Goal: Task Accomplishment & Management: Use online tool/utility

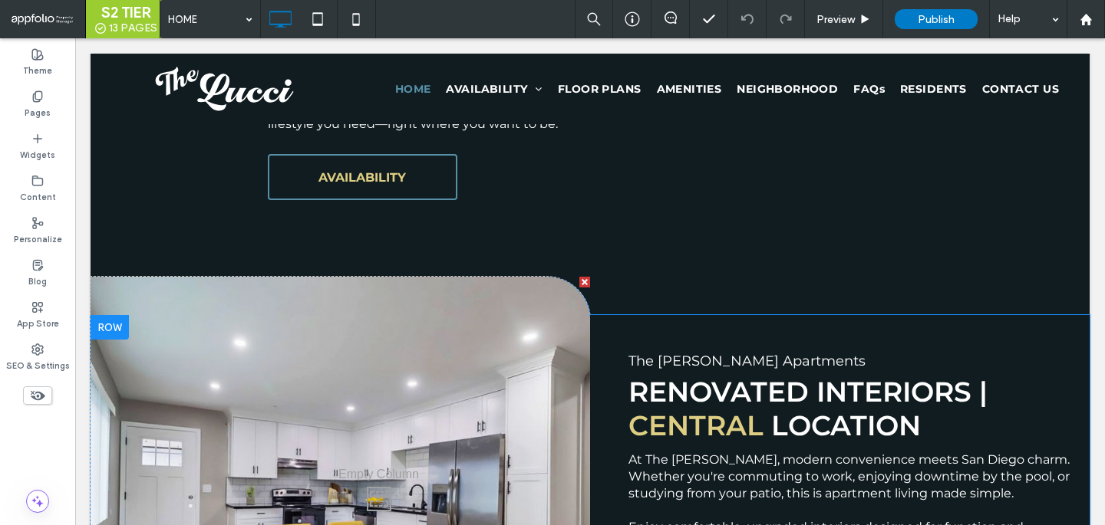
scroll to position [1232, 0]
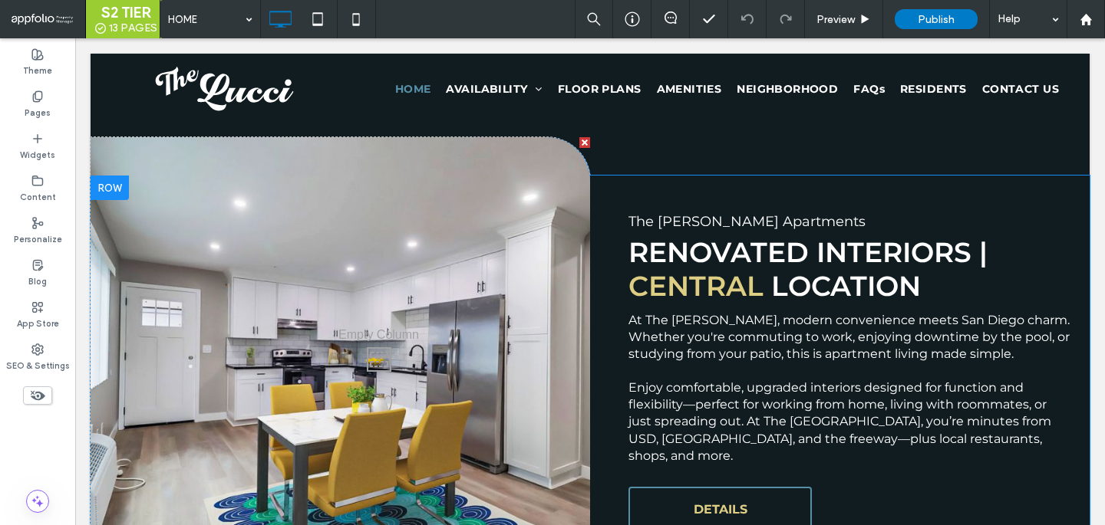
click at [569, 312] on div "Click To Paste" at bounding box center [340, 356] width 499 height 438
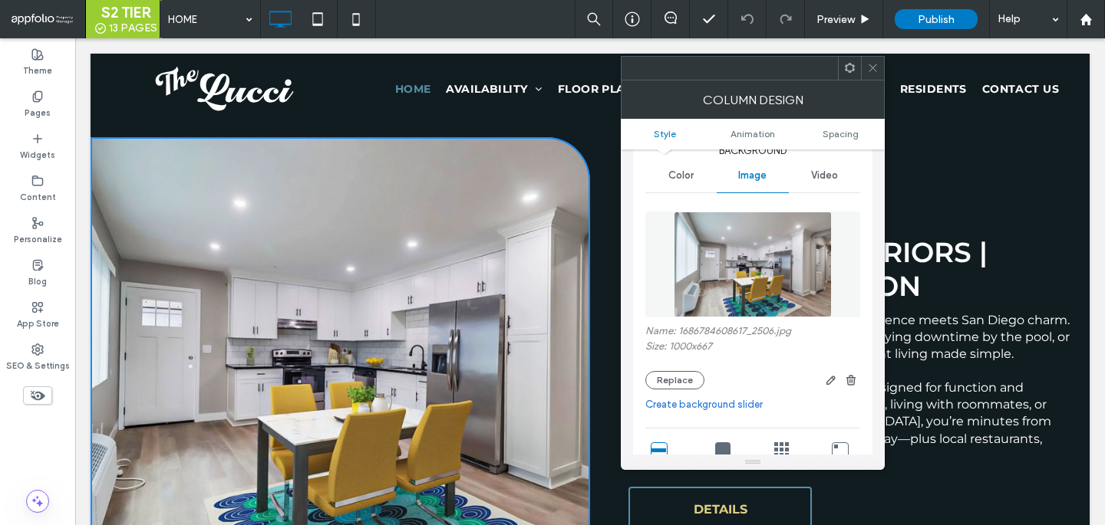
scroll to position [82, 0]
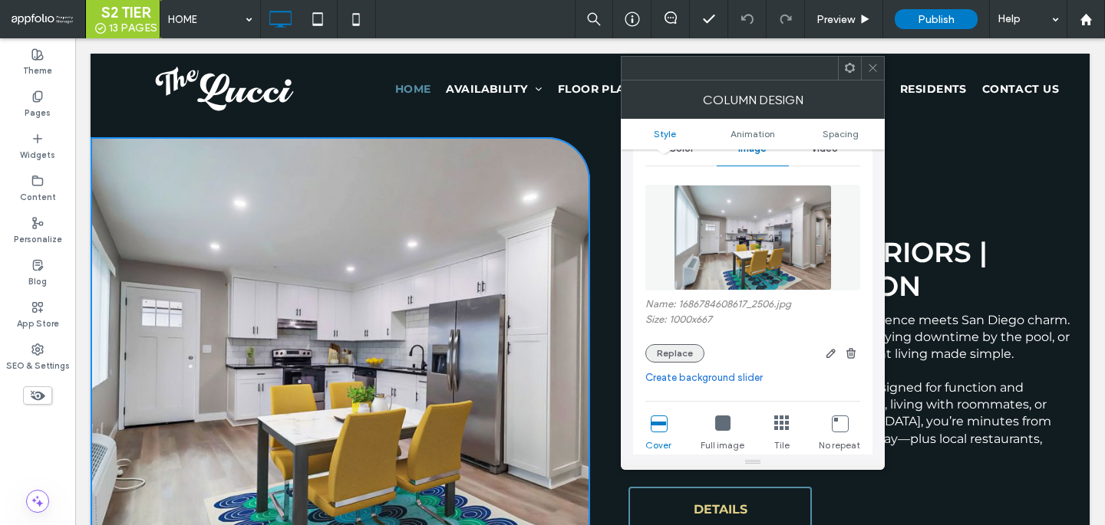
click at [695, 351] on button "Replace" at bounding box center [674, 353] width 59 height 18
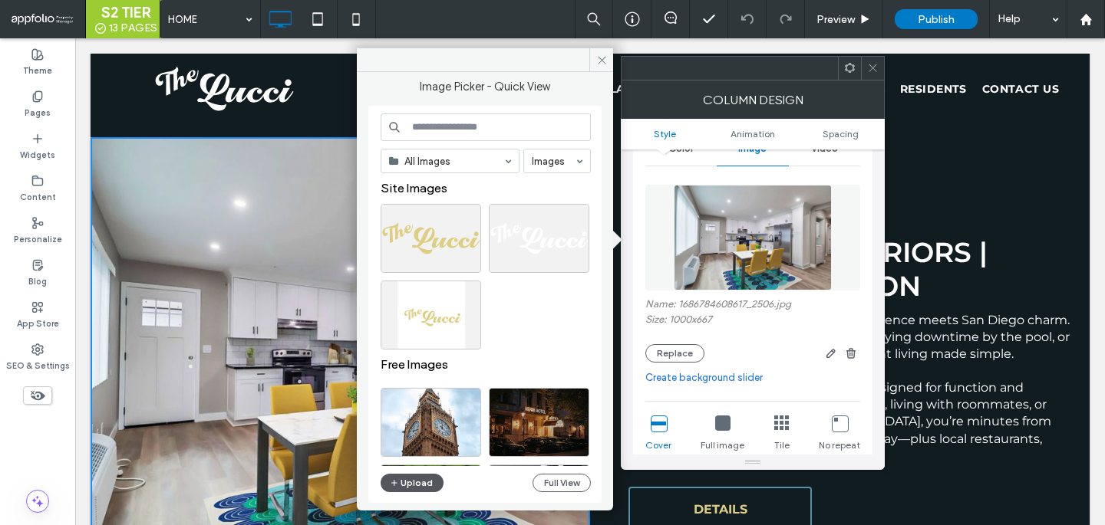
click at [419, 480] on button "Upload" at bounding box center [411, 483] width 63 height 18
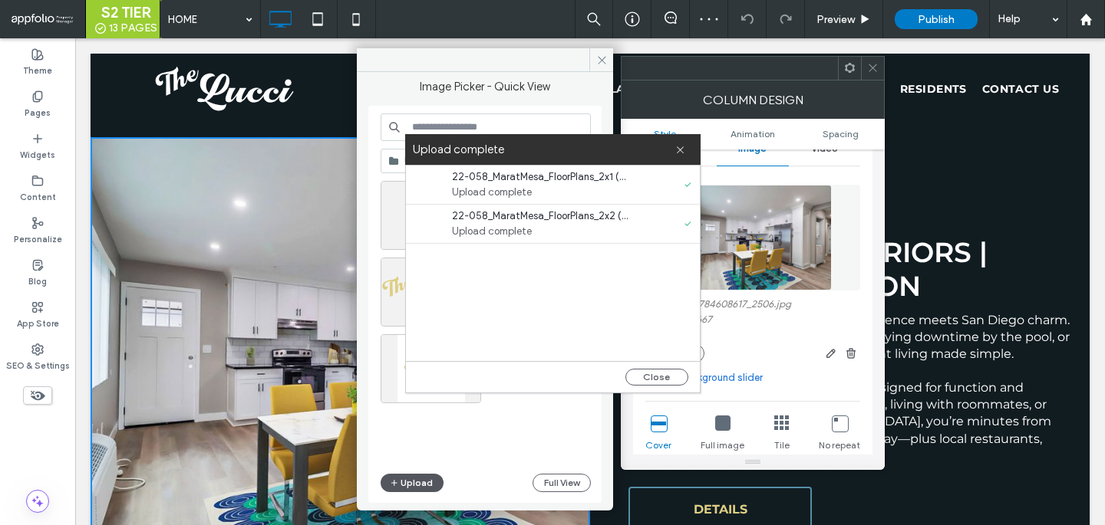
click at [425, 479] on button "Upload" at bounding box center [411, 483] width 63 height 18
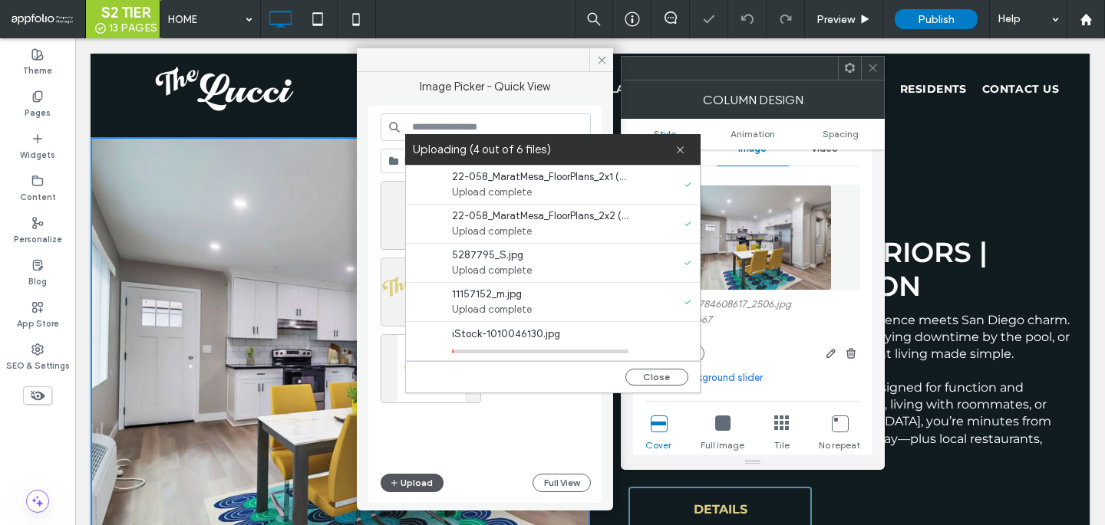
click at [420, 483] on button "Upload" at bounding box center [411, 483] width 63 height 18
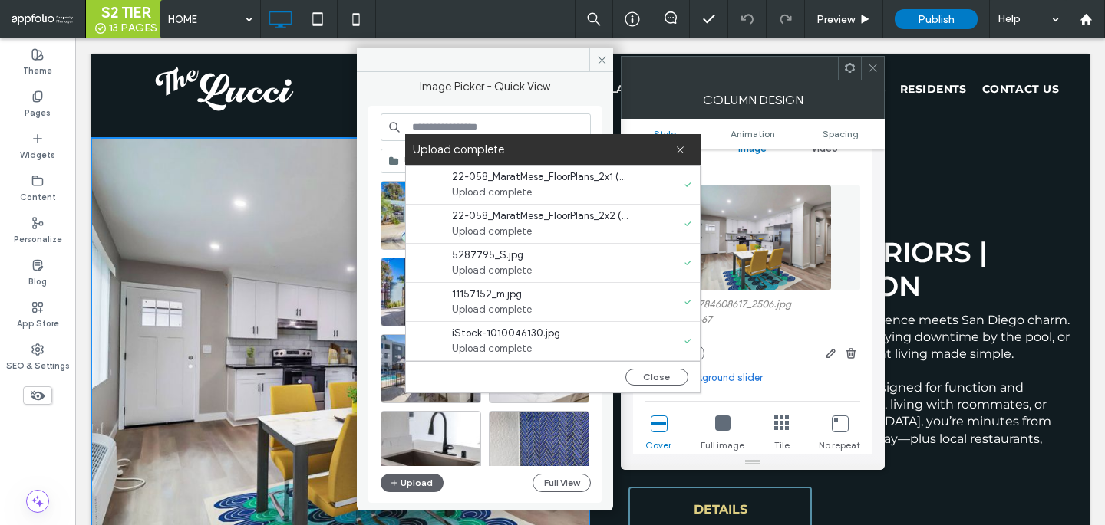
click at [681, 361] on div "Close" at bounding box center [553, 376] width 294 height 31
click at [651, 390] on div "Close" at bounding box center [553, 376] width 294 height 31
click at [651, 376] on button "Close" at bounding box center [656, 377] width 63 height 17
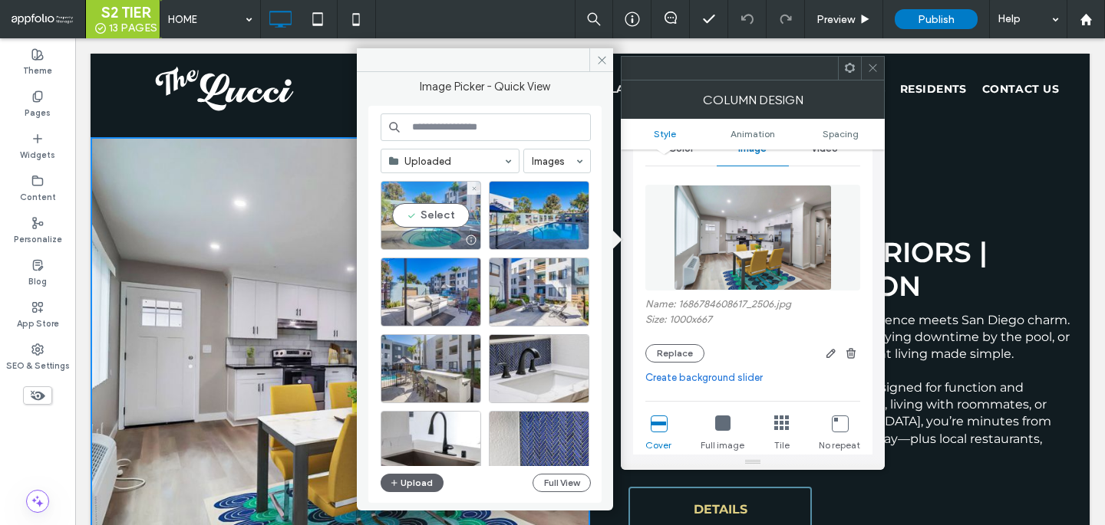
click at [442, 232] on div at bounding box center [430, 240] width 99 height 18
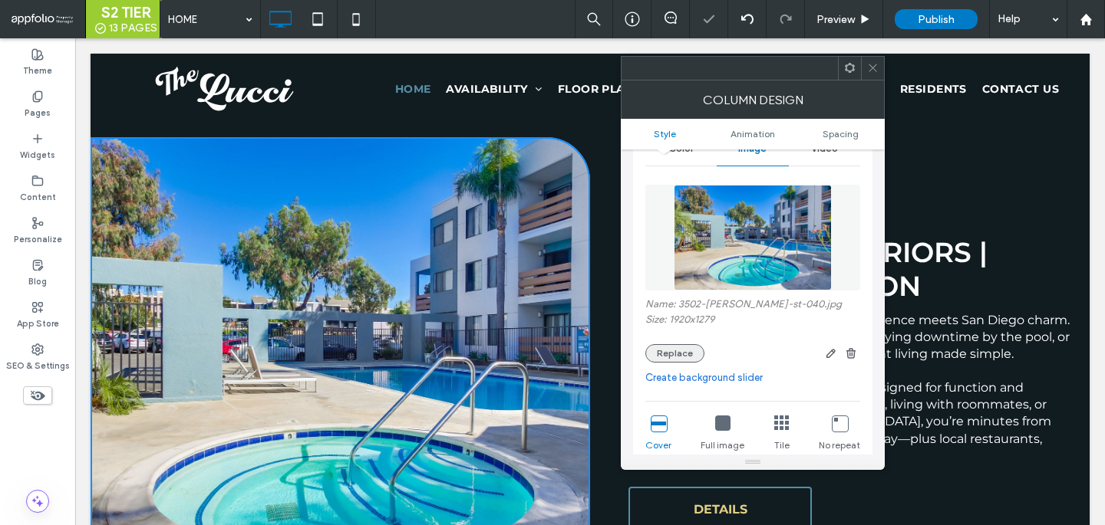
click at [659, 357] on button "Replace" at bounding box center [674, 353] width 59 height 18
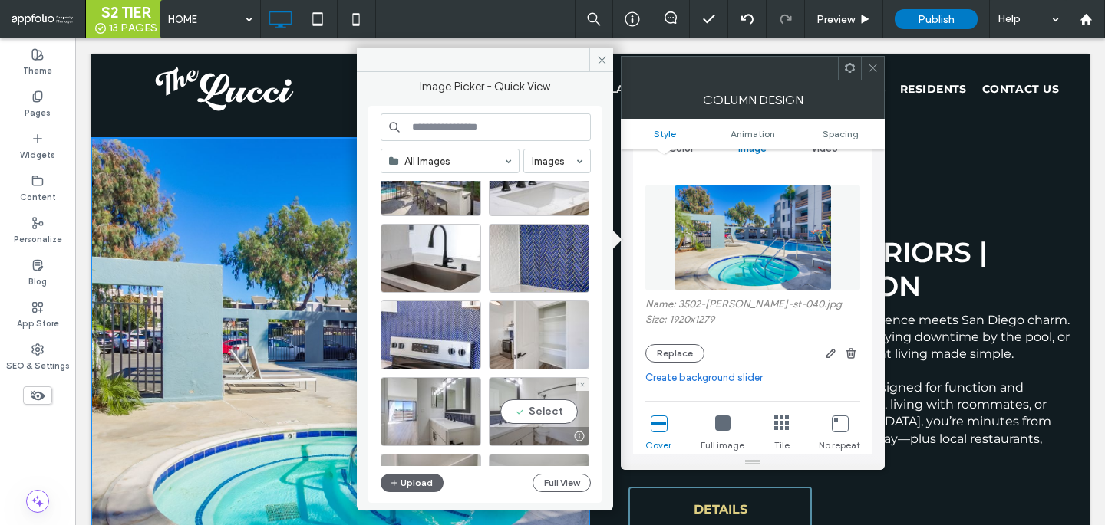
scroll to position [209, 0]
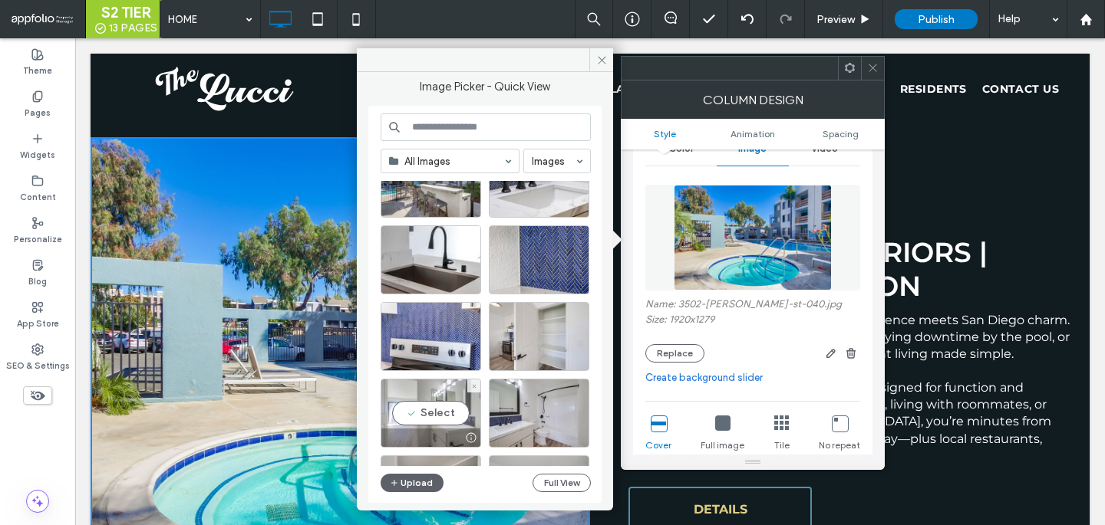
click at [430, 413] on div "Select" at bounding box center [430, 413] width 100 height 69
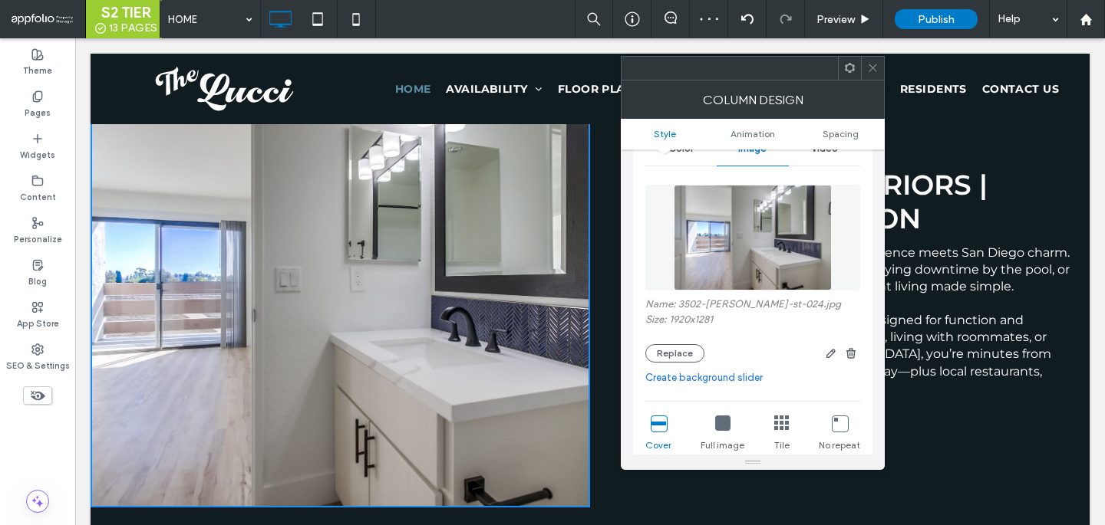
scroll to position [1297, 0]
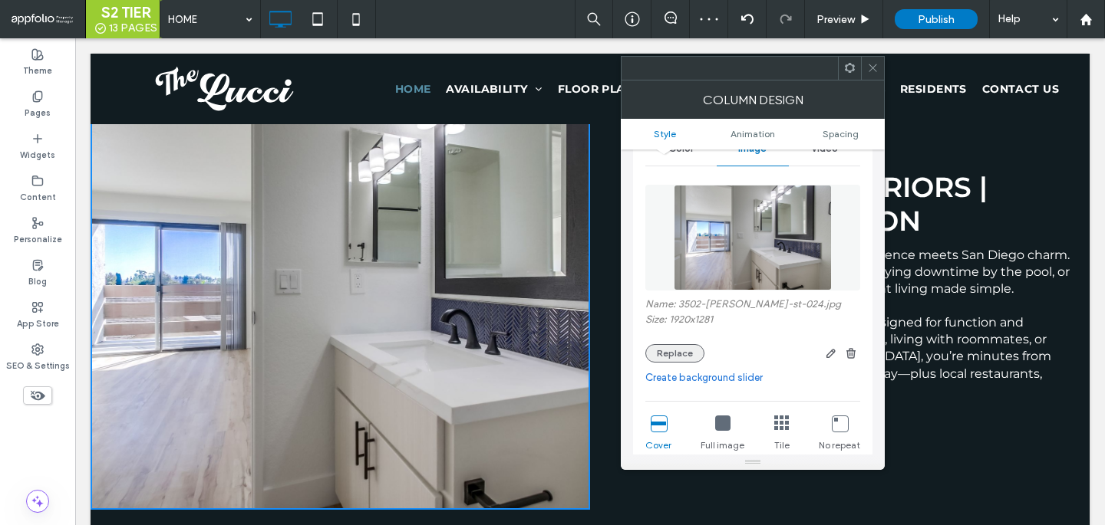
click at [683, 352] on button "Replace" at bounding box center [674, 353] width 59 height 18
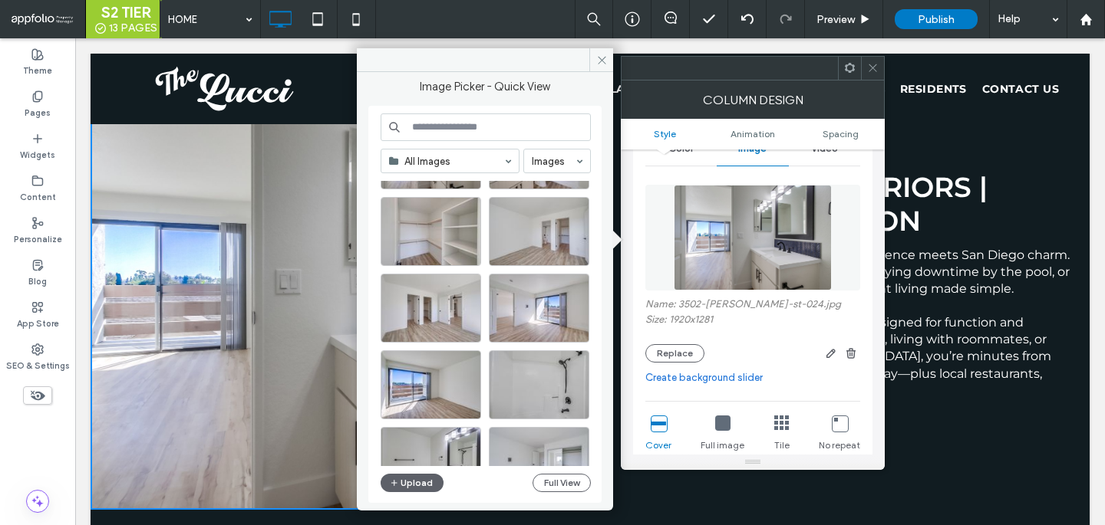
scroll to position [501, 0]
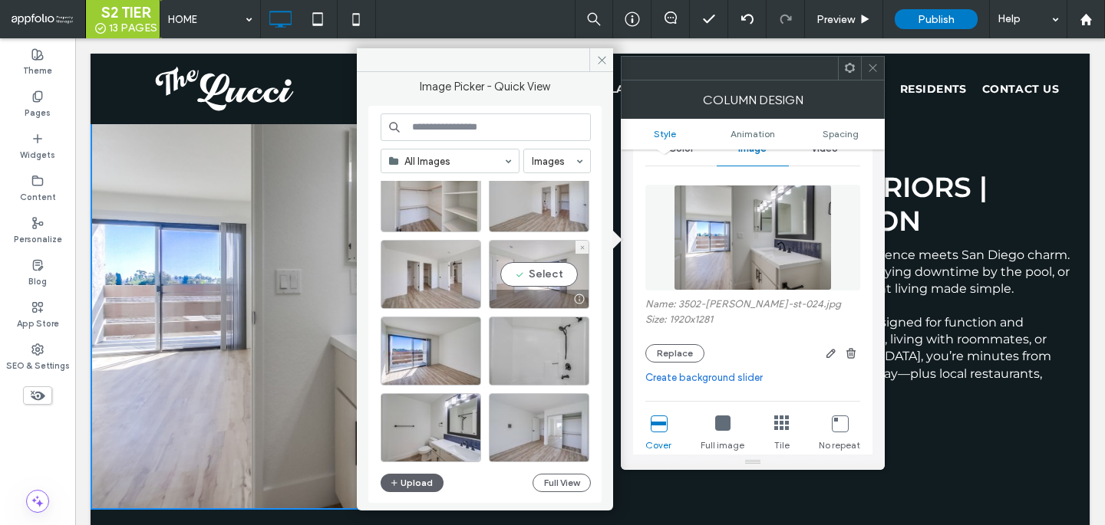
click at [527, 286] on div "Select" at bounding box center [539, 274] width 100 height 69
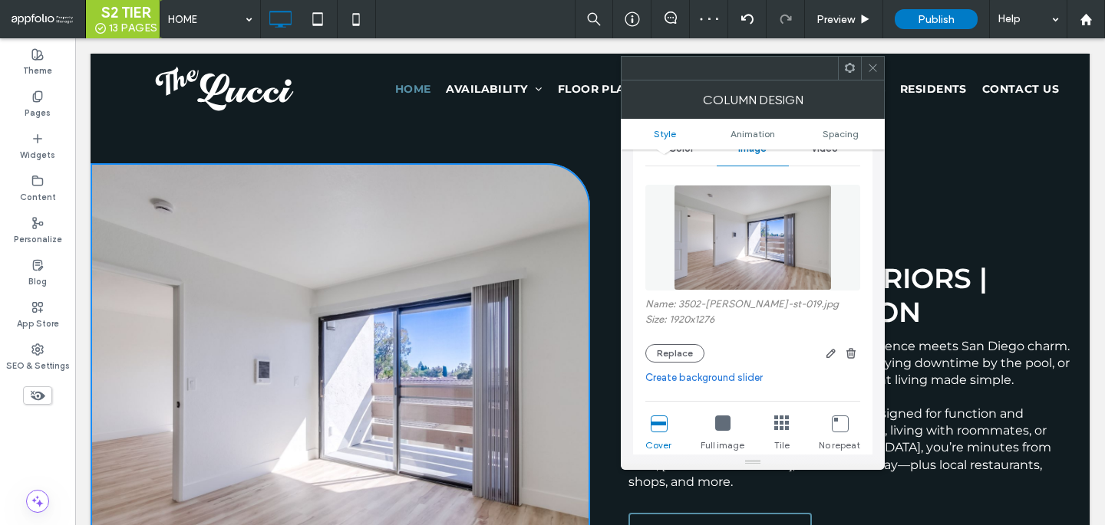
scroll to position [1242, 0]
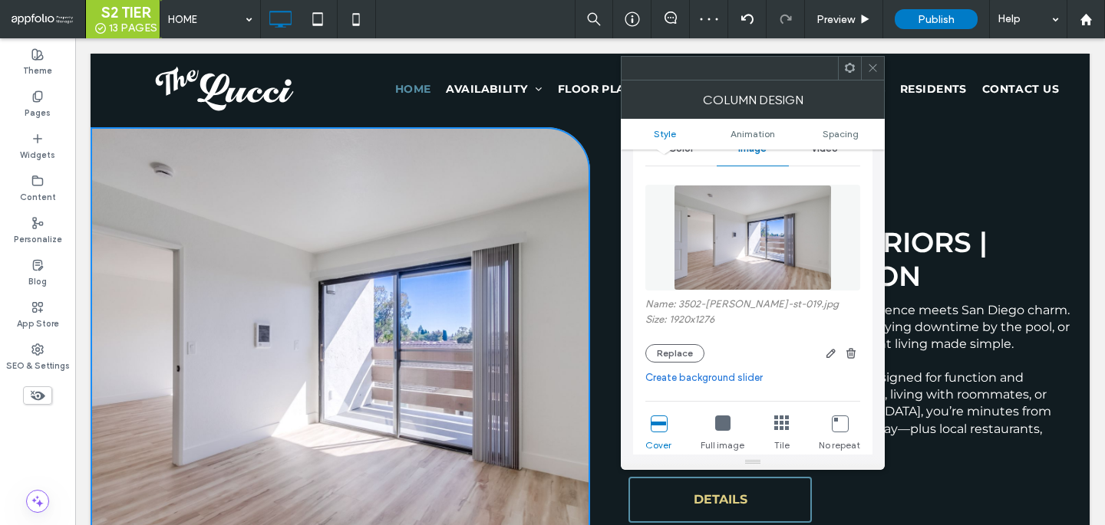
click at [687, 344] on div "Name: 3502-angelucci-st-019.jpg Size: 1920x1276 Replace" at bounding box center [752, 330] width 215 height 64
click at [687, 352] on button "Replace" at bounding box center [674, 353] width 59 height 18
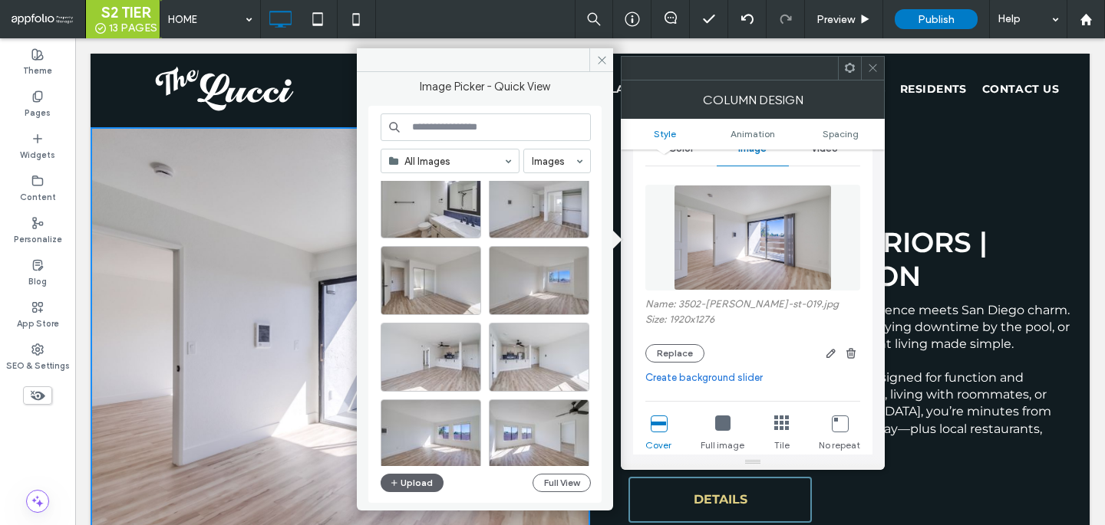
scroll to position [762, 0]
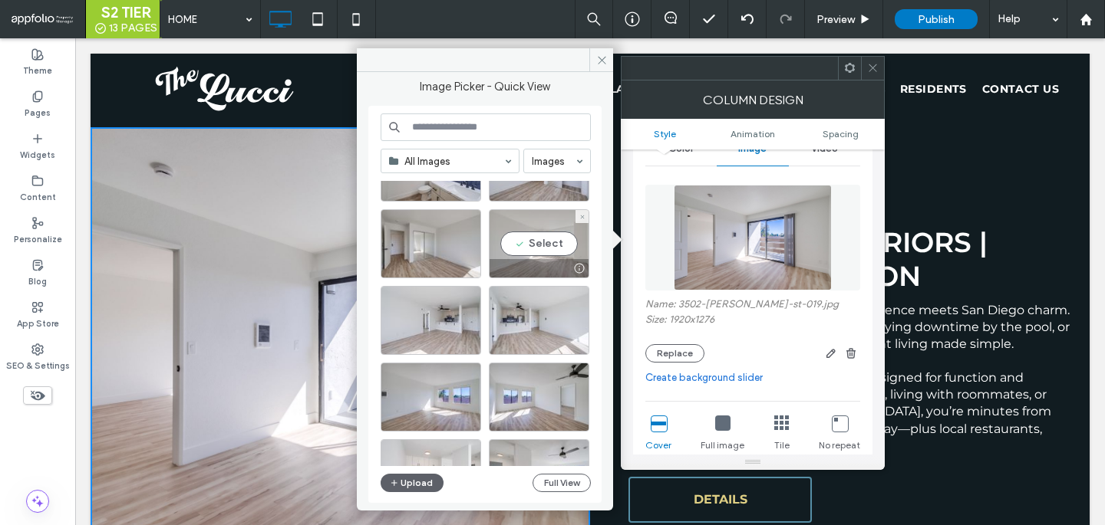
click at [546, 255] on div "Select" at bounding box center [539, 243] width 100 height 69
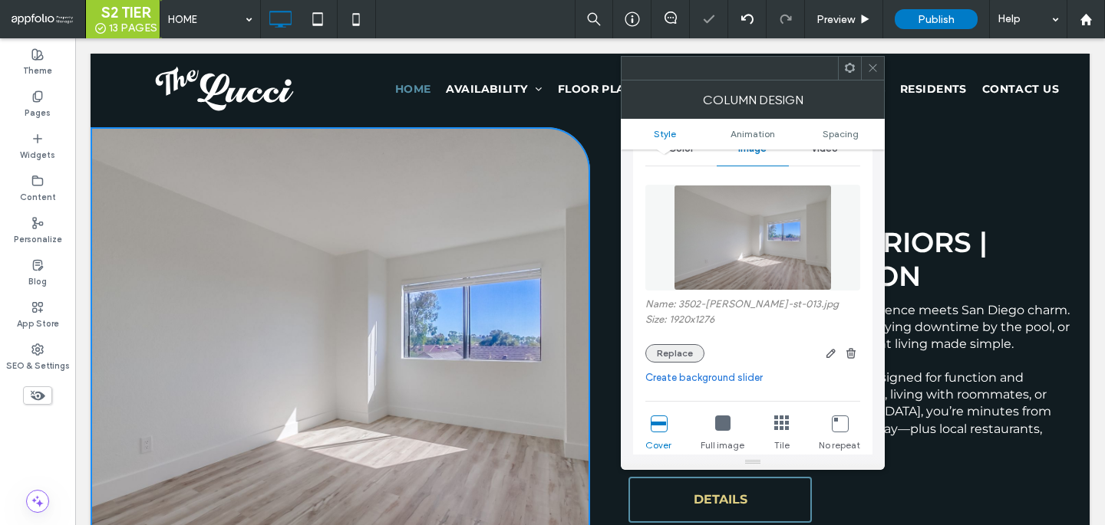
click at [679, 348] on button "Replace" at bounding box center [674, 353] width 59 height 18
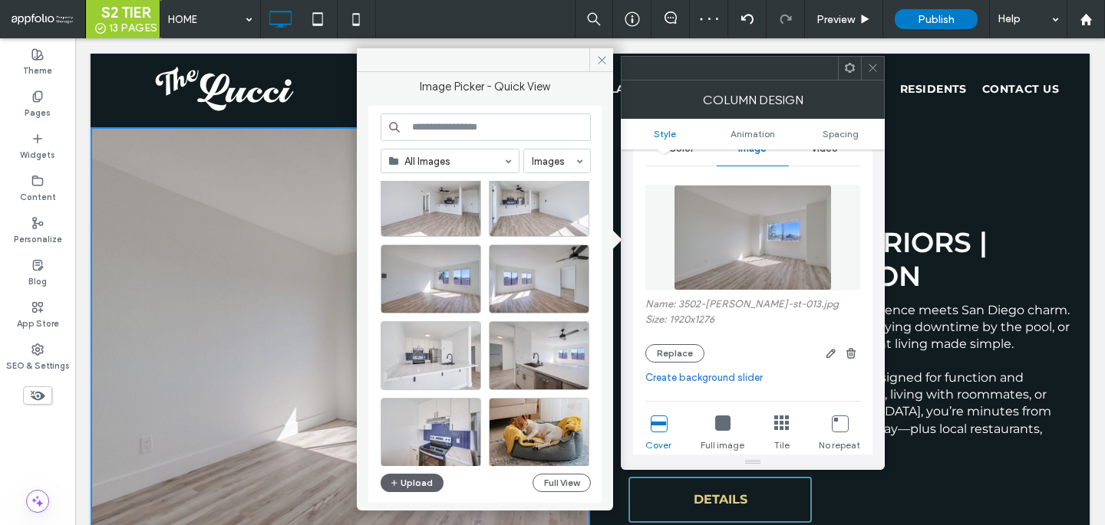
scroll to position [881, 0]
click at [431, 278] on div "Select" at bounding box center [430, 278] width 100 height 69
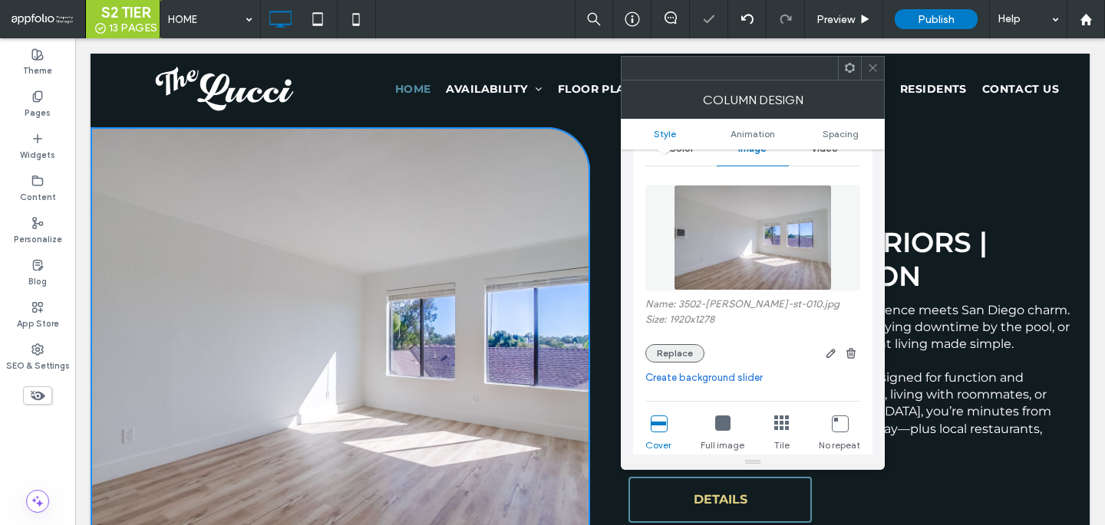
click at [685, 346] on button "Replace" at bounding box center [674, 353] width 59 height 18
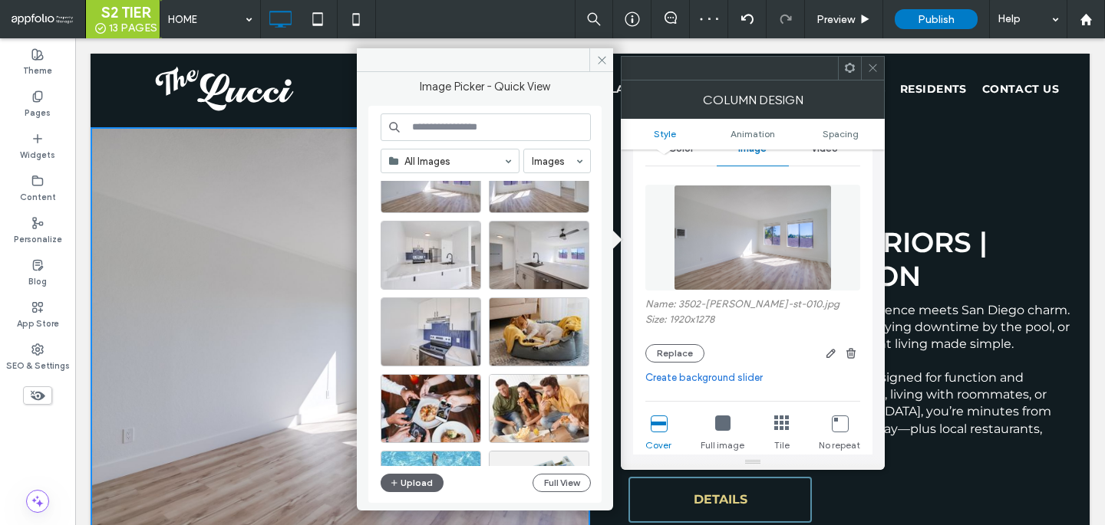
scroll to position [1001, 0]
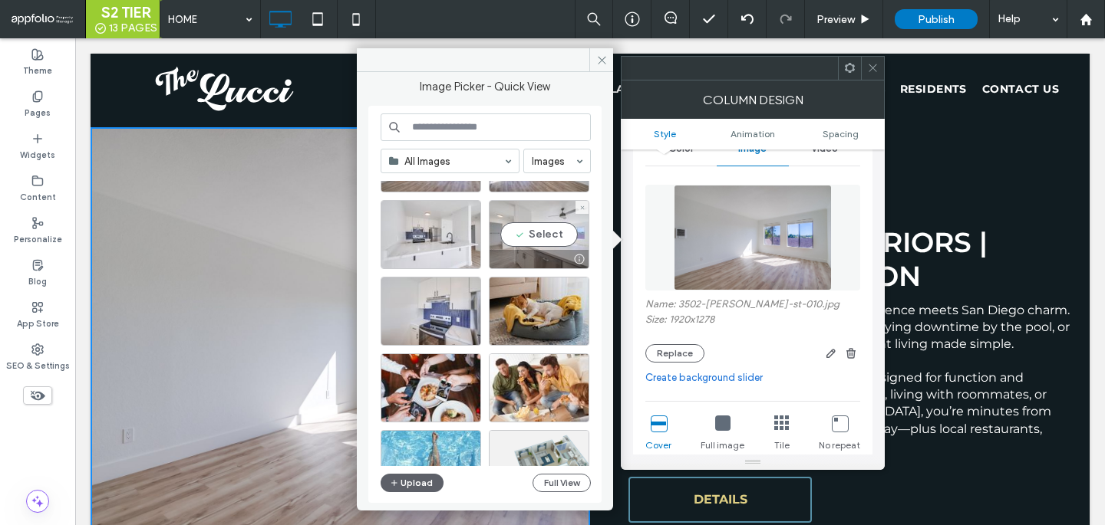
click at [540, 216] on div "Select" at bounding box center [539, 234] width 100 height 69
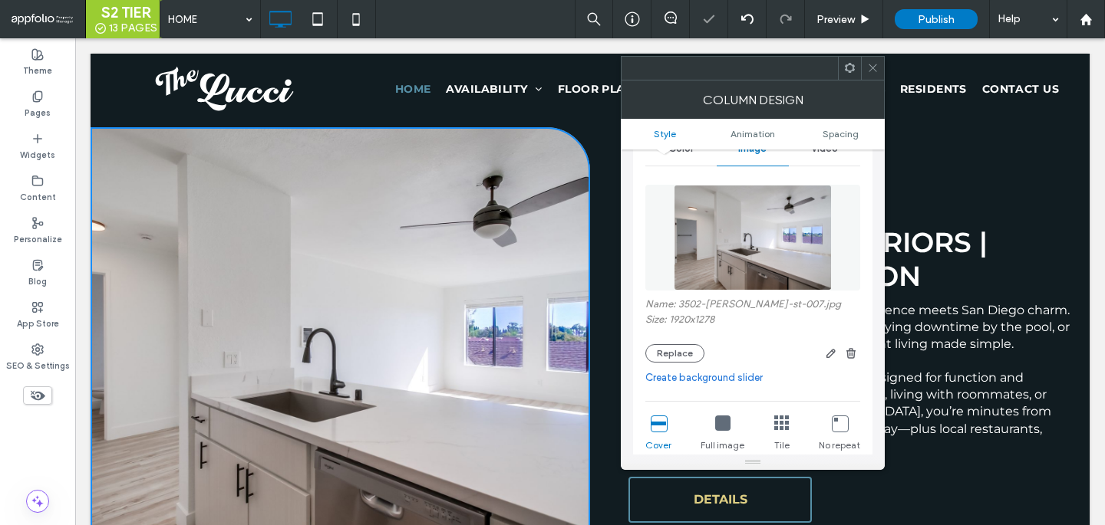
scroll to position [1235, 0]
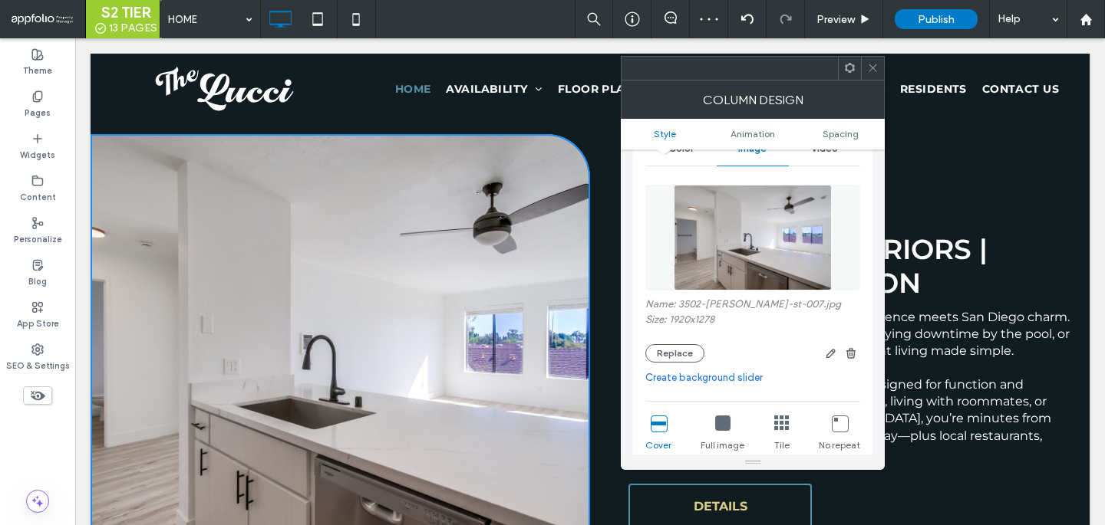
click at [874, 70] on use at bounding box center [872, 68] width 8 height 8
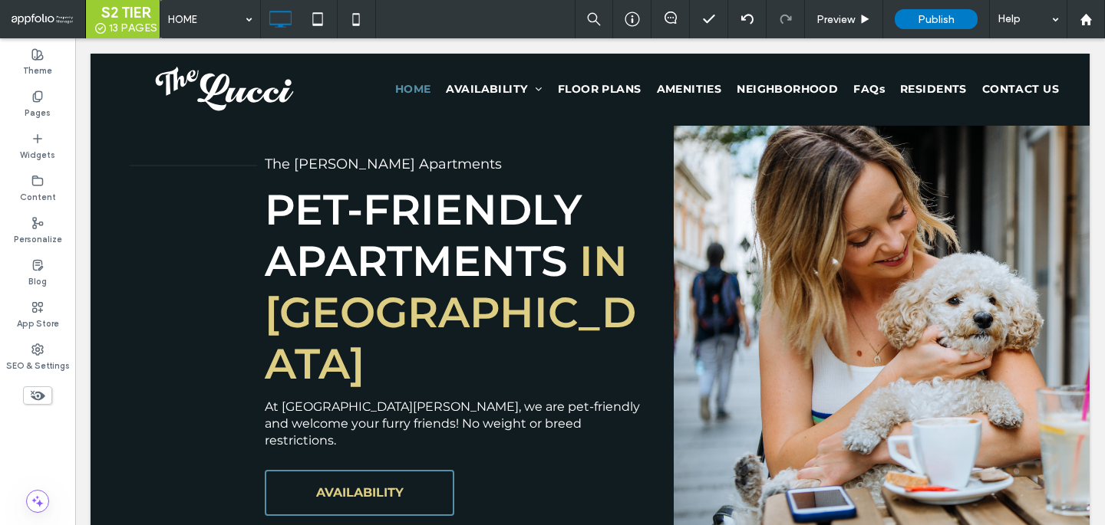
scroll to position [1770, 0]
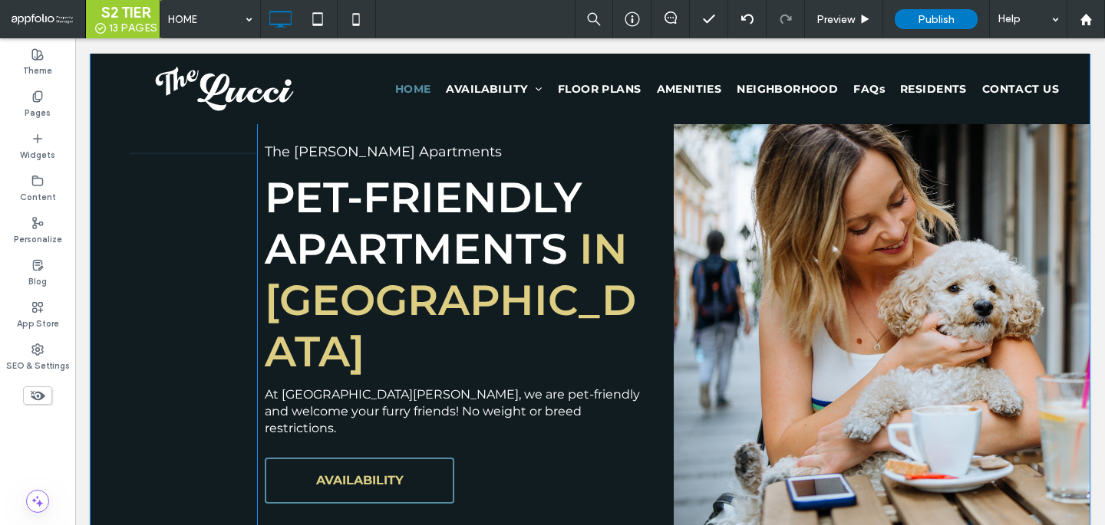
click at [714, 288] on div "Click To Paste" at bounding box center [882, 332] width 417 height 436
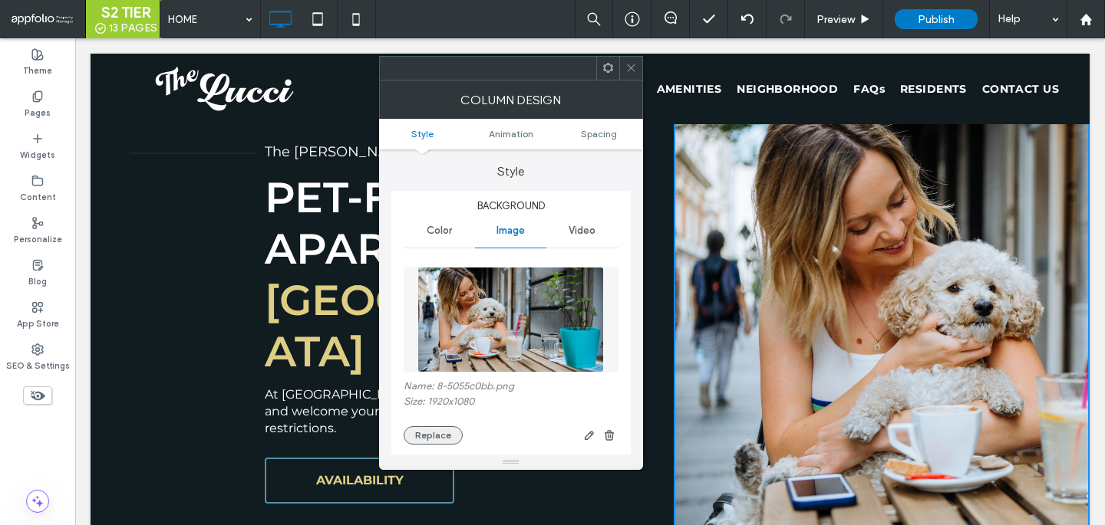
click at [430, 438] on button "Replace" at bounding box center [432, 436] width 59 height 18
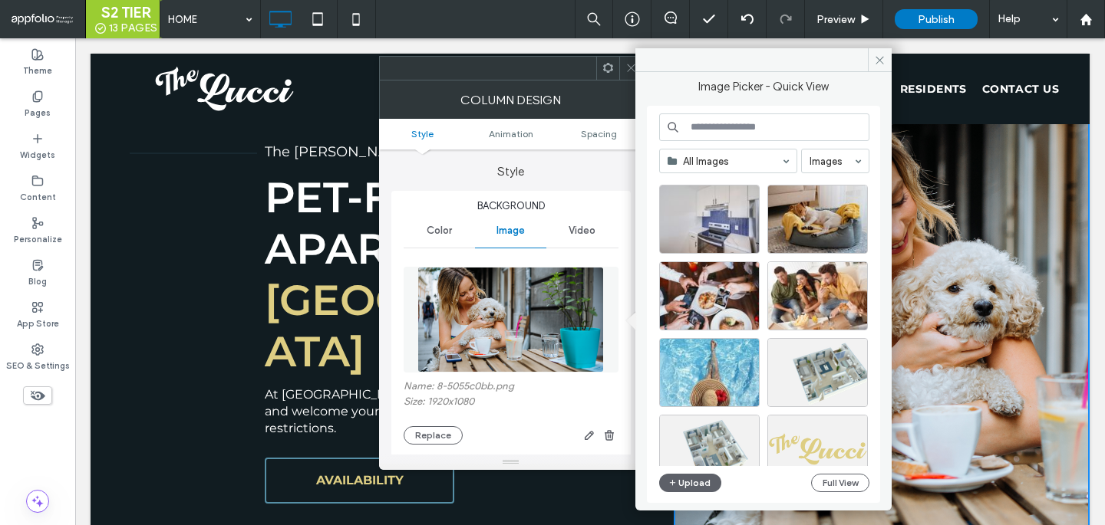
scroll to position [1063, 0]
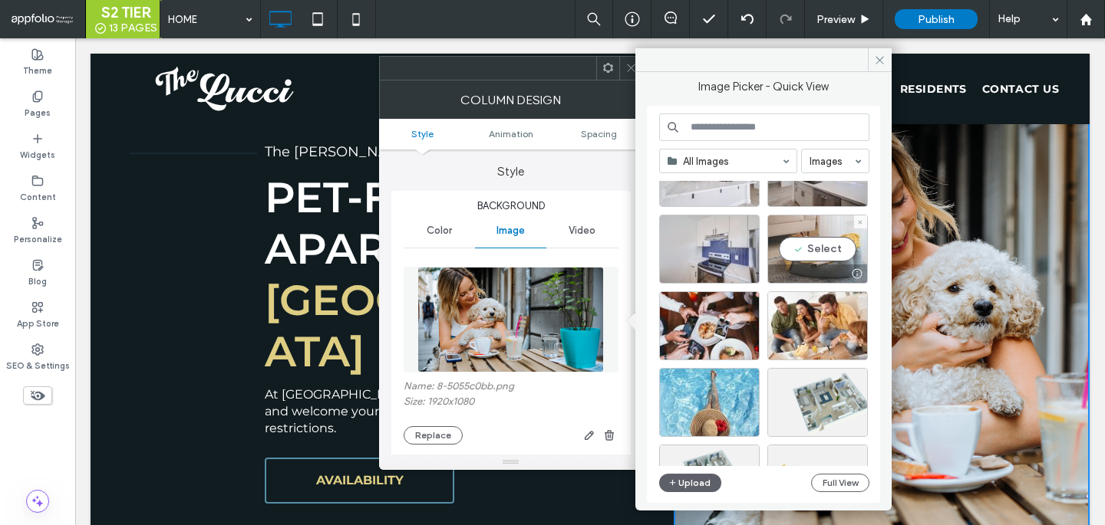
click at [812, 258] on div "Select" at bounding box center [817, 249] width 100 height 69
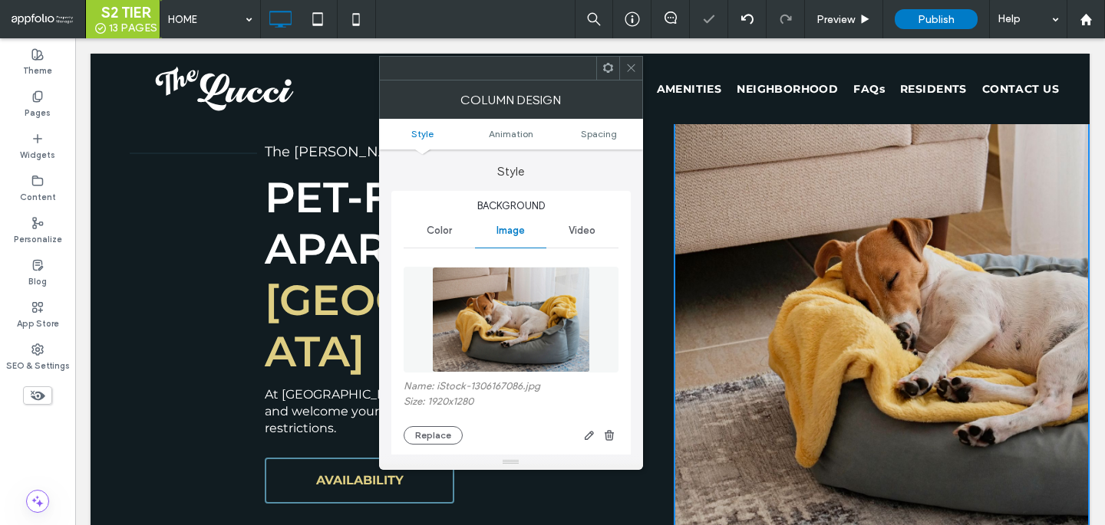
click at [631, 74] on span at bounding box center [631, 68] width 12 height 23
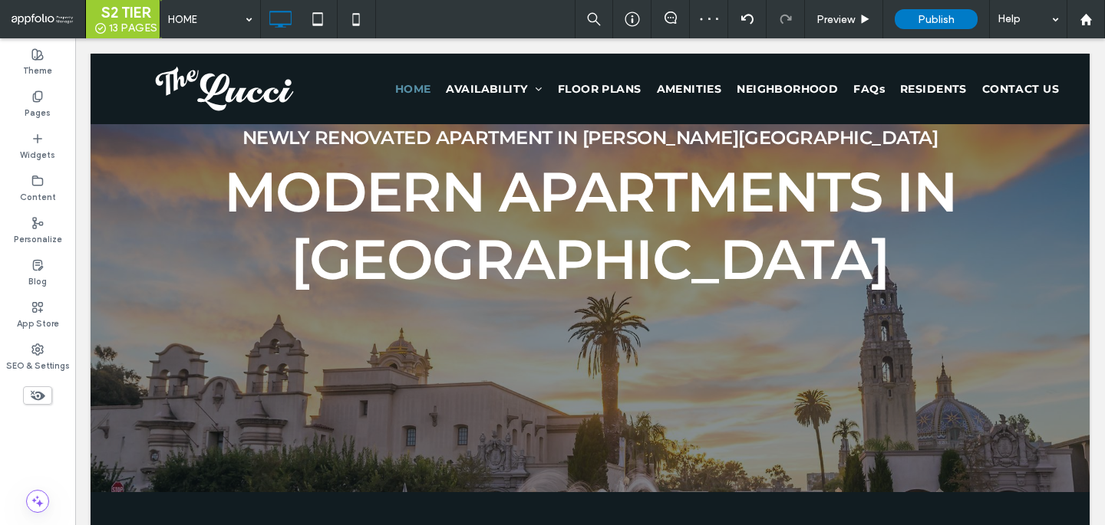
scroll to position [0, 0]
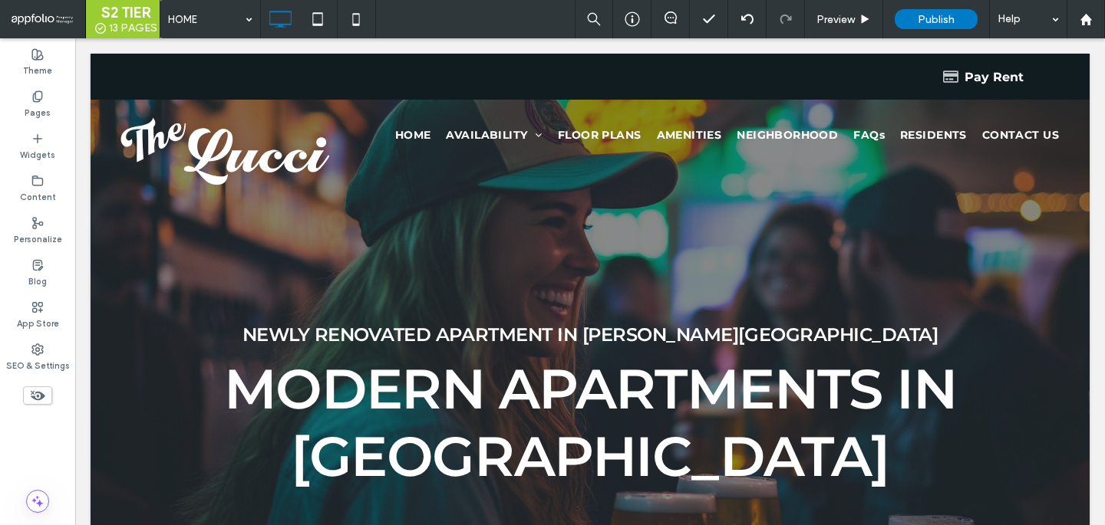
click at [218, 249] on div at bounding box center [590, 372] width 999 height 636
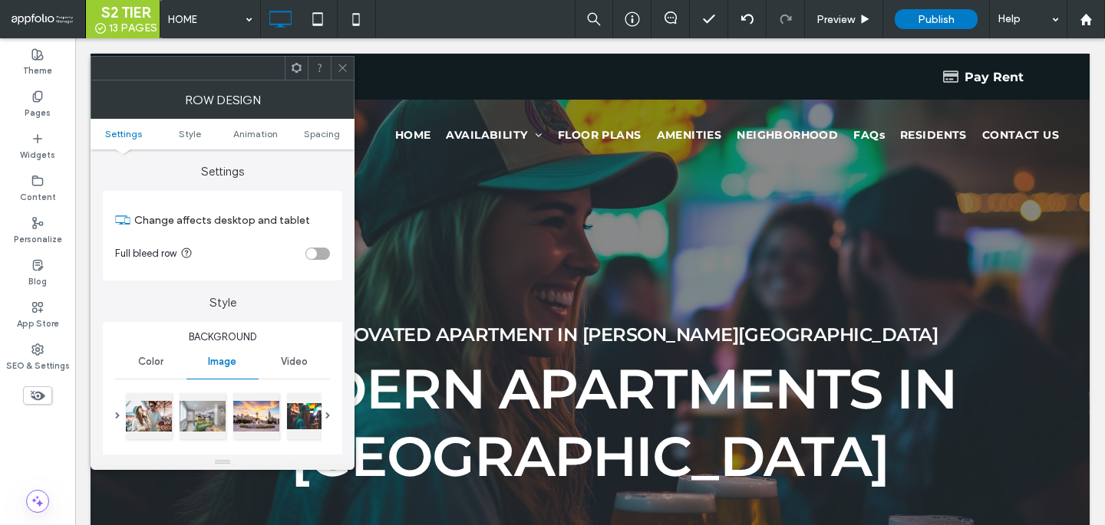
click at [344, 66] on use at bounding box center [342, 68] width 8 height 8
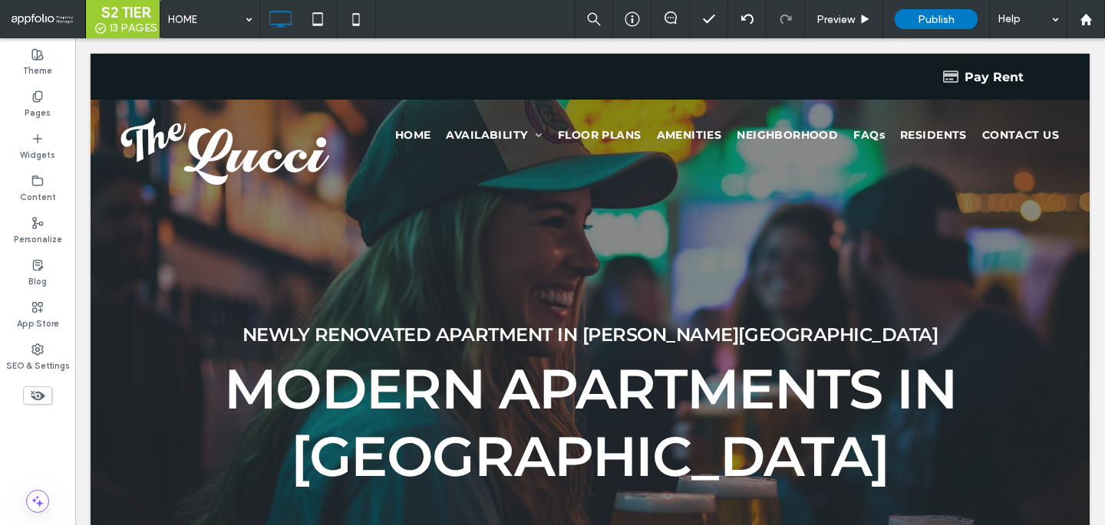
click at [180, 268] on div at bounding box center [590, 372] width 999 height 636
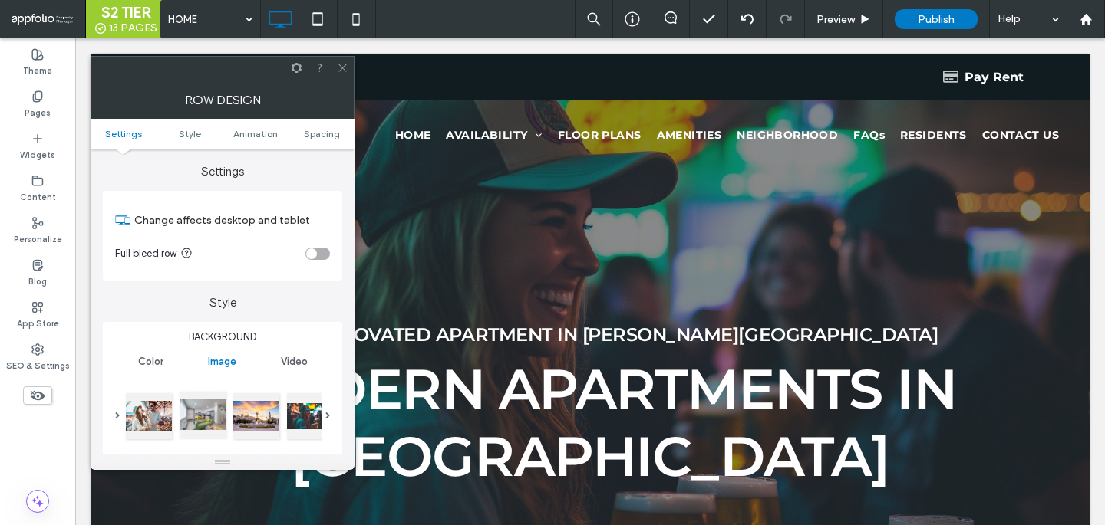
click at [195, 413] on div at bounding box center [202, 415] width 46 height 46
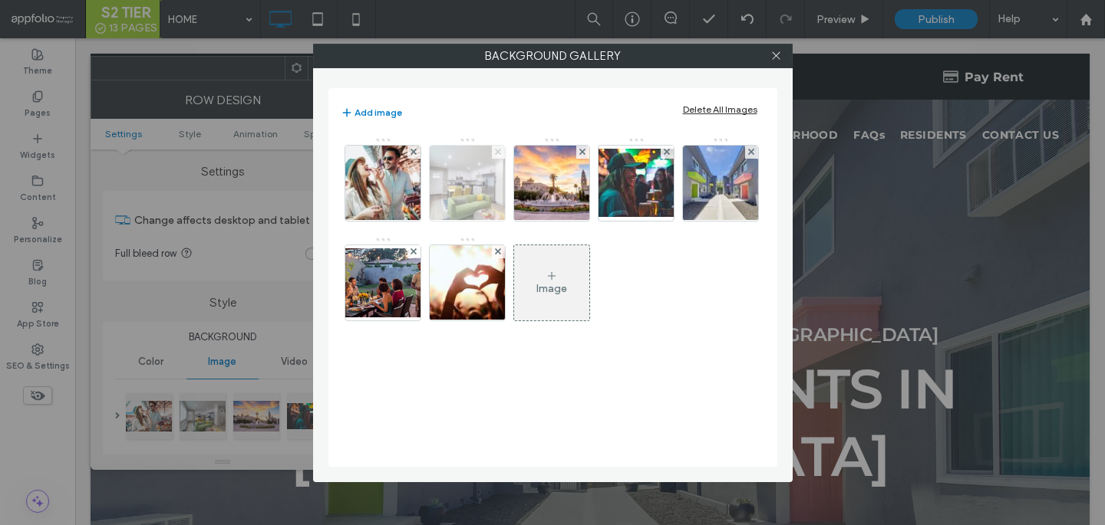
click at [498, 150] on use at bounding box center [498, 152] width 6 height 6
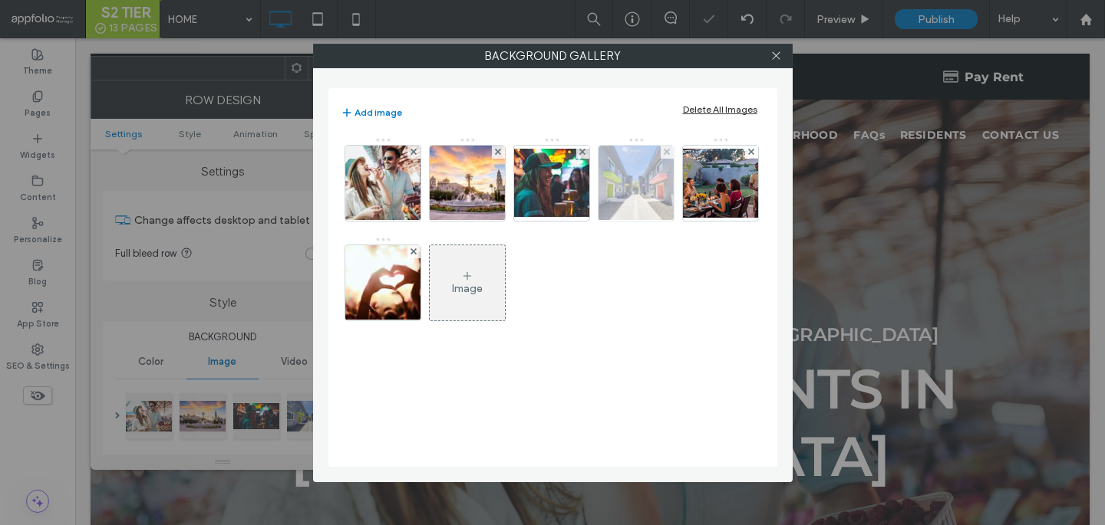
click at [662, 147] on div at bounding box center [666, 152] width 13 height 13
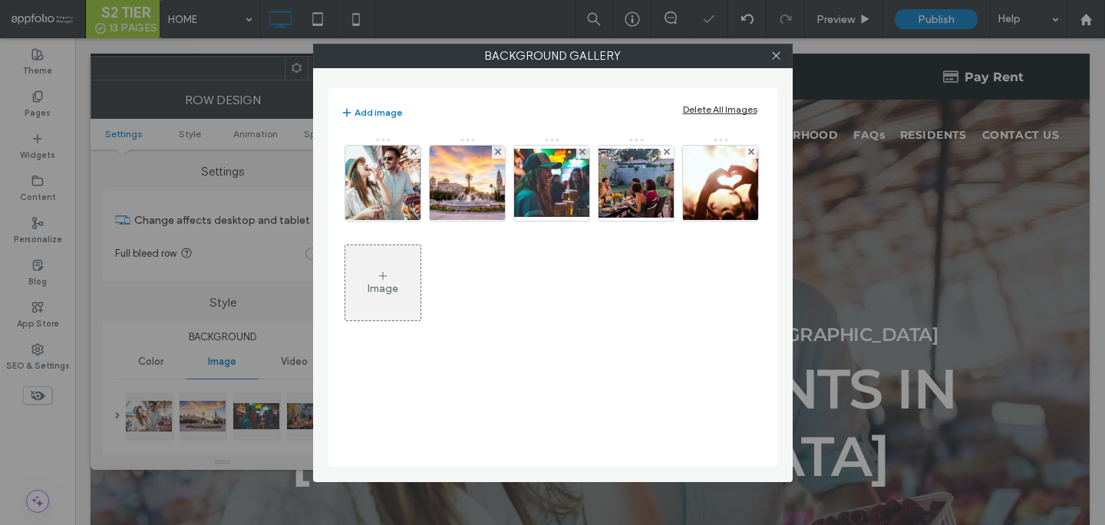
click at [377, 279] on icon at bounding box center [383, 276] width 12 height 12
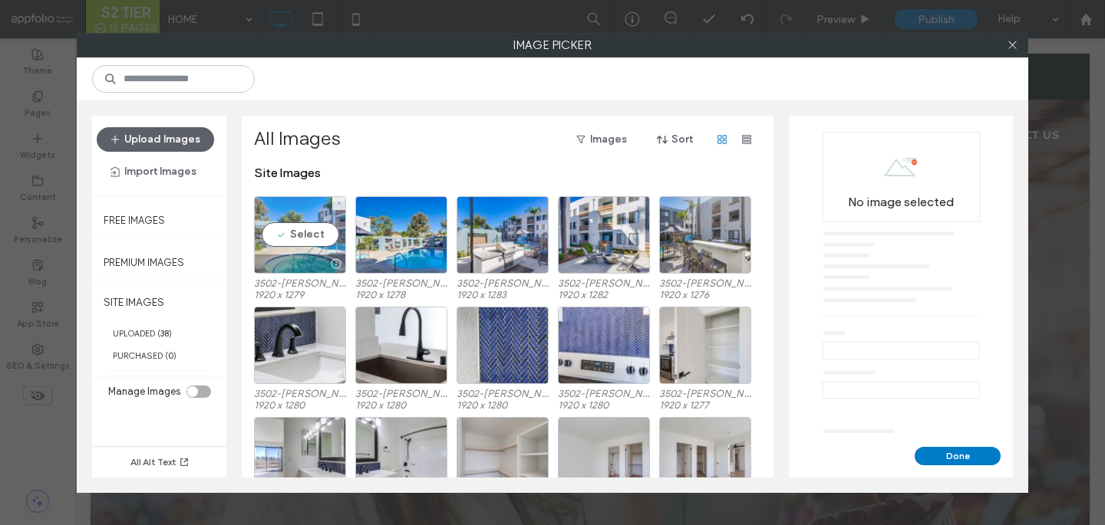
click at [324, 247] on div "Select" at bounding box center [300, 234] width 92 height 77
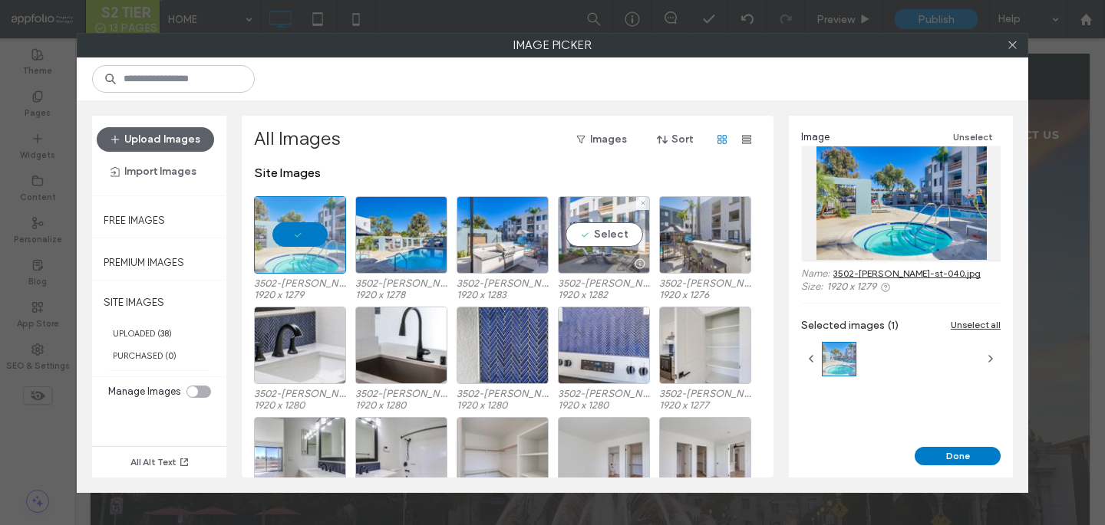
click at [627, 246] on div "Select" at bounding box center [604, 234] width 92 height 77
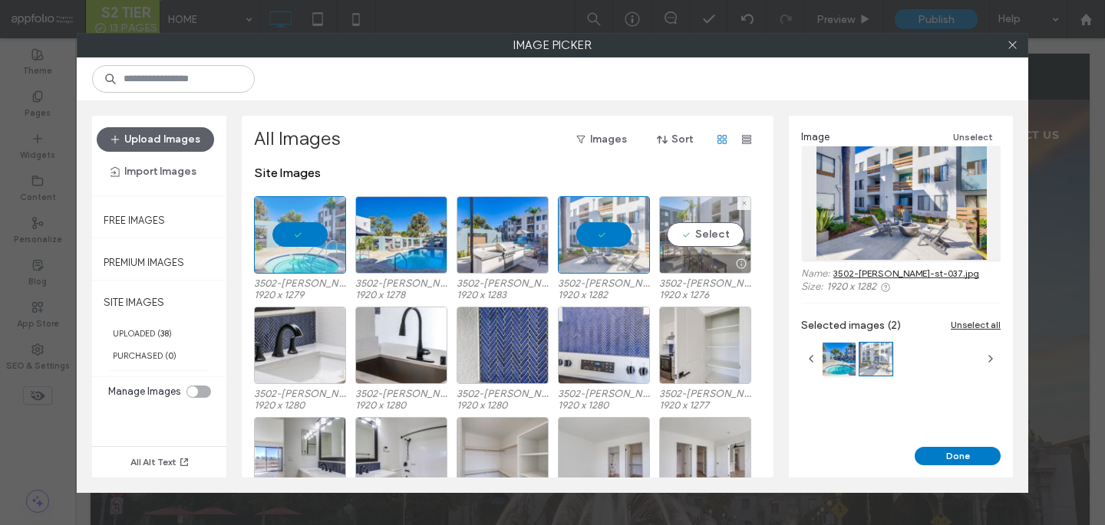
click at [712, 225] on div "Select" at bounding box center [705, 234] width 92 height 77
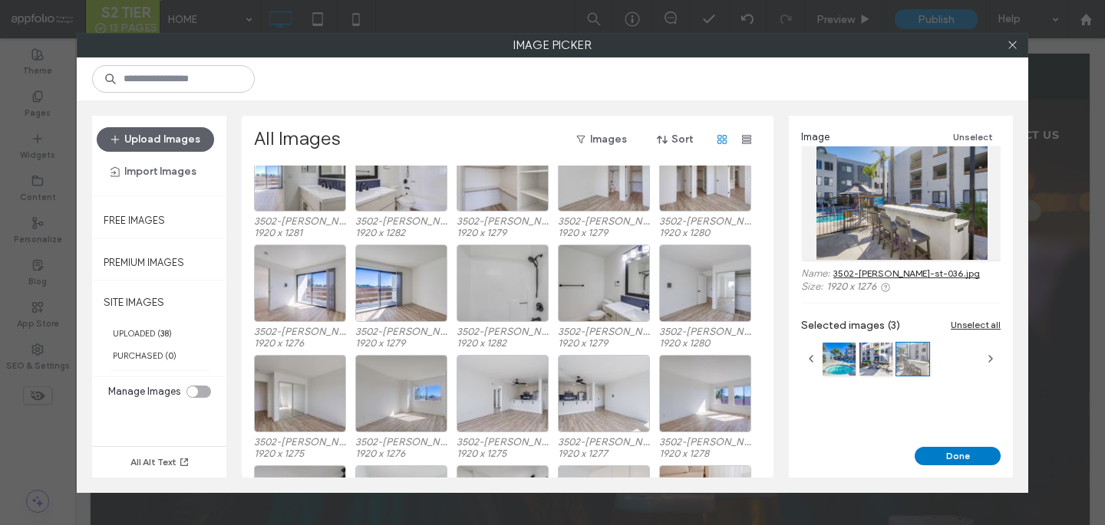
scroll to position [287, 0]
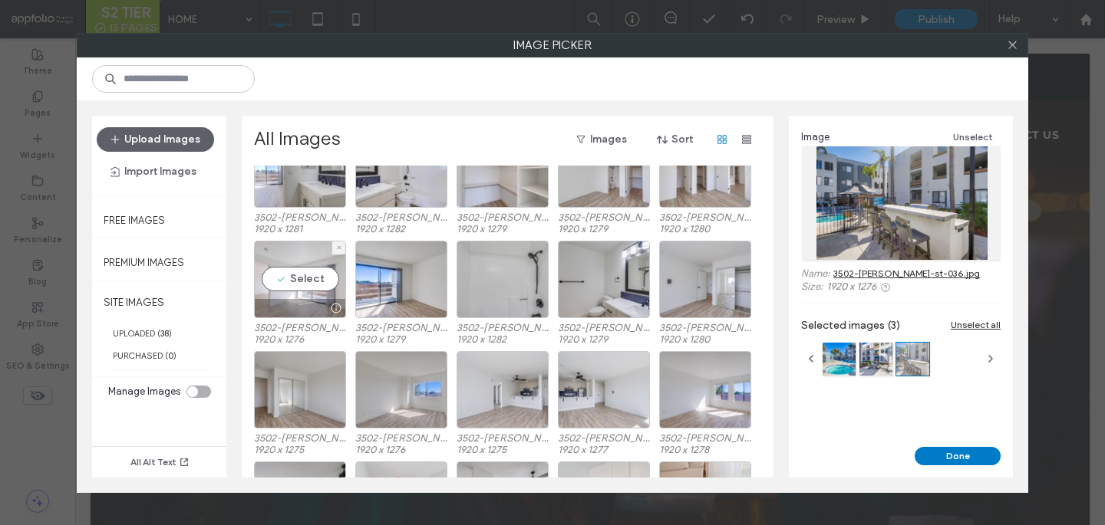
click at [306, 308] on div at bounding box center [300, 308] width 91 height 18
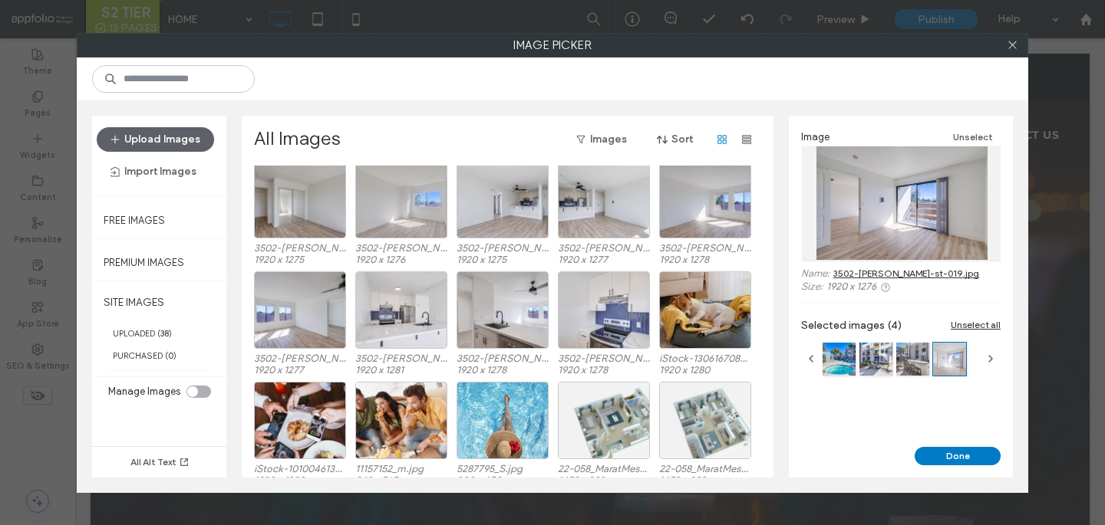
scroll to position [483, 0]
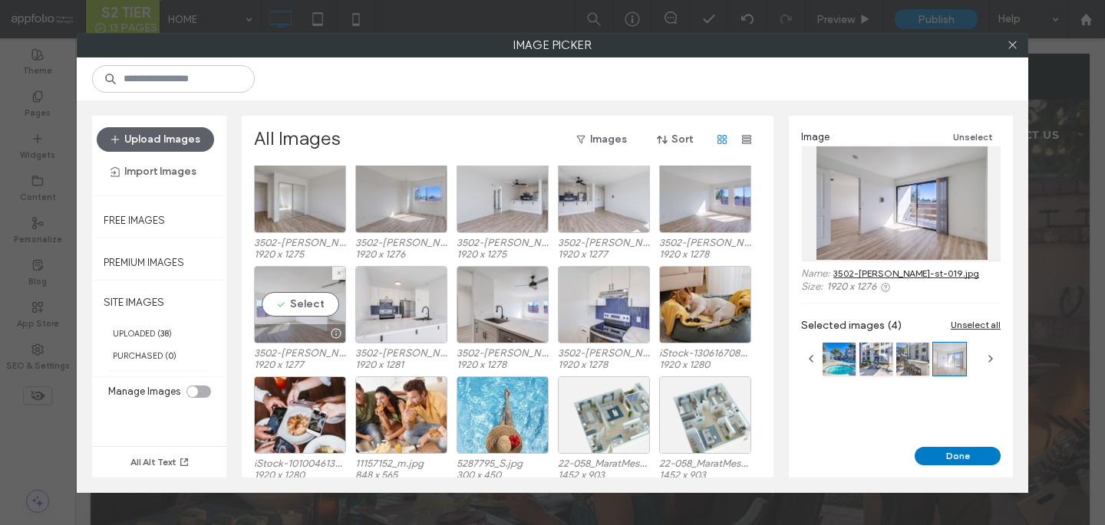
click at [298, 301] on div "Select" at bounding box center [300, 304] width 92 height 77
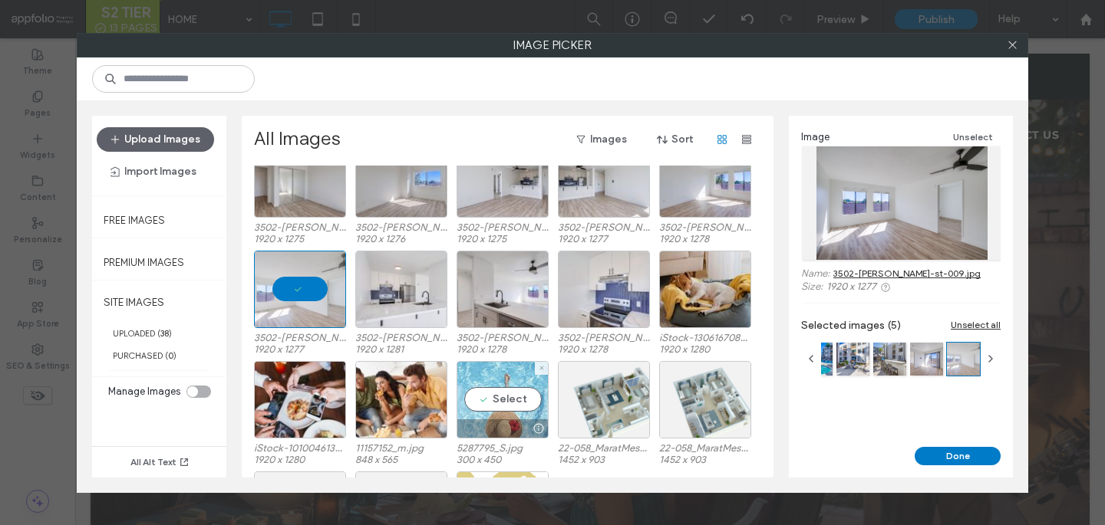
scroll to position [515, 0]
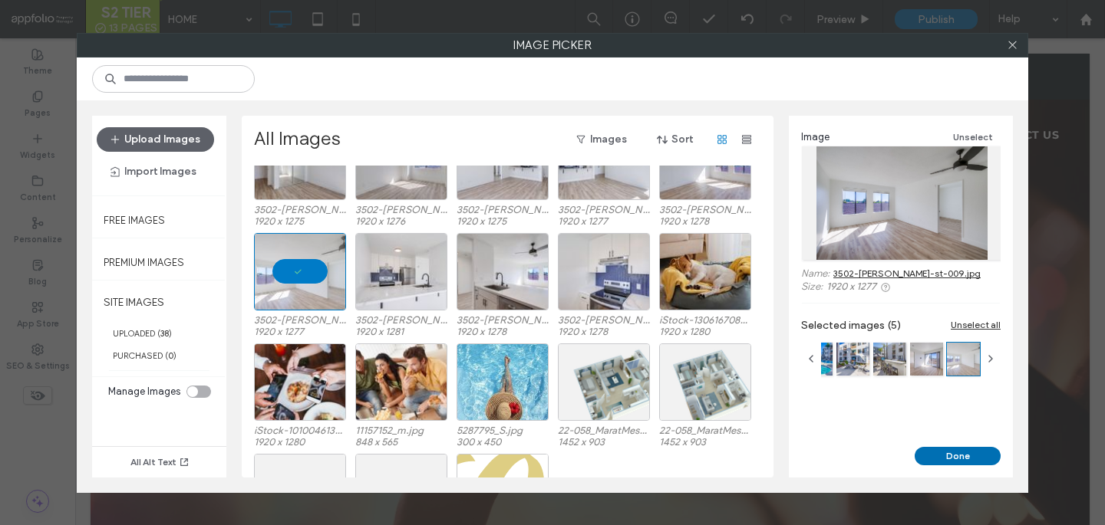
click at [938, 452] on button "Done" at bounding box center [957, 456] width 86 height 18
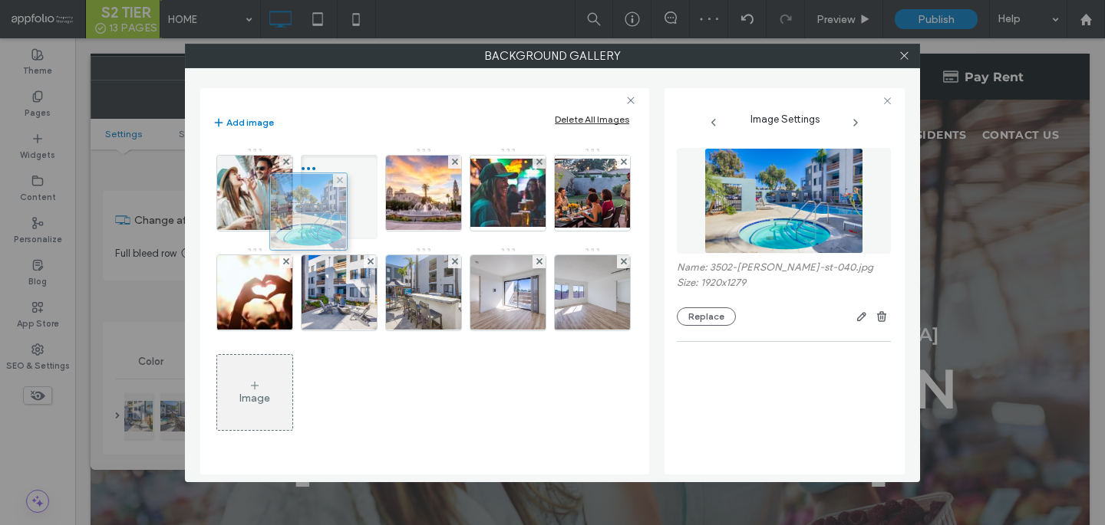
drag, startPoint x: 281, startPoint y: 288, endPoint x: 342, endPoint y: 196, distance: 110.6
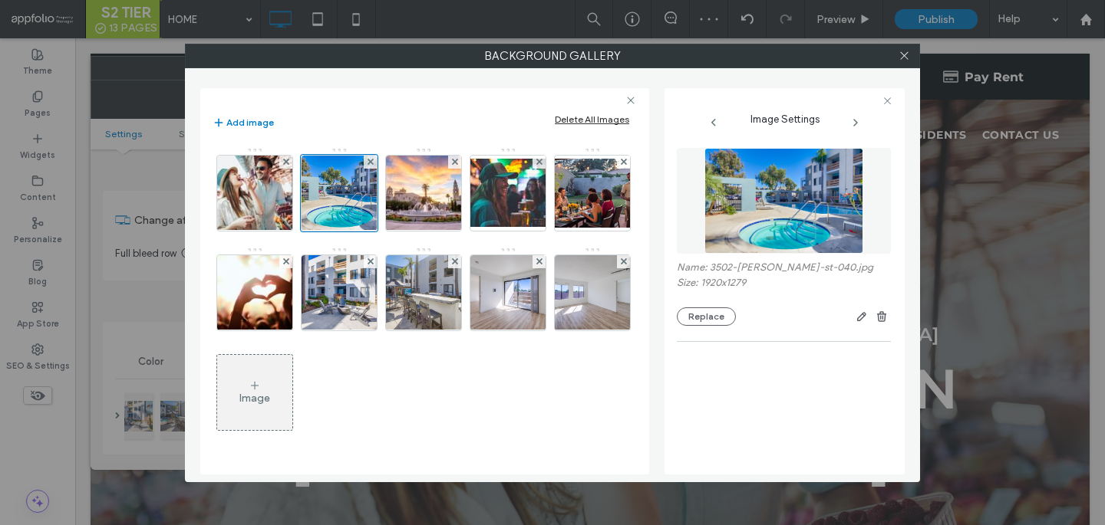
click at [400, 234] on div "Image" at bounding box center [423, 296] width 423 height 299
click at [435, 185] on img at bounding box center [423, 193] width 113 height 75
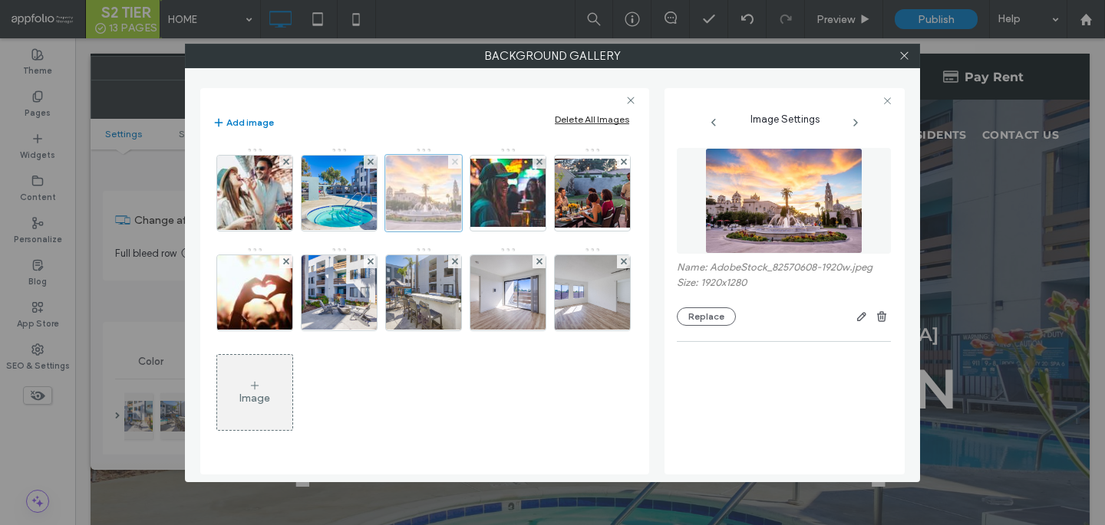
click at [456, 161] on icon at bounding box center [455, 162] width 6 height 6
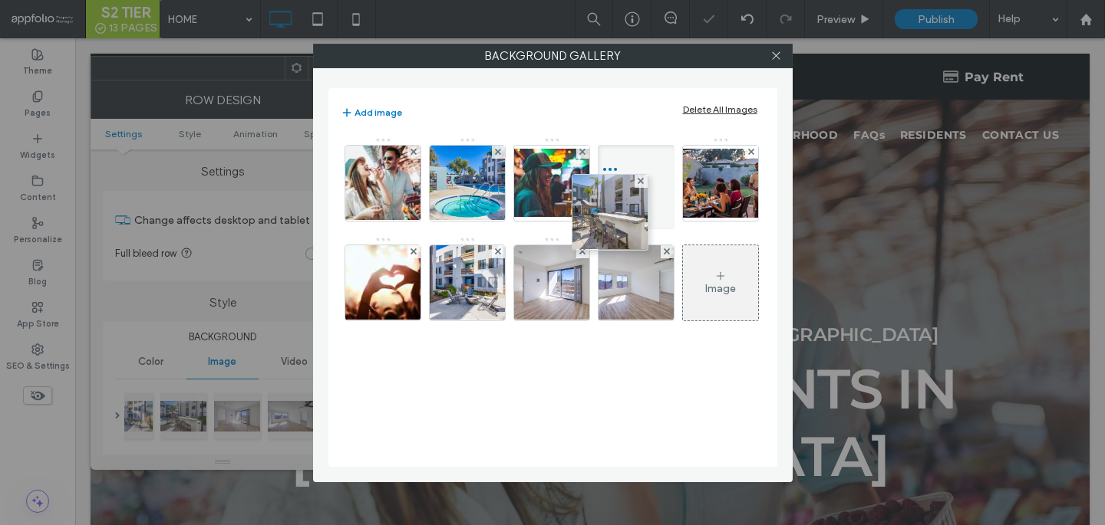
drag, startPoint x: 473, startPoint y: 285, endPoint x: 631, endPoint y: 191, distance: 183.0
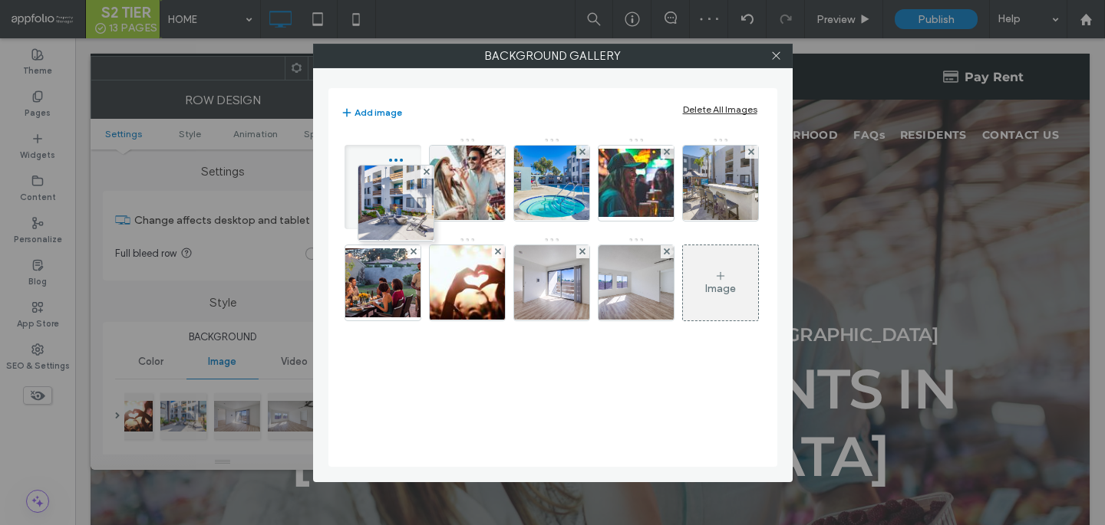
drag, startPoint x: 474, startPoint y: 277, endPoint x: 390, endPoint y: 189, distance: 122.1
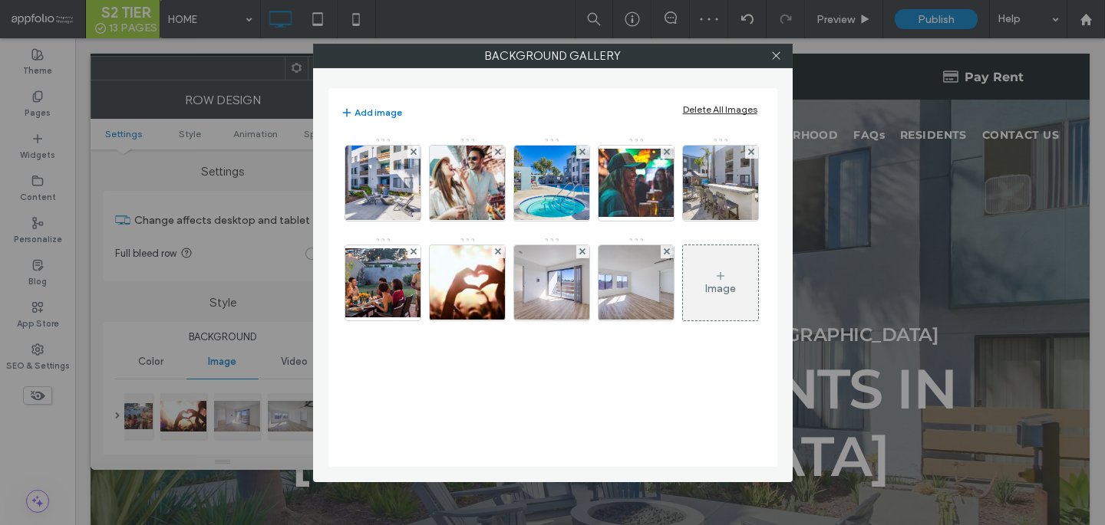
click at [703, 262] on div "Image" at bounding box center [720, 283] width 75 height 72
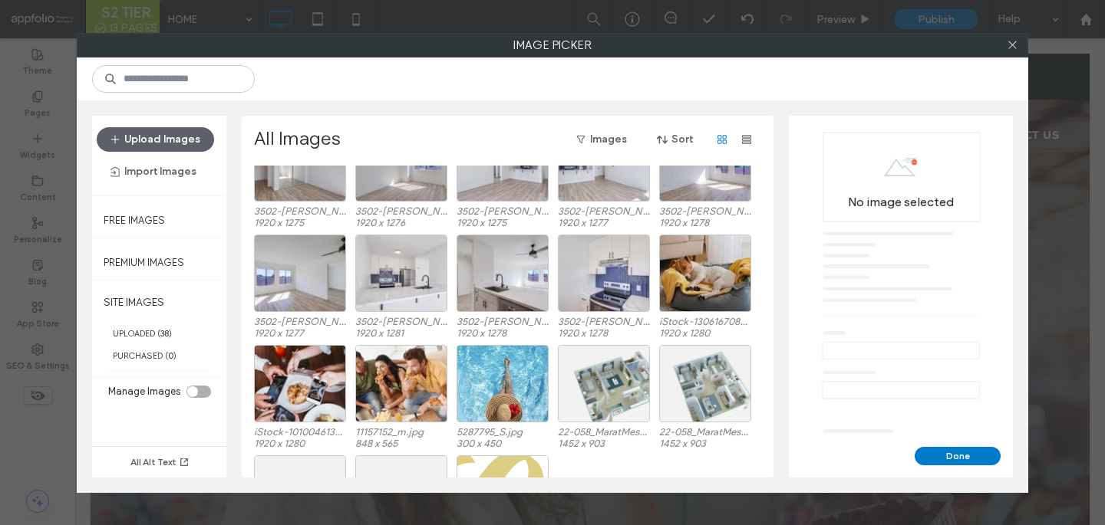
scroll to position [519, 0]
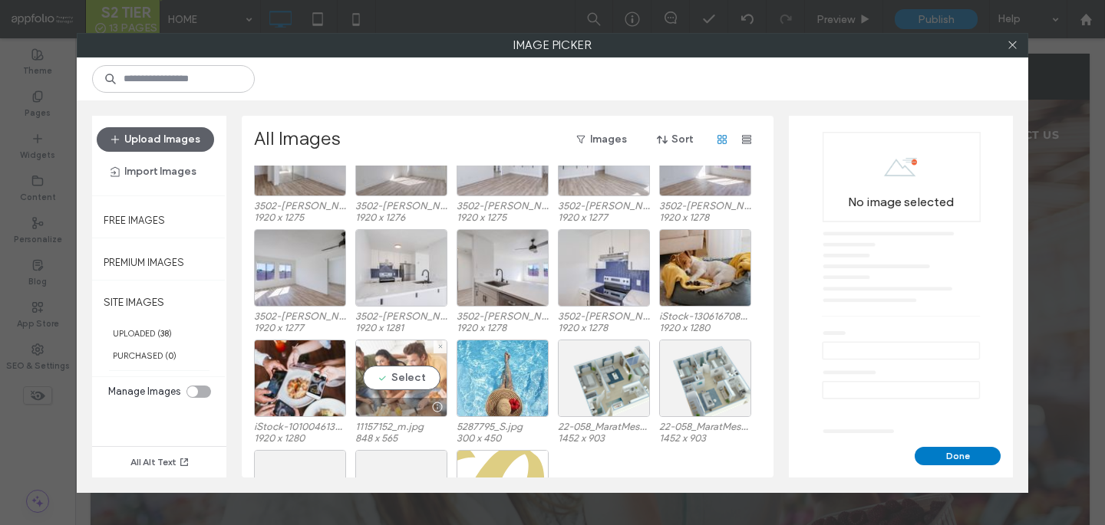
click at [384, 387] on div "Select" at bounding box center [401, 378] width 92 height 77
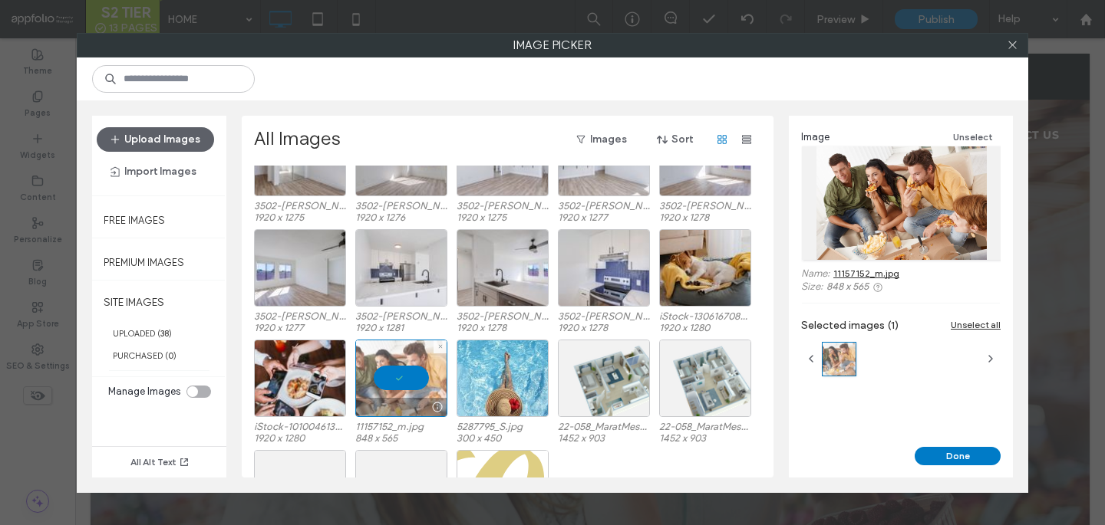
click at [417, 364] on div at bounding box center [401, 378] width 92 height 77
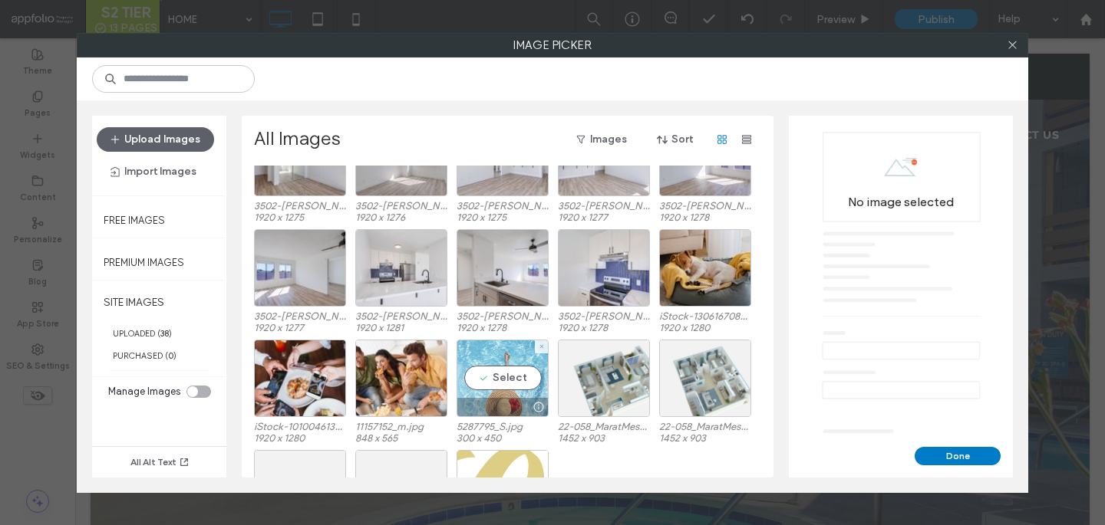
click at [537, 387] on div "Select" at bounding box center [502, 378] width 92 height 77
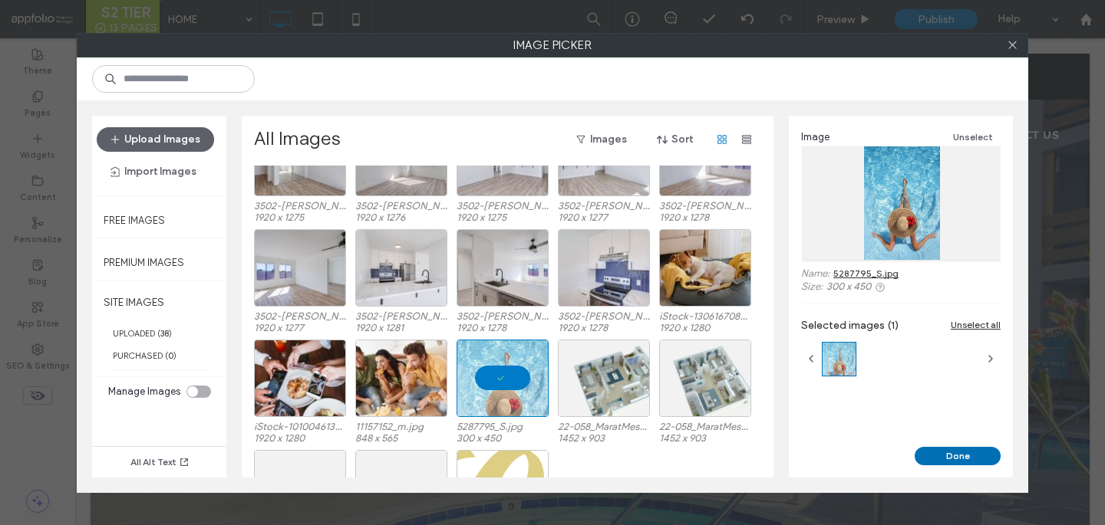
click at [963, 459] on button "Done" at bounding box center [957, 456] width 86 height 18
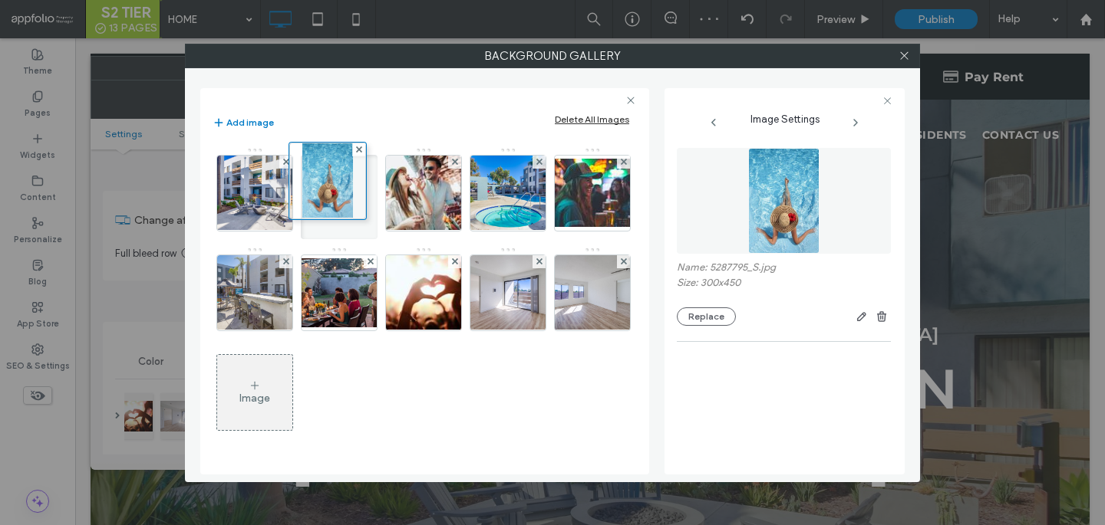
drag, startPoint x: 591, startPoint y: 270, endPoint x: 308, endPoint y: 137, distance: 312.3
click at [307, 137] on div "Add image Delete All Images Image" at bounding box center [424, 281] width 449 height 387
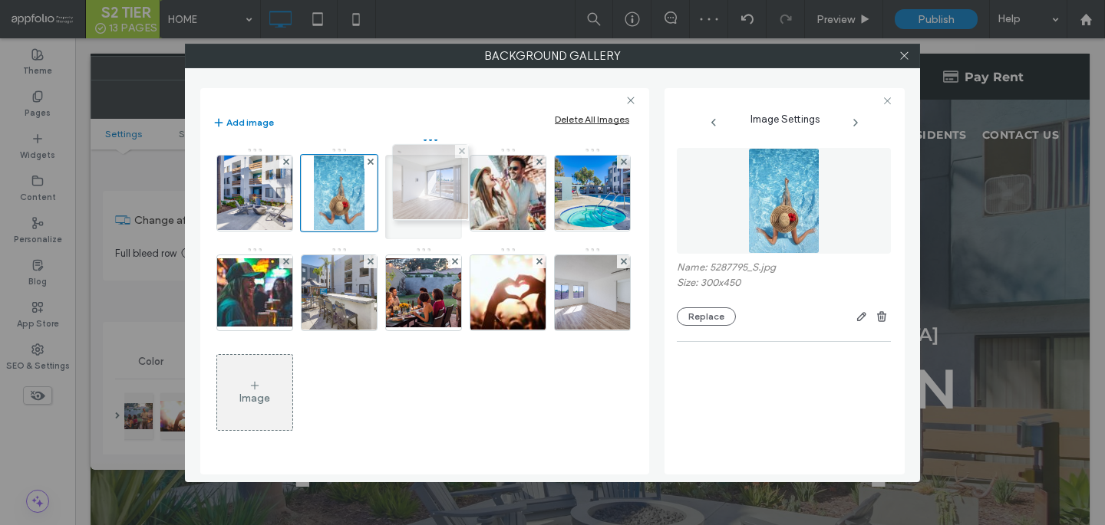
drag, startPoint x: 525, startPoint y: 293, endPoint x: 444, endPoint y: 183, distance: 137.2
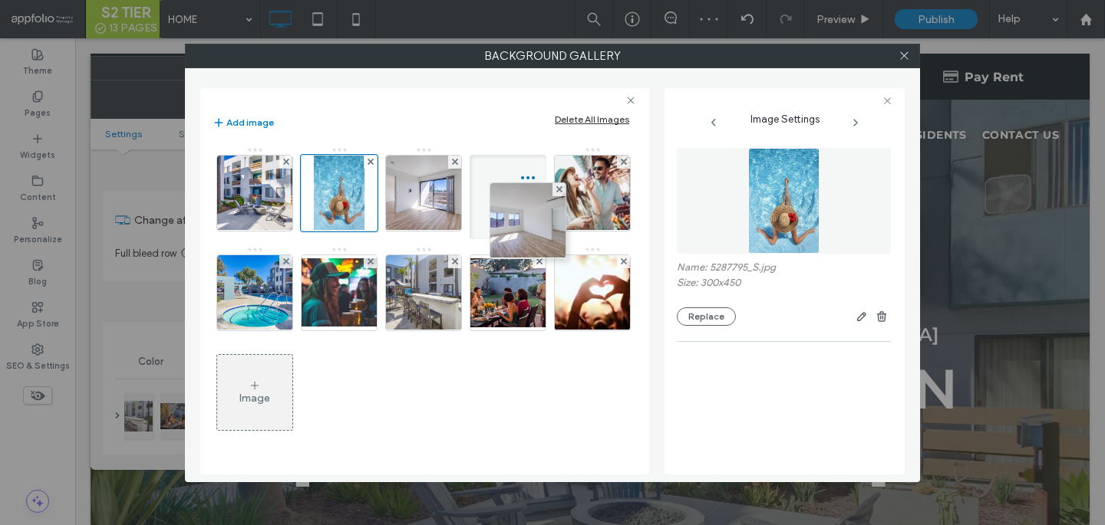
drag, startPoint x: 612, startPoint y: 302, endPoint x: 515, endPoint y: 210, distance: 133.5
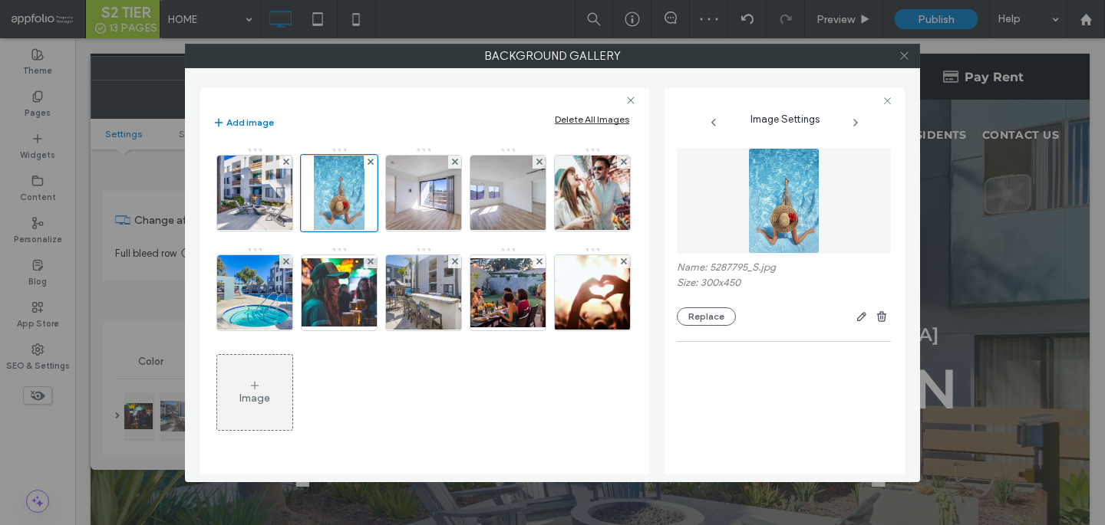
click at [906, 58] on icon at bounding box center [904, 56] width 12 height 12
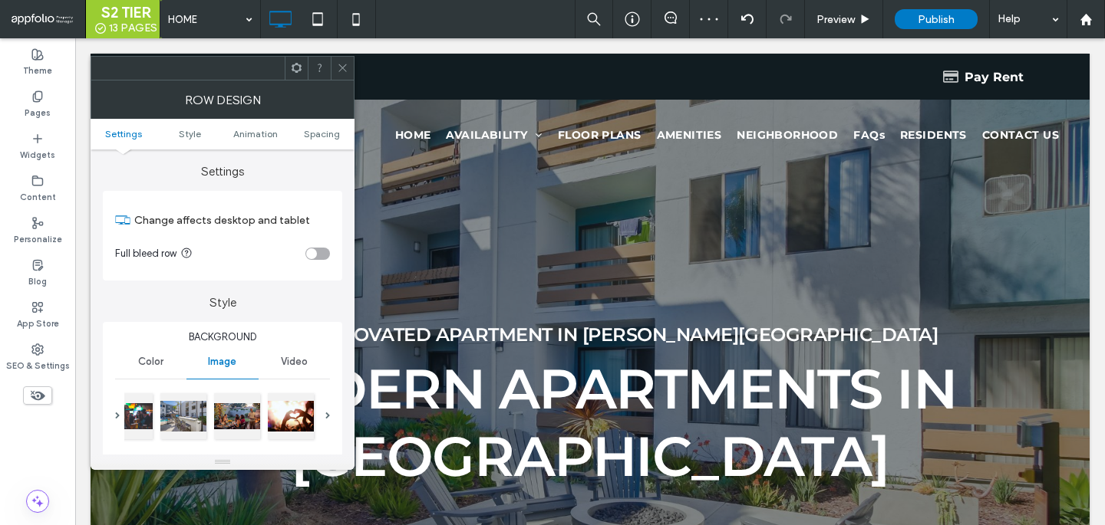
click at [343, 64] on icon at bounding box center [343, 68] width 12 height 12
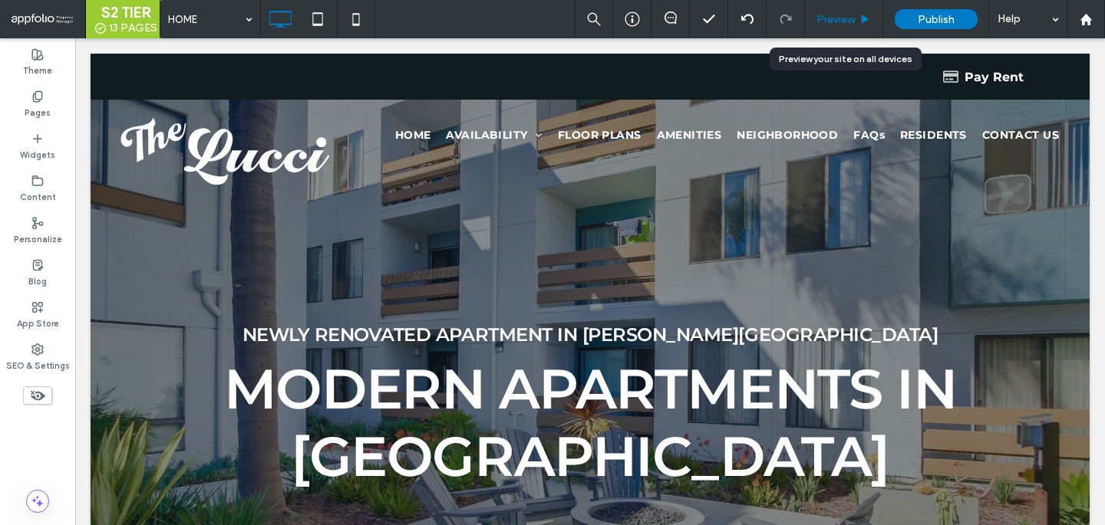
click at [832, 25] on div "Preview" at bounding box center [844, 19] width 78 height 38
click at [827, 14] on span "Preview" at bounding box center [835, 19] width 38 height 13
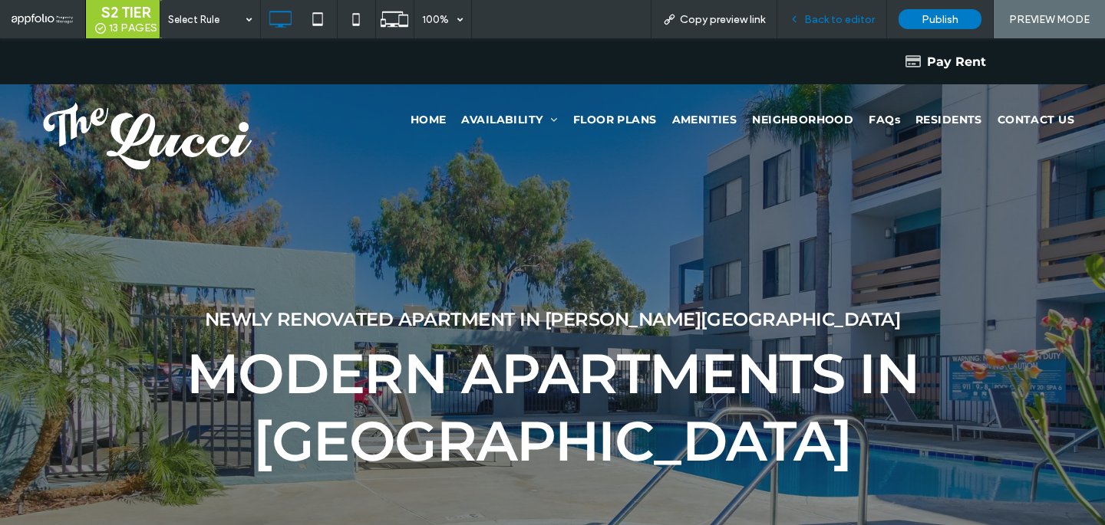
click at [864, 34] on div "Back to editor" at bounding box center [832, 19] width 110 height 38
click at [860, 27] on div "Back to editor" at bounding box center [832, 19] width 110 height 38
click at [857, 23] on span "Back to editor" at bounding box center [839, 19] width 71 height 13
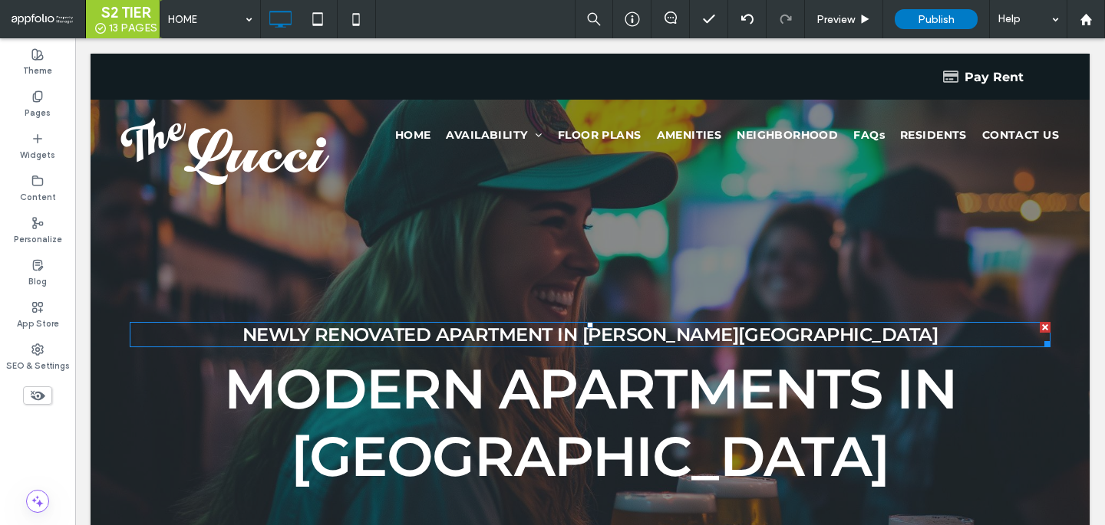
click at [659, 340] on span "Newly renovated apartment in Linda Vista" at bounding box center [590, 335] width 696 height 22
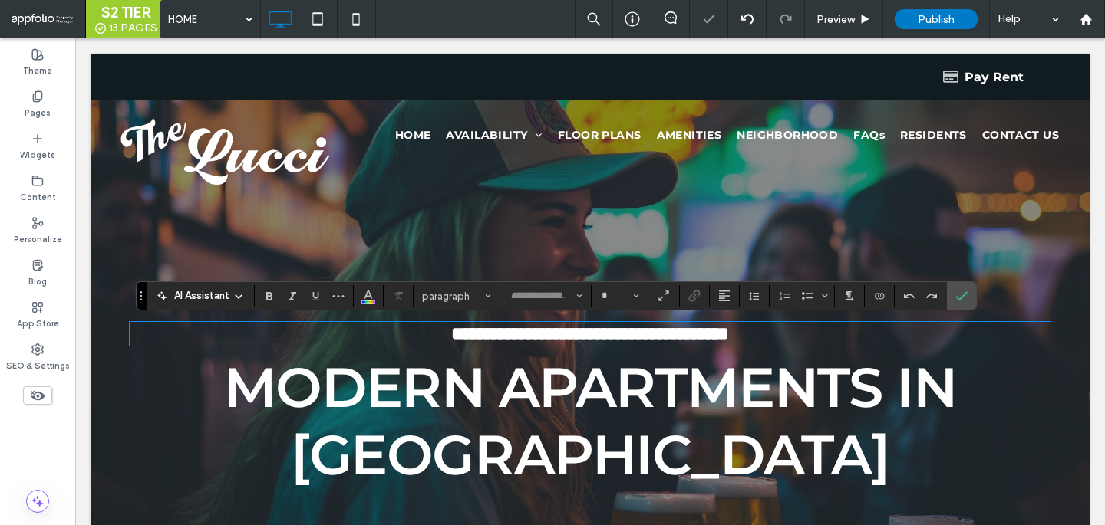
type input "**********"
type input "**"
click at [667, 338] on span "**********" at bounding box center [590, 333] width 278 height 18
click at [962, 298] on icon "Confirm" at bounding box center [961, 296] width 12 height 12
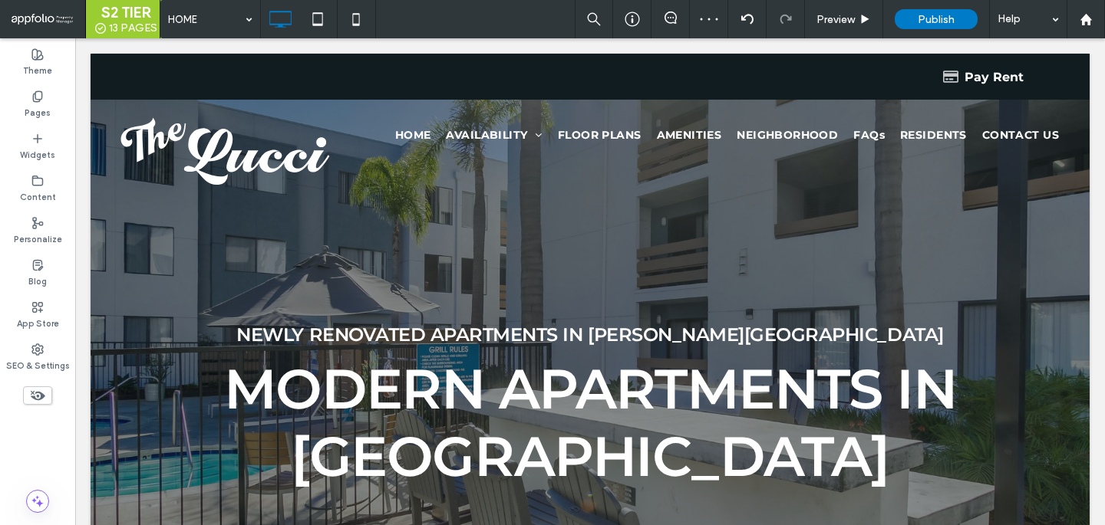
drag, startPoint x: 932, startPoint y: 259, endPoint x: 818, endPoint y: 250, distance: 114.7
click at [932, 259] on div at bounding box center [590, 372] width 999 height 636
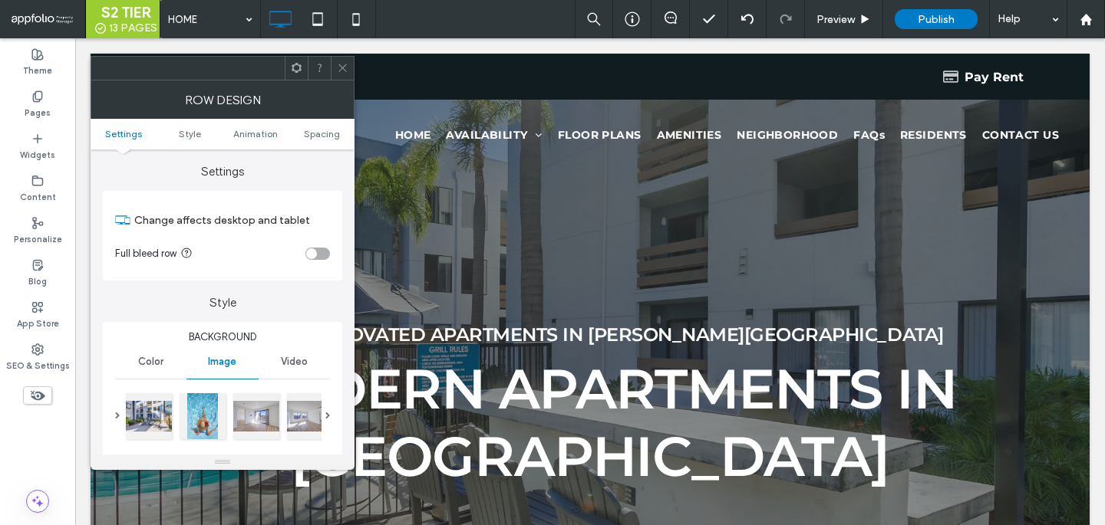
click at [226, 426] on div at bounding box center [393, 416] width 538 height 52
click at [213, 409] on div at bounding box center [202, 415] width 46 height 46
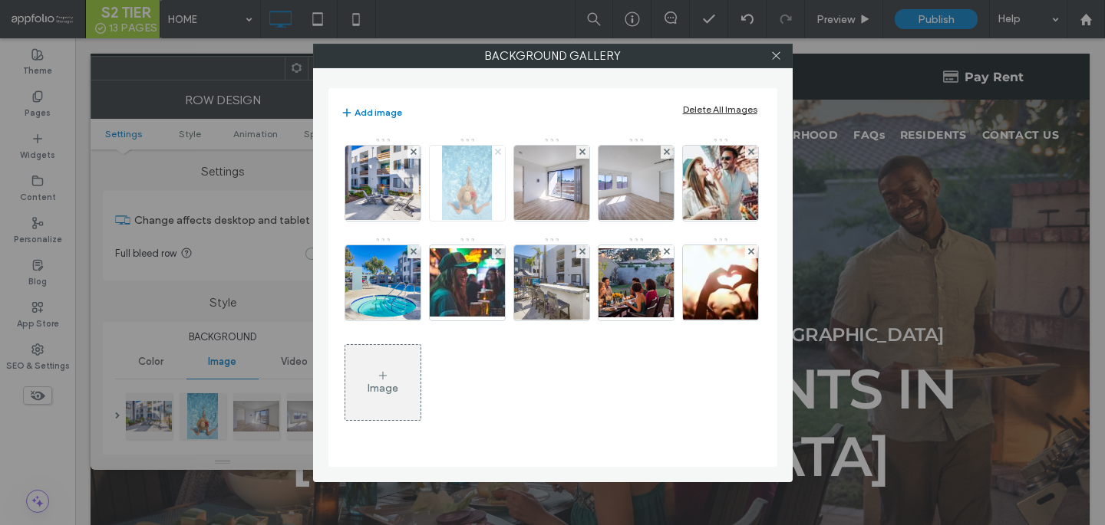
click at [498, 152] on use at bounding box center [498, 152] width 6 height 6
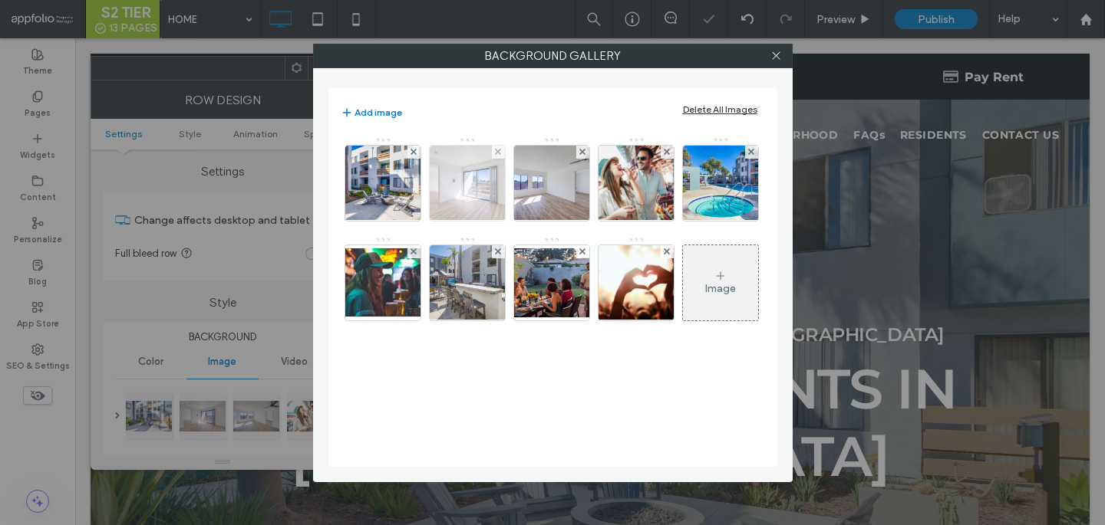
click at [473, 195] on img at bounding box center [466, 183] width 113 height 75
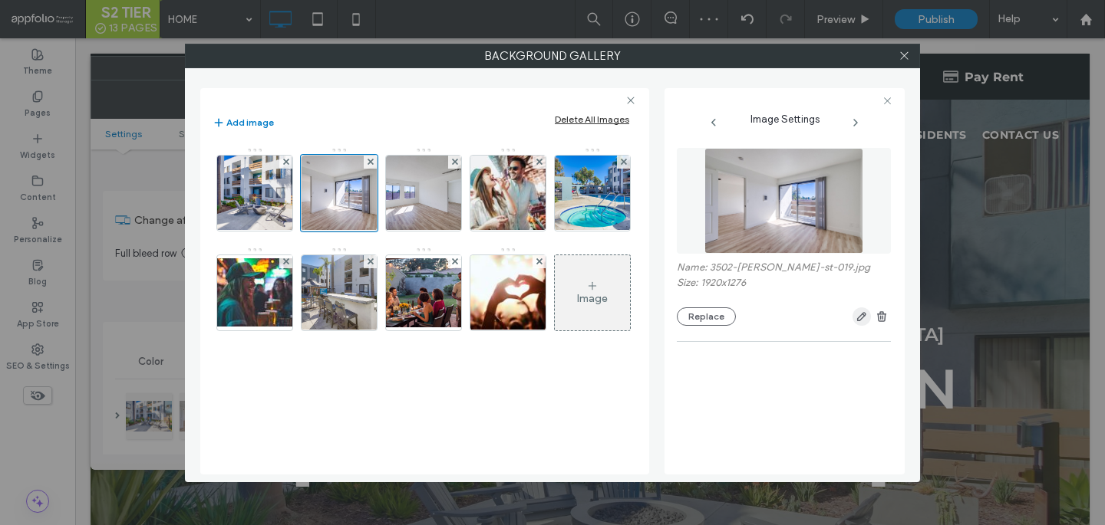
click at [863, 323] on icon "button" at bounding box center [861, 317] width 12 height 12
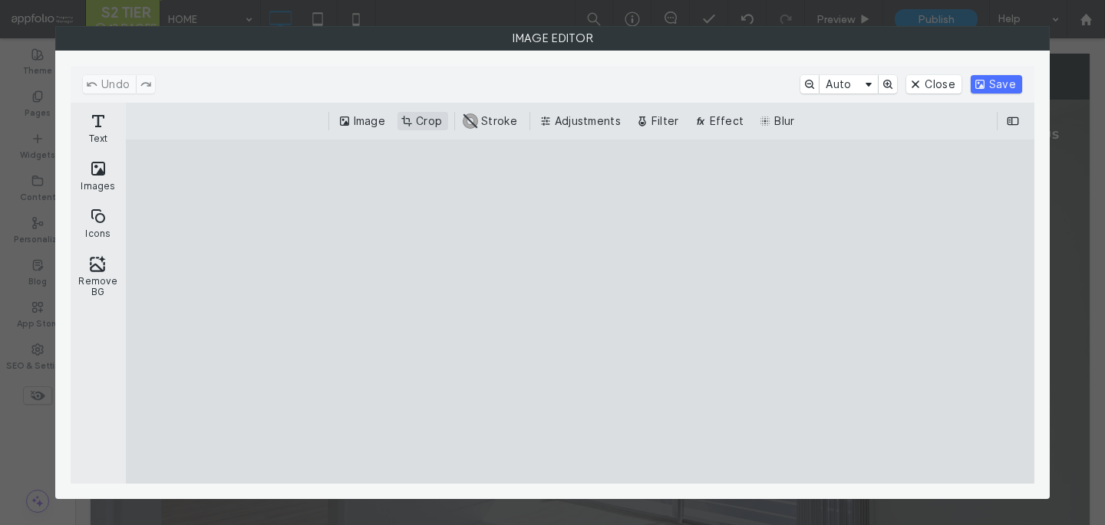
click at [427, 124] on button "Crop" at bounding box center [422, 121] width 51 height 18
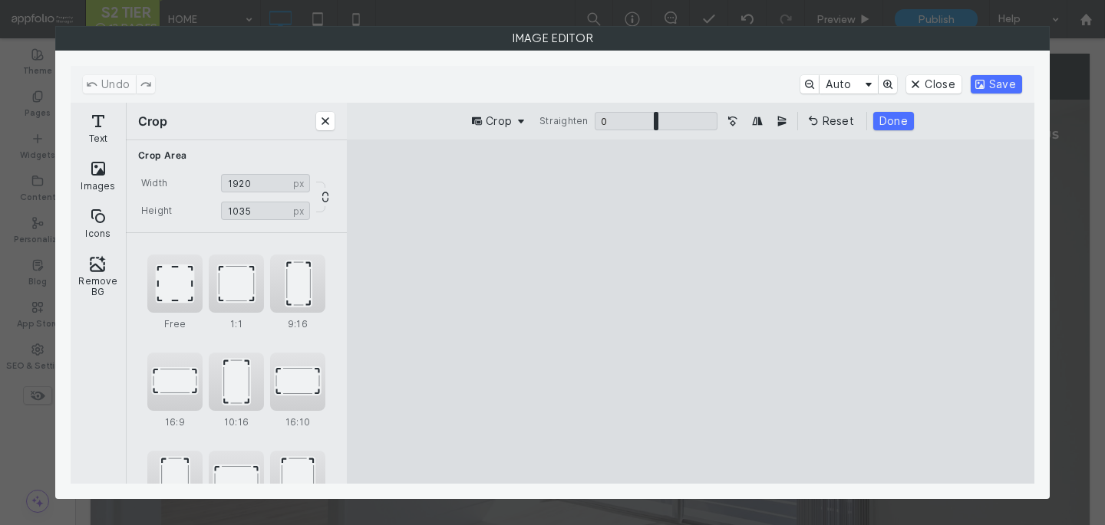
type input "****"
drag, startPoint x: 486, startPoint y: 180, endPoint x: 476, endPoint y: 229, distance: 49.3
click at [690, 312] on cesdk-canvas "Editor canvas" at bounding box center [690, 312] width 0 height 0
click at [1003, 88] on button "Save" at bounding box center [995, 84] width 51 height 18
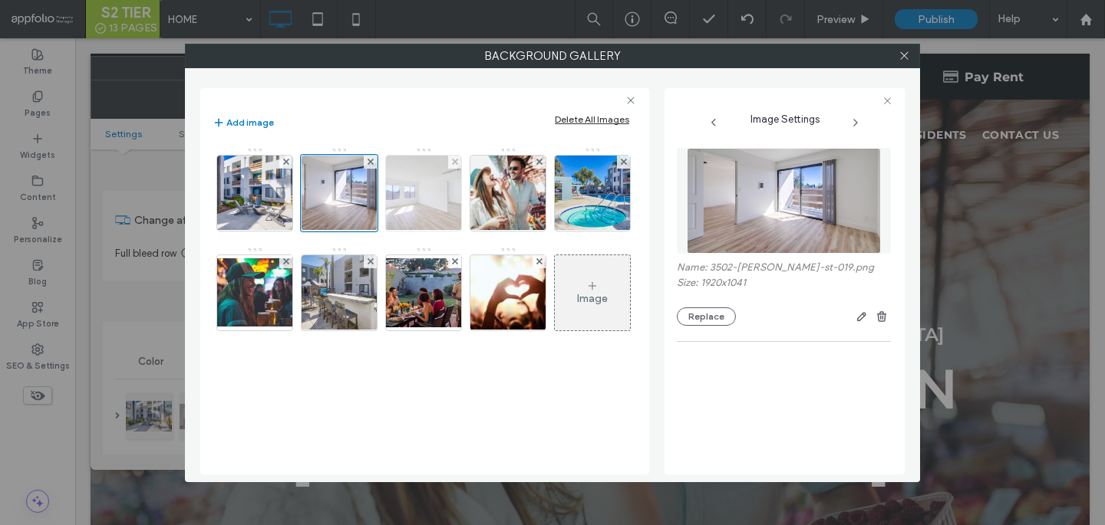
click at [394, 213] on img at bounding box center [423, 193] width 113 height 75
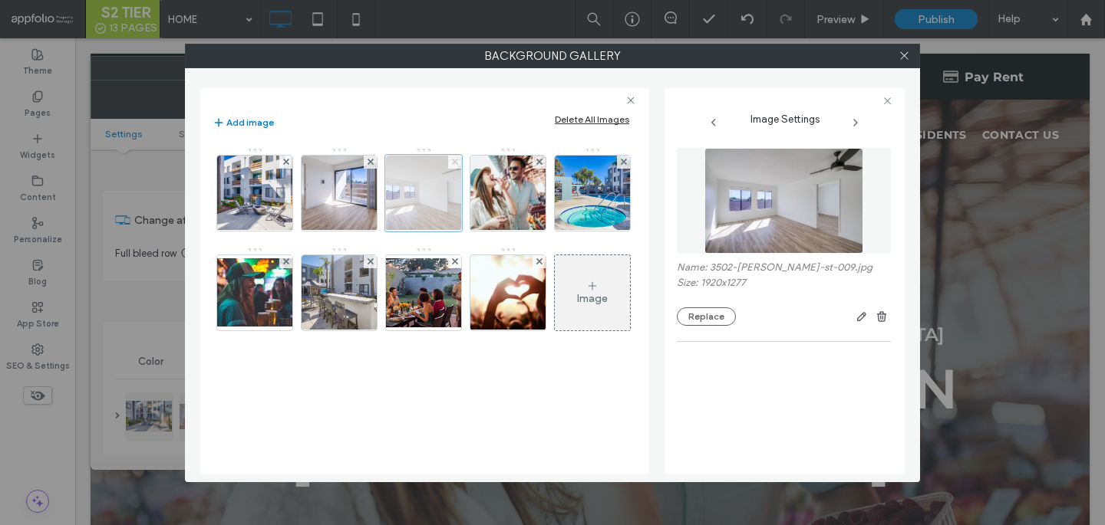
click at [452, 160] on use at bounding box center [454, 162] width 6 height 6
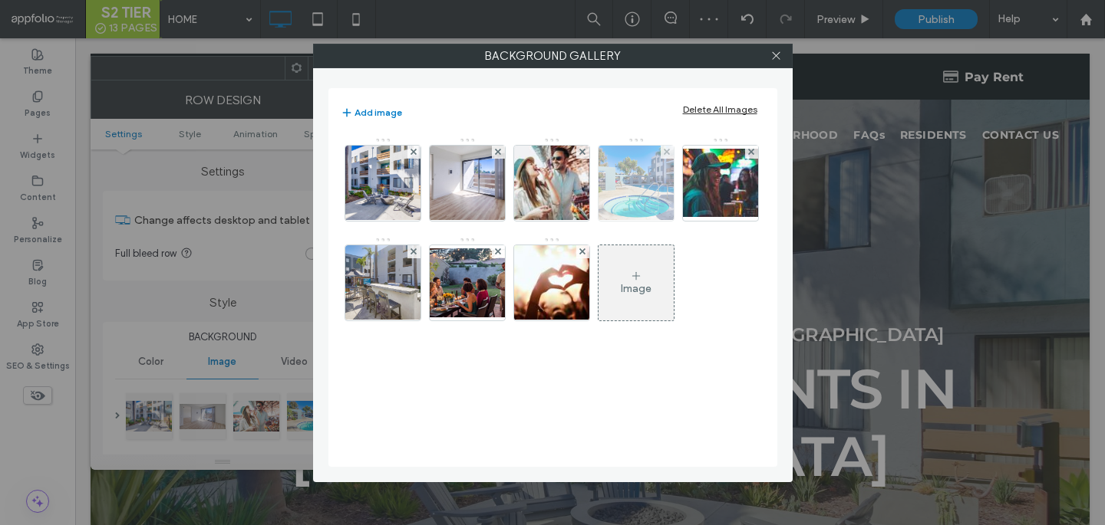
click at [611, 194] on img at bounding box center [635, 183] width 113 height 75
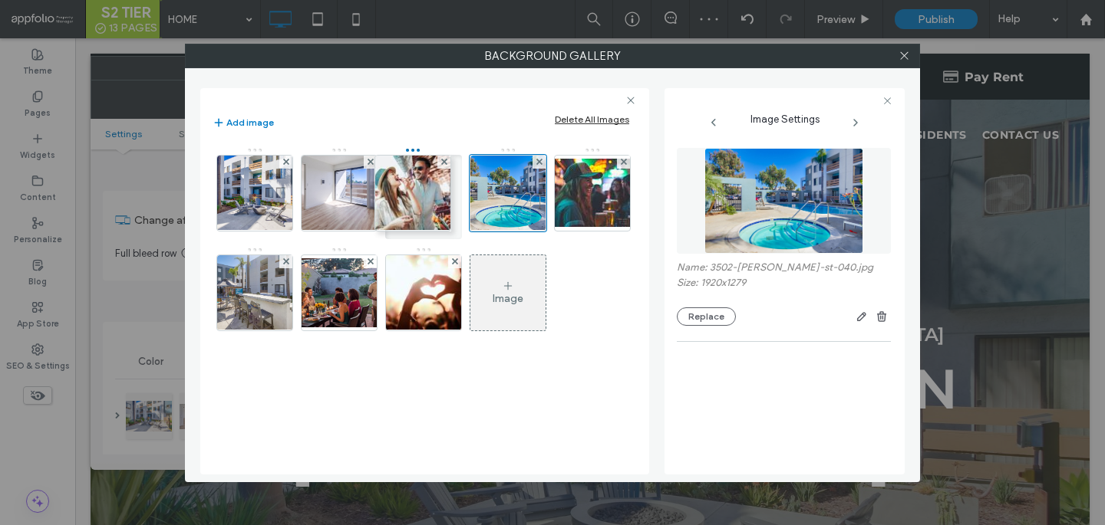
drag, startPoint x: 414, startPoint y: 192, endPoint x: 331, endPoint y: 190, distance: 83.6
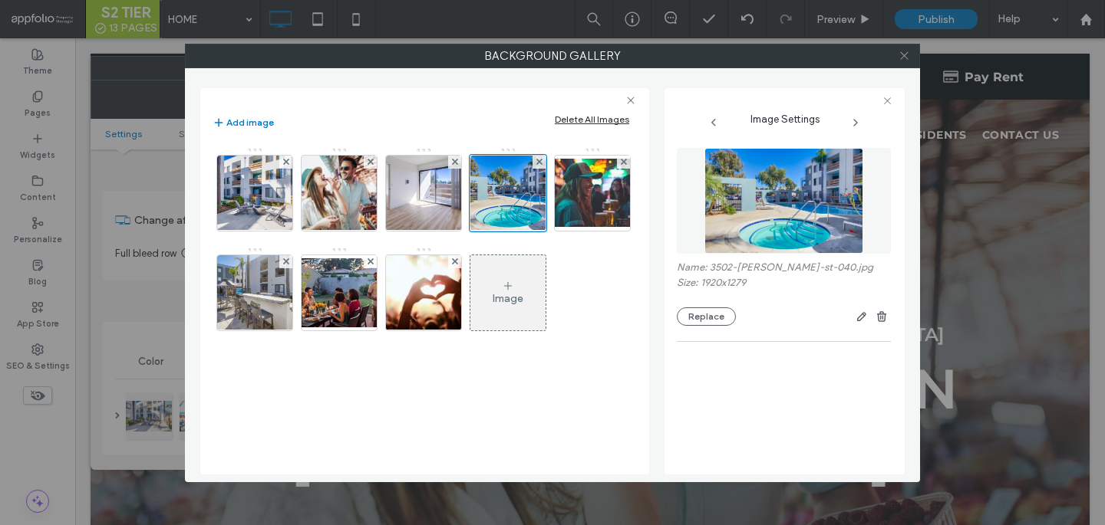
click at [907, 54] on icon at bounding box center [904, 56] width 12 height 12
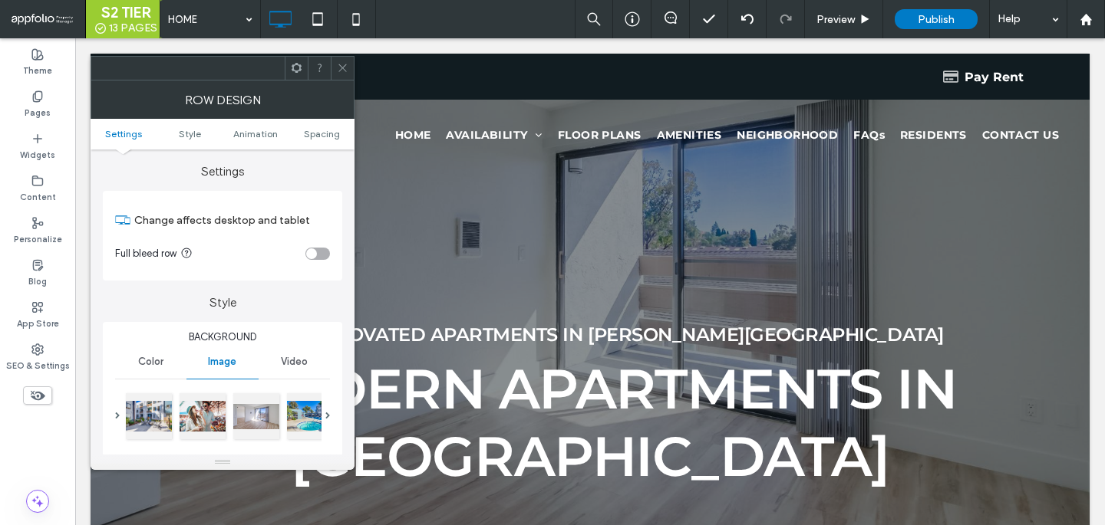
click at [344, 68] on icon at bounding box center [343, 68] width 12 height 12
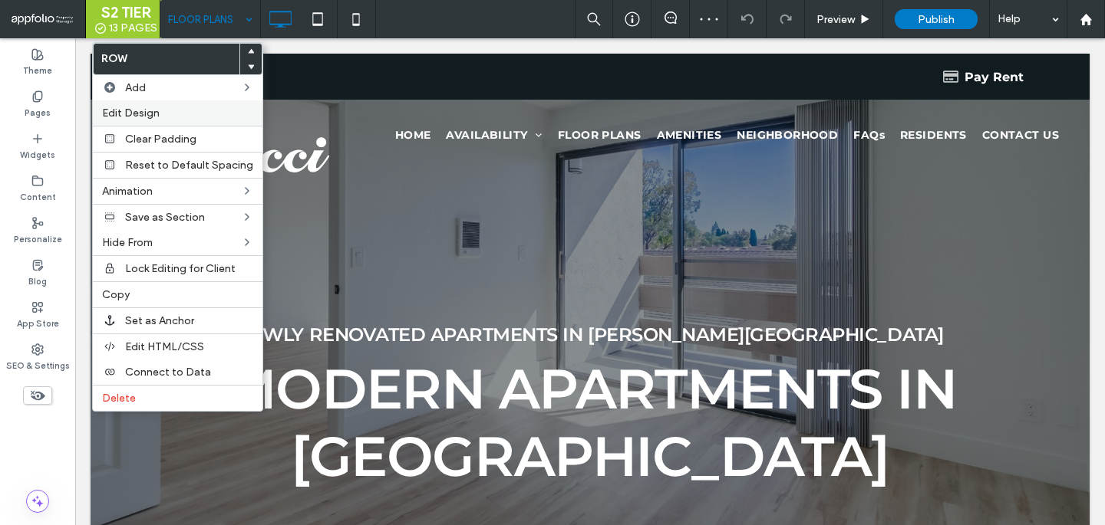
click at [173, 103] on div "Edit Design" at bounding box center [178, 112] width 170 height 25
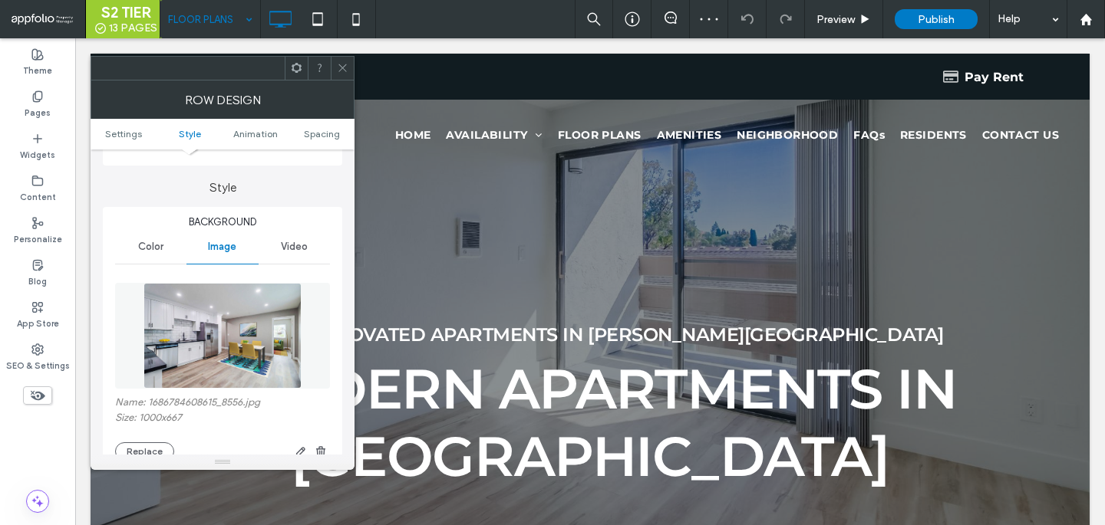
scroll to position [341, 0]
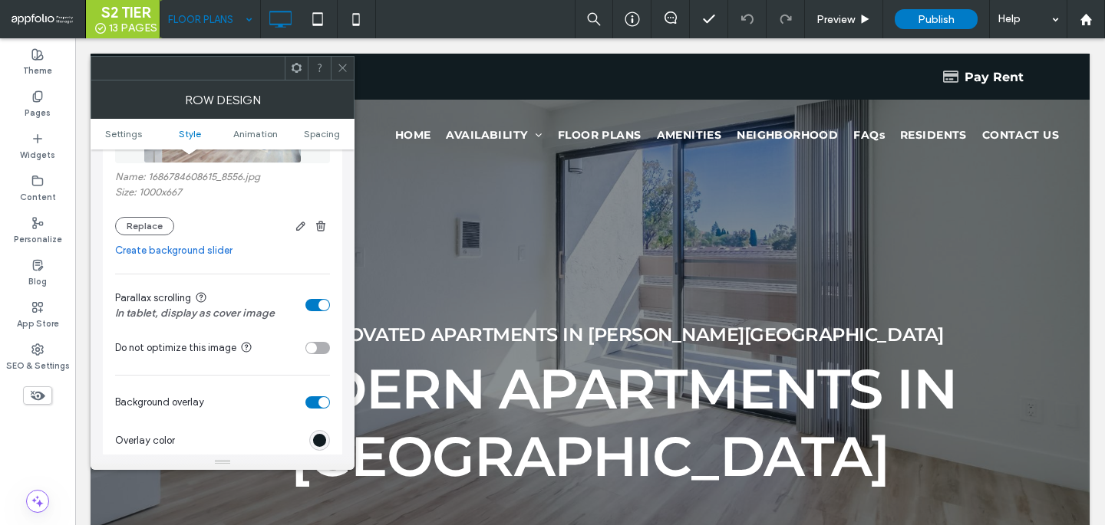
click at [147, 238] on div "Name: 1686784608615_8556.jpg Size: 1000x667 Replace" at bounding box center [222, 142] width 215 height 201
click at [160, 227] on button "Replace" at bounding box center [144, 226] width 59 height 18
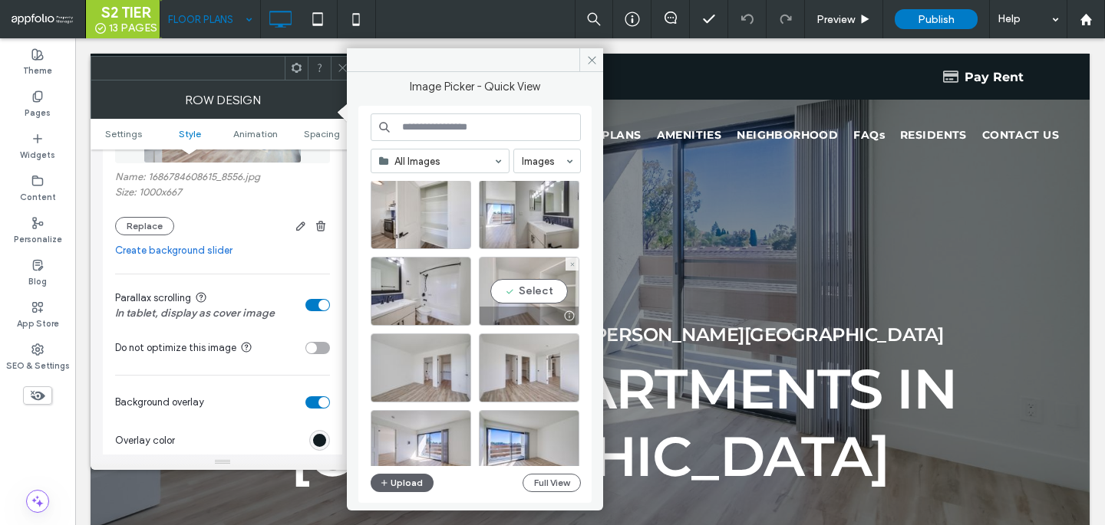
scroll to position [413, 0]
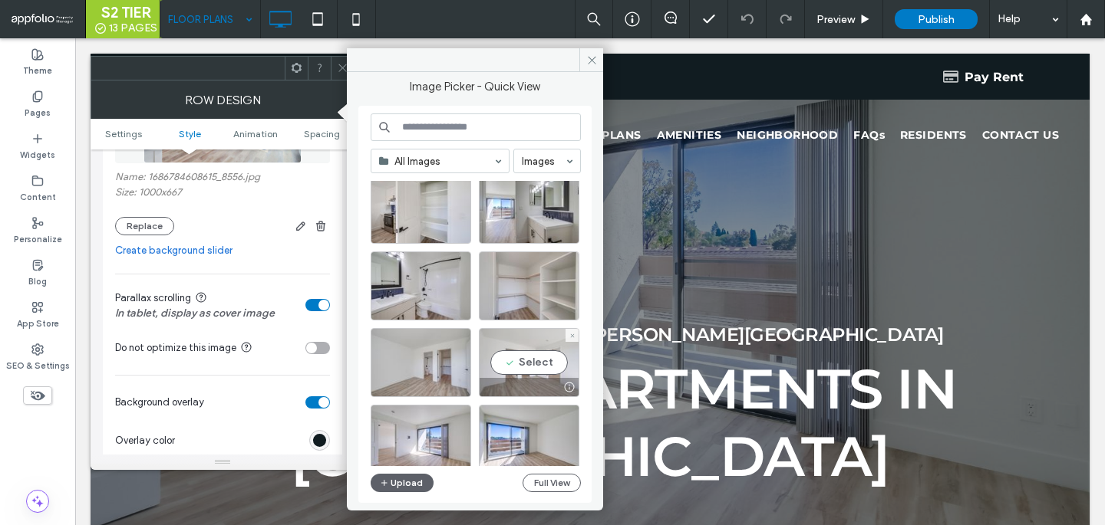
click at [513, 371] on div "Select" at bounding box center [529, 362] width 100 height 69
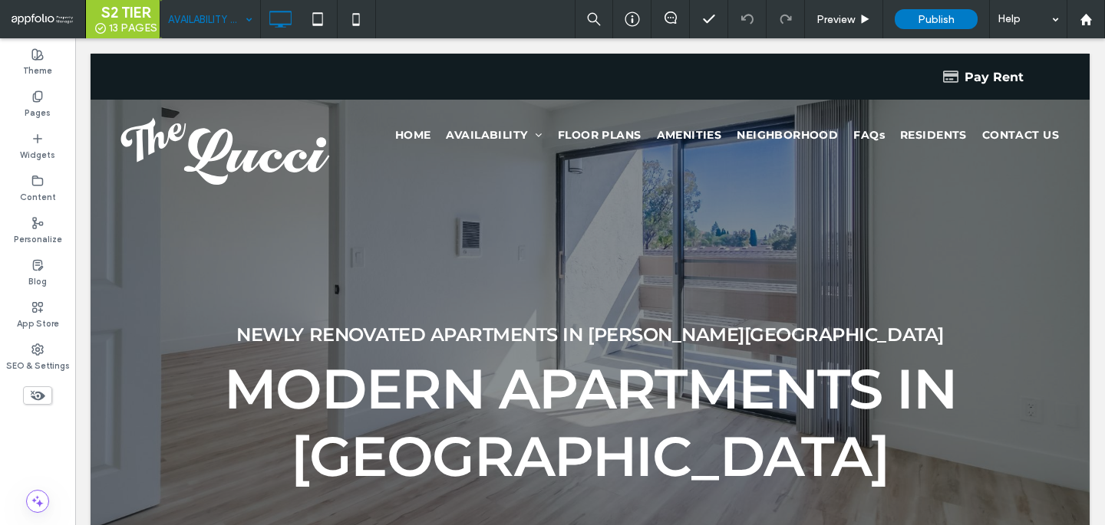
click at [225, 17] on input at bounding box center [206, 19] width 77 height 38
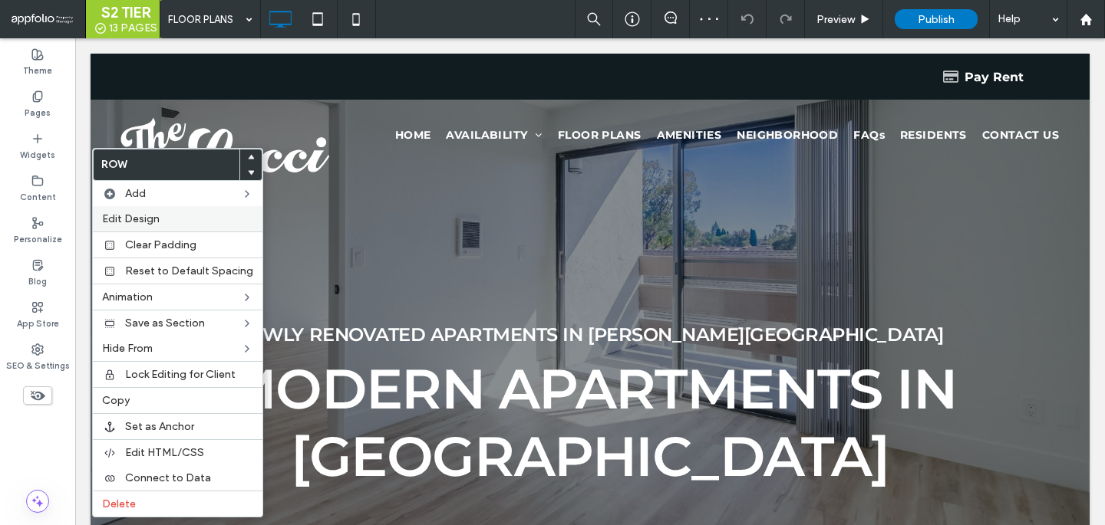
click at [164, 214] on label "Edit Design" at bounding box center [177, 218] width 151 height 13
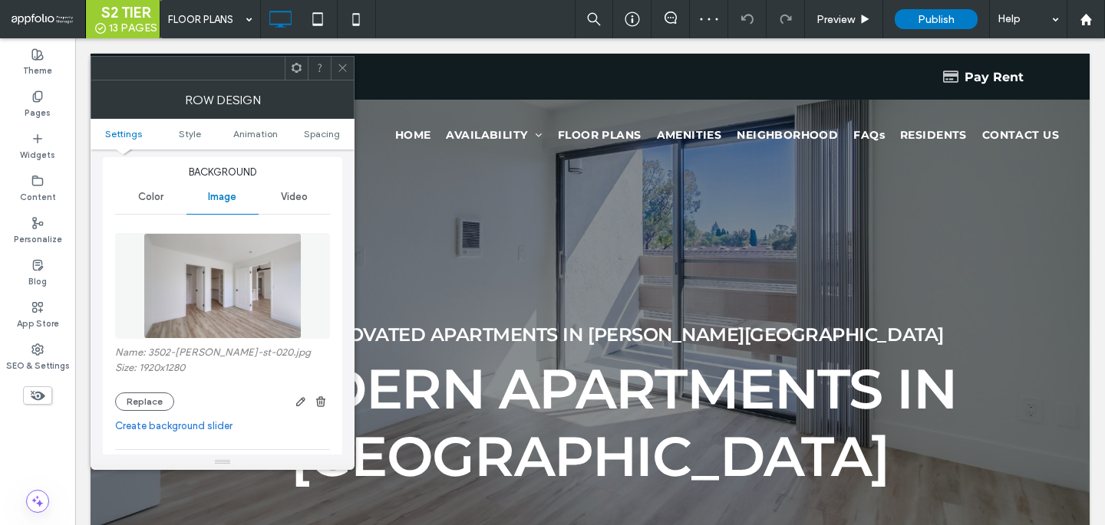
scroll to position [212, 0]
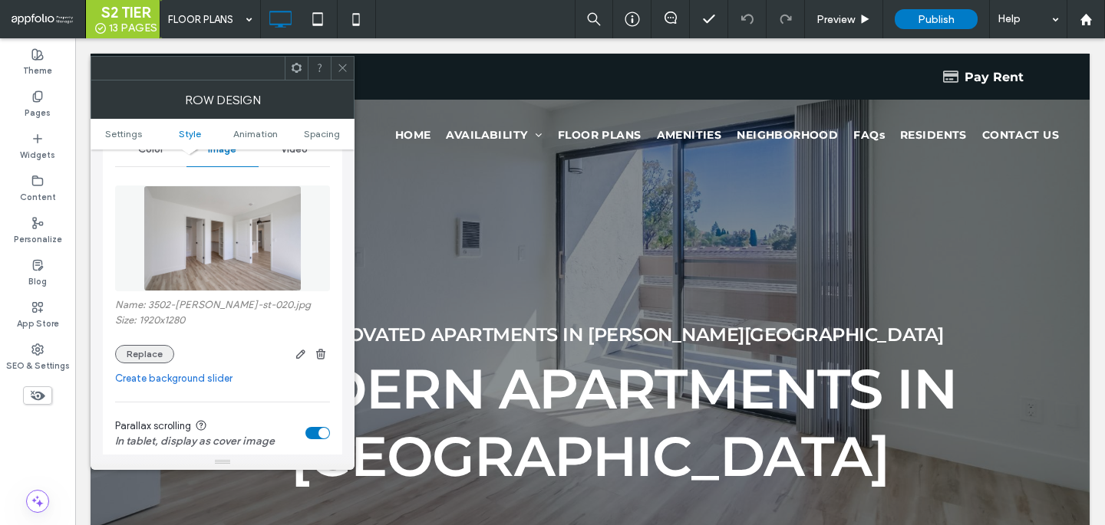
click at [158, 357] on button "Replace" at bounding box center [144, 354] width 59 height 18
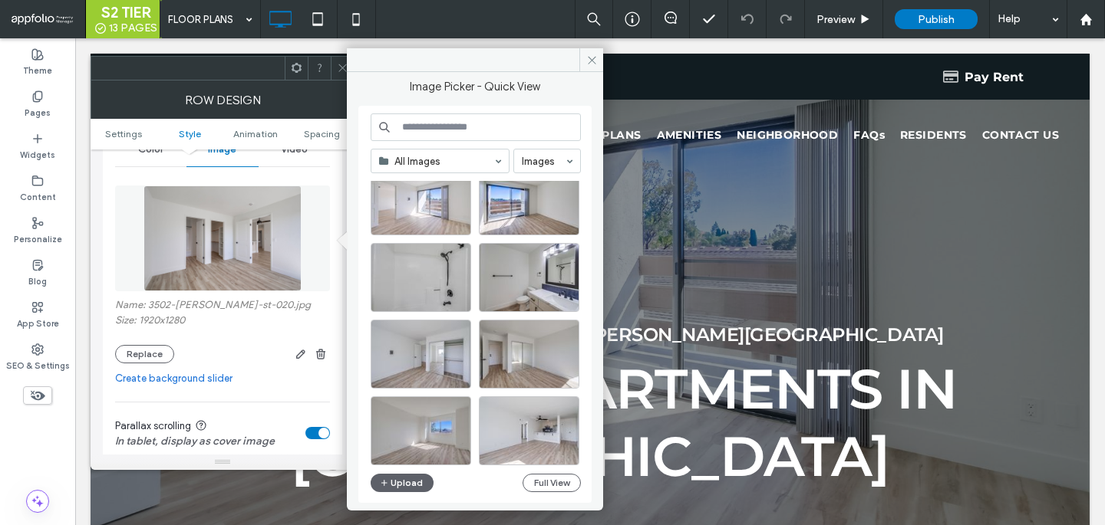
scroll to position [654, 0]
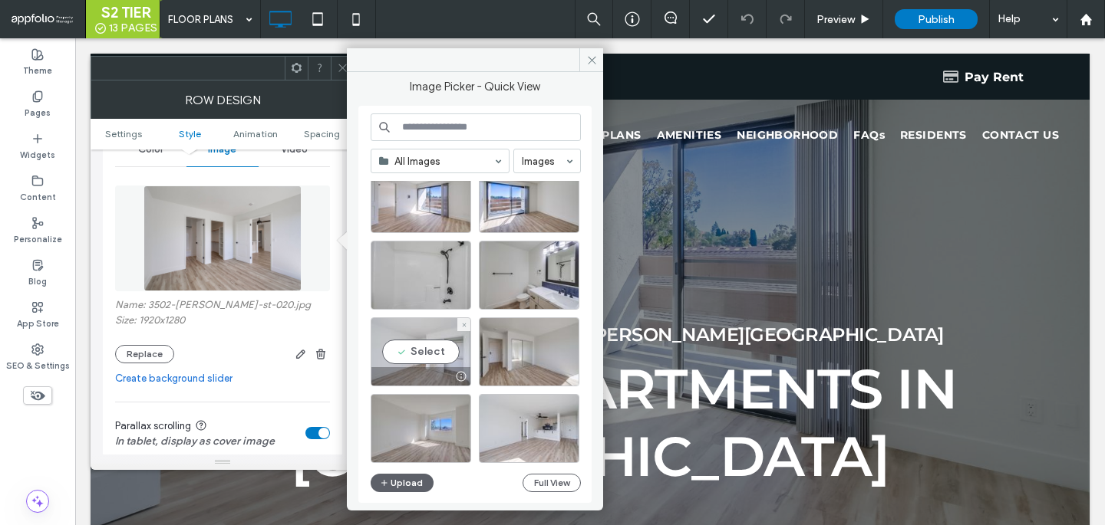
click at [430, 358] on div "Select" at bounding box center [421, 352] width 100 height 69
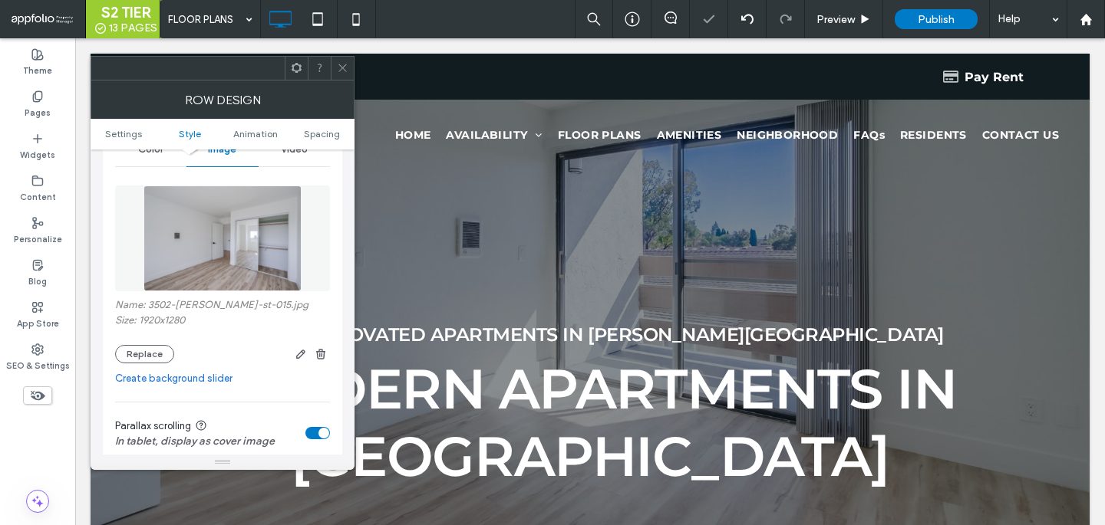
click at [334, 60] on div at bounding box center [342, 68] width 23 height 23
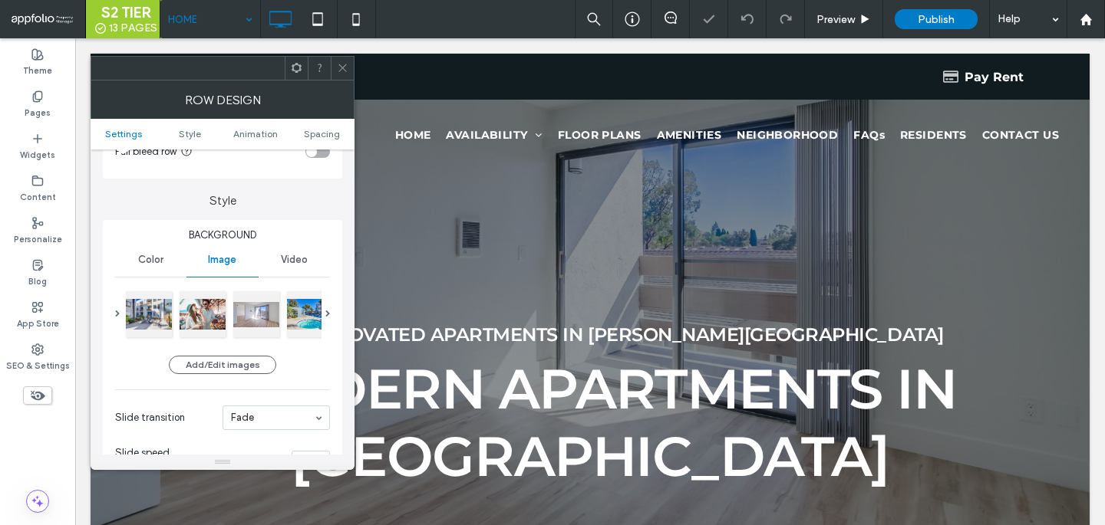
scroll to position [118, 0]
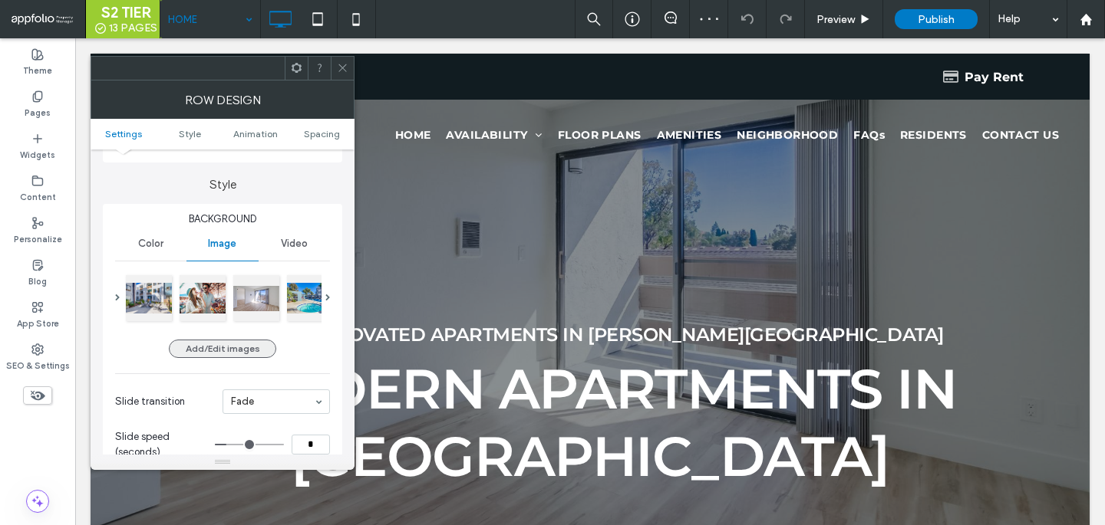
click at [199, 347] on button "Add/Edit images" at bounding box center [222, 349] width 107 height 18
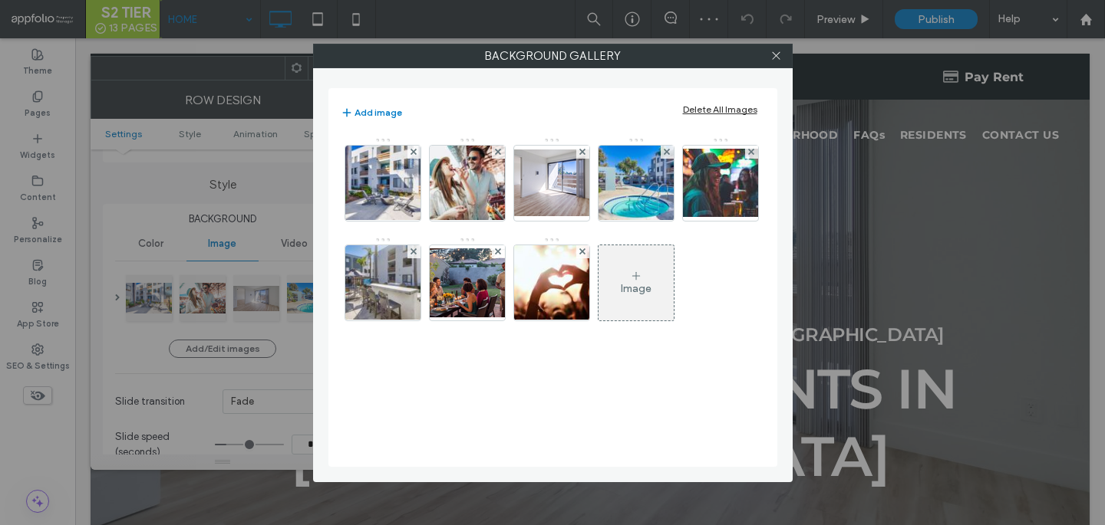
click at [642, 275] on div "Image" at bounding box center [635, 283] width 75 height 72
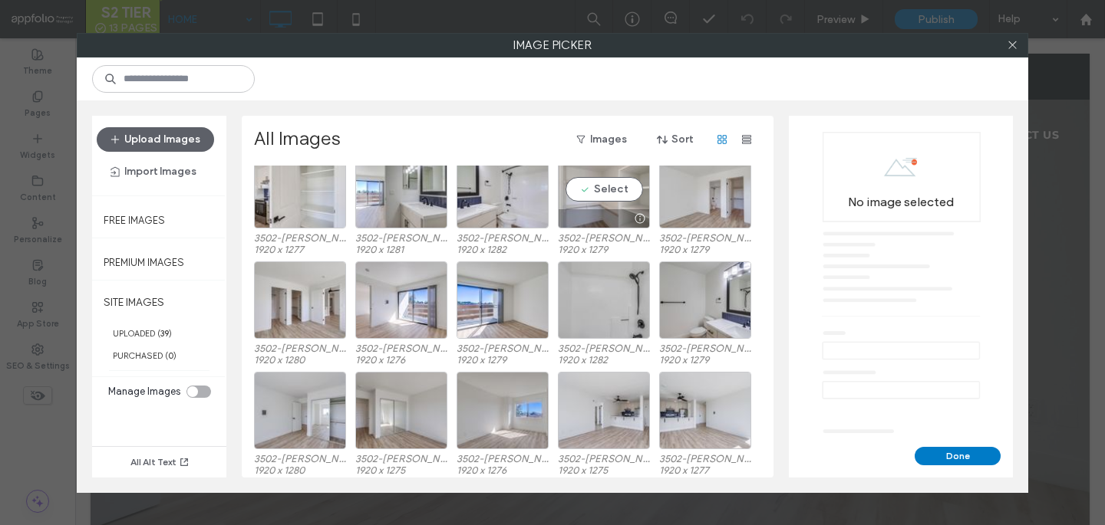
scroll to position [268, 0]
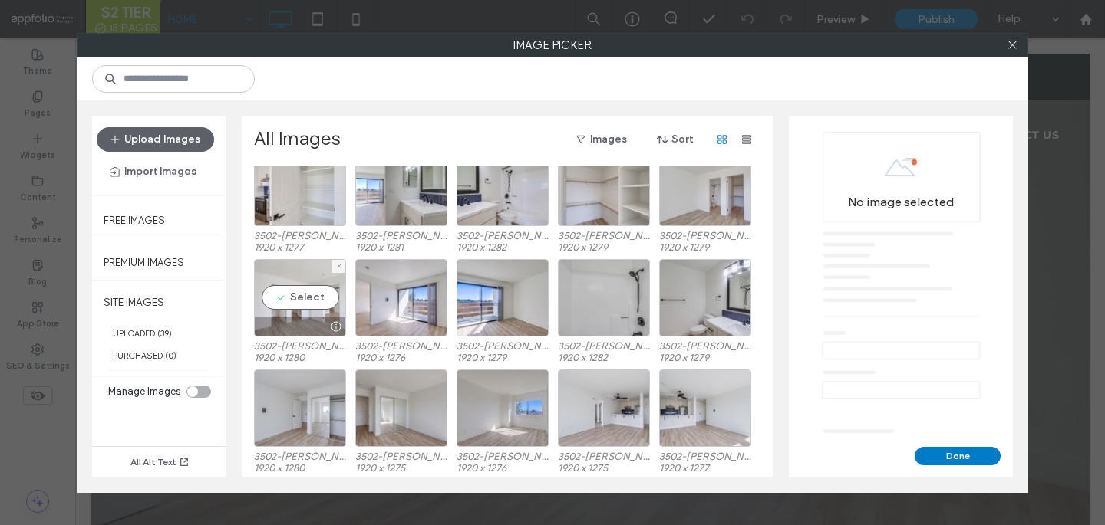
click at [300, 288] on div "Select" at bounding box center [300, 297] width 92 height 77
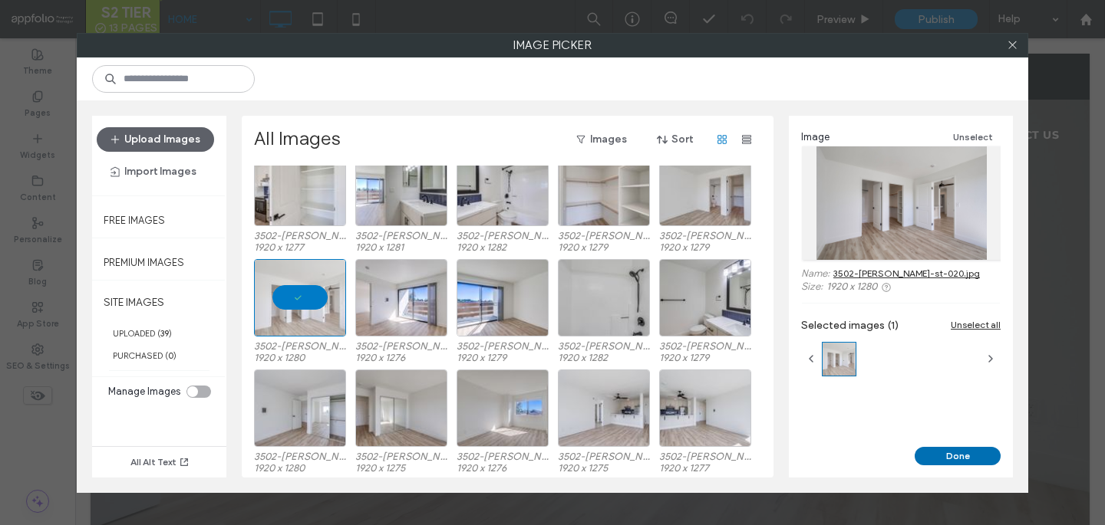
click at [950, 465] on button "Done" at bounding box center [957, 456] width 86 height 18
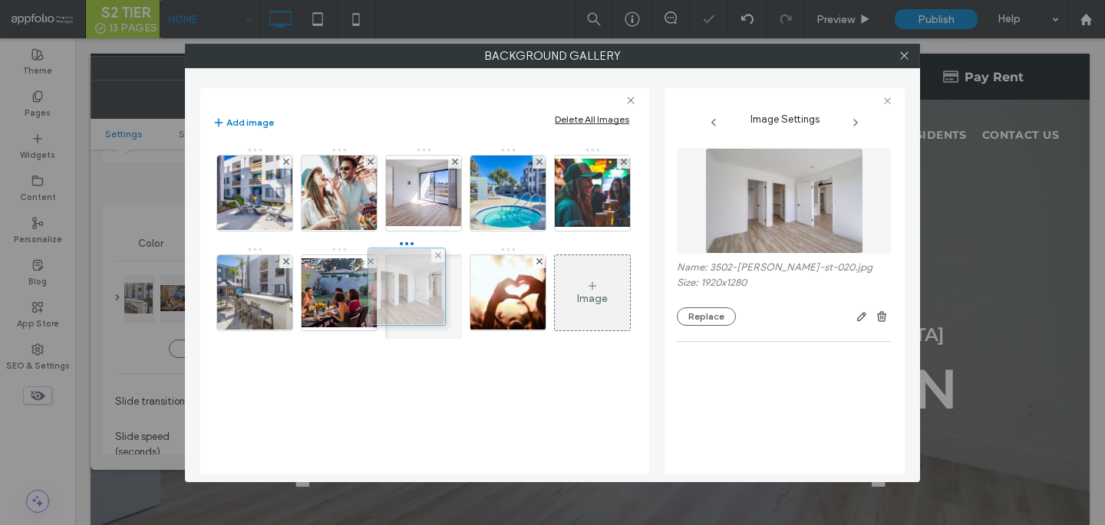
drag, startPoint x: 509, startPoint y: 304, endPoint x: 403, endPoint y: 298, distance: 105.3
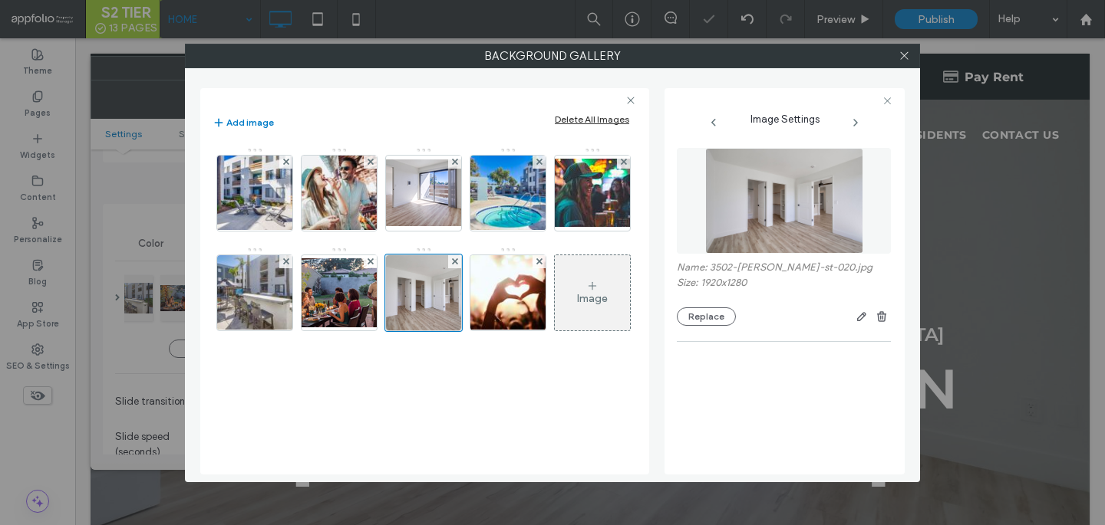
click at [892, 54] on div at bounding box center [903, 55] width 23 height 23
click at [898, 54] on icon at bounding box center [904, 56] width 12 height 12
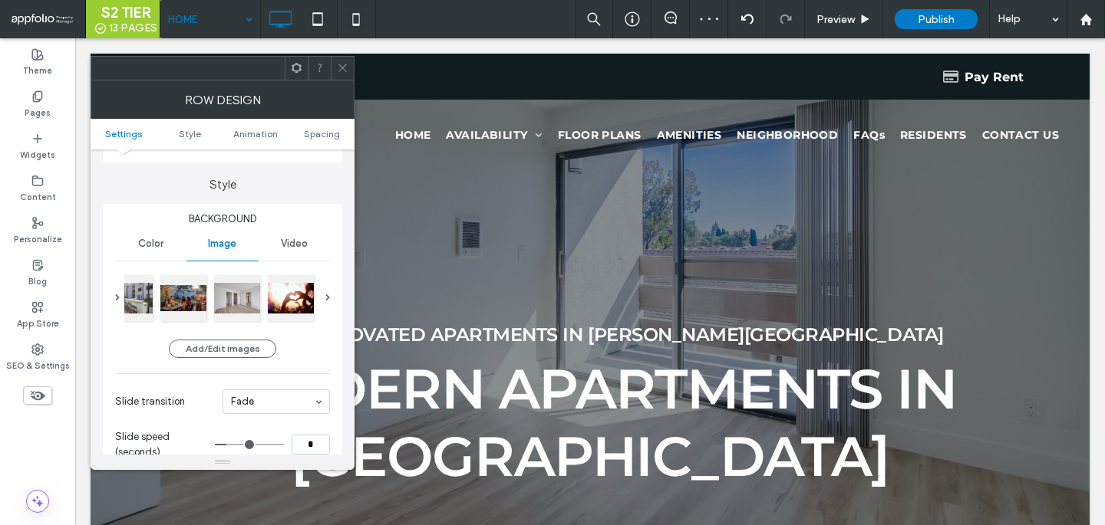
click at [343, 65] on icon at bounding box center [343, 68] width 12 height 12
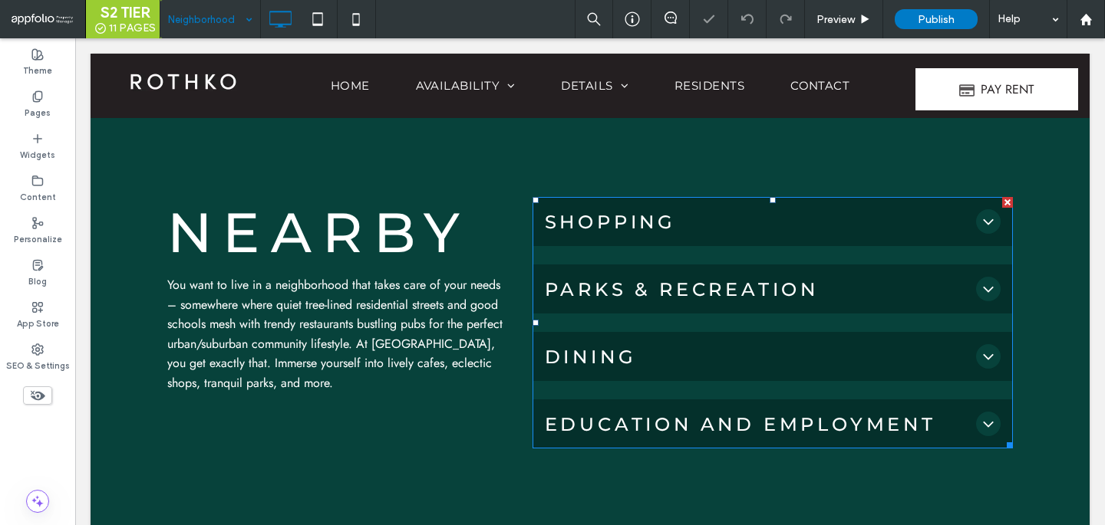
scroll to position [384, 0]
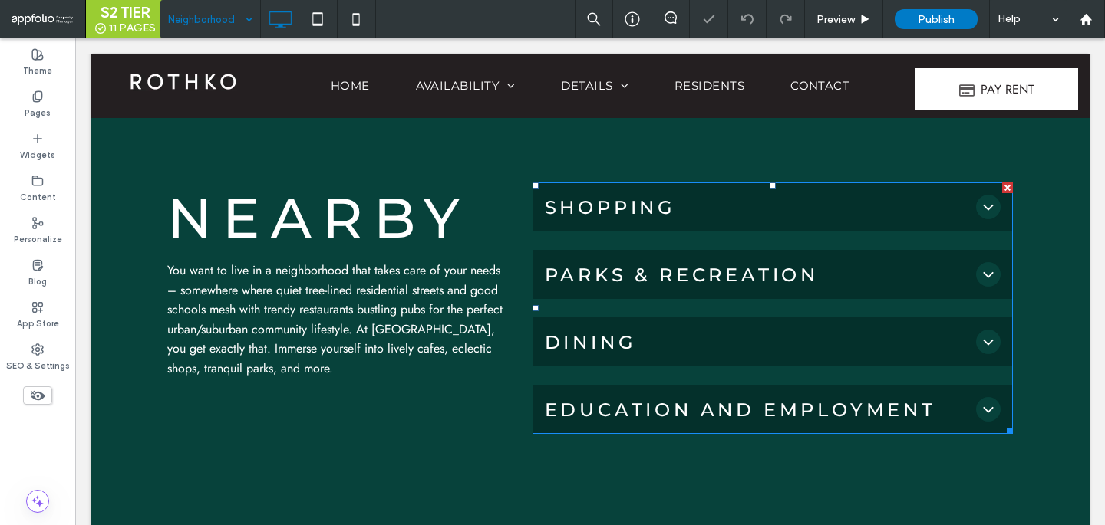
click at [612, 346] on span "Dining" at bounding box center [757, 342] width 425 height 22
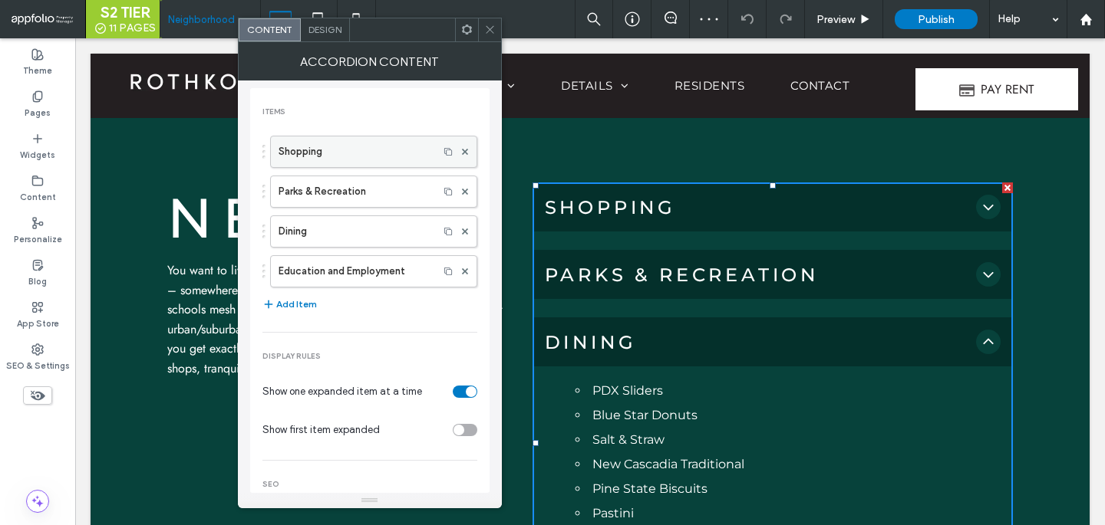
click at [380, 166] on div "Shopping" at bounding box center [373, 152] width 207 height 32
click at [377, 158] on label "Shopping" at bounding box center [354, 152] width 152 height 31
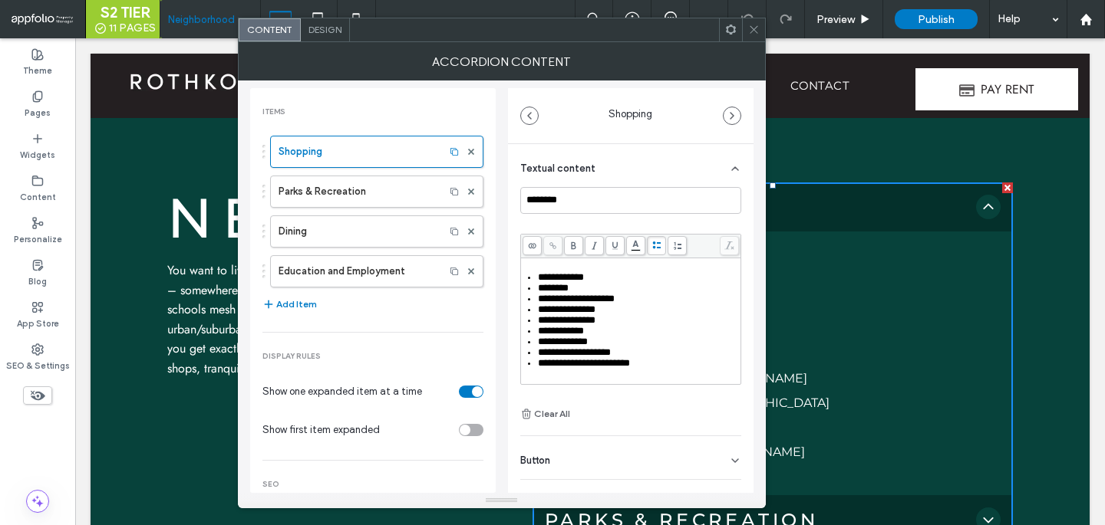
scroll to position [12, 0]
click at [581, 334] on span "**********" at bounding box center [563, 329] width 50 height 10
click at [583, 313] on span "**********" at bounding box center [567, 308] width 58 height 10
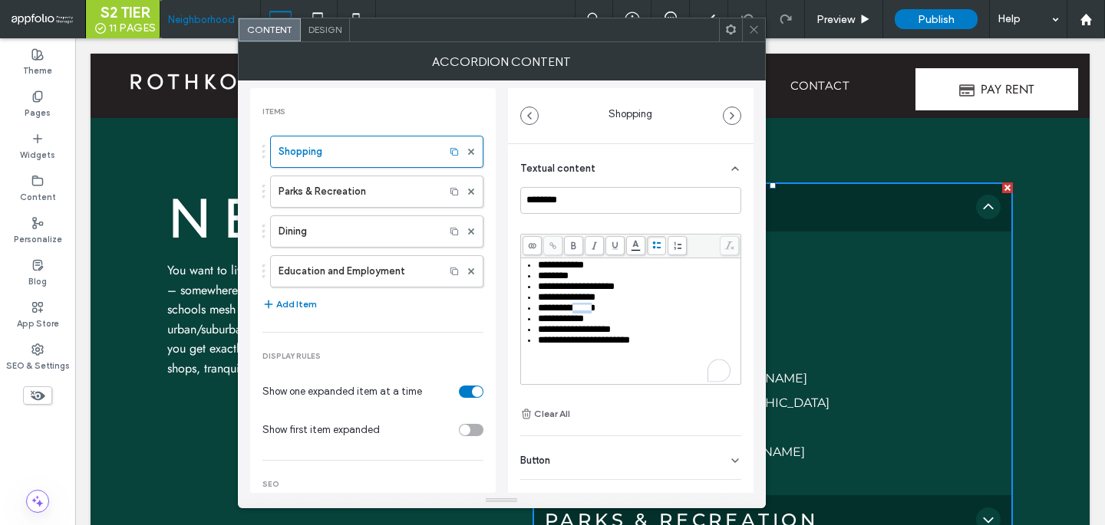
click at [583, 313] on span "**********" at bounding box center [567, 308] width 58 height 10
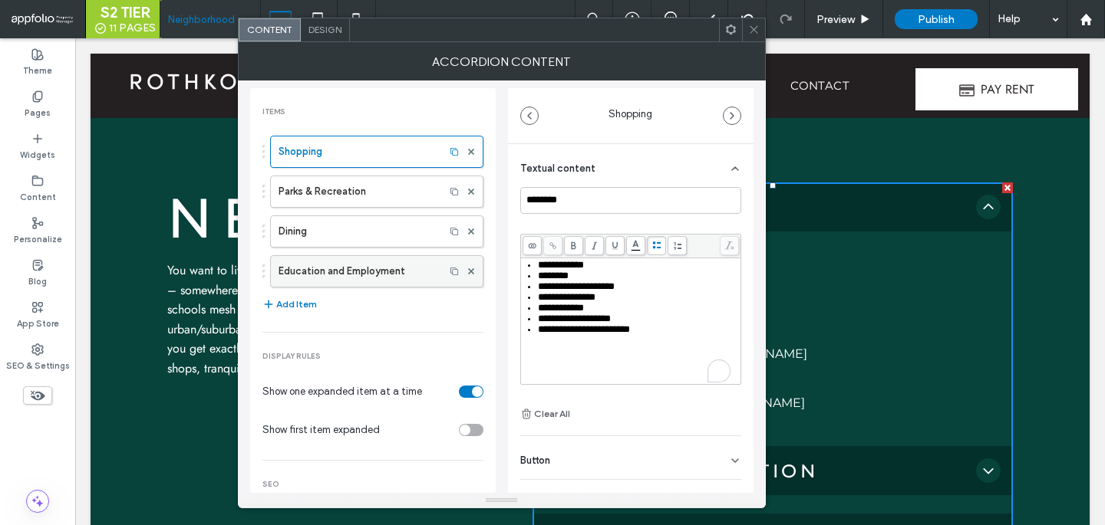
click at [357, 263] on label "Education and Employment" at bounding box center [357, 271] width 158 height 31
type input "**********"
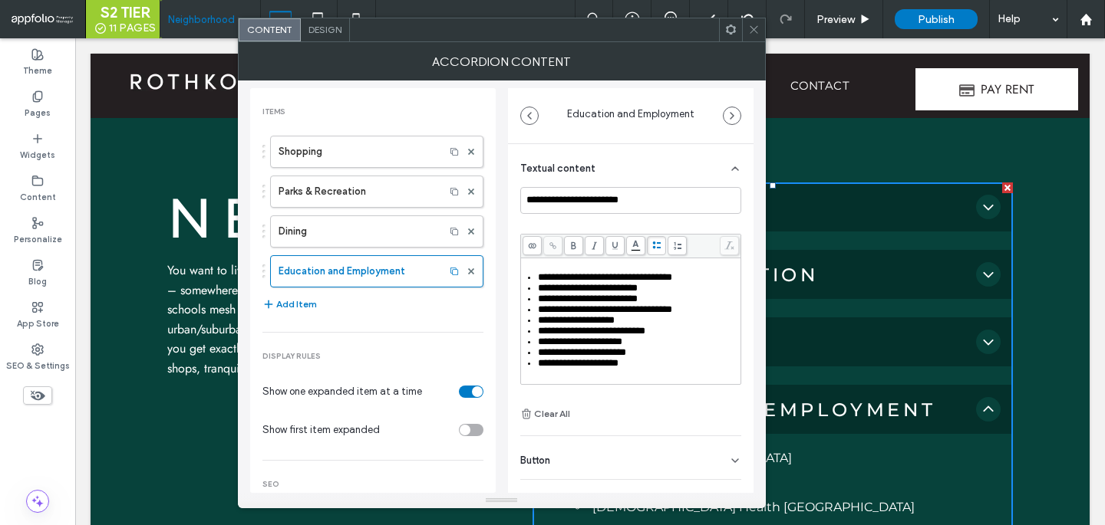
scroll to position [3, 0]
click at [557, 365] on span "**********" at bounding box center [578, 360] width 81 height 10
click at [755, 33] on icon at bounding box center [754, 30] width 12 height 12
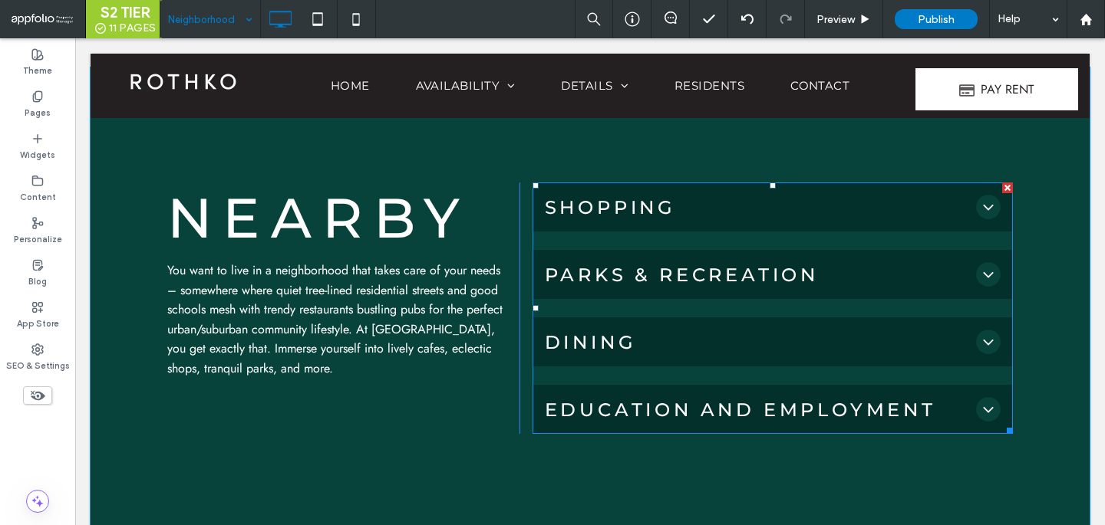
click at [664, 352] on span "Dining" at bounding box center [757, 342] width 425 height 22
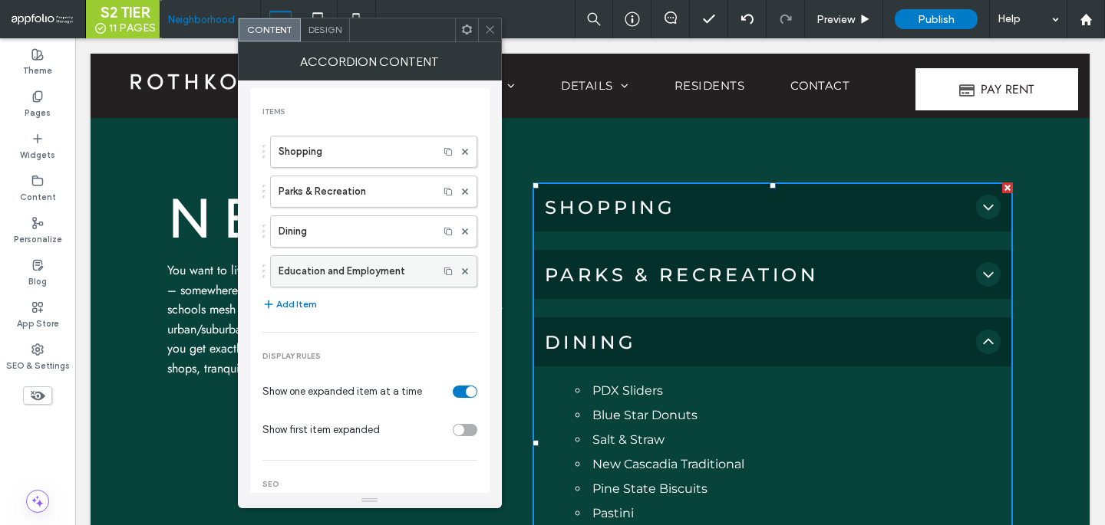
click at [391, 259] on label "Education and Employment" at bounding box center [354, 271] width 152 height 31
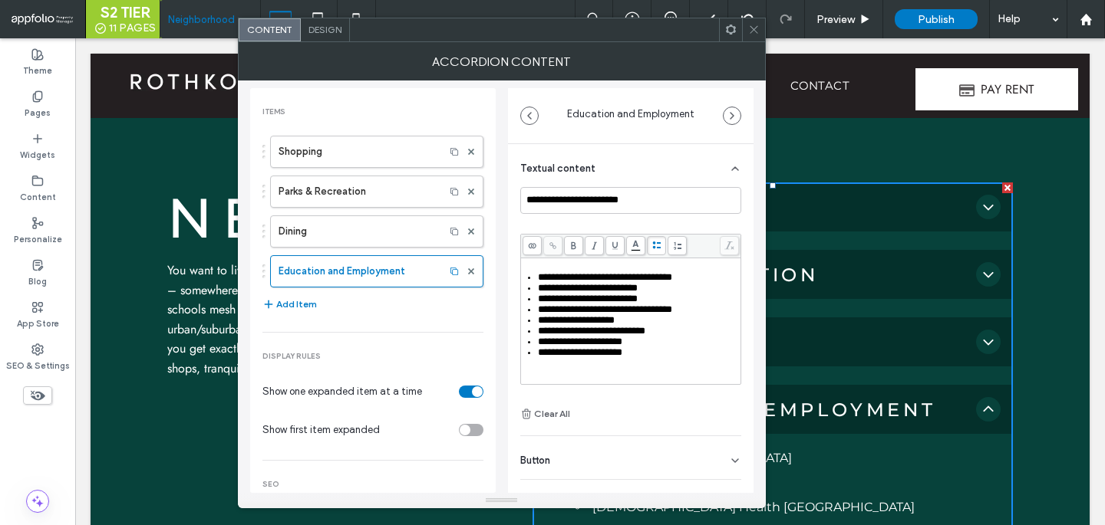
click at [647, 315] on span "**********" at bounding box center [605, 310] width 134 height 10
click at [539, 279] on span "**********" at bounding box center [605, 277] width 134 height 10
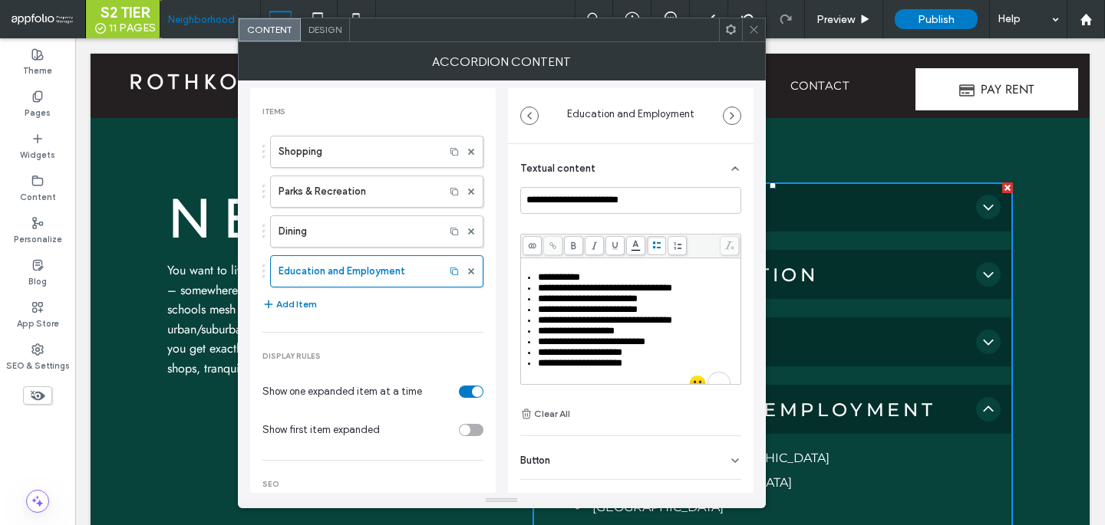
click at [580, 274] on span "**********" at bounding box center [559, 277] width 42 height 10
click at [370, 176] on label "Parks & Recreation" at bounding box center [357, 191] width 158 height 31
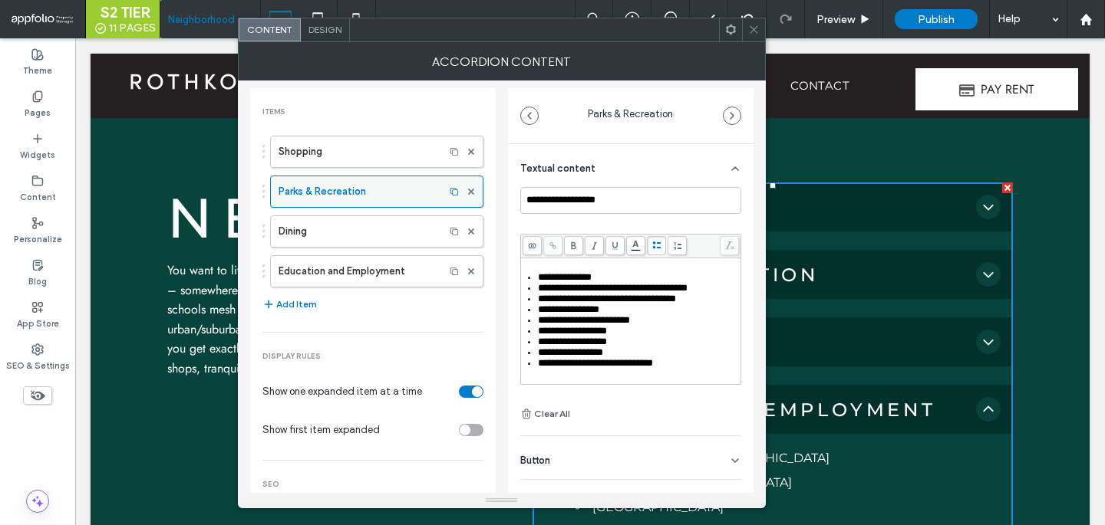
type input "**********"
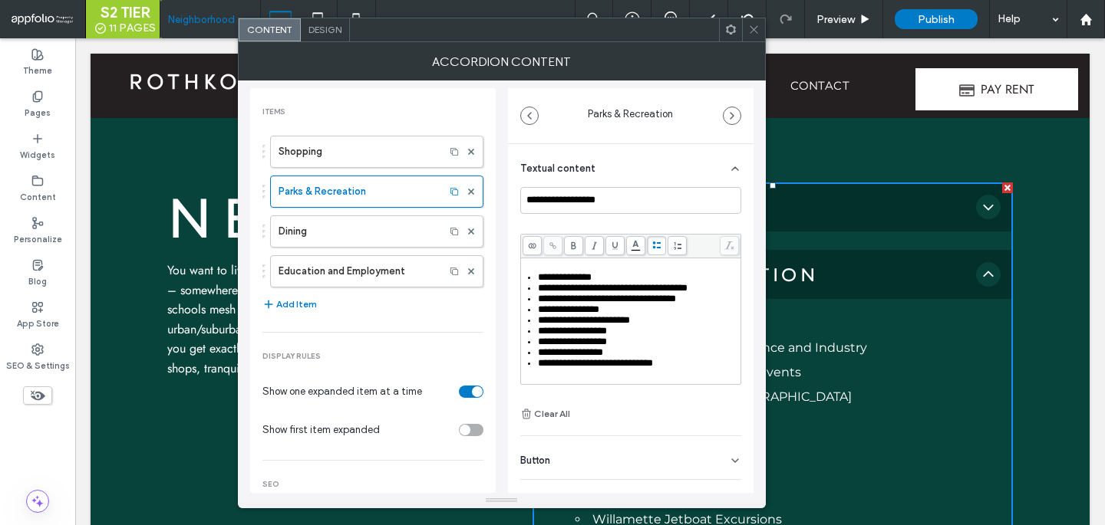
scroll to position [12, 0]
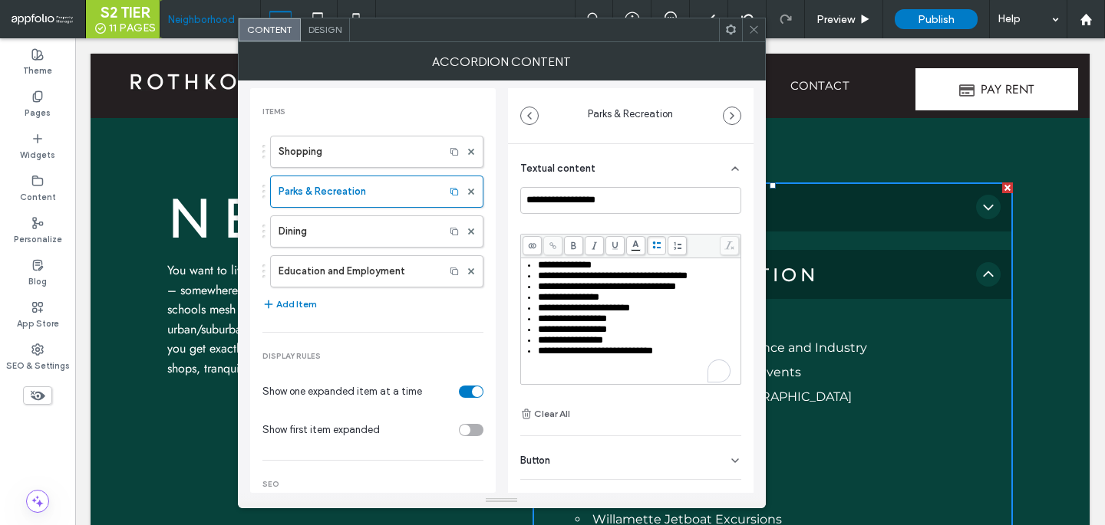
click at [685, 357] on div "**********" at bounding box center [638, 351] width 201 height 11
click at [597, 357] on span "**********" at bounding box center [634, 367] width 192 height 21
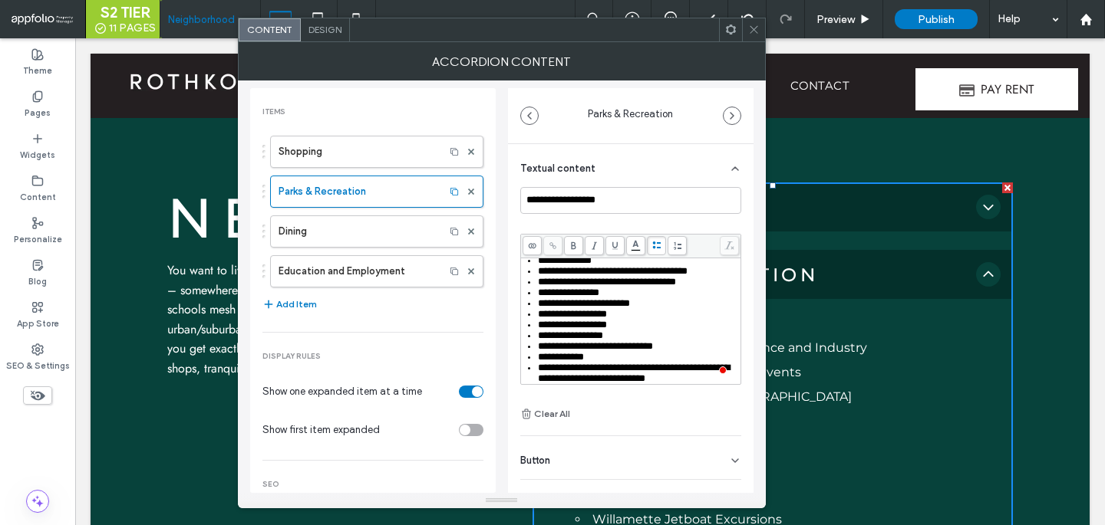
click at [617, 368] on span "**********" at bounding box center [634, 373] width 192 height 21
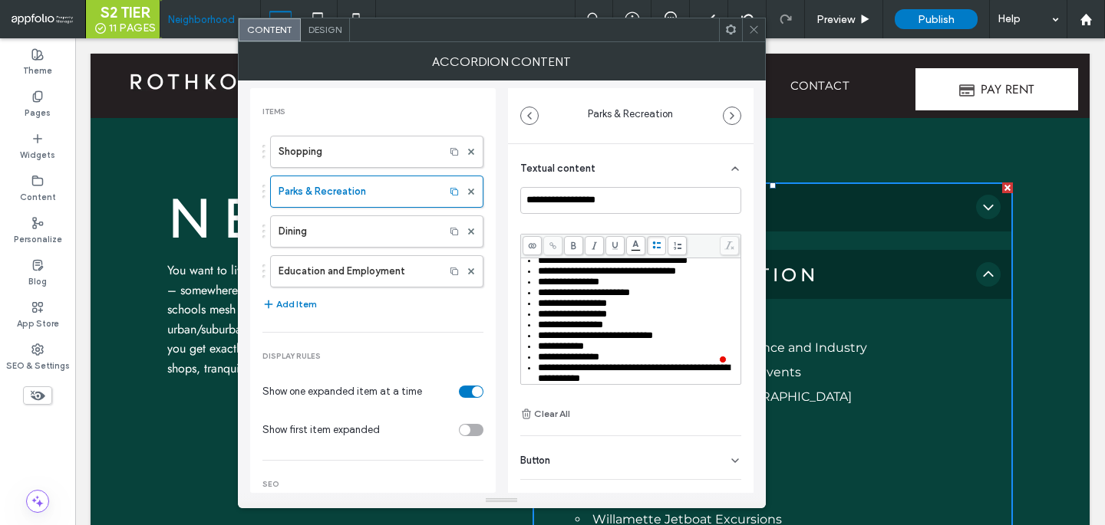
scroll to position [48, 0]
click at [668, 367] on span "**********" at bounding box center [634, 373] width 192 height 21
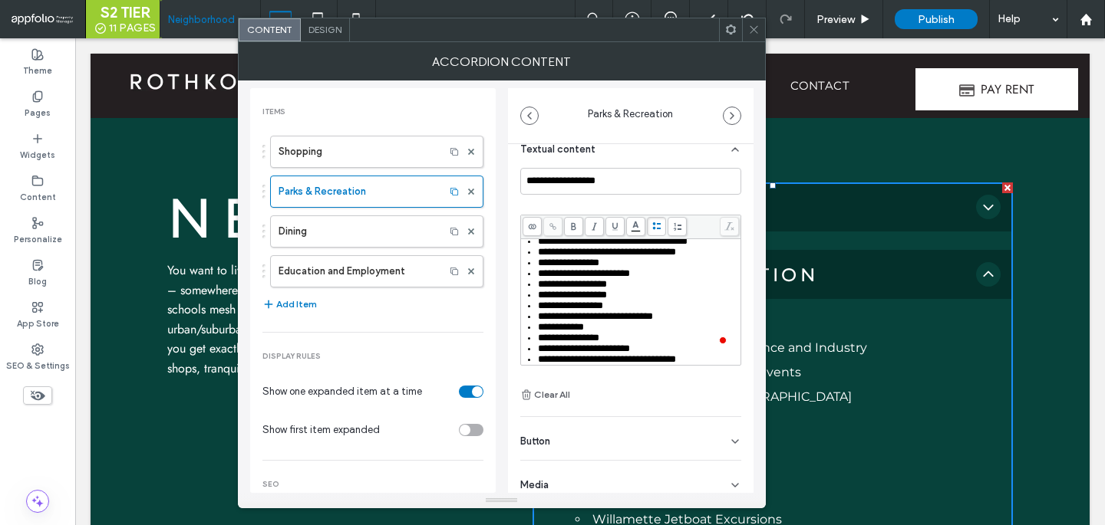
scroll to position [31, 0]
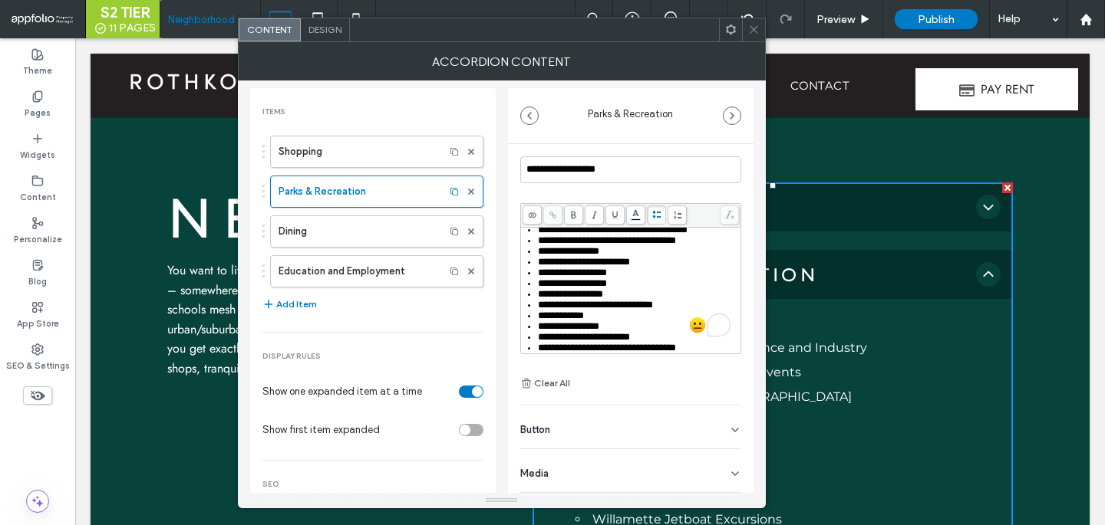
click at [590, 351] on span "**********" at bounding box center [607, 348] width 138 height 10
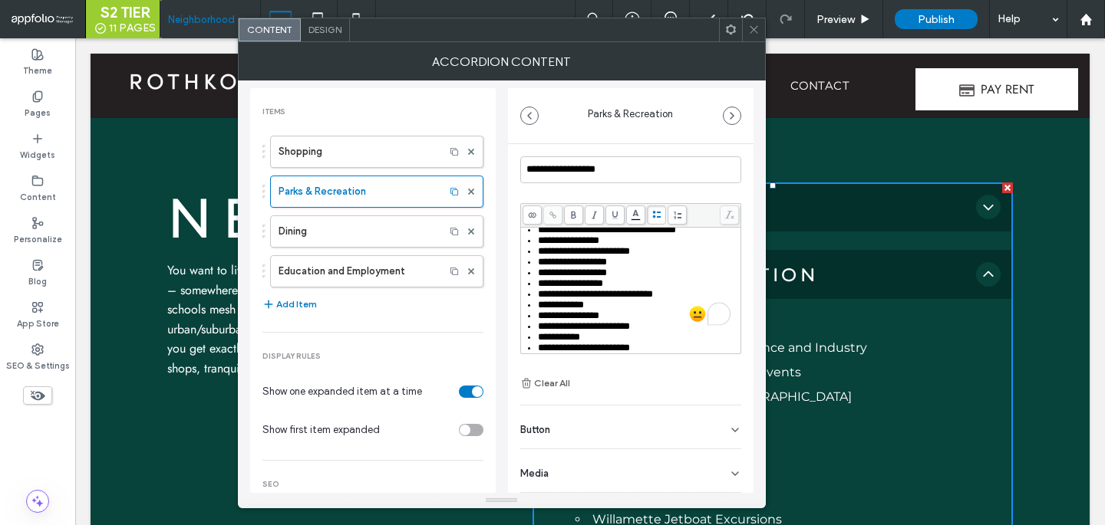
scroll to position [60, 0]
click at [753, 26] on icon at bounding box center [754, 30] width 12 height 12
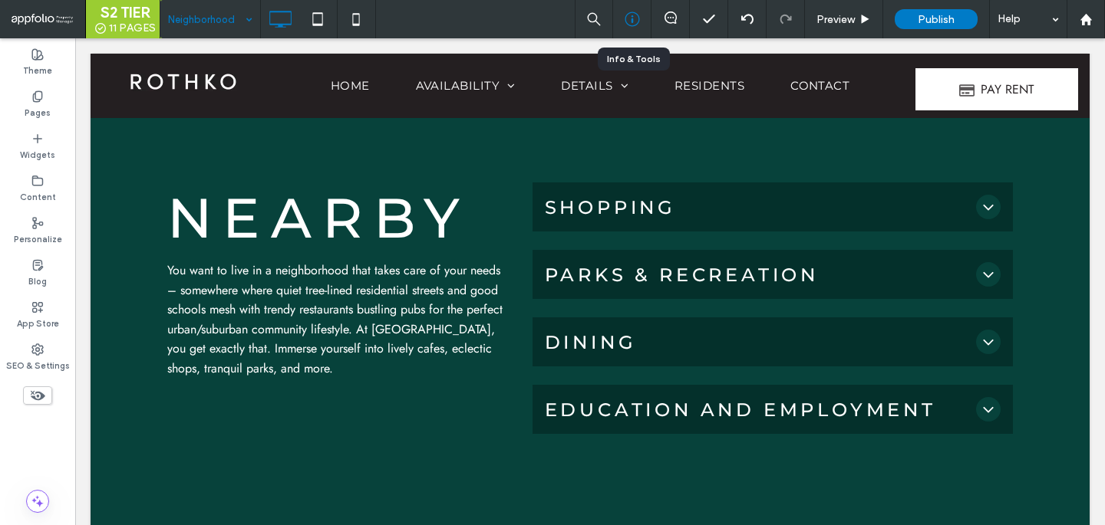
click at [624, 20] on icon at bounding box center [631, 19] width 15 height 15
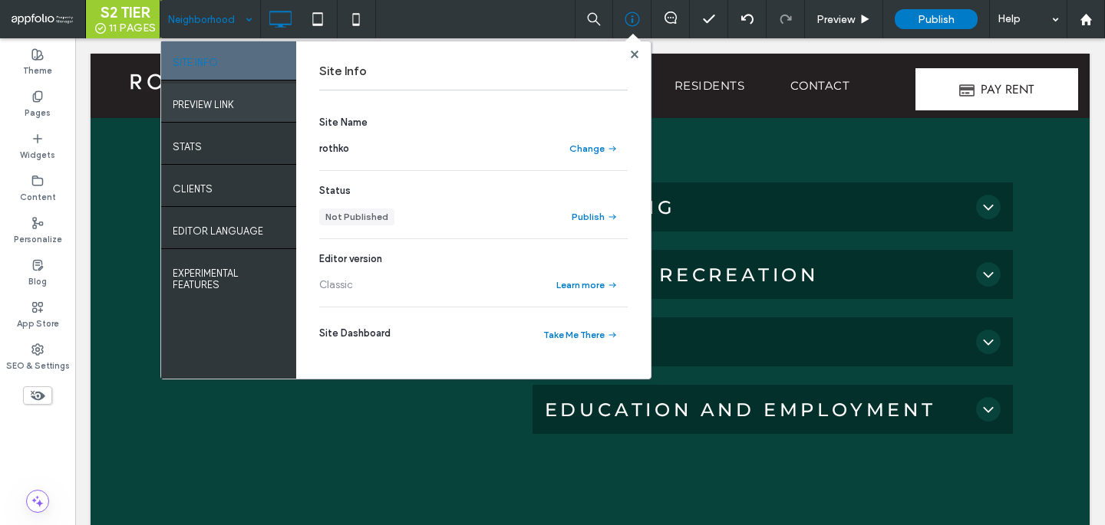
click at [258, 92] on div "PREVIEW LINK" at bounding box center [228, 103] width 135 height 38
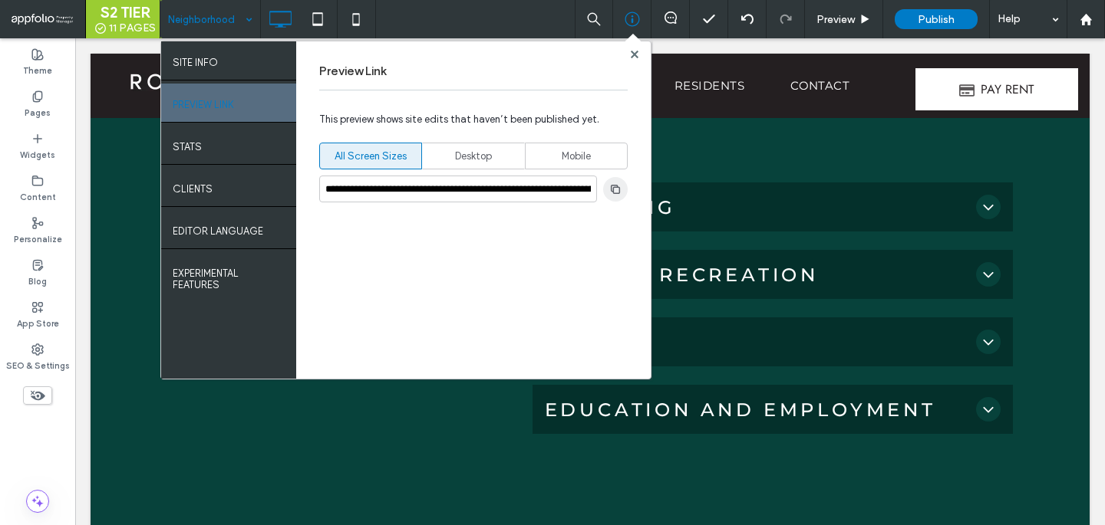
click at [626, 185] on span "button" at bounding box center [615, 189] width 25 height 25
click at [635, 51] on icon at bounding box center [635, 55] width 8 height 8
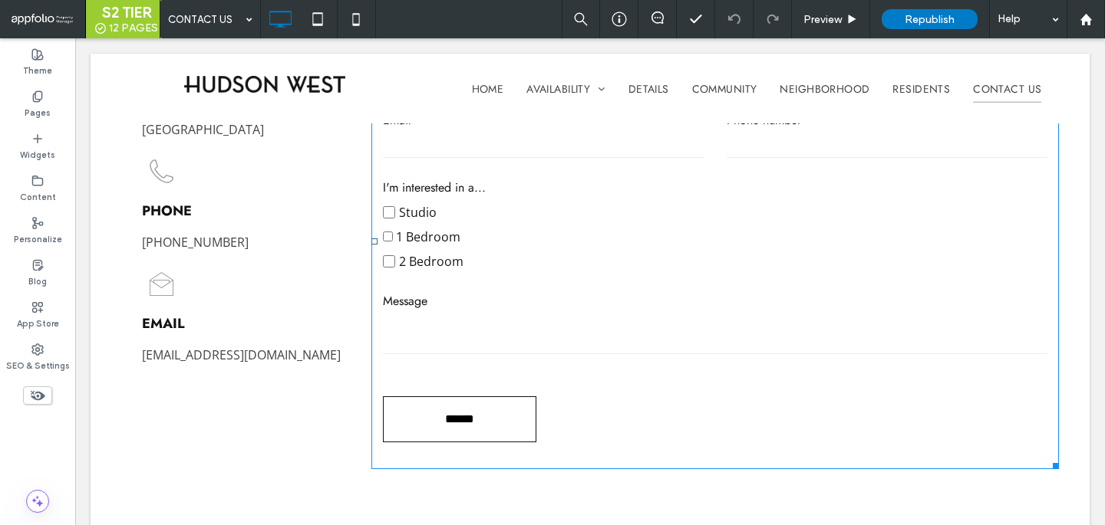
scroll to position [945, 0]
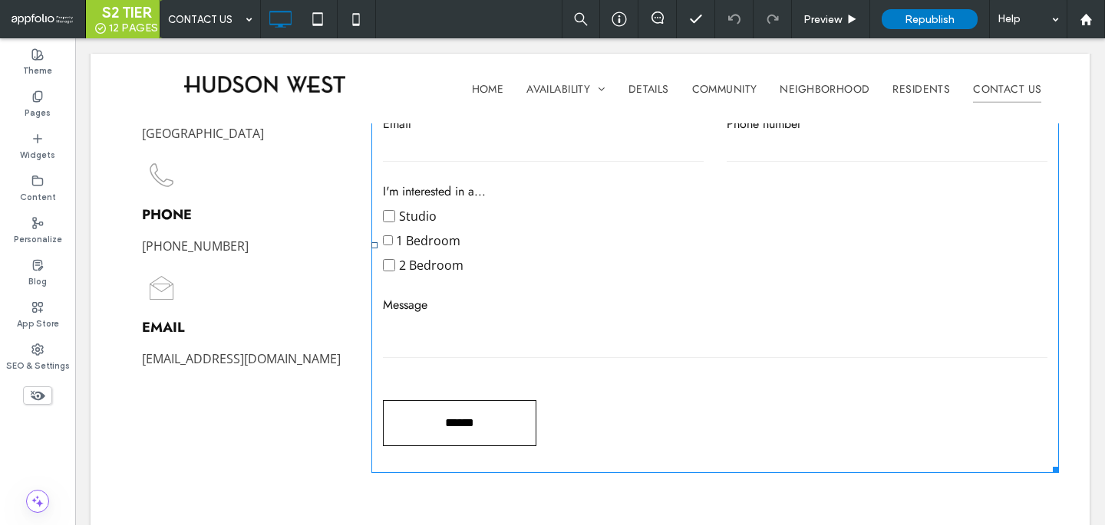
click at [643, 292] on form "First Name Last Name Email Phone number I'm interested in a... Studio 1 Bedroom…" at bounding box center [714, 246] width 687 height 456
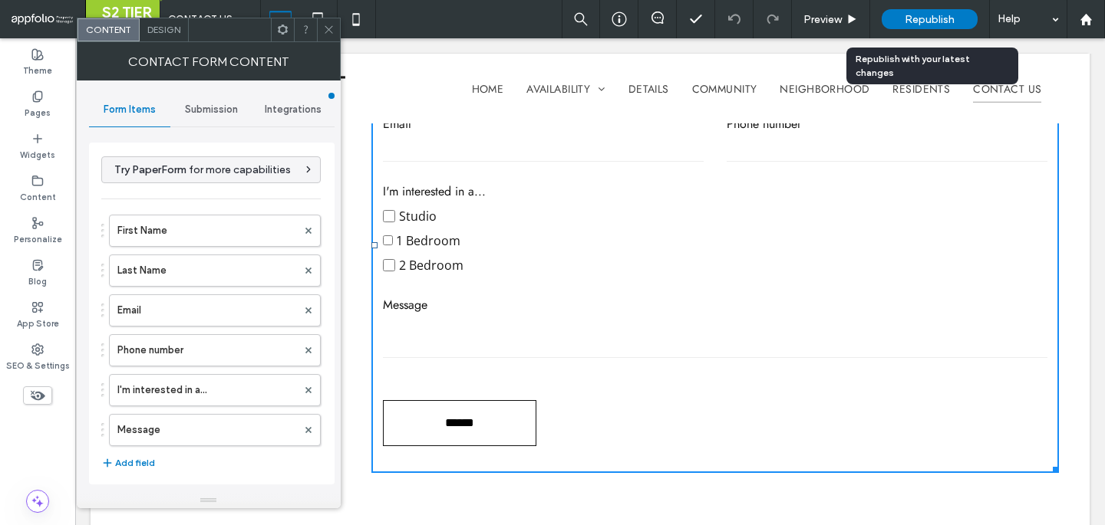
click at [914, 15] on span "Republish" at bounding box center [929, 19] width 50 height 13
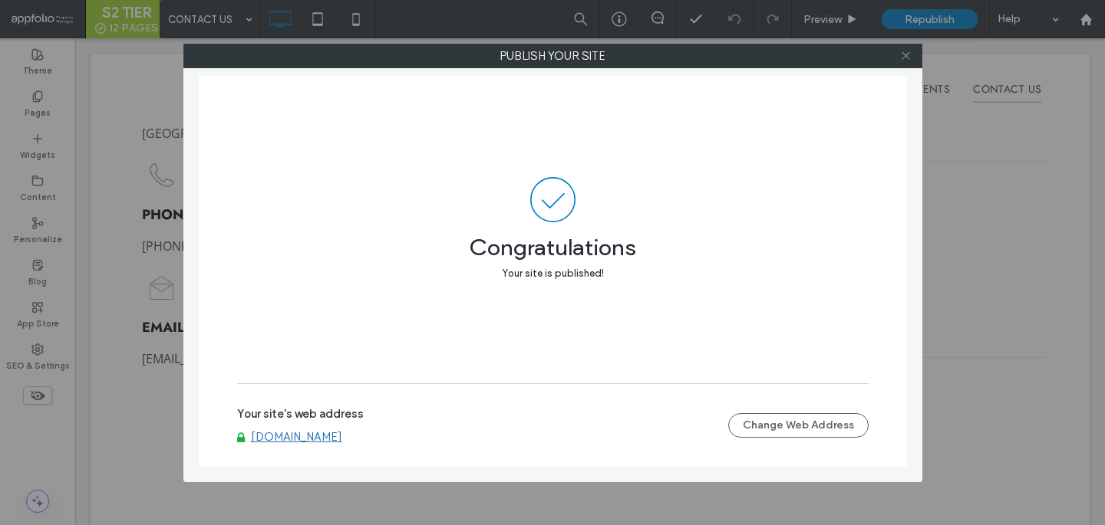
click at [910, 58] on icon at bounding box center [906, 56] width 12 height 12
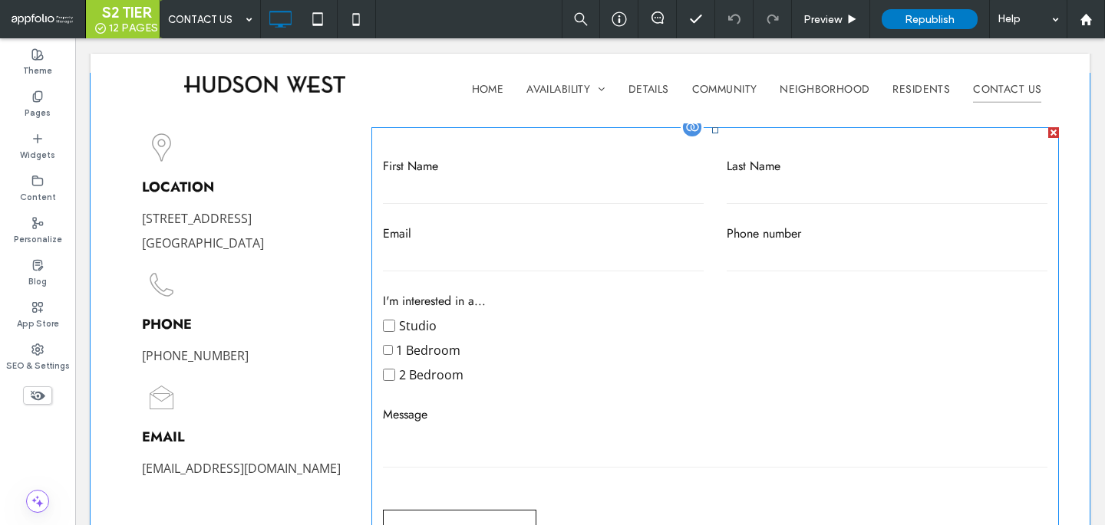
scroll to position [805, 0]
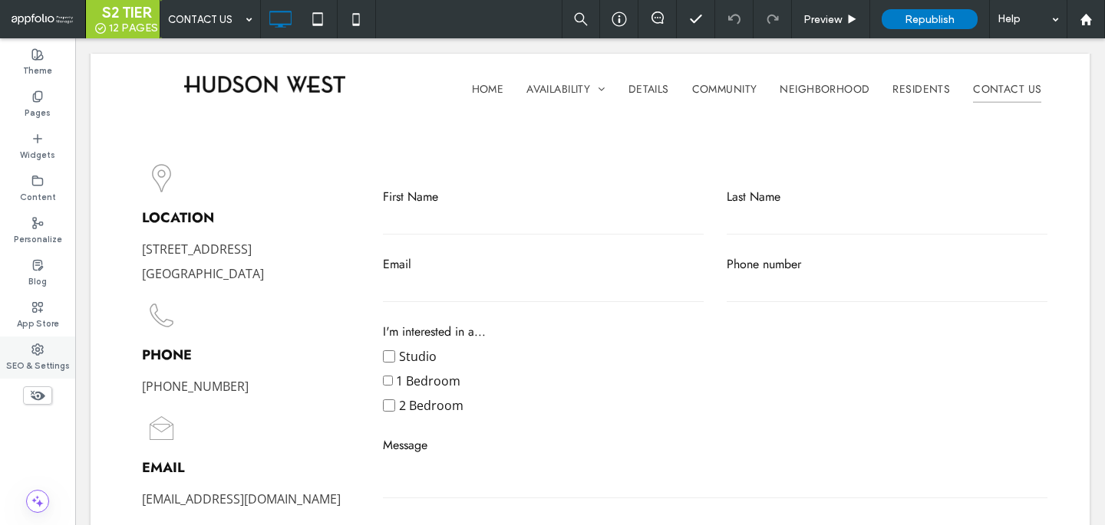
click at [29, 364] on label "SEO & Settings" at bounding box center [38, 364] width 64 height 17
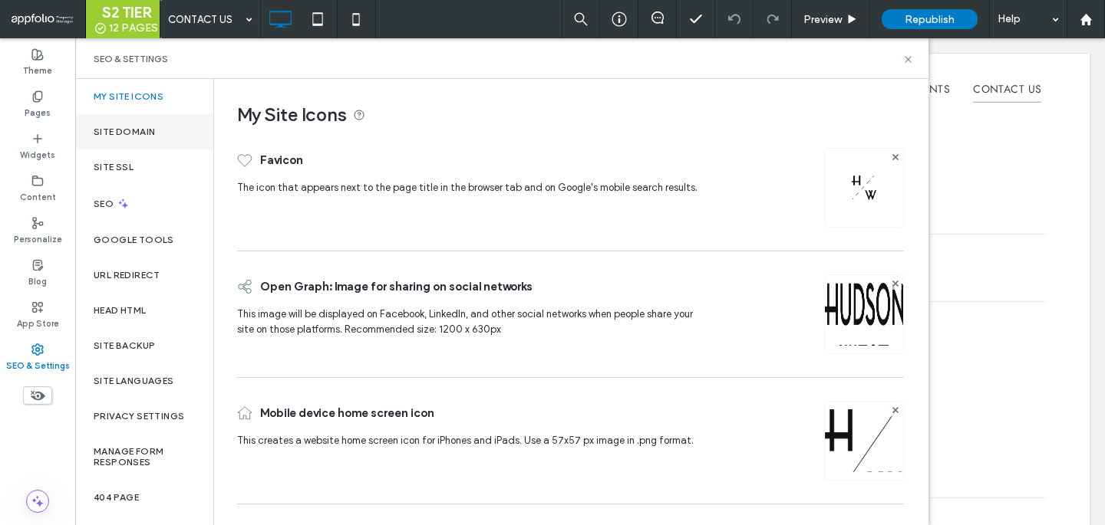
click at [117, 137] on div "Site Domain" at bounding box center [144, 131] width 138 height 35
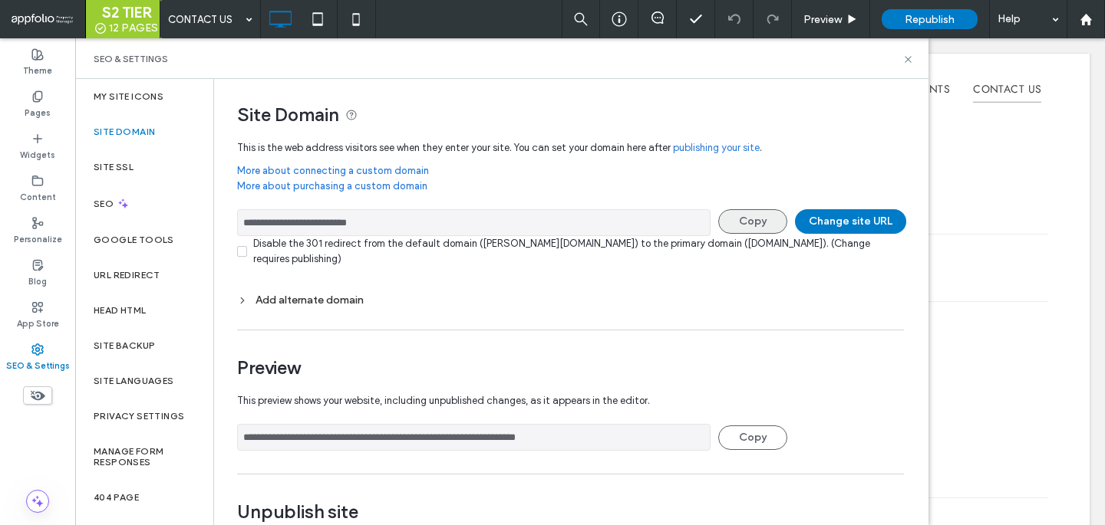
click at [734, 218] on button "Copy" at bounding box center [752, 221] width 69 height 25
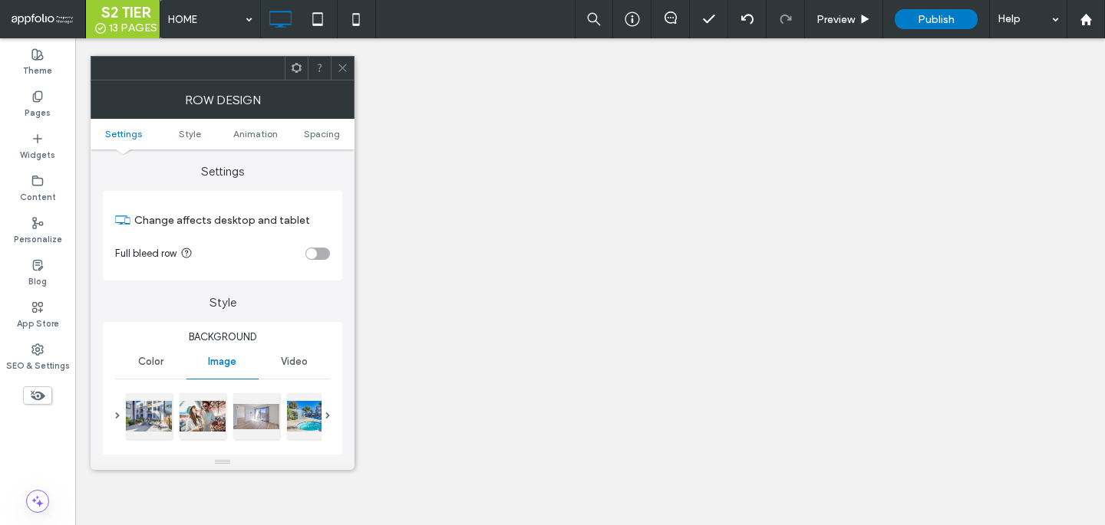
click at [344, 60] on span at bounding box center [343, 68] width 12 height 23
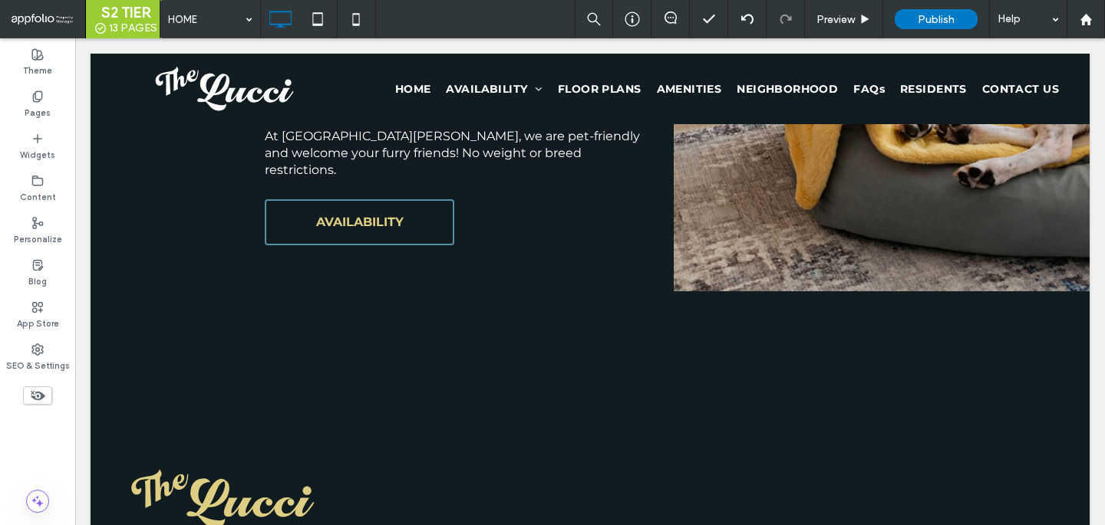
scroll to position [2279, 0]
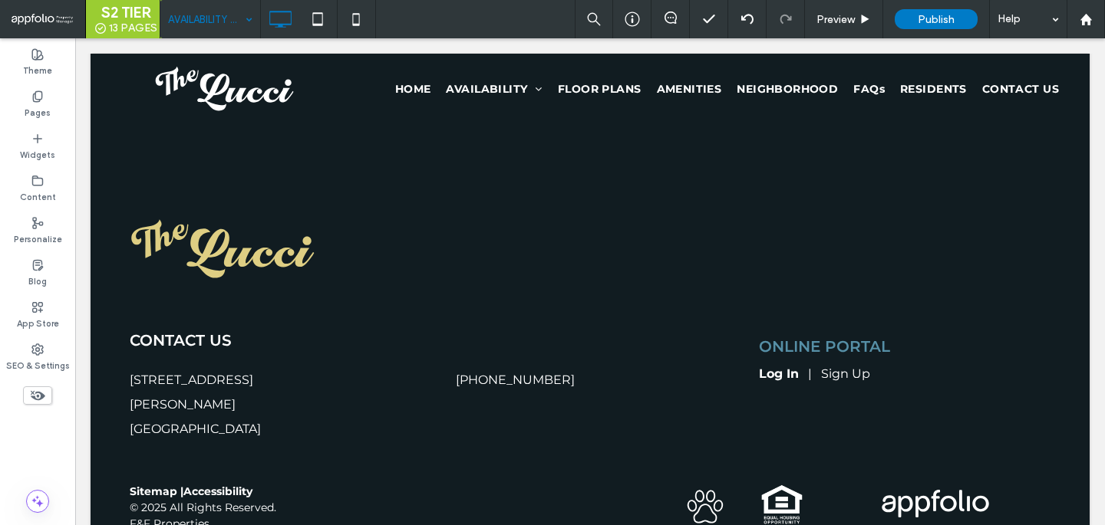
click at [219, 9] on div at bounding box center [552, 262] width 1105 height 525
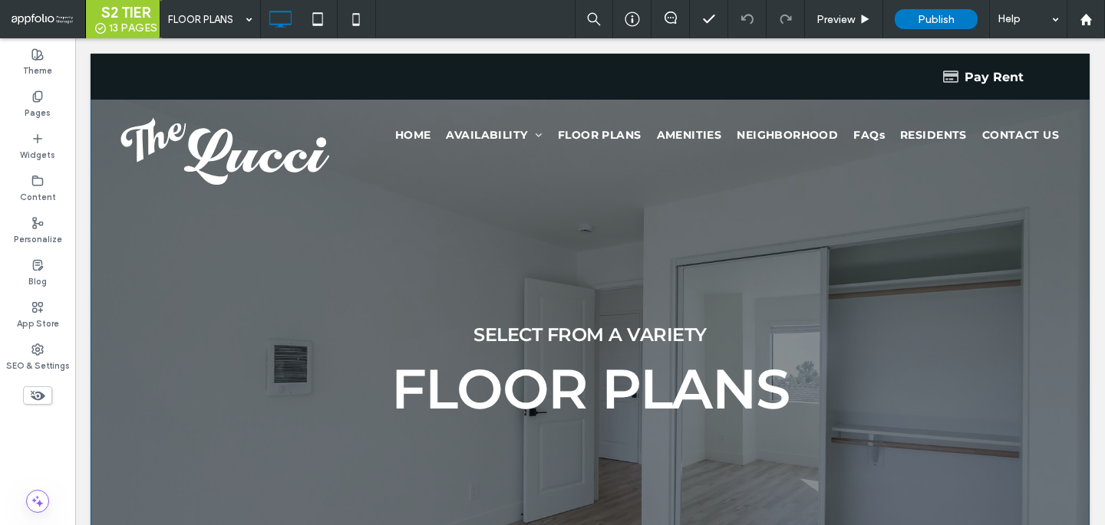
click at [401, 226] on div "Select from a variety Floor Plans Click To Paste Row + Add Section" at bounding box center [590, 338] width 999 height 568
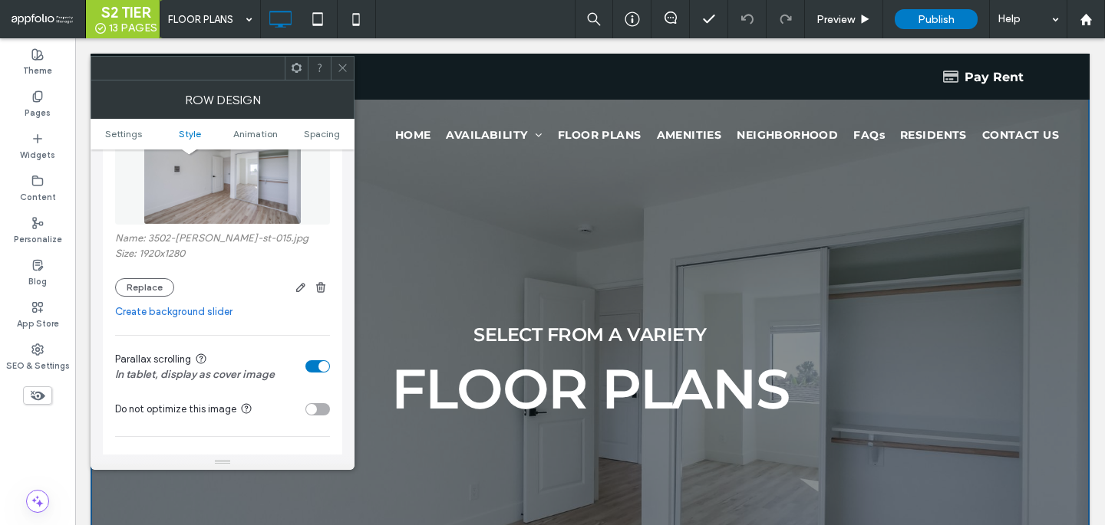
scroll to position [301, 0]
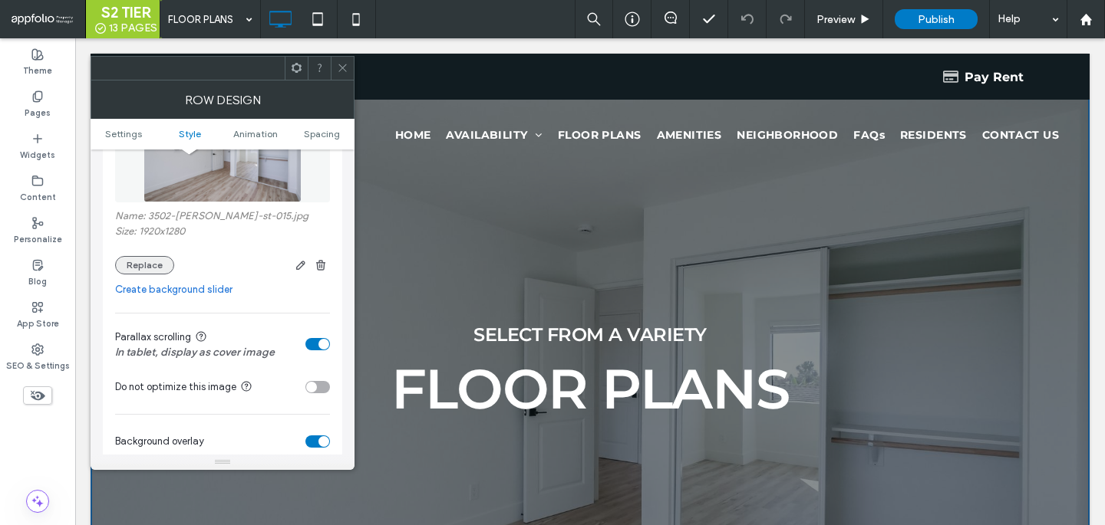
click at [156, 269] on button "Replace" at bounding box center [144, 265] width 59 height 18
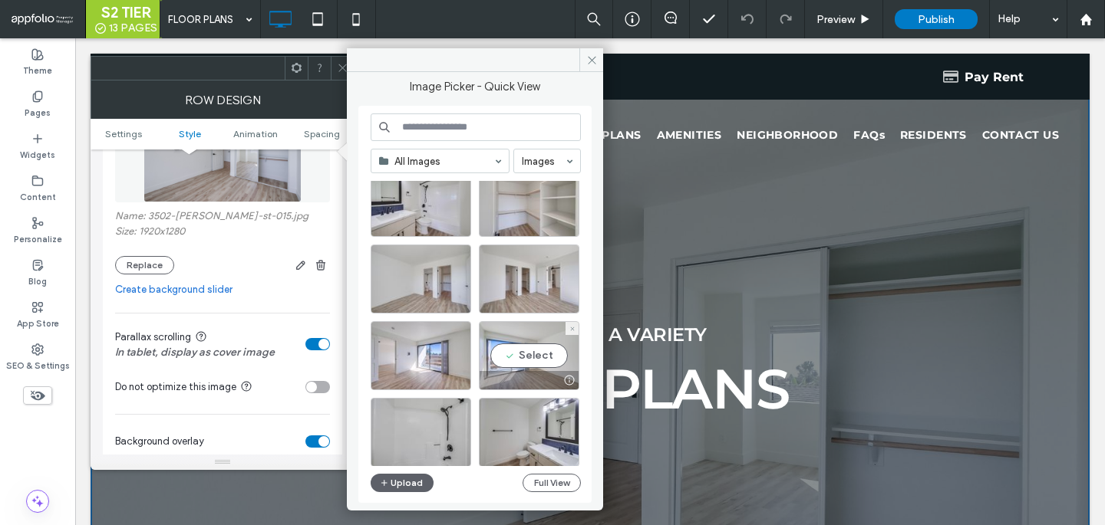
scroll to position [499, 0]
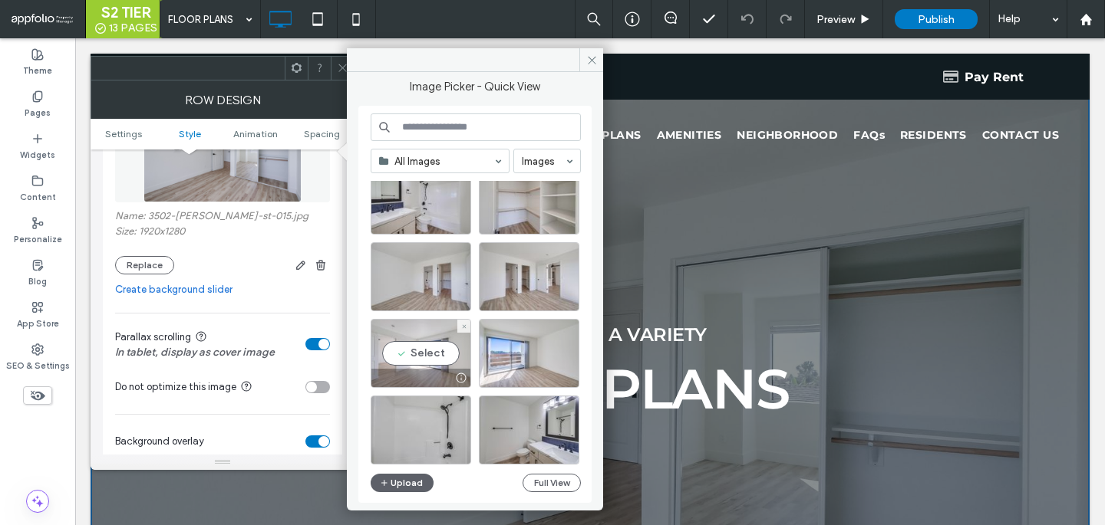
click at [444, 368] on div "Select" at bounding box center [421, 353] width 100 height 69
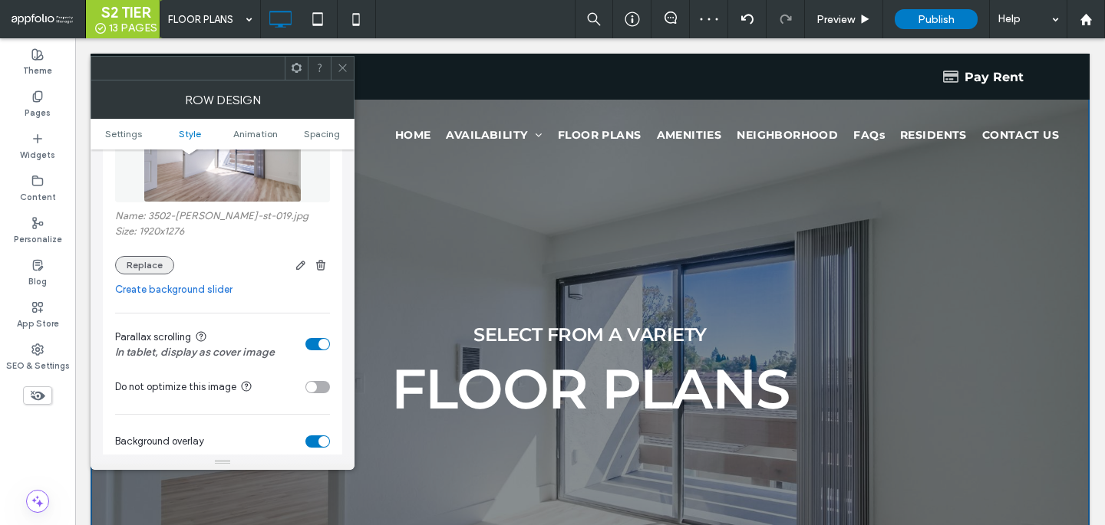
click at [163, 269] on button "Replace" at bounding box center [144, 265] width 59 height 18
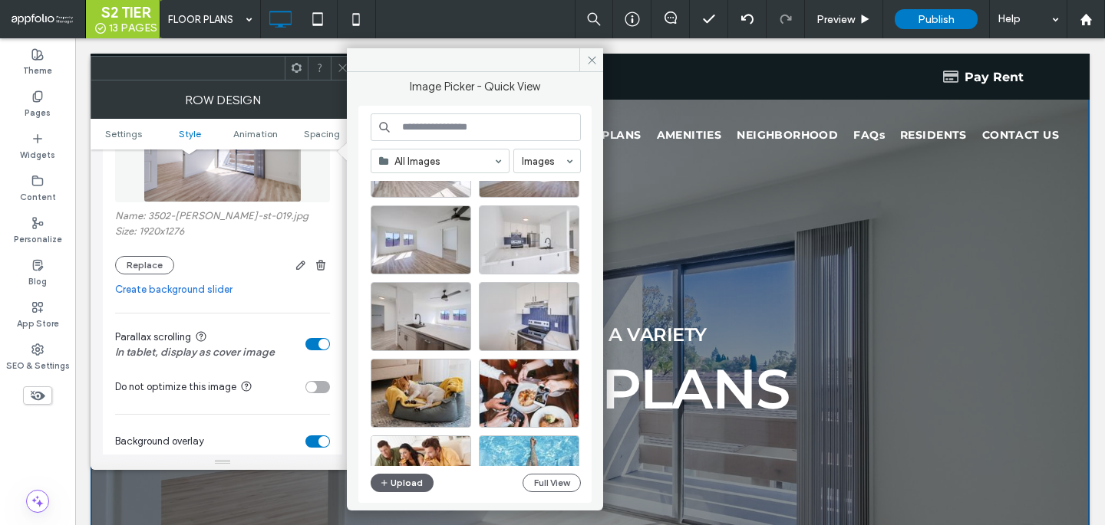
scroll to position [1003, 0]
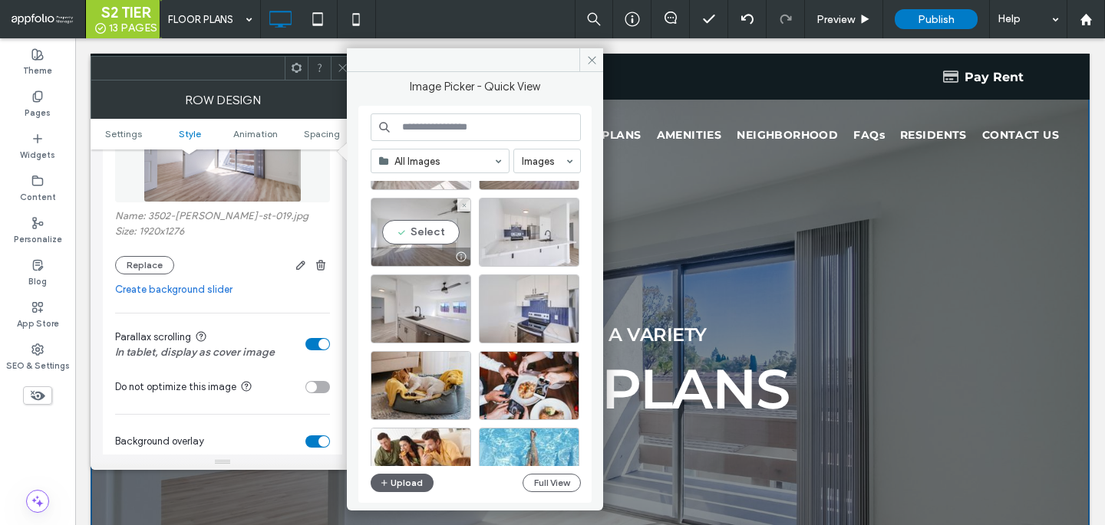
click at [417, 207] on div "Select" at bounding box center [421, 232] width 100 height 69
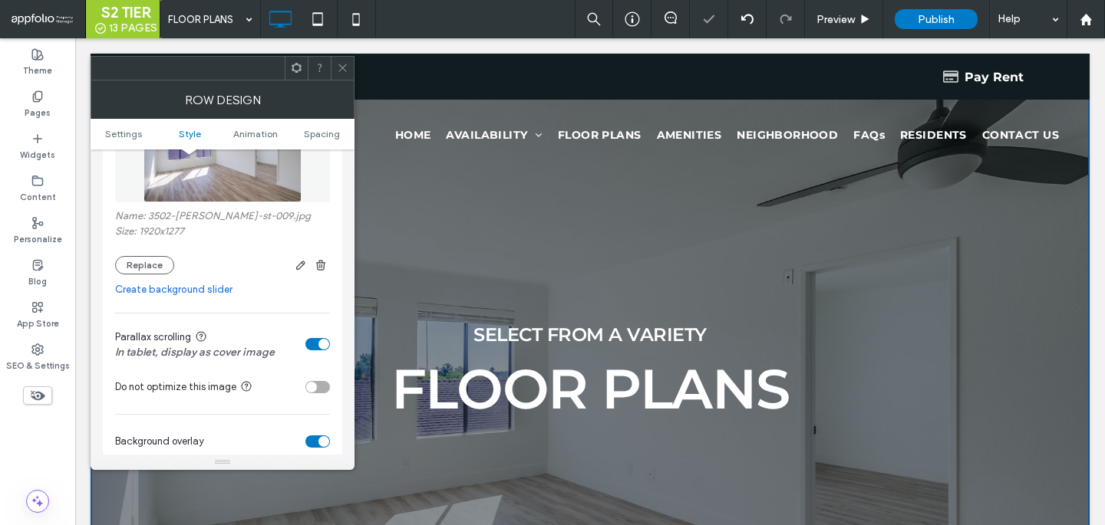
click at [345, 72] on icon at bounding box center [343, 68] width 12 height 12
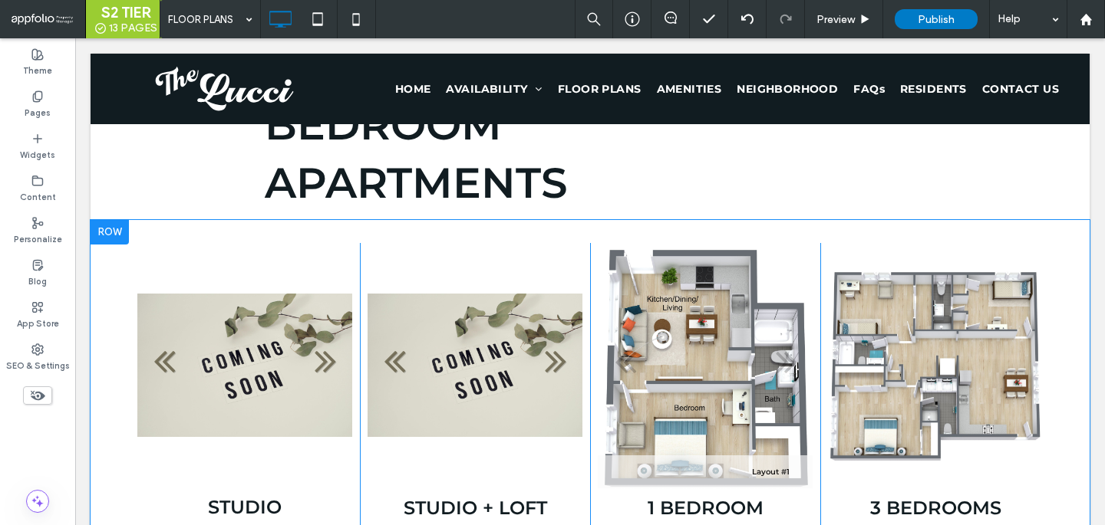
scroll to position [718, 0]
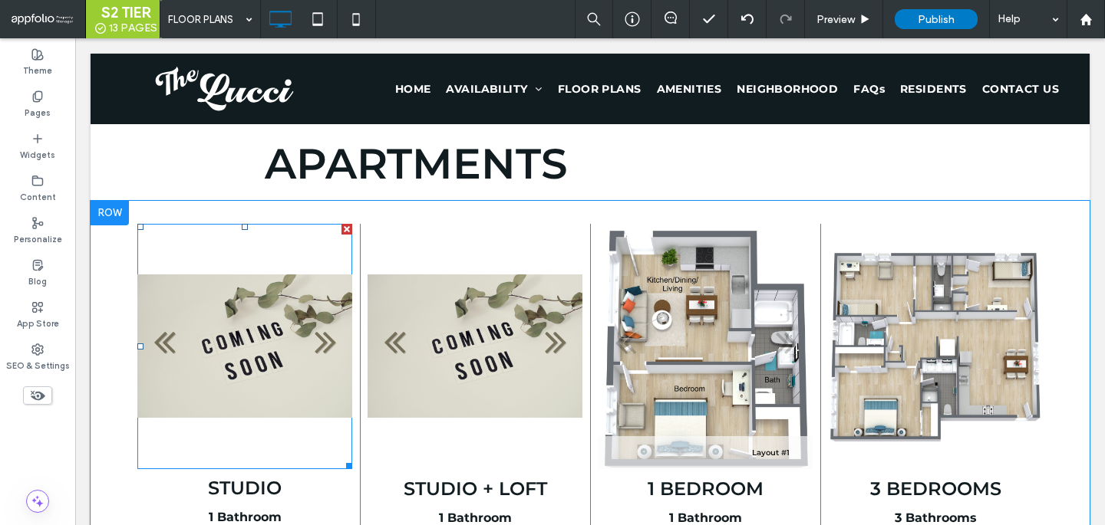
click at [267, 318] on li "Slide title Write your caption here Button" at bounding box center [244, 346] width 215 height 245
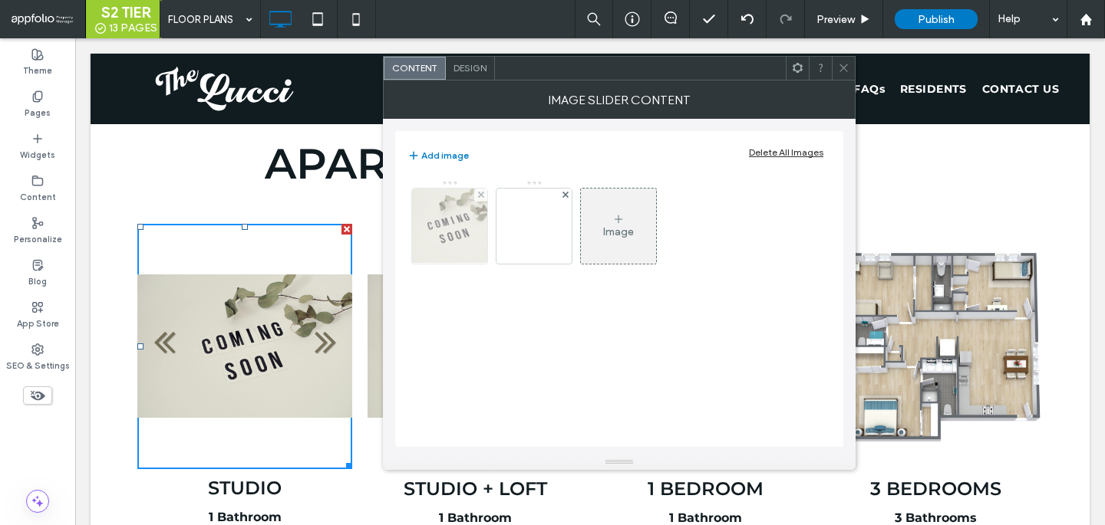
click at [453, 237] on img at bounding box center [450, 226] width 113 height 75
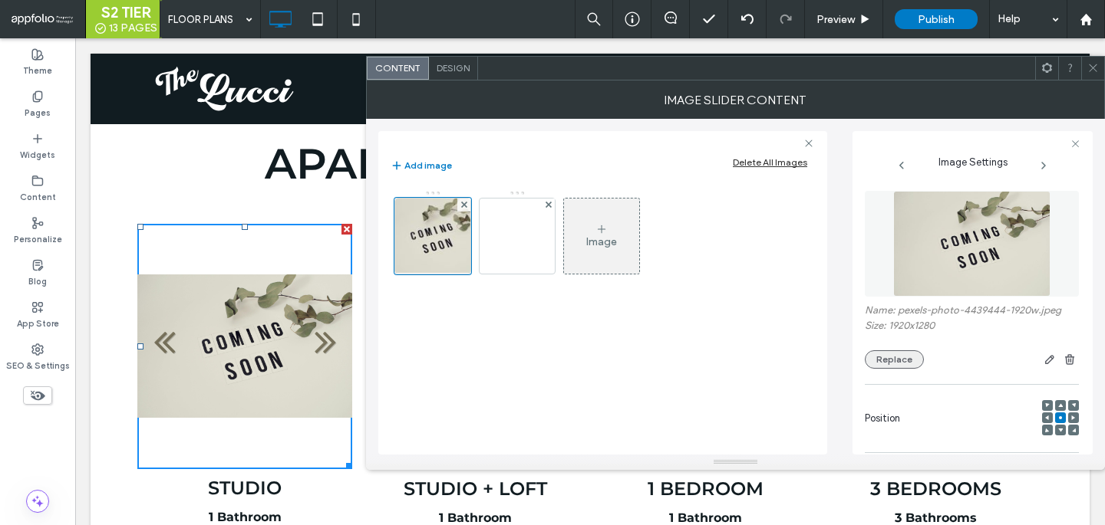
click at [892, 358] on button "Replace" at bounding box center [894, 360] width 59 height 18
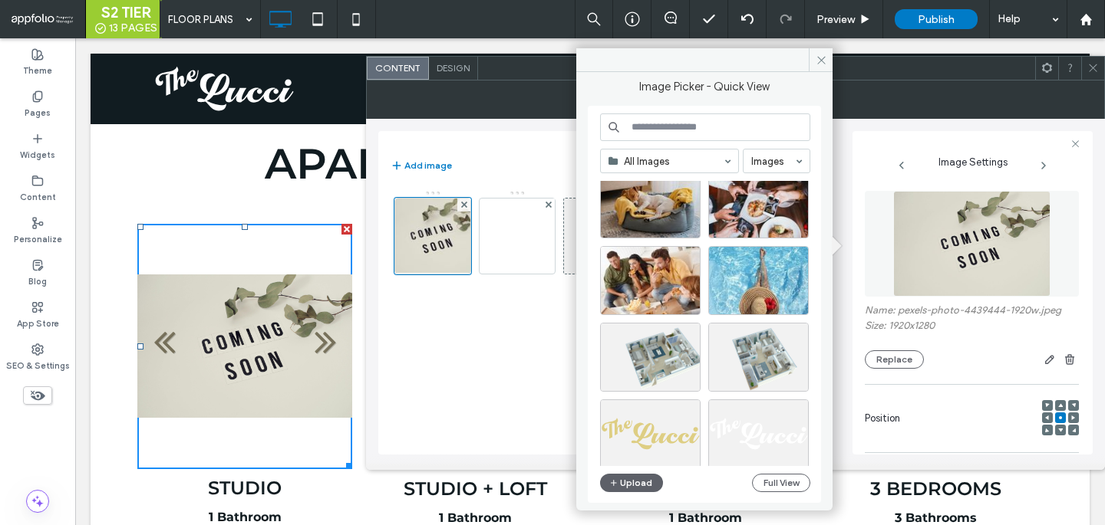
scroll to position [1229, 0]
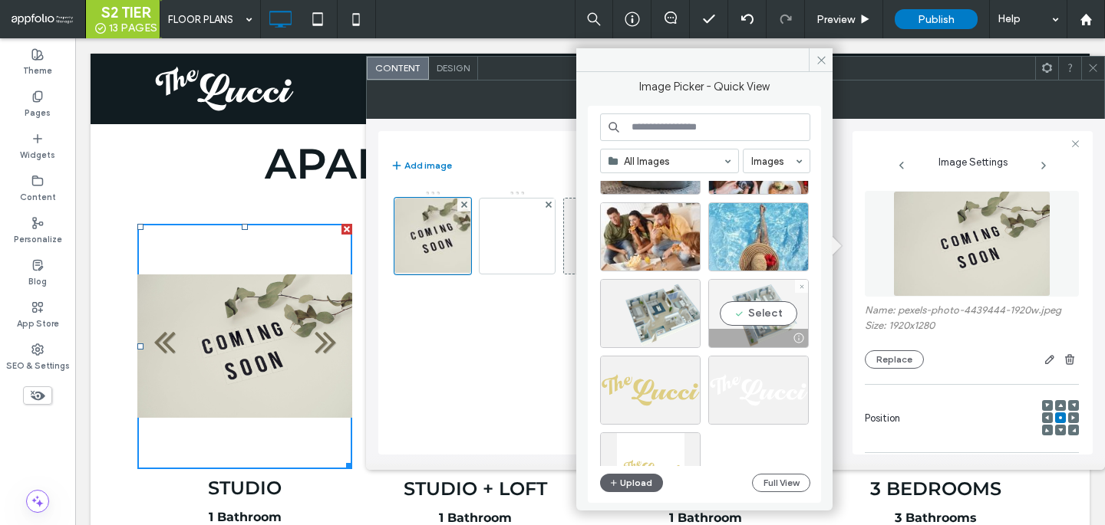
click at [745, 323] on div "Select" at bounding box center [758, 313] width 100 height 69
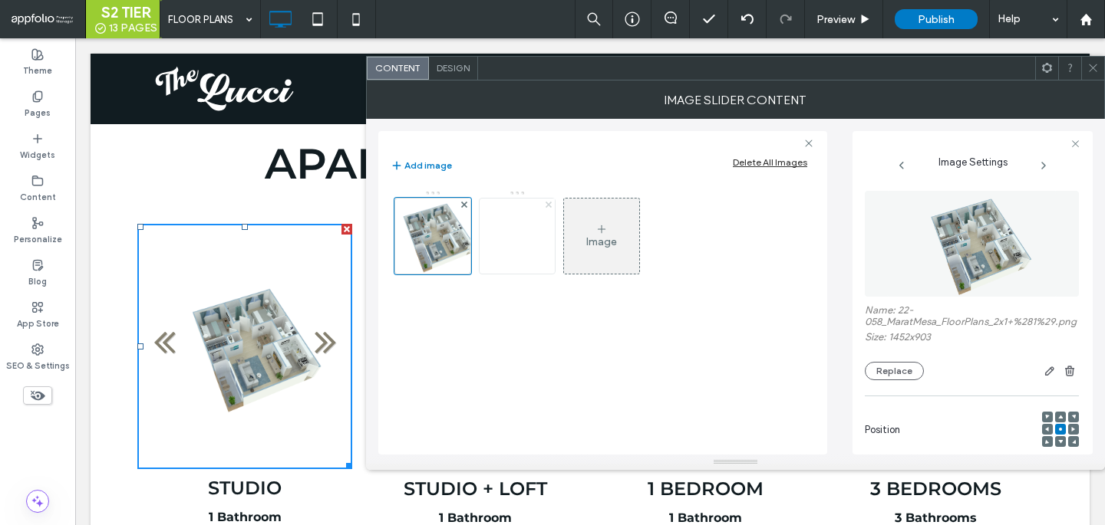
click at [546, 202] on use at bounding box center [548, 205] width 6 height 6
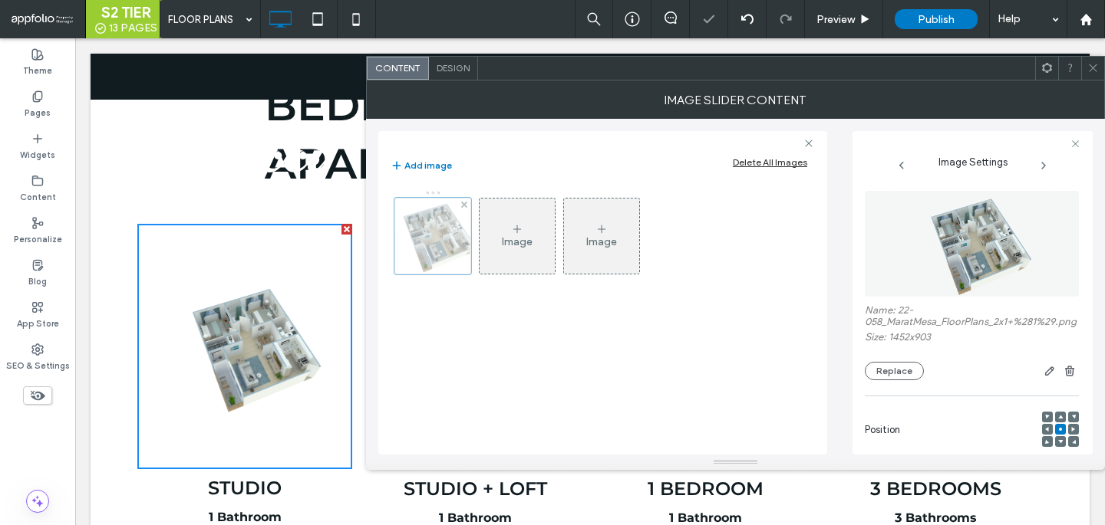
click at [456, 235] on div at bounding box center [432, 236] width 77 height 77
click at [907, 380] on button "Replace" at bounding box center [894, 371] width 59 height 18
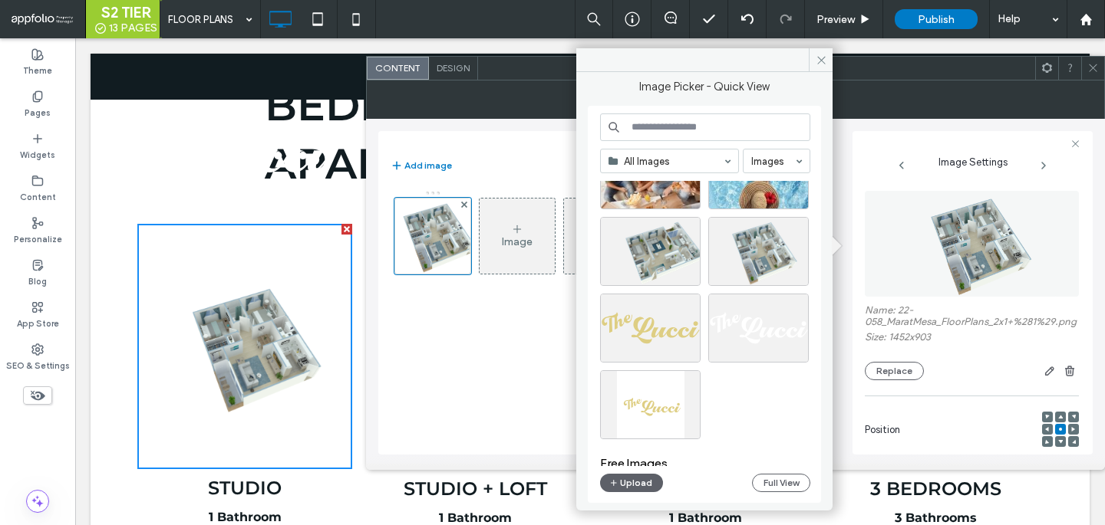
scroll to position [1299, 0]
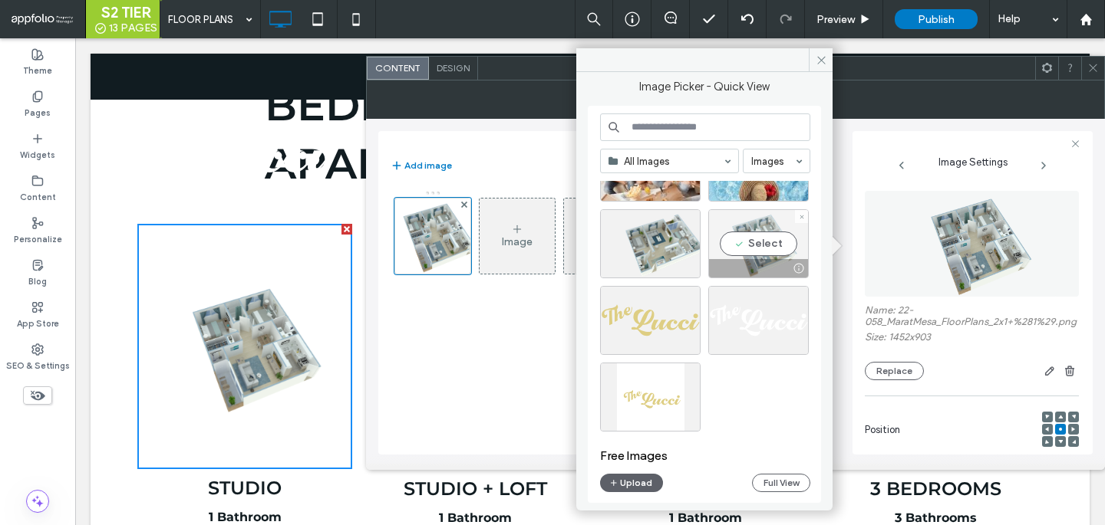
click at [750, 251] on div "Select" at bounding box center [758, 243] width 100 height 69
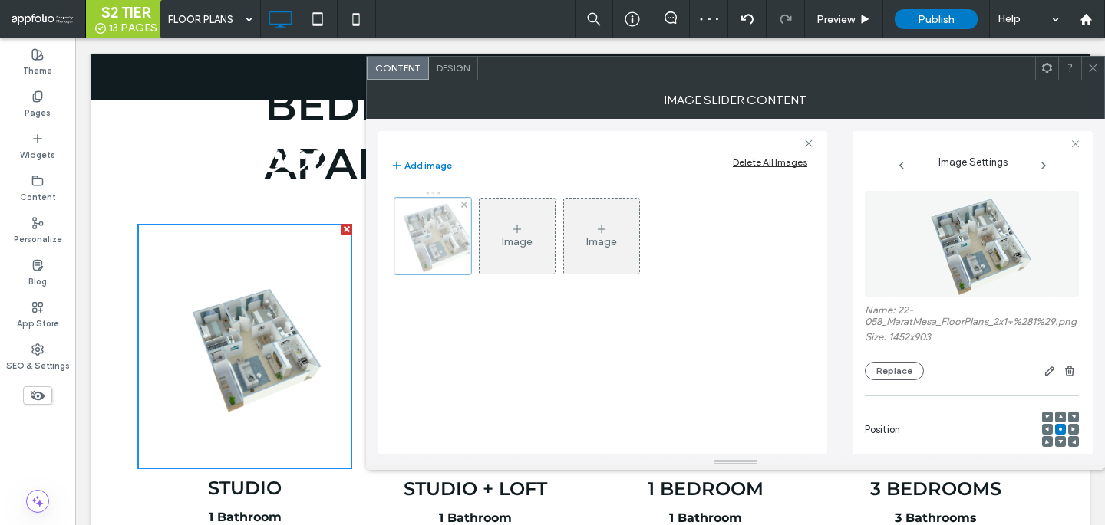
click at [453, 242] on div at bounding box center [432, 236] width 77 height 77
click at [911, 380] on button "Replace" at bounding box center [894, 371] width 59 height 18
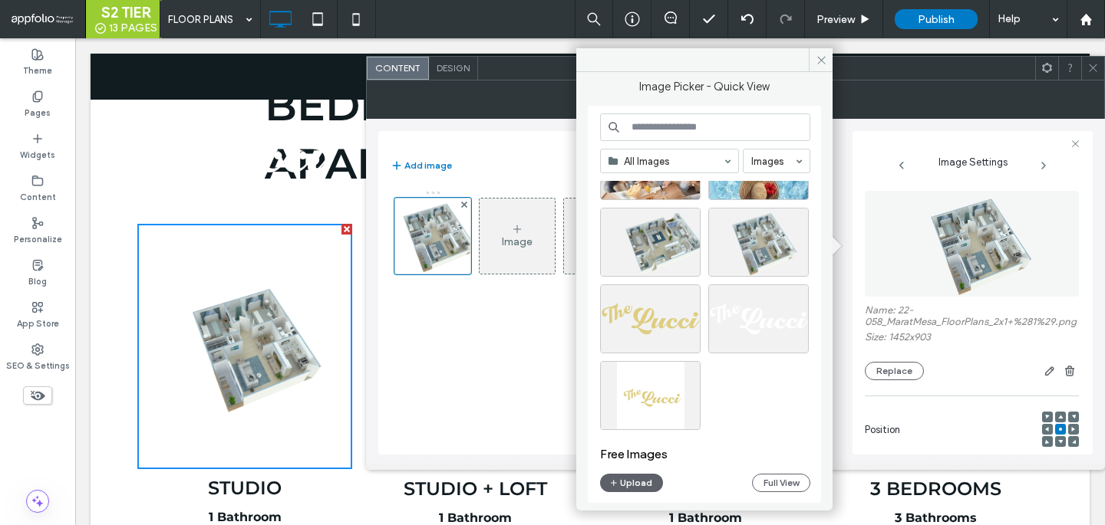
scroll to position [1292, 0]
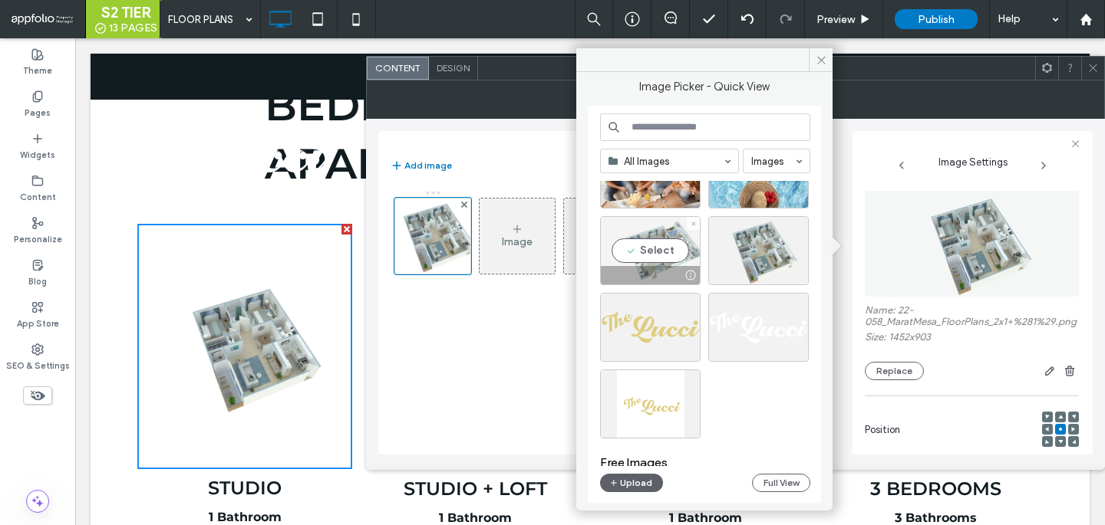
click at [647, 232] on div "Select" at bounding box center [650, 250] width 100 height 69
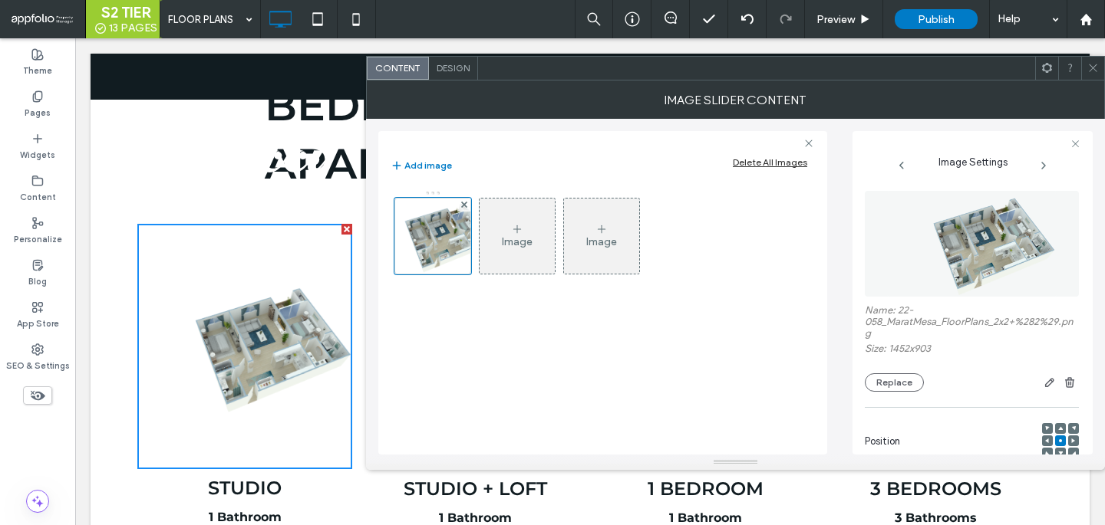
click at [1092, 67] on use at bounding box center [1093, 68] width 8 height 8
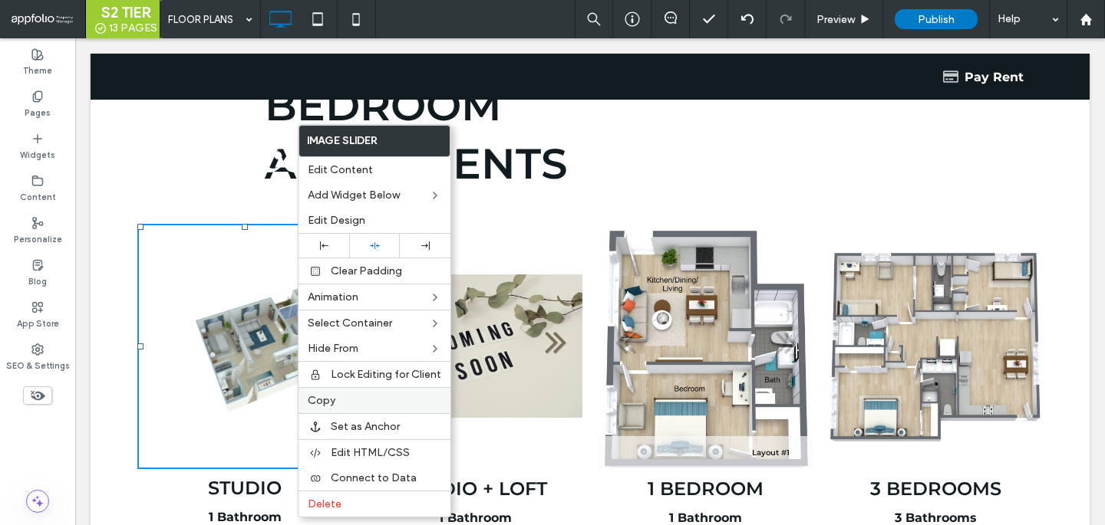
click at [330, 400] on span "Copy" at bounding box center [322, 400] width 28 height 13
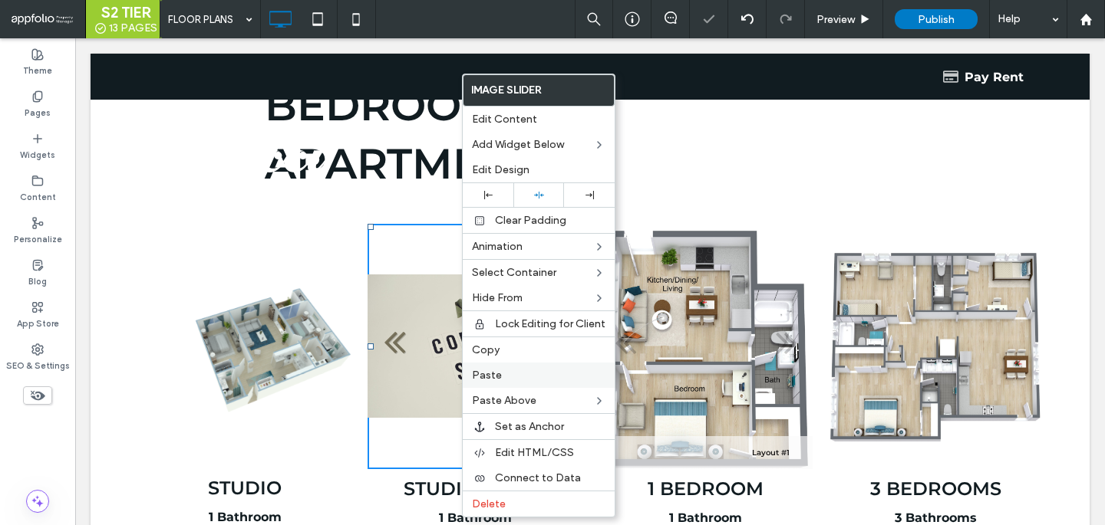
click at [522, 380] on label "Paste" at bounding box center [538, 375] width 133 height 13
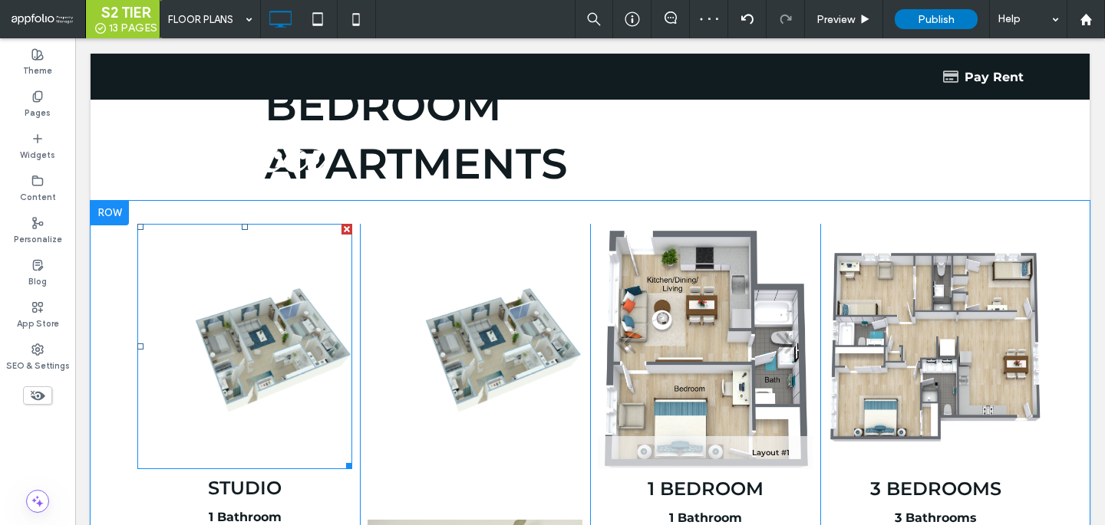
click at [328, 352] on li "Slide title Write your caption here Button" at bounding box center [244, 346] width 215 height 245
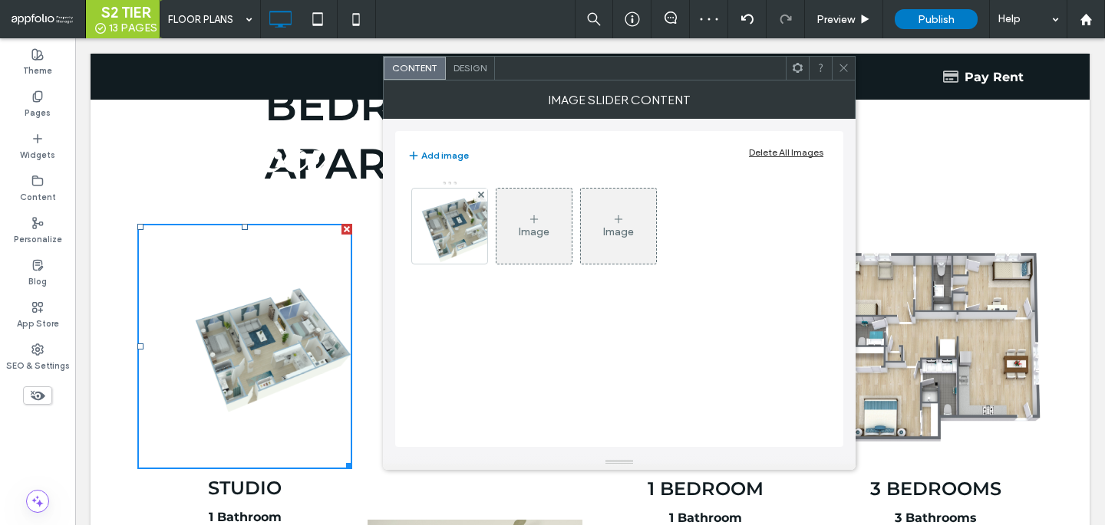
click at [492, 215] on div "Image Image" at bounding box center [618, 230] width 422 height 100
click at [453, 232] on img at bounding box center [449, 226] width 121 height 75
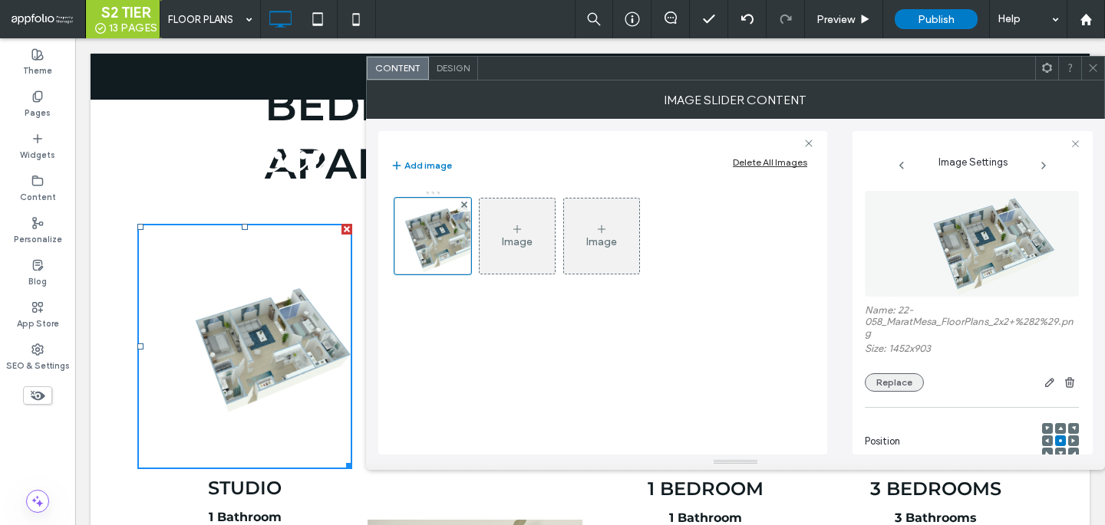
click at [907, 385] on button "Replace" at bounding box center [894, 383] width 59 height 18
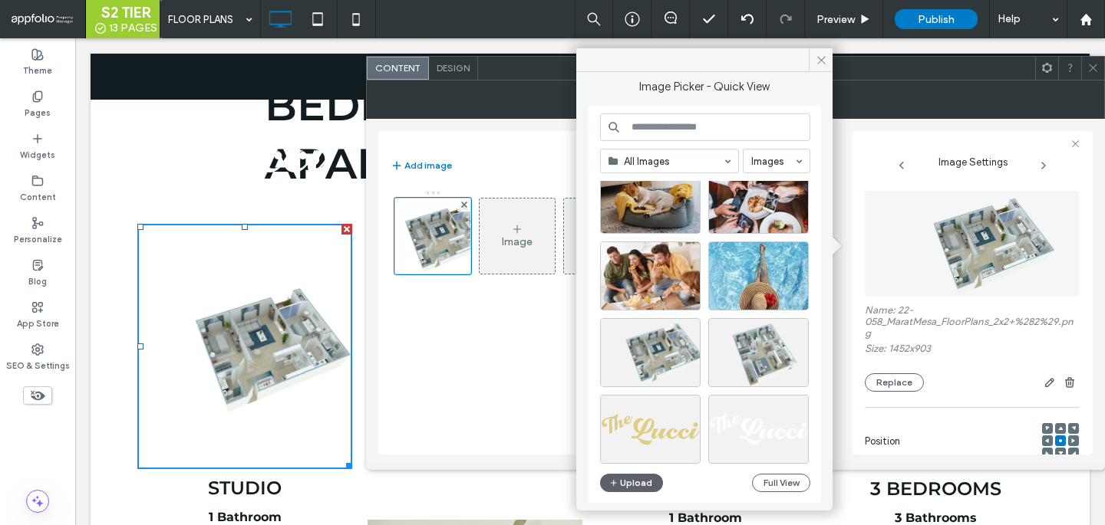
scroll to position [1255, 0]
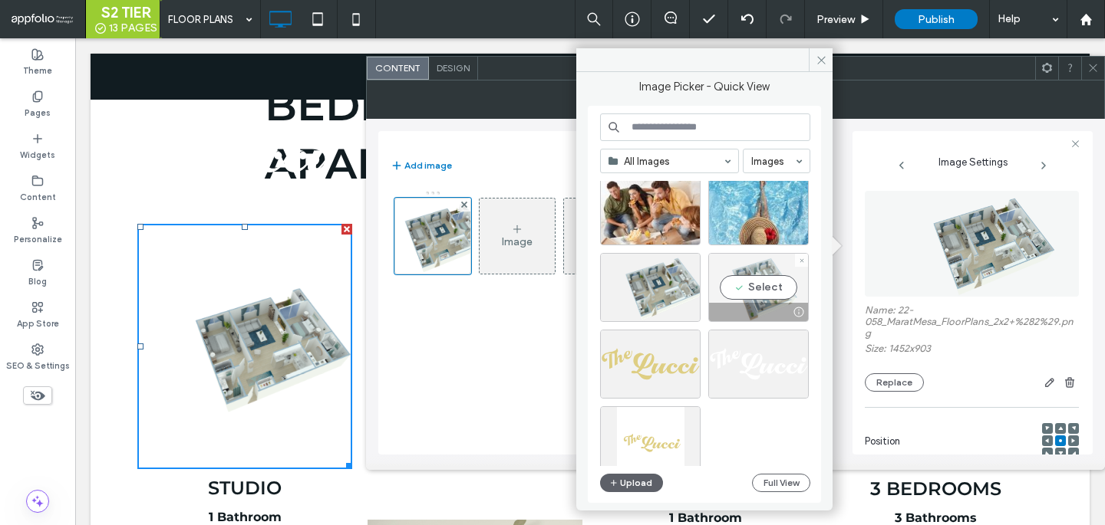
click at [749, 291] on div "Select" at bounding box center [758, 287] width 100 height 69
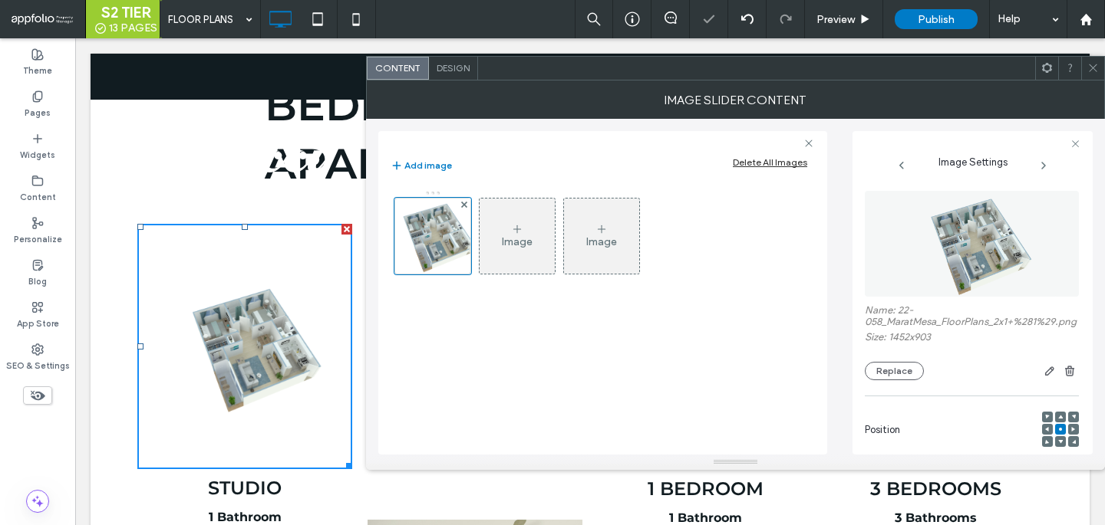
click at [1094, 68] on icon at bounding box center [1093, 68] width 12 height 12
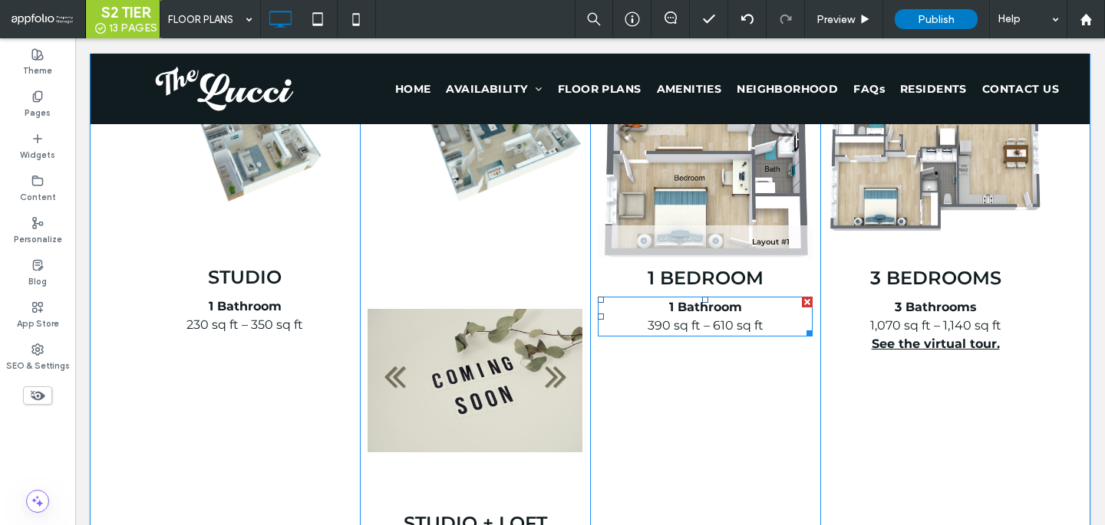
scroll to position [933, 0]
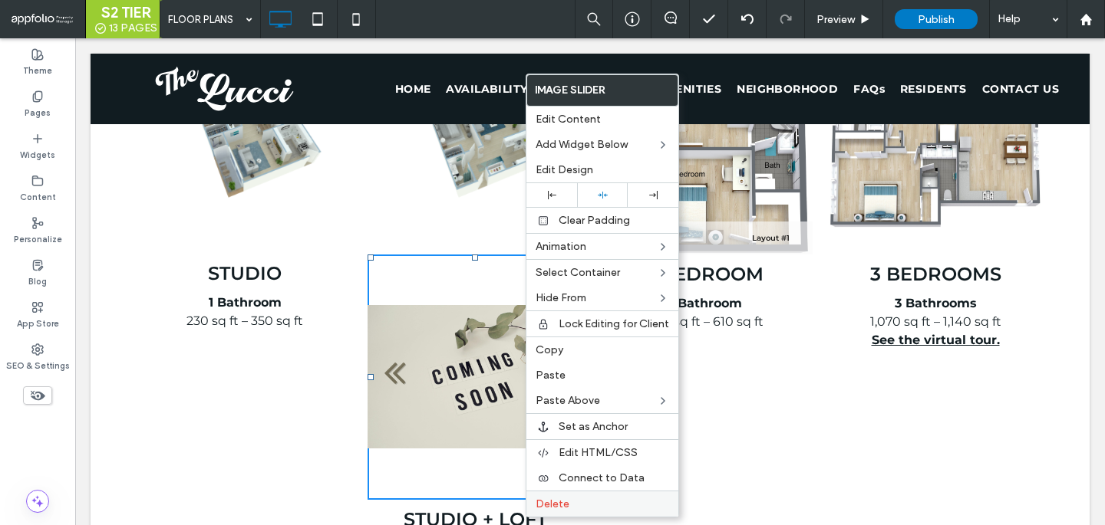
click at [564, 503] on span "Delete" at bounding box center [552, 504] width 34 height 13
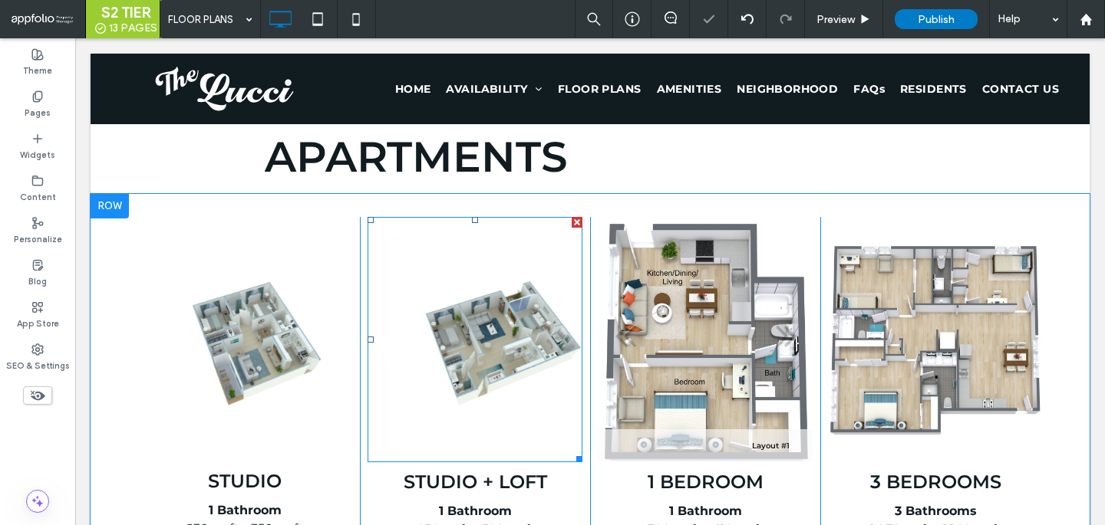
scroll to position [704, 0]
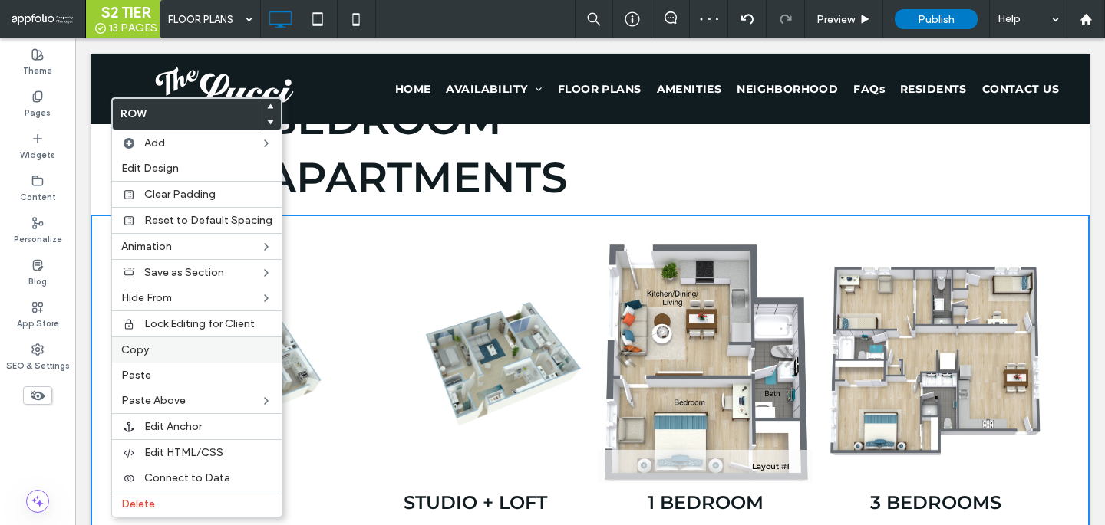
click at [134, 351] on span "Copy" at bounding box center [135, 350] width 28 height 13
click at [160, 377] on label "Paste" at bounding box center [193, 375] width 151 height 13
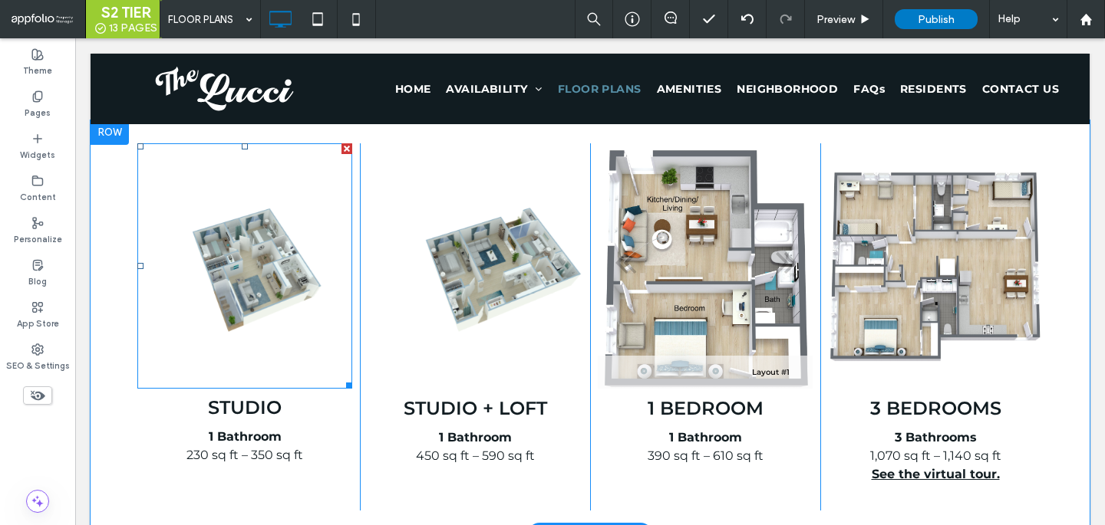
scroll to position [780, 0]
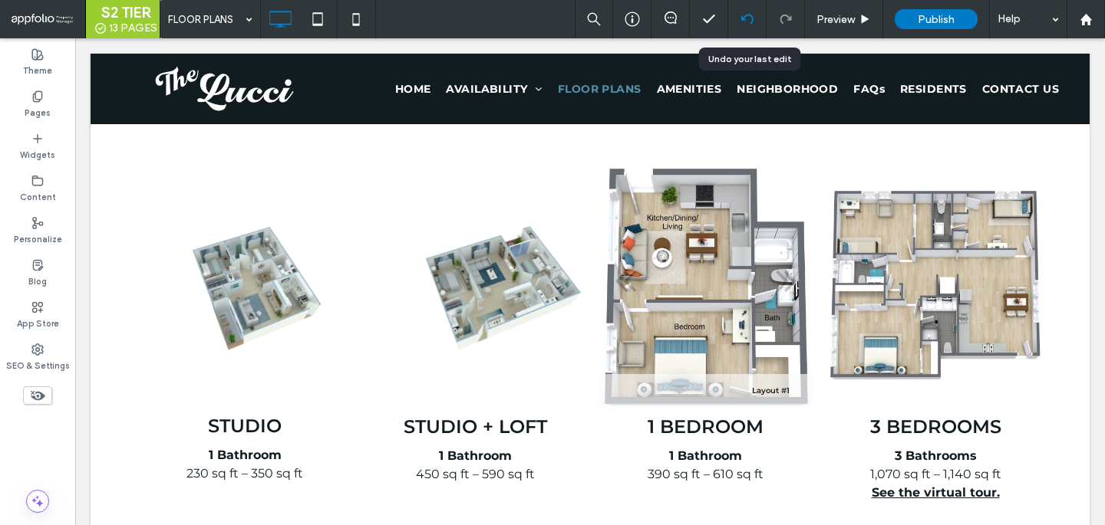
click at [751, 15] on use at bounding box center [746, 19] width 12 height 10
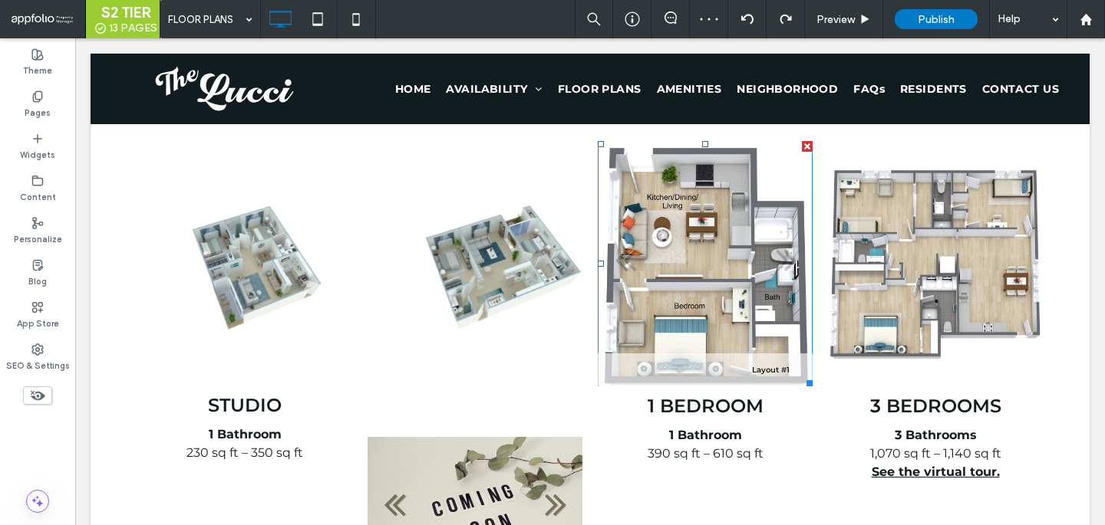
scroll to position [721, 0]
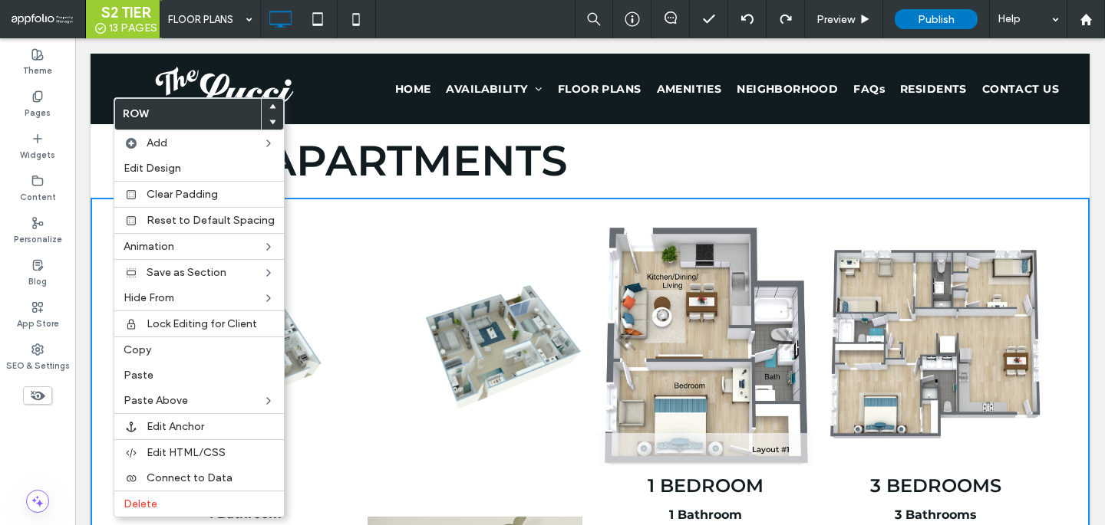
click at [428, 354] on li "Slide title Write your caption here Button" at bounding box center [474, 343] width 215 height 245
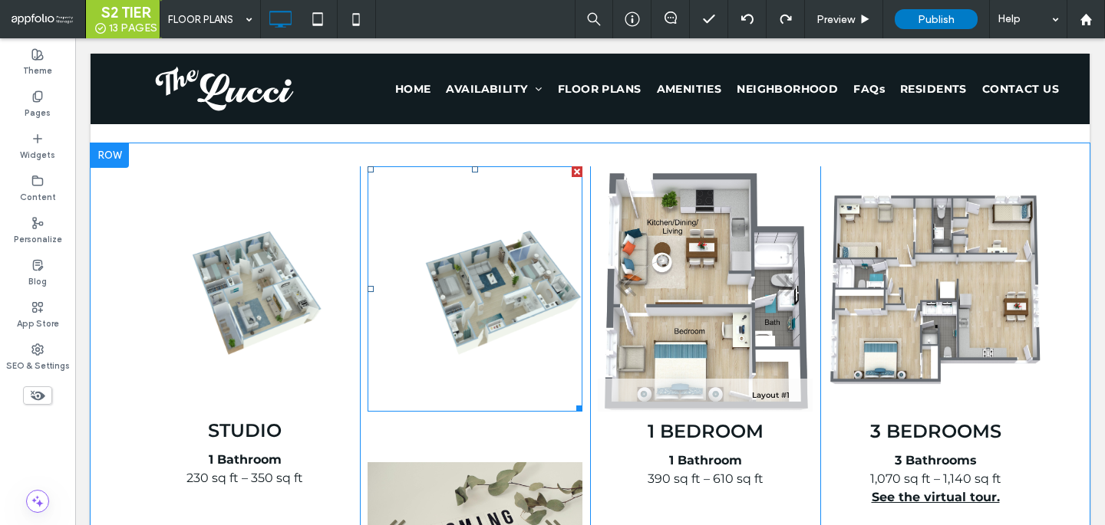
scroll to position [779, 0]
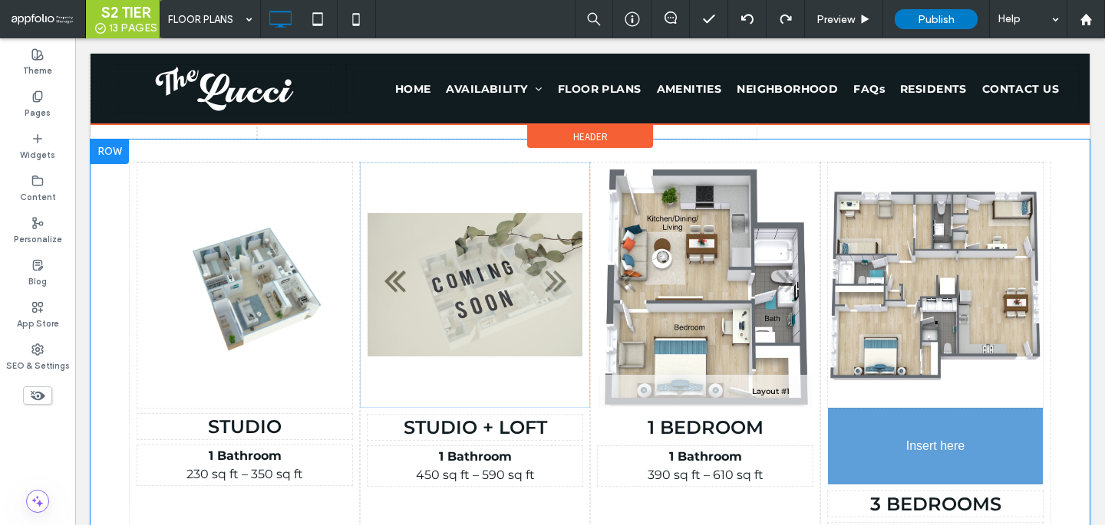
drag, startPoint x: 519, startPoint y: 332, endPoint x: 989, endPoint y: 282, distance: 472.9
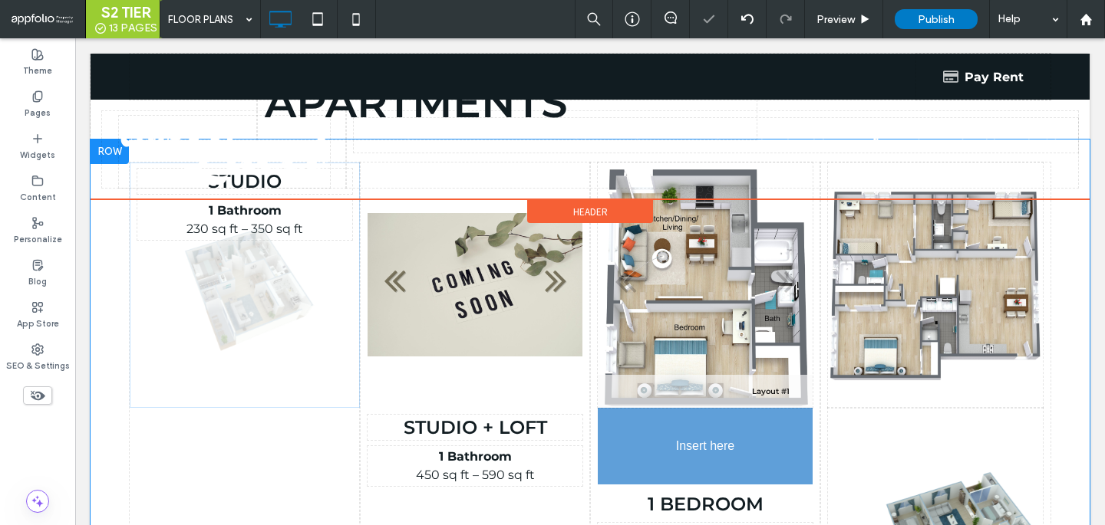
drag, startPoint x: 278, startPoint y: 286, endPoint x: 720, endPoint y: 290, distance: 441.1
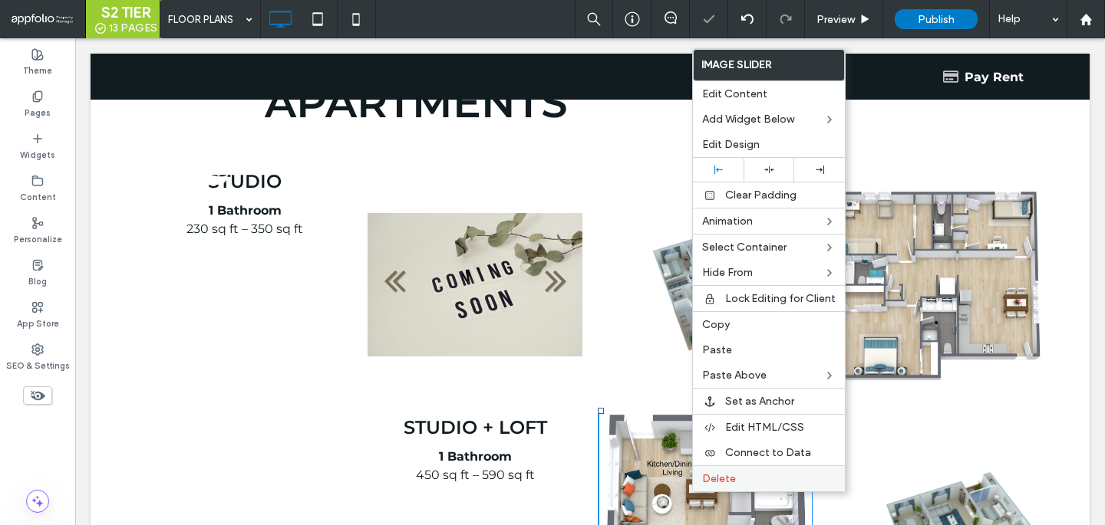
click at [742, 475] on label "Delete" at bounding box center [768, 479] width 133 height 13
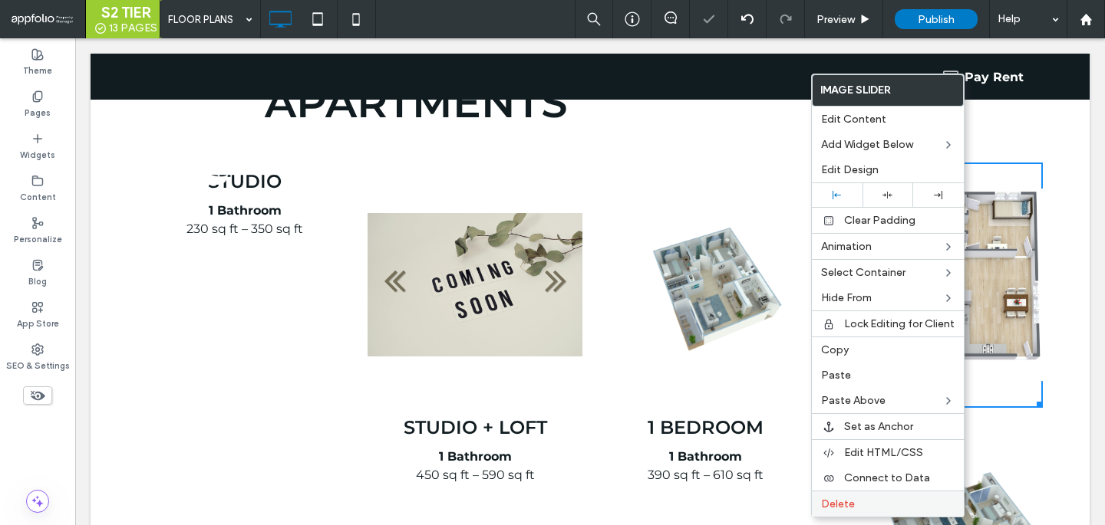
click at [862, 502] on label "Delete" at bounding box center [887, 504] width 133 height 13
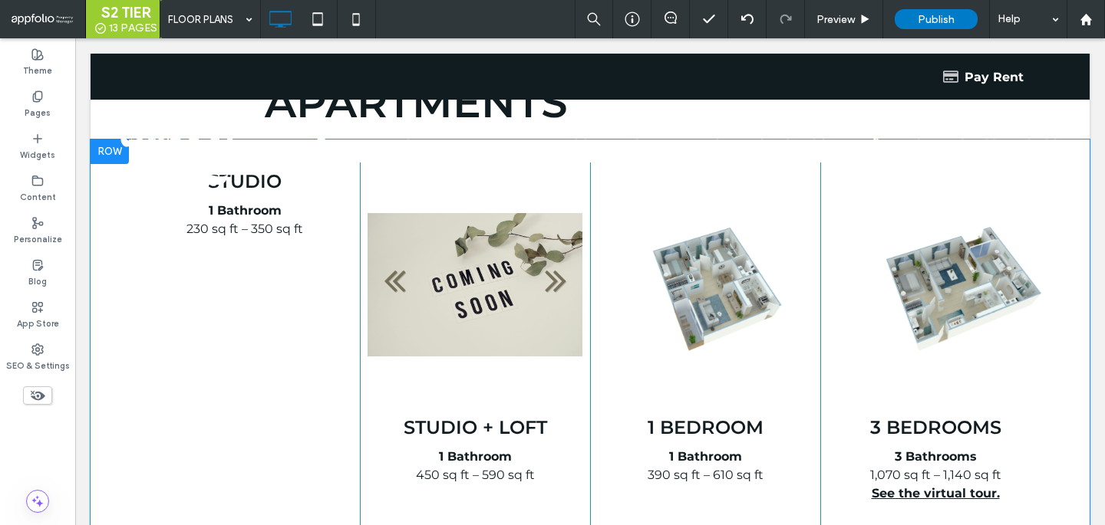
scroll to position [798, 0]
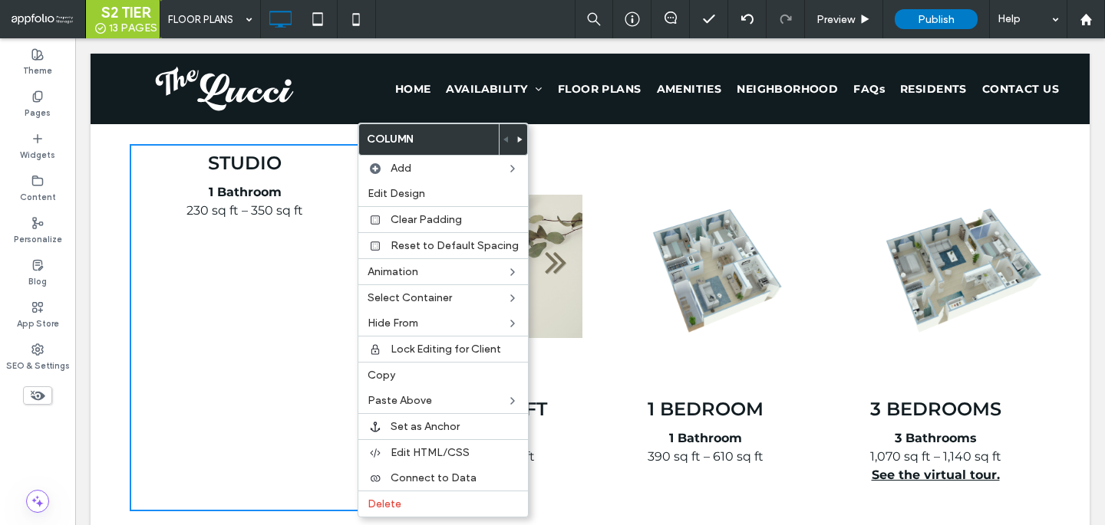
click at [342, 475] on div "Studio 1 Bathroom 230 sq ft – 350 sq ft Click To Paste" at bounding box center [245, 327] width 230 height 367
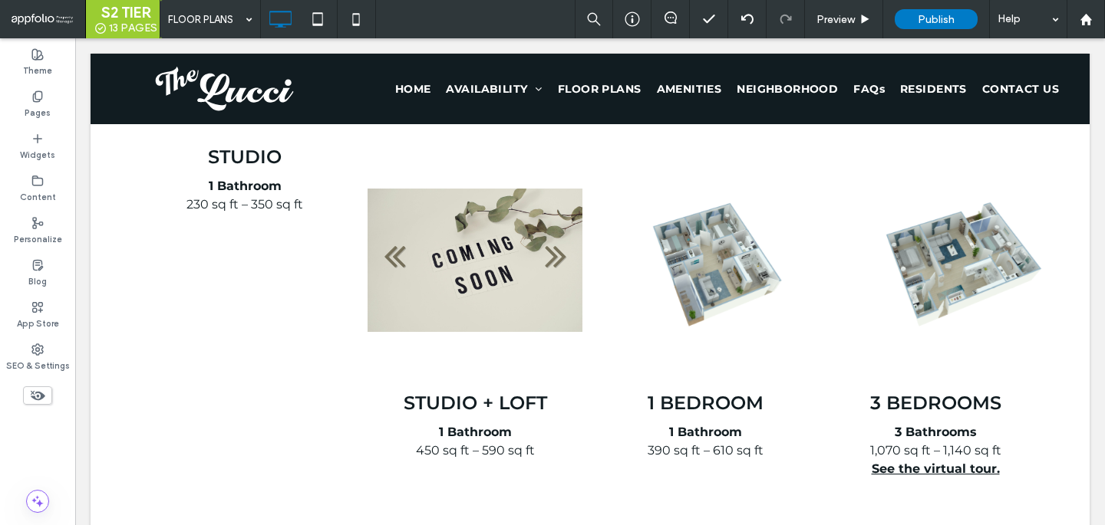
scroll to position [519, 0]
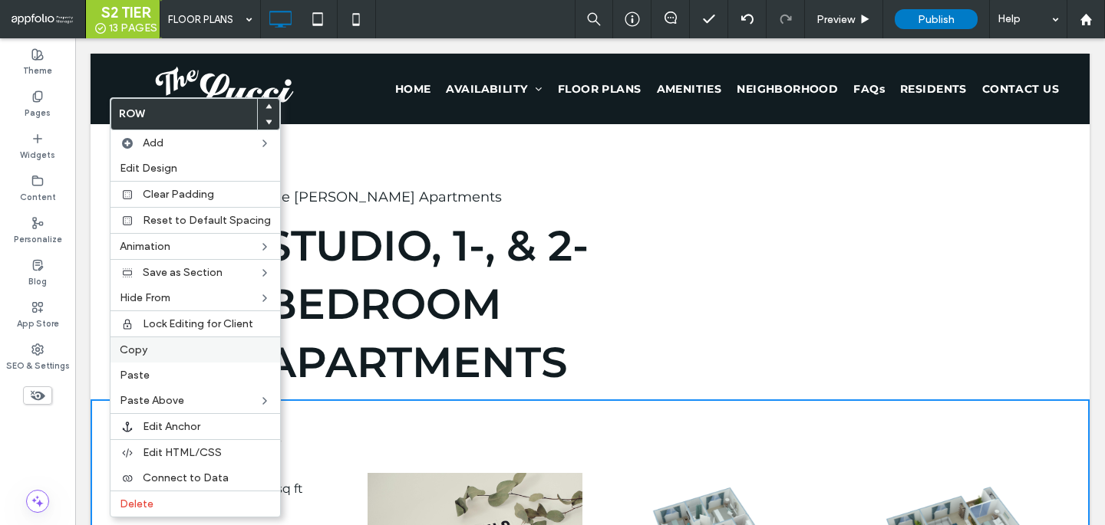
click at [142, 357] on div "Copy" at bounding box center [195, 350] width 170 height 26
click at [150, 371] on label "Paste" at bounding box center [195, 375] width 151 height 13
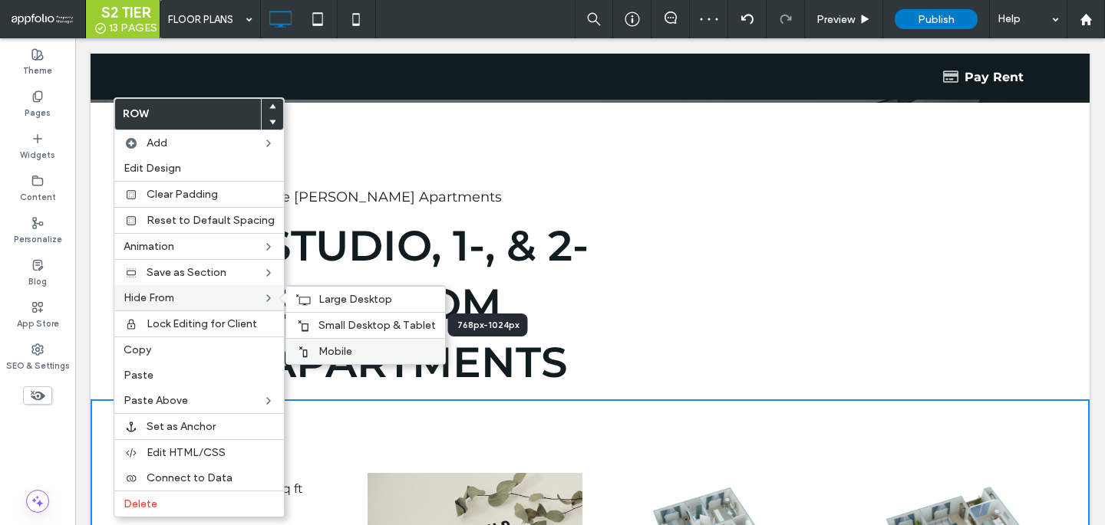
click at [362, 353] on label "Mobile" at bounding box center [376, 351] width 117 height 13
click at [369, 325] on span "Small Desktop & Tablet" at bounding box center [376, 325] width 117 height 13
click at [363, 305] on span "Large Desktop" at bounding box center [355, 299] width 74 height 13
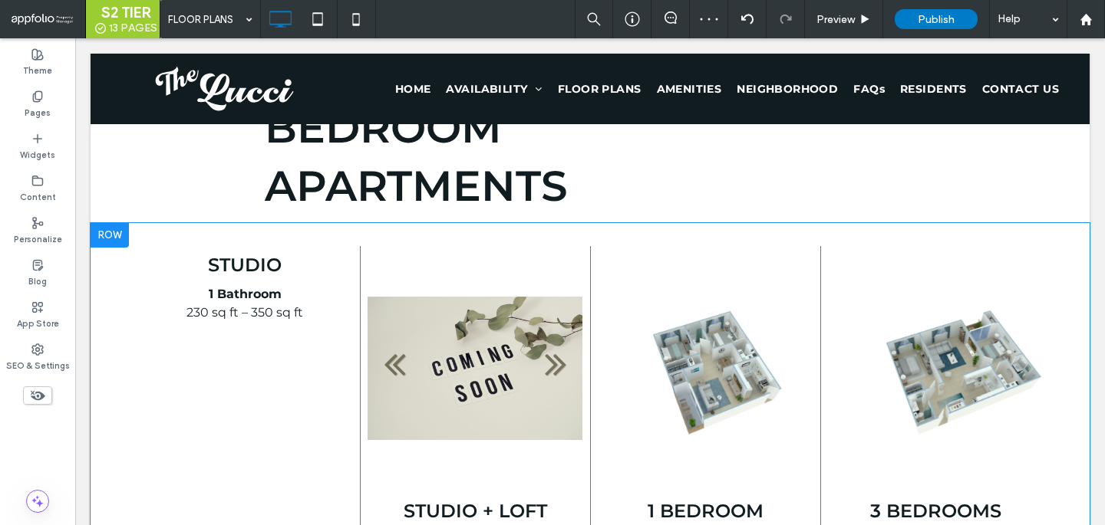
scroll to position [710, 0]
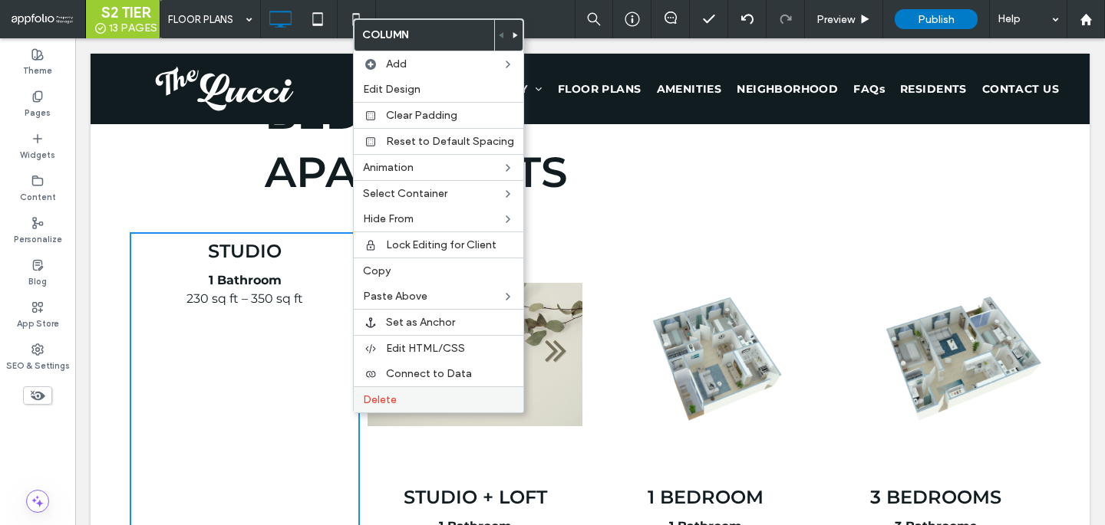
click at [377, 404] on span "Delete" at bounding box center [380, 400] width 34 height 13
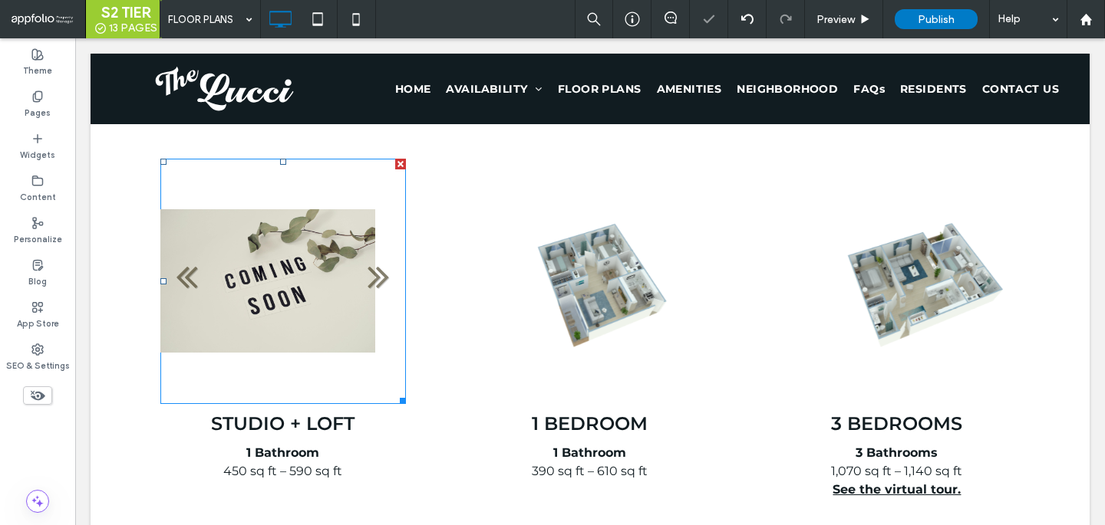
scroll to position [796, 0]
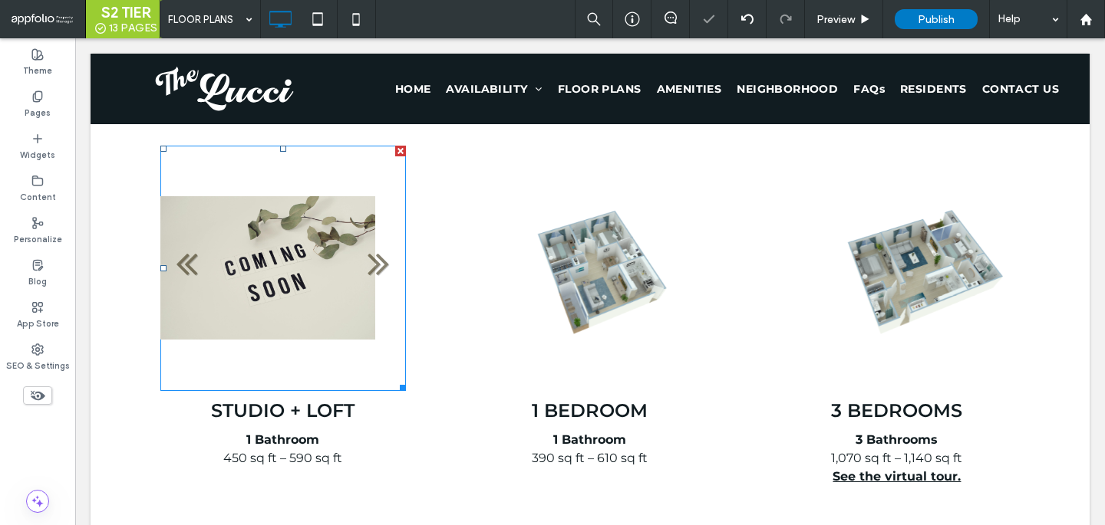
click at [350, 353] on li "Slide title Write your caption here Button" at bounding box center [267, 268] width 215 height 245
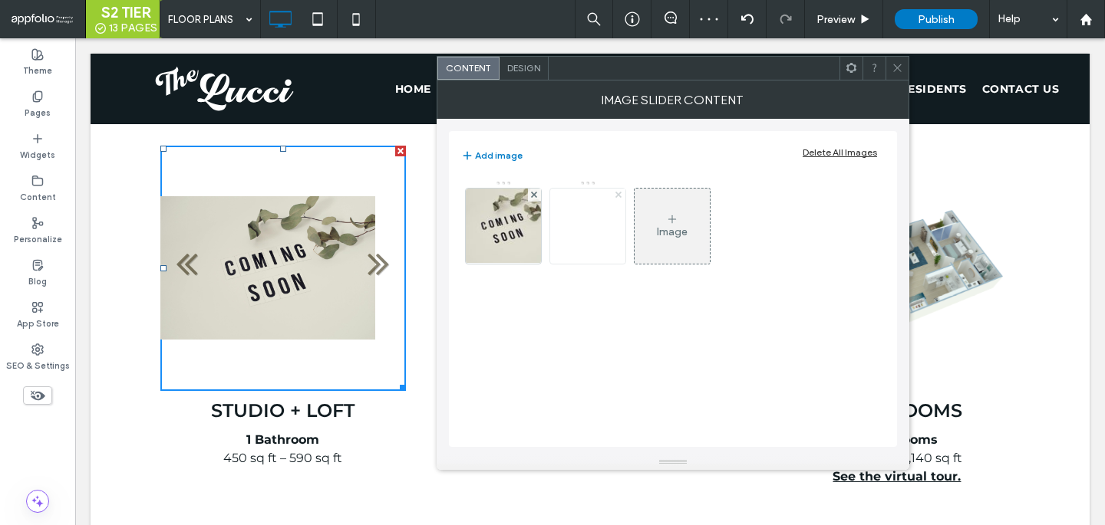
click at [619, 192] on icon at bounding box center [618, 195] width 6 height 6
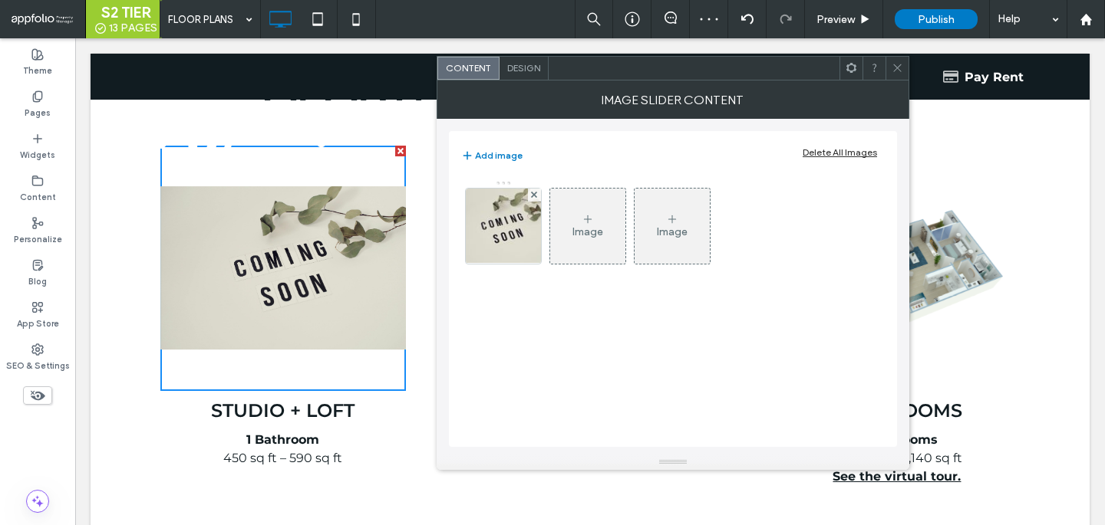
click at [898, 75] on span at bounding box center [897, 68] width 12 height 23
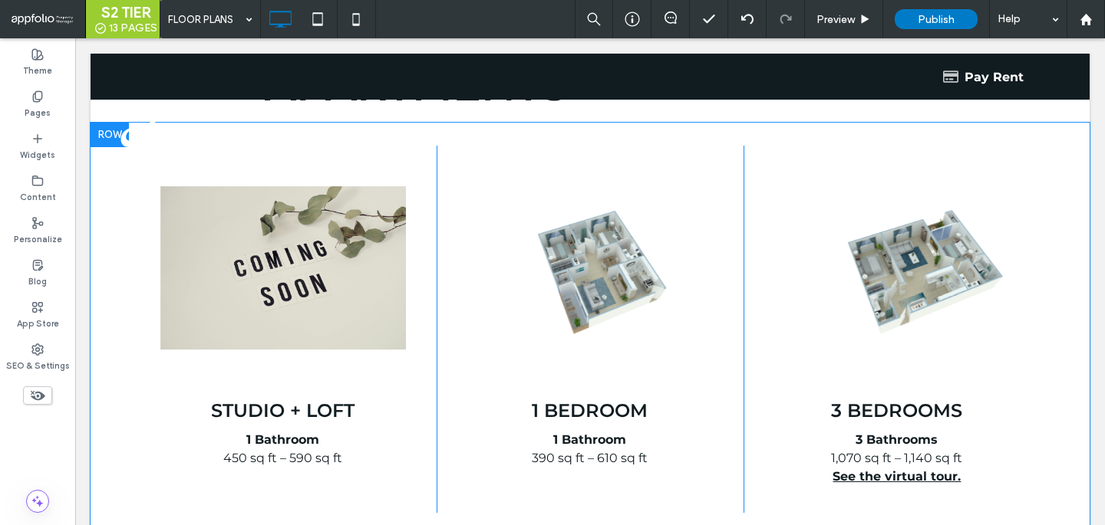
click at [319, 397] on div "Slide title Write your caption here Button STudio + LOft 1 Bathroom 450 sq ft –…" at bounding box center [283, 329] width 307 height 367
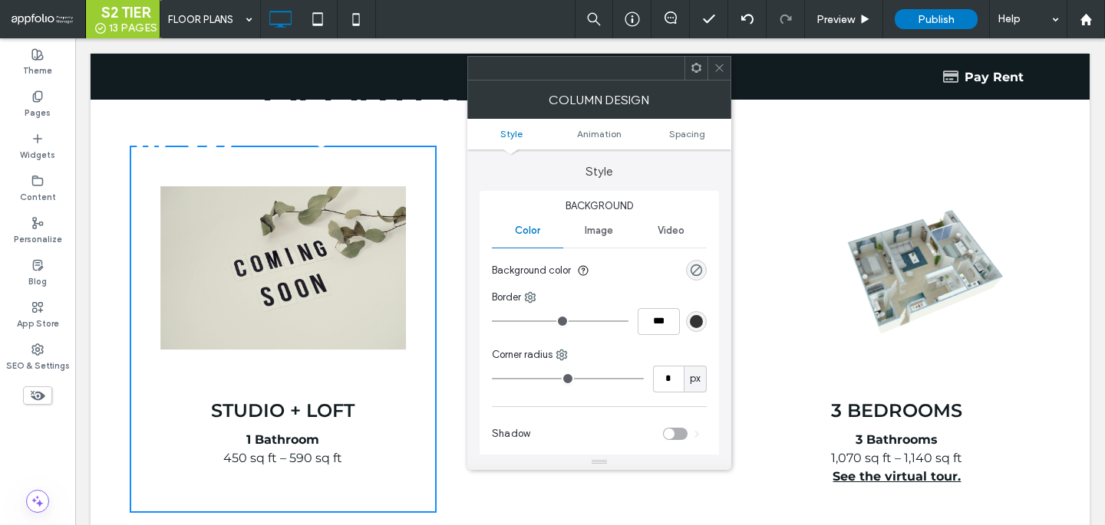
click at [309, 409] on span "STudio + LOft" at bounding box center [282, 411] width 143 height 22
click at [708, 61] on div at bounding box center [718, 68] width 23 height 23
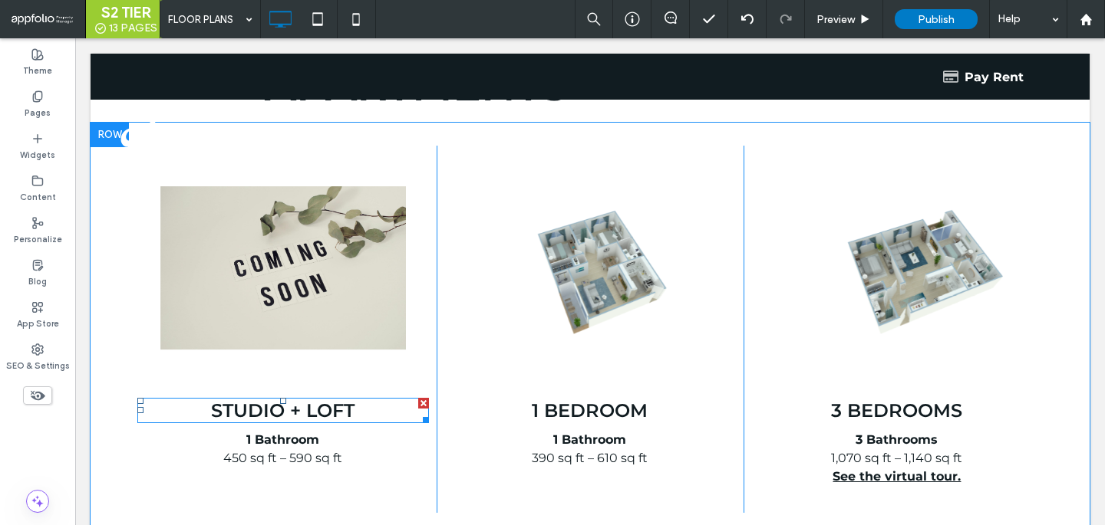
click at [282, 410] on span "STudio + LOft" at bounding box center [282, 411] width 143 height 22
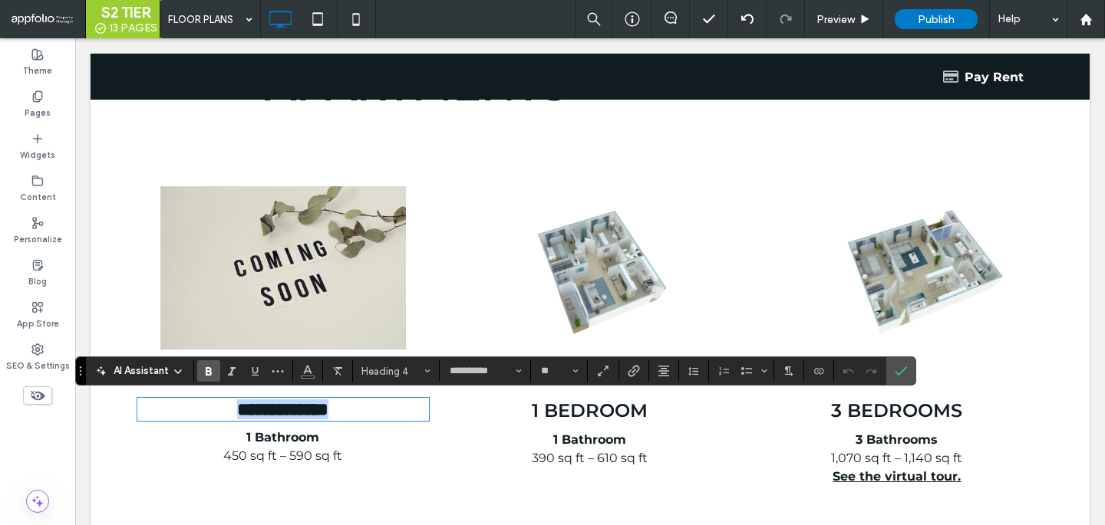
click at [282, 410] on span "**********" at bounding box center [282, 409] width 91 height 18
drag, startPoint x: 282, startPoint y: 410, endPoint x: 407, endPoint y: 397, distance: 125.7
click at [407, 400] on h4 "**********" at bounding box center [282, 410] width 291 height 20
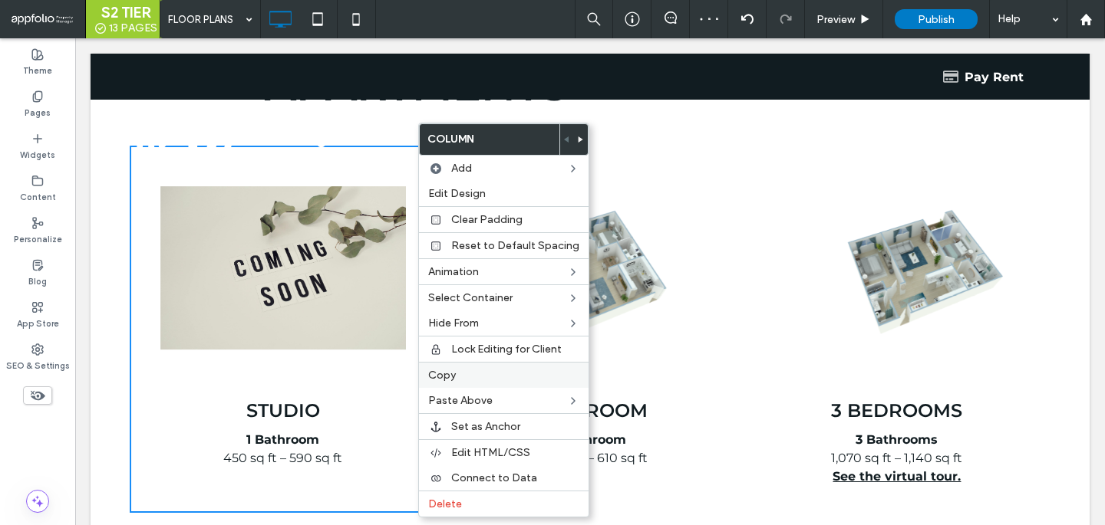
click at [438, 371] on span "Copy" at bounding box center [442, 375] width 28 height 13
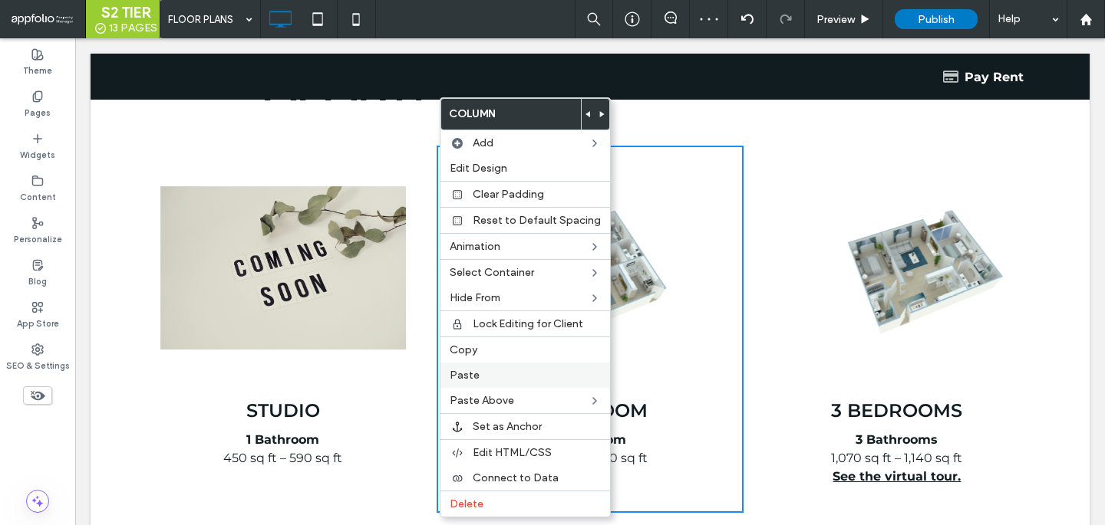
click at [470, 376] on span "Paste" at bounding box center [465, 375] width 30 height 13
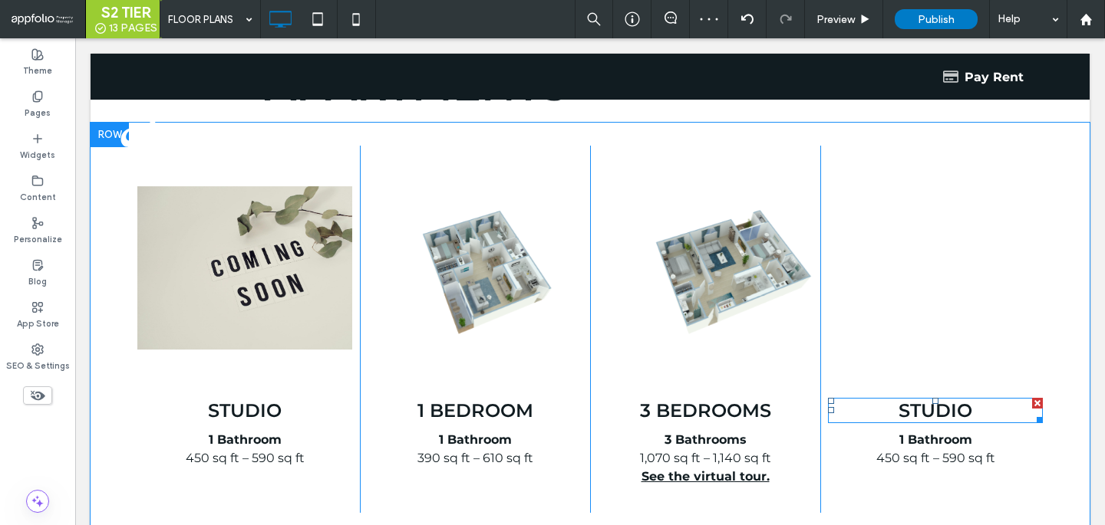
click at [878, 406] on h4 "STudio" at bounding box center [935, 411] width 215 height 22
type input "**********"
type input "**"
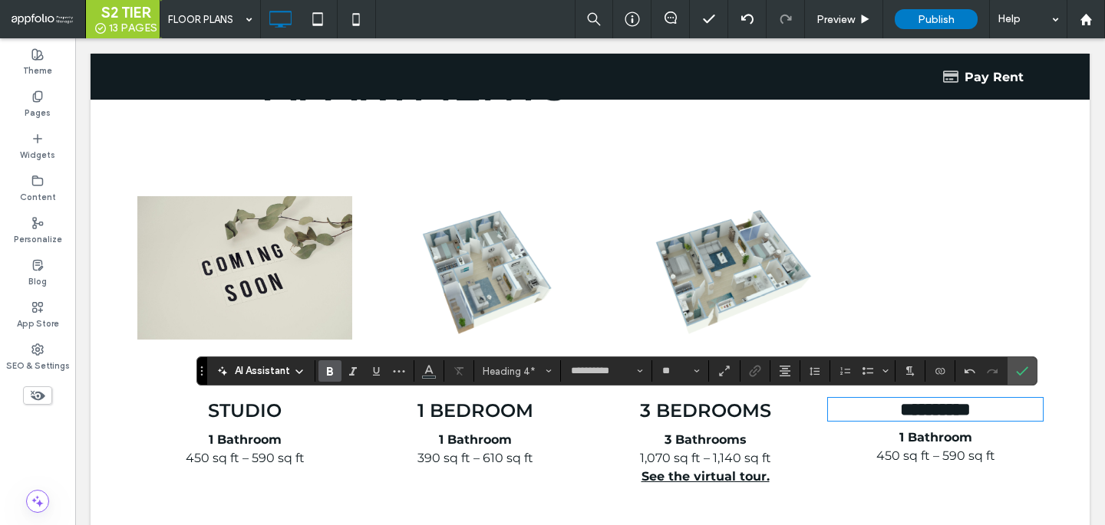
click at [899, 434] on strong "1 Bathroom" at bounding box center [935, 437] width 73 height 15
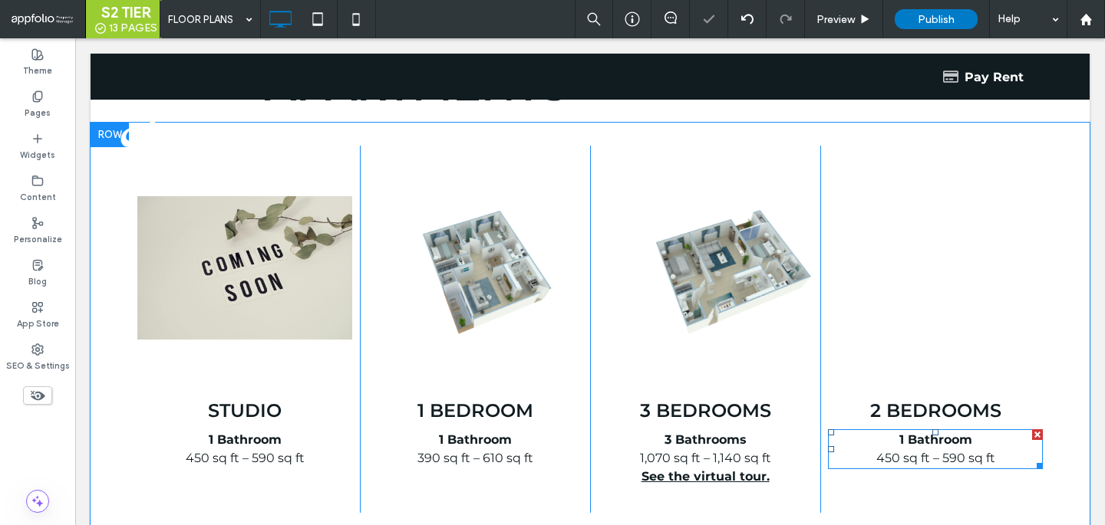
click at [899, 436] on strong "1 Bathroom" at bounding box center [935, 440] width 73 height 15
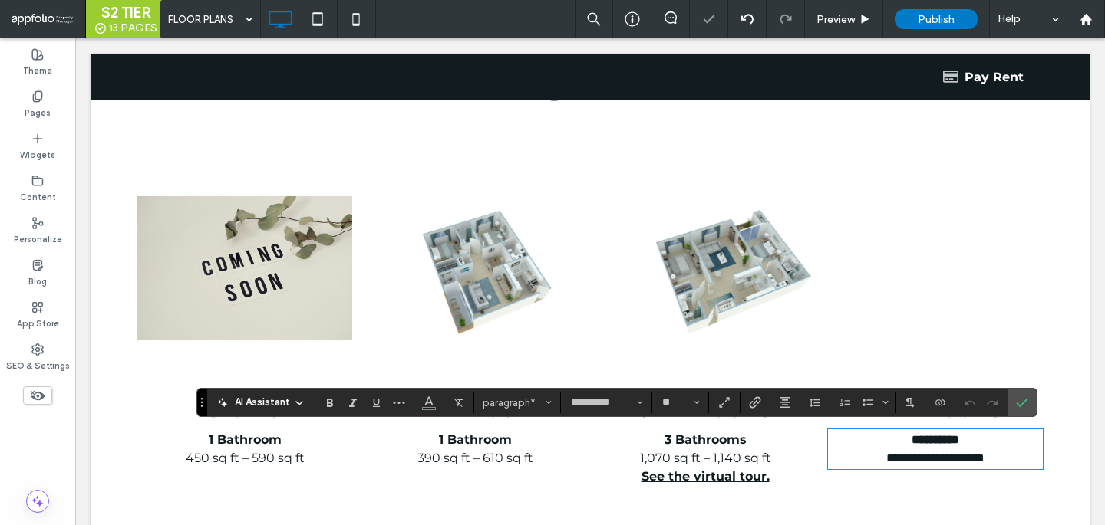
click at [911, 436] on strong "**********" at bounding box center [935, 440] width 48 height 12
click at [911, 437] on strong "**********" at bounding box center [935, 440] width 48 height 12
click at [981, 437] on p "**********" at bounding box center [935, 440] width 215 height 18
drag, startPoint x: 1004, startPoint y: 455, endPoint x: 782, endPoint y: 455, distance: 221.7
click at [782, 455] on div "**********" at bounding box center [590, 329] width 921 height 367
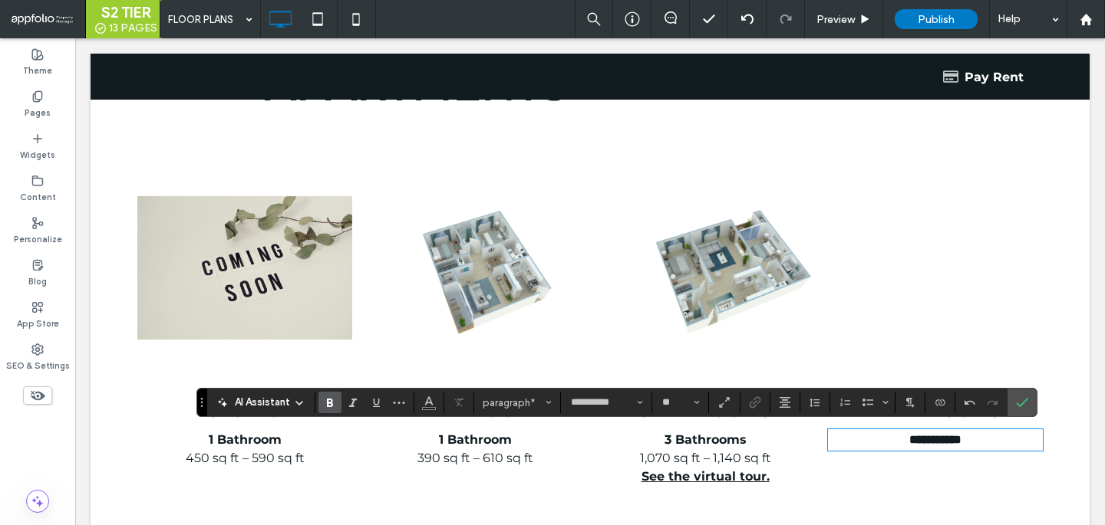
click at [726, 453] on span "1,070 sq ft – 1,140 sq ft" at bounding box center [705, 458] width 131 height 15
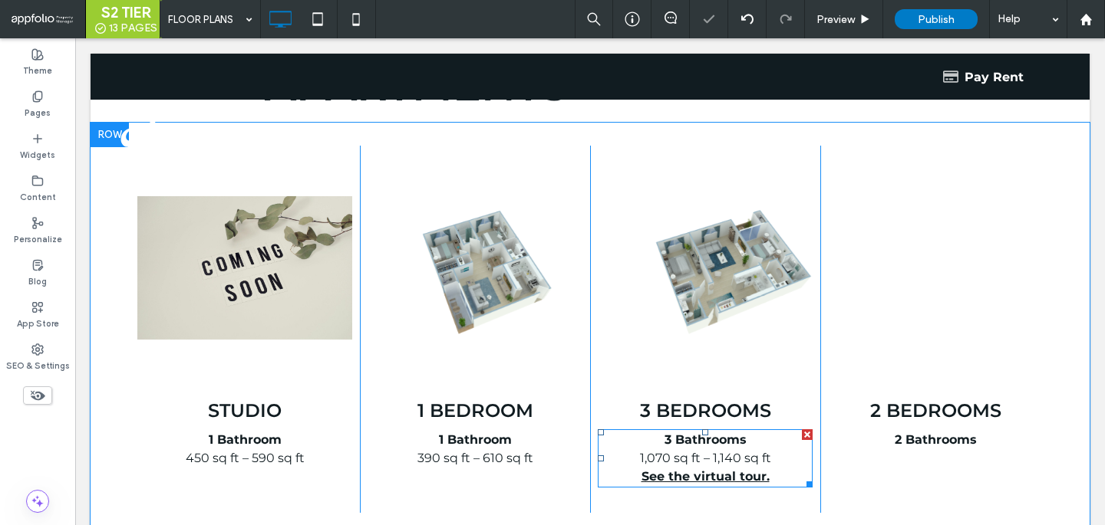
click at [726, 456] on span "1,070 sq ft – 1,140 sq ft" at bounding box center [705, 458] width 131 height 15
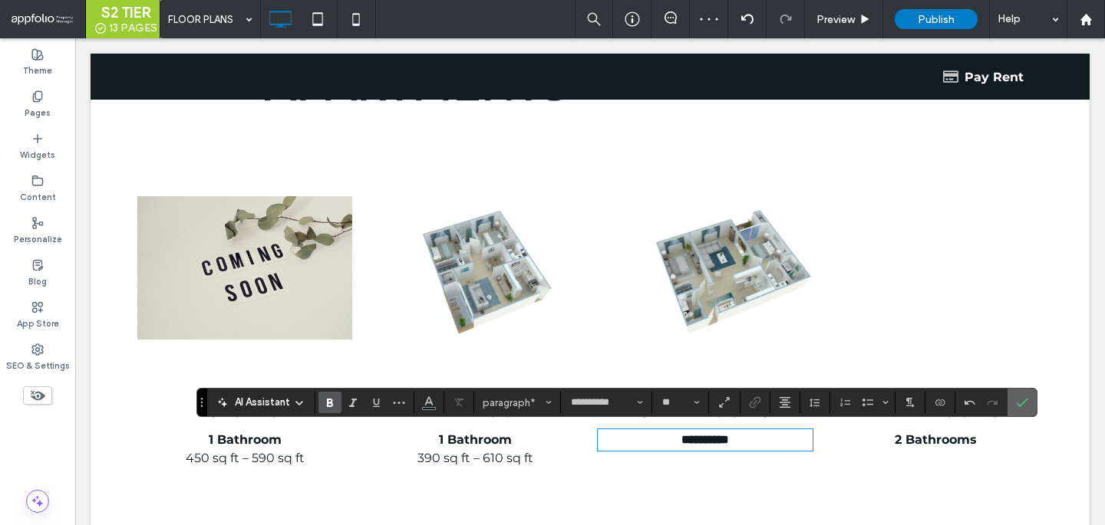
click at [1014, 406] on label "Confirm" at bounding box center [1021, 403] width 23 height 28
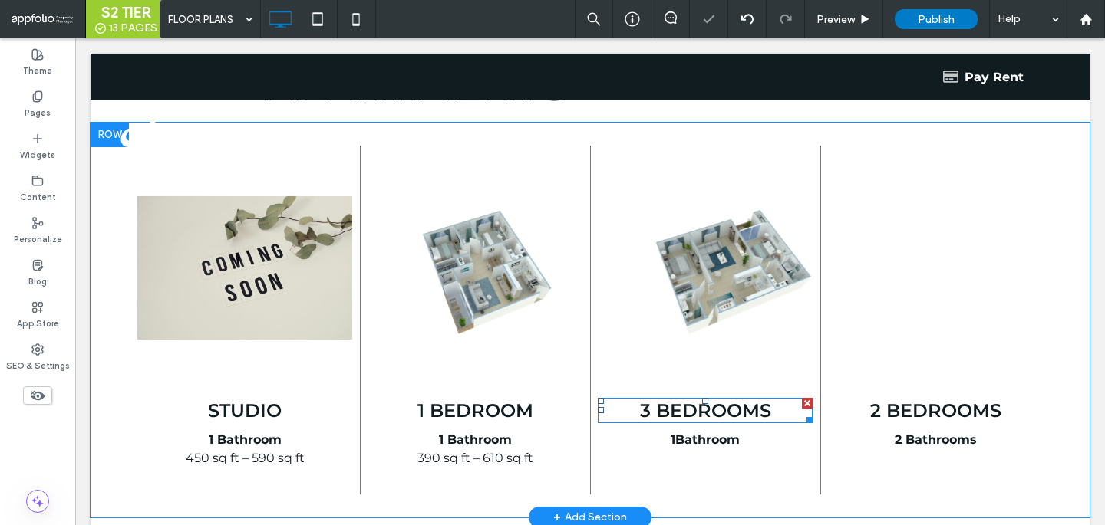
click at [667, 413] on span "3 Bedrooms" at bounding box center [705, 411] width 131 height 22
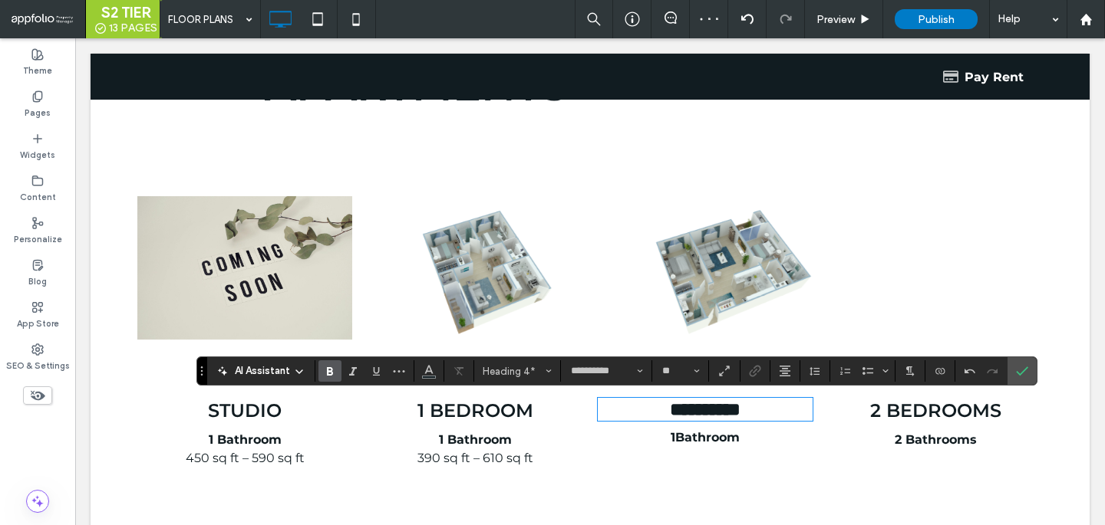
click at [503, 451] on span "390 sq ft – 610 sq ft" at bounding box center [475, 458] width 116 height 15
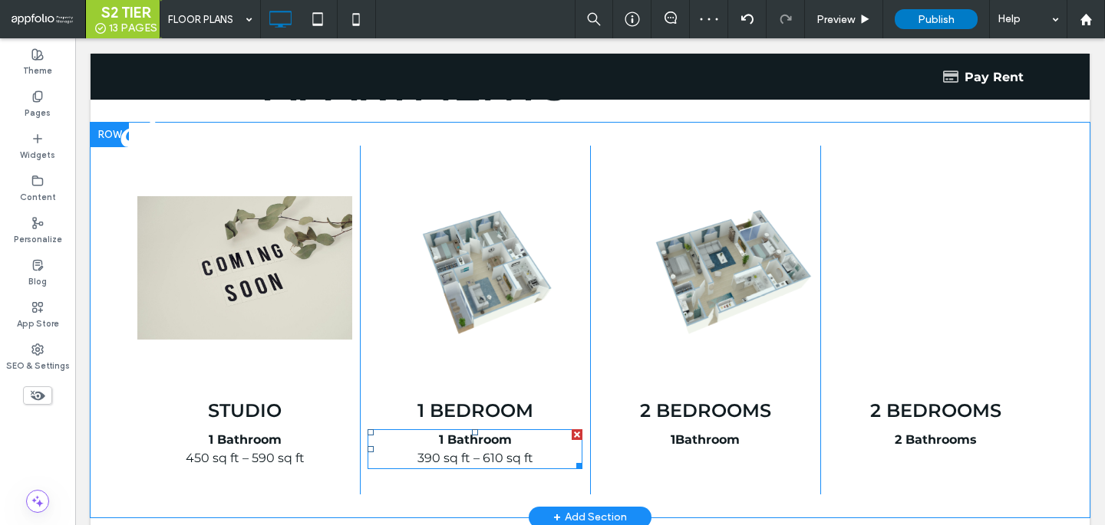
click at [500, 459] on span "390 sq ft – 610 sq ft" at bounding box center [475, 458] width 116 height 15
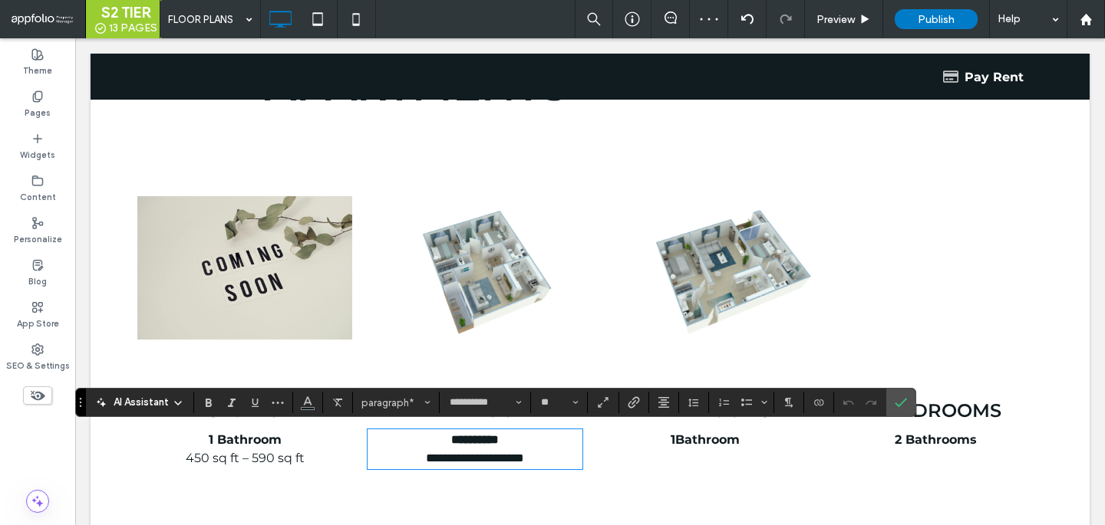
click at [500, 459] on span "**********" at bounding box center [475, 459] width 98 height 12
click at [502, 463] on span "**********" at bounding box center [475, 459] width 98 height 12
drag, startPoint x: 538, startPoint y: 463, endPoint x: 298, endPoint y: 456, distance: 239.4
click at [298, 460] on div "**********" at bounding box center [590, 320] width 921 height 349
click at [244, 436] on strong "1 Bathroom" at bounding box center [245, 440] width 73 height 15
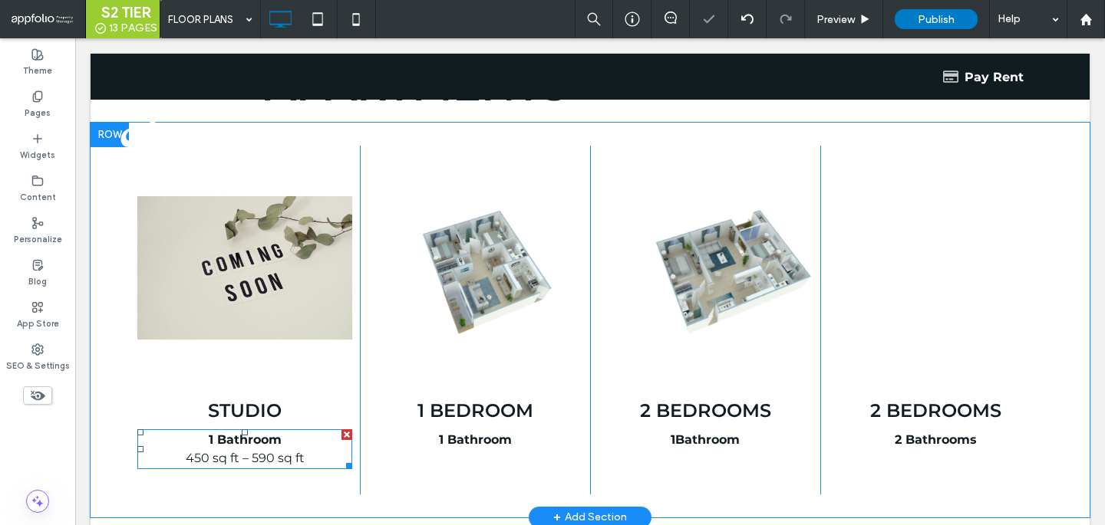
click at [244, 450] on p "450 sq ft – 590 sq ft" at bounding box center [244, 459] width 215 height 18
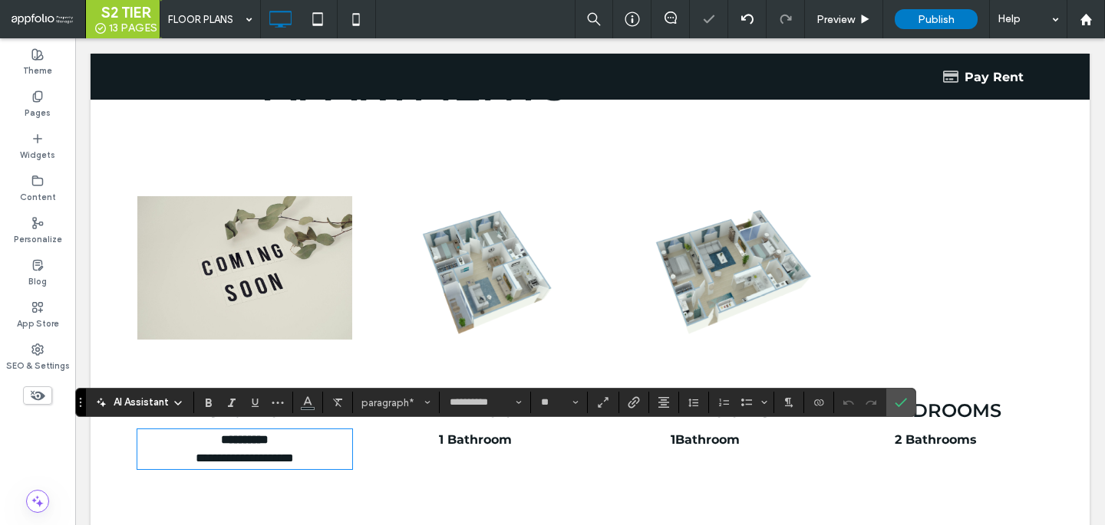
click at [251, 454] on span "**********" at bounding box center [245, 459] width 98 height 12
drag, startPoint x: 331, startPoint y: 463, endPoint x: 99, endPoint y: 459, distance: 232.4
click at [100, 462] on div "**********" at bounding box center [590, 320] width 999 height 395
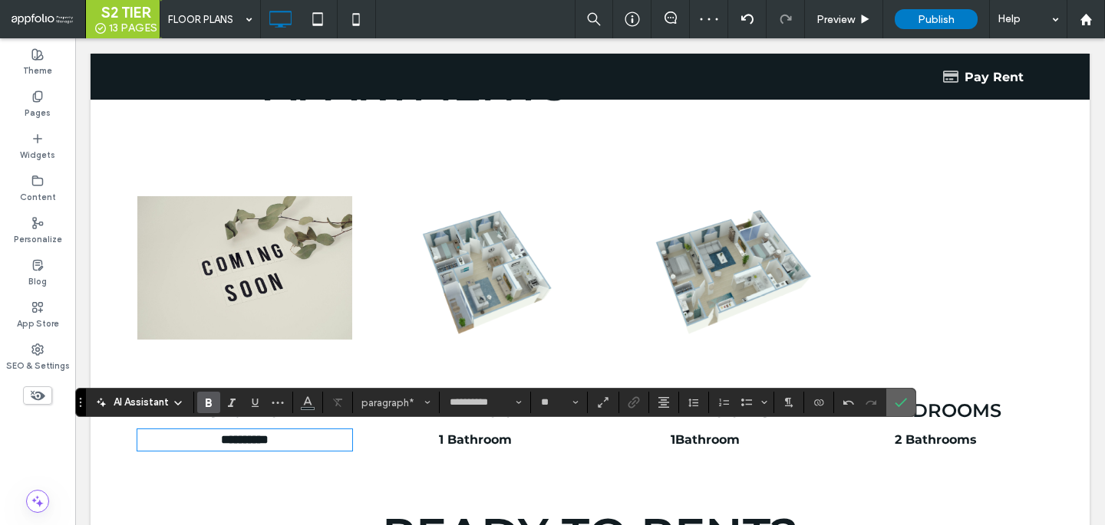
click at [894, 394] on span "Confirm" at bounding box center [897, 403] width 7 height 28
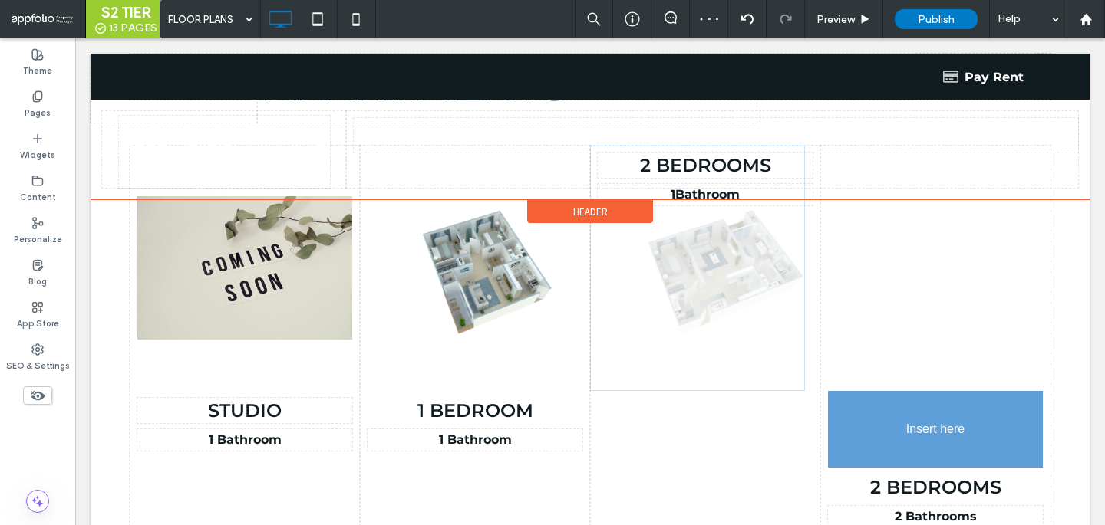
drag, startPoint x: 690, startPoint y: 285, endPoint x: 916, endPoint y: 314, distance: 228.2
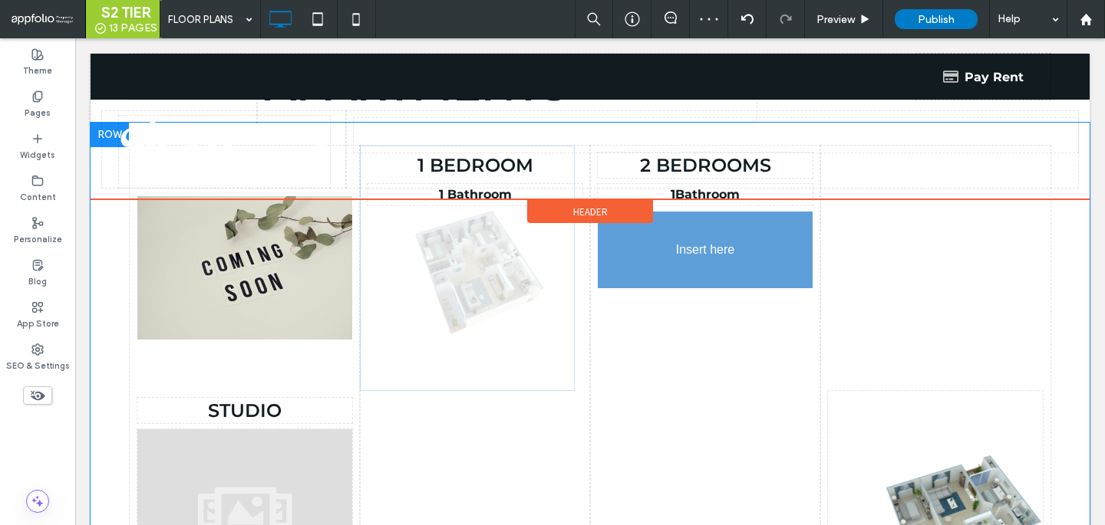
drag, startPoint x: 501, startPoint y: 255, endPoint x: 684, endPoint y: 282, distance: 185.3
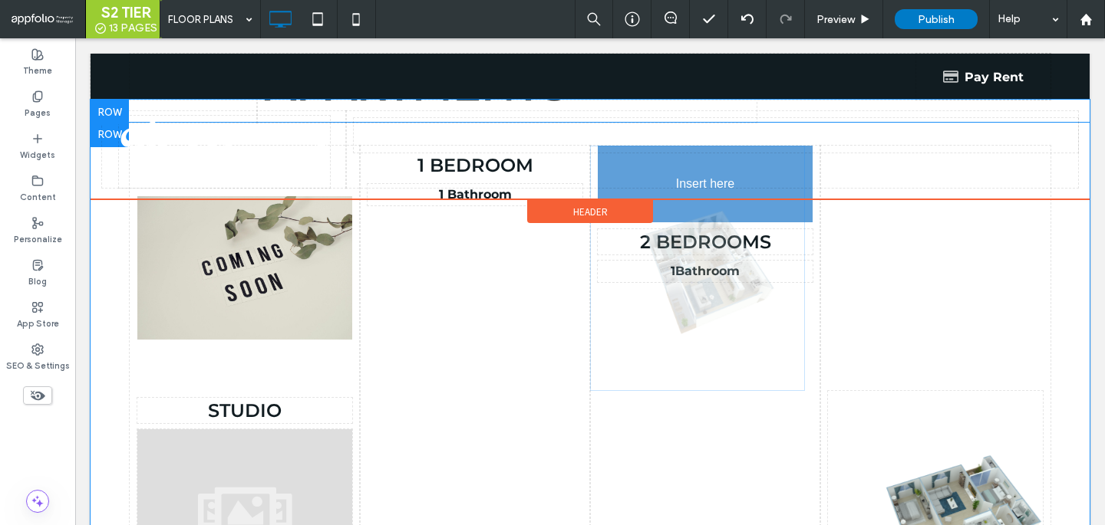
drag, startPoint x: 704, startPoint y: 357, endPoint x: 677, endPoint y: 170, distance: 189.2
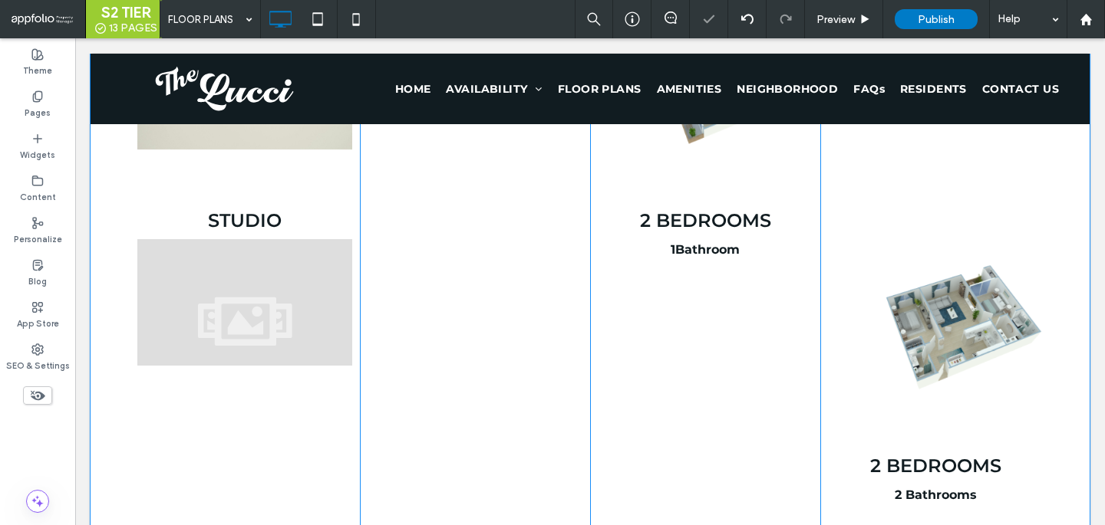
scroll to position [882, 0]
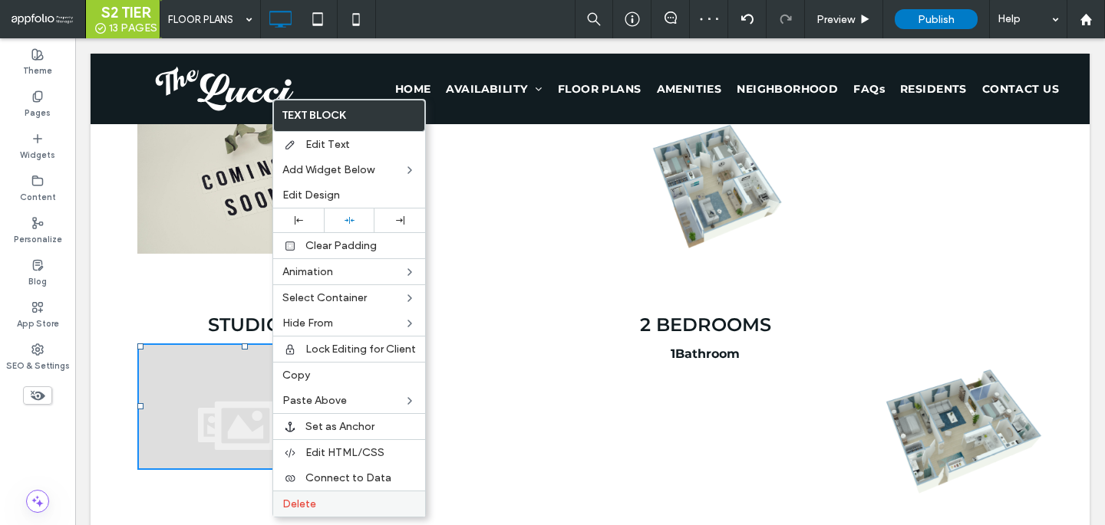
click at [296, 499] on span "Delete" at bounding box center [299, 504] width 34 height 13
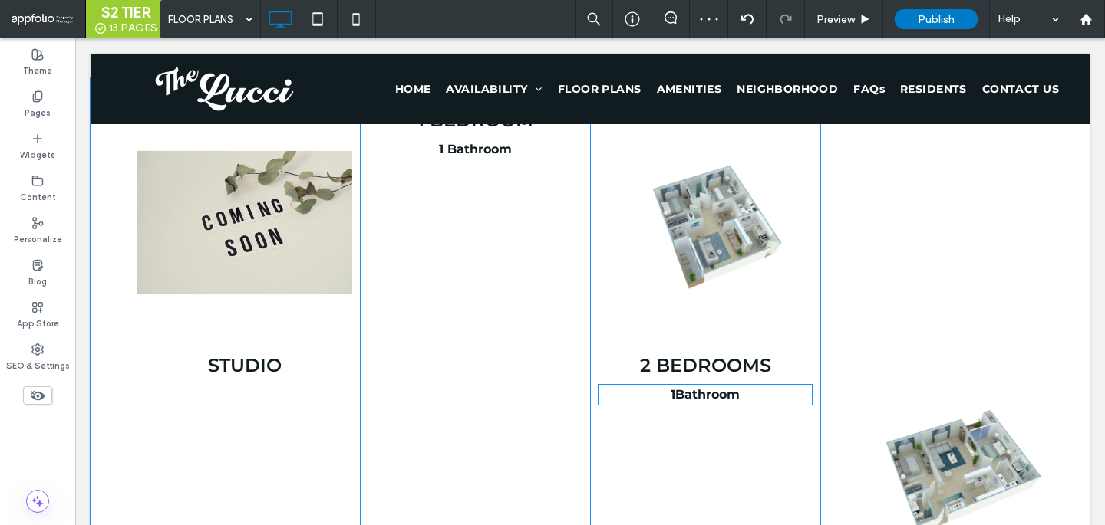
scroll to position [815, 0]
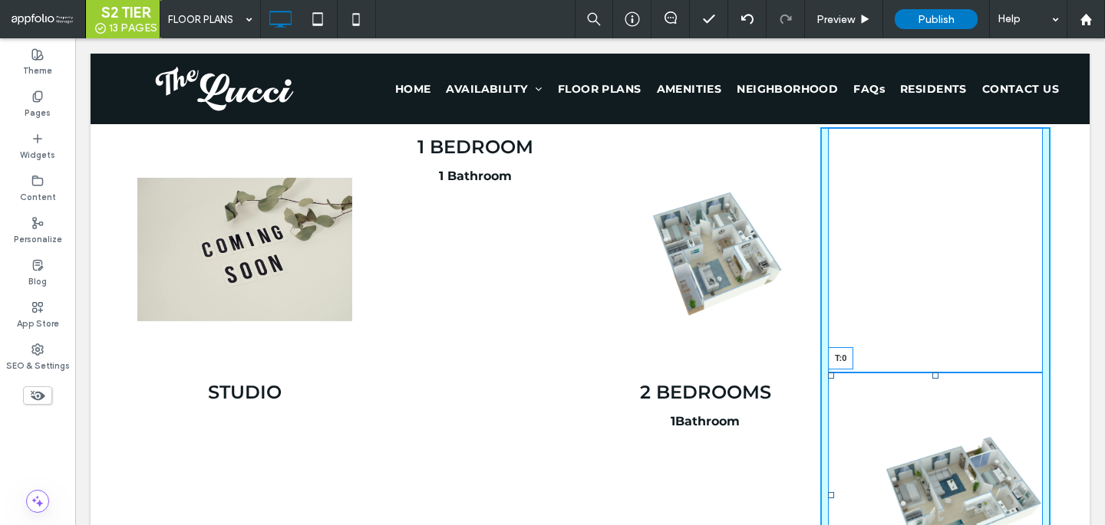
drag, startPoint x: 933, startPoint y: 375, endPoint x: 933, endPoint y: 147, distance: 227.8
click at [933, 147] on div "Slide title Write your caption here Button Slide title Write your caption here …" at bounding box center [935, 415] width 230 height 576
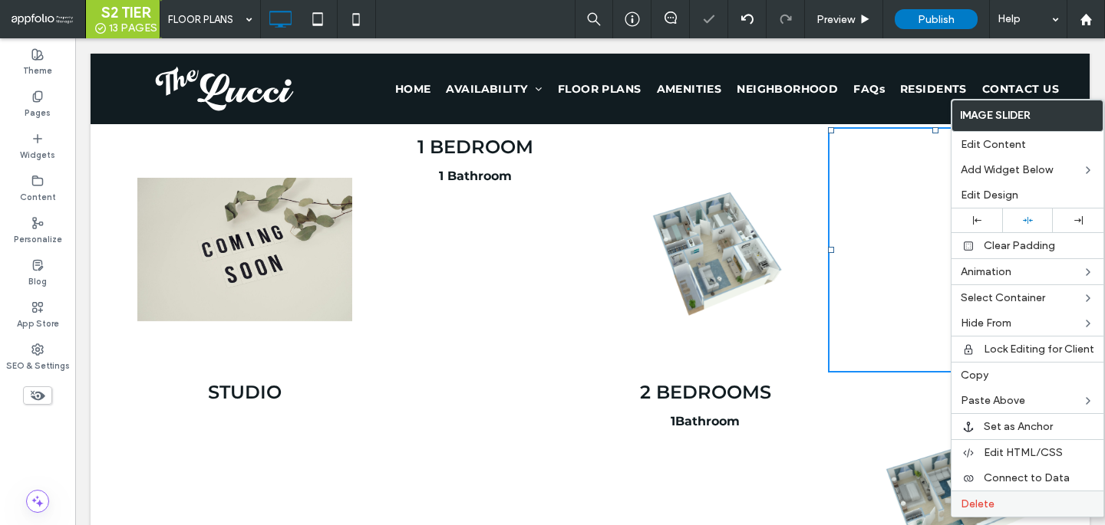
click at [969, 506] on span "Delete" at bounding box center [977, 504] width 34 height 13
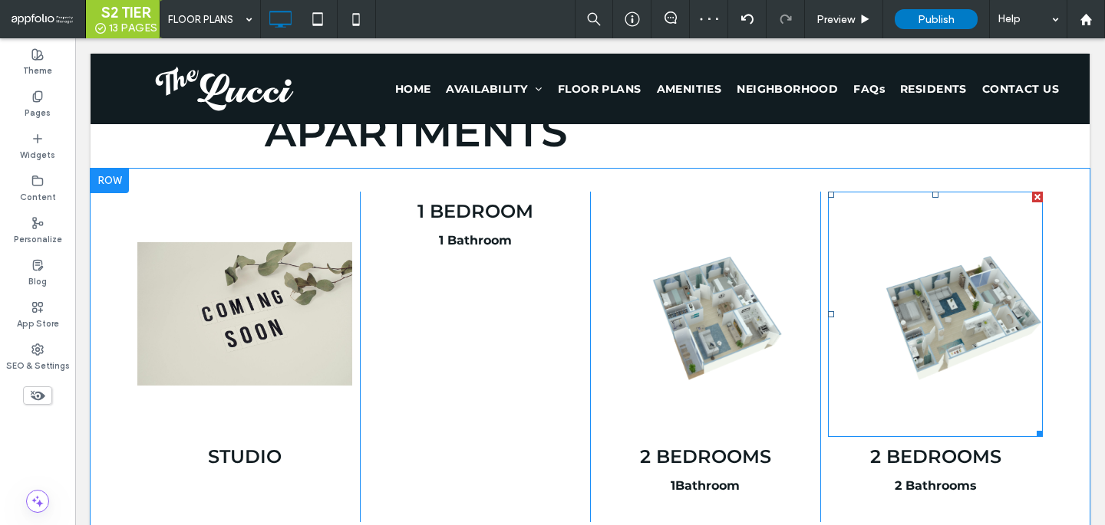
scroll to position [739, 0]
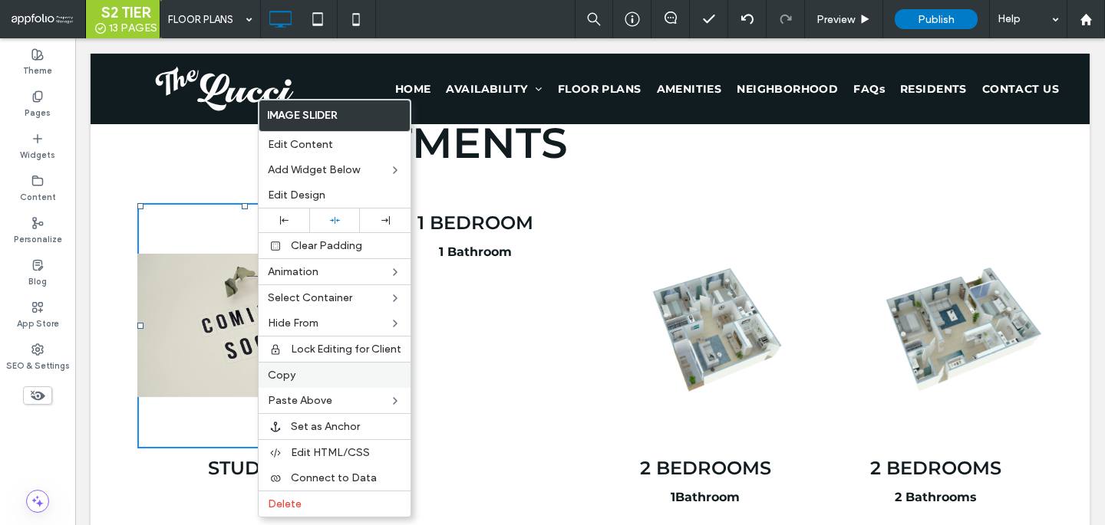
click at [304, 374] on label "Copy" at bounding box center [334, 375] width 133 height 13
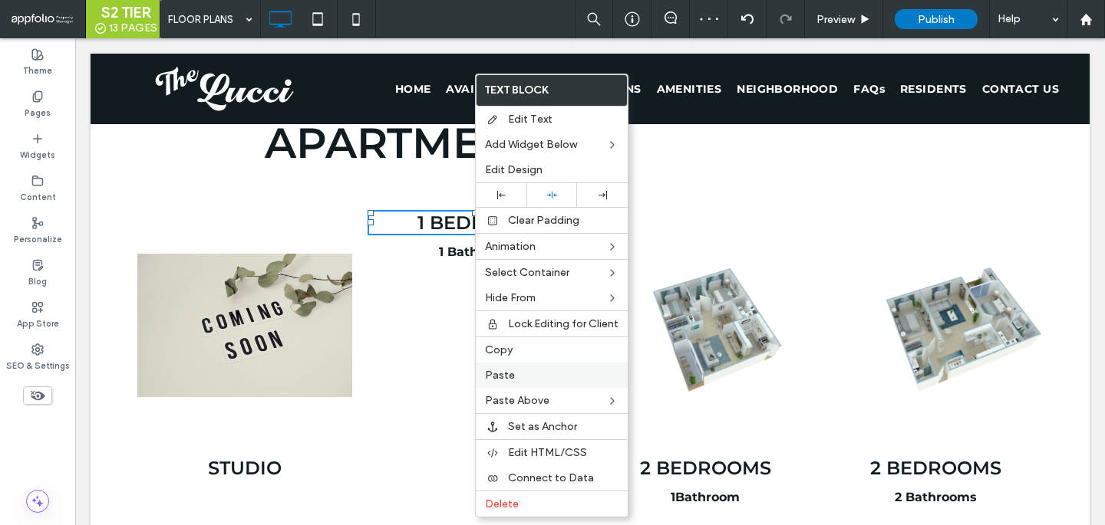
click at [511, 375] on span "Paste" at bounding box center [500, 375] width 30 height 13
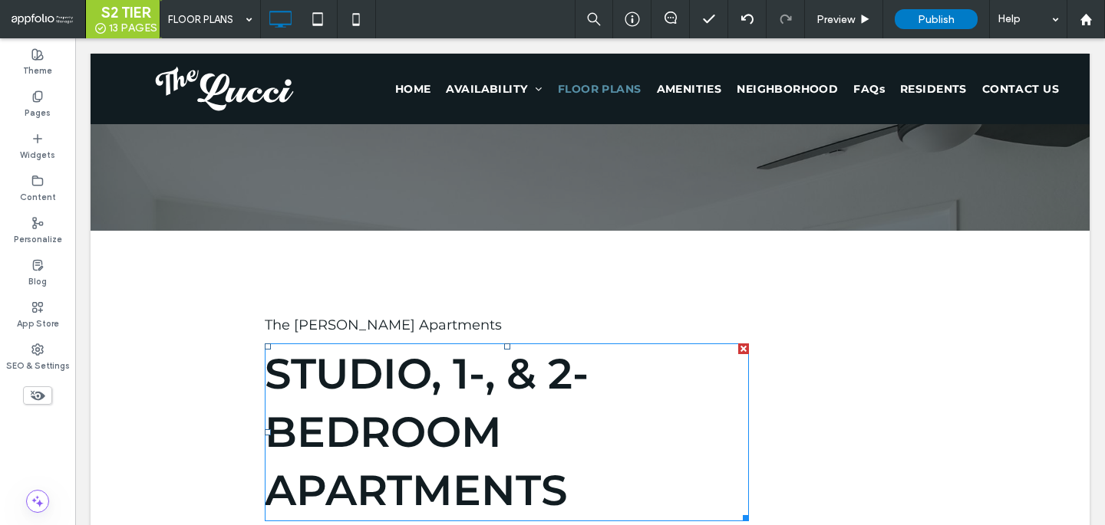
scroll to position [0, 0]
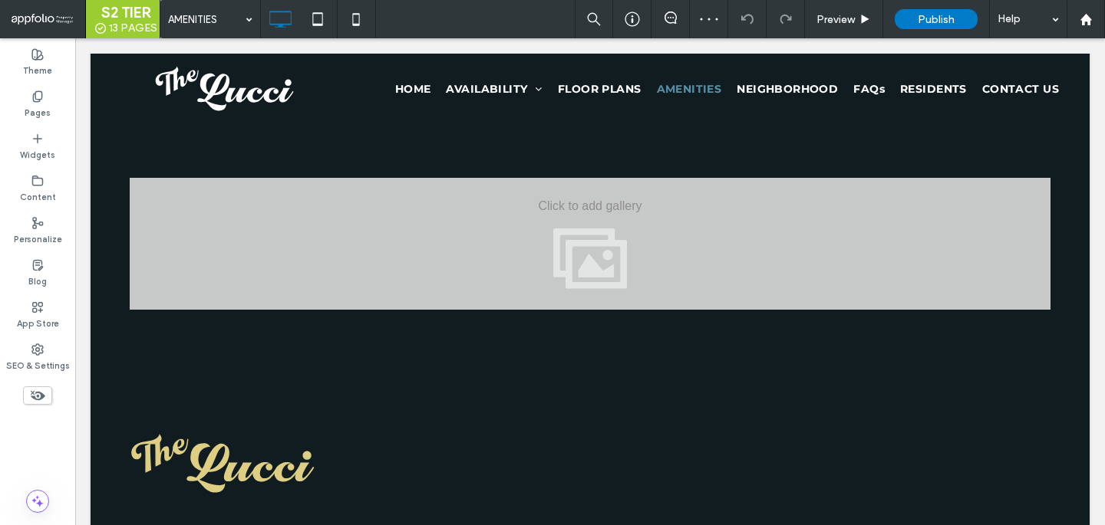
scroll to position [1667, 0]
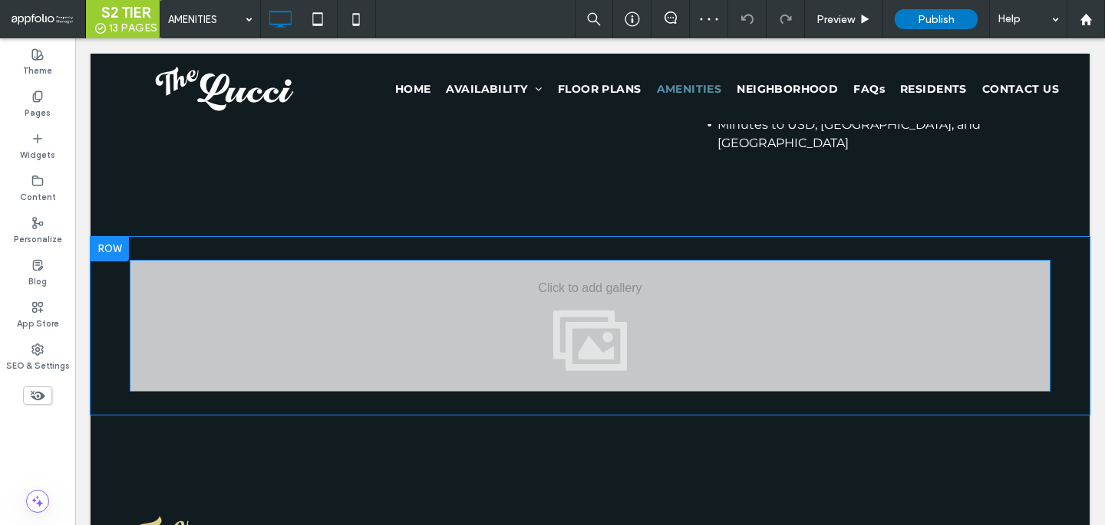
click at [473, 343] on div "View more" at bounding box center [590, 326] width 921 height 132
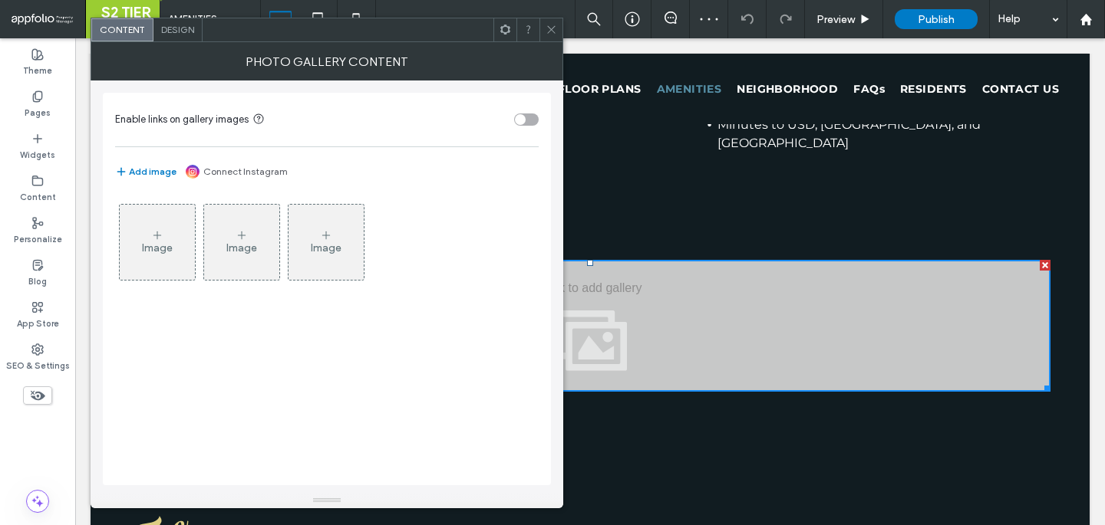
click at [177, 239] on div "Image" at bounding box center [157, 242] width 75 height 72
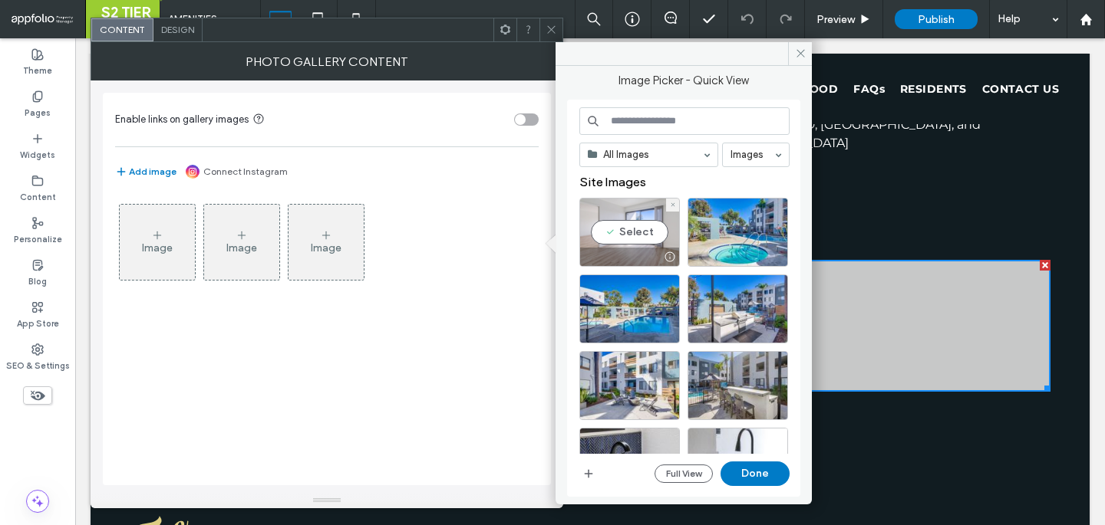
click at [646, 238] on div "Select" at bounding box center [629, 232] width 100 height 69
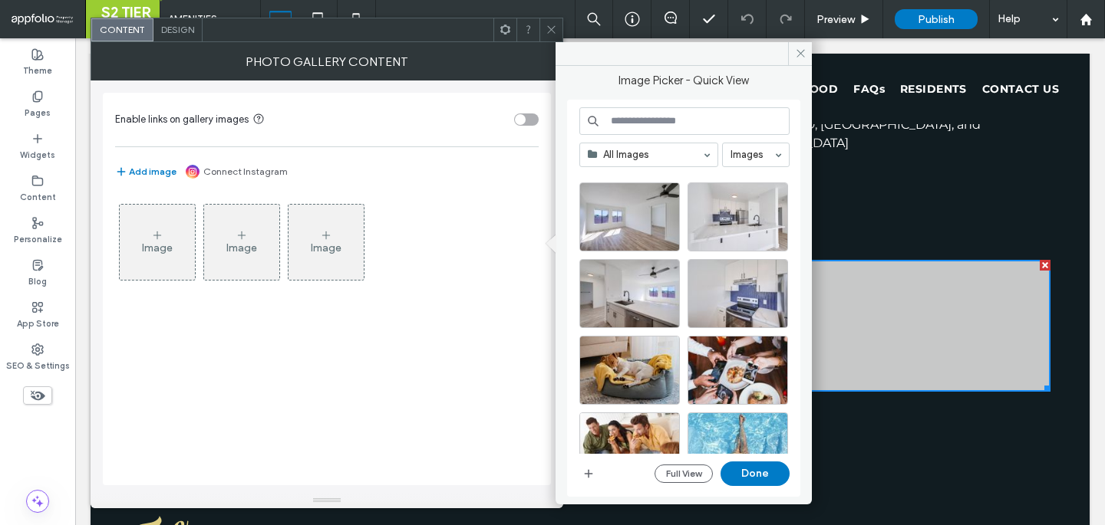
scroll to position [1050, 0]
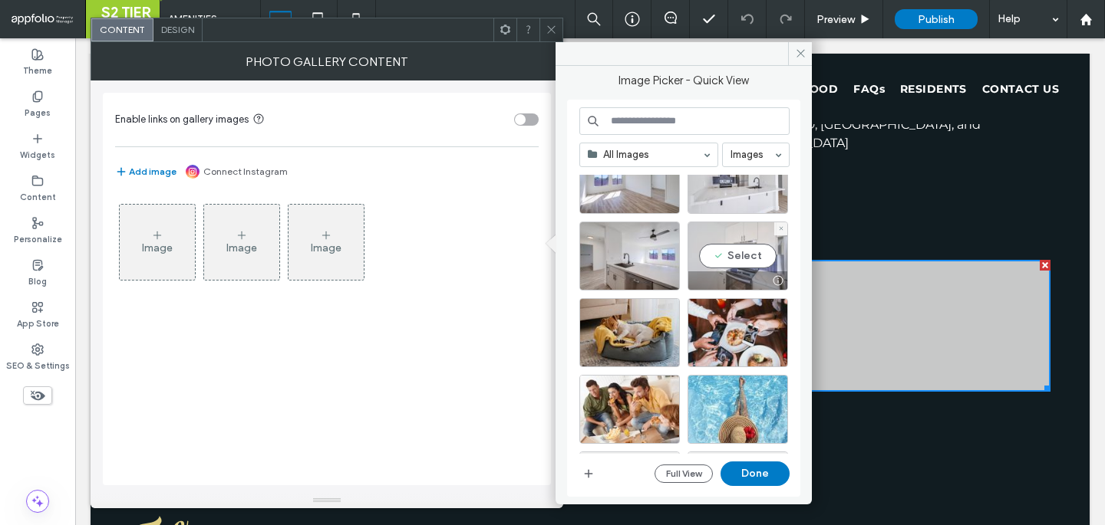
click at [746, 249] on div "Select" at bounding box center [737, 256] width 100 height 69
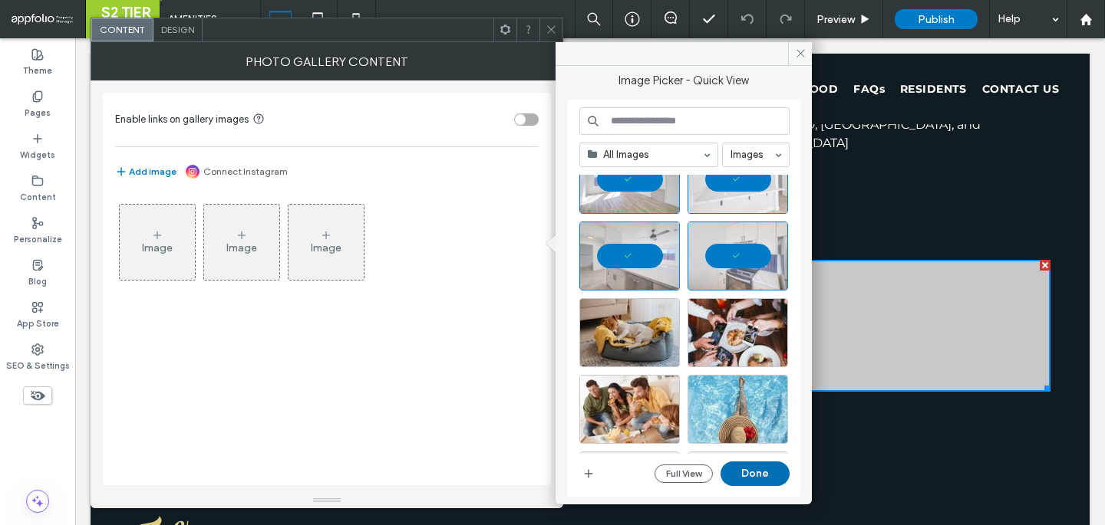
click at [738, 471] on button "Done" at bounding box center [754, 474] width 69 height 25
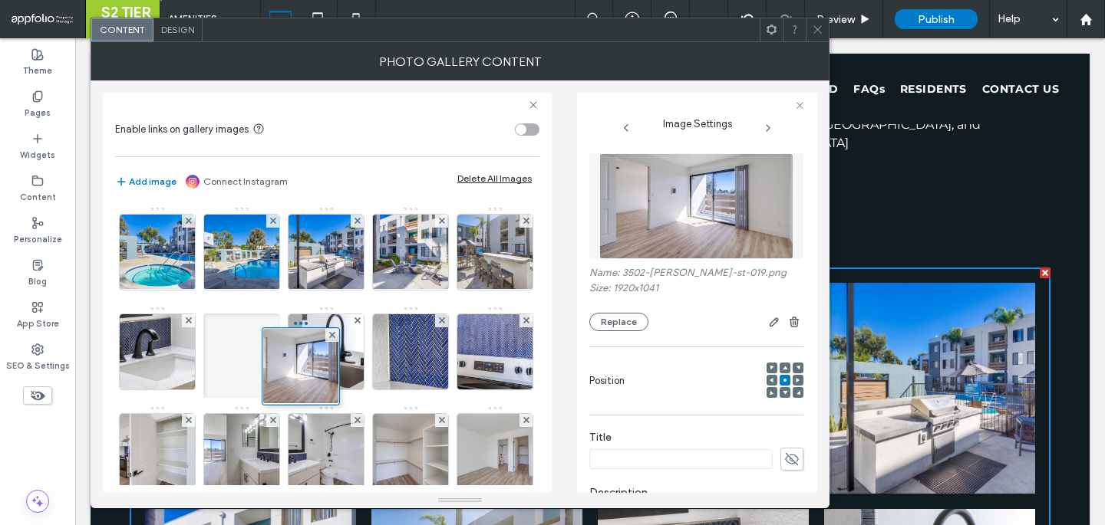
drag, startPoint x: 161, startPoint y: 266, endPoint x: 300, endPoint y: 380, distance: 179.4
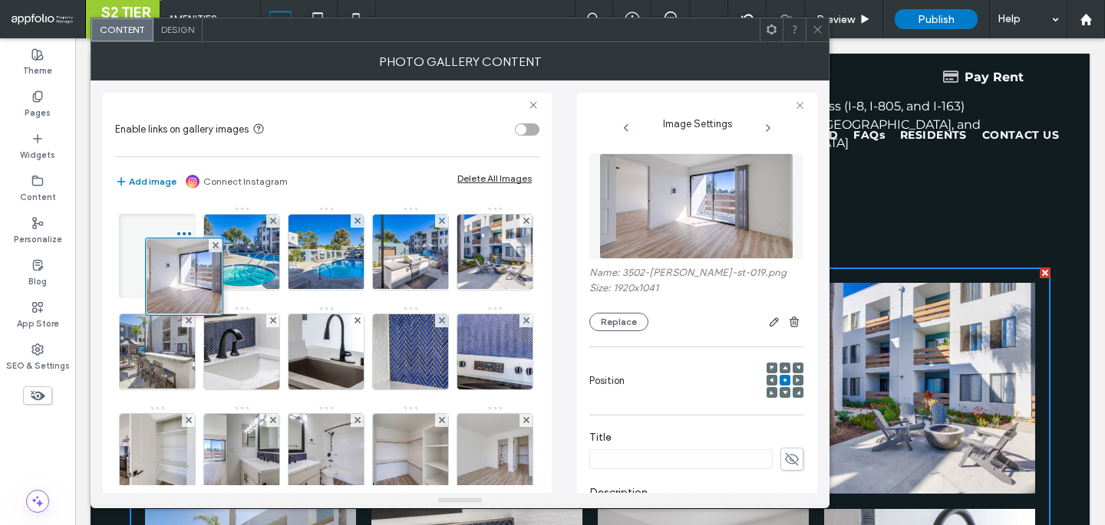
drag, startPoint x: 293, startPoint y: 370, endPoint x: 140, endPoint y: 262, distance: 187.3
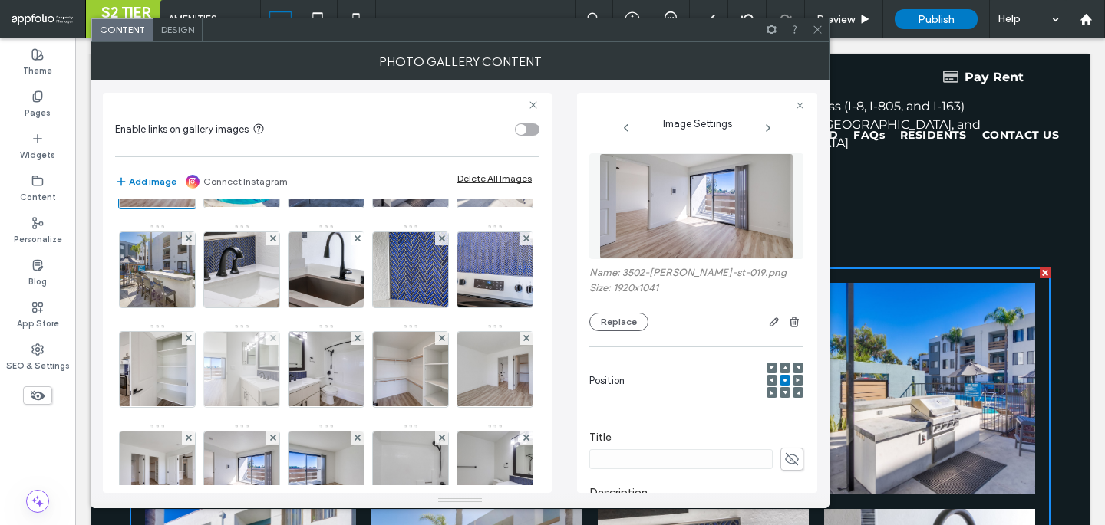
scroll to position [94, 0]
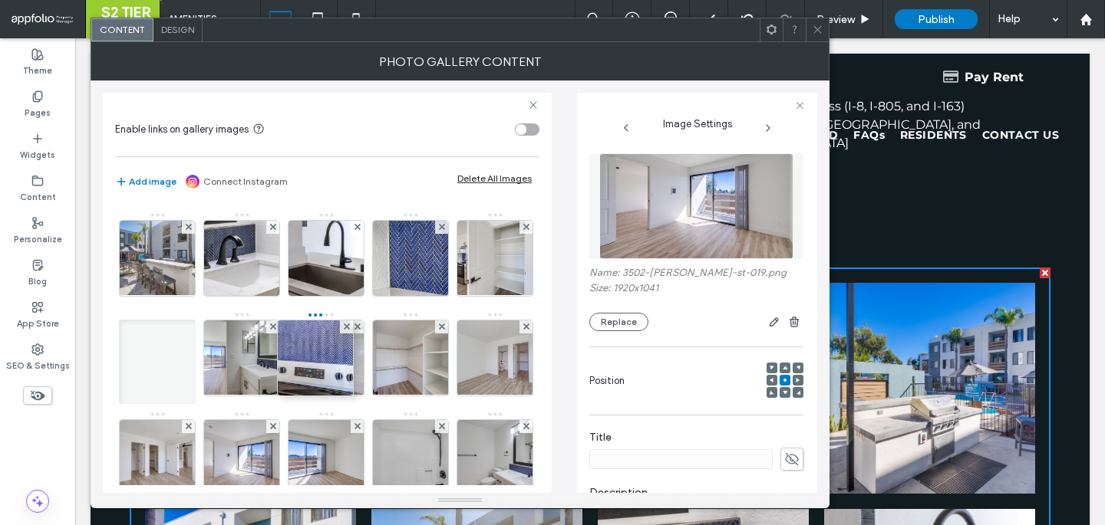
drag, startPoint x: 259, startPoint y: 352, endPoint x: 359, endPoint y: 342, distance: 101.0
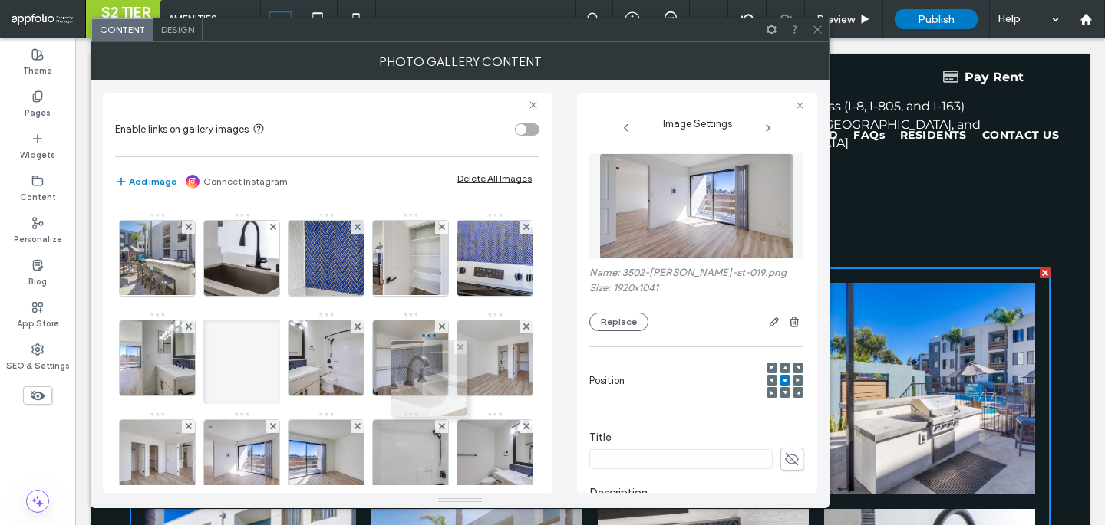
drag, startPoint x: 335, startPoint y: 260, endPoint x: 436, endPoint y: 383, distance: 159.1
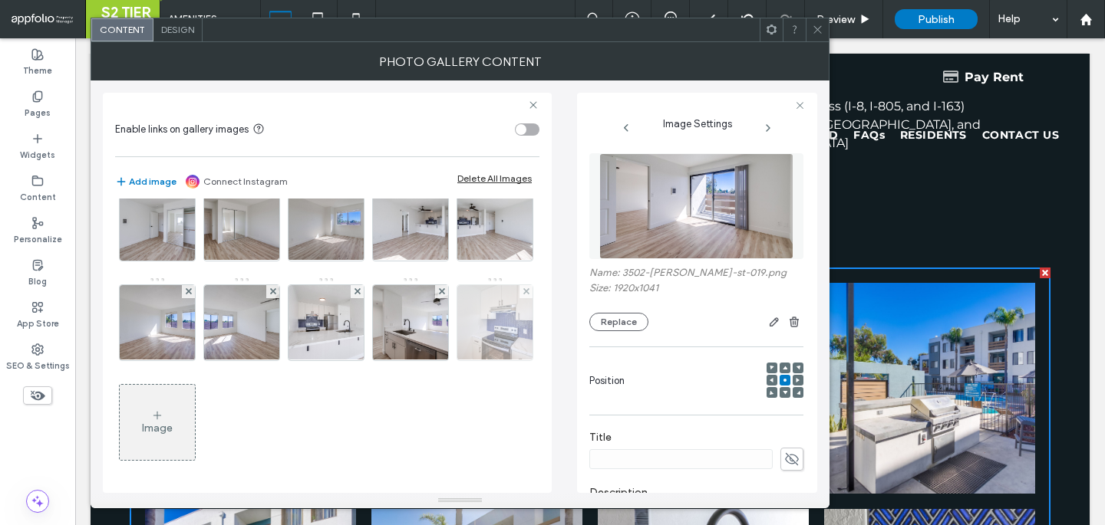
scroll to position [489, 0]
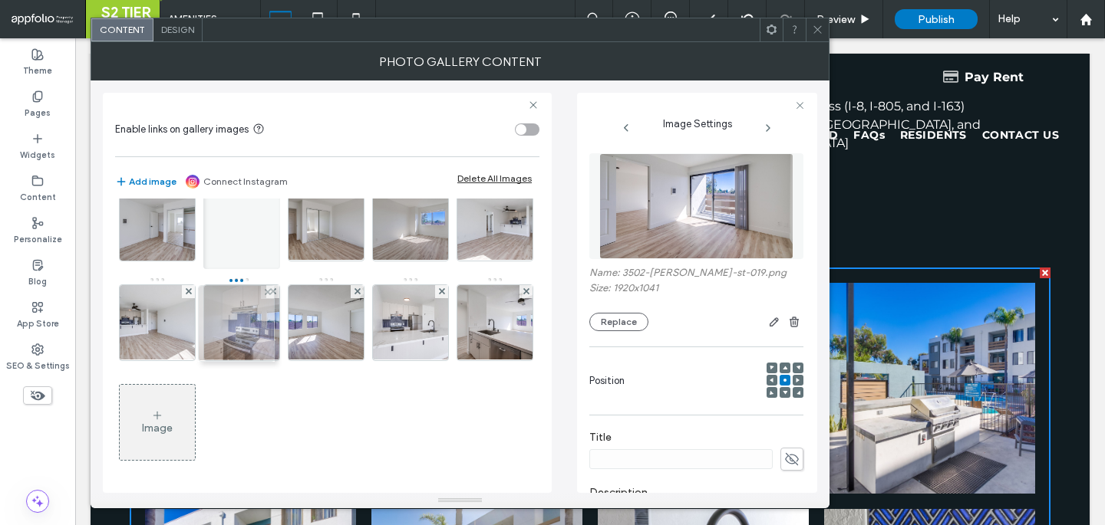
drag, startPoint x: 242, startPoint y: 453, endPoint x: 232, endPoint y: 241, distance: 212.0
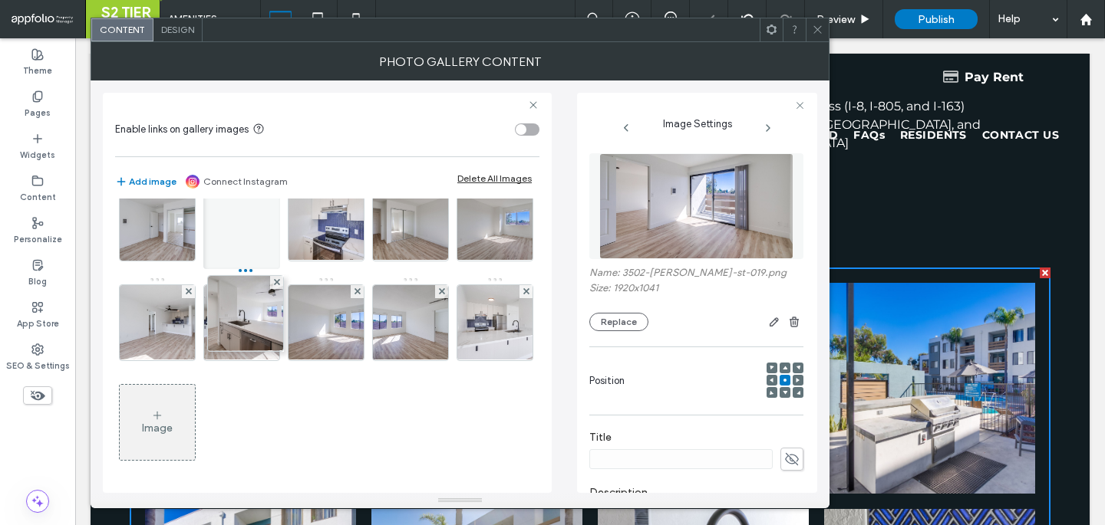
drag, startPoint x: 232, startPoint y: 481, endPoint x: 232, endPoint y: 270, distance: 211.0
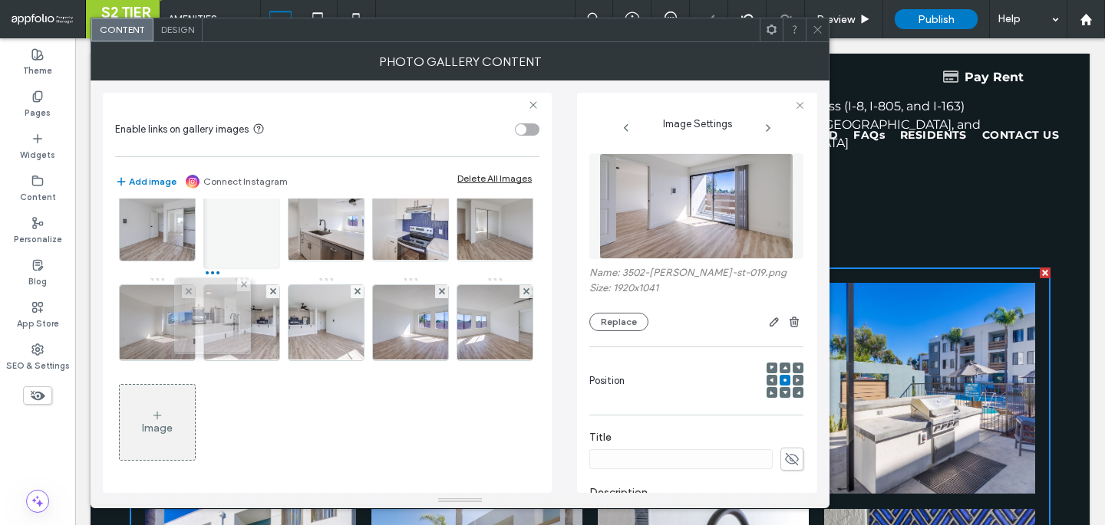
drag, startPoint x: 248, startPoint y: 453, endPoint x: 213, endPoint y: 245, distance: 211.5
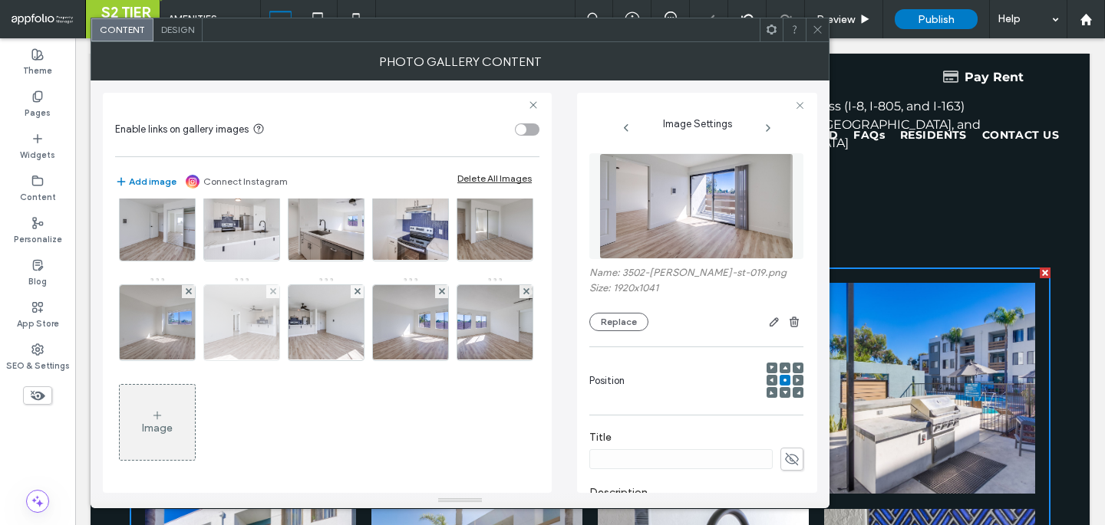
scroll to position [466, 0]
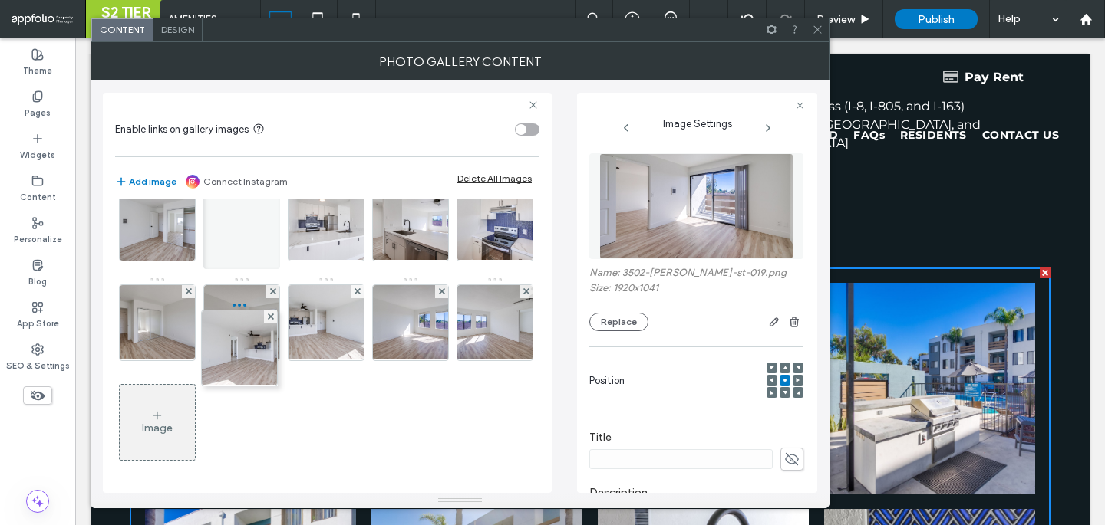
drag, startPoint x: 351, startPoint y: 404, endPoint x: 259, endPoint y: 326, distance: 120.2
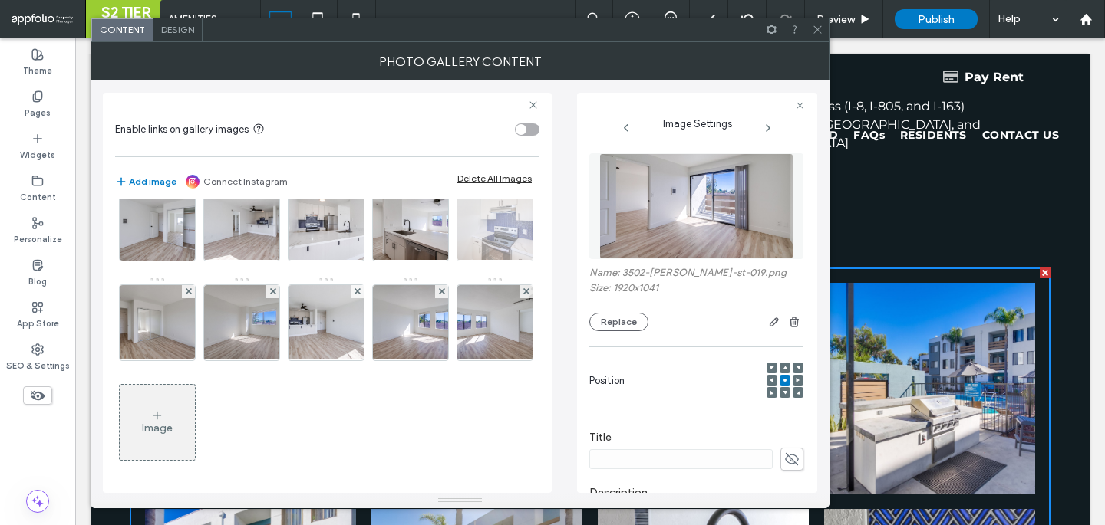
scroll to position [503, 0]
click at [282, 354] on div "Image" at bounding box center [326, 127] width 423 height 698
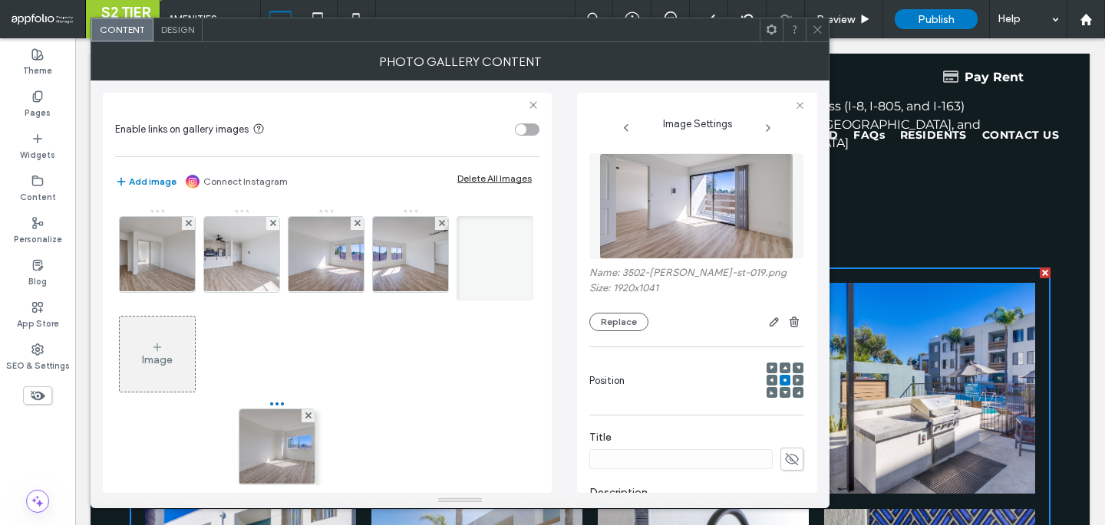
drag, startPoint x: 315, startPoint y: 354, endPoint x: 236, endPoint y: 452, distance: 126.0
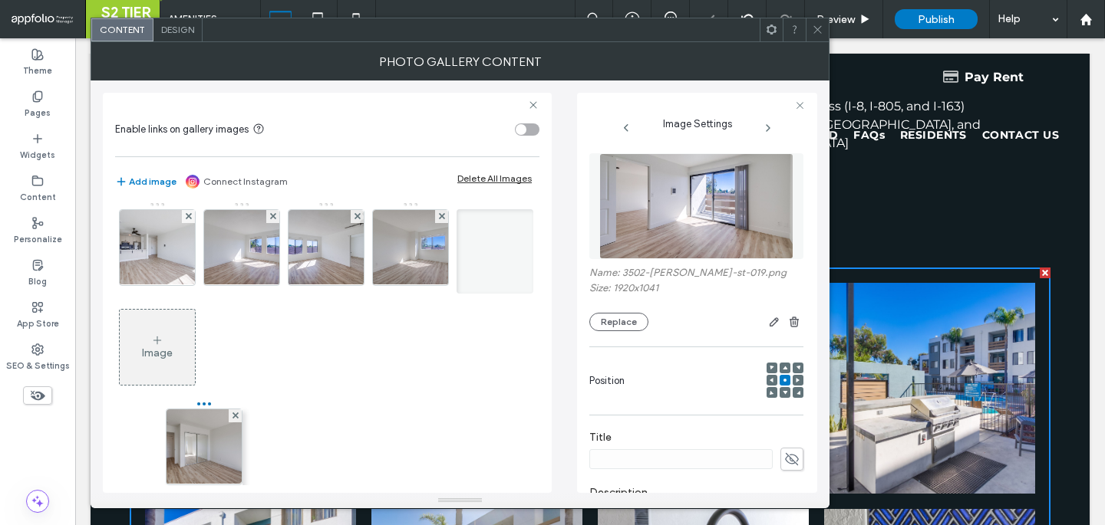
drag, startPoint x: 252, startPoint y: 361, endPoint x: 208, endPoint y: 456, distance: 104.3
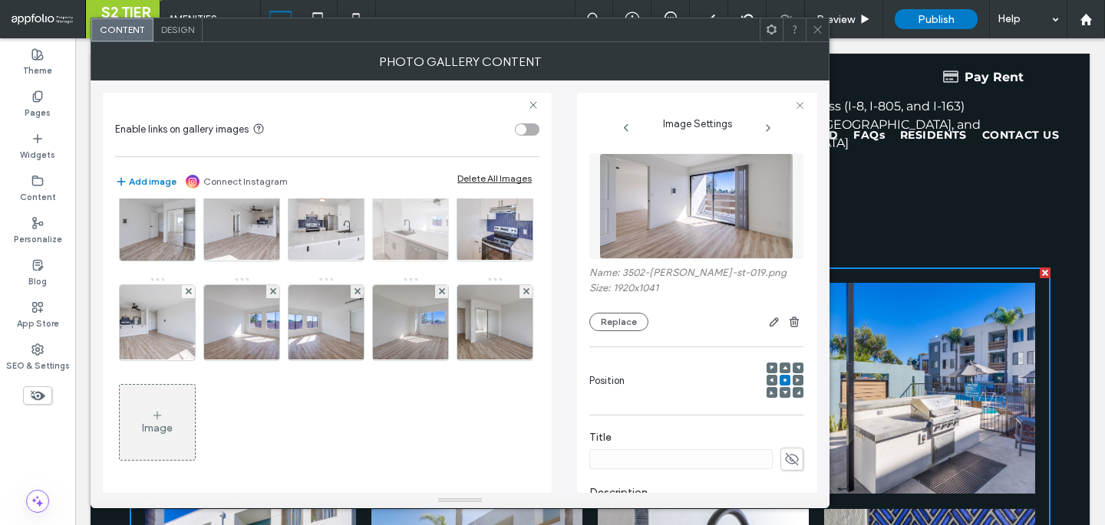
scroll to position [437, 0]
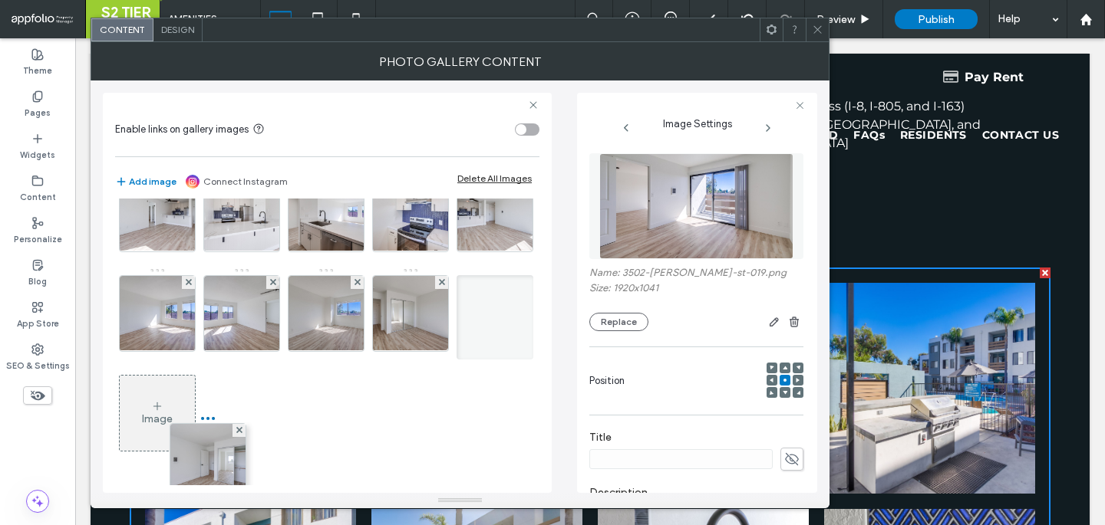
drag, startPoint x: 169, startPoint y: 323, endPoint x: 221, endPoint y: 469, distance: 154.8
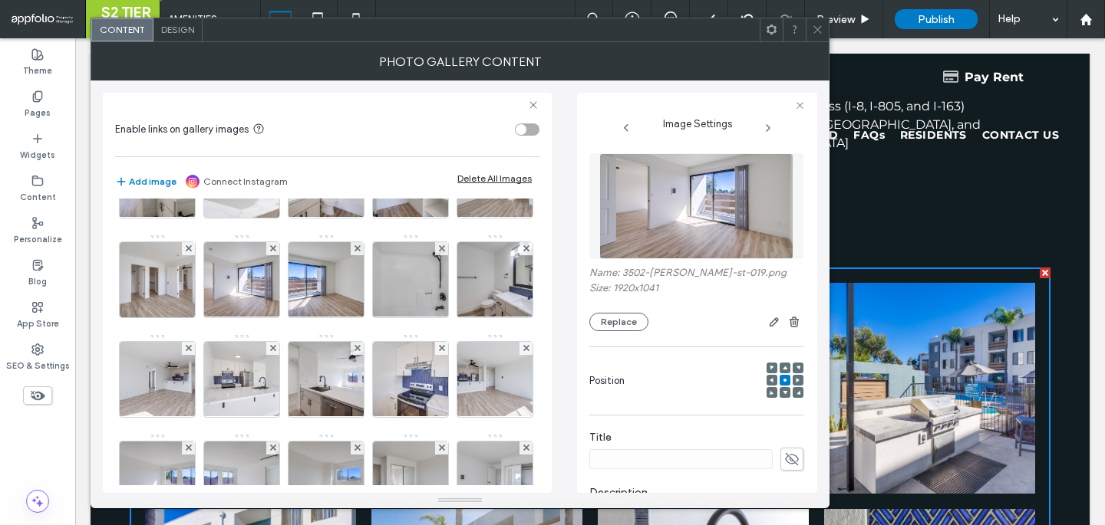
scroll to position [253, 0]
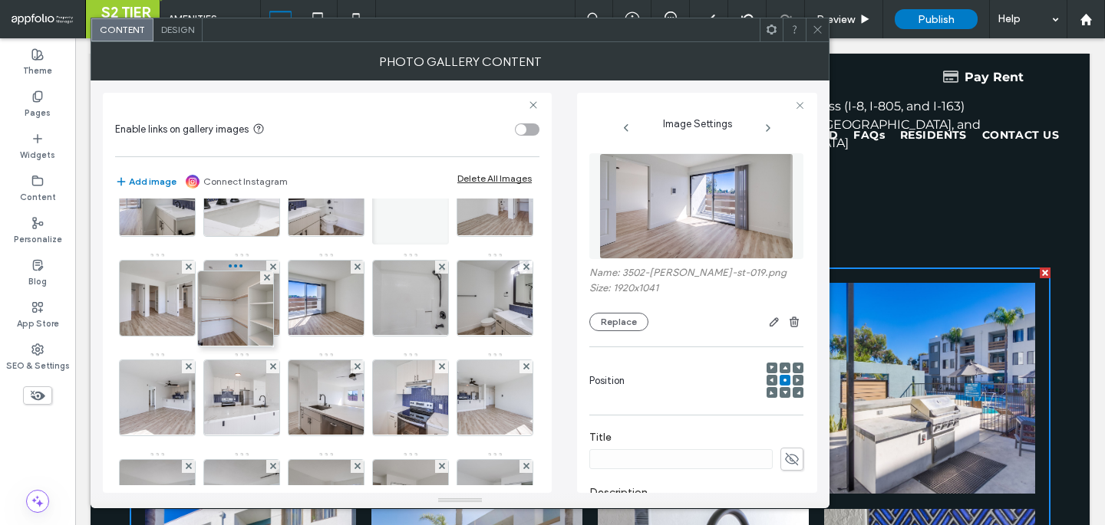
drag, startPoint x: 242, startPoint y: 318, endPoint x: 226, endPoint y: 322, distance: 16.8
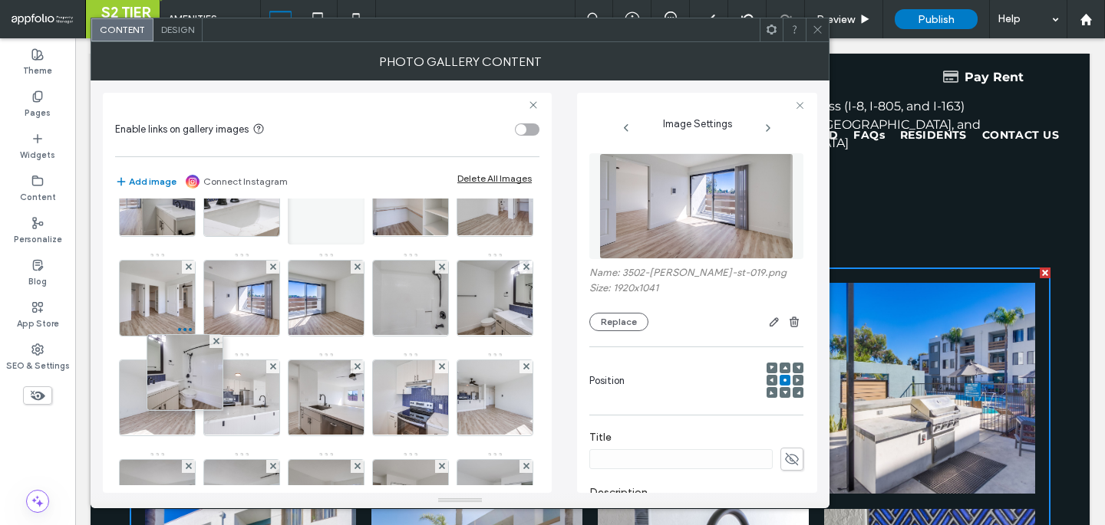
drag, startPoint x: 143, startPoint y: 312, endPoint x: 189, endPoint y: 440, distance: 135.4
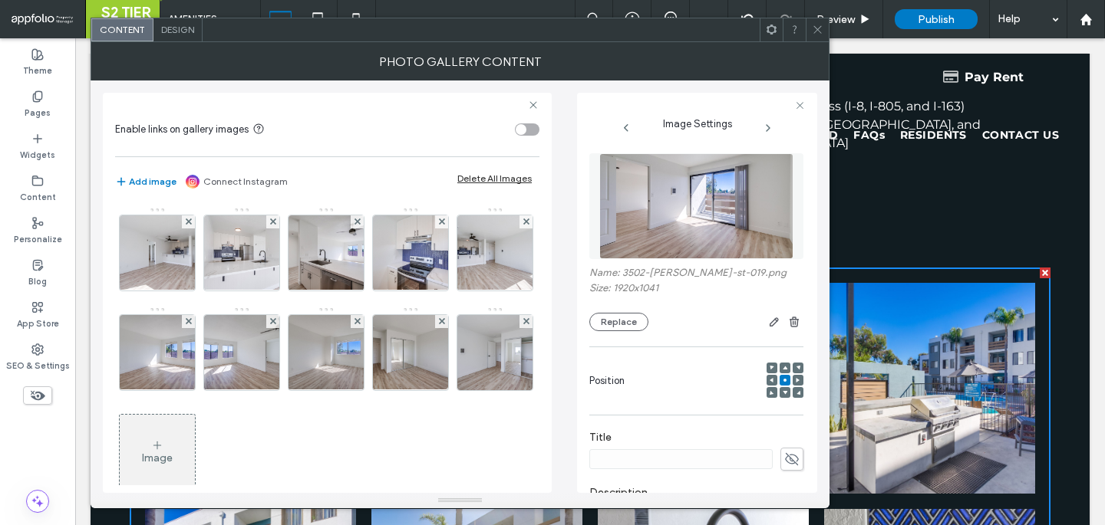
scroll to position [428, 0]
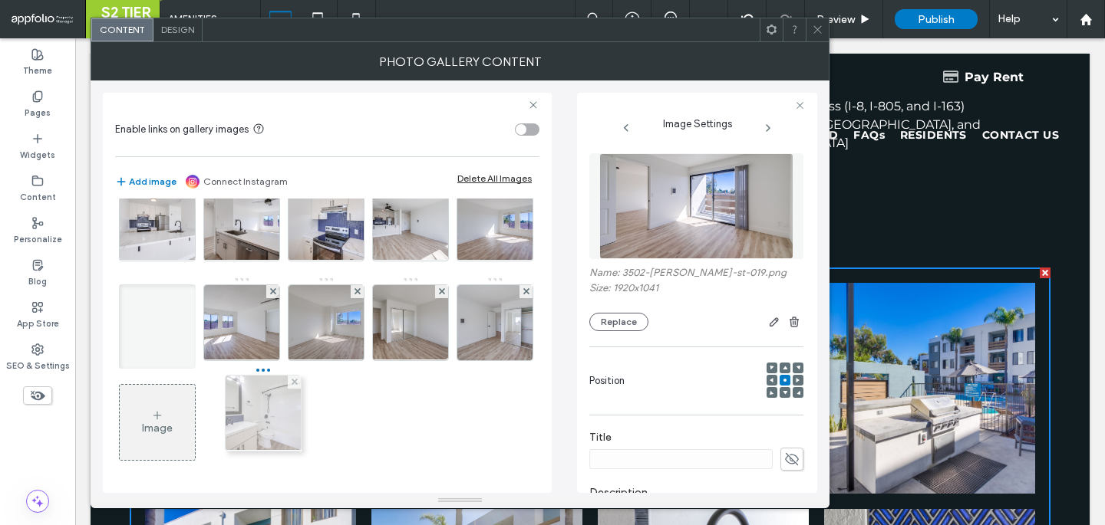
drag, startPoint x: 259, startPoint y: 248, endPoint x: 252, endPoint y: 473, distance: 224.8
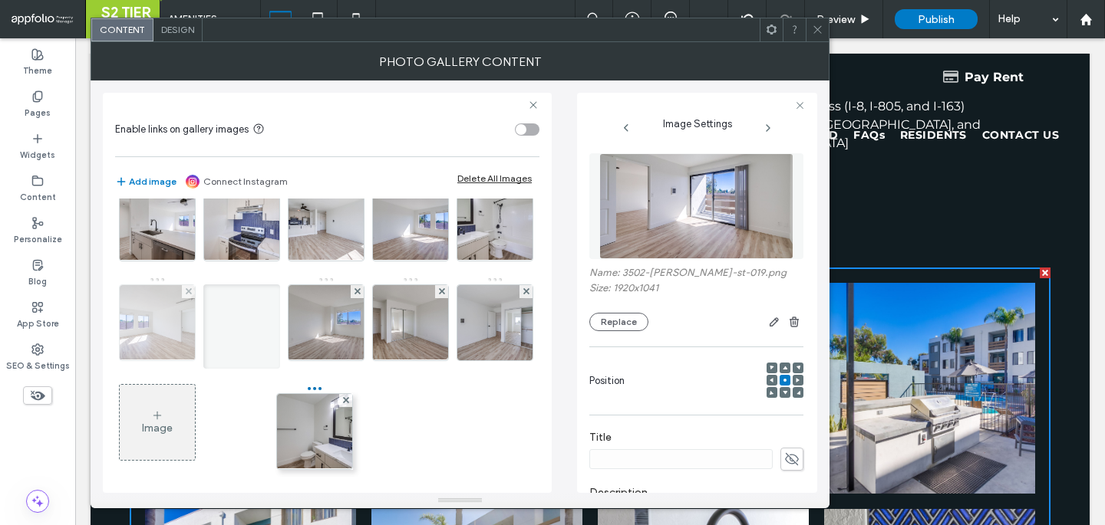
drag, startPoint x: 304, startPoint y: 242, endPoint x: 278, endPoint y: 458, distance: 217.9
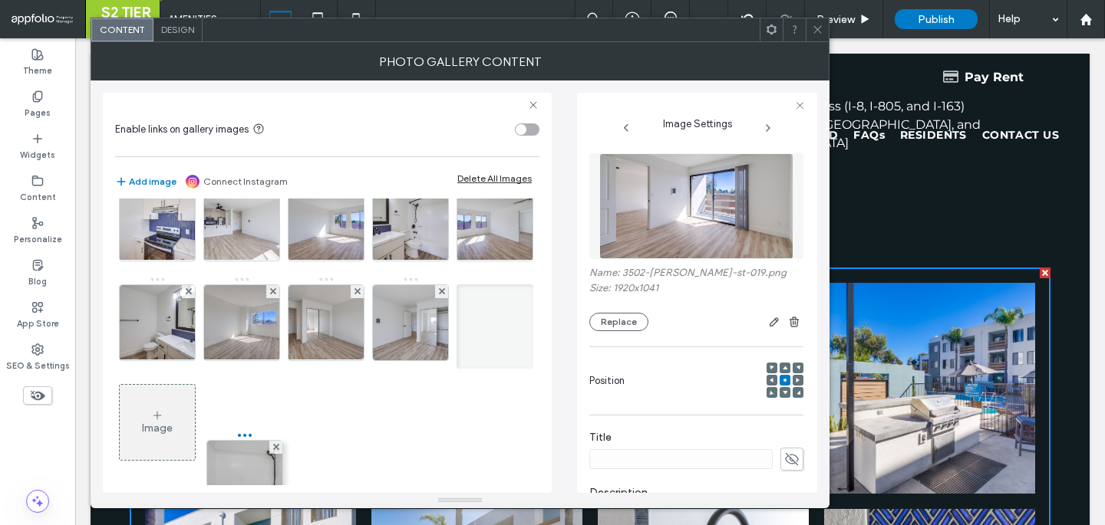
drag, startPoint x: 242, startPoint y: 221, endPoint x: 236, endPoint y: 476, distance: 255.5
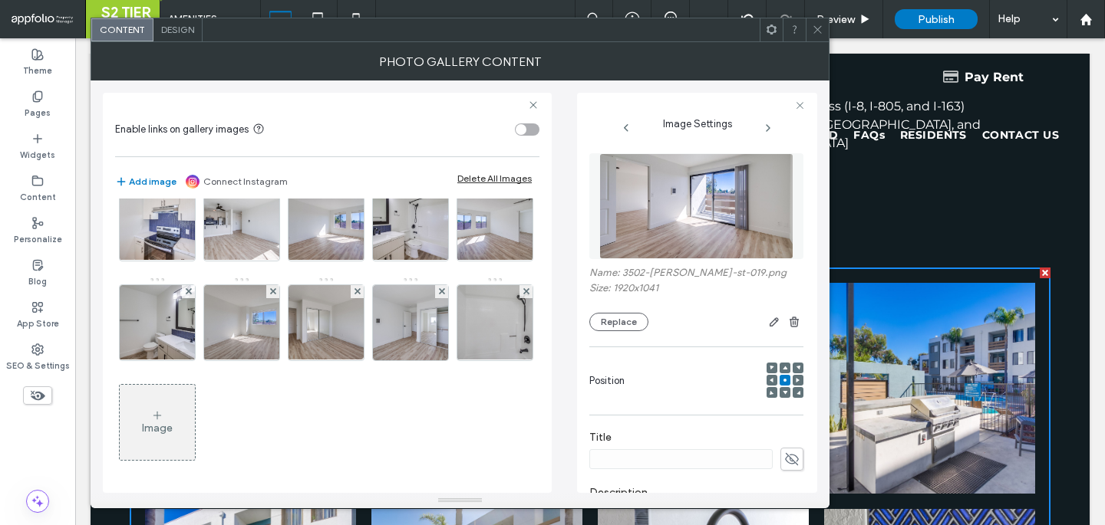
scroll to position [509, 0]
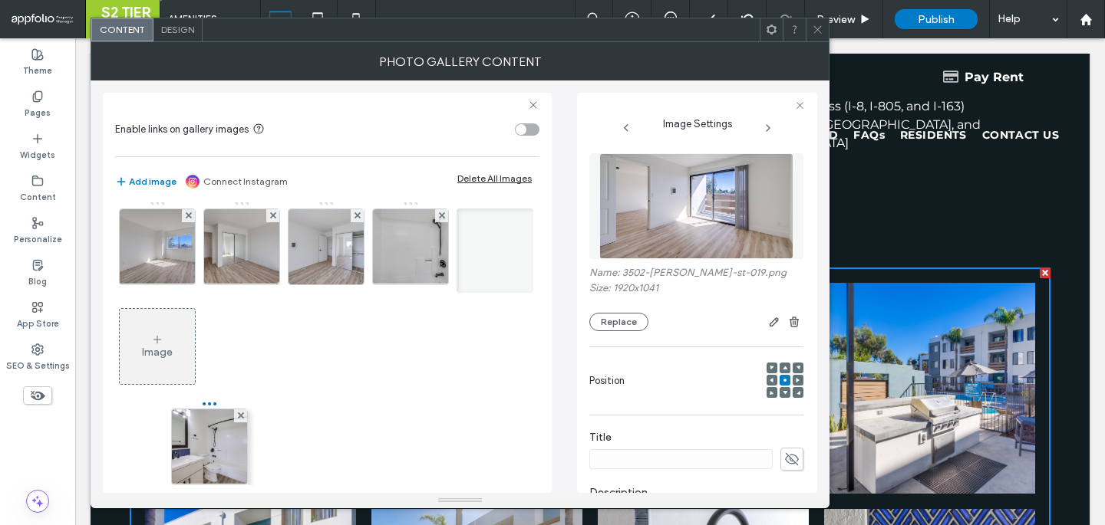
drag, startPoint x: 420, startPoint y: 256, endPoint x: 219, endPoint y: 456, distance: 284.2
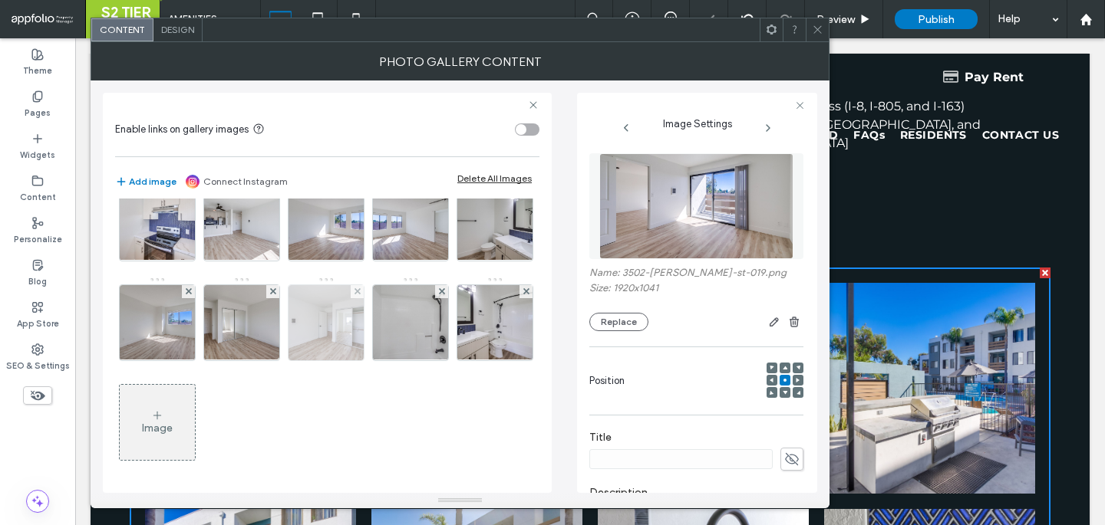
drag, startPoint x: 164, startPoint y: 390, endPoint x: 398, endPoint y: 364, distance: 235.5
click at [400, 364] on div "Image" at bounding box center [326, 127] width 423 height 698
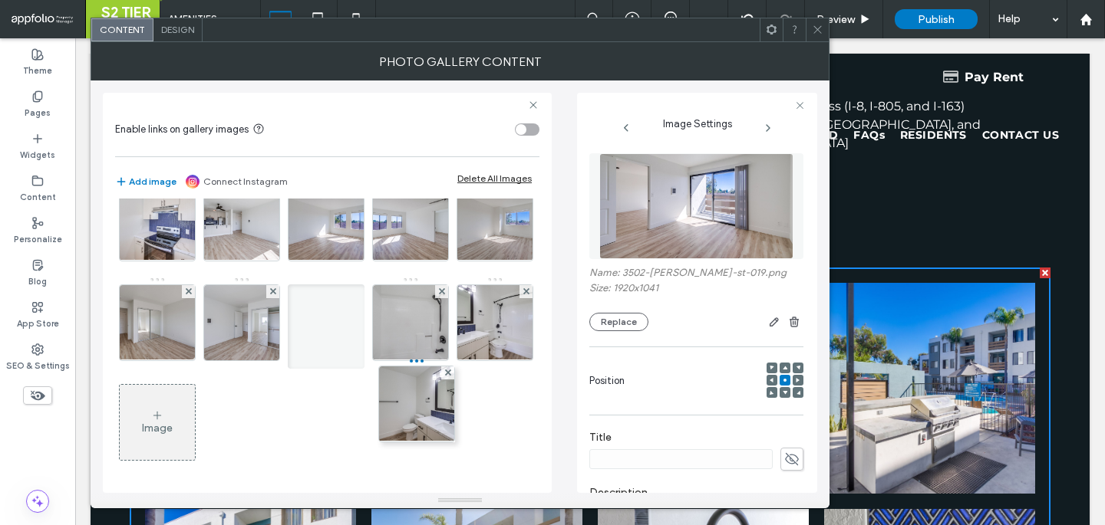
drag, startPoint x: 175, startPoint y: 352, endPoint x: 428, endPoint y: 328, distance: 254.3
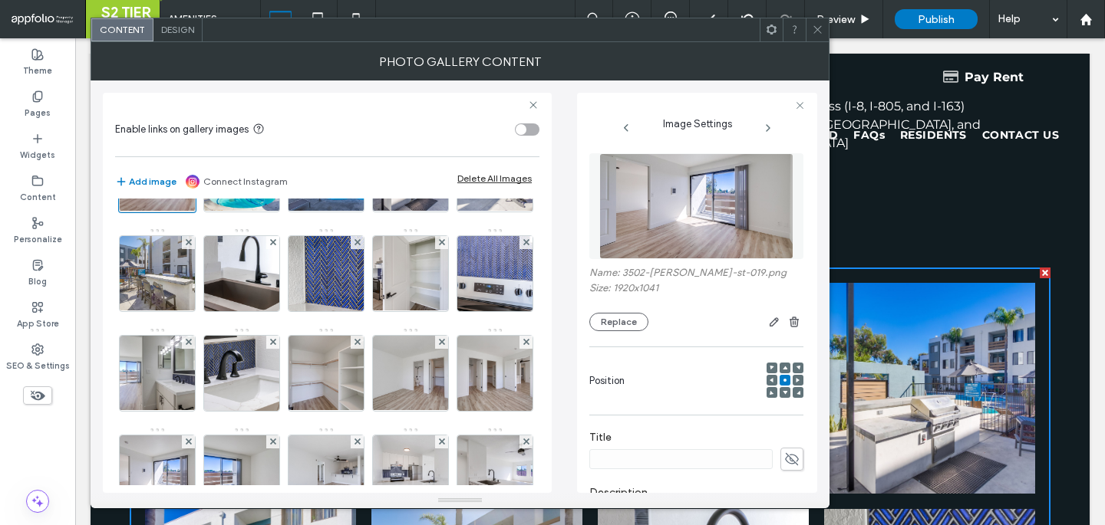
scroll to position [0, 0]
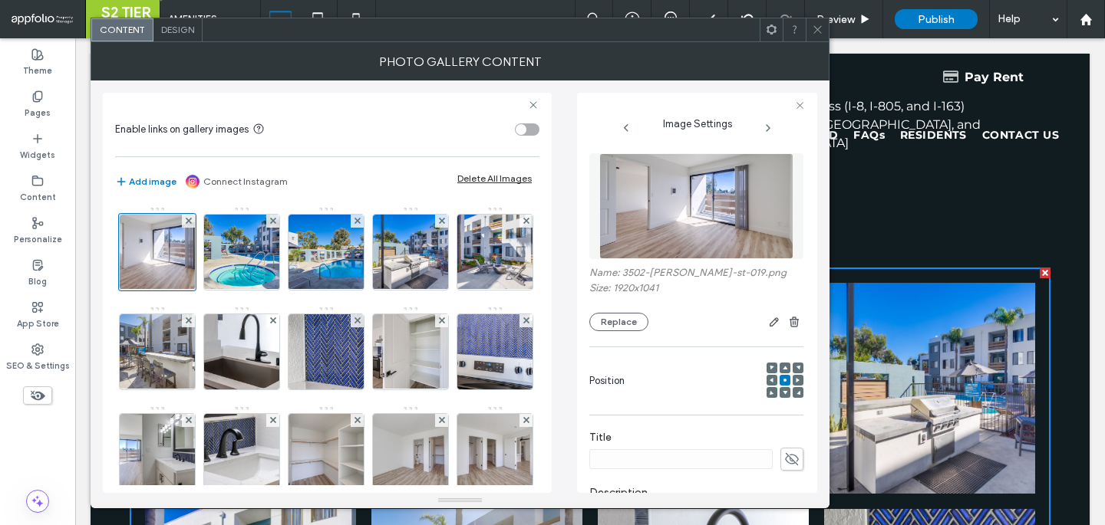
click at [818, 26] on icon at bounding box center [818, 30] width 12 height 12
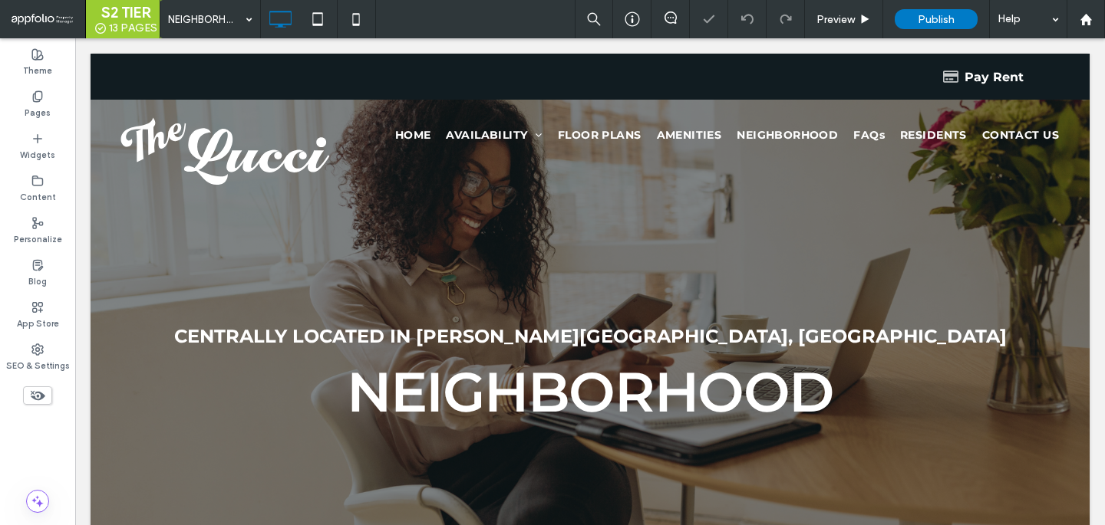
click at [120, 233] on div at bounding box center [590, 339] width 999 height 571
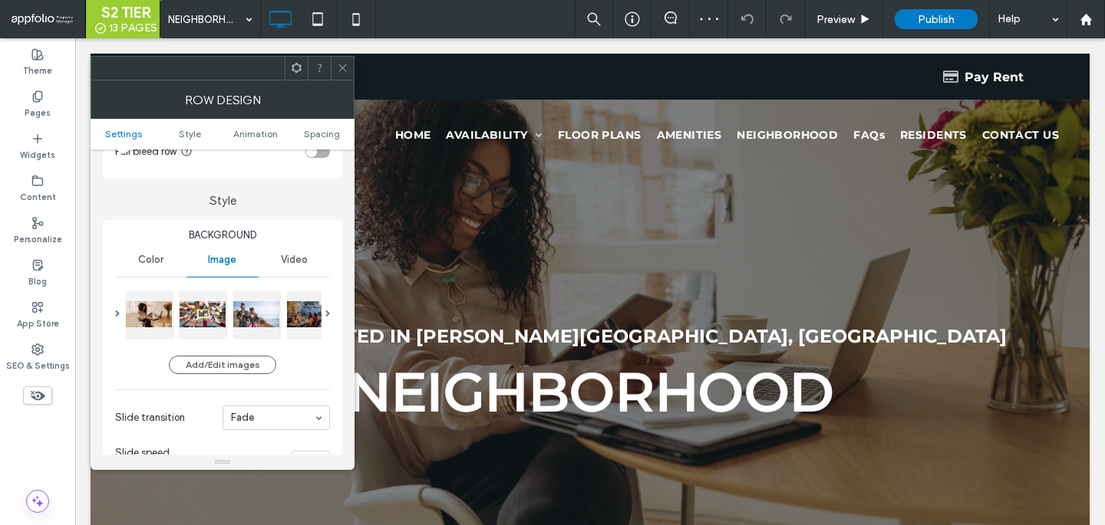
scroll to position [131, 0]
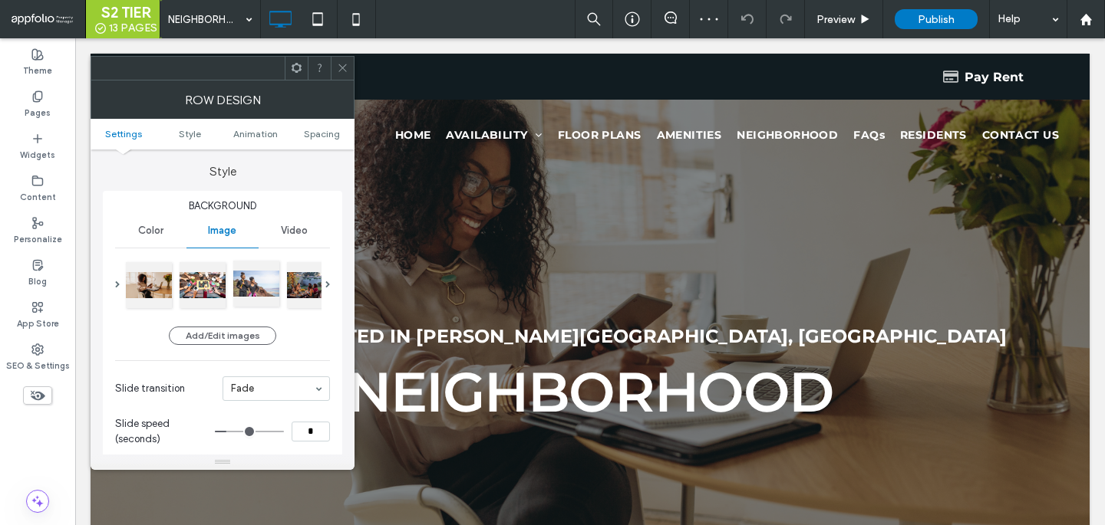
click at [261, 288] on div at bounding box center [256, 284] width 46 height 46
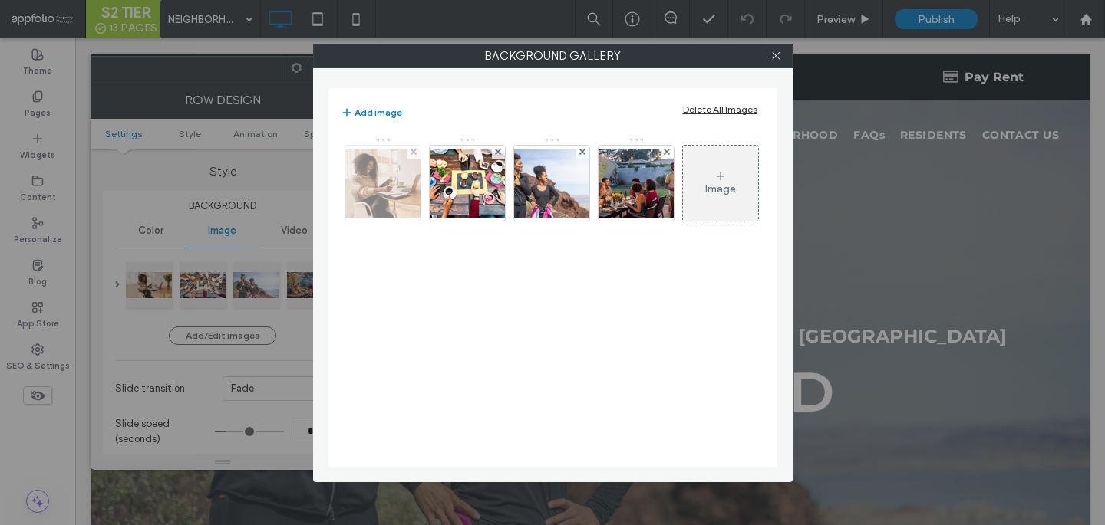
click at [417, 151] on div at bounding box center [413, 152] width 13 height 13
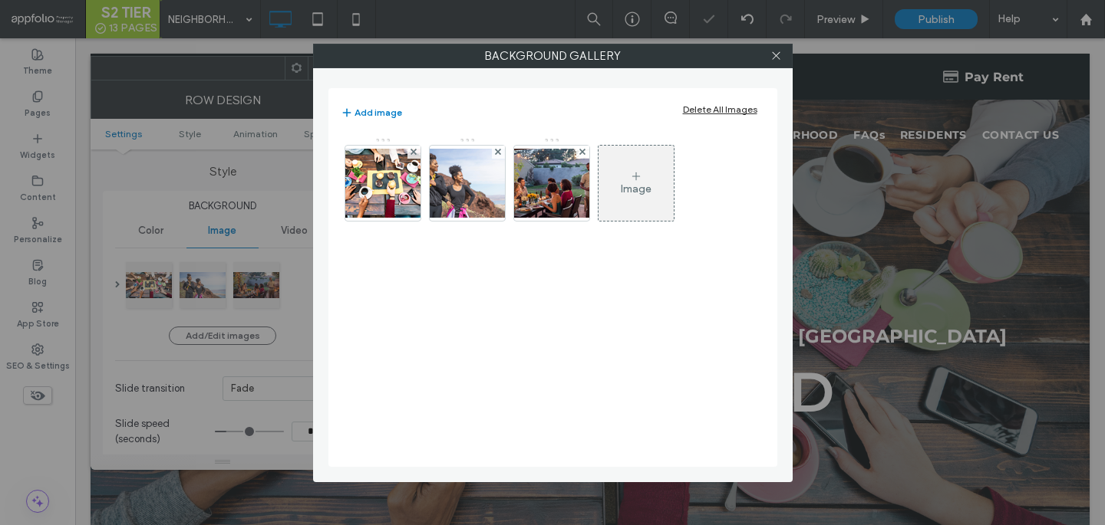
click at [417, 151] on div at bounding box center [413, 152] width 13 height 13
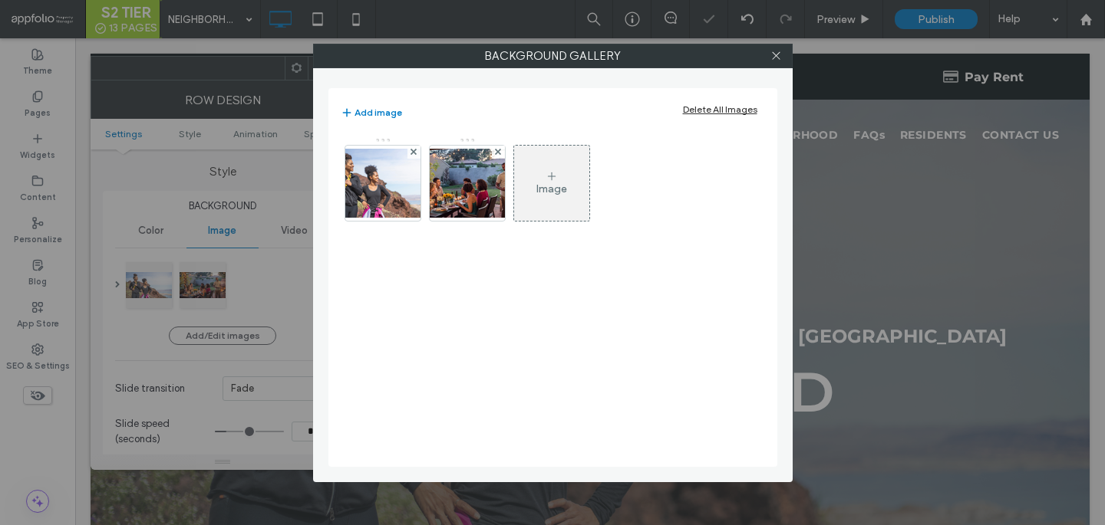
click at [417, 151] on div at bounding box center [413, 152] width 13 height 13
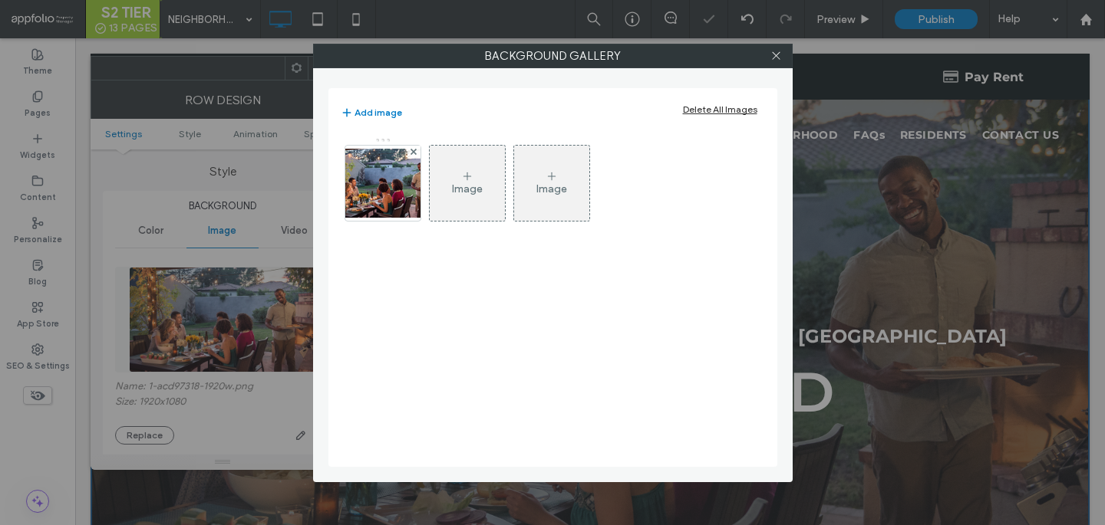
click at [417, 151] on div at bounding box center [413, 152] width 13 height 13
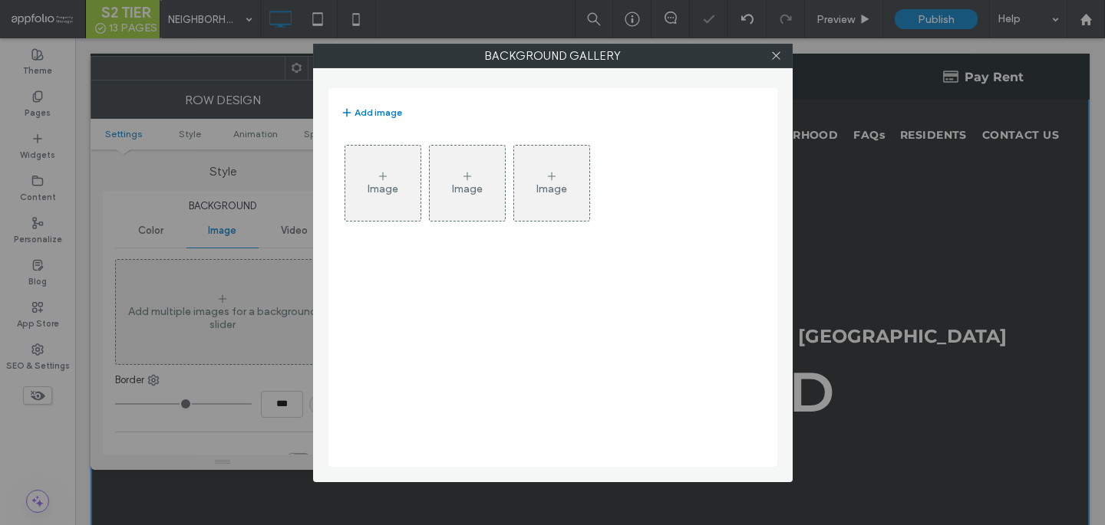
click at [378, 176] on use at bounding box center [382, 177] width 8 height 8
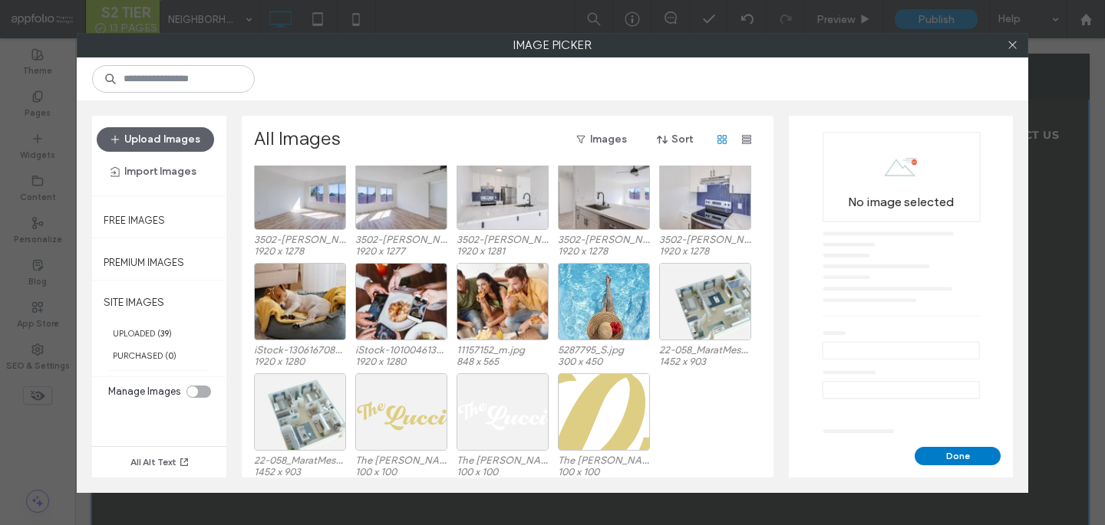
scroll to position [582, 0]
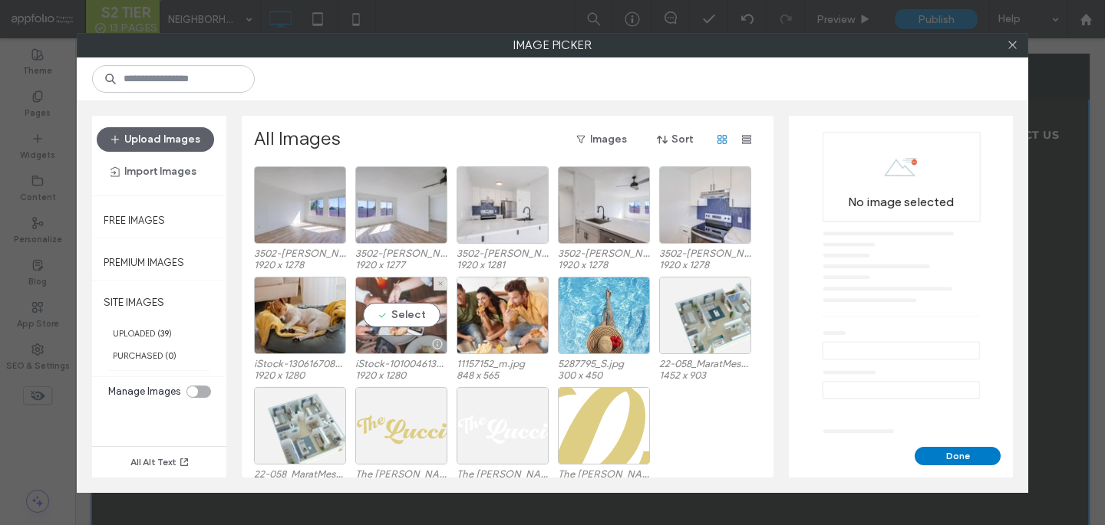
click at [366, 308] on div "Select" at bounding box center [401, 315] width 92 height 77
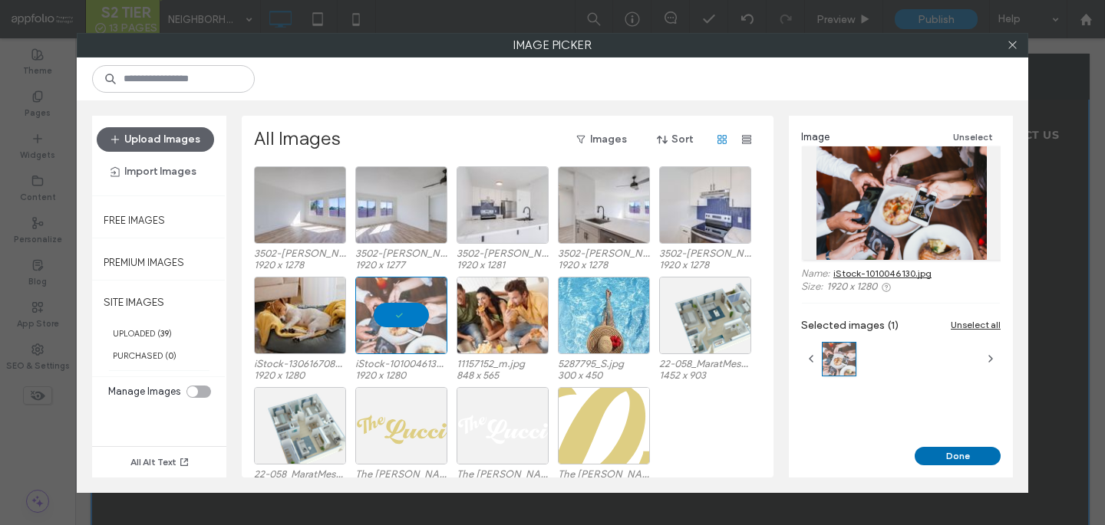
click at [969, 458] on button "Done" at bounding box center [957, 456] width 86 height 18
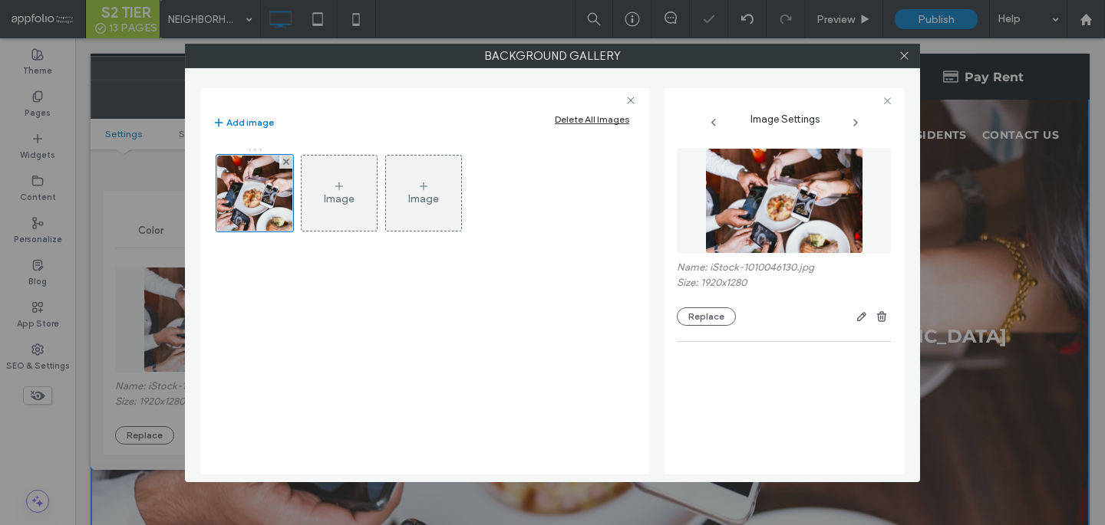
click at [912, 48] on div at bounding box center [903, 55] width 23 height 23
click at [908, 51] on icon at bounding box center [904, 56] width 12 height 12
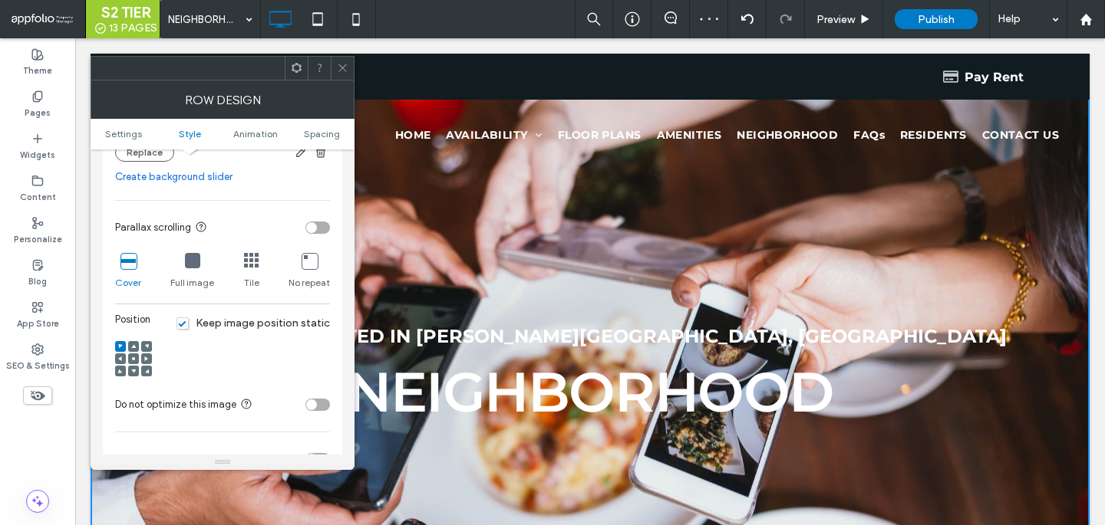
scroll to position [656, 0]
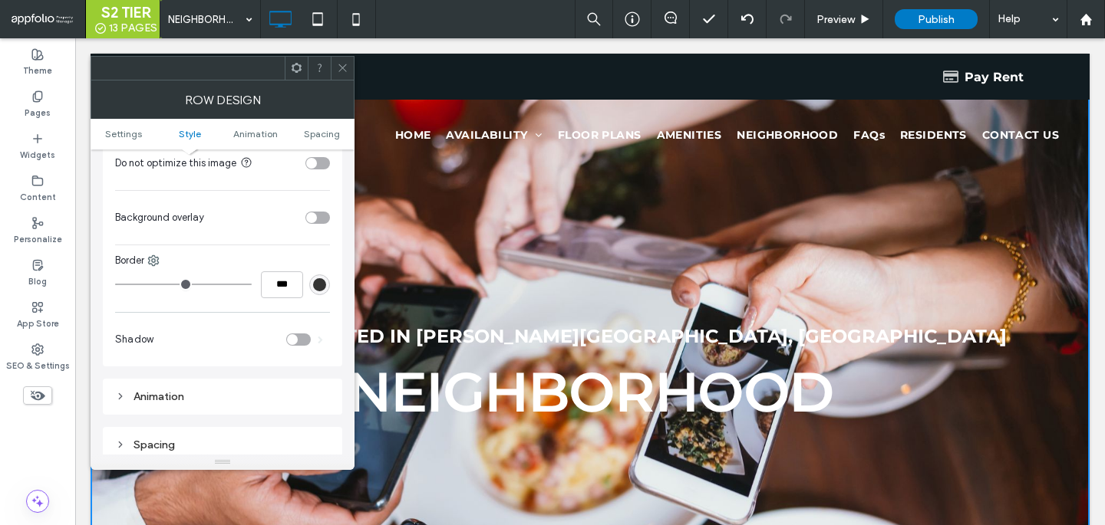
click at [318, 218] on div "toggle" at bounding box center [317, 218] width 25 height 12
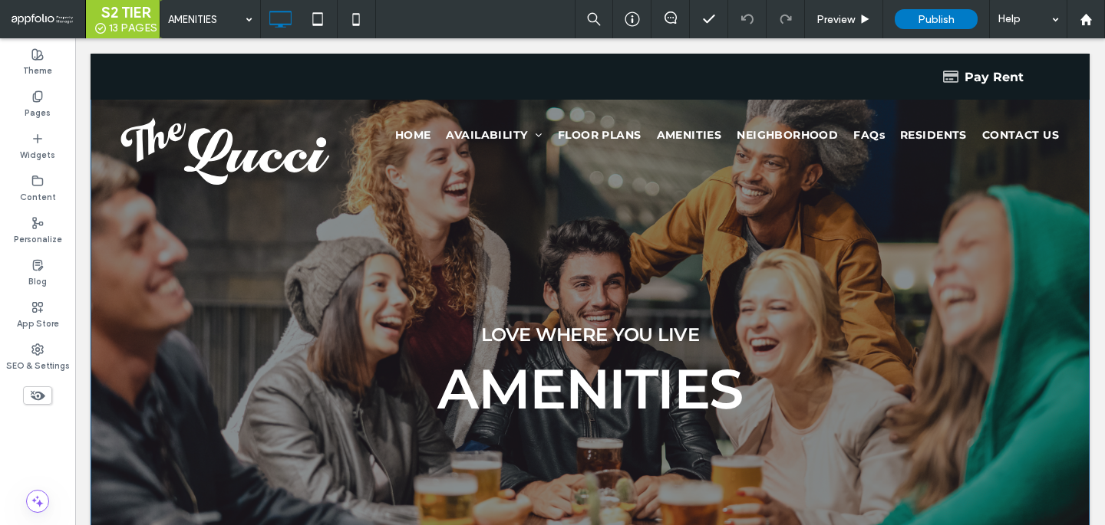
click at [362, 255] on div "Love Where YOu Live Amenities Click To Paste Row + Add Section" at bounding box center [590, 338] width 999 height 568
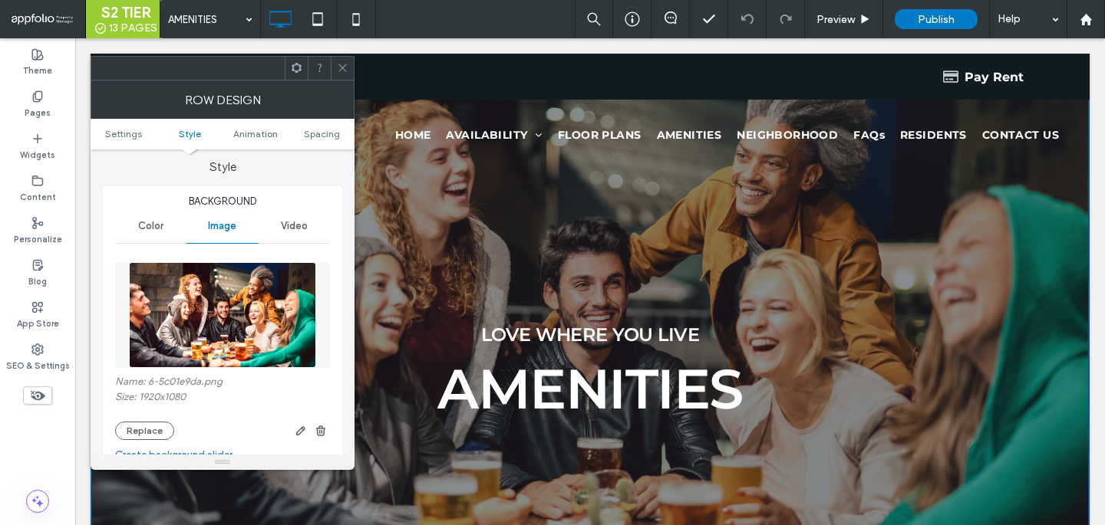
scroll to position [164, 0]
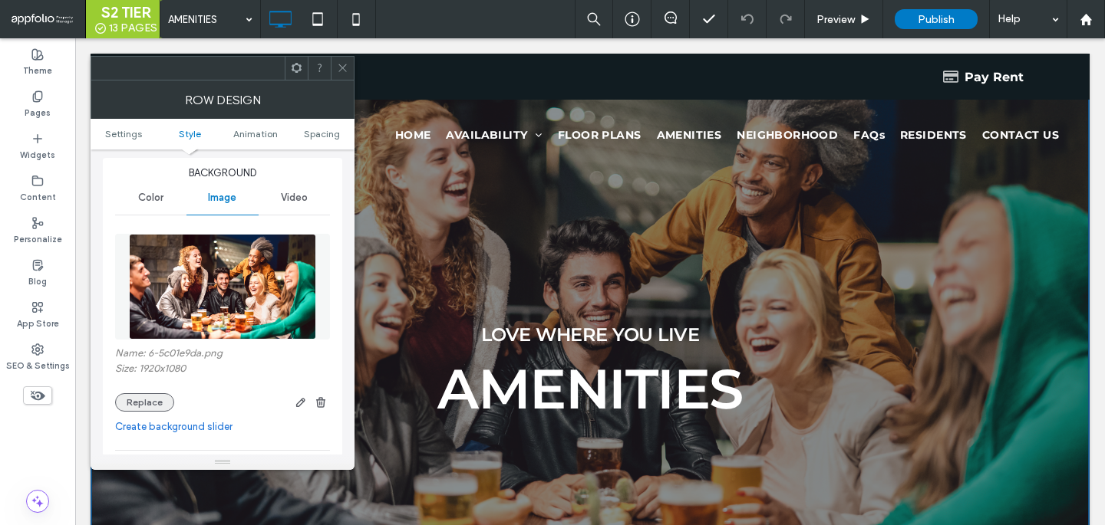
click at [140, 409] on button "Replace" at bounding box center [144, 403] width 59 height 18
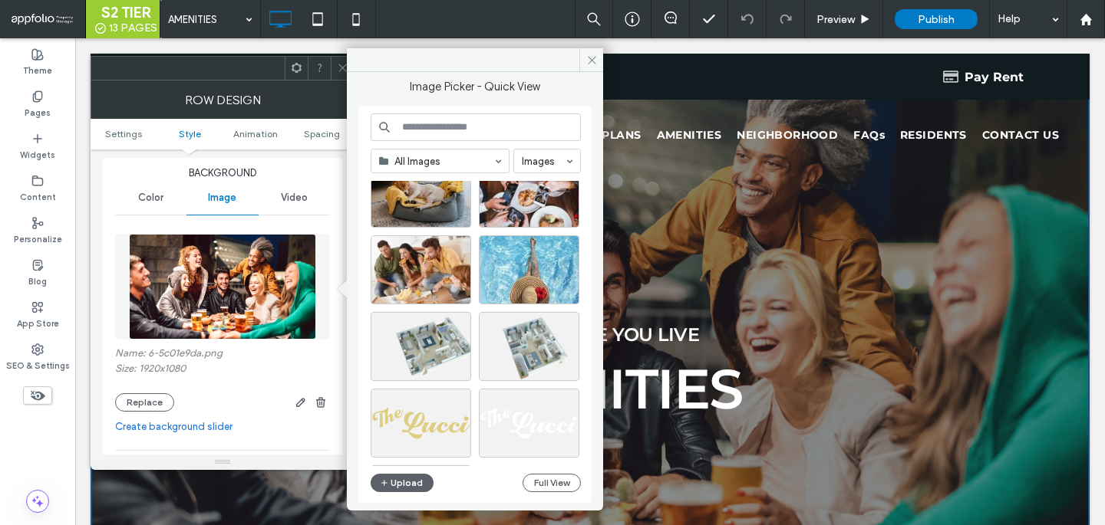
scroll to position [1183, 0]
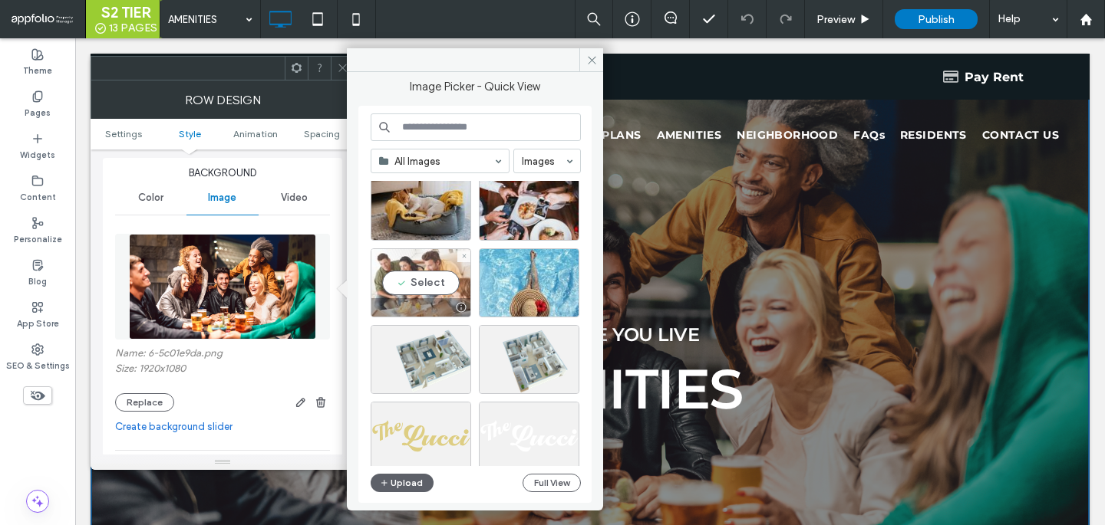
click at [446, 285] on div "Select" at bounding box center [421, 283] width 100 height 69
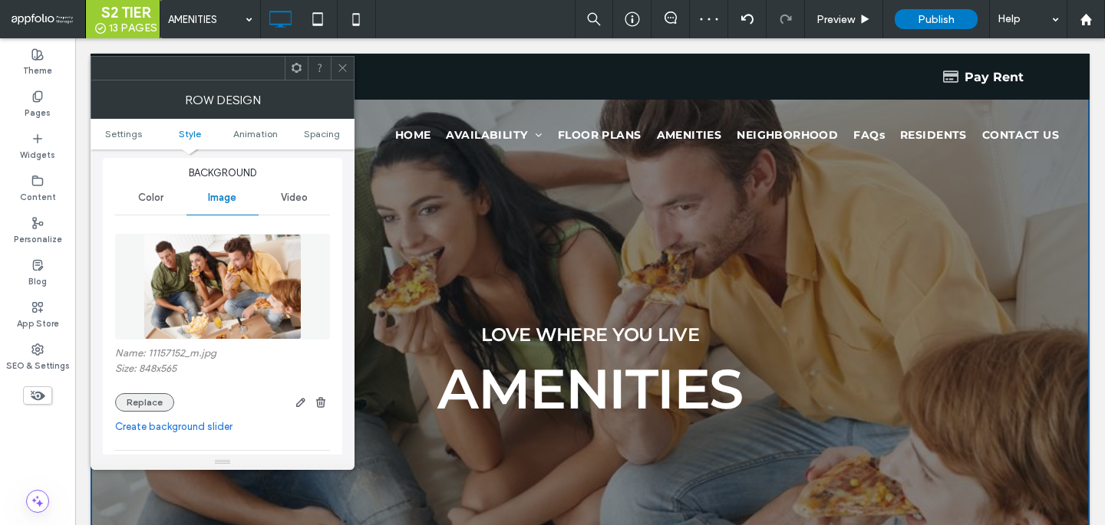
click at [153, 404] on button "Replace" at bounding box center [144, 403] width 59 height 18
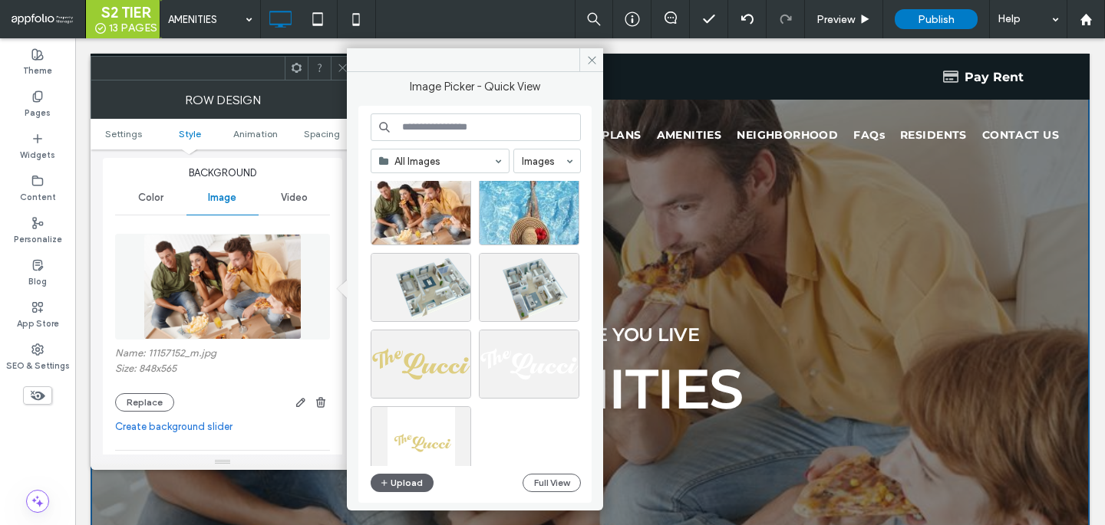
scroll to position [1245, 0]
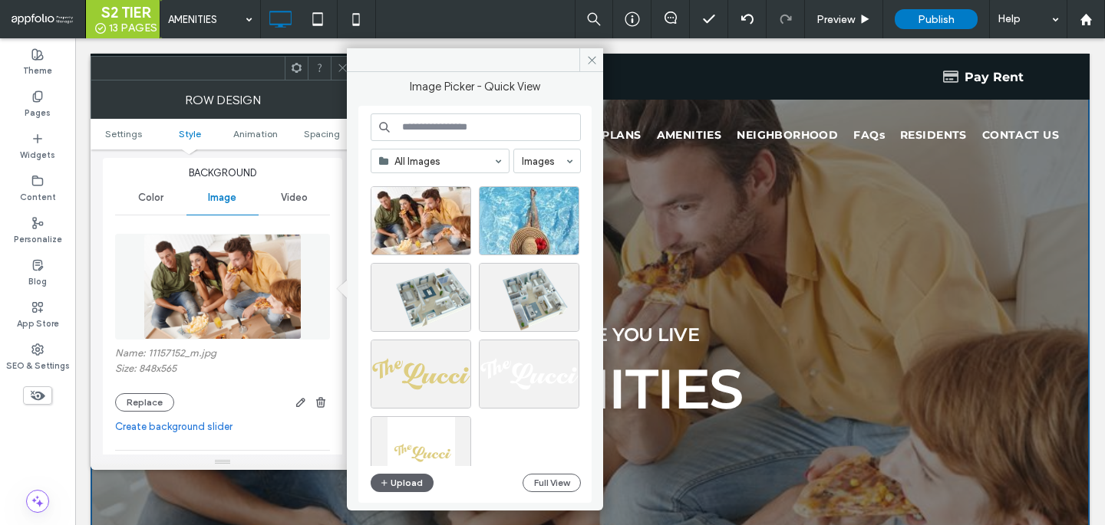
click at [341, 64] on icon at bounding box center [343, 68] width 12 height 12
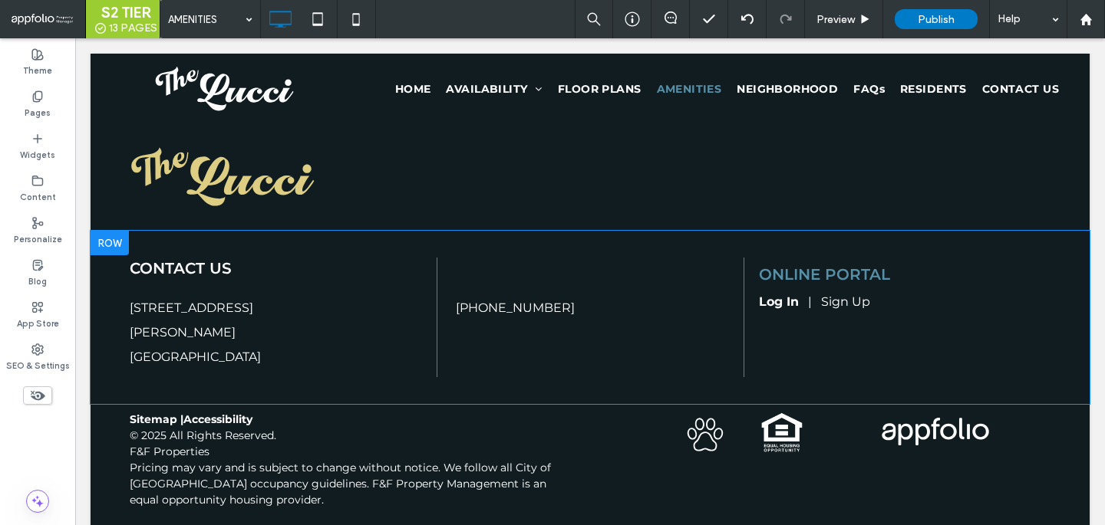
scroll to position [3121, 0]
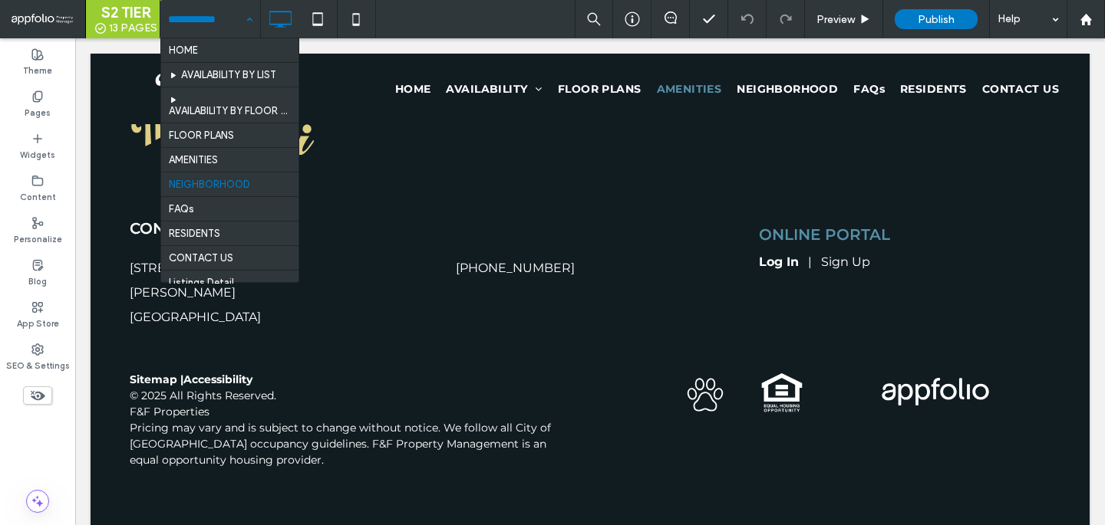
click at [232, 25] on input at bounding box center [206, 19] width 77 height 38
click at [232, 37] on input at bounding box center [206, 19] width 77 height 38
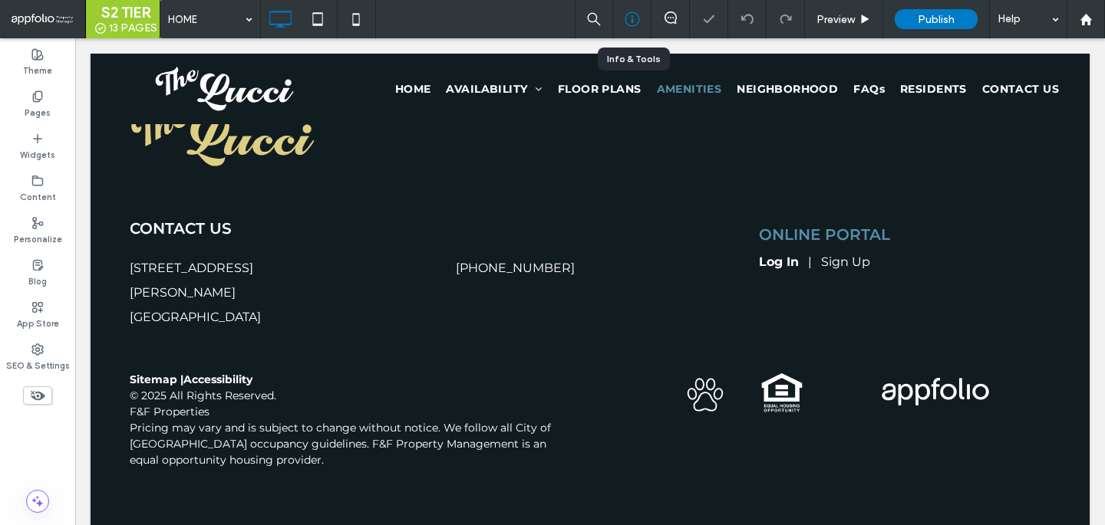
click at [635, 19] on icon at bounding box center [631, 19] width 15 height 15
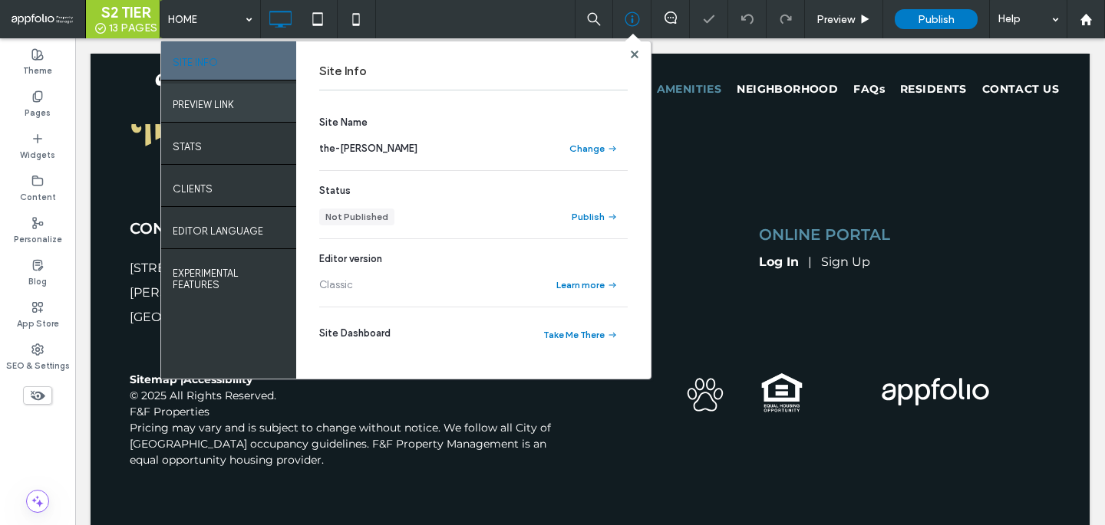
click at [255, 101] on div "PREVIEW LINK" at bounding box center [228, 103] width 135 height 38
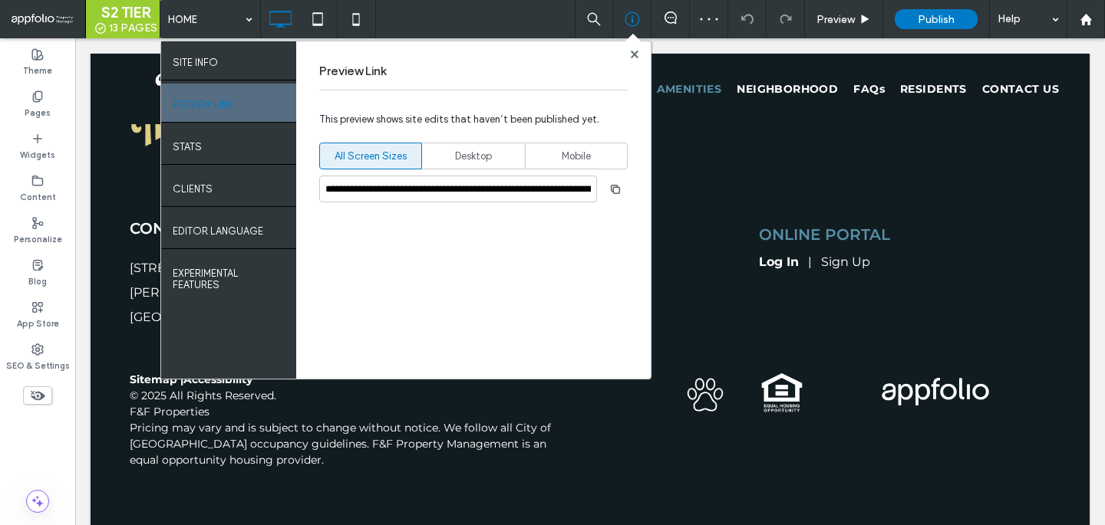
click at [641, 203] on div "**********" at bounding box center [473, 210] width 354 height 338
click at [619, 194] on icon "button" at bounding box center [615, 189] width 12 height 12
click at [614, 196] on span "button" at bounding box center [615, 189] width 25 height 25
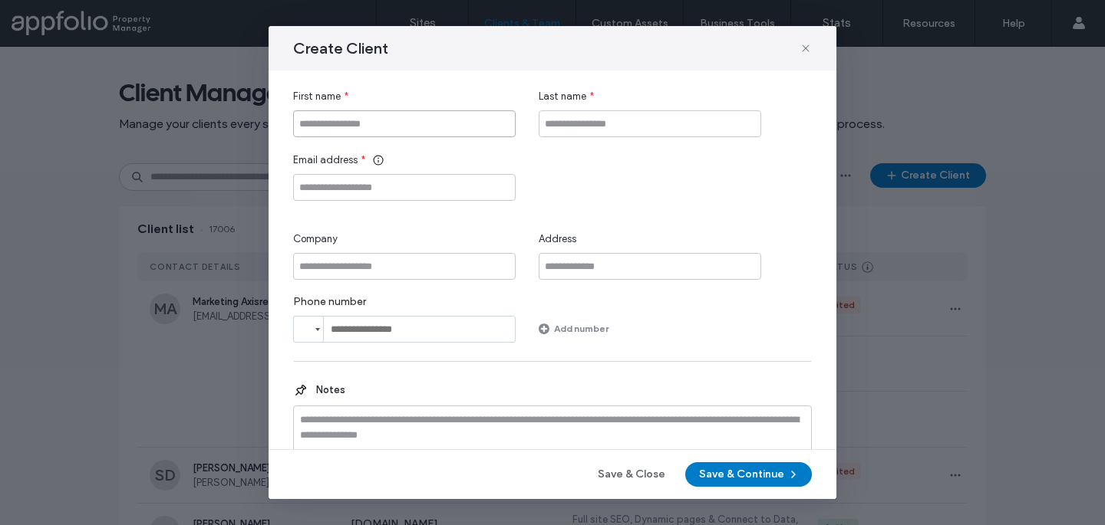
click at [449, 120] on input "First name" at bounding box center [404, 123] width 222 height 27
type input "*"
type input "***"
click at [569, 125] on input "Last name" at bounding box center [649, 123] width 222 height 27
type input "********"
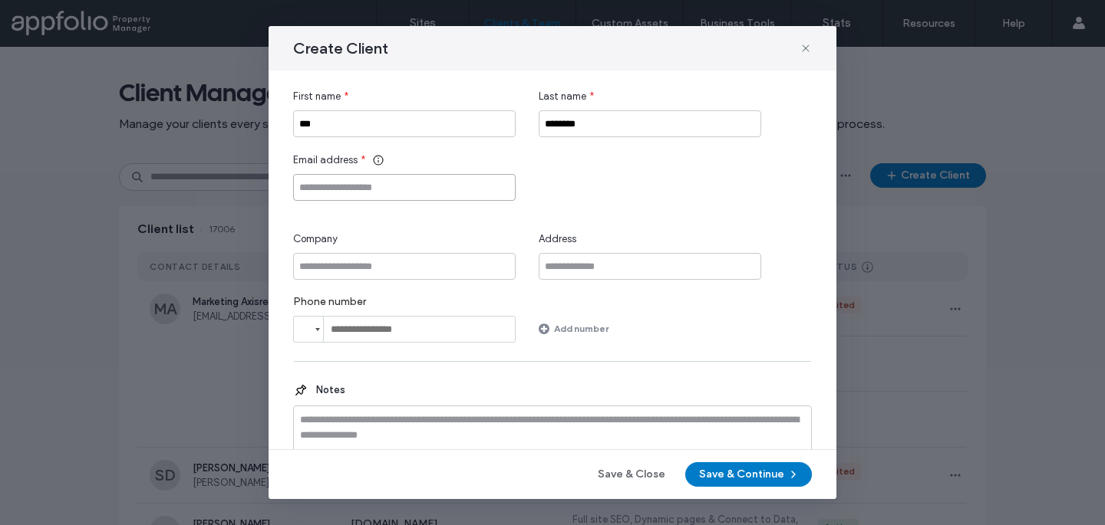
click at [446, 196] on input "Email address" at bounding box center [404, 187] width 222 height 27
type input "*****"
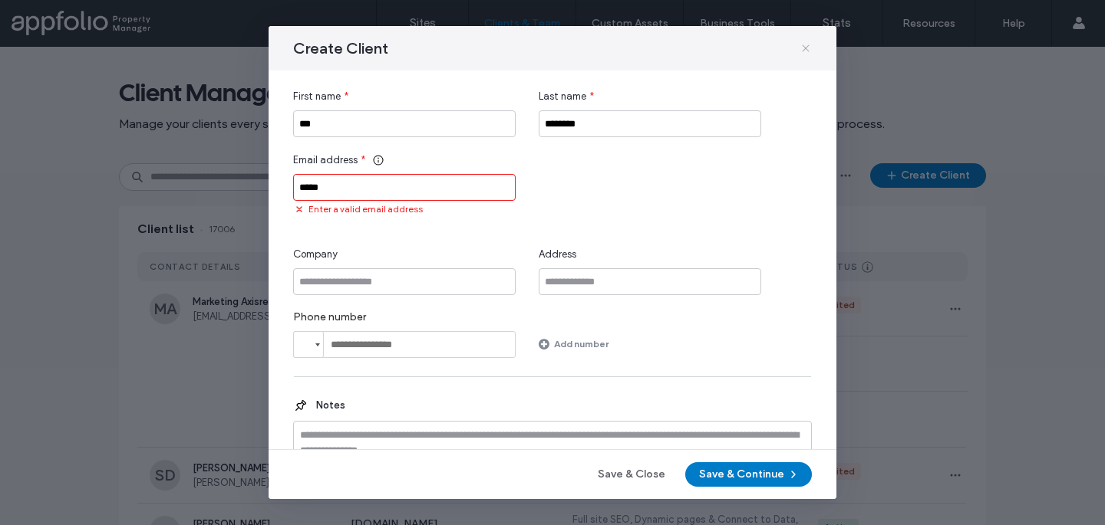
click at [807, 50] on use at bounding box center [805, 48] width 7 height 7
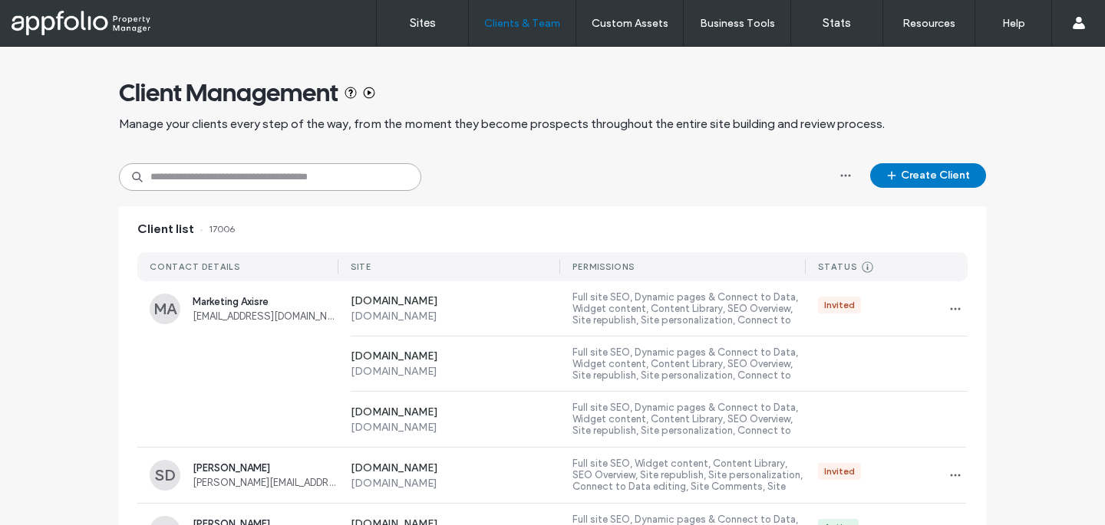
click at [222, 186] on input at bounding box center [270, 177] width 302 height 28
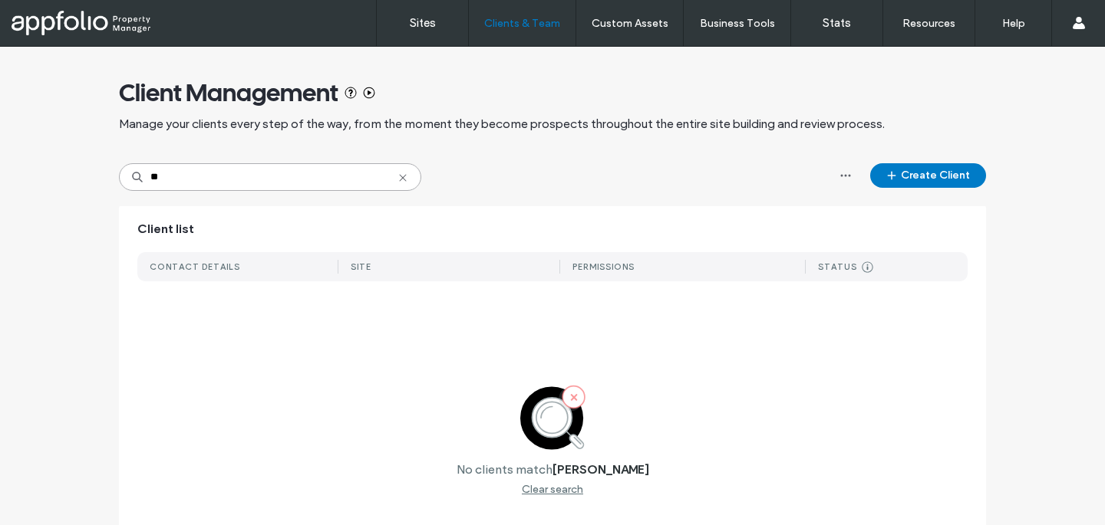
type input "***"
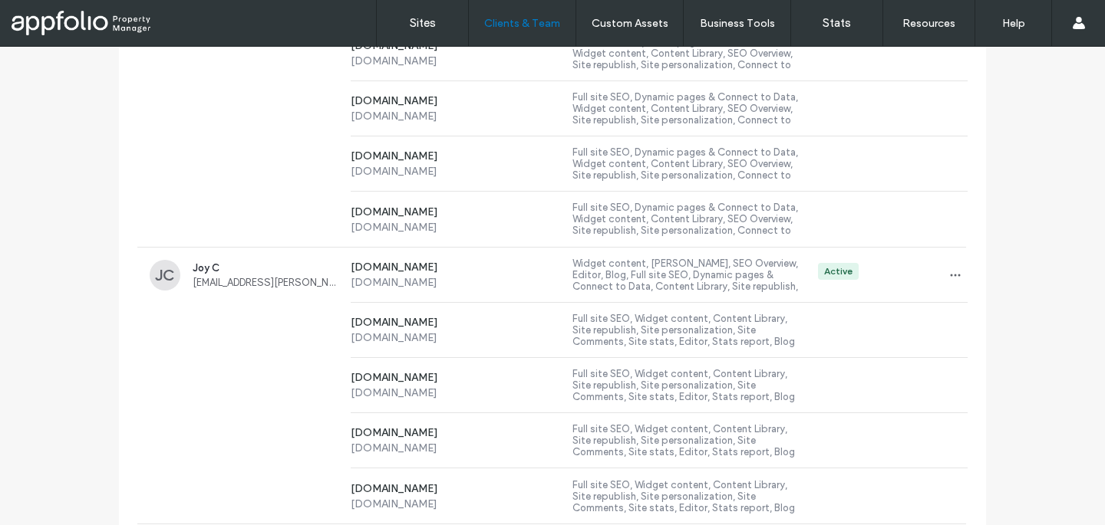
scroll to position [534, 0]
click at [290, 387] on div "www.theweatherford.com www.theweatherford.com Full site SEO, Widget content, Co…" at bounding box center [552, 384] width 830 height 55
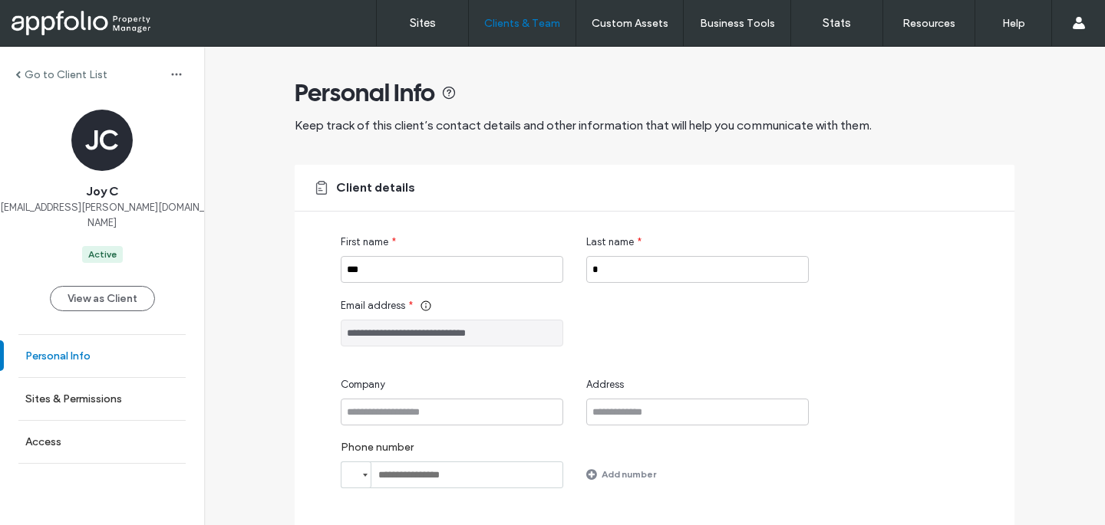
click at [129, 358] on link "Personal Info" at bounding box center [102, 356] width 204 height 42
click at [110, 393] on label "Sites & Permissions" at bounding box center [73, 399] width 97 height 13
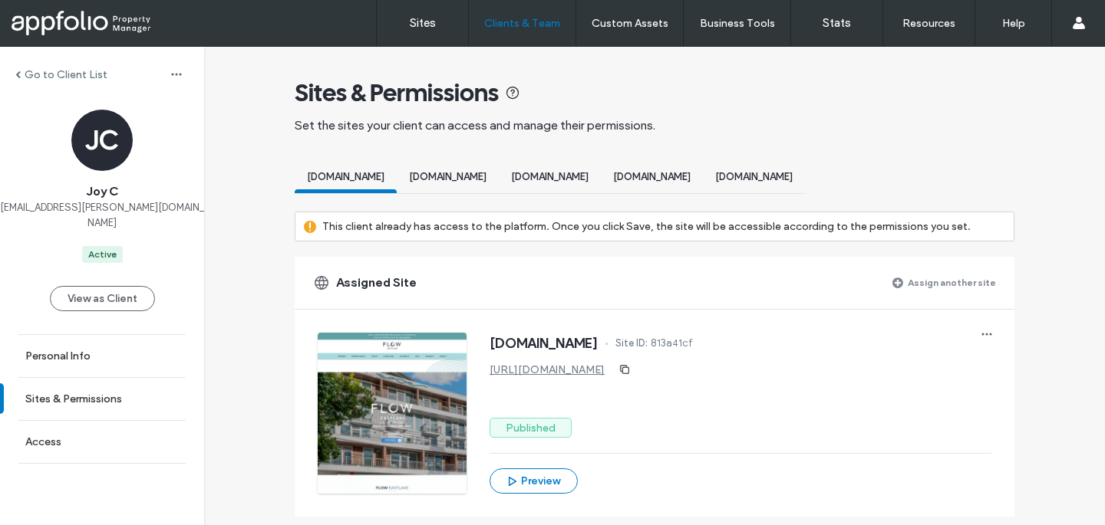
click at [953, 273] on label "Assign another site" at bounding box center [951, 282] width 88 height 27
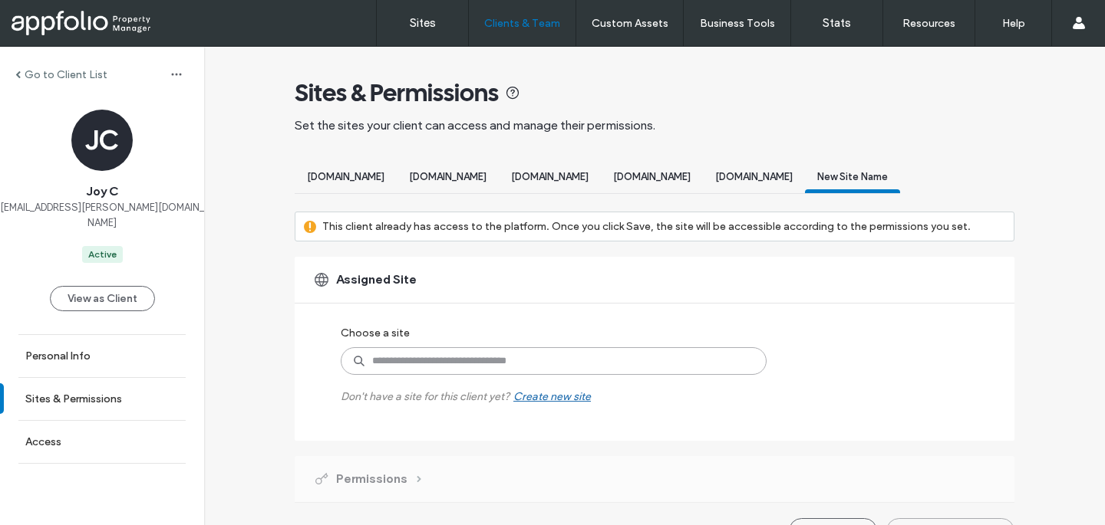
click at [543, 375] on input at bounding box center [554, 361] width 426 height 28
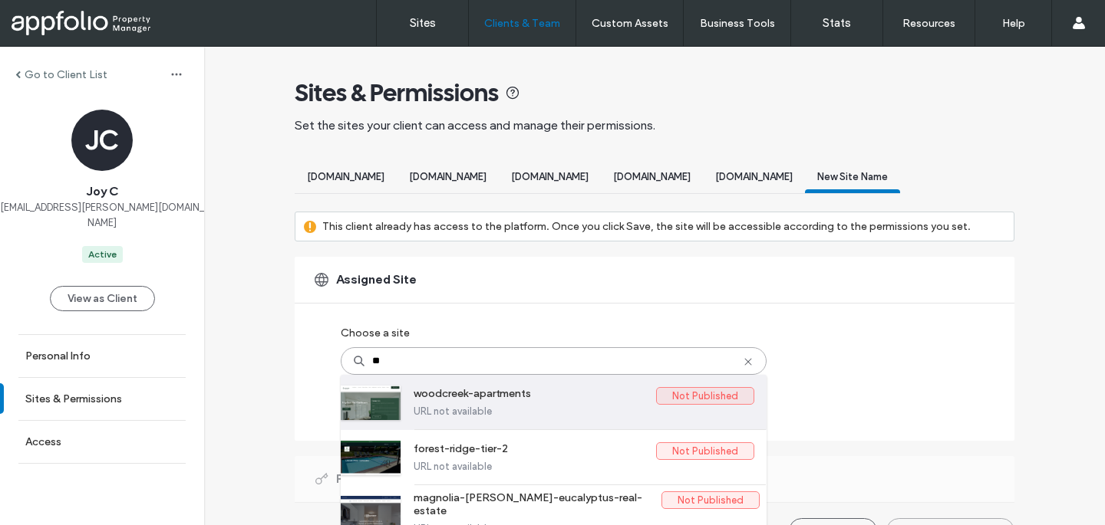
type input "***"
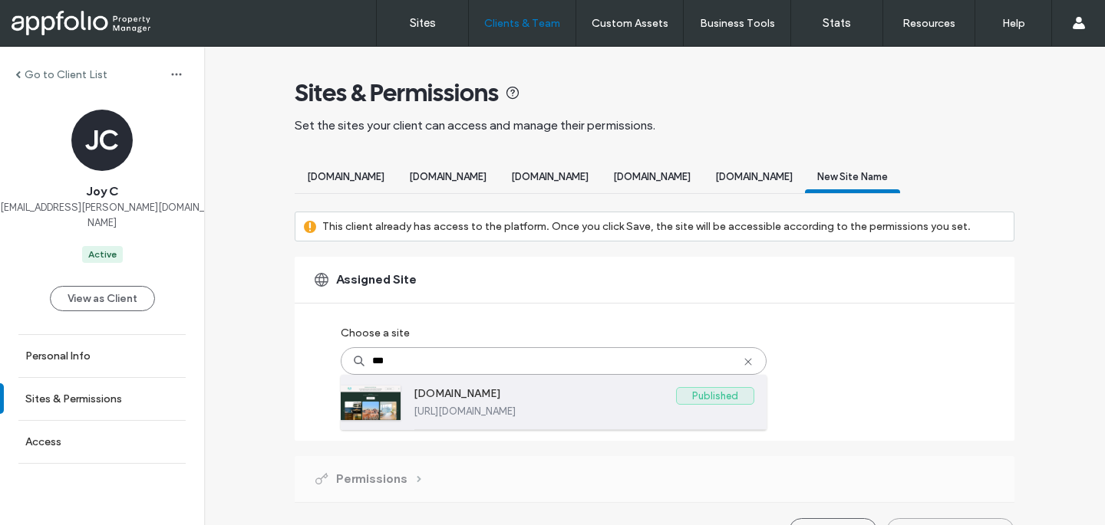
click at [483, 417] on label "https://www.h2oseattle.com" at bounding box center [583, 412] width 341 height 12
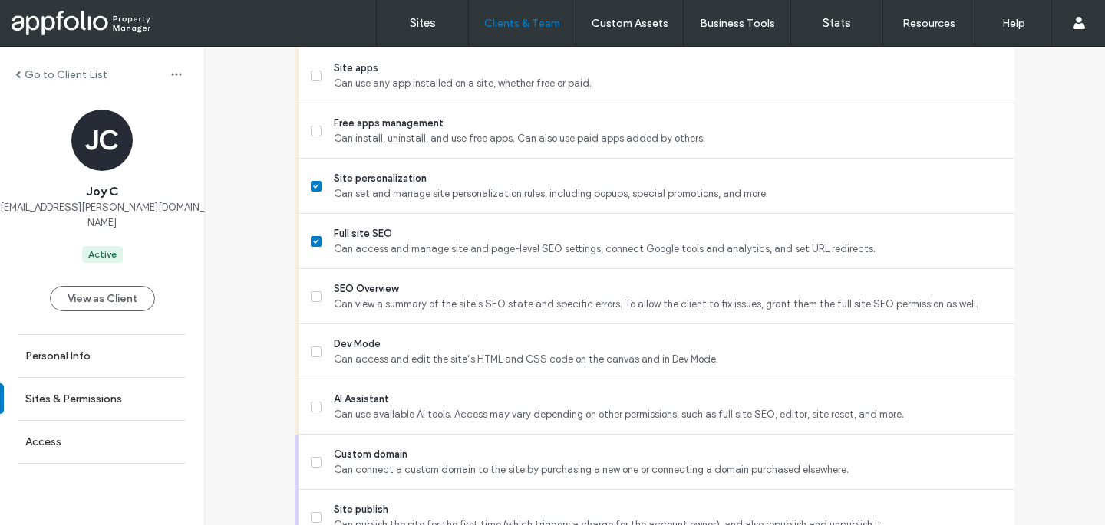
scroll to position [1479, 0]
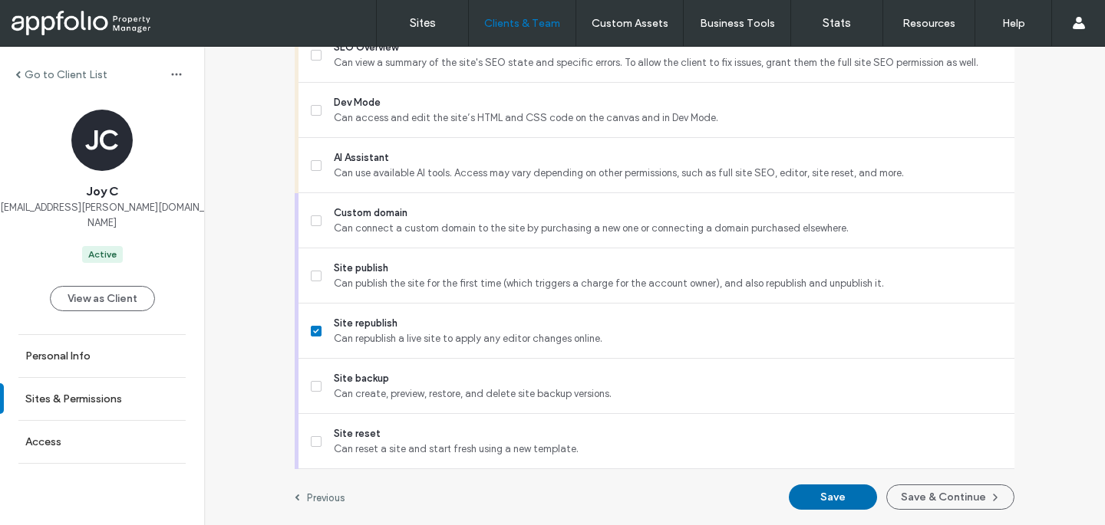
click at [811, 498] on button "Save" at bounding box center [833, 497] width 88 height 25
click at [837, 494] on button "Save" at bounding box center [833, 497] width 88 height 25
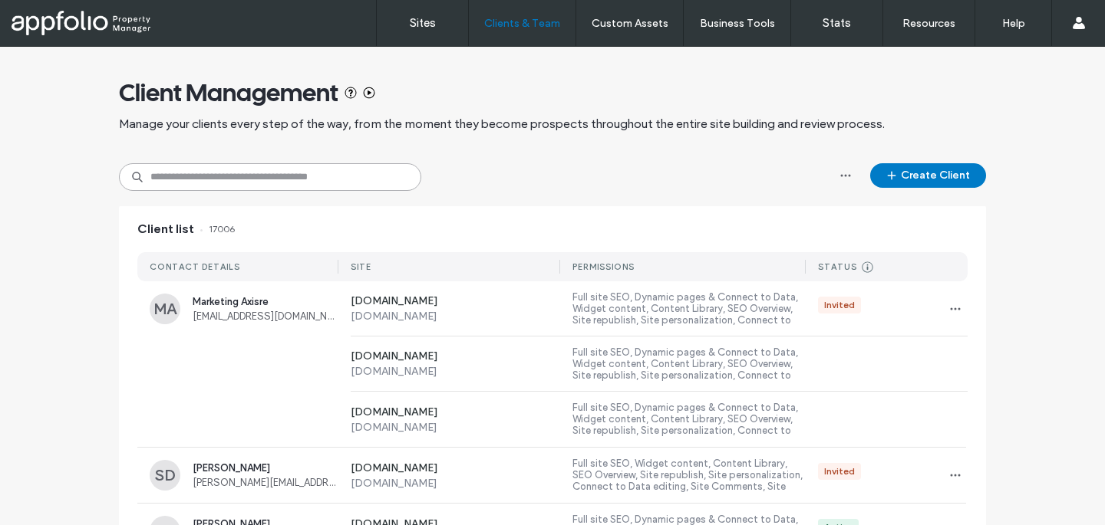
click at [208, 175] on input at bounding box center [270, 177] width 302 height 28
paste input "**********"
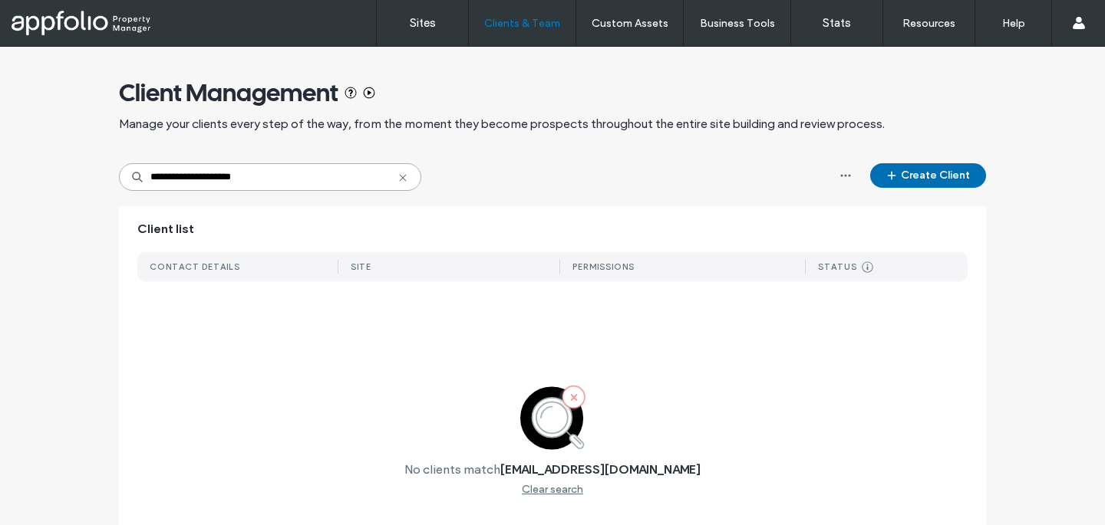
type input "**********"
click at [901, 181] on button "Create Client" at bounding box center [928, 175] width 116 height 25
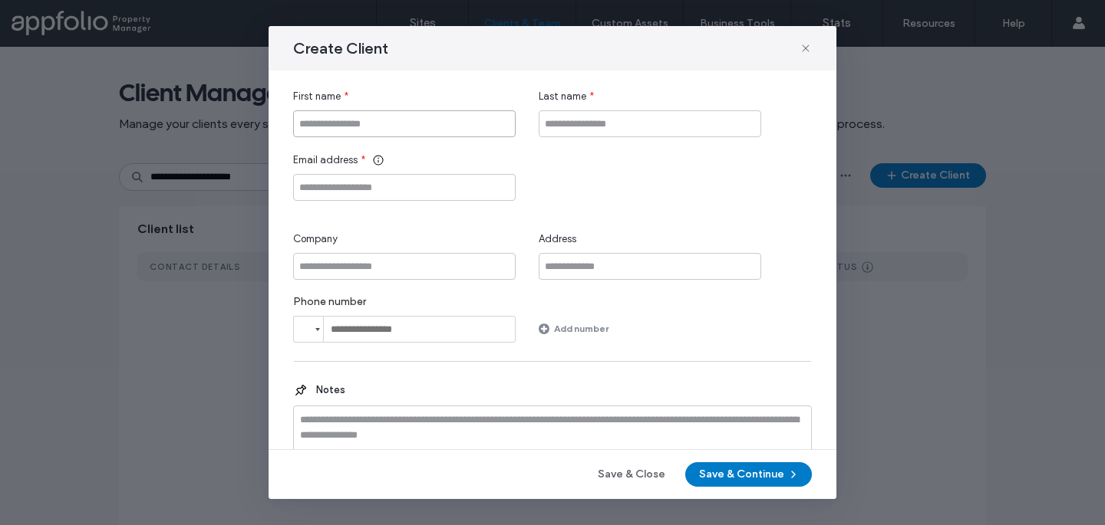
click at [483, 126] on input "First name" at bounding box center [404, 123] width 222 height 27
type input "********"
paste input "**********"
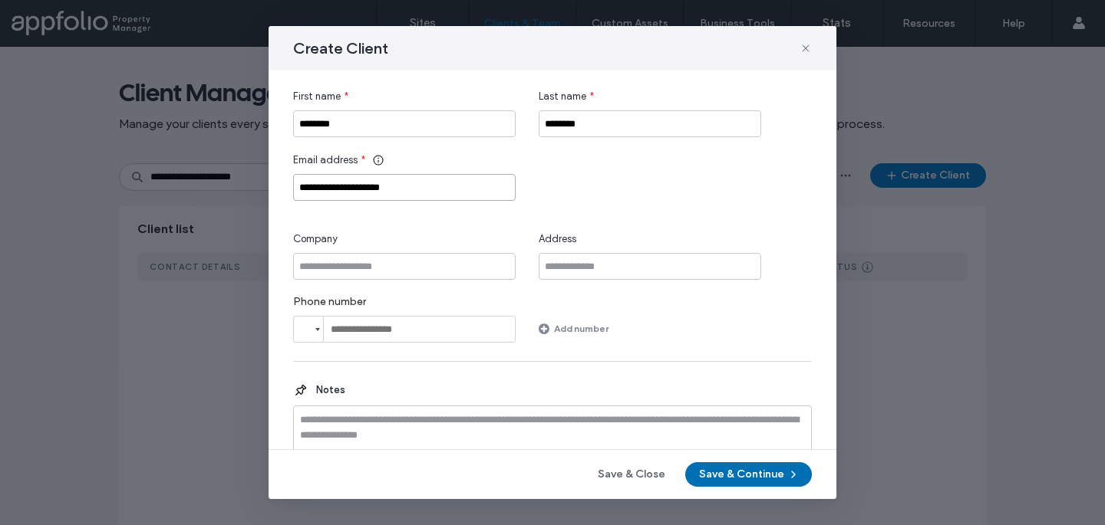
type input "**********"
click at [749, 470] on button "Save & Continue" at bounding box center [748, 475] width 127 height 25
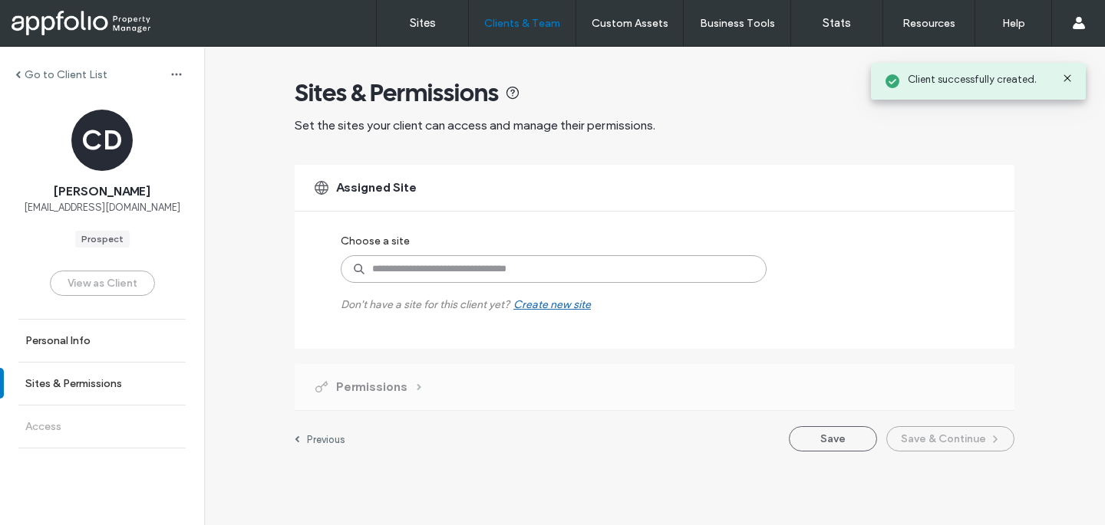
click at [504, 268] on input at bounding box center [554, 269] width 426 height 28
type input "*******"
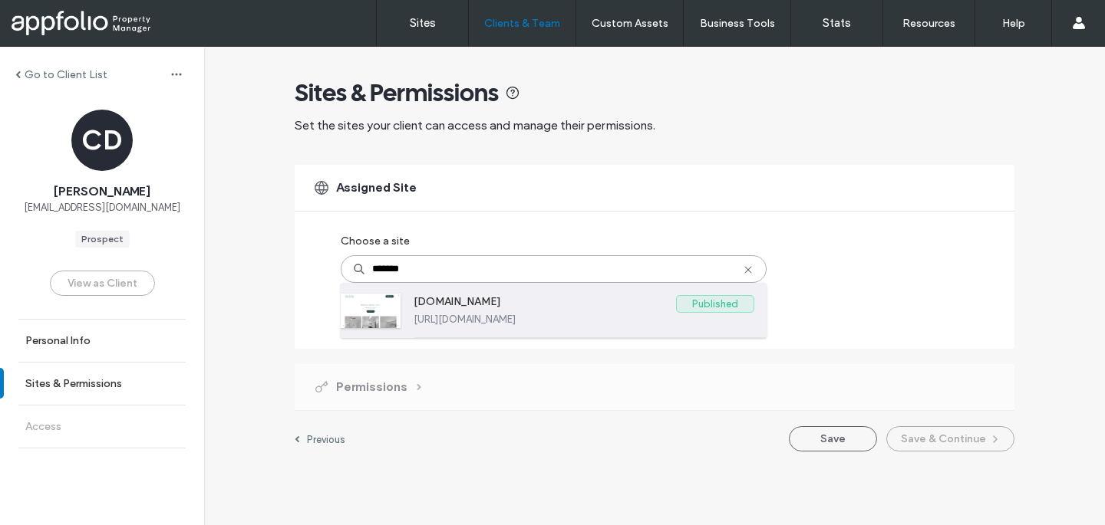
click at [581, 316] on label "[URL][DOMAIN_NAME]" at bounding box center [583, 320] width 341 height 12
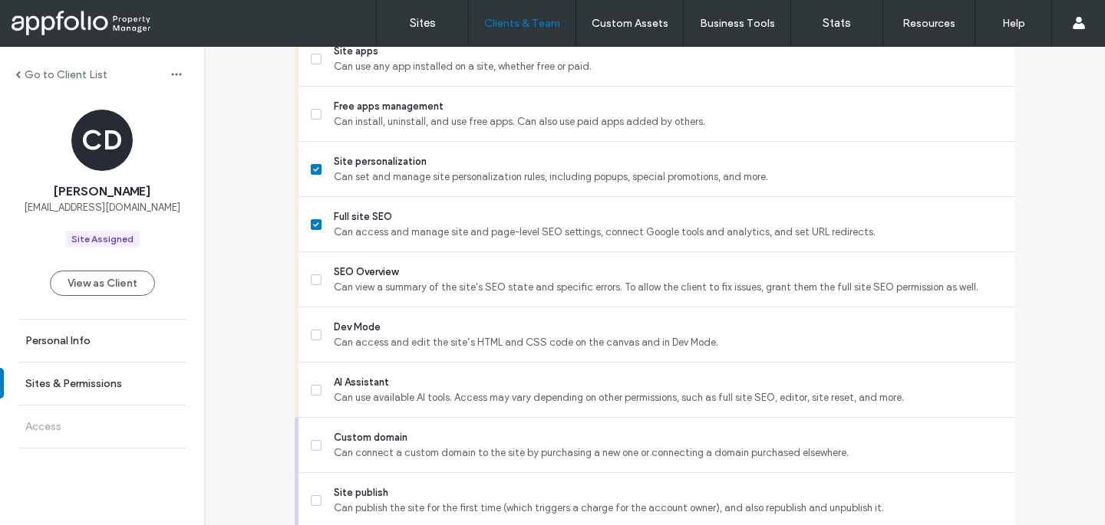
scroll to position [1372, 0]
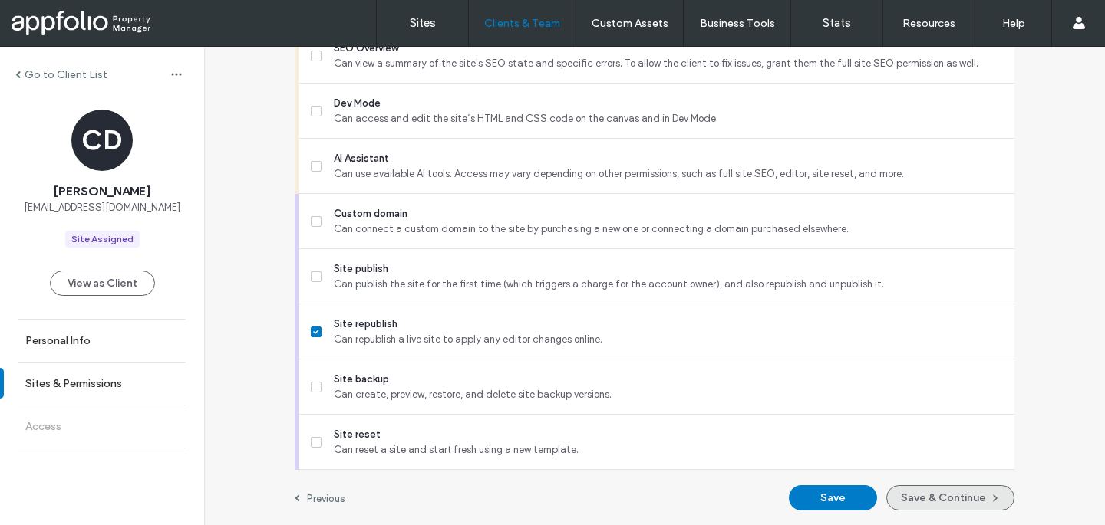
click at [930, 497] on button "Save & Continue" at bounding box center [950, 498] width 128 height 25
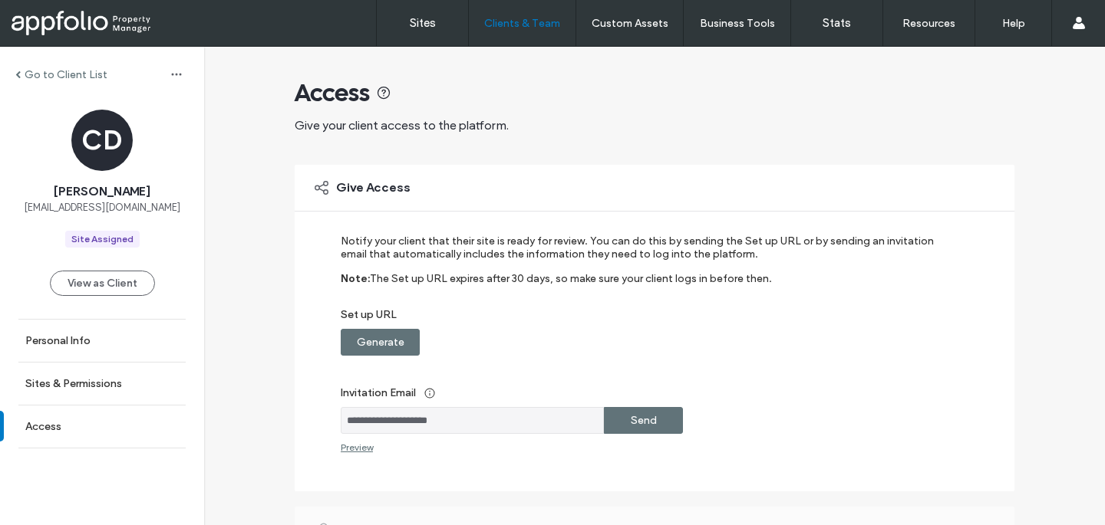
click at [627, 401] on label "Invitation Email" at bounding box center [644, 393] width 607 height 28
click at [624, 423] on div "Send" at bounding box center [643, 420] width 79 height 27
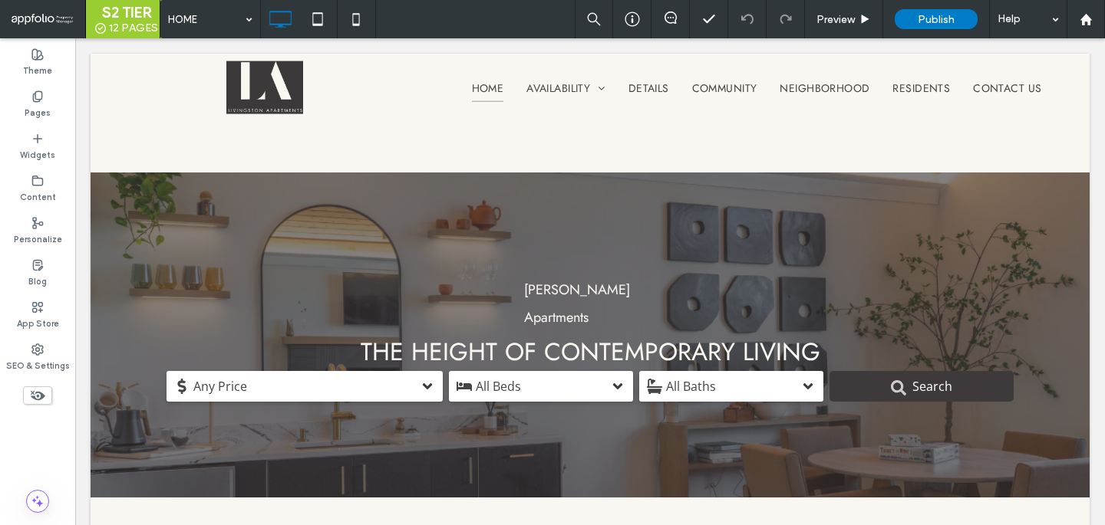
scroll to position [992, 0]
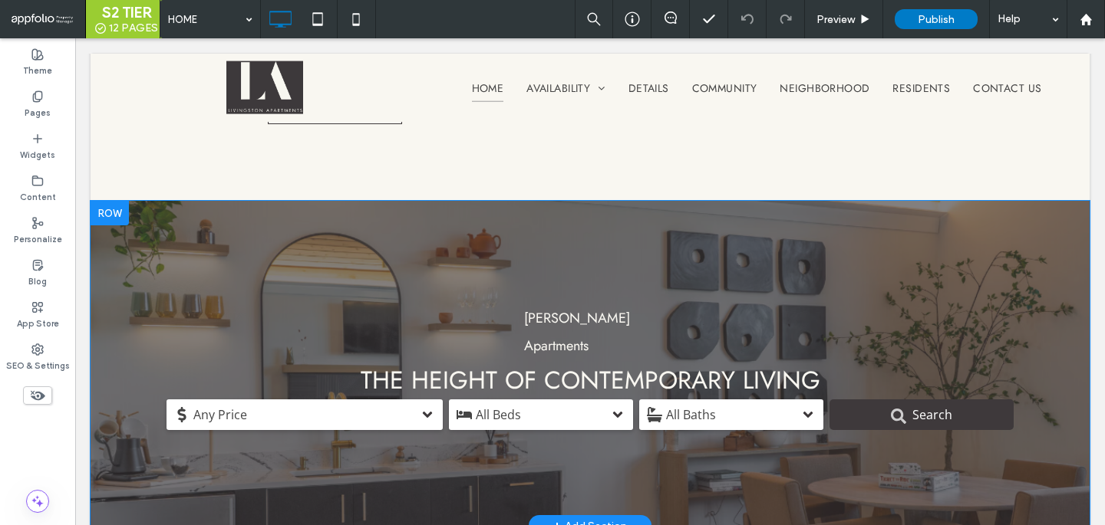
click at [105, 201] on div at bounding box center [110, 213] width 38 height 25
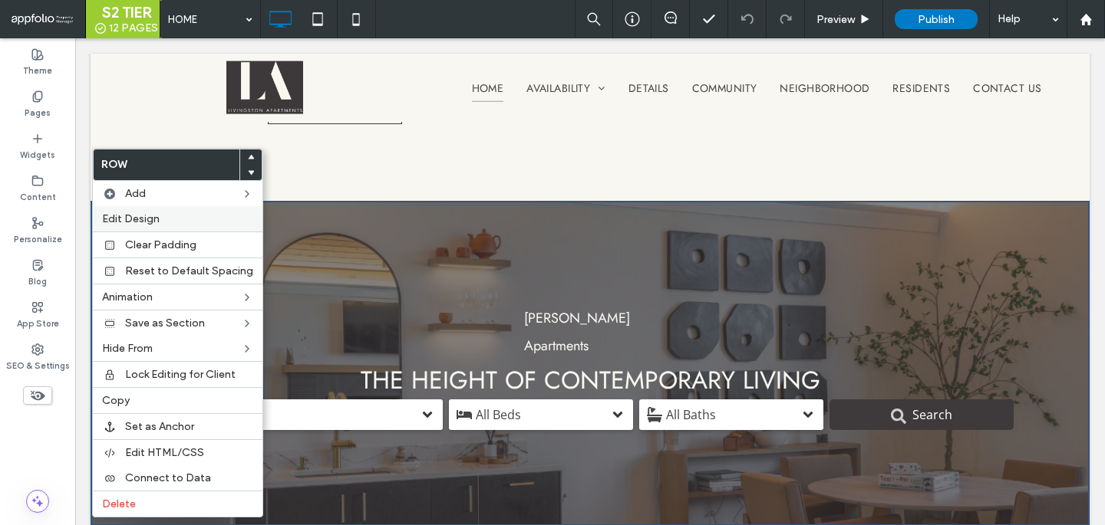
click at [113, 217] on span "Edit Design" at bounding box center [131, 218] width 58 height 13
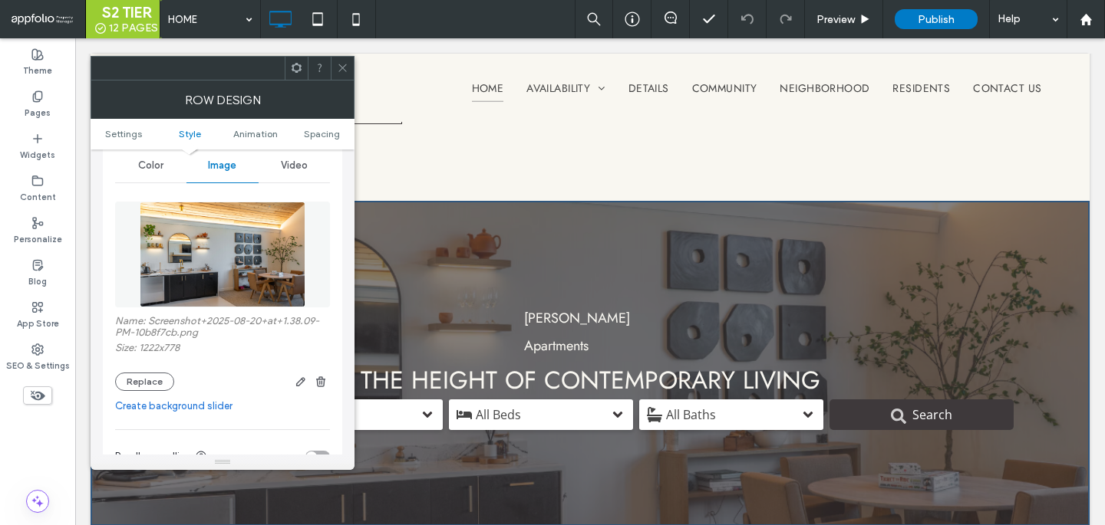
scroll to position [242, 0]
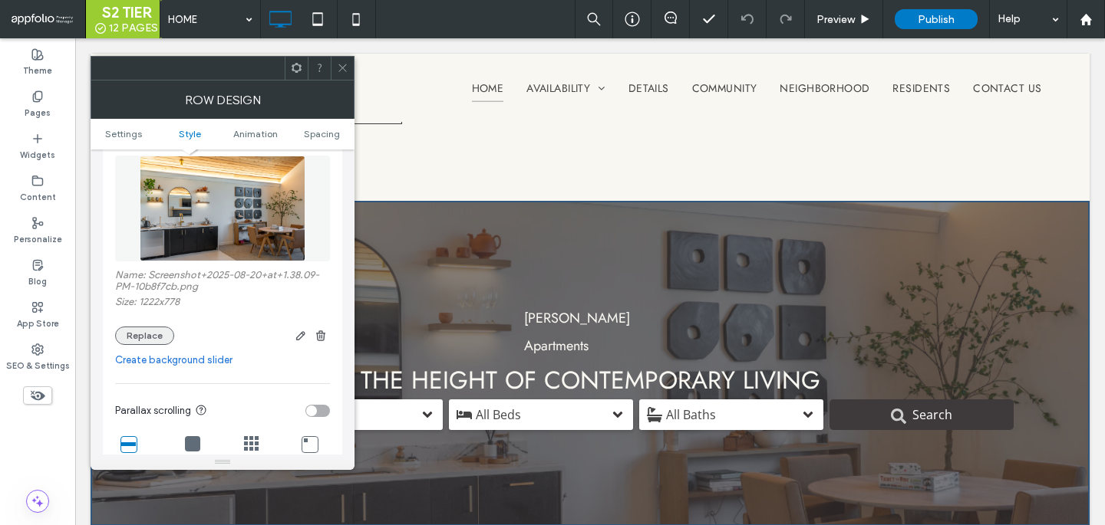
click at [147, 339] on button "Replace" at bounding box center [144, 336] width 59 height 18
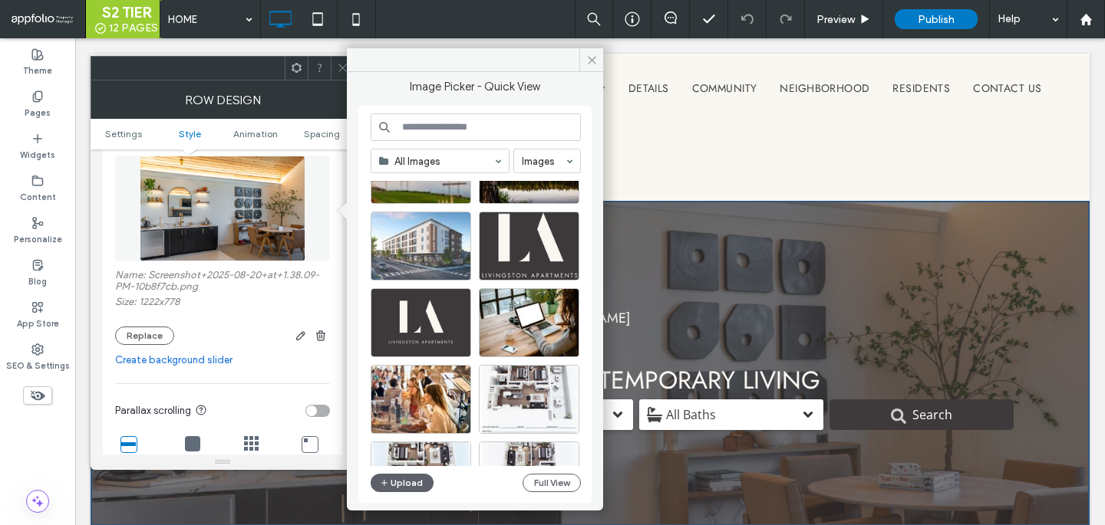
scroll to position [147, 0]
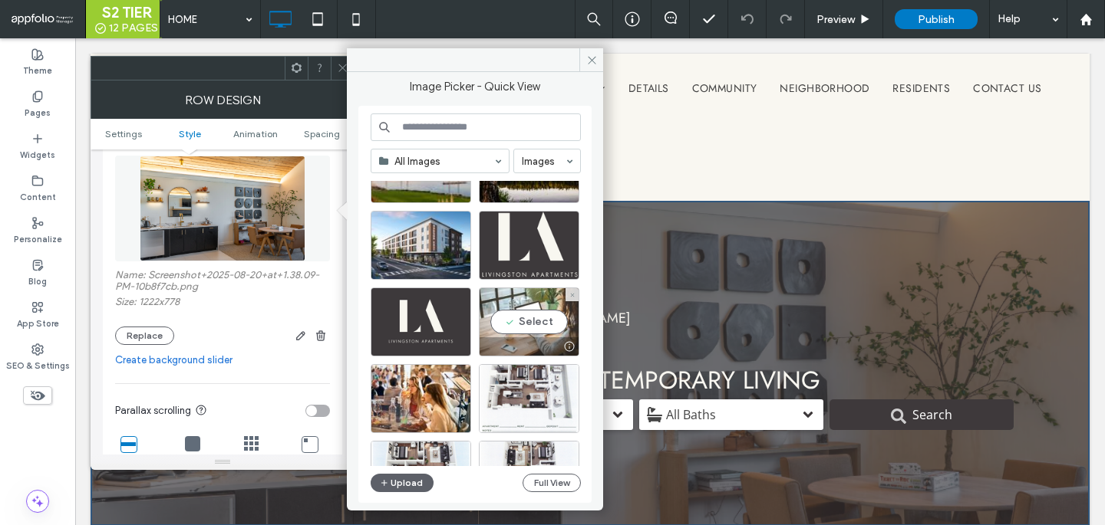
click at [515, 321] on div "Select" at bounding box center [529, 322] width 100 height 69
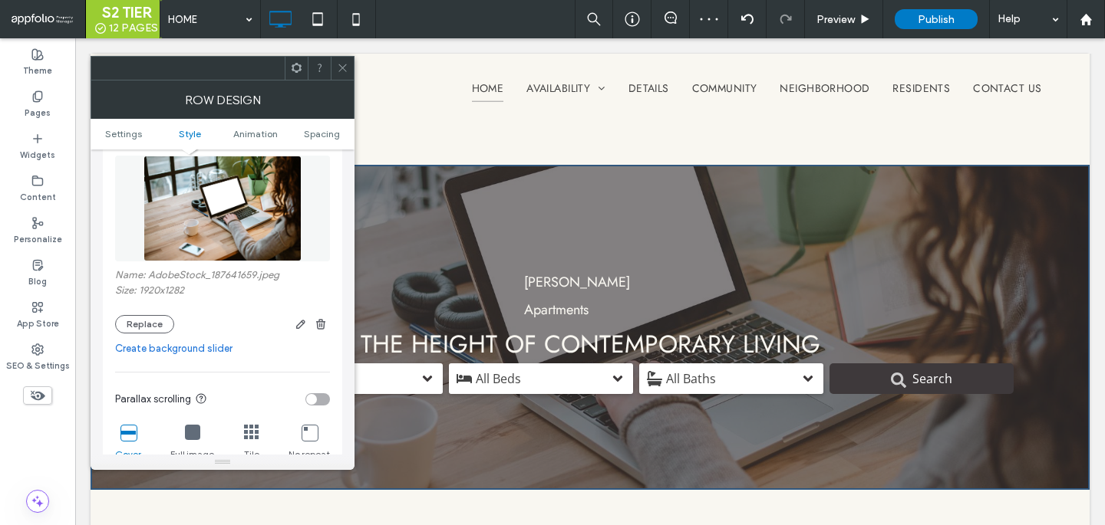
scroll to position [433, 0]
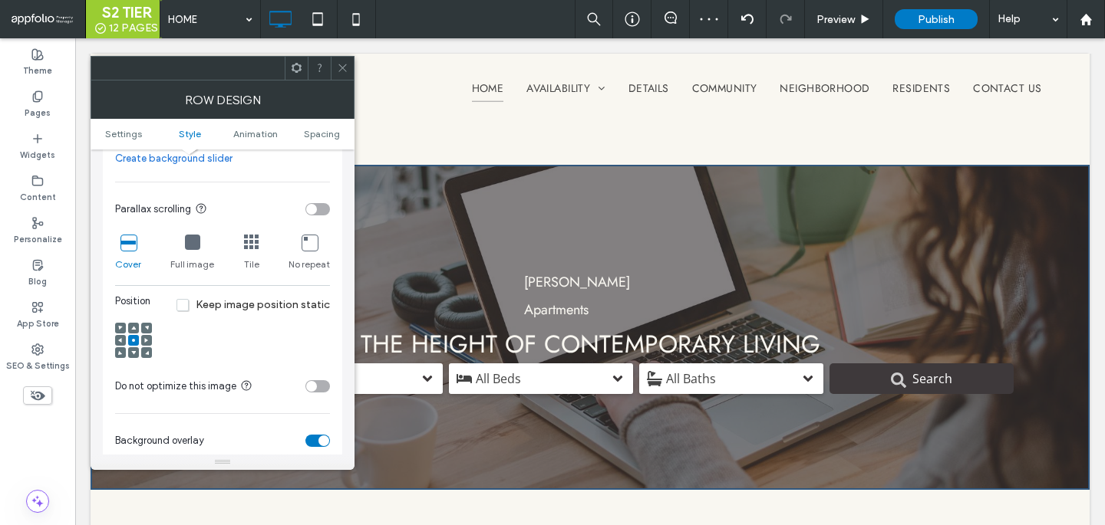
click at [339, 64] on use at bounding box center [342, 68] width 8 height 8
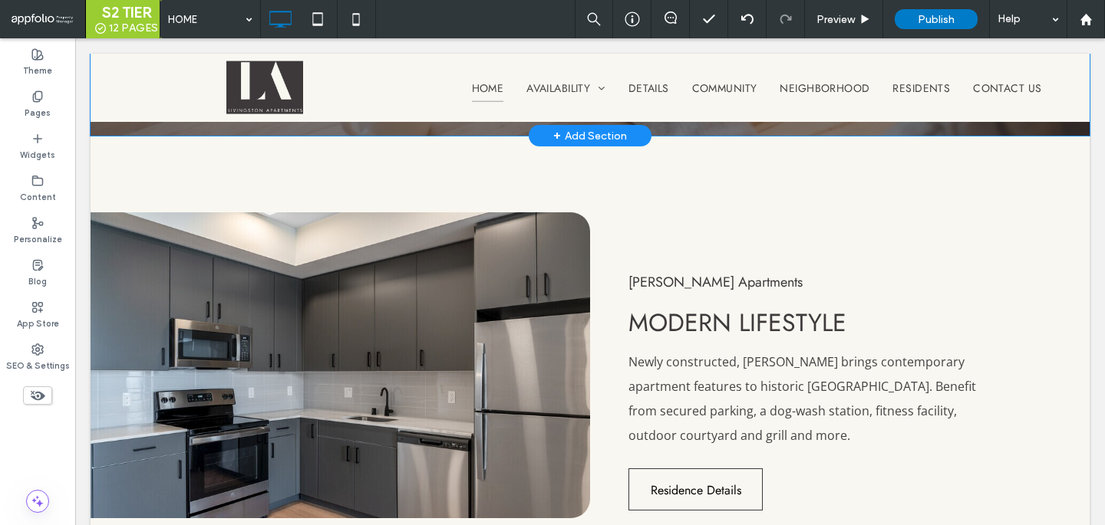
scroll to position [1385, 0]
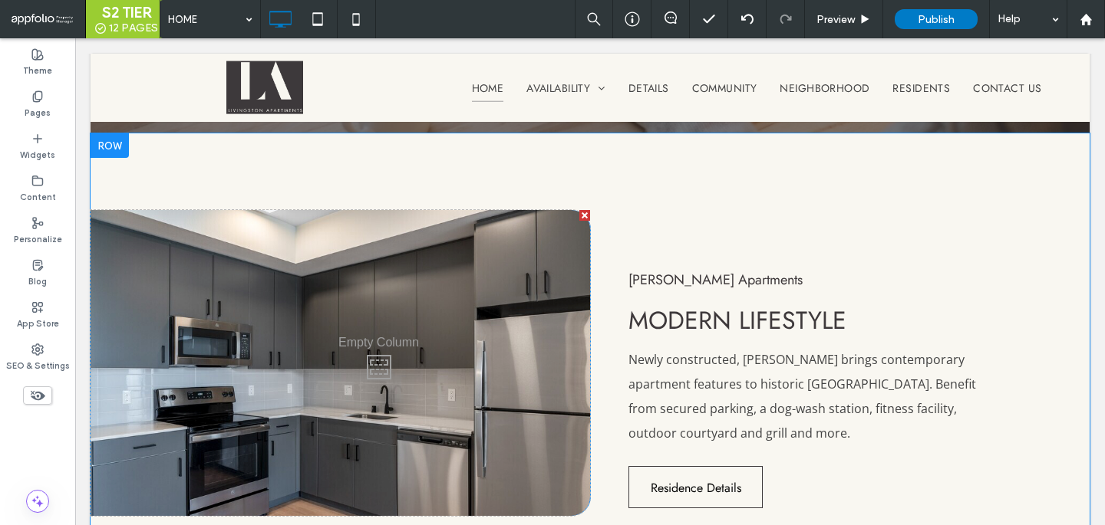
click at [581, 380] on div "Click To Paste" at bounding box center [340, 363] width 499 height 306
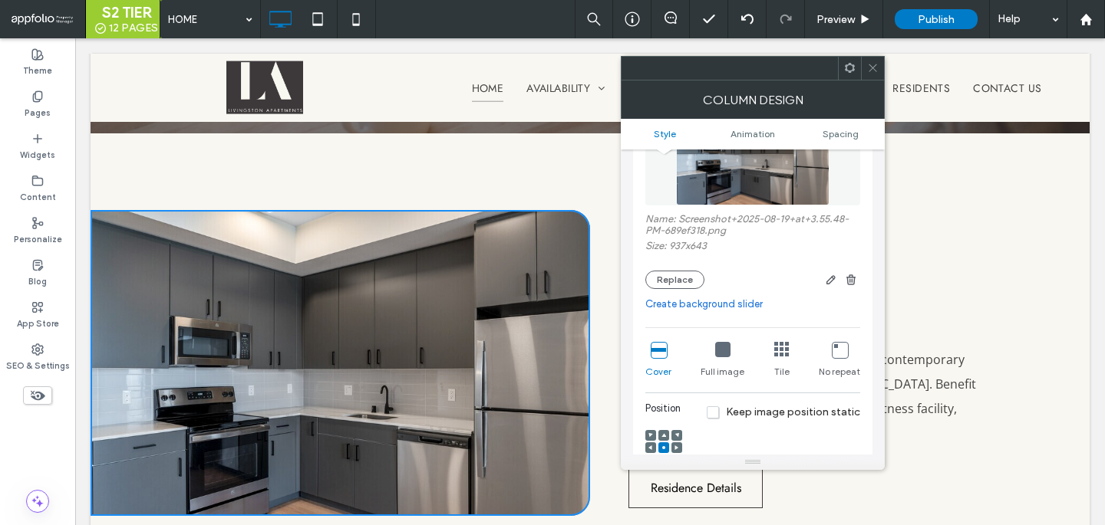
scroll to position [170, 0]
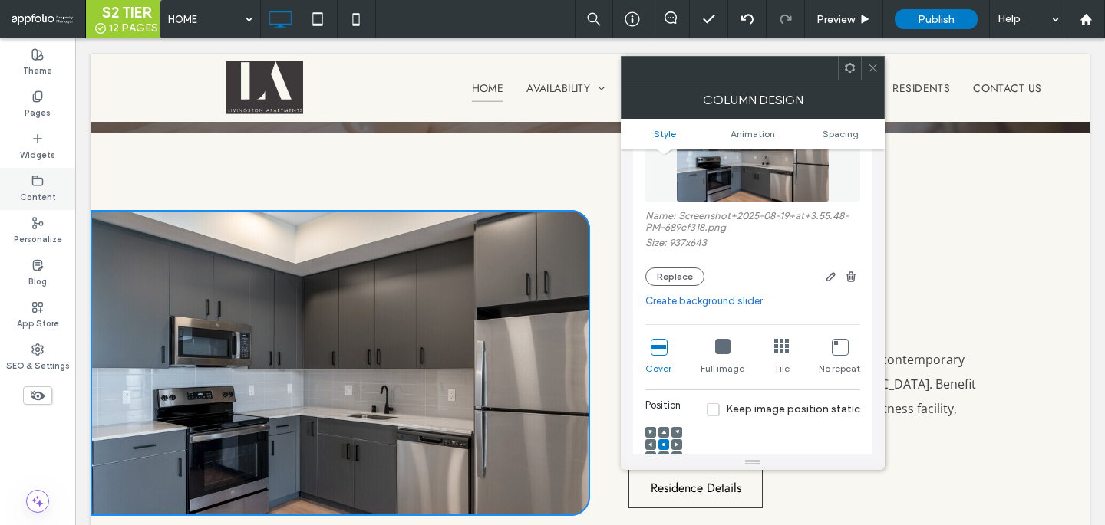
click at [38, 183] on icon at bounding box center [37, 181] width 12 height 12
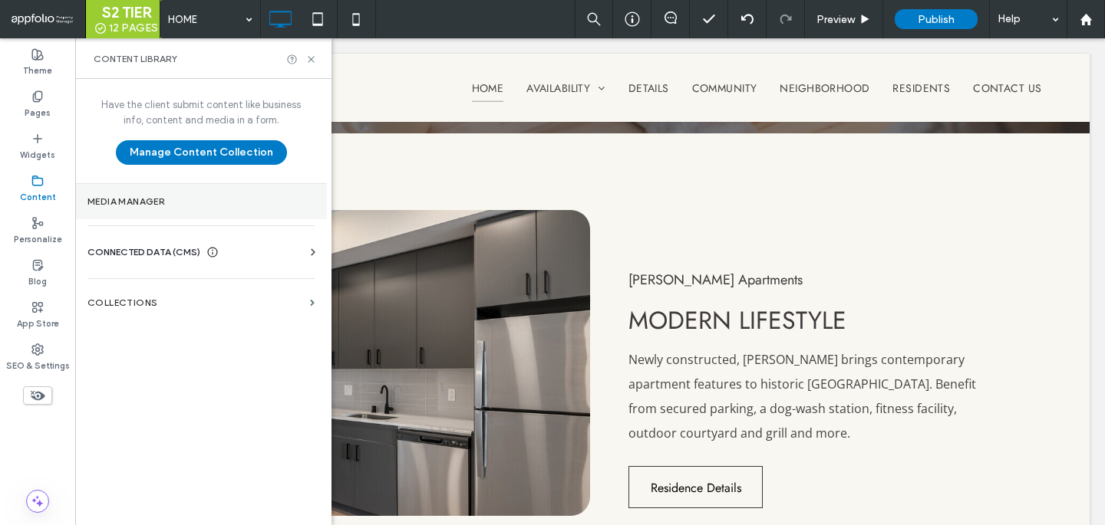
click at [137, 196] on label "Media Manager" at bounding box center [200, 201] width 227 height 11
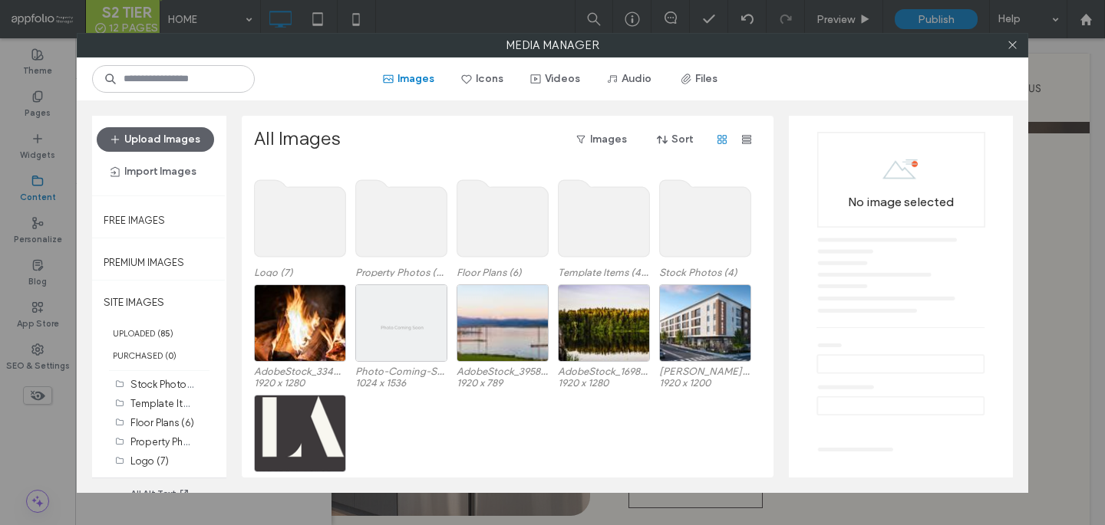
scroll to position [23, 0]
click at [409, 223] on use at bounding box center [401, 217] width 91 height 77
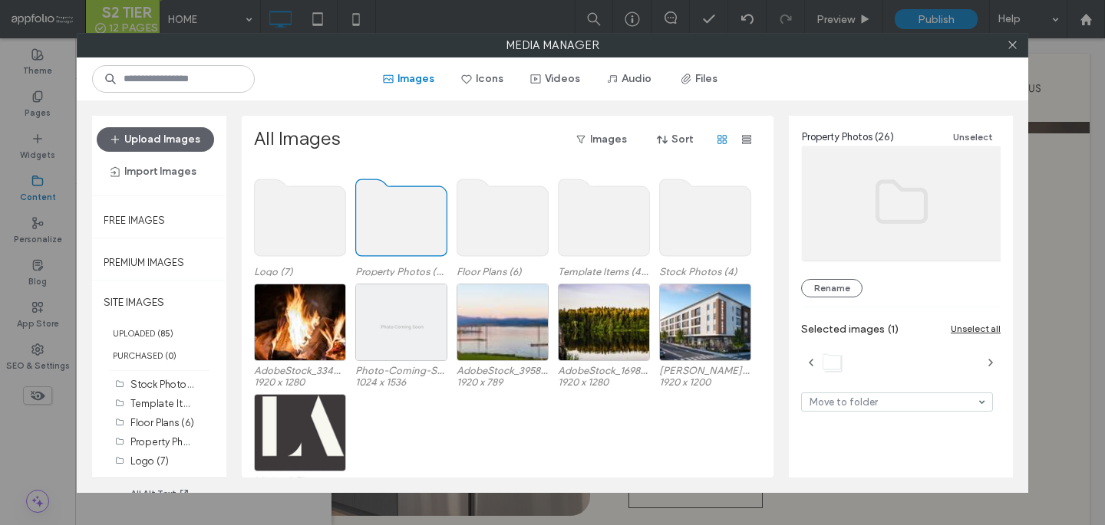
click at [409, 223] on use at bounding box center [401, 217] width 91 height 77
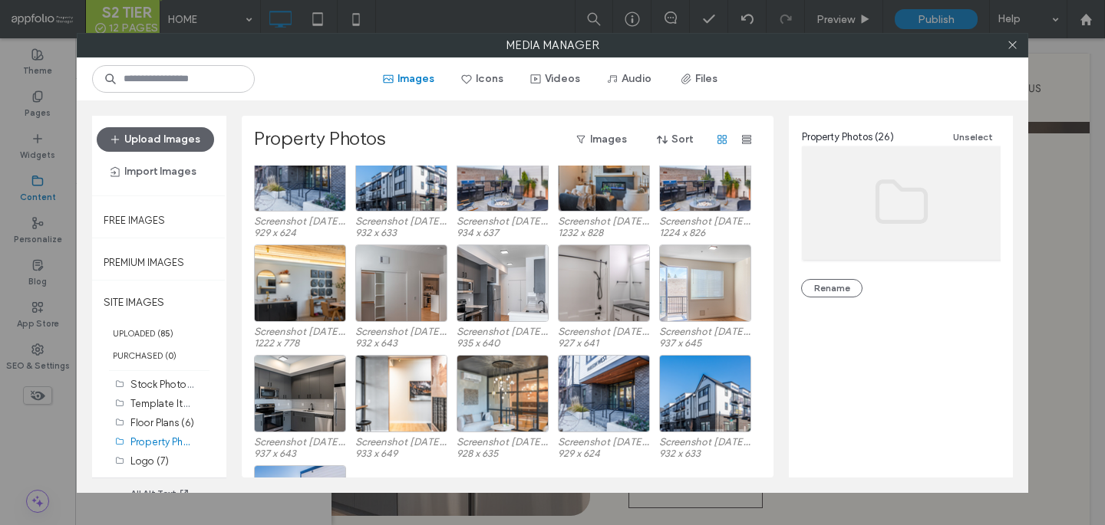
scroll to position [351, 0]
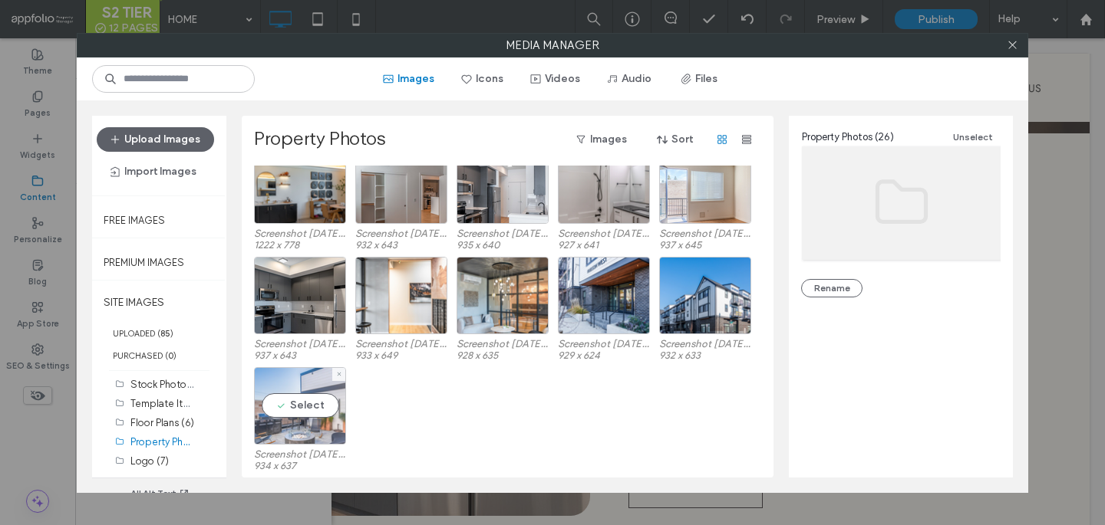
click at [298, 435] on div "Select" at bounding box center [300, 405] width 92 height 77
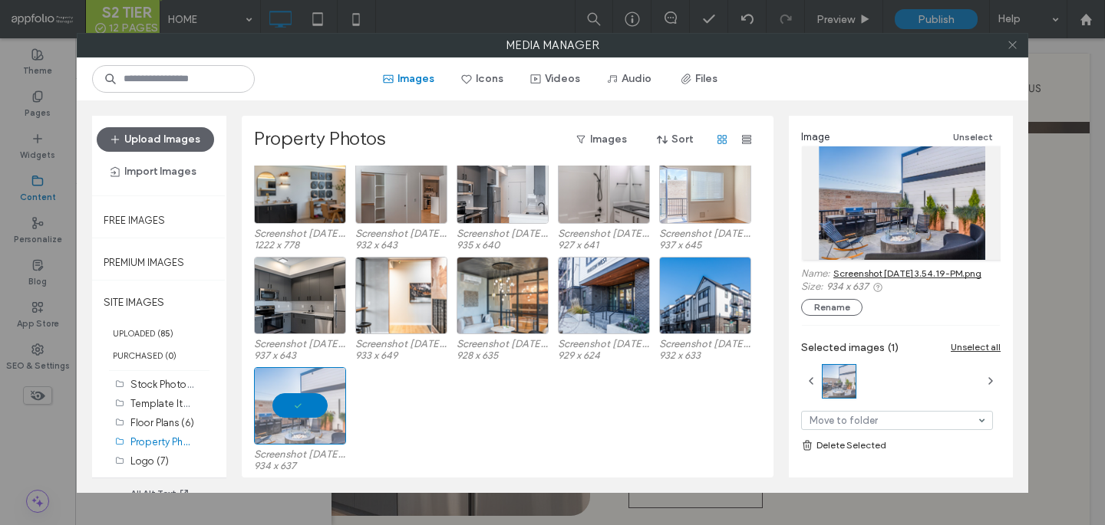
click at [1010, 38] on span at bounding box center [1012, 45] width 12 height 23
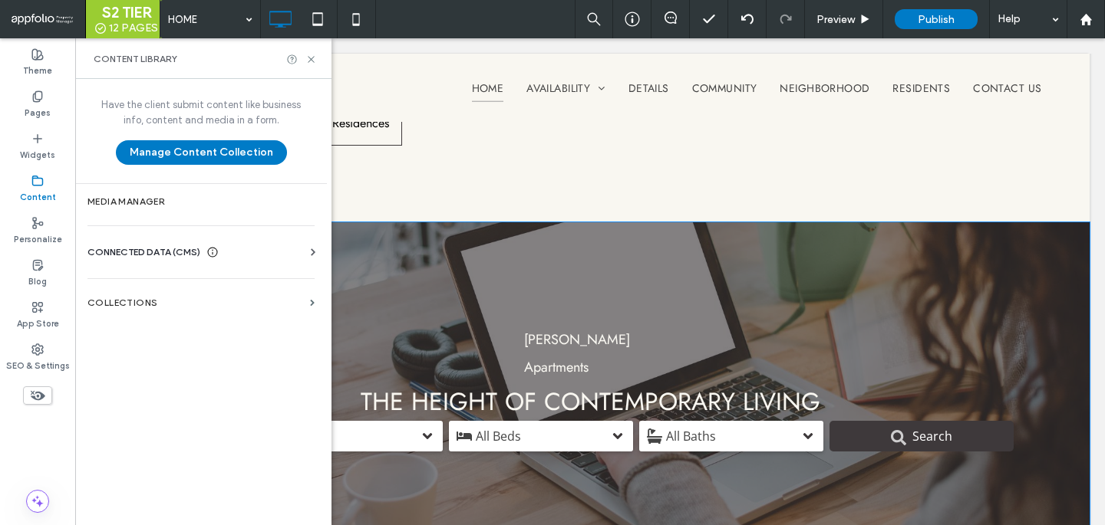
scroll to position [1005, 0]
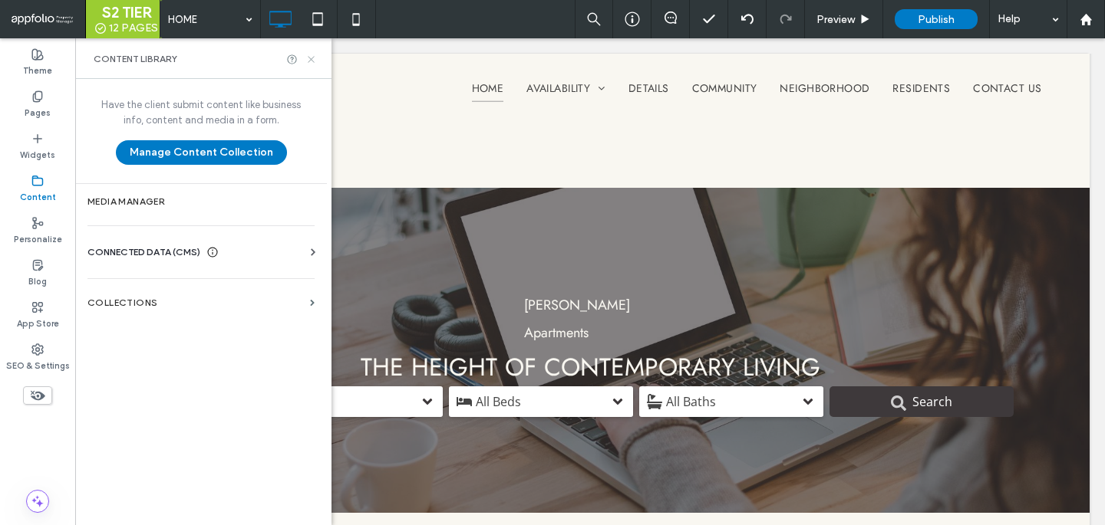
click at [308, 62] on icon at bounding box center [311, 60] width 12 height 12
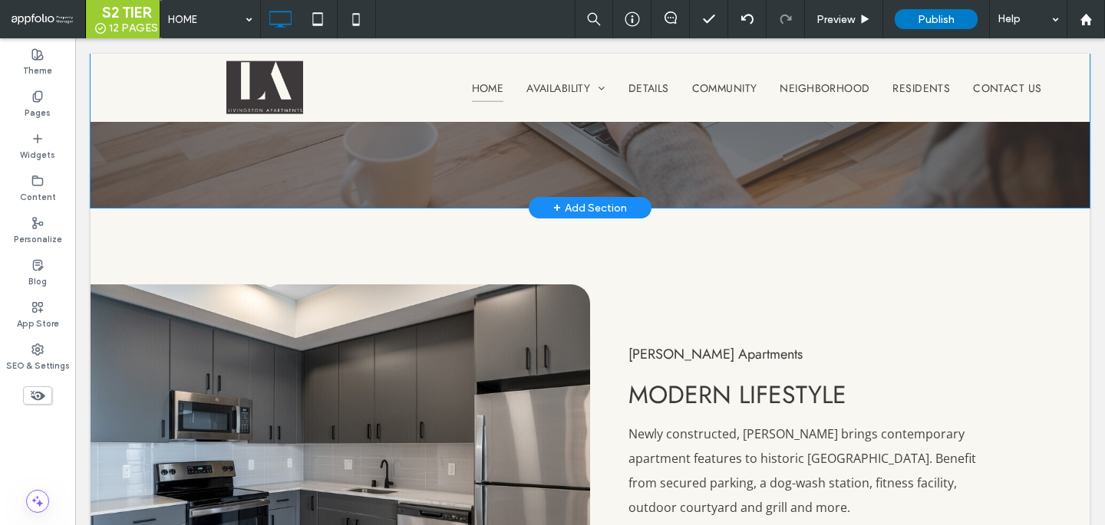
scroll to position [1365, 0]
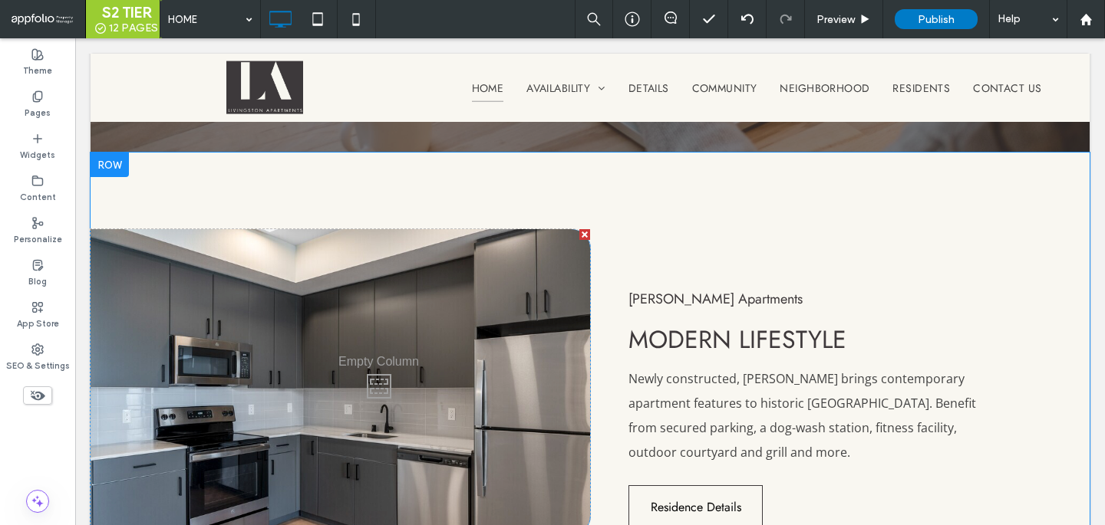
click at [583, 354] on div "Click To Paste" at bounding box center [340, 382] width 499 height 306
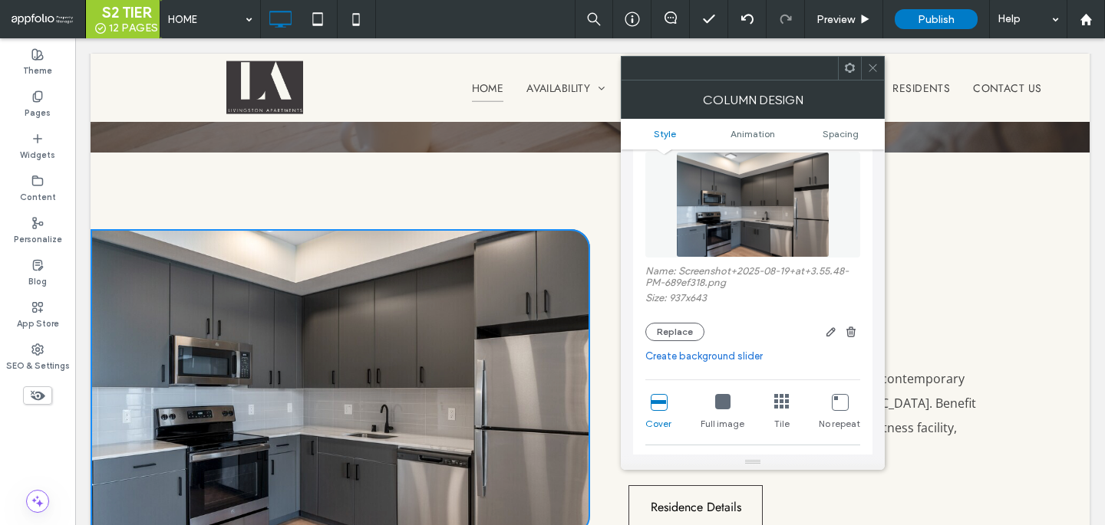
scroll to position [125, 0]
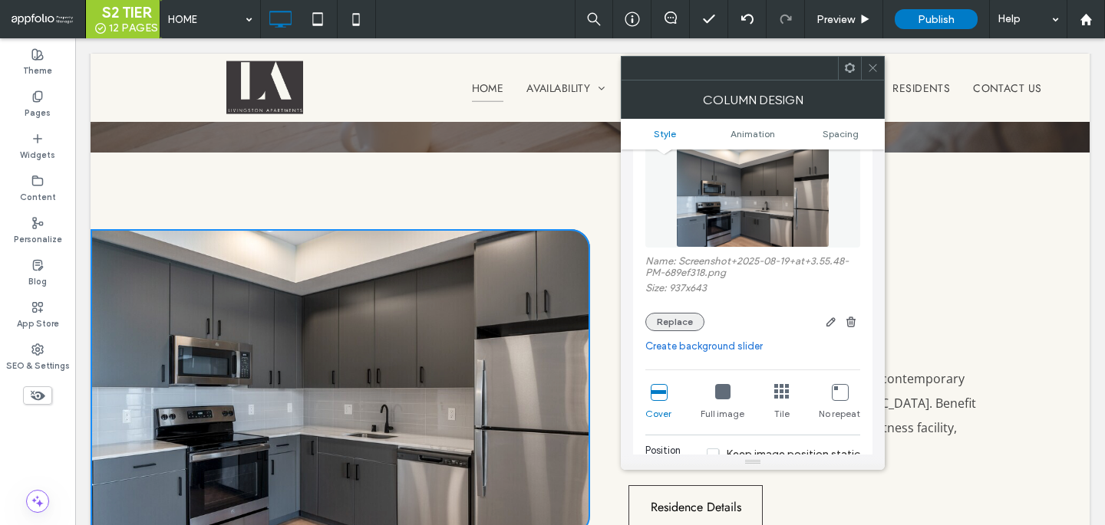
click at [683, 322] on button "Replace" at bounding box center [674, 322] width 59 height 18
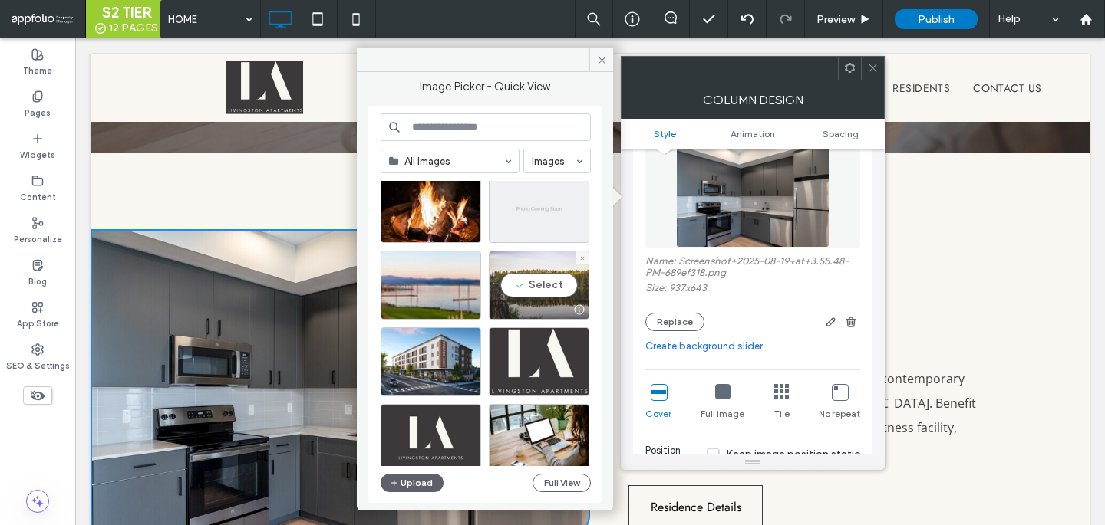
scroll to position [38, 0]
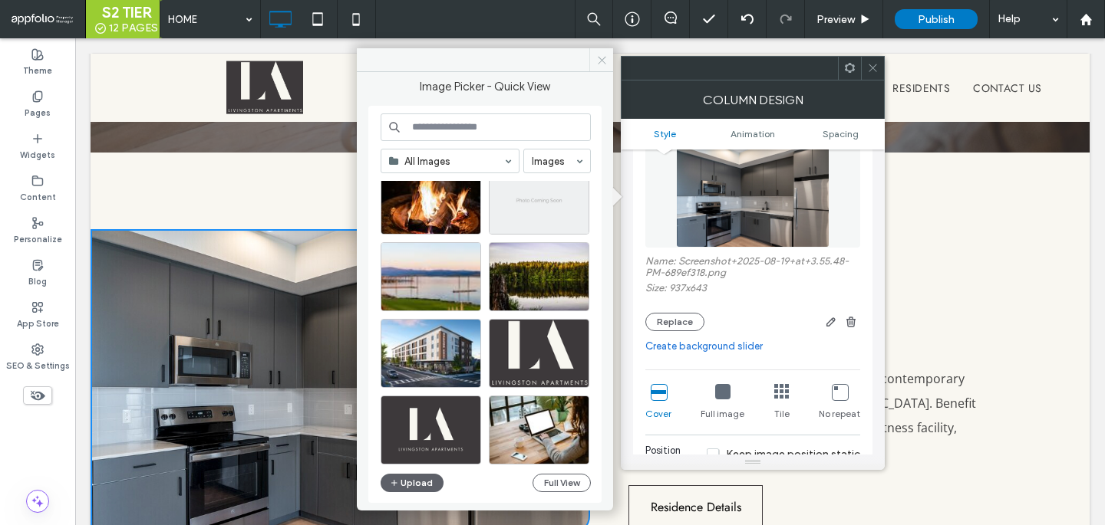
click at [612, 62] on span at bounding box center [601, 59] width 24 height 23
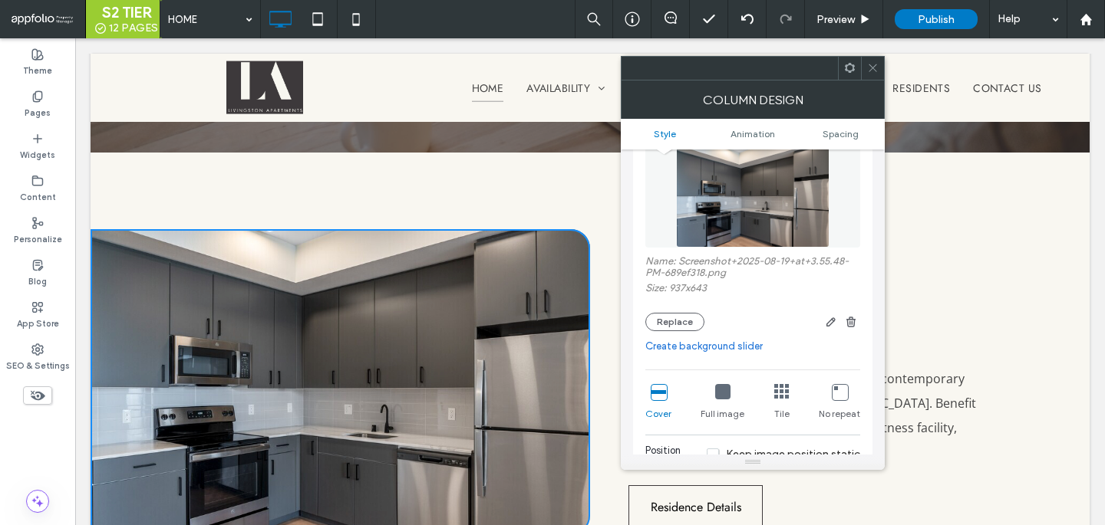
click at [880, 65] on div at bounding box center [872, 68] width 23 height 23
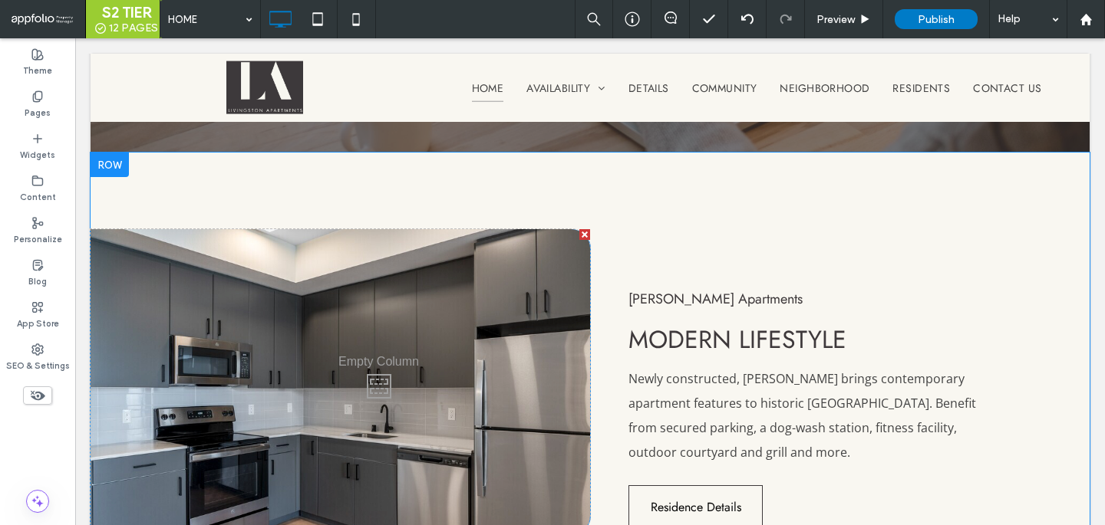
click at [521, 349] on div "Click To Paste" at bounding box center [340, 382] width 499 height 306
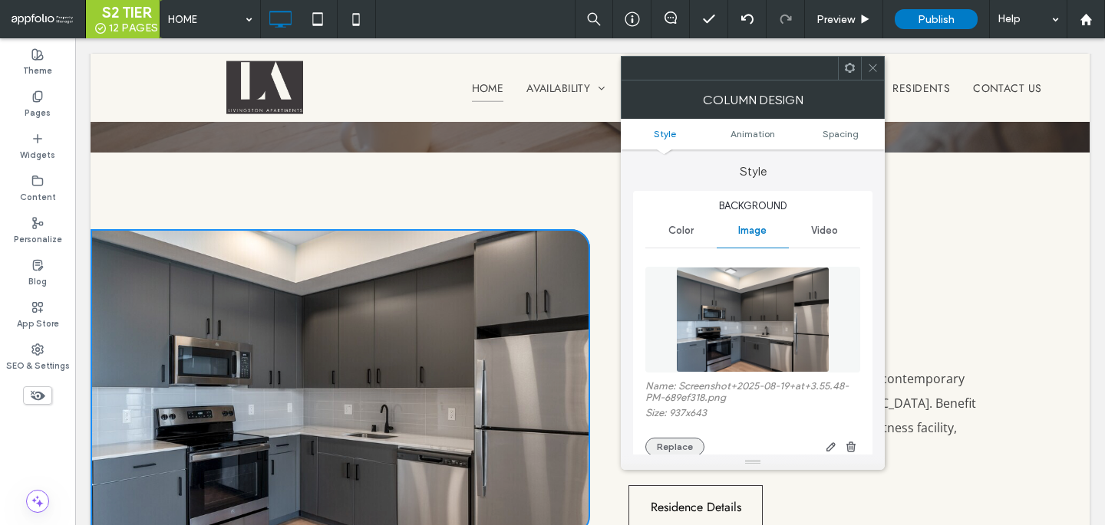
click at [687, 446] on button "Replace" at bounding box center [674, 447] width 59 height 18
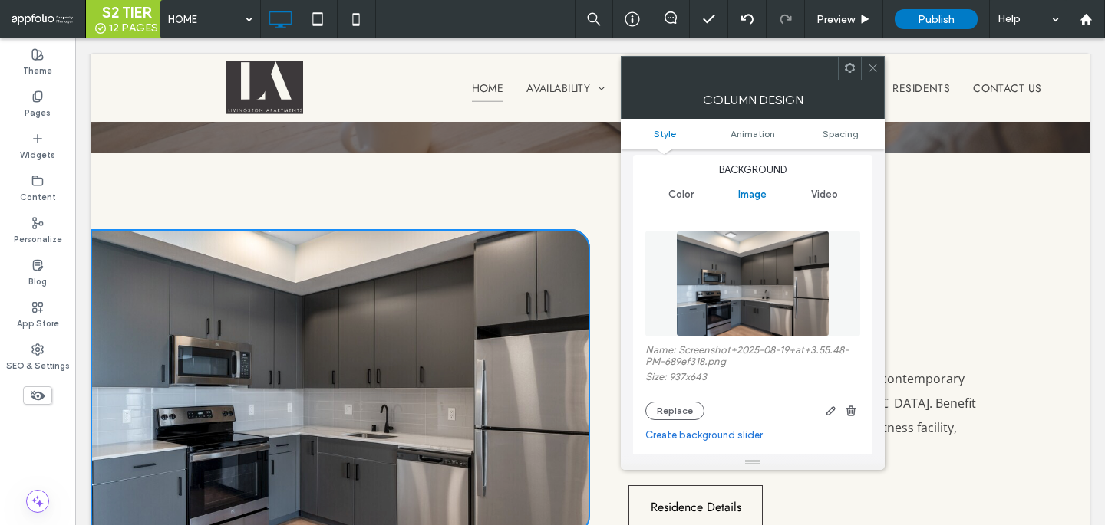
scroll to position [34, 0]
click at [686, 421] on button "Replace" at bounding box center [674, 413] width 59 height 18
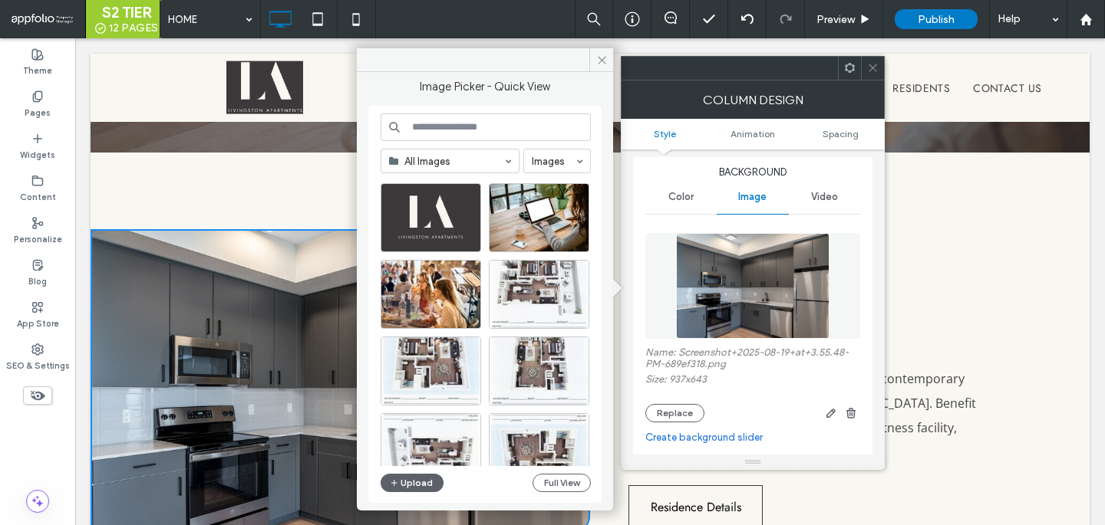
scroll to position [262, 0]
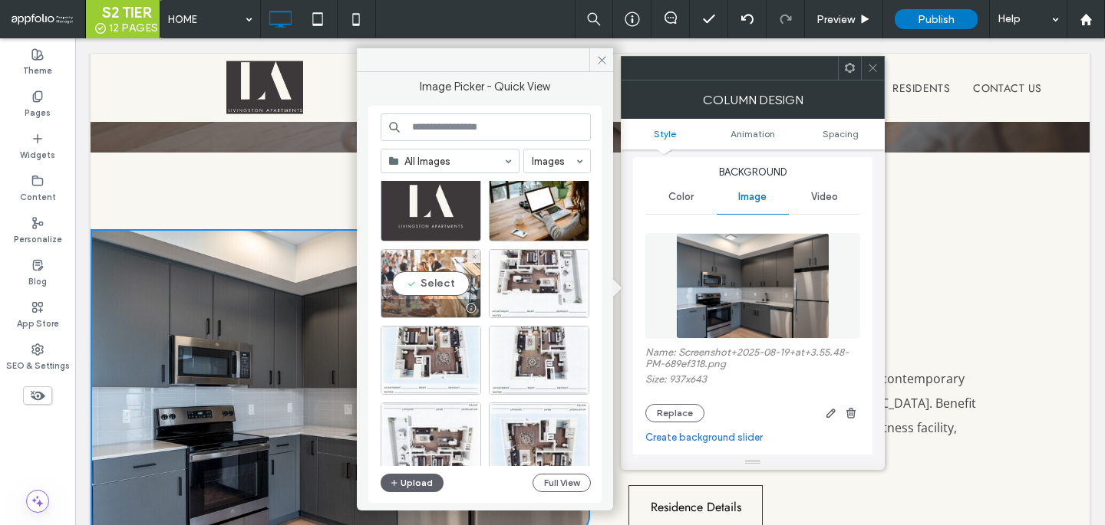
click at [456, 280] on div "Select" at bounding box center [430, 283] width 100 height 69
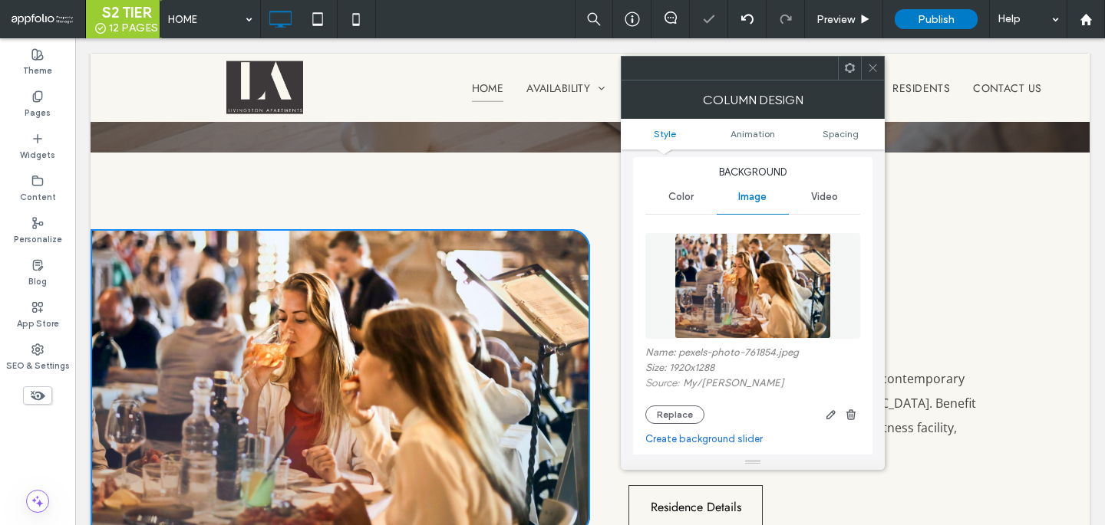
click at [865, 68] on div at bounding box center [872, 68] width 23 height 23
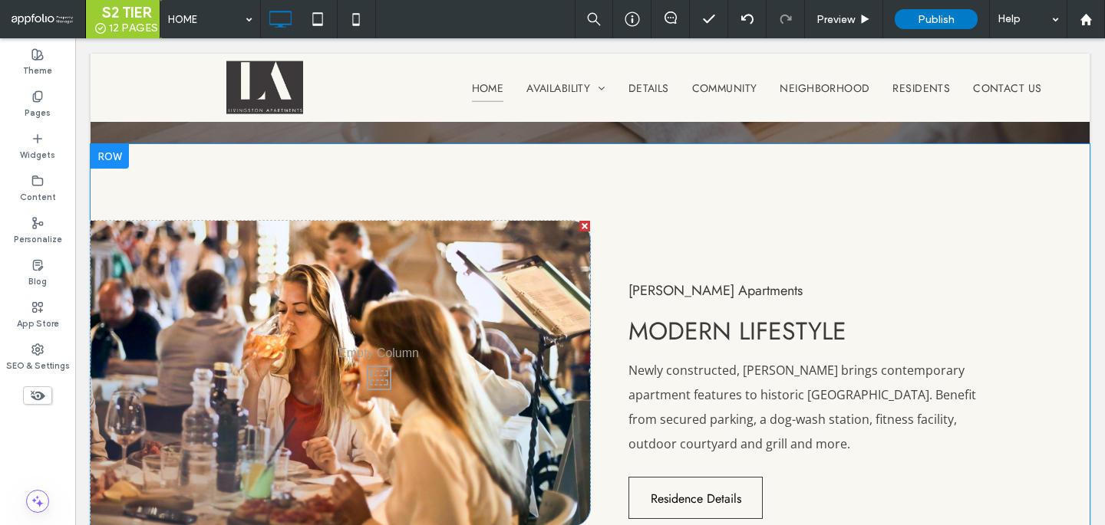
scroll to position [1378, 0]
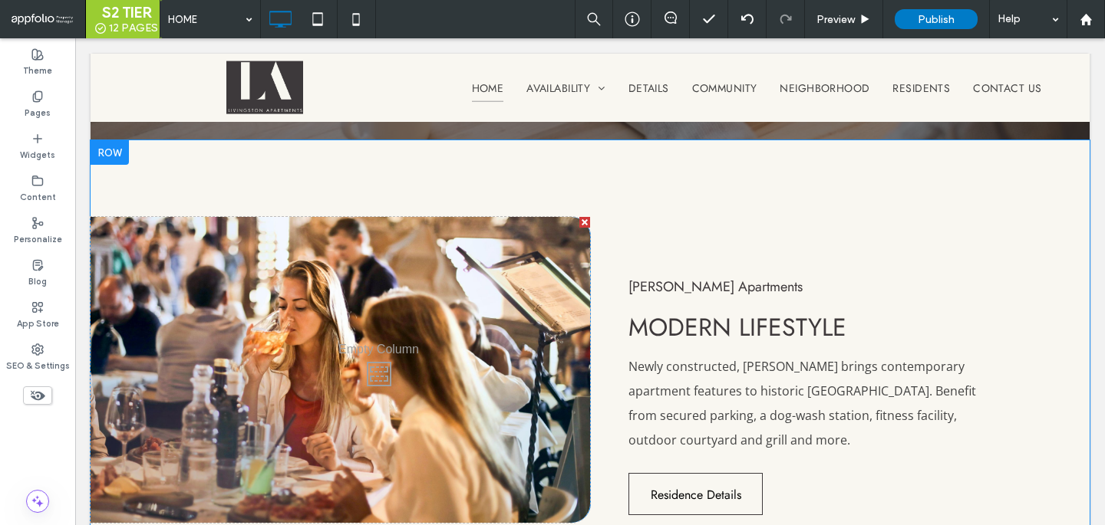
click at [571, 370] on div "Click To Paste" at bounding box center [340, 370] width 499 height 306
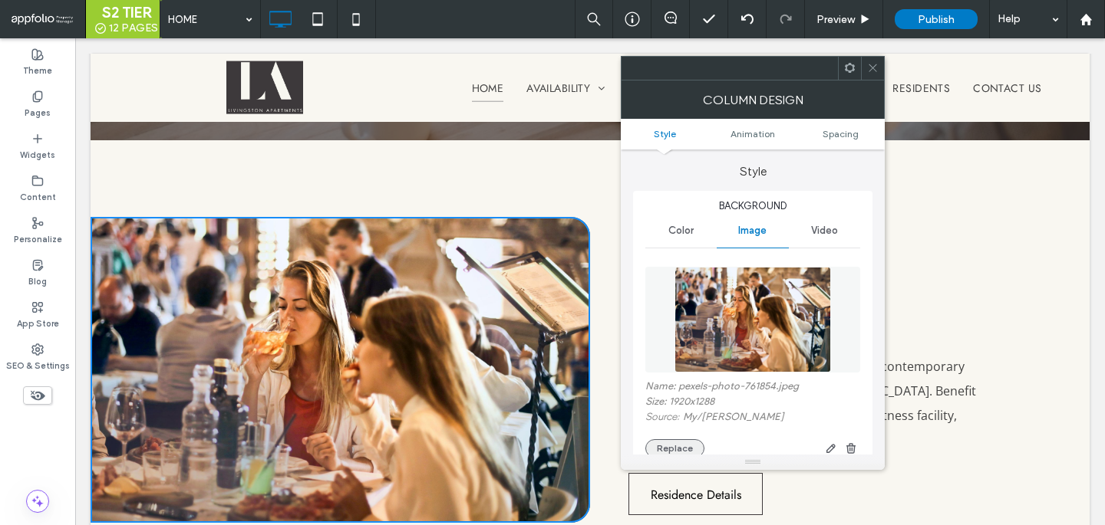
click at [660, 452] on button "Replace" at bounding box center [674, 449] width 59 height 18
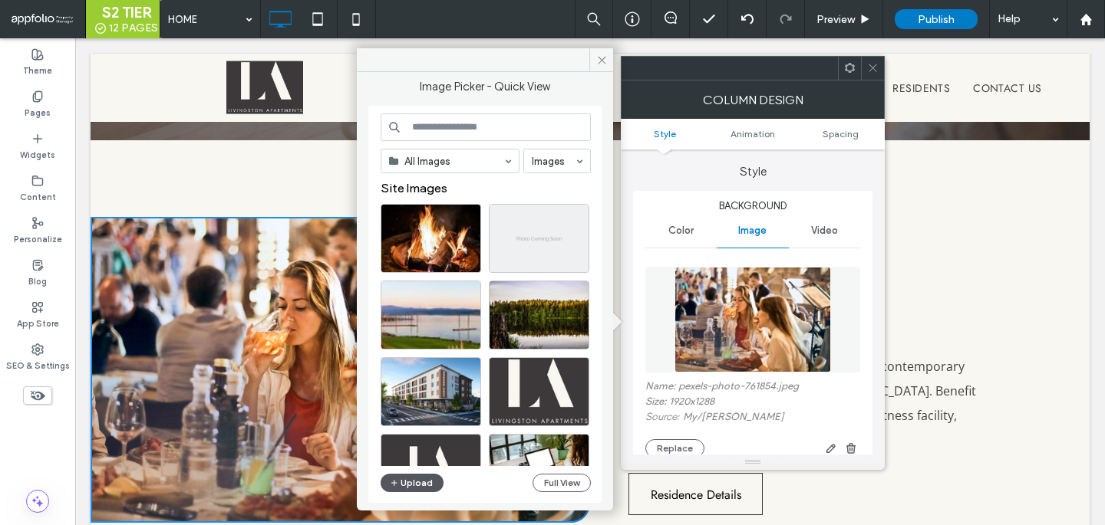
click at [432, 484] on button "Upload" at bounding box center [411, 483] width 63 height 18
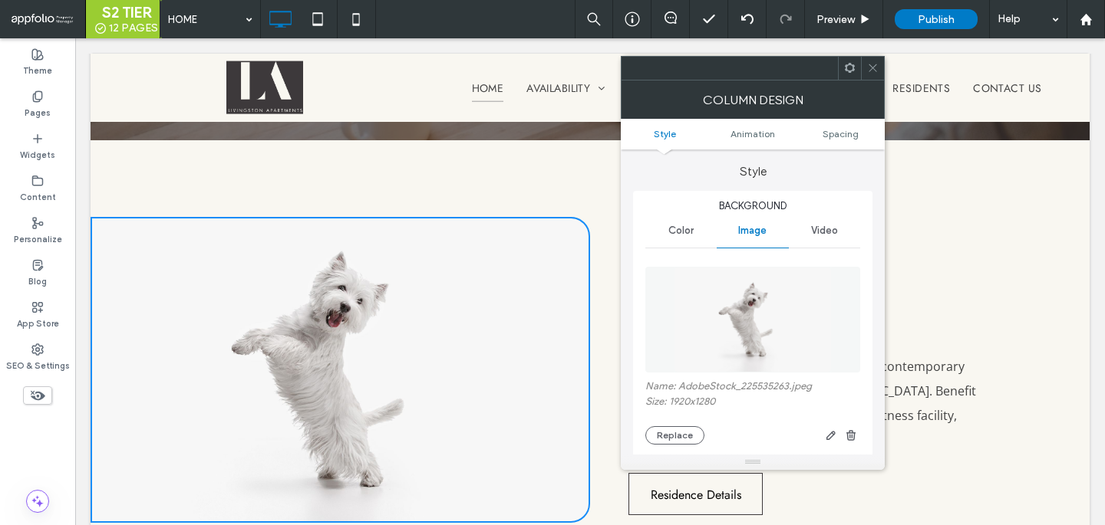
click at [871, 71] on icon at bounding box center [873, 68] width 12 height 12
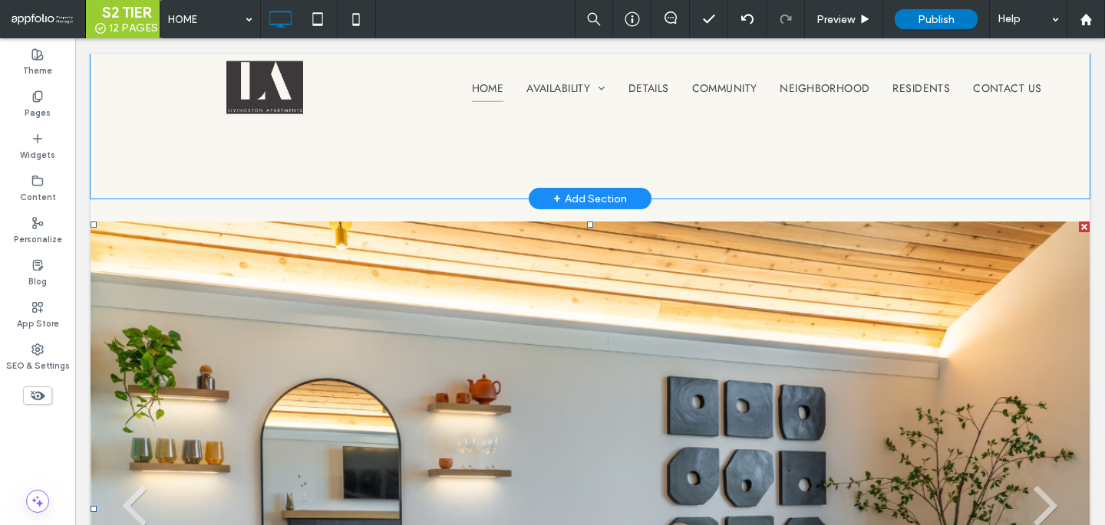
scroll to position [2135, 0]
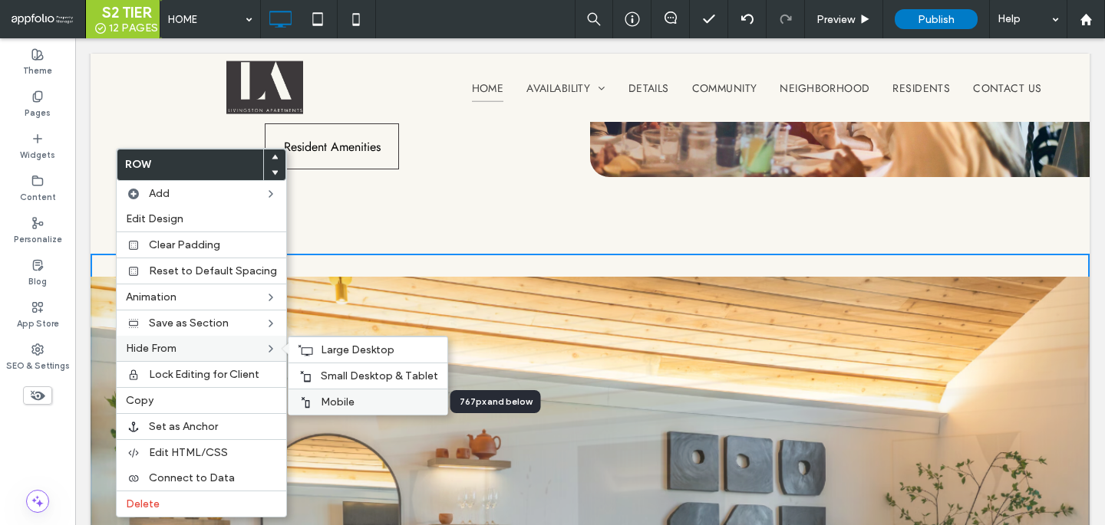
click at [405, 406] on label "Mobile" at bounding box center [379, 402] width 117 height 13
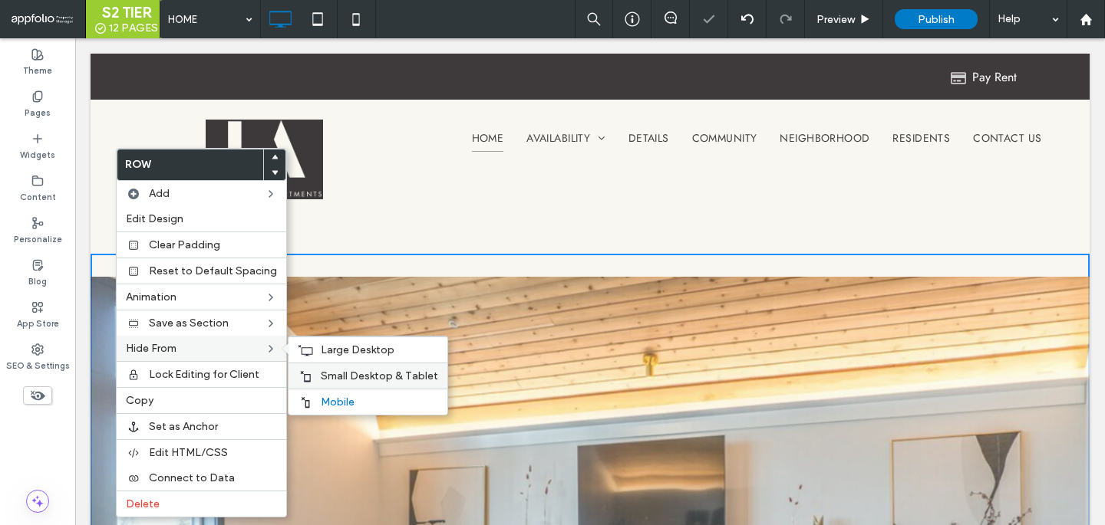
click at [407, 380] on span "Small Desktop & Tablet" at bounding box center [379, 376] width 117 height 13
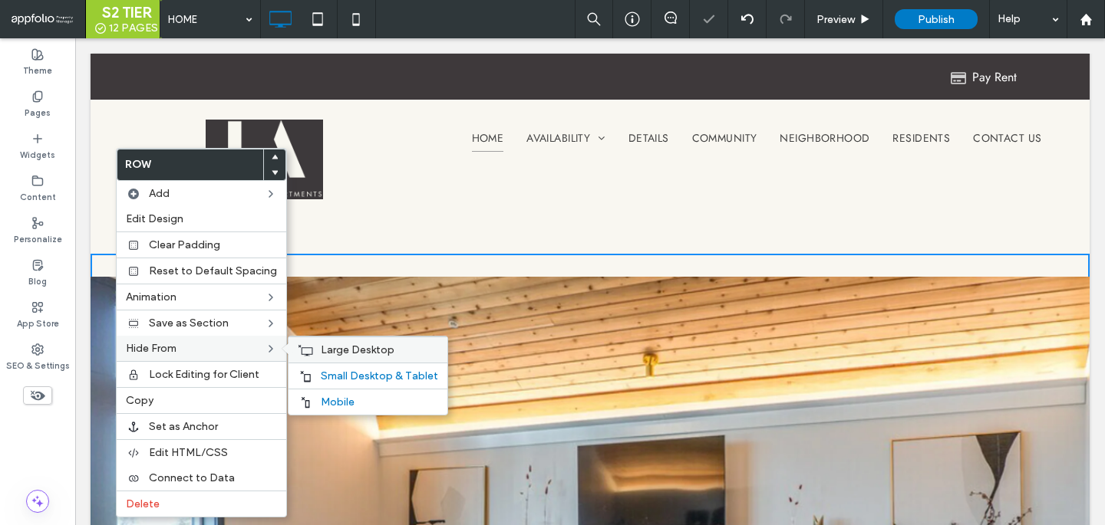
click at [400, 350] on label "Large Desktop" at bounding box center [379, 350] width 117 height 13
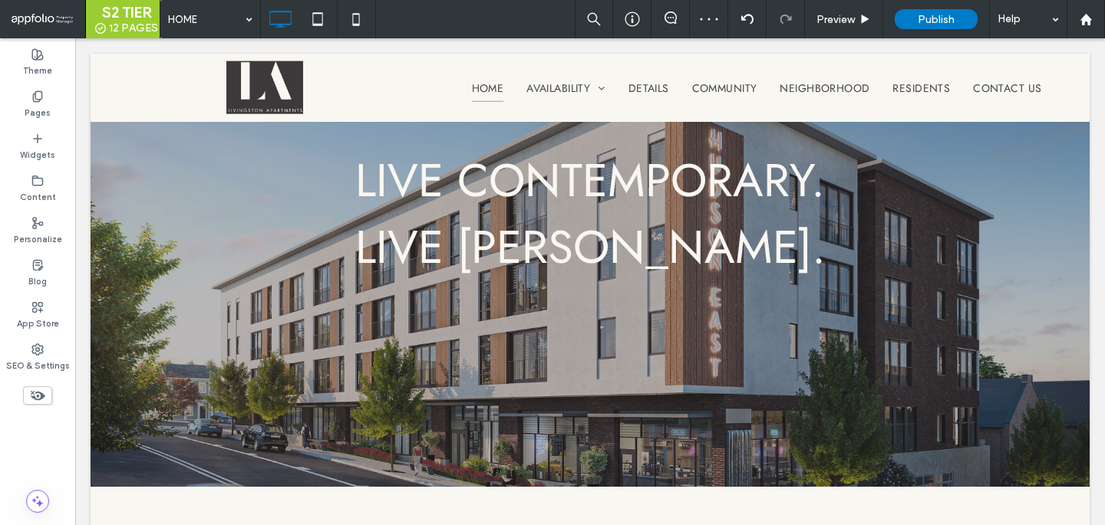
scroll to position [0, 0]
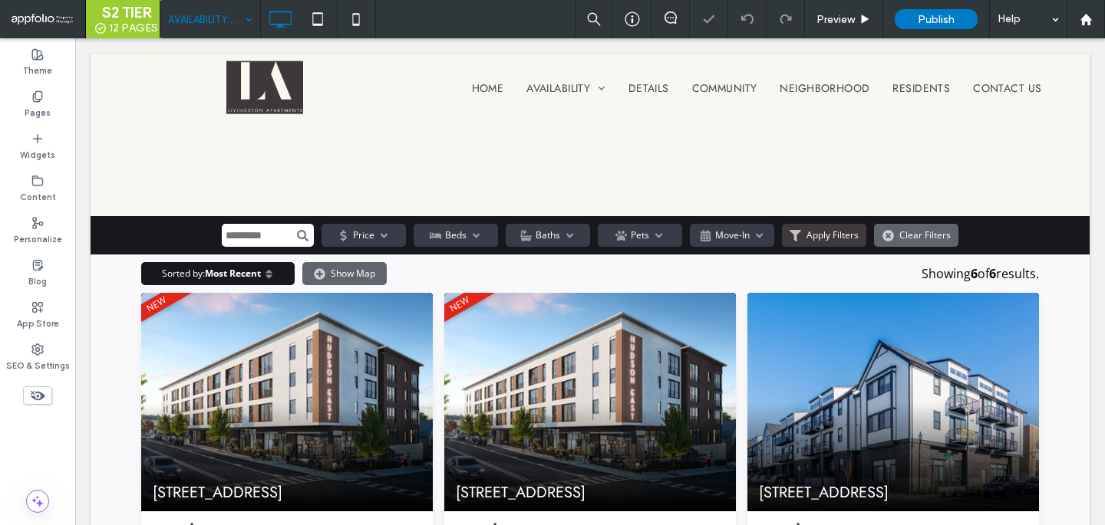
scroll to position [216, 0]
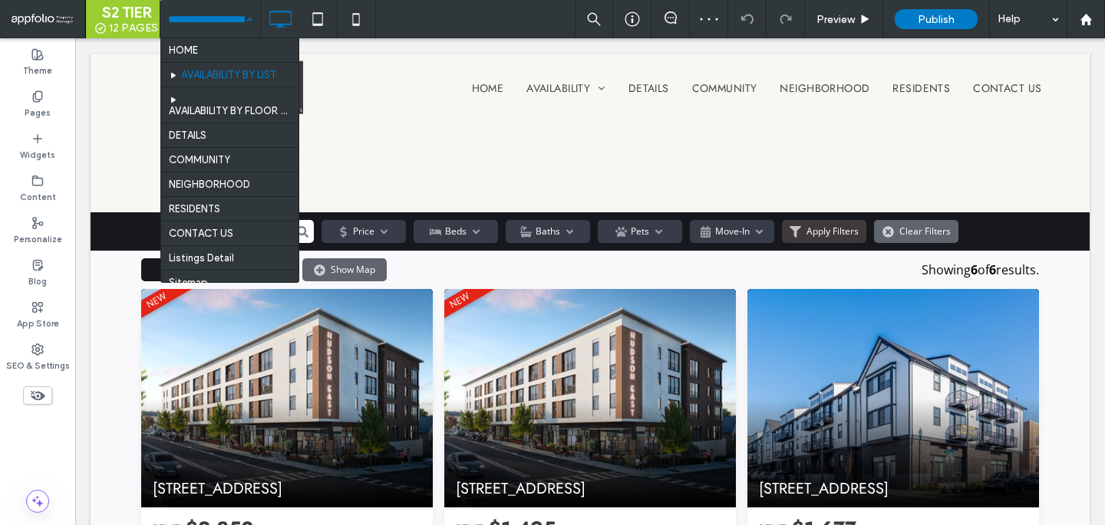
click at [216, 12] on input at bounding box center [206, 19] width 77 height 38
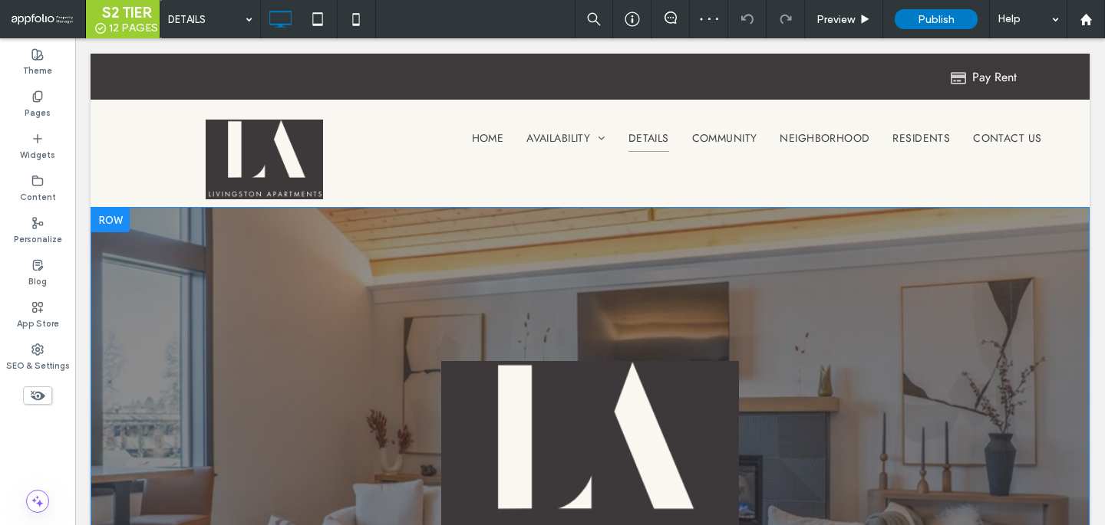
click at [103, 215] on div at bounding box center [110, 220] width 38 height 25
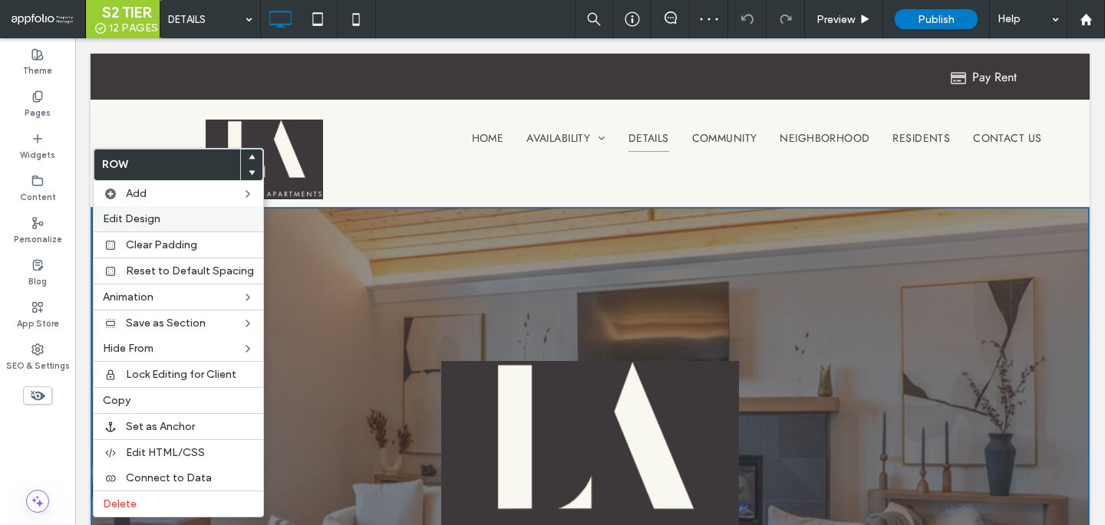
click at [144, 226] on div "Edit Design" at bounding box center [179, 218] width 170 height 25
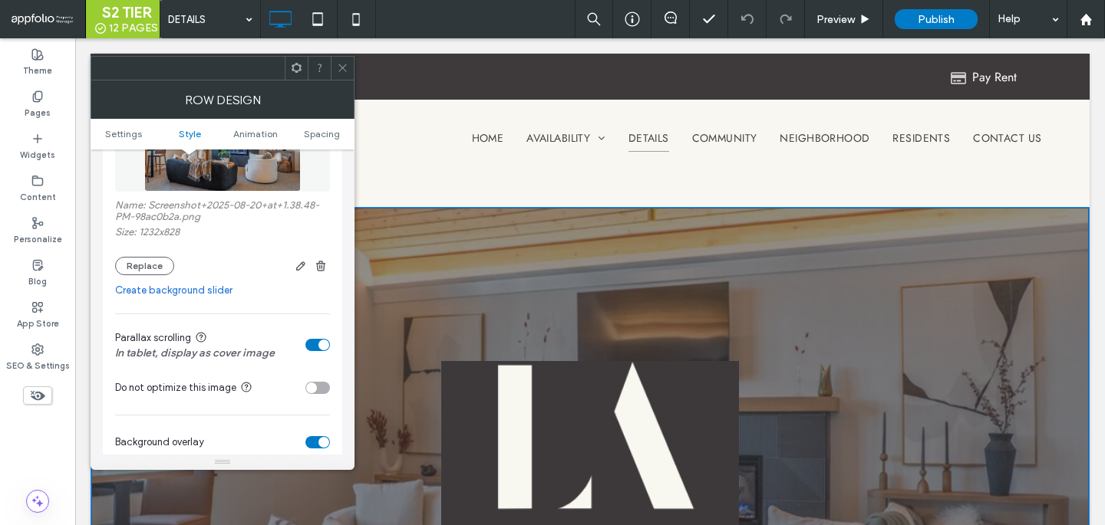
scroll to position [340, 0]
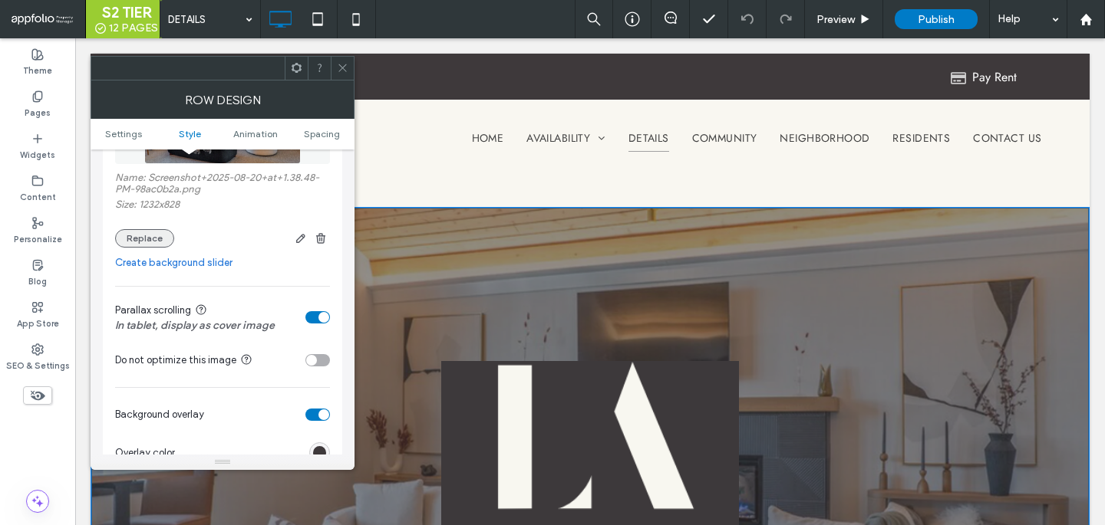
click at [152, 245] on button "Replace" at bounding box center [144, 238] width 59 height 18
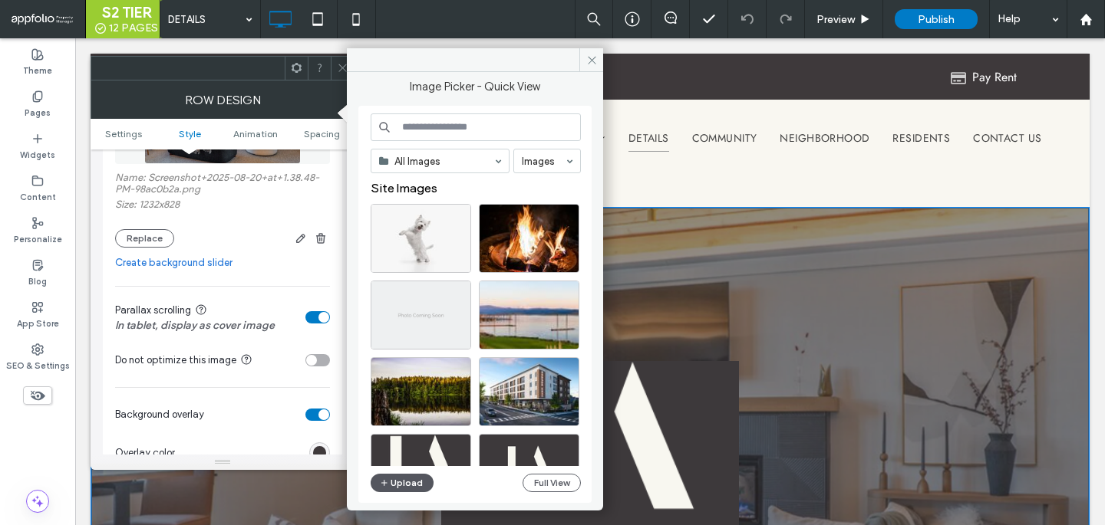
click at [392, 489] on button "Upload" at bounding box center [402, 483] width 63 height 18
click at [397, 482] on button "Upload" at bounding box center [402, 483] width 63 height 18
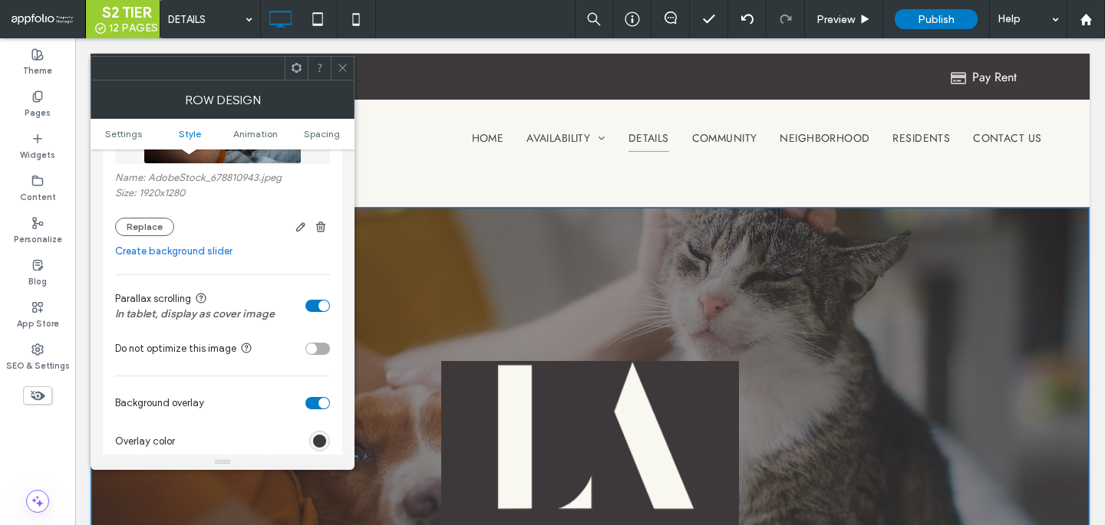
click at [341, 65] on icon at bounding box center [343, 68] width 12 height 12
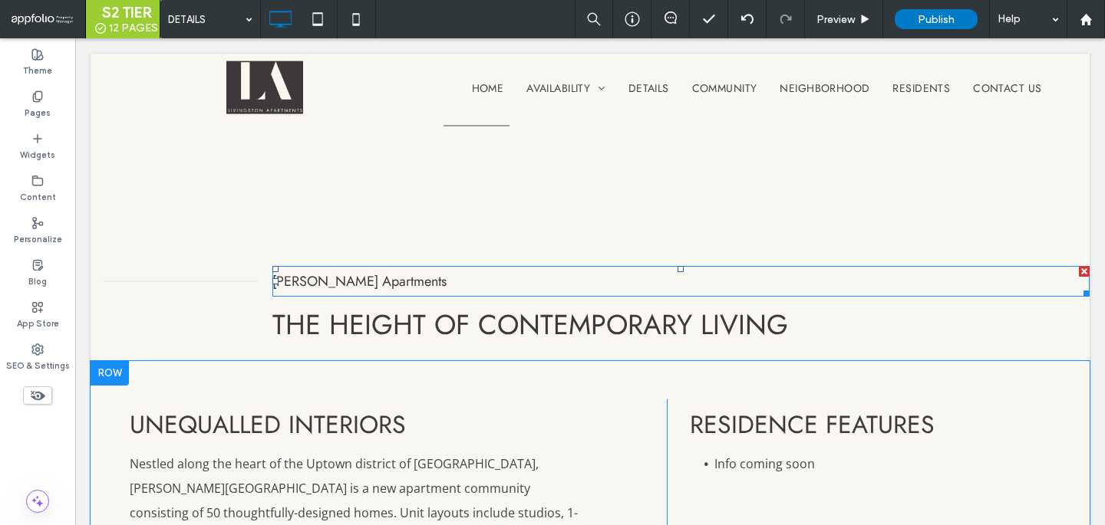
scroll to position [906, 0]
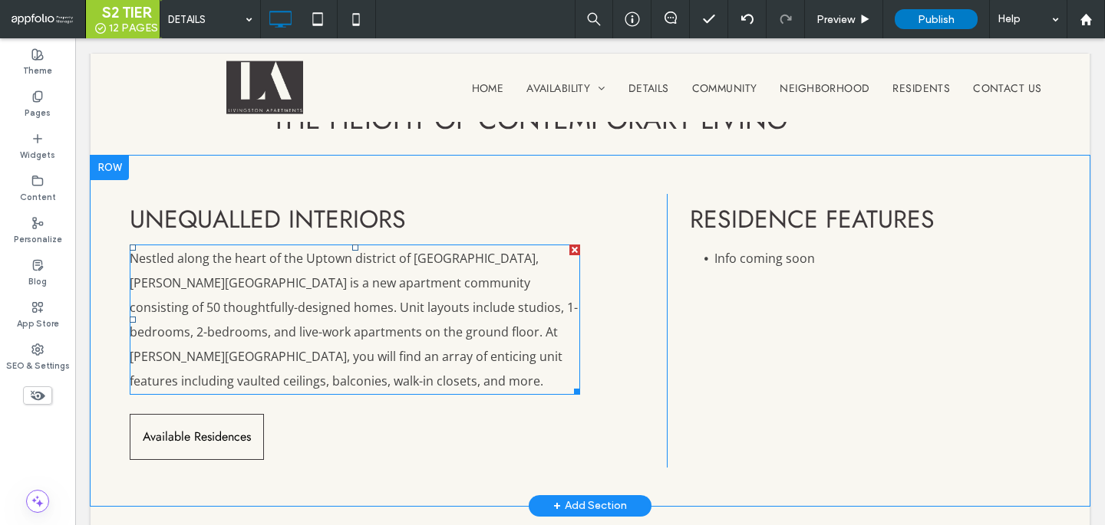
click at [470, 357] on span "Nestled along the heart of the Uptown district of Downtown Vancouver, Hudson We…" at bounding box center [354, 320] width 448 height 140
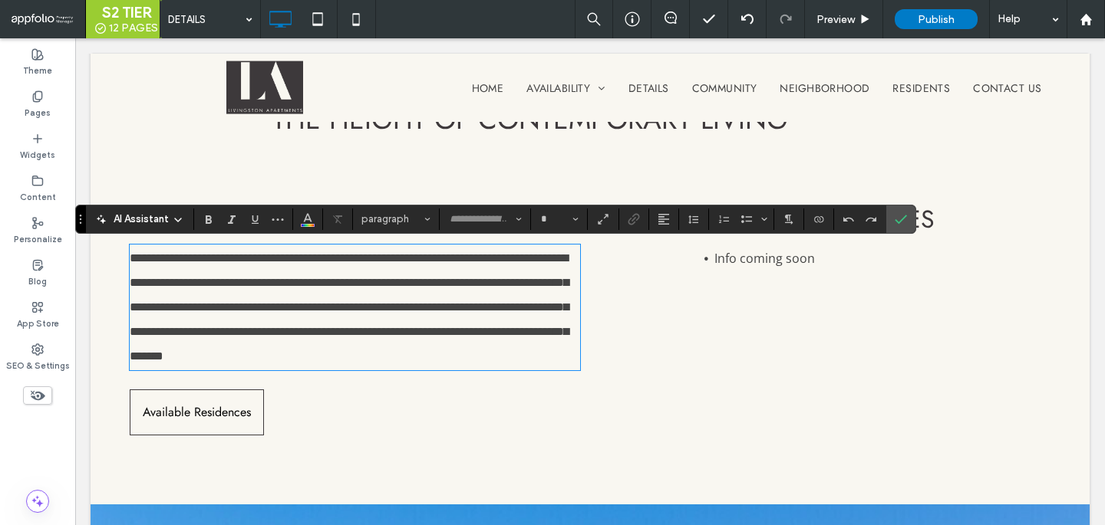
type input "*********"
type input "**"
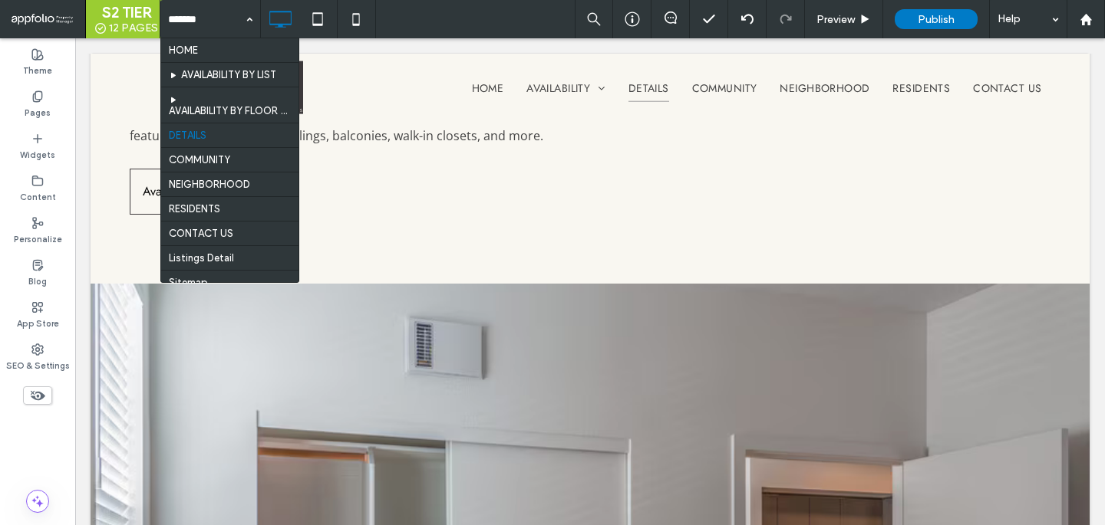
scroll to position [1168, 0]
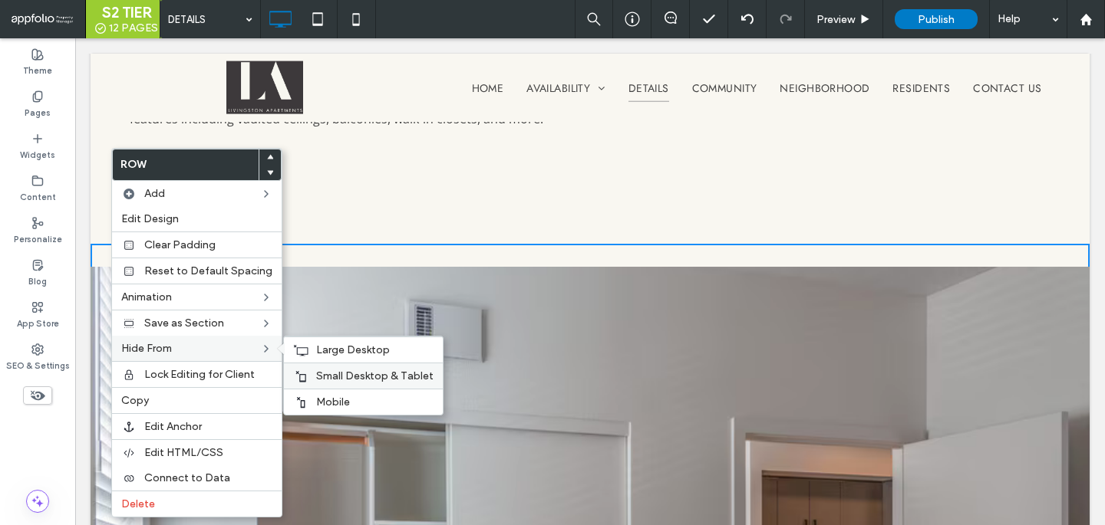
click at [357, 388] on div "Small Desktop & Tablet" at bounding box center [363, 376] width 159 height 26
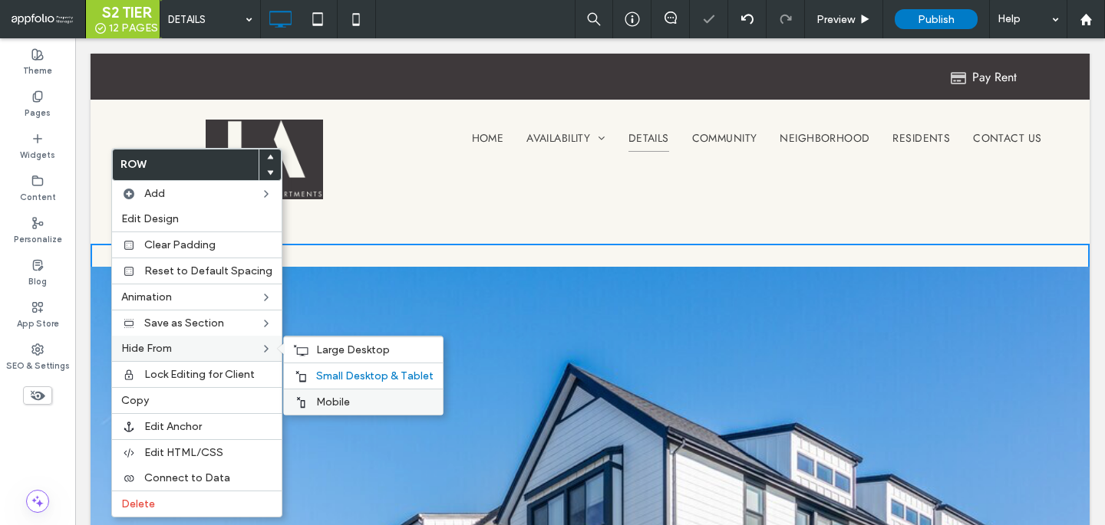
click at [321, 403] on span "Mobile" at bounding box center [333, 402] width 34 height 13
click at [335, 347] on span "Large Desktop" at bounding box center [353, 350] width 74 height 13
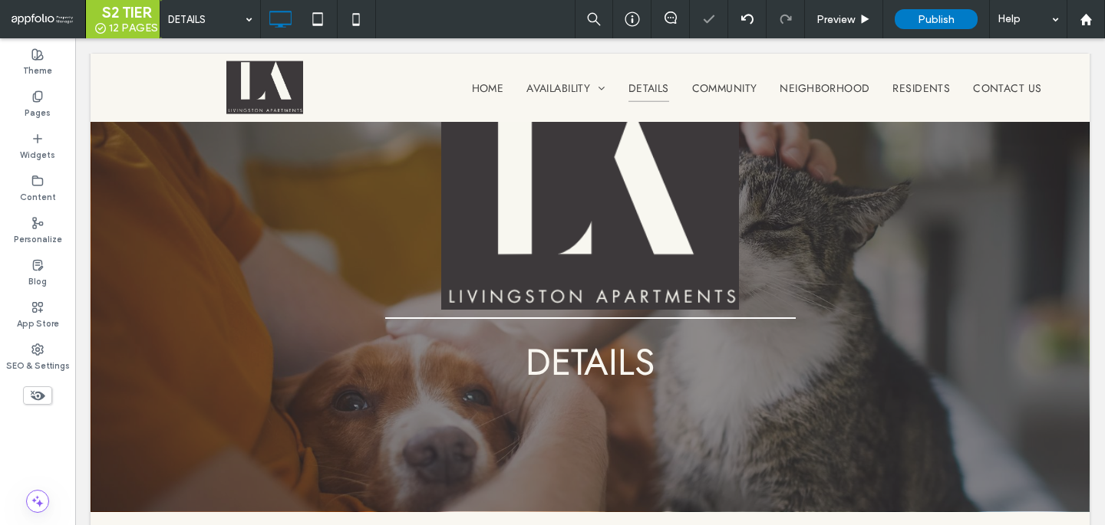
scroll to position [0, 0]
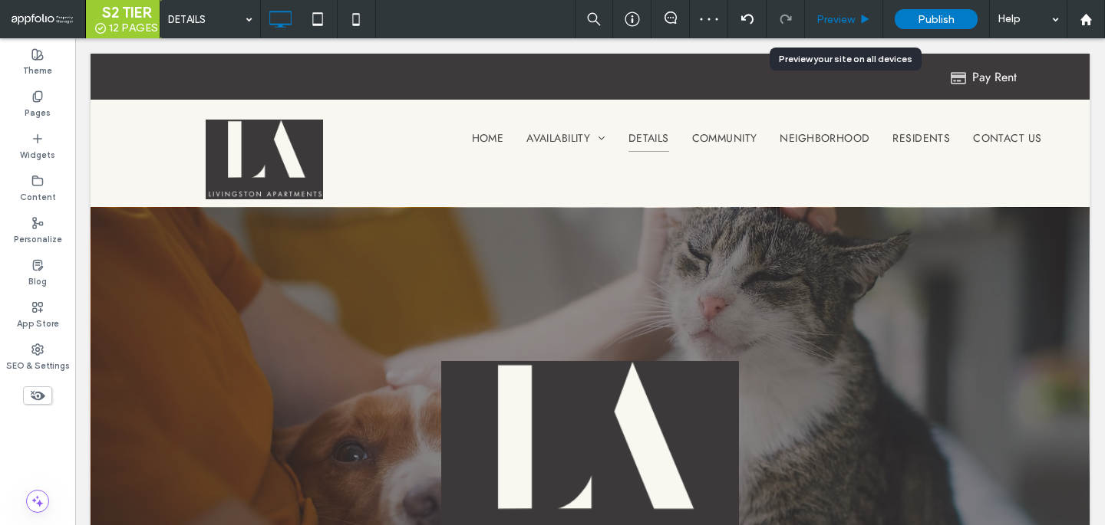
click at [838, 18] on span "Preview" at bounding box center [835, 19] width 38 height 13
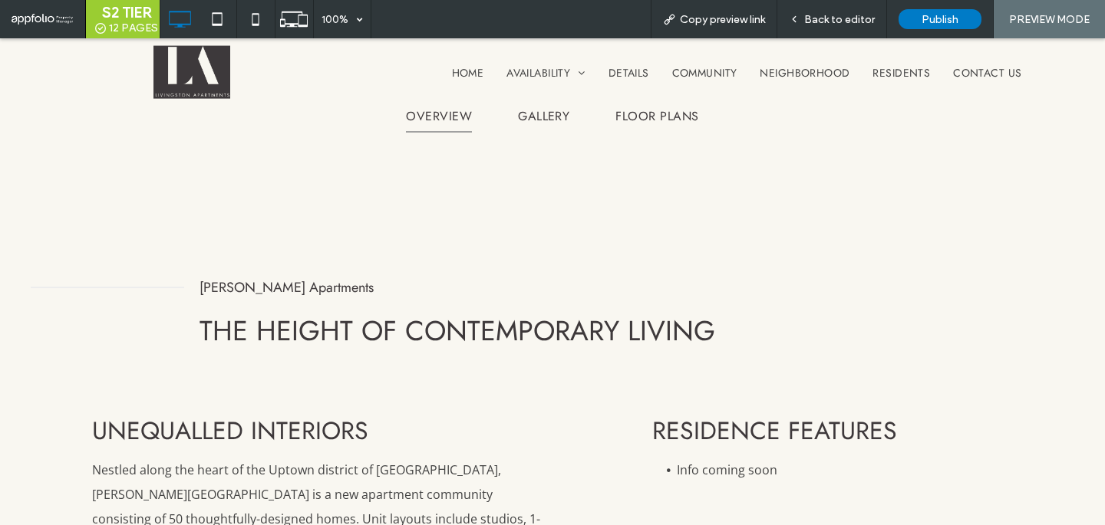
scroll to position [650, 0]
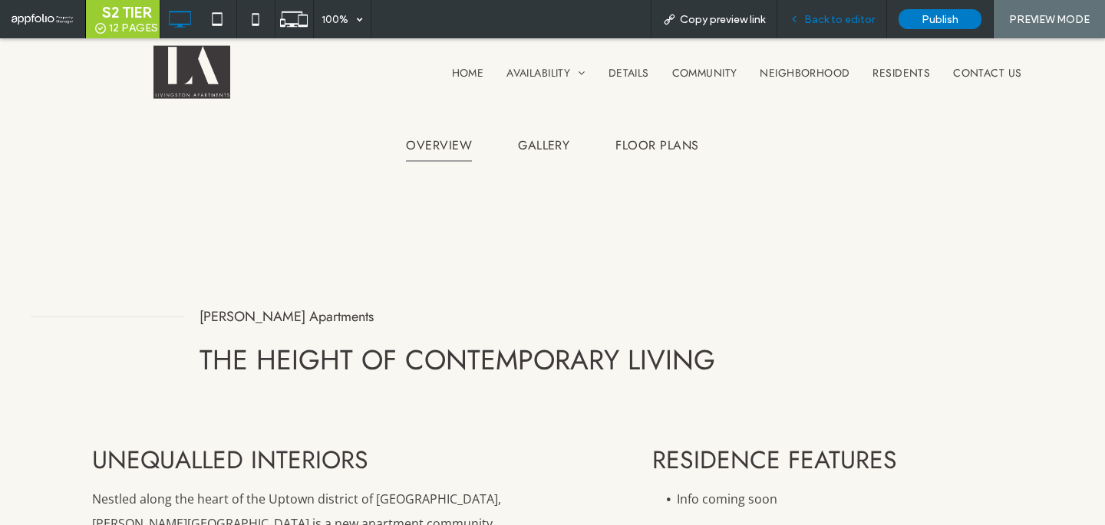
click at [830, 17] on span "Back to editor" at bounding box center [839, 19] width 71 height 13
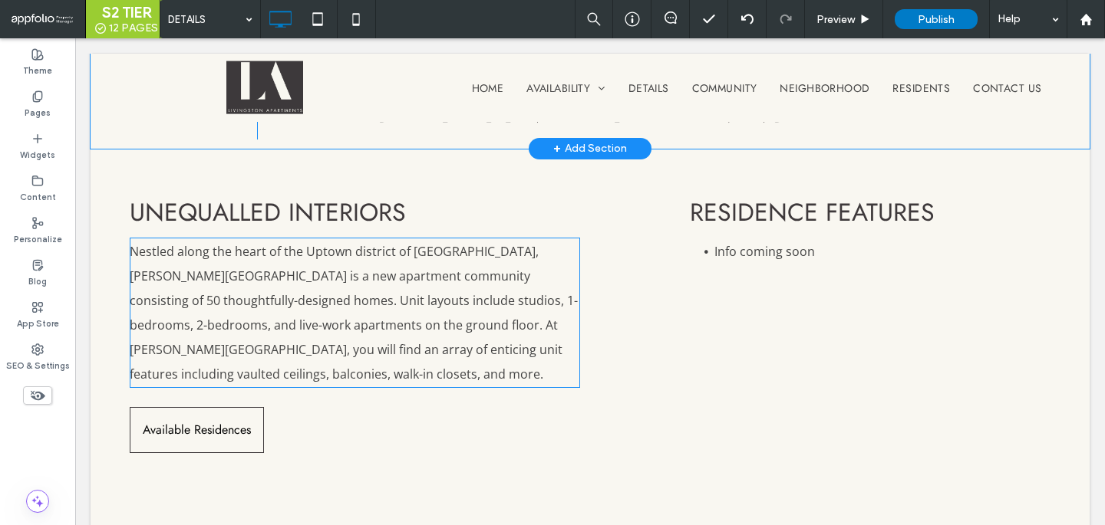
scroll to position [937, 0]
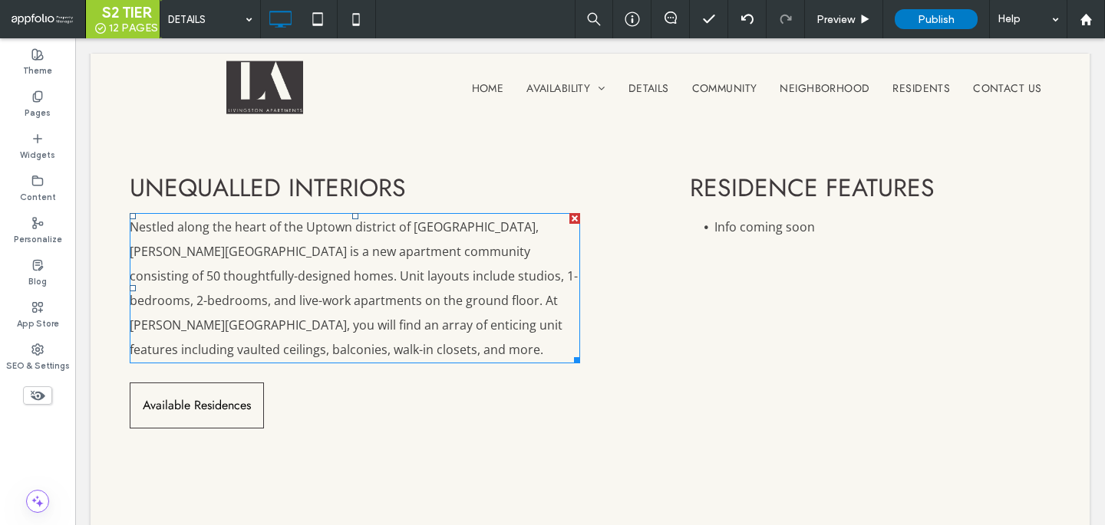
click at [462, 302] on span "Nestled along the heart of the Uptown district of Downtown Vancouver, Hudson We…" at bounding box center [354, 289] width 448 height 140
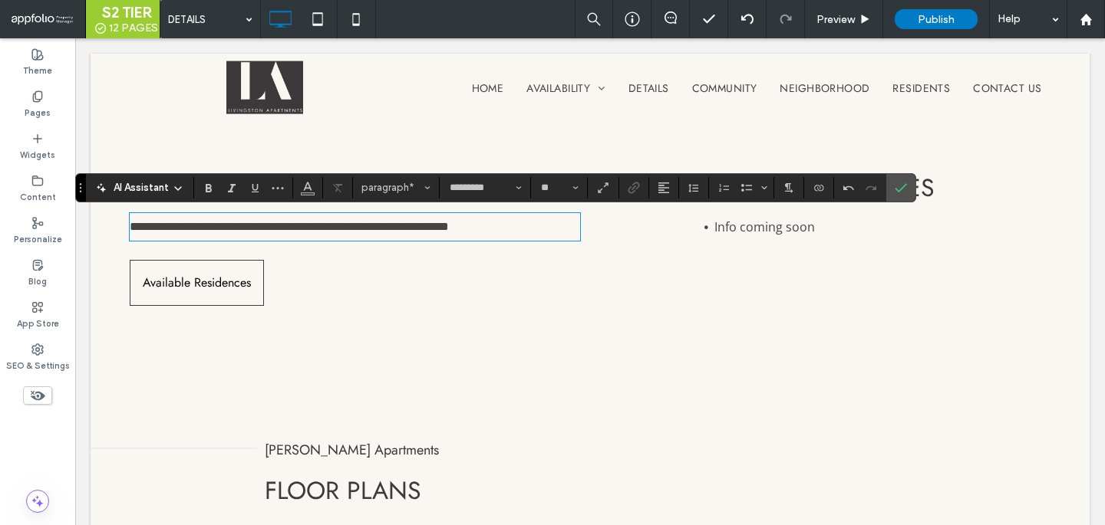
click at [390, 226] on span "**********" at bounding box center [289, 227] width 319 height 12
click at [306, 239] on p "**********" at bounding box center [355, 227] width 450 height 25
drag, startPoint x: 214, startPoint y: 249, endPoint x: 184, endPoint y: 249, distance: 29.9
click at [184, 239] on p "**********" at bounding box center [355, 227] width 450 height 25
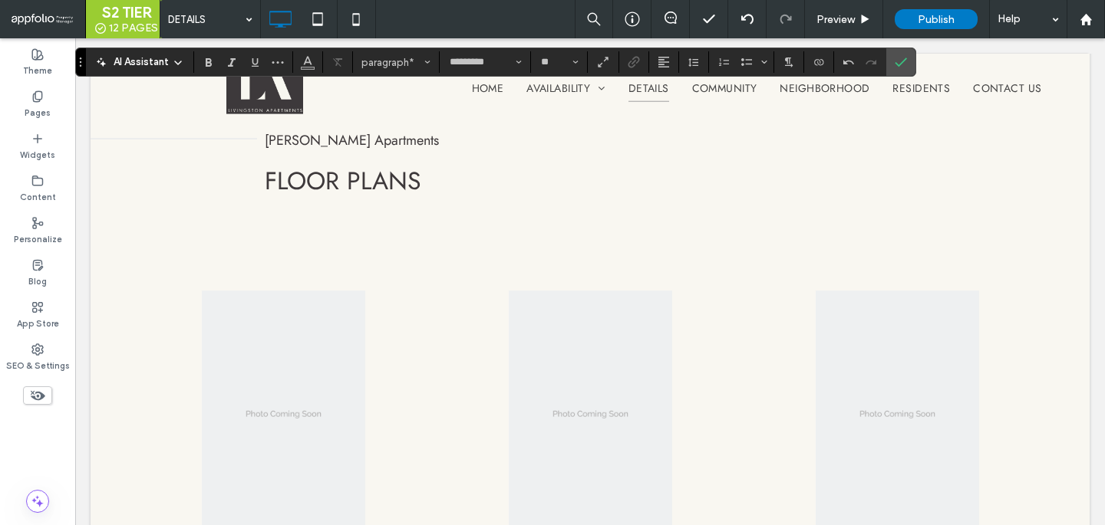
scroll to position [996, 0]
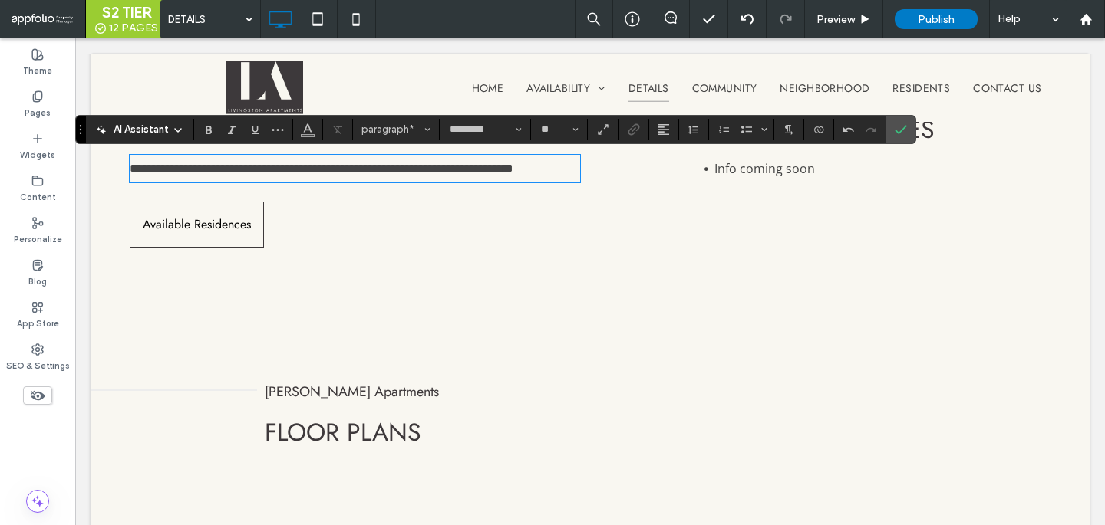
click at [820, 179] on li "Info coming soon" at bounding box center [882, 168] width 336 height 25
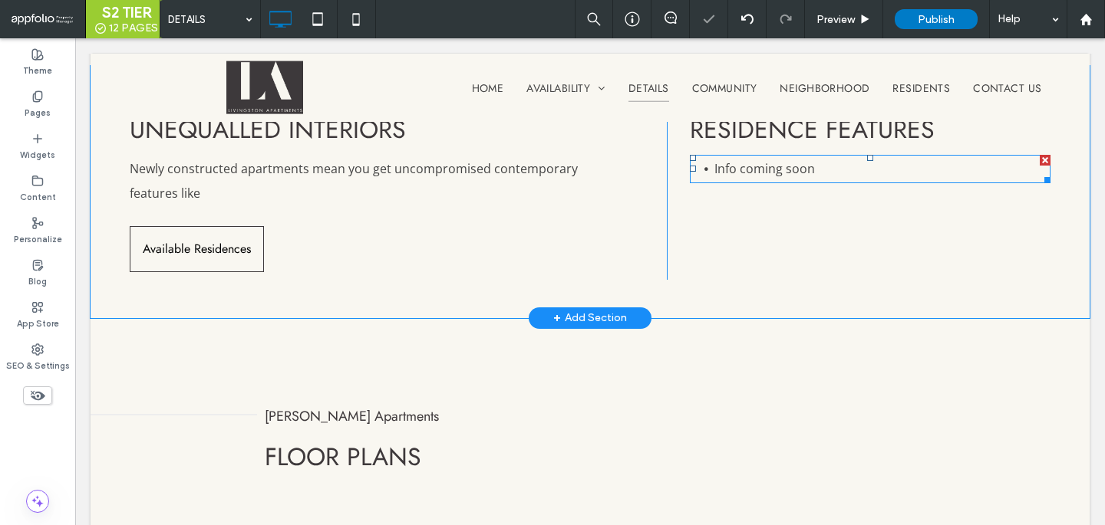
click at [810, 159] on li "Info coming soon" at bounding box center [882, 168] width 336 height 25
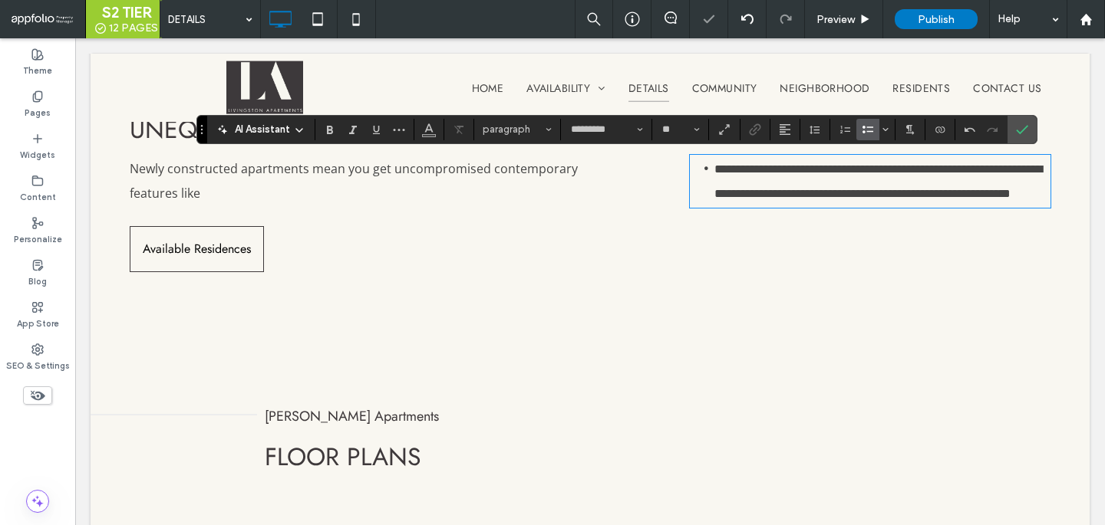
scroll to position [0, 0]
click at [727, 173] on span "**********" at bounding box center [878, 181] width 328 height 36
click at [817, 171] on span "**********" at bounding box center [878, 181] width 328 height 36
click at [821, 171] on span "**********" at bounding box center [878, 181] width 328 height 36
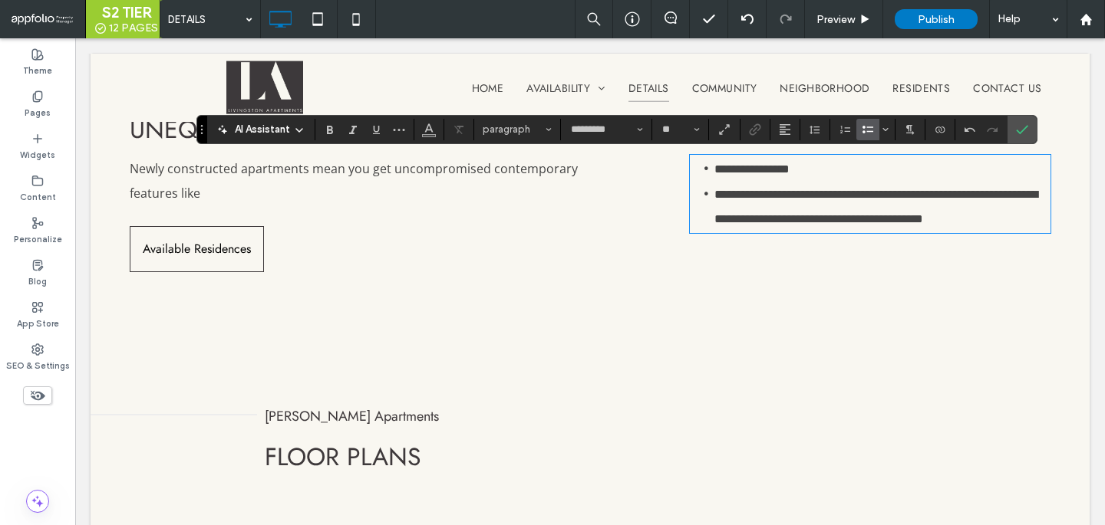
click at [720, 173] on span "**********" at bounding box center [751, 169] width 75 height 12
click at [716, 199] on span "**********" at bounding box center [875, 207] width 323 height 36
click at [822, 195] on span "**********" at bounding box center [875, 207] width 323 height 36
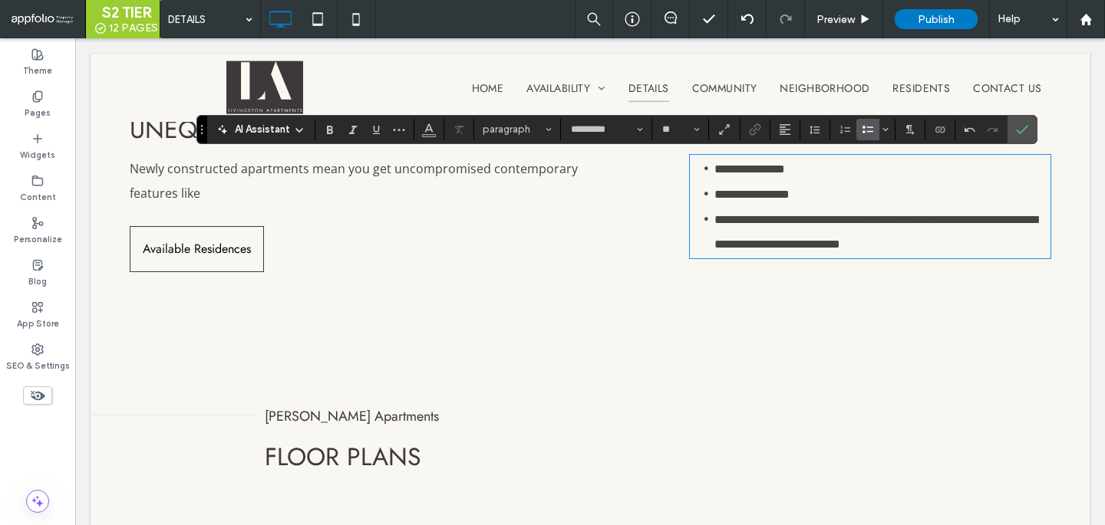
click at [807, 217] on span "**********" at bounding box center [875, 232] width 323 height 36
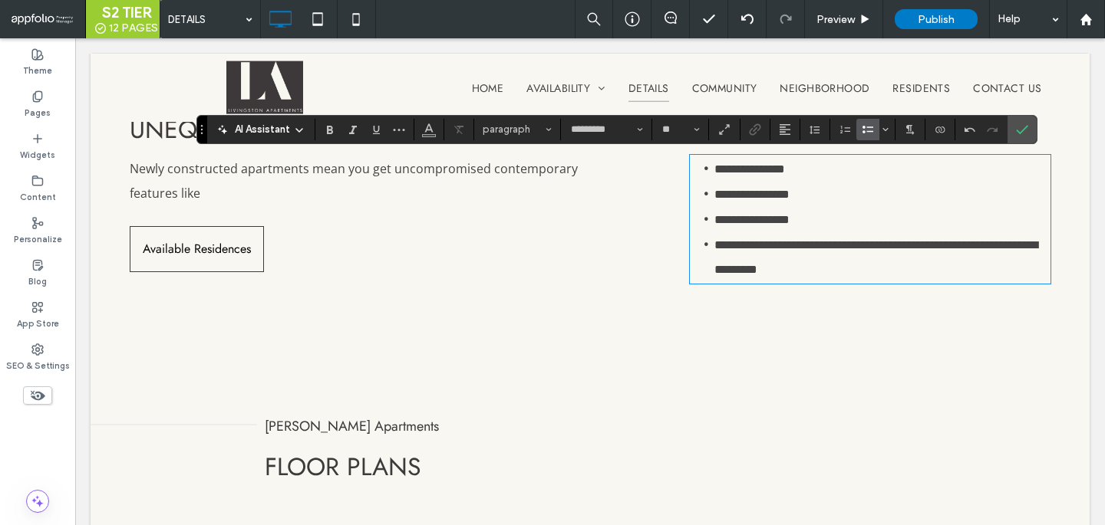
click at [830, 246] on span "**********" at bounding box center [875, 257] width 323 height 36
drag, startPoint x: 825, startPoint y: 245, endPoint x: 902, endPoint y: 244, distance: 77.5
click at [905, 244] on span "**********" at bounding box center [875, 257] width 323 height 36
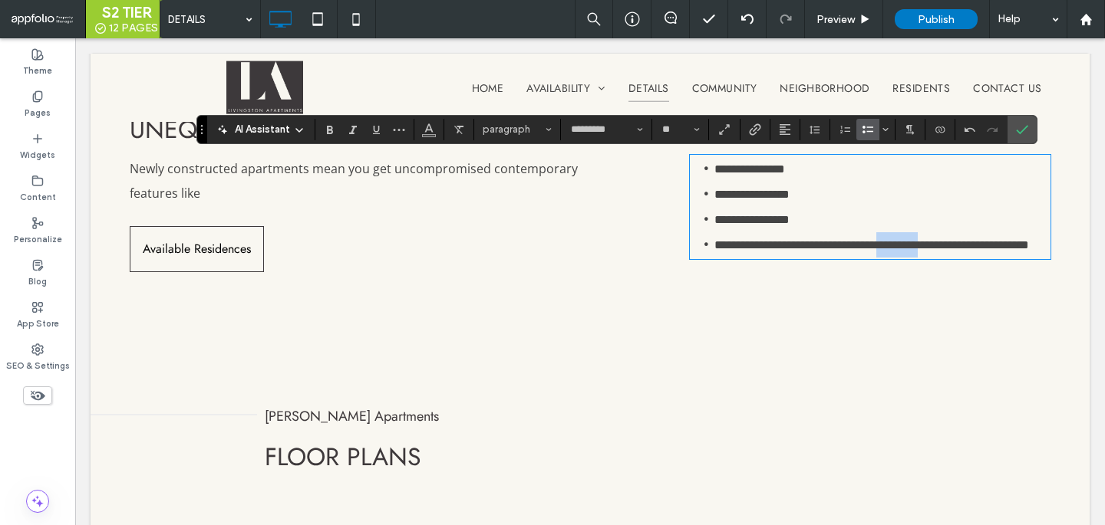
drag, startPoint x: 973, startPoint y: 241, endPoint x: 927, endPoint y: 241, distance: 46.0
click at [927, 241] on span "**********" at bounding box center [871, 245] width 315 height 12
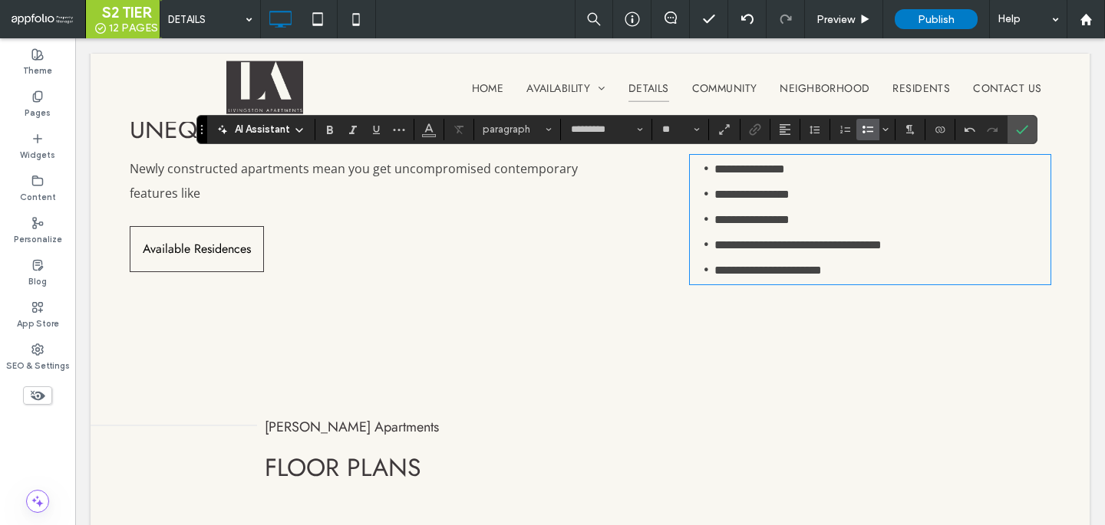
click at [881, 249] on span "**********" at bounding box center [797, 245] width 167 height 12
click at [556, 224] on div "UNEQUALLED INTERIORS Newly constructed apartments mean you get uncompromised co…" at bounding box center [398, 197] width 537 height 186
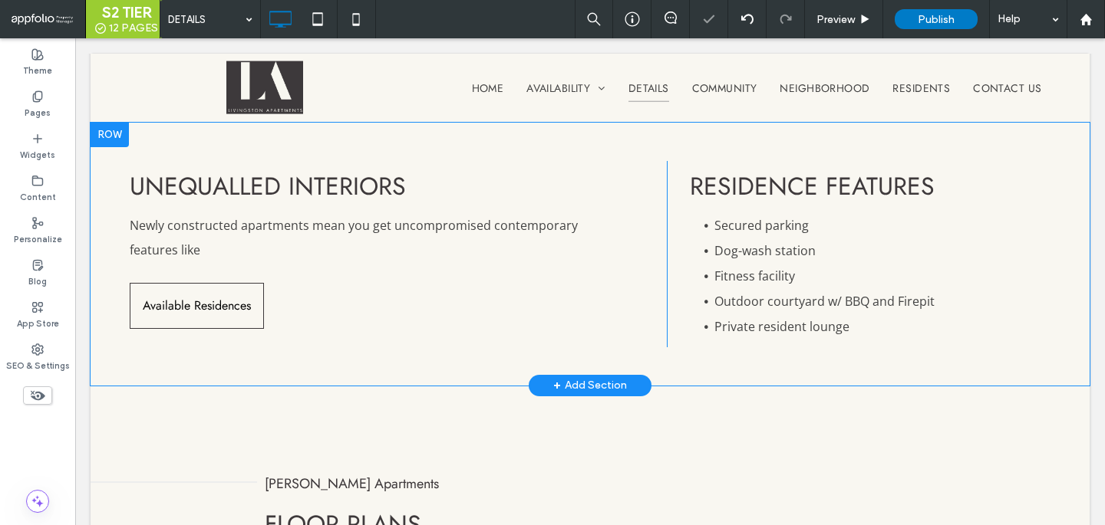
scroll to position [921, 0]
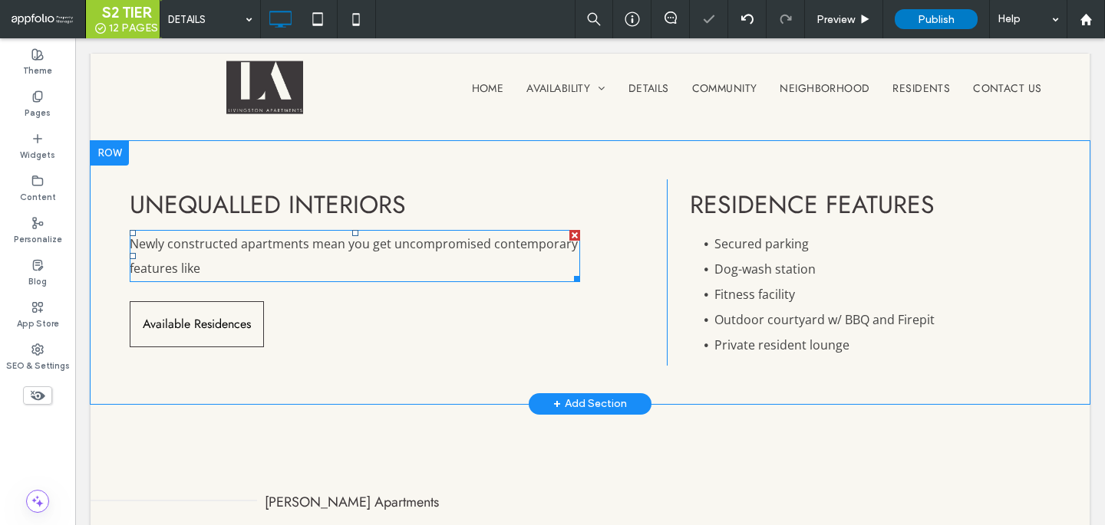
click at [333, 278] on p "Newly constructed apartments mean you get uncompromised contemporary features l…" at bounding box center [355, 256] width 450 height 49
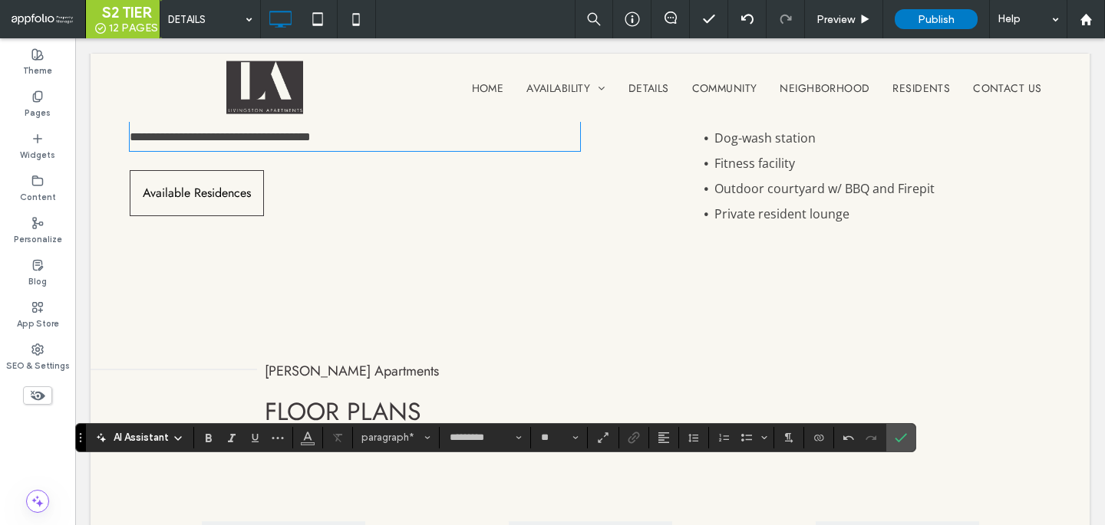
scroll to position [463, 0]
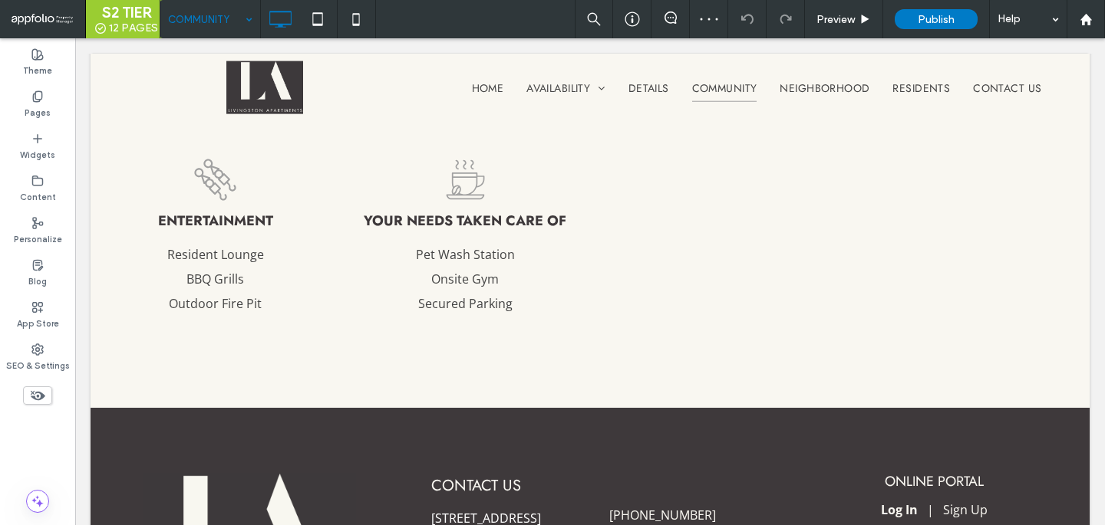
scroll to position [1319, 0]
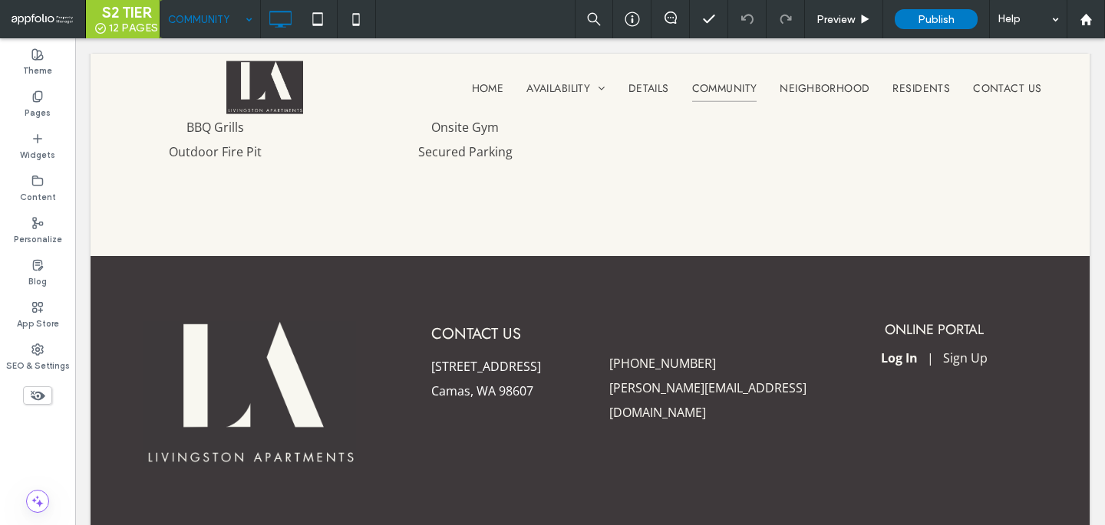
click at [253, 36] on div "COMMUNITY" at bounding box center [210, 19] width 100 height 38
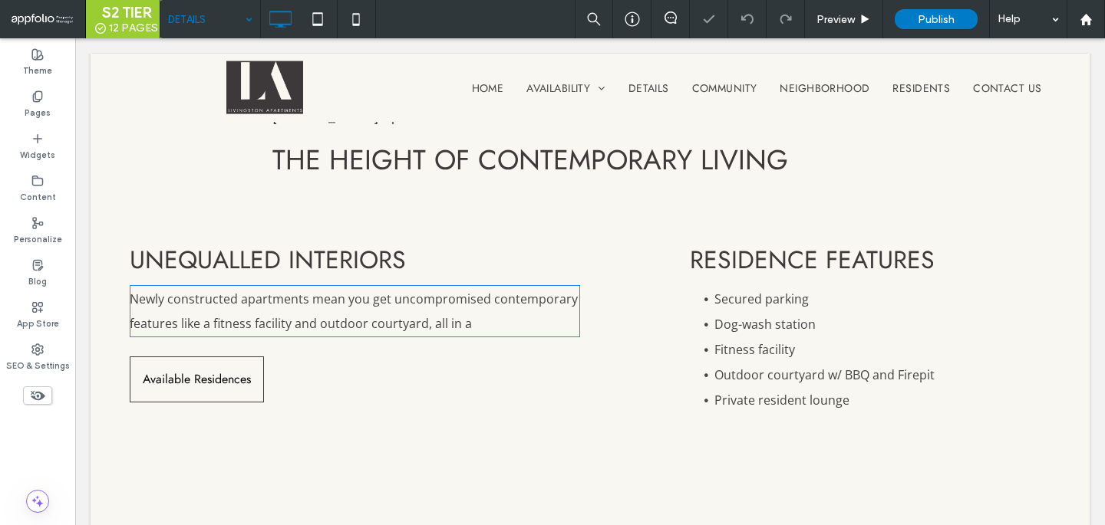
scroll to position [888, 0]
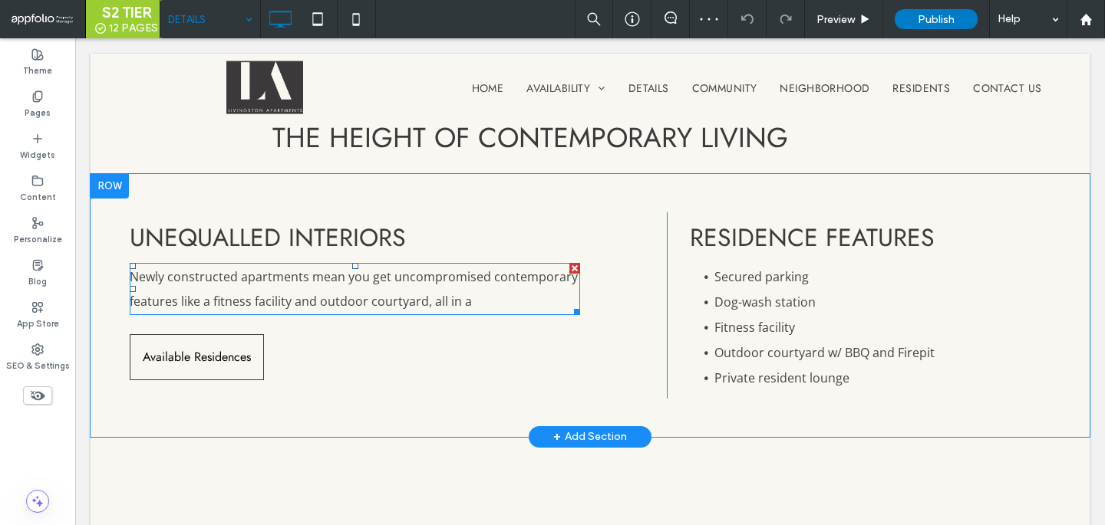
click at [373, 309] on span "Newly constructed apartments mean you get uncompromised contemporary features l…" at bounding box center [354, 288] width 448 height 41
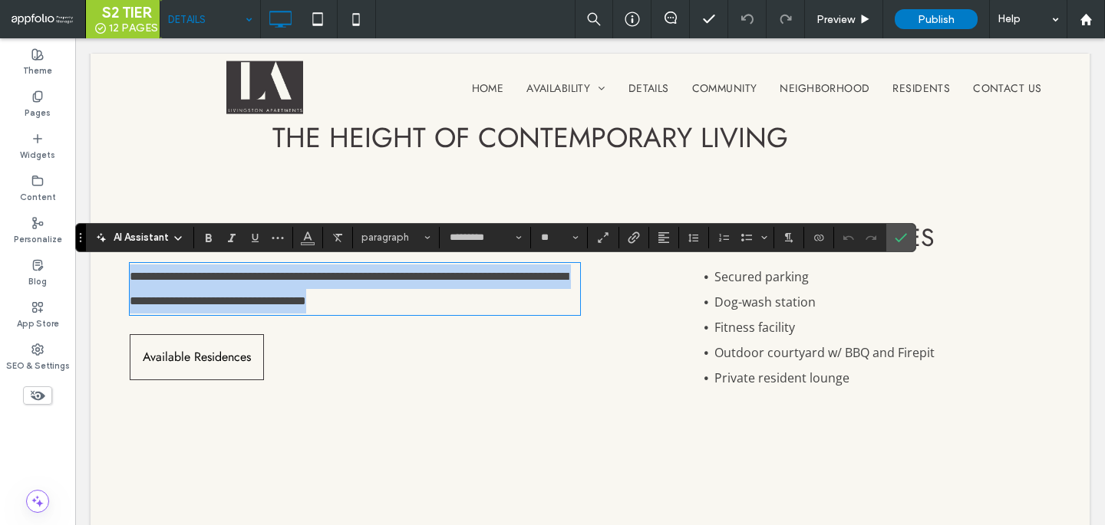
click at [491, 312] on p "**********" at bounding box center [355, 289] width 450 height 49
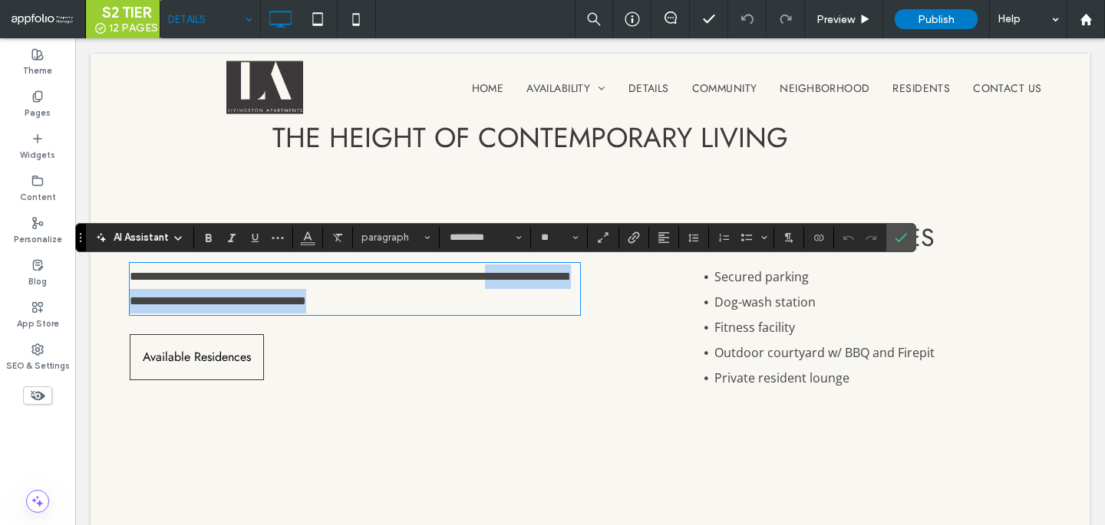
drag, startPoint x: 491, startPoint y: 312, endPoint x: 179, endPoint y: 301, distance: 312.4
click at [179, 301] on p "**********" at bounding box center [355, 289] width 450 height 49
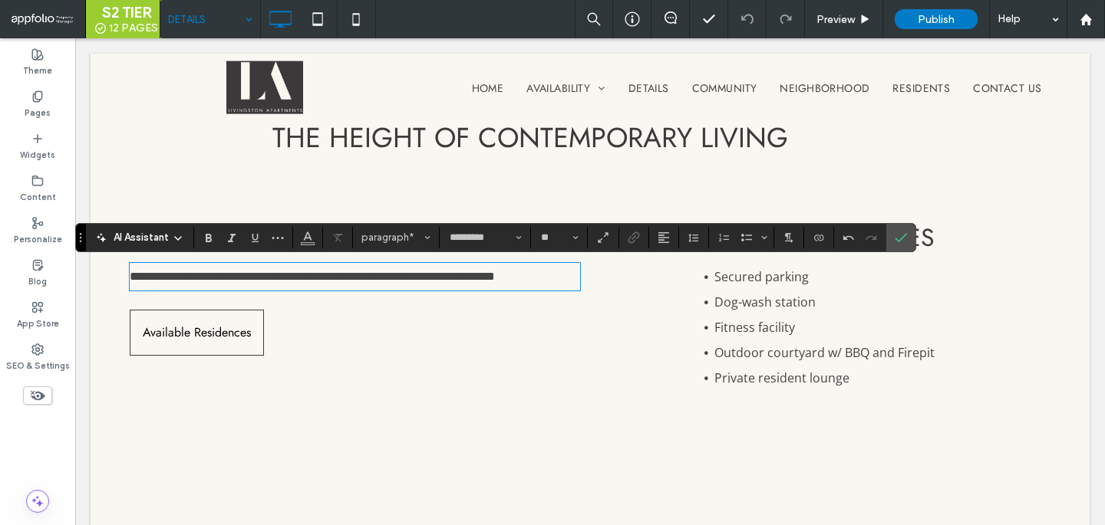
click at [838, 351] on span "Outdoor courtyard w/ BBQ and Firepit" at bounding box center [824, 352] width 220 height 17
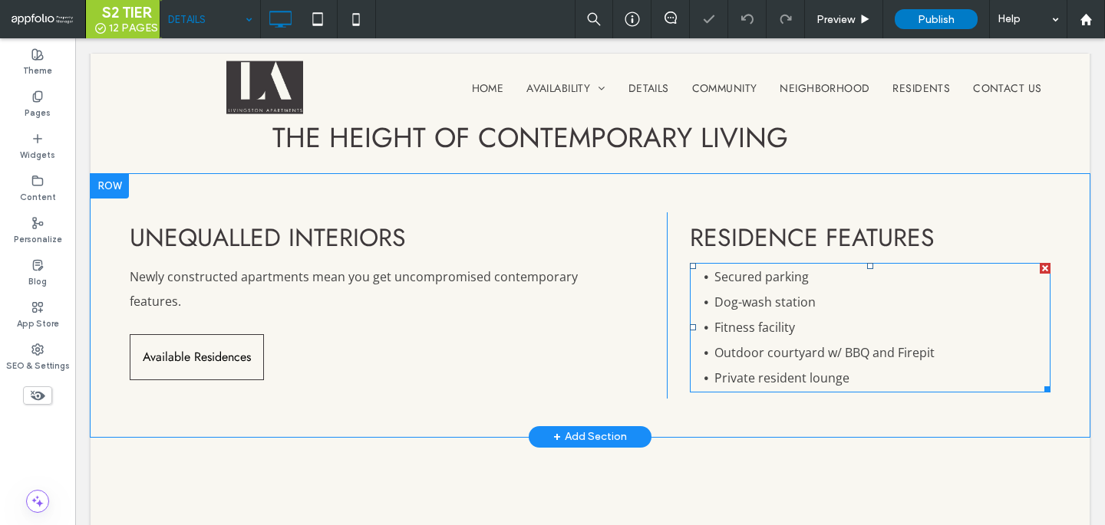
click at [838, 351] on span "Outdoor courtyard w/ BBQ and Firepit" at bounding box center [824, 352] width 220 height 17
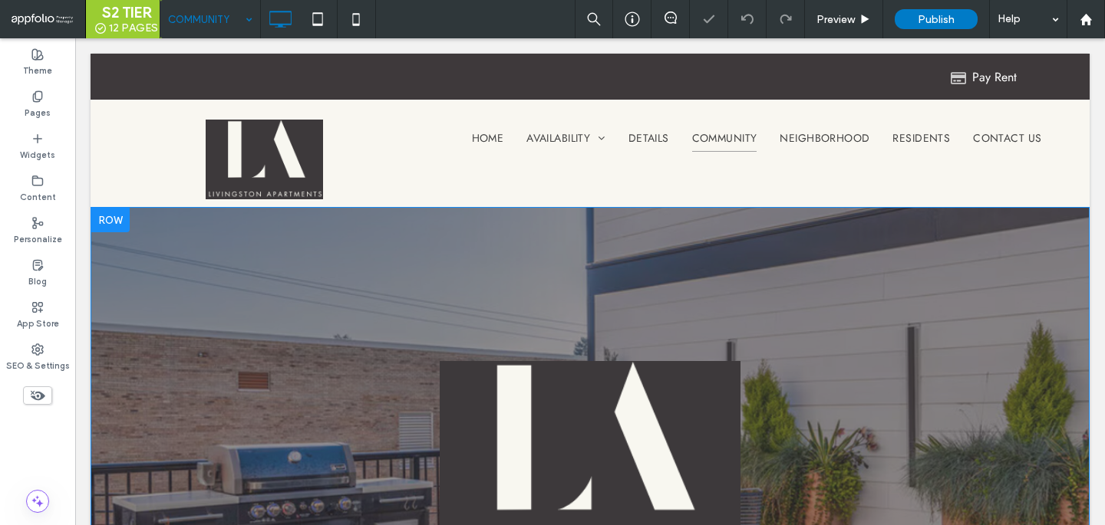
click at [112, 226] on div at bounding box center [110, 220] width 38 height 25
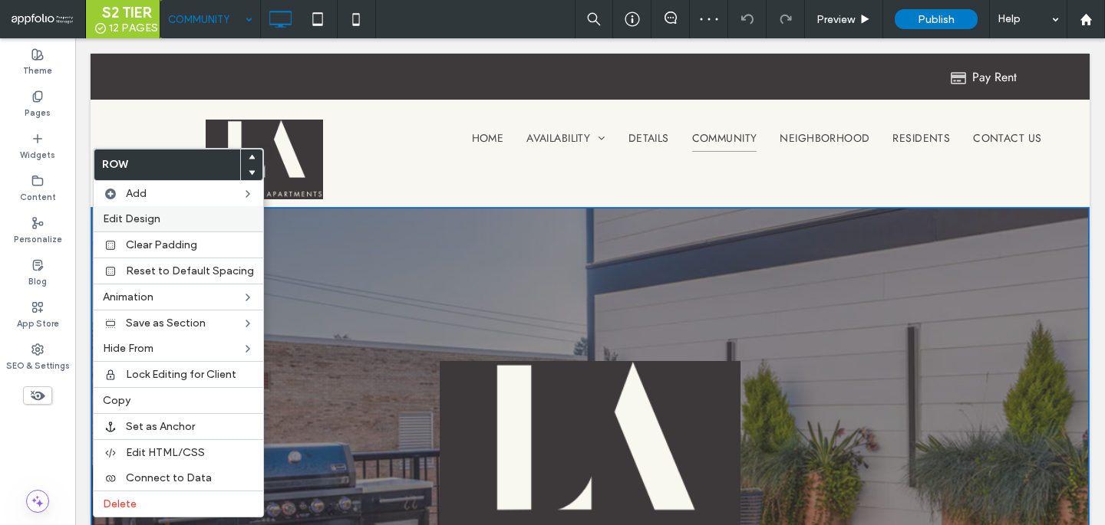
click at [151, 220] on span "Edit Design" at bounding box center [132, 218] width 58 height 13
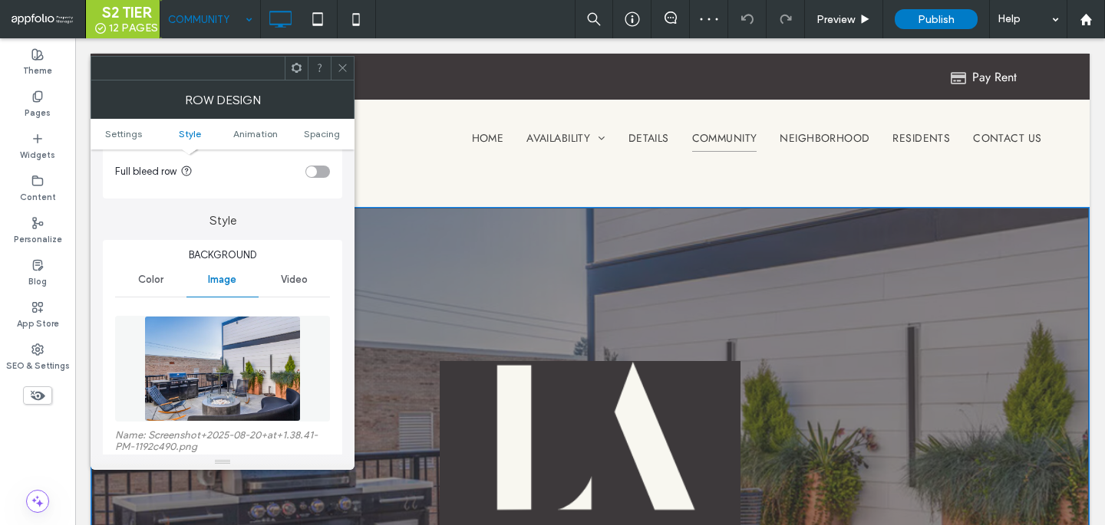
scroll to position [233, 0]
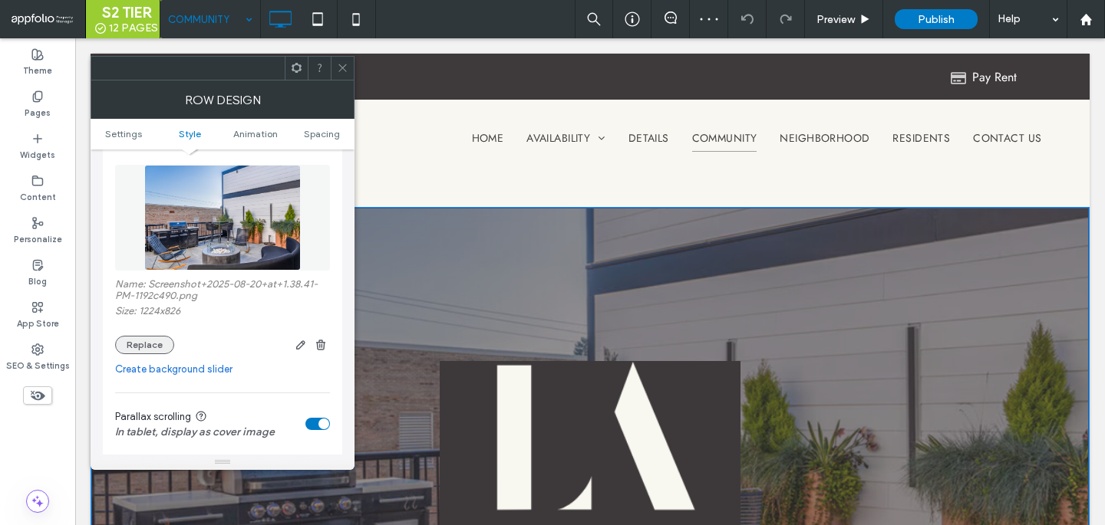
click at [154, 341] on button "Replace" at bounding box center [144, 345] width 59 height 18
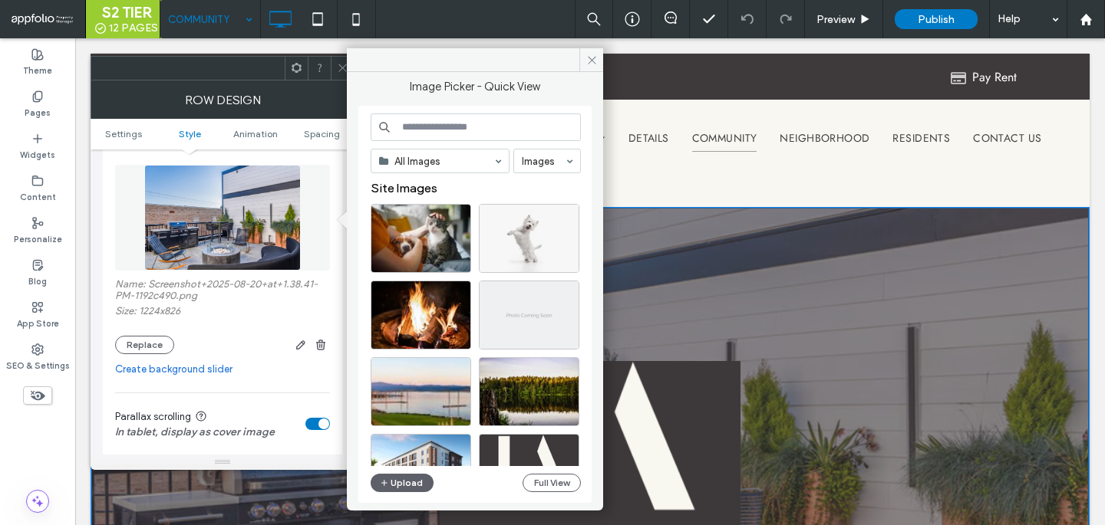
click at [454, 278] on div at bounding box center [482, 242] width 222 height 77
click at [444, 299] on div "Select" at bounding box center [421, 315] width 100 height 69
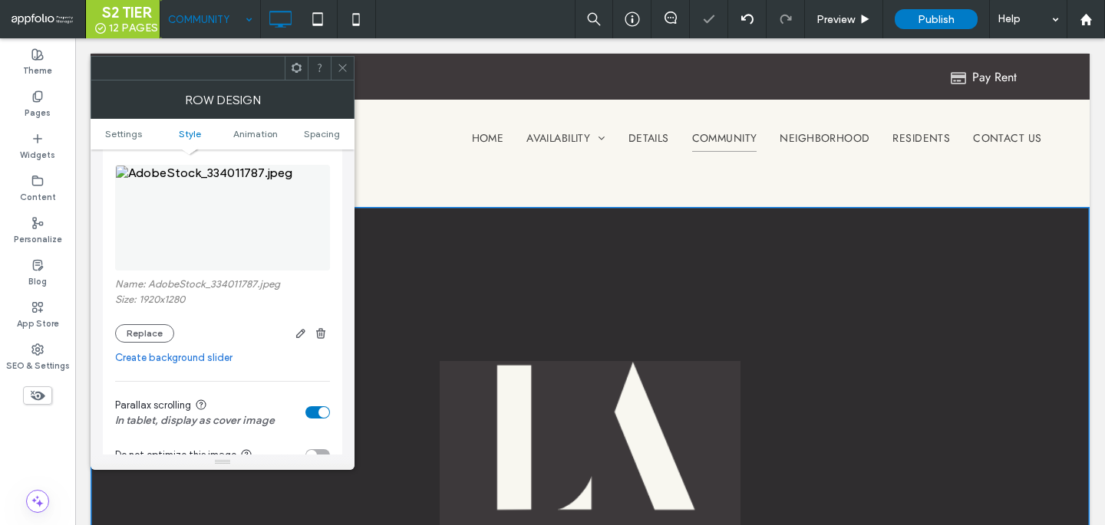
click at [341, 72] on icon at bounding box center [343, 68] width 12 height 12
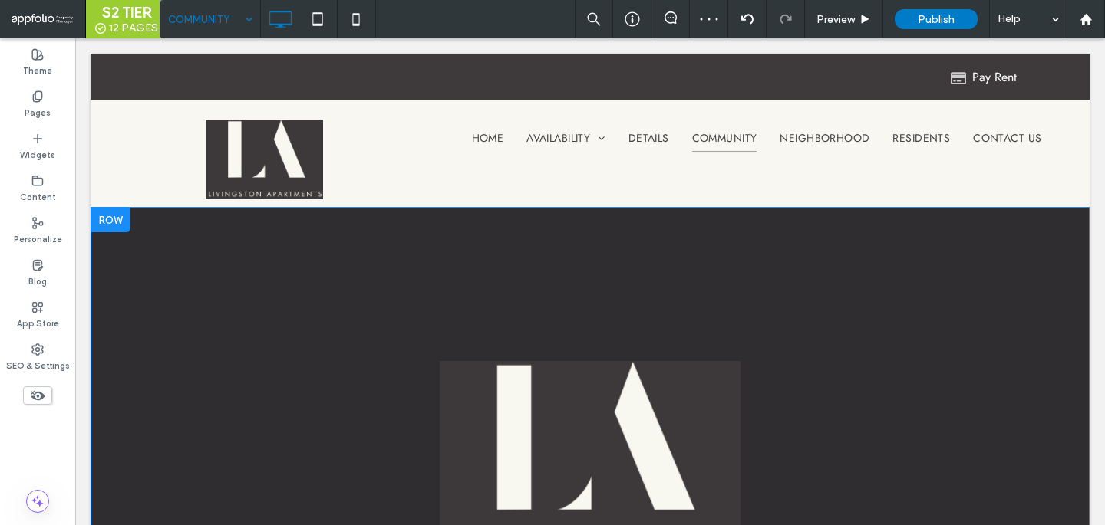
scroll to position [2, 0]
click at [104, 212] on div at bounding box center [110, 218] width 38 height 25
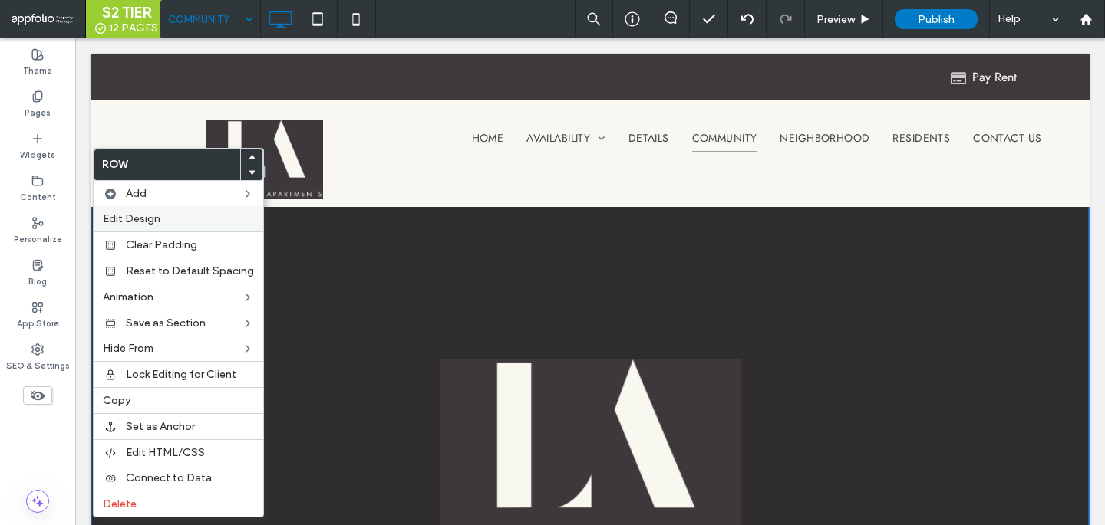
click at [143, 222] on span "Edit Design" at bounding box center [132, 218] width 58 height 13
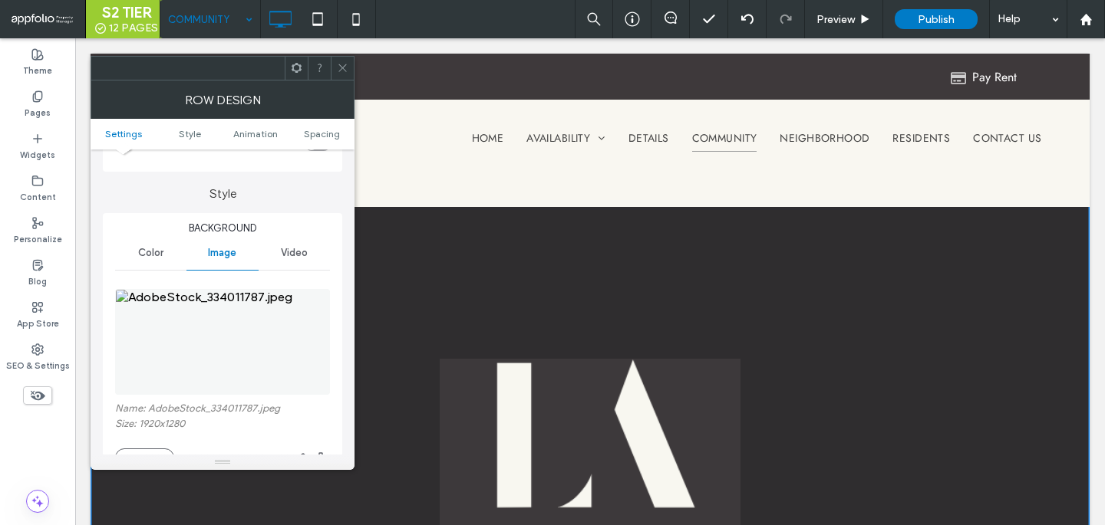
scroll to position [145, 0]
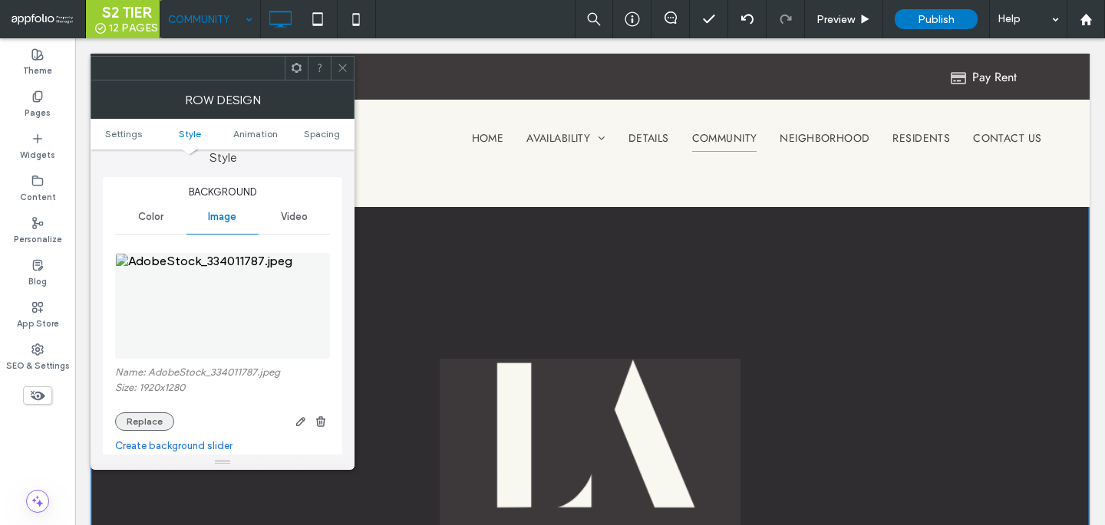
click at [151, 417] on button "Replace" at bounding box center [144, 422] width 59 height 18
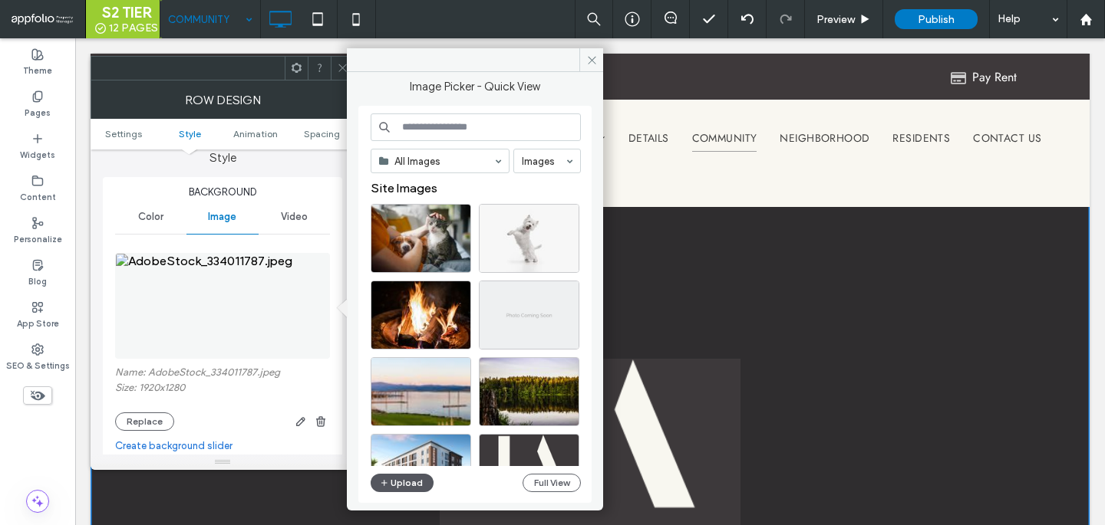
click at [399, 492] on button "Upload" at bounding box center [402, 483] width 63 height 18
click at [342, 71] on icon at bounding box center [343, 68] width 12 height 12
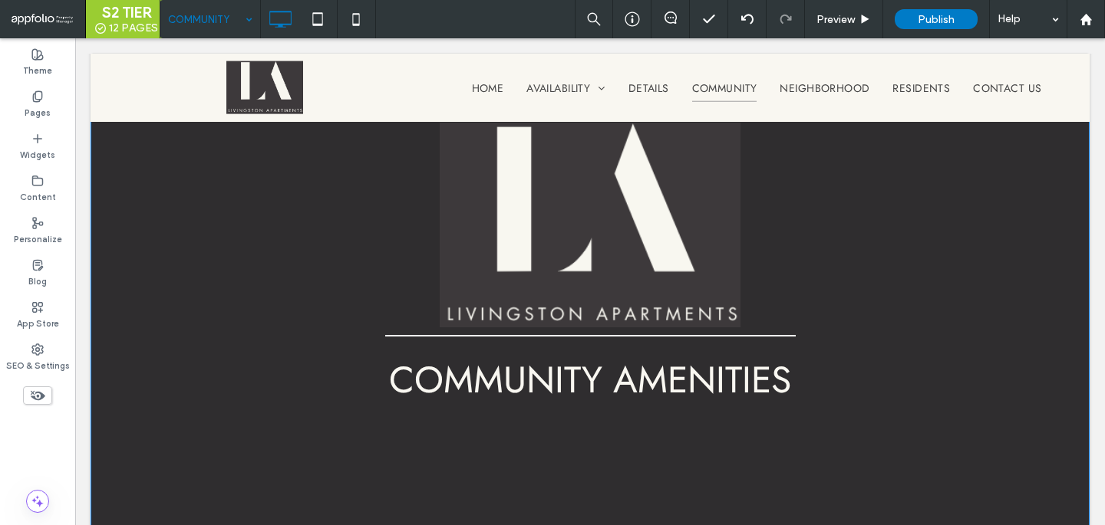
scroll to position [0, 0]
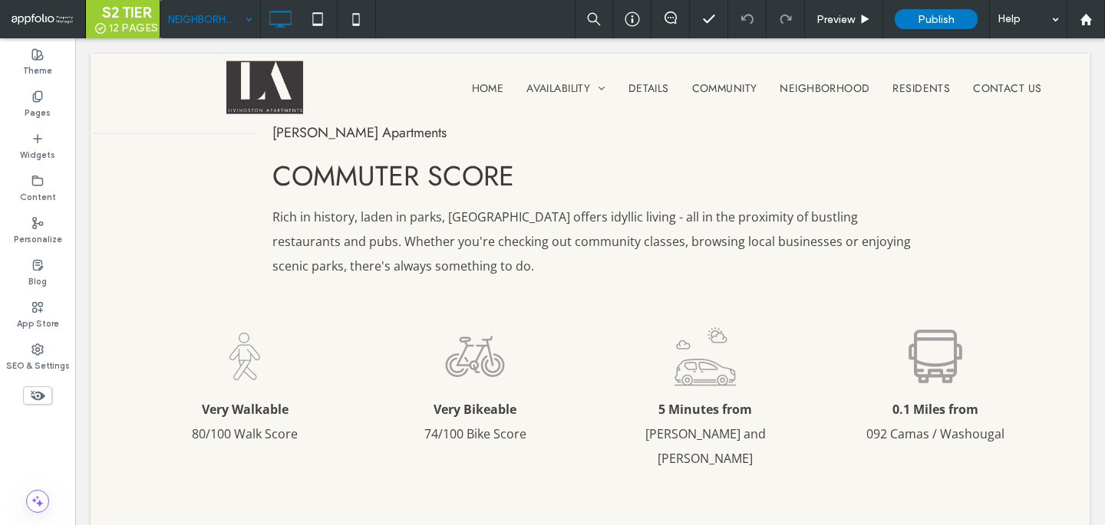
scroll to position [829, 0]
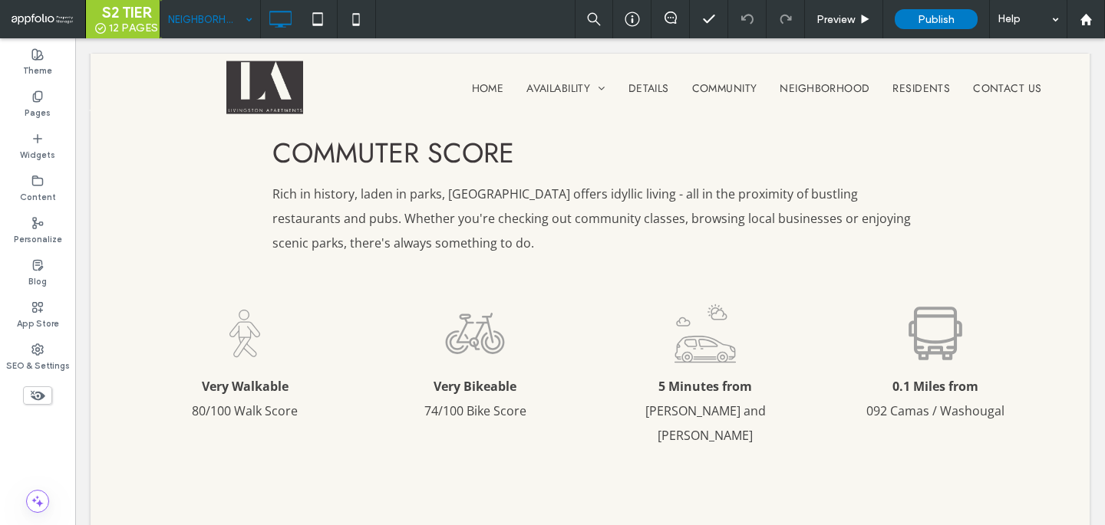
click at [483, 240] on p "Rich in history, laden in parks, Camas offers idyllic living - all in the proxi…" at bounding box center [592, 219] width 640 height 74
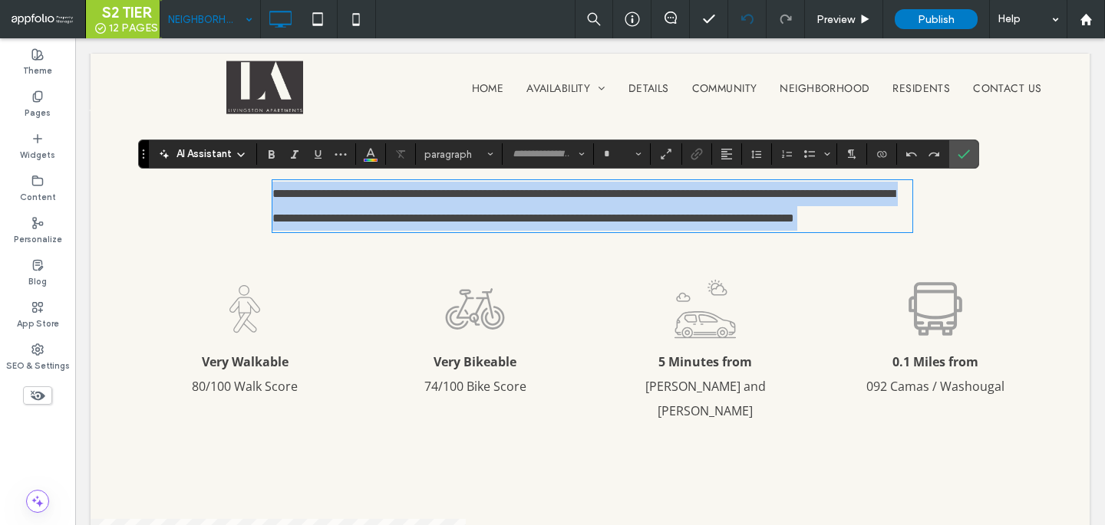
type input "*********"
type input "**"
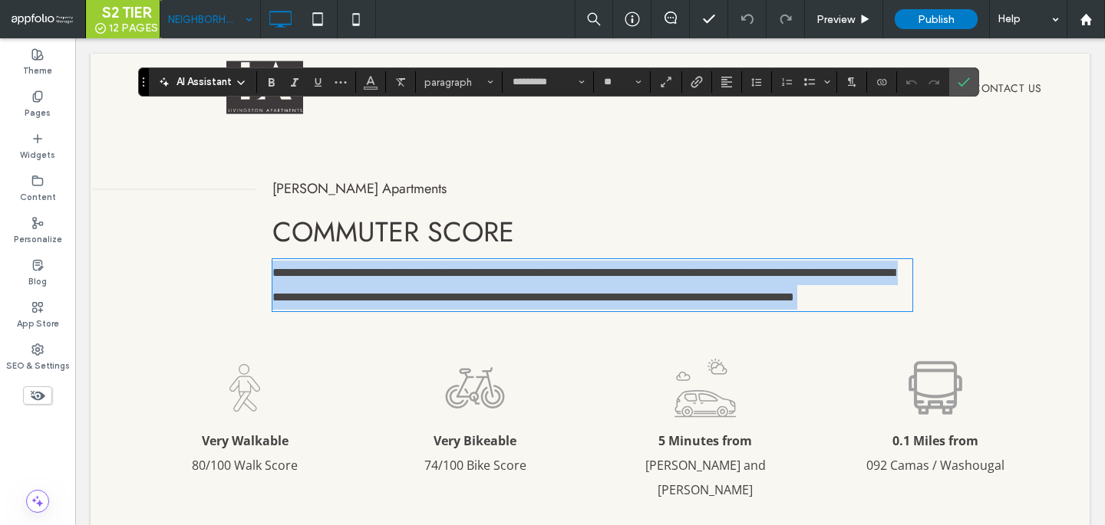
scroll to position [1393, 0]
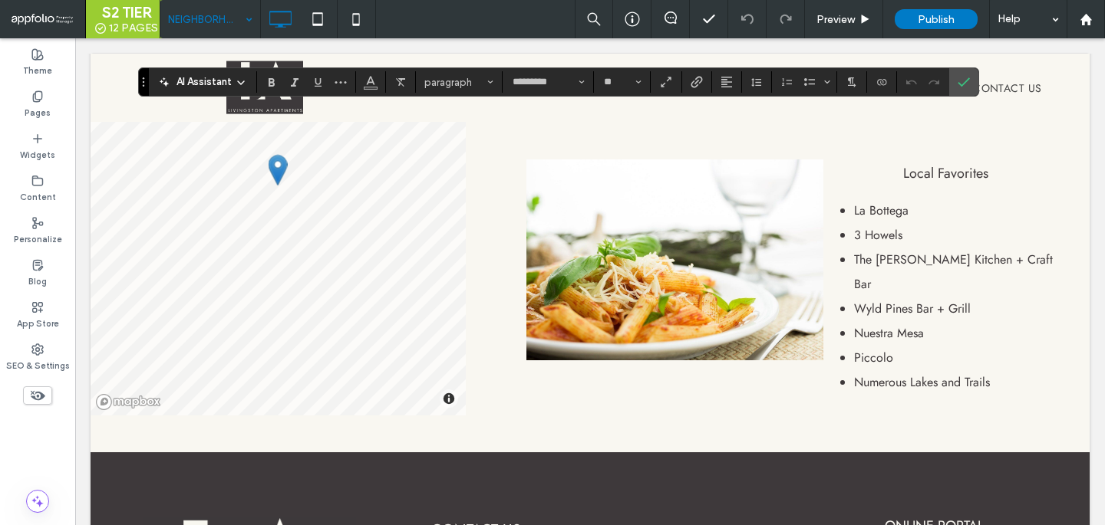
click at [962, 374] on div "Local Favorites La Bottega 3 Howels The Hammond Kitchen + Craft Bar Wyld Pines …" at bounding box center [789, 265] width 565 height 297
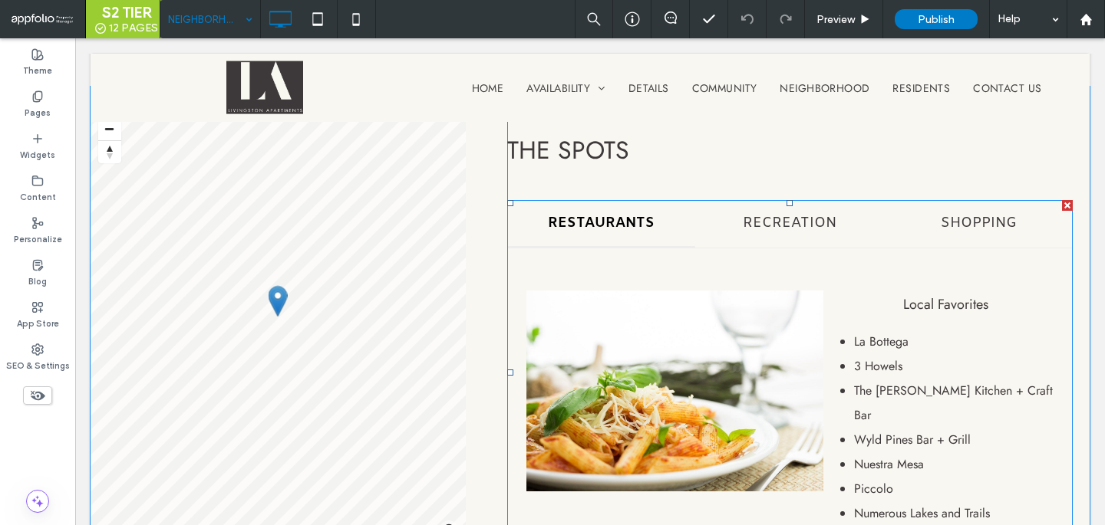
scroll to position [1224, 0]
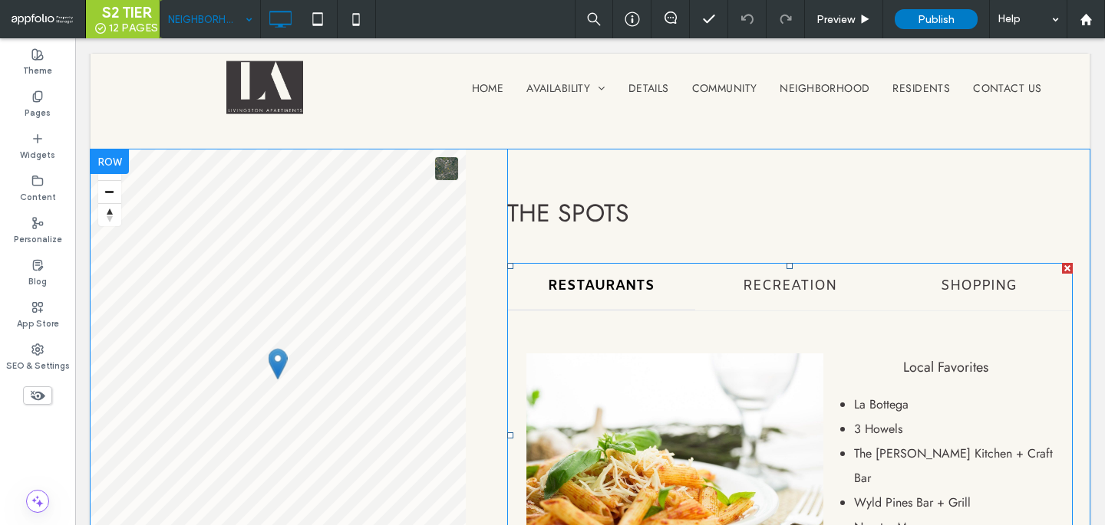
click at [697, 334] on span at bounding box center [789, 435] width 565 height 345
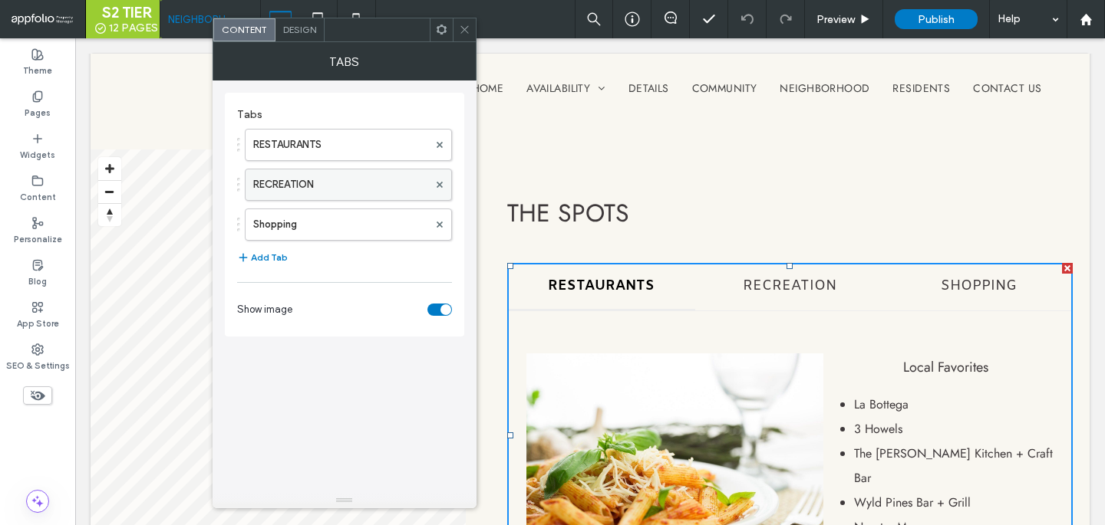
click at [345, 172] on label "RECREATION" at bounding box center [340, 185] width 175 height 31
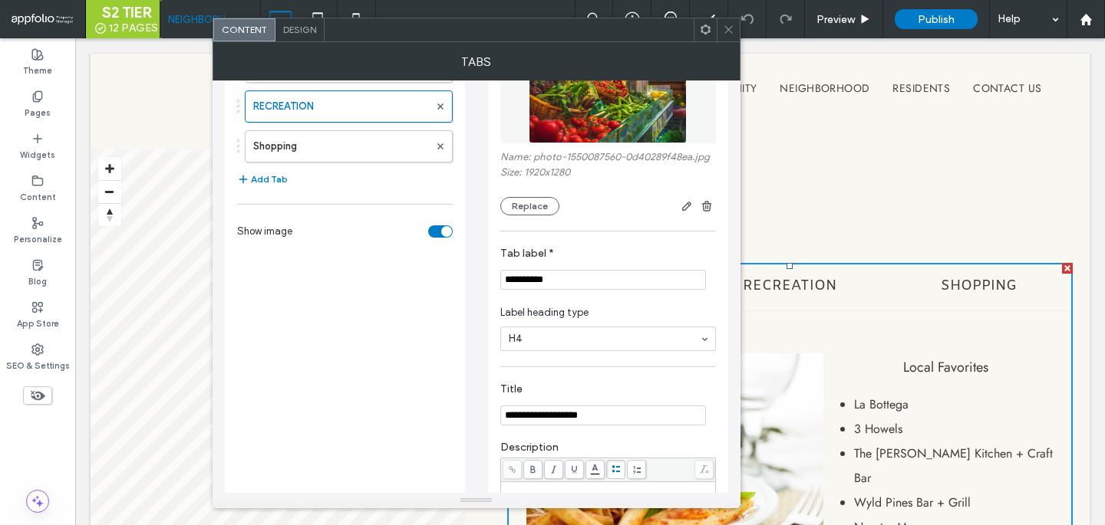
scroll to position [0, 0]
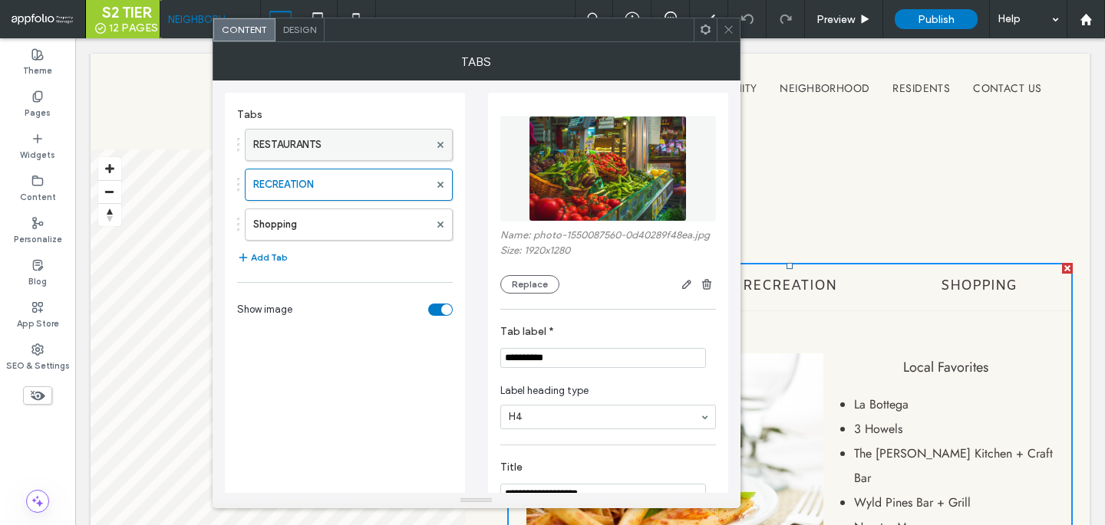
click at [383, 140] on label "RESTAURANTS" at bounding box center [341, 145] width 176 height 31
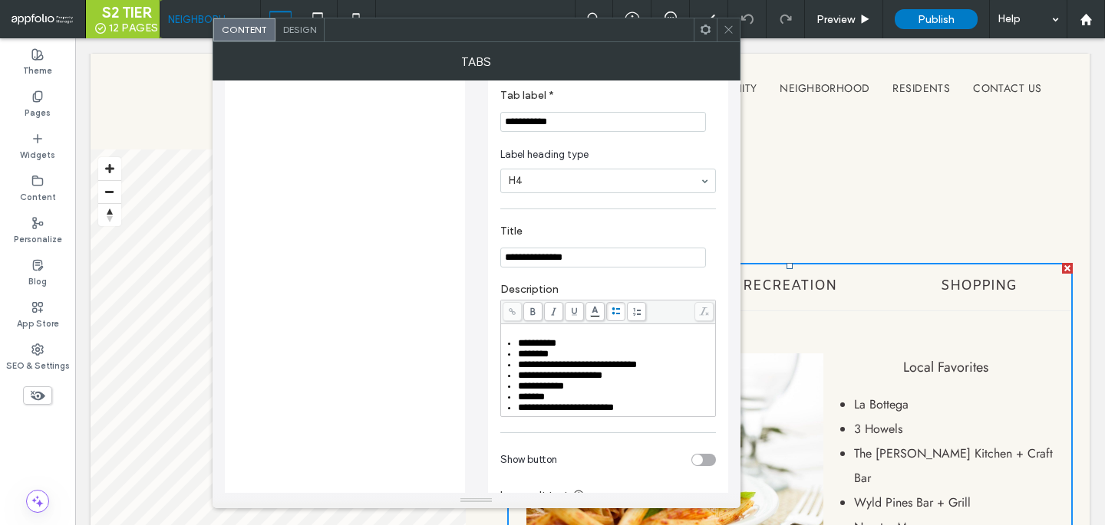
scroll to position [237, 0]
click at [539, 416] on div "**********" at bounding box center [608, 370] width 214 height 92
click at [542, 412] on span "**********" at bounding box center [566, 407] width 96 height 10
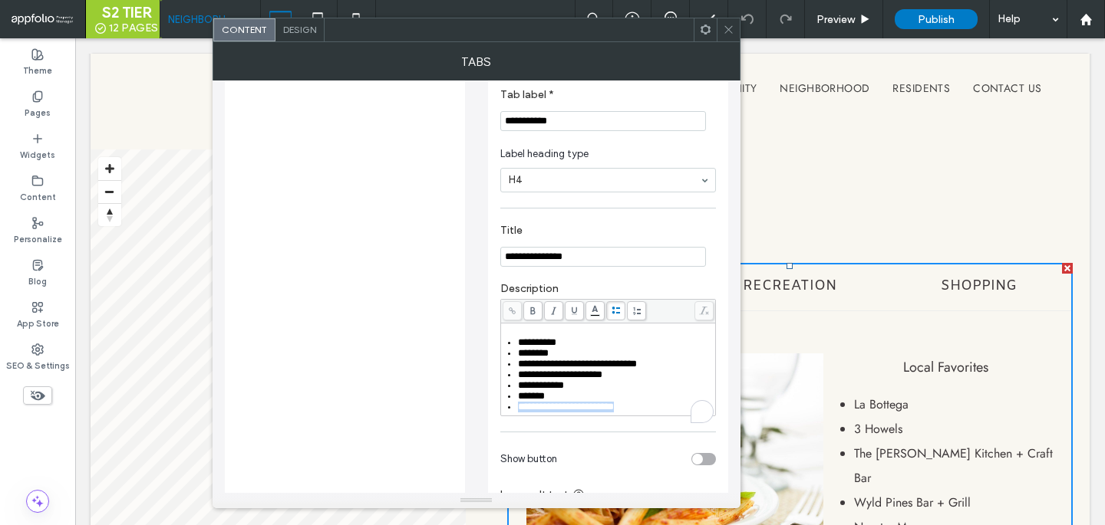
click at [542, 412] on span "**********" at bounding box center [566, 407] width 96 height 10
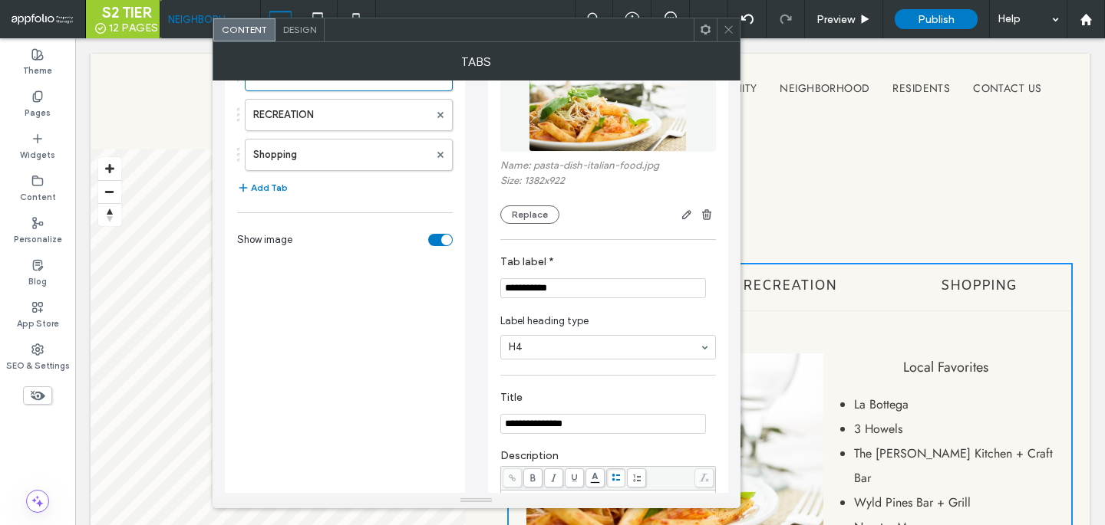
scroll to position [42, 0]
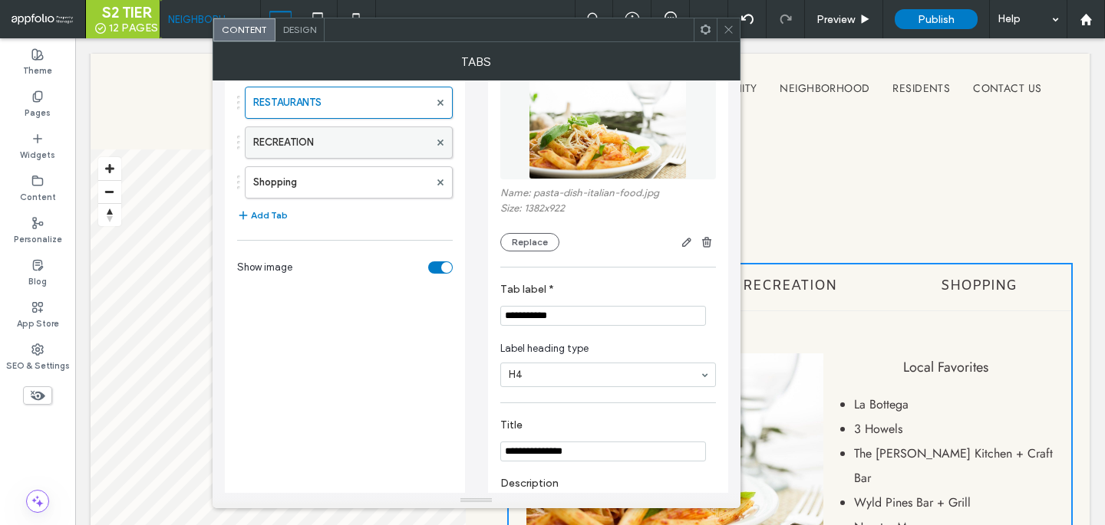
click at [352, 143] on label "RECREATION" at bounding box center [341, 142] width 176 height 31
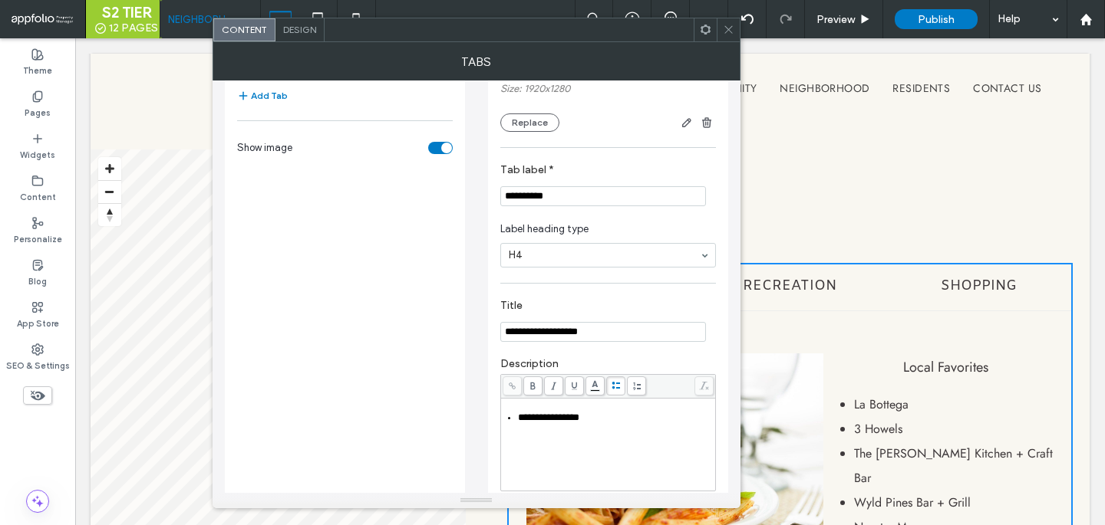
scroll to position [220, 0]
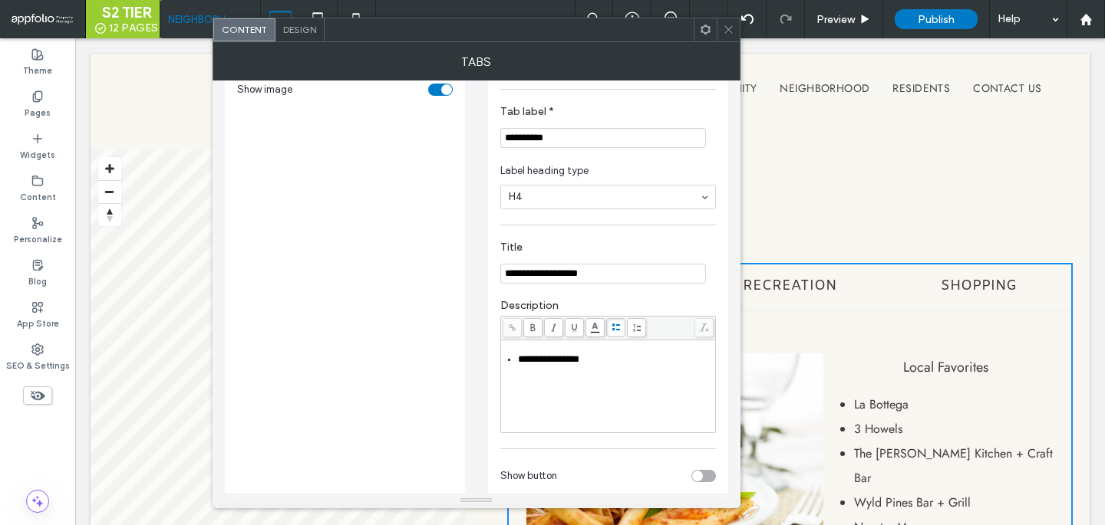
click at [602, 365] on div "**********" at bounding box center [616, 359] width 196 height 11
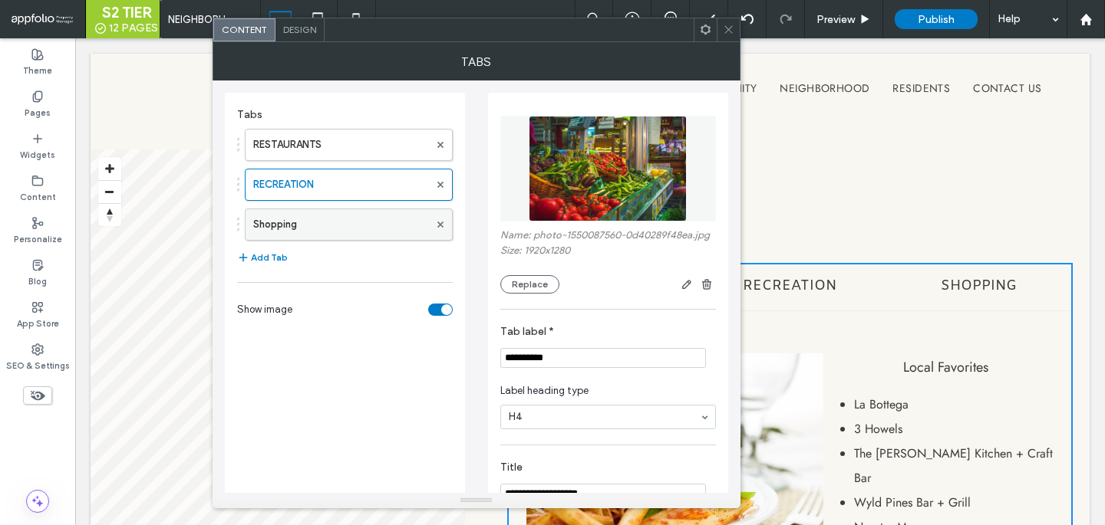
click at [385, 235] on label "Shopping" at bounding box center [341, 224] width 176 height 31
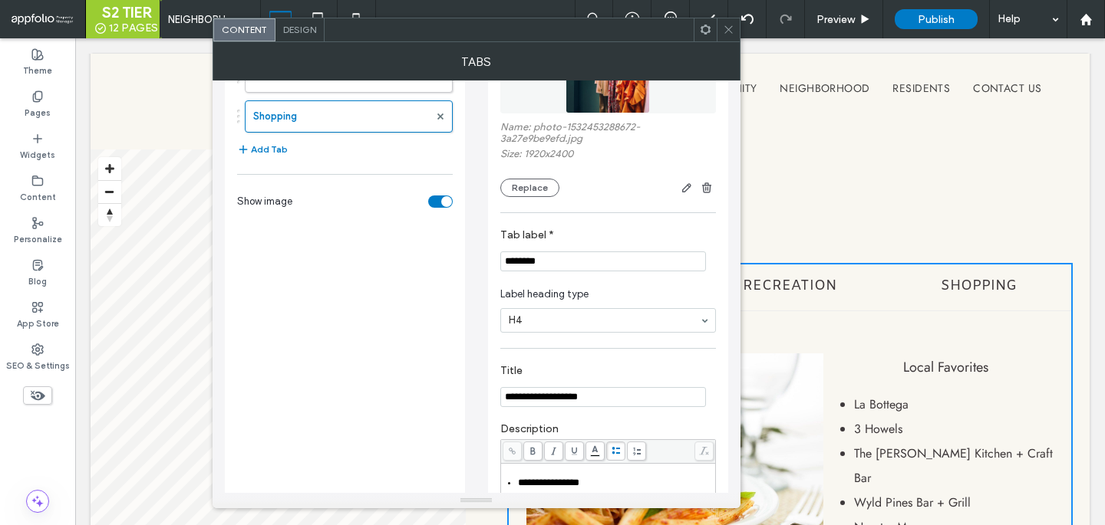
scroll to position [162, 0]
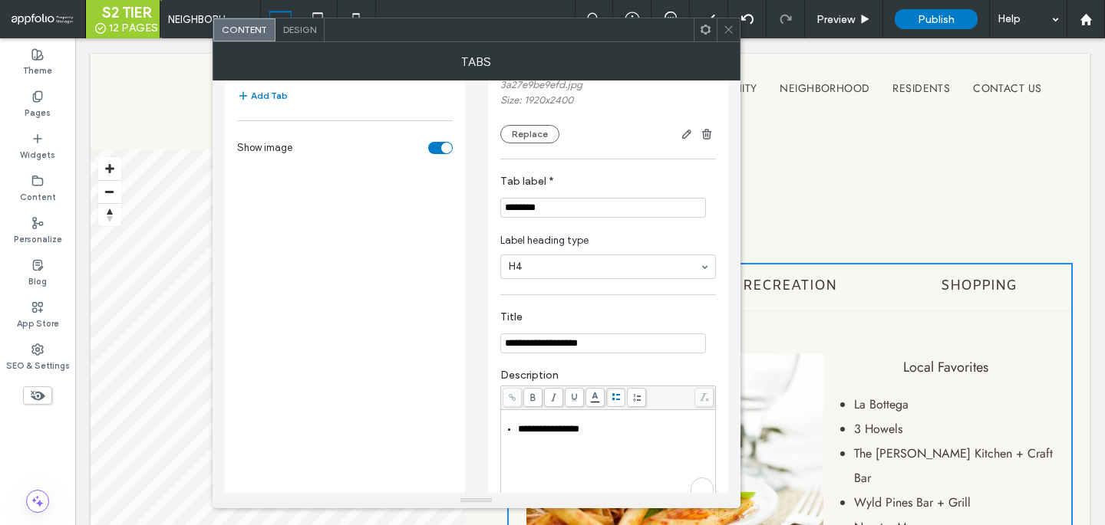
click at [572, 433] on span "**********" at bounding box center [548, 429] width 61 height 10
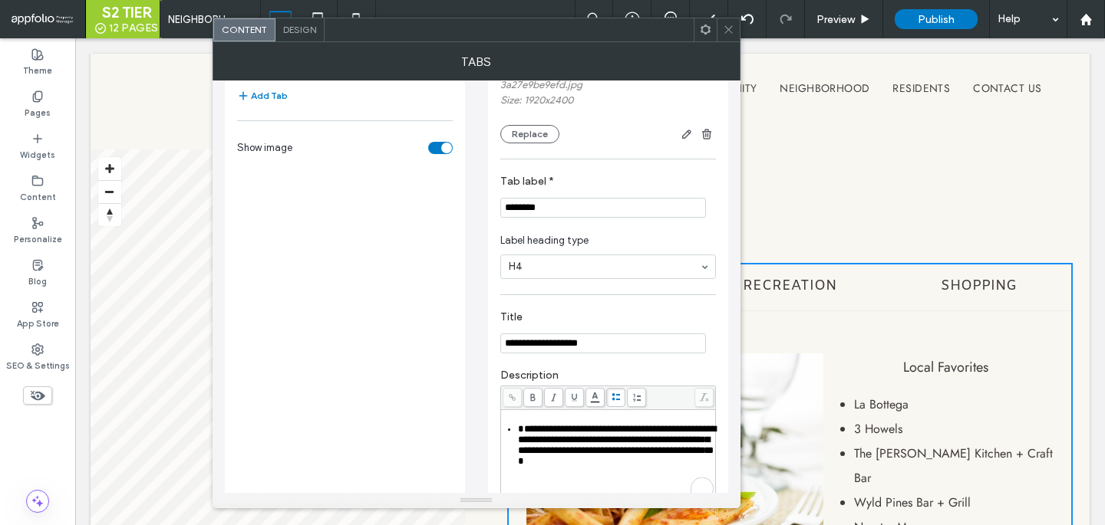
click at [591, 436] on span "**********" at bounding box center [617, 445] width 198 height 42
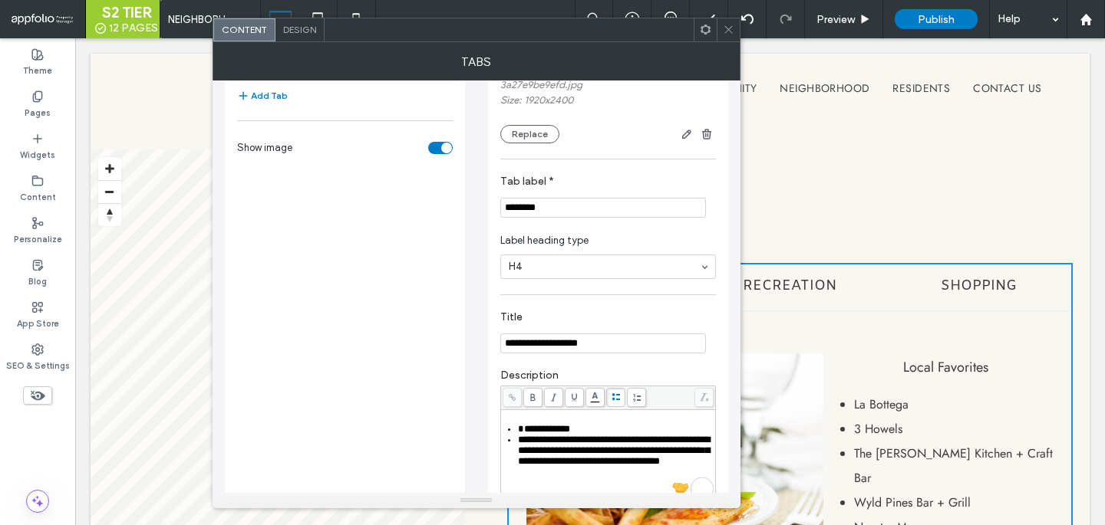
click at [521, 434] on span "**********" at bounding box center [544, 429] width 52 height 10
click at [634, 445] on span "**********" at bounding box center [614, 450] width 192 height 31
click at [617, 459] on span "**********" at bounding box center [614, 461] width 192 height 31
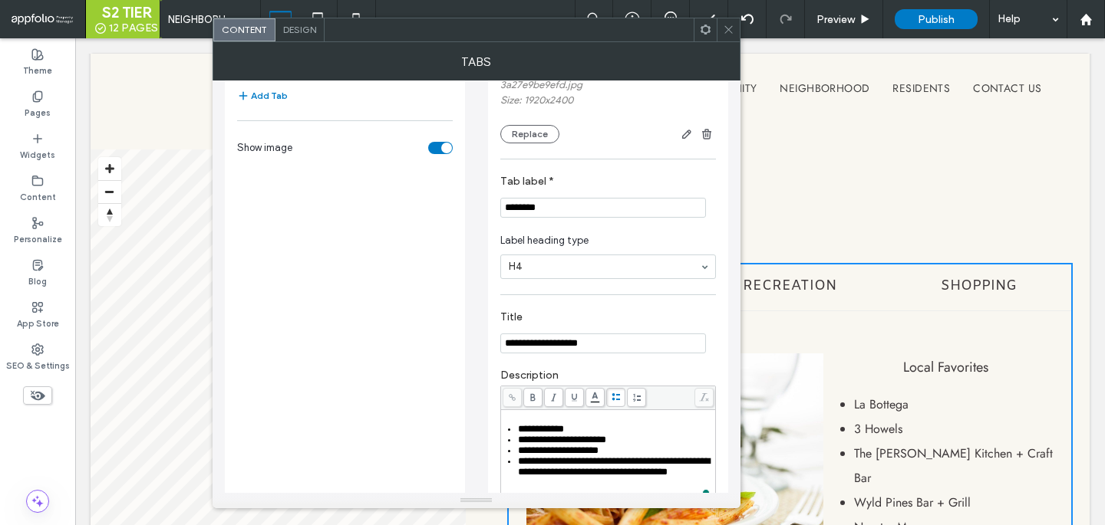
scroll to position [196, 0]
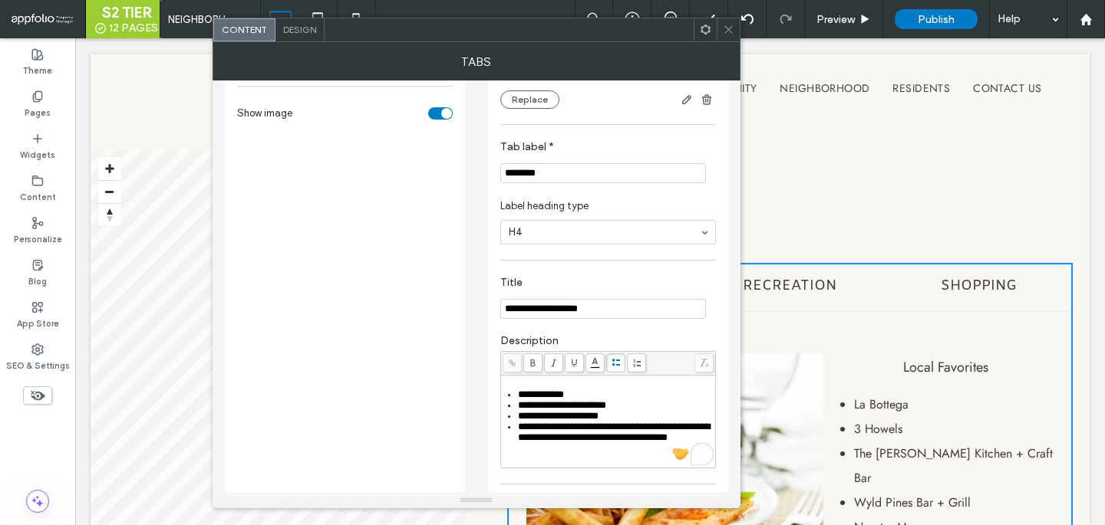
click at [600, 440] on span "**********" at bounding box center [614, 432] width 192 height 21
click at [563, 450] on span "**********" at bounding box center [614, 443] width 192 height 21
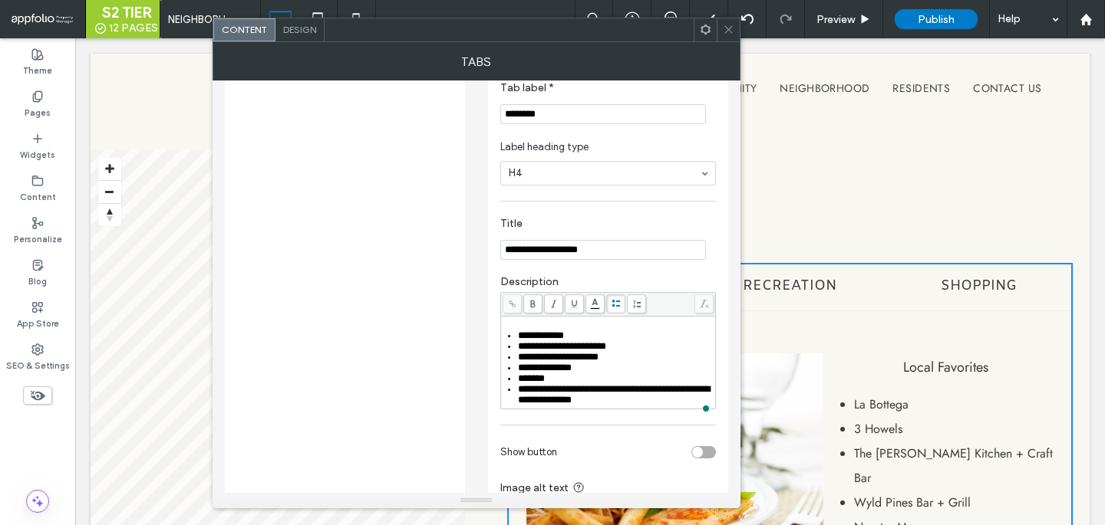
scroll to position [268, 0]
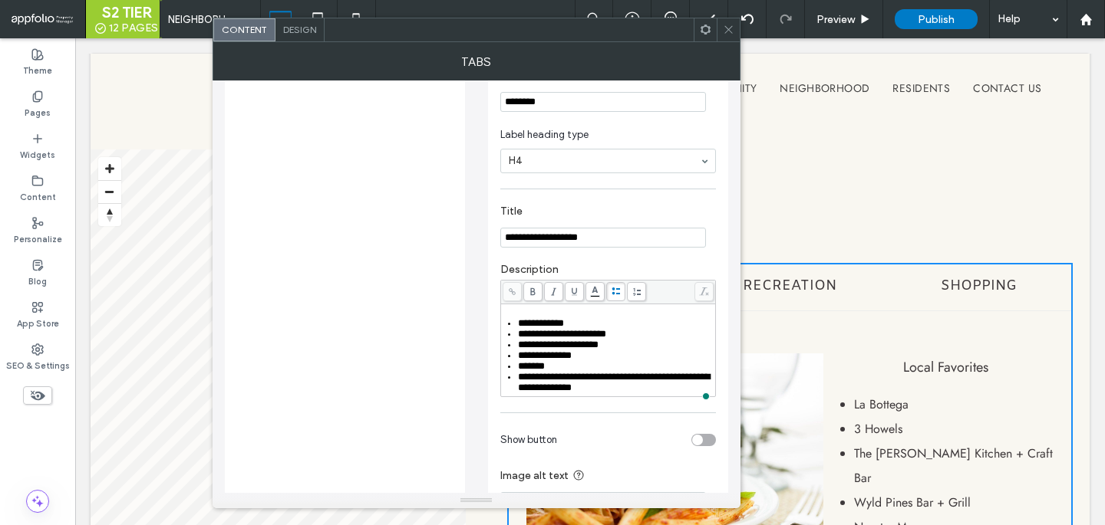
click at [593, 393] on span "**********" at bounding box center [614, 382] width 192 height 21
click at [582, 393] on span "**********" at bounding box center [608, 388] width 180 height 10
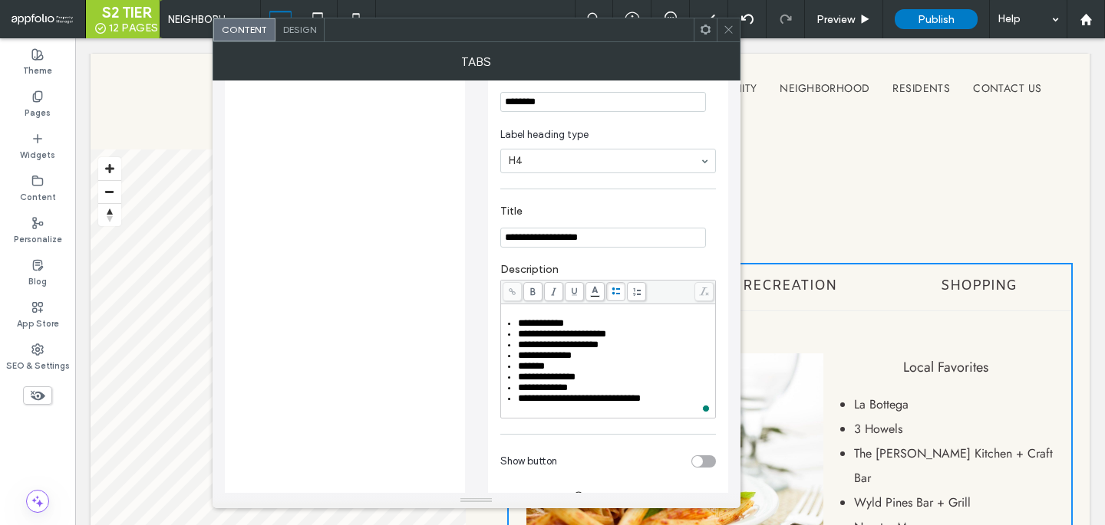
click at [584, 403] on span "**********" at bounding box center [579, 399] width 123 height 10
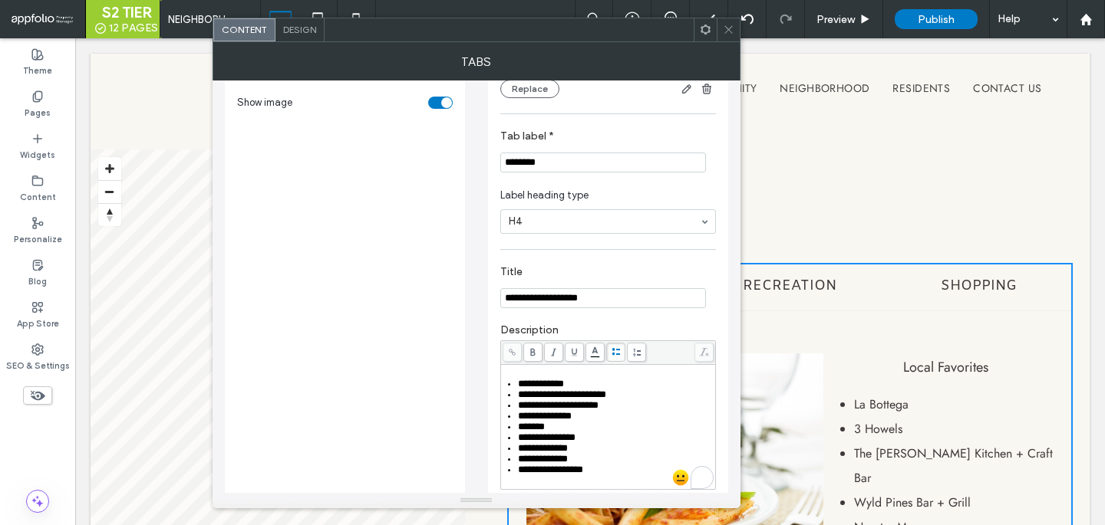
scroll to position [242, 0]
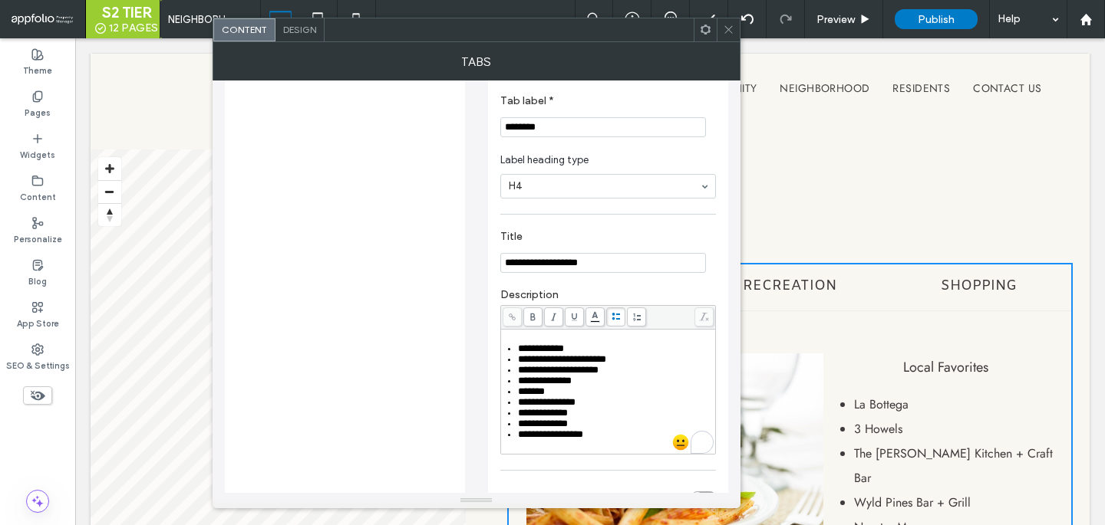
click at [562, 272] on input "**********" at bounding box center [603, 263] width 206 height 20
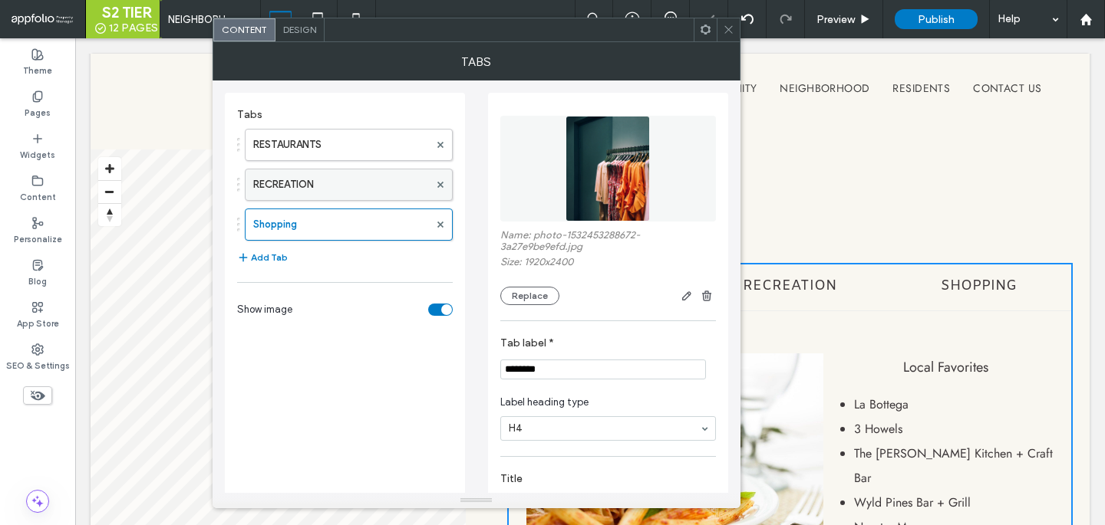
click at [341, 173] on label "RECREATION" at bounding box center [341, 185] width 176 height 31
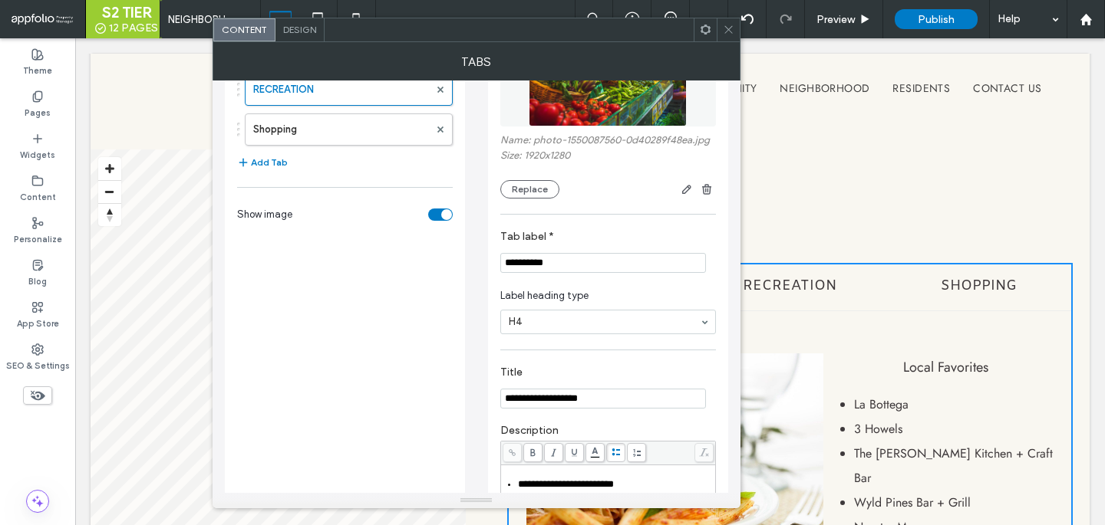
scroll to position [25, 0]
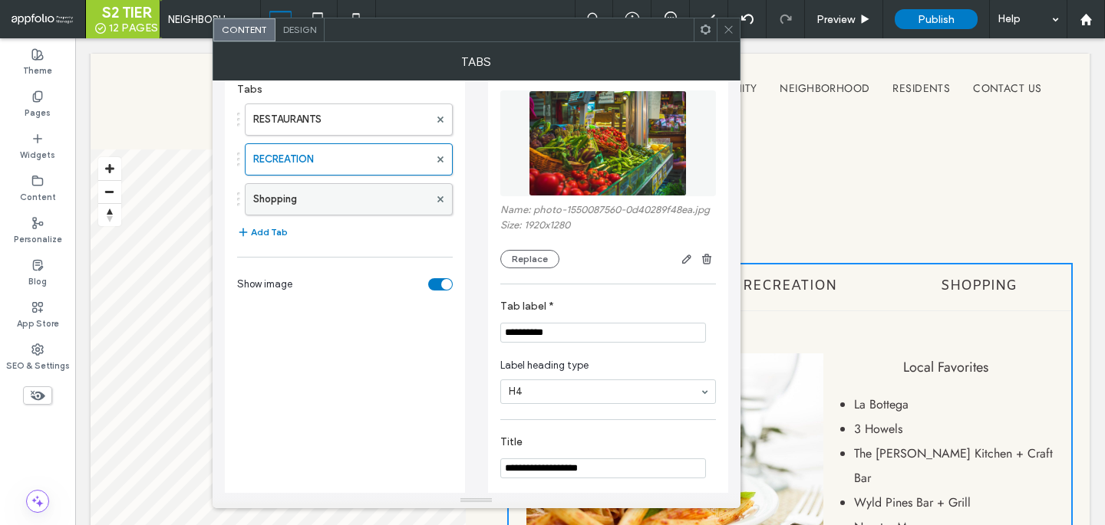
click at [391, 189] on label "Shopping" at bounding box center [341, 199] width 176 height 31
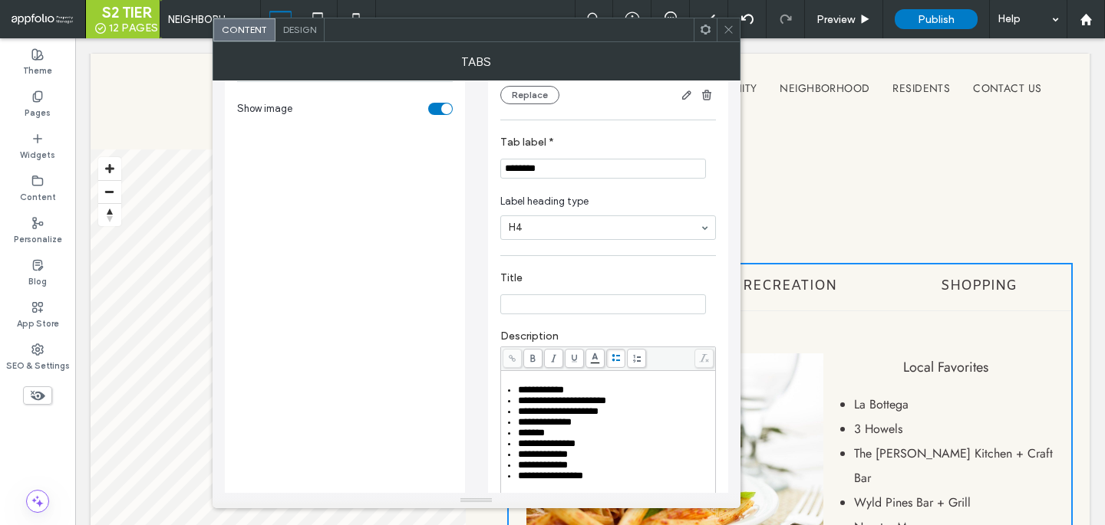
scroll to position [321, 0]
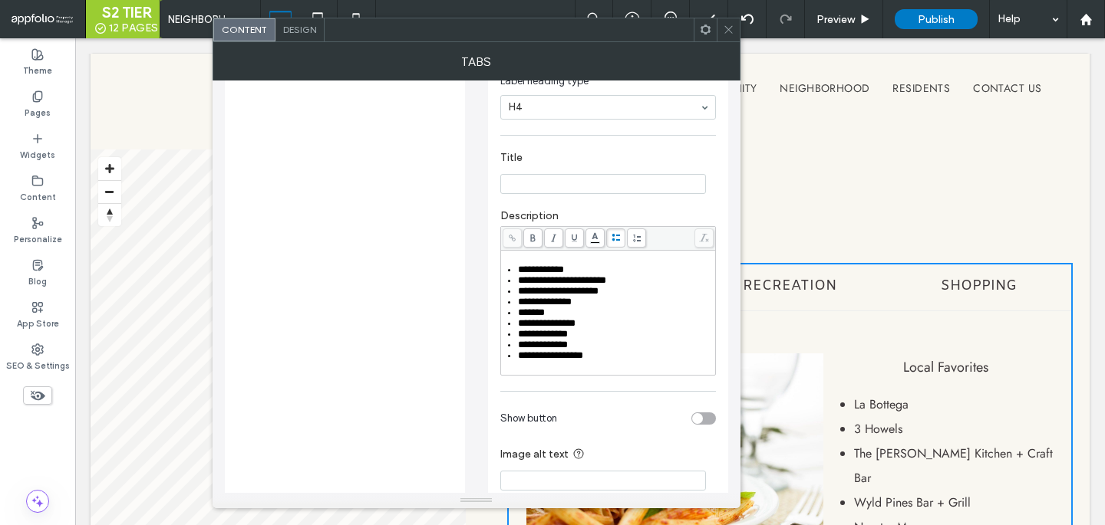
click at [552, 350] on span "**********" at bounding box center [543, 345] width 50 height 10
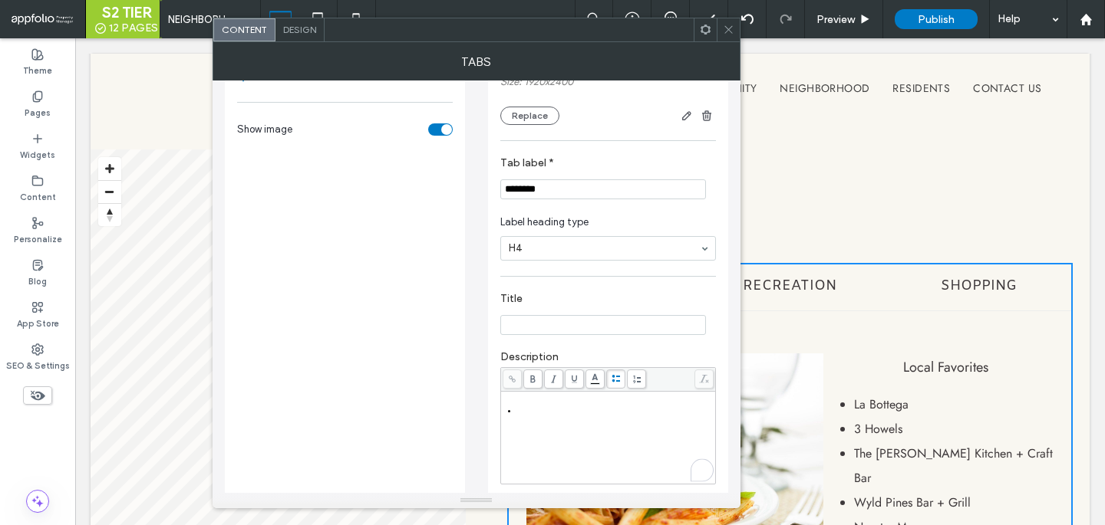
scroll to position [127, 0]
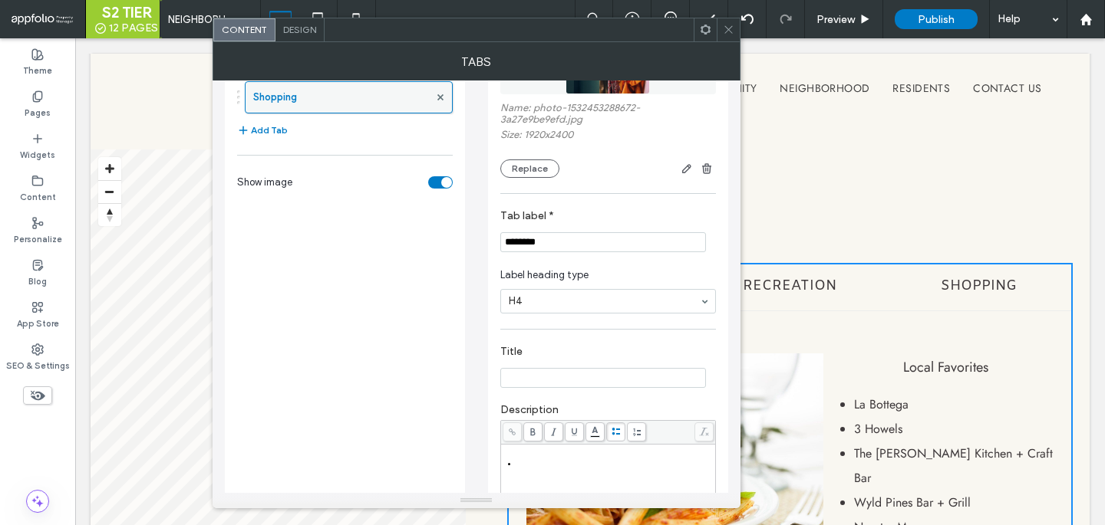
click at [434, 99] on div at bounding box center [440, 97] width 23 height 23
click at [441, 95] on use at bounding box center [439, 97] width 6 height 6
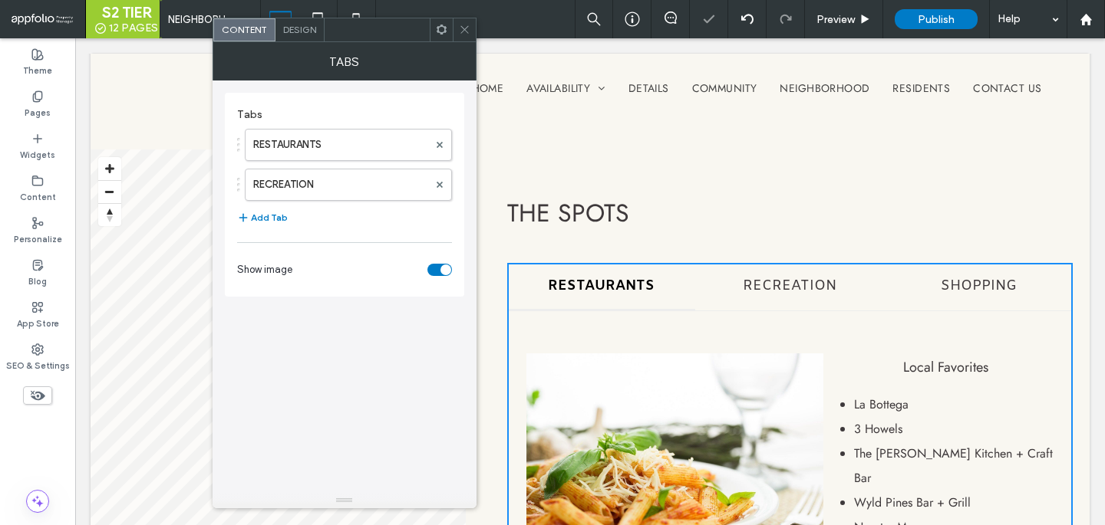
scroll to position [0, 0]
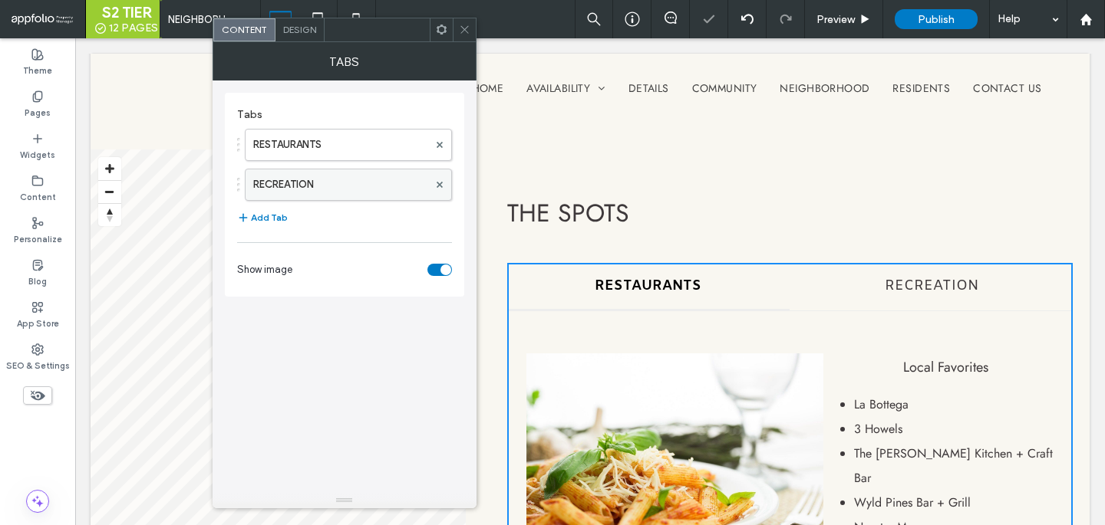
click at [398, 190] on label "RECREATION" at bounding box center [340, 185] width 175 height 31
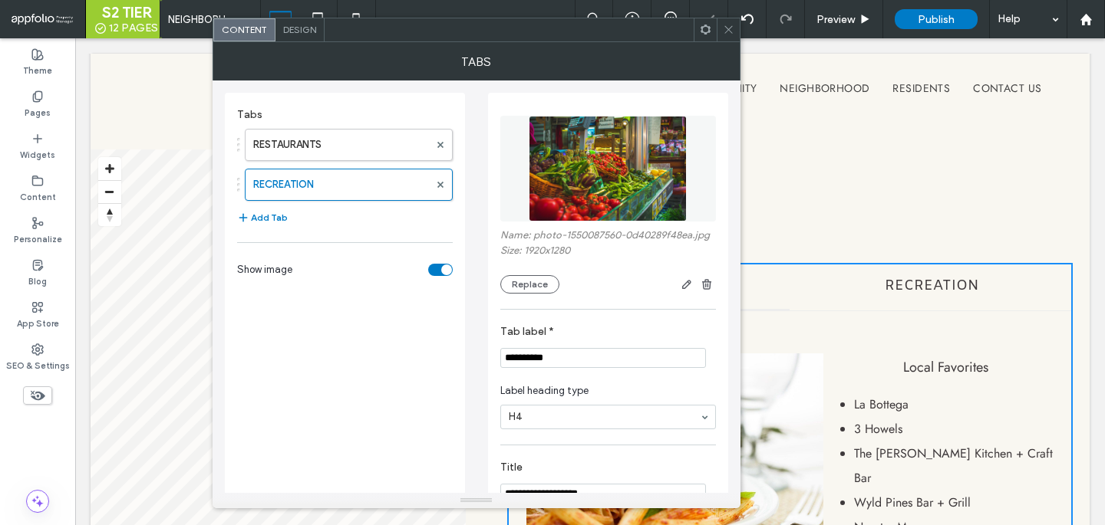
scroll to position [311, 0]
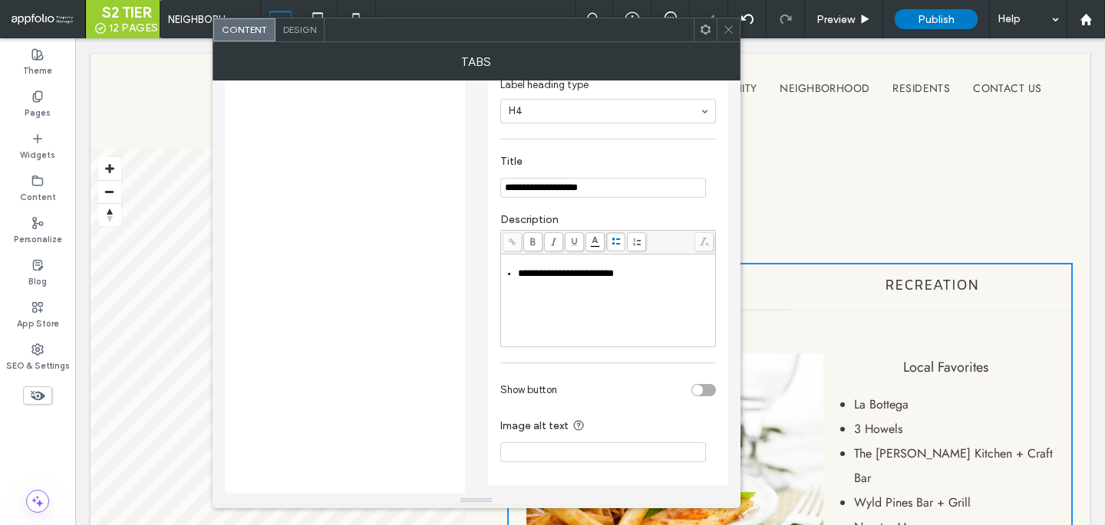
click at [574, 294] on div "**********" at bounding box center [608, 306] width 210 height 77
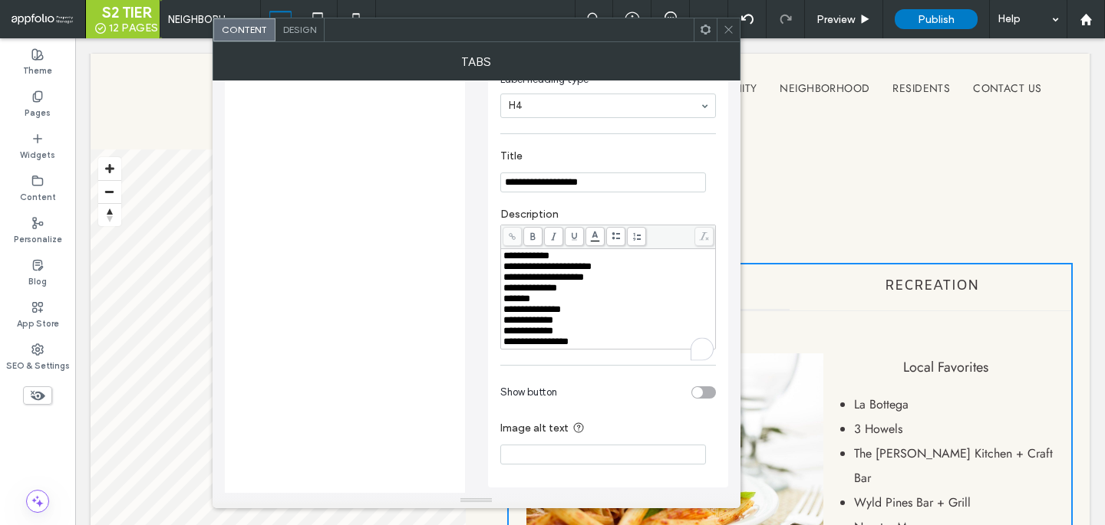
scroll to position [299, 0]
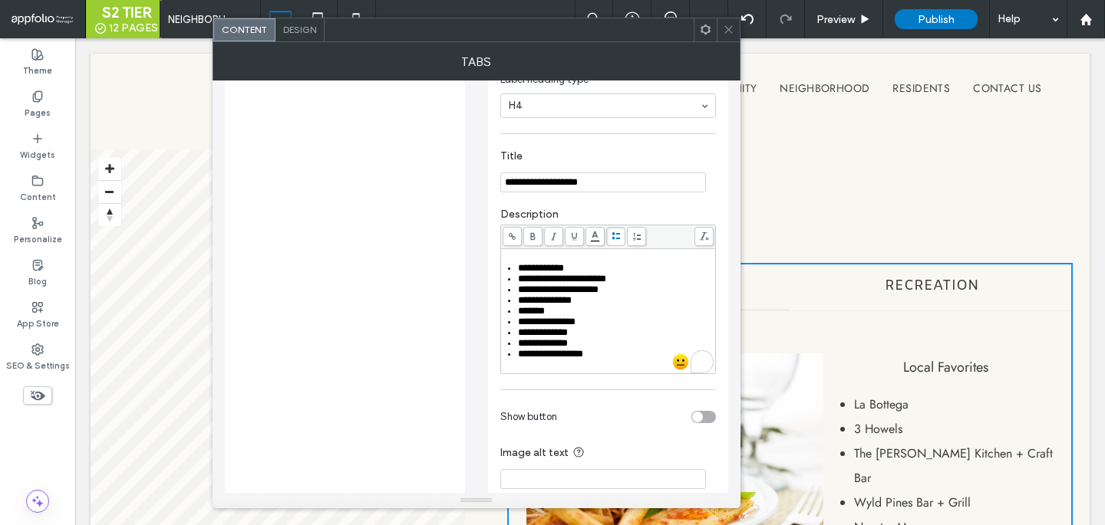
click at [612, 261] on div "**********" at bounding box center [608, 300] width 216 height 150
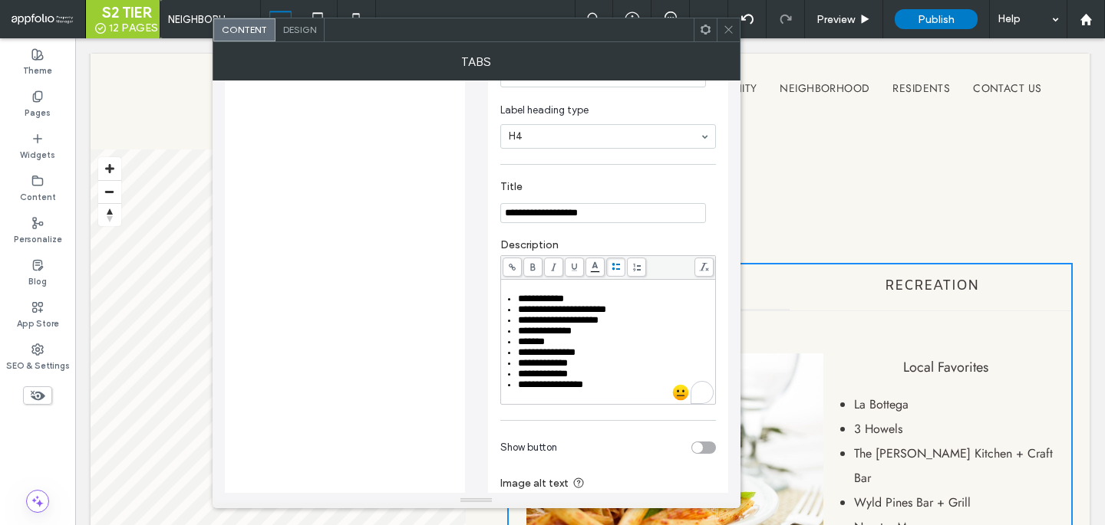
scroll to position [245, 0]
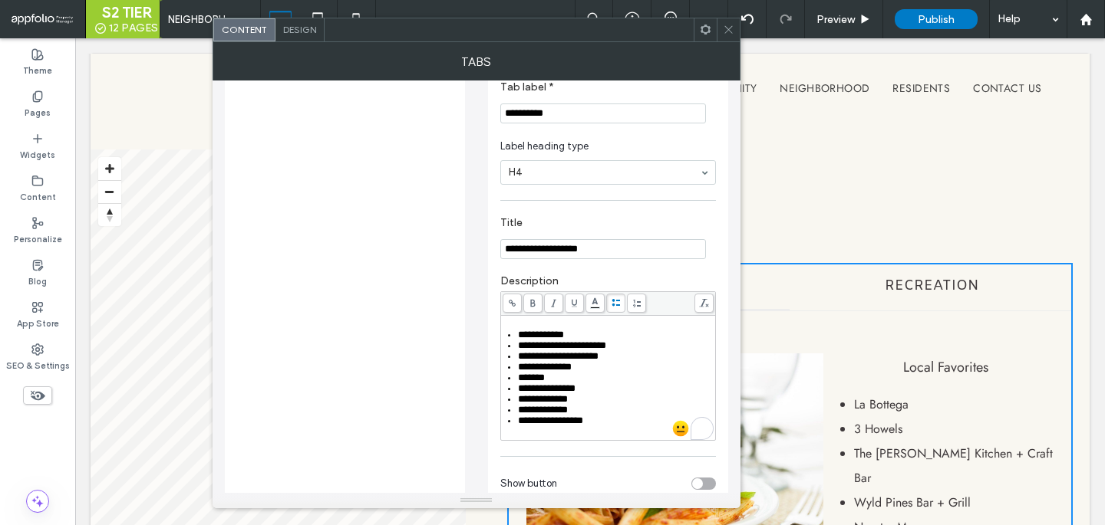
click at [573, 252] on input "**********" at bounding box center [603, 249] width 206 height 20
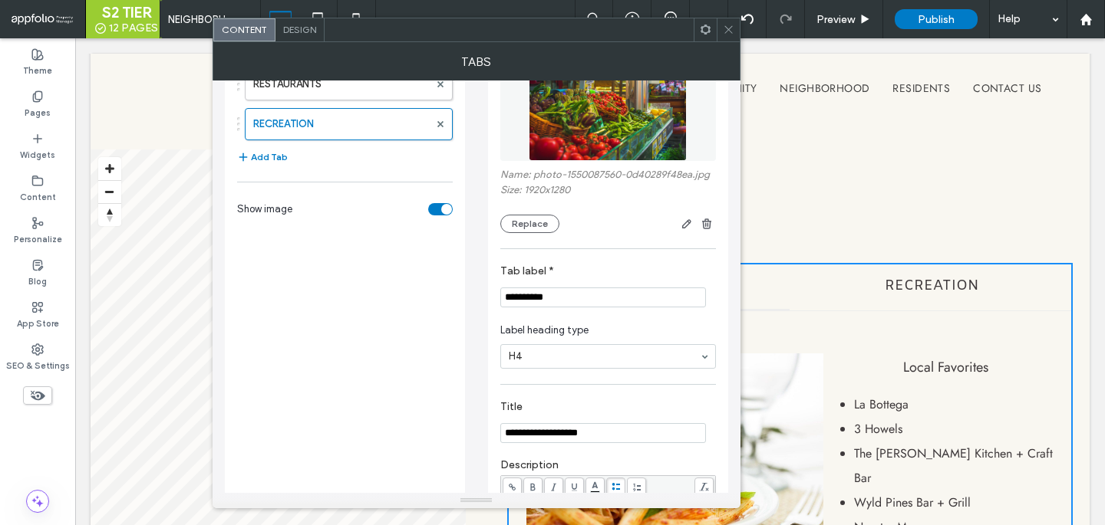
scroll to position [0, 0]
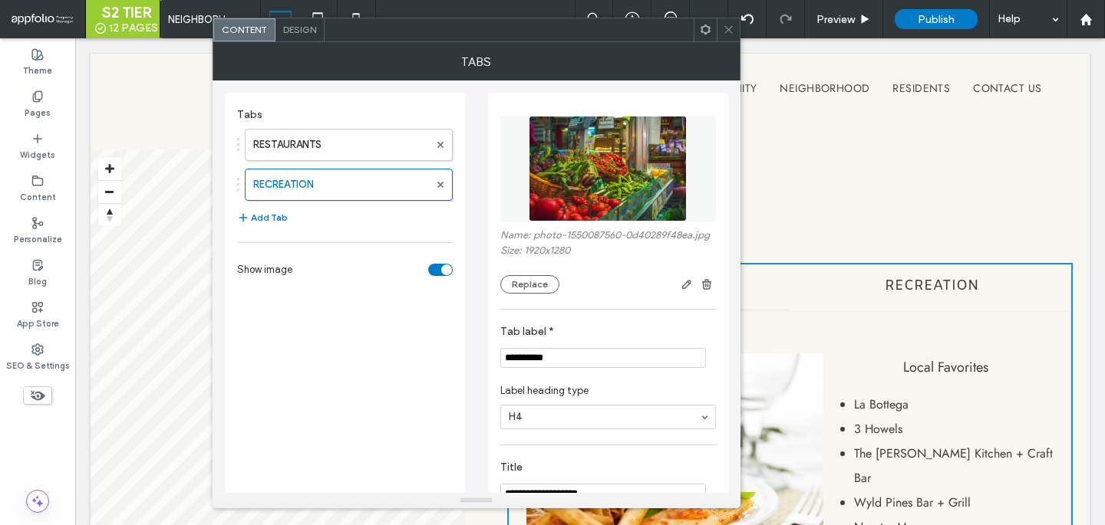
click at [726, 29] on icon at bounding box center [729, 30] width 12 height 12
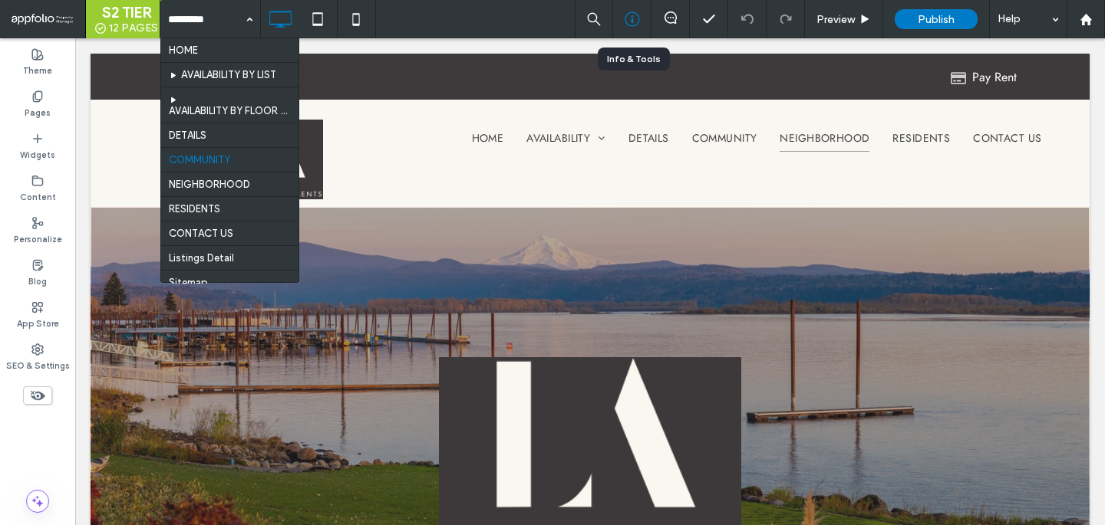
click at [629, 9] on div at bounding box center [632, 19] width 38 height 38
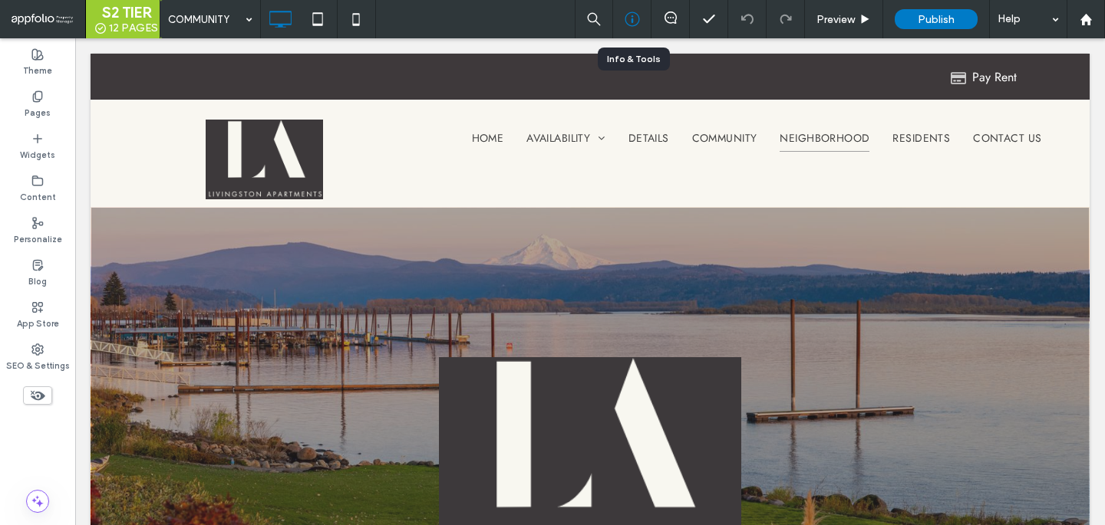
click at [631, 15] on icon at bounding box center [631, 19] width 15 height 15
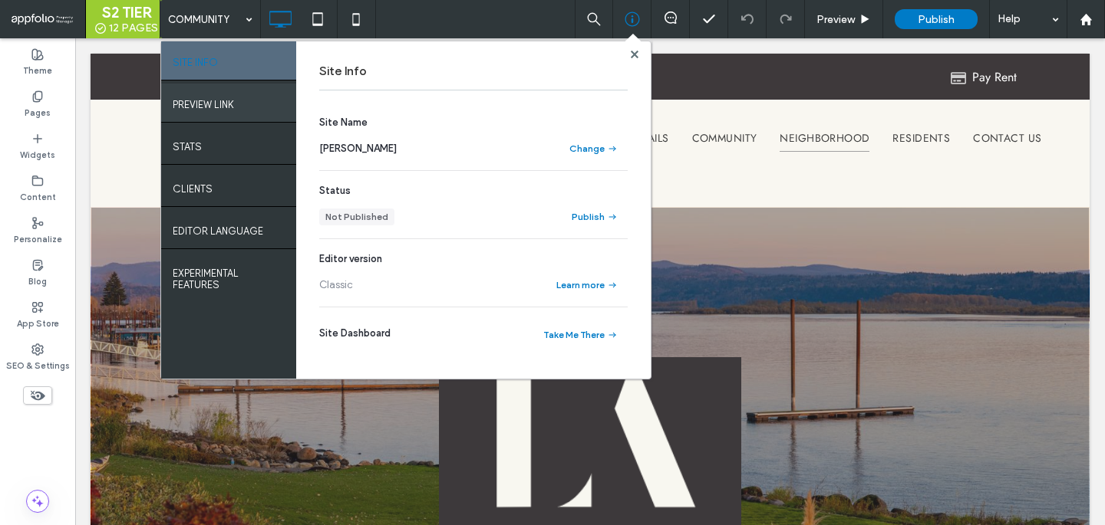
click at [199, 112] on div "PREVIEW LINK" at bounding box center [228, 103] width 135 height 38
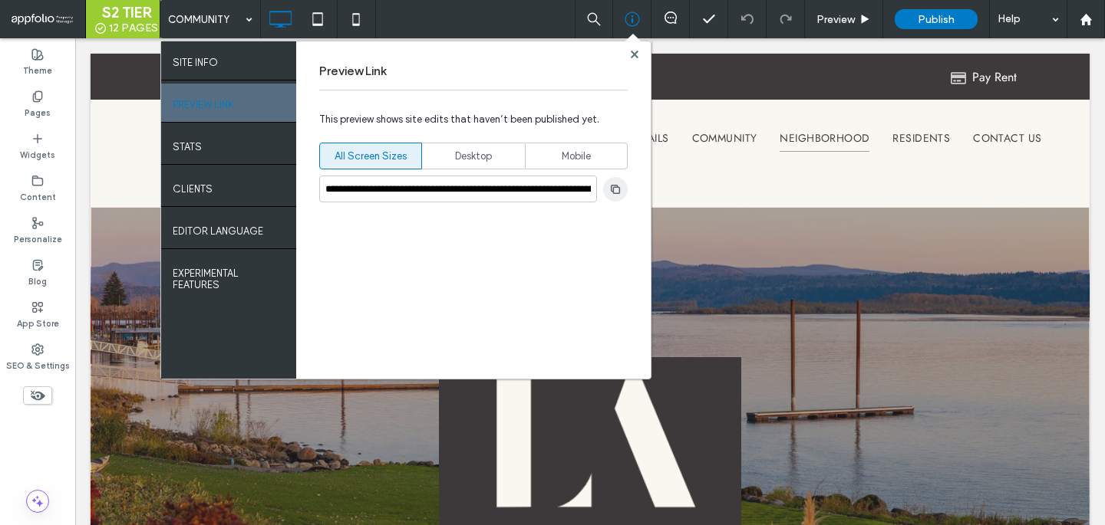
click at [614, 183] on icon "button" at bounding box center [615, 189] width 12 height 12
click at [645, 55] on div "**********" at bounding box center [473, 210] width 354 height 338
click at [642, 55] on div "**********" at bounding box center [473, 210] width 354 height 338
click at [632, 56] on use at bounding box center [634, 54] width 8 height 8
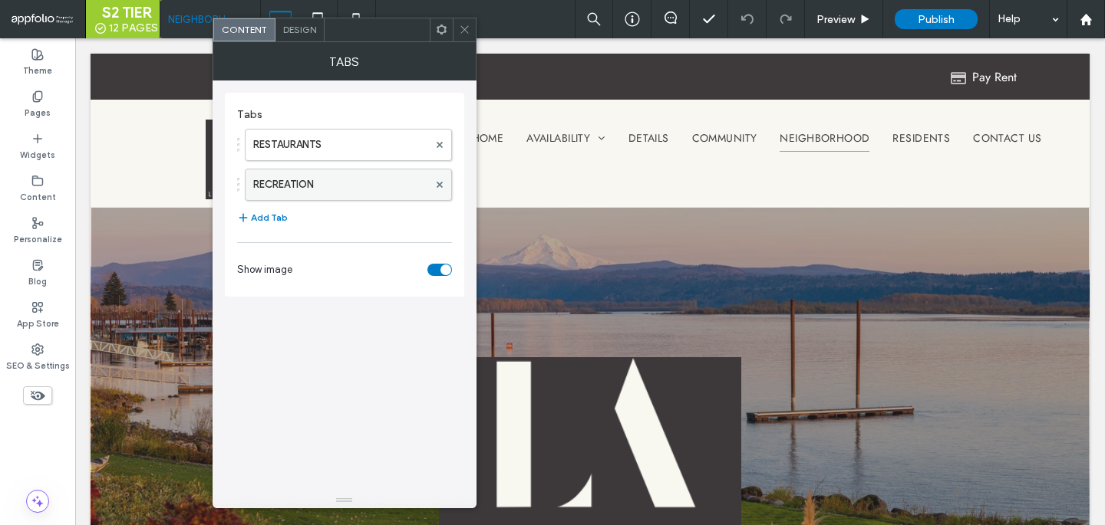
click at [301, 183] on label "RECREATION" at bounding box center [340, 185] width 175 height 31
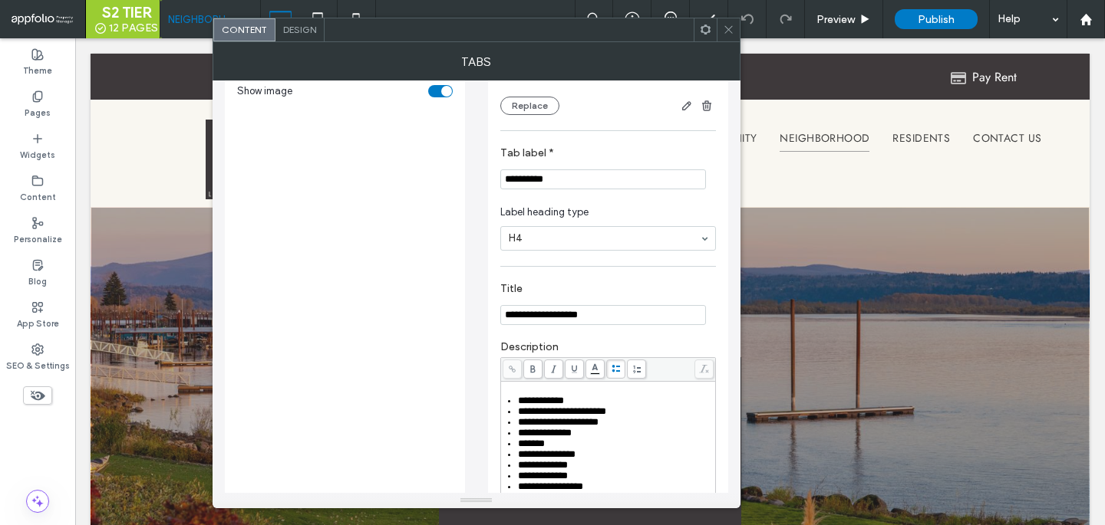
scroll to position [244, 0]
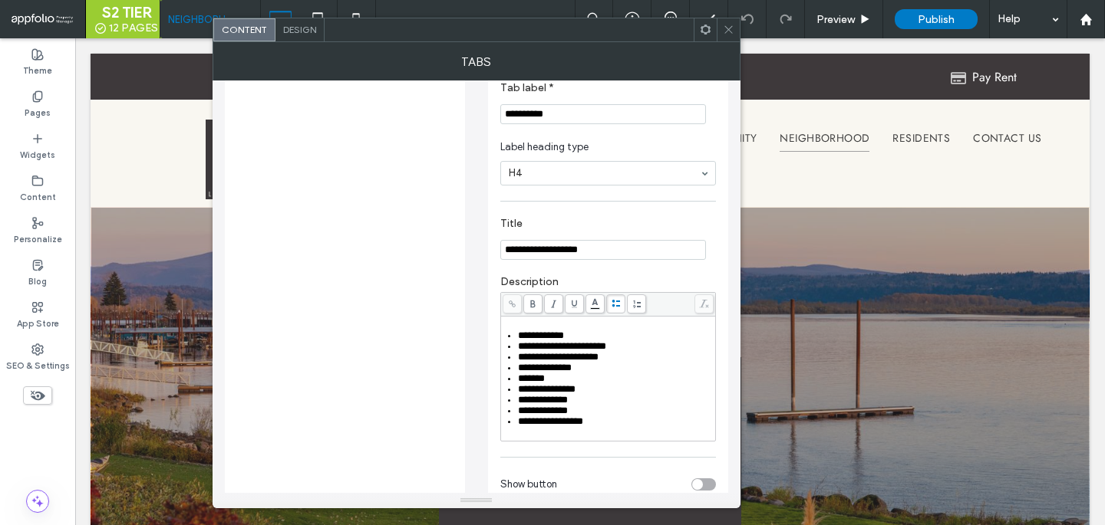
click at [549, 260] on input "**********" at bounding box center [603, 250] width 206 height 20
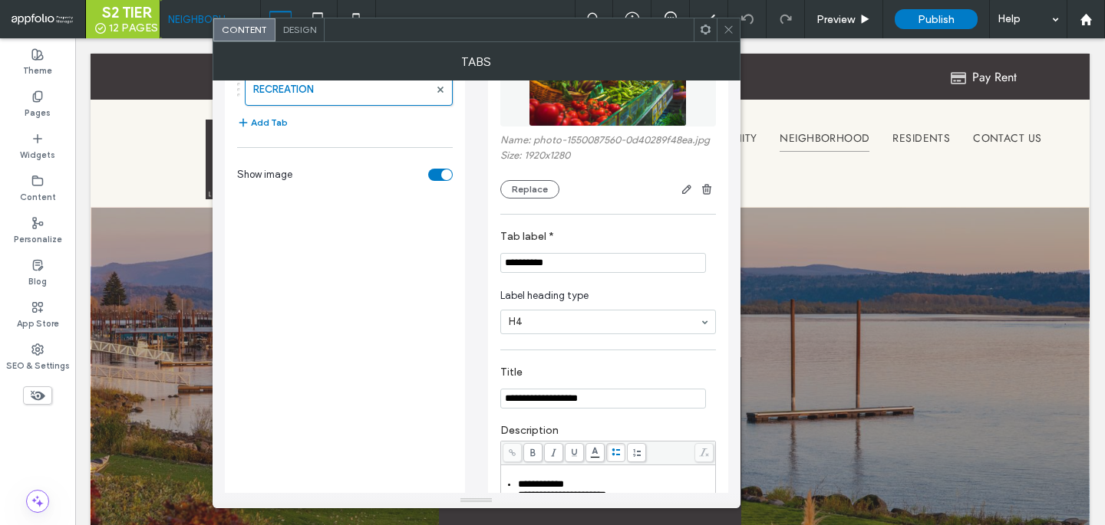
scroll to position [44, 0]
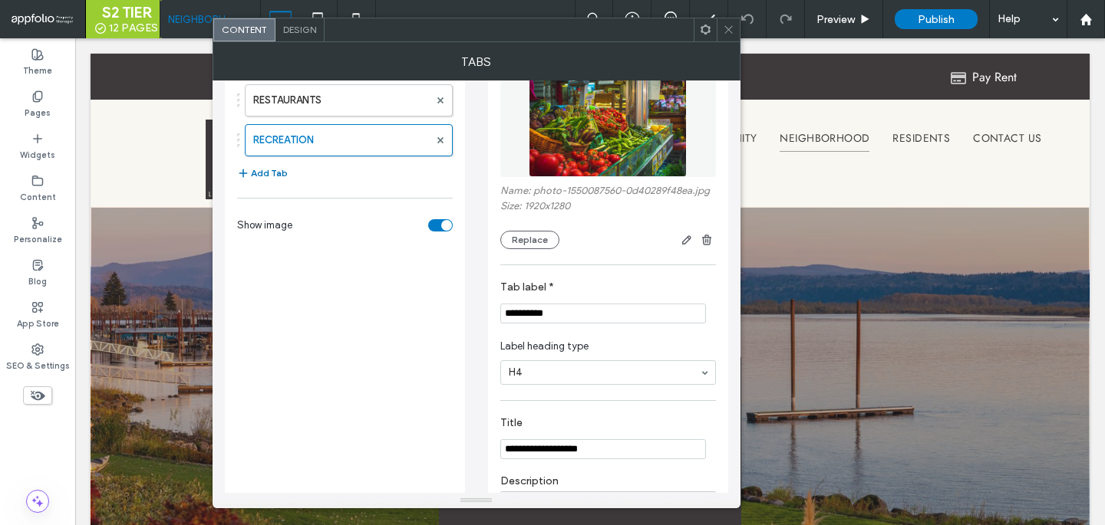
click at [265, 175] on button "Add Tab" at bounding box center [262, 173] width 51 height 18
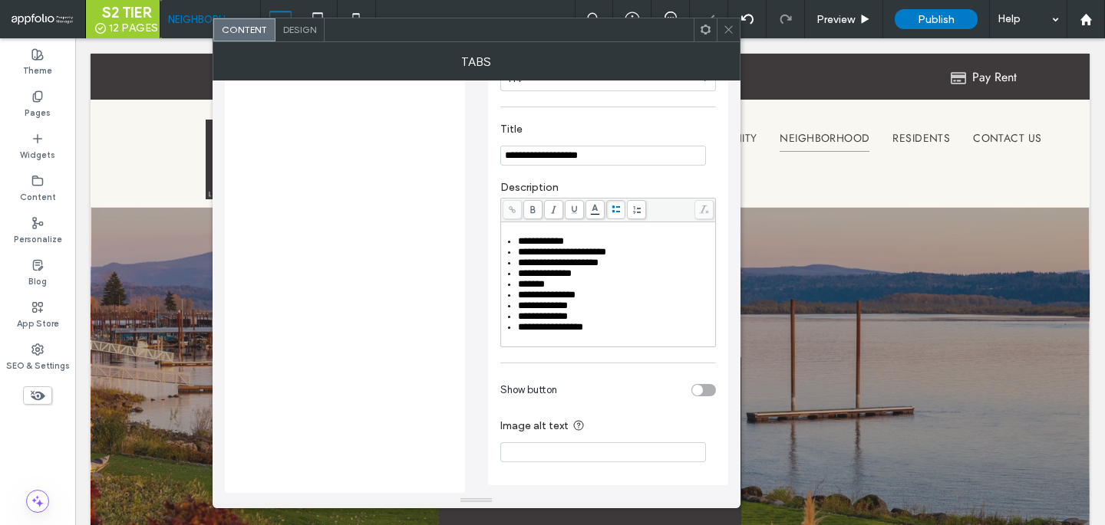
click at [562, 304] on span "**********" at bounding box center [543, 306] width 50 height 10
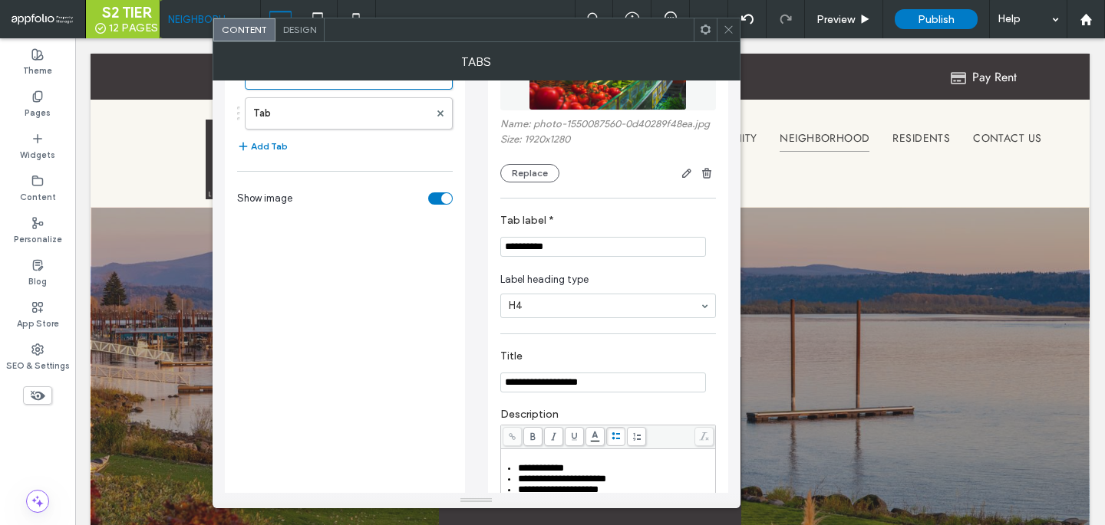
scroll to position [51, 0]
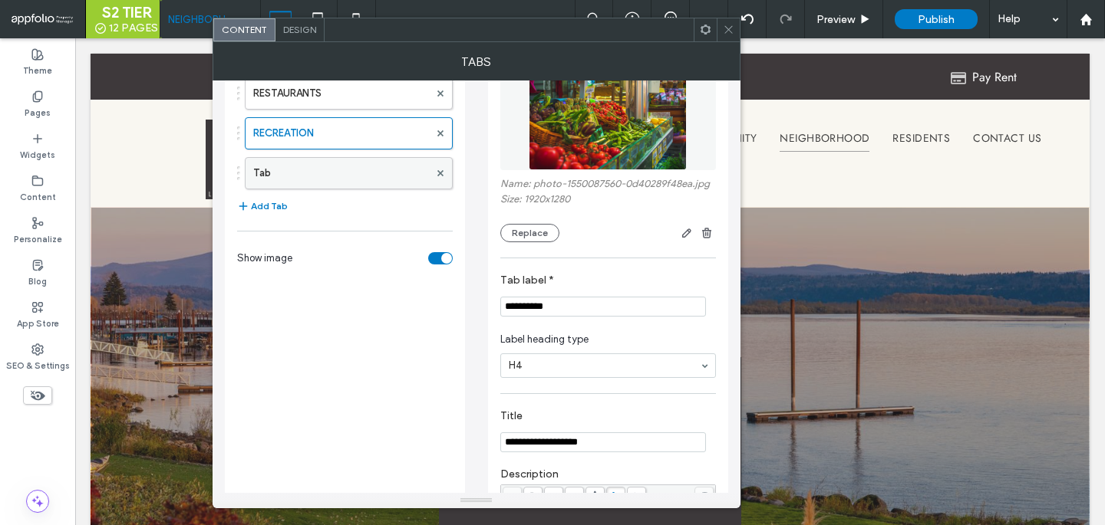
click at [281, 173] on label "Tab" at bounding box center [341, 173] width 176 height 31
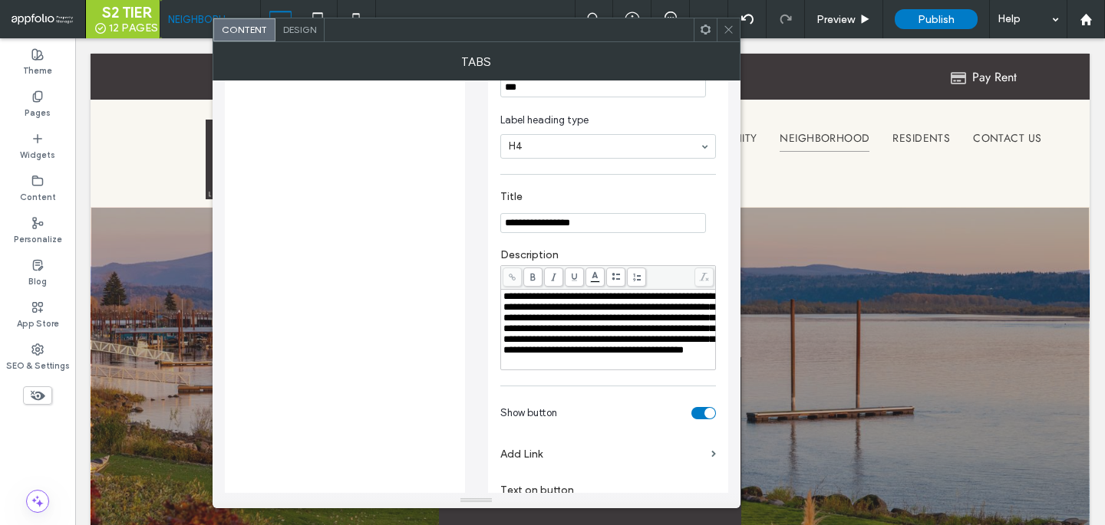
scroll to position [338, 0]
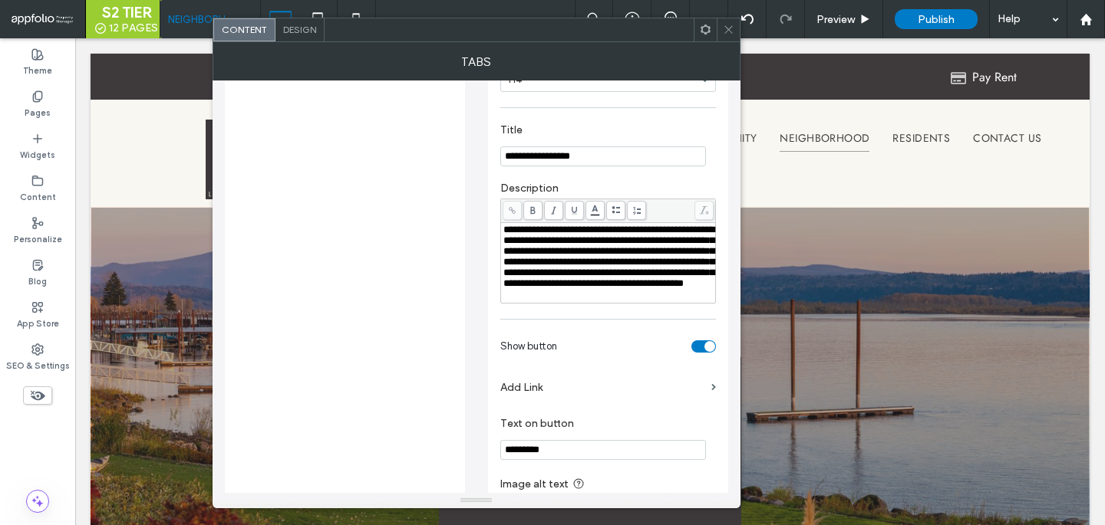
click at [590, 288] on span "**********" at bounding box center [608, 257] width 211 height 64
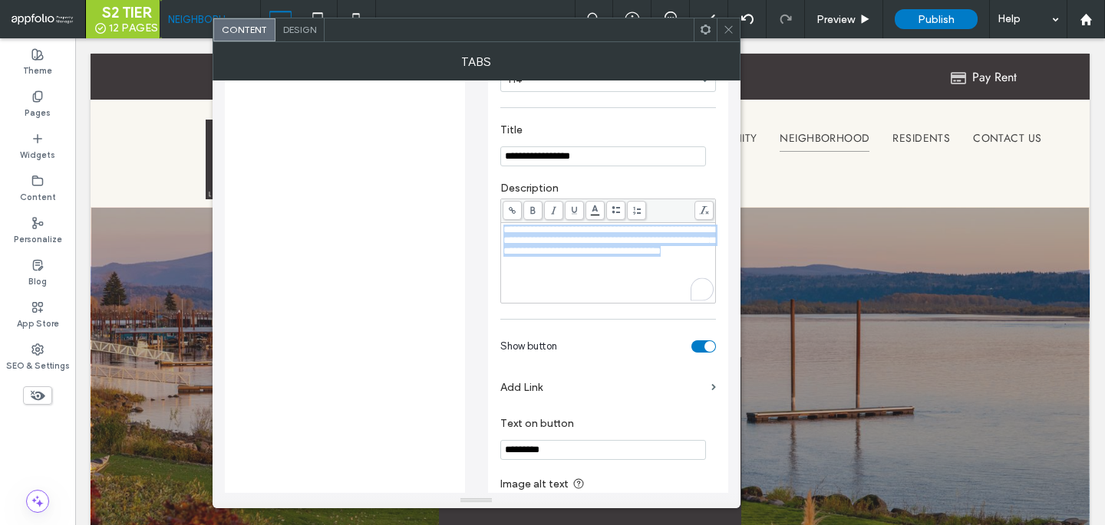
click at [617, 210] on span at bounding box center [615, 210] width 19 height 19
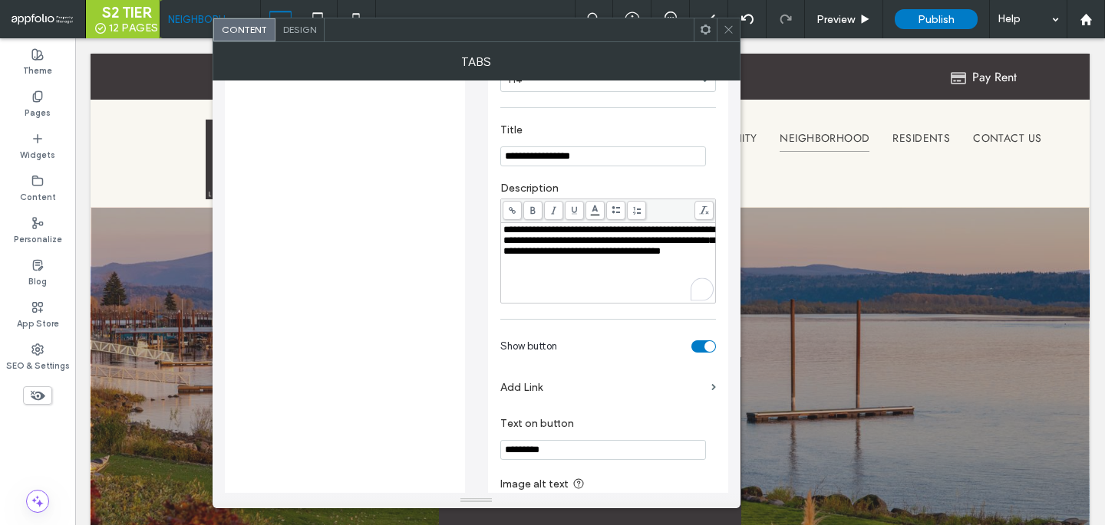
scroll to position [350, 0]
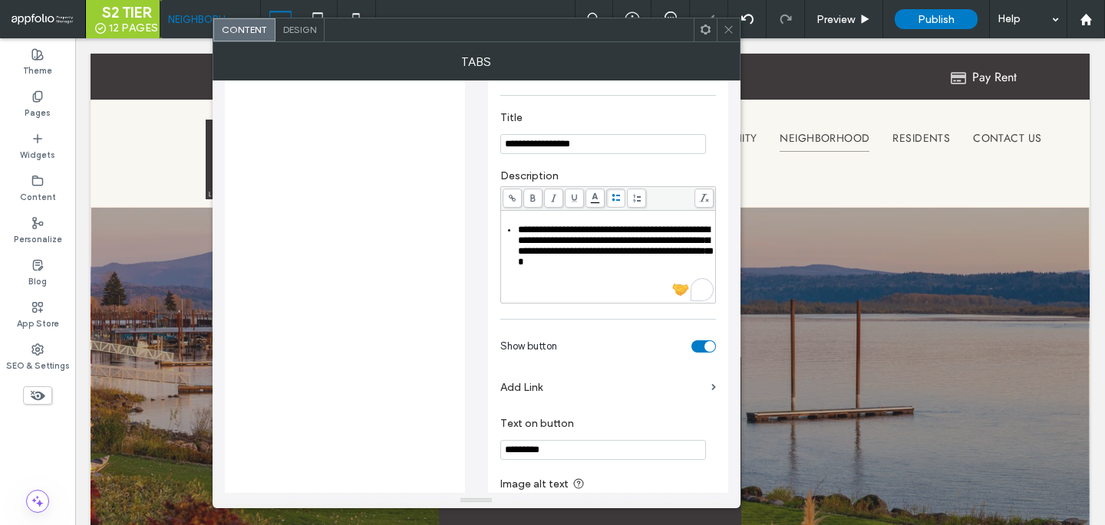
click at [588, 233] on span "**********" at bounding box center [616, 246] width 196 height 42
click at [633, 248] on span "**********" at bounding box center [614, 250] width 192 height 31
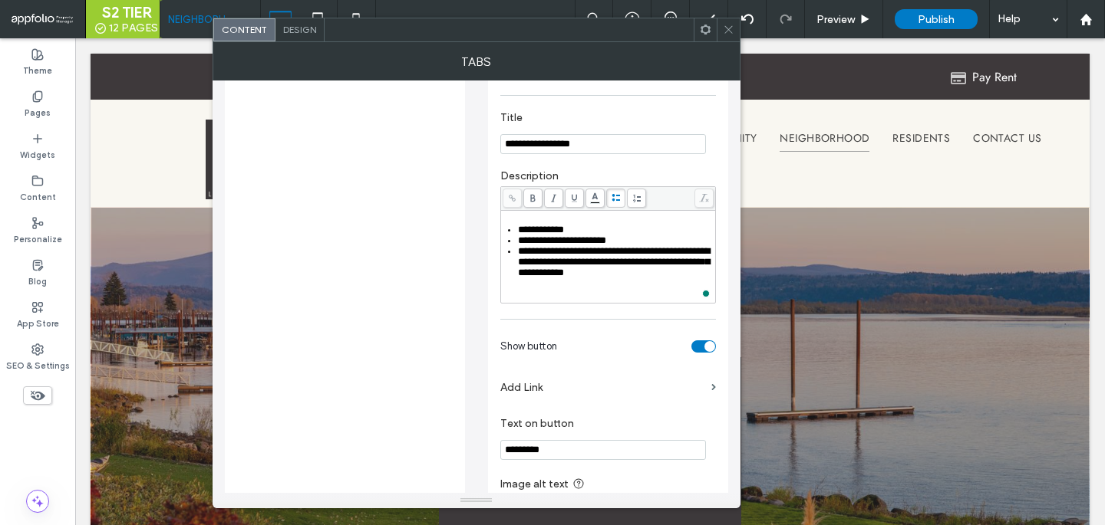
click at [621, 259] on span "**********" at bounding box center [614, 261] width 192 height 31
click at [600, 275] on span "**********" at bounding box center [614, 267] width 192 height 21
click at [560, 285] on span "**********" at bounding box center [614, 278] width 192 height 21
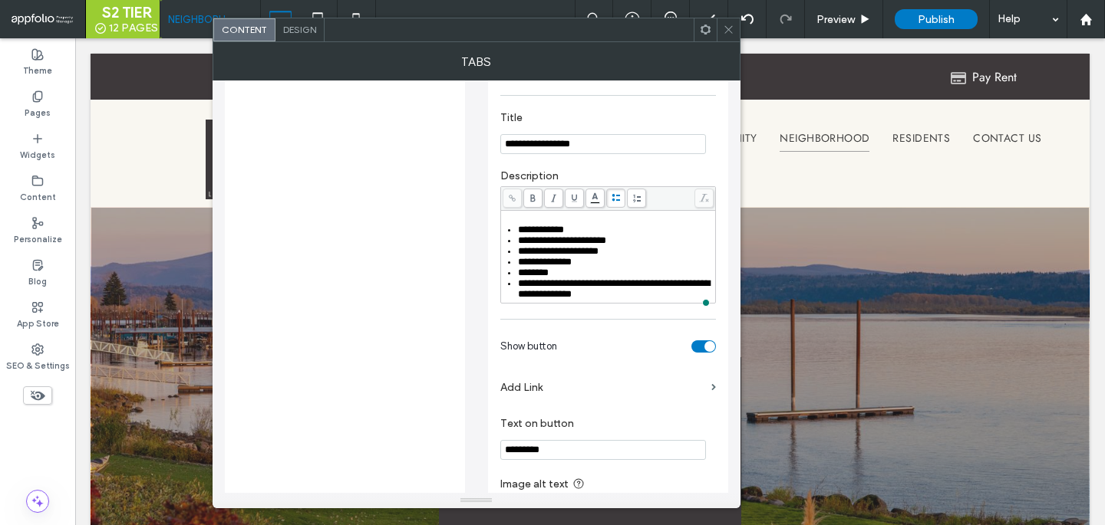
click at [567, 278] on div "********" at bounding box center [616, 273] width 196 height 11
click at [592, 299] on span "**********" at bounding box center [614, 288] width 192 height 21
click at [584, 299] on span "**********" at bounding box center [608, 294] width 180 height 10
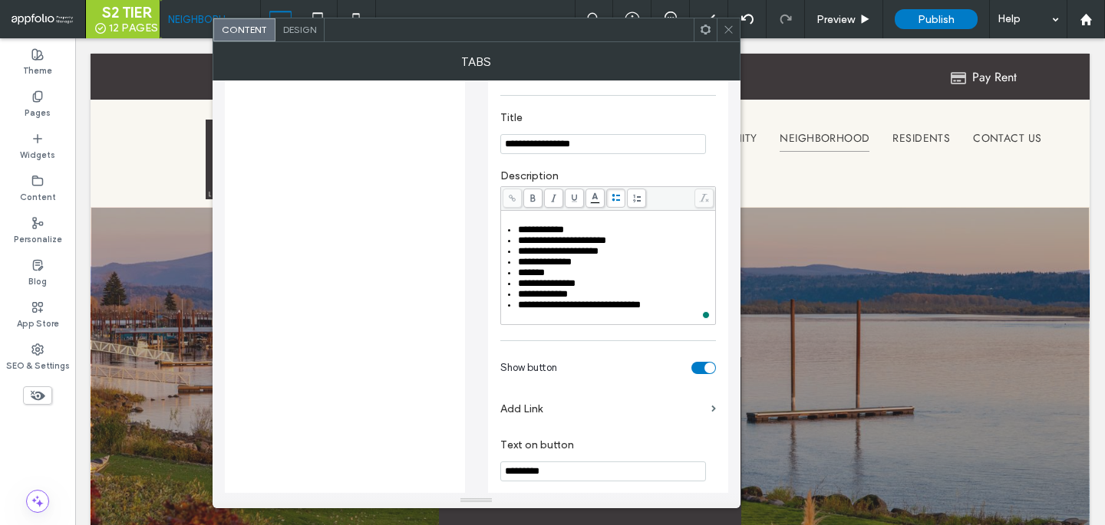
click at [585, 310] on span "**********" at bounding box center [579, 305] width 123 height 10
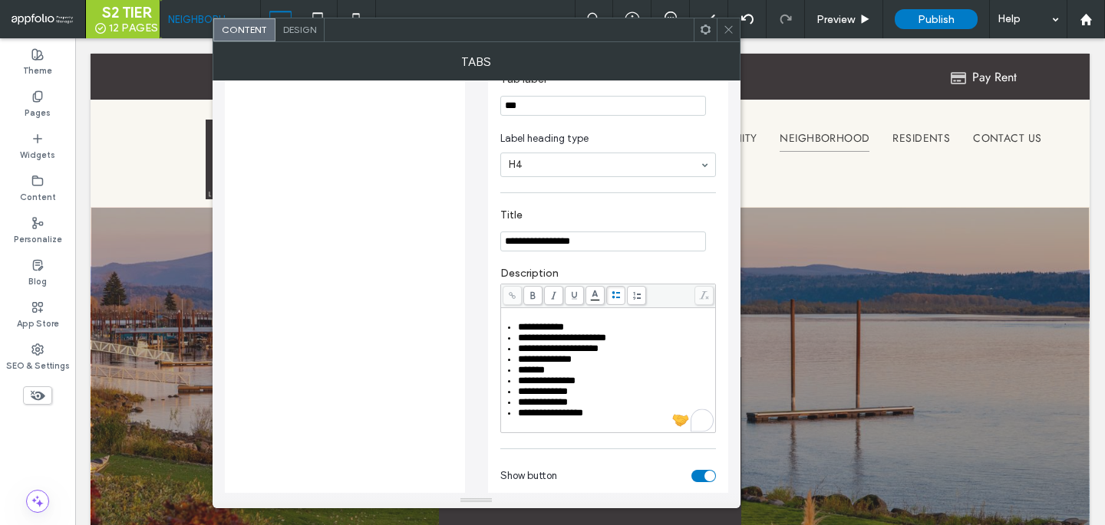
scroll to position [203, 0]
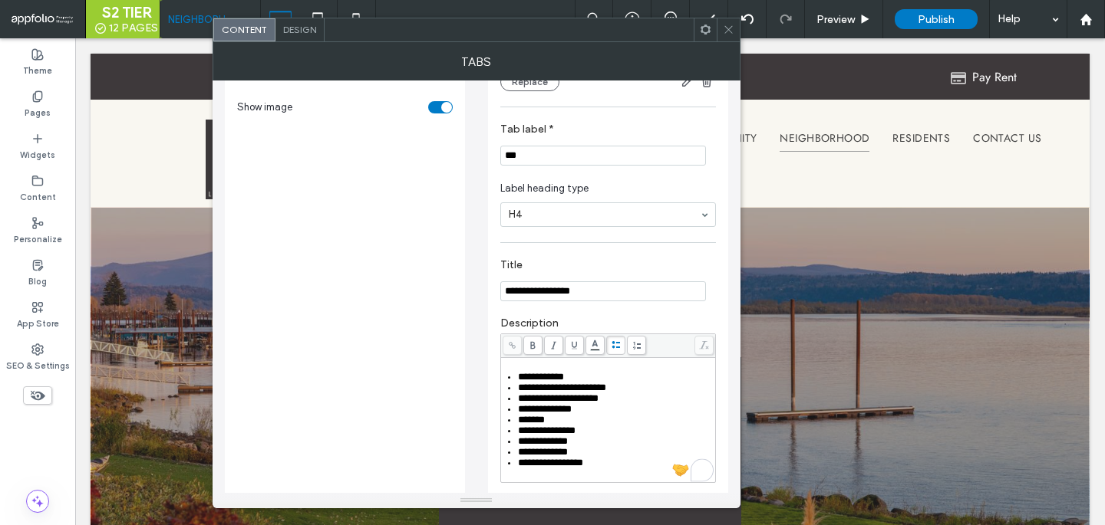
click at [555, 189] on span "Label heading type" at bounding box center [604, 188] width 209 height 15
click at [559, 160] on input "***" at bounding box center [603, 156] width 206 height 20
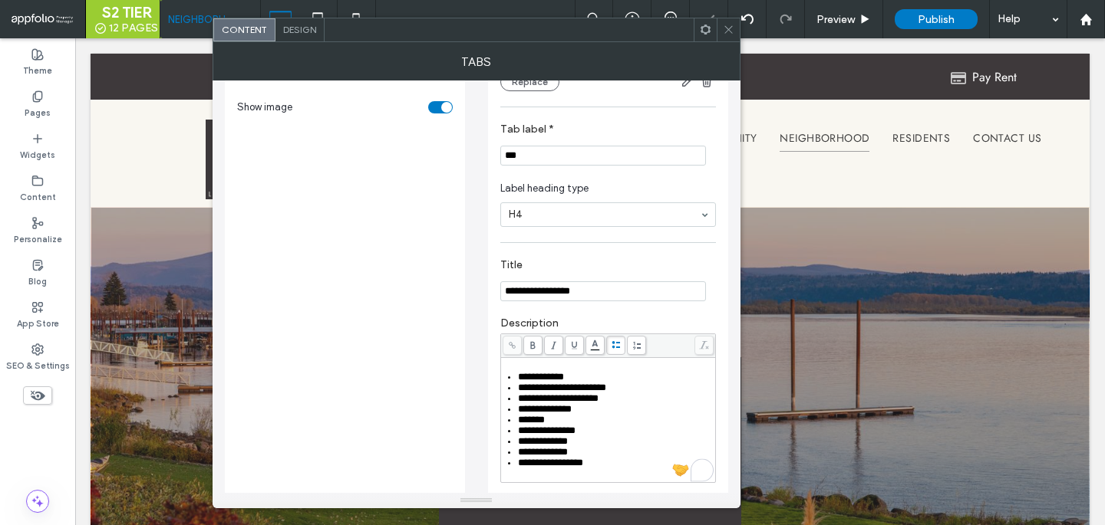
click at [559, 160] on input "***" at bounding box center [603, 156] width 206 height 20
type input "*"
type input "********"
click at [542, 301] on input "**********" at bounding box center [603, 292] width 206 height 20
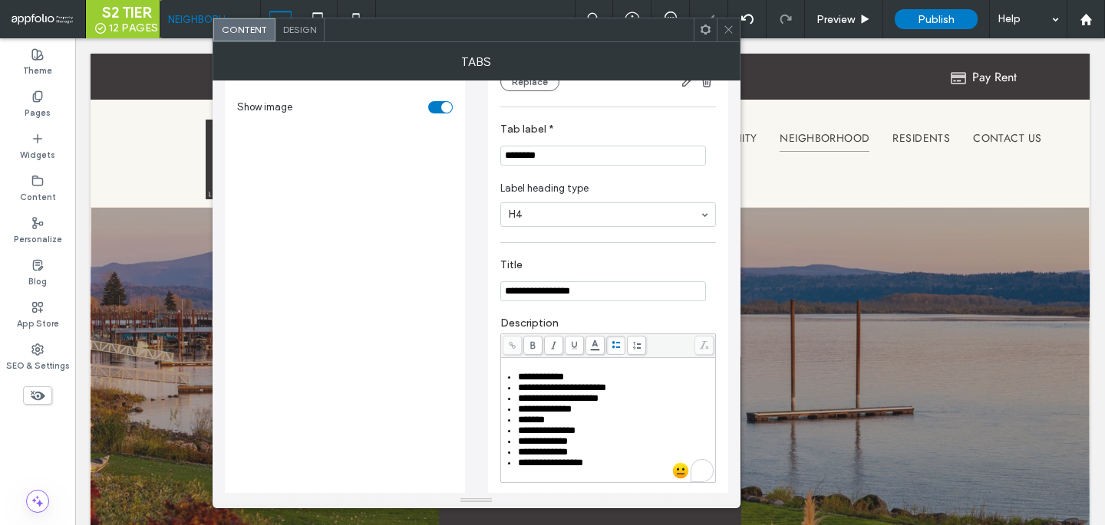
click at [542, 301] on input "**********" at bounding box center [603, 292] width 206 height 20
type input "******"
type input "**********"
click at [726, 35] on span at bounding box center [729, 29] width 12 height 23
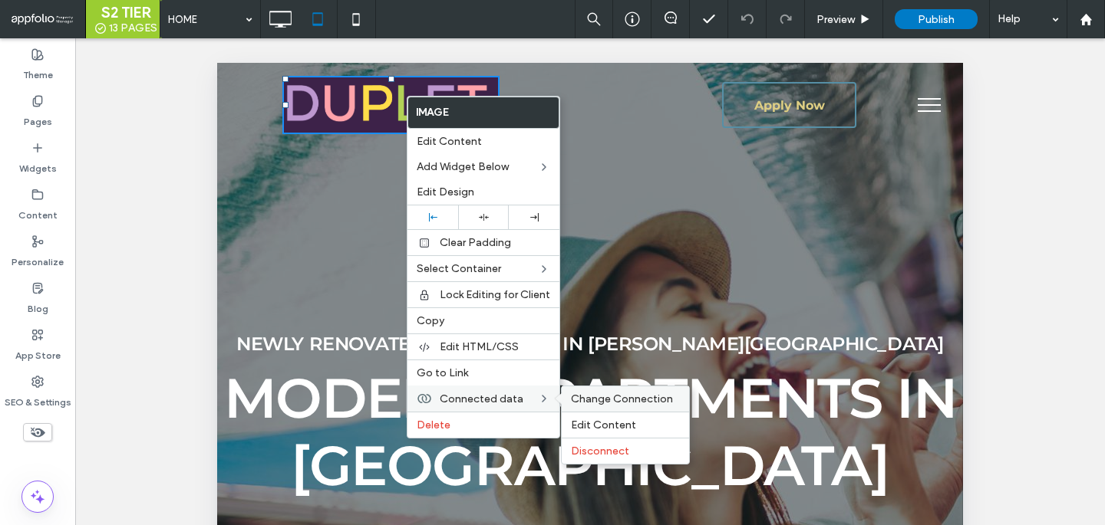
click at [593, 398] on span "Change Connection" at bounding box center [622, 399] width 102 height 13
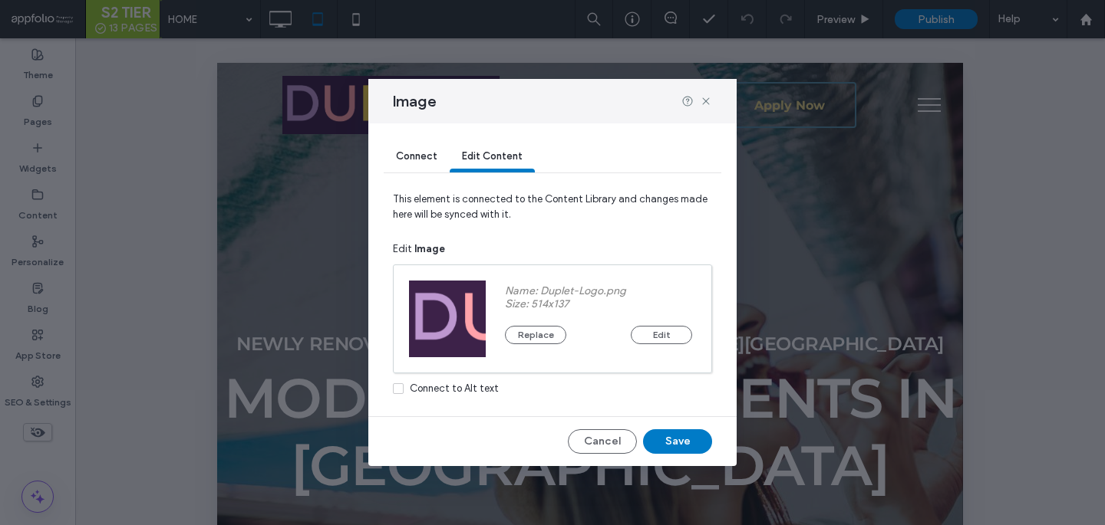
click at [423, 167] on div "Connect" at bounding box center [417, 157] width 66 height 31
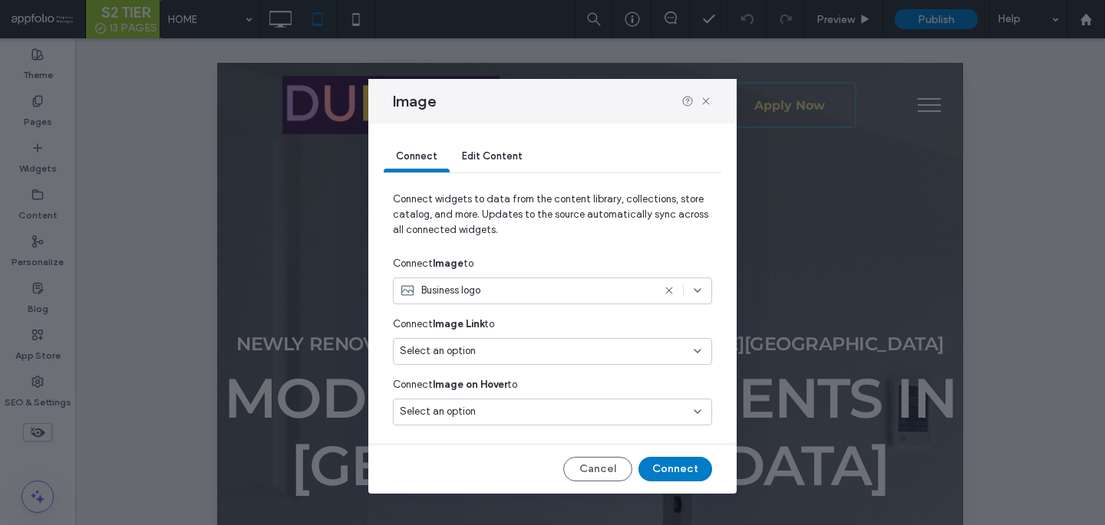
click at [486, 288] on div "Business logo" at bounding box center [526, 290] width 252 height 15
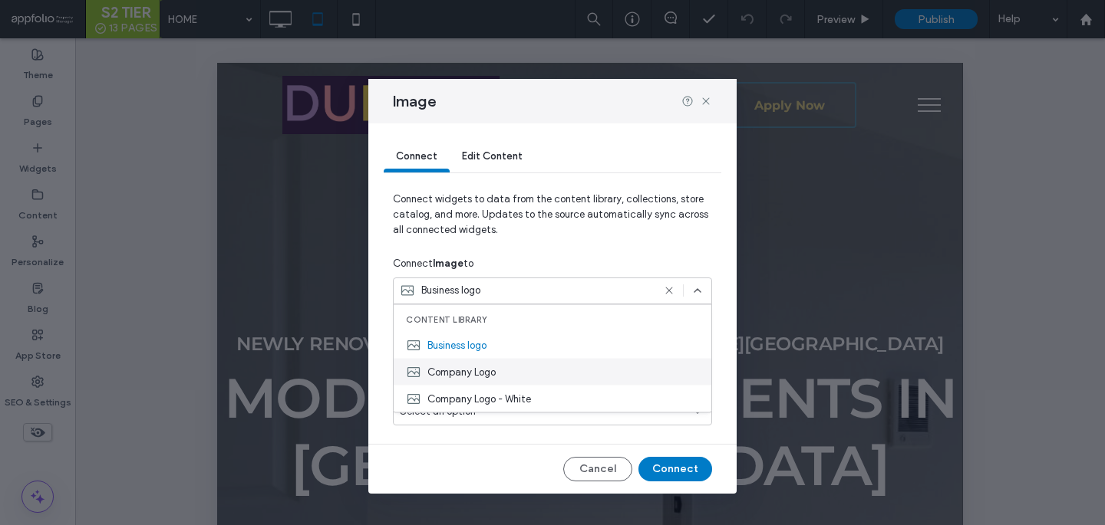
click at [485, 361] on div "Company Logo" at bounding box center [553, 372] width 318 height 27
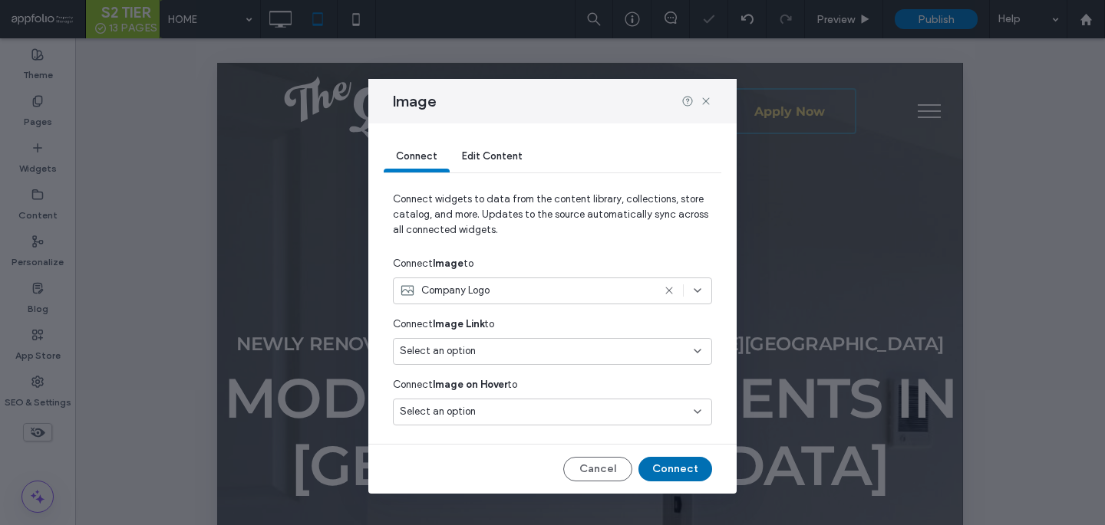
click at [674, 459] on button "Connect" at bounding box center [675, 469] width 74 height 25
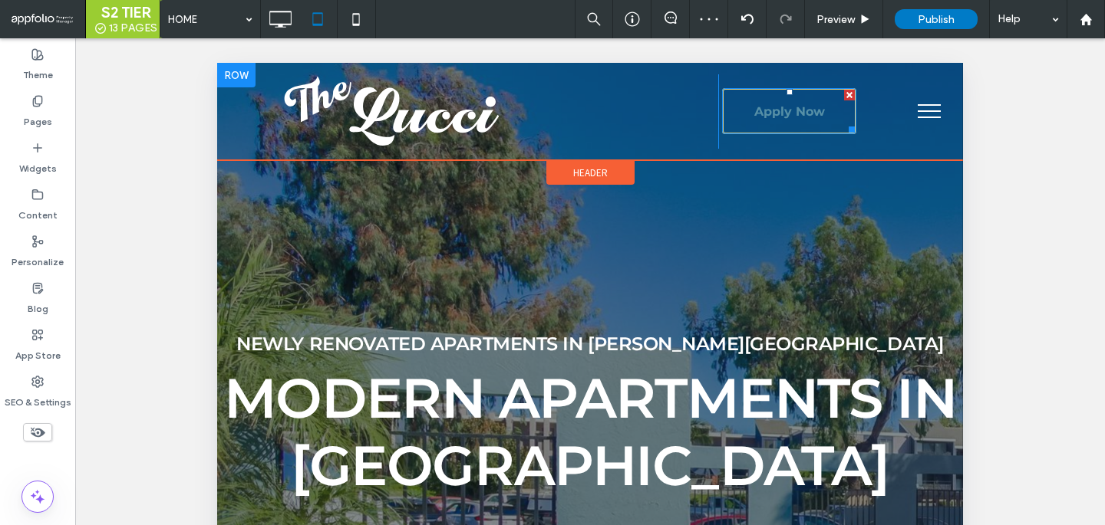
click at [776, 120] on span "Apply Now" at bounding box center [789, 111] width 71 height 39
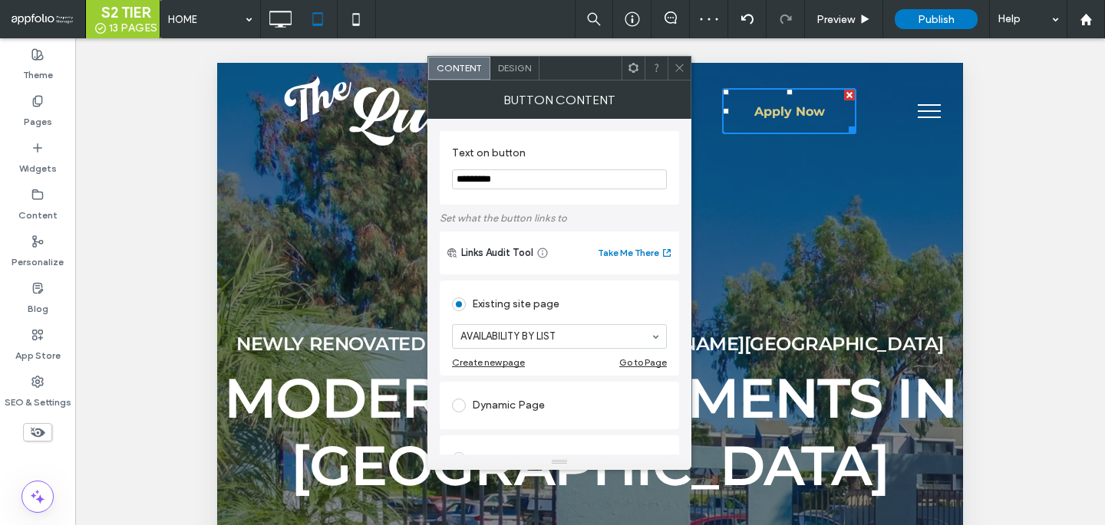
click at [522, 73] on span "Design" at bounding box center [514, 68] width 33 height 12
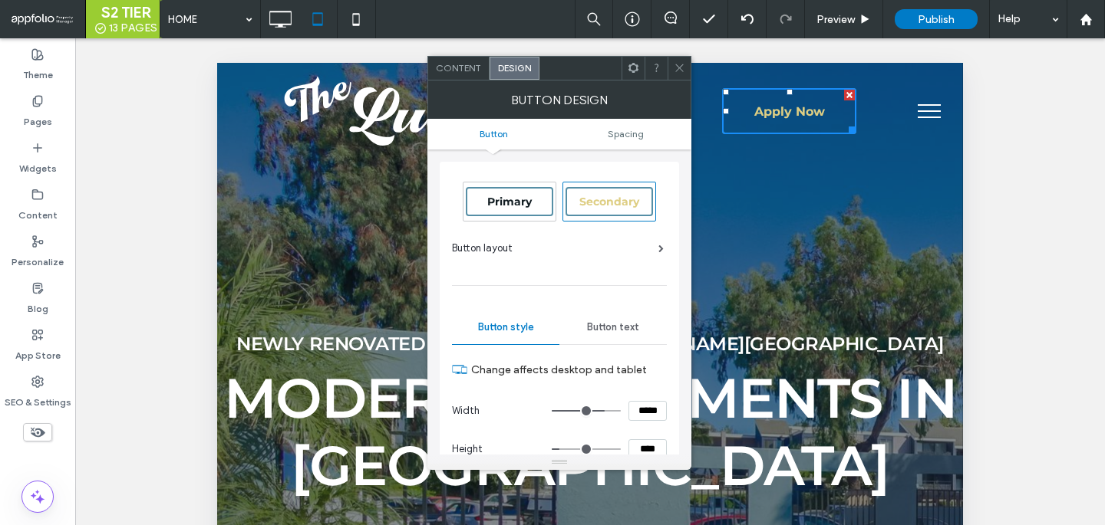
click at [540, 196] on div "Primary" at bounding box center [509, 201] width 87 height 29
click at [599, 203] on span "Secondary" at bounding box center [609, 202] width 60 height 14
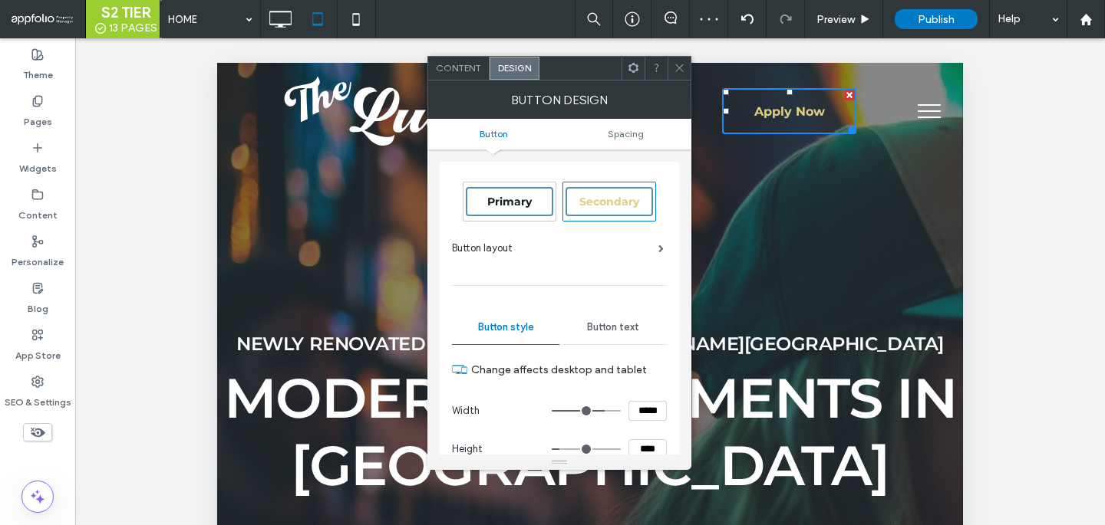
click at [670, 73] on div at bounding box center [678, 68] width 23 height 23
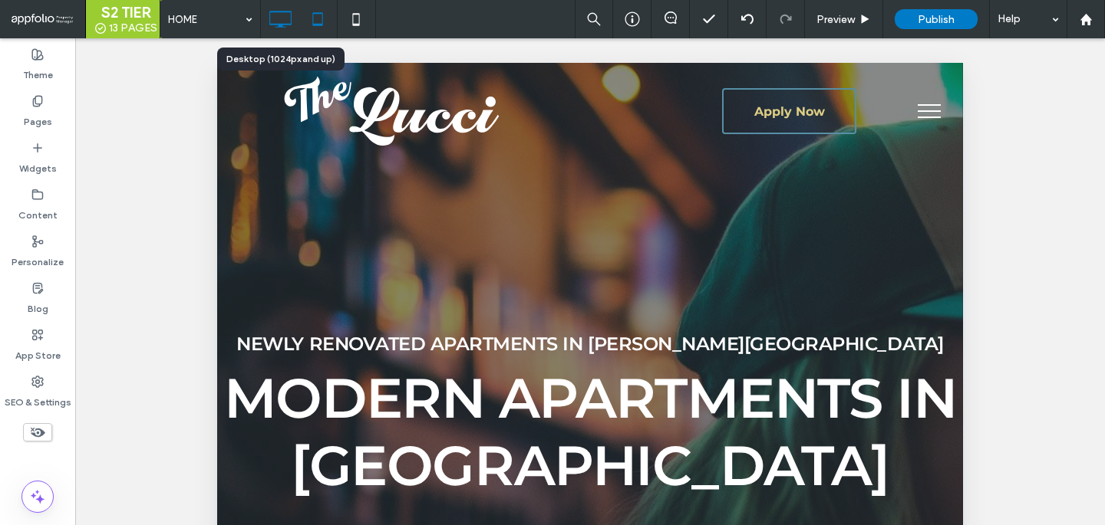
click at [272, 30] on icon at bounding box center [280, 19] width 31 height 31
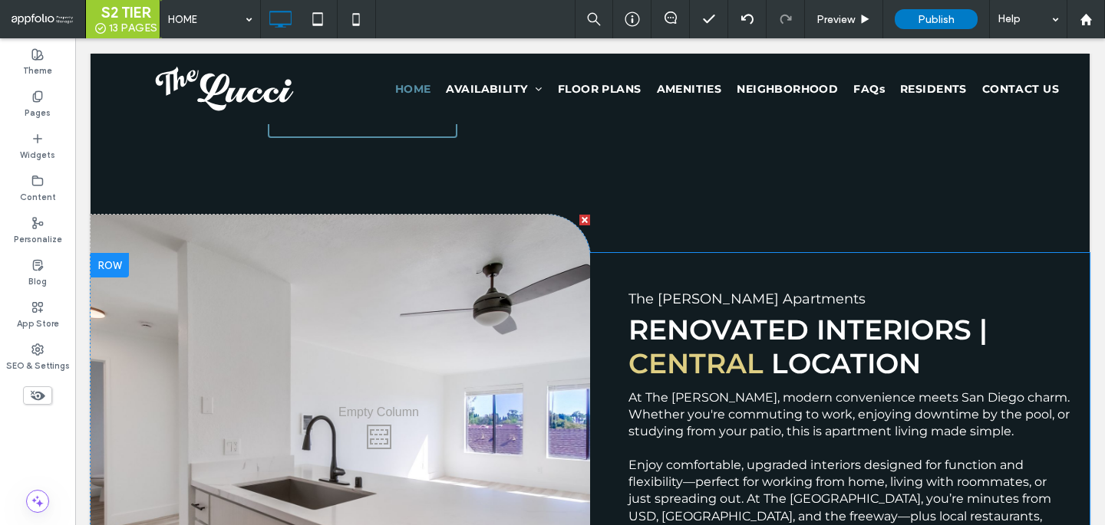
scroll to position [1141, 0]
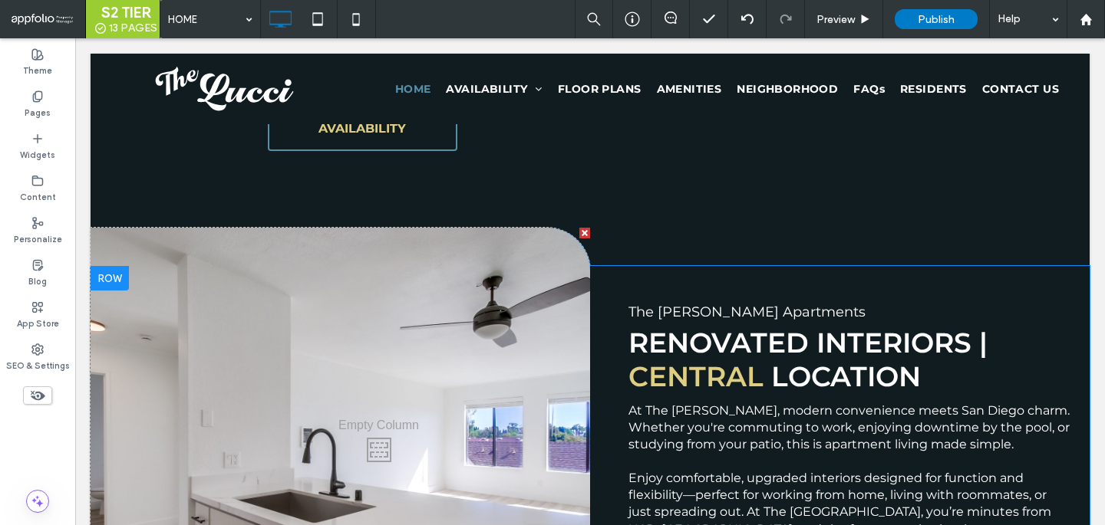
click at [645, 266] on div "The Lucci Apartments Renovated Interiors | Central Location At The Lucci, moder…" at bounding box center [839, 466] width 499 height 400
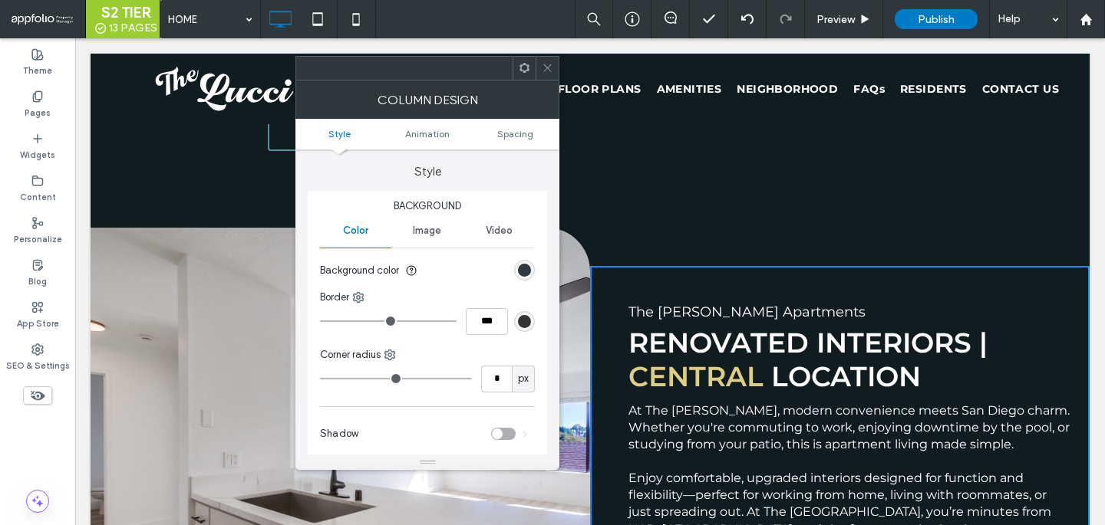
click at [529, 270] on div "rgb(17, 28, 33)" at bounding box center [524, 270] width 13 height 13
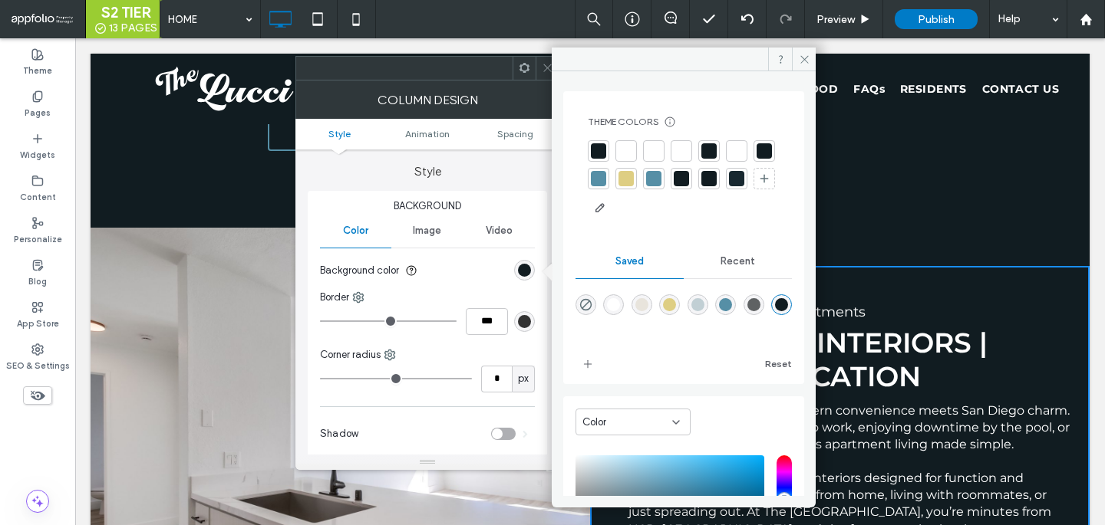
click at [642, 311] on div "rgba(232,228,220,1)" at bounding box center [641, 304] width 13 height 13
type input "*******"
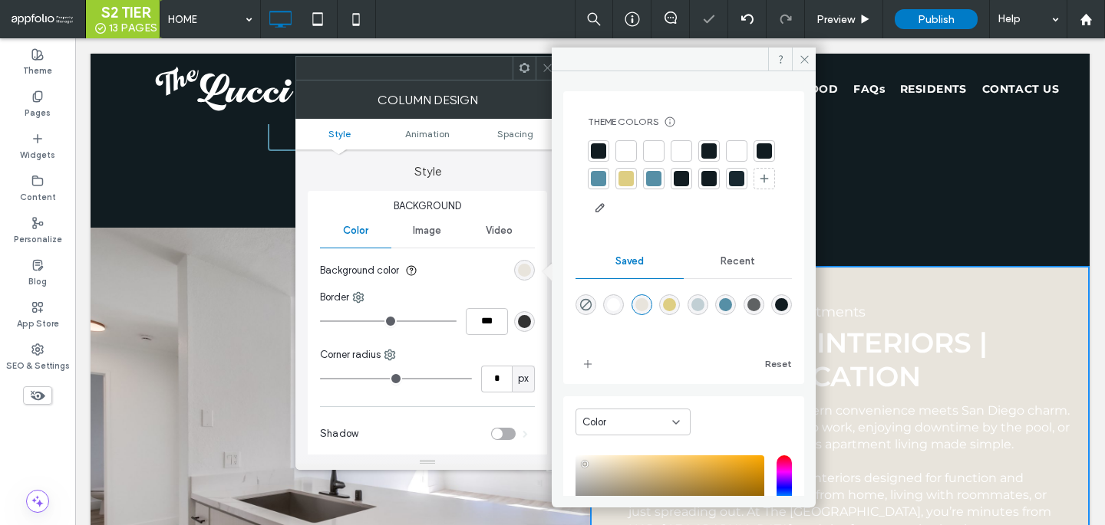
click at [549, 67] on icon at bounding box center [548, 68] width 12 height 12
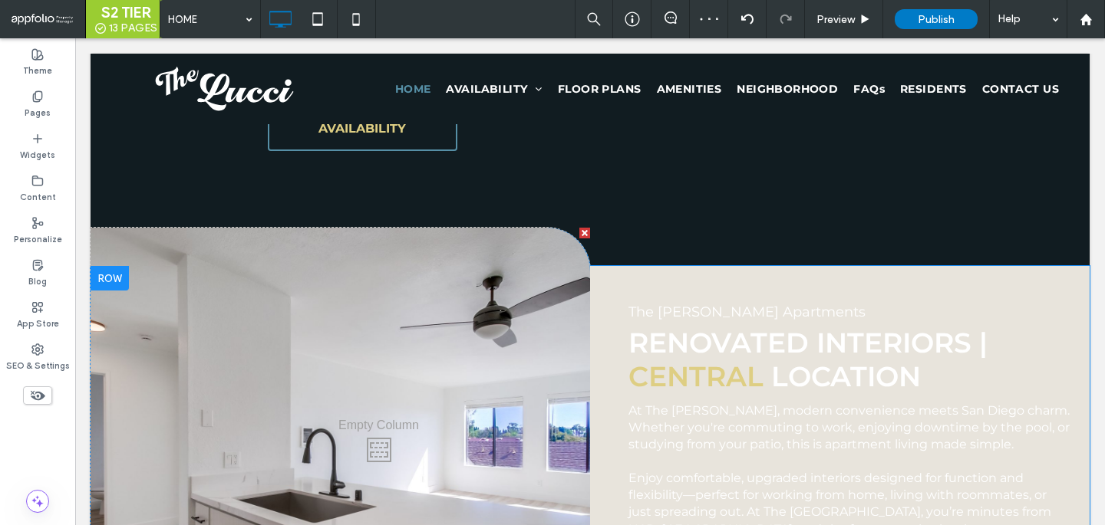
scroll to position [1358, 0]
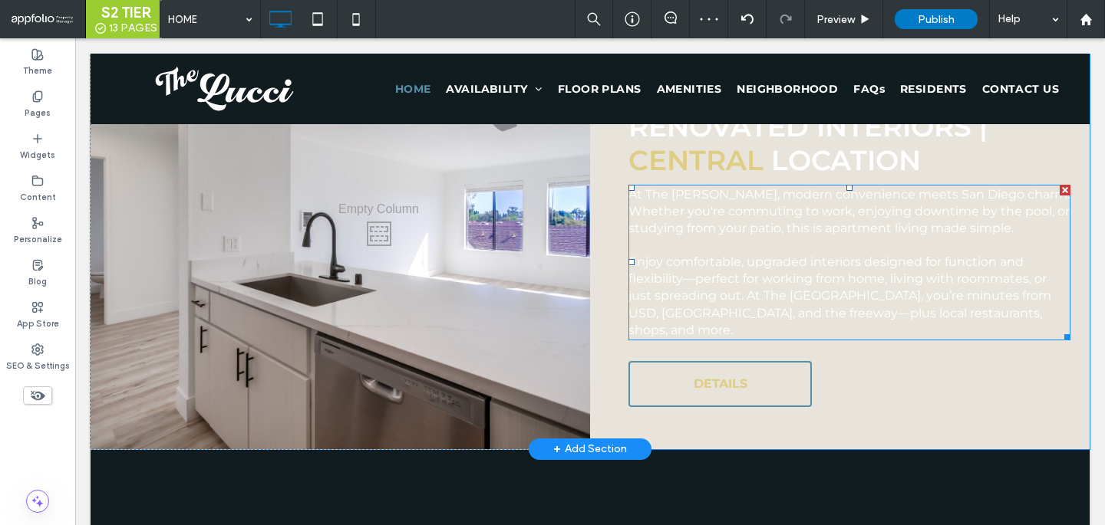
click at [718, 254] on p "Enjoy comfortable, upgraded interiors designed for function and flexibility—per…" at bounding box center [849, 296] width 442 height 84
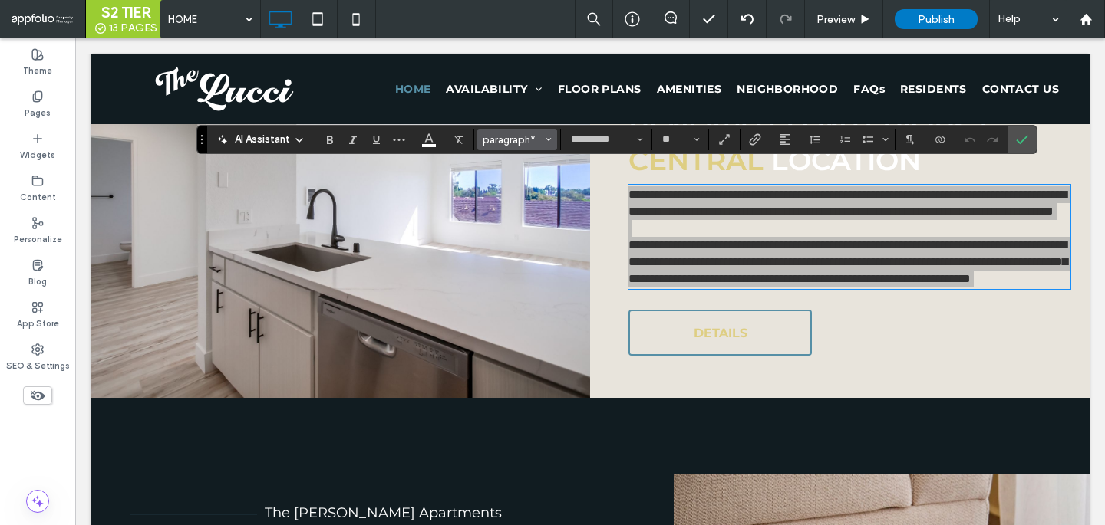
click at [500, 143] on span "paragraph*" at bounding box center [513, 140] width 60 height 12
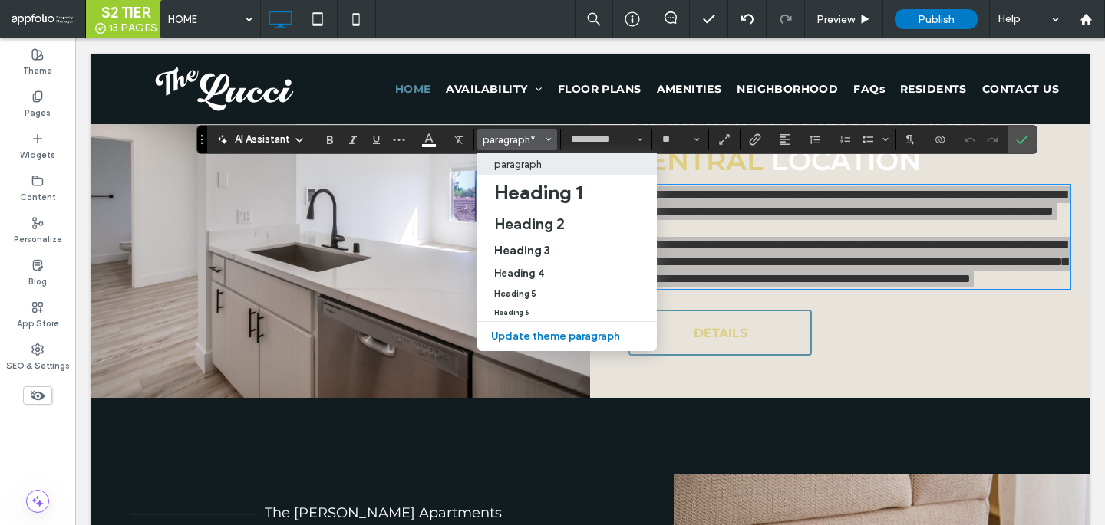
click at [519, 166] on p "paragraph" at bounding box center [518, 165] width 48 height 12
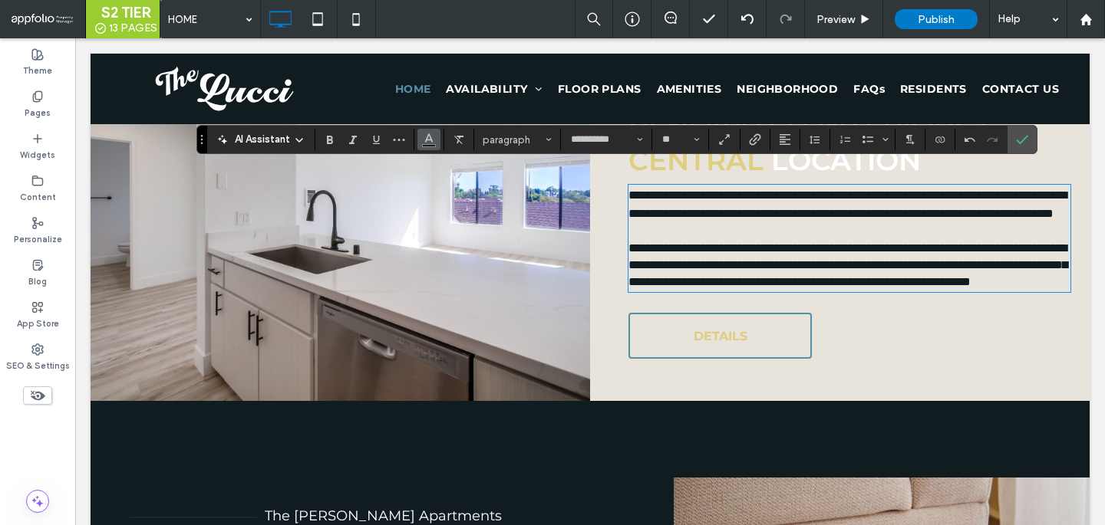
click at [429, 144] on span "Color" at bounding box center [429, 138] width 12 height 20
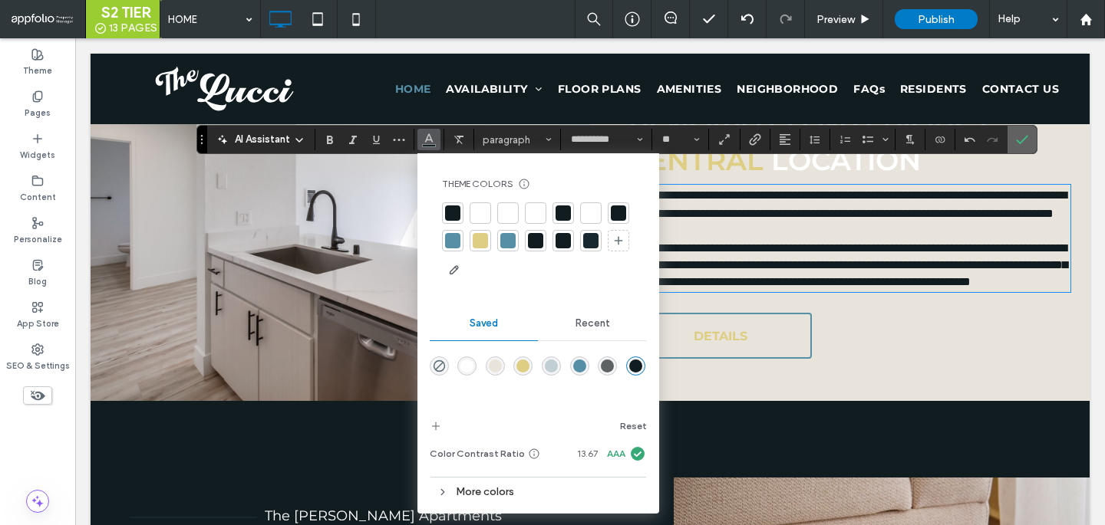
click at [1022, 145] on label "Confirm" at bounding box center [1021, 140] width 23 height 28
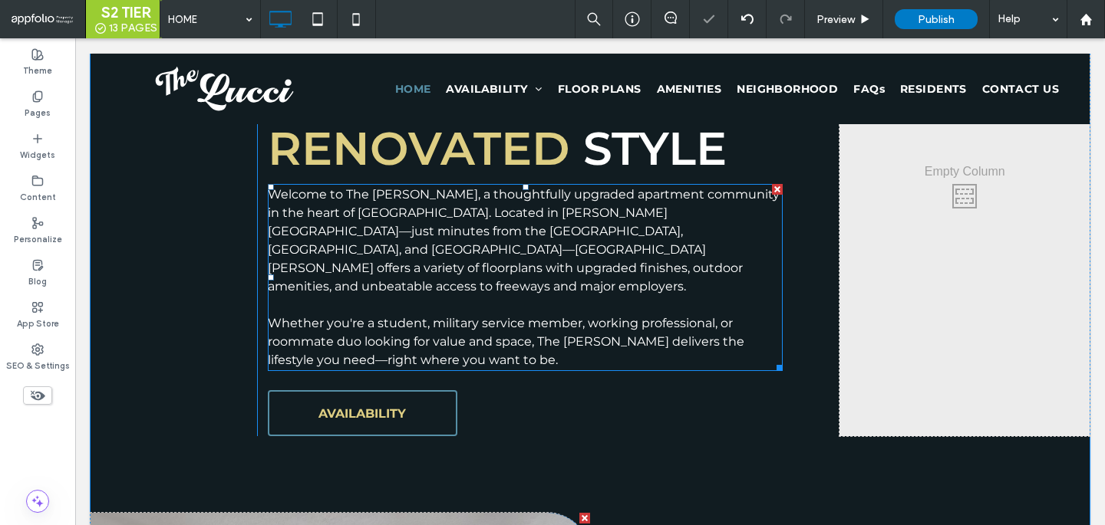
scroll to position [849, 0]
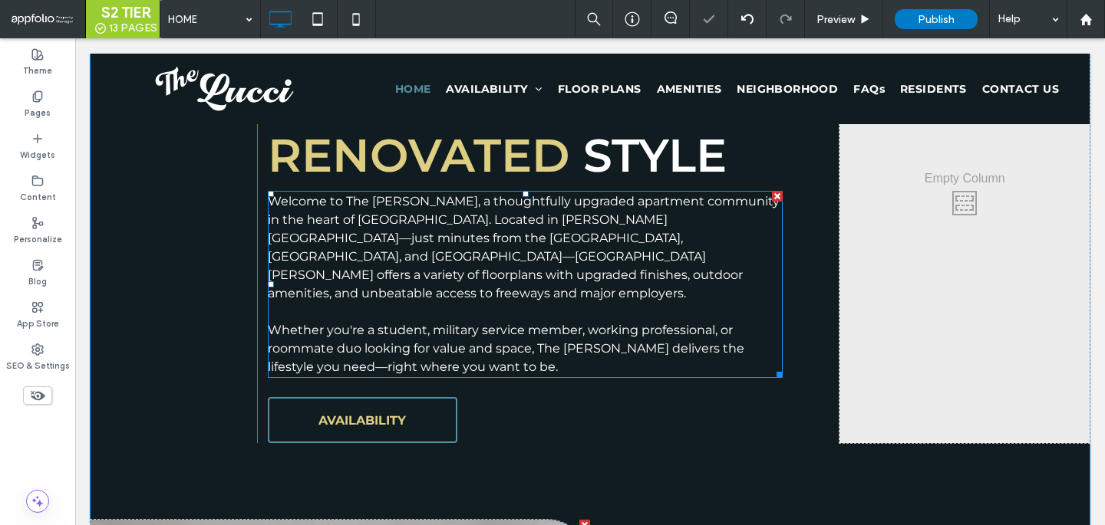
click at [650, 303] on p at bounding box center [525, 312] width 515 height 18
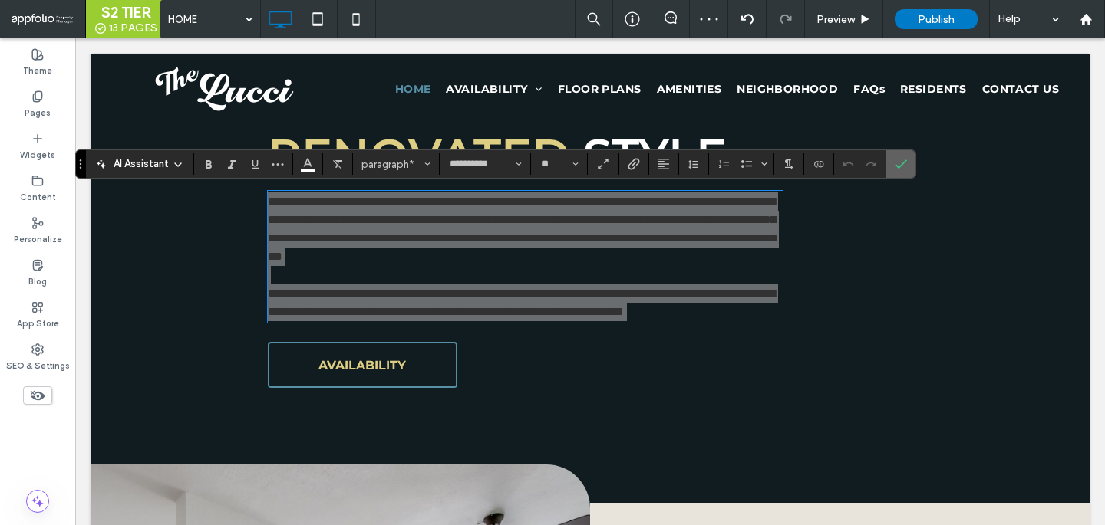
click at [900, 163] on icon "Confirm" at bounding box center [900, 164] width 12 height 12
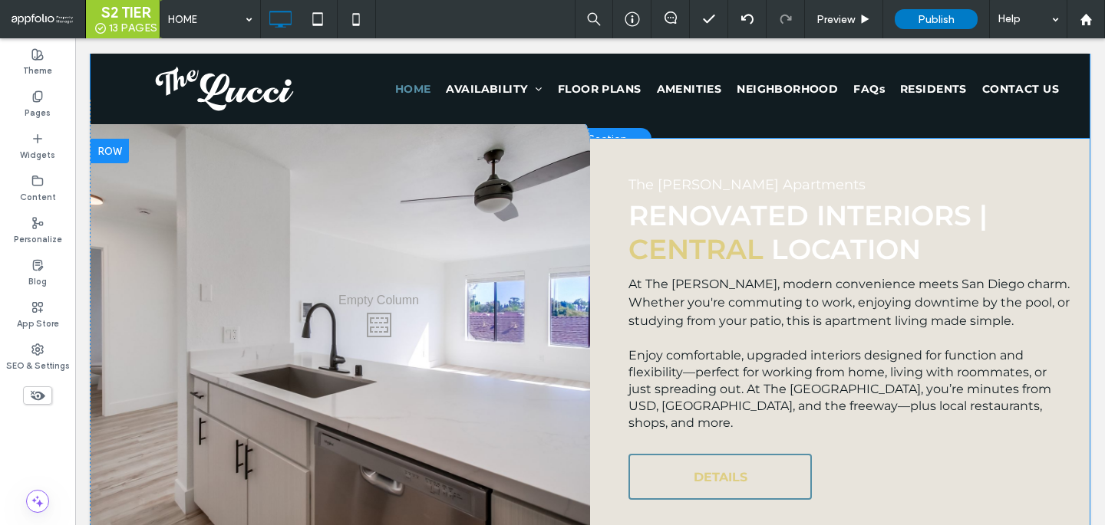
scroll to position [1274, 0]
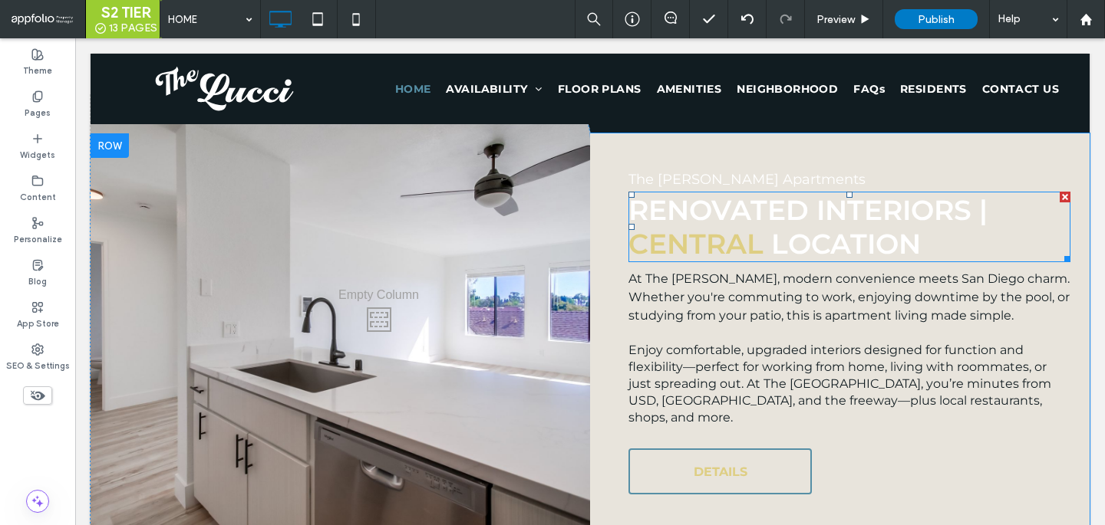
click at [763, 227] on span "Location" at bounding box center [841, 244] width 157 height 34
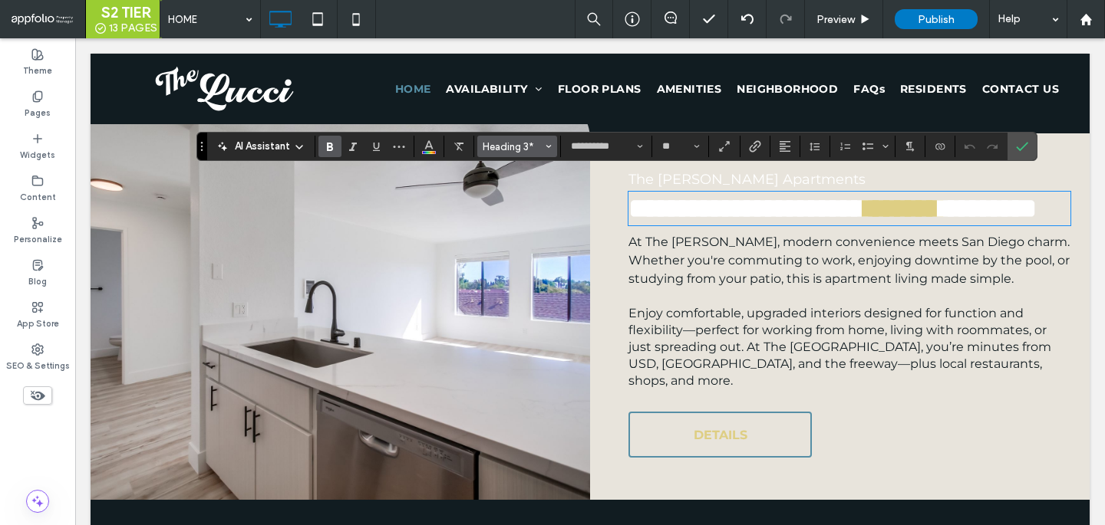
click at [519, 137] on button "Heading 3*" at bounding box center [517, 146] width 80 height 21
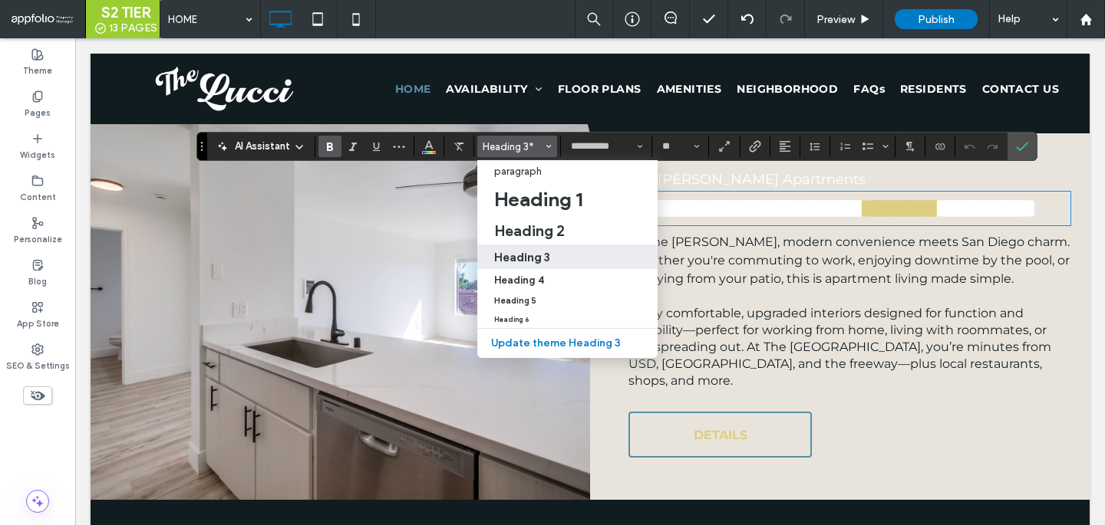
click at [548, 253] on div "Heading 3" at bounding box center [567, 257] width 147 height 15
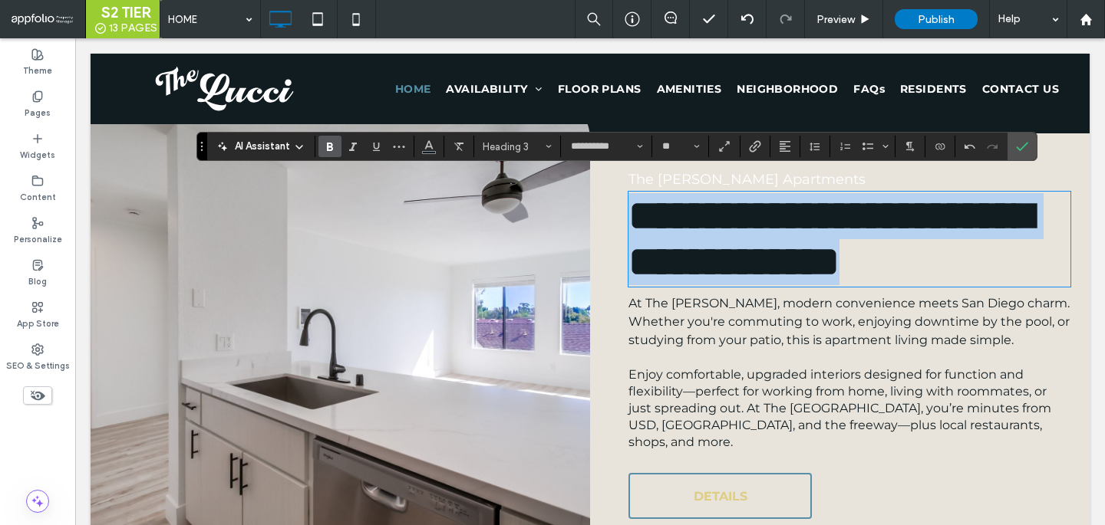
type input "**"
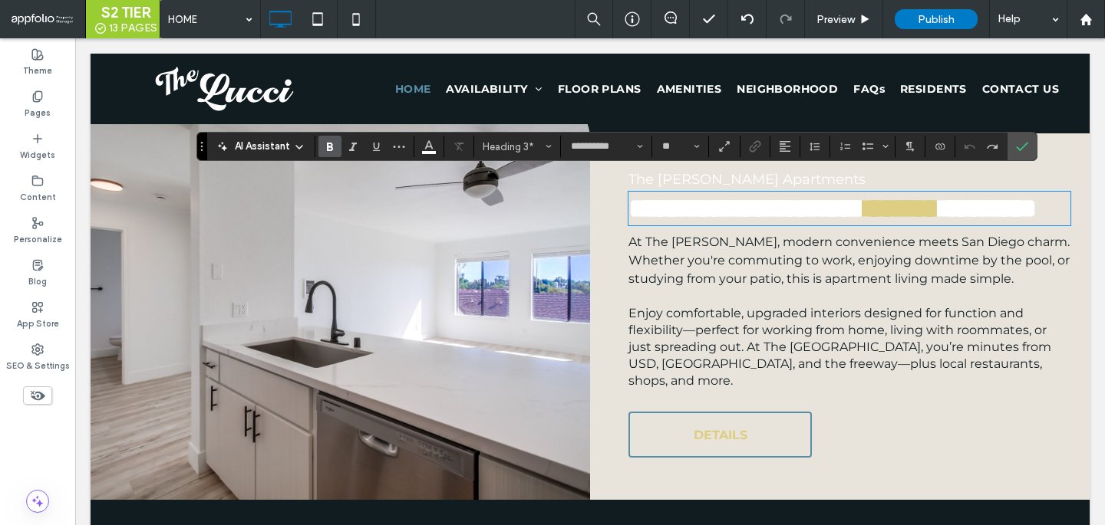
click at [682, 205] on span "**********" at bounding box center [746, 209] width 236 height 28
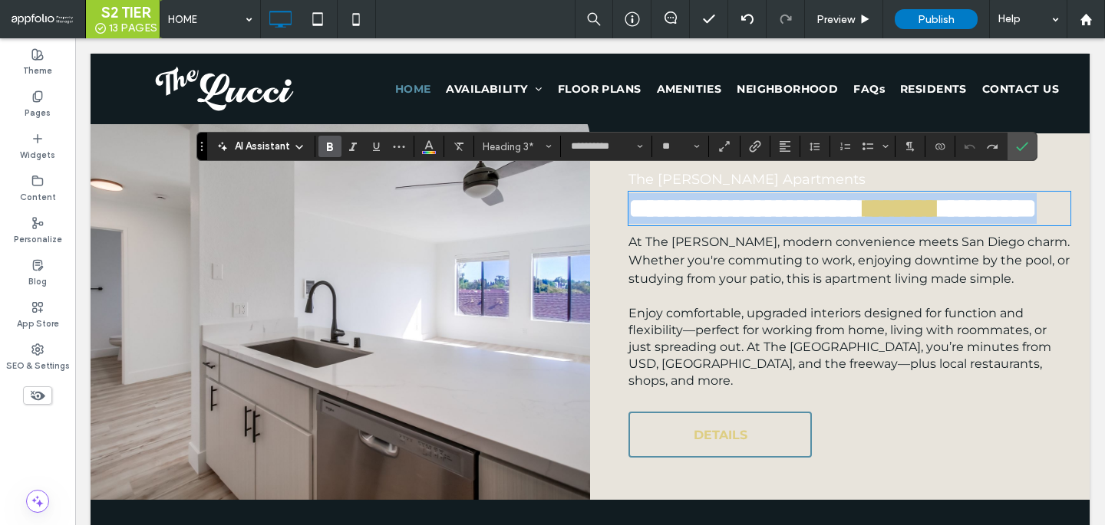
click at [682, 205] on span "**********" at bounding box center [746, 209] width 236 height 28
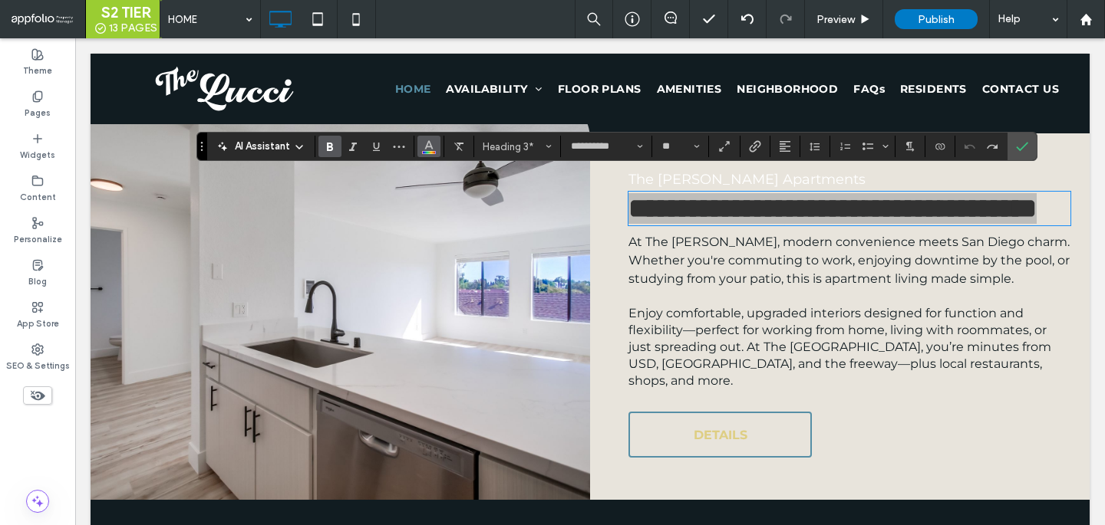
click at [436, 140] on button "Color" at bounding box center [428, 146] width 23 height 21
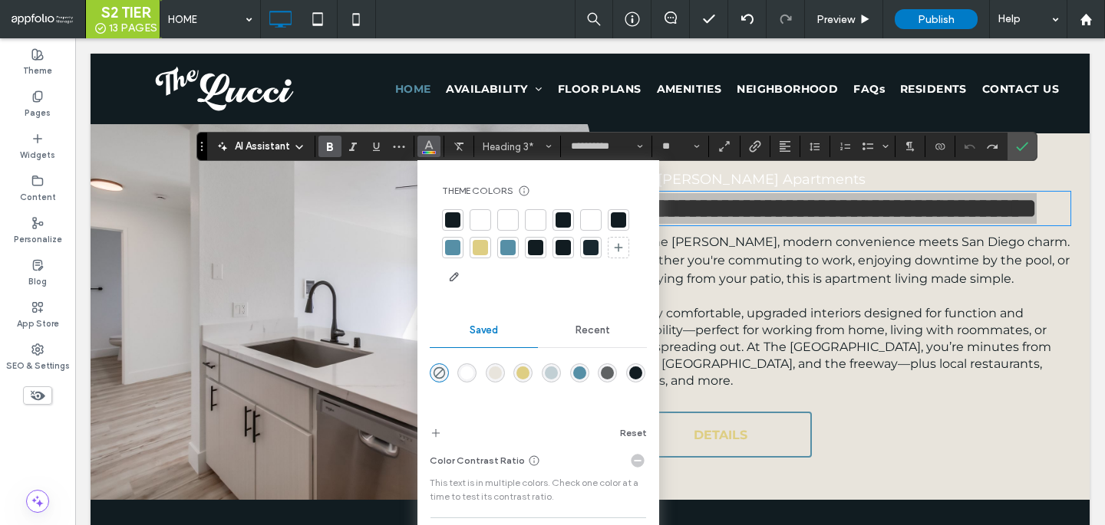
click at [584, 255] on div at bounding box center [590, 247] width 21 height 21
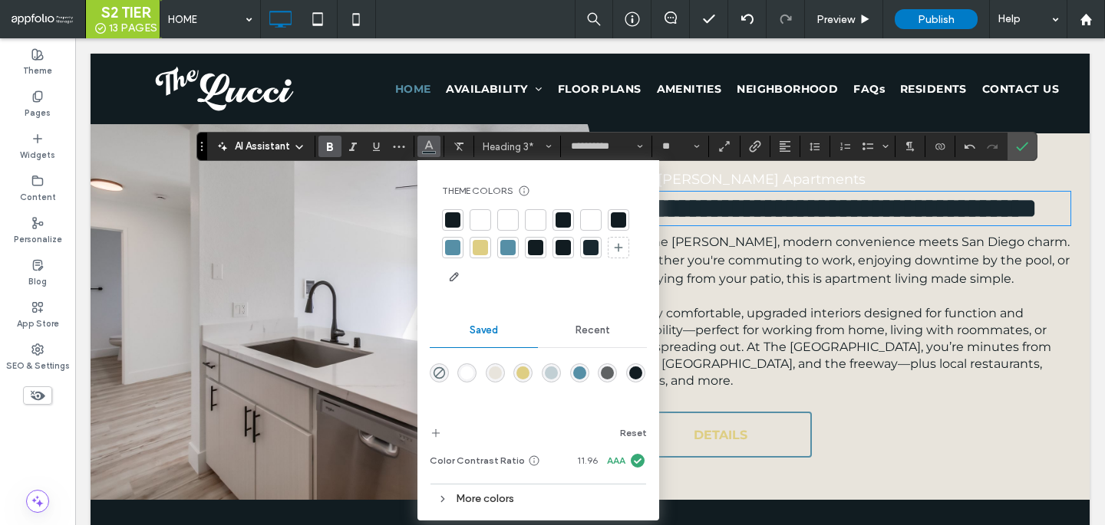
click at [813, 282] on span "At The Lucci, modern convenience meets San Diego charm. Whether you're commutin…" at bounding box center [848, 260] width 441 height 51
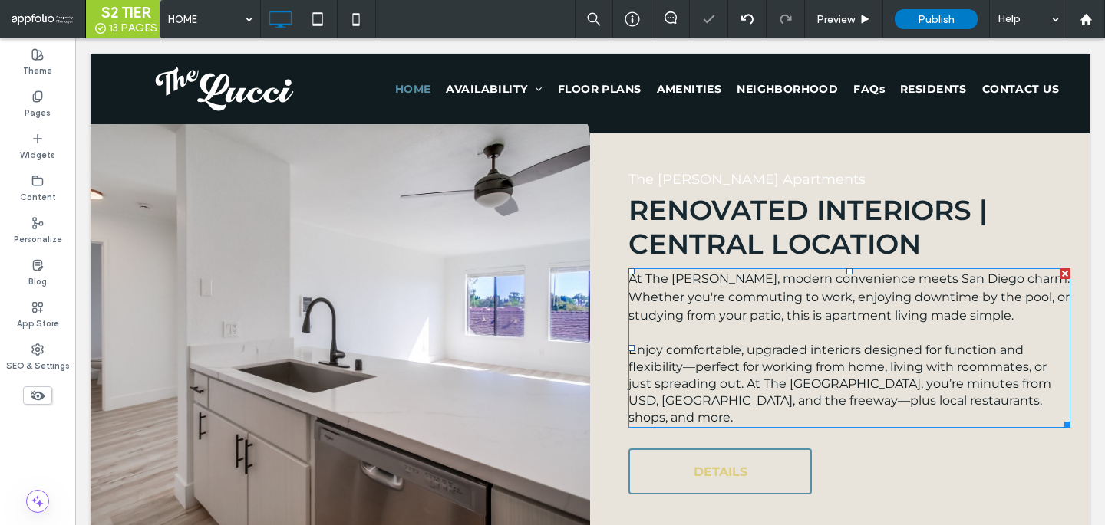
click at [813, 282] on span "At The Lucci, modern convenience meets San Diego charm. Whether you're commutin…" at bounding box center [848, 297] width 441 height 51
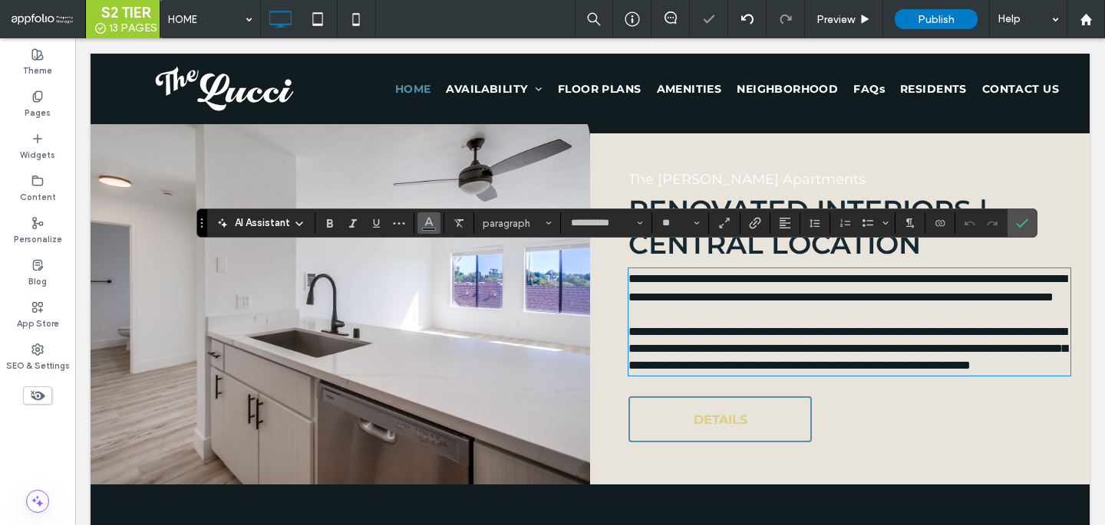
click at [419, 226] on button "Color" at bounding box center [428, 222] width 23 height 21
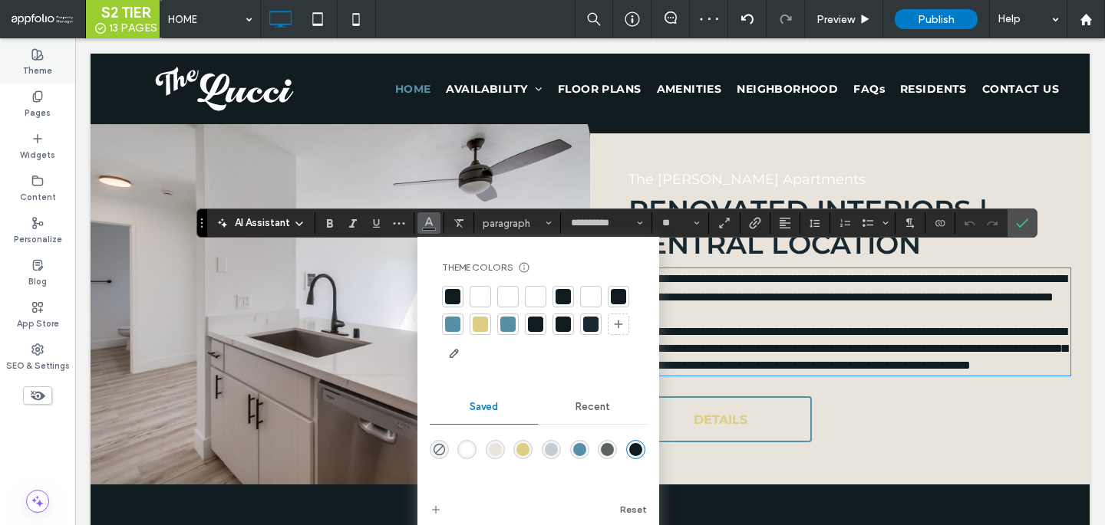
click at [52, 66] on div "Theme" at bounding box center [37, 62] width 75 height 42
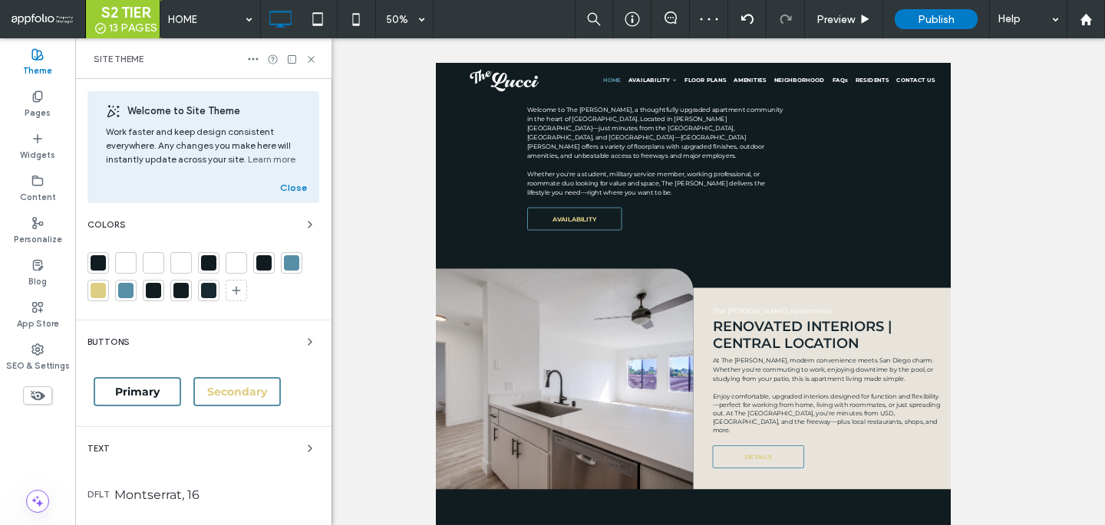
scroll to position [775, 0]
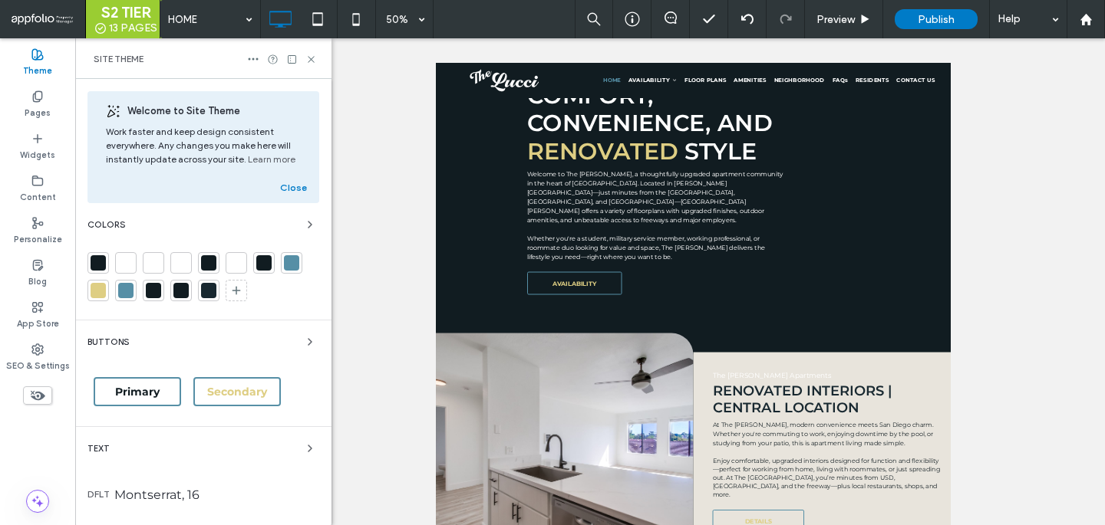
click at [127, 489] on div "Montserrat, 16" at bounding box center [216, 495] width 205 height 15
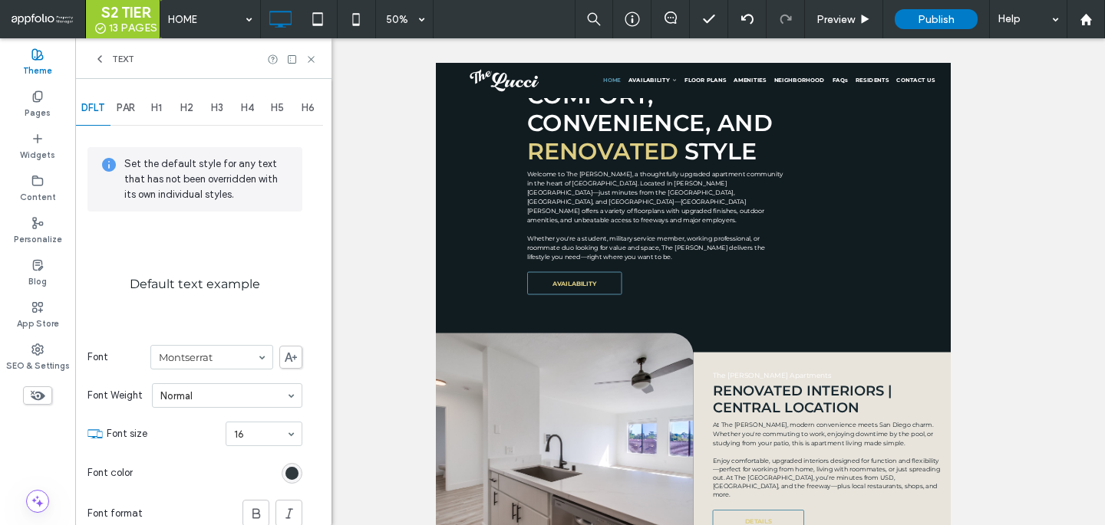
click at [295, 476] on div "rgb(17, 28, 33)" at bounding box center [291, 473] width 13 height 13
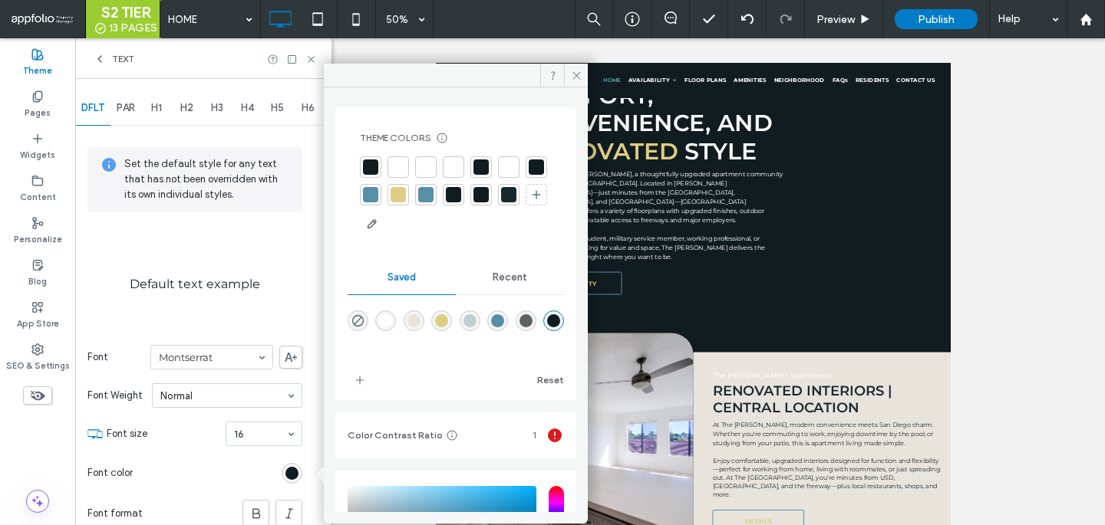
click at [187, 107] on span "H2" at bounding box center [186, 108] width 13 height 12
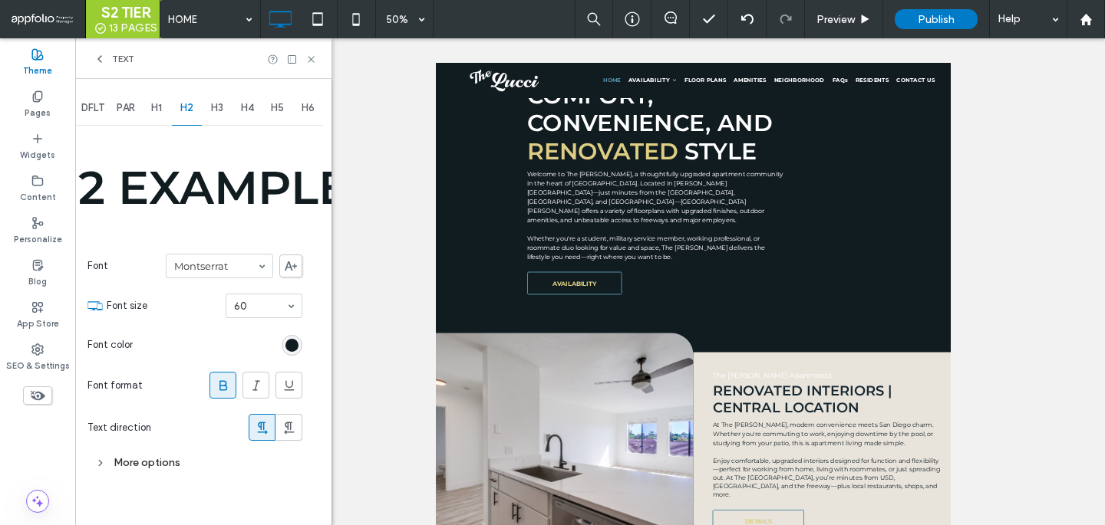
click at [282, 340] on div "rgb(17, 28, 33)" at bounding box center [292, 345] width 21 height 21
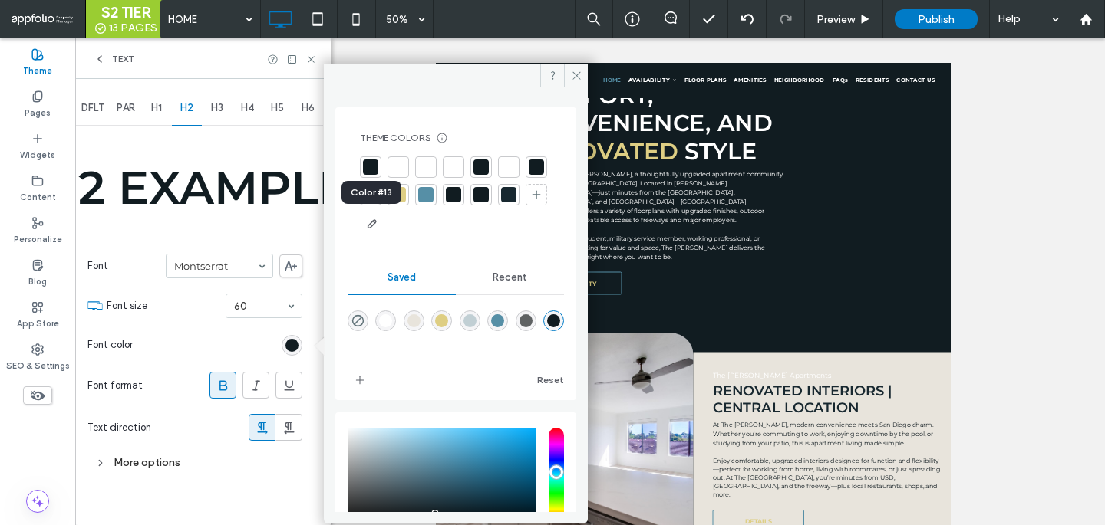
click at [501, 203] on div at bounding box center [508, 194] width 15 height 15
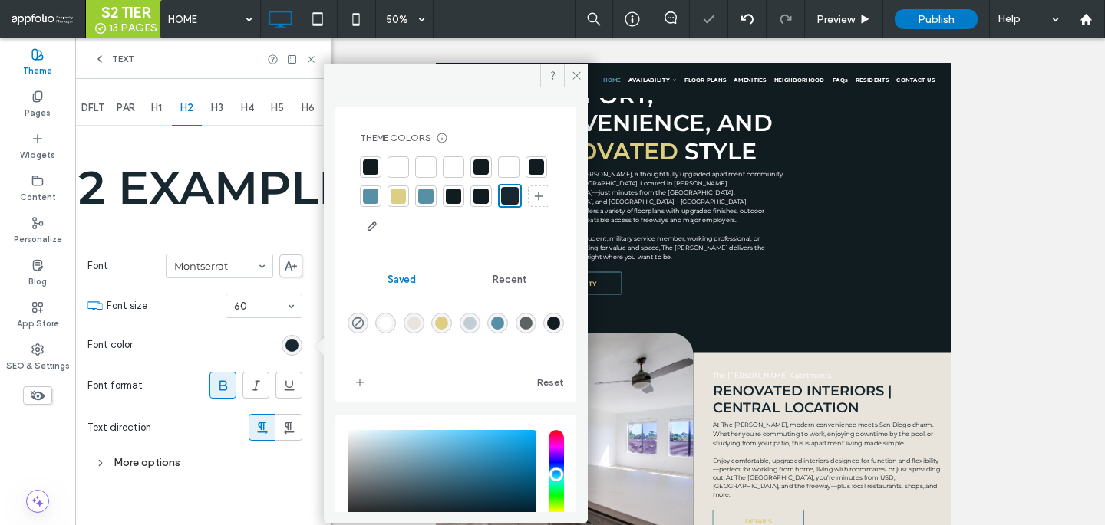
click at [543, 334] on div "rgba(17,28,33,1)" at bounding box center [553, 323] width 21 height 21
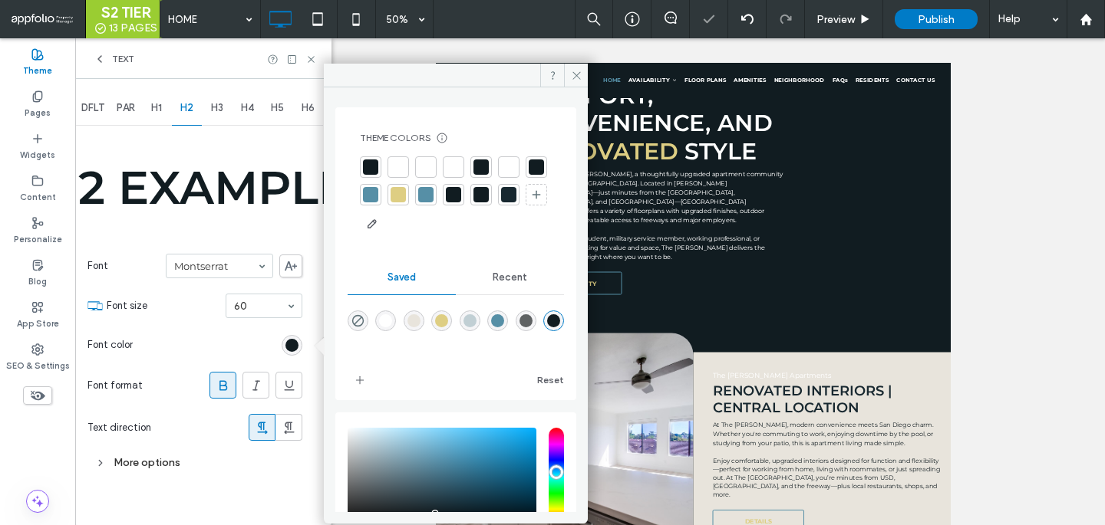
click at [489, 198] on div at bounding box center [480, 194] width 15 height 15
click at [547, 330] on div "rgba(17,28,33,1)" at bounding box center [553, 323] width 13 height 13
click at [218, 108] on span "H3" at bounding box center [217, 108] width 12 height 12
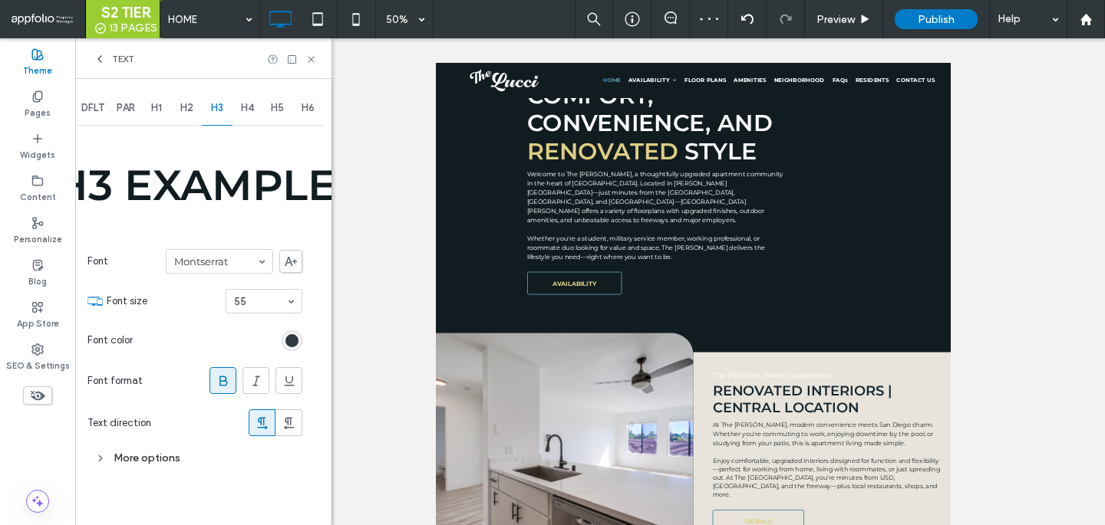
click at [295, 344] on div "rgb(17, 28, 33)" at bounding box center [291, 340] width 13 height 13
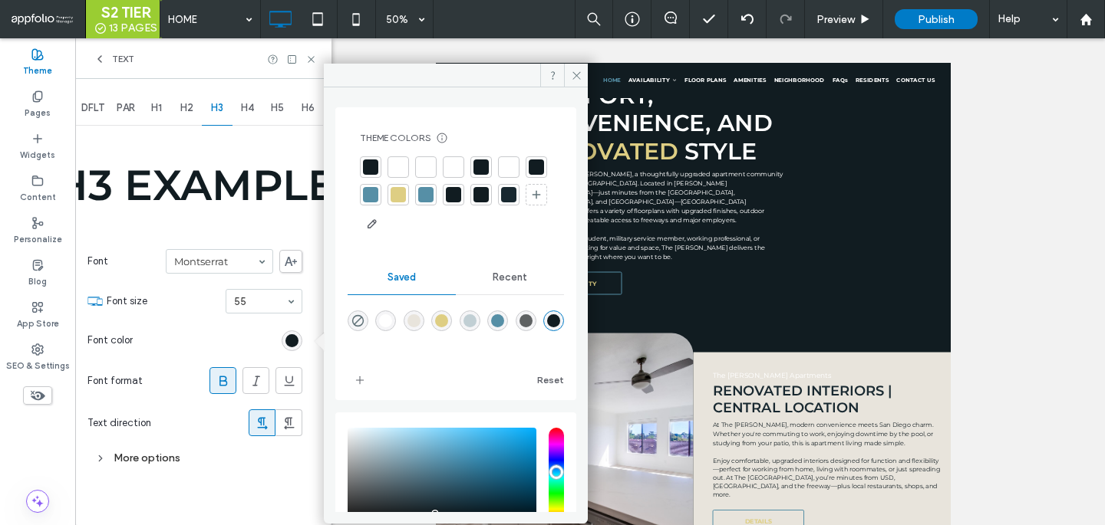
click at [378, 196] on div at bounding box center [370, 194] width 15 height 15
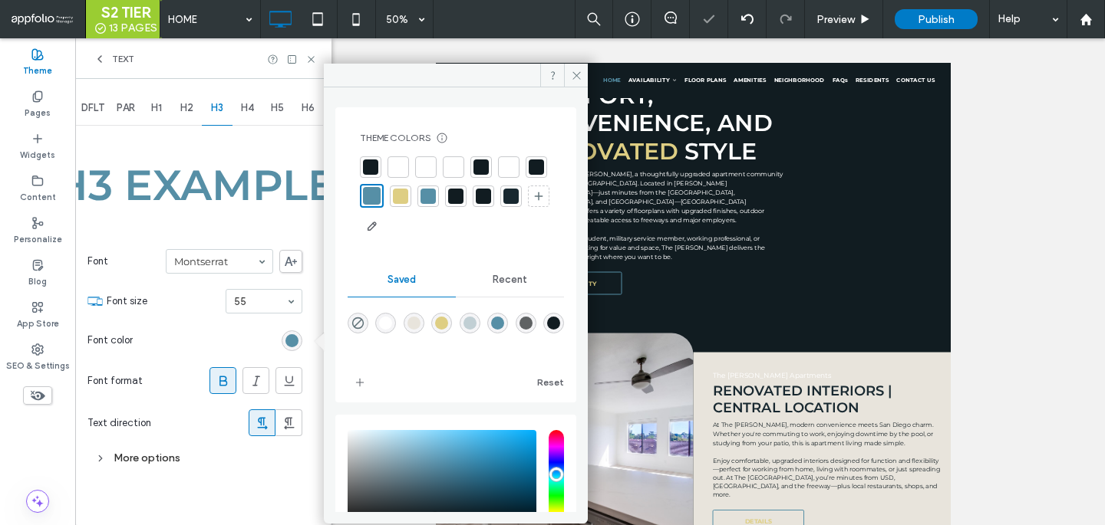
click at [369, 242] on div "Theme Colors Save time with Theme Colors Create a color palette to instantly ad…" at bounding box center [455, 185] width 216 height 131
click at [503, 204] on div at bounding box center [510, 196] width 15 height 15
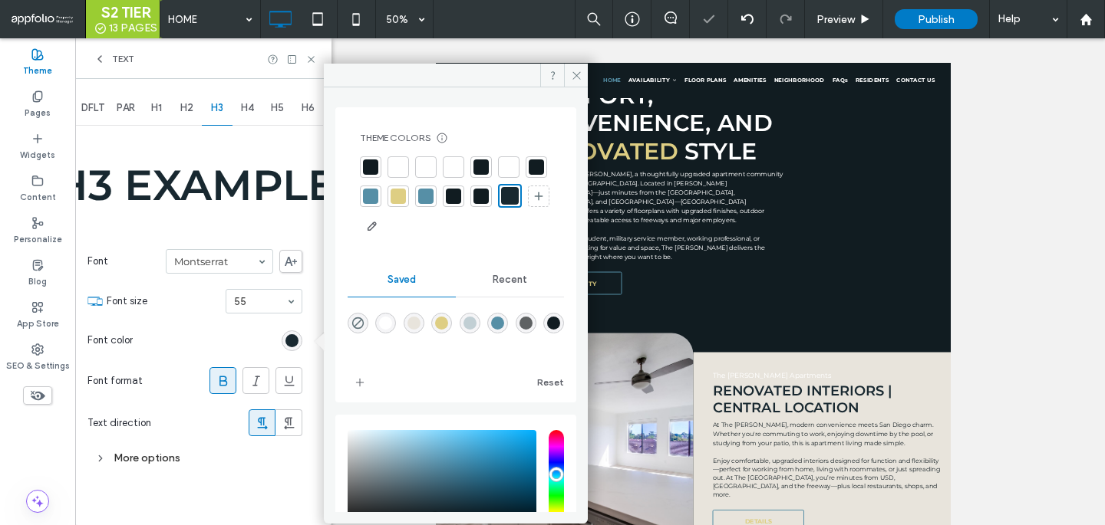
click at [547, 330] on div "rgba(17,28,33,1)" at bounding box center [553, 323] width 13 height 13
click at [310, 61] on icon at bounding box center [311, 60] width 12 height 12
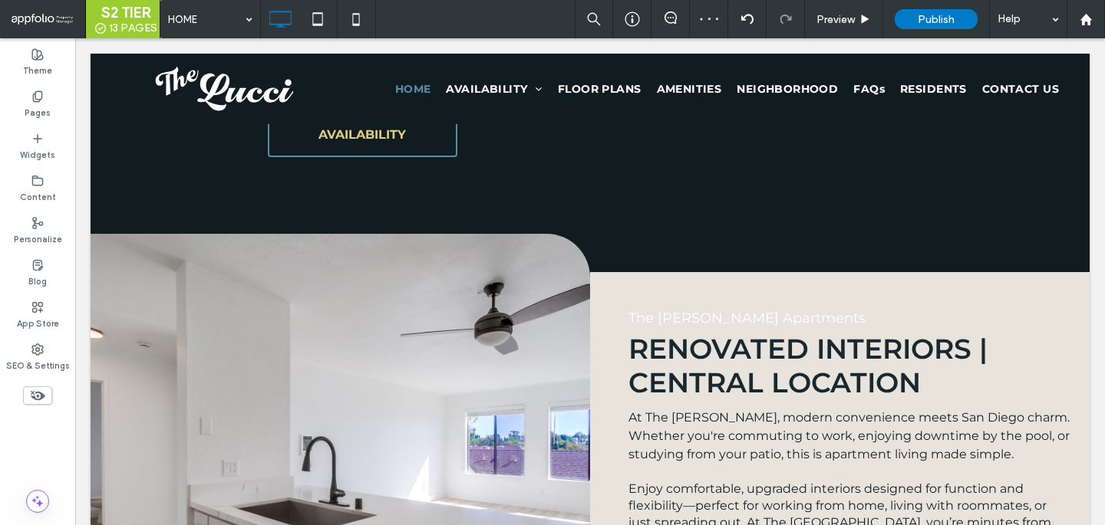
scroll to position [1215, 0]
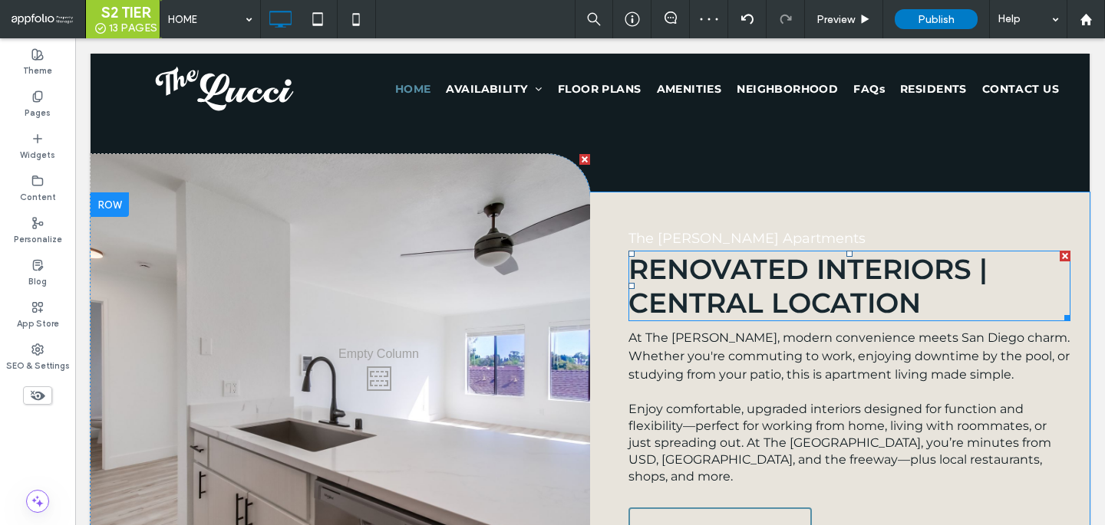
click at [710, 286] on span "Renovated Interiors | Central Location" at bounding box center [807, 286] width 359 height 68
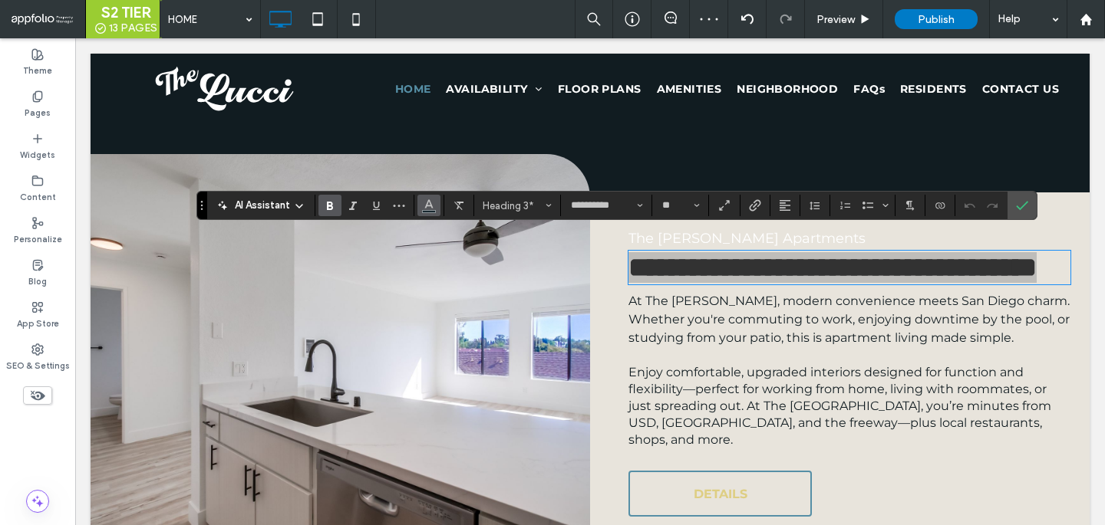
click at [425, 194] on span "Color" at bounding box center [429, 204] width 12 height 20
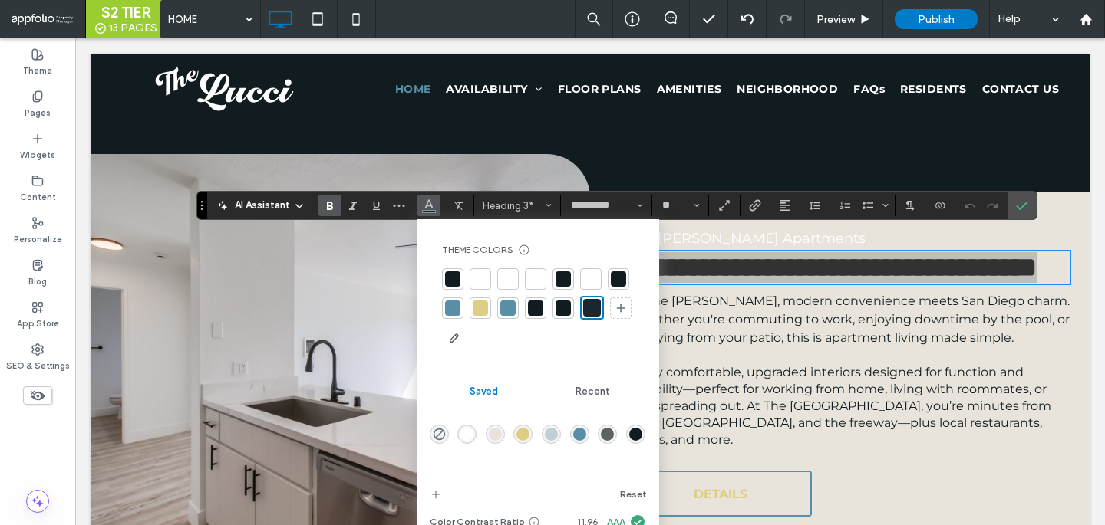
click at [425, 209] on icon "Color" at bounding box center [429, 204] width 12 height 12
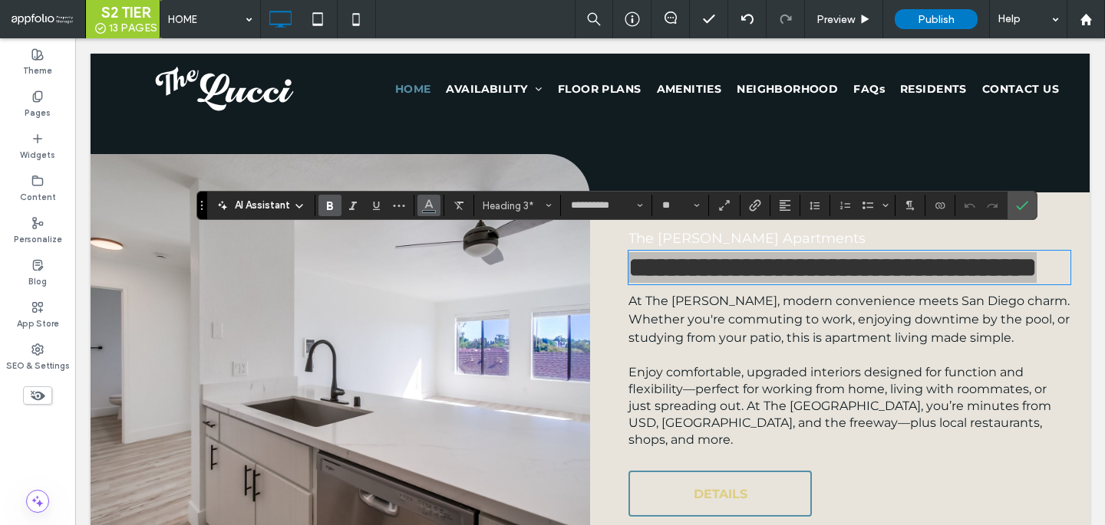
click at [425, 209] on icon "Color" at bounding box center [429, 204] width 12 height 12
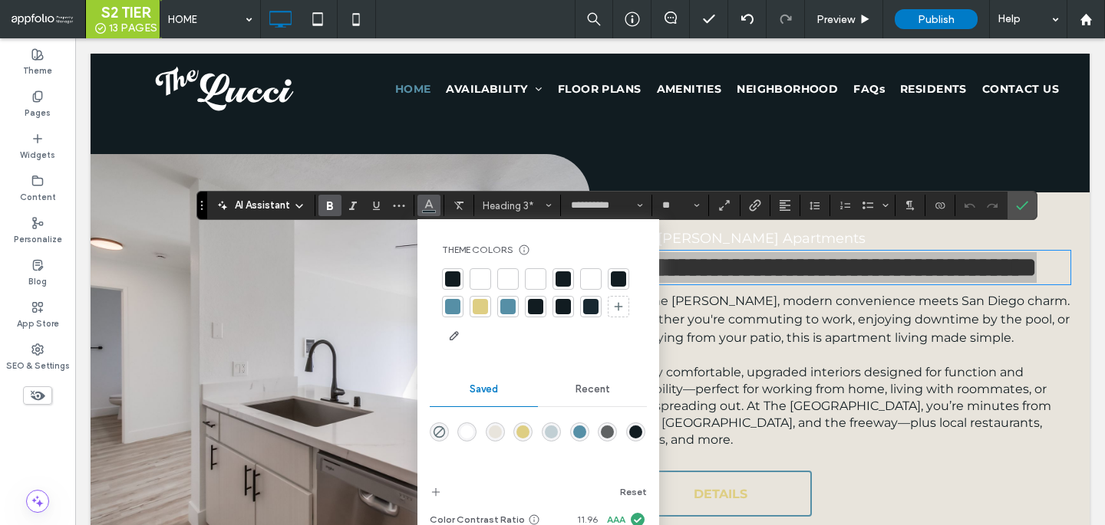
click at [556, 300] on div at bounding box center [562, 306] width 15 height 15
click at [588, 303] on div at bounding box center [590, 306] width 15 height 15
click at [523, 215] on button "Heading 3*" at bounding box center [517, 205] width 80 height 21
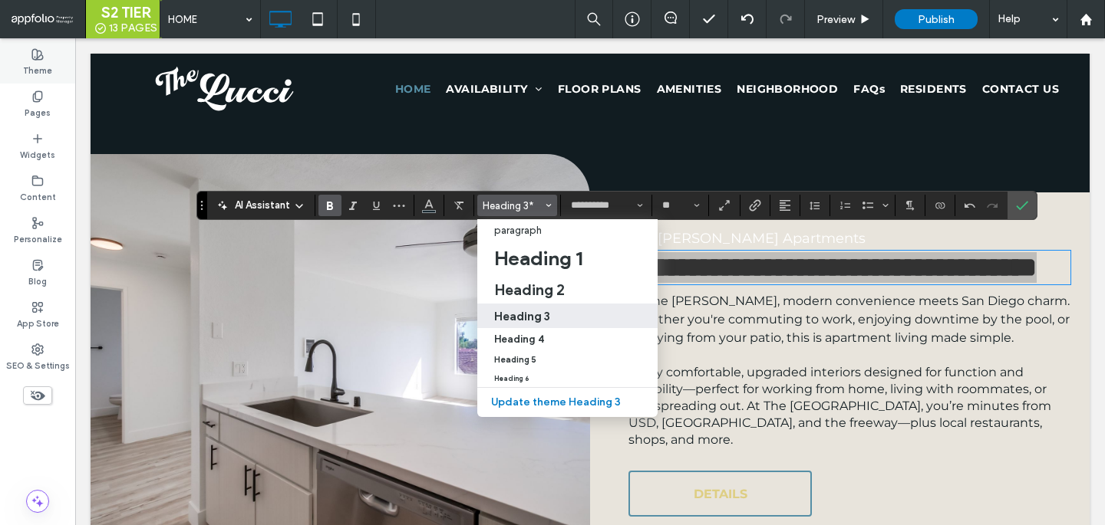
click at [38, 74] on label "Theme" at bounding box center [37, 69] width 29 height 17
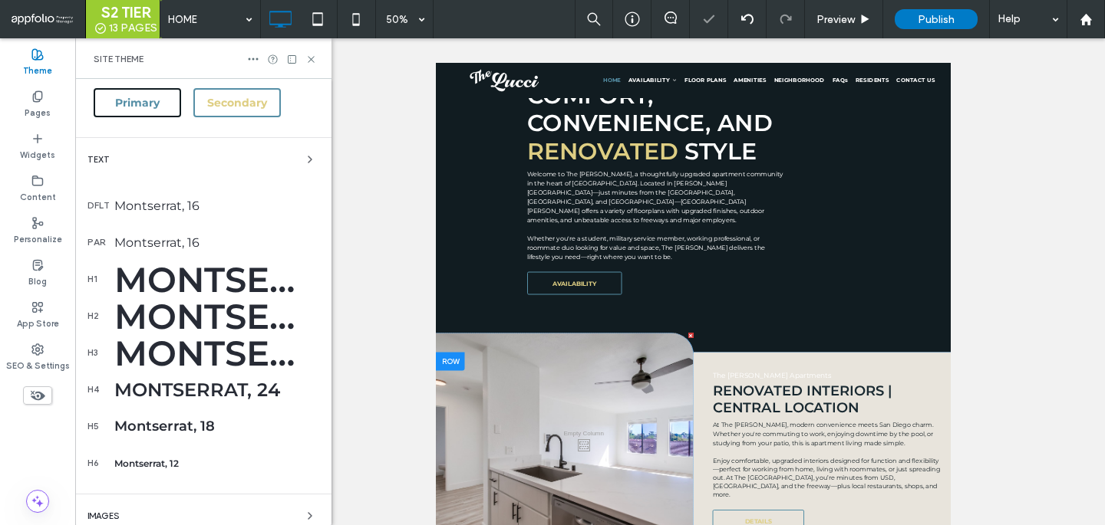
scroll to position [319, 0]
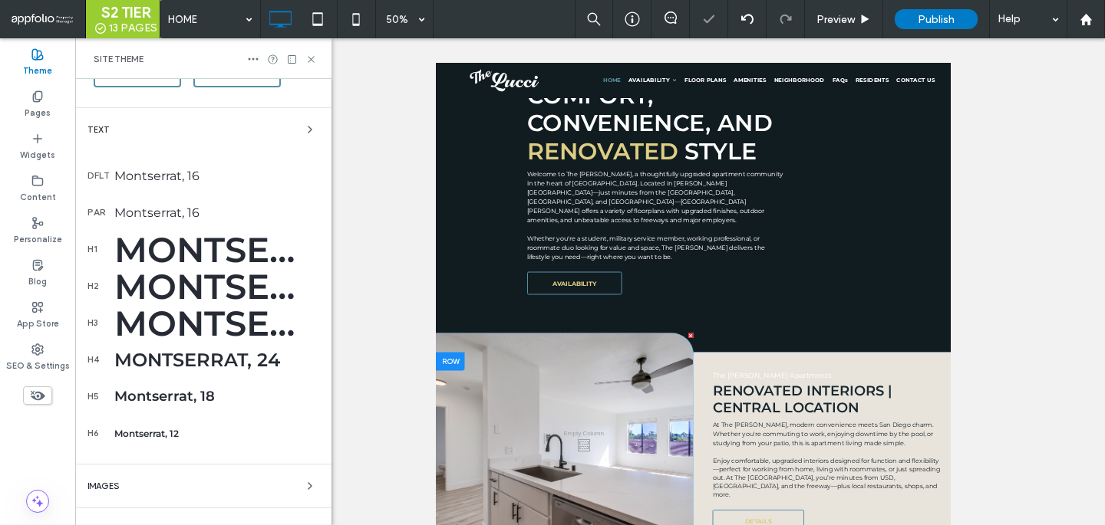
click at [158, 319] on div "Montserrat, 55" at bounding box center [216, 323] width 205 height 42
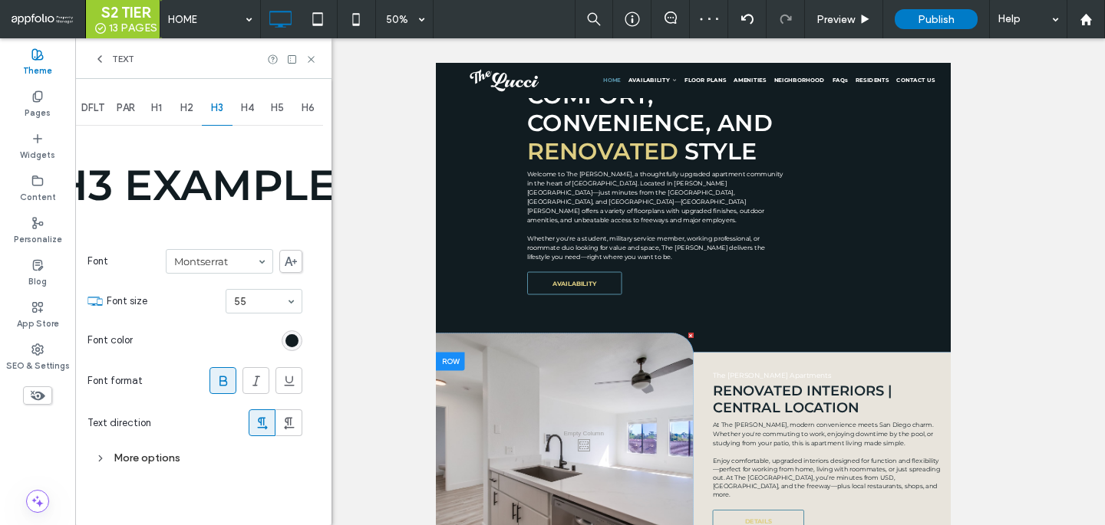
scroll to position [0, 0]
click at [301, 345] on section "Font color" at bounding box center [194, 340] width 215 height 38
click at [300, 345] on div "rgb(17, 28, 33)" at bounding box center [292, 341] width 21 height 21
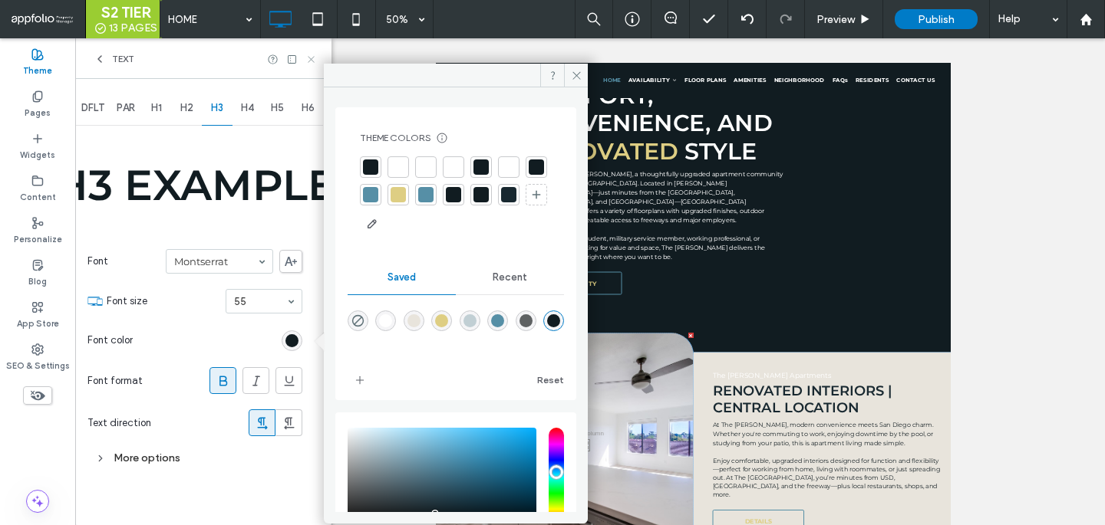
click at [309, 61] on icon at bounding box center [311, 60] width 12 height 12
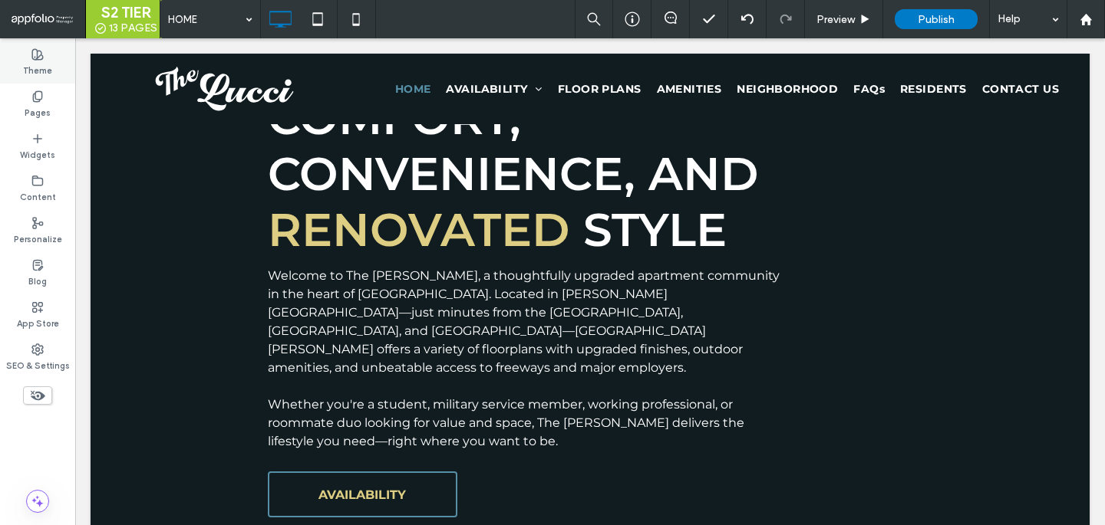
click at [8, 64] on div "Theme" at bounding box center [37, 62] width 75 height 42
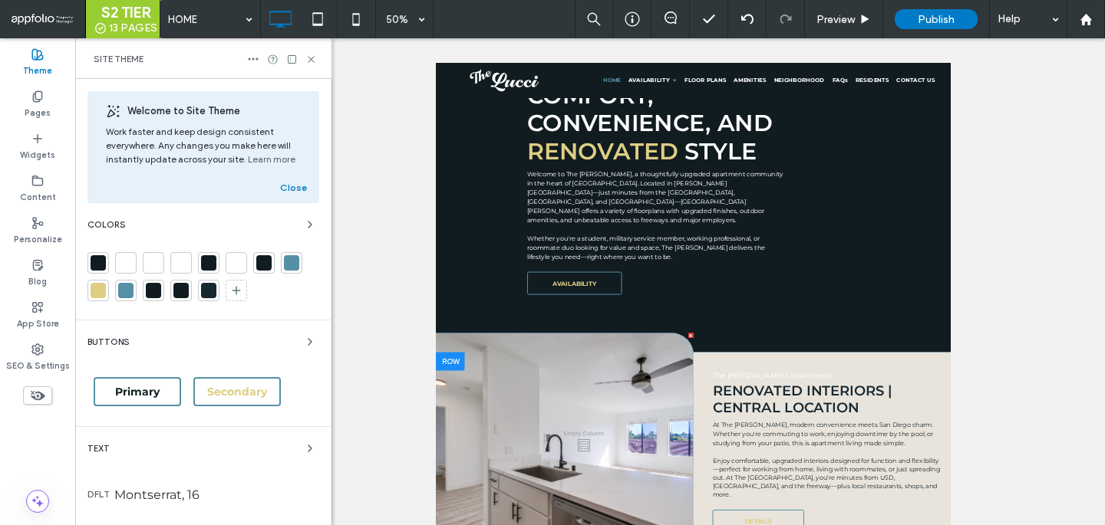
click at [153, 292] on div at bounding box center [153, 290] width 15 height 15
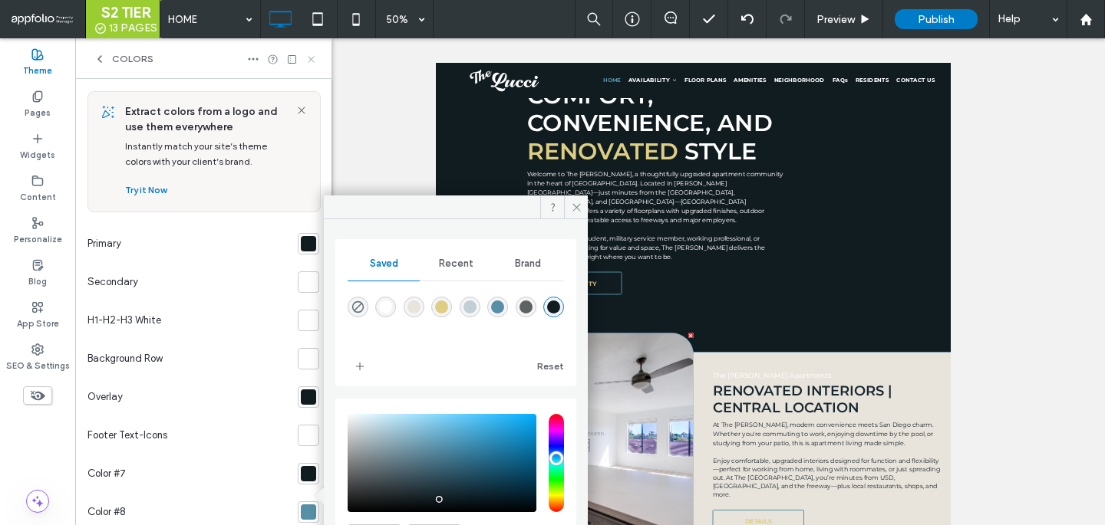
click at [313, 56] on icon at bounding box center [311, 60] width 12 height 12
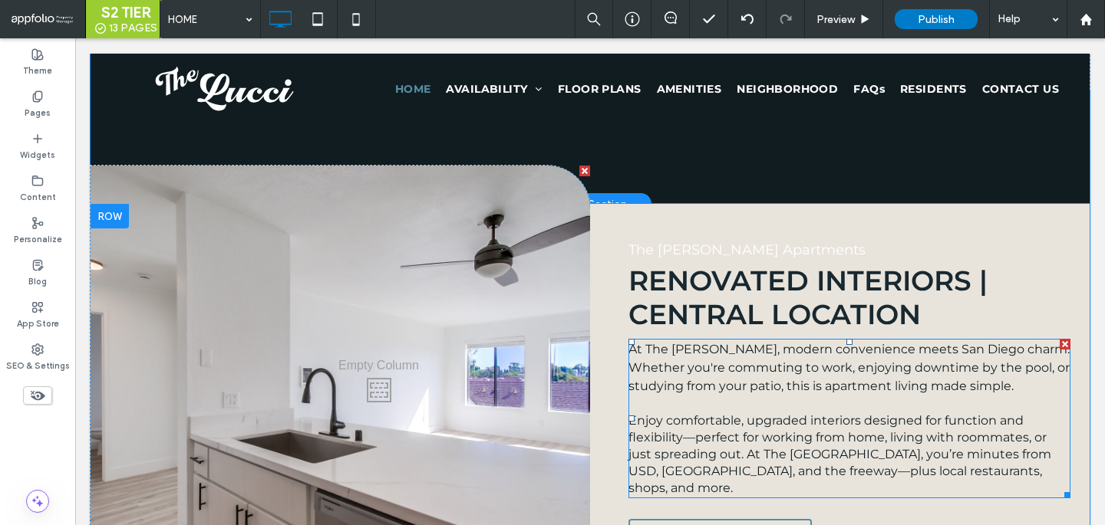
scroll to position [1229, 0]
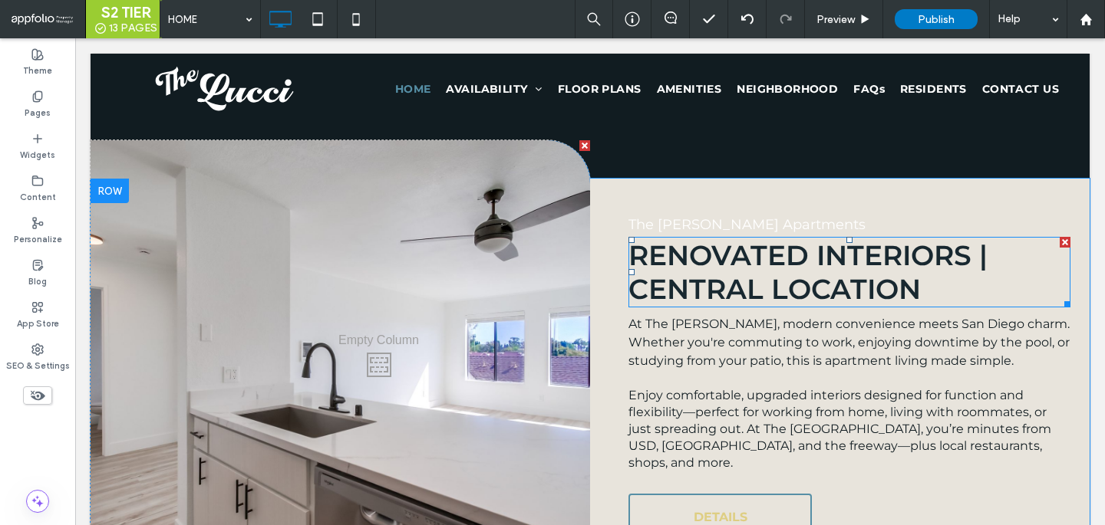
click at [687, 273] on span "Renovated Interiors | Central Location" at bounding box center [807, 273] width 359 height 68
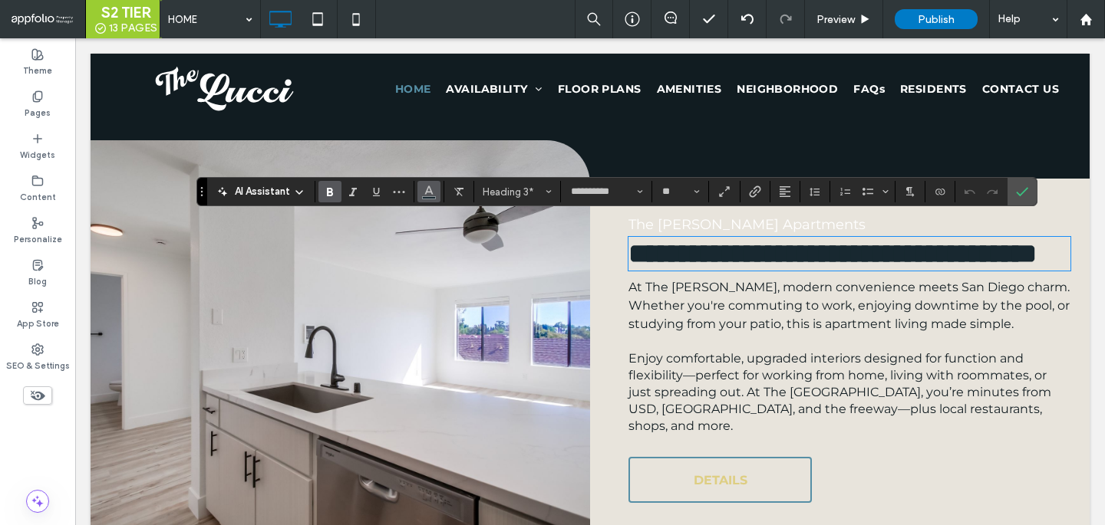
click at [417, 186] on button "Color" at bounding box center [428, 191] width 23 height 21
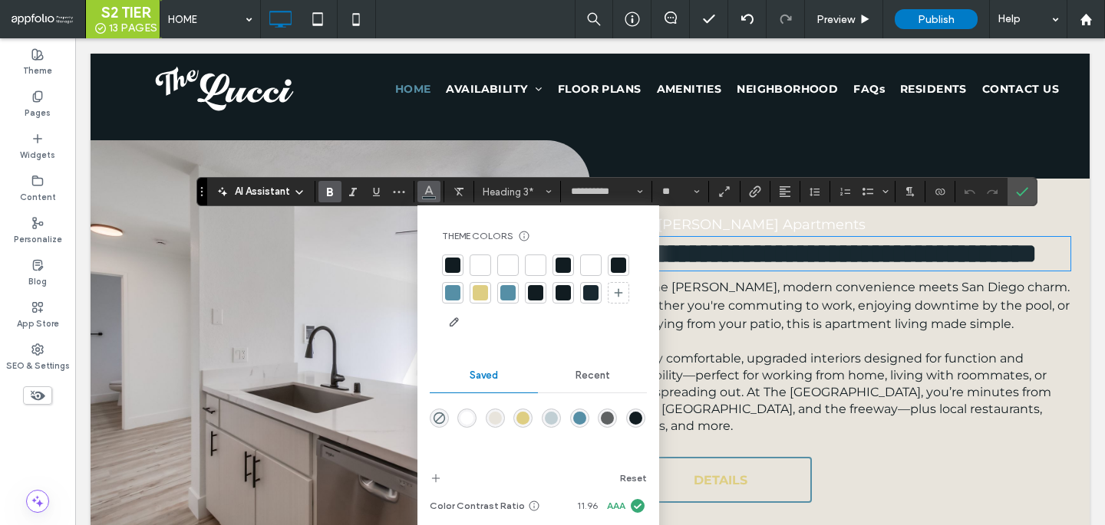
click at [539, 298] on div at bounding box center [535, 292] width 15 height 15
click at [828, 268] on span "**********" at bounding box center [832, 254] width 408 height 28
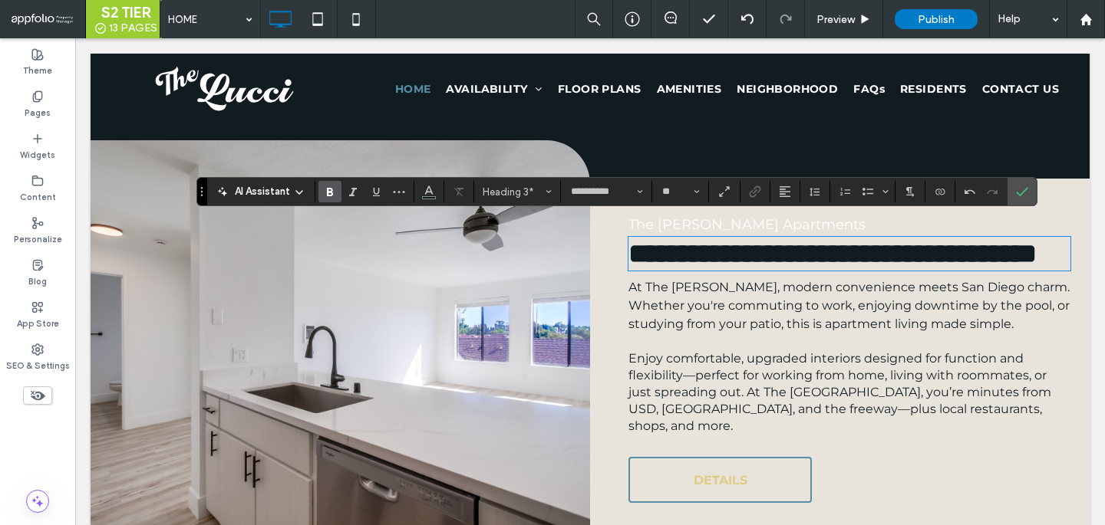
click at [762, 264] on span "**********" at bounding box center [832, 254] width 408 height 28
click at [708, 268] on span "**********" at bounding box center [832, 254] width 408 height 28
click at [430, 194] on icon "Color" at bounding box center [429, 190] width 12 height 12
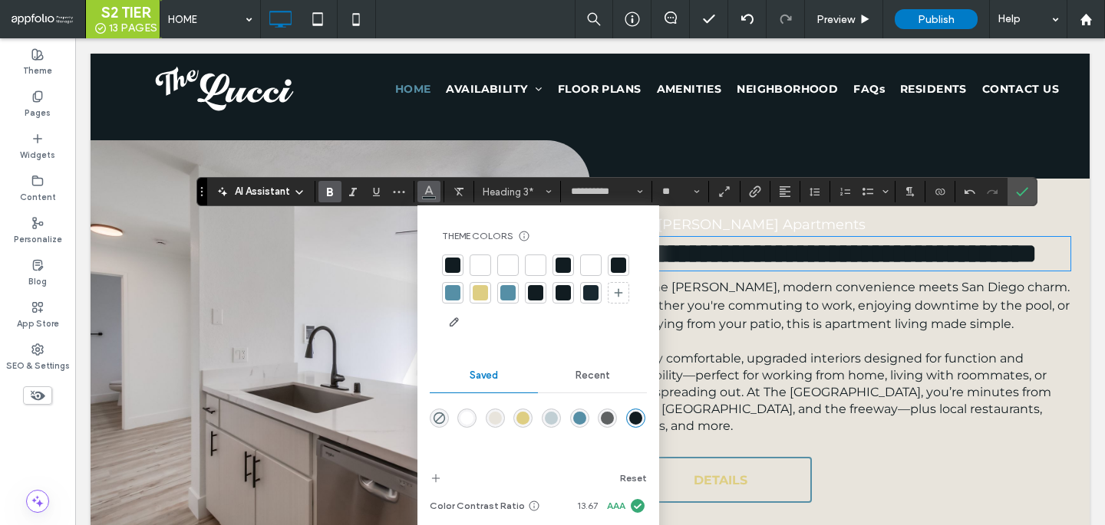
click at [723, 263] on span "**********" at bounding box center [832, 254] width 408 height 28
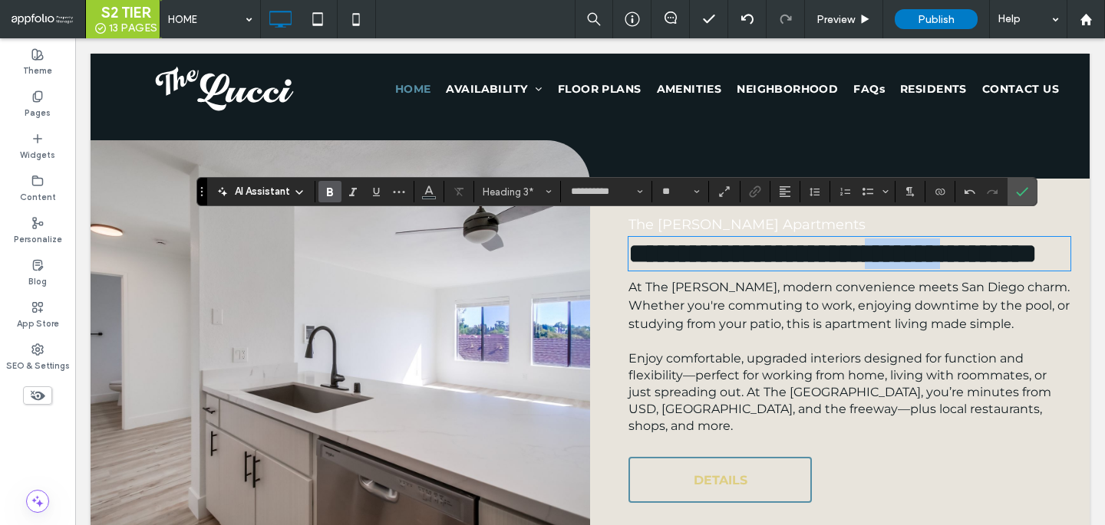
click at [723, 263] on span "**********" at bounding box center [832, 254] width 408 height 28
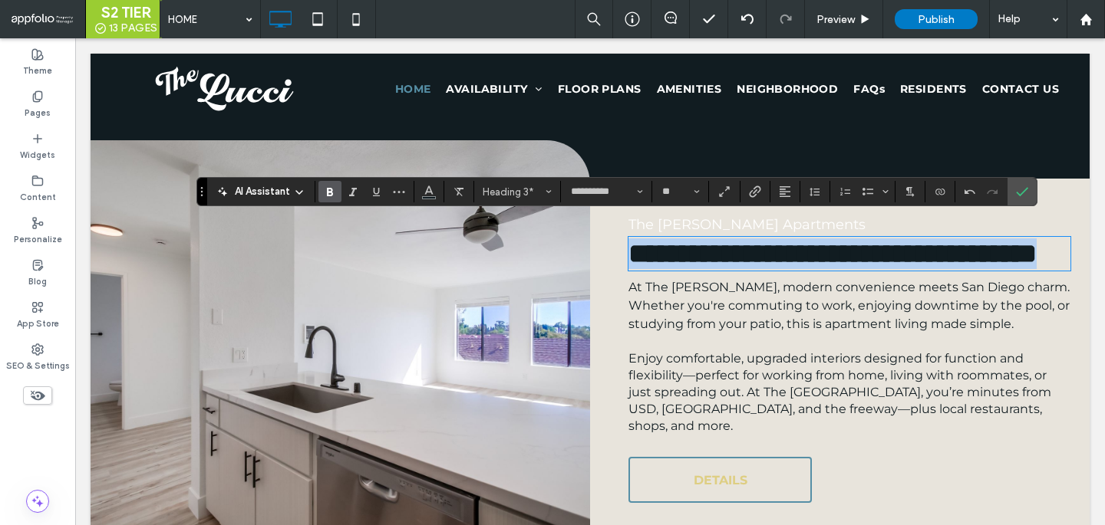
click at [723, 263] on span "**********" at bounding box center [832, 254] width 408 height 28
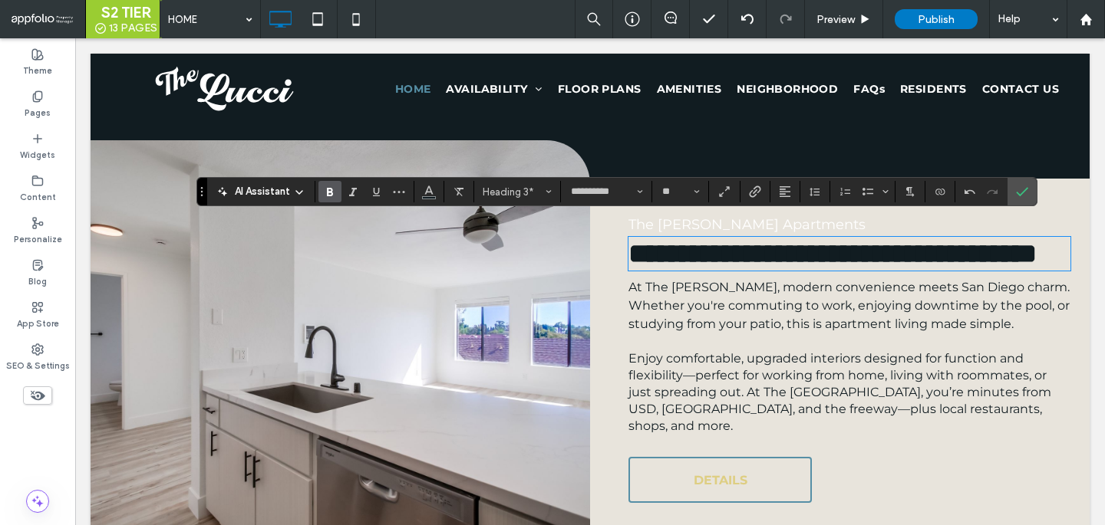
click at [761, 262] on span "**********" at bounding box center [832, 254] width 408 height 28
drag, startPoint x: 943, startPoint y: 277, endPoint x: 570, endPoint y: 275, distance: 372.8
click at [571, 275] on div "**********" at bounding box center [590, 362] width 999 height 367
click at [437, 190] on button "Color" at bounding box center [428, 191] width 23 height 21
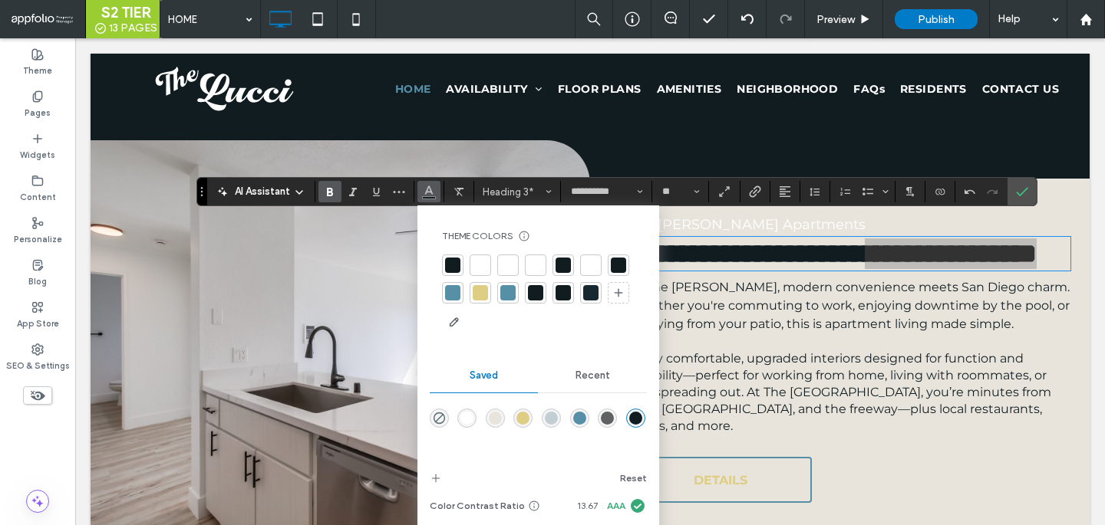
click at [476, 299] on div at bounding box center [480, 292] width 15 height 15
click at [447, 299] on div at bounding box center [452, 292] width 15 height 15
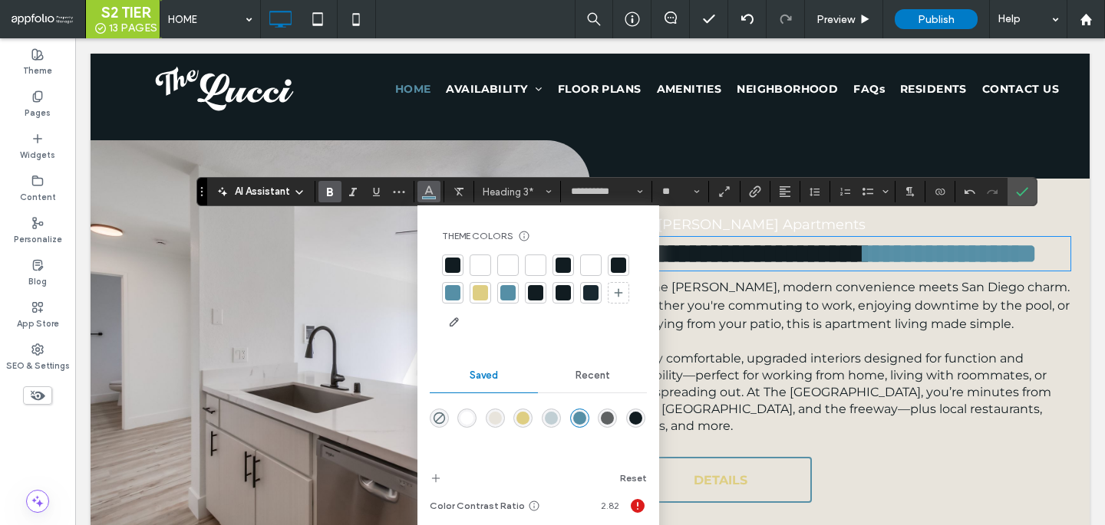
click at [816, 411] on span "Enjoy comfortable, upgraded interiors designed for function and flexibility—per…" at bounding box center [839, 392] width 423 height 82
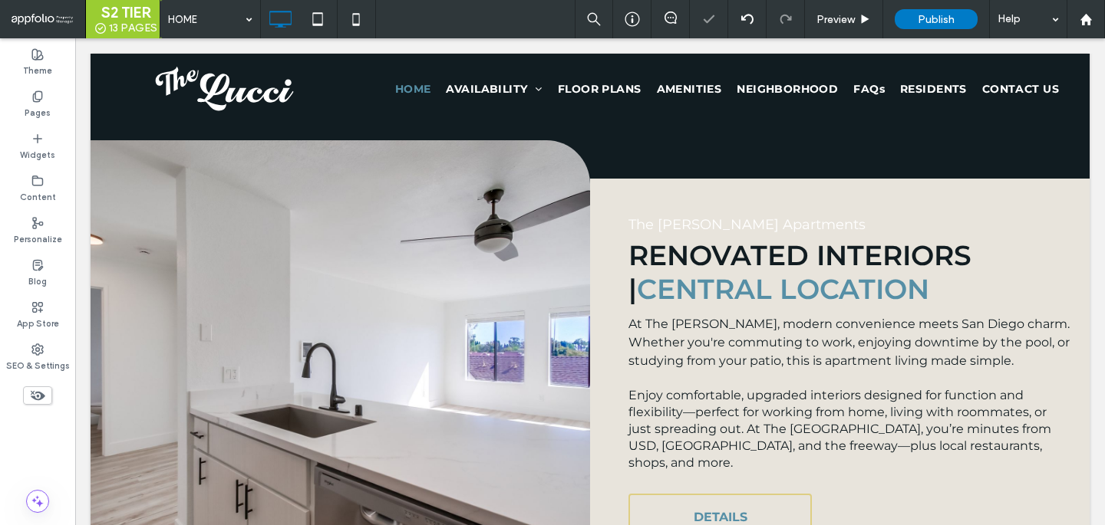
click at [677, 494] on link "DETAILS" at bounding box center [719, 517] width 183 height 46
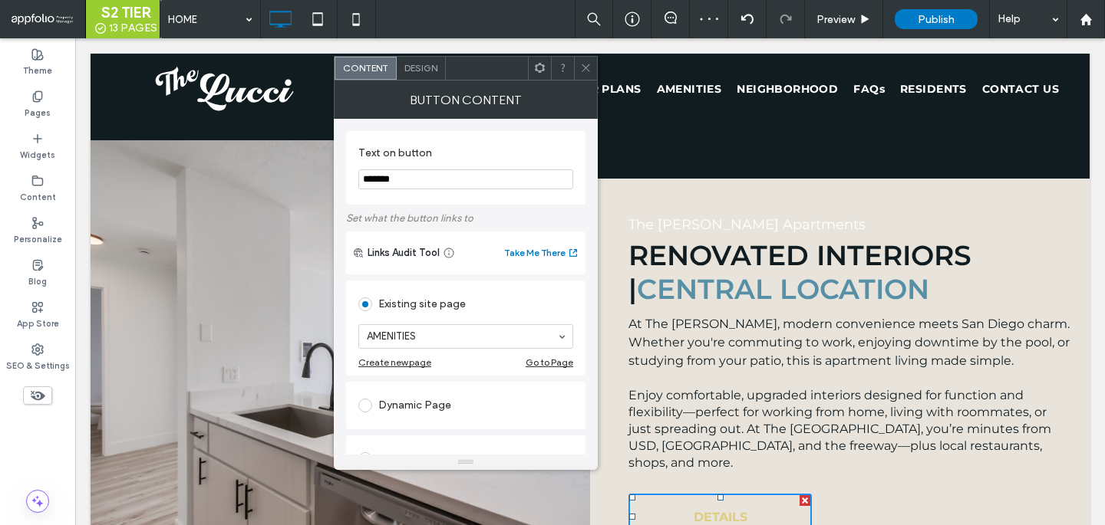
click at [410, 76] on div "Design" at bounding box center [421, 68] width 49 height 23
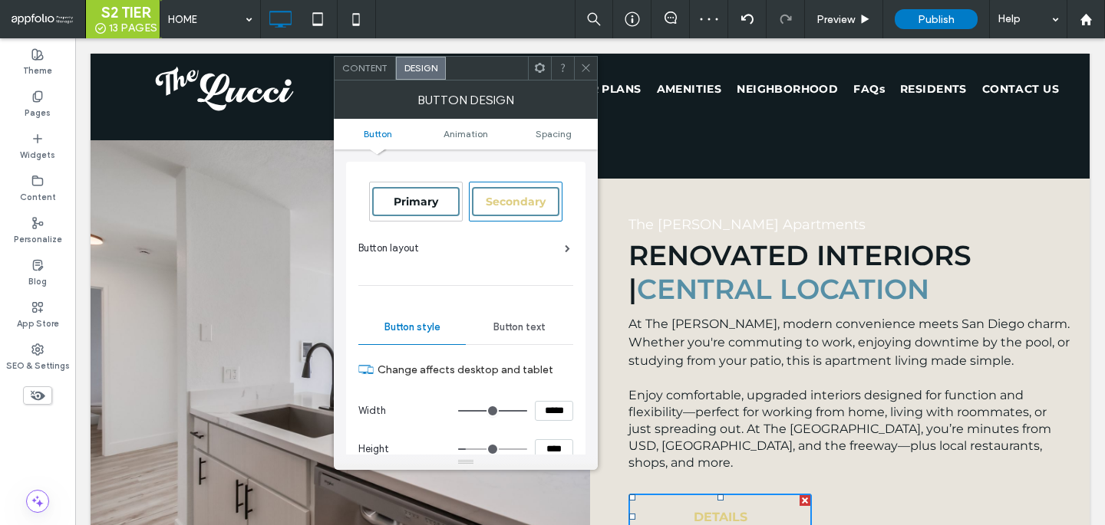
click at [405, 194] on div "Primary" at bounding box center [415, 201] width 87 height 29
click at [588, 66] on icon at bounding box center [586, 68] width 12 height 12
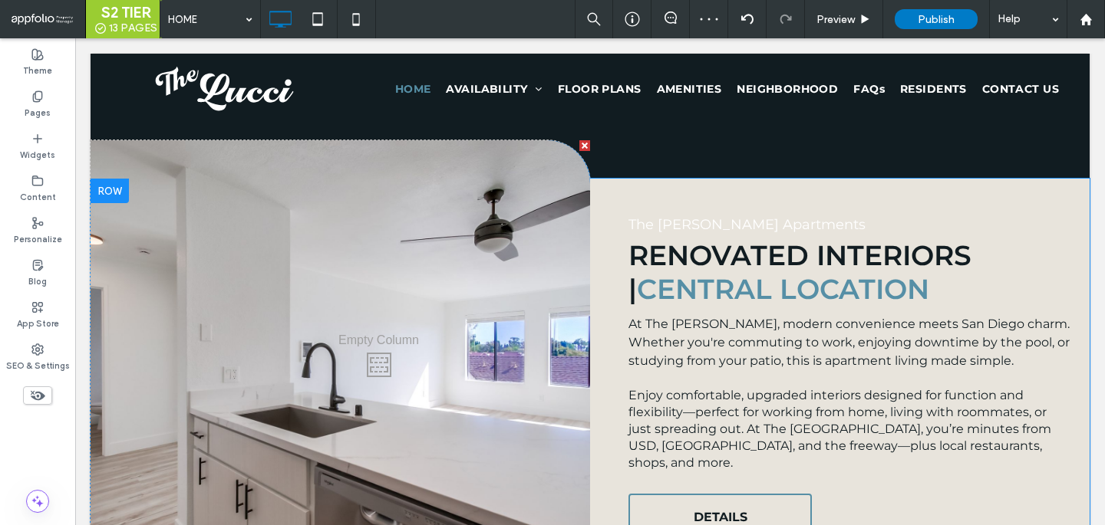
click at [644, 179] on div "The Lucci Apartments Renovated Interiors | Central Location At The Lucci, moder…" at bounding box center [839, 380] width 499 height 403
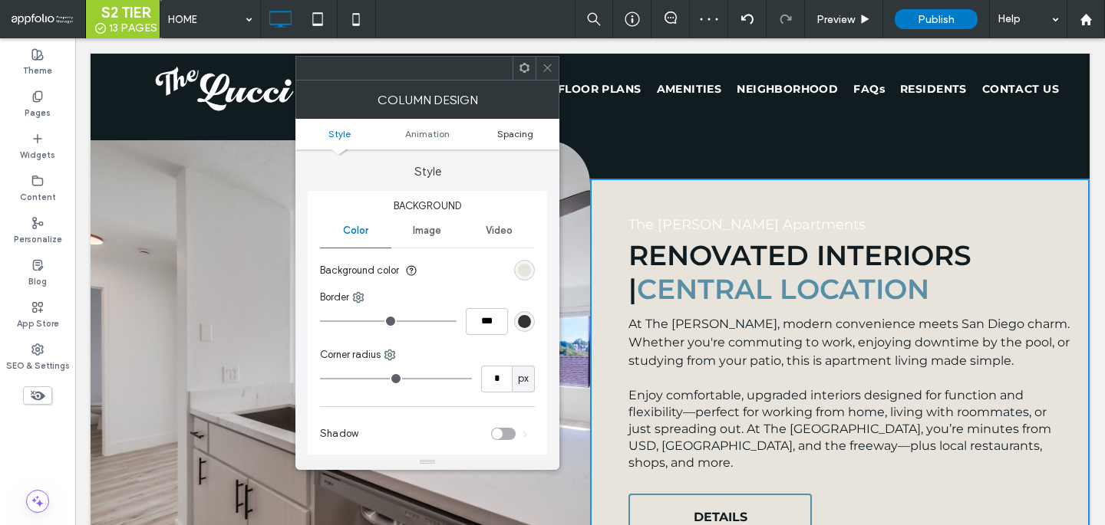
click at [506, 130] on span "Spacing" at bounding box center [515, 134] width 36 height 12
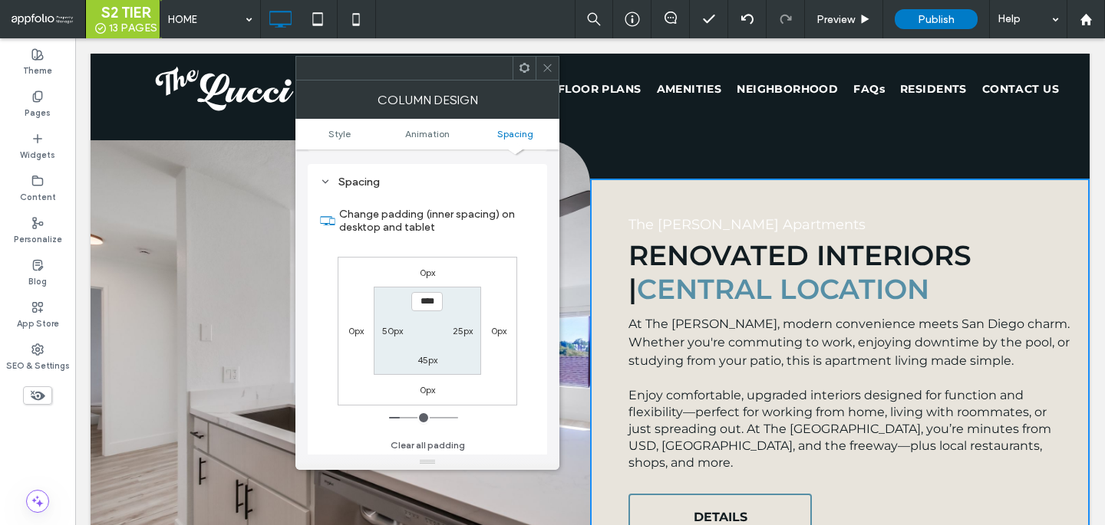
scroll to position [361, 0]
type input "***"
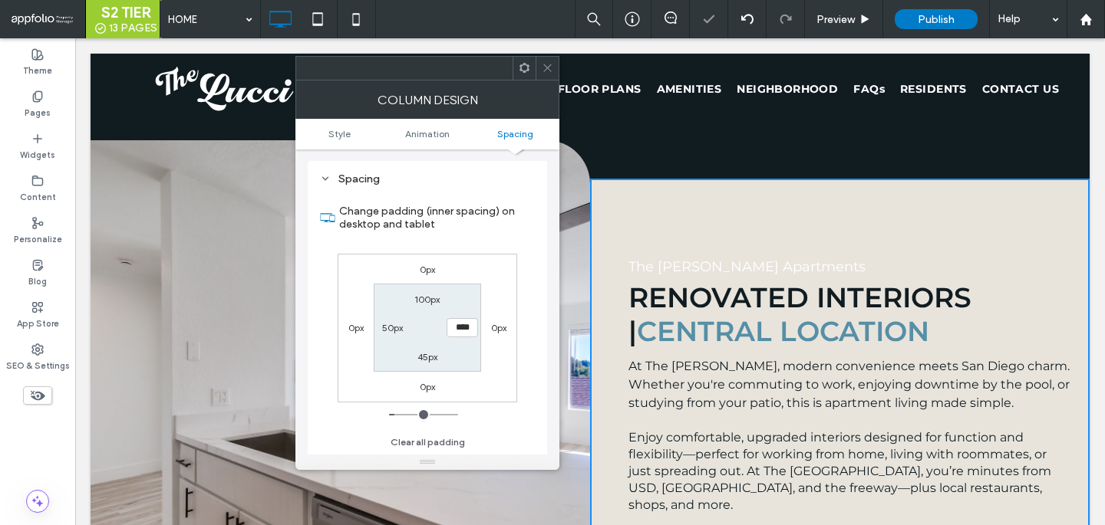
type input "**"
type input "***"
type input "*****"
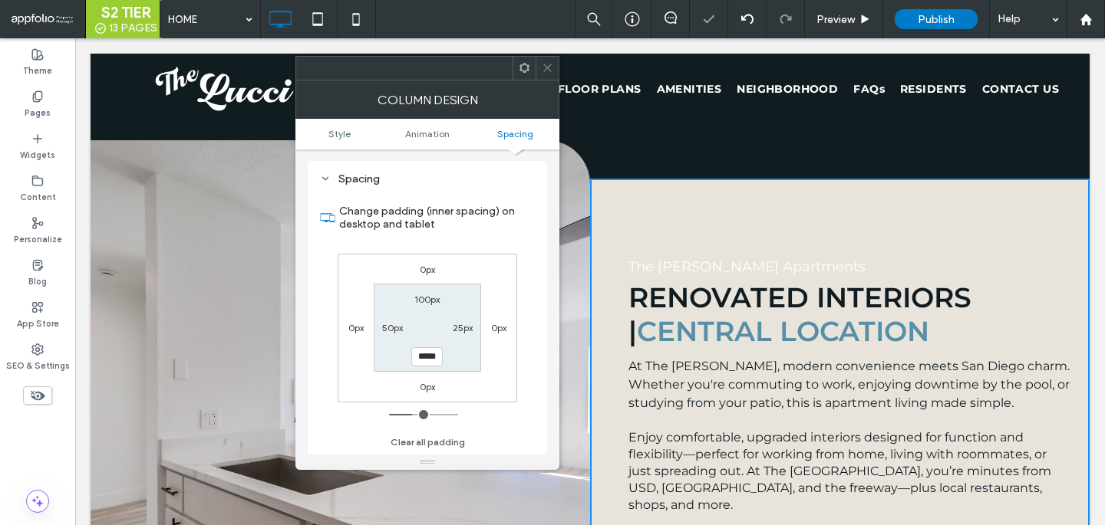
click at [552, 68] on icon at bounding box center [548, 68] width 12 height 12
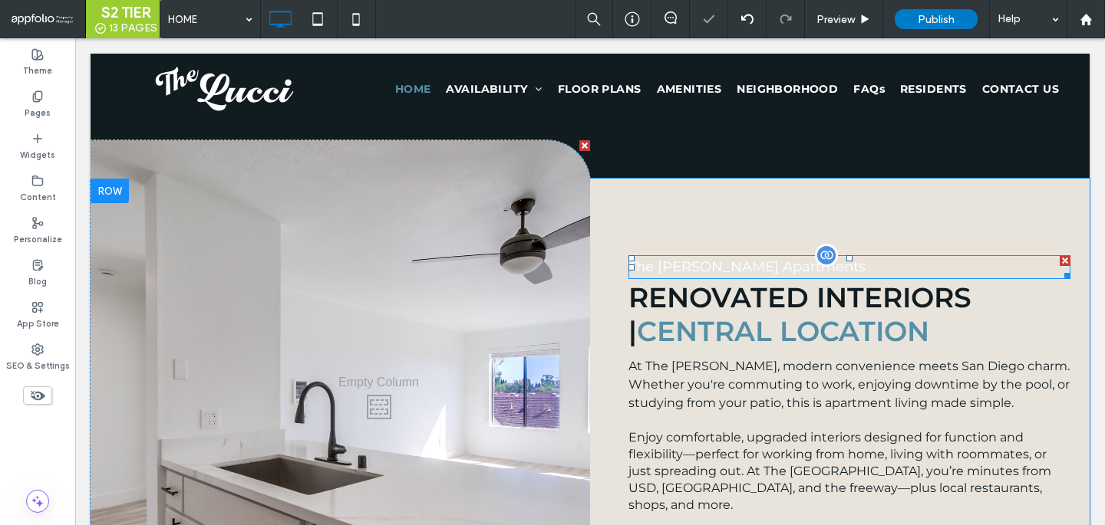
click at [750, 257] on p "The [PERSON_NAME] Apartments" at bounding box center [849, 267] width 442 height 21
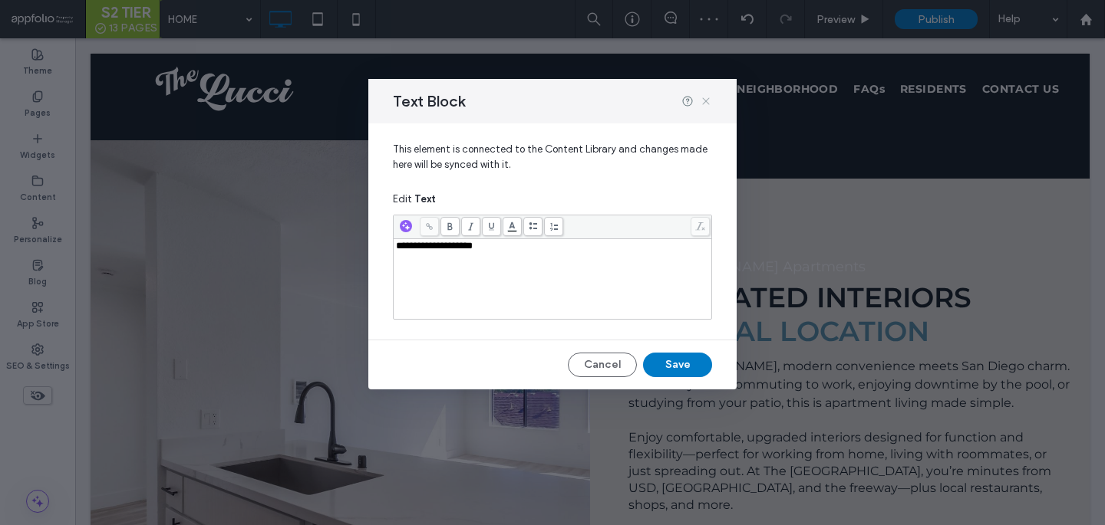
click at [701, 101] on icon at bounding box center [706, 101] width 12 height 12
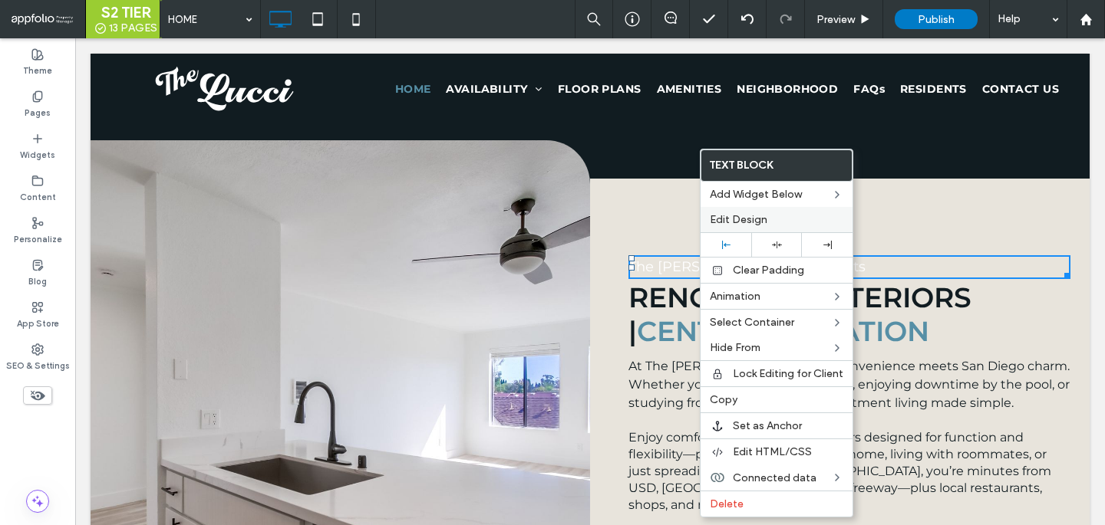
click at [726, 225] on span "Edit Design" at bounding box center [739, 219] width 58 height 13
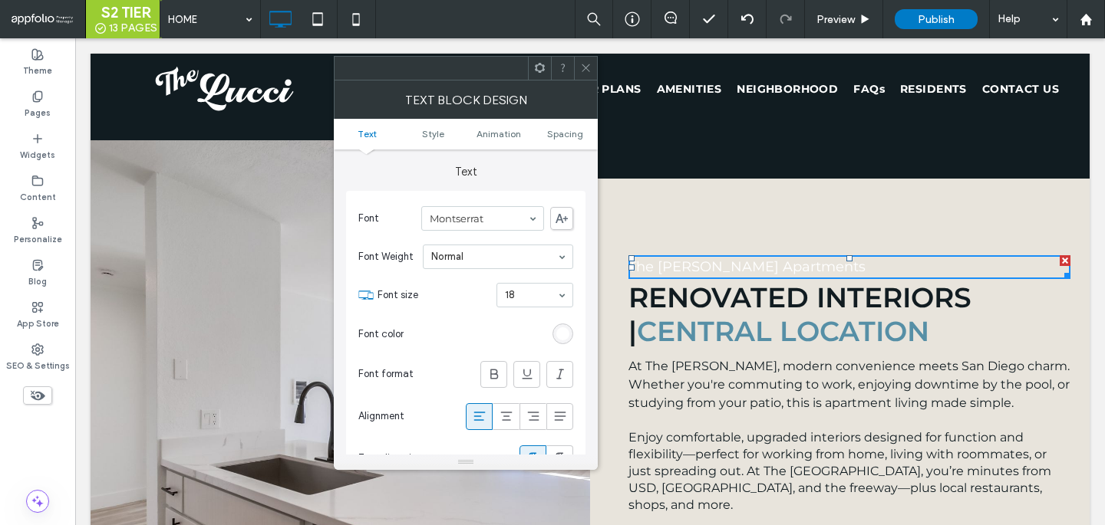
click at [561, 336] on div "rgb(255, 255, 255)" at bounding box center [562, 334] width 13 height 13
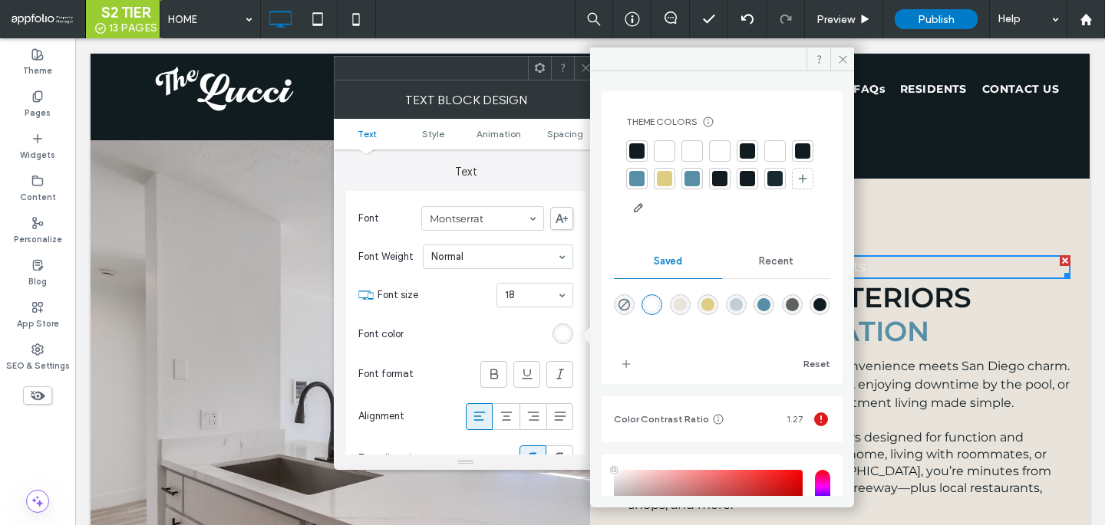
click at [764, 189] on div at bounding box center [774, 178] width 21 height 21
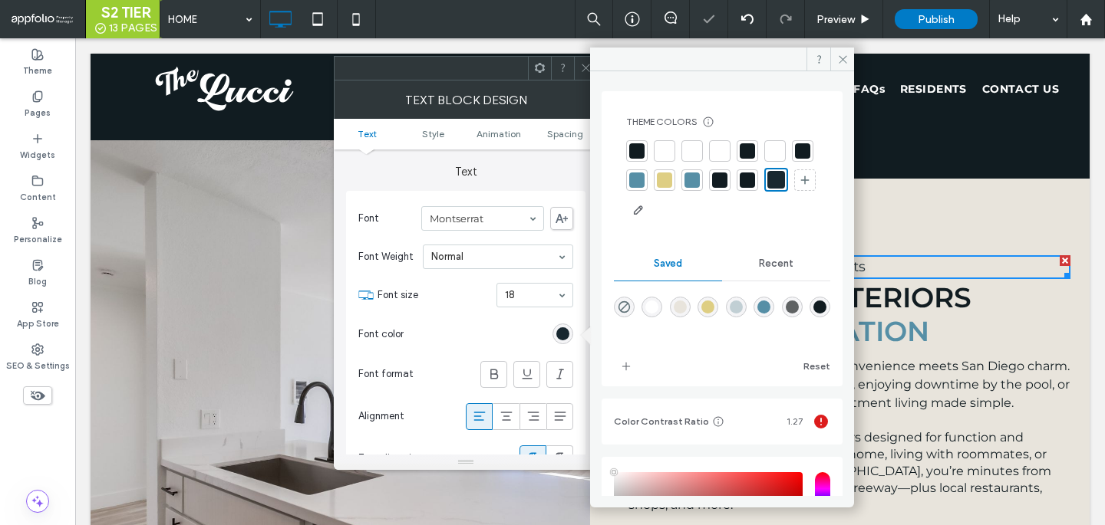
click at [727, 173] on div at bounding box center [719, 180] width 15 height 15
click at [578, 67] on div at bounding box center [585, 68] width 23 height 23
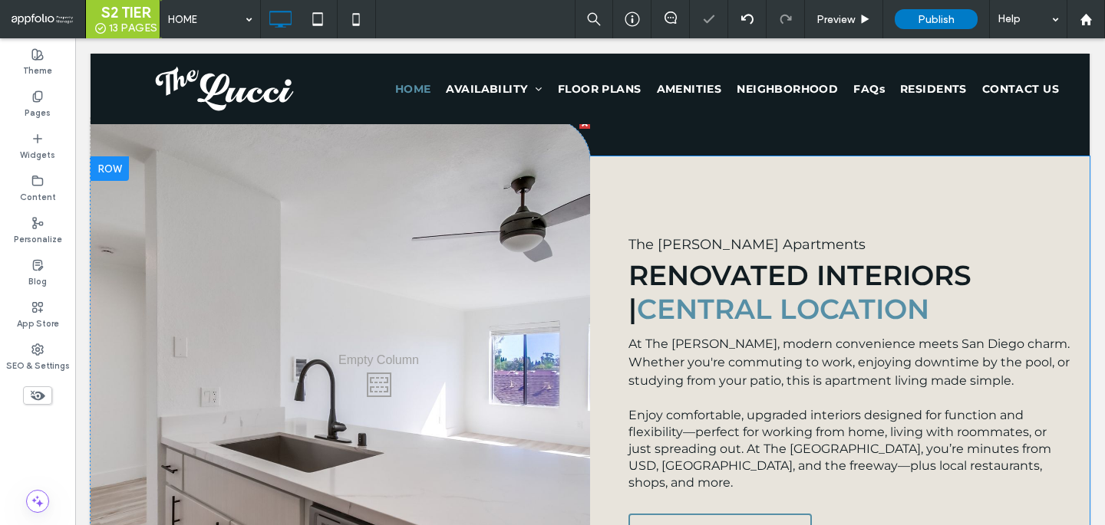
scroll to position [1253, 0]
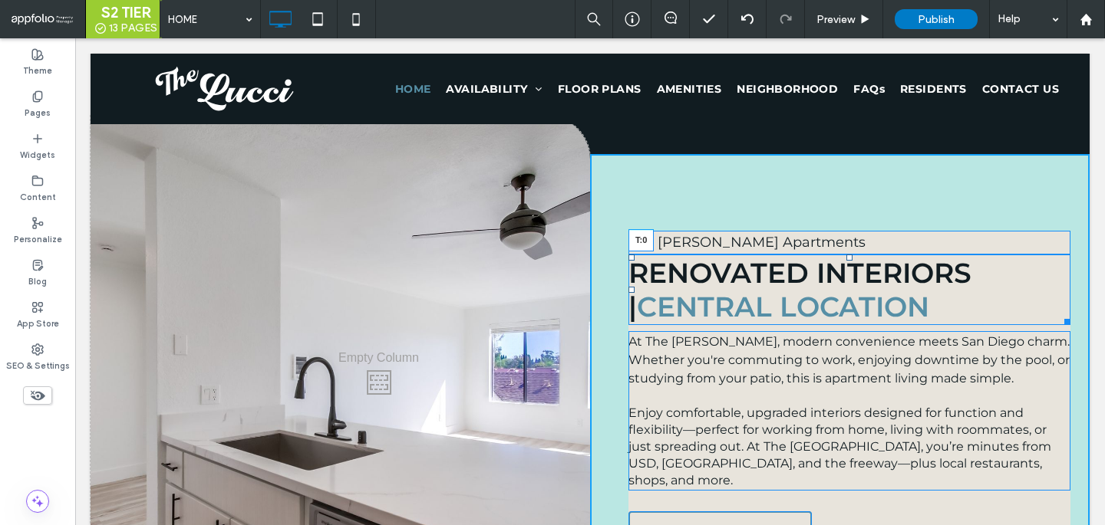
drag, startPoint x: 849, startPoint y: 239, endPoint x: 924, endPoint y: 281, distance: 85.5
click at [848, 255] on div at bounding box center [849, 258] width 6 height 6
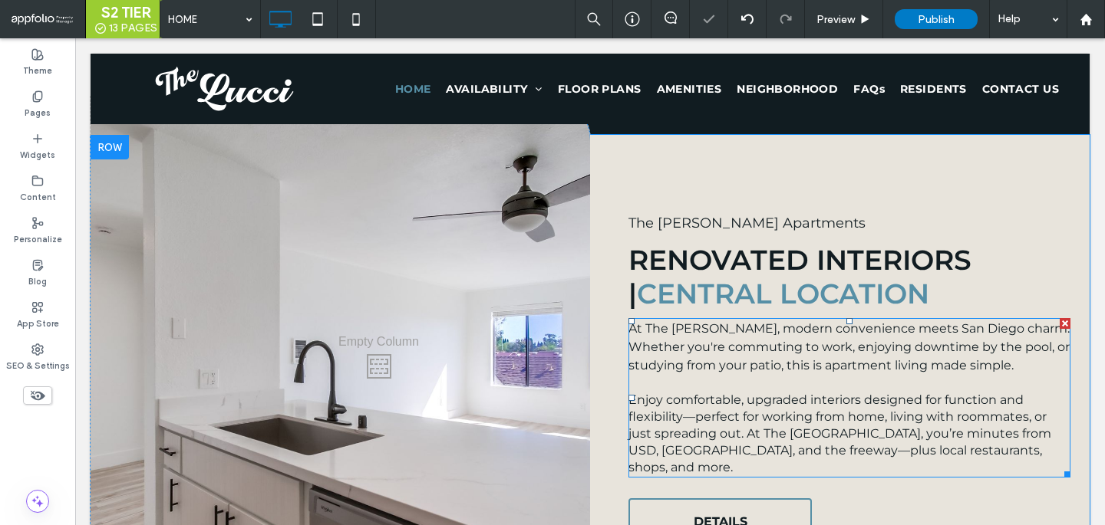
scroll to position [1276, 0]
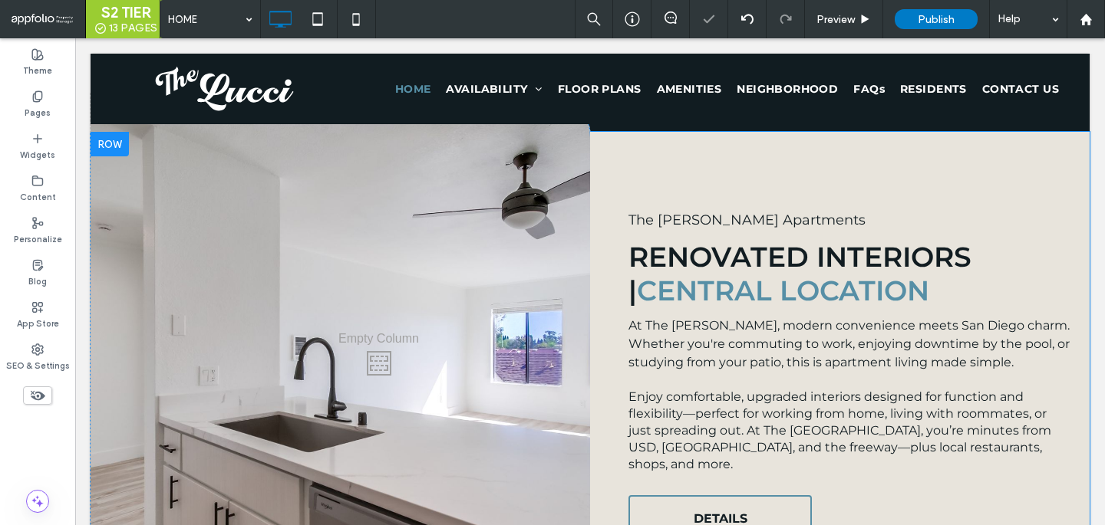
click at [847, 218] on div "The Lucci Apartments Renovated Interiors | Central Location At The Lucci, moder…" at bounding box center [839, 379] width 499 height 494
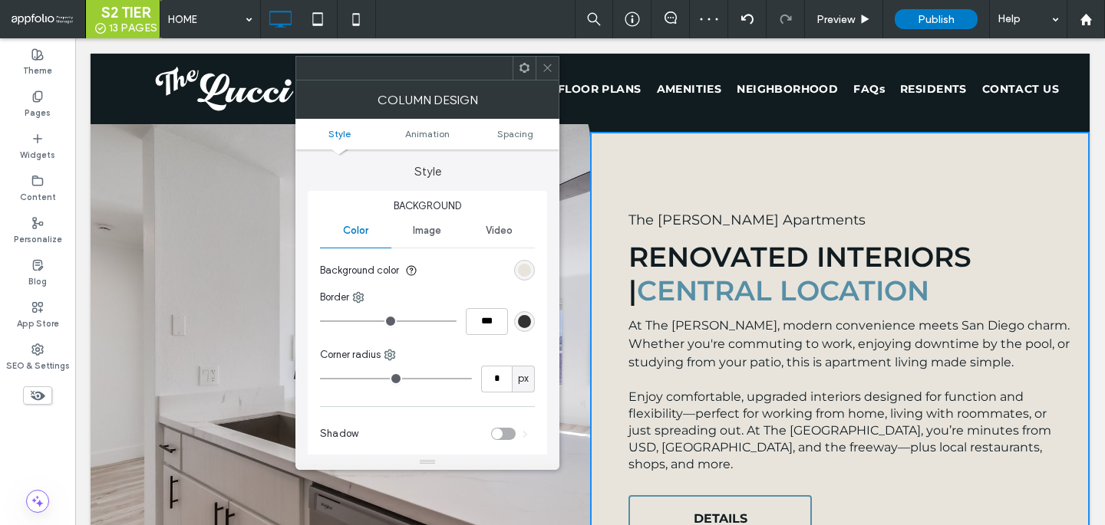
click at [545, 76] on span at bounding box center [548, 68] width 12 height 23
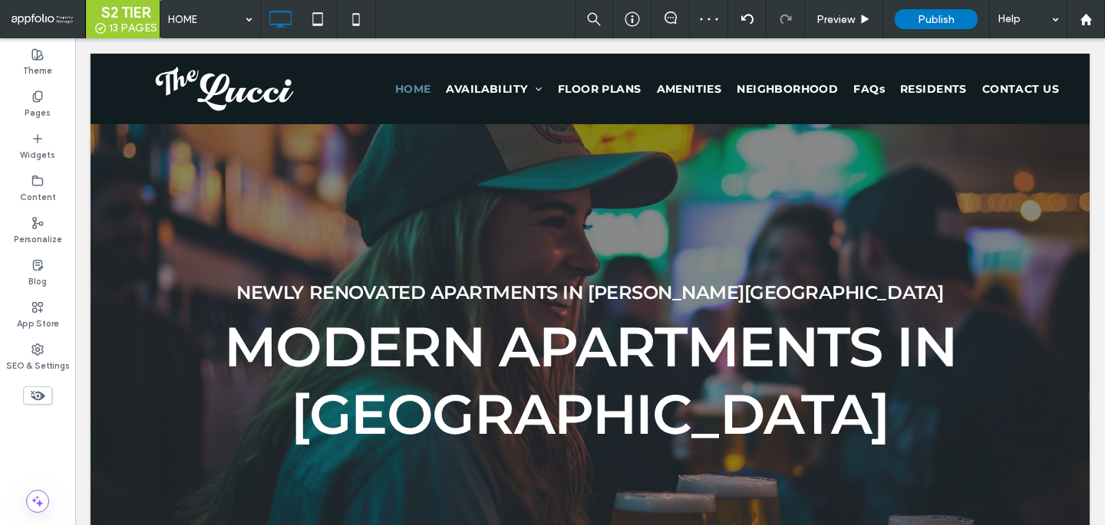
scroll to position [0, 0]
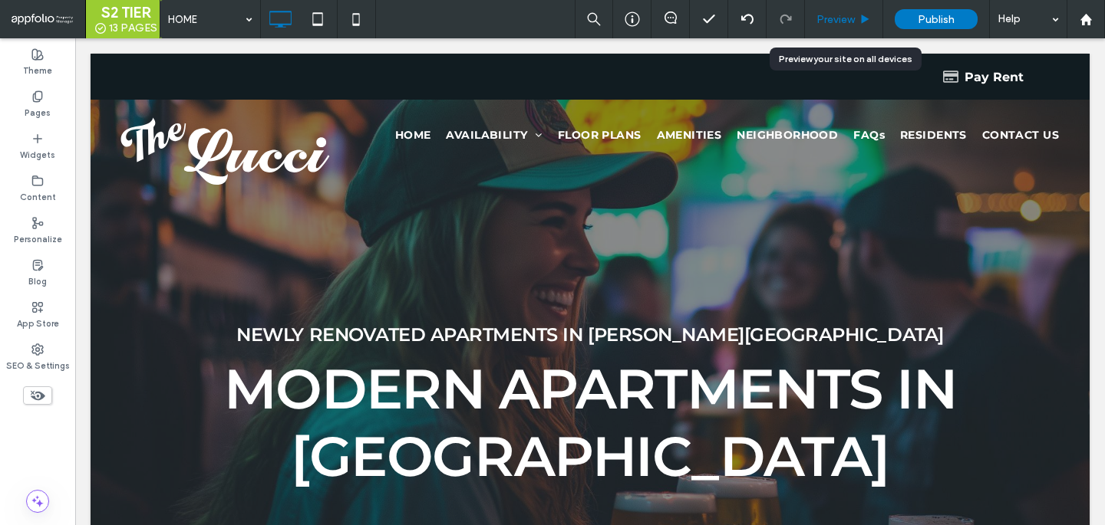
click at [832, 15] on span "Preview" at bounding box center [835, 19] width 38 height 13
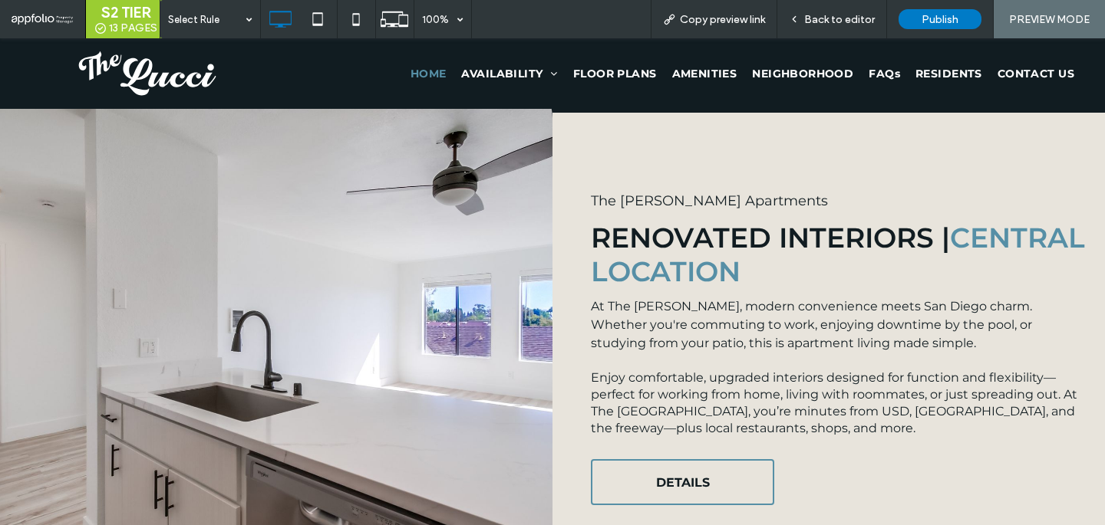
scroll to position [1280, 0]
click at [828, 21] on span "Back to editor" at bounding box center [839, 19] width 71 height 13
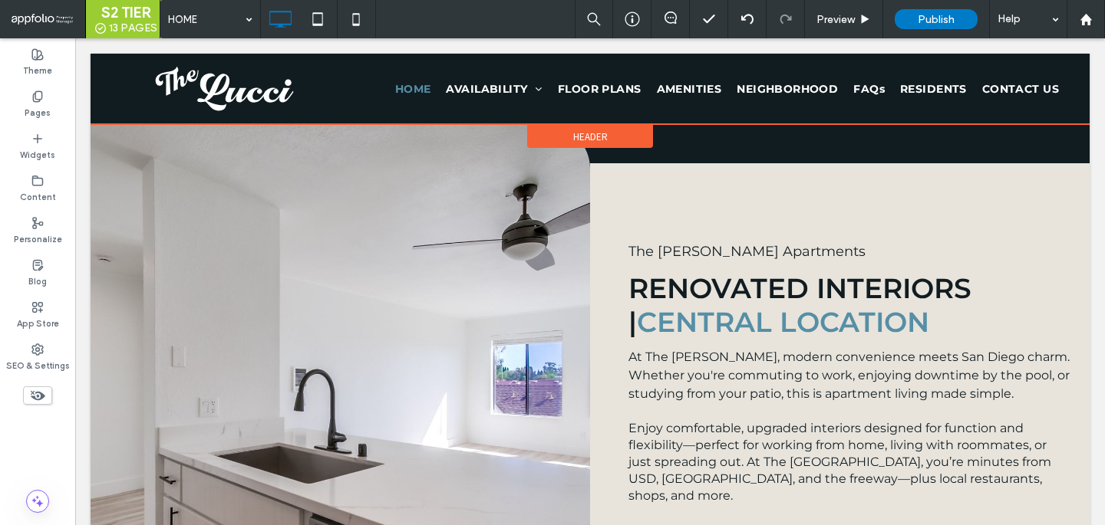
scroll to position [1246, 0]
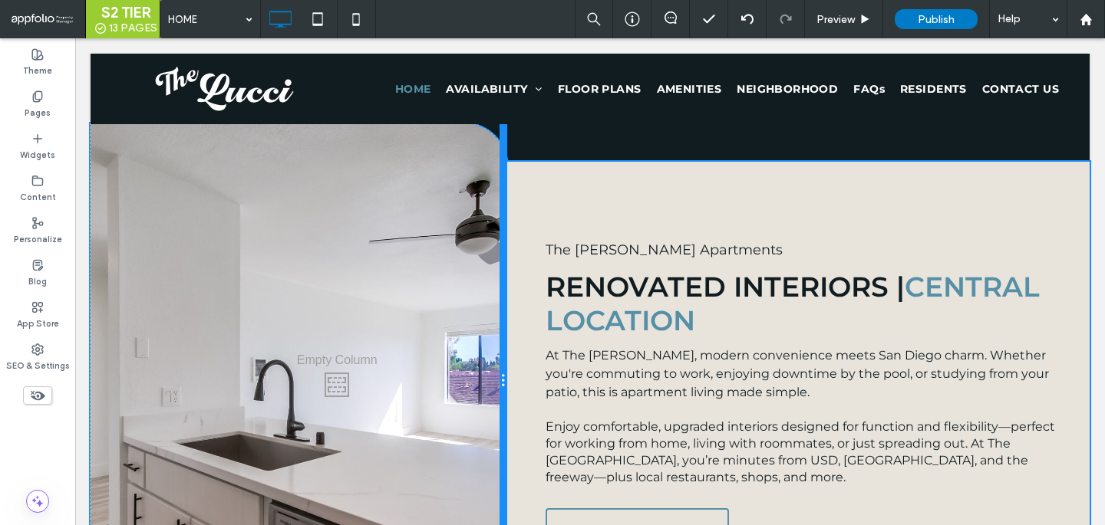
drag, startPoint x: 588, startPoint y: 256, endPoint x: 519, endPoint y: 254, distance: 69.1
click at [519, 254] on div "Click To Paste The Lucci Apartments Renovated Interiors | Central Location At T…" at bounding box center [590, 400] width 999 height 477
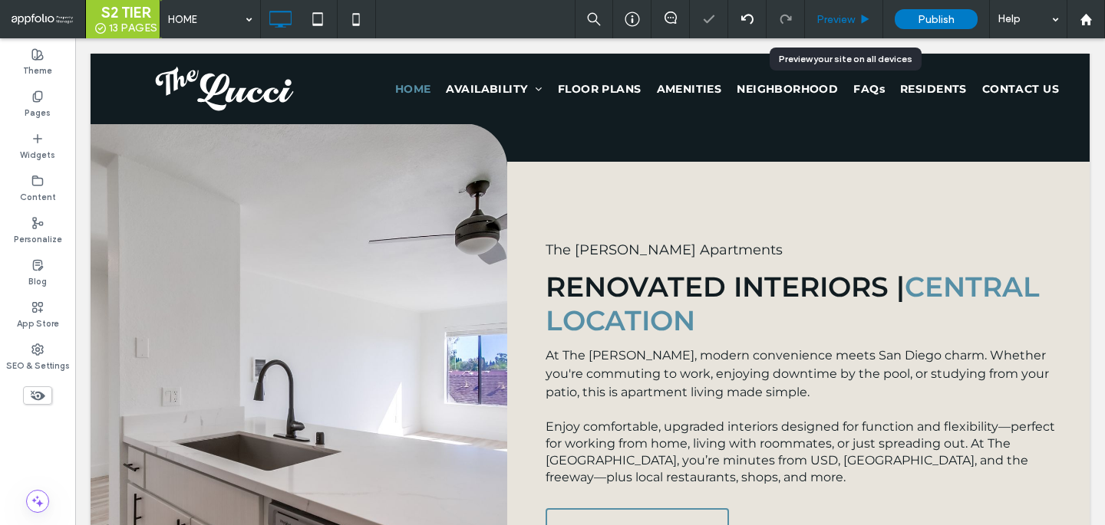
click at [848, 18] on span "Preview" at bounding box center [835, 19] width 38 height 13
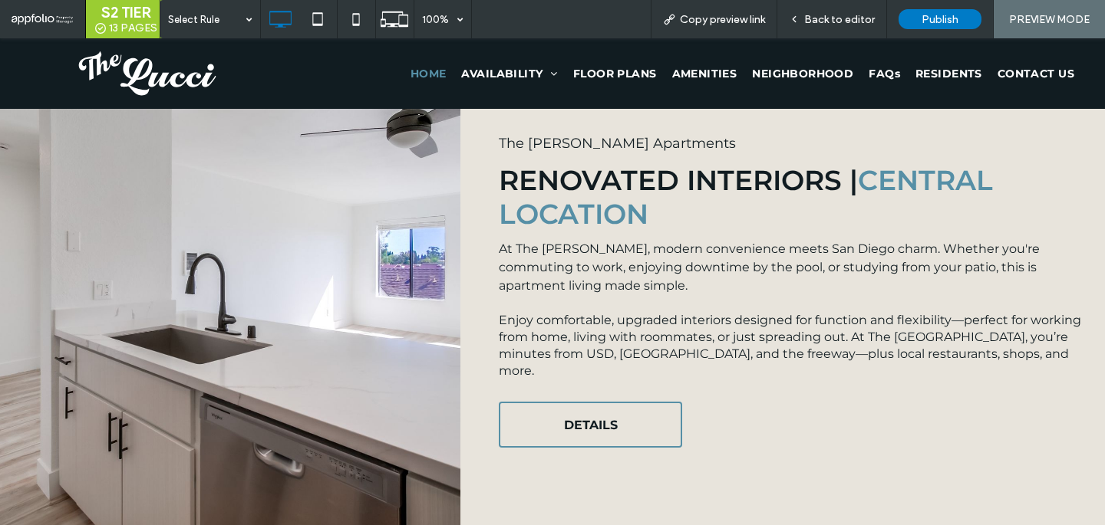
scroll to position [1338, 0]
click at [818, 22] on span "Back to editor" at bounding box center [839, 19] width 71 height 13
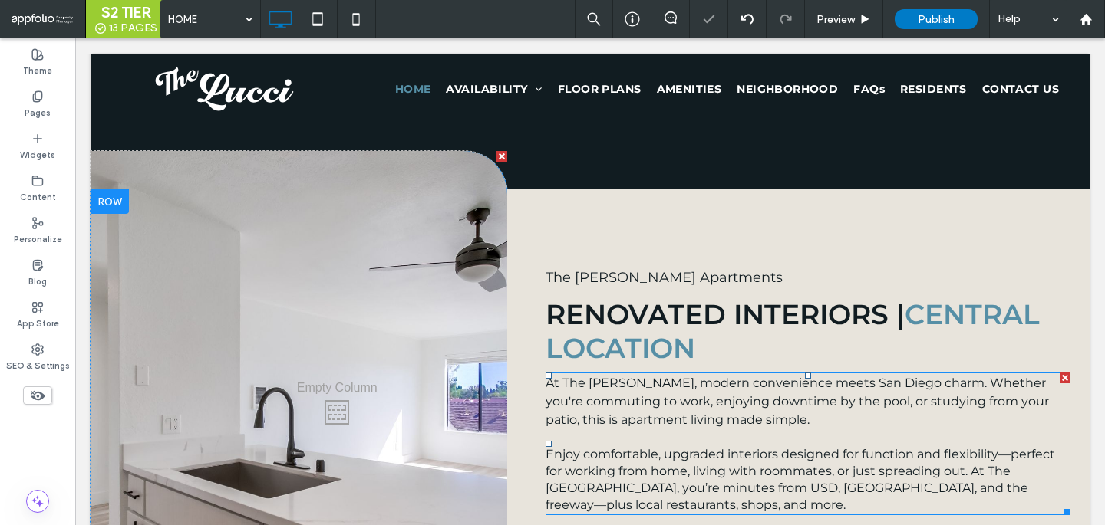
scroll to position [1190, 0]
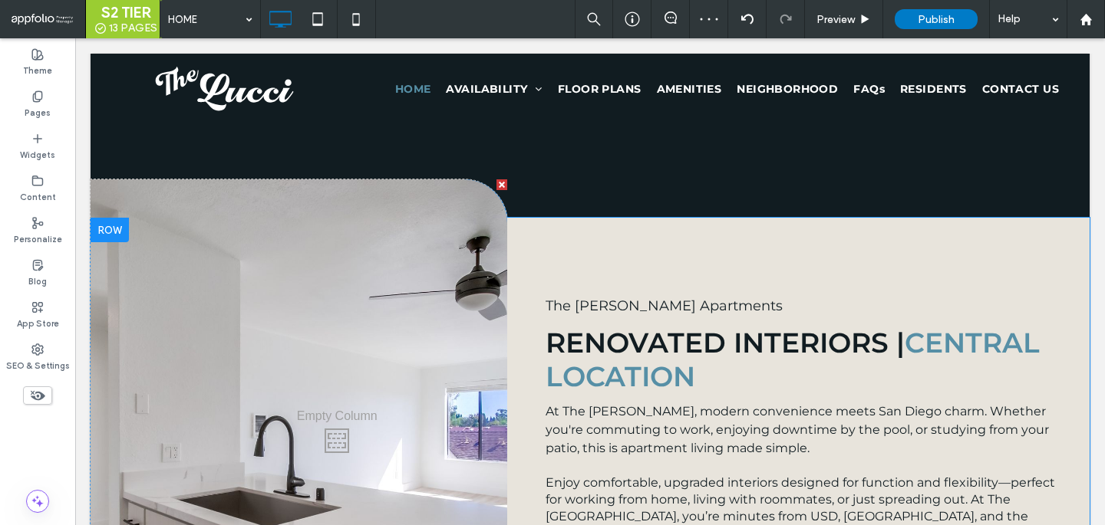
click at [699, 239] on div "The Lucci Apartments Renovated Interiors | Central Location At The Lucci, moder…" at bounding box center [798, 456] width 582 height 477
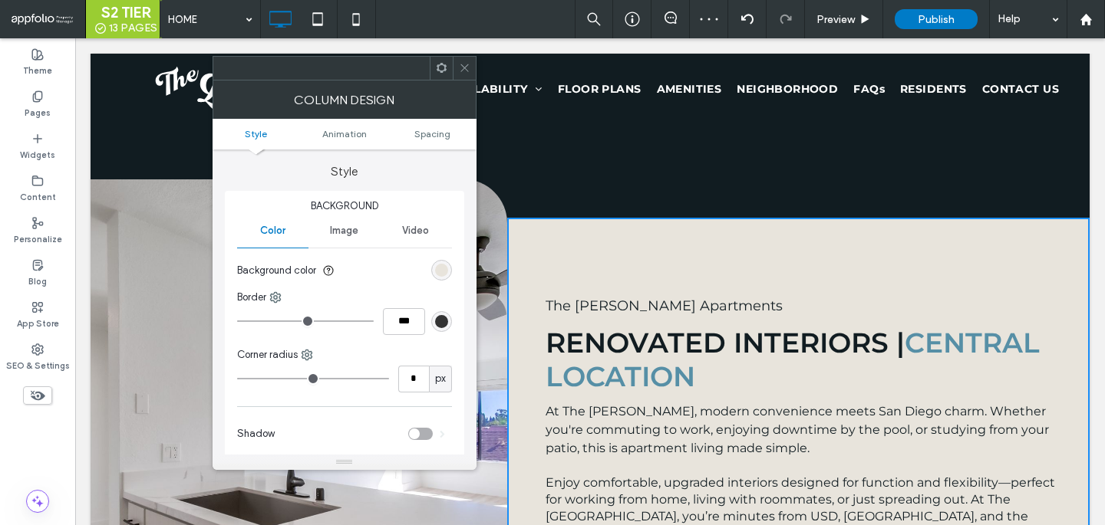
click at [433, 264] on div "rgb(232, 228, 220)" at bounding box center [441, 270] width 21 height 21
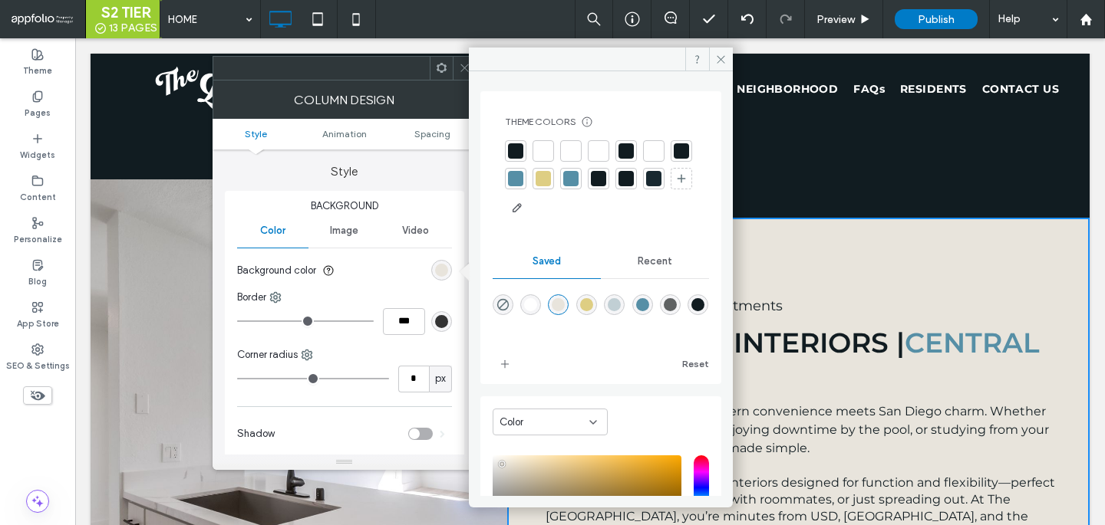
click at [535, 301] on div "rgba(255,255,255,1)" at bounding box center [530, 304] width 13 height 13
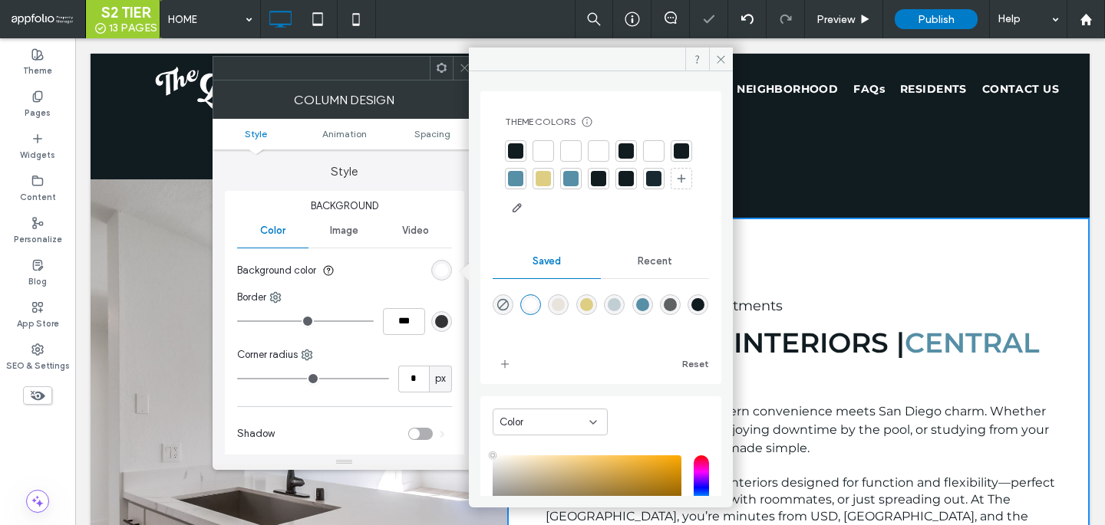
click at [621, 305] on div "rgba(193,207,212,1)" at bounding box center [614, 304] width 13 height 13
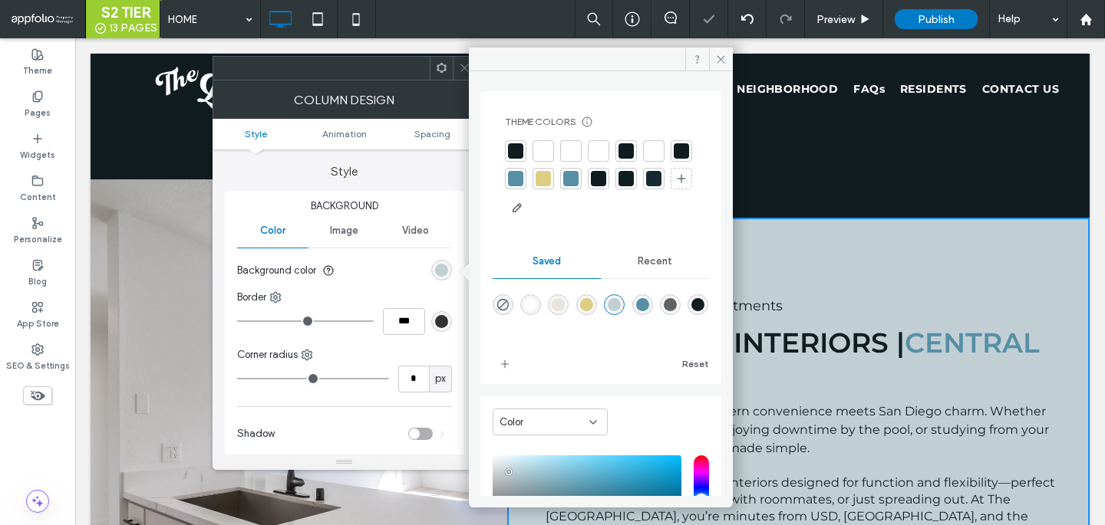
click at [537, 305] on div "rgba(255,255,255,1)" at bounding box center [530, 304] width 13 height 13
type input "*******"
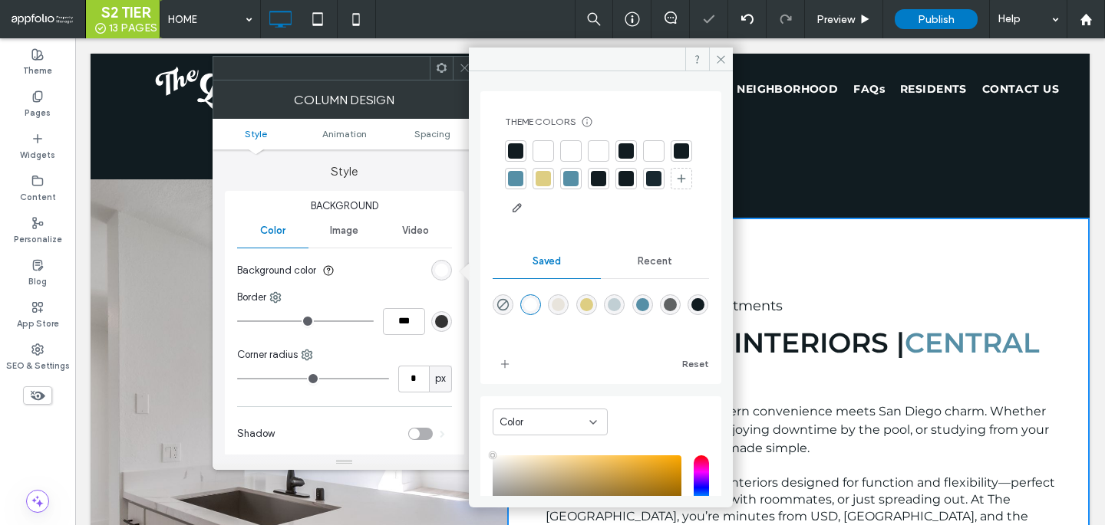
click at [457, 66] on div at bounding box center [464, 68] width 23 height 23
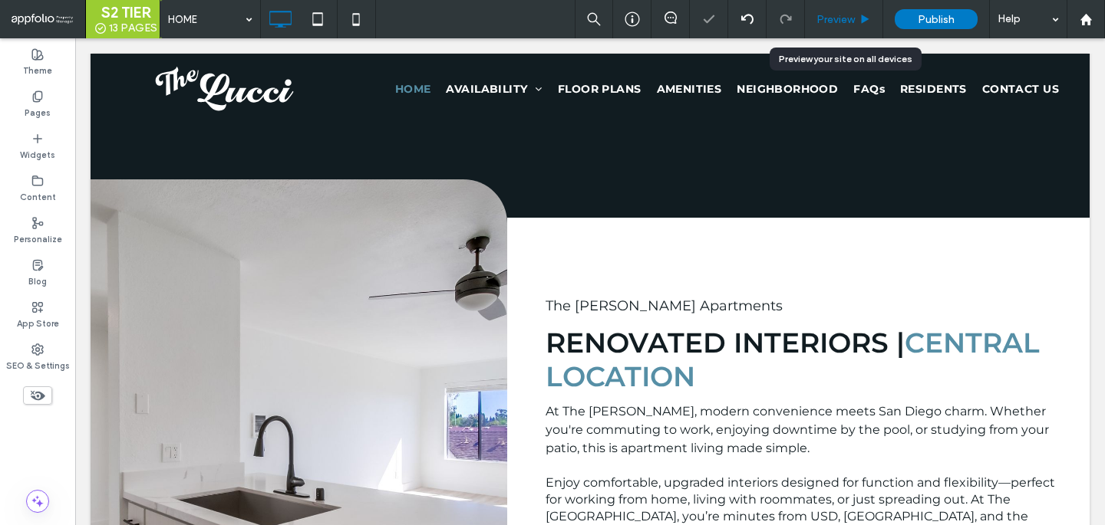
click at [827, 20] on span "Preview" at bounding box center [835, 19] width 38 height 13
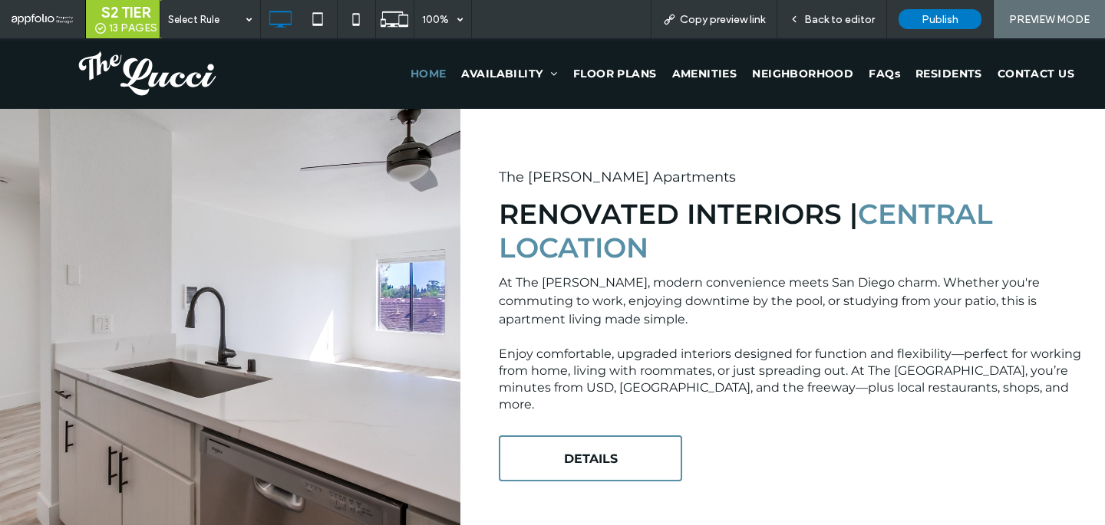
scroll to position [1280, 0]
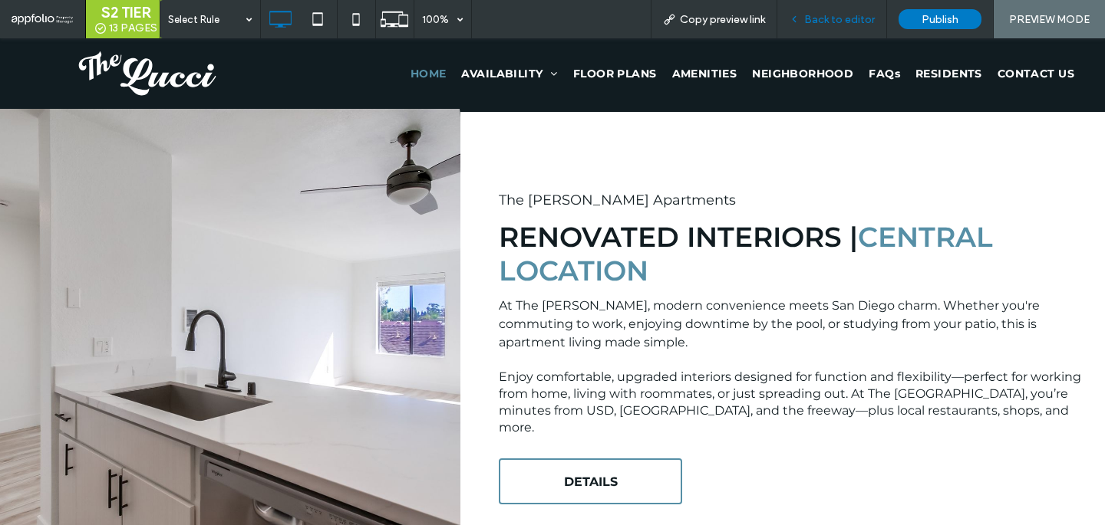
click at [840, 8] on div "Back to editor" at bounding box center [832, 19] width 110 height 38
click at [837, 15] on span "Back to editor" at bounding box center [839, 19] width 71 height 13
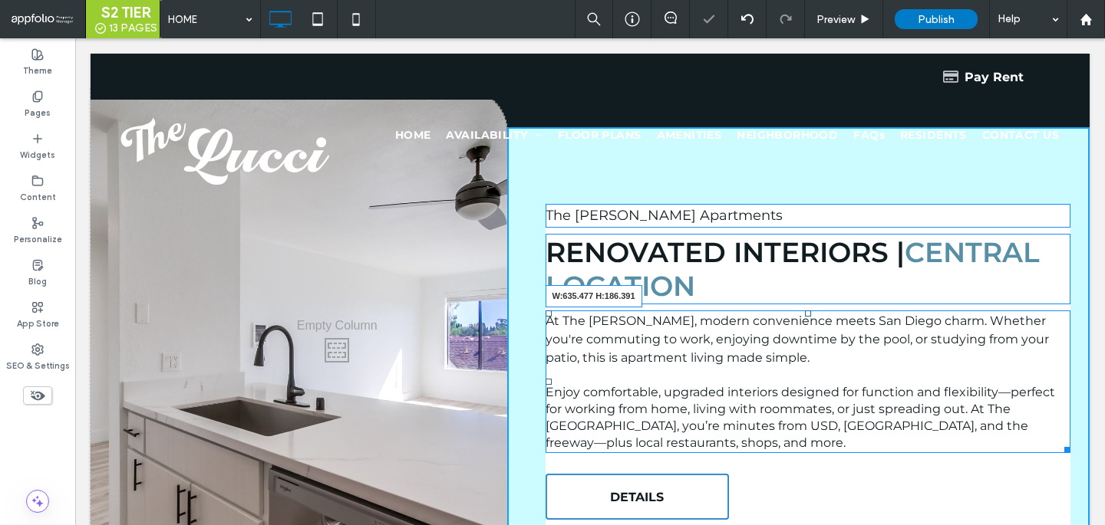
drag, startPoint x: 1065, startPoint y: 431, endPoint x: 1028, endPoint y: 431, distance: 37.6
click at [1059, 442] on div at bounding box center [1065, 448] width 12 height 12
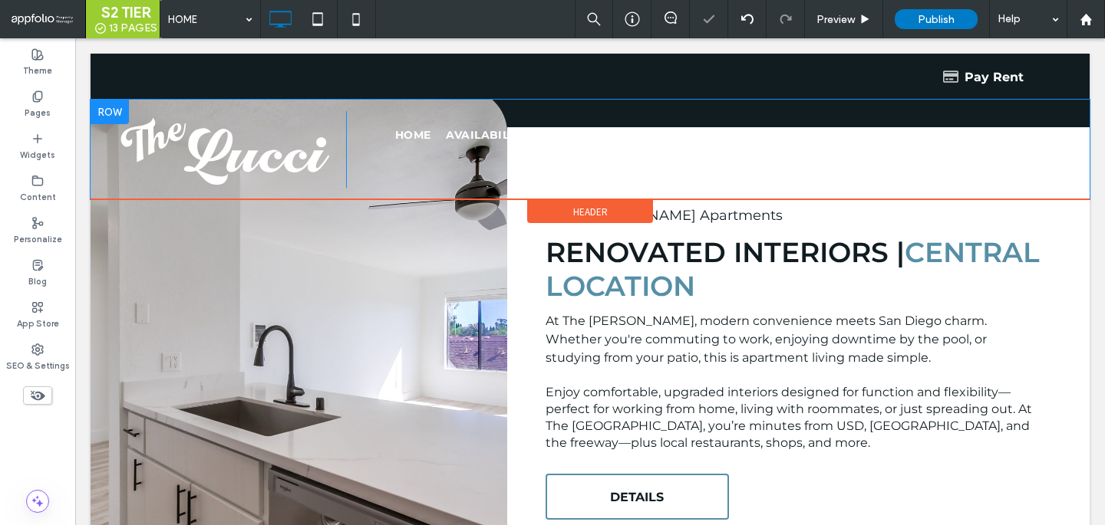
click at [858, 155] on div "HOME AVAILABILITY AVAILABILITY BY LIST AVAILABILITY BY FLOOR PLAN FLOOR PLANS A…" at bounding box center [712, 149] width 732 height 77
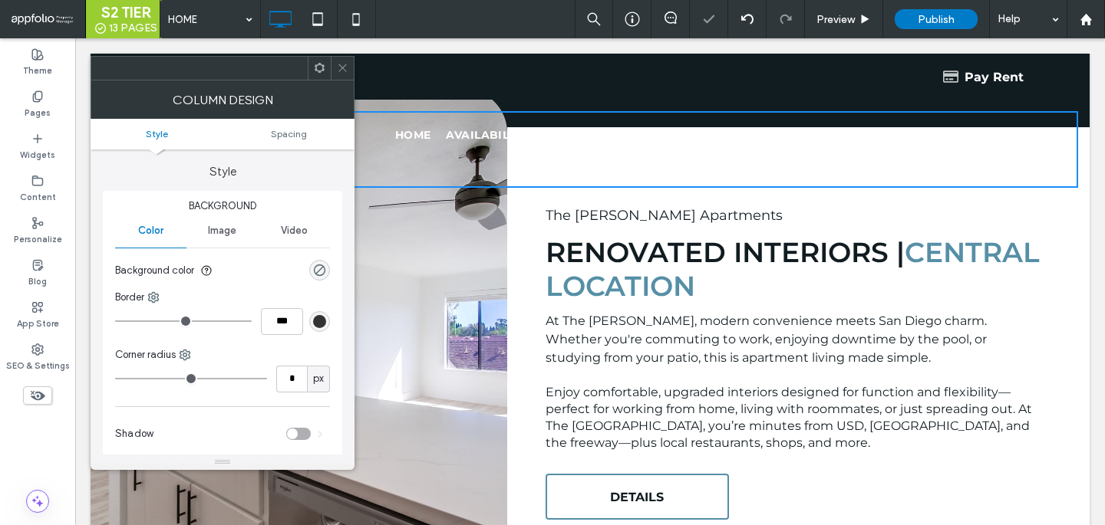
click at [338, 69] on icon at bounding box center [343, 68] width 12 height 12
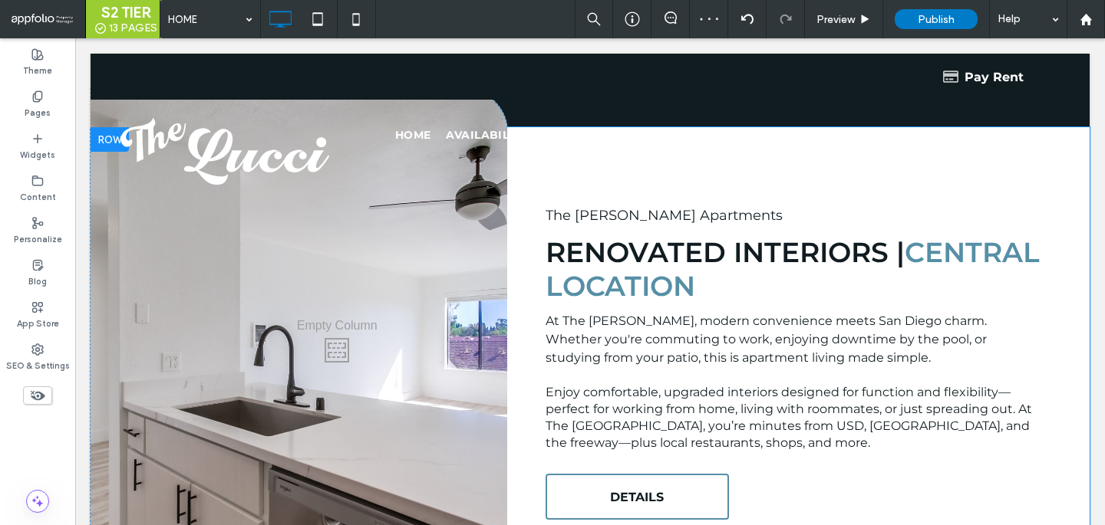
click at [529, 275] on div "The Lucci Apartments Renovated Interiors | Central Location At The Lucci, moder…" at bounding box center [798, 365] width 582 height 477
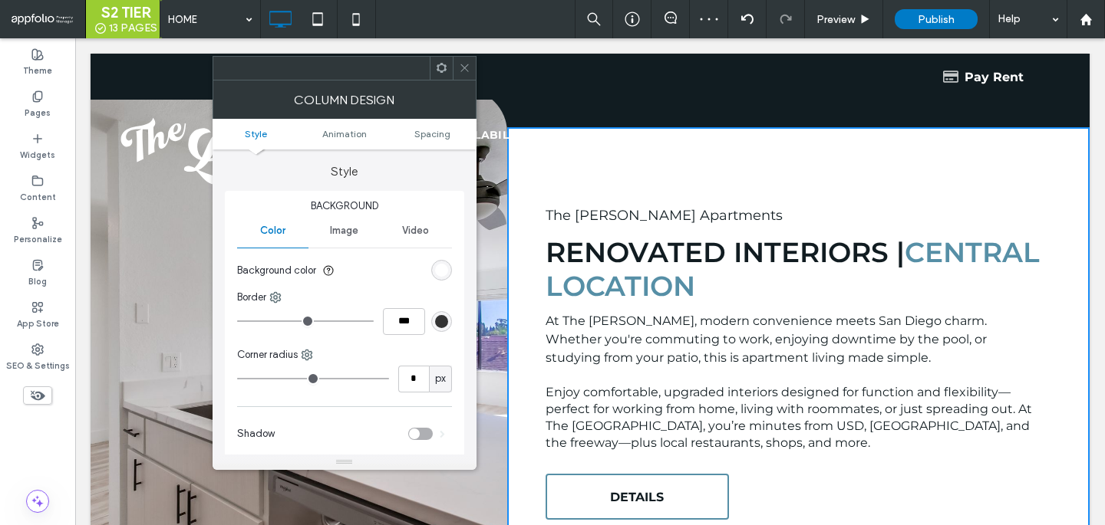
click at [455, 273] on div "Background Color Image Video Background color Border *** Corner radius * px Sha…" at bounding box center [344, 326] width 239 height 270
click at [431, 270] on div "rgb(255, 255, 255)" at bounding box center [441, 270] width 21 height 21
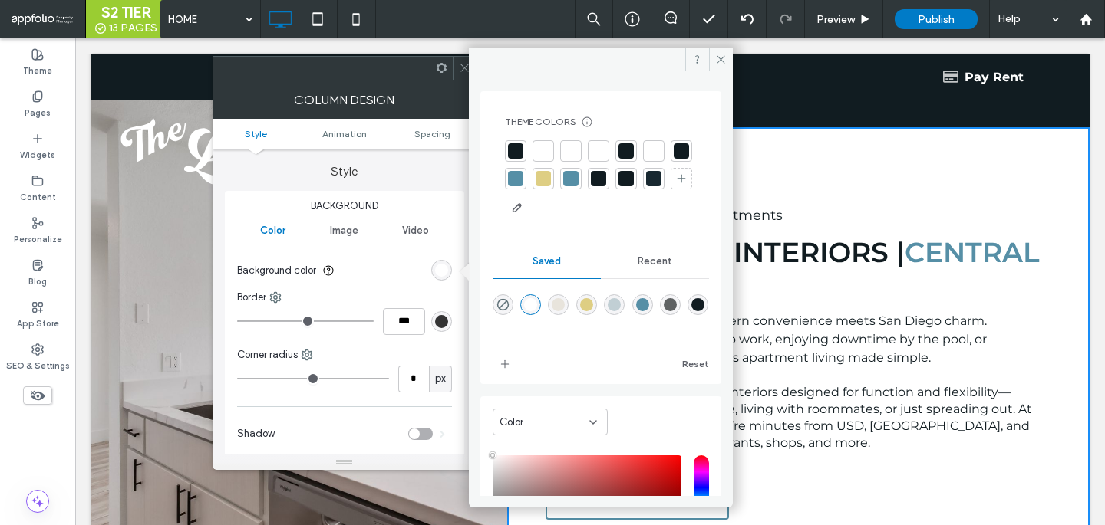
click at [565, 300] on div "rgba(232,228,220,1)" at bounding box center [558, 304] width 13 height 13
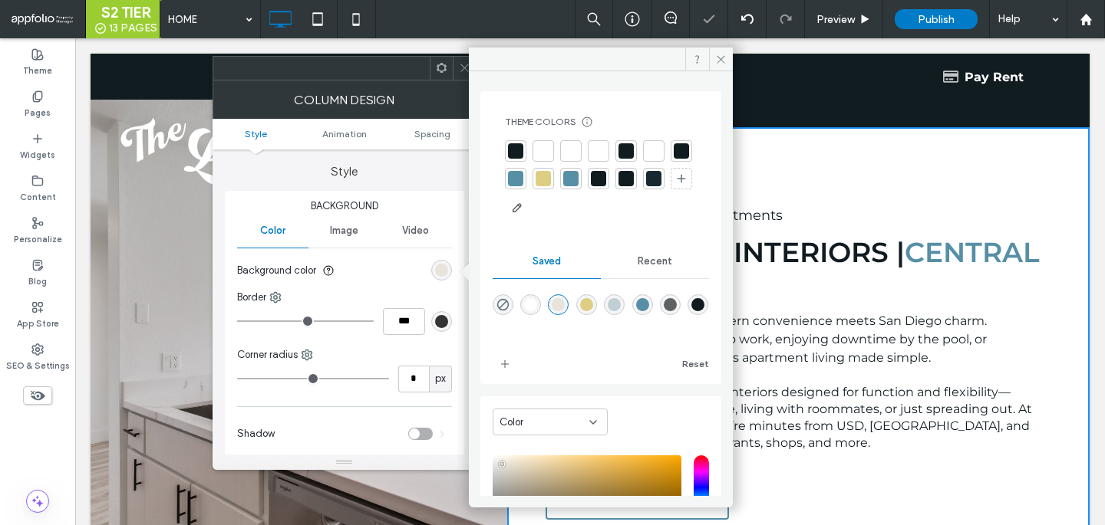
type input "*******"
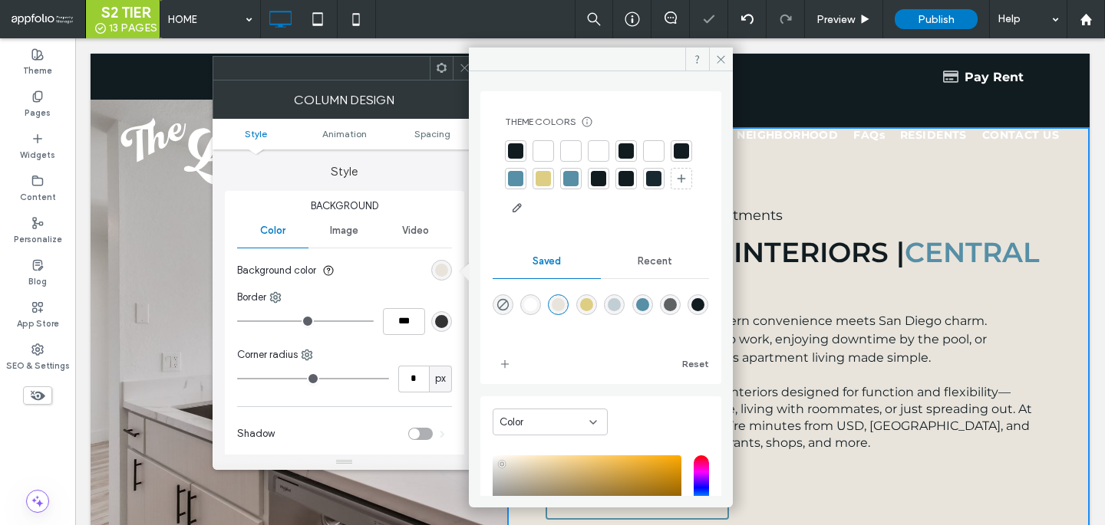
click at [459, 61] on span at bounding box center [465, 68] width 12 height 23
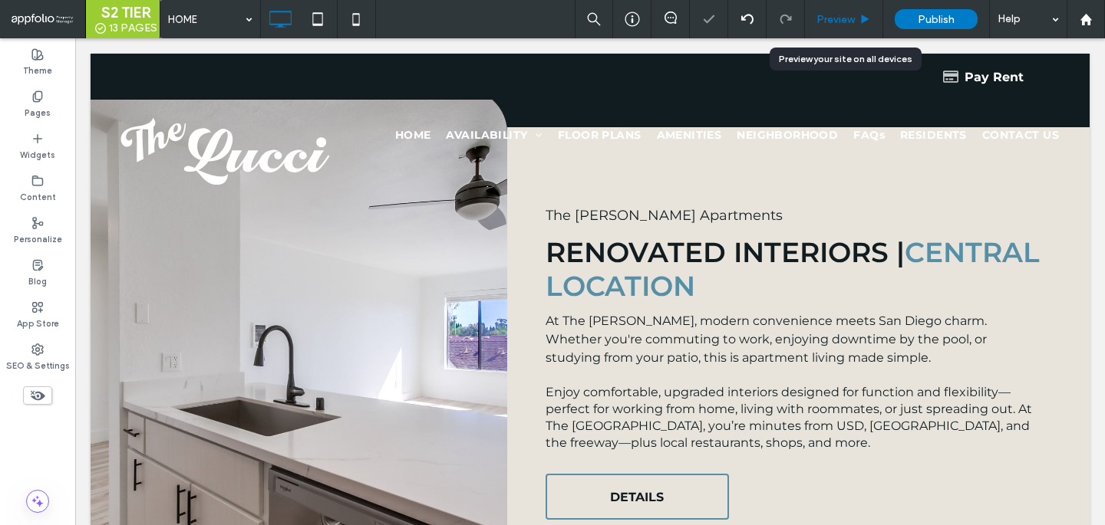
click at [866, 20] on use at bounding box center [865, 19] width 8 height 8
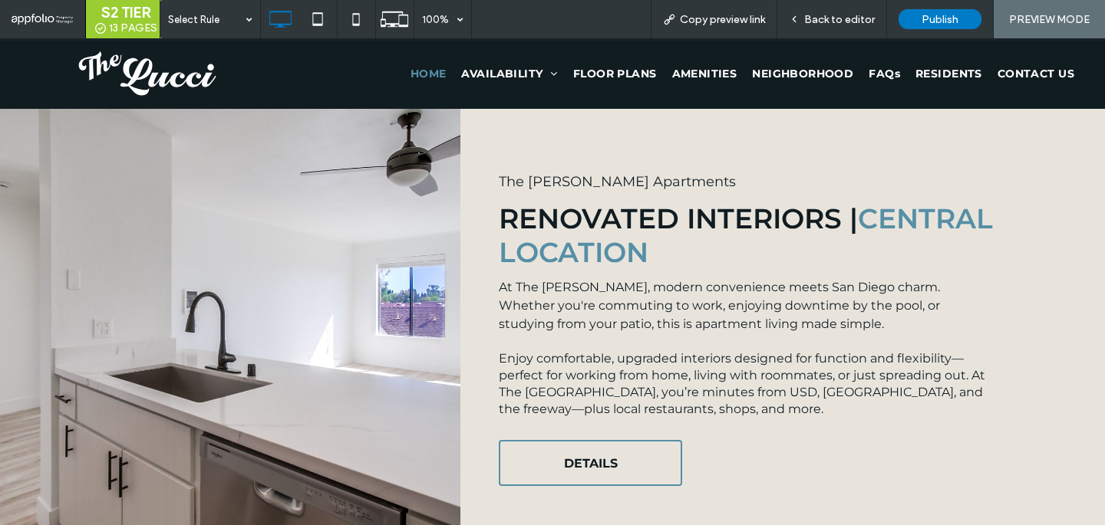
scroll to position [1303, 0]
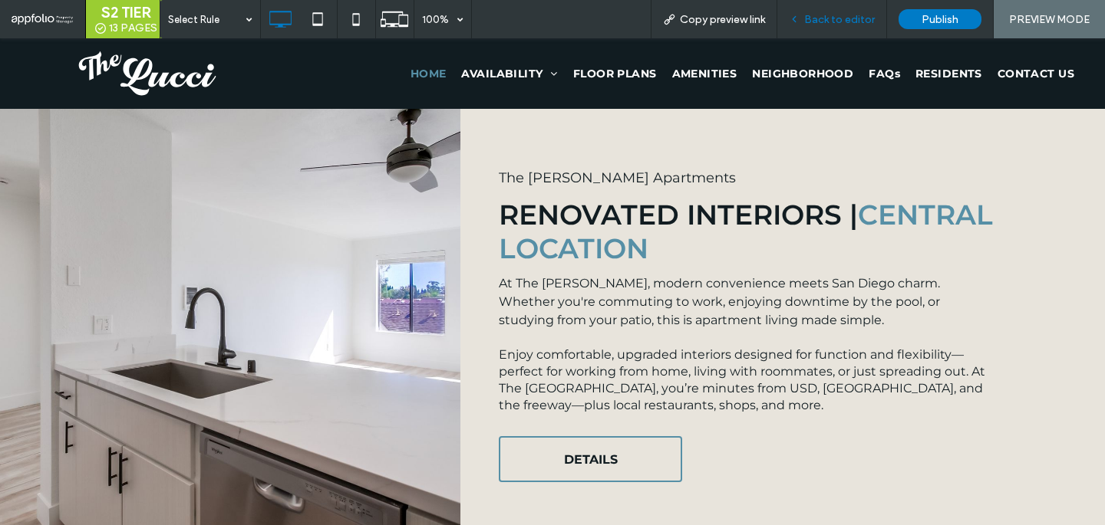
click at [855, 21] on span "Back to editor" at bounding box center [839, 19] width 71 height 13
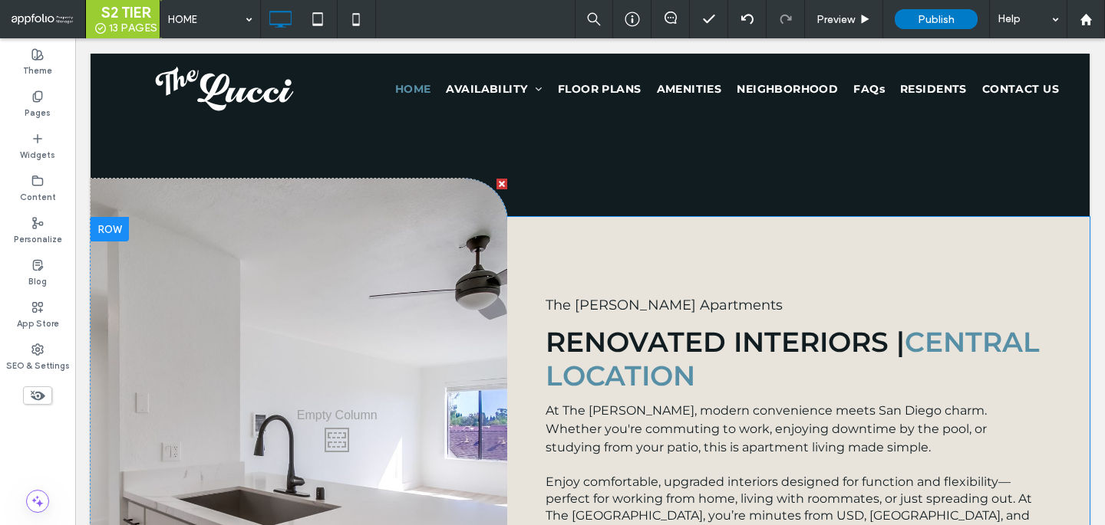
scroll to position [1170, 0]
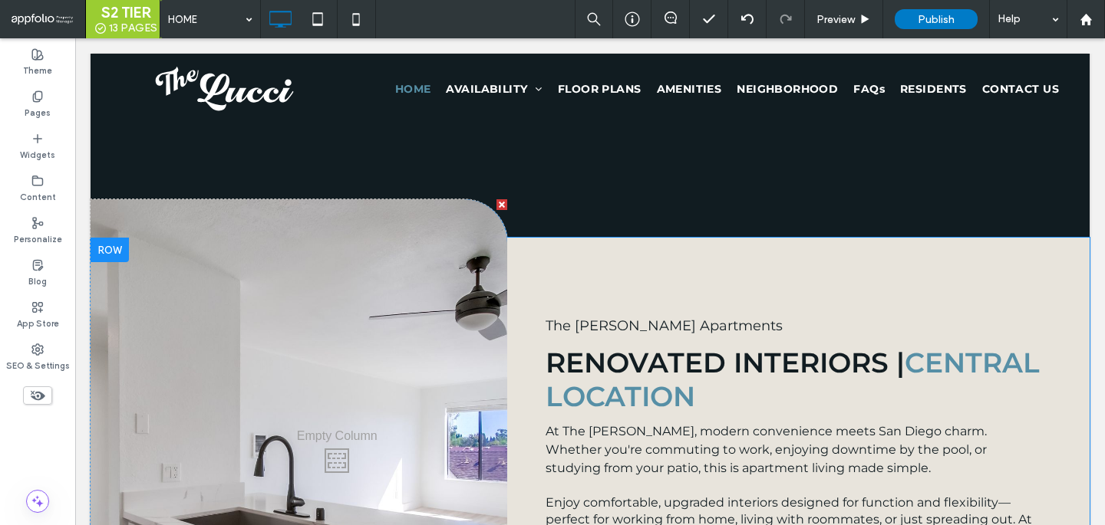
click at [739, 246] on div "The Lucci Apartments Renovated Interiors | Central Location At The Lucci, moder…" at bounding box center [798, 476] width 582 height 477
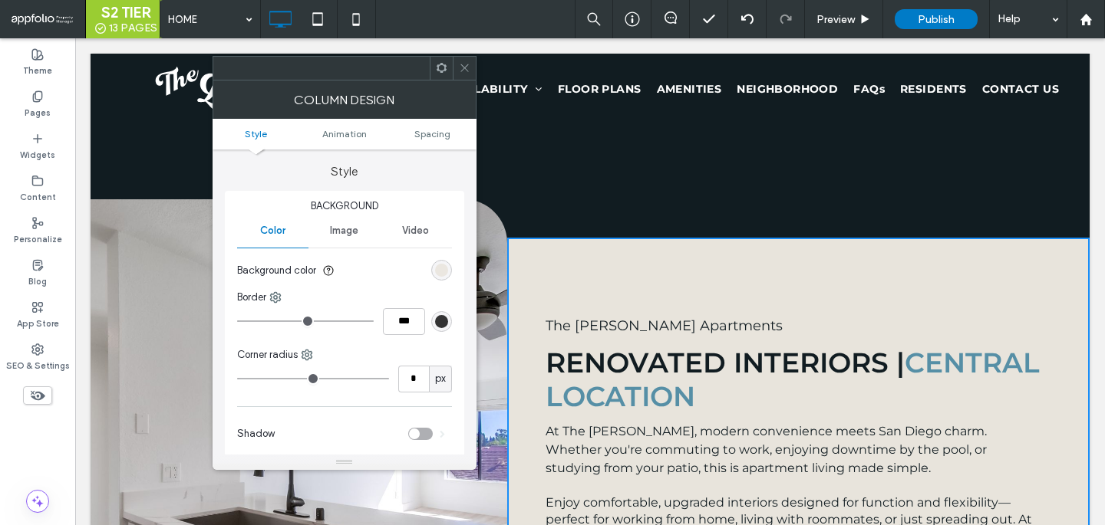
click at [441, 275] on div "rgb(232, 228, 220)" at bounding box center [441, 270] width 13 height 13
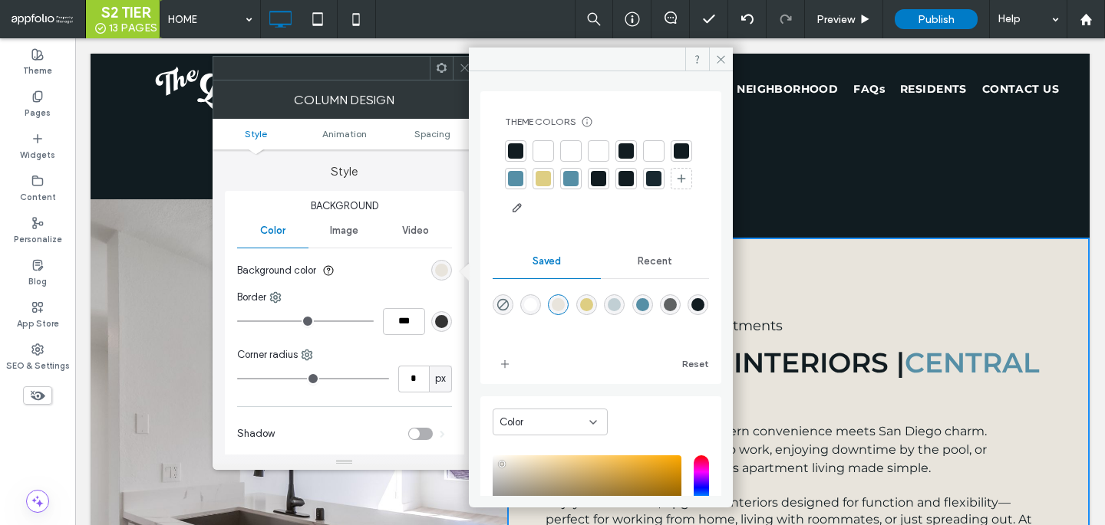
click at [533, 156] on div at bounding box center [542, 150] width 21 height 21
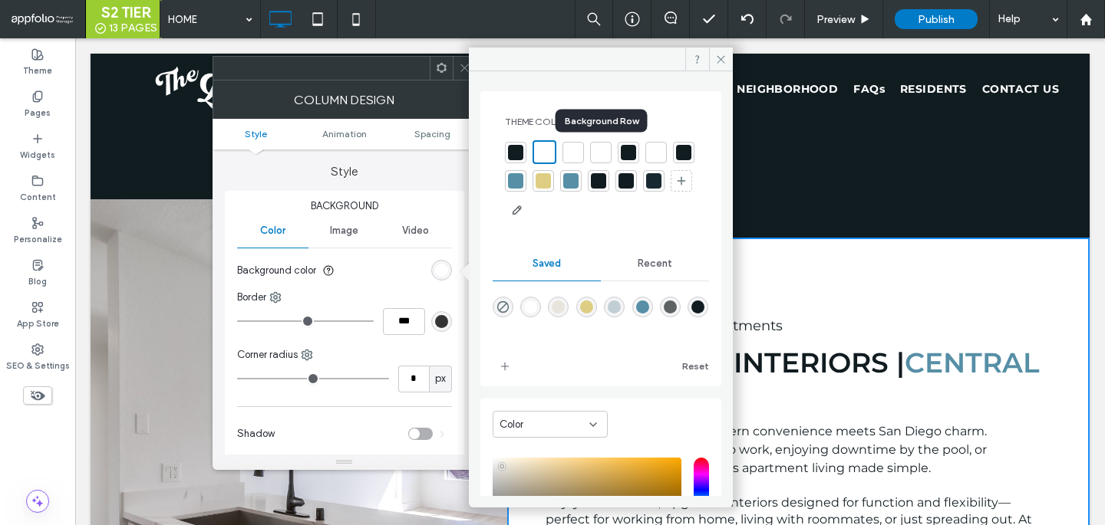
click at [595, 153] on div at bounding box center [600, 152] width 15 height 15
click at [460, 70] on icon at bounding box center [465, 68] width 12 height 12
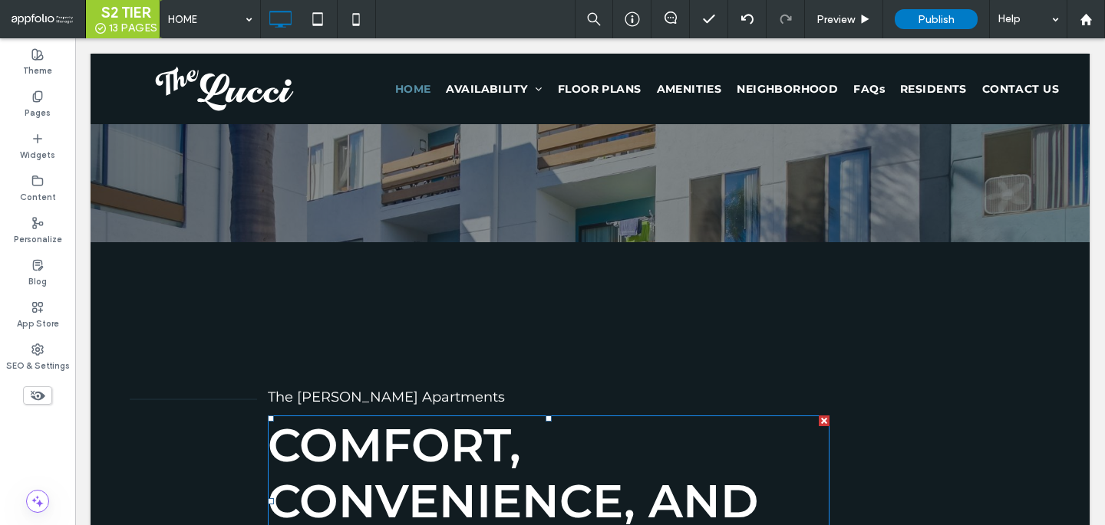
scroll to position [0, 0]
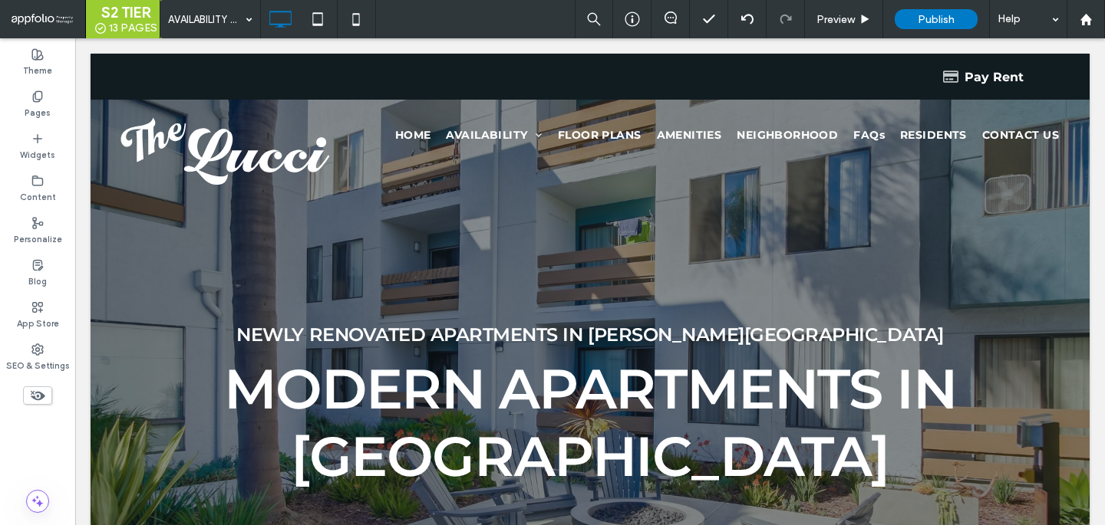
click at [222, 18] on div at bounding box center [552, 262] width 1105 height 525
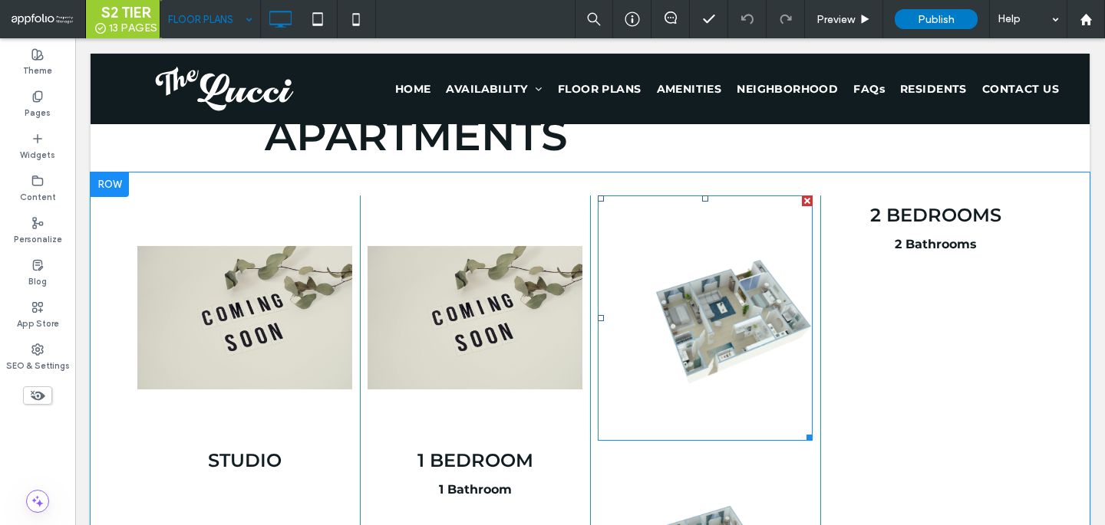
scroll to position [745, 0]
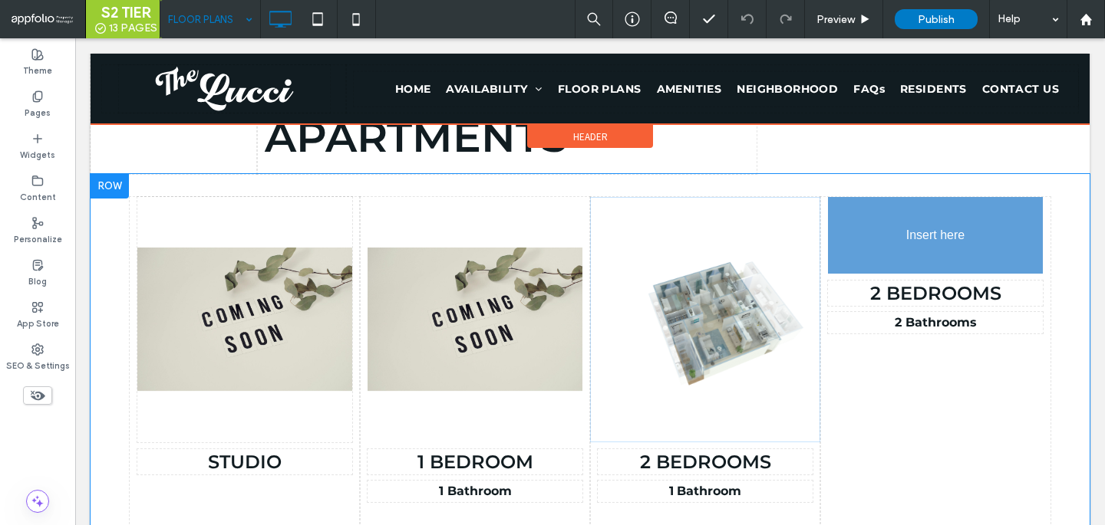
drag, startPoint x: 715, startPoint y: 346, endPoint x: 853, endPoint y: 214, distance: 191.0
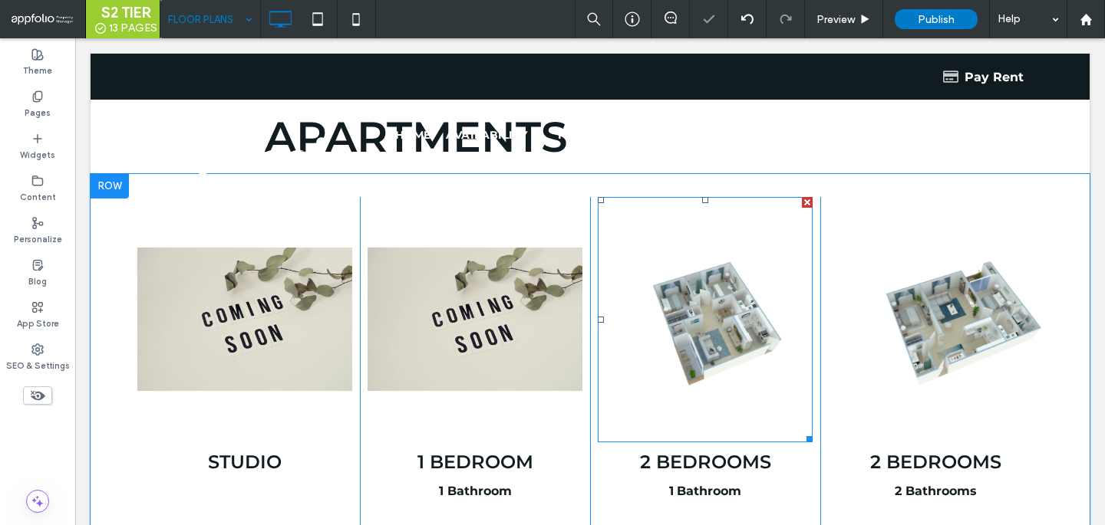
click at [736, 333] on li "Slide title Write your caption here Button" at bounding box center [705, 319] width 215 height 245
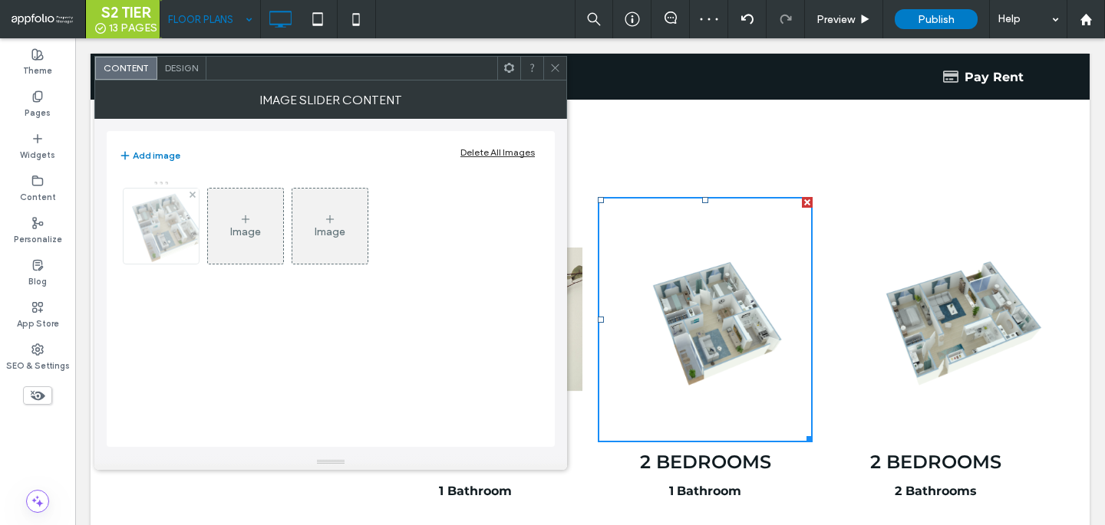
click at [167, 216] on img at bounding box center [161, 226] width 120 height 75
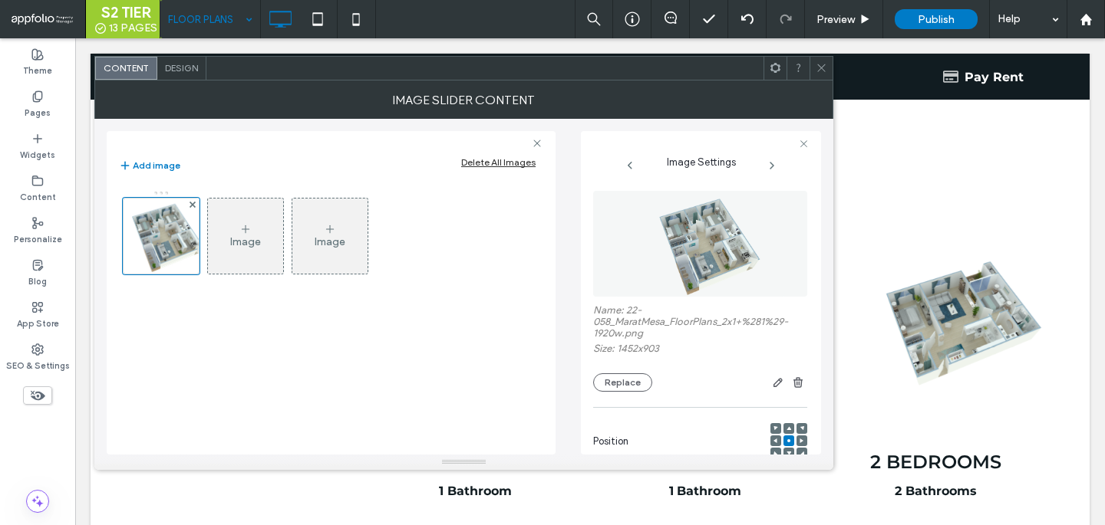
click at [819, 67] on use at bounding box center [821, 68] width 8 height 8
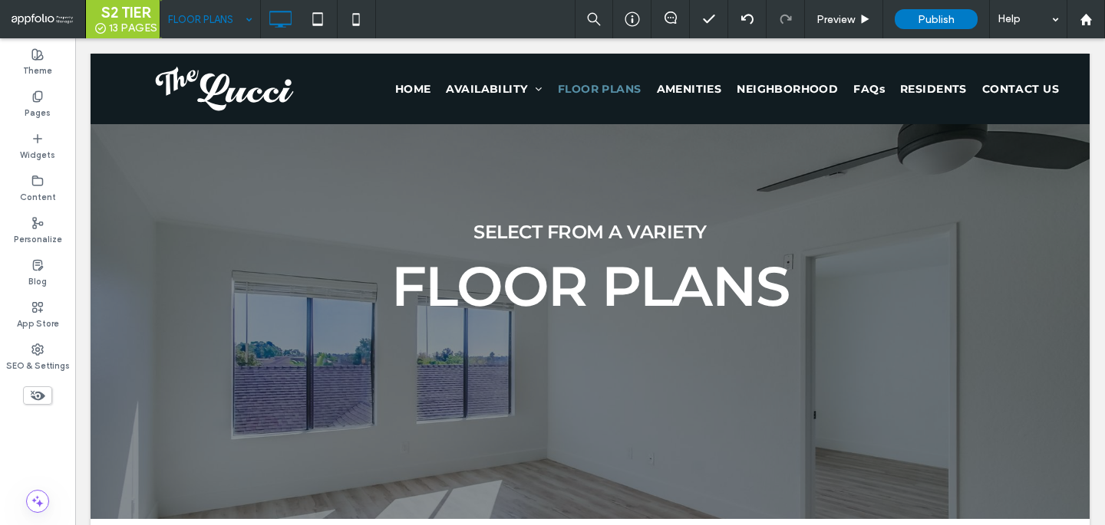
scroll to position [31, 0]
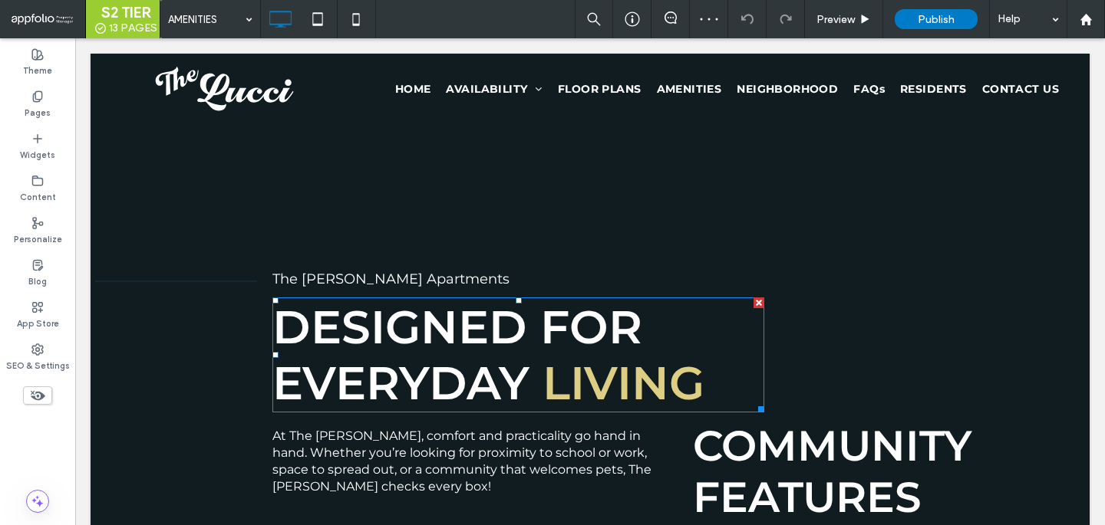
scroll to position [1108, 0]
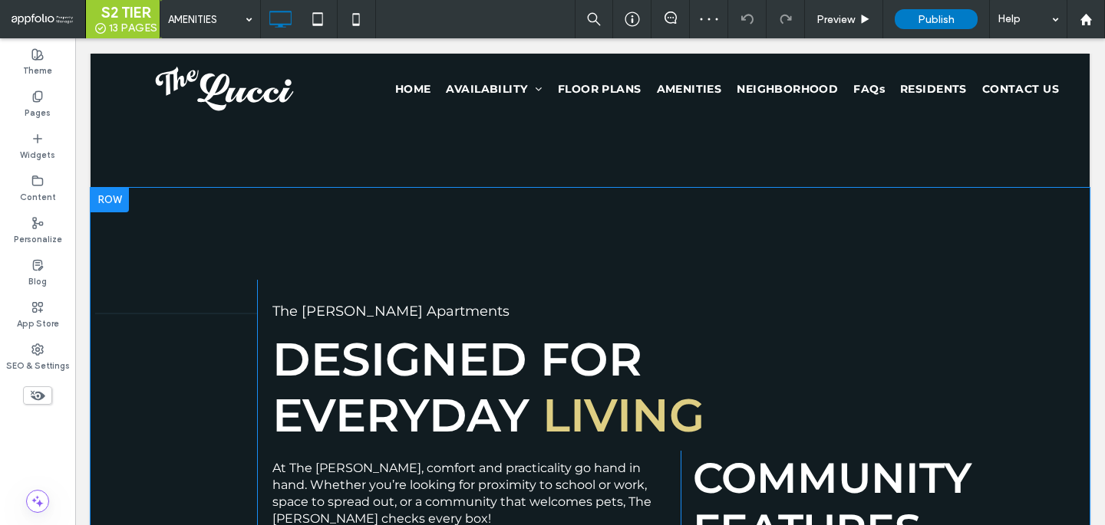
click at [484, 227] on div "Click To Paste The Lucci Apartments Designed For Everyday Li ﻿ ving At The Lucc…" at bounding box center [590, 492] width 999 height 608
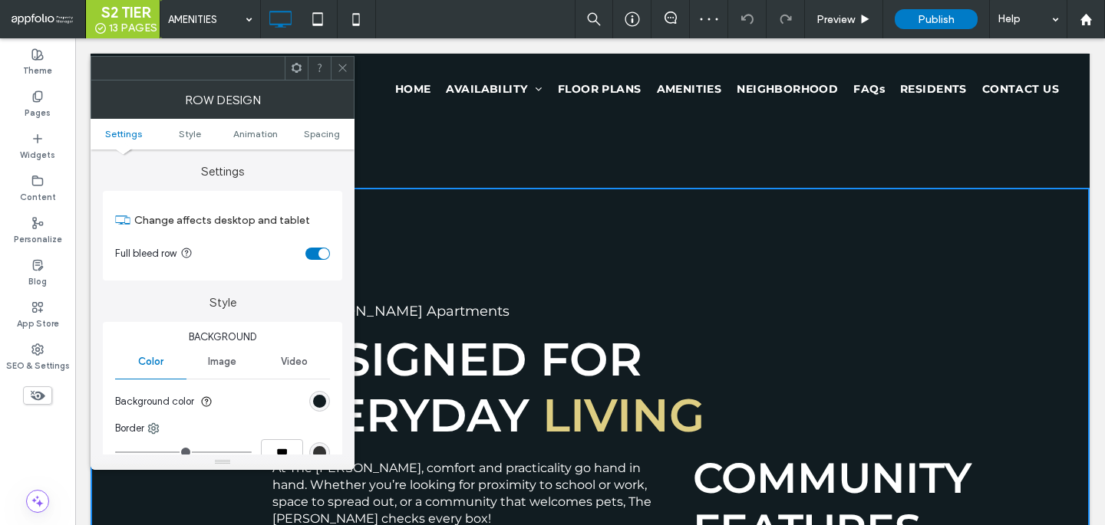
click at [327, 394] on section "Background color" at bounding box center [222, 402] width 215 height 38
click at [321, 401] on div "rgb(17, 28, 33)" at bounding box center [319, 401] width 13 height 13
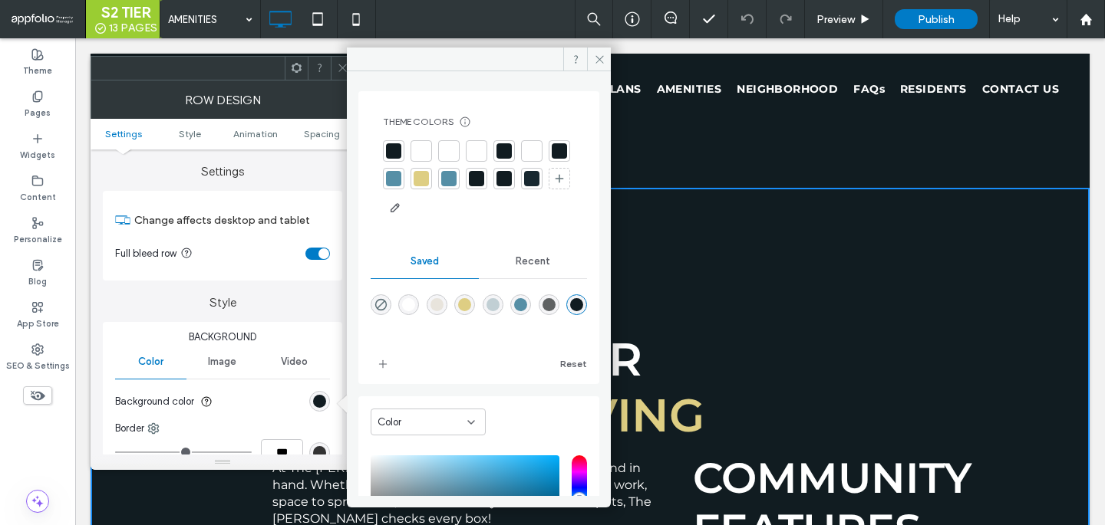
click at [470, 151] on div at bounding box center [476, 150] width 15 height 15
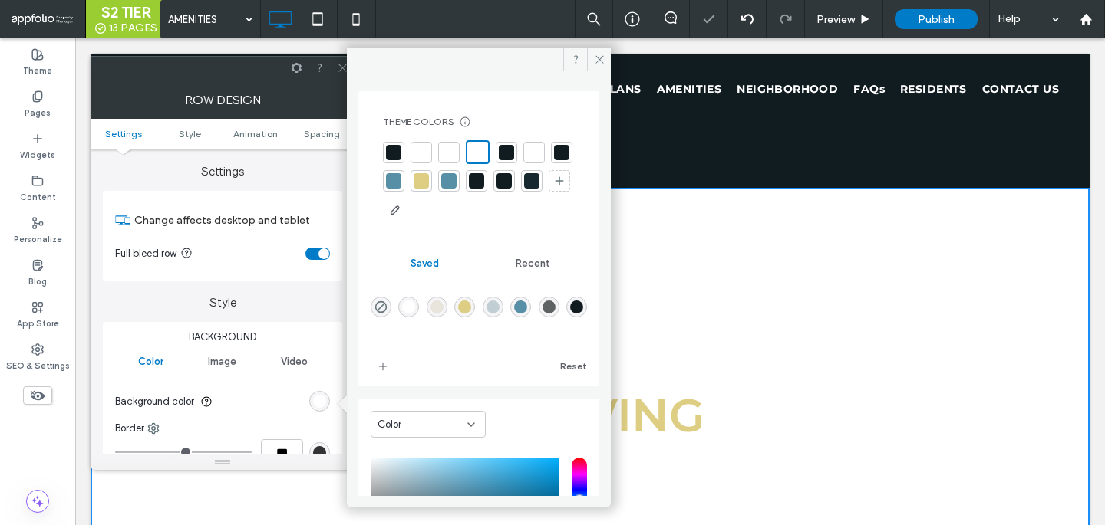
click at [333, 65] on div at bounding box center [342, 68] width 23 height 23
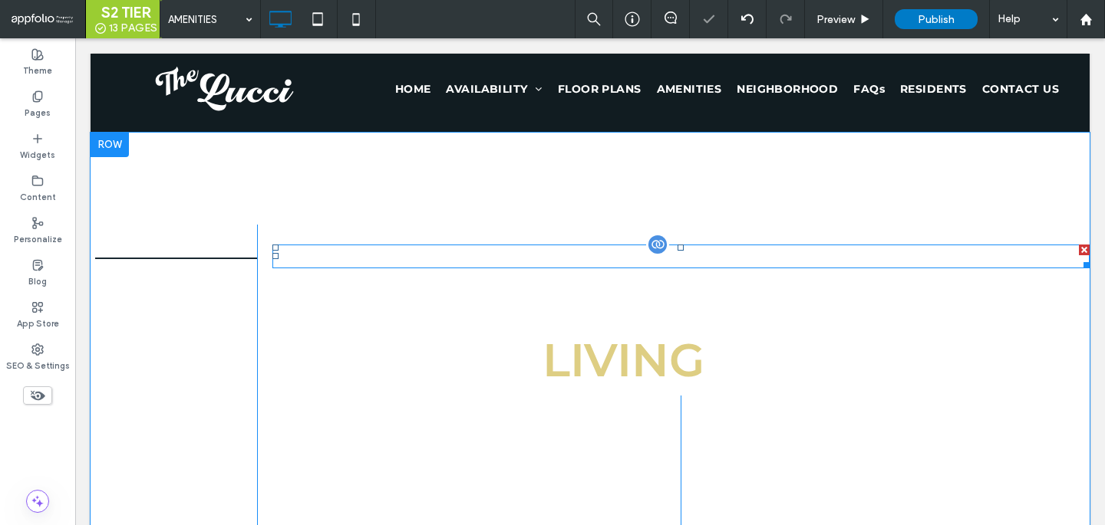
scroll to position [1232, 0]
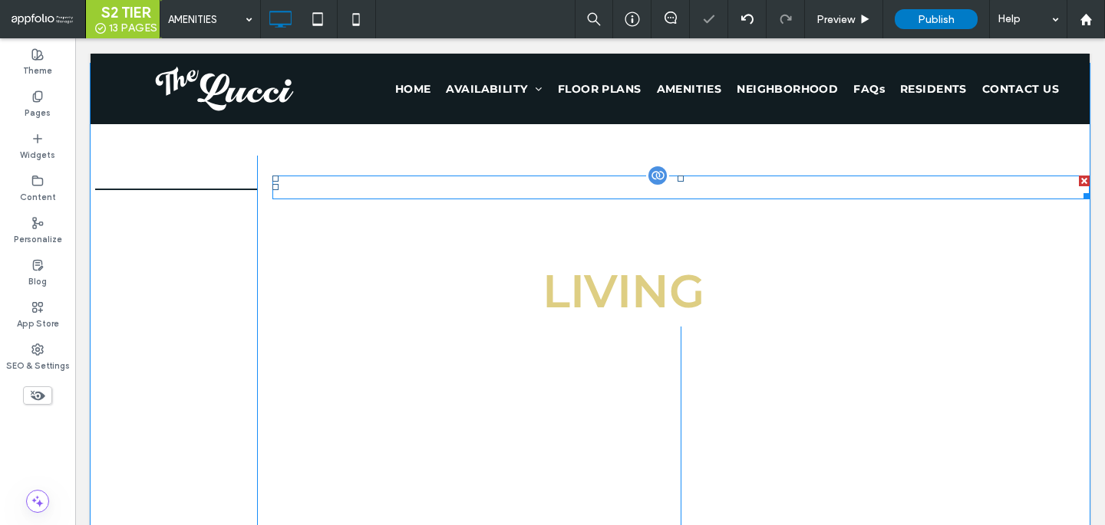
click at [344, 189] on p "The [PERSON_NAME] Apartments" at bounding box center [680, 187] width 817 height 21
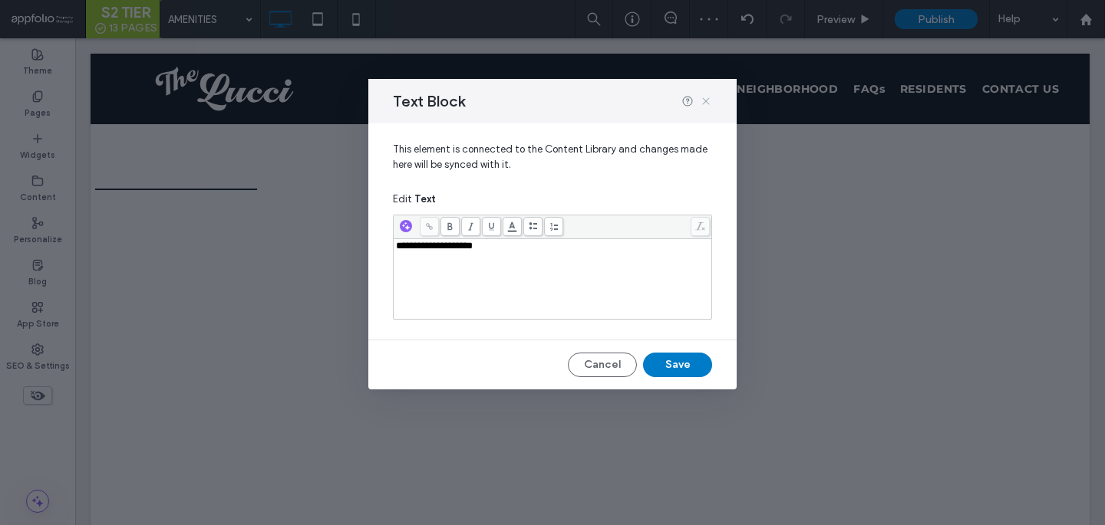
click at [705, 106] on icon at bounding box center [706, 101] width 12 height 12
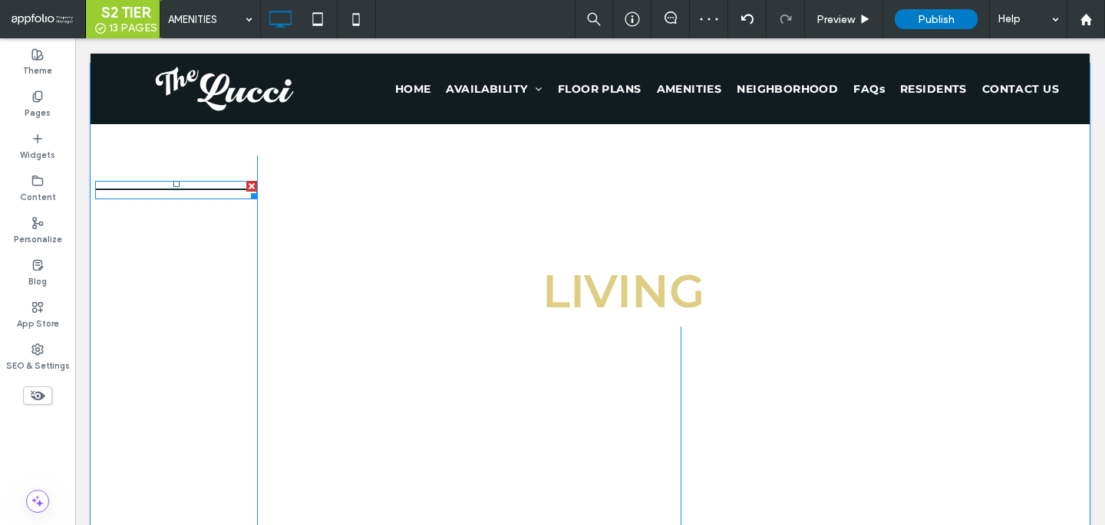
click at [203, 191] on div at bounding box center [176, 190] width 162 height 18
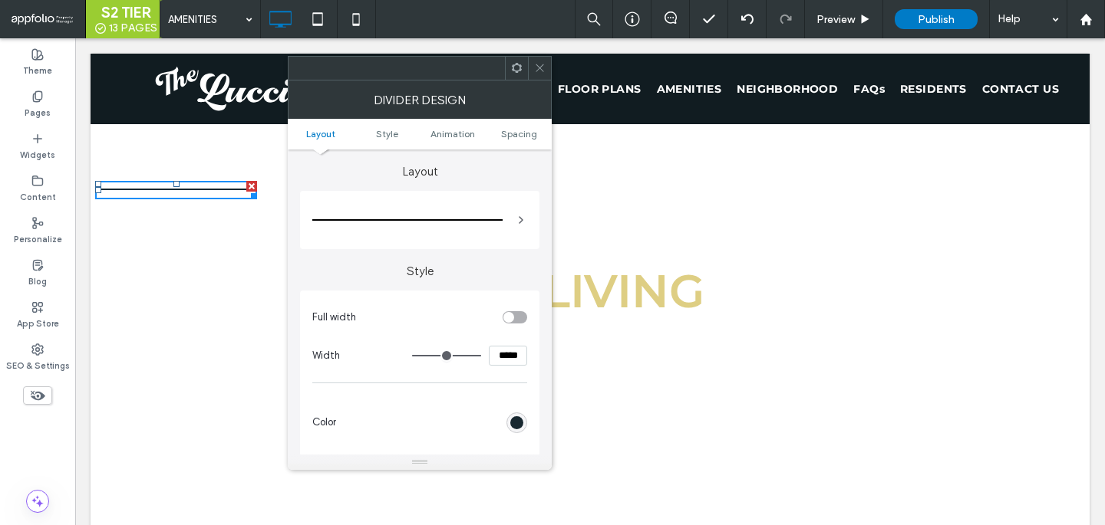
click at [511, 417] on div "rgb(24, 40, 48)" at bounding box center [516, 423] width 13 height 13
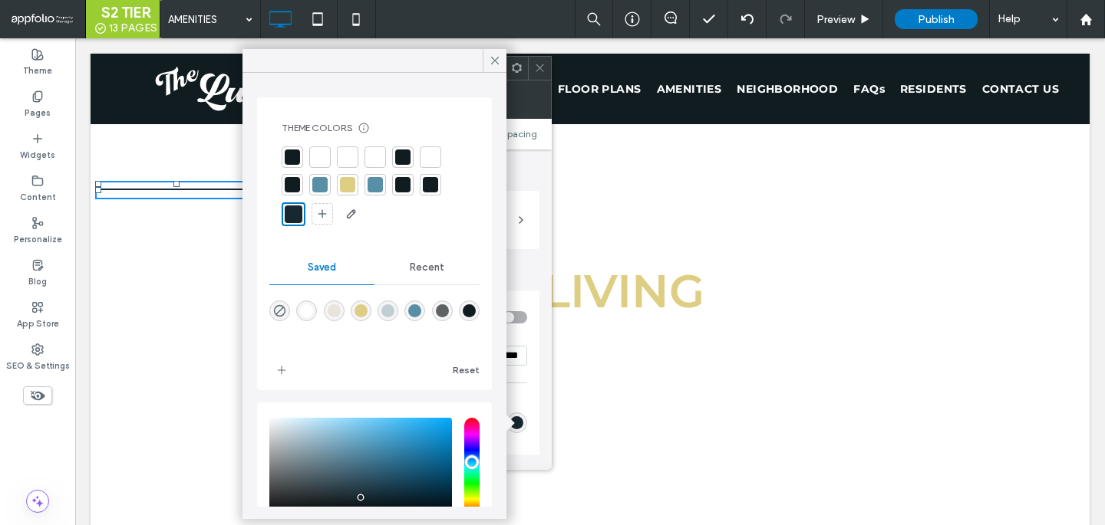
click at [314, 187] on div at bounding box center [319, 184] width 15 height 15
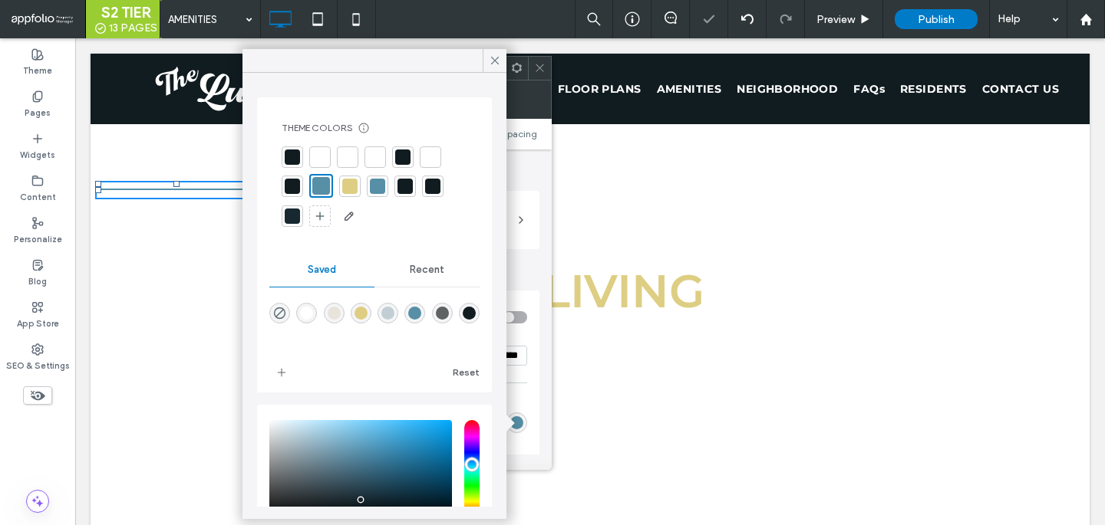
click at [535, 61] on span at bounding box center [540, 68] width 12 height 23
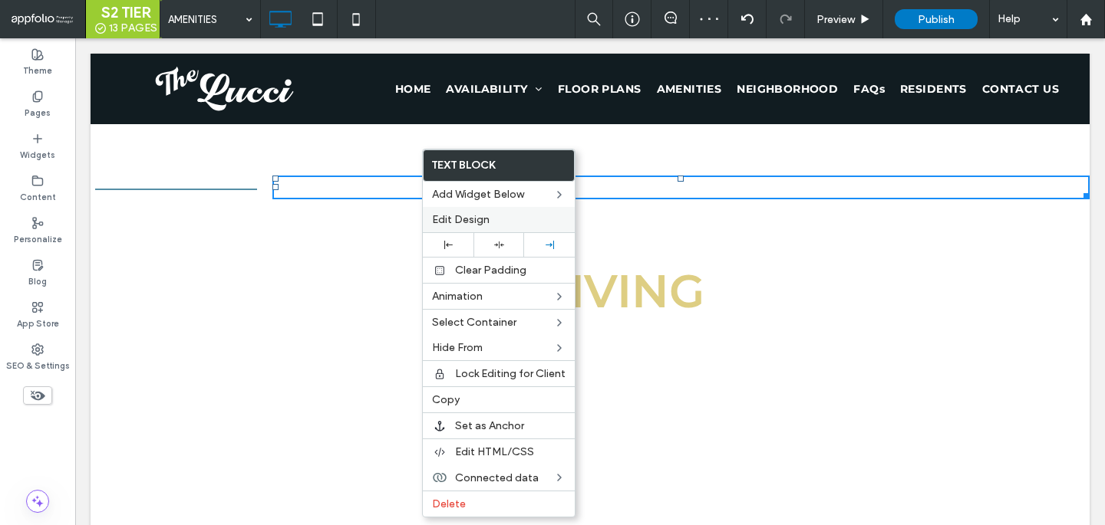
click at [486, 222] on span "Edit Design" at bounding box center [461, 219] width 58 height 13
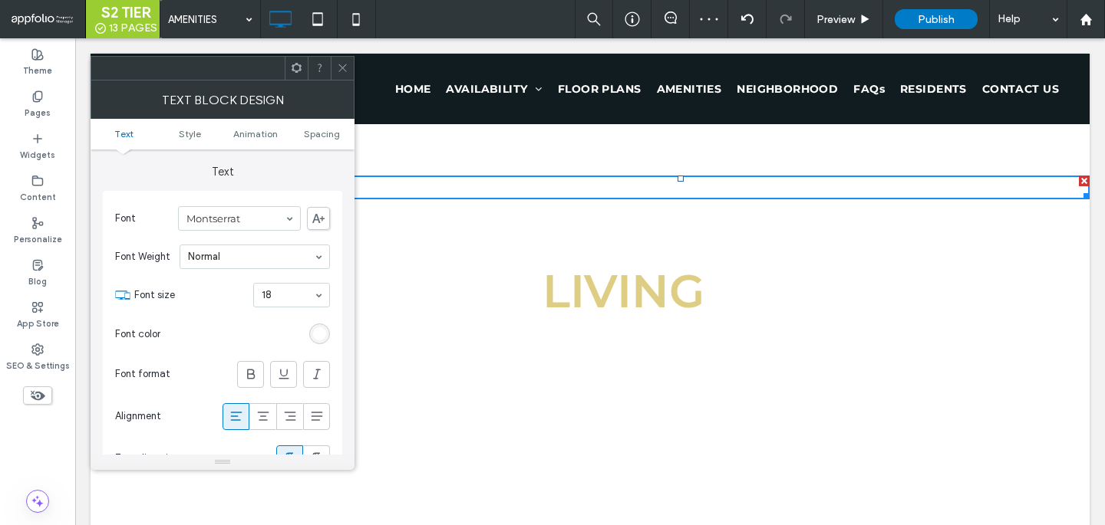
click at [336, 349] on div "Font Montserrat Font Weight Normal Font size 18 Font color Font format Alignmen…" at bounding box center [222, 339] width 239 height 297
click at [332, 338] on div "Font Montserrat Font Weight Normal Font size 18 Font color Font format Alignmen…" at bounding box center [222, 339] width 239 height 297
click at [318, 337] on div "rgb(255, 255, 255)" at bounding box center [319, 334] width 13 height 13
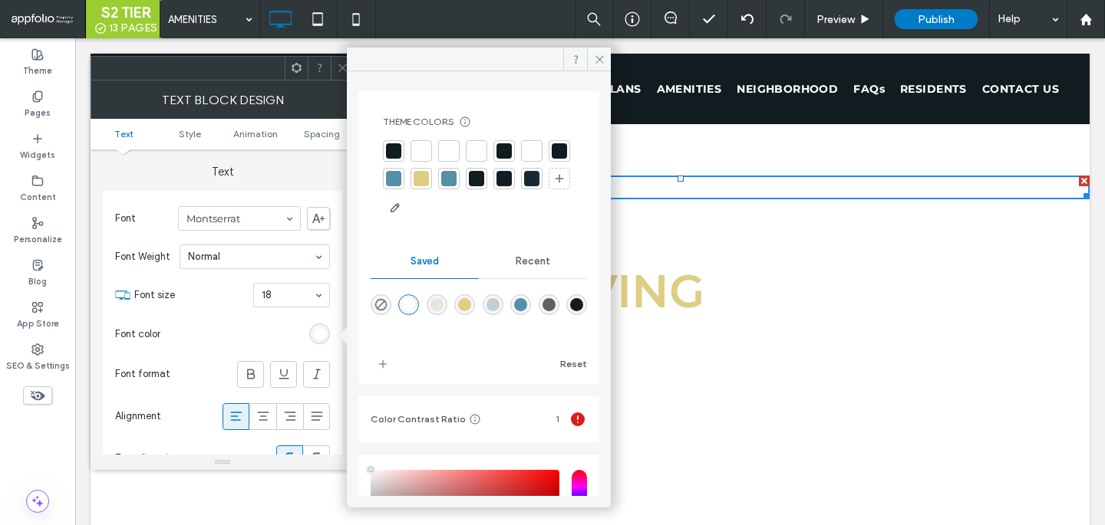
click at [394, 147] on div at bounding box center [393, 150] width 15 height 15
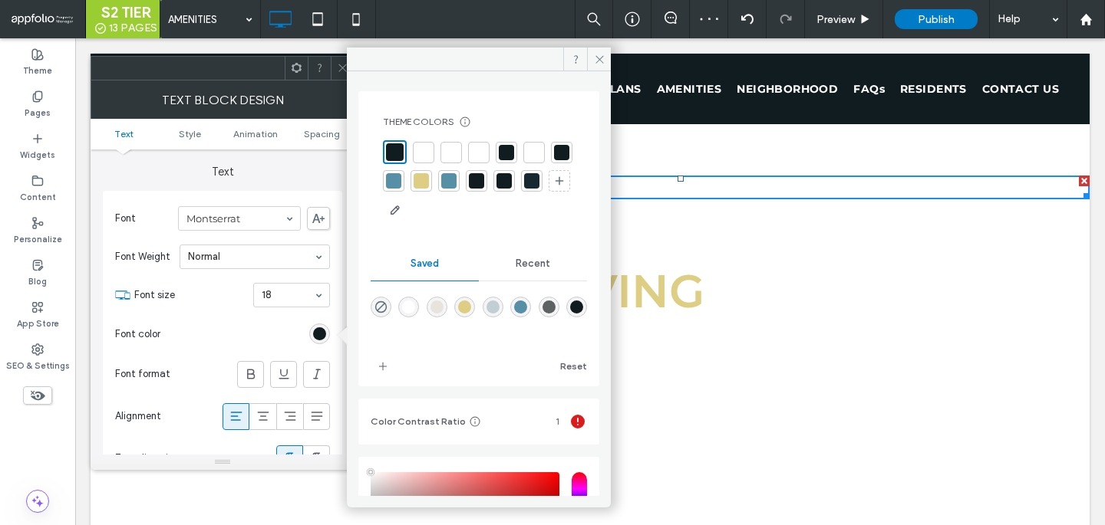
click at [484, 183] on div at bounding box center [476, 180] width 15 height 15
click at [340, 75] on span at bounding box center [343, 68] width 12 height 23
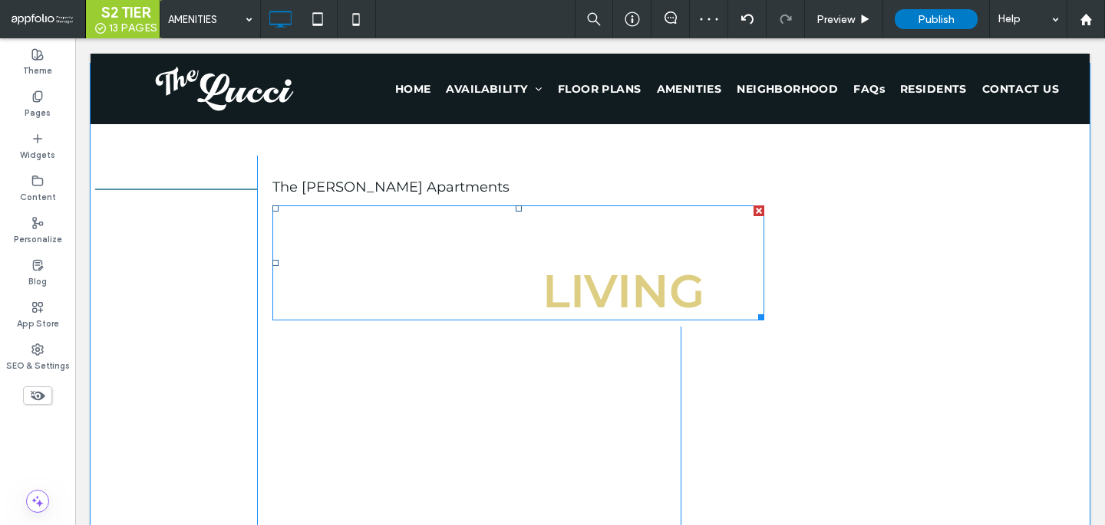
click at [341, 236] on font "Designed For Everyday" at bounding box center [457, 263] width 370 height 112
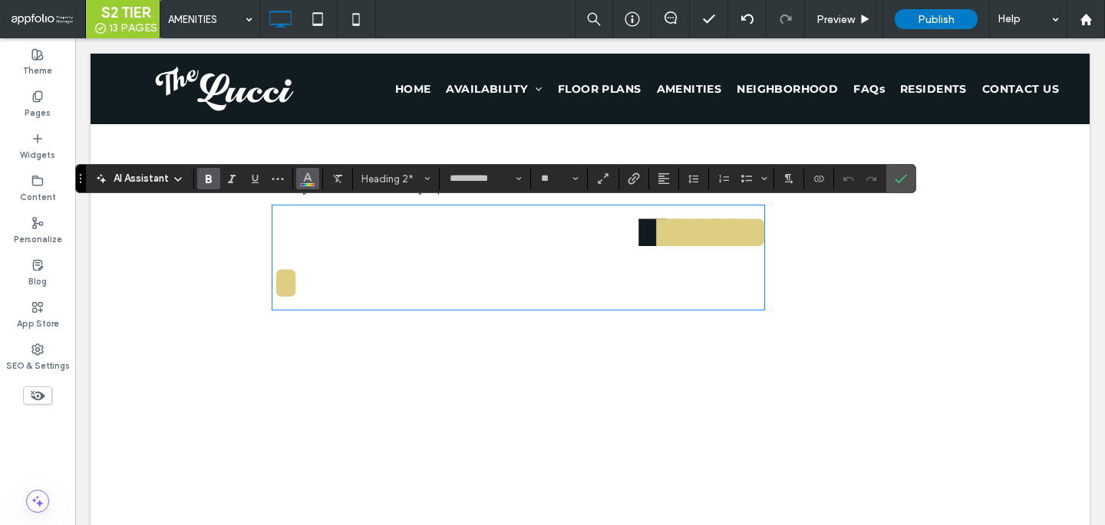
click at [305, 185] on span "Color" at bounding box center [307, 177] width 12 height 20
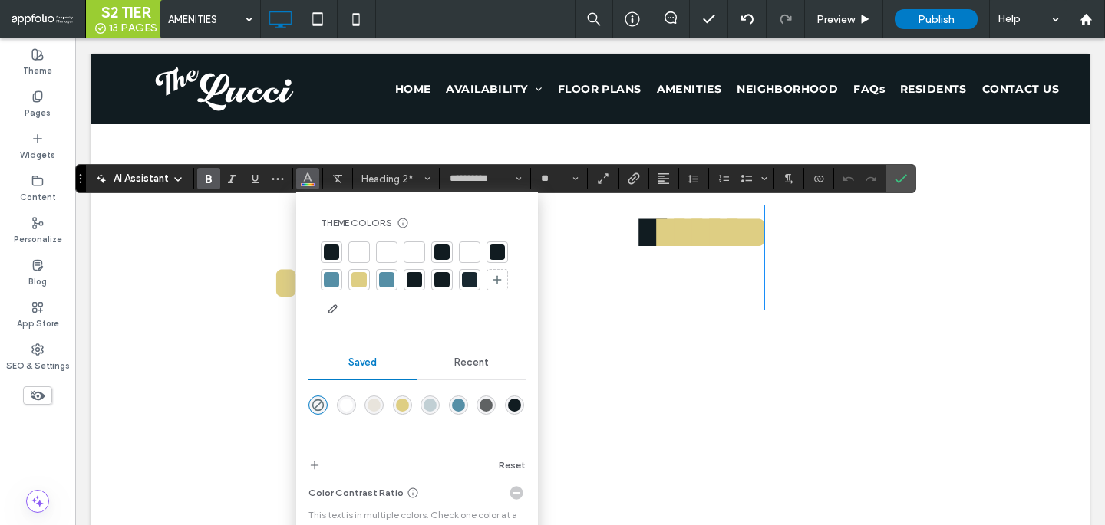
click at [417, 275] on div at bounding box center [414, 279] width 15 height 15
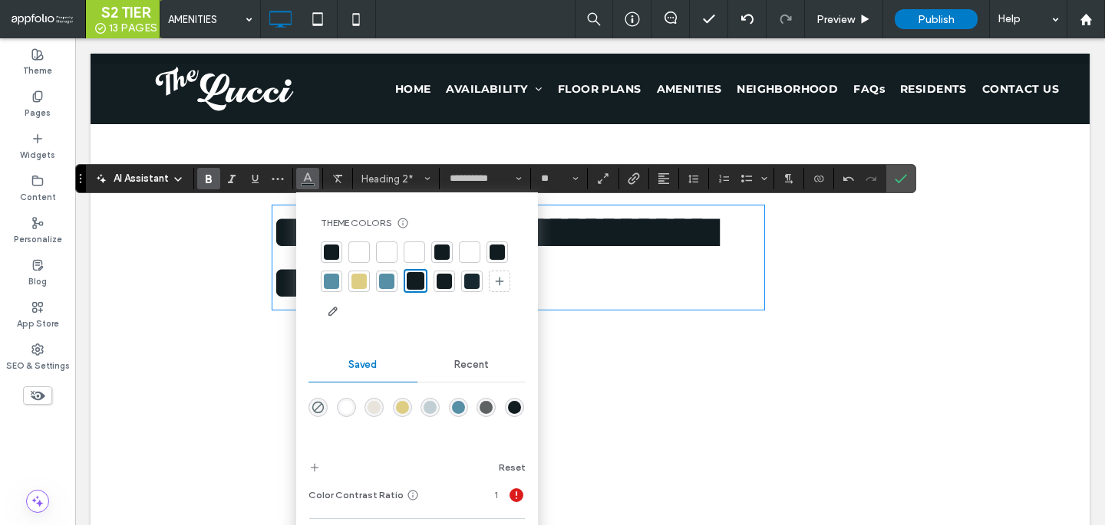
click at [743, 287] on h2 "**********" at bounding box center [518, 257] width 492 height 101
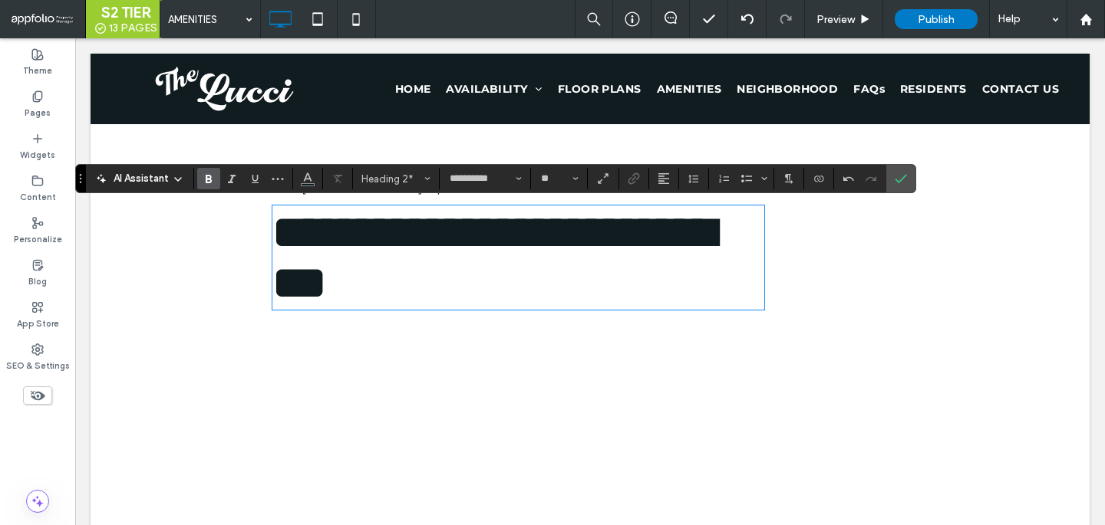
click at [665, 287] on span "**********" at bounding box center [493, 257] width 442 height 97
click at [400, 306] on span "**********" at bounding box center [493, 257] width 442 height 97
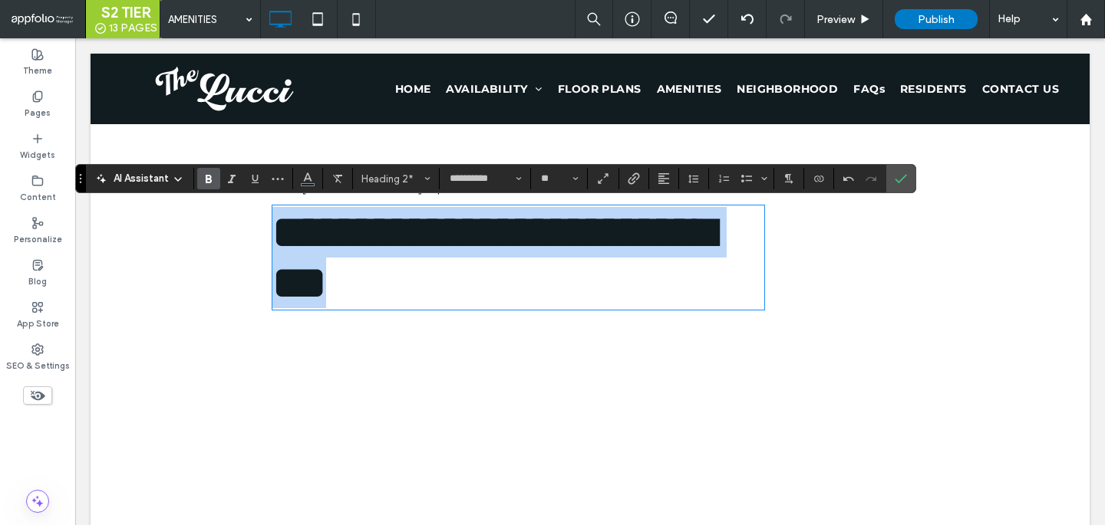
click at [400, 306] on span "**********" at bounding box center [493, 257] width 442 height 97
click at [407, 293] on span "**********" at bounding box center [493, 257] width 442 height 97
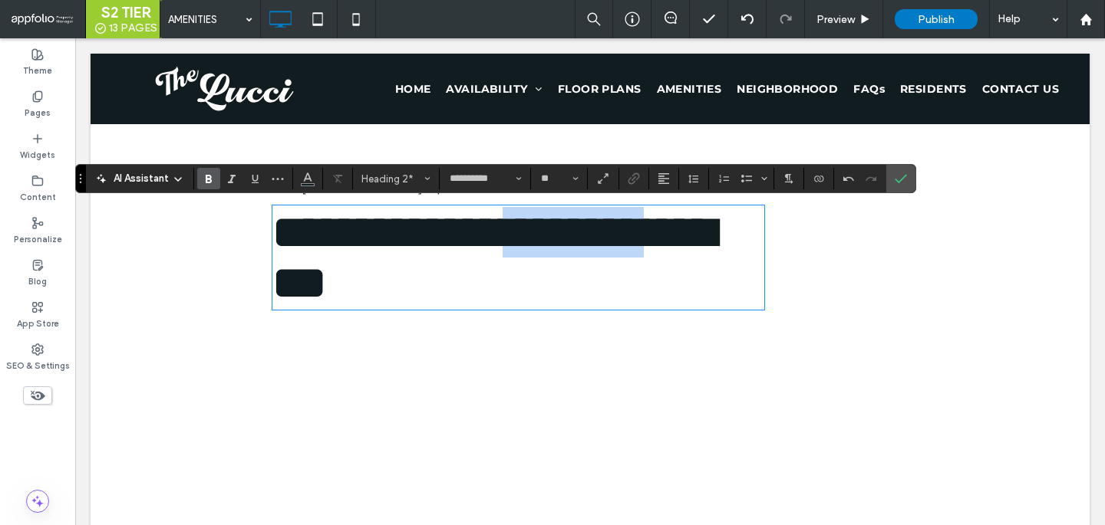
click at [407, 293] on span "**********" at bounding box center [493, 257] width 442 height 97
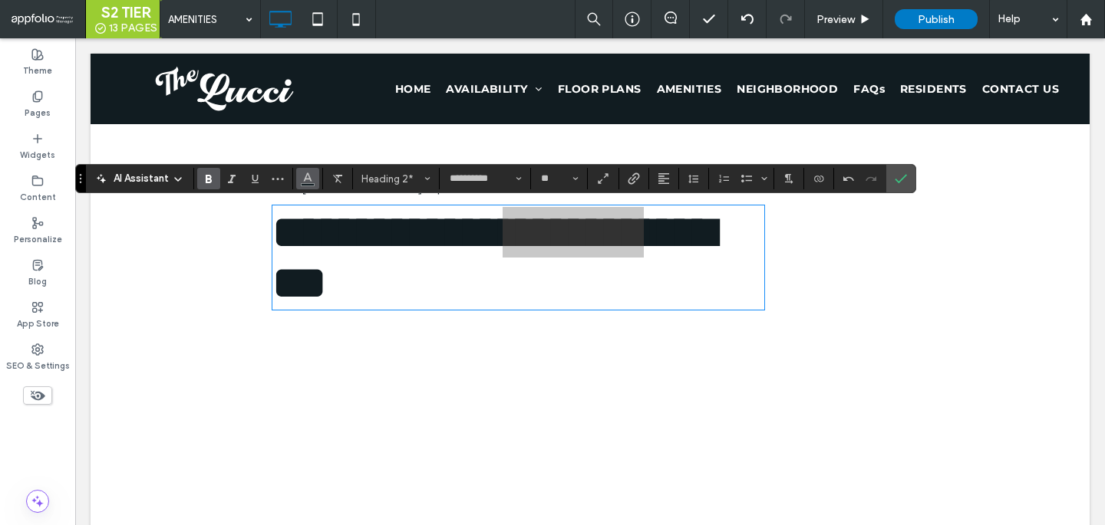
click at [312, 178] on icon "Color" at bounding box center [307, 177] width 12 height 12
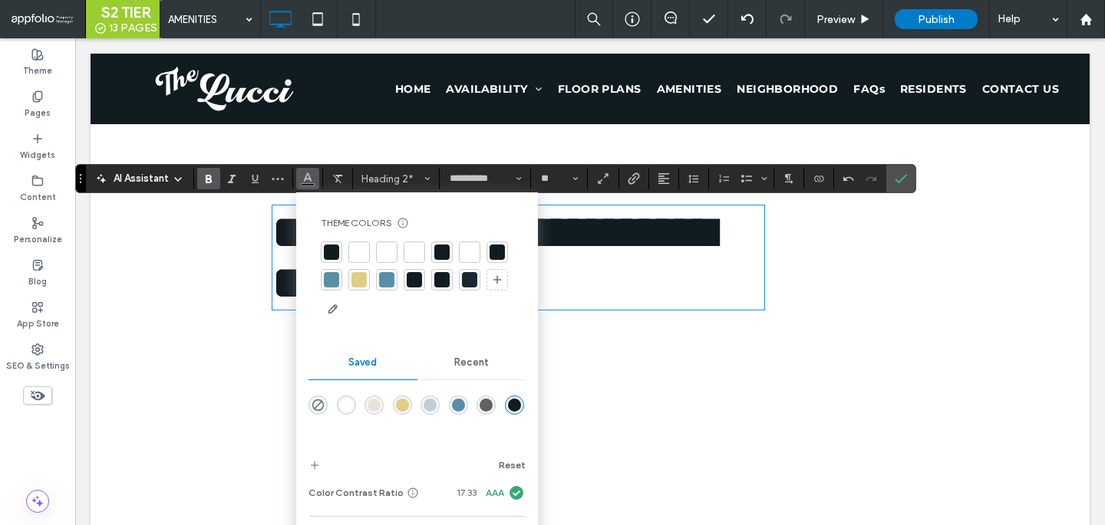
click at [594, 279] on span "**********" at bounding box center [493, 257] width 442 height 97
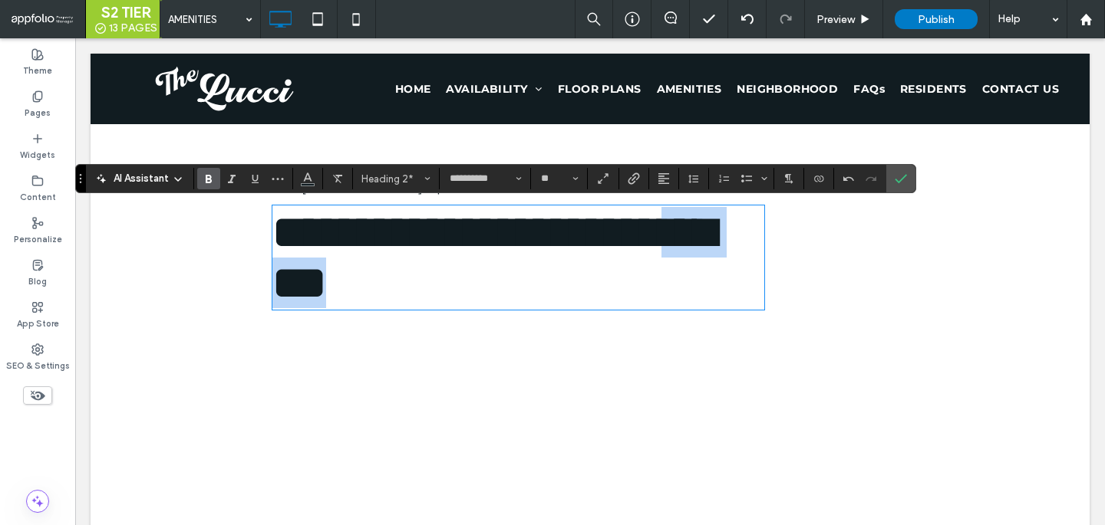
click at [594, 279] on span "**********" at bounding box center [493, 257] width 442 height 97
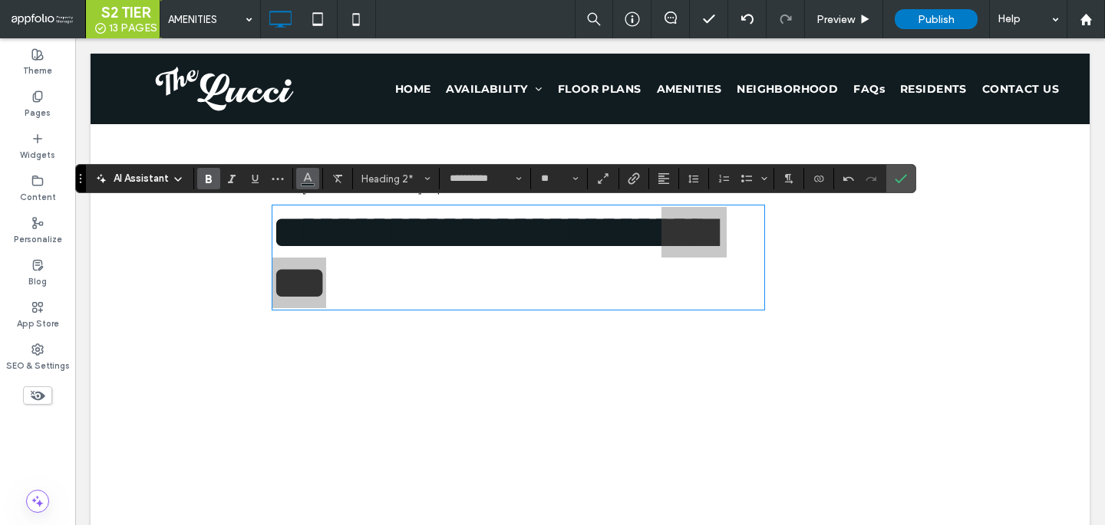
click at [302, 176] on icon "Color" at bounding box center [307, 177] width 12 height 12
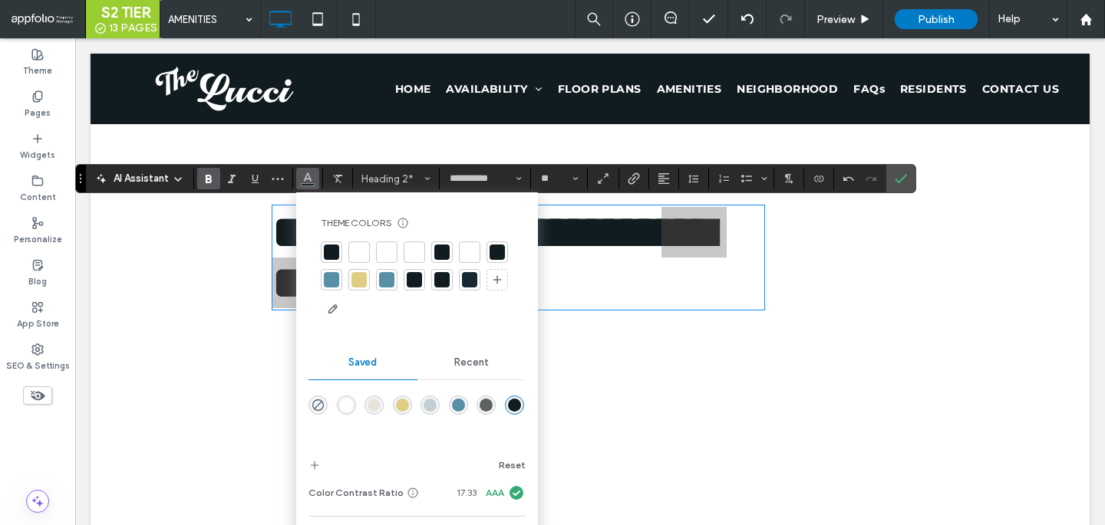
click at [331, 279] on div at bounding box center [331, 279] width 15 height 15
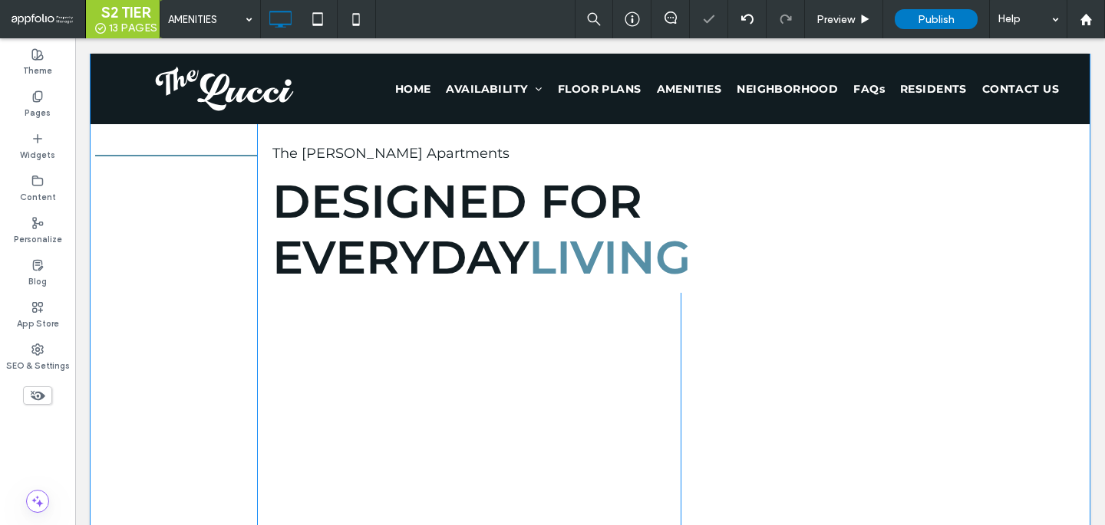
scroll to position [1297, 0]
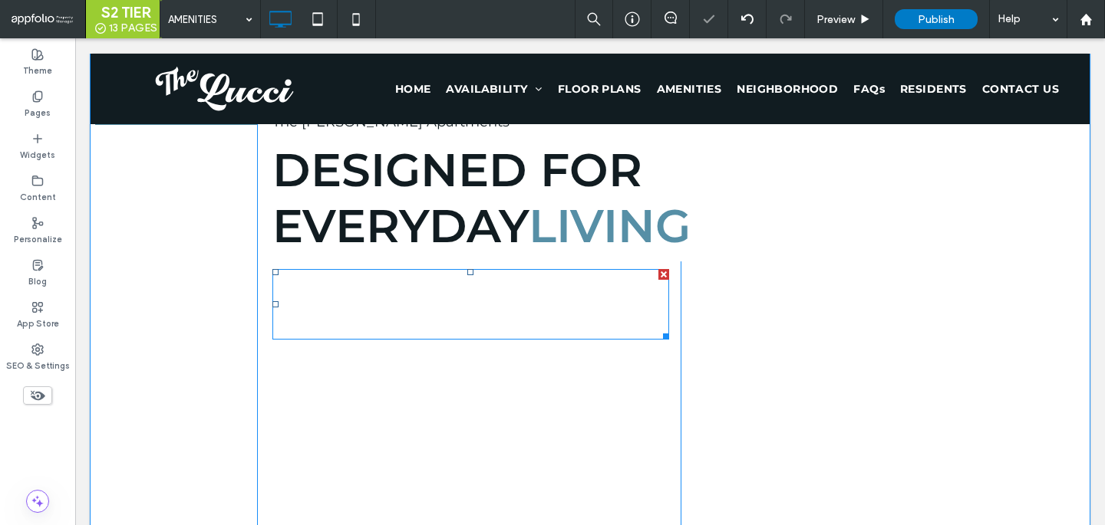
click at [614, 321] on p "At The Lucci, comfort and practicality go hand in hand. Whether you’re looking …" at bounding box center [470, 305] width 397 height 68
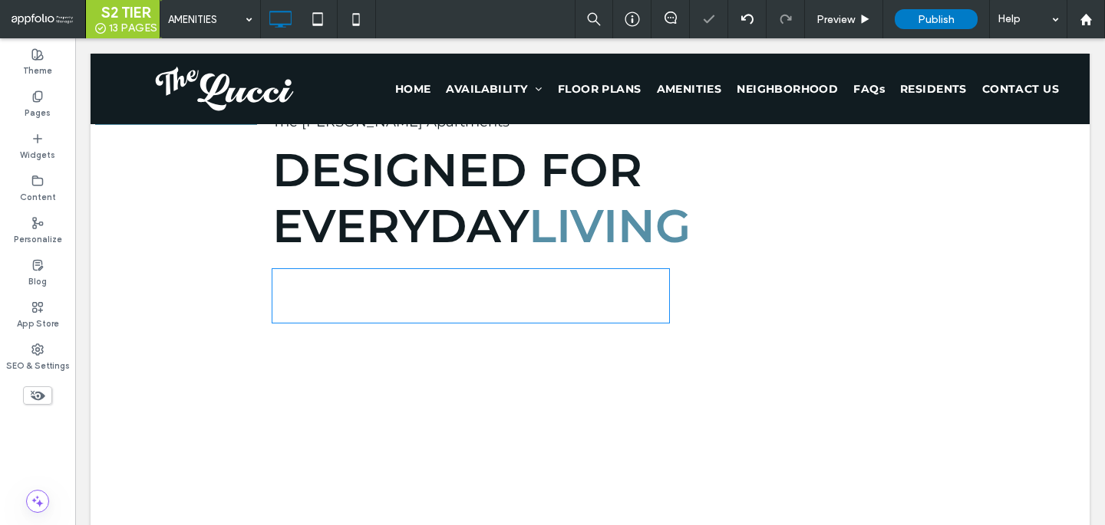
type input "**********"
type input "**"
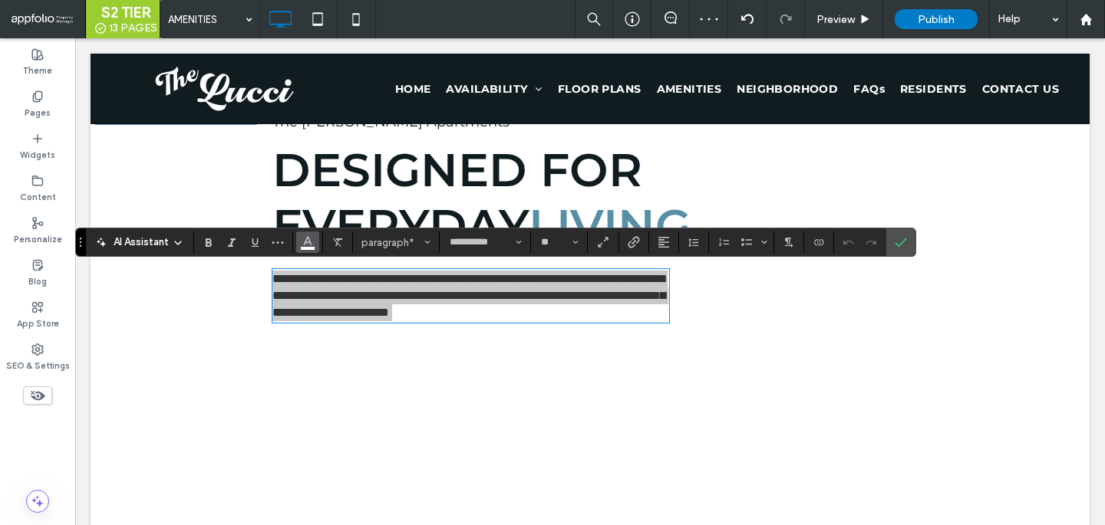
click at [301, 251] on button "Color" at bounding box center [307, 242] width 23 height 21
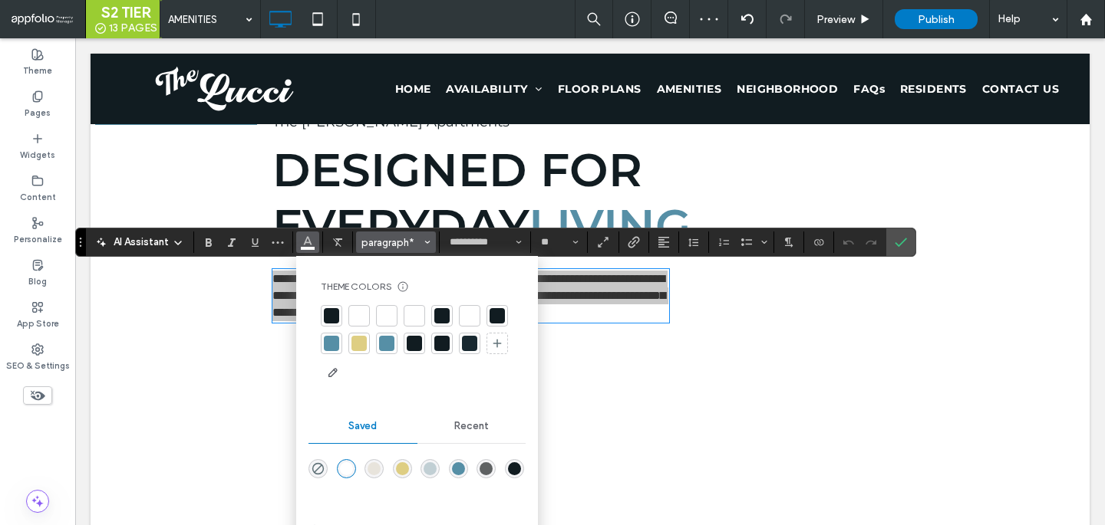
click at [401, 241] on span "paragraph*" at bounding box center [391, 243] width 60 height 12
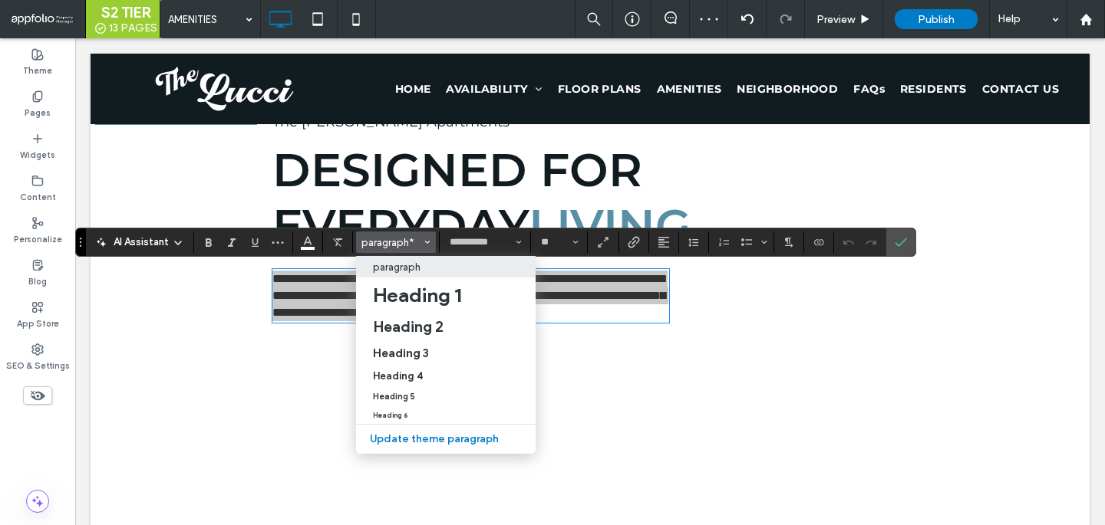
click at [403, 266] on p "paragraph" at bounding box center [397, 268] width 48 height 12
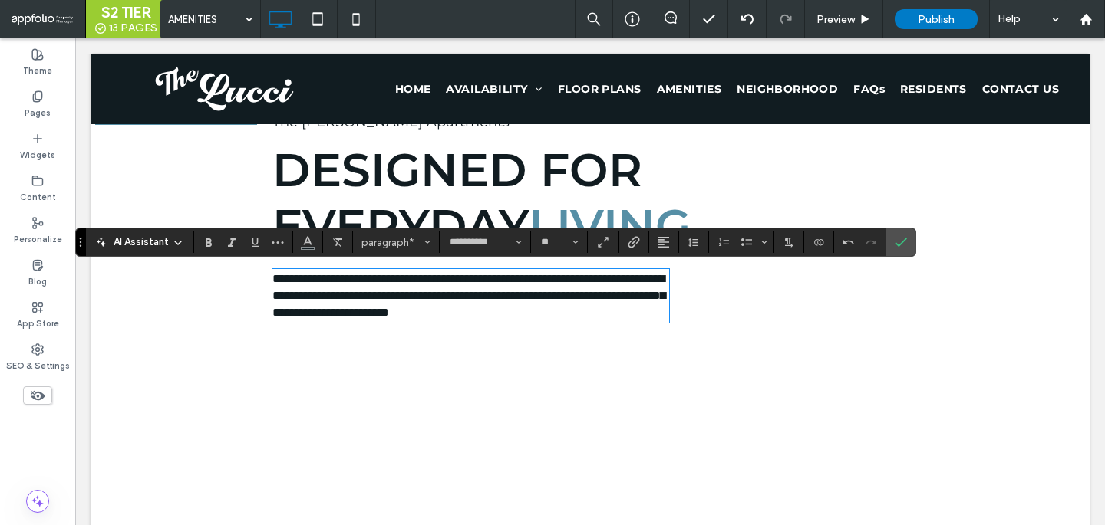
click at [746, 297] on span "Community Features" at bounding box center [832, 314] width 278 height 103
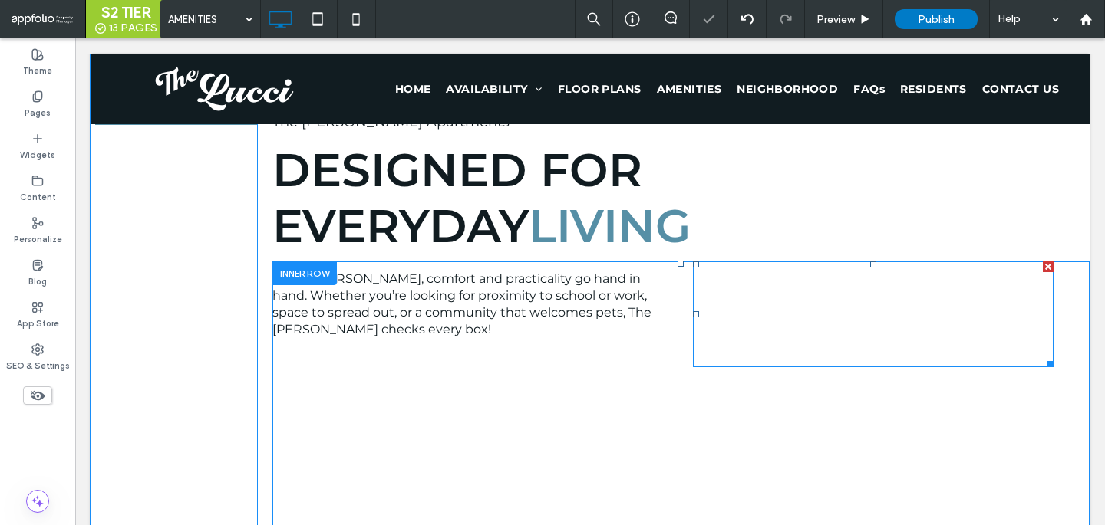
click at [762, 289] on span "Community Features" at bounding box center [832, 314] width 278 height 103
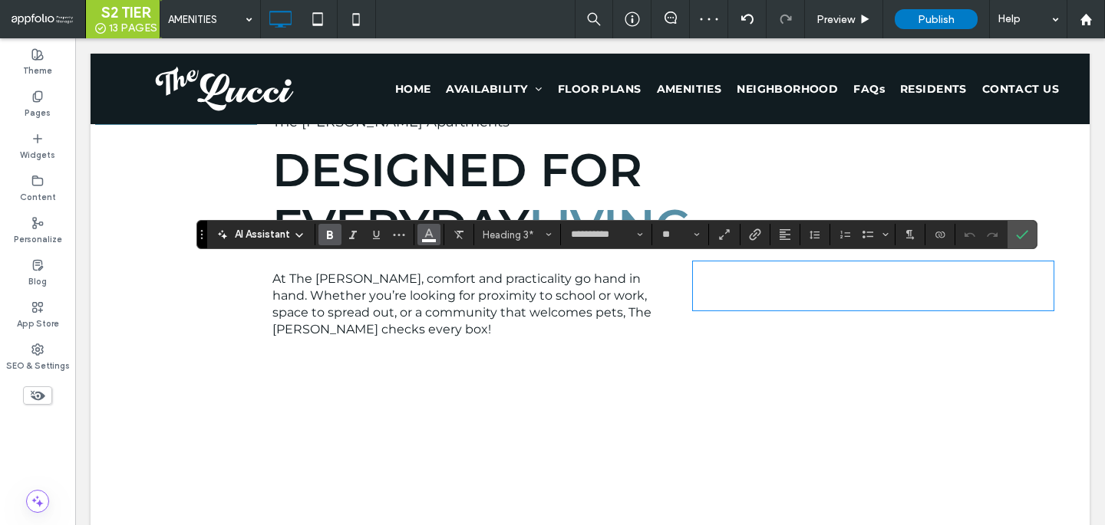
click at [431, 235] on use "Color" at bounding box center [428, 233] width 8 height 8
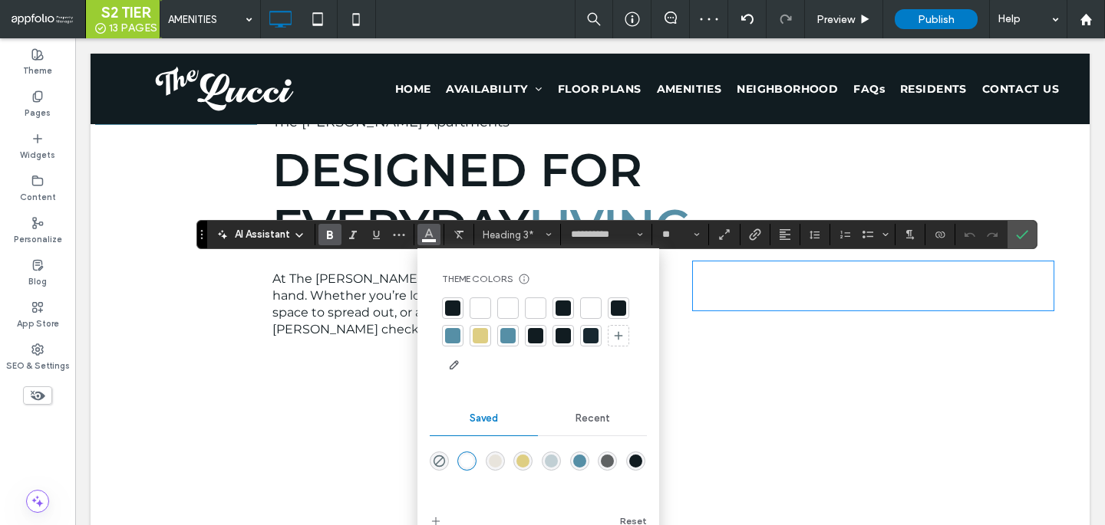
click at [533, 335] on div at bounding box center [535, 335] width 15 height 15
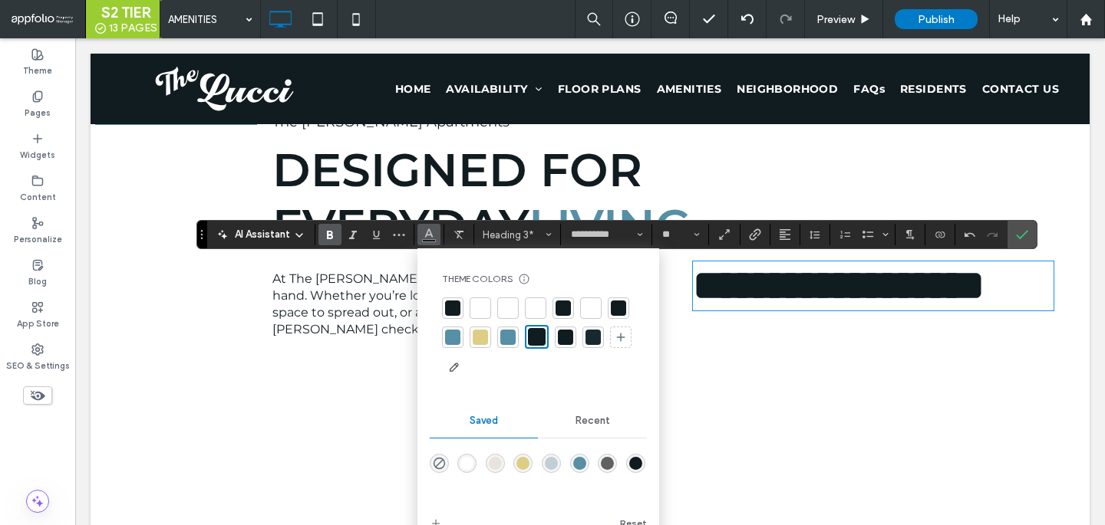
click at [836, 353] on span "Outdoor lounge and BBQ area" at bounding box center [810, 345] width 186 height 15
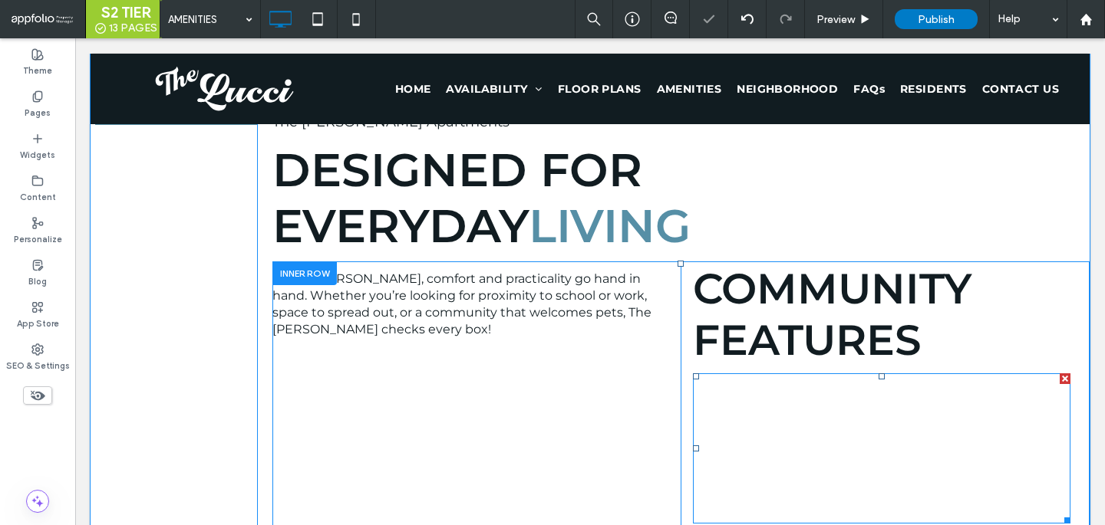
click at [832, 407] on span "Outdoor lounge and BBQ area" at bounding box center [810, 402] width 186 height 15
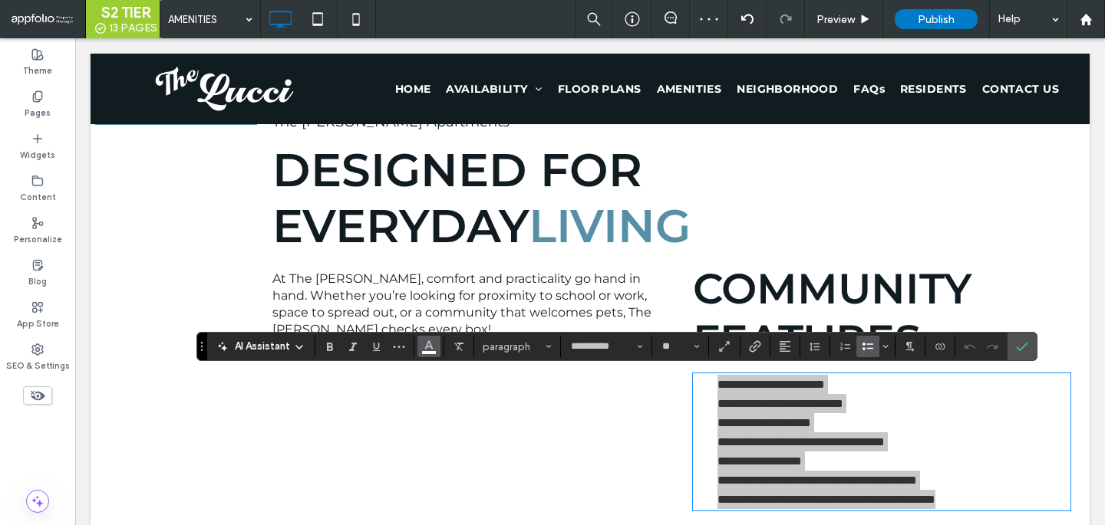
click at [437, 354] on button "Color" at bounding box center [428, 346] width 23 height 21
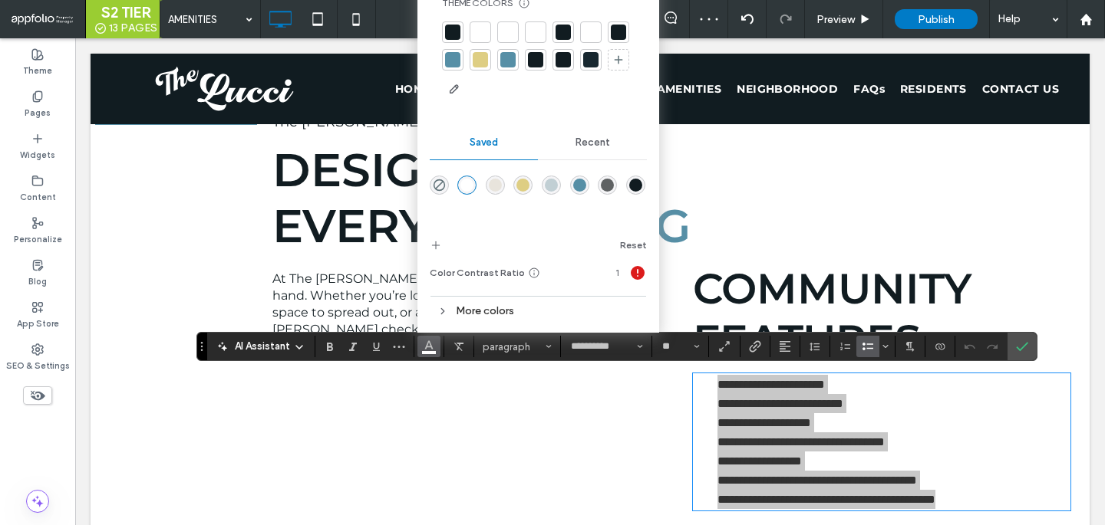
click at [525, 61] on div at bounding box center [535, 59] width 21 height 21
click at [1026, 345] on icon "Confirm" at bounding box center [1022, 347] width 12 height 12
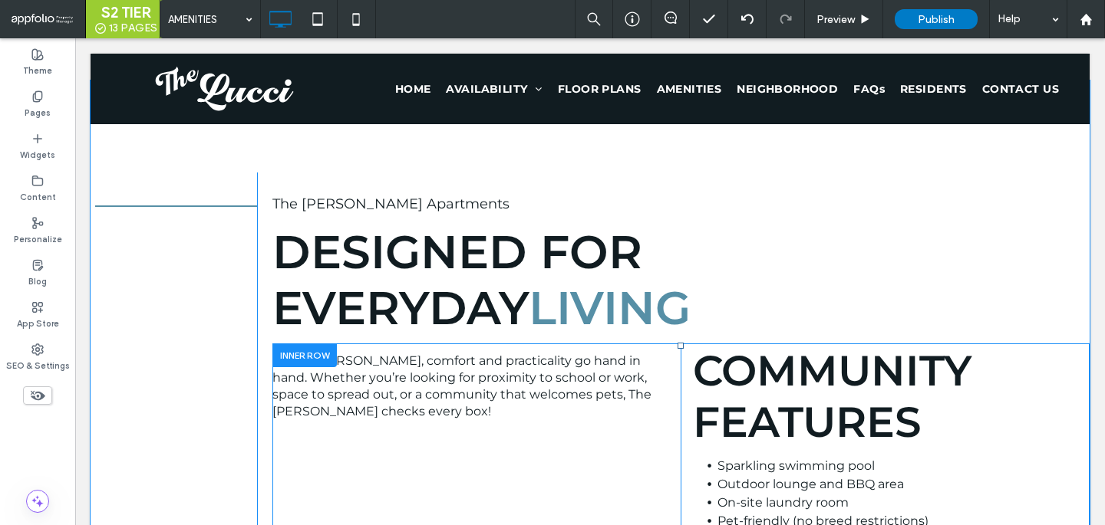
scroll to position [1216, 0]
click at [649, 151] on div "Click To Paste The Lucci Apartments Designed For Everyday Living At The Lucci, …" at bounding box center [590, 384] width 999 height 608
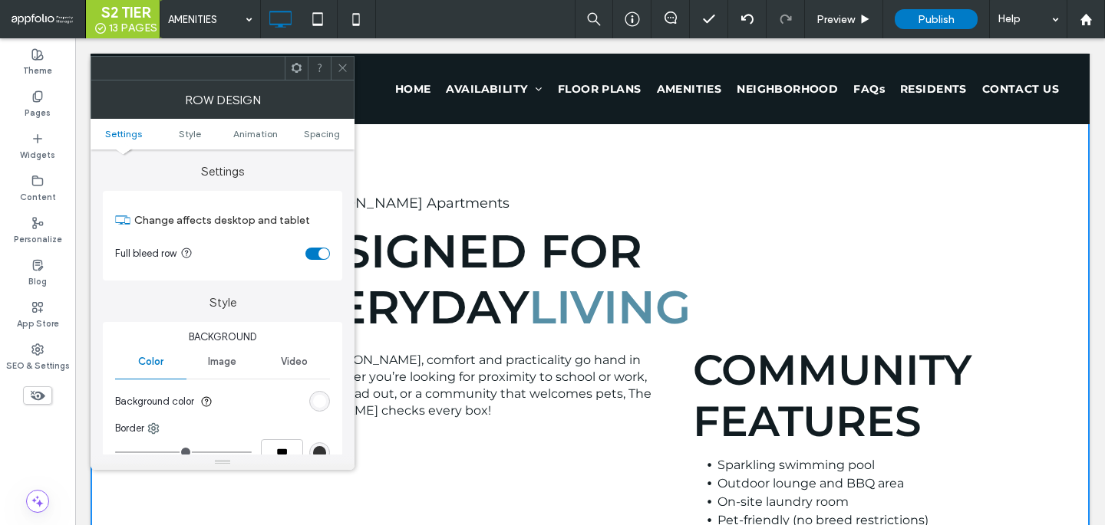
click at [328, 401] on div "rgb(255, 255, 255)" at bounding box center [319, 401] width 21 height 21
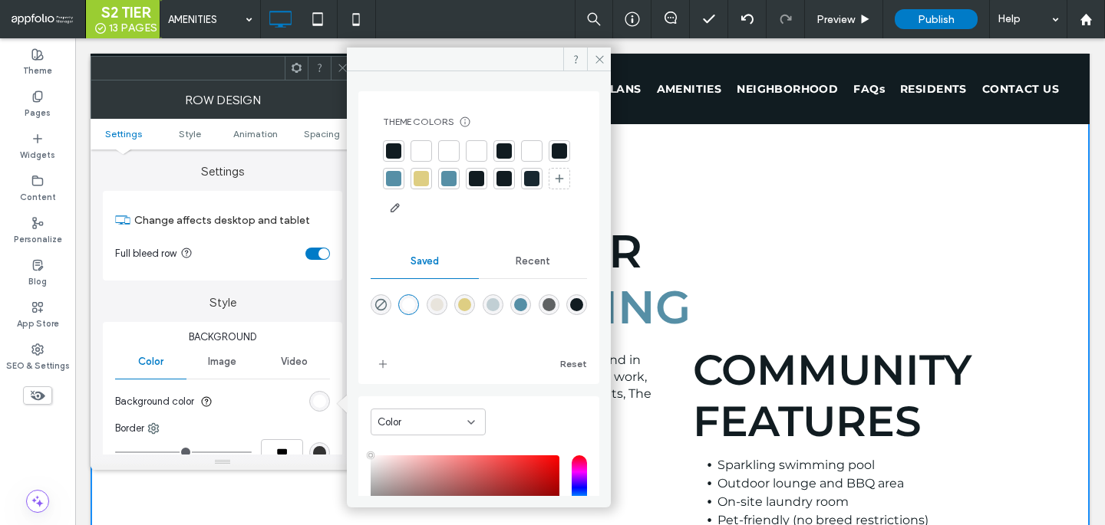
click at [503, 295] on div "rgba(193,207,212,1)" at bounding box center [493, 305] width 21 height 21
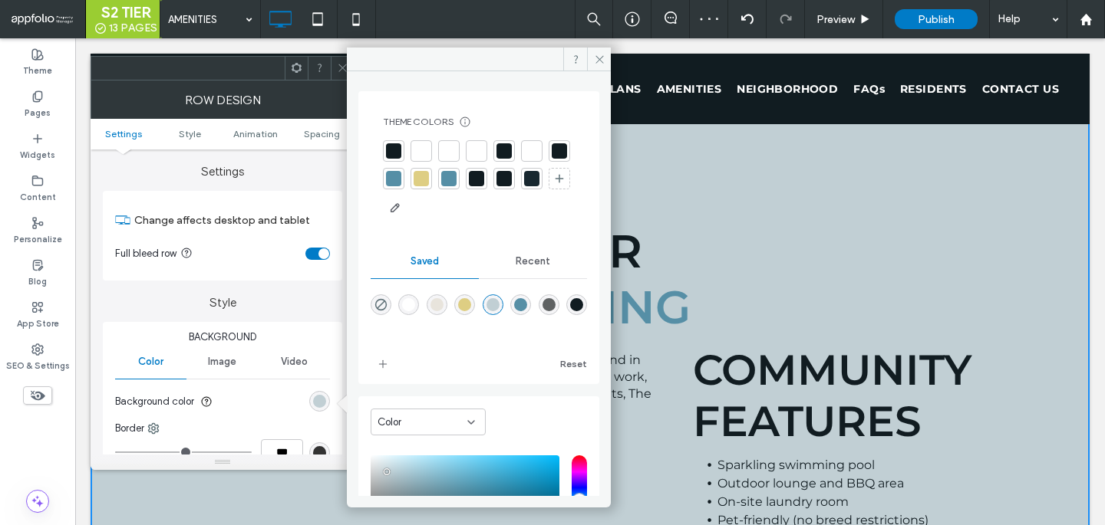
click at [441, 319] on div at bounding box center [479, 316] width 216 height 58
click at [442, 305] on div "rgba(232,228,220,1)" at bounding box center [436, 304] width 13 height 13
type input "*******"
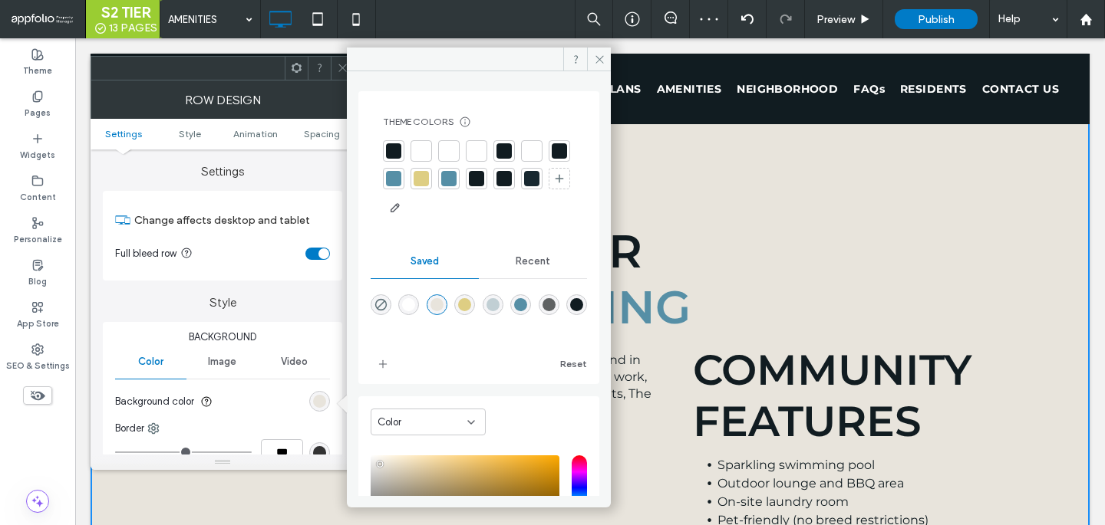
click at [338, 74] on span at bounding box center [343, 68] width 12 height 23
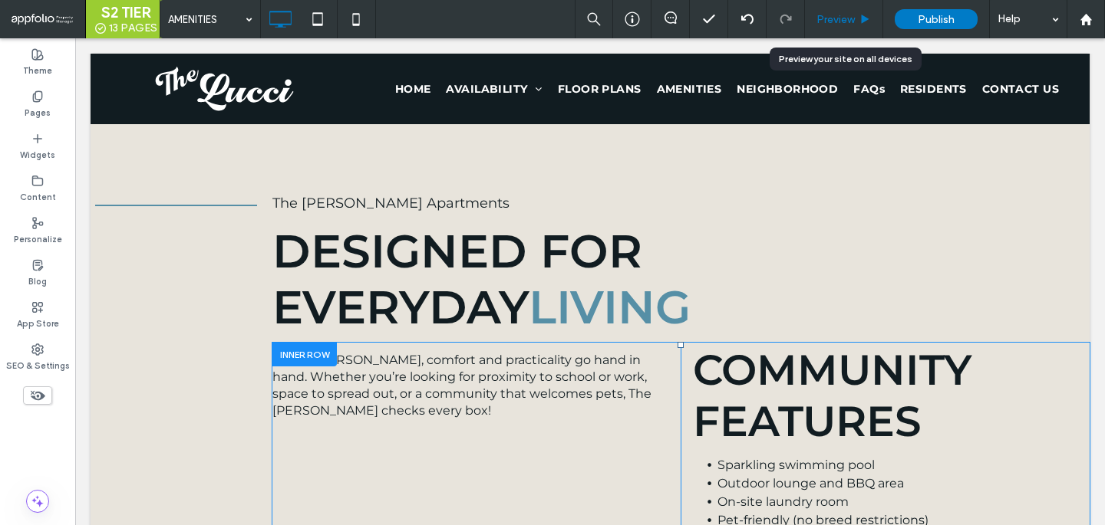
click at [822, 16] on span "Preview" at bounding box center [835, 19] width 38 height 13
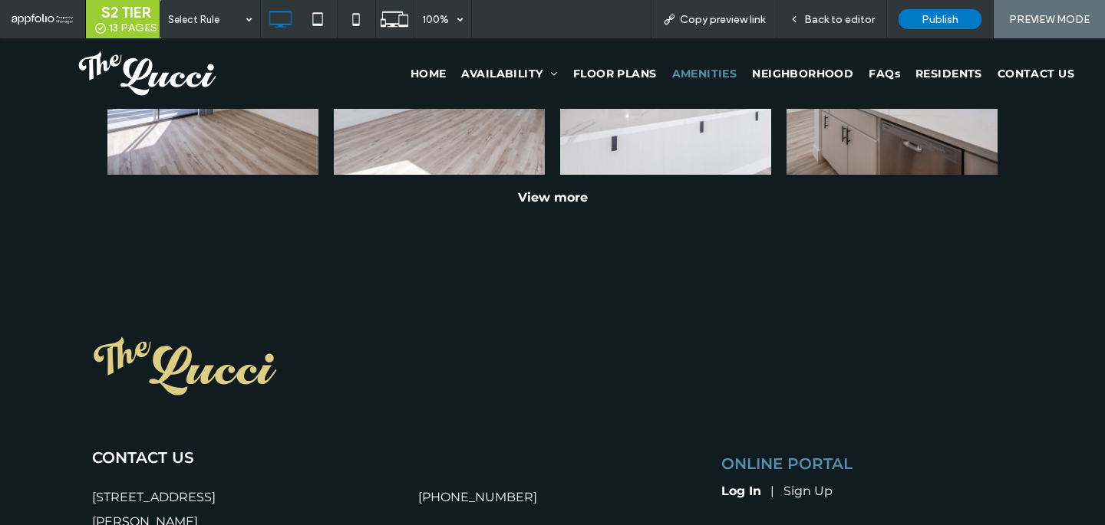
scroll to position [2949, 0]
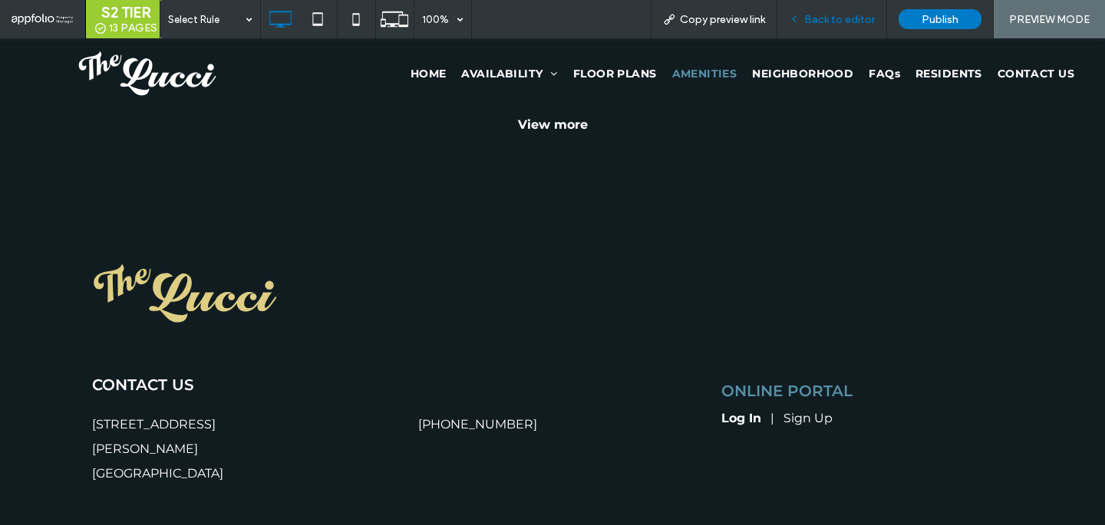
click at [810, 34] on div "Back to editor" at bounding box center [832, 19] width 110 height 38
click at [814, 18] on span "Back to editor" at bounding box center [839, 19] width 71 height 13
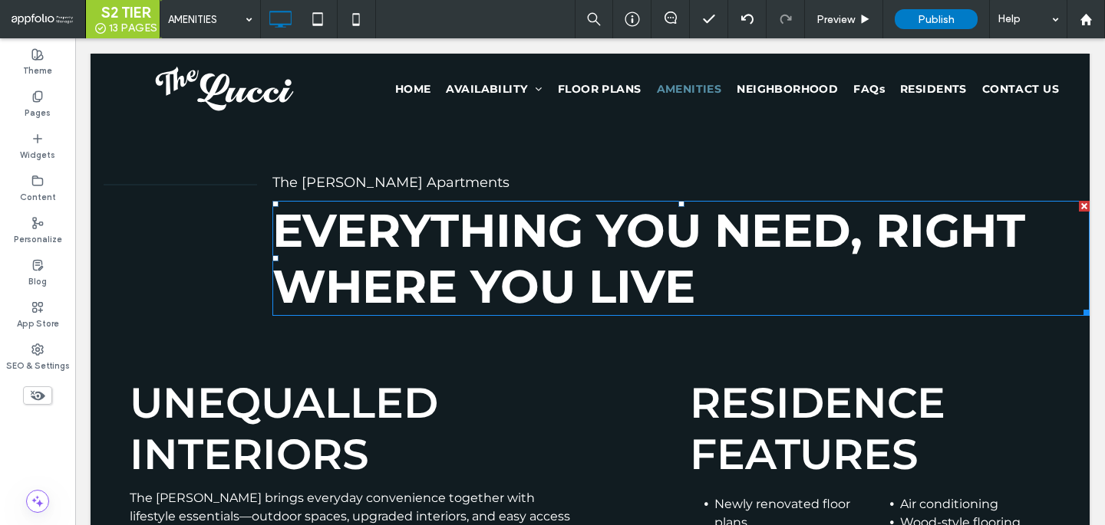
scroll to position [565, 0]
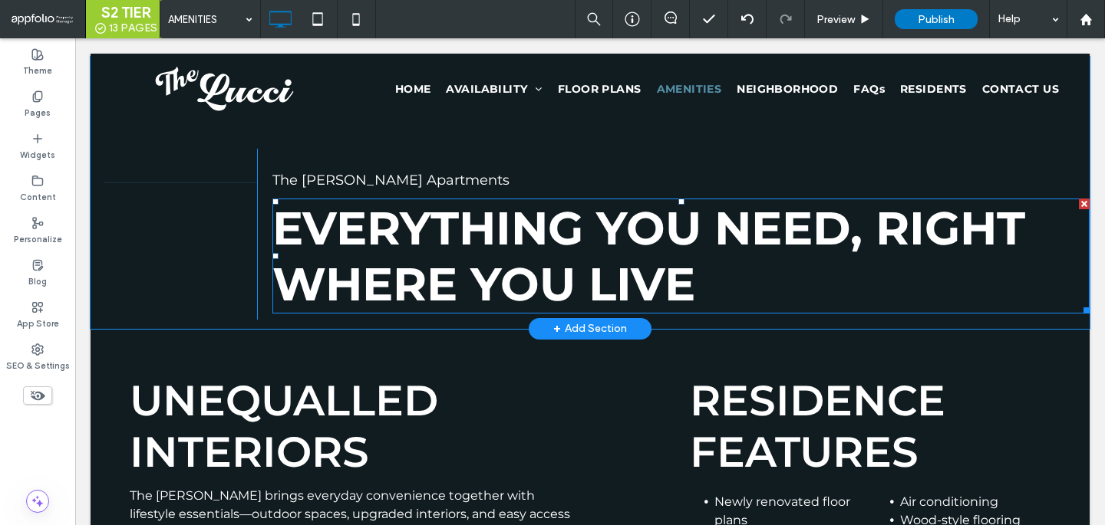
click at [532, 251] on strong "Everything You Need, Right Where You Live" at bounding box center [648, 256] width 753 height 112
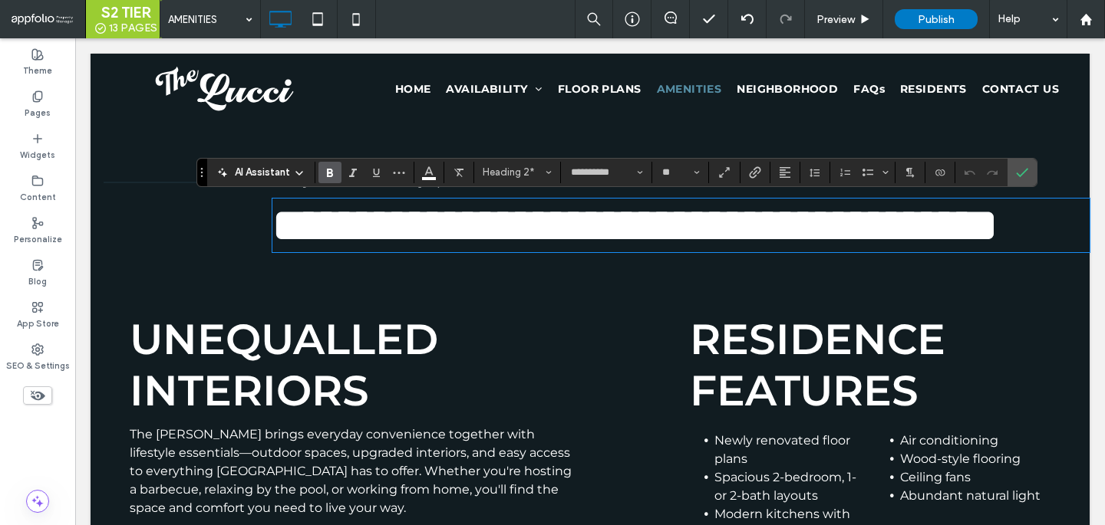
click at [670, 239] on strong "**********" at bounding box center [634, 226] width 725 height 46
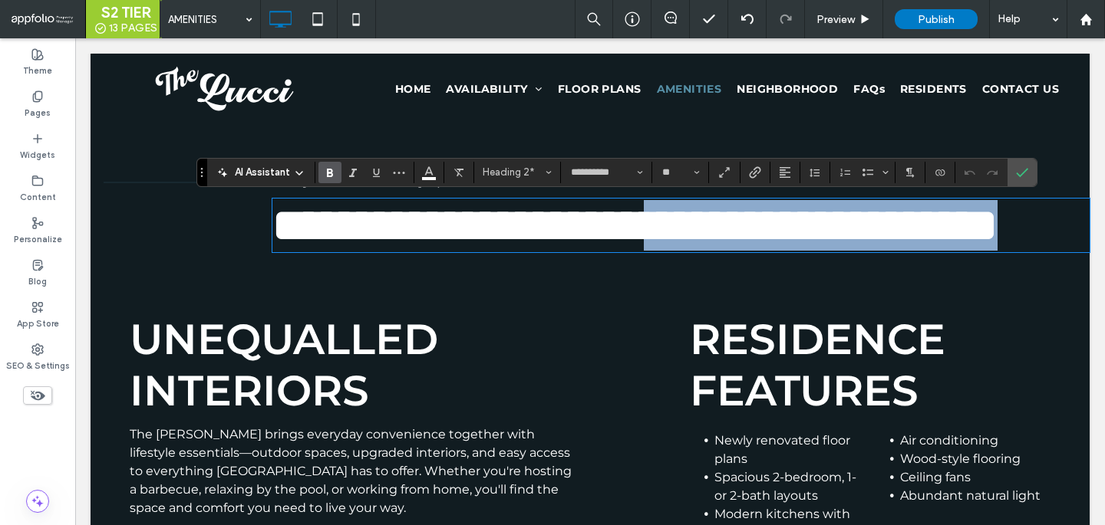
drag, startPoint x: 706, startPoint y: 278, endPoint x: 879, endPoint y: 228, distance: 179.7
click at [884, 228] on h2 "**********" at bounding box center [680, 225] width 817 height 51
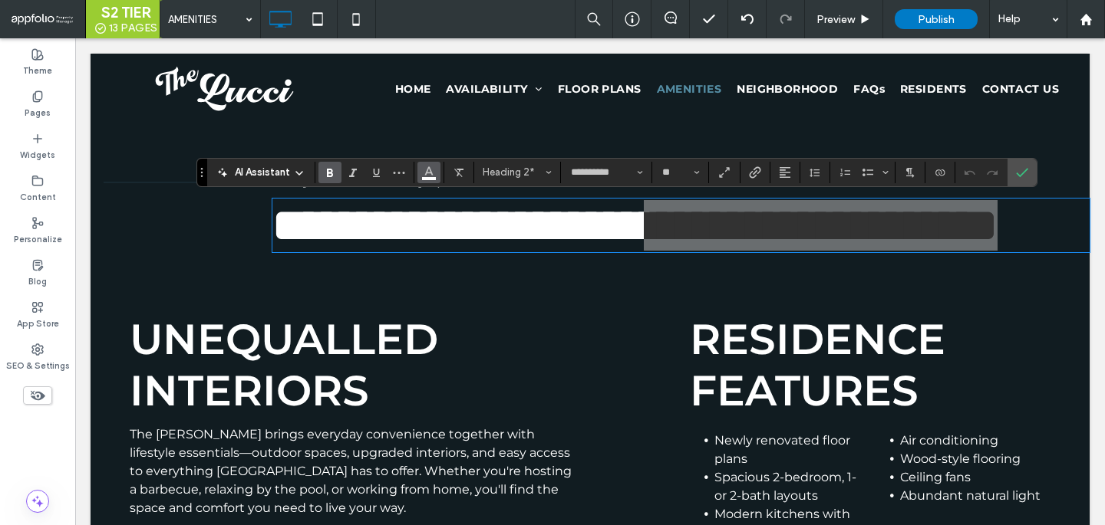
click at [425, 178] on span "Color" at bounding box center [429, 171] width 12 height 20
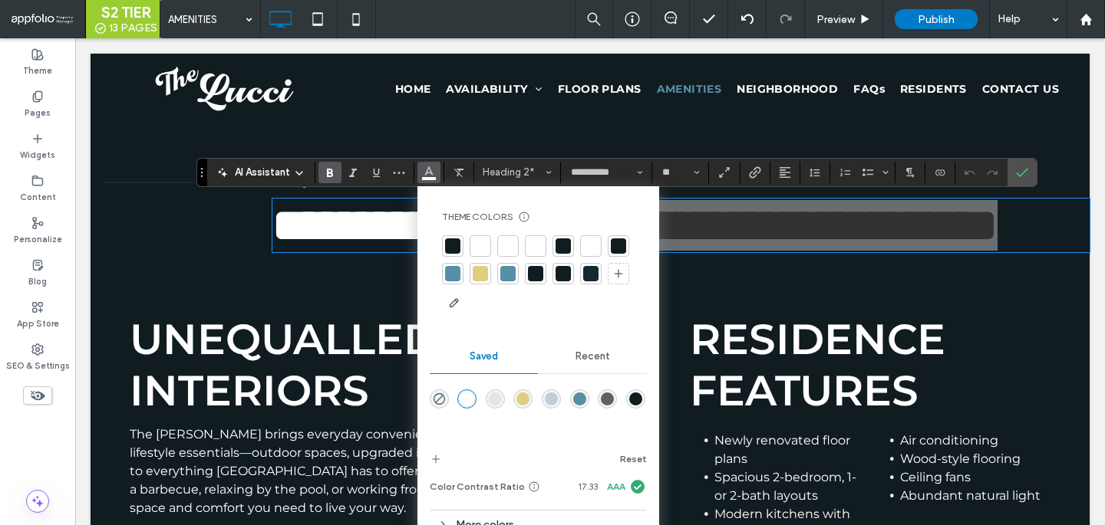
click at [486, 278] on div at bounding box center [480, 273] width 15 height 15
click at [1017, 177] on icon "Confirm" at bounding box center [1022, 172] width 12 height 12
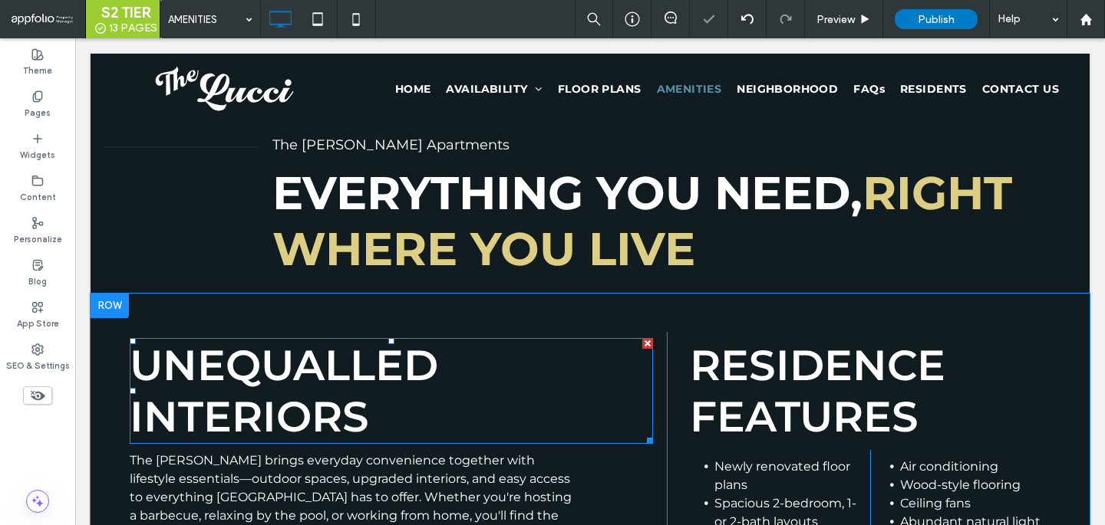
scroll to position [602, 0]
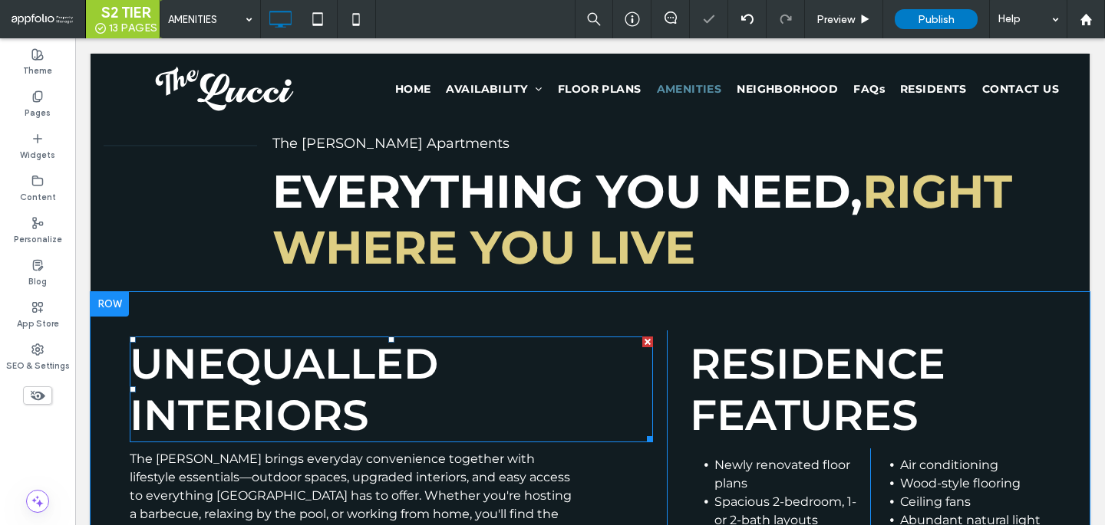
click at [411, 384] on span "UNEQUALLED INTERIORS" at bounding box center [284, 389] width 308 height 103
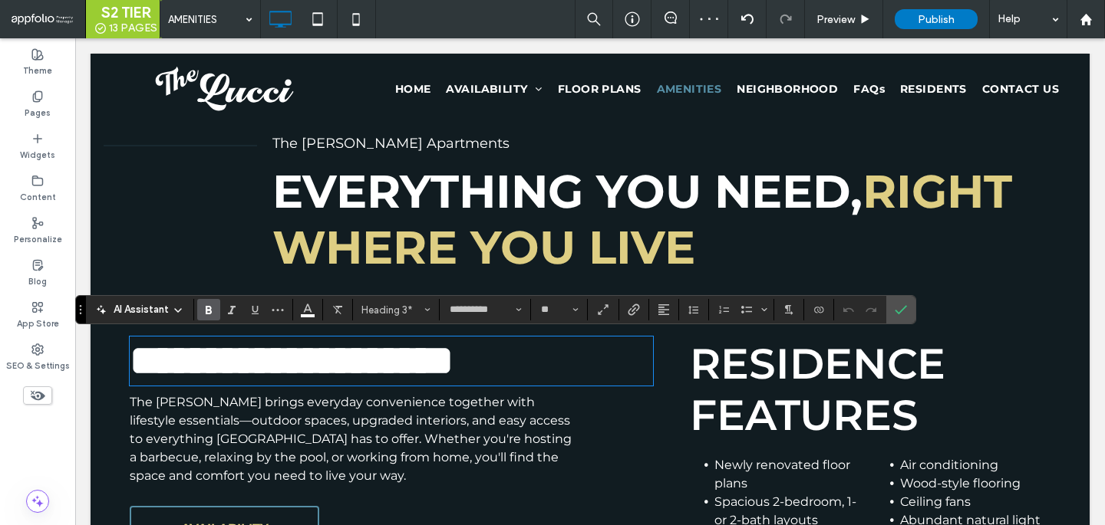
click at [397, 355] on span "**********" at bounding box center [292, 361] width 324 height 42
drag, startPoint x: 443, startPoint y: 356, endPoint x: 49, endPoint y: 314, distance: 396.5
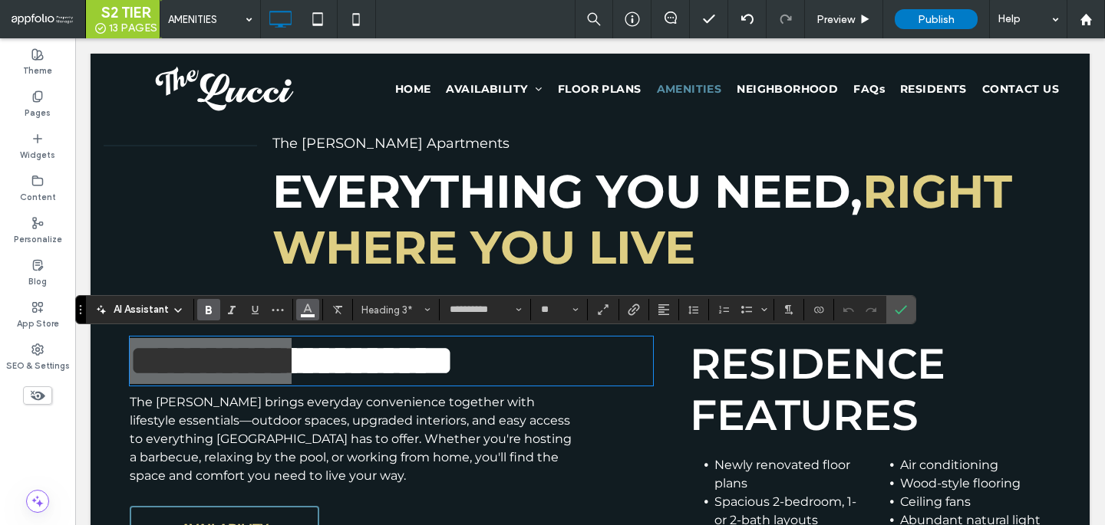
click at [308, 312] on icon "Color" at bounding box center [307, 308] width 12 height 12
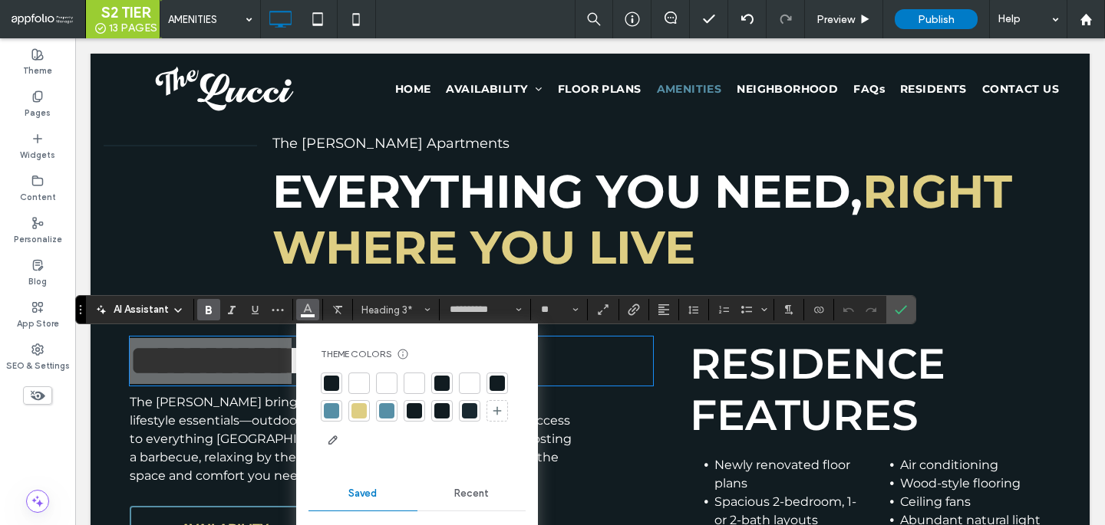
click at [363, 408] on div at bounding box center [358, 410] width 15 height 15
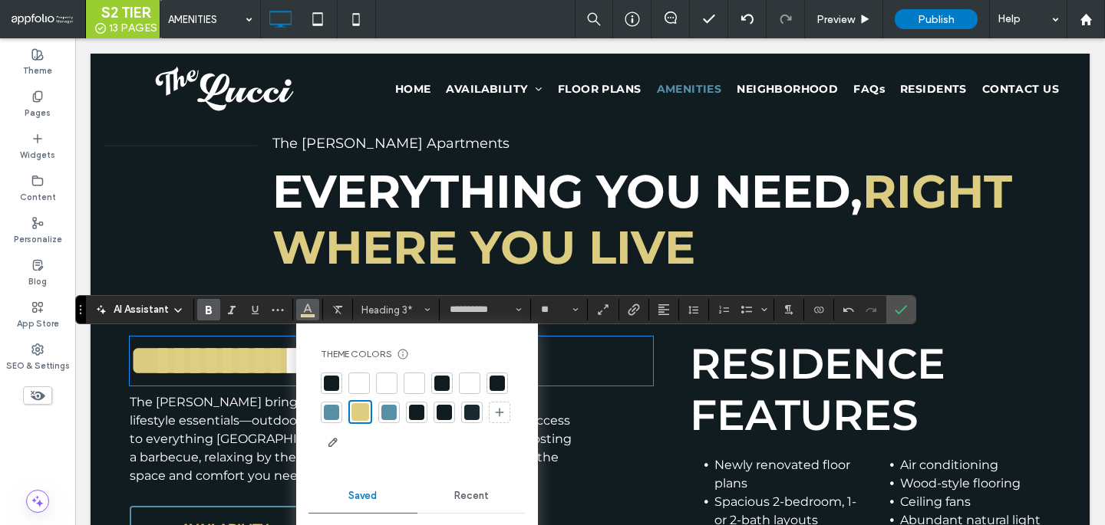
click at [873, 341] on span "RESIDENCE FEATURES" at bounding box center [817, 389] width 255 height 103
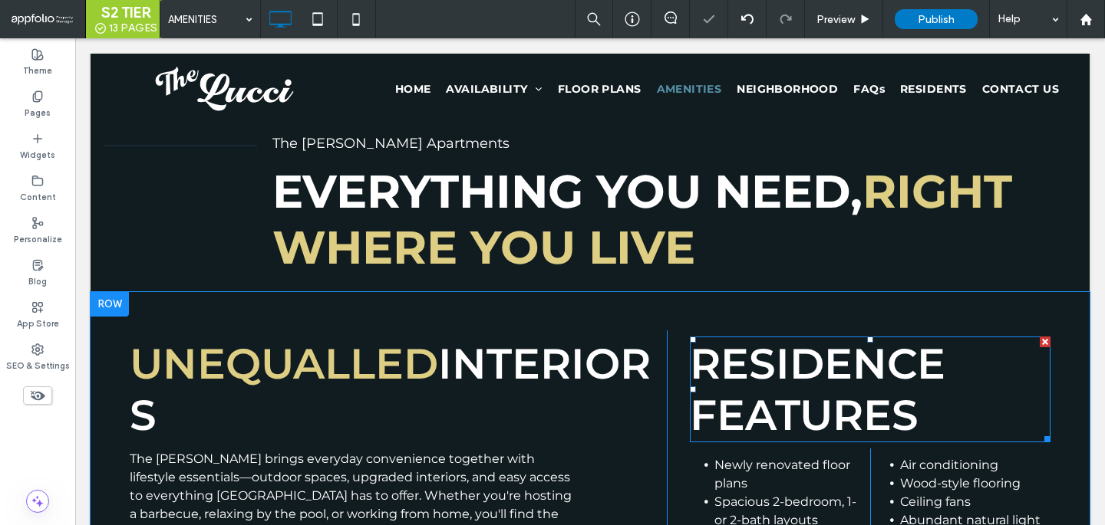
click at [863, 367] on span "RESIDENCE FEATURES" at bounding box center [817, 389] width 255 height 103
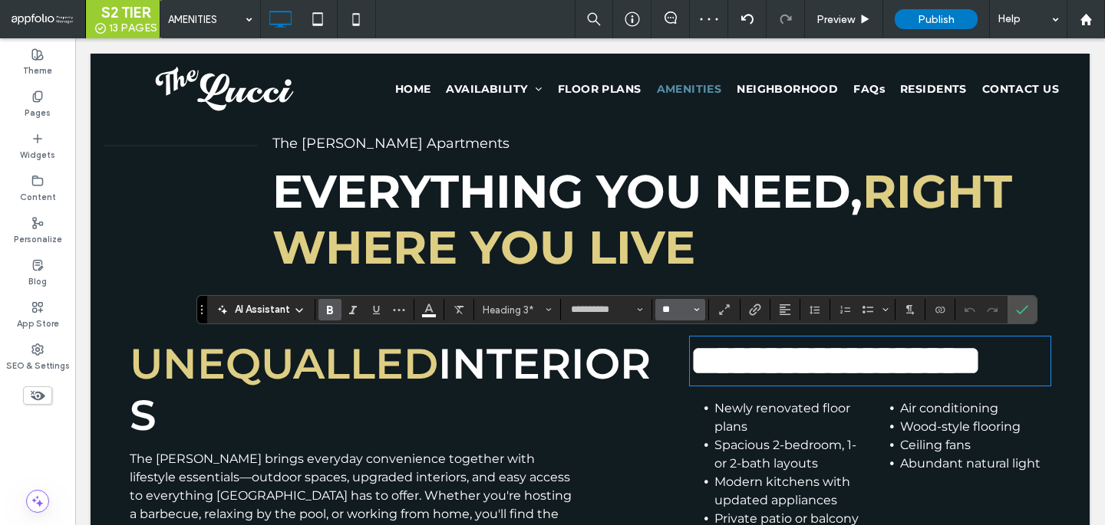
click at [681, 308] on input "**" at bounding box center [675, 310] width 30 height 12
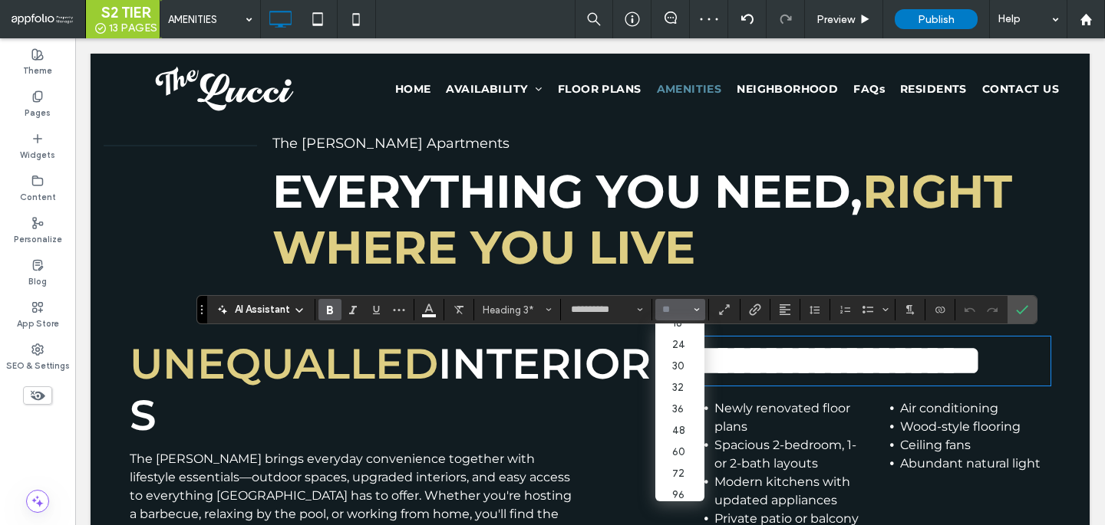
scroll to position [178, 0]
click at [683, 402] on label "36" at bounding box center [679, 404] width 49 height 21
type input "**"
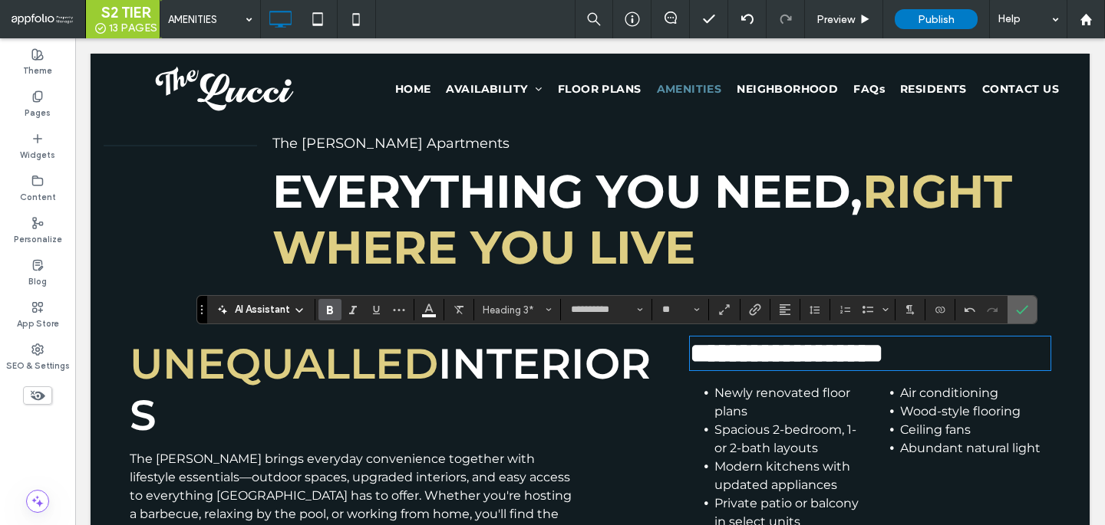
click at [1025, 312] on icon "Confirm" at bounding box center [1022, 310] width 12 height 12
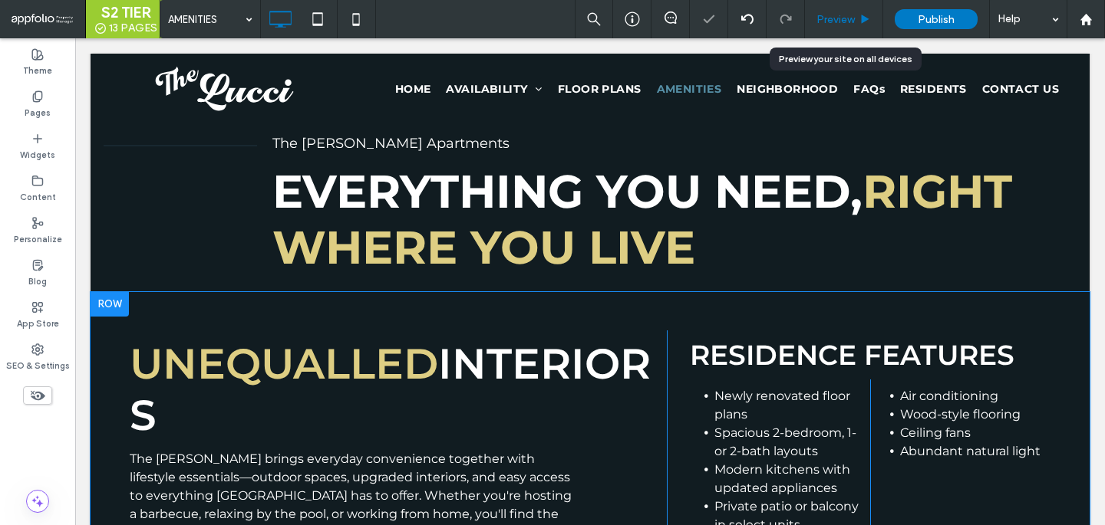
click at [851, 18] on span "Preview" at bounding box center [835, 19] width 38 height 13
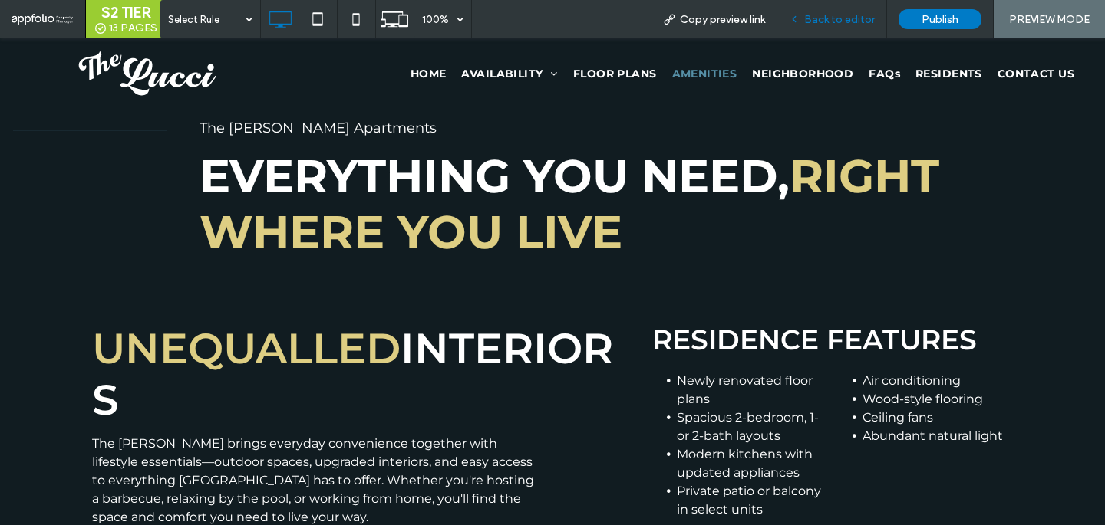
click at [842, 19] on span "Back to editor" at bounding box center [839, 19] width 71 height 13
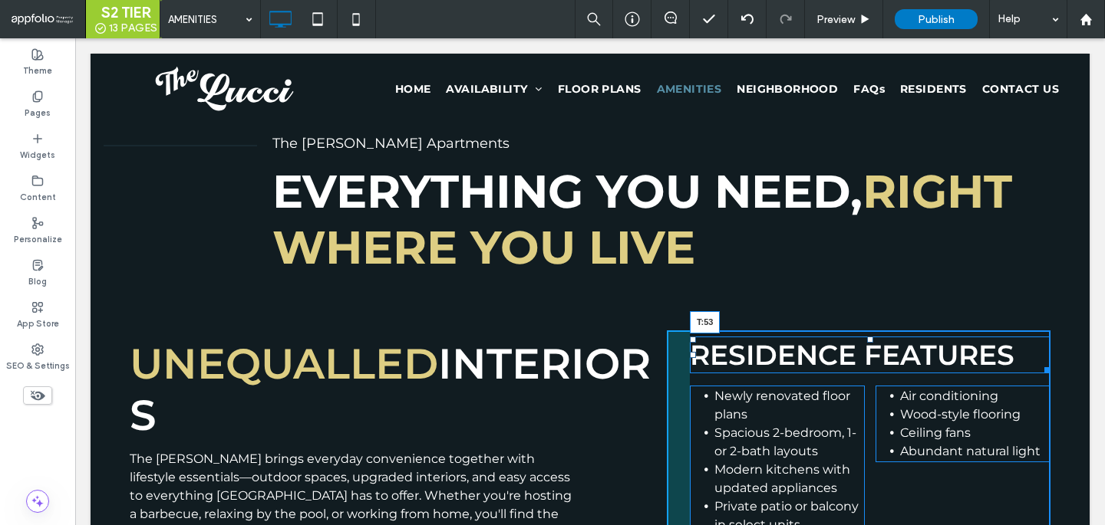
drag, startPoint x: 868, startPoint y: 339, endPoint x: 865, endPoint y: 374, distance: 35.4
click at [865, 374] on div "RESIDENCE FEATURES T:53" at bounding box center [870, 355] width 361 height 37
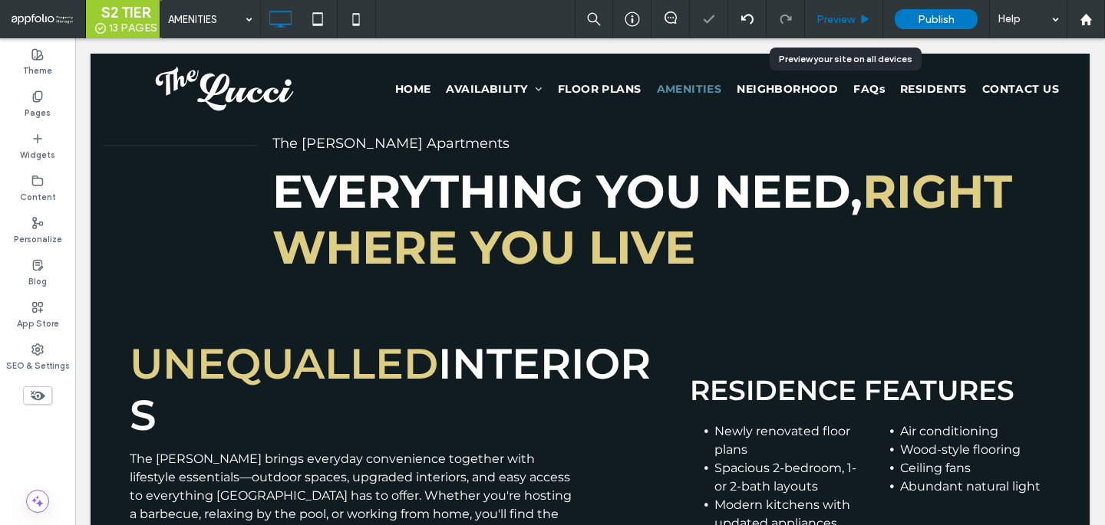
click at [851, 25] on div "Preview" at bounding box center [844, 19] width 78 height 38
click at [847, 19] on span "Preview" at bounding box center [835, 19] width 38 height 13
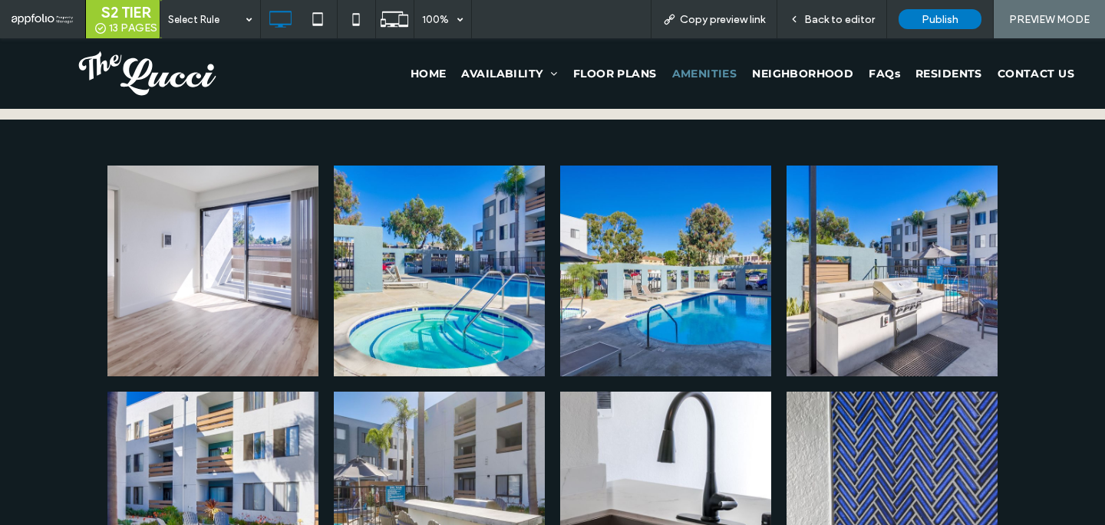
scroll to position [1776, 0]
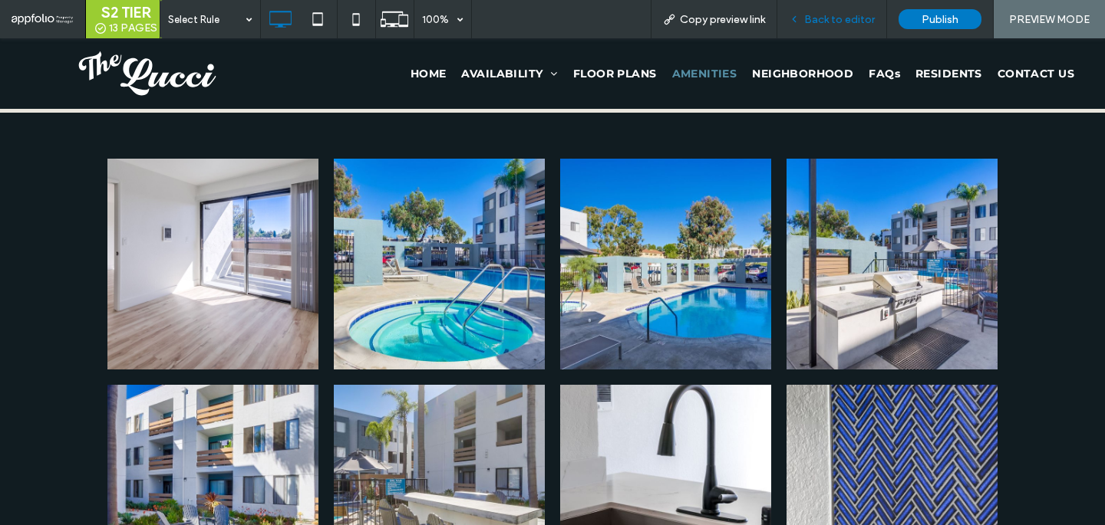
click at [844, 25] on span "Back to editor" at bounding box center [839, 19] width 71 height 13
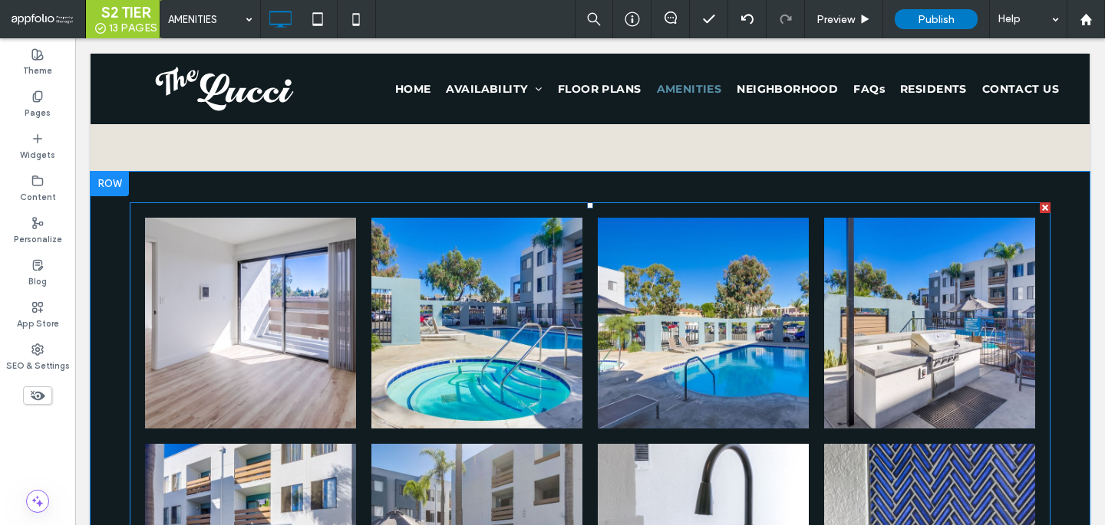
scroll to position [1663, 0]
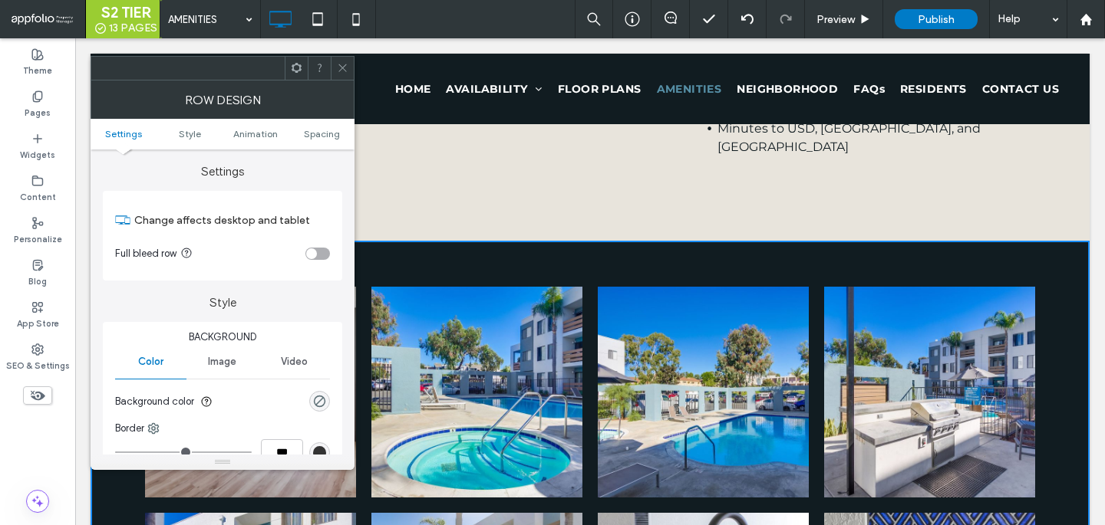
click at [324, 391] on section "Background color" at bounding box center [222, 402] width 215 height 38
click at [318, 412] on div "rgba(0, 0, 0, 0)" at bounding box center [319, 401] width 21 height 21
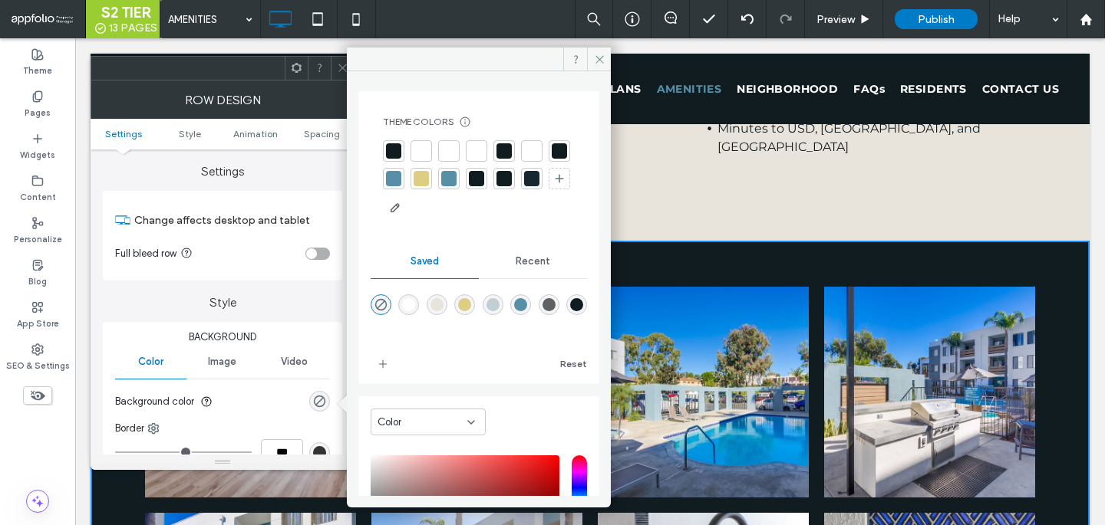
click at [443, 317] on div at bounding box center [479, 316] width 216 height 58
click at [443, 300] on div "rgba(232,228,220,1)" at bounding box center [436, 304] width 13 height 13
type input "*******"
type input "***"
type input "****"
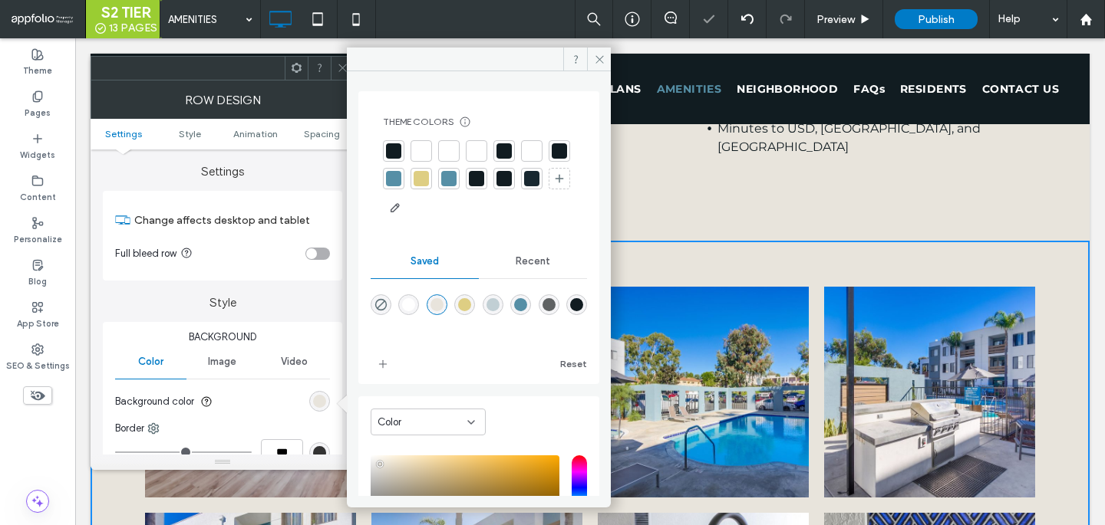
click at [344, 63] on icon at bounding box center [343, 68] width 12 height 12
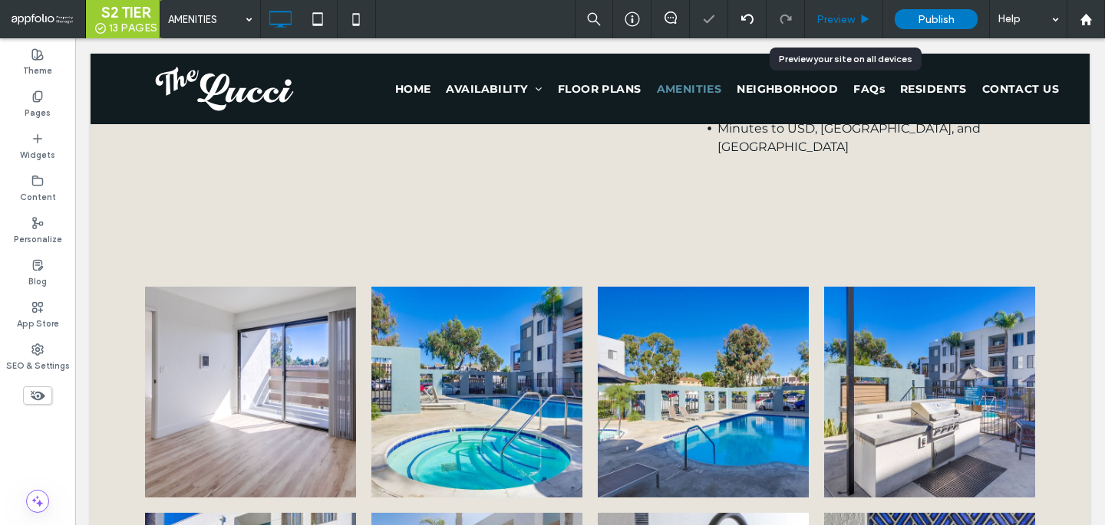
click at [839, 19] on span "Preview" at bounding box center [835, 19] width 38 height 13
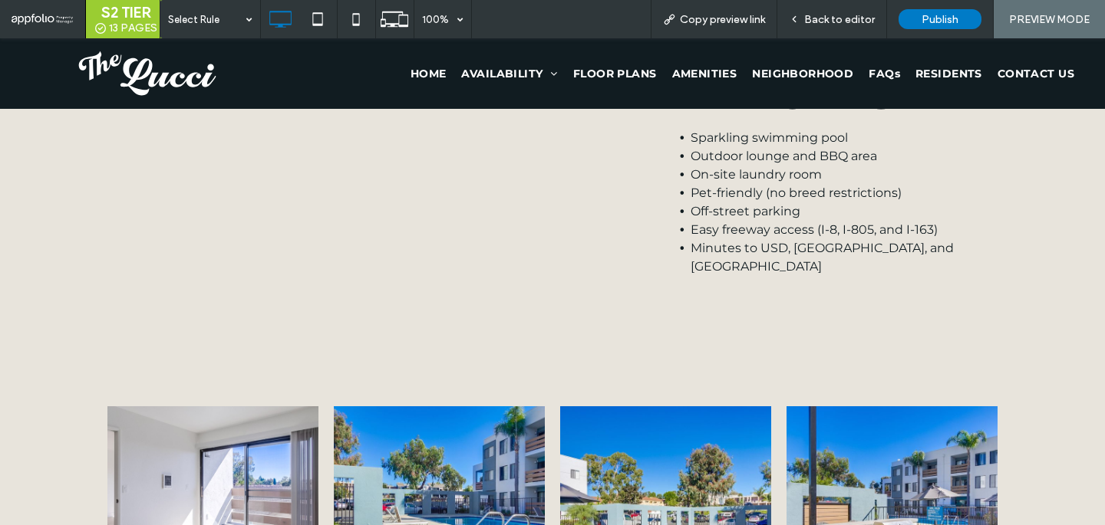
scroll to position [1359, 0]
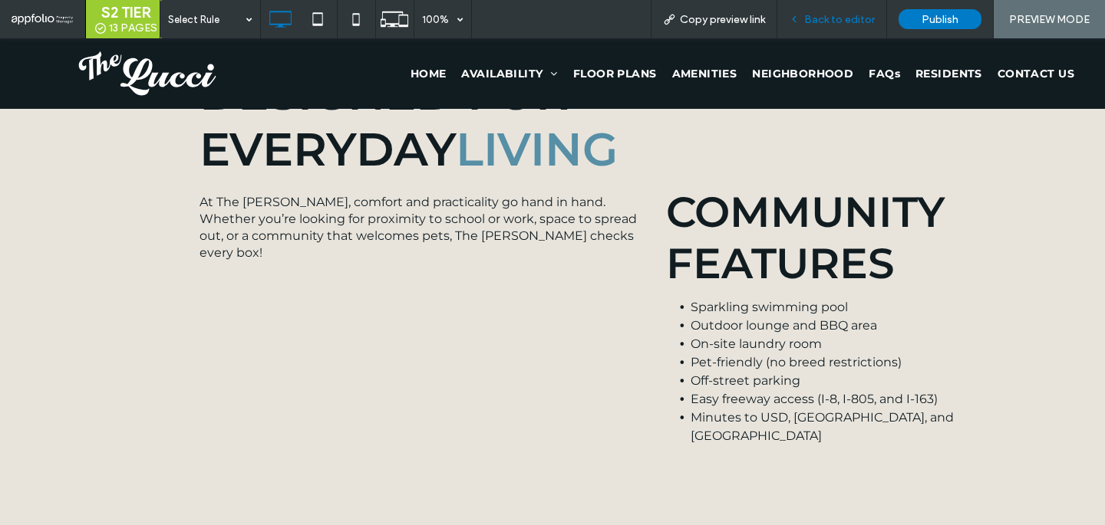
click at [833, 9] on div "Back to editor" at bounding box center [832, 19] width 110 height 38
click at [845, 25] on span "Back to editor" at bounding box center [839, 19] width 71 height 13
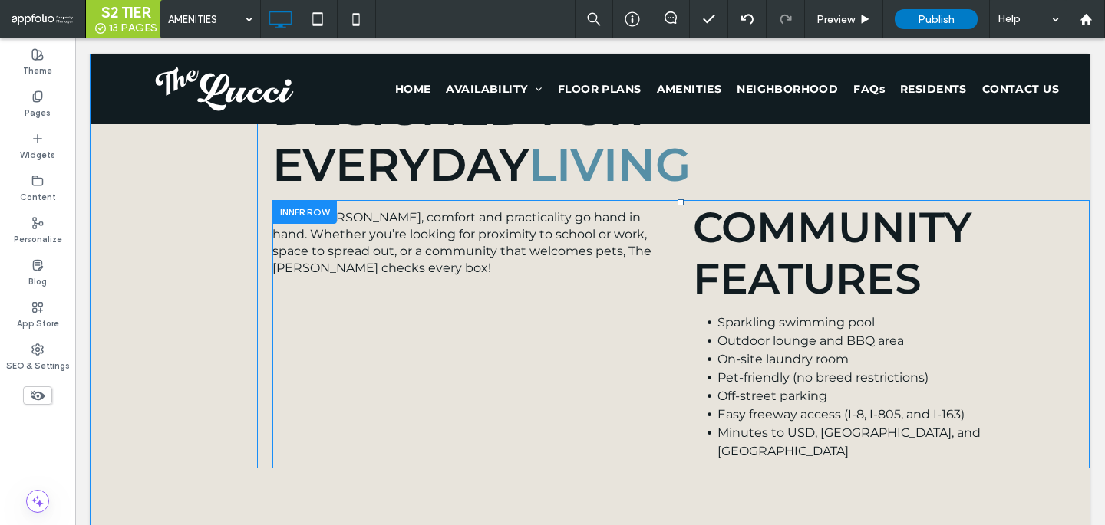
scroll to position [1569, 0]
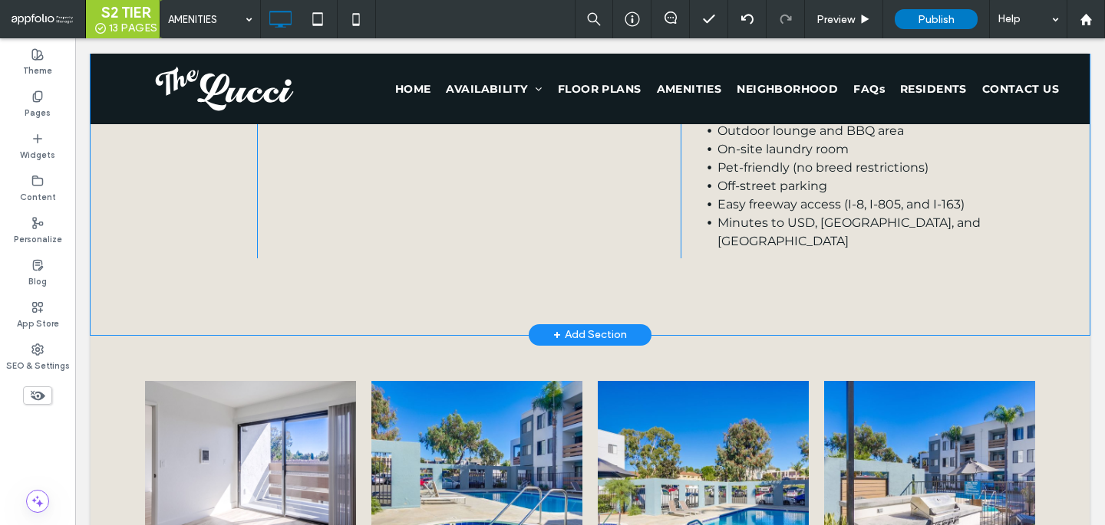
click at [623, 292] on div "Click To Paste The Lucci Apartments Designed For Everyday Living At The Lucci, …" at bounding box center [590, 31] width 999 height 608
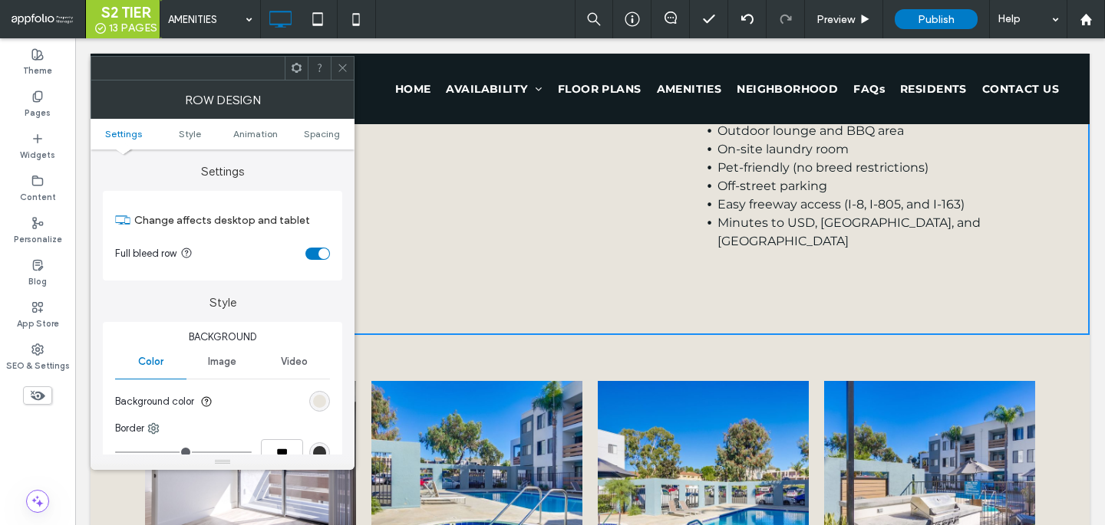
click at [317, 395] on div "rgb(232, 228, 220)" at bounding box center [319, 401] width 21 height 21
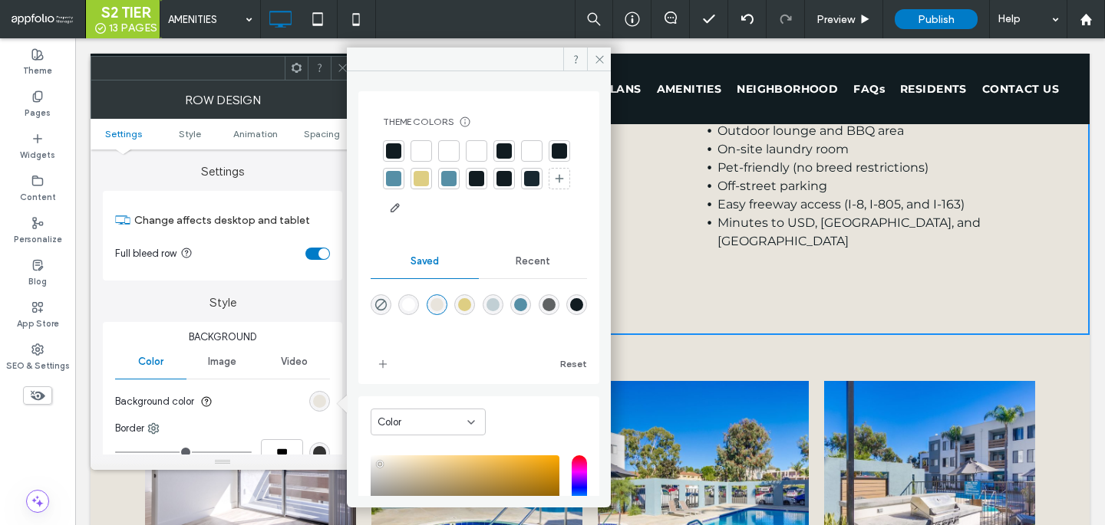
click at [321, 124] on ul "Settings Style Animation Spacing" at bounding box center [223, 134] width 264 height 31
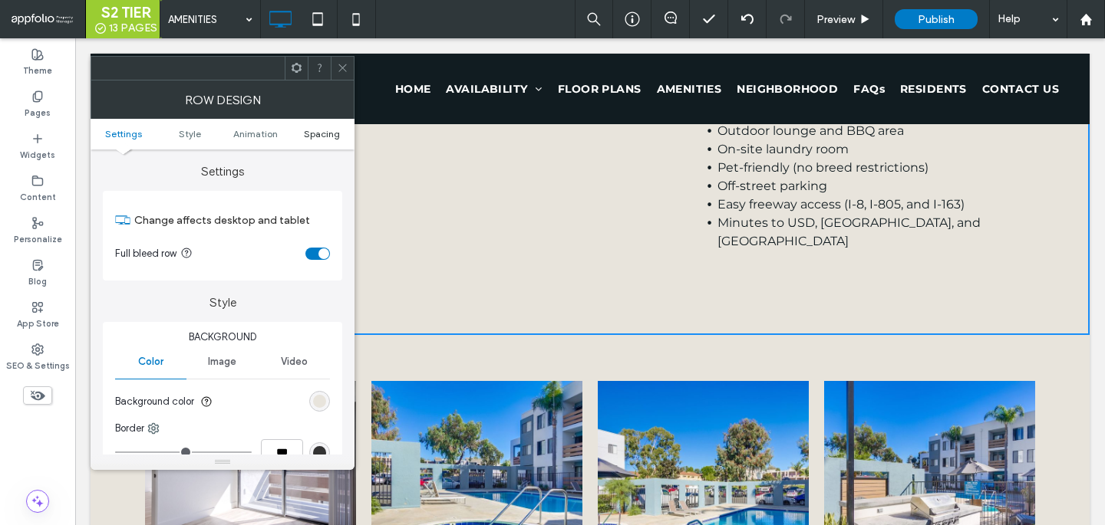
click at [320, 137] on span "Spacing" at bounding box center [322, 134] width 36 height 12
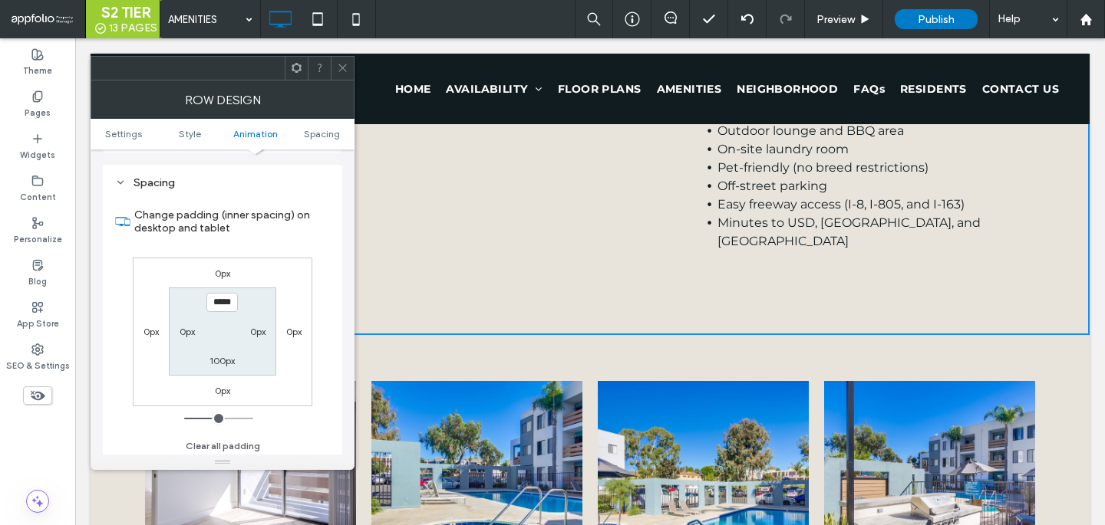
scroll to position [434, 0]
click at [222, 357] on label "100px" at bounding box center [221, 357] width 25 height 12
type input "***"
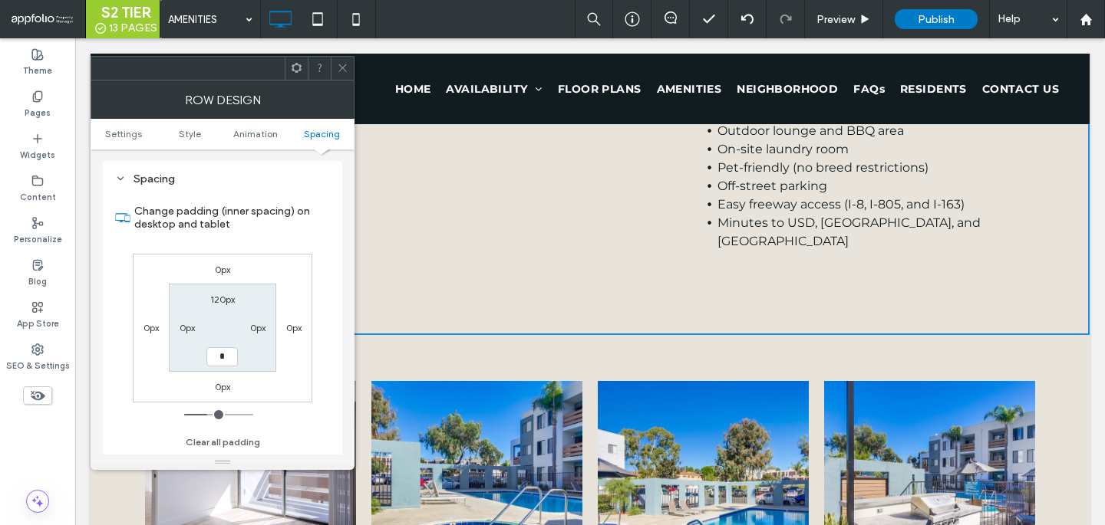
type input "*"
type input "***"
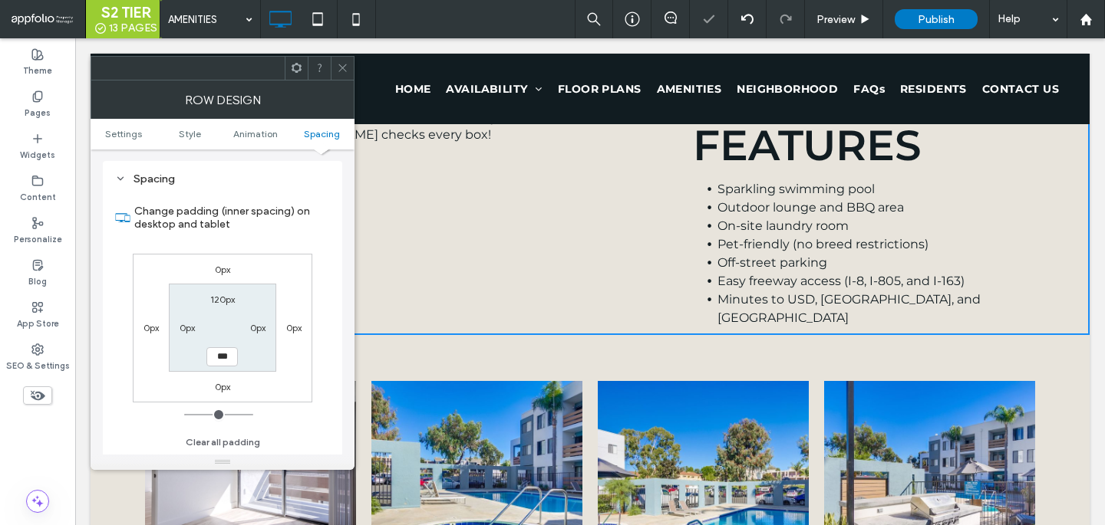
click at [340, 70] on use at bounding box center [342, 68] width 8 height 8
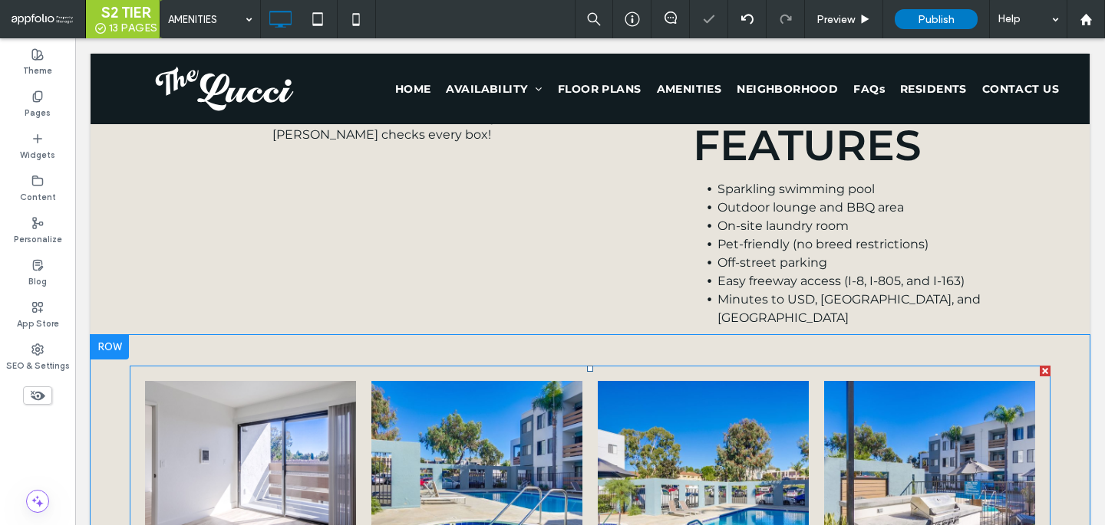
click at [331, 421] on link at bounding box center [250, 486] width 211 height 211
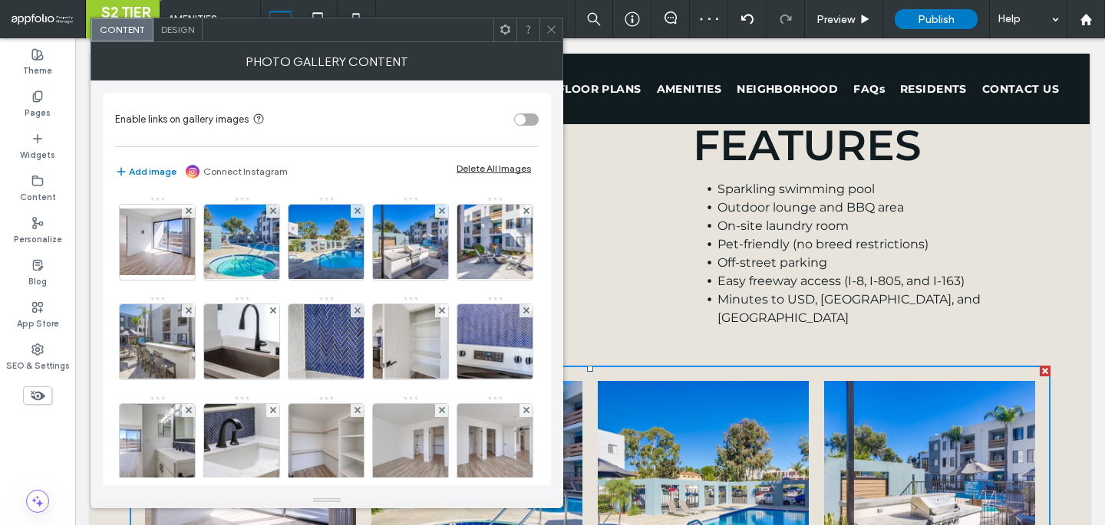
click at [179, 37] on div "Design" at bounding box center [177, 29] width 49 height 23
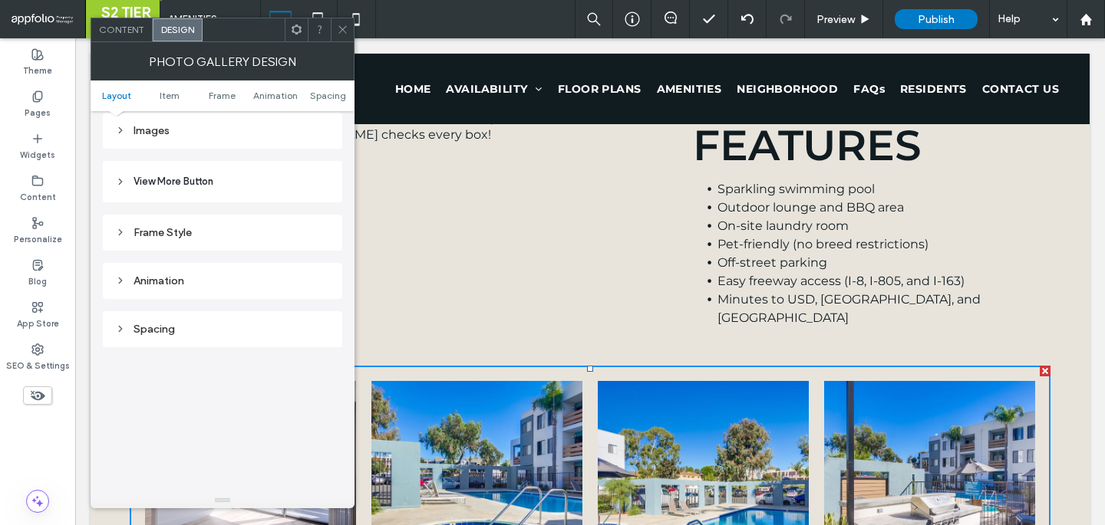
scroll to position [529, 0]
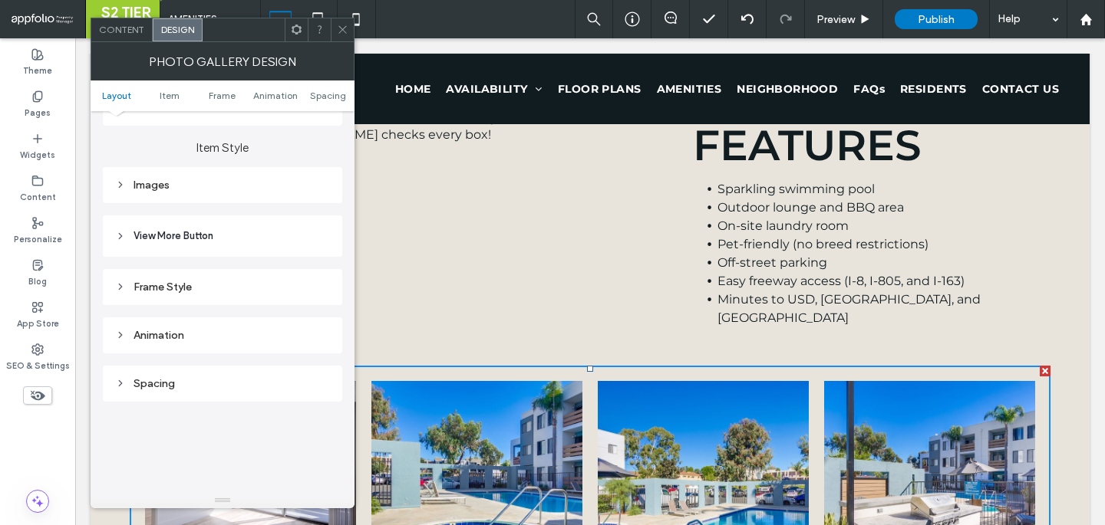
click at [219, 244] on header "View More Button" at bounding box center [222, 236] width 239 height 41
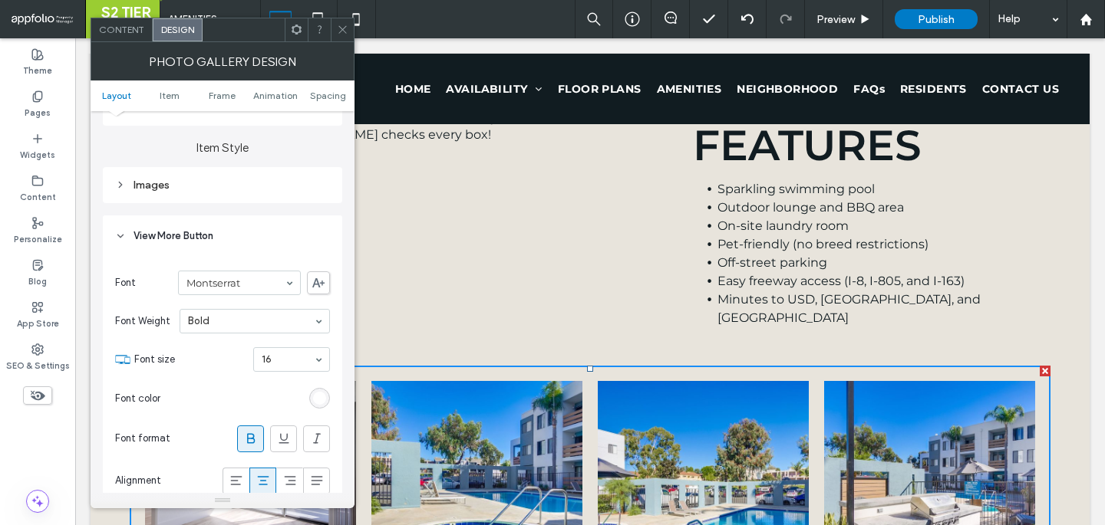
click at [318, 397] on div "rgb(255, 255, 255)" at bounding box center [319, 398] width 13 height 13
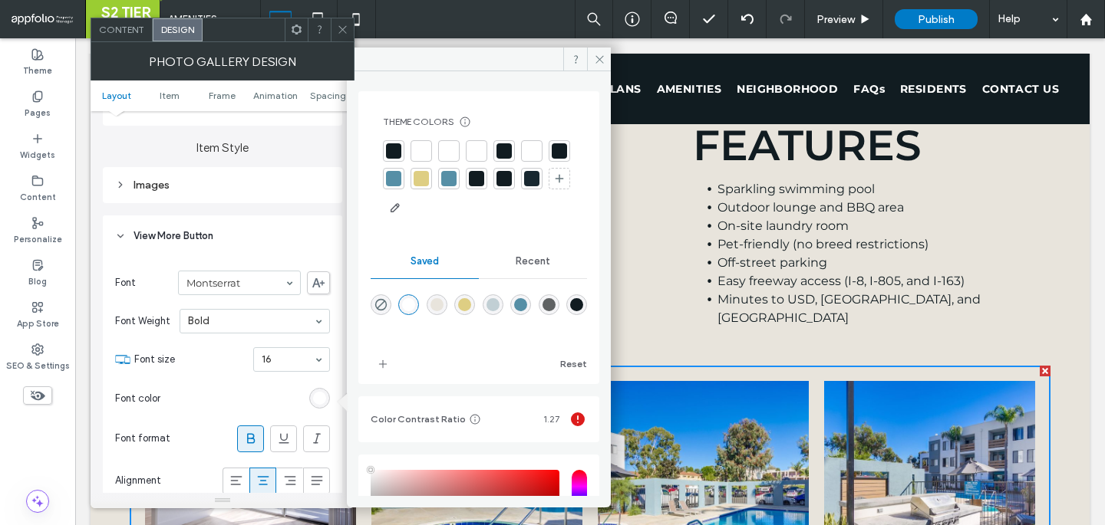
click at [484, 174] on div at bounding box center [476, 178] width 15 height 15
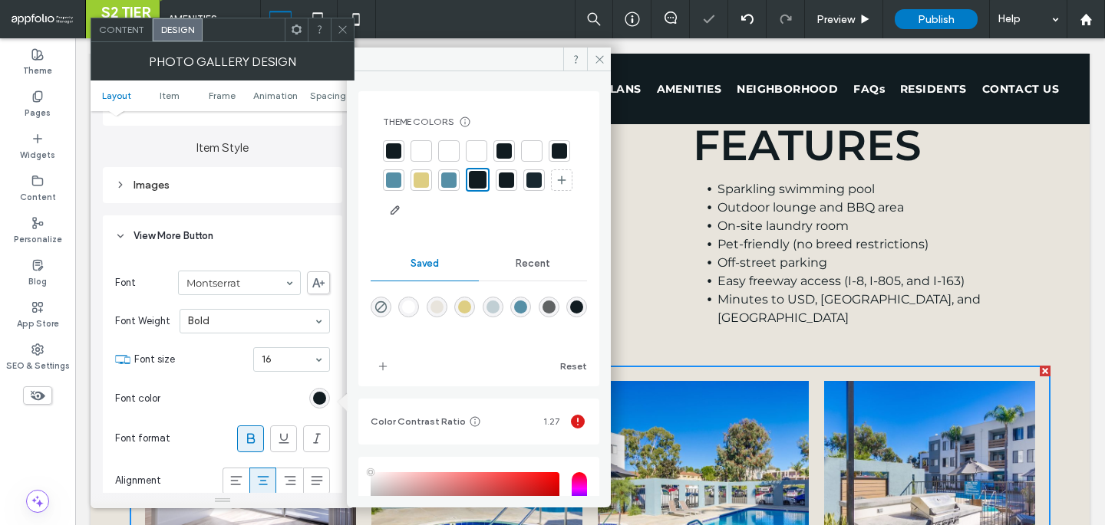
click at [332, 23] on div at bounding box center [342, 29] width 23 height 23
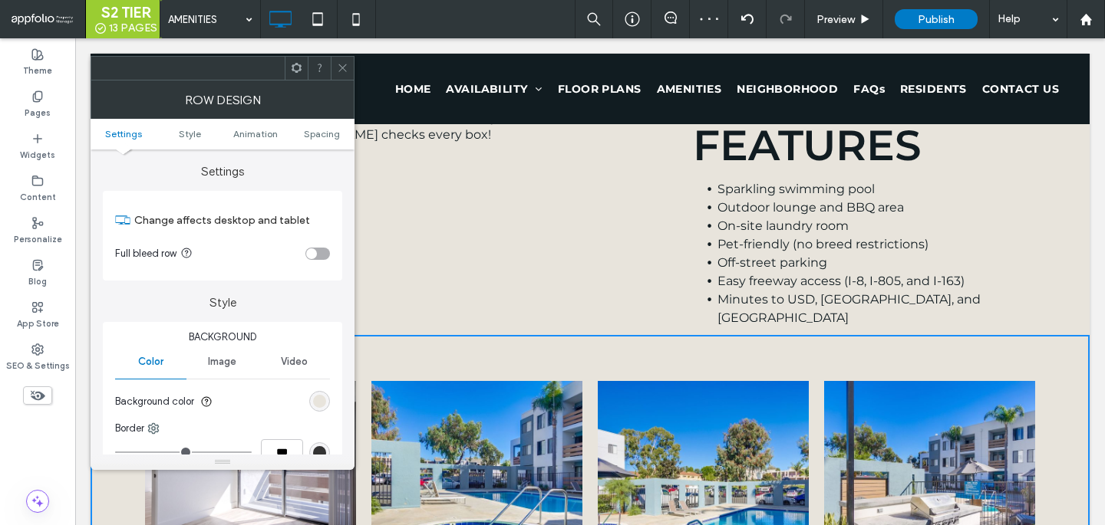
click at [309, 123] on ul "Settings Style Animation Spacing" at bounding box center [223, 134] width 264 height 31
click at [314, 140] on ul "Settings Style Animation Spacing" at bounding box center [223, 134] width 264 height 31
click at [314, 137] on span "Spacing" at bounding box center [322, 134] width 36 height 12
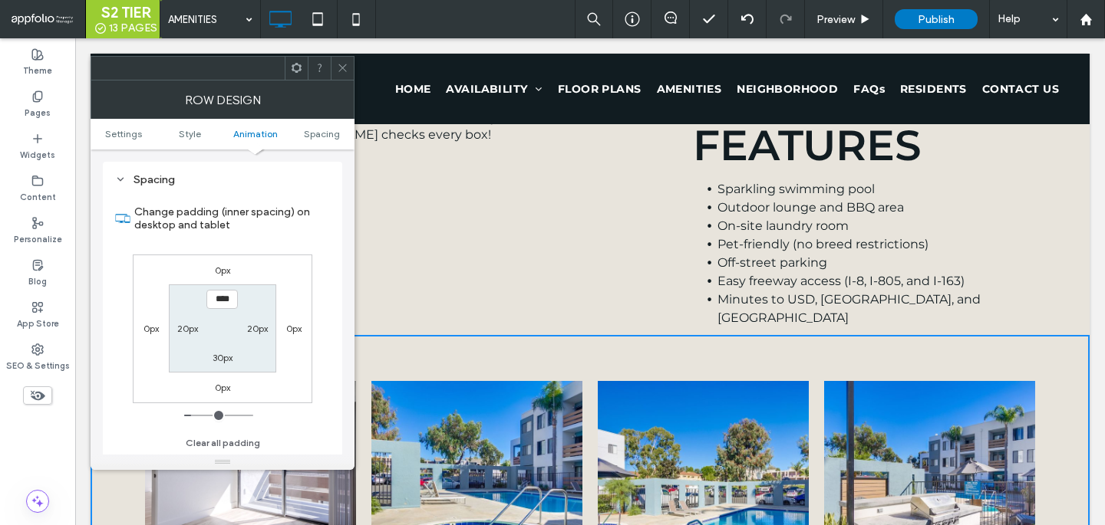
scroll to position [434, 0]
click at [219, 363] on label "30px" at bounding box center [222, 357] width 20 height 12
type input "***"
type input "*****"
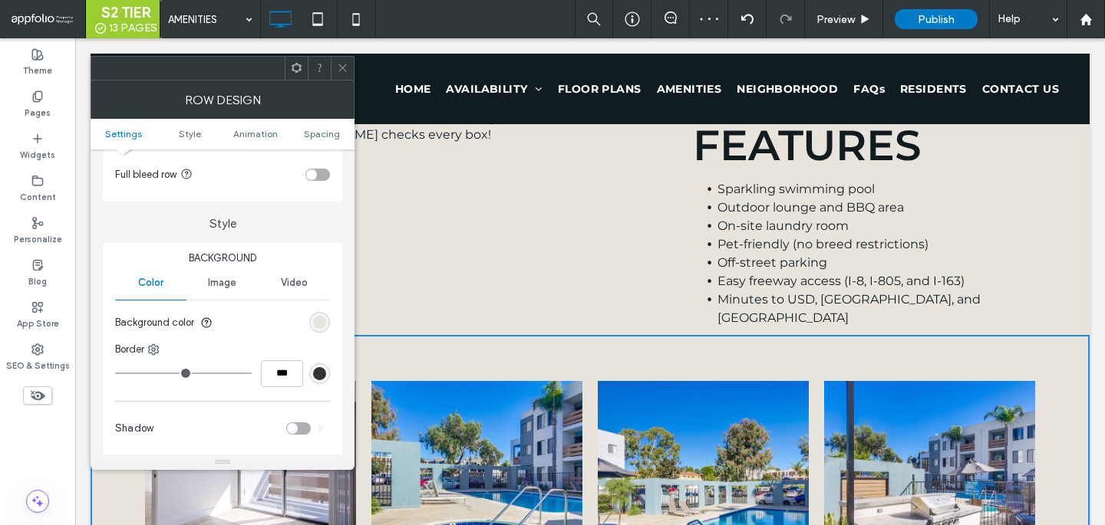
scroll to position [0, 0]
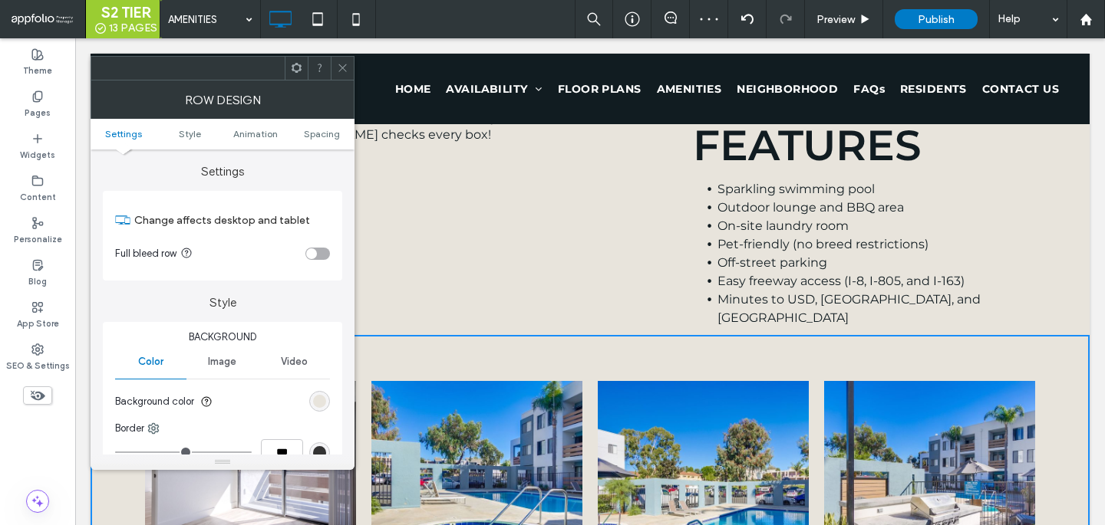
click at [321, 250] on div "toggle" at bounding box center [317, 254] width 25 height 12
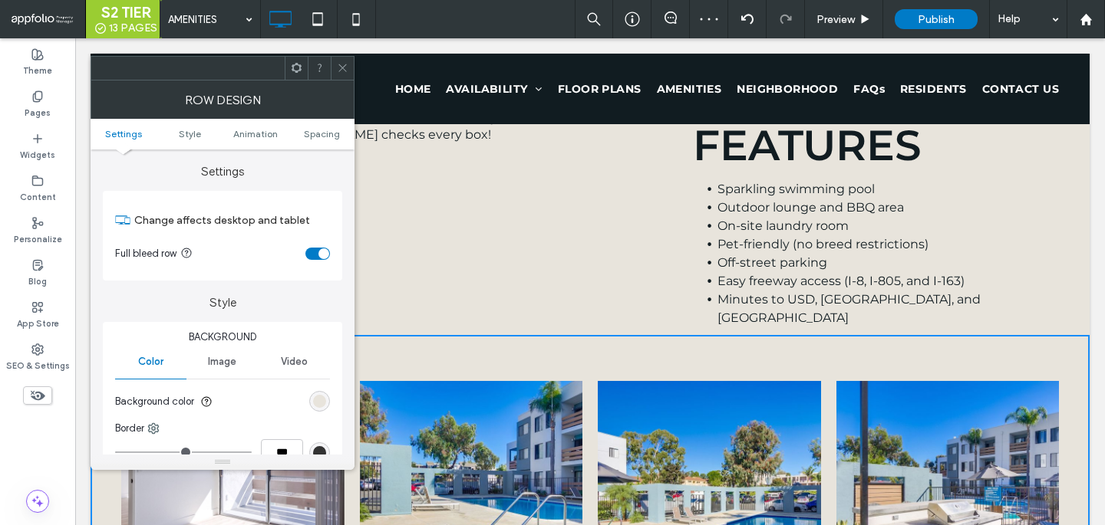
click at [339, 67] on icon at bounding box center [343, 68] width 12 height 12
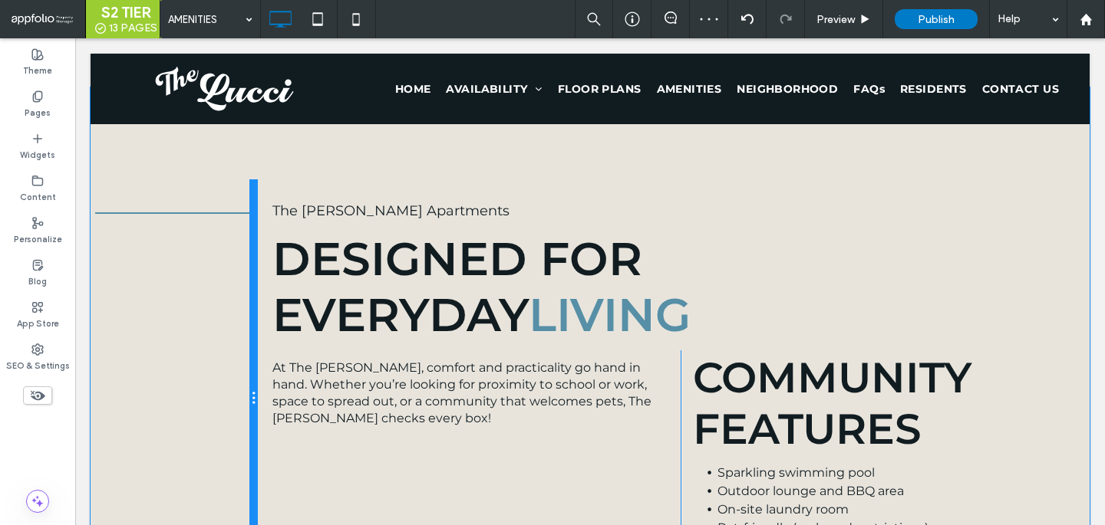
scroll to position [1107, 0]
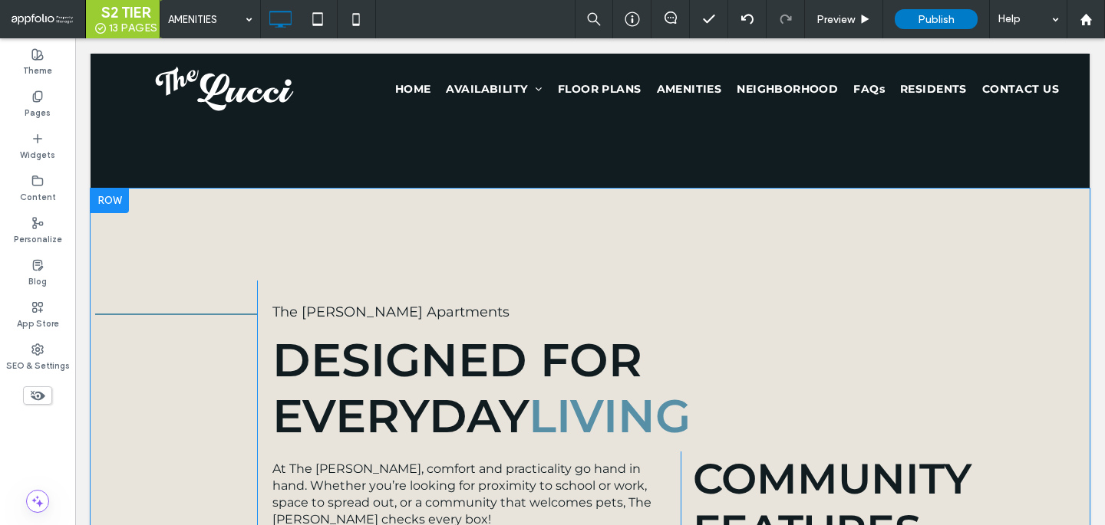
click at [245, 235] on div "Click To Paste The Lucci Apartments Designed For Everyday Living At The Lucci, …" at bounding box center [590, 455] width 999 height 532
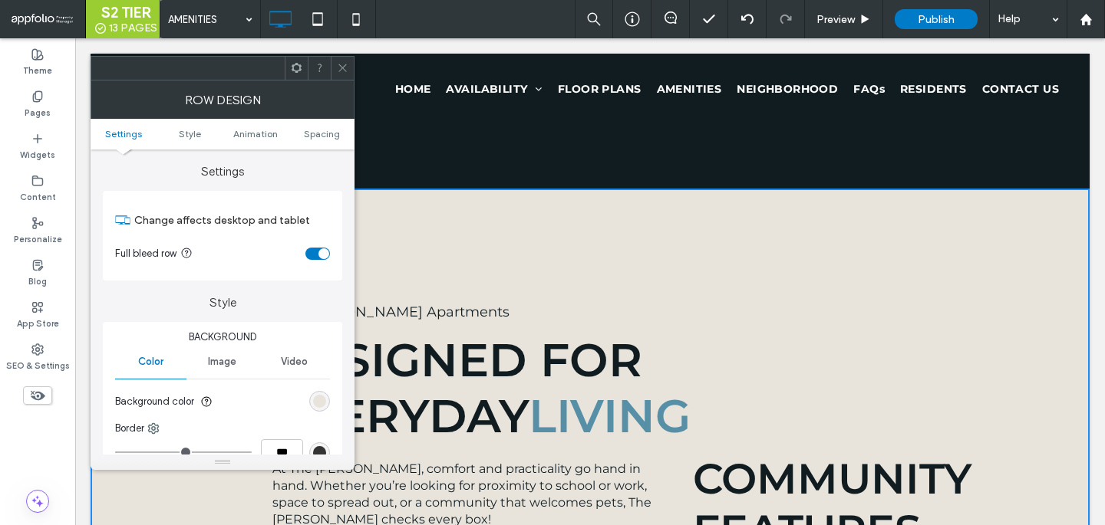
click at [342, 66] on icon at bounding box center [343, 68] width 12 height 12
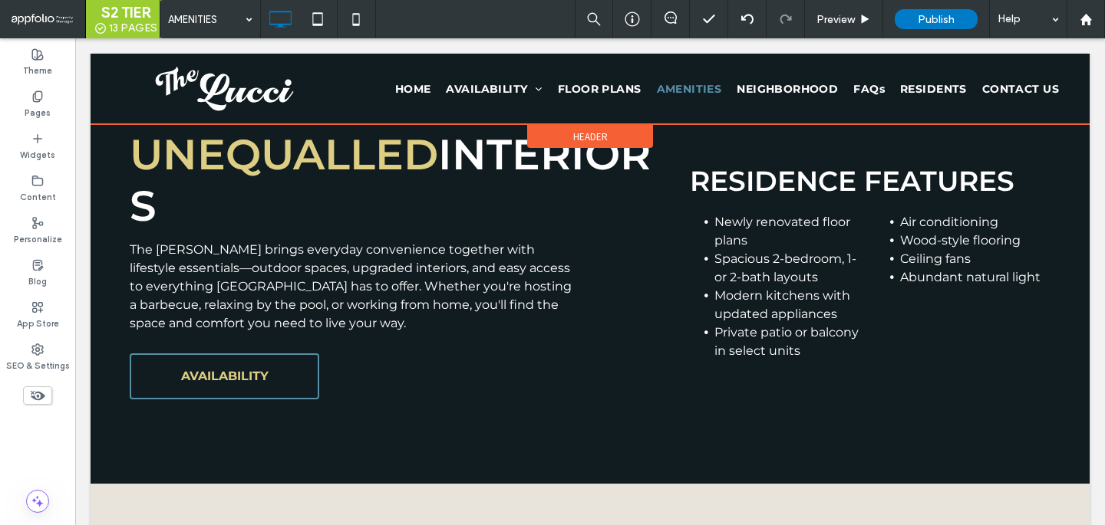
scroll to position [660, 0]
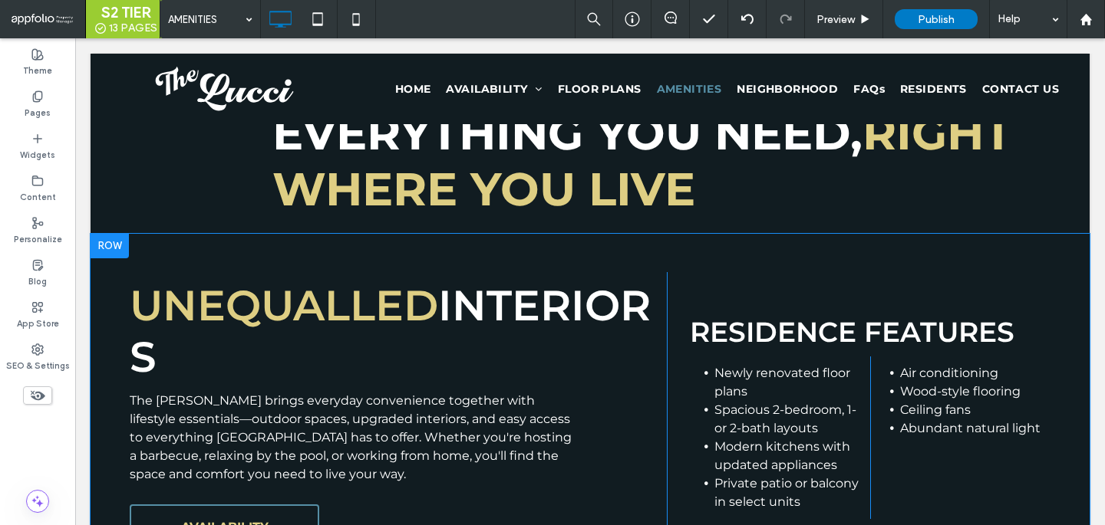
click at [203, 252] on div "UNEQUALLED INTERIORS The Lucci brings everyday convenience together with lifest…" at bounding box center [590, 434] width 999 height 401
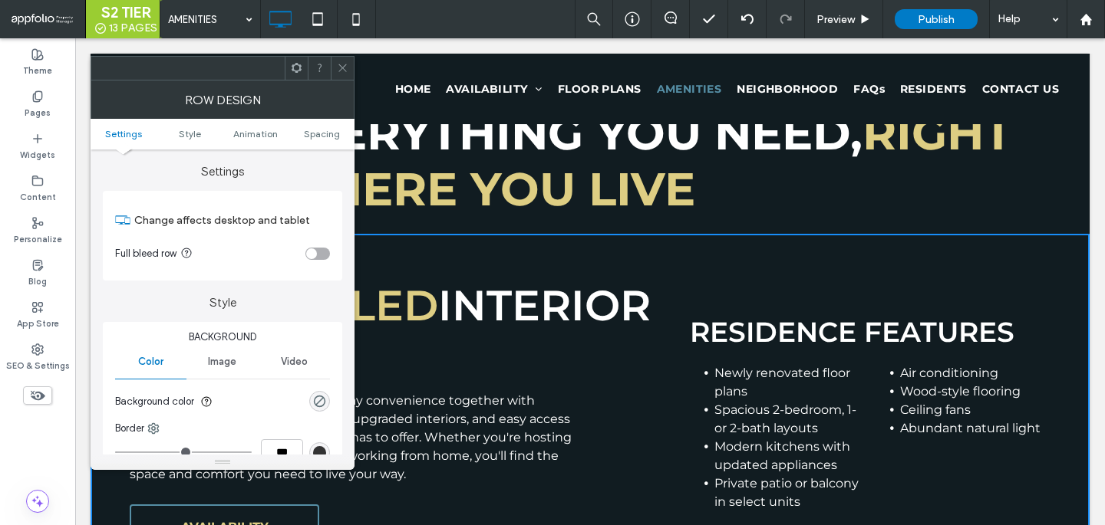
click at [312, 254] on div "toggle" at bounding box center [311, 254] width 11 height 11
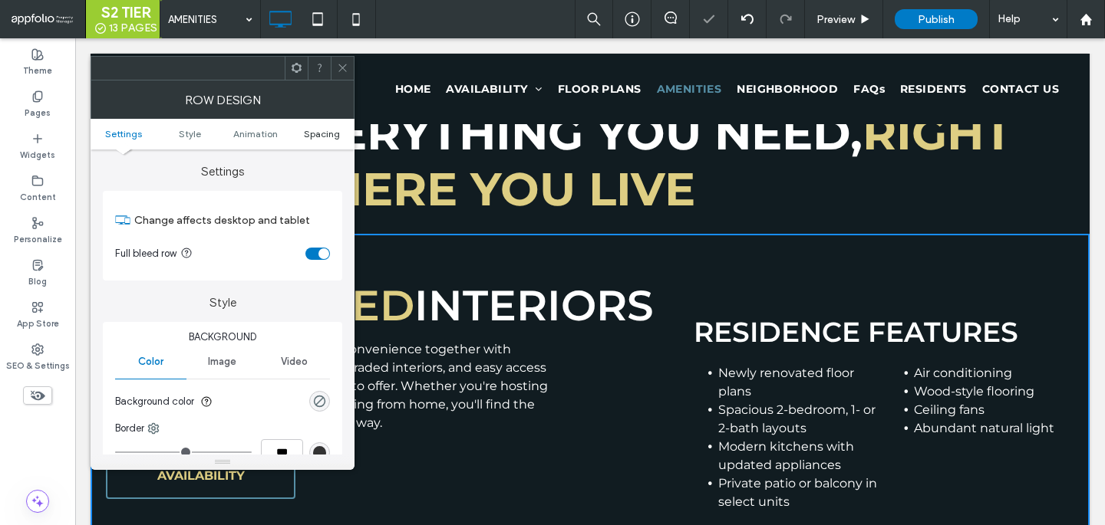
click at [313, 135] on span "Spacing" at bounding box center [322, 134] width 36 height 12
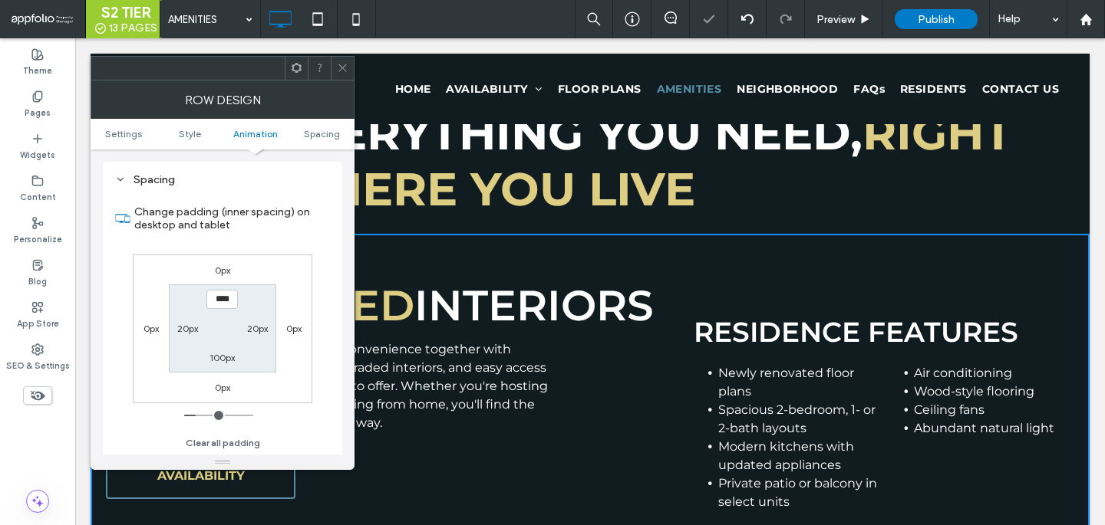
scroll to position [434, 0]
click at [191, 324] on label "20px" at bounding box center [187, 328] width 21 height 12
type input "**"
type input "***"
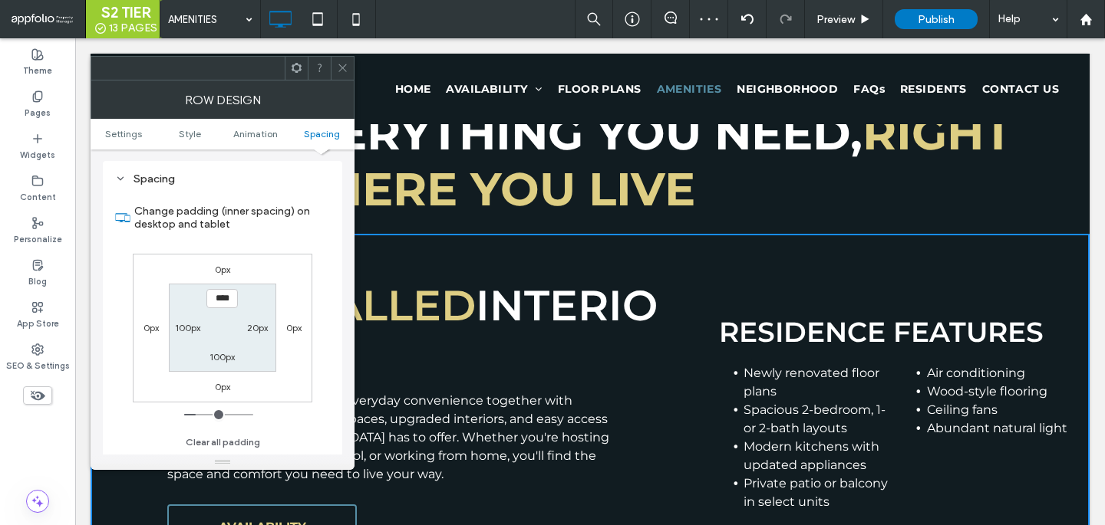
type input "**"
type input "***"
type input "*****"
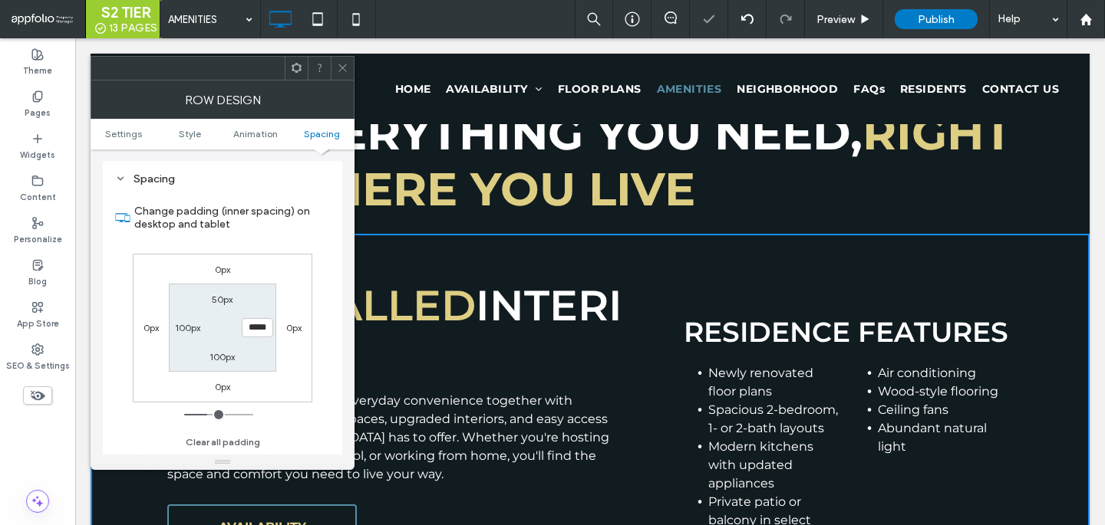
click at [343, 54] on div at bounding box center [590, 89] width 999 height 71
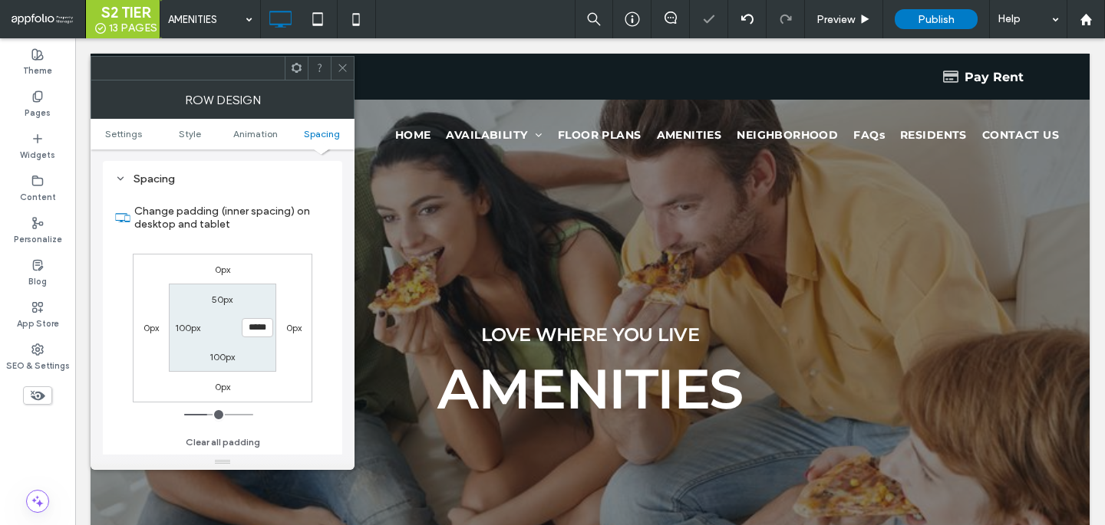
scroll to position [0, 0]
click at [342, 70] on icon at bounding box center [343, 68] width 12 height 12
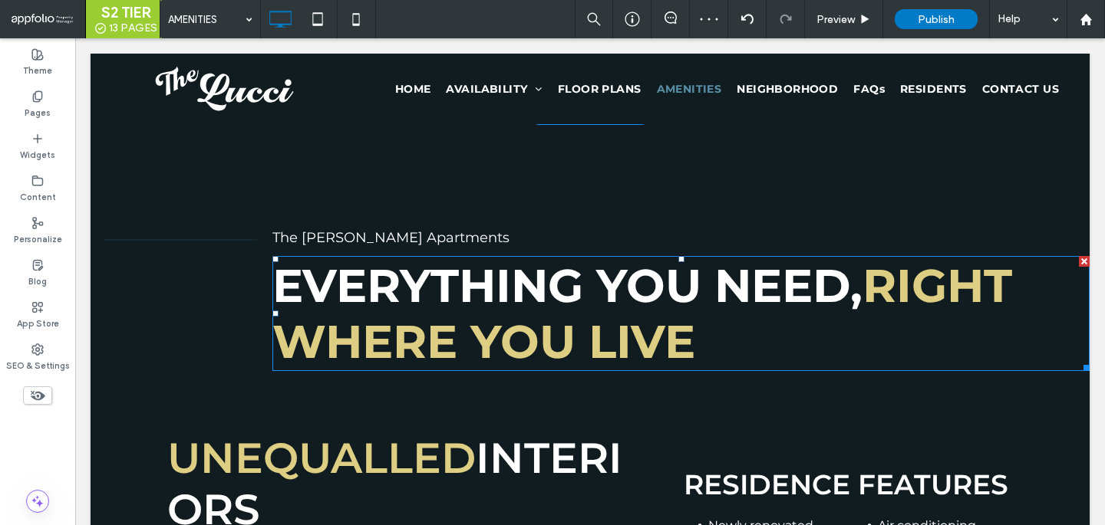
scroll to position [446, 0]
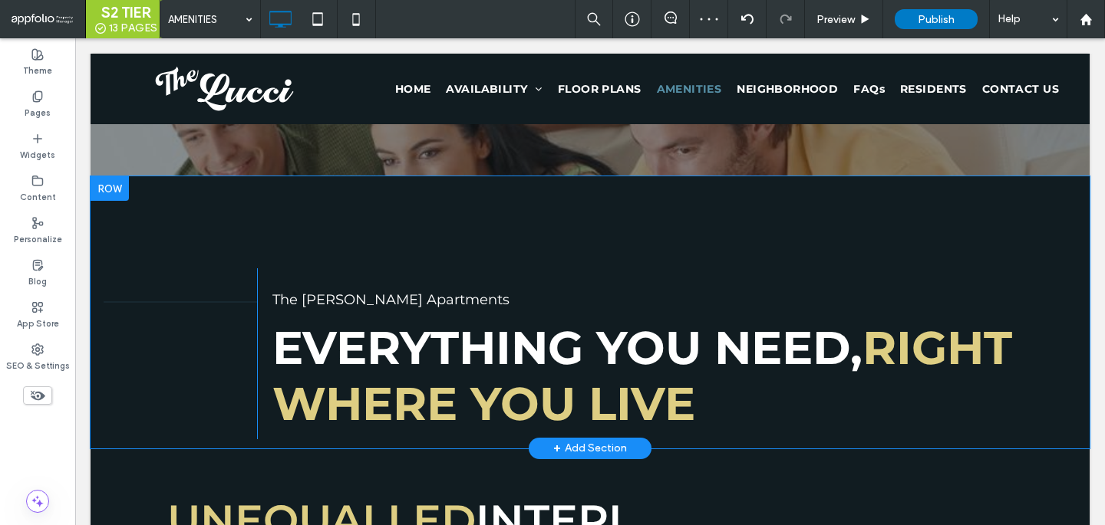
click at [307, 183] on div "Click To Paste The Lucci Apartments Everything You Need, Right Where You Live C…" at bounding box center [590, 312] width 999 height 272
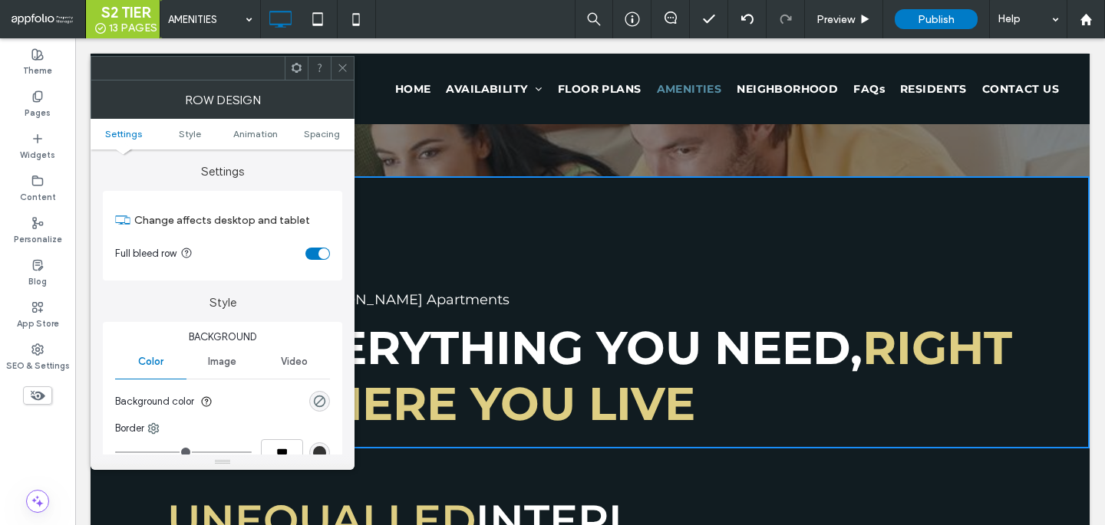
click at [322, 119] on ul "Settings Style Animation Spacing" at bounding box center [223, 134] width 264 height 31
click at [322, 132] on span "Spacing" at bounding box center [322, 134] width 36 height 12
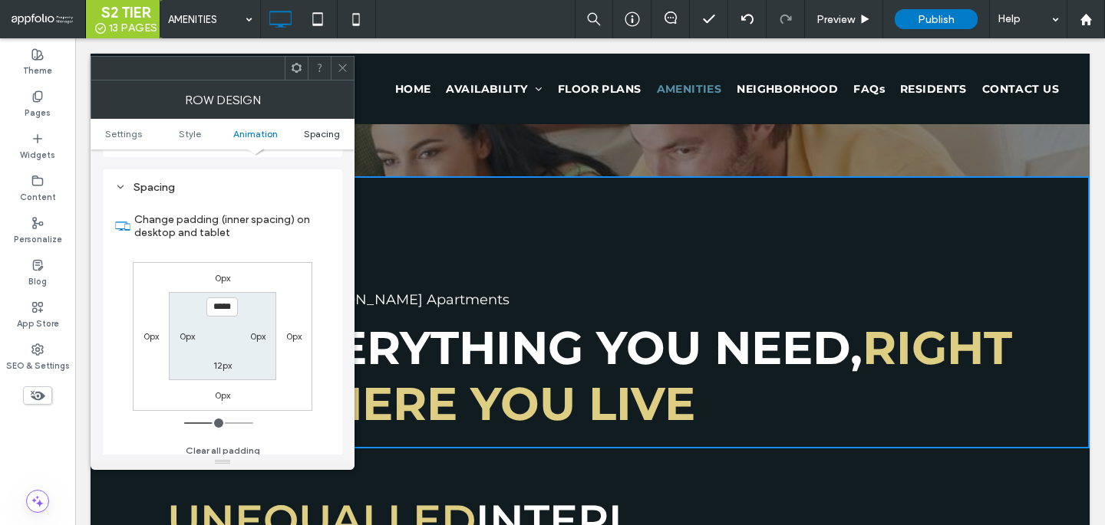
scroll to position [434, 0]
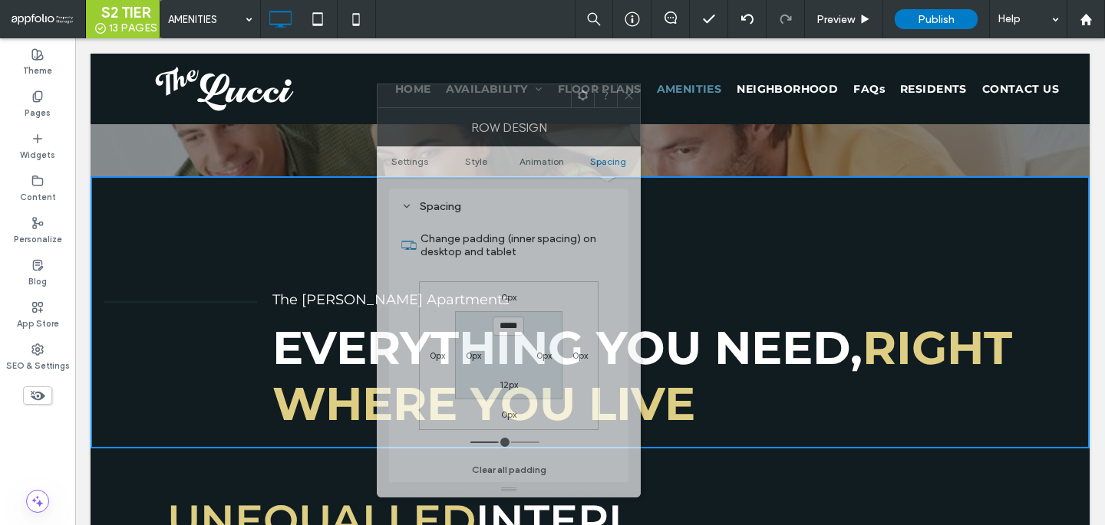
drag, startPoint x: 259, startPoint y: 72, endPoint x: 541, endPoint y: 97, distance: 283.4
click at [542, 97] on div at bounding box center [473, 95] width 193 height 23
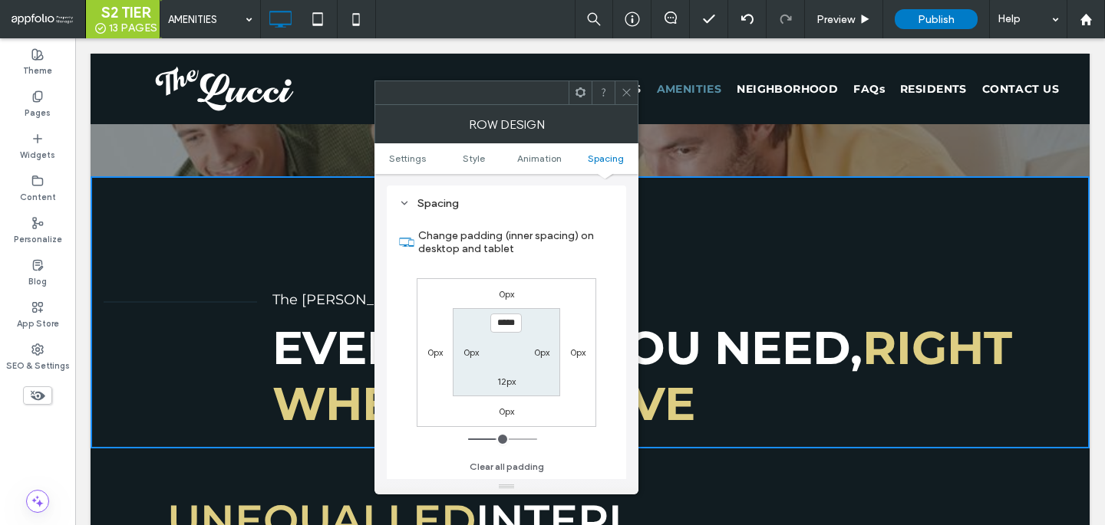
click at [544, 357] on label "0px" at bounding box center [541, 353] width 15 height 12
type input "*"
click at [626, 92] on use at bounding box center [626, 93] width 8 height 8
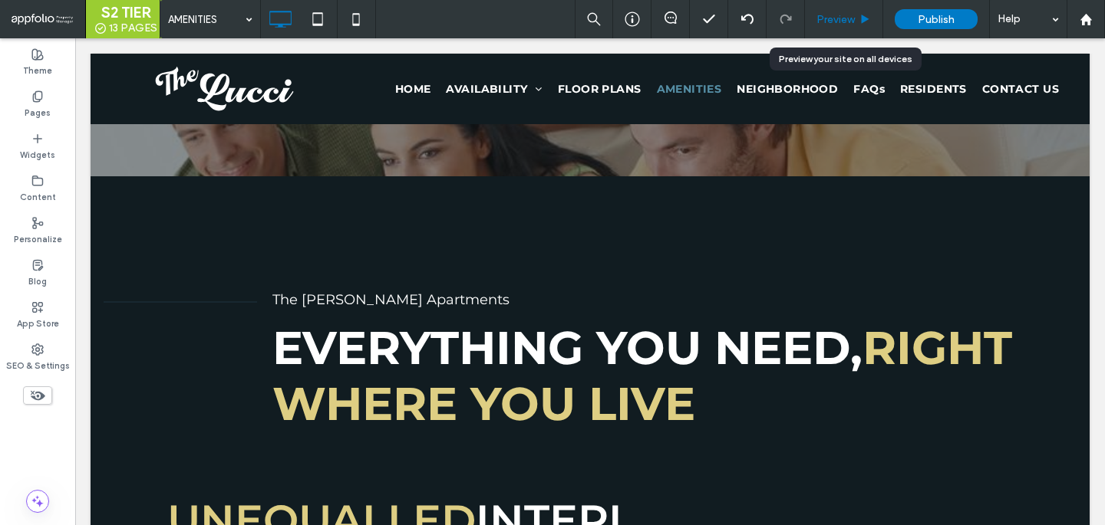
click at [814, 28] on div "Preview" at bounding box center [844, 19] width 78 height 38
click at [817, 21] on span "Preview" at bounding box center [835, 19] width 38 height 13
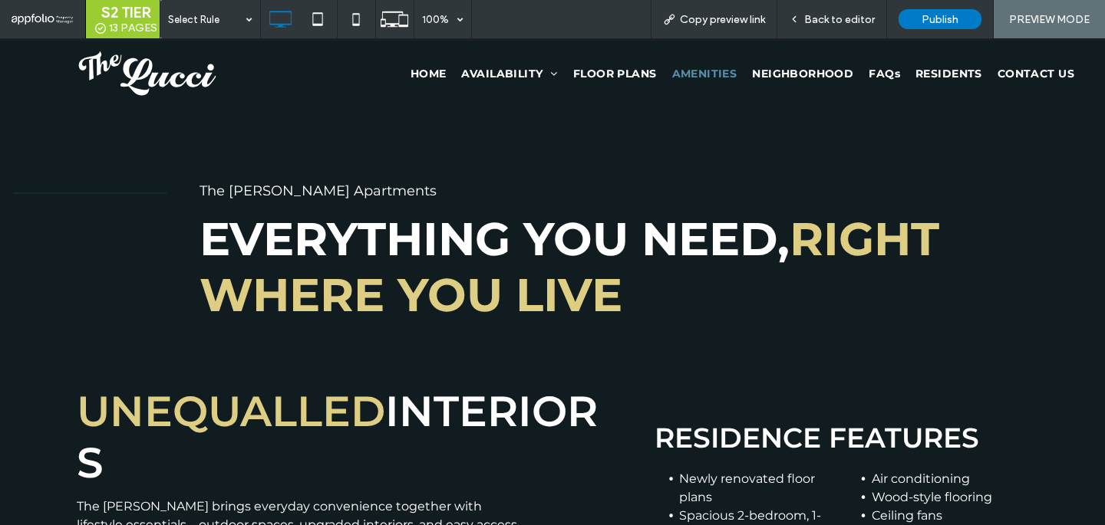
scroll to position [509, 0]
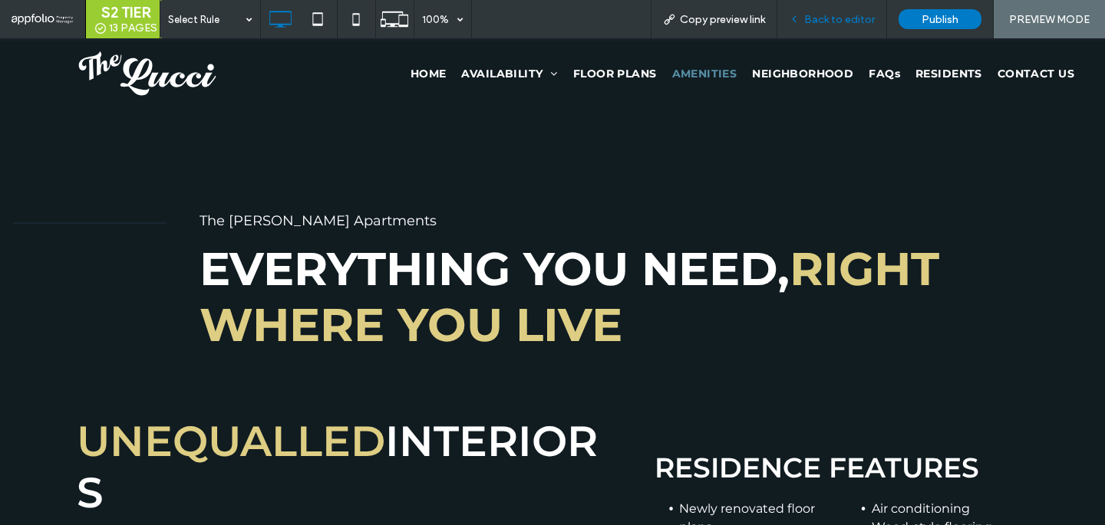
click at [841, 0] on div "Back to editor" at bounding box center [832, 19] width 110 height 38
click at [835, 18] on span "Back to editor" at bounding box center [839, 19] width 71 height 13
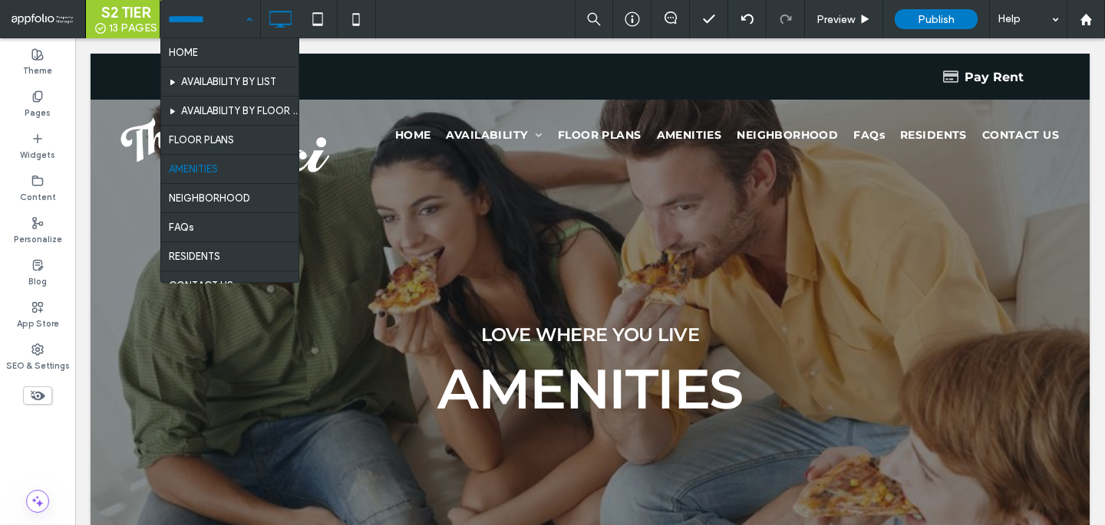
click at [220, 126] on hr at bounding box center [229, 125] width 137 height 1
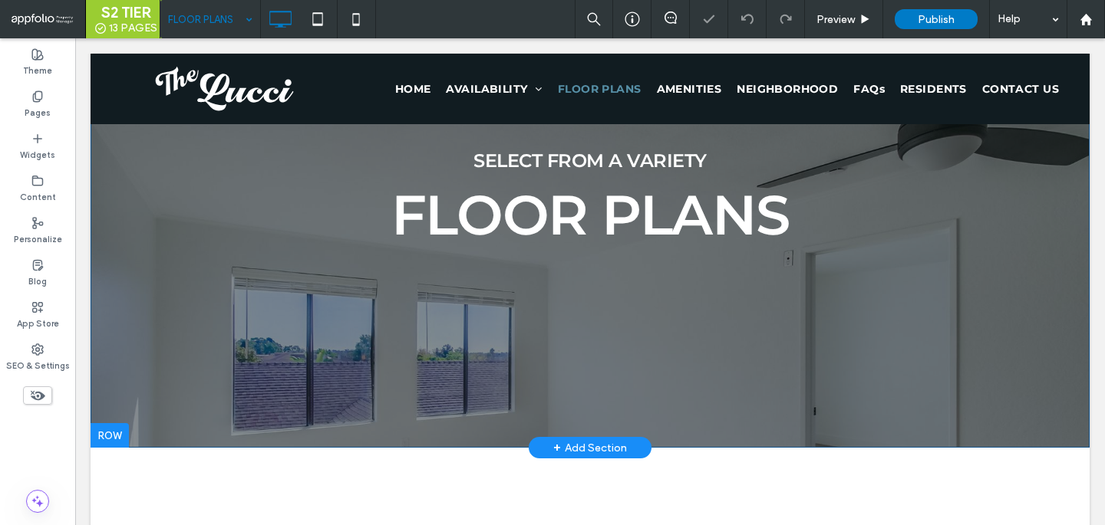
scroll to position [248, 0]
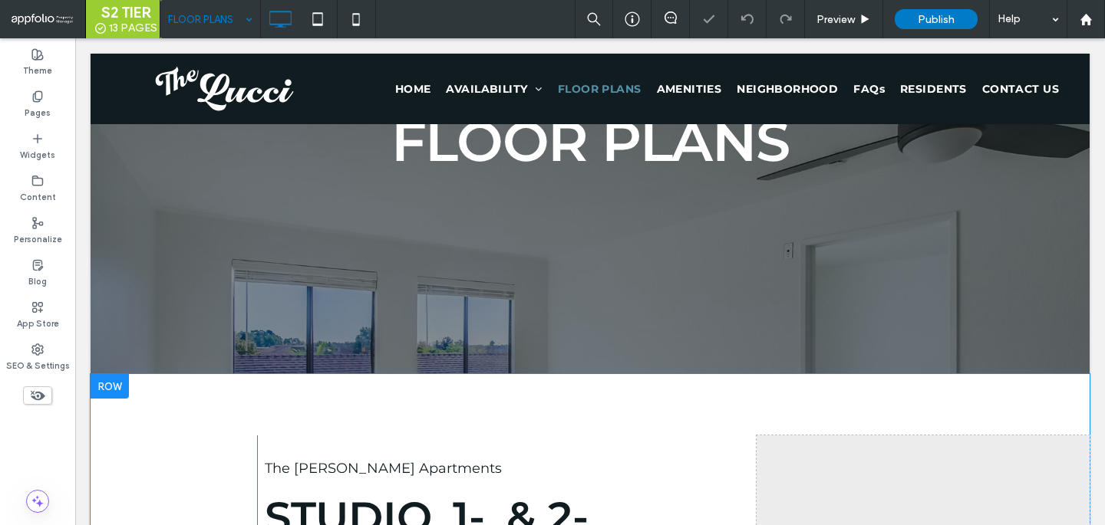
click at [326, 403] on div "Click To Paste The Lucci Apartments Studio, 1-, & 2-Bedroom Apartments Click To…" at bounding box center [590, 522] width 999 height 297
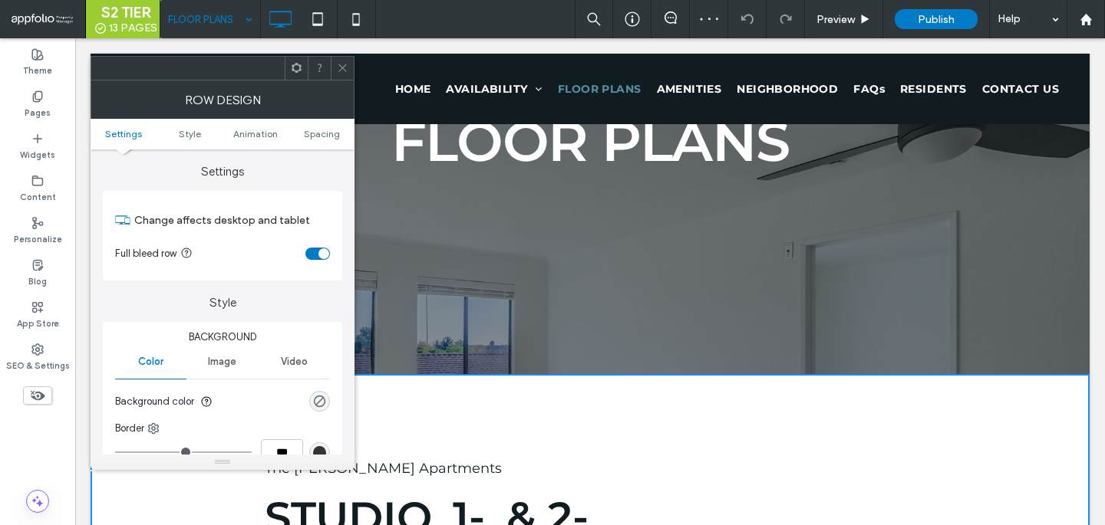
click at [337, 127] on ul "Settings Style Animation Spacing" at bounding box center [223, 134] width 264 height 31
click at [334, 132] on span "Spacing" at bounding box center [322, 134] width 36 height 12
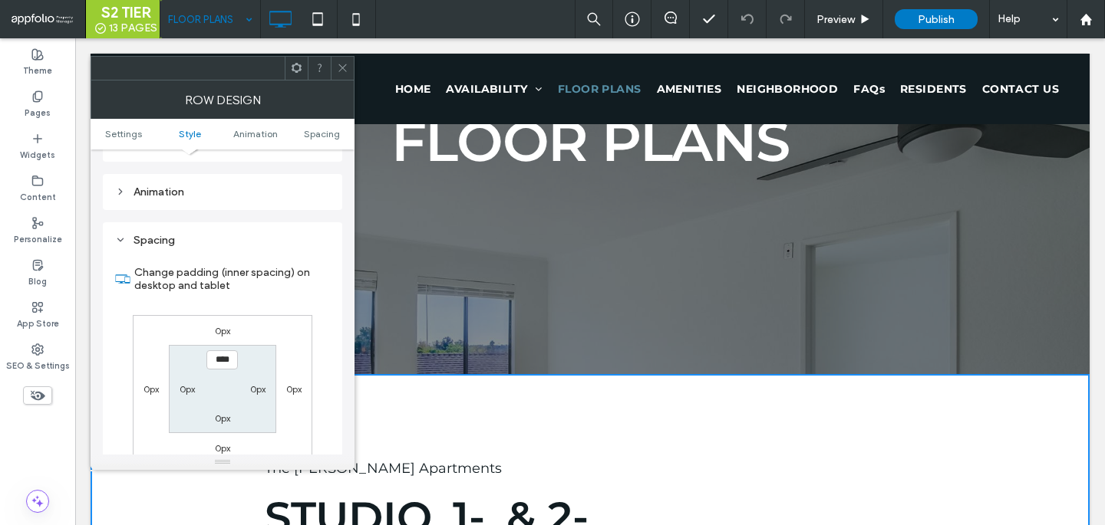
scroll to position [434, 0]
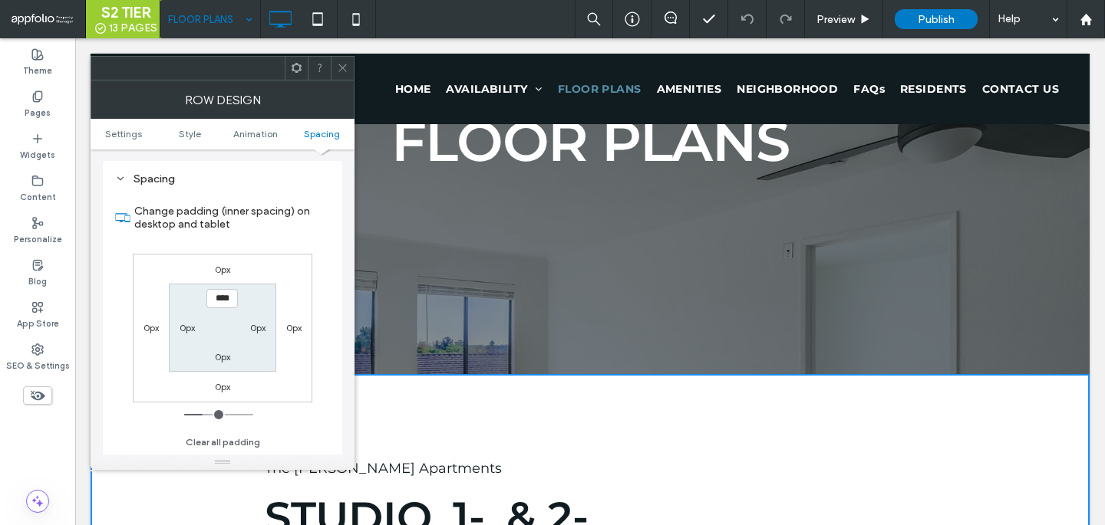
click at [344, 90] on div "Row Design" at bounding box center [223, 100] width 264 height 38
click at [344, 78] on span at bounding box center [343, 68] width 12 height 23
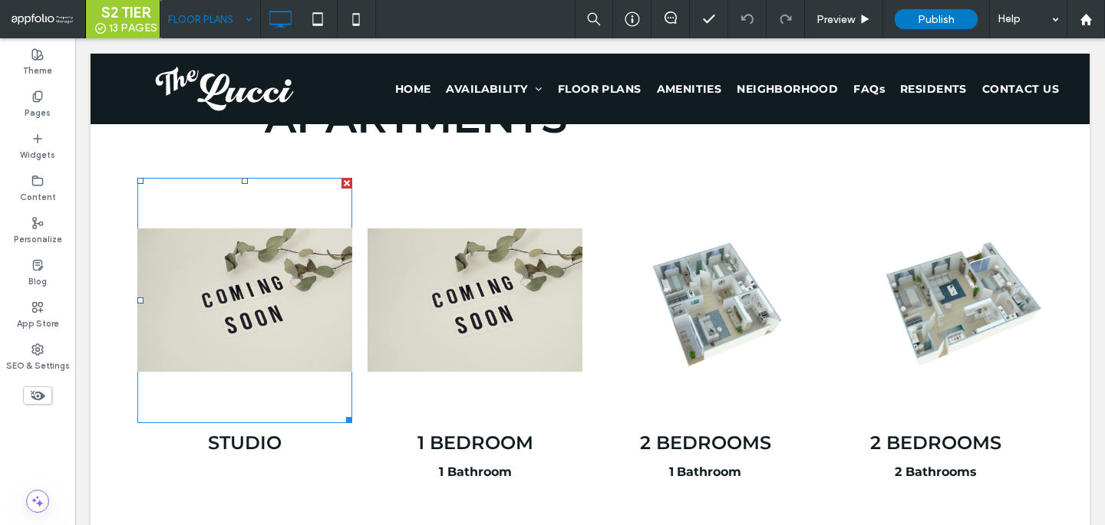
scroll to position [766, 0]
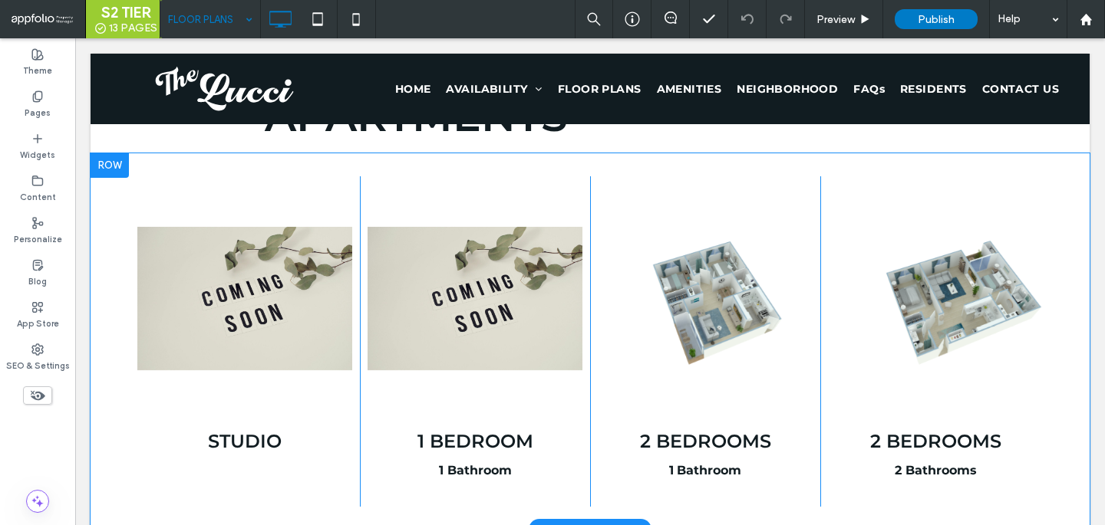
click at [144, 159] on div "Slide title Write your caption here Button STudio Click To Paste Slide title Wr…" at bounding box center [590, 341] width 999 height 377
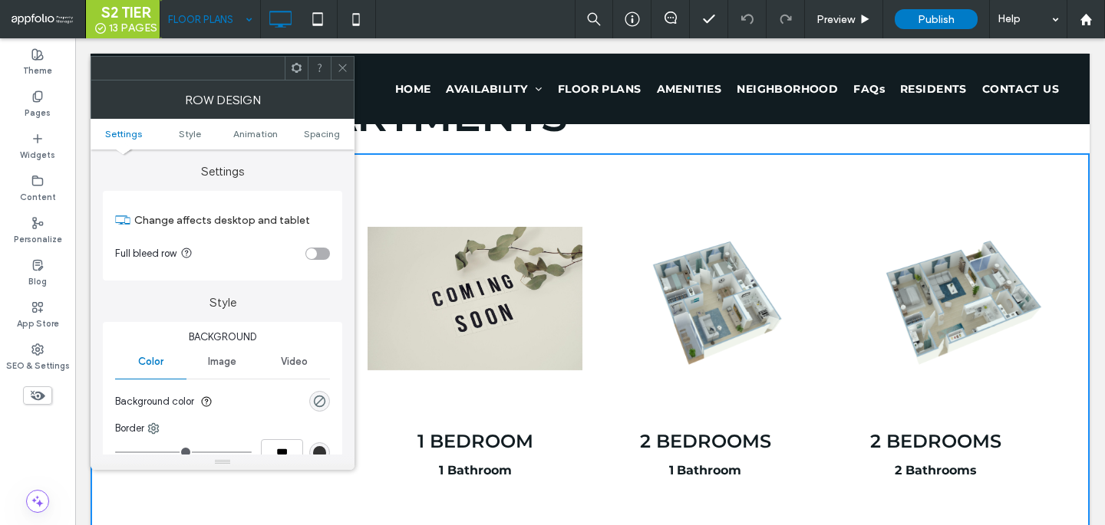
click at [314, 252] on div "toggle" at bounding box center [311, 254] width 11 height 11
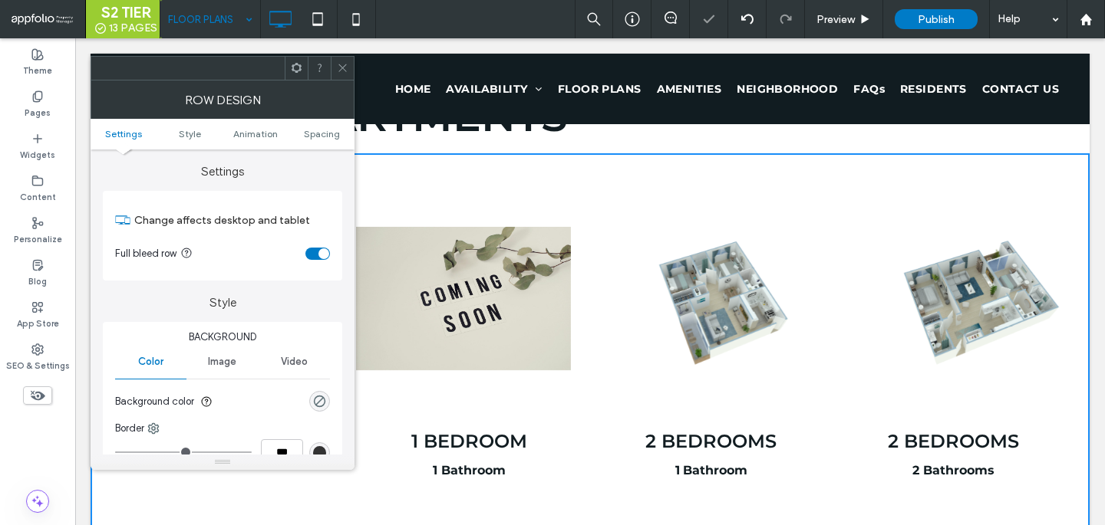
click at [327, 115] on div "Row Design" at bounding box center [223, 100] width 264 height 38
click at [320, 146] on ul "Settings Style Animation Spacing" at bounding box center [223, 134] width 264 height 31
click at [320, 136] on span "Spacing" at bounding box center [322, 134] width 36 height 12
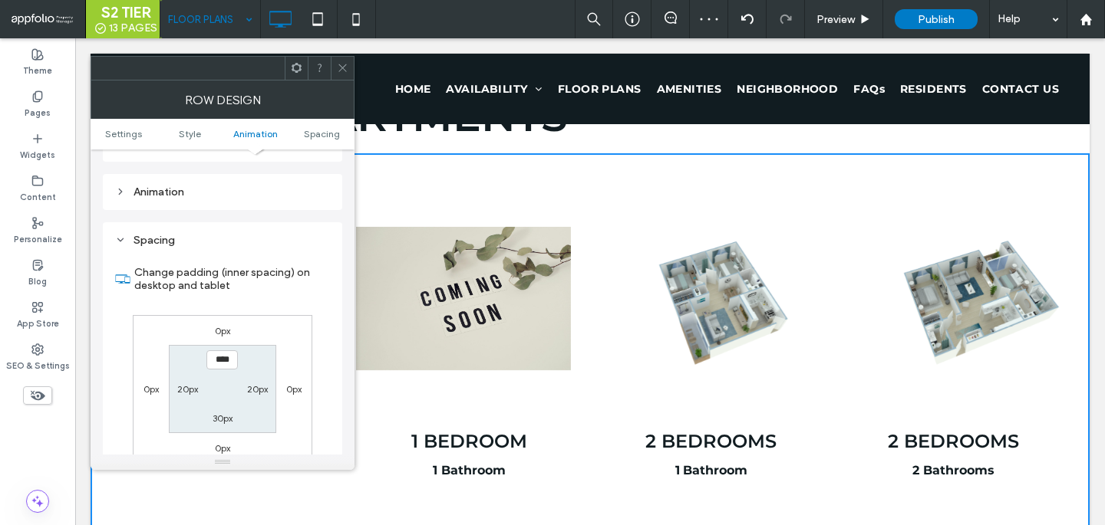
scroll to position [434, 0]
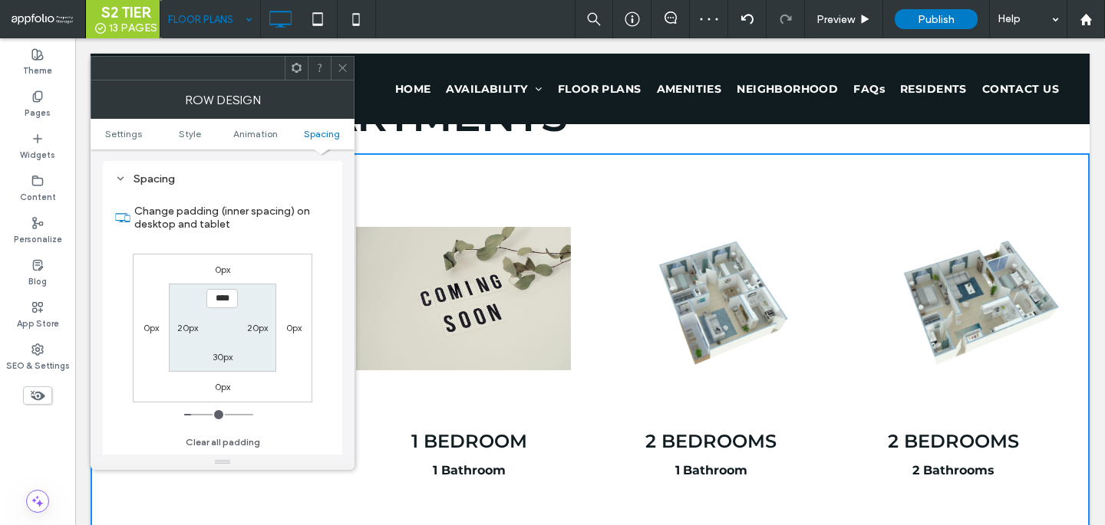
click at [346, 64] on icon at bounding box center [343, 68] width 12 height 12
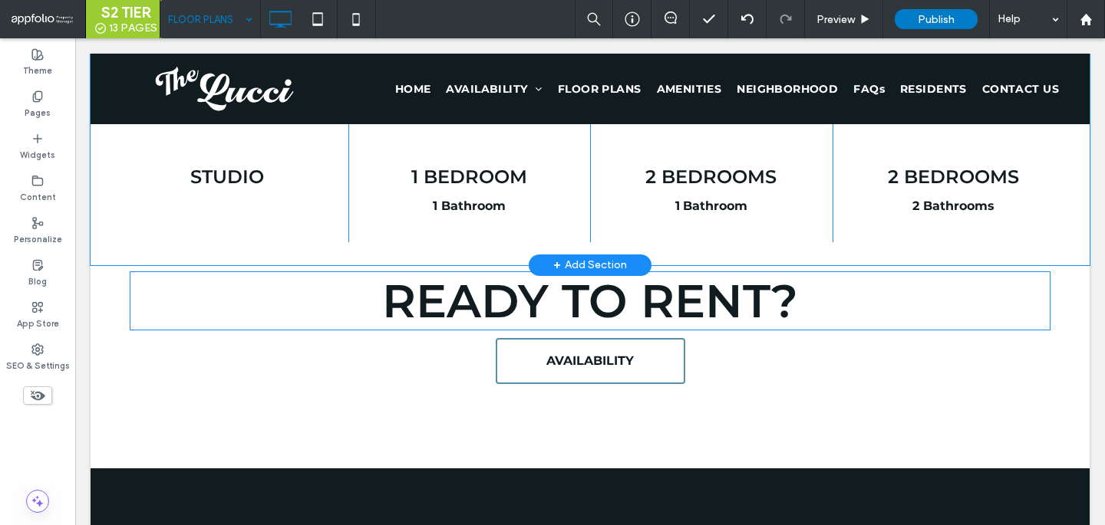
scroll to position [967, 0]
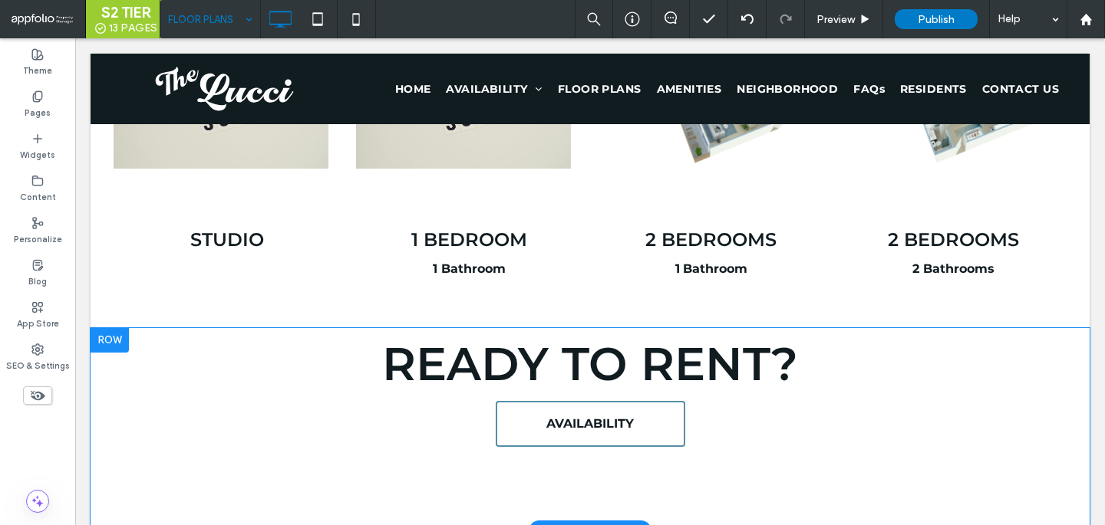
click at [818, 476] on div "Ready to rent? AVAILABILITY Click To Paste Row + Add Section" at bounding box center [590, 429] width 999 height 203
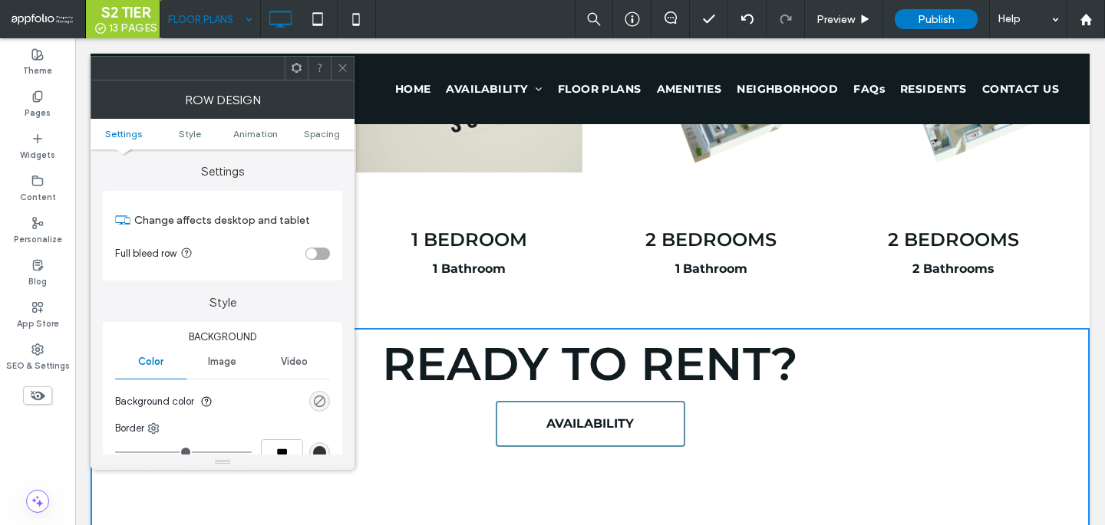
click at [322, 397] on div "rgba(0, 0, 0, 0)" at bounding box center [319, 401] width 13 height 13
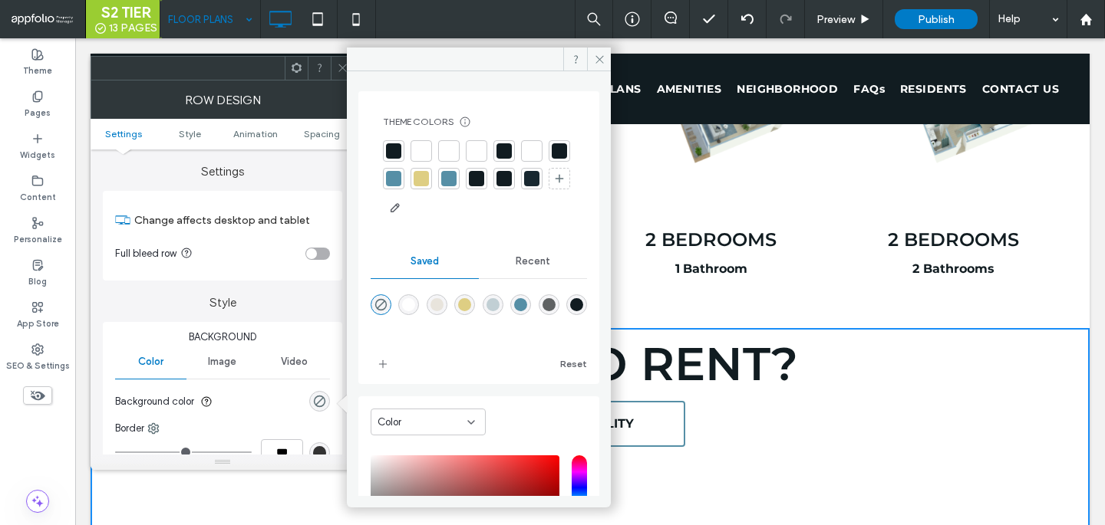
click at [318, 252] on div "toggle" at bounding box center [317, 254] width 25 height 12
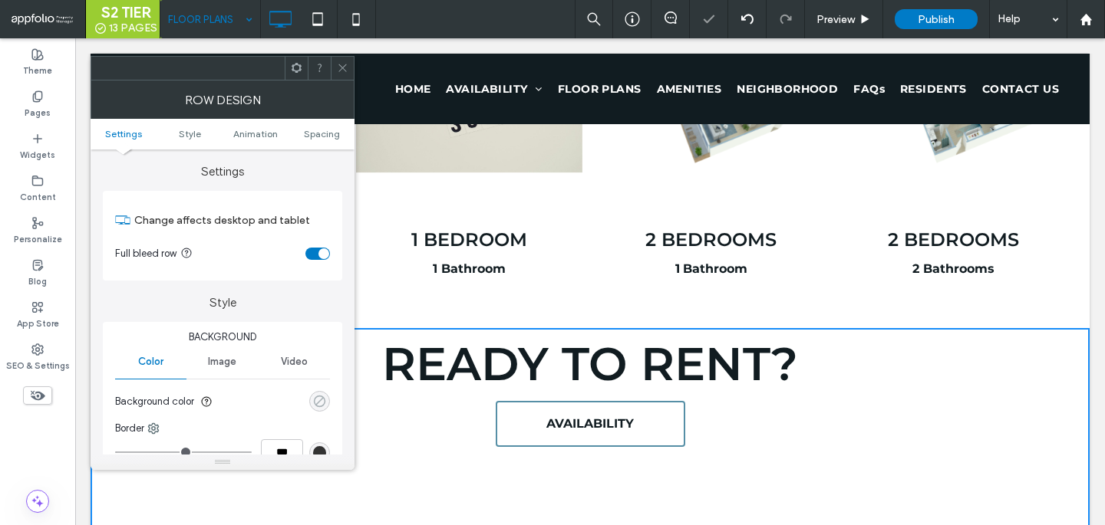
click at [318, 400] on div "rgba(0, 0, 0, 0)" at bounding box center [319, 401] width 13 height 13
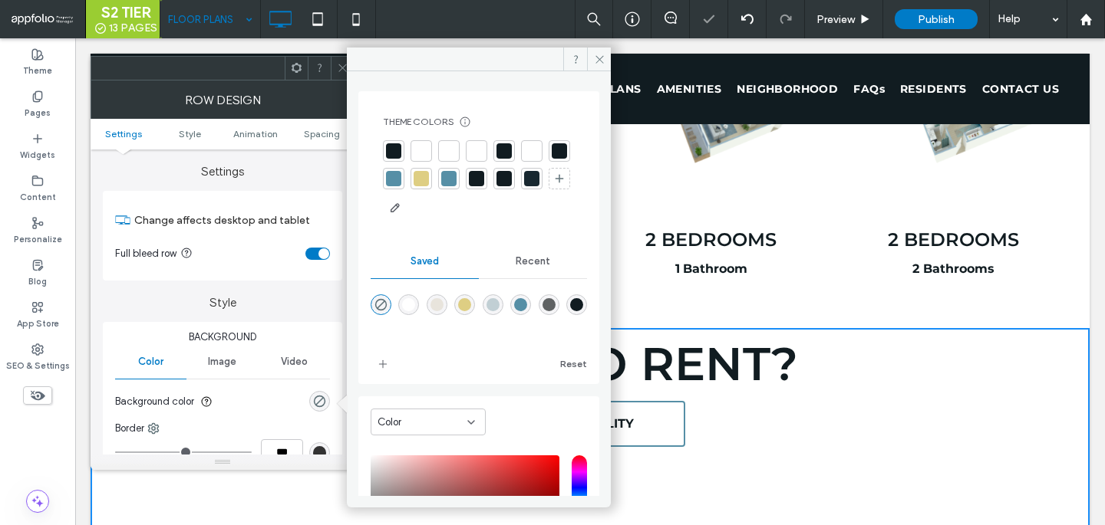
click at [521, 189] on div at bounding box center [531, 178] width 21 height 21
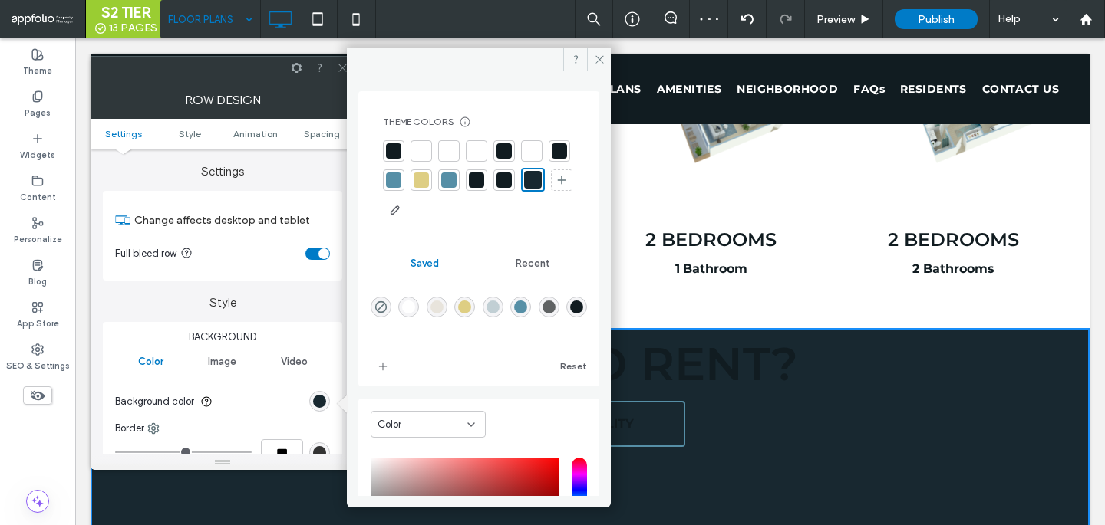
click at [338, 71] on icon at bounding box center [343, 68] width 12 height 12
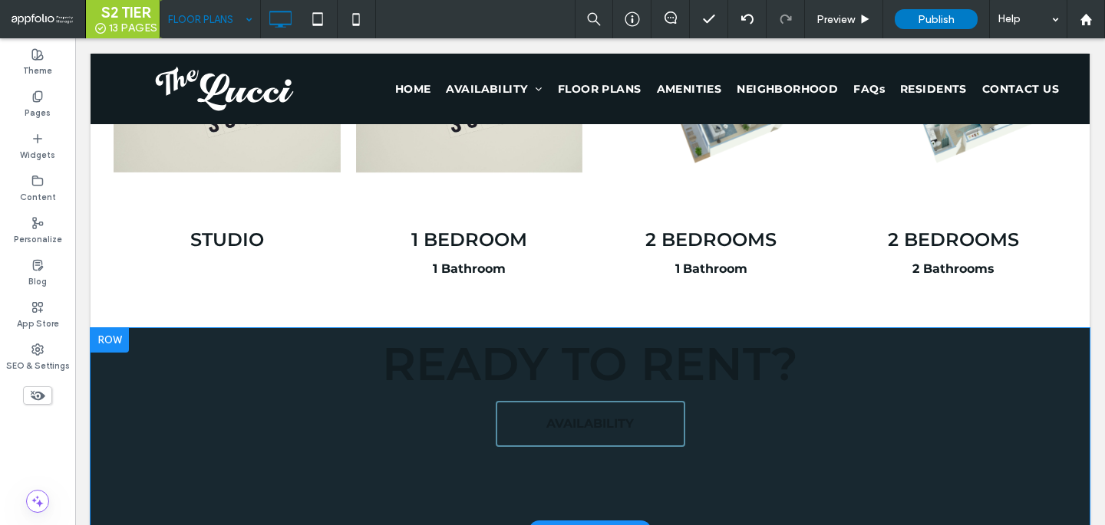
click at [815, 454] on div "Ready to rent? AVAILABILITY Click To Paste" at bounding box center [590, 391] width 968 height 127
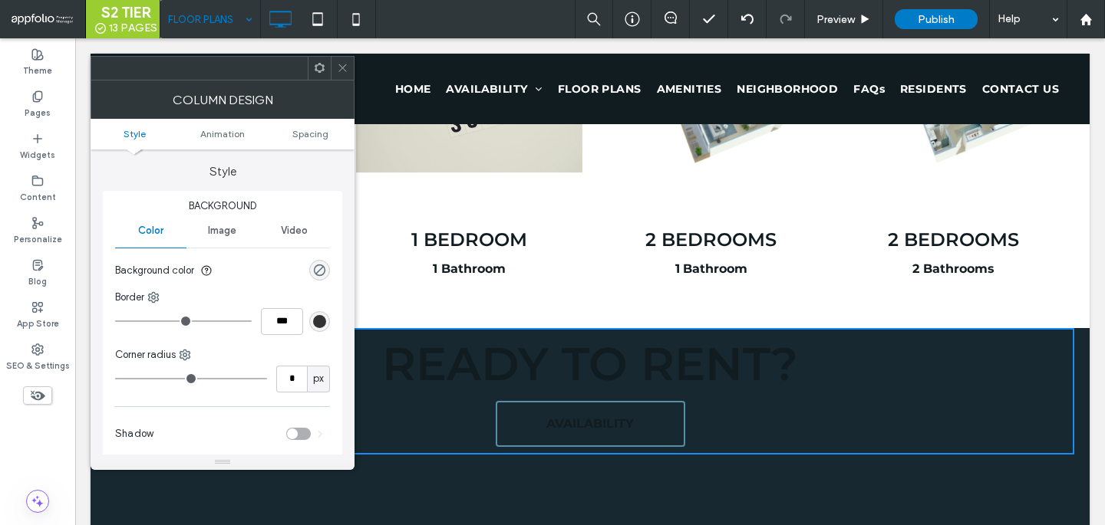
click at [347, 59] on span at bounding box center [343, 68] width 12 height 23
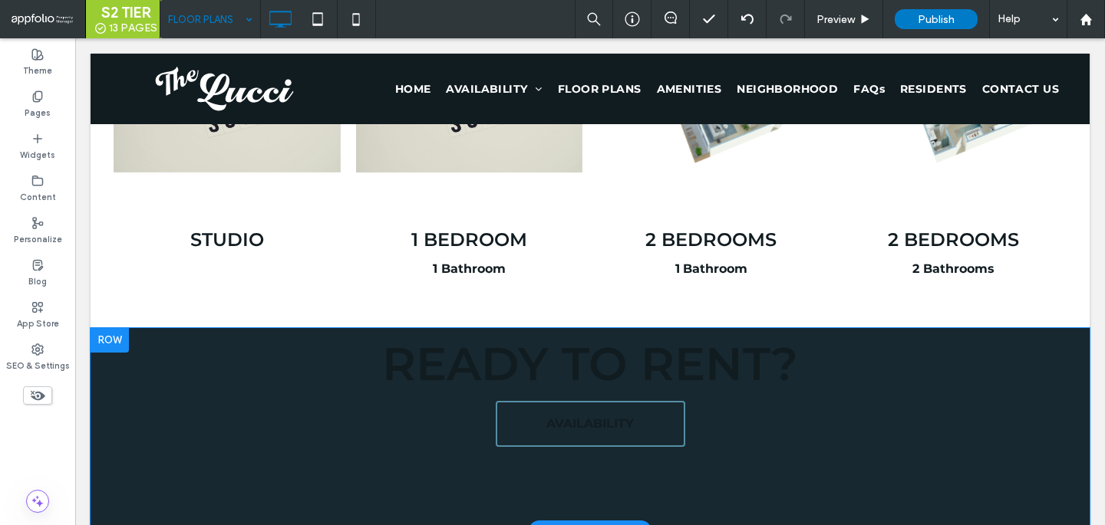
click at [187, 483] on div "Ready to rent? AVAILABILITY Click To Paste Row + Add Section" at bounding box center [590, 429] width 999 height 203
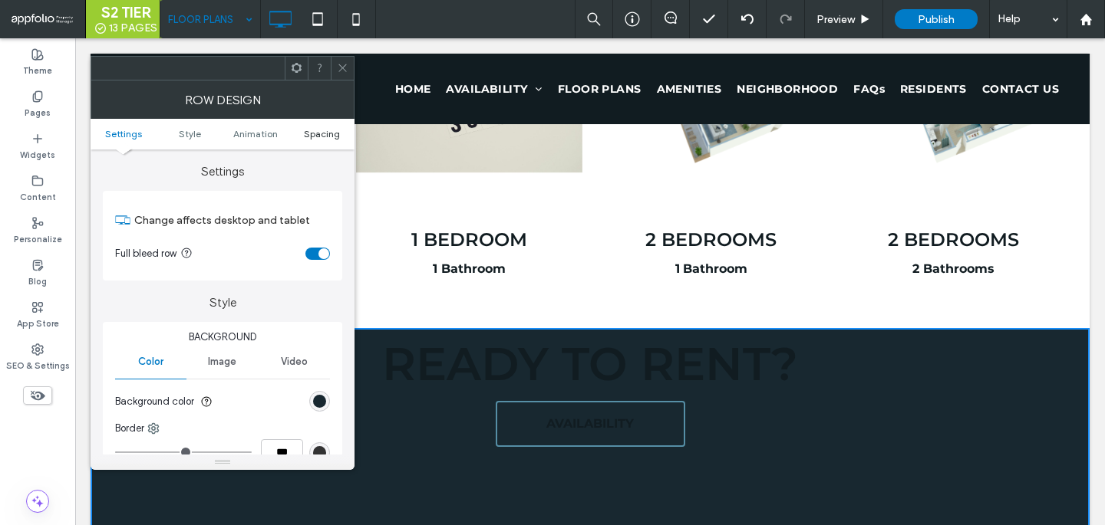
click at [315, 130] on span "Spacing" at bounding box center [322, 134] width 36 height 12
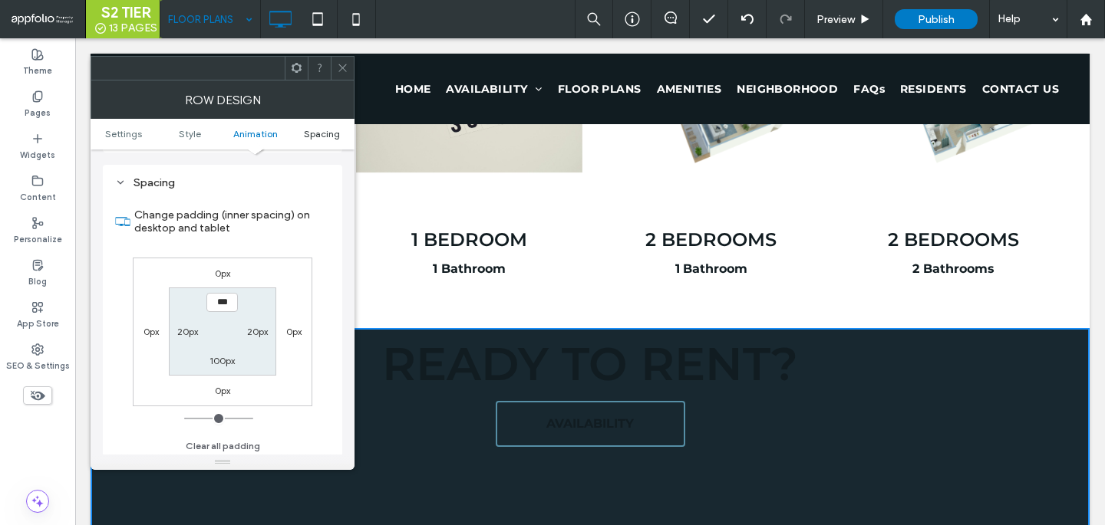
scroll to position [434, 0]
type input "***"
type input "**"
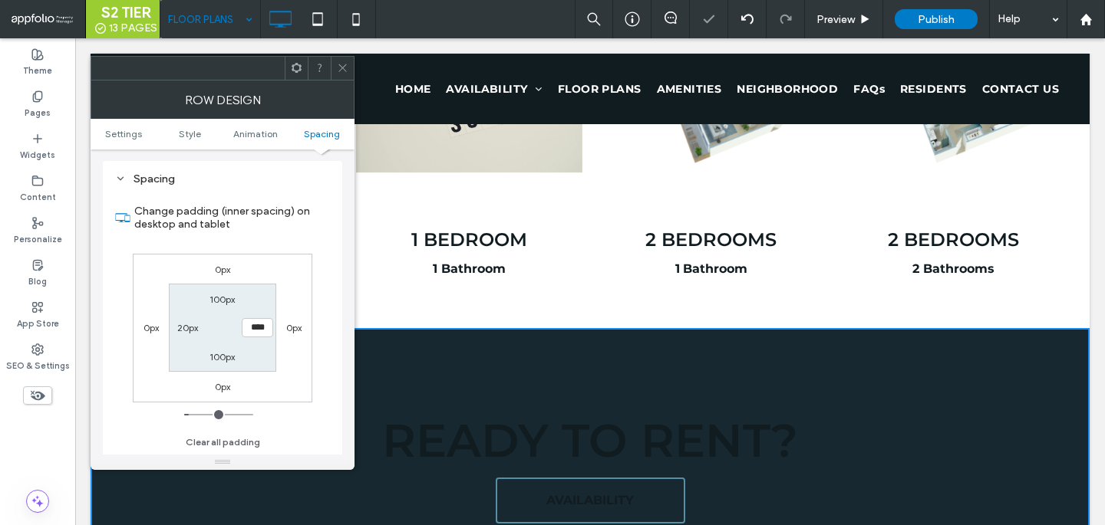
click at [346, 64] on use at bounding box center [342, 68] width 8 height 8
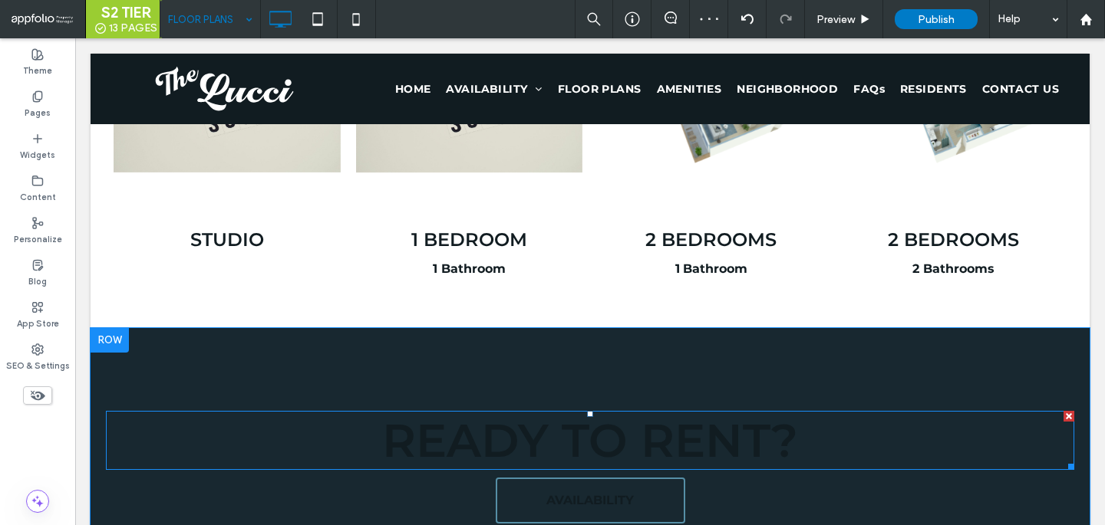
click at [611, 413] on span "Ready to rent?" at bounding box center [590, 441] width 416 height 56
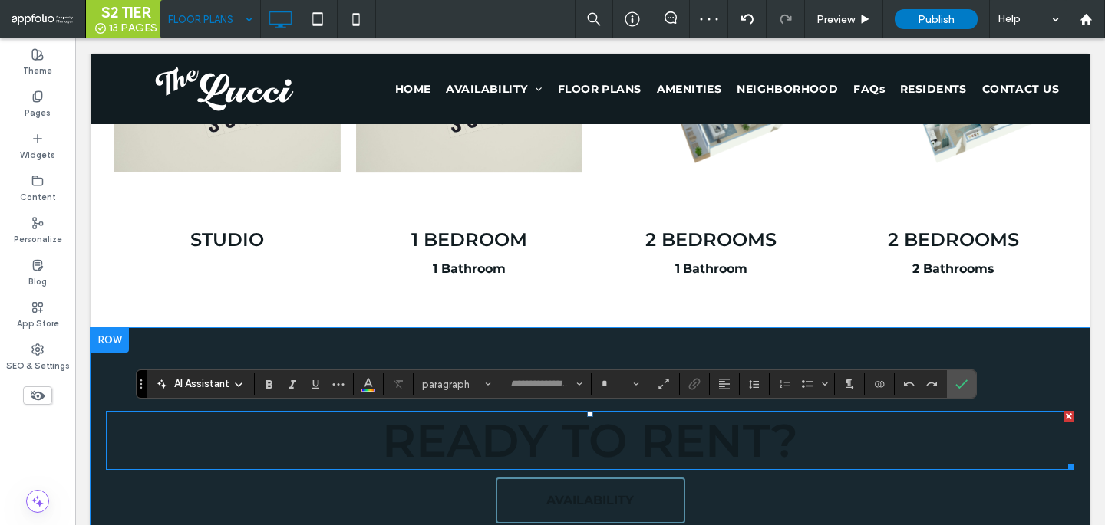
type input "**********"
type input "**"
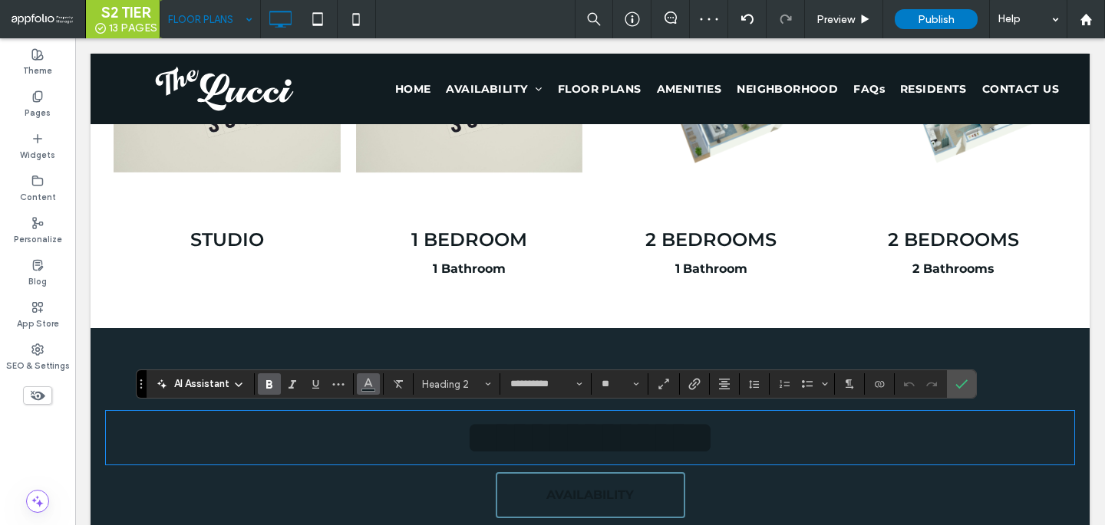
click at [368, 386] on icon "Color" at bounding box center [368, 383] width 12 height 12
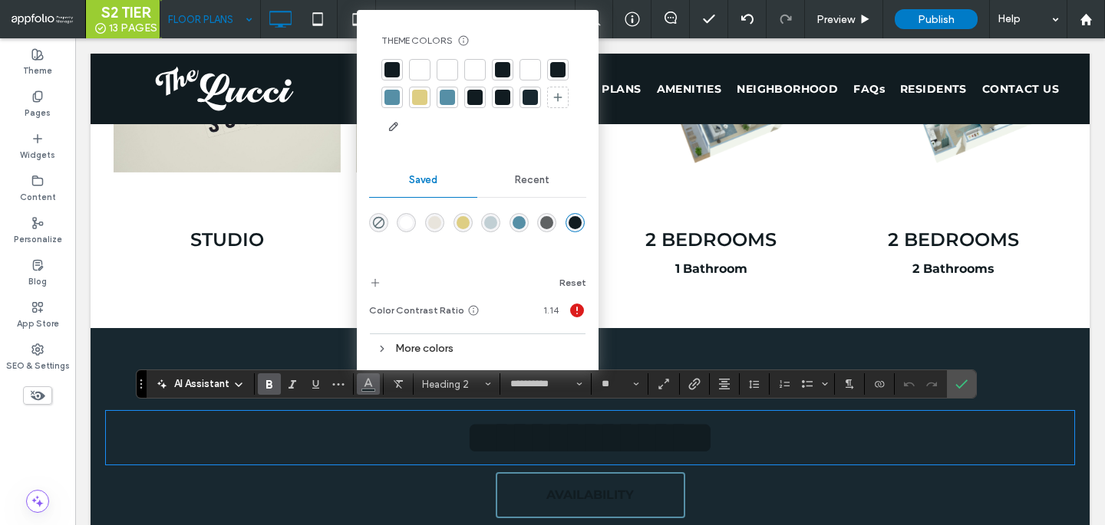
click at [473, 80] on div at bounding box center [474, 69] width 21 height 21
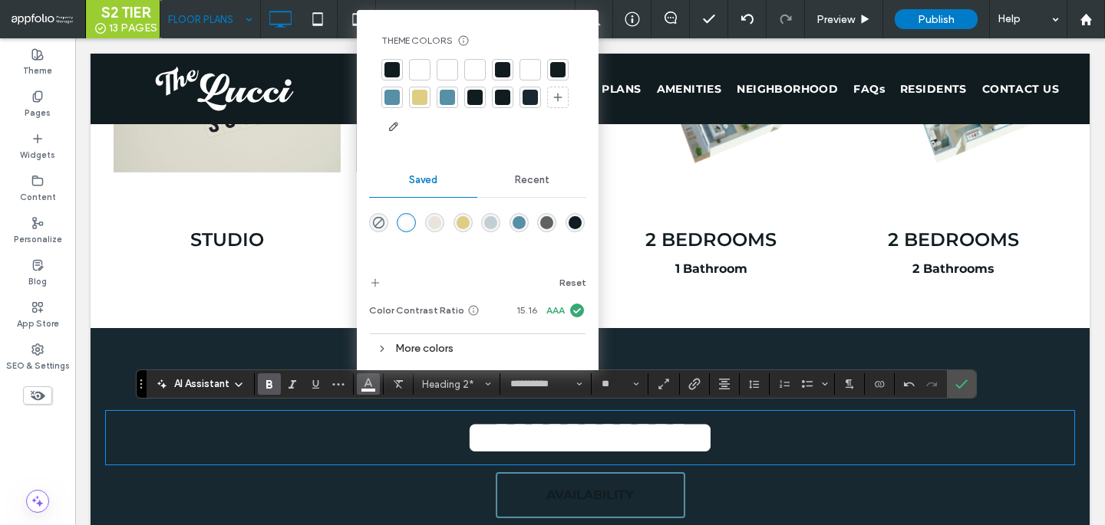
click at [574, 427] on span "**********" at bounding box center [590, 438] width 249 height 46
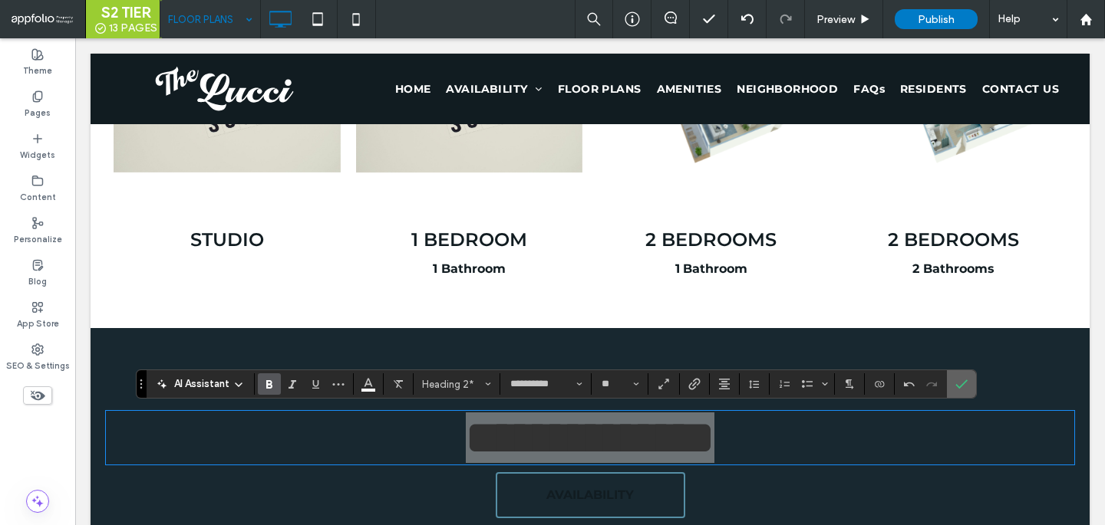
click at [968, 384] on label "Confirm" at bounding box center [961, 385] width 23 height 28
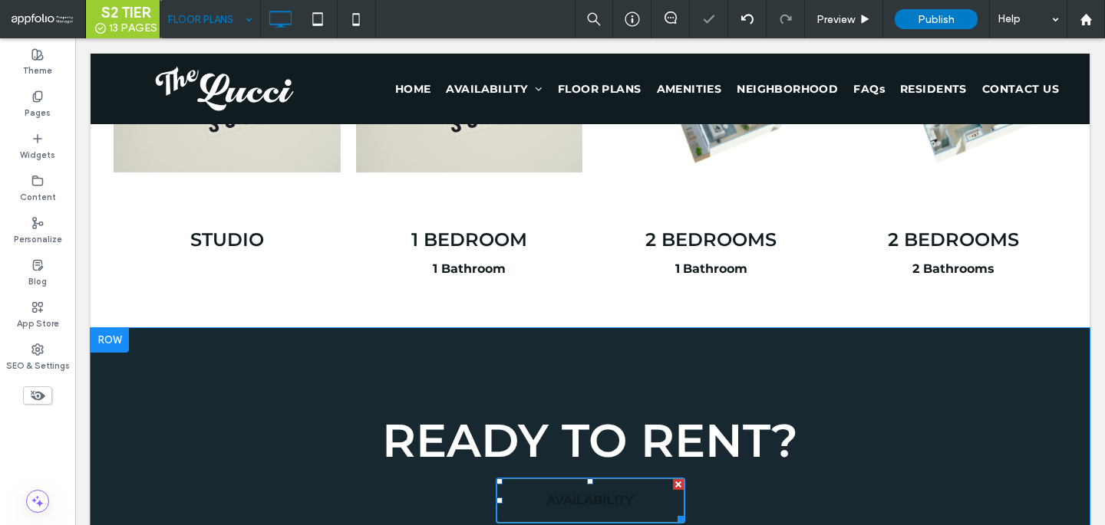
click at [603, 481] on link "AVAILABILITY" at bounding box center [590, 501] width 189 height 46
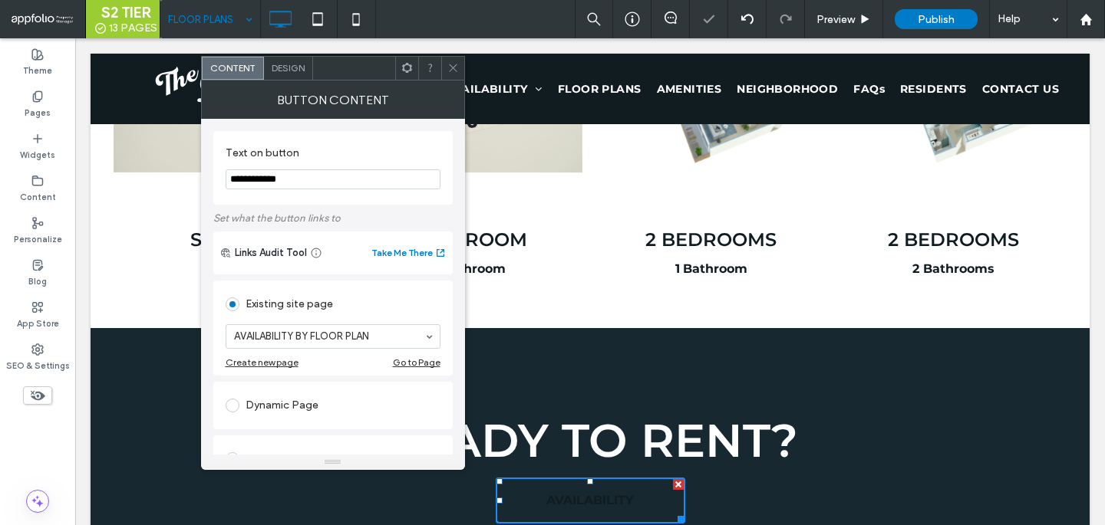
click at [294, 61] on div "Design" at bounding box center [288, 68] width 49 height 23
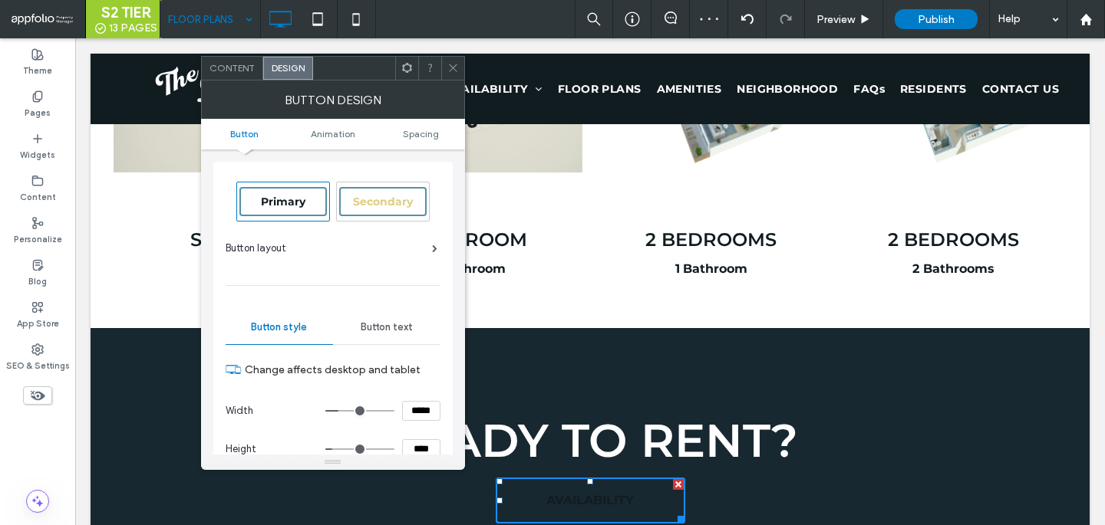
click at [414, 205] on div "Secondary" at bounding box center [382, 201] width 87 height 29
click at [443, 66] on div at bounding box center [452, 68] width 23 height 23
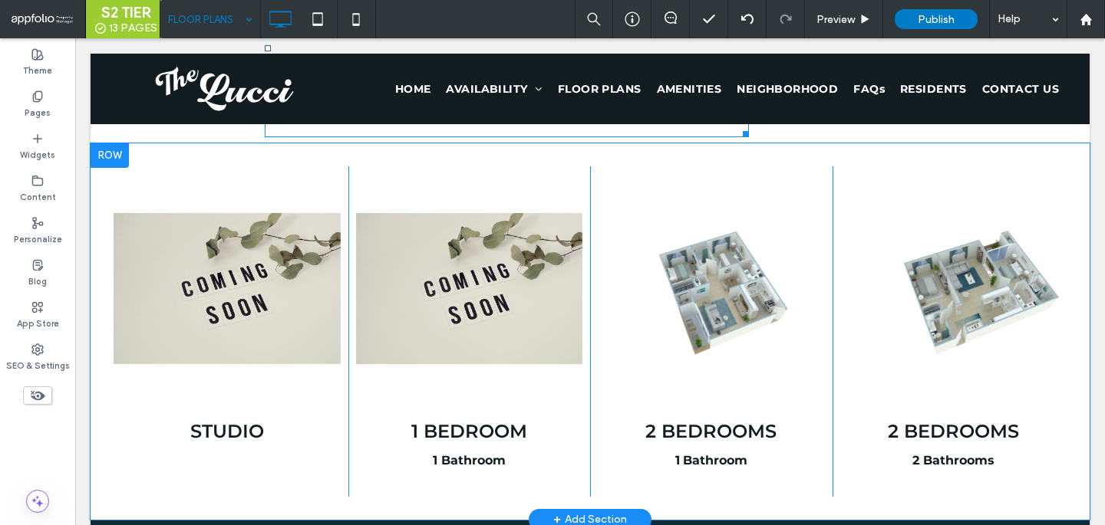
scroll to position [826, 0]
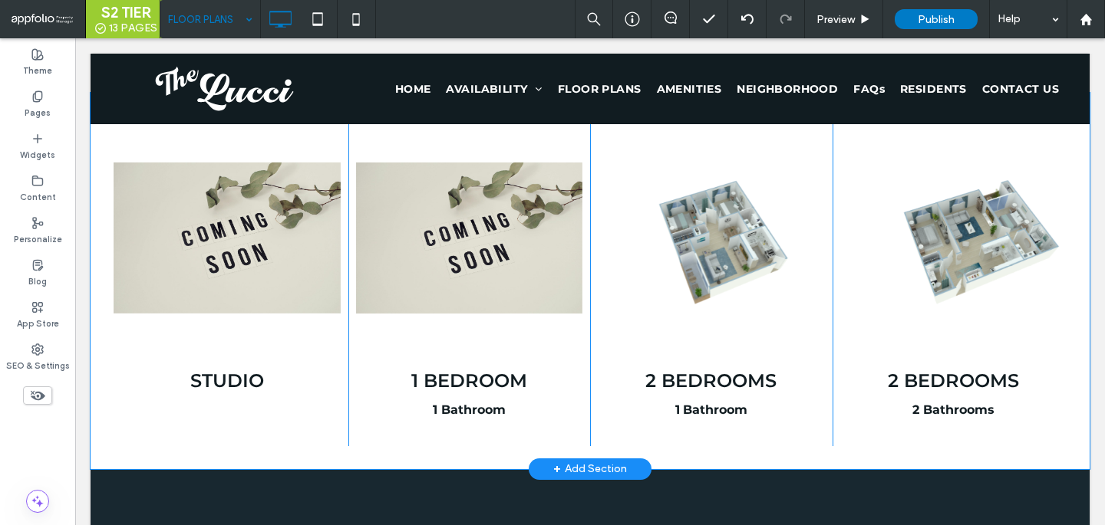
click at [358, 450] on div "Slide title Write your caption here Button STudio Click To Paste Slide title Wr…" at bounding box center [590, 281] width 999 height 377
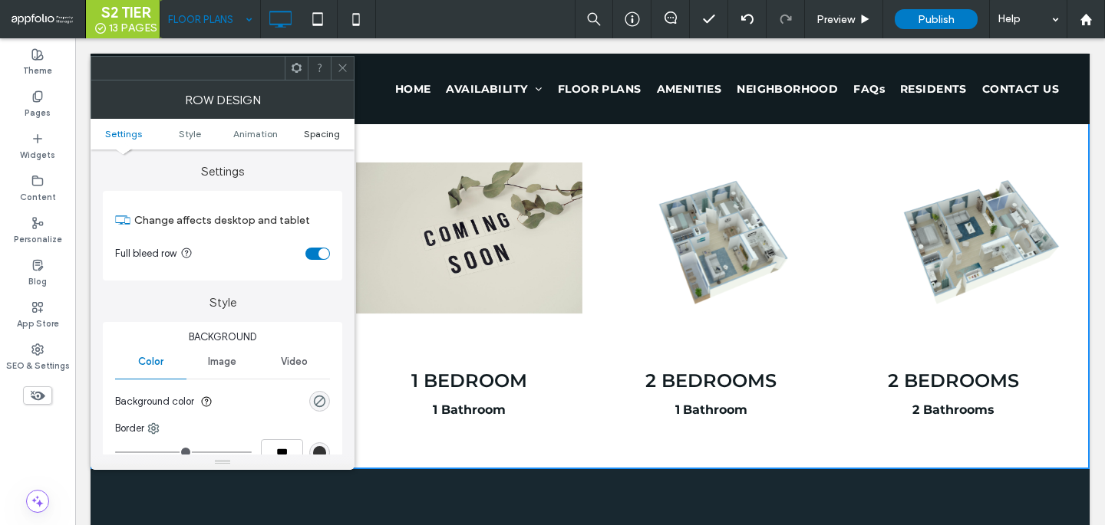
click at [310, 139] on span "Spacing" at bounding box center [322, 134] width 36 height 12
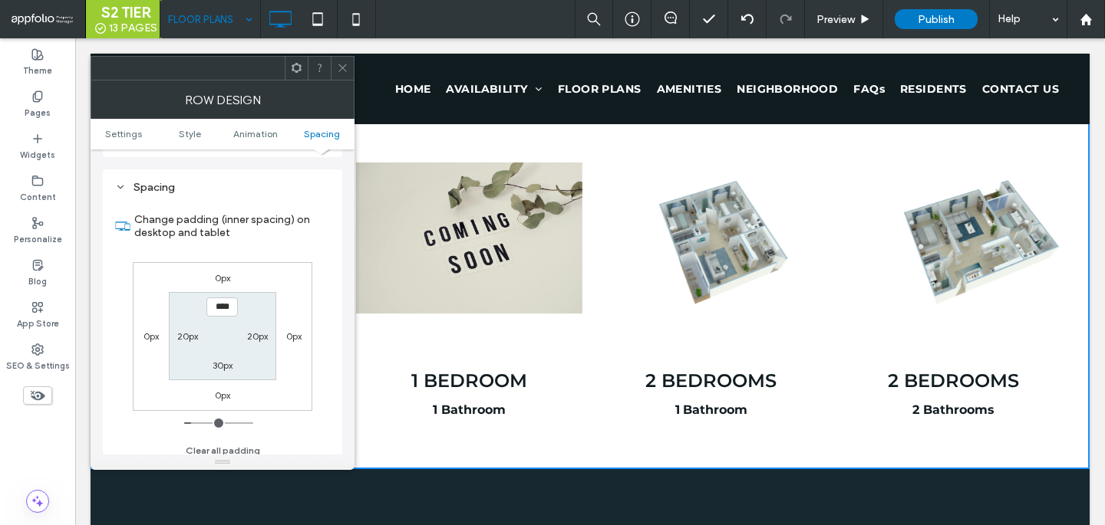
scroll to position [434, 0]
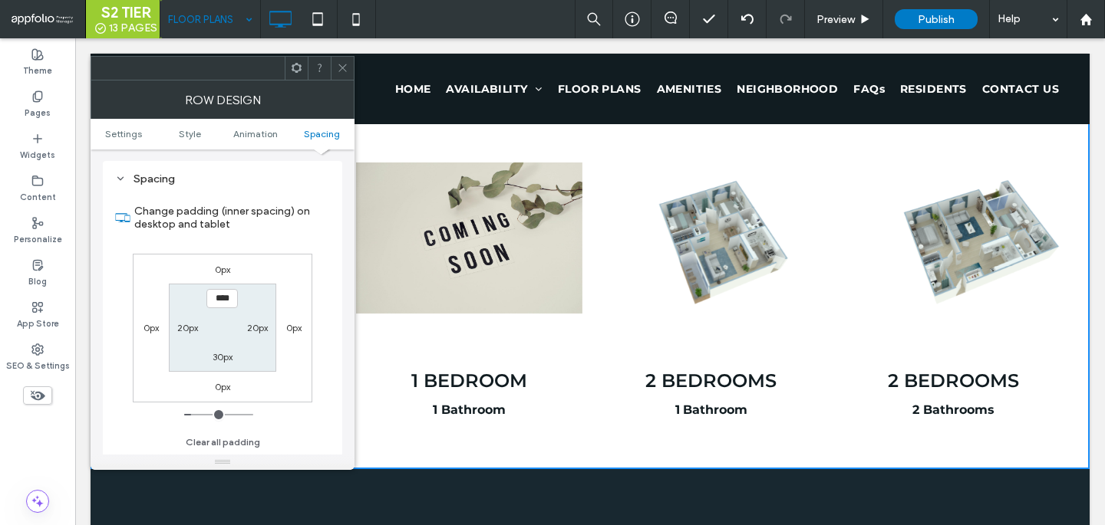
click at [227, 354] on label "30px" at bounding box center [222, 357] width 20 height 12
type input "***"
type input "*****"
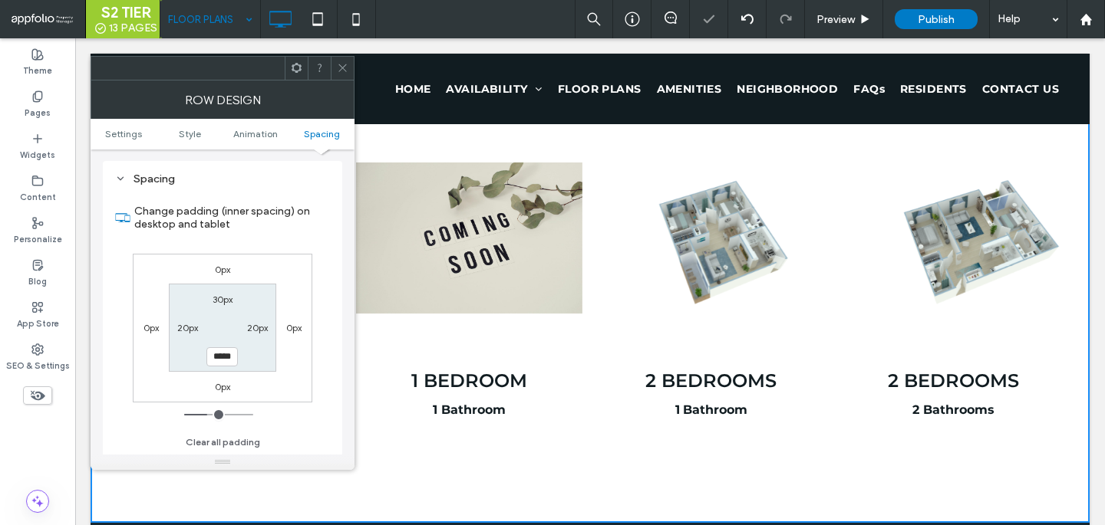
click at [341, 66] on icon at bounding box center [343, 68] width 12 height 12
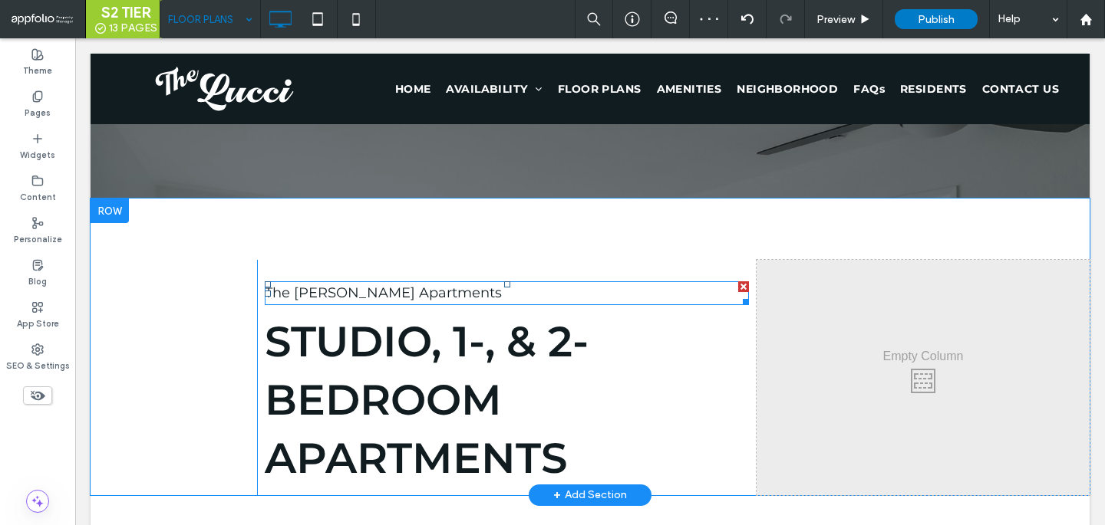
scroll to position [428, 0]
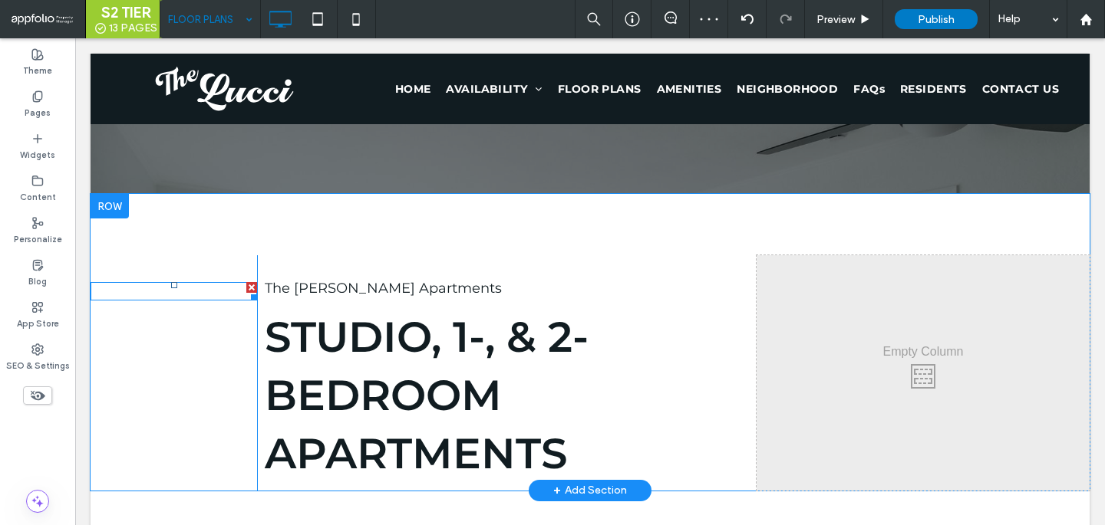
click at [203, 291] on hr at bounding box center [174, 291] width 166 height 3
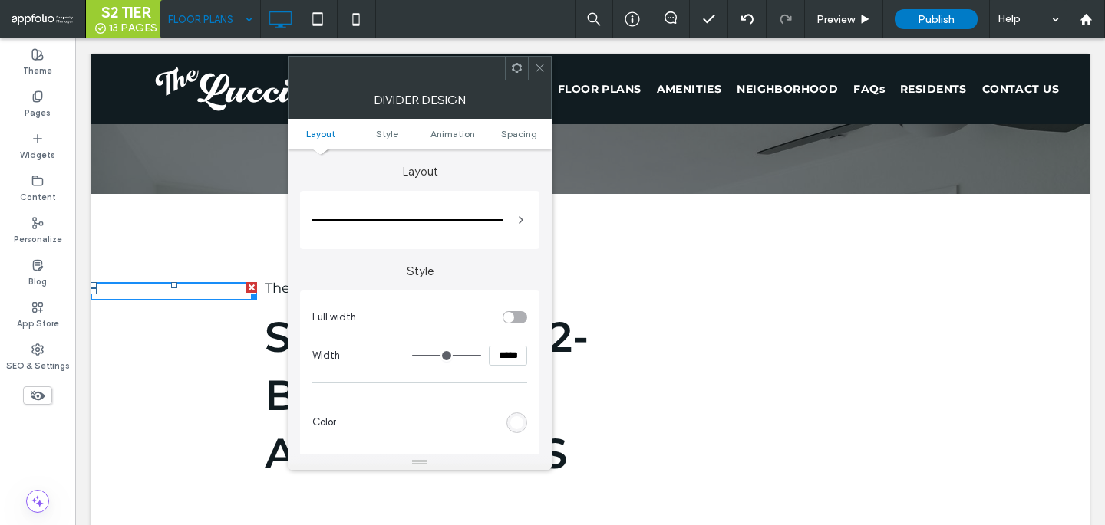
click at [514, 422] on div "rgb(255, 255, 255)" at bounding box center [516, 423] width 13 height 13
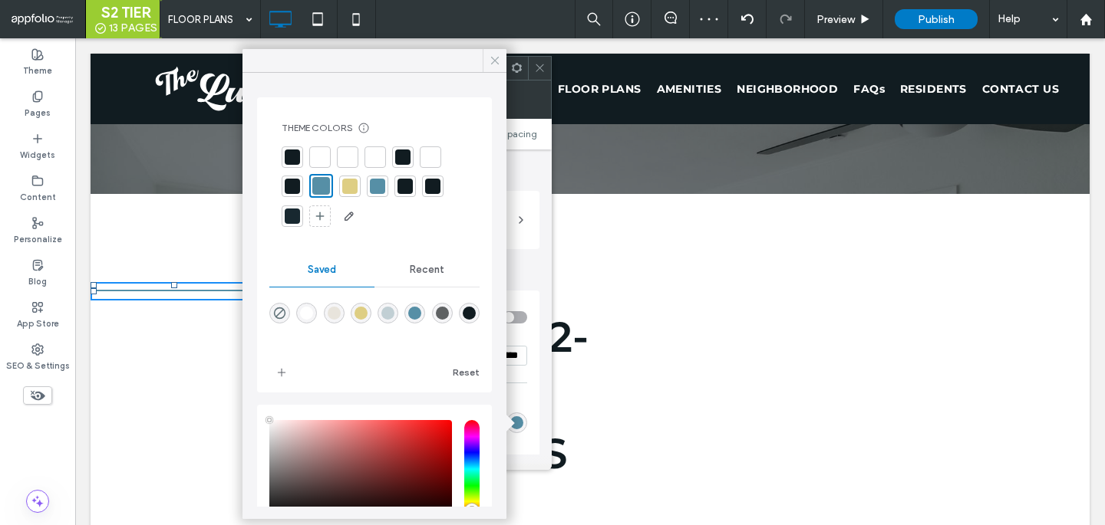
click at [500, 64] on icon at bounding box center [495, 61] width 14 height 14
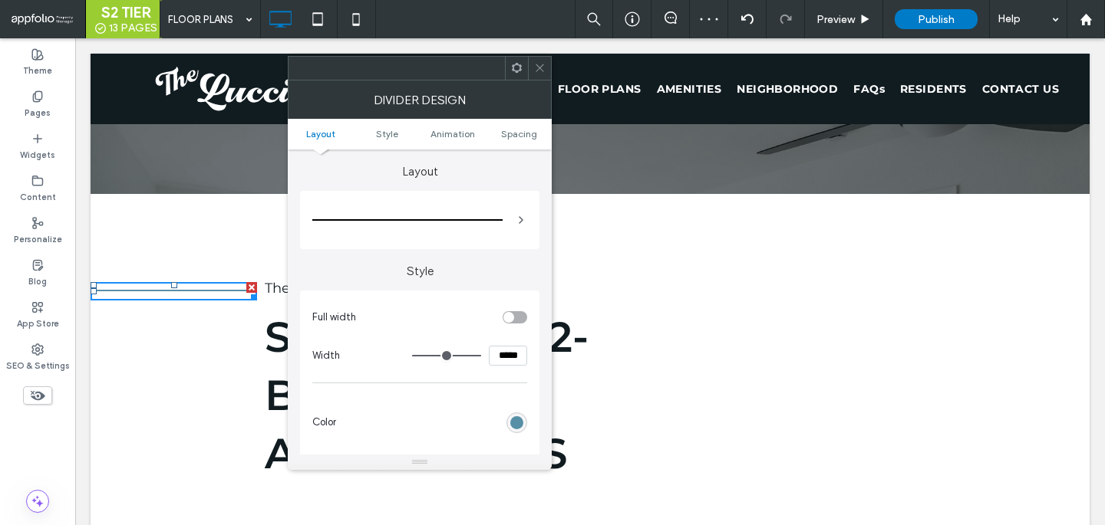
click at [540, 74] on span at bounding box center [540, 68] width 12 height 23
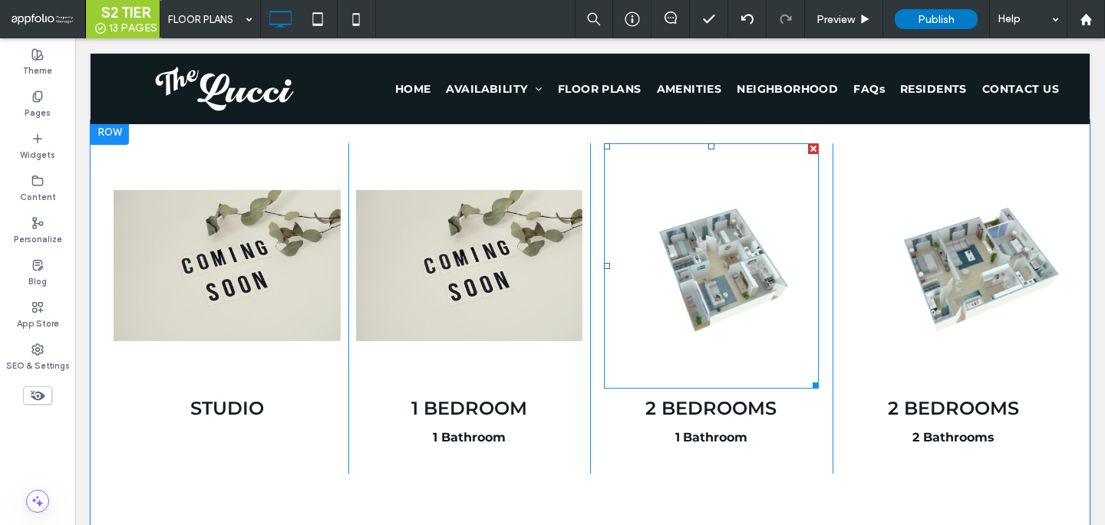
scroll to position [776, 0]
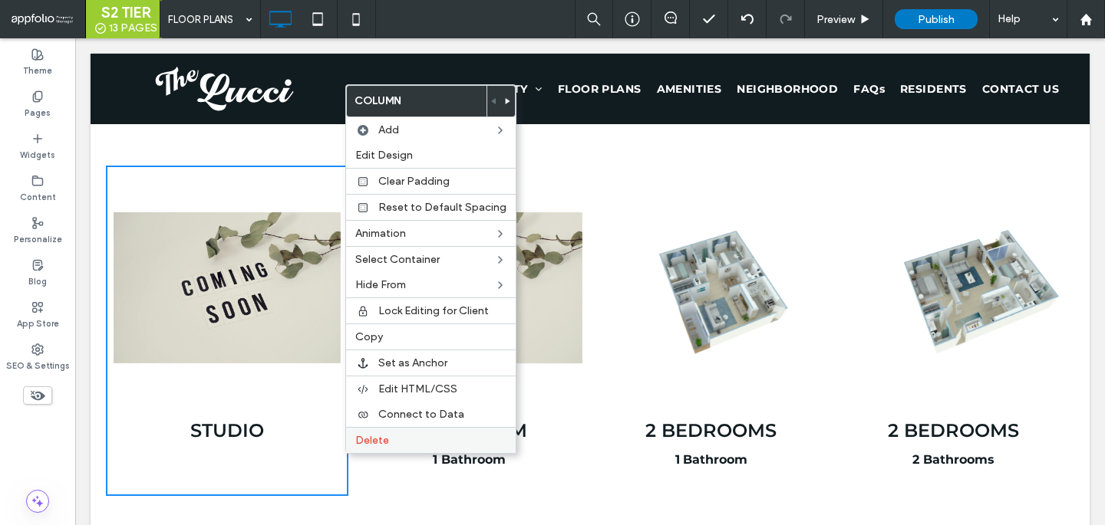
click at [376, 437] on span "Delete" at bounding box center [372, 440] width 34 height 13
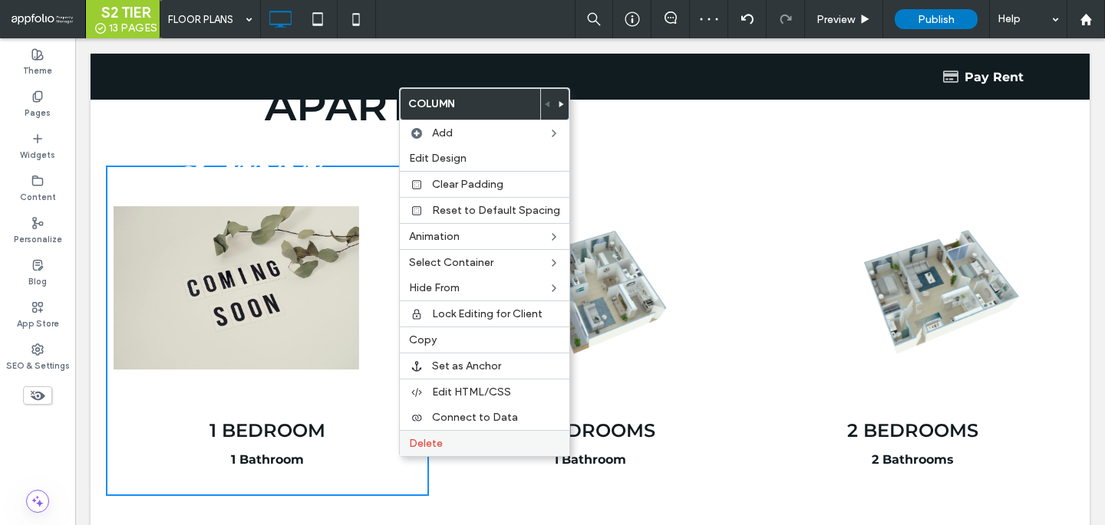
click at [458, 440] on label "Delete" at bounding box center [484, 443] width 151 height 13
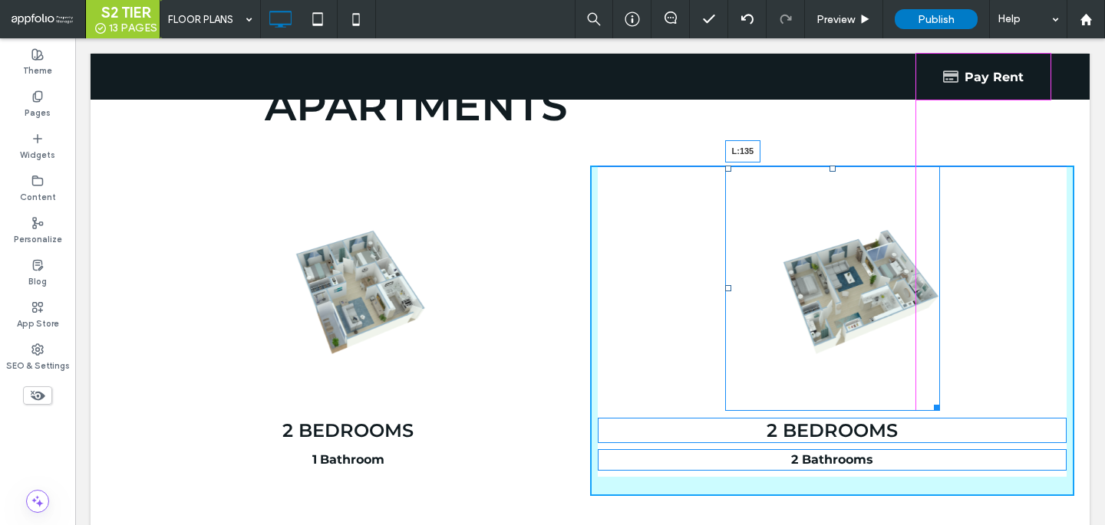
drag, startPoint x: 728, startPoint y: 288, endPoint x: 779, endPoint y: 327, distance: 64.6
click at [725, 288] on div at bounding box center [728, 288] width 6 height 6
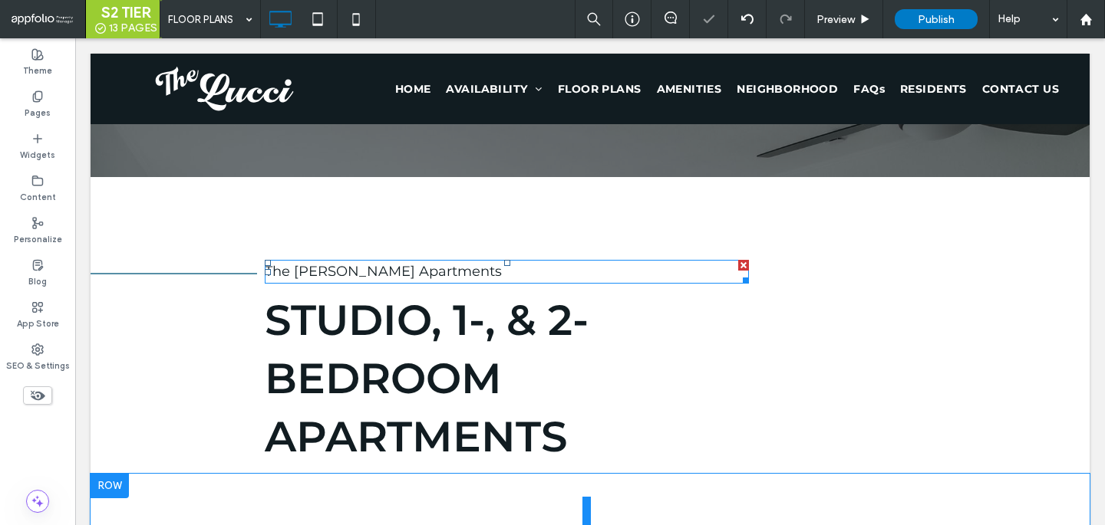
scroll to position [472, 0]
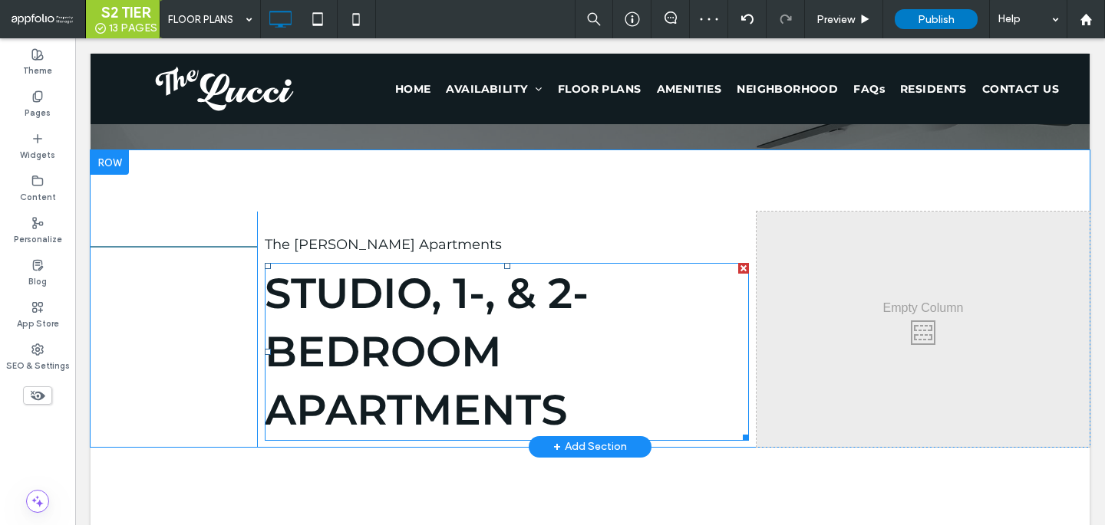
click at [425, 344] on span "Studio, 1-, & 2-Bedroom Apartments" at bounding box center [427, 352] width 324 height 168
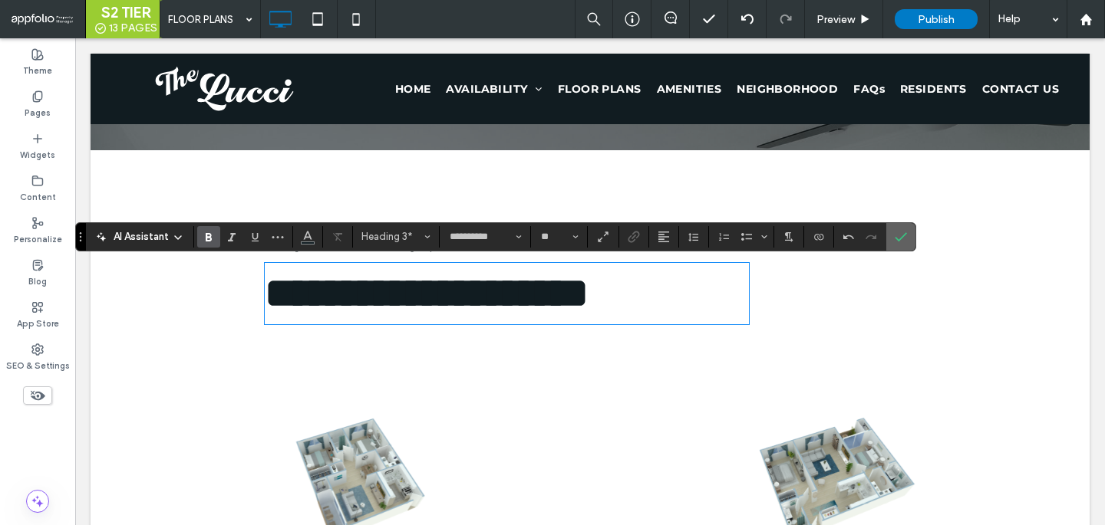
click at [911, 247] on label "Confirm" at bounding box center [900, 237] width 23 height 28
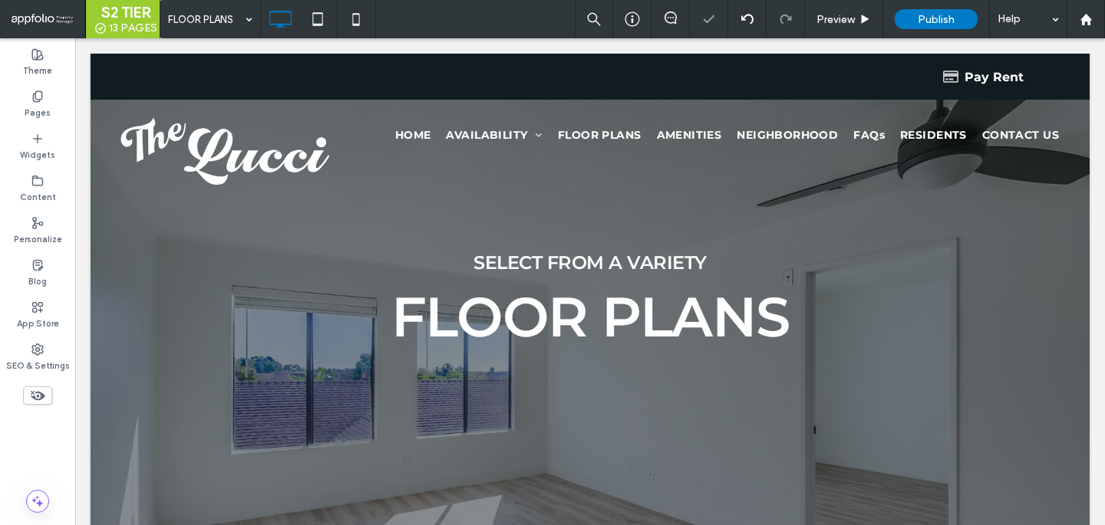
scroll to position [20, 0]
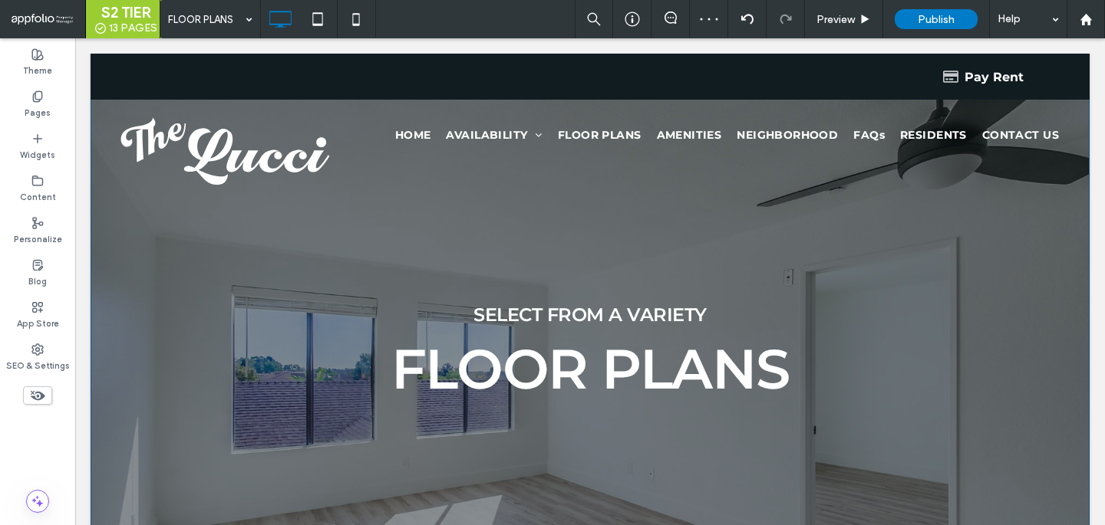
click at [571, 307] on span "Select from a variety" at bounding box center [589, 315] width 233 height 22
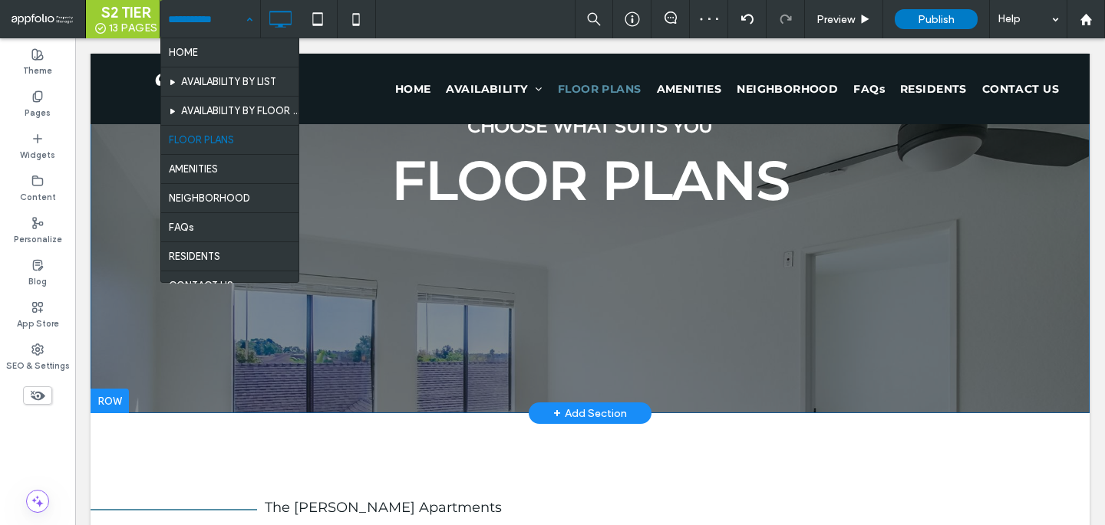
scroll to position [214, 0]
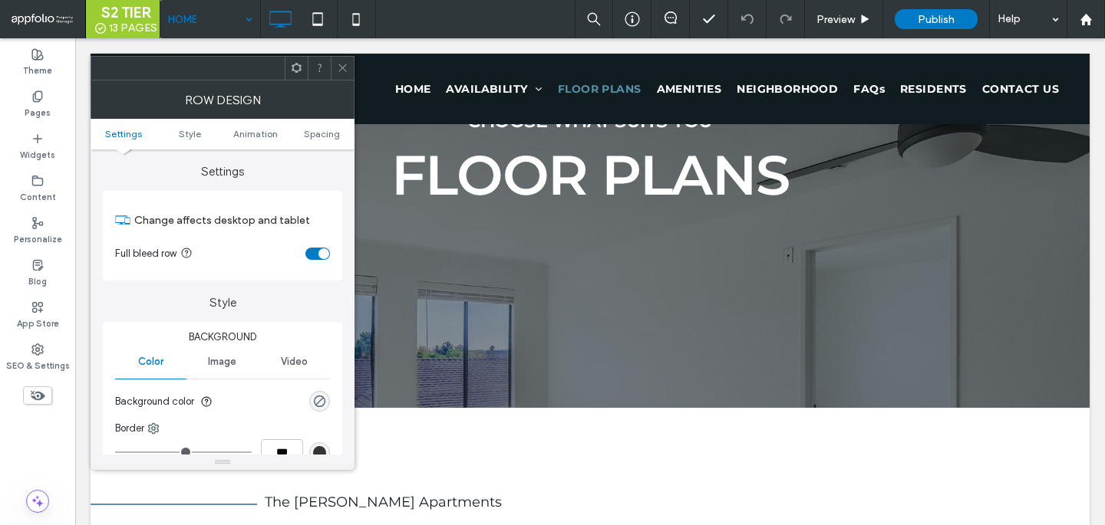
click at [335, 63] on div at bounding box center [342, 68] width 23 height 23
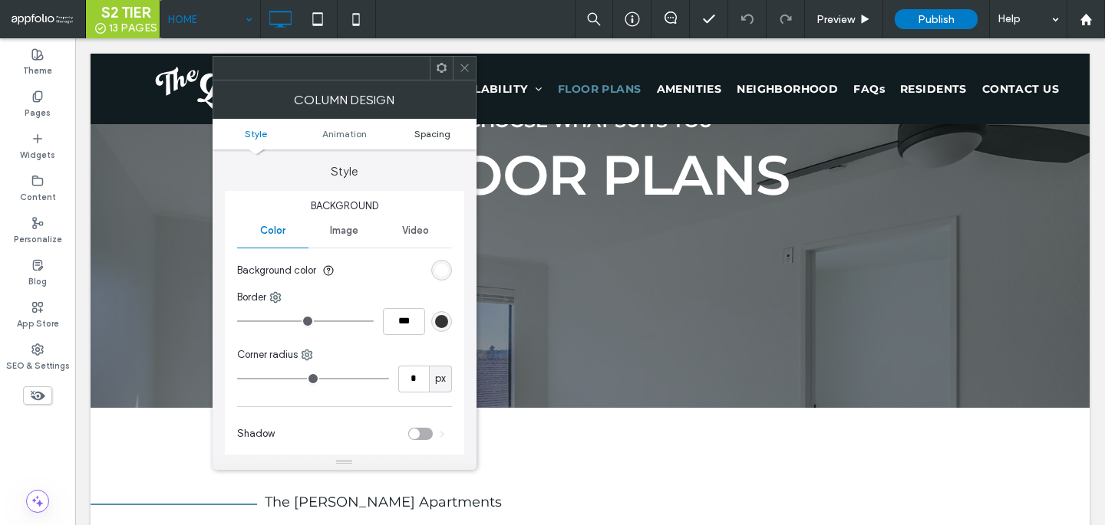
click at [444, 130] on span "Spacing" at bounding box center [432, 134] width 36 height 12
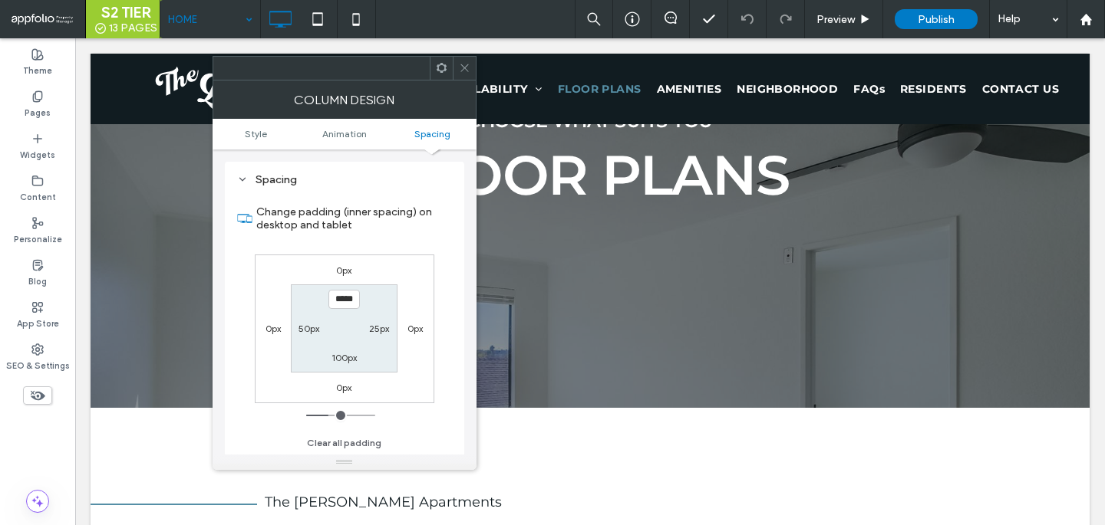
scroll to position [361, 0]
click at [457, 66] on div at bounding box center [464, 68] width 23 height 23
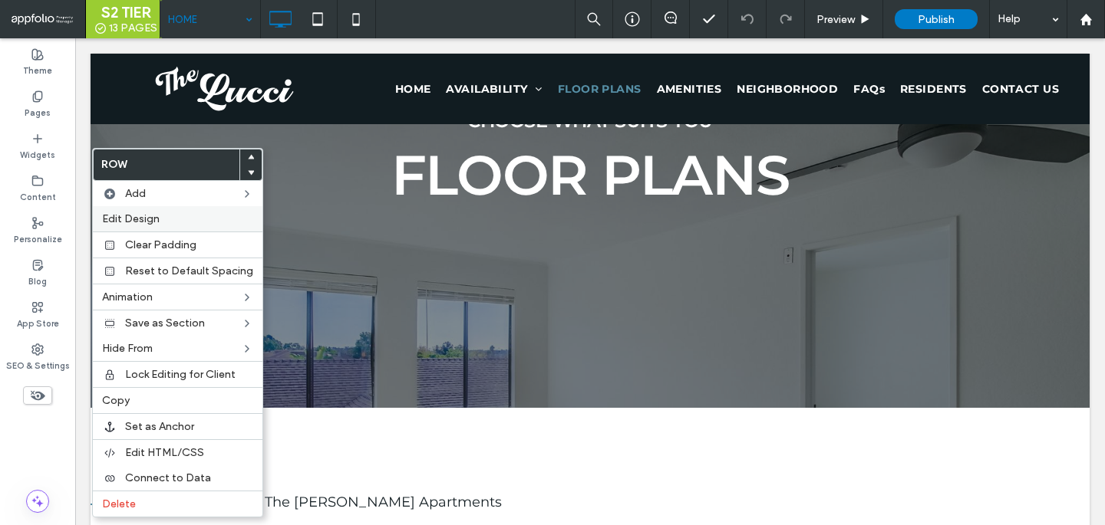
click at [197, 214] on label "Edit Design" at bounding box center [177, 218] width 151 height 13
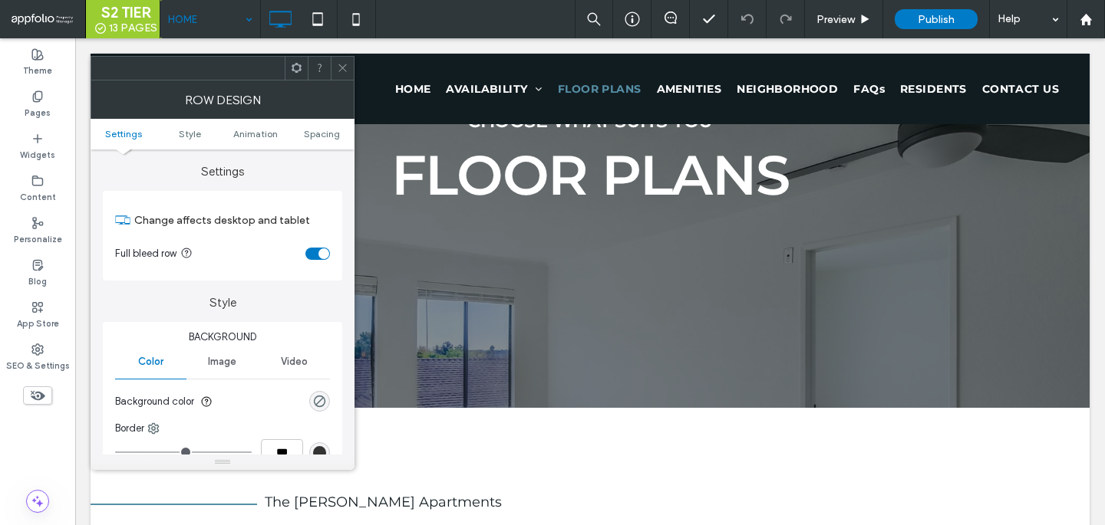
click at [334, 61] on div at bounding box center [342, 68] width 23 height 23
click at [343, 72] on icon at bounding box center [343, 68] width 12 height 12
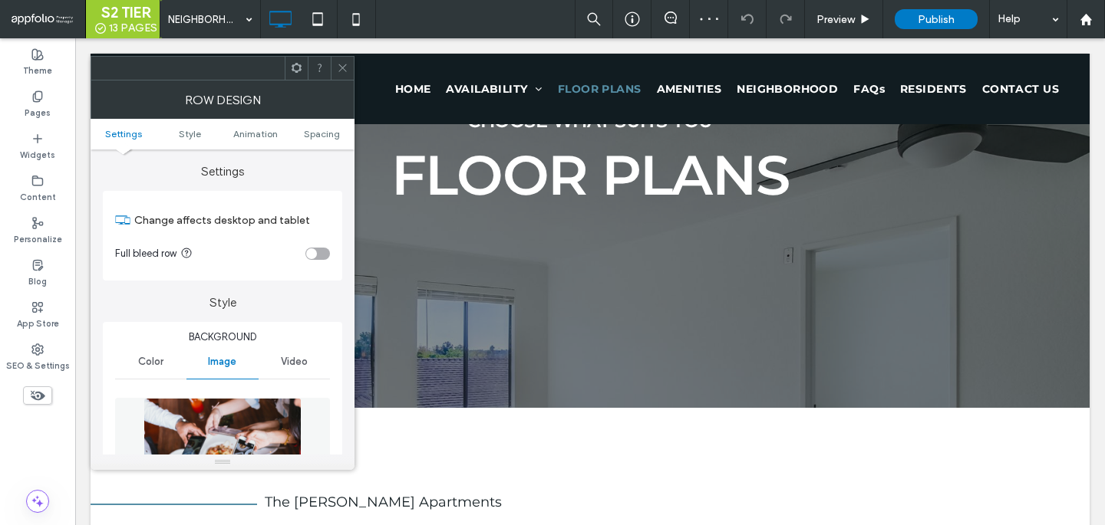
click at [344, 71] on icon at bounding box center [343, 68] width 12 height 12
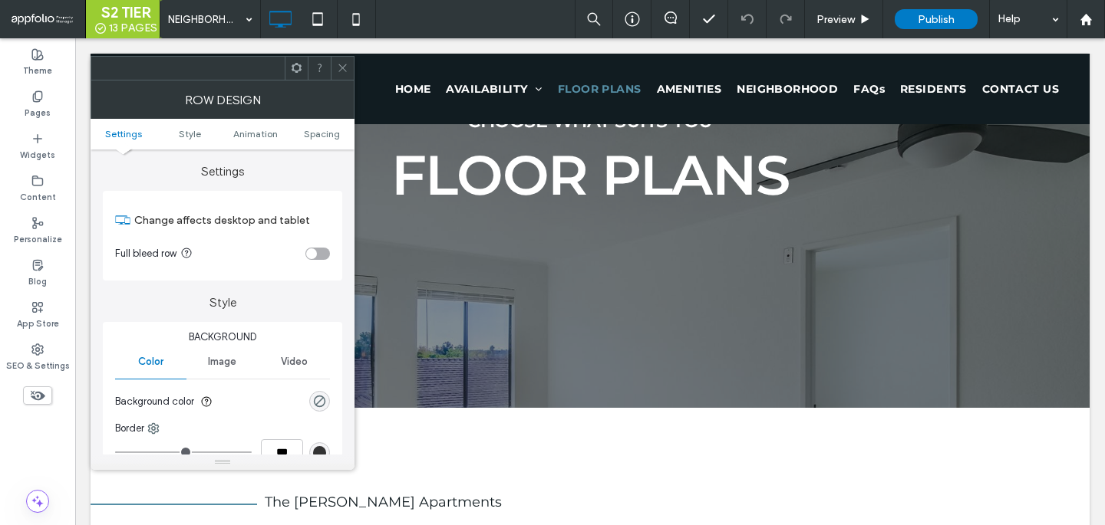
click at [312, 261] on section "Full bleed row" at bounding box center [222, 254] width 215 height 38
click at [312, 249] on div "toggle" at bounding box center [311, 254] width 11 height 11
click at [309, 136] on span "Spacing" at bounding box center [322, 134] width 36 height 12
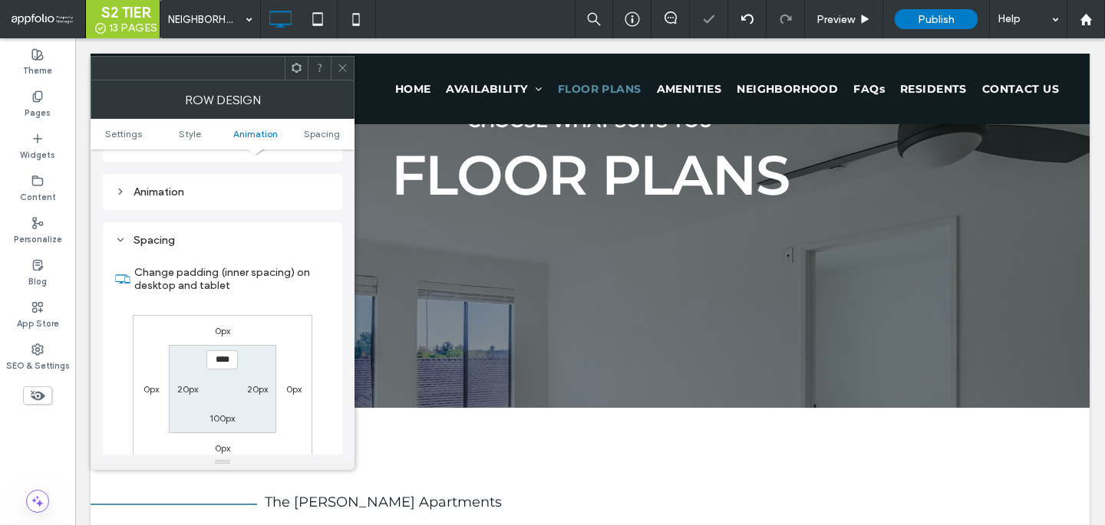
scroll to position [434, 0]
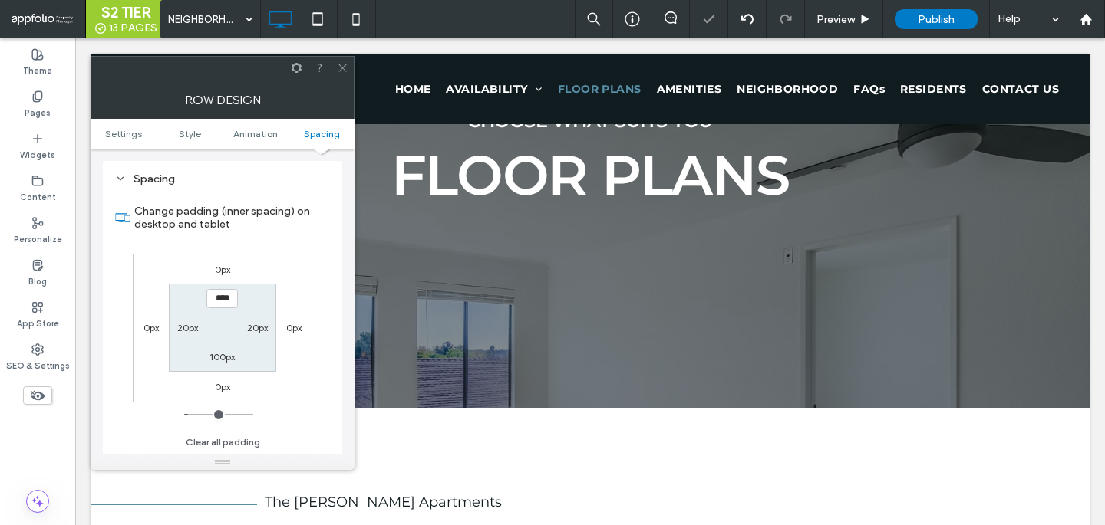
click at [255, 325] on label "20px" at bounding box center [257, 328] width 21 height 12
type input "**"
click at [338, 63] on icon at bounding box center [343, 68] width 12 height 12
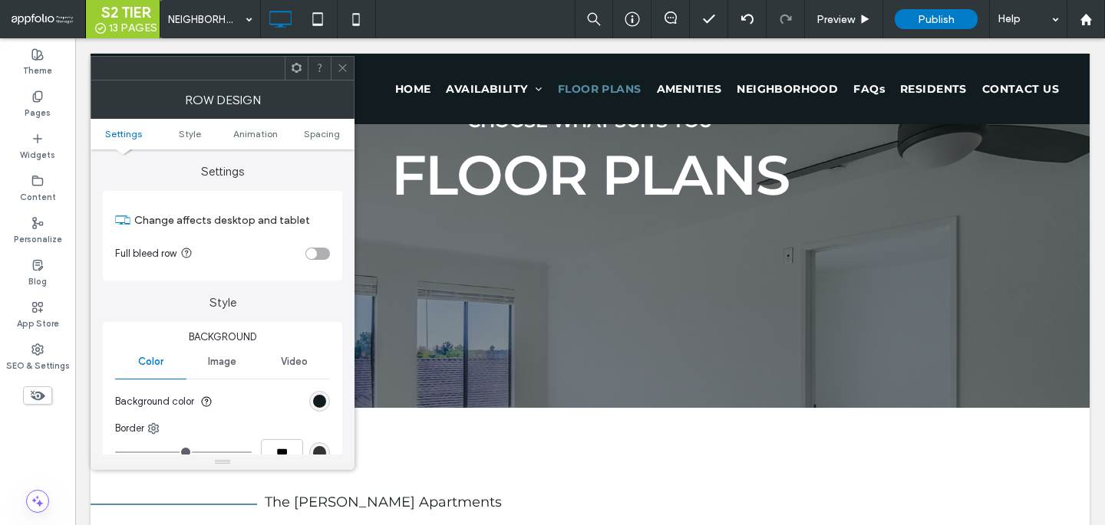
click at [309, 256] on div "toggle" at bounding box center [311, 254] width 11 height 11
click at [331, 123] on ul "Settings Style Animation Spacing" at bounding box center [223, 134] width 264 height 31
click at [321, 147] on ul "Settings Style Animation Spacing" at bounding box center [223, 134] width 264 height 31
click at [344, 74] on span at bounding box center [343, 68] width 12 height 23
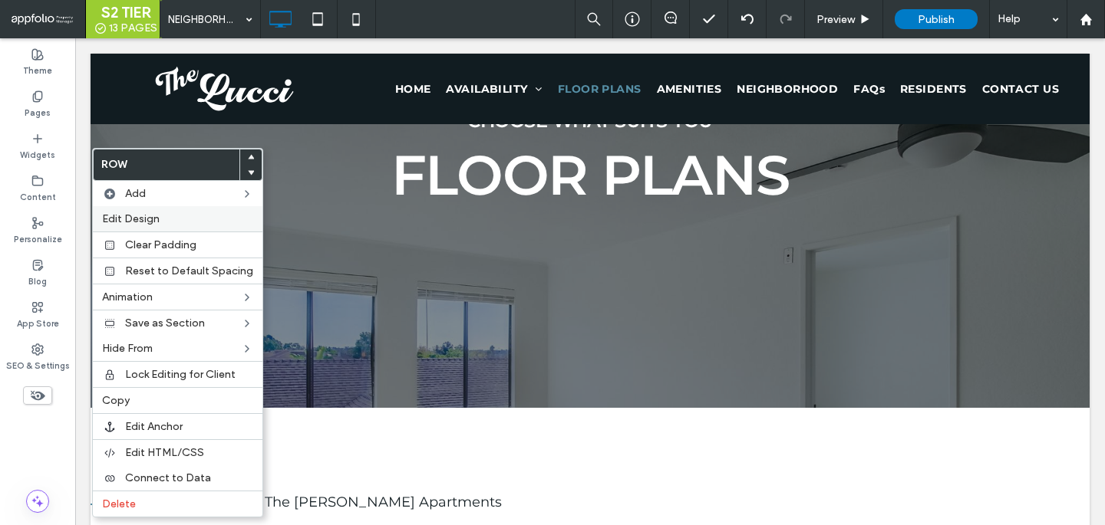
click at [193, 220] on label "Edit Design" at bounding box center [177, 218] width 151 height 13
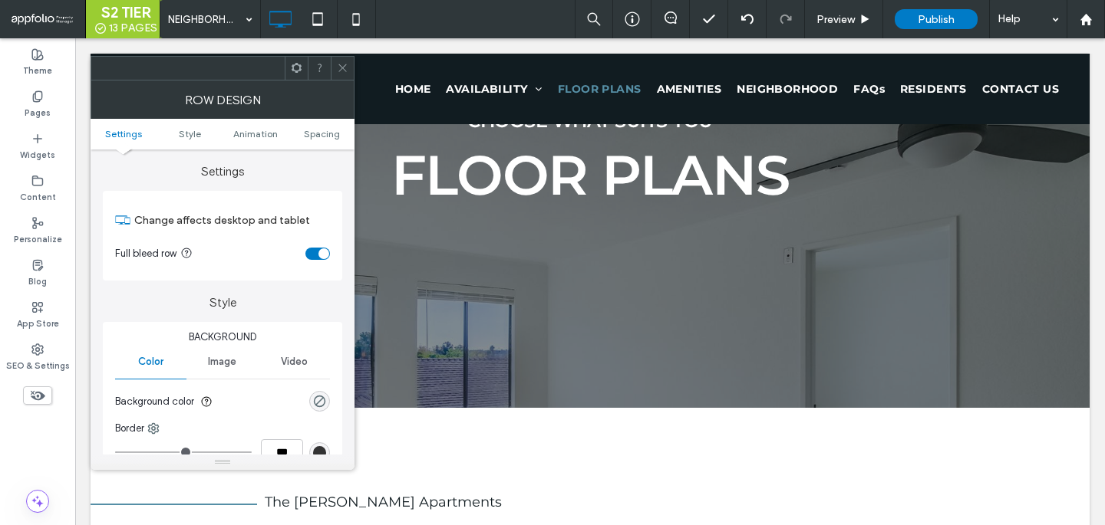
click at [351, 62] on div at bounding box center [342, 68] width 23 height 23
click at [324, 255] on div "toggle" at bounding box center [317, 254] width 25 height 12
click at [330, 133] on span "Spacing" at bounding box center [322, 134] width 36 height 12
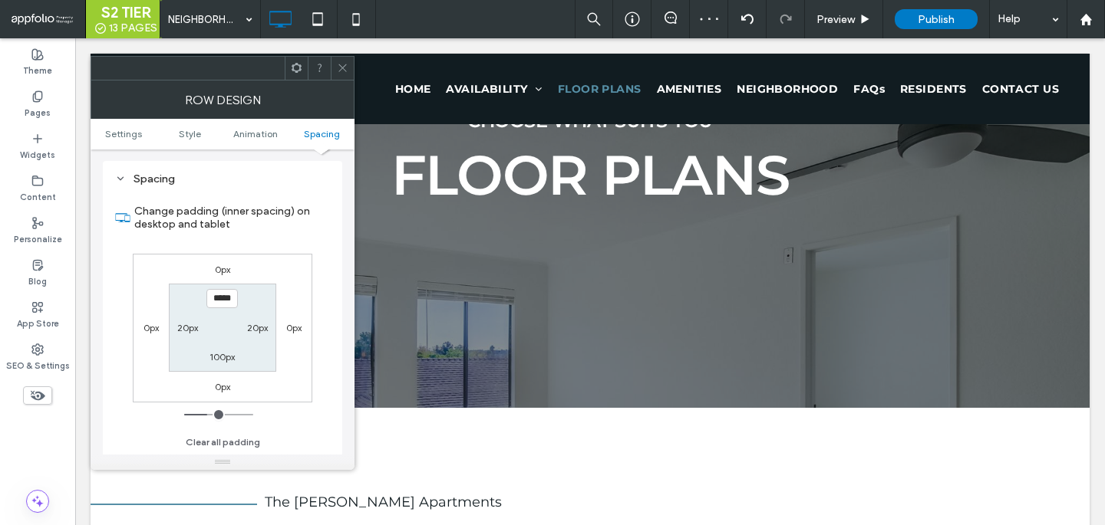
click at [338, 73] on icon at bounding box center [343, 68] width 12 height 12
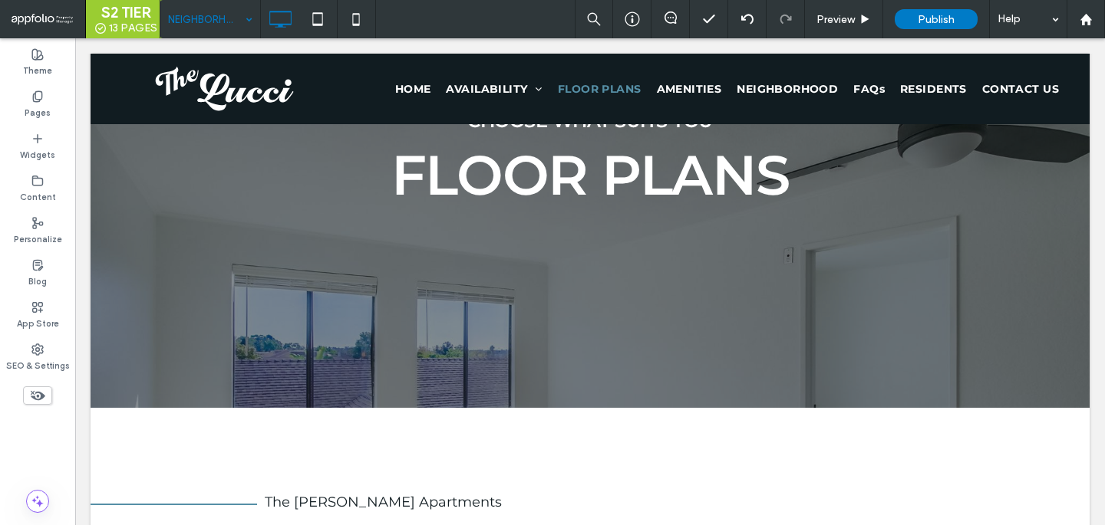
type input "**********"
type input "**"
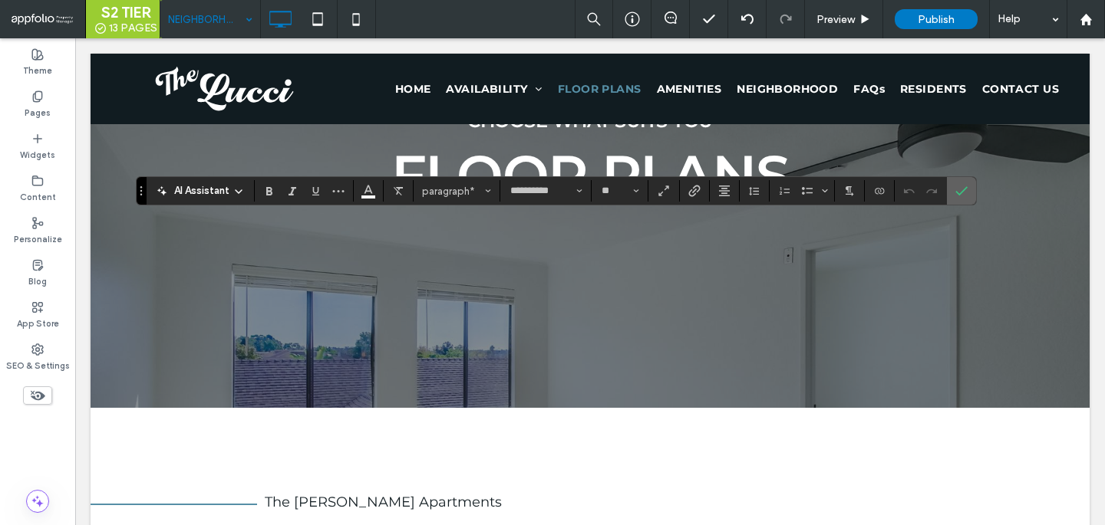
click at [956, 186] on icon "Confirm" at bounding box center [961, 191] width 12 height 12
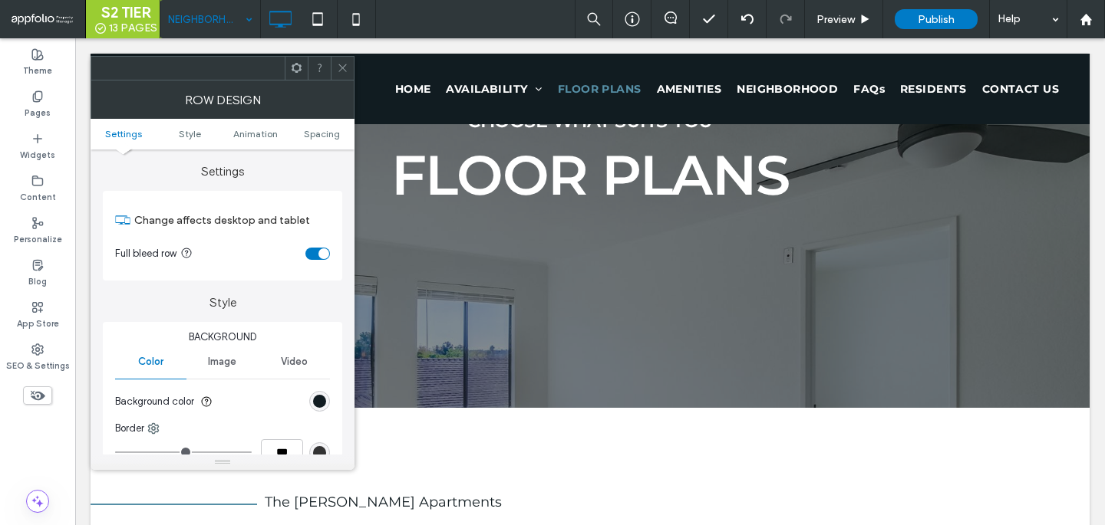
click at [316, 391] on section "Background color" at bounding box center [222, 402] width 215 height 38
click at [310, 133] on span "Spacing" at bounding box center [322, 134] width 36 height 12
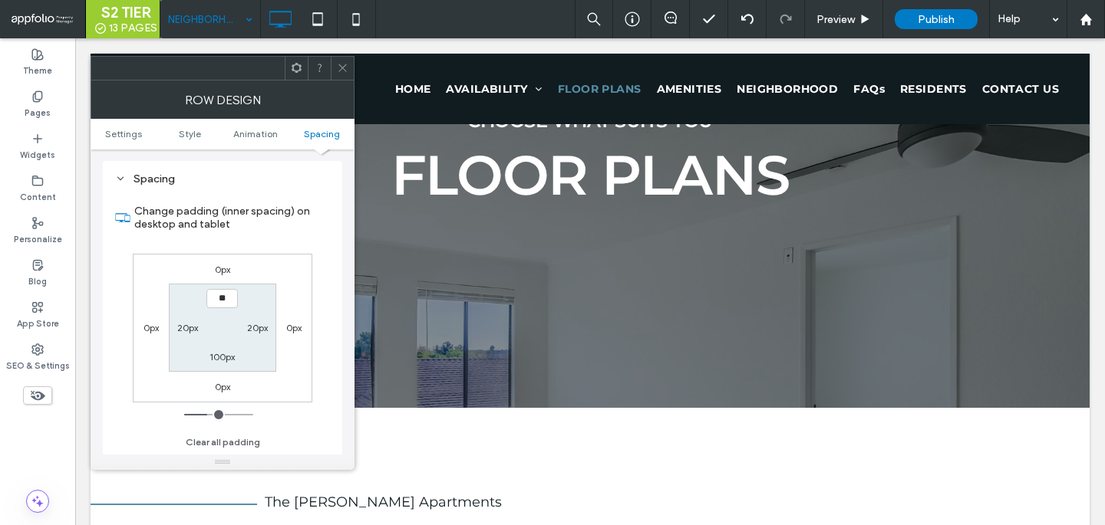
type input "***"
type input "*****"
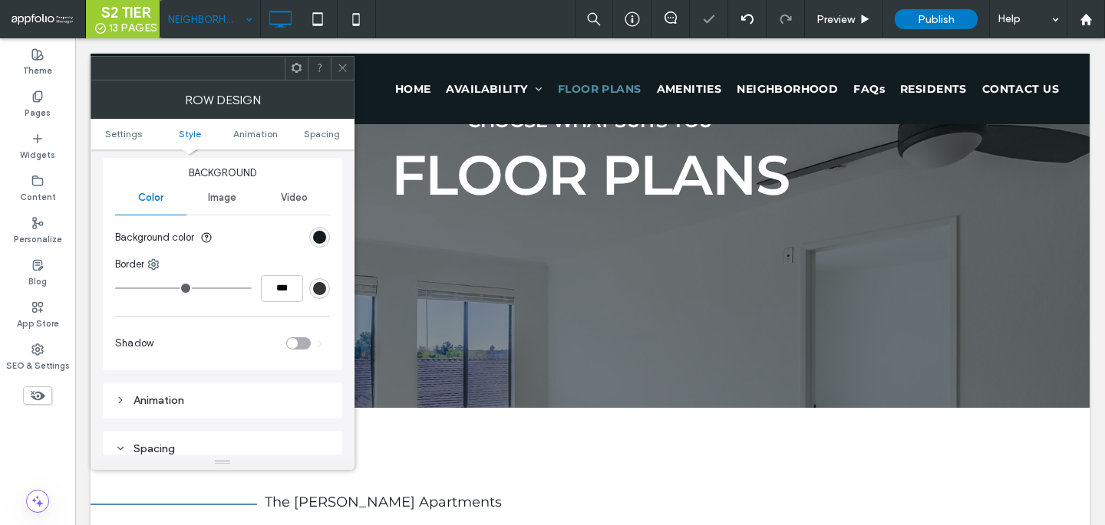
scroll to position [132, 0]
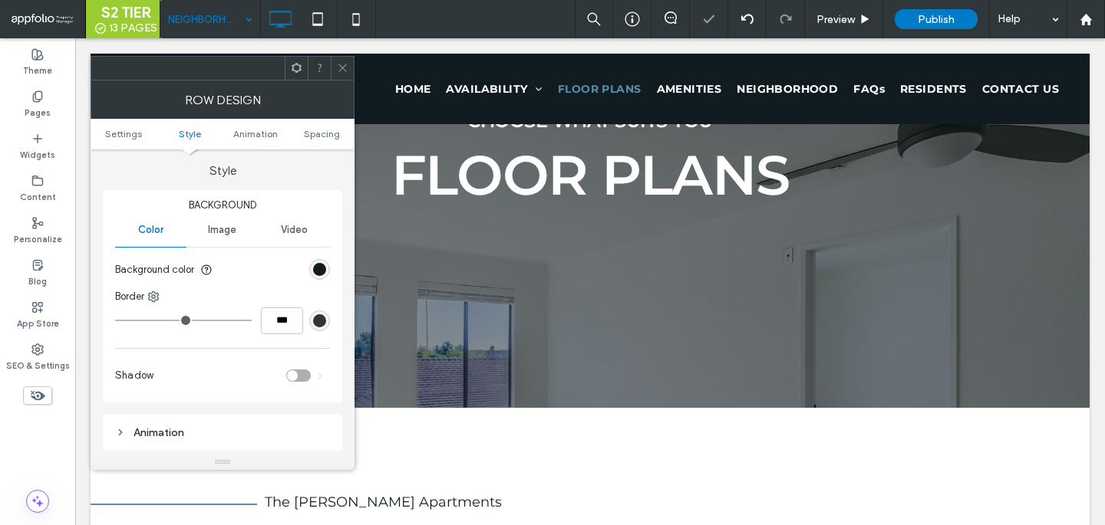
click at [315, 259] on section "Background color" at bounding box center [222, 270] width 215 height 38
click at [318, 265] on div "rgb(17, 28, 33)" at bounding box center [319, 269] width 13 height 13
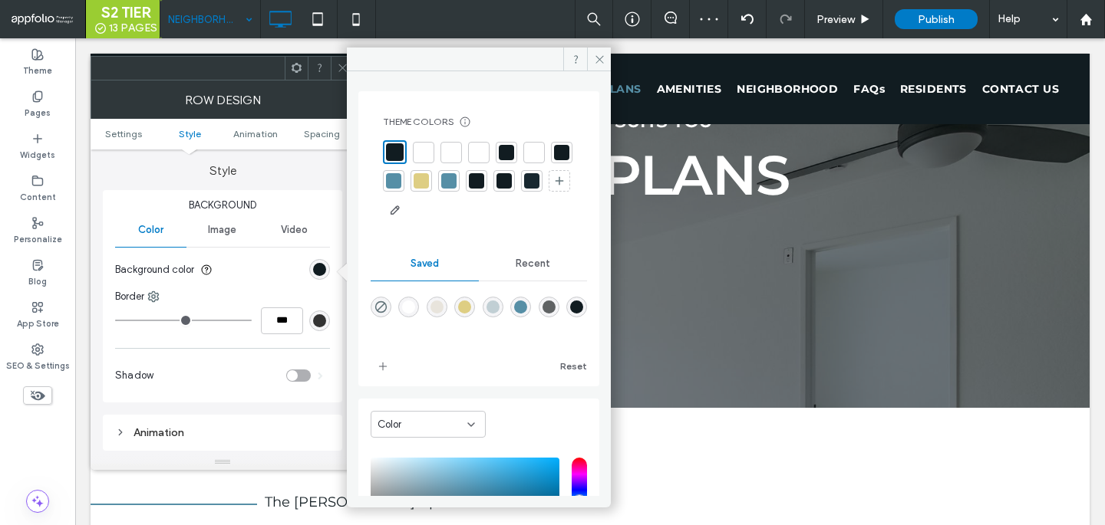
click at [483, 149] on div at bounding box center [478, 152] width 15 height 15
click at [337, 72] on icon at bounding box center [343, 68] width 12 height 12
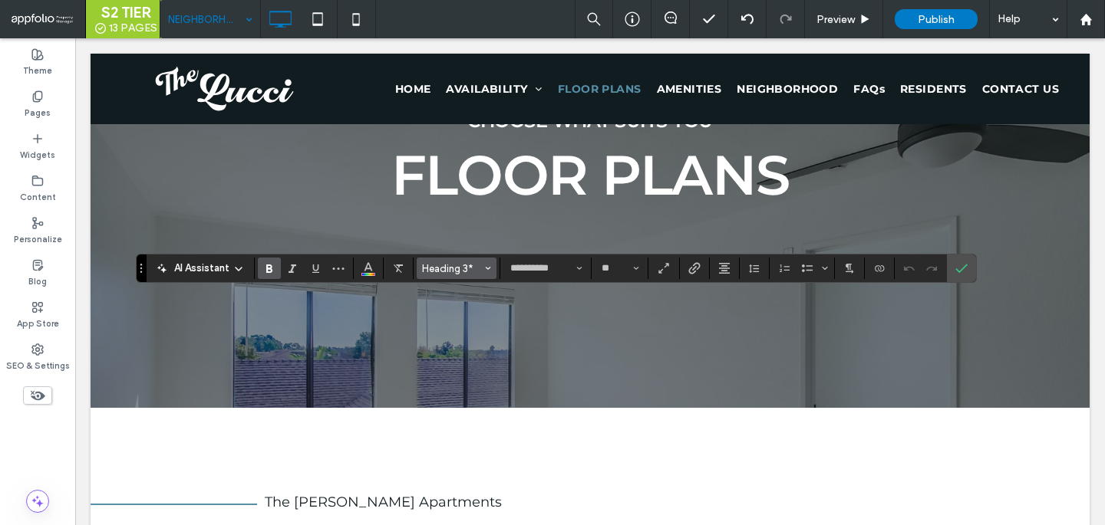
click at [450, 268] on span "Heading 3*" at bounding box center [452, 269] width 60 height 12
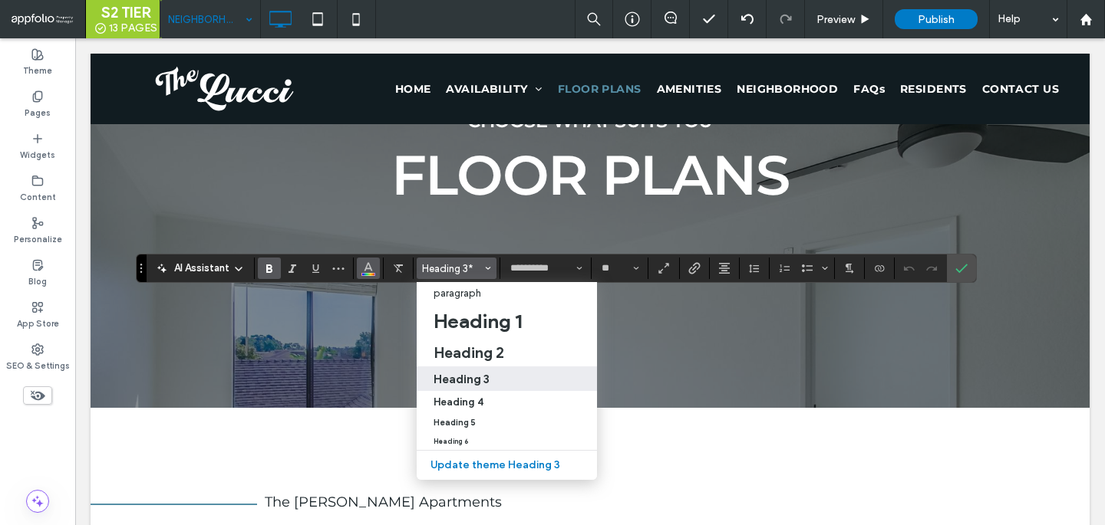
click at [367, 265] on icon "Color" at bounding box center [368, 267] width 12 height 12
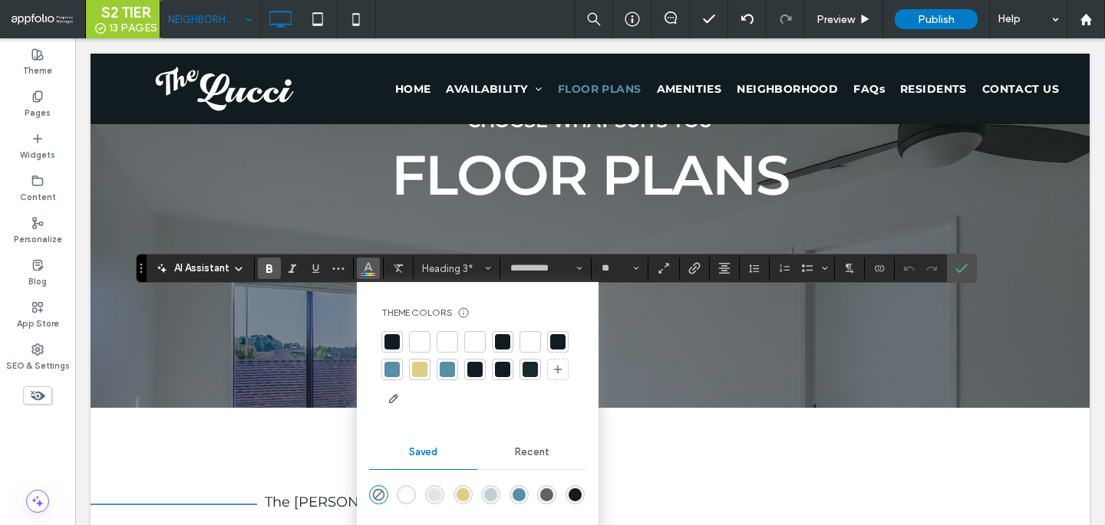
click at [480, 370] on div at bounding box center [474, 369] width 15 height 15
click at [960, 261] on span "Confirm" at bounding box center [958, 269] width 7 height 28
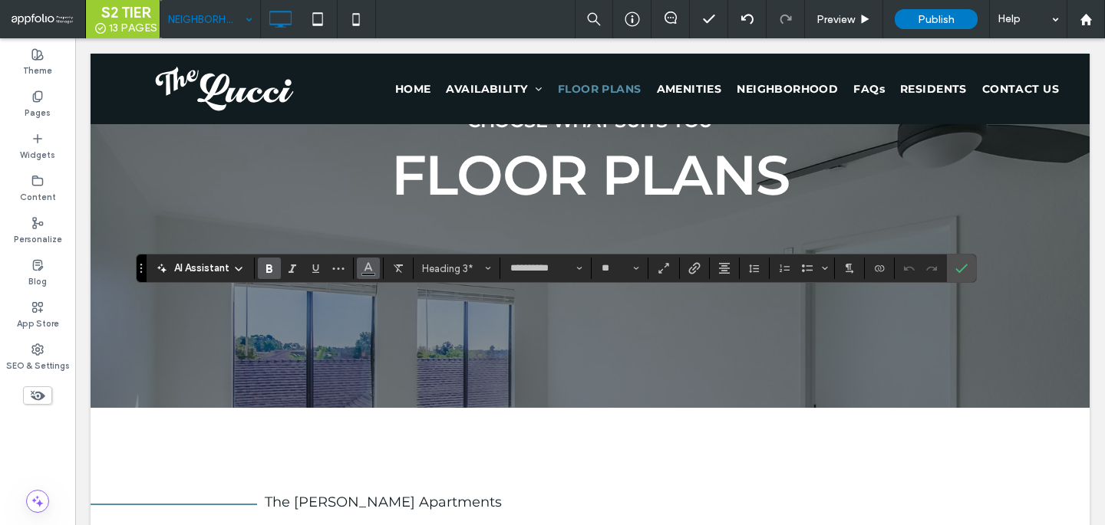
click at [372, 263] on icon "Color" at bounding box center [368, 267] width 12 height 12
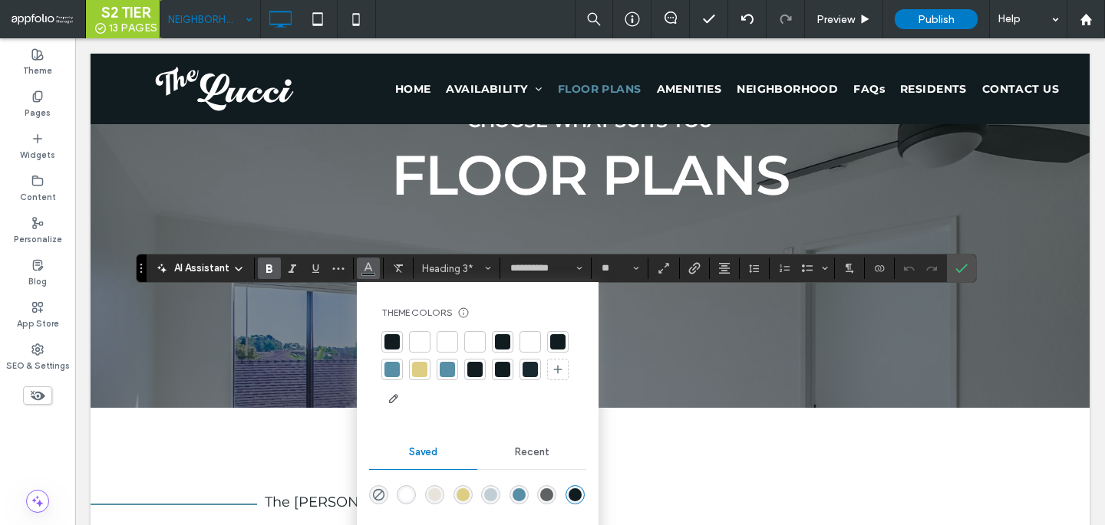
click at [396, 374] on div at bounding box center [391, 369] width 15 height 15
click at [961, 272] on icon "Confirm" at bounding box center [961, 268] width 12 height 12
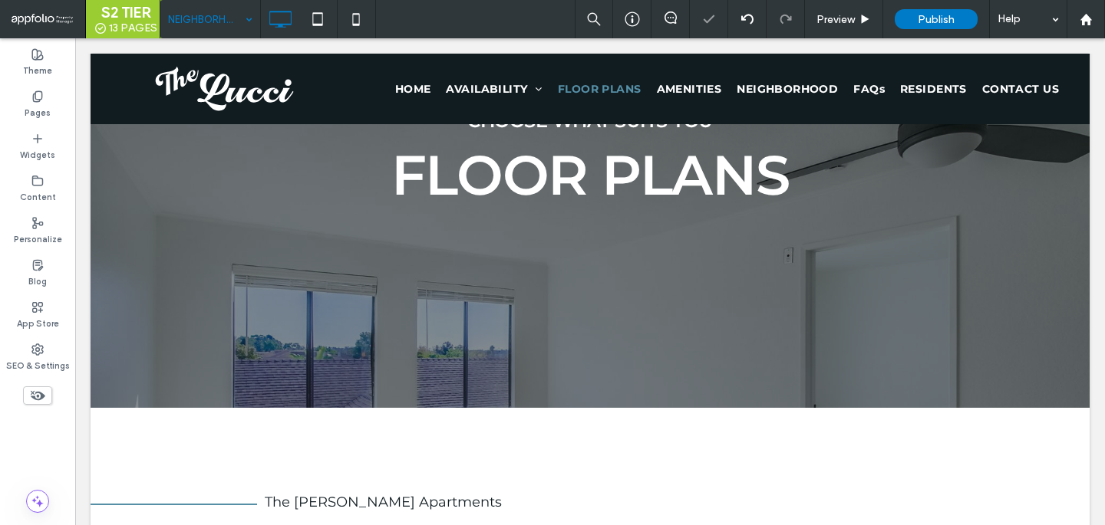
type input "**********"
type input "**"
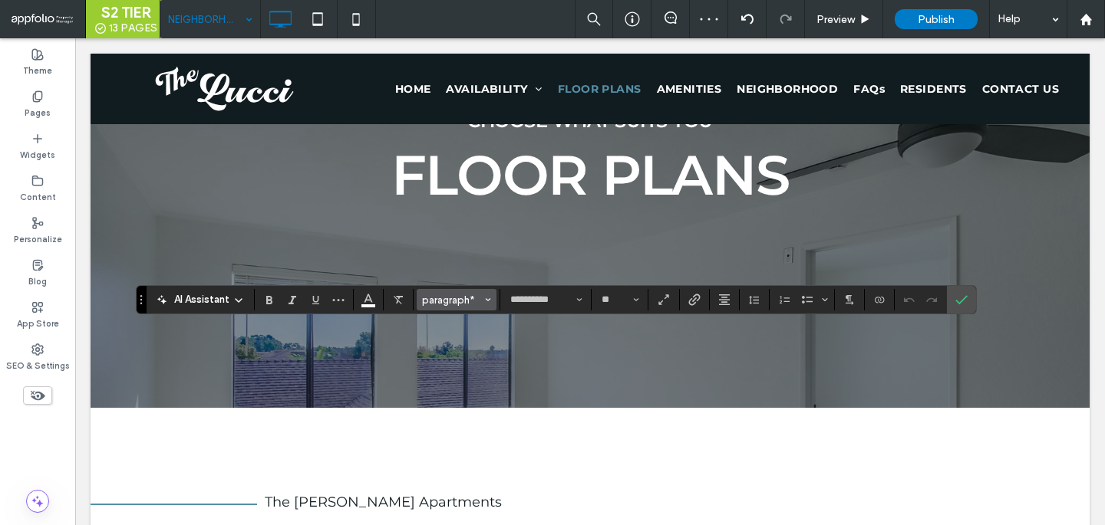
click at [440, 302] on span "paragraph*" at bounding box center [452, 301] width 60 height 12
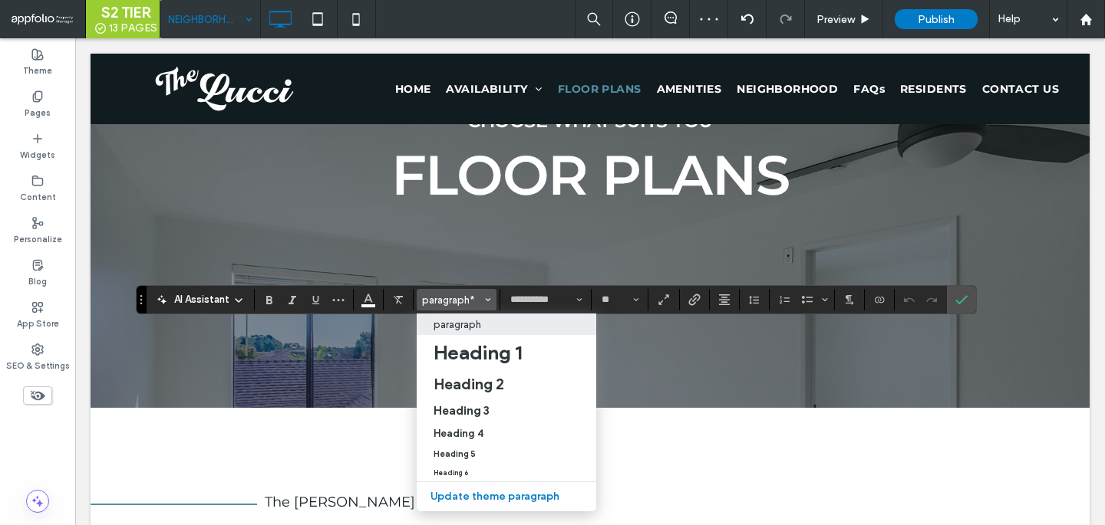
click at [440, 329] on p "paragraph" at bounding box center [457, 325] width 48 height 12
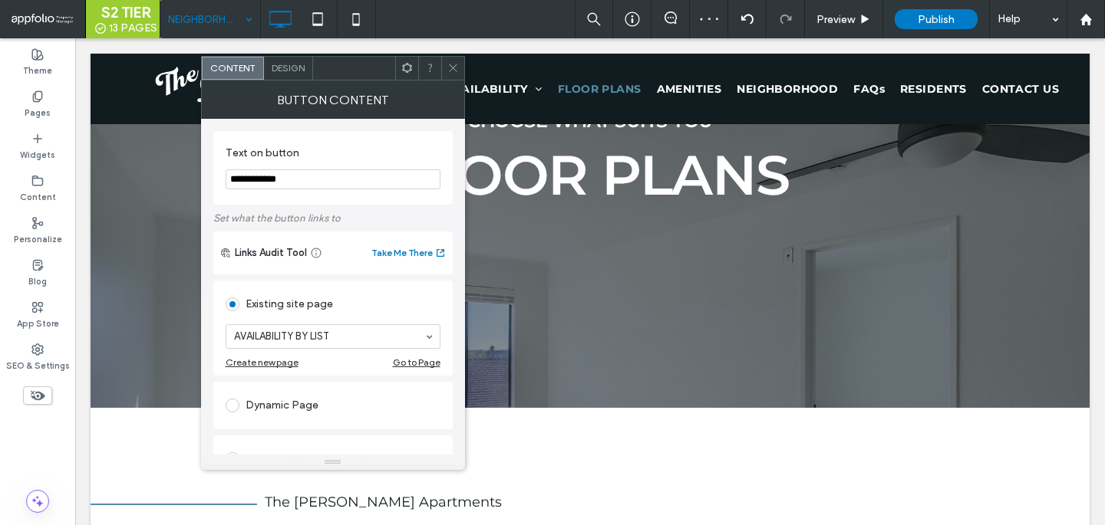
click at [275, 69] on span "Design" at bounding box center [288, 68] width 33 height 12
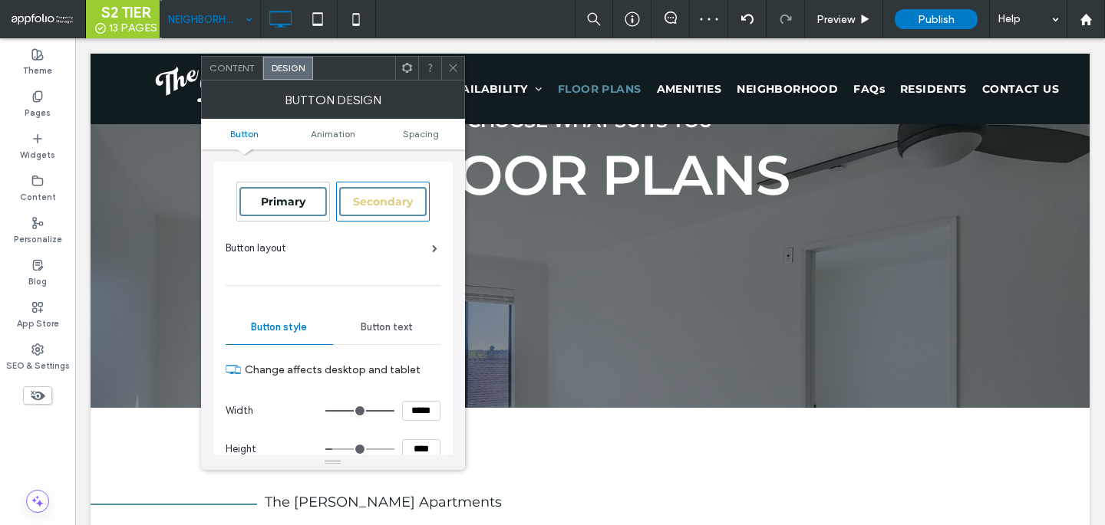
click at [292, 196] on span "Primary" at bounding box center [283, 202] width 44 height 14
click at [444, 71] on div at bounding box center [452, 68] width 23 height 23
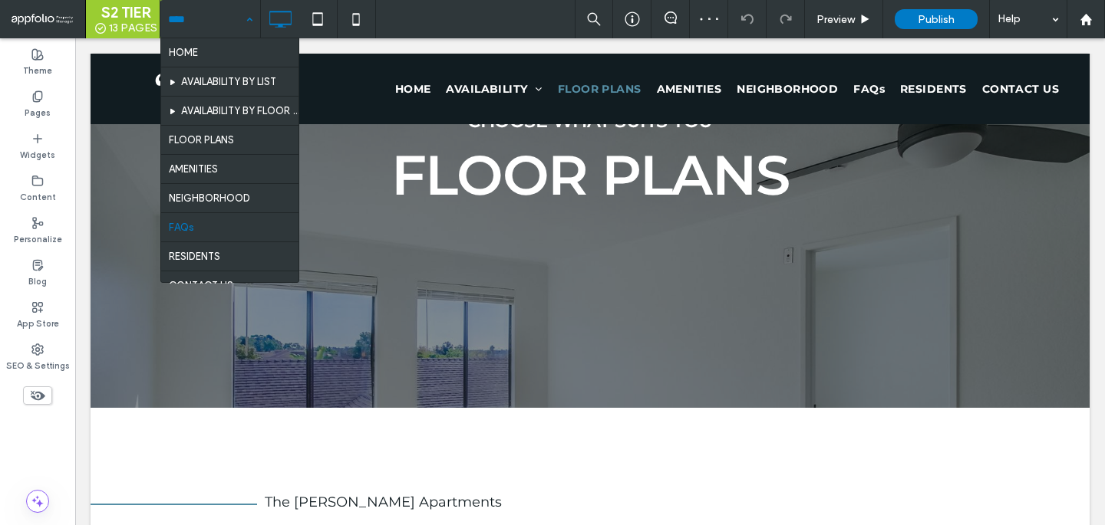
click at [233, 16] on input at bounding box center [206, 19] width 77 height 38
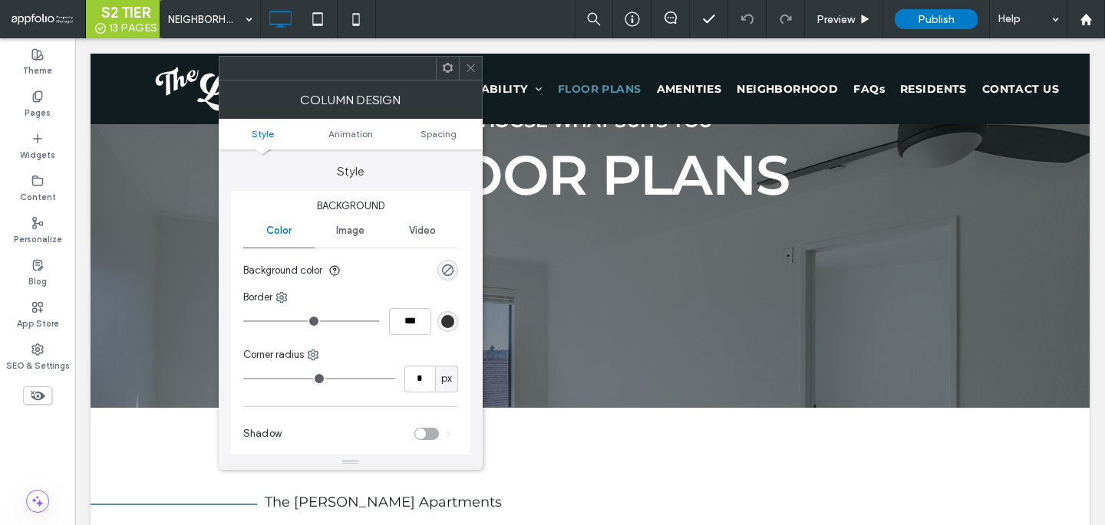
click at [471, 67] on icon at bounding box center [471, 68] width 12 height 12
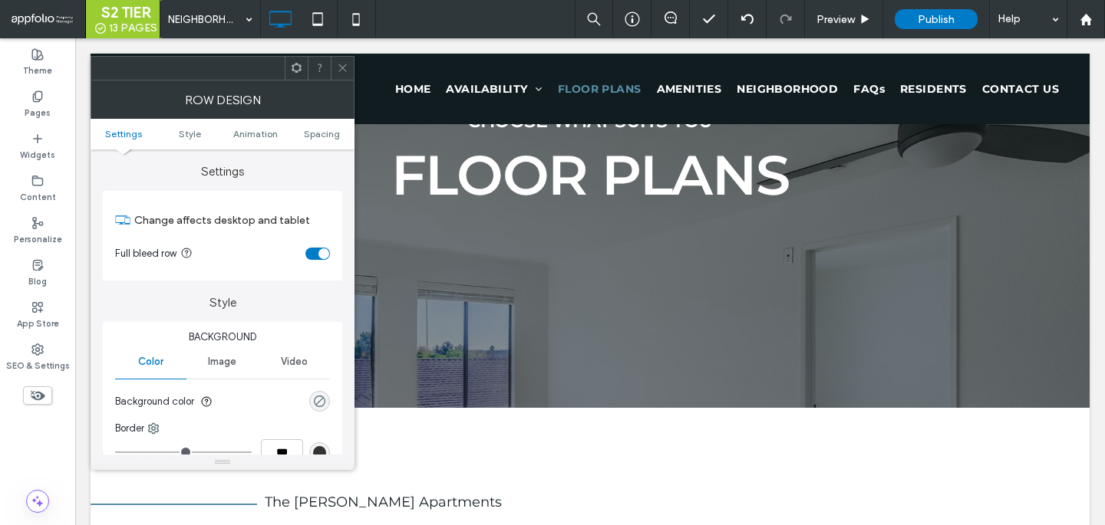
click at [319, 403] on div "rgba(0, 0, 0, 0)" at bounding box center [319, 401] width 13 height 13
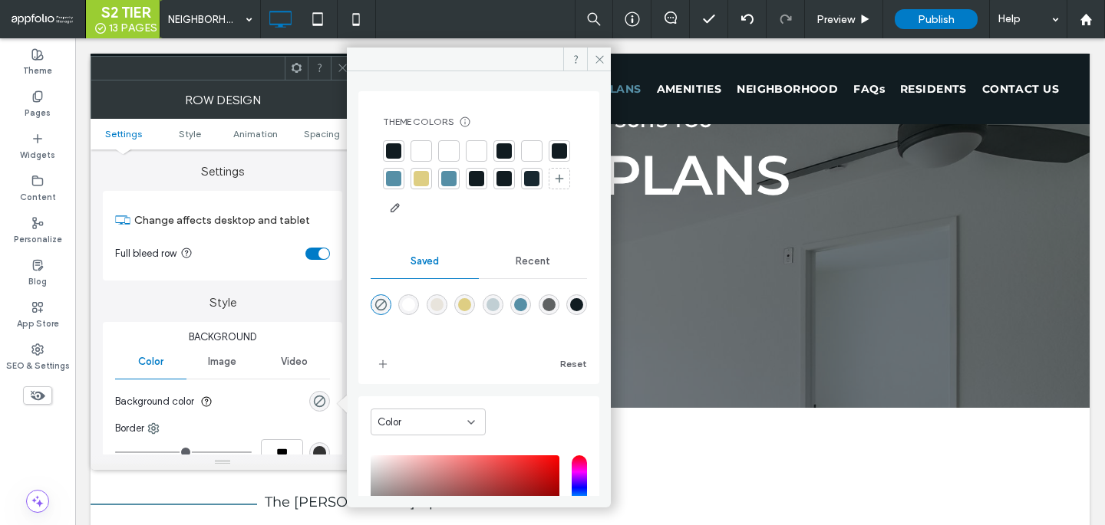
click at [484, 147] on div at bounding box center [476, 150] width 21 height 21
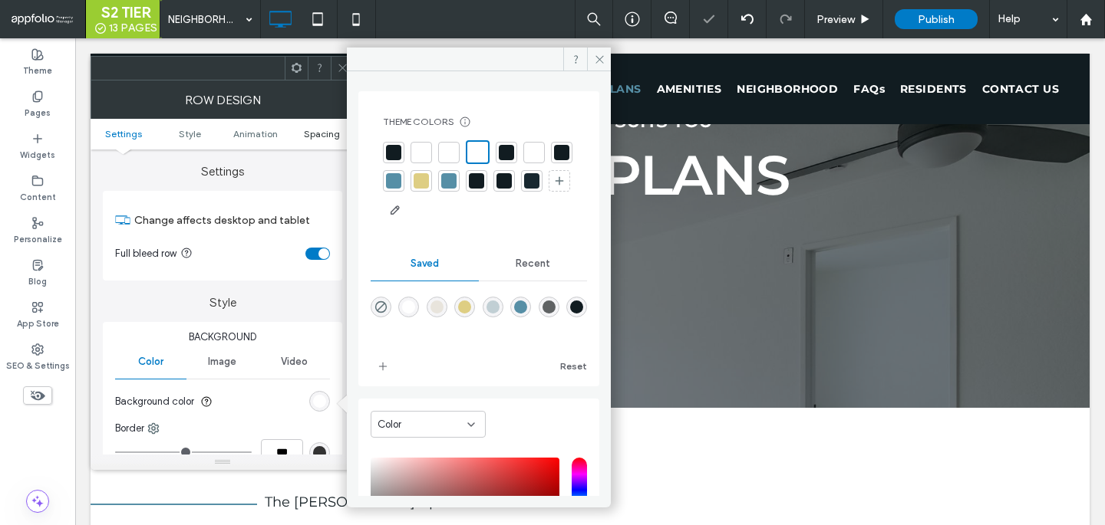
click at [317, 137] on span "Spacing" at bounding box center [322, 134] width 36 height 12
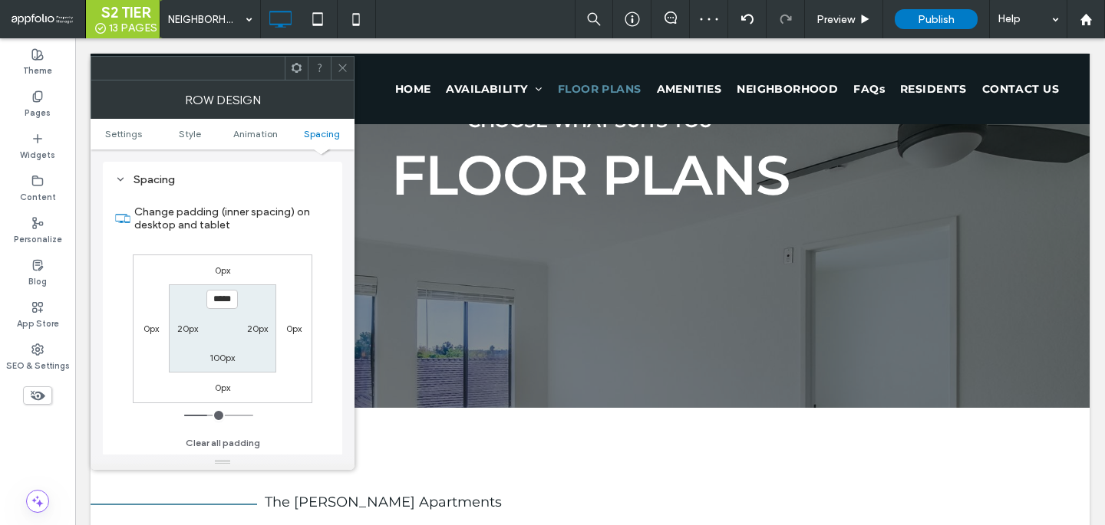
scroll to position [434, 0]
type input "***"
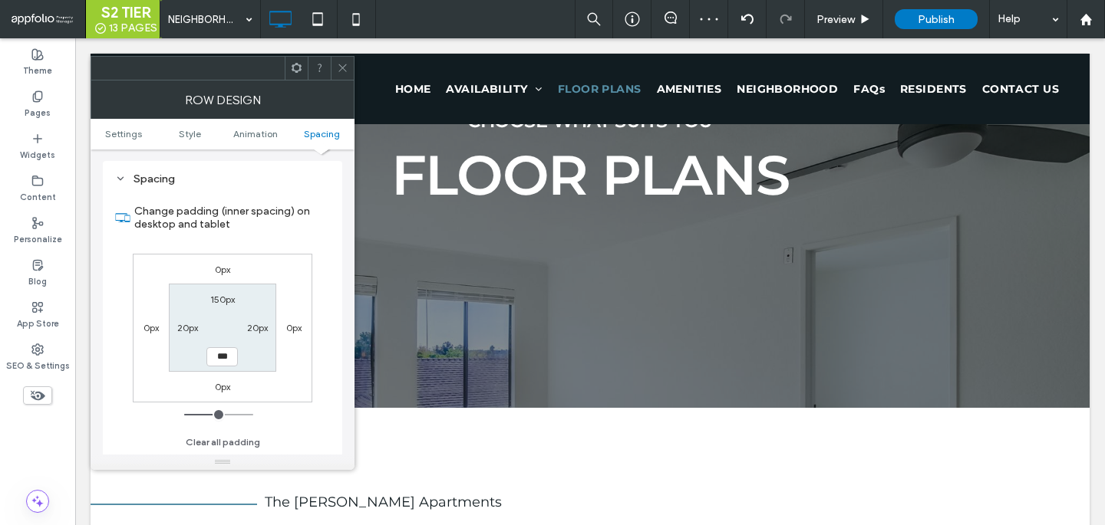
type input "*****"
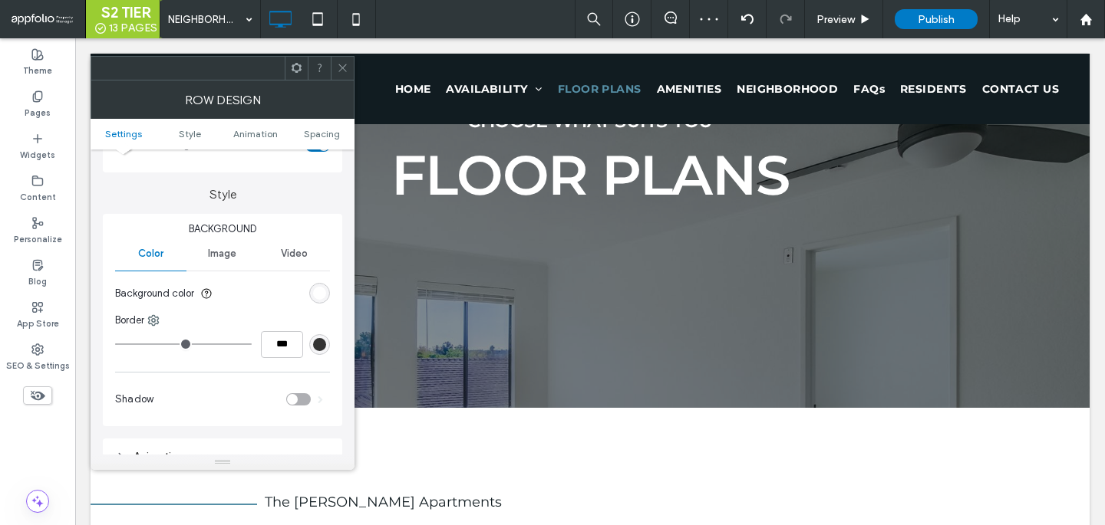
scroll to position [73, 0]
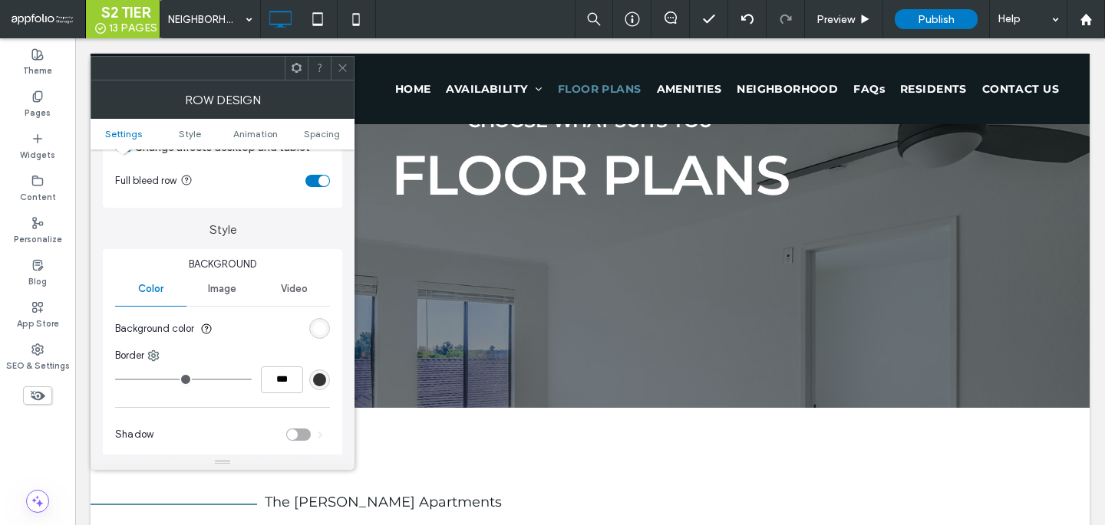
click at [316, 319] on div "rgba(255, 255, 255, 1)" at bounding box center [319, 328] width 21 height 21
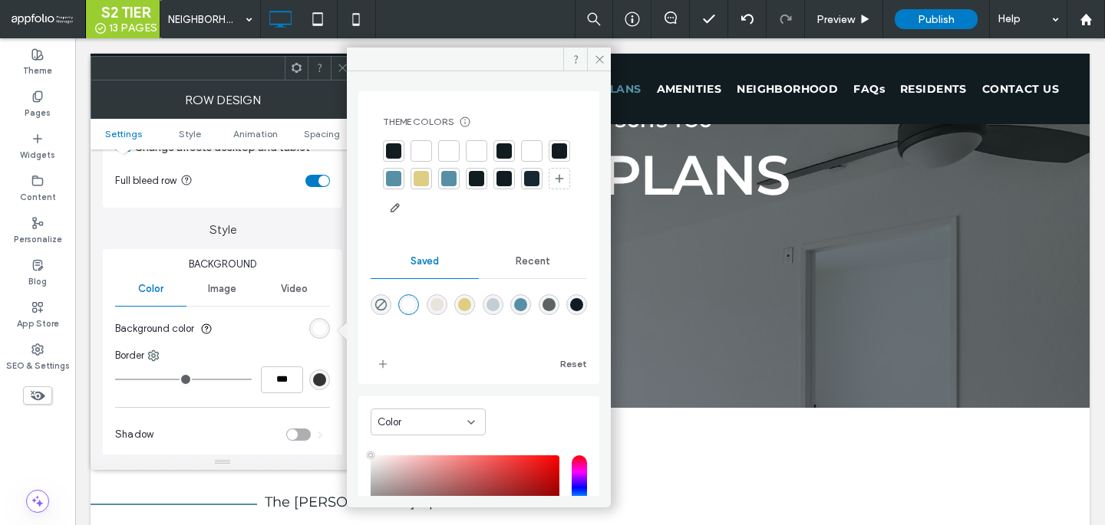
click at [443, 312] on div "rgba(232,228,220,1)" at bounding box center [437, 305] width 21 height 21
type input "*******"
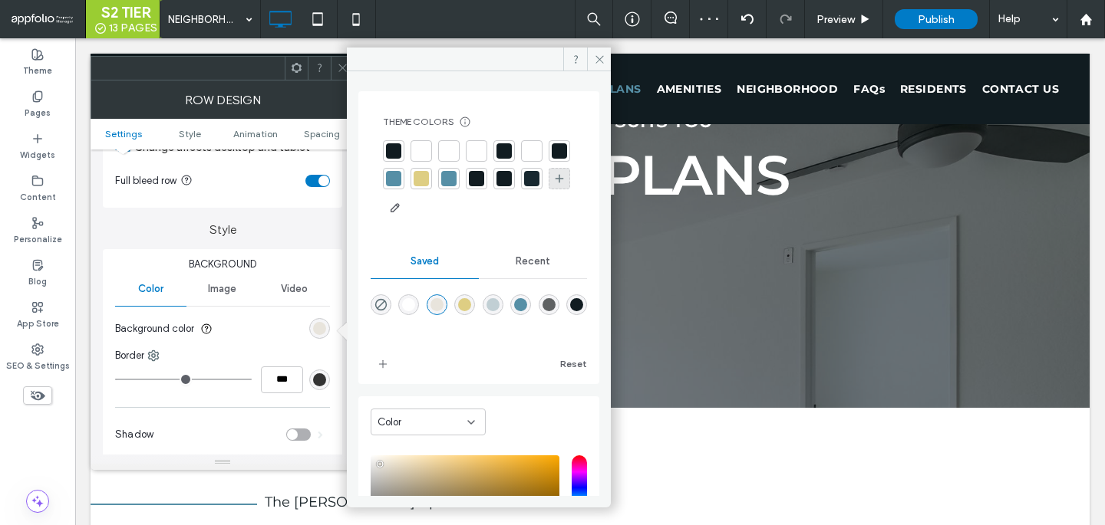
click at [548, 189] on div at bounding box center [558, 178] width 21 height 21
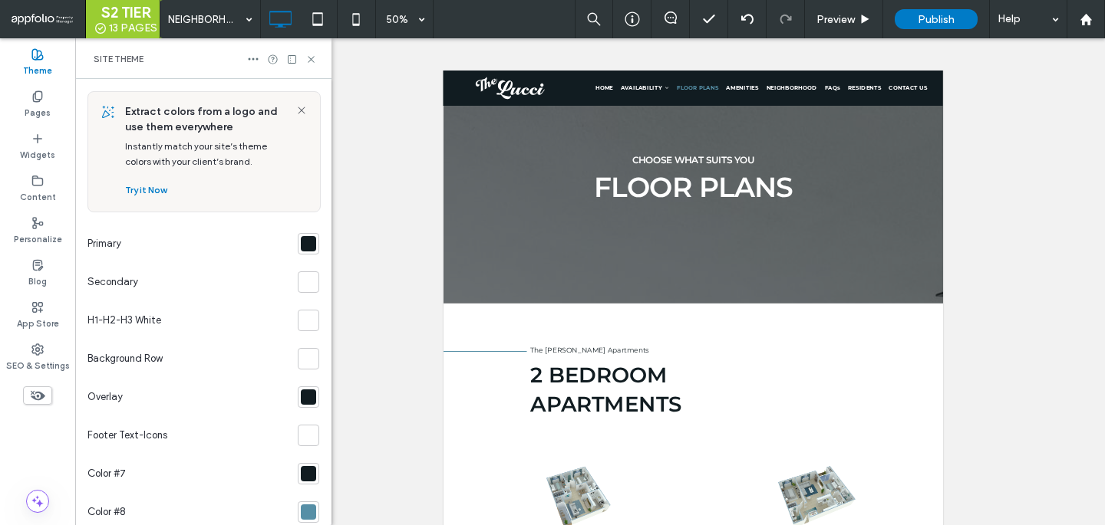
scroll to position [268, 0]
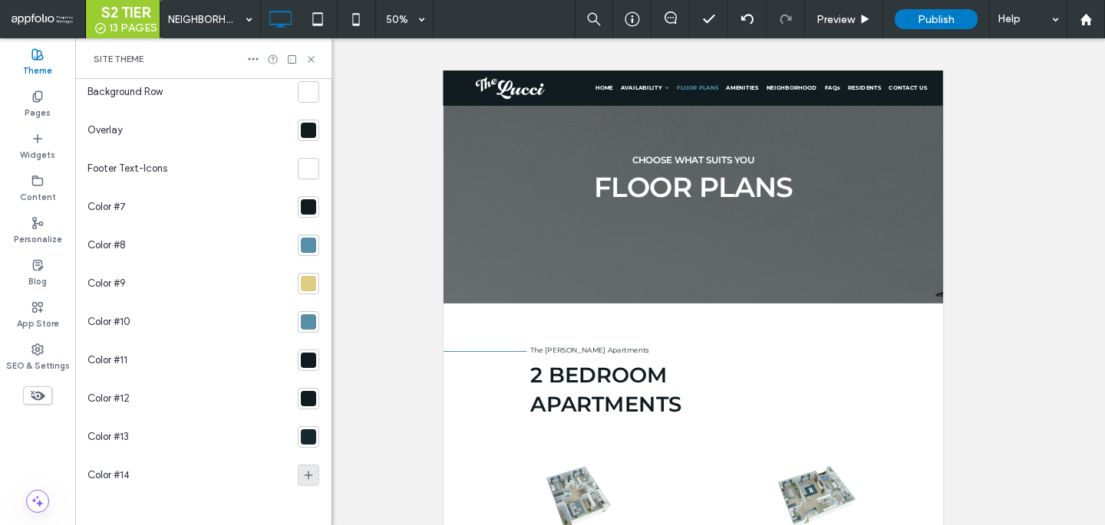
click at [302, 485] on div at bounding box center [308, 475] width 21 height 21
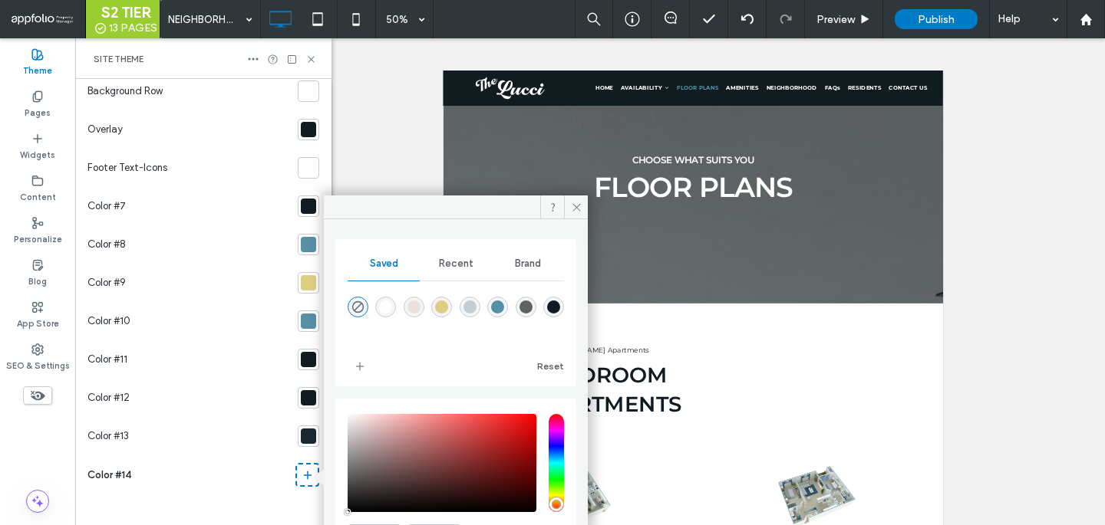
click at [407, 306] on div "rgba(232,228,220,1)" at bounding box center [413, 307] width 21 height 21
type input "*******"
type input "***"
type input "****"
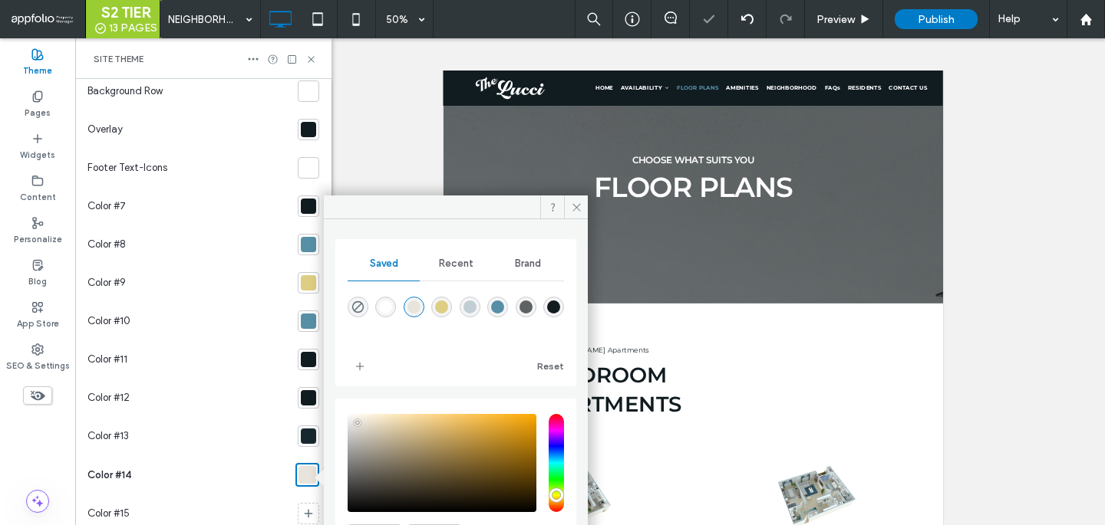
click at [302, 58] on div at bounding box center [282, 59] width 70 height 12
click at [308, 50] on div "Site Theme" at bounding box center [203, 58] width 256 height 41
click at [308, 68] on div "Site Theme" at bounding box center [203, 58] width 256 height 41
click at [308, 59] on icon at bounding box center [311, 60] width 12 height 12
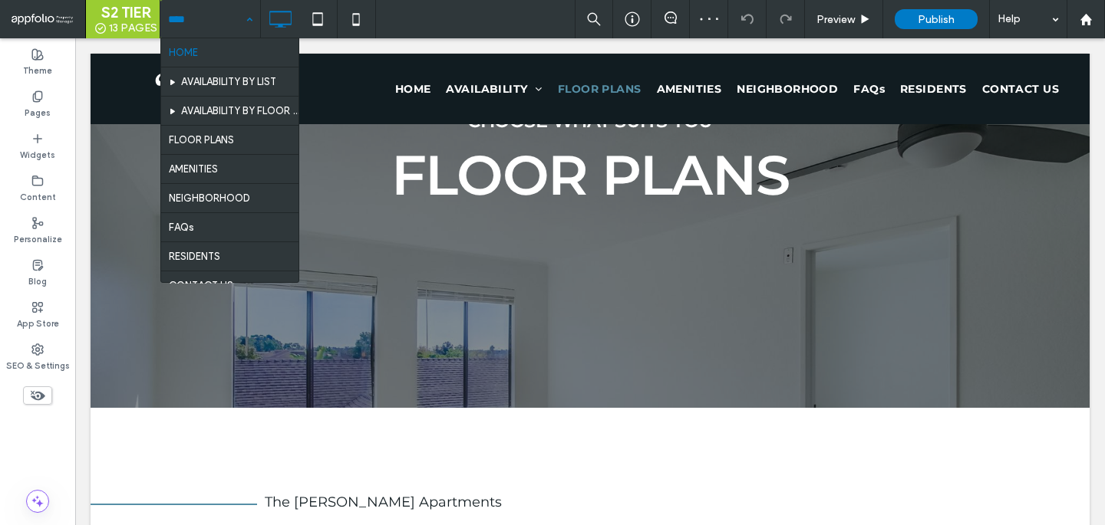
click at [211, 21] on input at bounding box center [206, 19] width 77 height 38
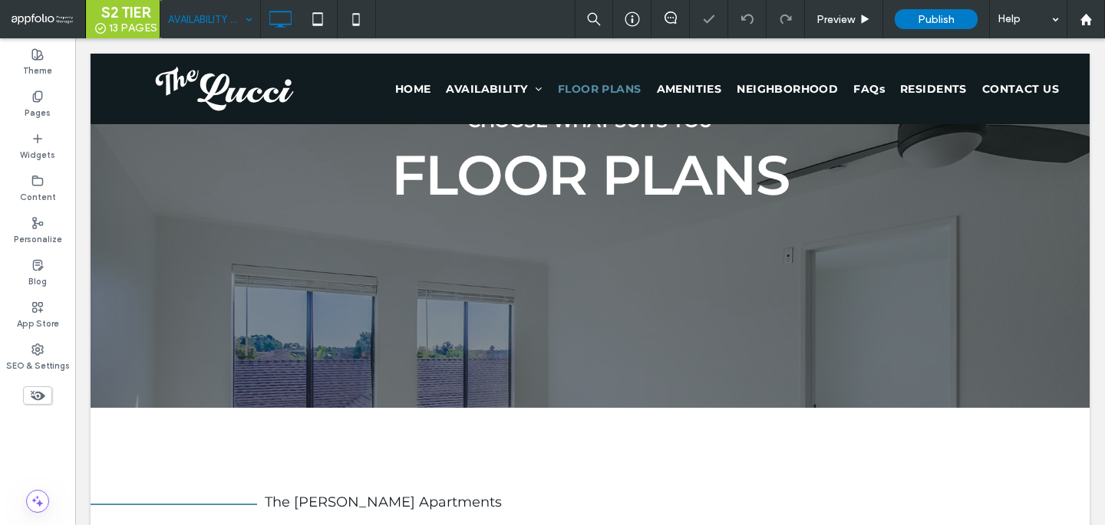
click at [210, 18] on input at bounding box center [206, 19] width 77 height 38
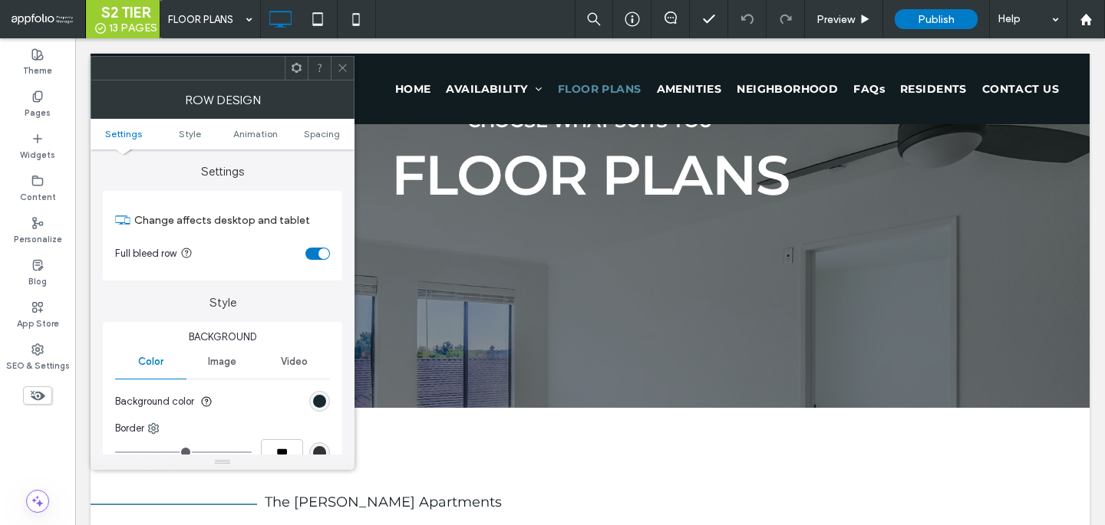
click at [312, 395] on div "rgb(24, 40, 48)" at bounding box center [319, 401] width 21 height 21
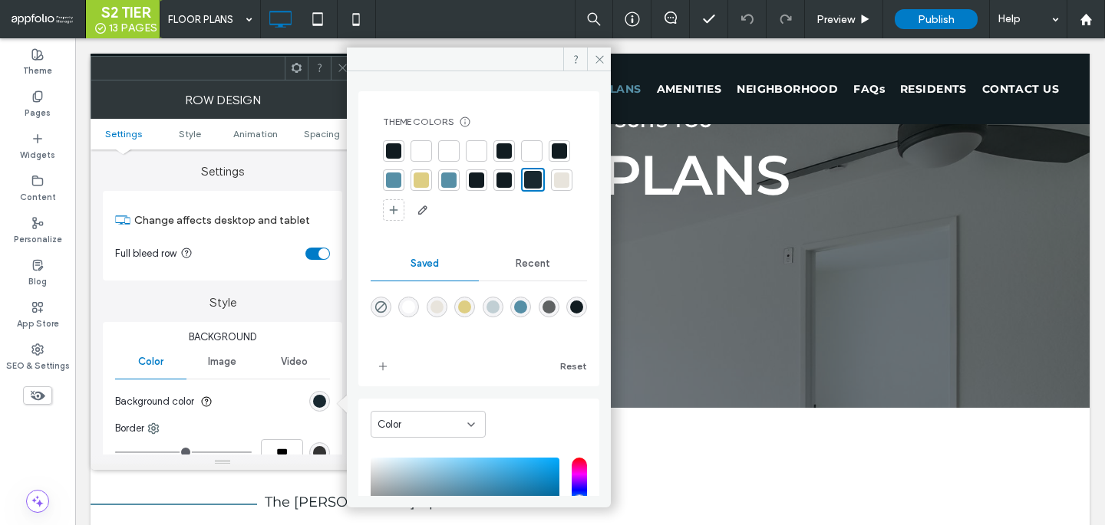
click at [484, 177] on div at bounding box center [476, 180] width 15 height 15
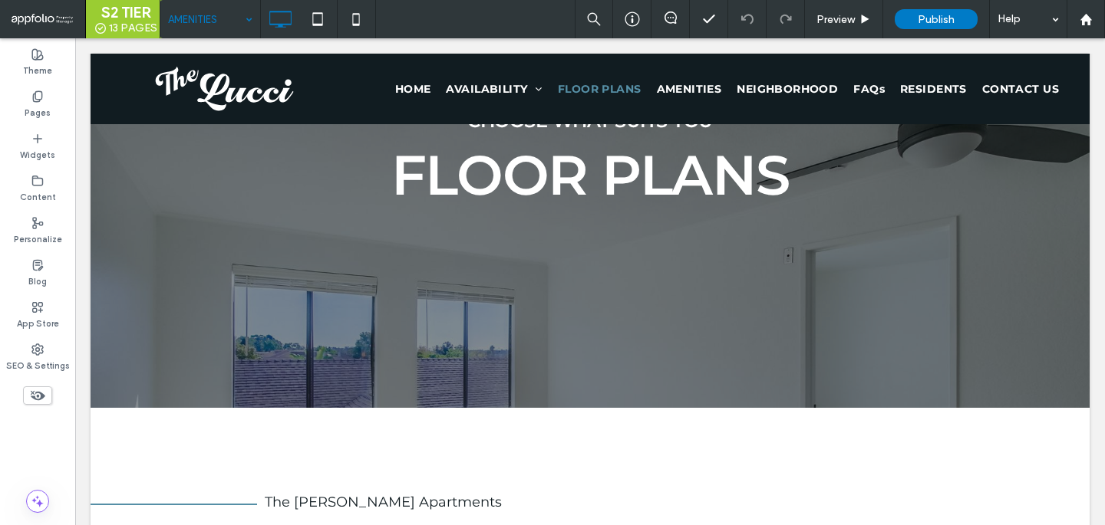
click at [235, 14] on input at bounding box center [206, 19] width 77 height 38
click at [38, 63] on label "Theme" at bounding box center [37, 69] width 29 height 17
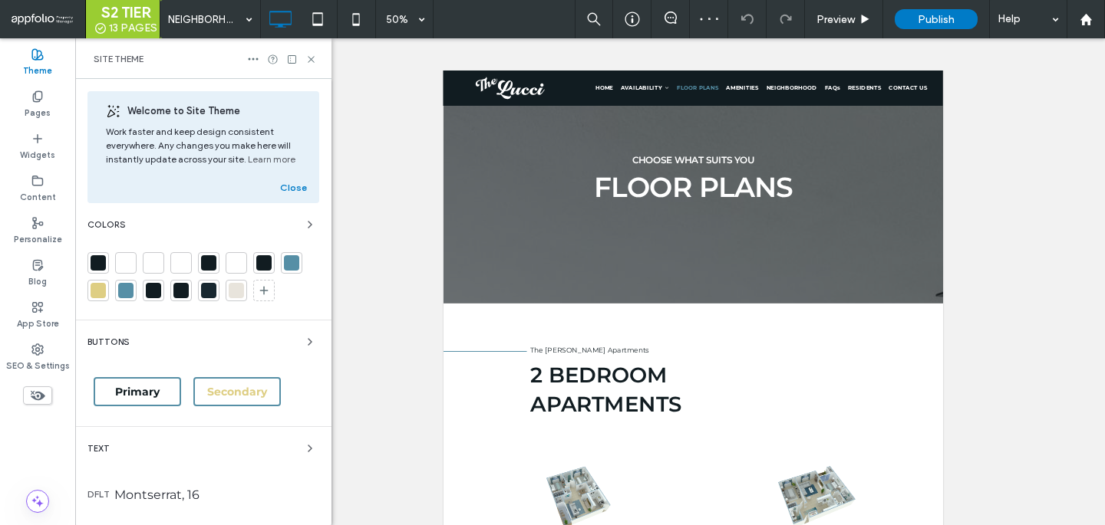
click at [229, 269] on div at bounding box center [236, 262] width 21 height 21
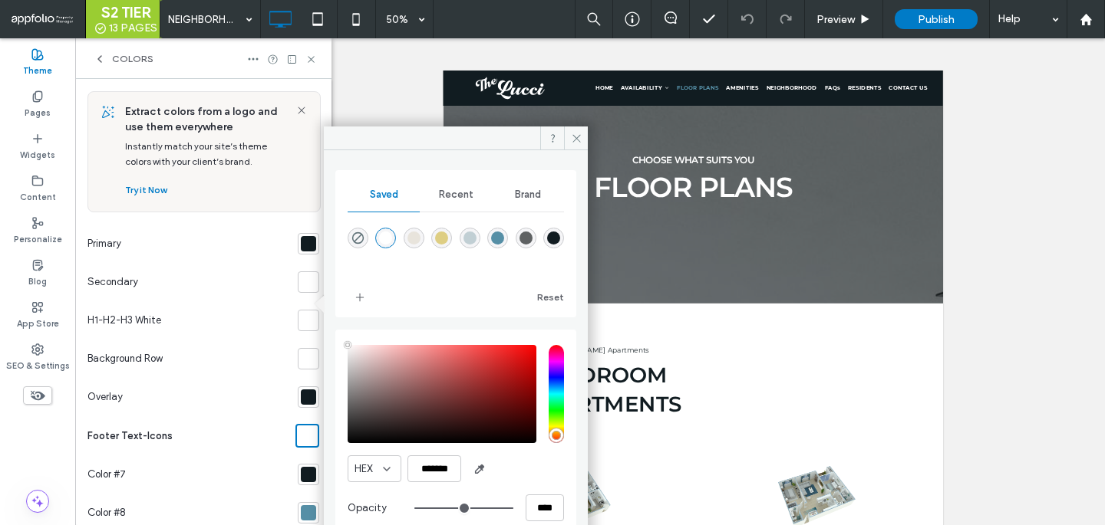
click at [305, 364] on div at bounding box center [308, 358] width 15 height 15
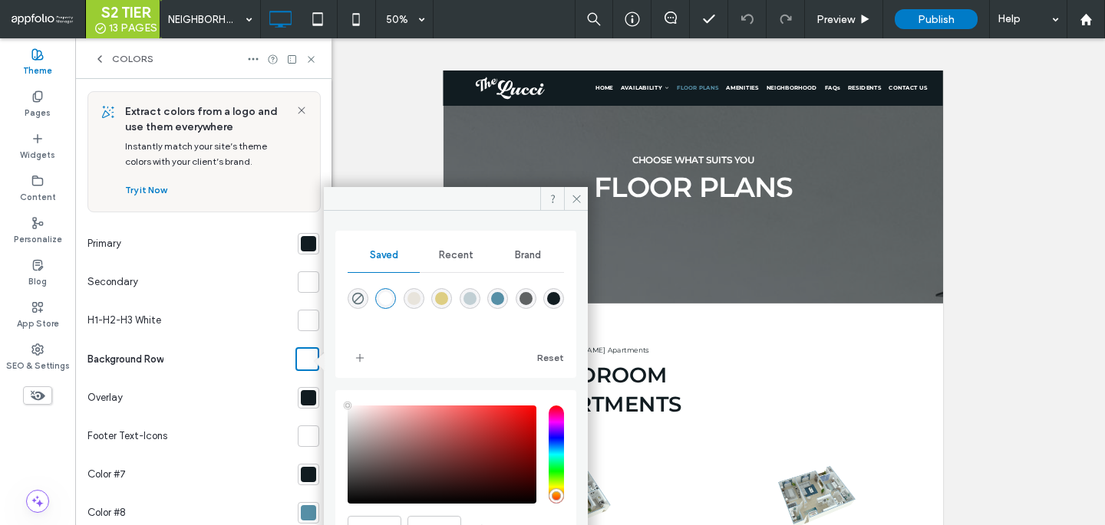
click at [414, 298] on div "rgba(232,228,220,1)" at bounding box center [413, 298] width 13 height 13
type input "*******"
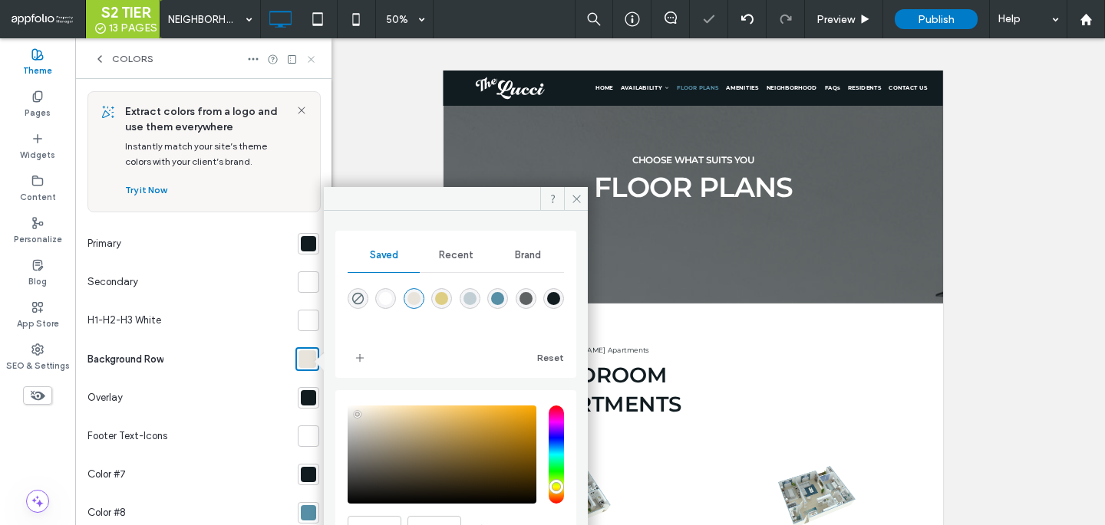
click at [315, 57] on icon at bounding box center [311, 60] width 12 height 12
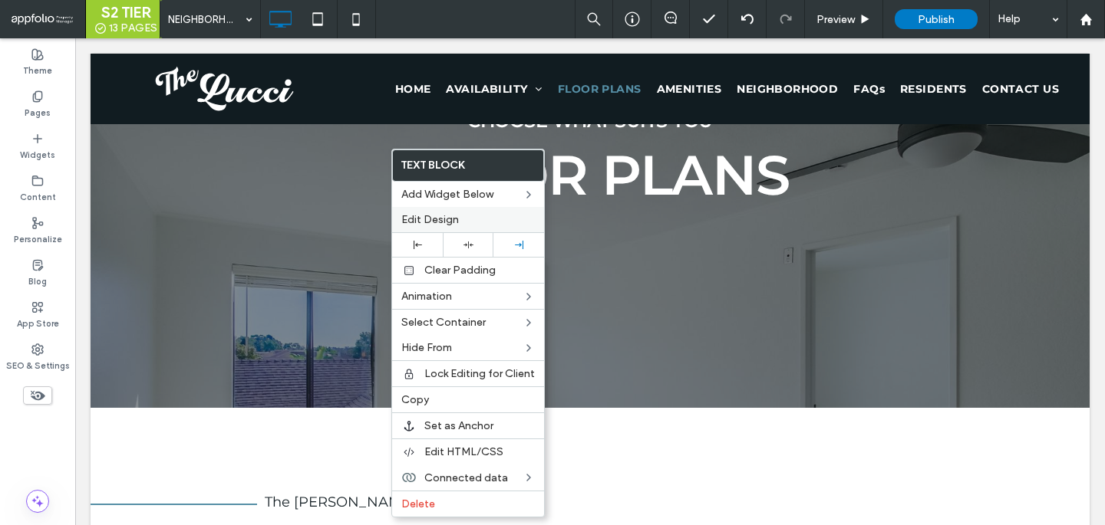
click at [451, 224] on span "Edit Design" at bounding box center [430, 219] width 58 height 13
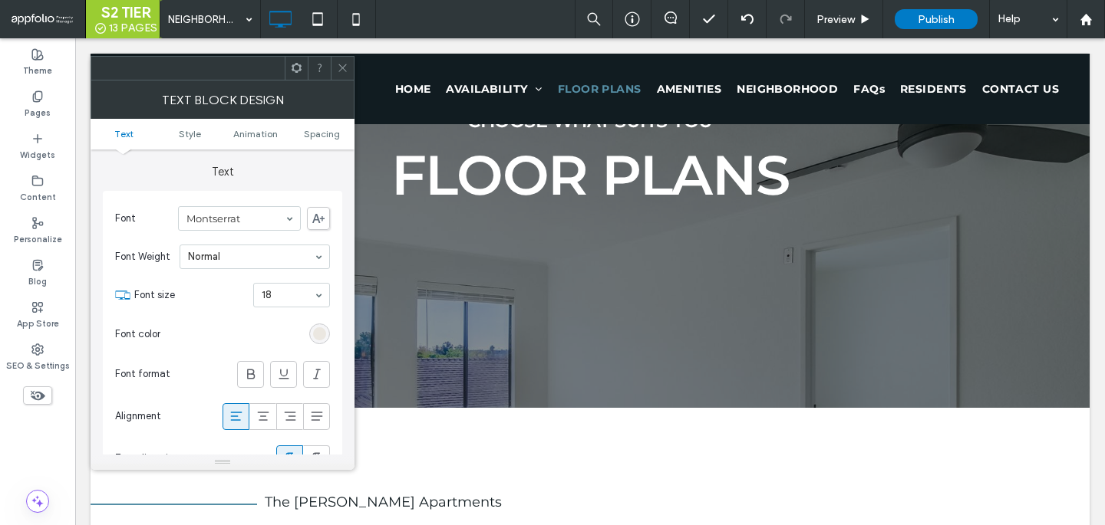
click at [318, 328] on div "rgb(232, 228, 220)" at bounding box center [319, 334] width 13 height 13
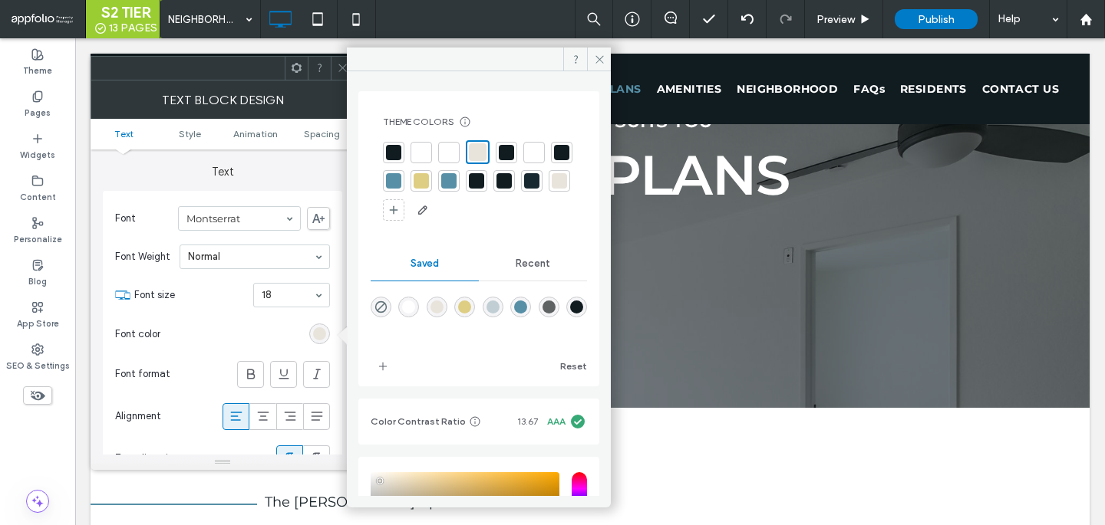
click at [453, 150] on div at bounding box center [448, 152] width 15 height 15
click at [338, 74] on span at bounding box center [343, 68] width 12 height 23
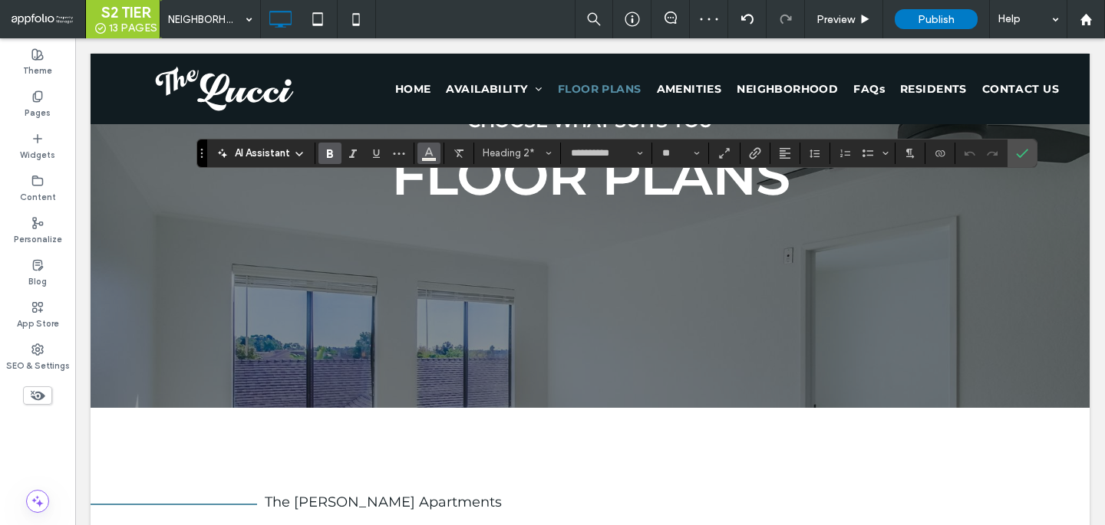
click at [423, 152] on icon "Color" at bounding box center [429, 152] width 12 height 12
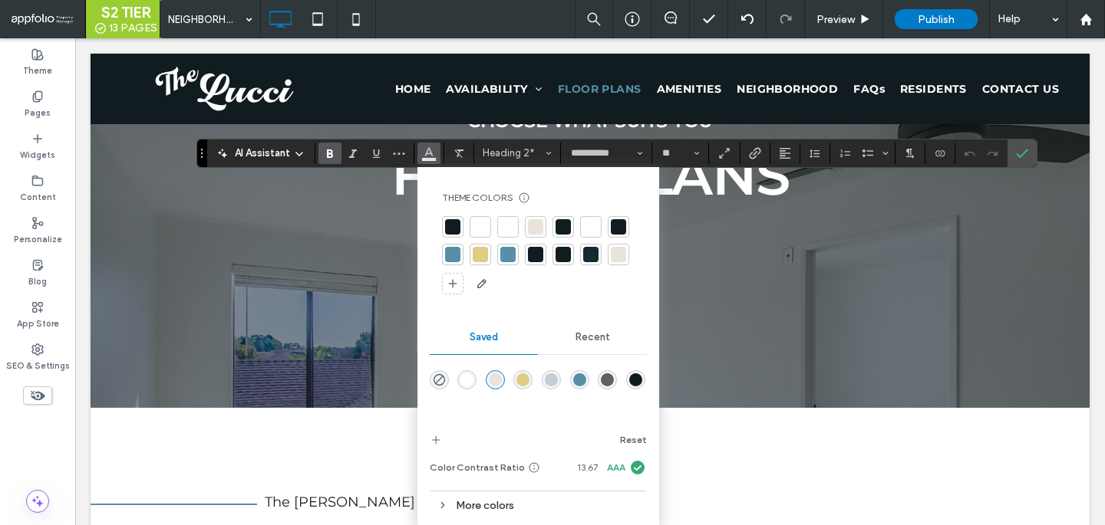
click at [509, 226] on div at bounding box center [507, 226] width 15 height 15
click at [1019, 151] on icon "Confirm" at bounding box center [1022, 153] width 12 height 12
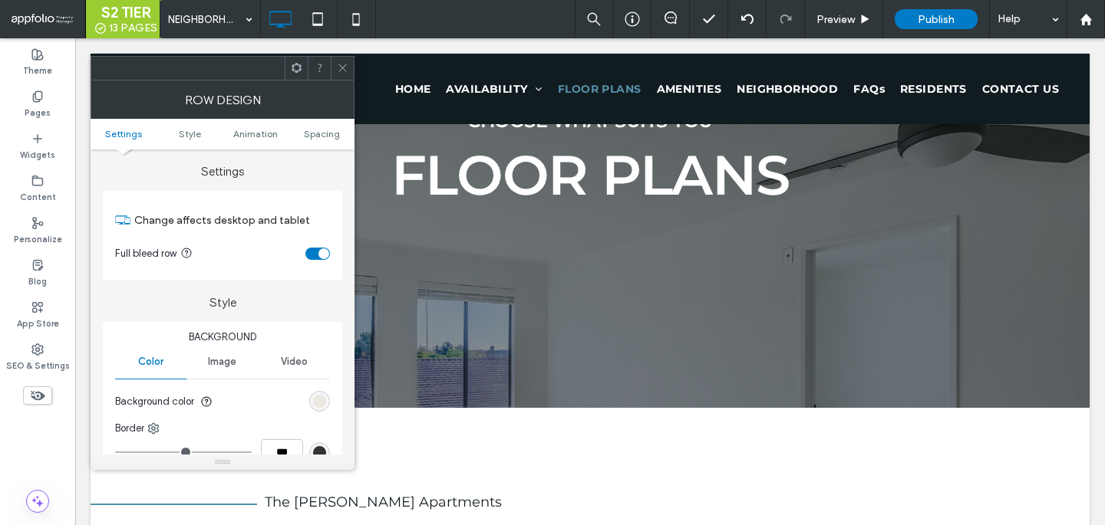
click at [324, 402] on div "rgb(232, 228, 220)" at bounding box center [319, 401] width 13 height 13
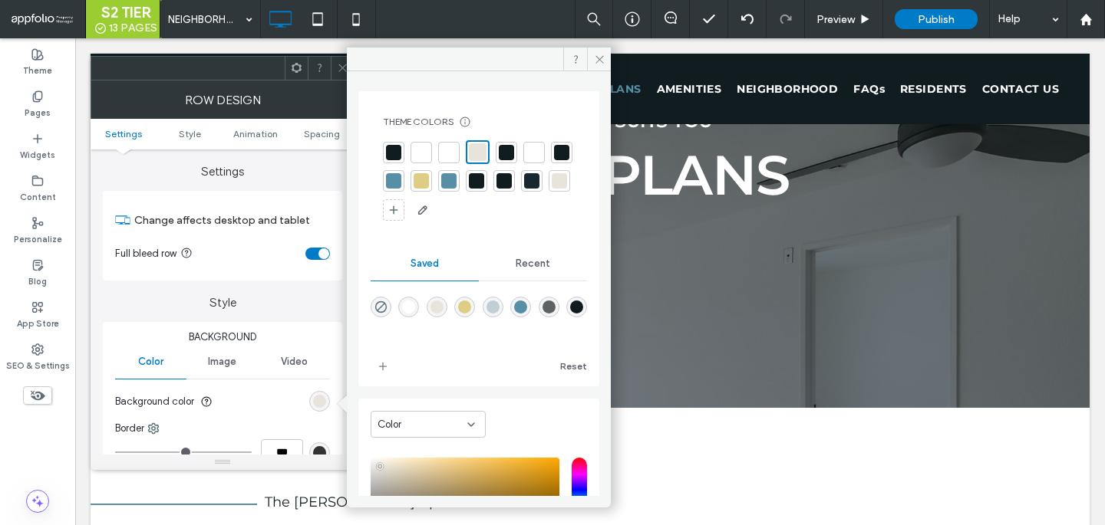
click at [336, 65] on div at bounding box center [342, 68] width 23 height 23
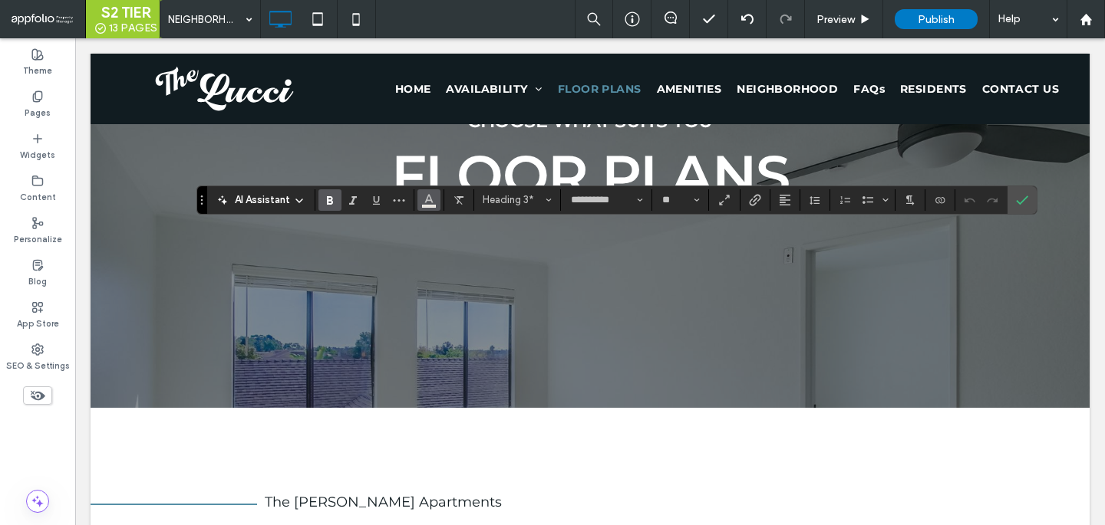
click at [427, 203] on icon "Color" at bounding box center [429, 199] width 12 height 12
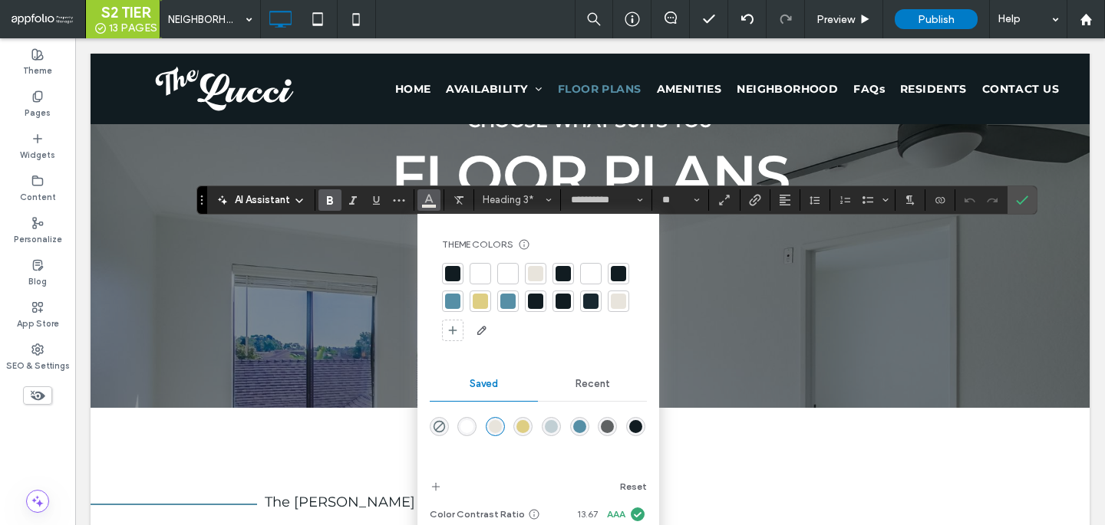
click at [504, 275] on div at bounding box center [507, 273] width 15 height 15
click at [1024, 203] on icon "Confirm" at bounding box center [1022, 200] width 12 height 12
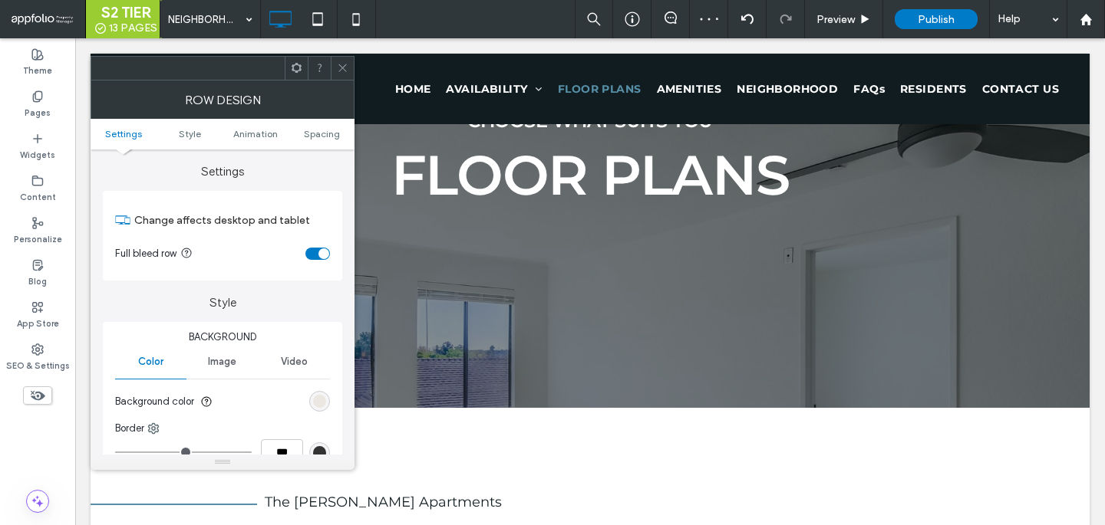
click at [319, 401] on div "rgb(232, 228, 220)" at bounding box center [319, 401] width 13 height 13
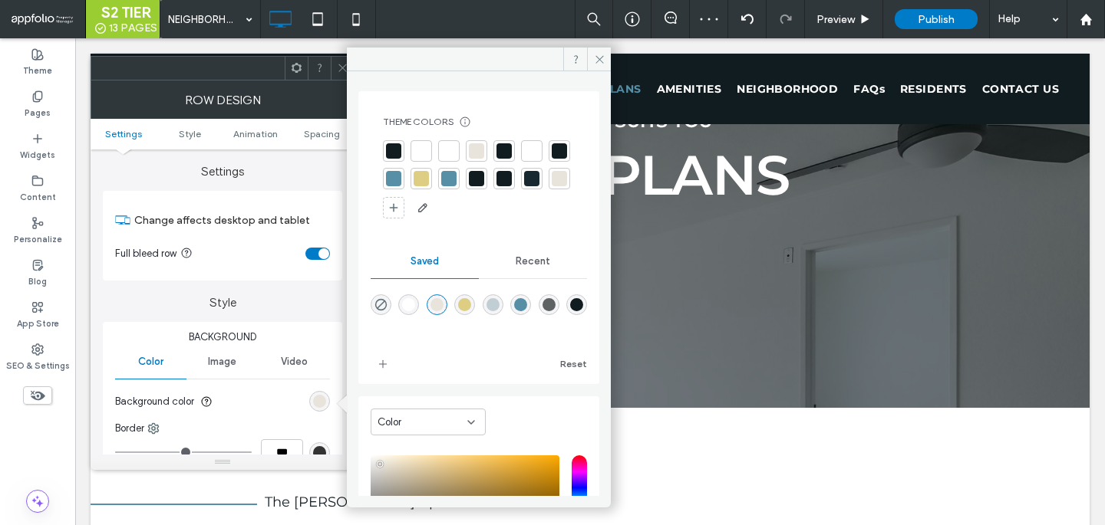
click at [473, 143] on div at bounding box center [476, 150] width 15 height 15
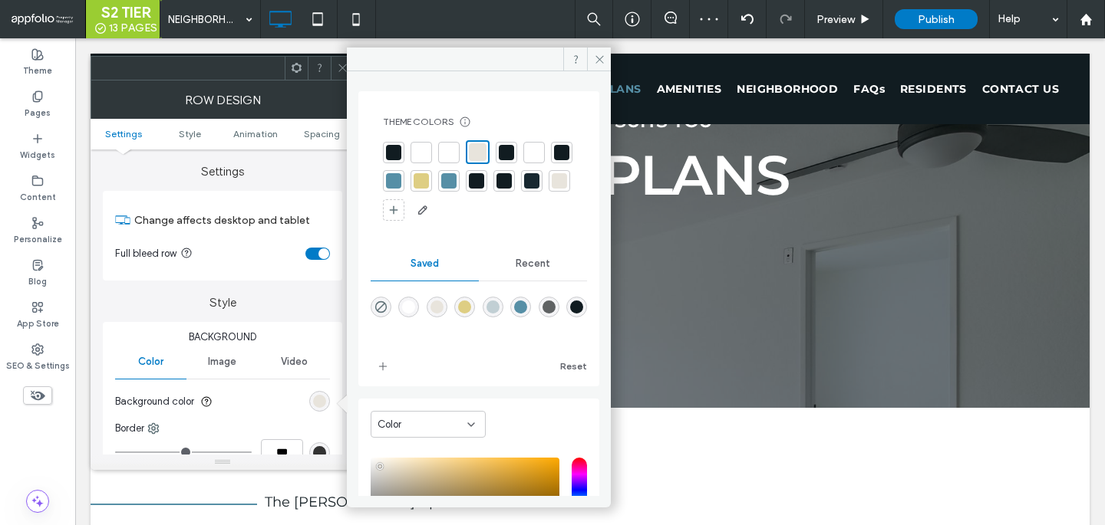
click at [338, 73] on icon at bounding box center [343, 68] width 12 height 12
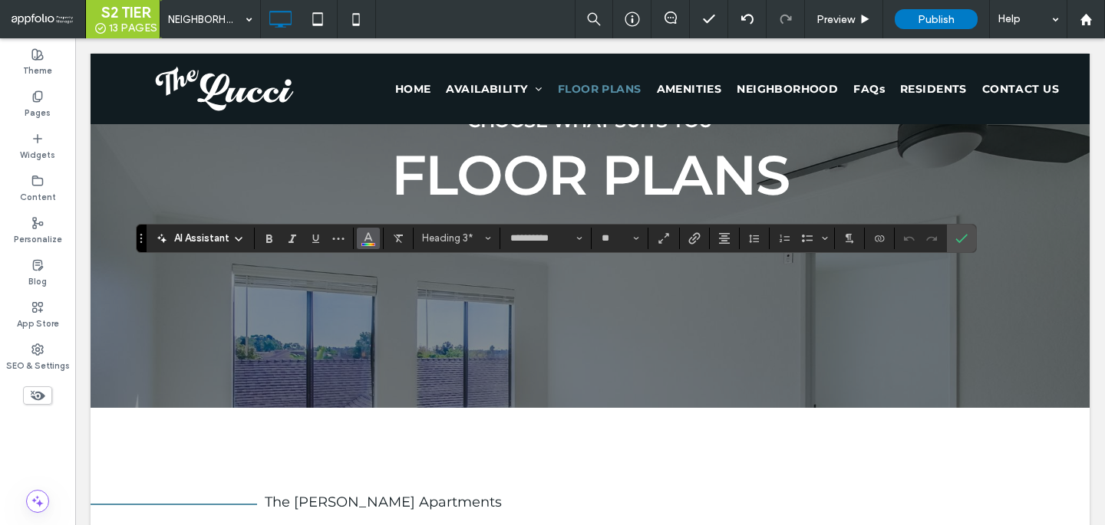
click at [369, 239] on use "Color" at bounding box center [368, 236] width 8 height 8
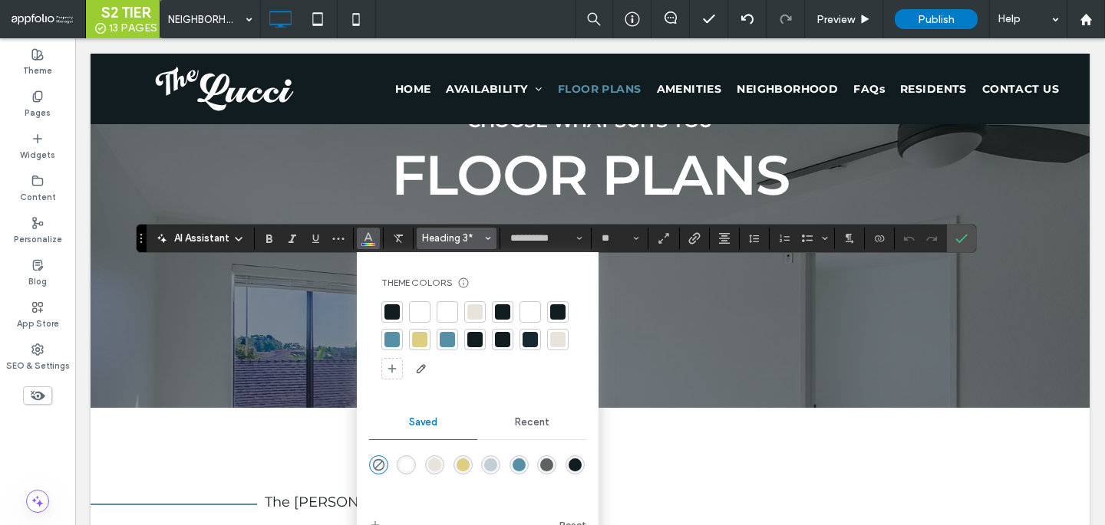
click at [448, 242] on span "Heading 3*" at bounding box center [452, 238] width 60 height 12
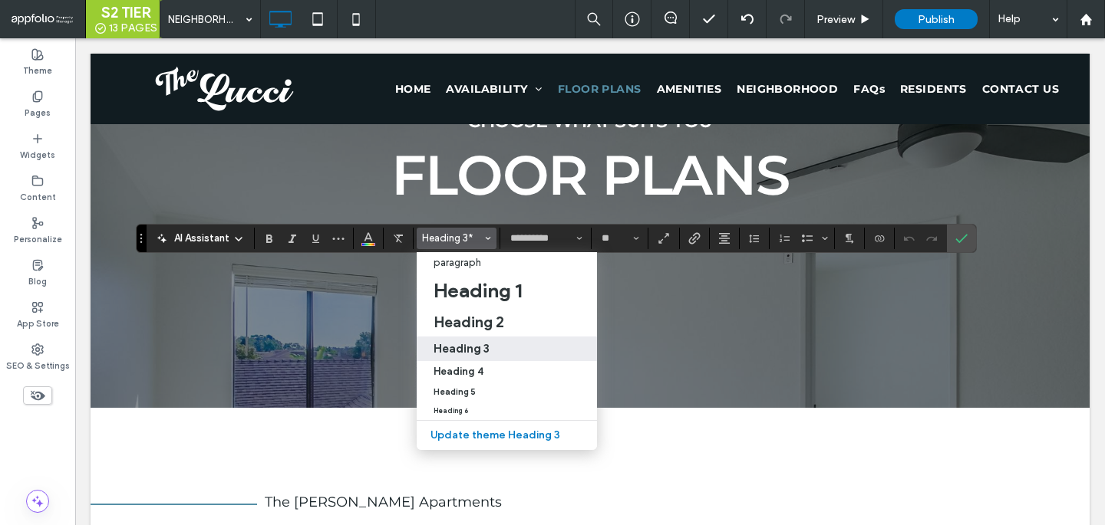
click at [470, 351] on h3 "Heading 3" at bounding box center [461, 348] width 56 height 15
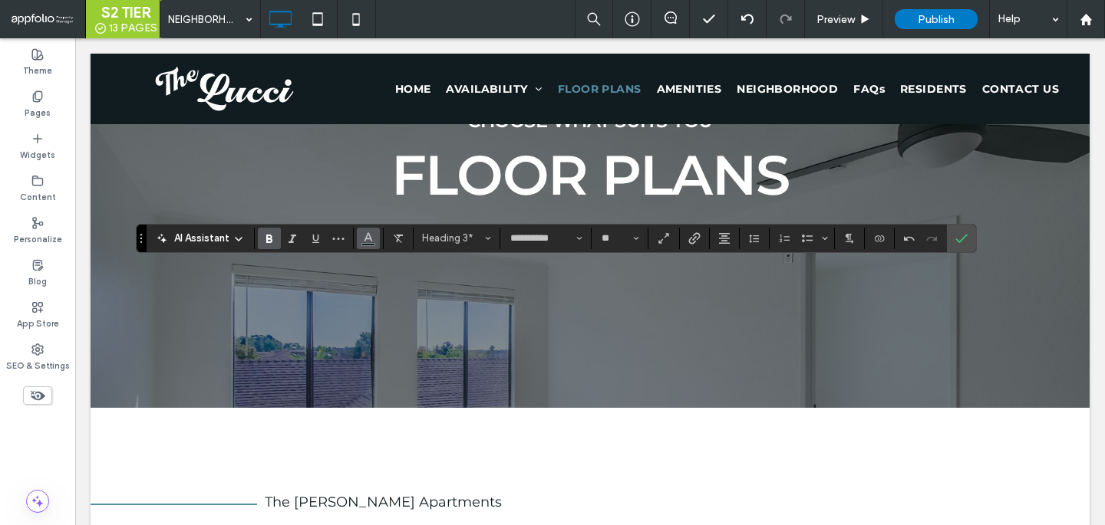
click at [364, 245] on span "Color" at bounding box center [368, 237] width 12 height 20
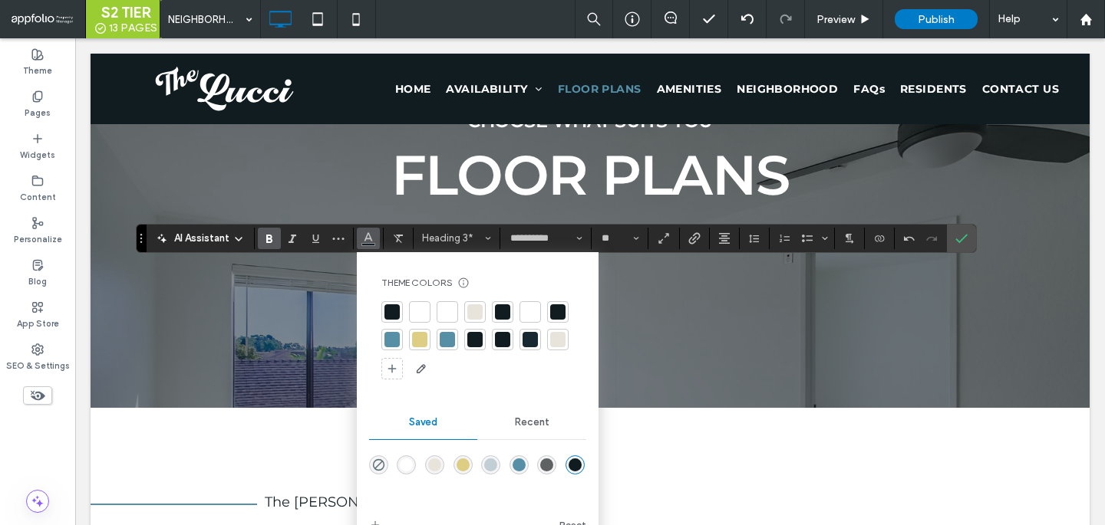
click at [443, 341] on div at bounding box center [447, 339] width 15 height 15
click at [389, 338] on div at bounding box center [391, 339] width 15 height 15
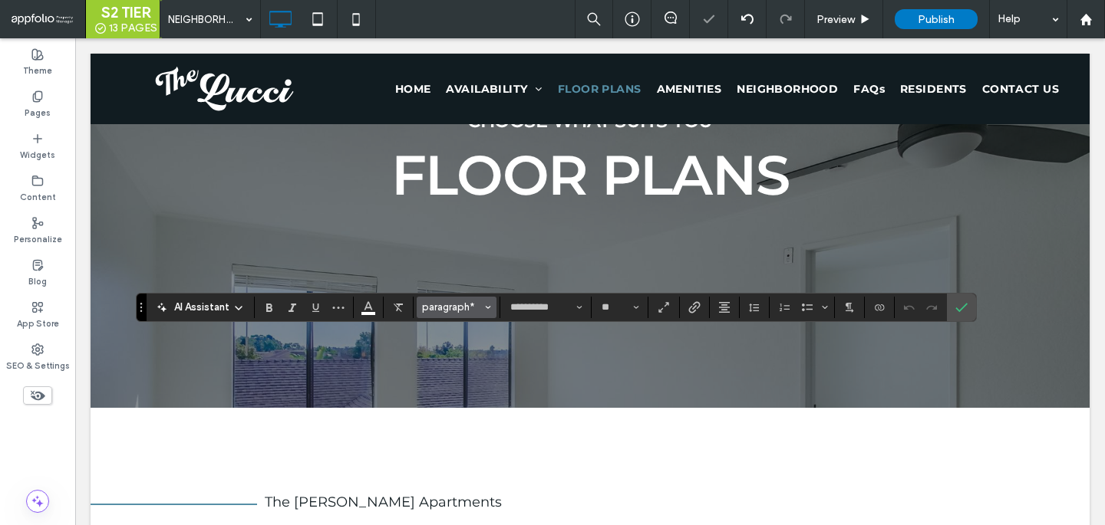
click at [467, 310] on span "paragraph*" at bounding box center [452, 307] width 60 height 12
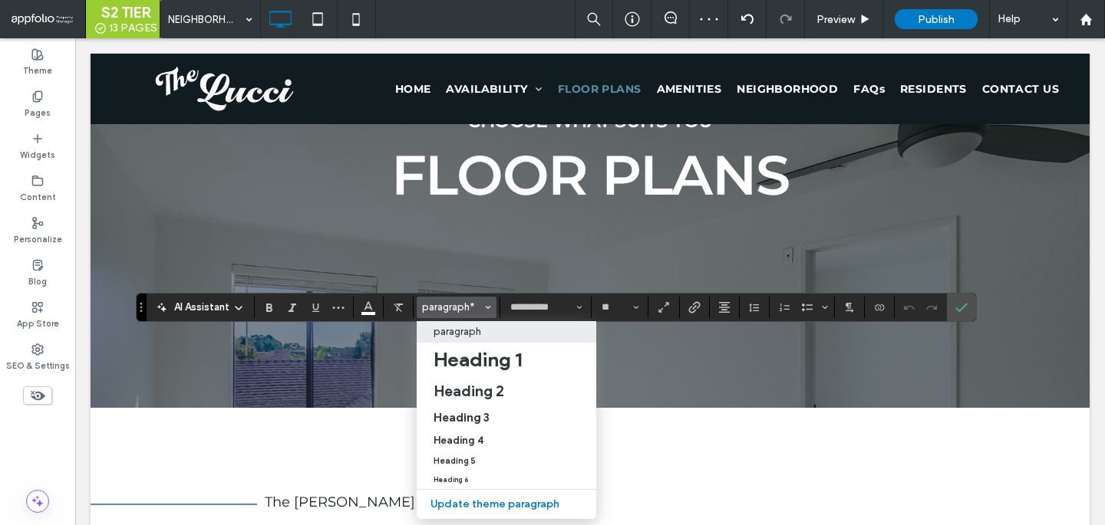
click at [476, 334] on p "paragraph" at bounding box center [457, 332] width 48 height 12
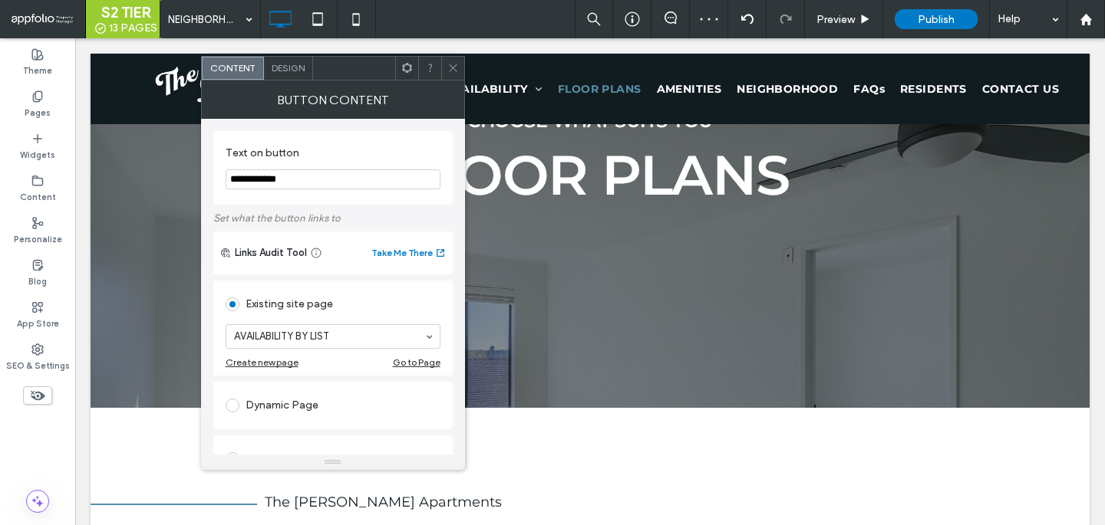
click at [274, 75] on div "Design" at bounding box center [288, 68] width 49 height 23
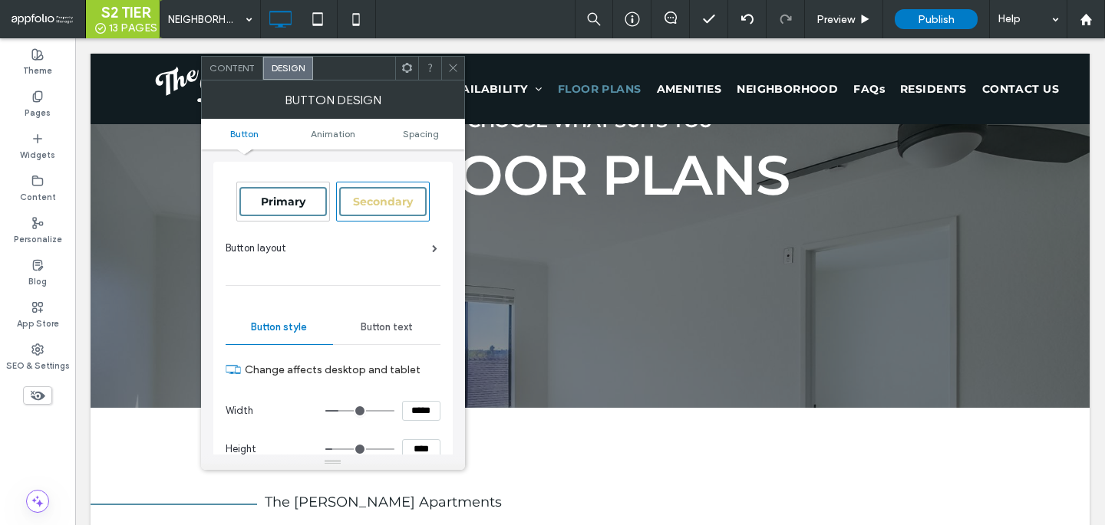
click at [282, 186] on div "Primary" at bounding box center [283, 202] width 92 height 38
click at [456, 70] on icon at bounding box center [453, 68] width 12 height 12
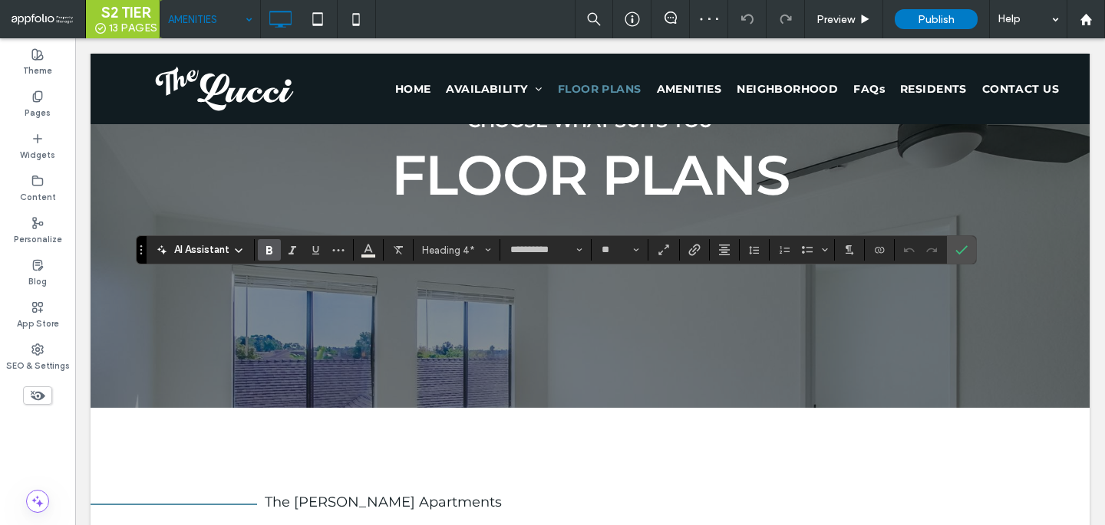
click at [384, 247] on section at bounding box center [399, 249] width 30 height 21
click at [374, 247] on button "Color" at bounding box center [368, 249] width 23 height 21
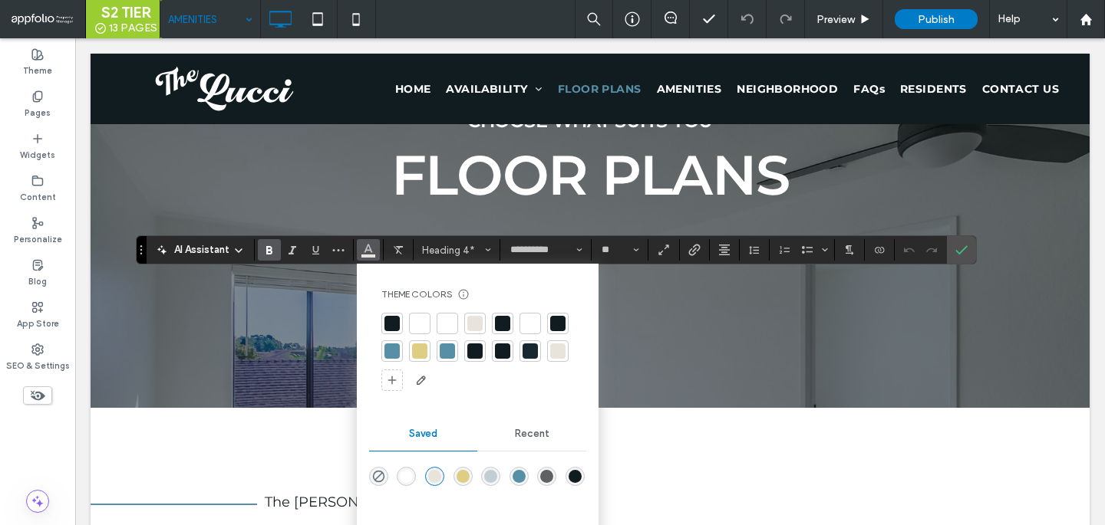
click at [453, 319] on div at bounding box center [447, 323] width 15 height 15
click at [956, 248] on icon "Confirm" at bounding box center [961, 250] width 12 height 12
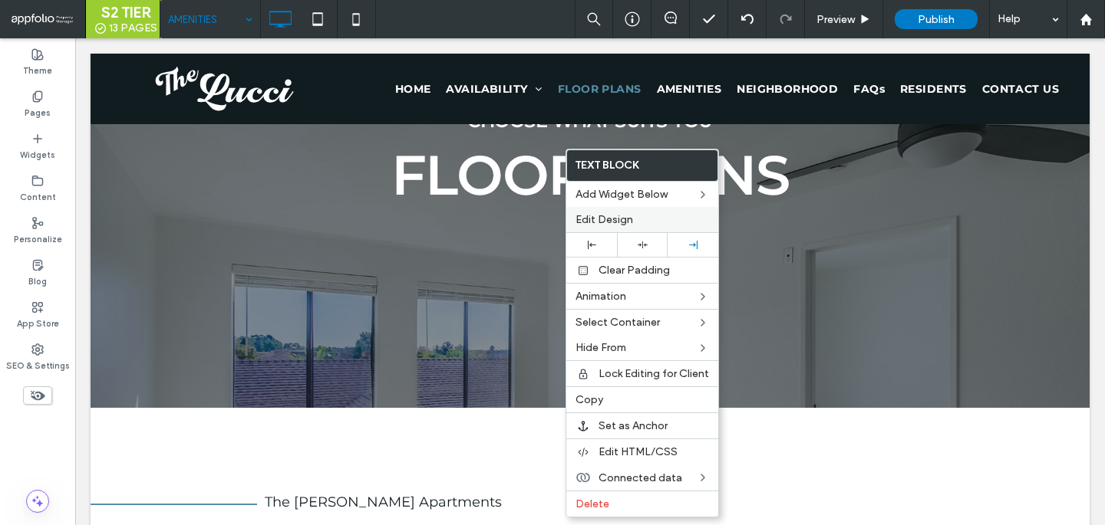
click at [634, 213] on label "Edit Design" at bounding box center [641, 219] width 133 height 13
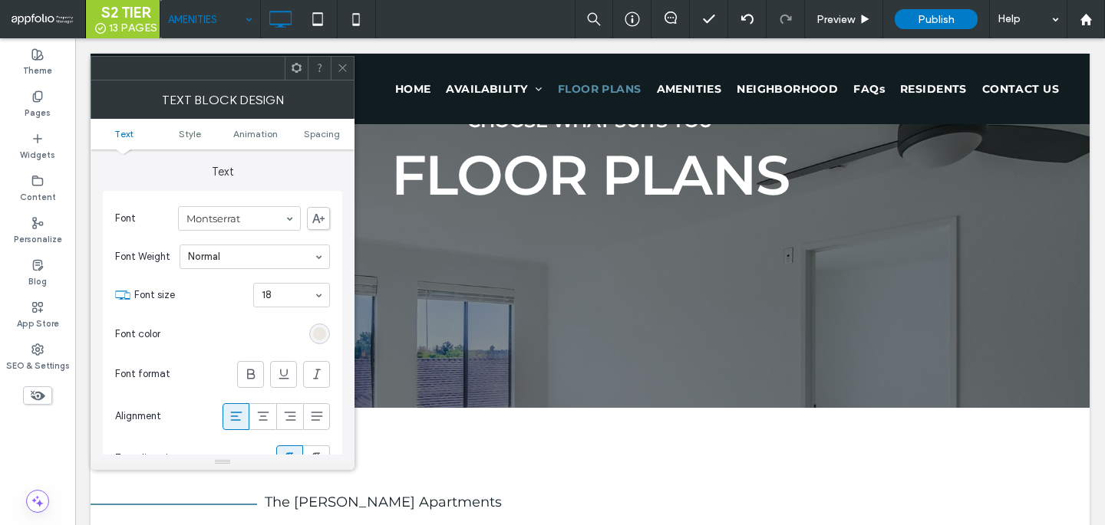
click at [317, 328] on div "rgb(232, 228, 220)" at bounding box center [319, 334] width 13 height 13
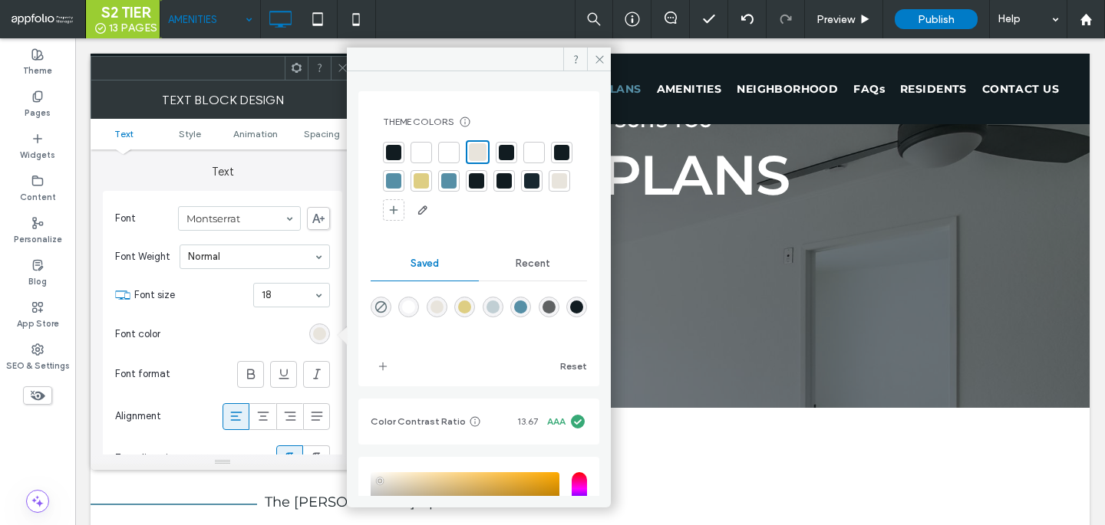
click at [454, 146] on div at bounding box center [448, 152] width 15 height 15
click at [342, 69] on icon at bounding box center [343, 68] width 12 height 12
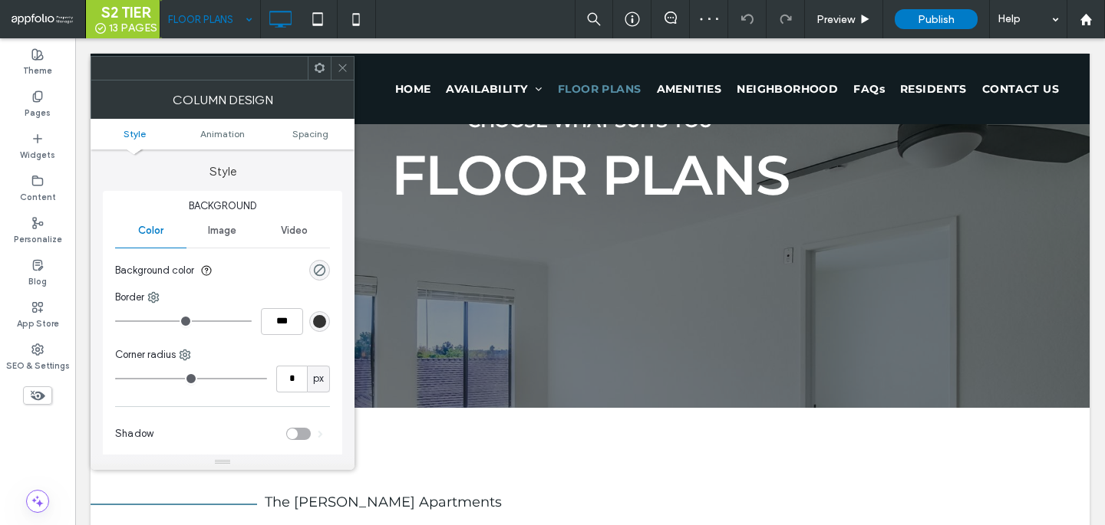
click at [334, 64] on div at bounding box center [342, 68] width 23 height 23
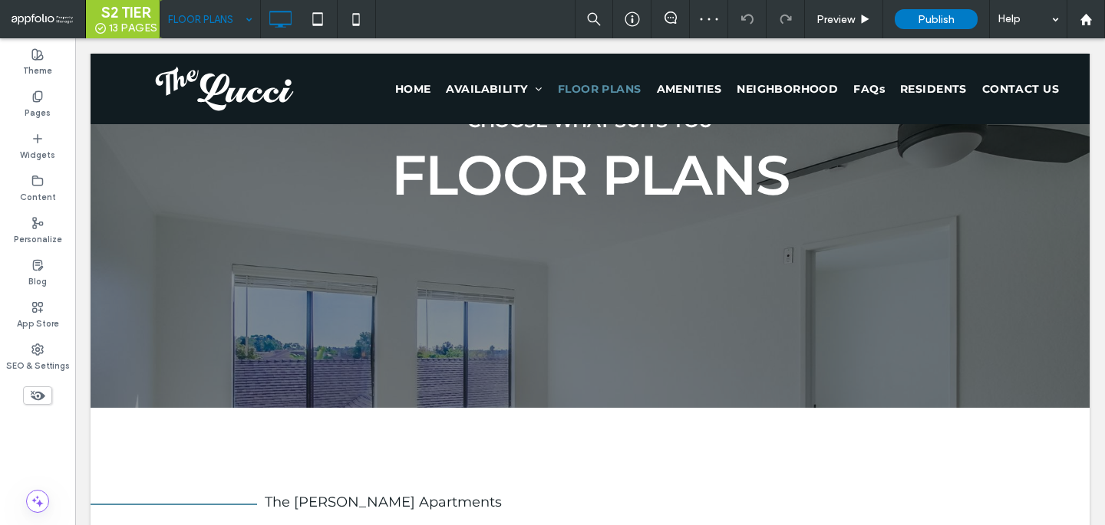
type input "**********"
type input "**"
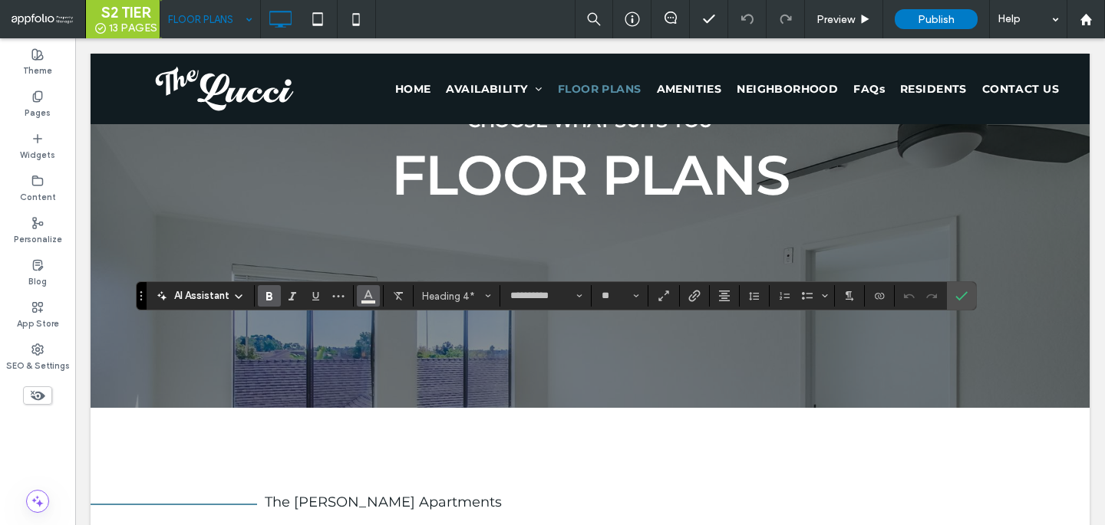
click at [371, 293] on icon "Color" at bounding box center [368, 294] width 12 height 12
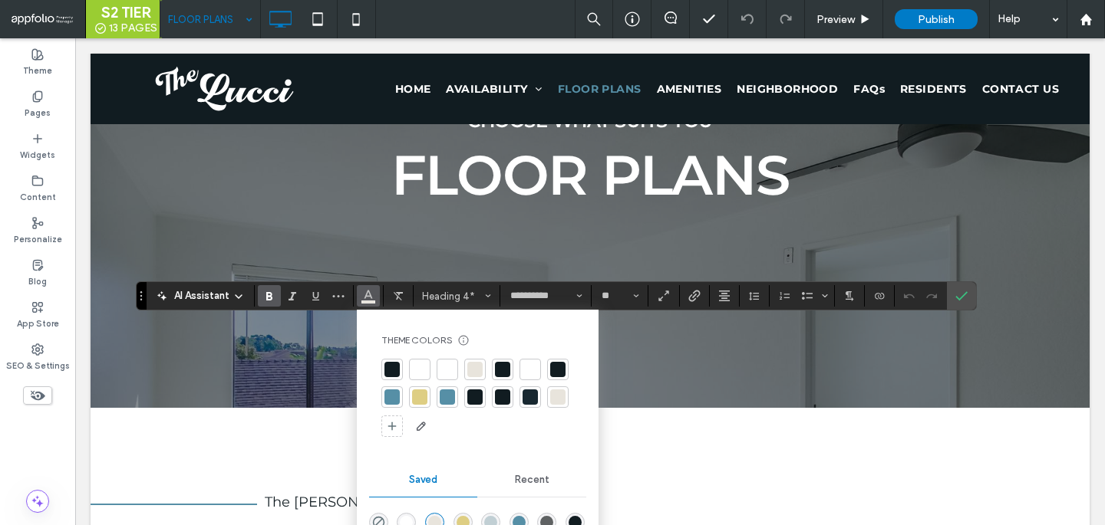
click at [449, 362] on div at bounding box center [447, 369] width 15 height 15
click at [960, 300] on icon "Confirm" at bounding box center [961, 296] width 12 height 12
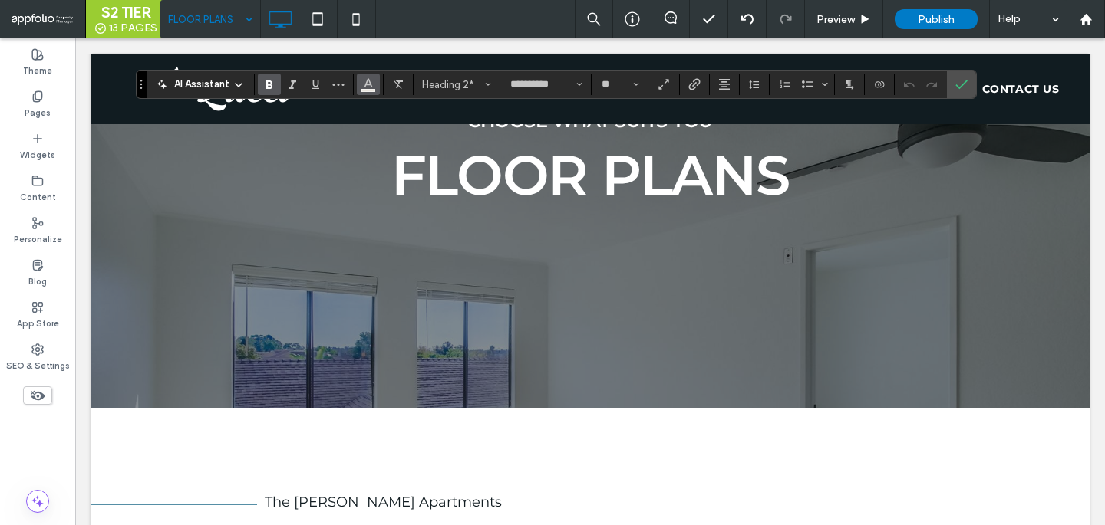
click at [370, 91] on span "Color" at bounding box center [368, 83] width 12 height 20
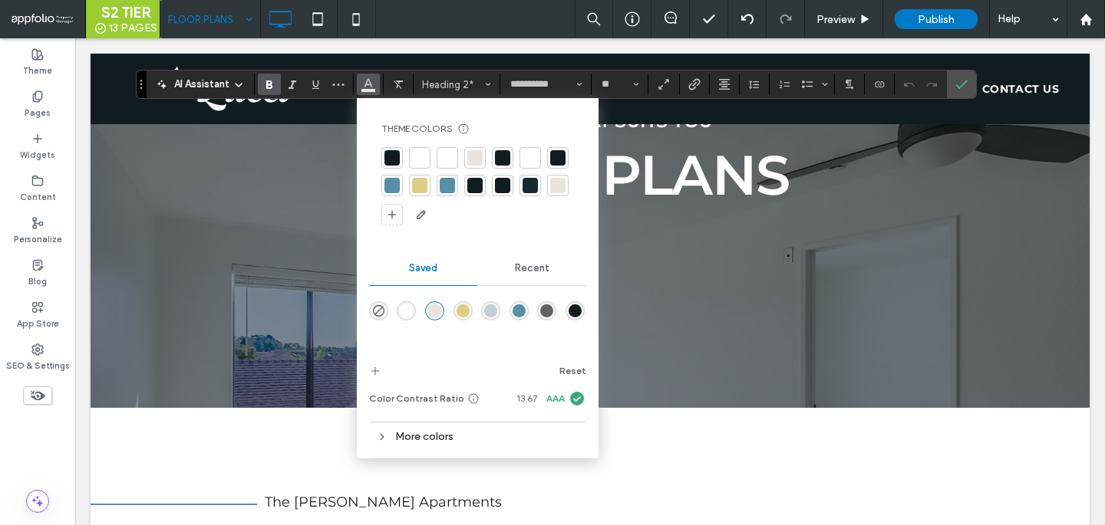
click at [440, 166] on div at bounding box center [446, 157] width 21 height 21
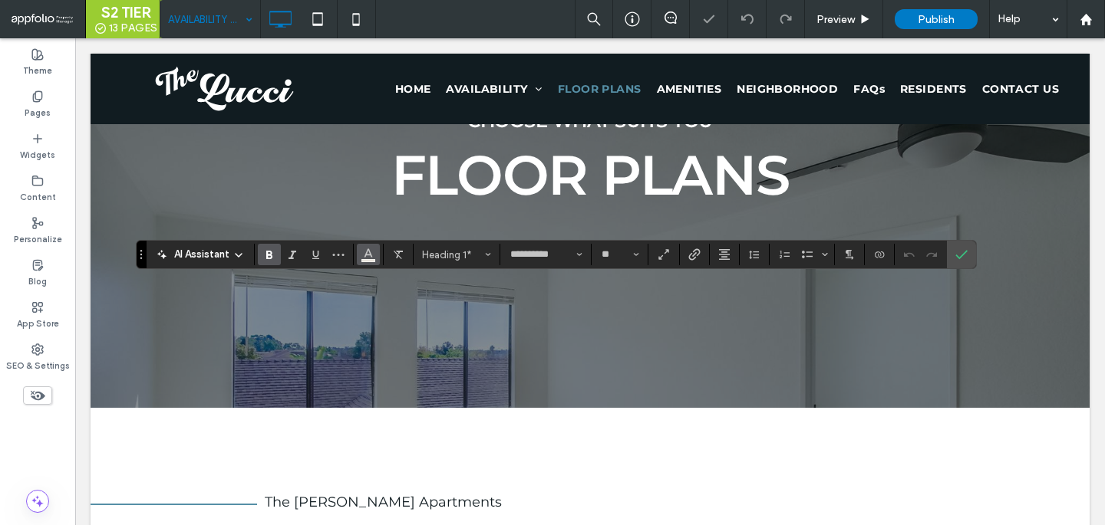
click at [369, 252] on use "Color" at bounding box center [368, 253] width 8 height 8
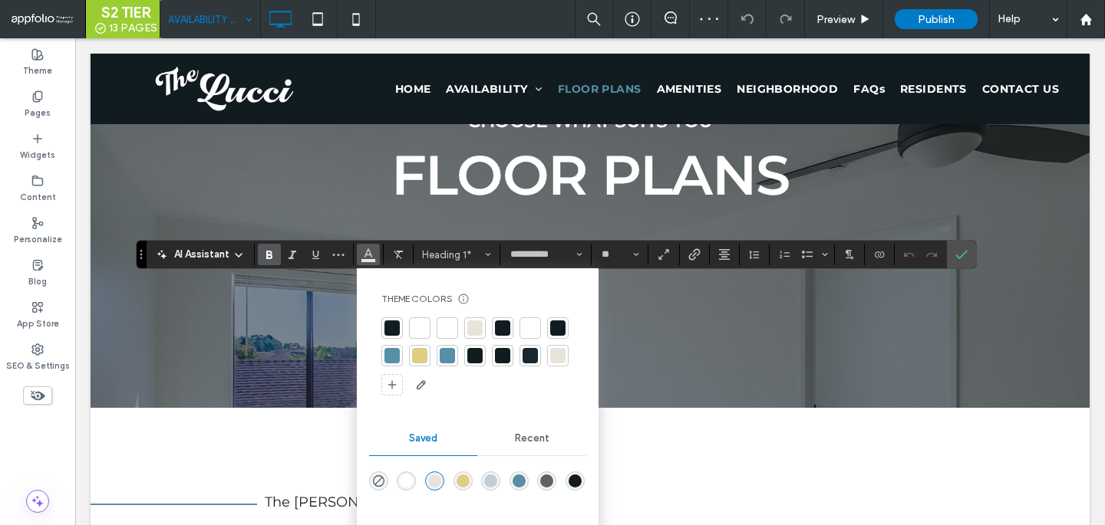
click at [446, 321] on div at bounding box center [447, 328] width 15 height 15
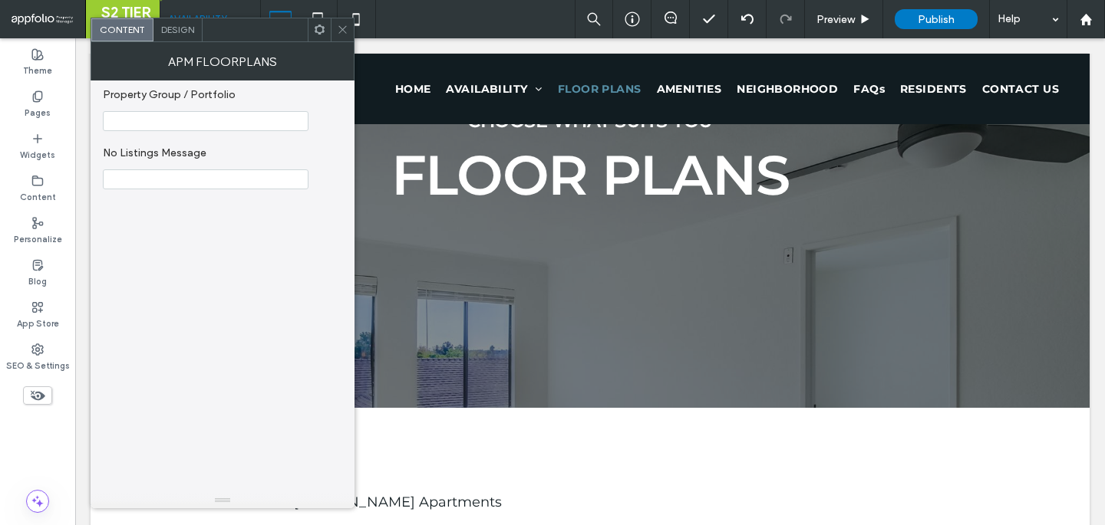
click at [344, 34] on icon at bounding box center [343, 30] width 12 height 12
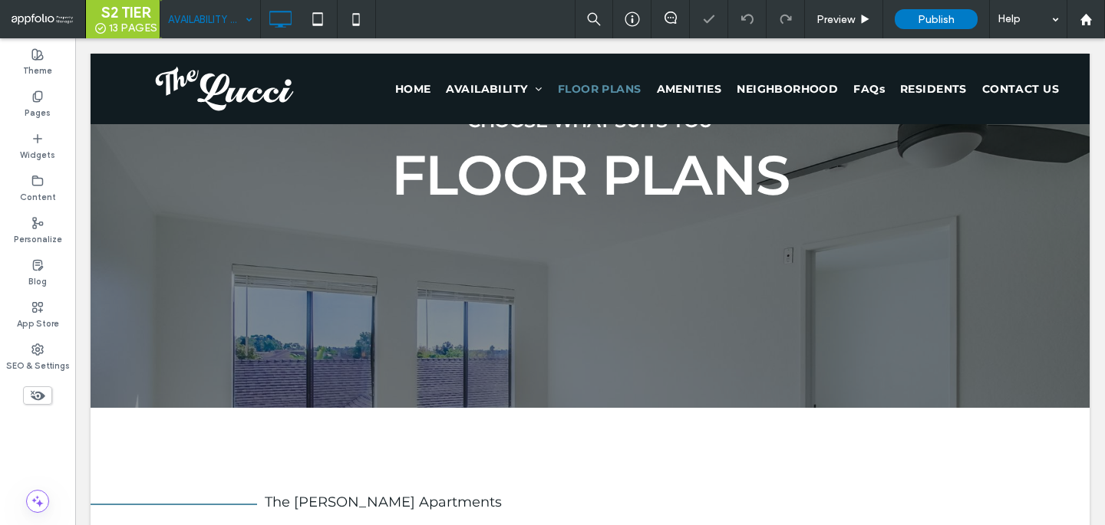
click at [232, 19] on input at bounding box center [206, 19] width 77 height 38
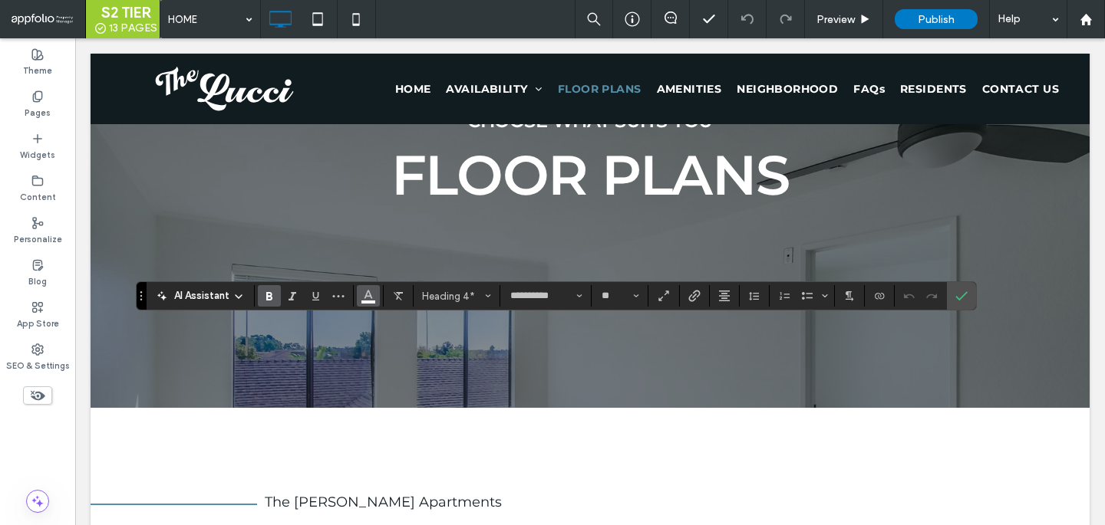
click at [375, 297] on button "Color" at bounding box center [368, 295] width 23 height 21
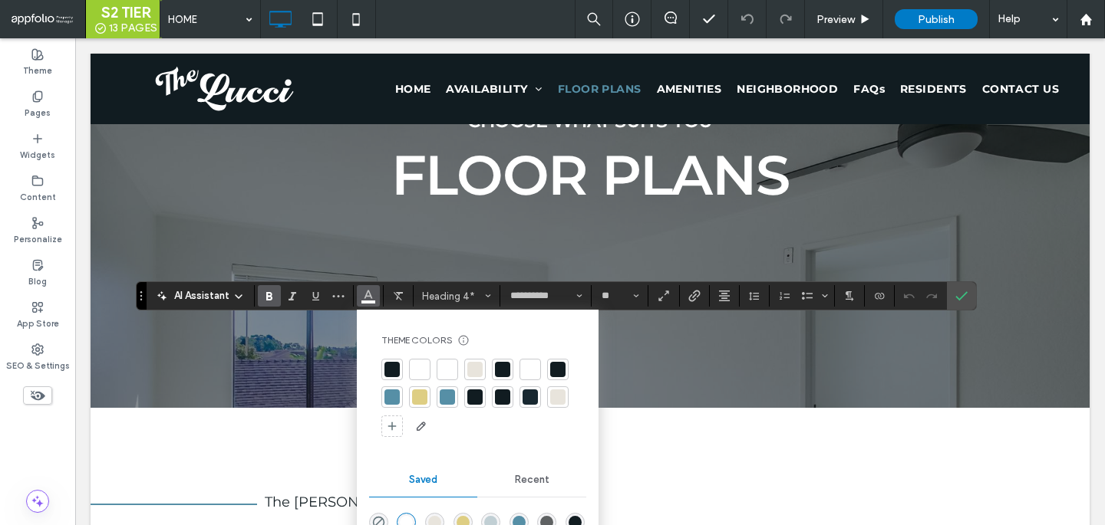
click at [444, 376] on div at bounding box center [447, 369] width 15 height 15
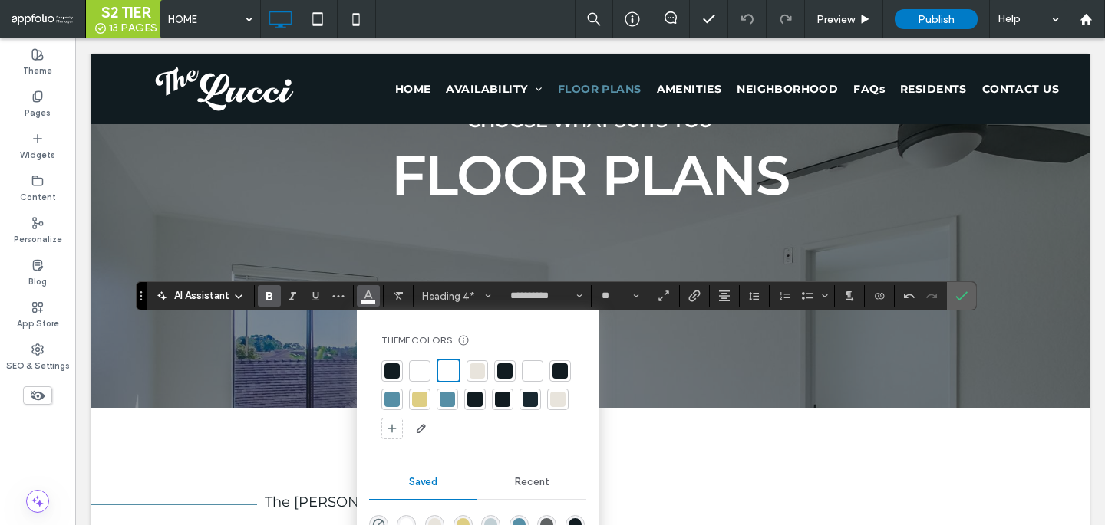
click at [959, 295] on icon "Confirm" at bounding box center [961, 296] width 12 height 12
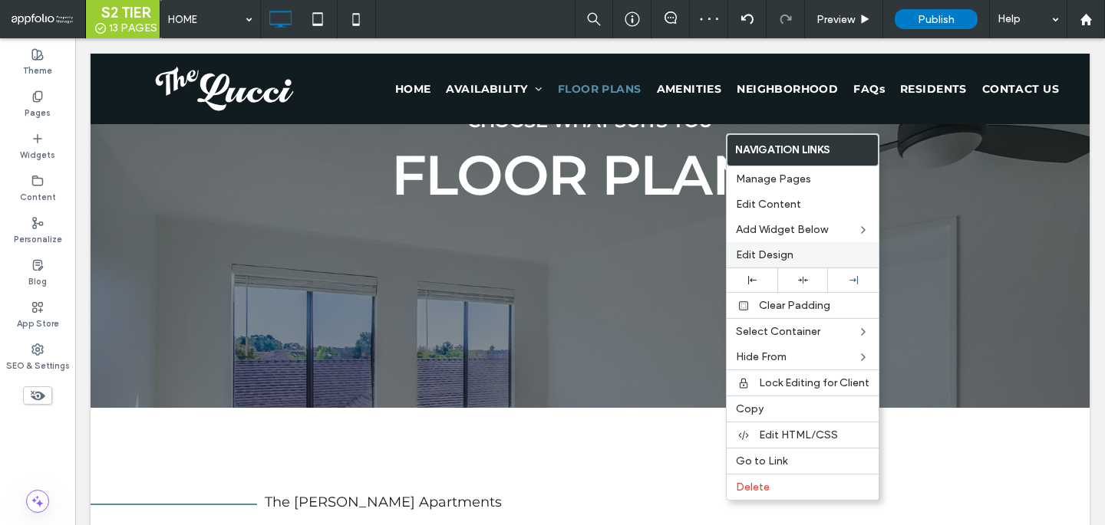
click at [756, 254] on span "Edit Design" at bounding box center [765, 255] width 58 height 13
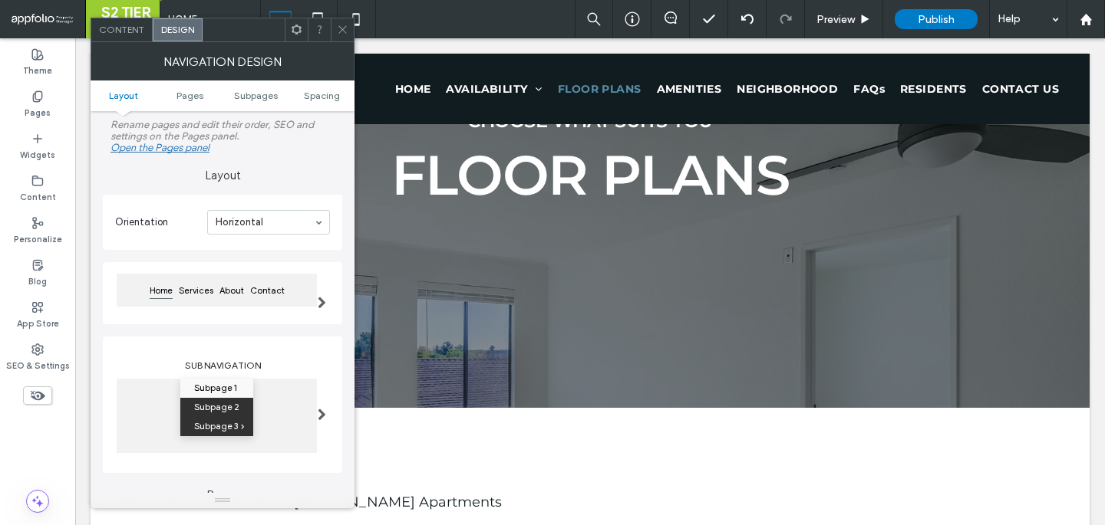
scroll to position [163, 0]
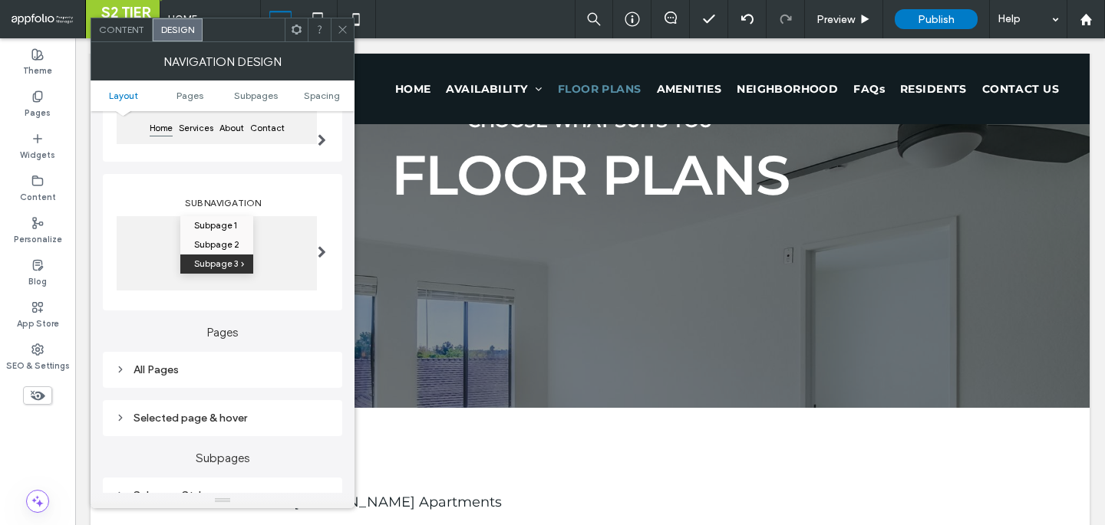
click at [220, 384] on div "All Pages" at bounding box center [222, 370] width 239 height 36
click at [245, 377] on div "All Pages" at bounding box center [222, 370] width 215 height 13
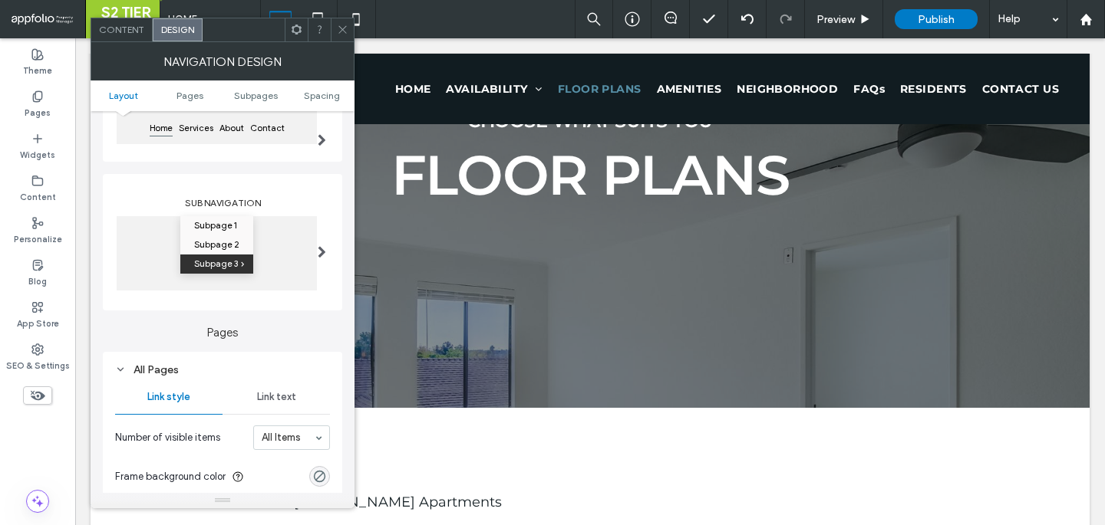
click at [263, 393] on span "Link text" at bounding box center [276, 397] width 39 height 12
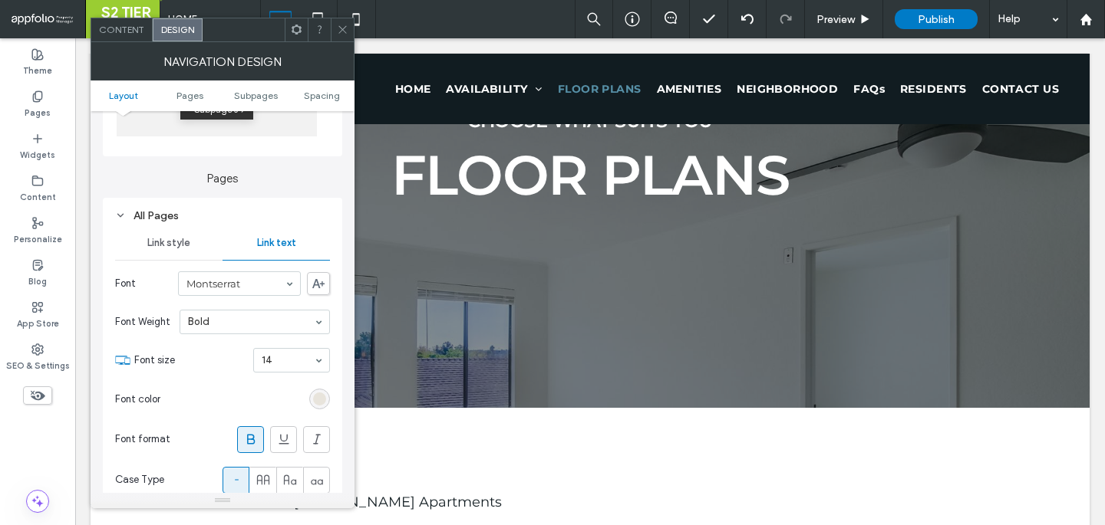
click at [307, 407] on section "Font color" at bounding box center [222, 399] width 215 height 38
click at [332, 401] on div "All Pages Link style Link text Font Montserrat Font Weight Bold Font size 14 Fo…" at bounding box center [222, 353] width 239 height 310
click at [323, 401] on div "rgb(232, 228, 220)" at bounding box center [319, 399] width 13 height 13
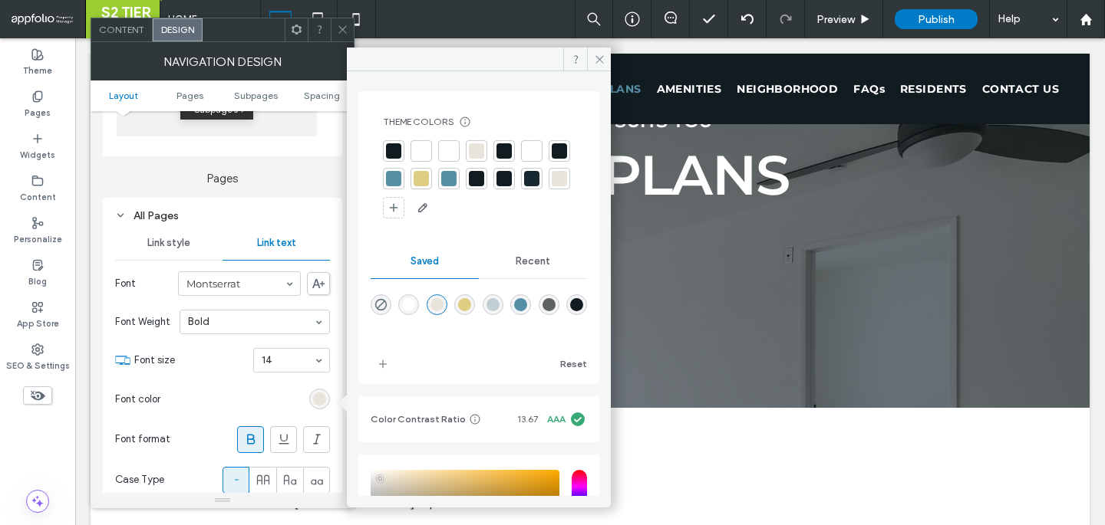
click at [451, 141] on div at bounding box center [448, 150] width 21 height 21
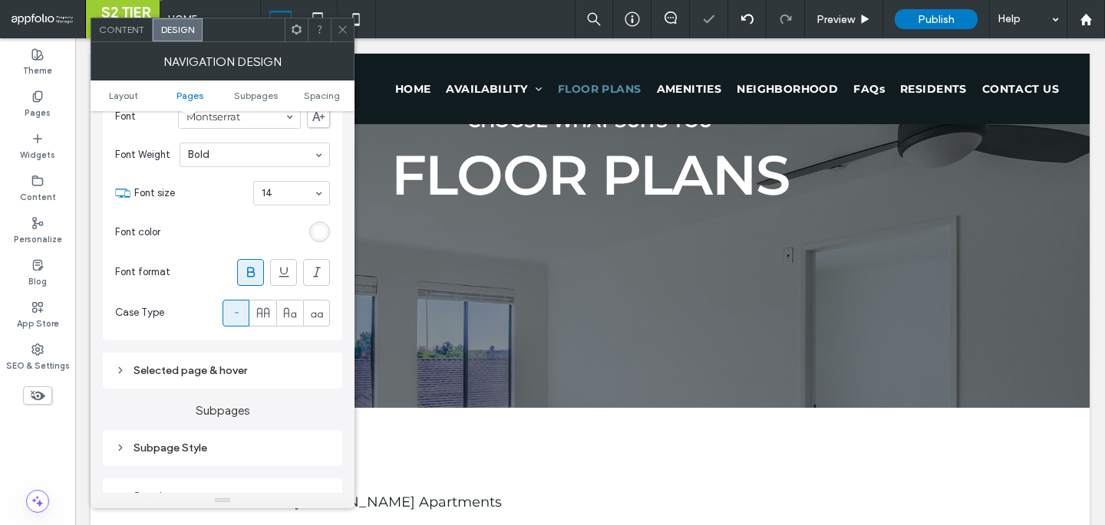
scroll to position [571, 0]
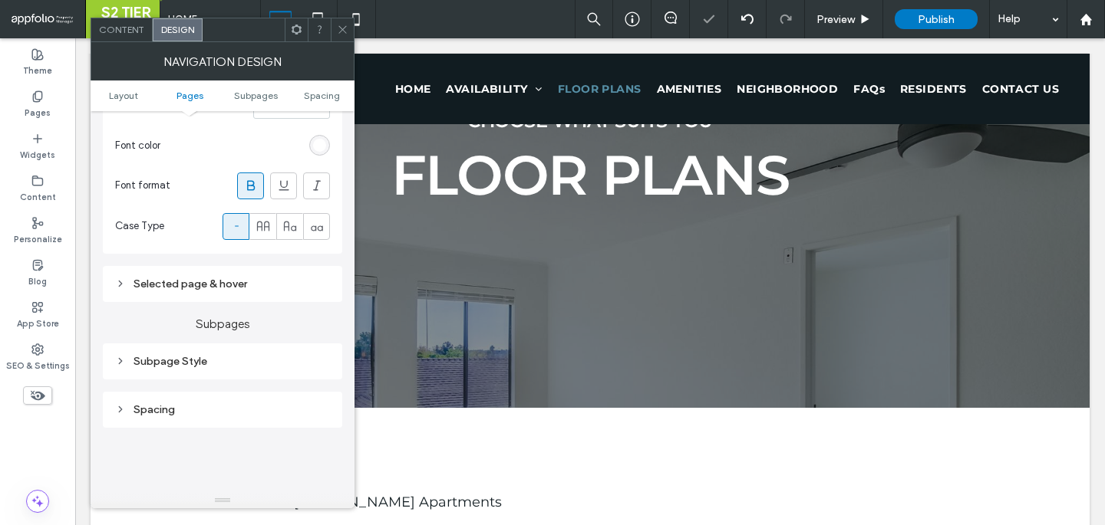
click at [285, 278] on div "Selected page & hover" at bounding box center [222, 284] width 215 height 21
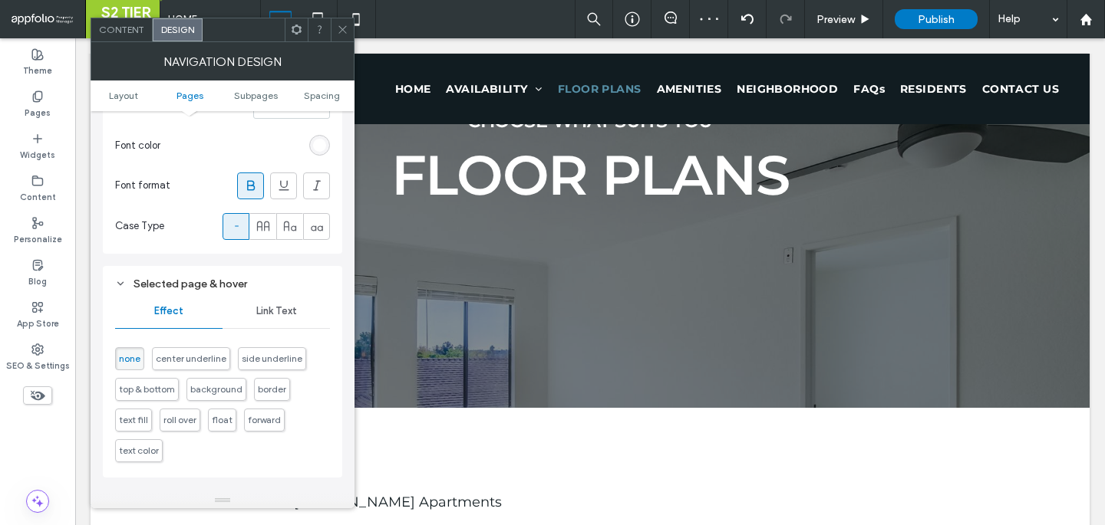
click at [291, 314] on span "Link Text" at bounding box center [276, 311] width 41 height 12
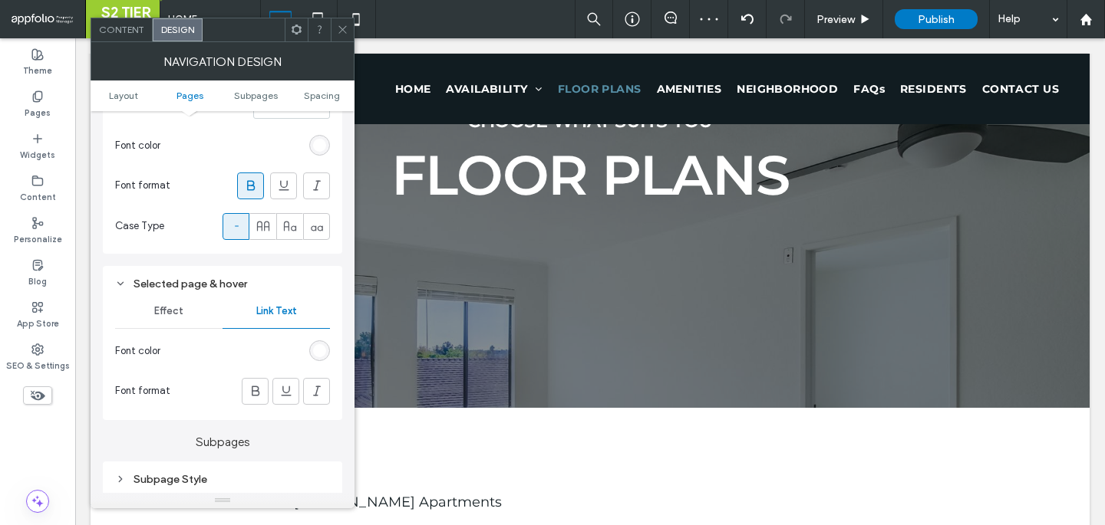
click at [310, 352] on div "rgb(255, 255, 255)" at bounding box center [319, 351] width 21 height 21
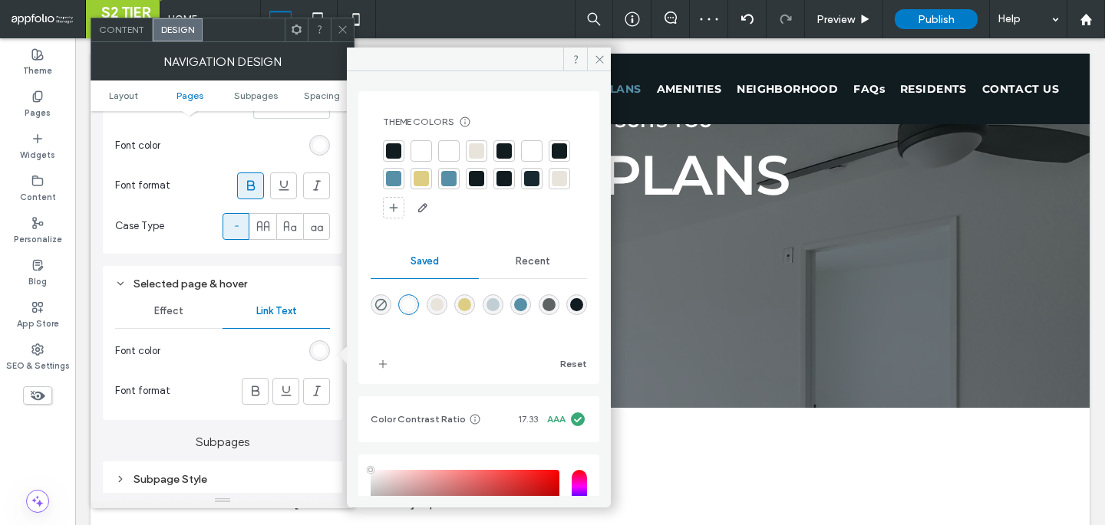
click at [196, 384] on section "Font format" at bounding box center [222, 392] width 215 height 42
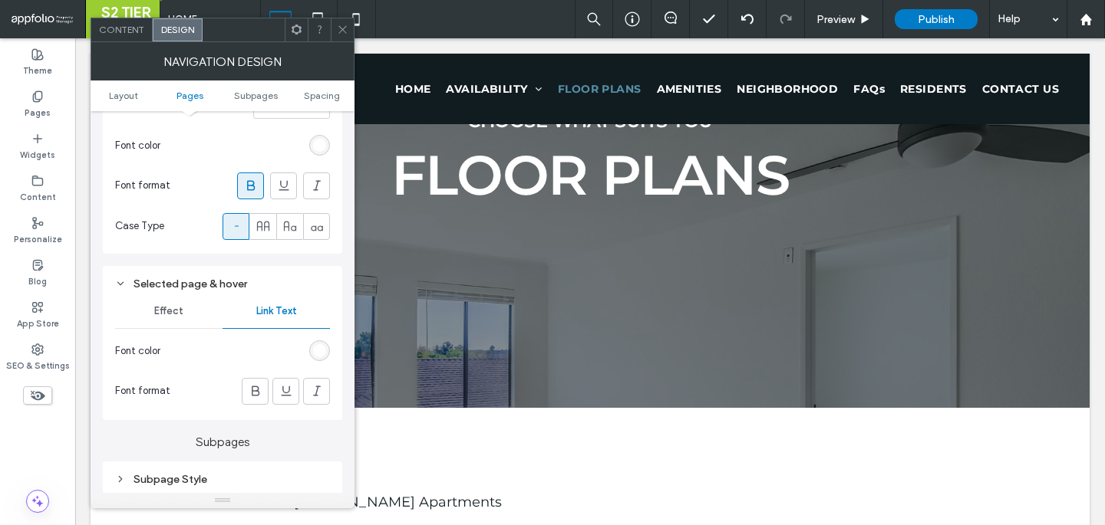
click at [202, 467] on div "Subpage Style" at bounding box center [222, 480] width 239 height 36
click at [202, 469] on div "Subpage Style" at bounding box center [222, 480] width 239 height 36
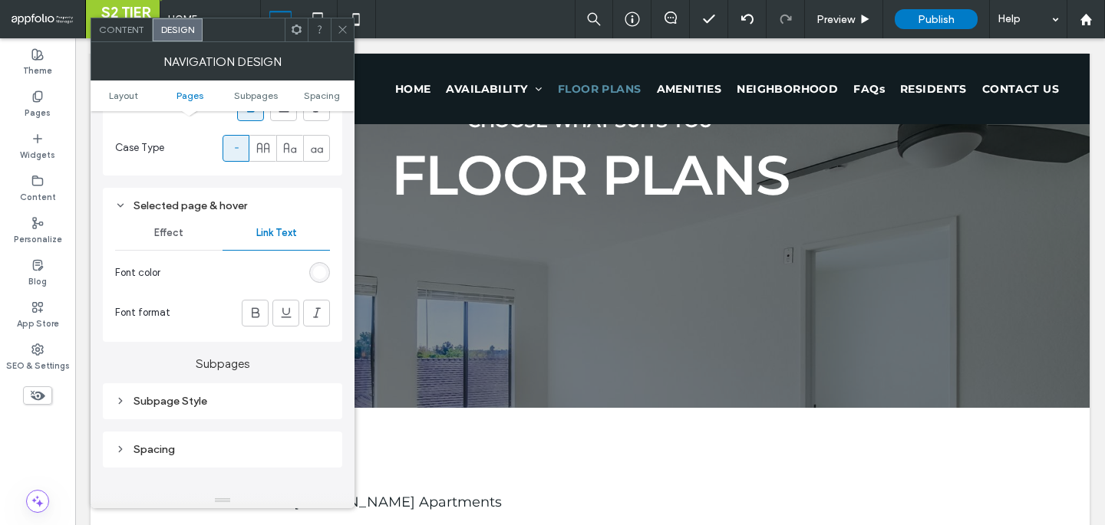
scroll to position [698, 0]
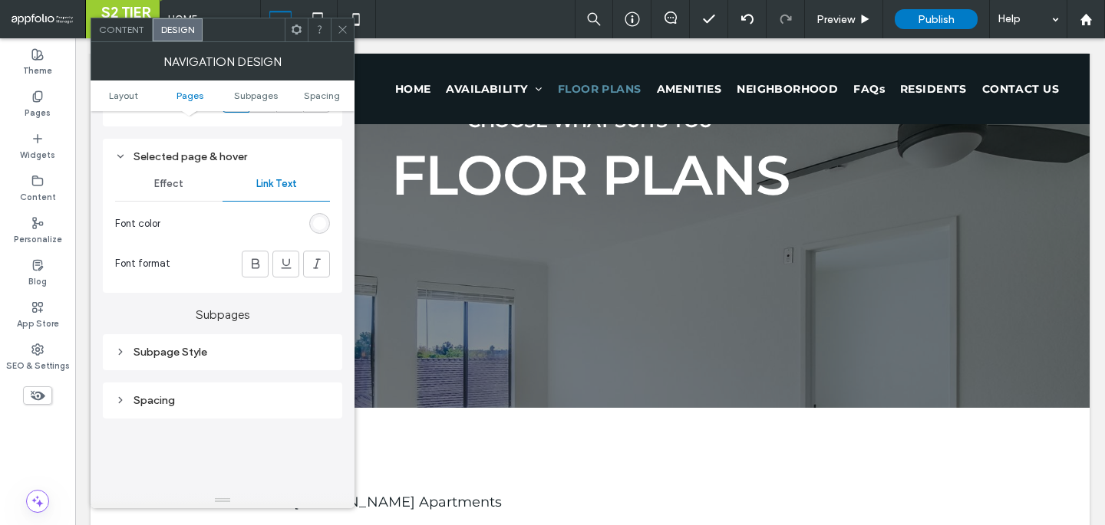
click at [232, 352] on div "Subpage Style" at bounding box center [222, 352] width 215 height 13
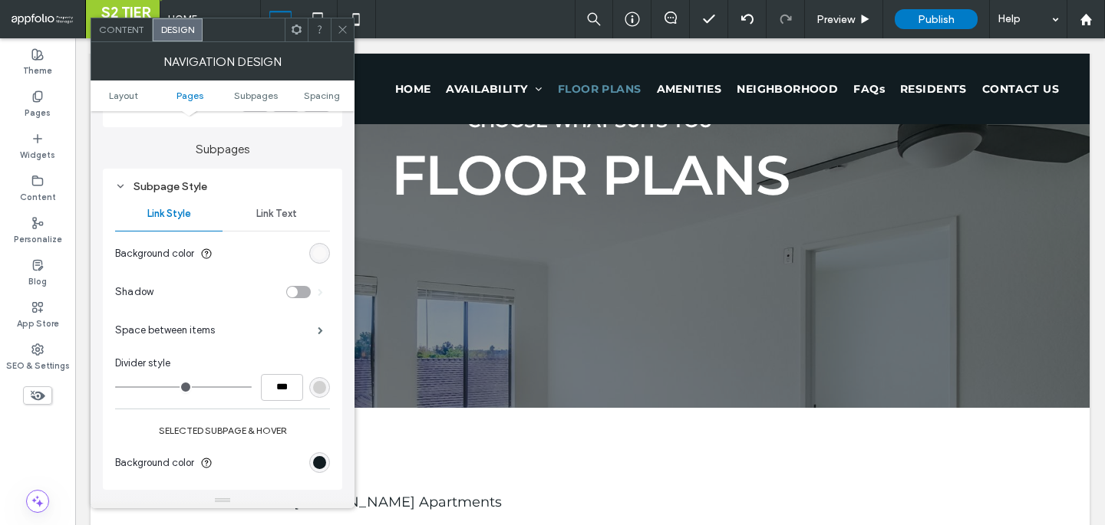
scroll to position [867, 0]
click at [339, 35] on icon at bounding box center [343, 30] width 12 height 12
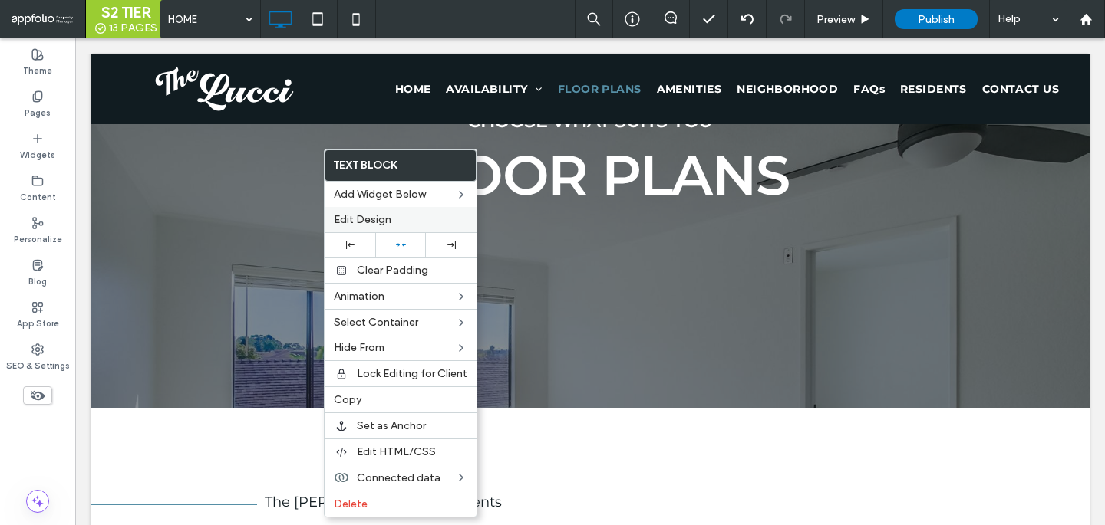
click at [395, 220] on label "Edit Design" at bounding box center [400, 219] width 133 height 13
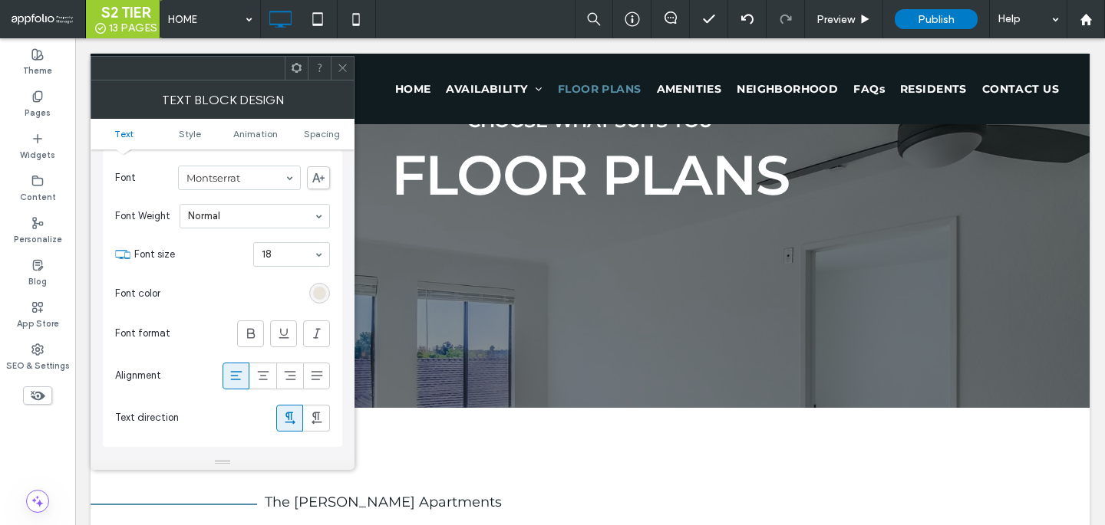
scroll to position [50, 0]
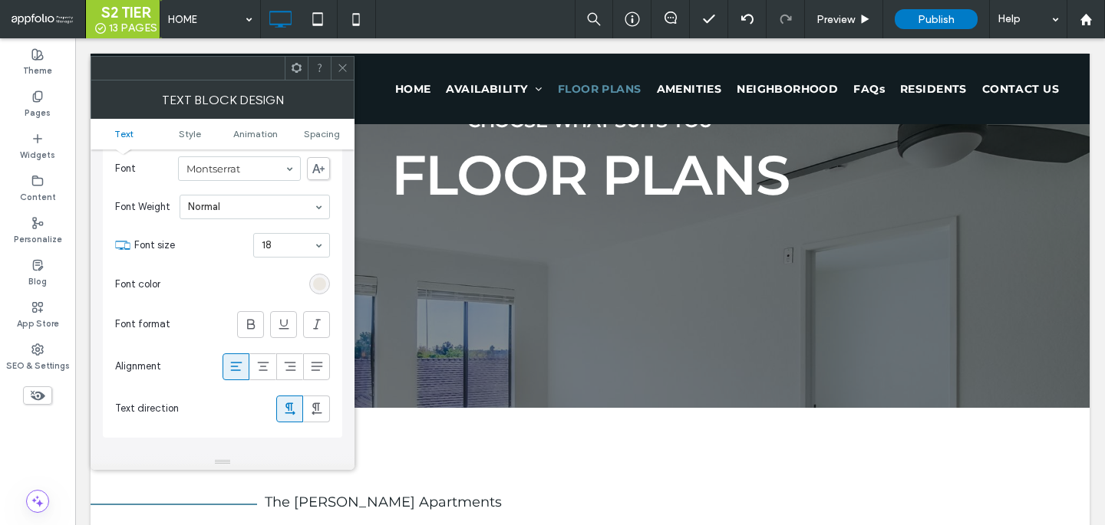
click at [322, 279] on div "rgb(232, 228, 220)" at bounding box center [319, 284] width 13 height 13
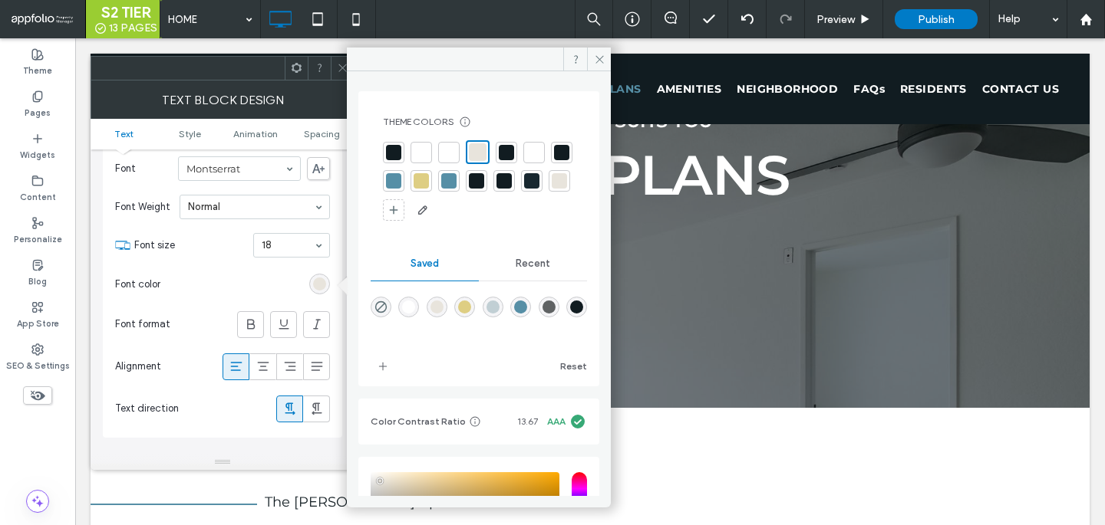
click at [451, 162] on div at bounding box center [448, 152] width 21 height 21
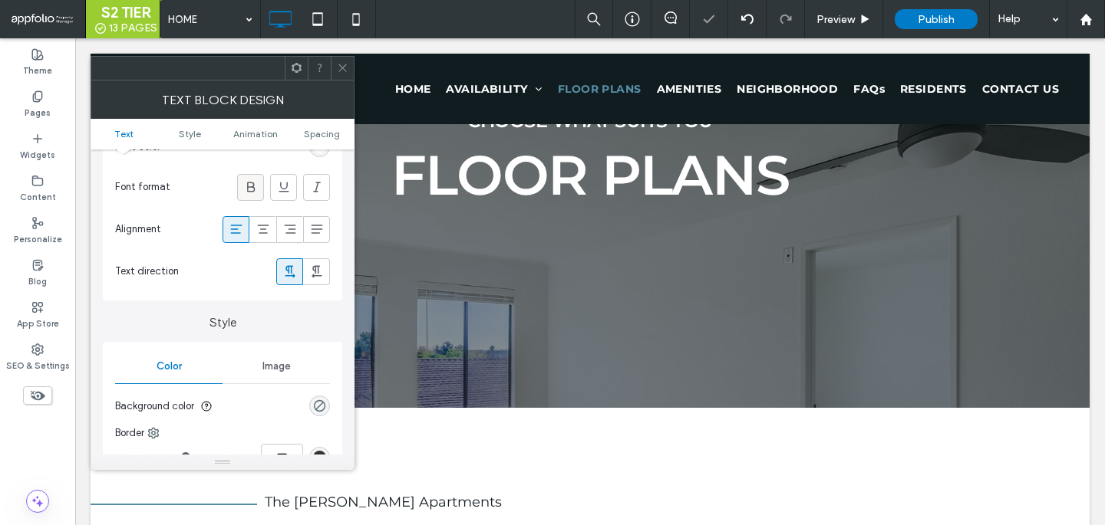
scroll to position [267, 0]
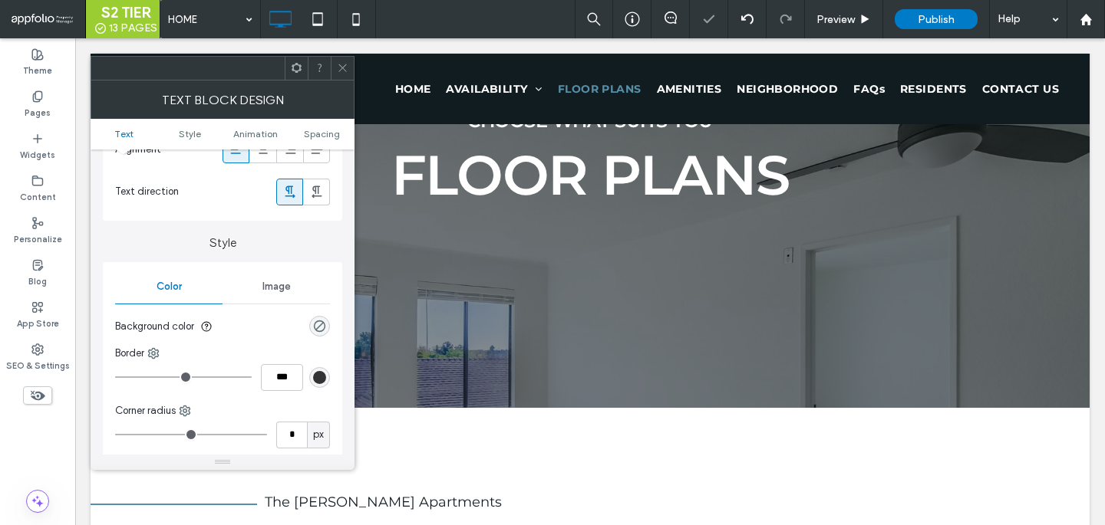
click at [343, 75] on span at bounding box center [343, 68] width 12 height 23
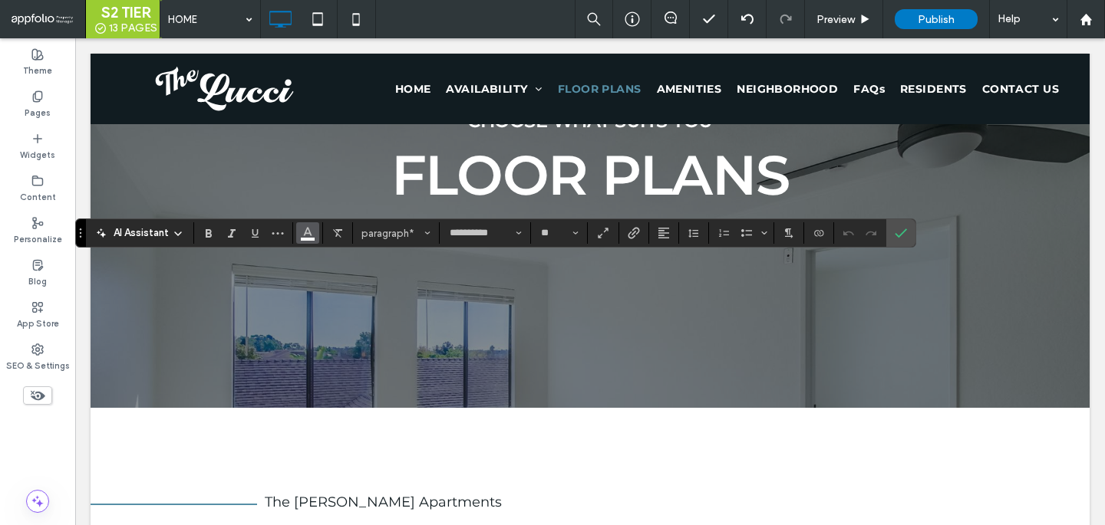
click at [303, 228] on icon "Color" at bounding box center [307, 232] width 12 height 12
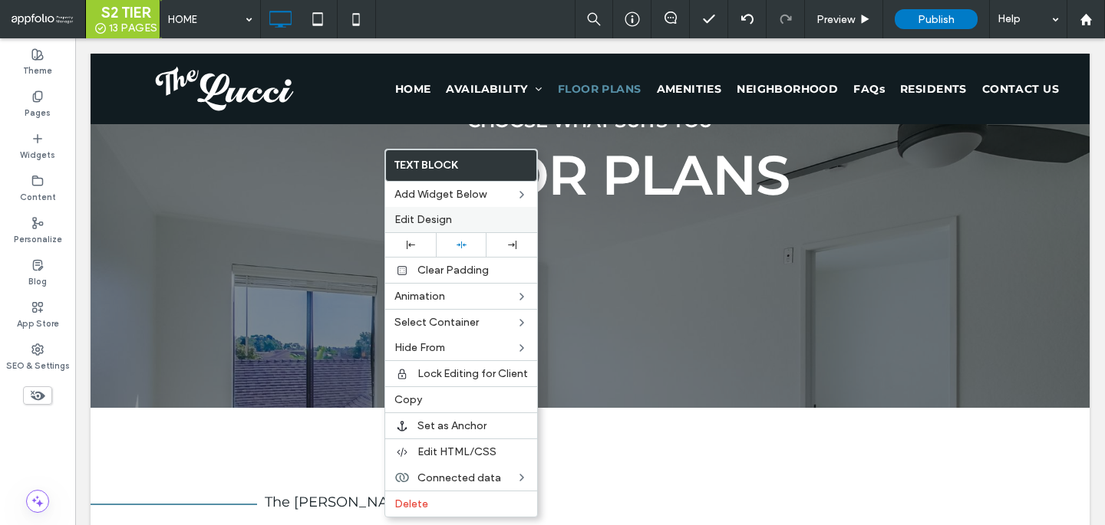
click at [431, 221] on span "Edit Design" at bounding box center [423, 219] width 58 height 13
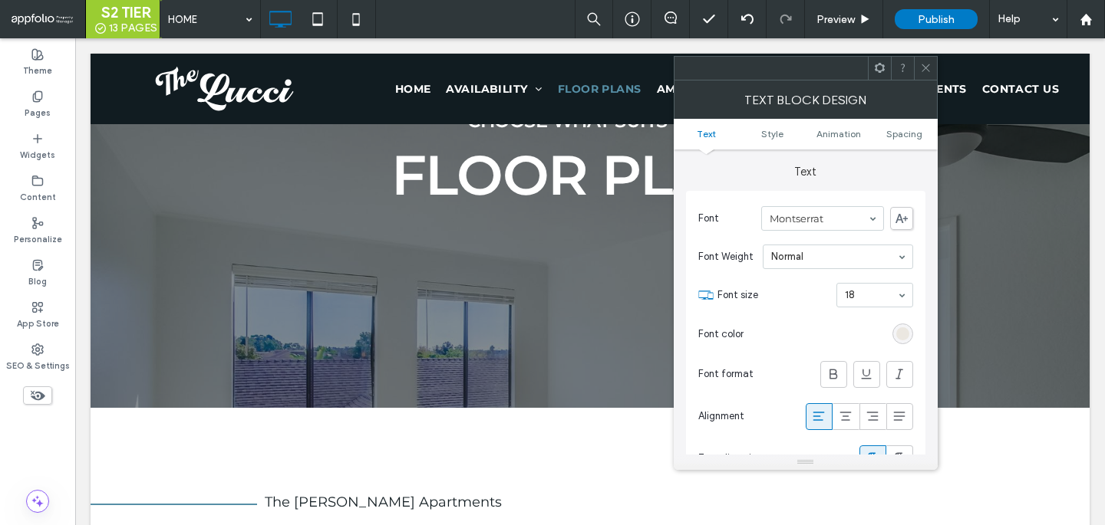
click at [897, 340] on div "rgb(232, 228, 220)" at bounding box center [902, 334] width 13 height 13
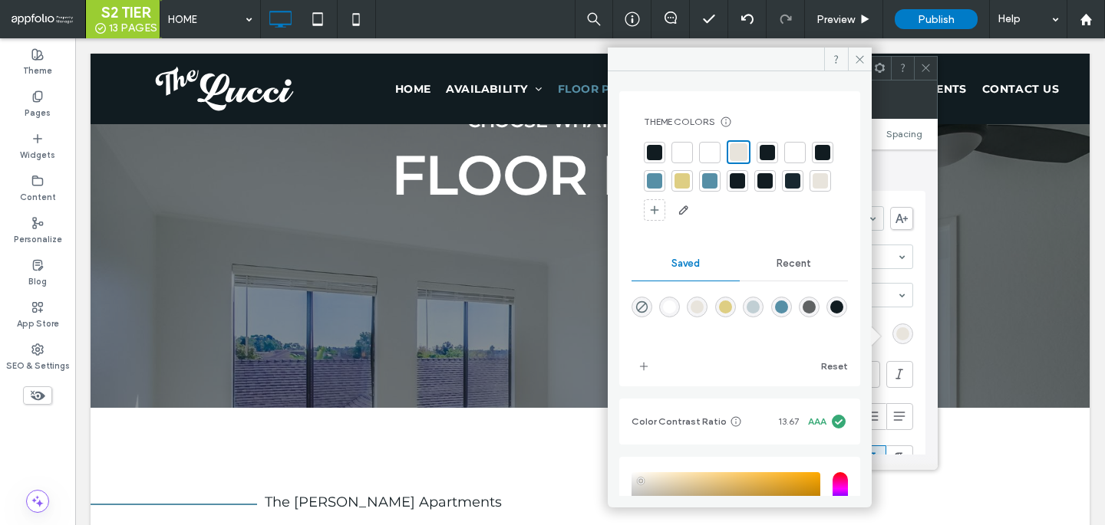
click at [700, 149] on div at bounding box center [709, 152] width 21 height 21
click at [930, 68] on icon at bounding box center [926, 68] width 12 height 12
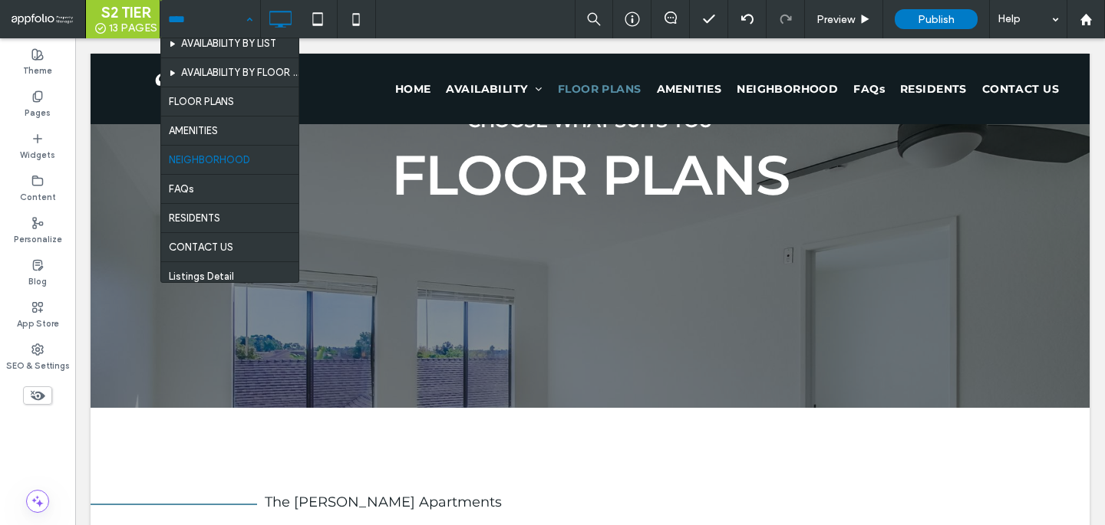
scroll to position [40, 0]
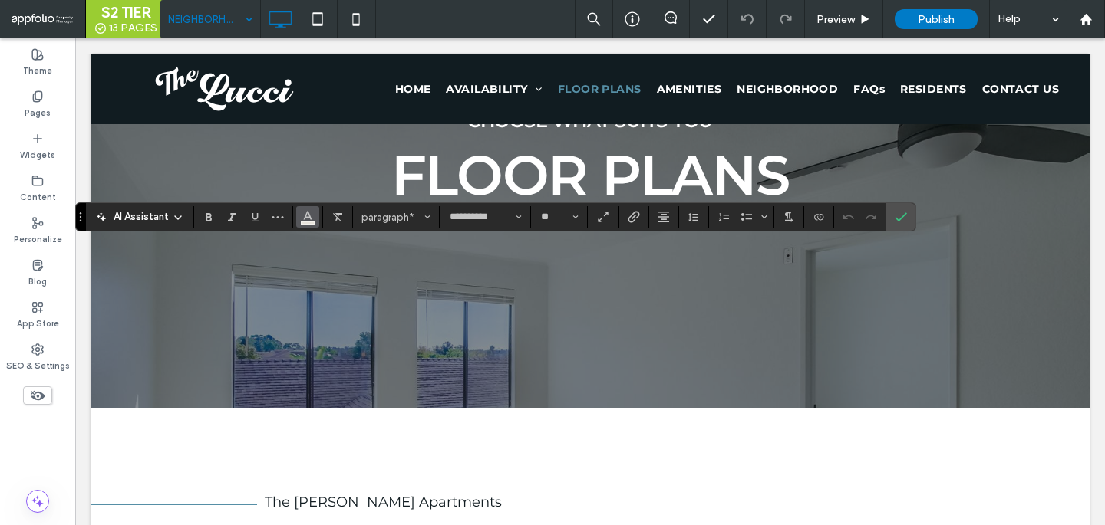
click at [300, 216] on button "Color" at bounding box center [307, 216] width 23 height 21
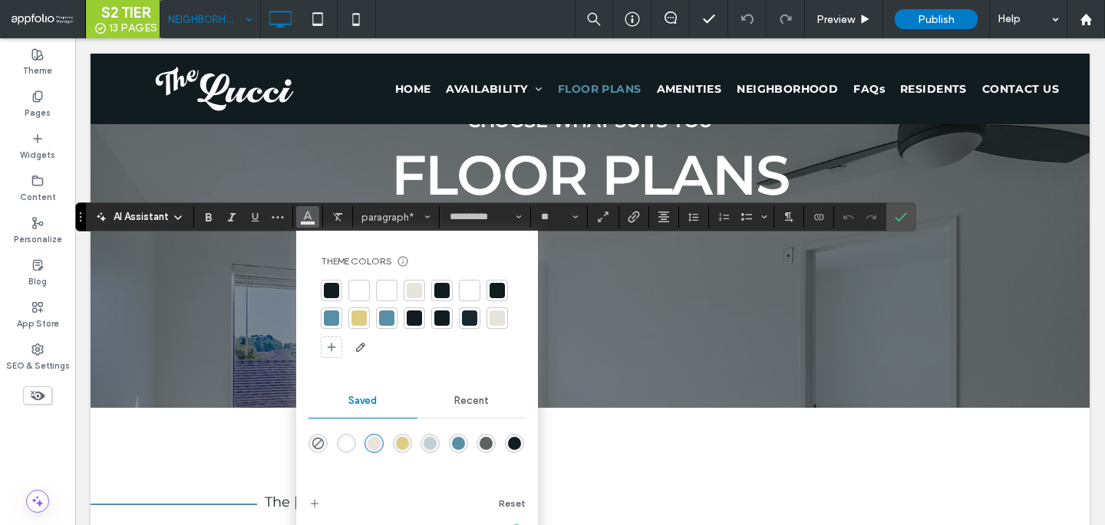
click at [380, 291] on div at bounding box center [386, 290] width 15 height 15
click at [384, 291] on div at bounding box center [386, 290] width 15 height 15
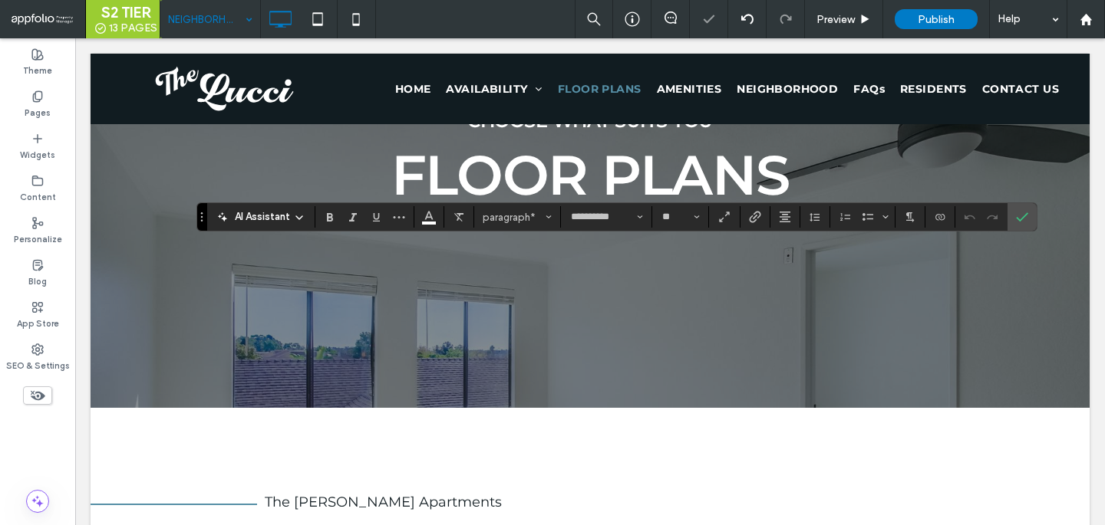
click at [440, 220] on section at bounding box center [429, 216] width 30 height 21
click at [427, 220] on icon "Color" at bounding box center [429, 215] width 12 height 12
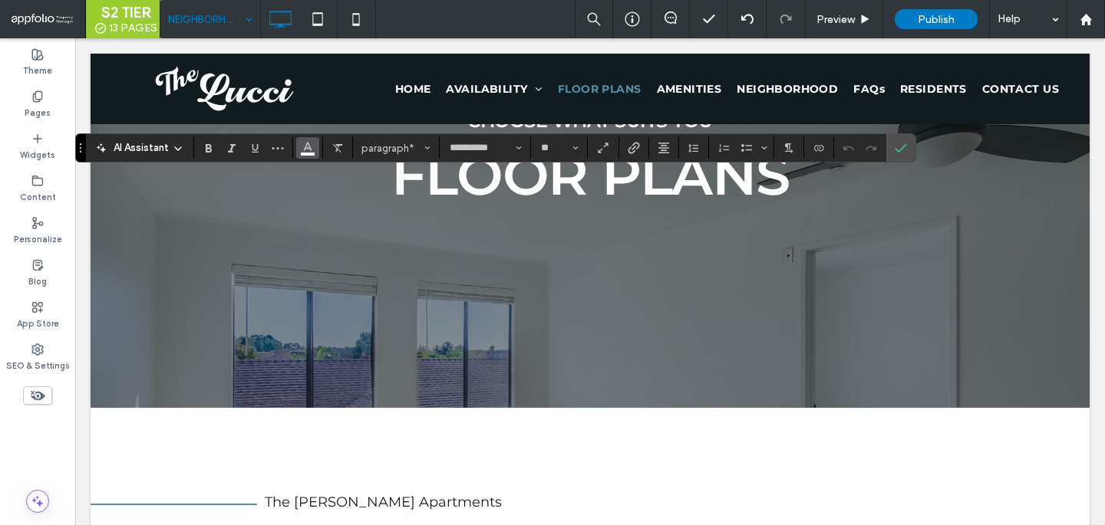
click at [310, 151] on icon "Color" at bounding box center [307, 146] width 12 height 12
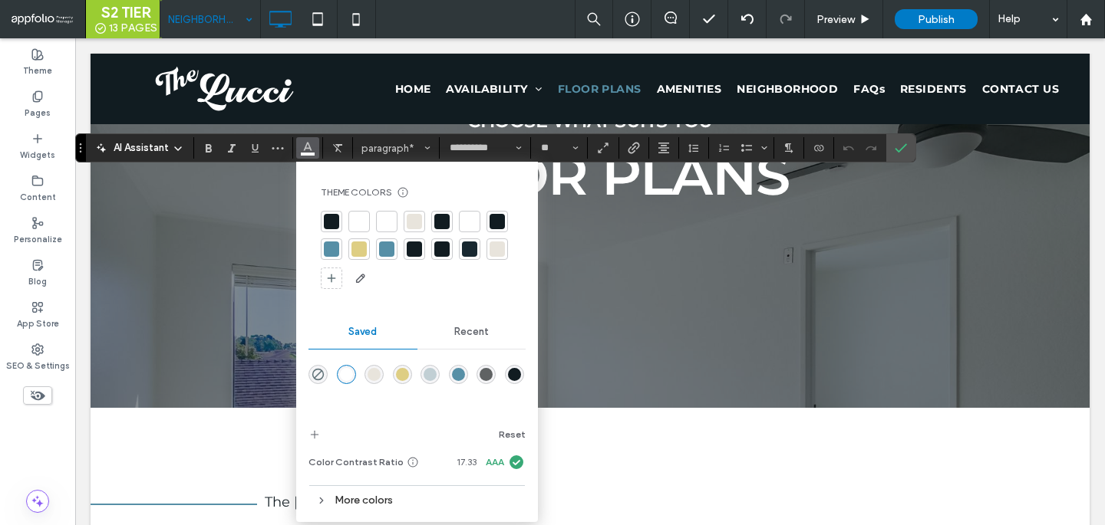
click at [357, 217] on div at bounding box center [358, 221] width 15 height 15
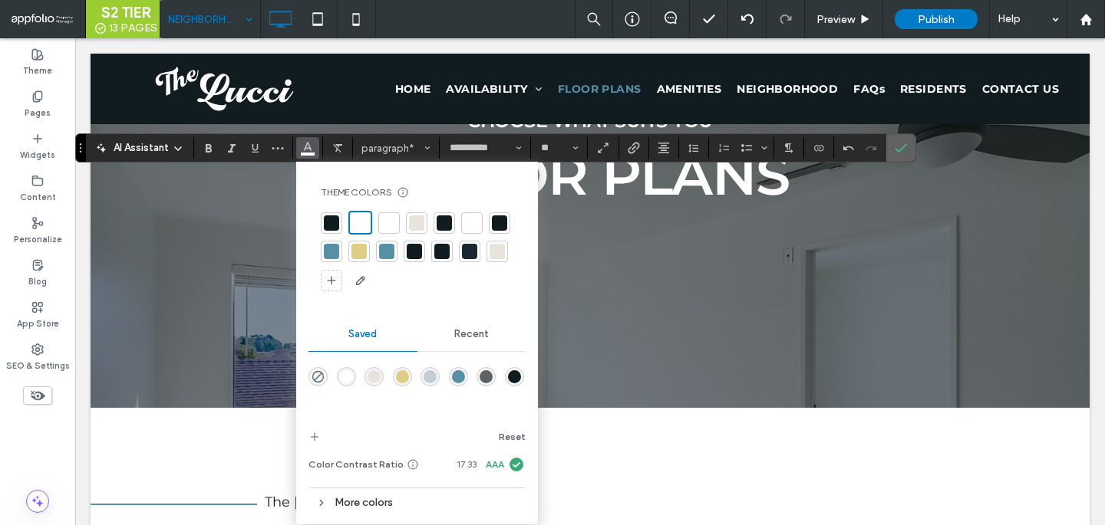
click at [902, 147] on use "Confirm" at bounding box center [901, 147] width 12 height 9
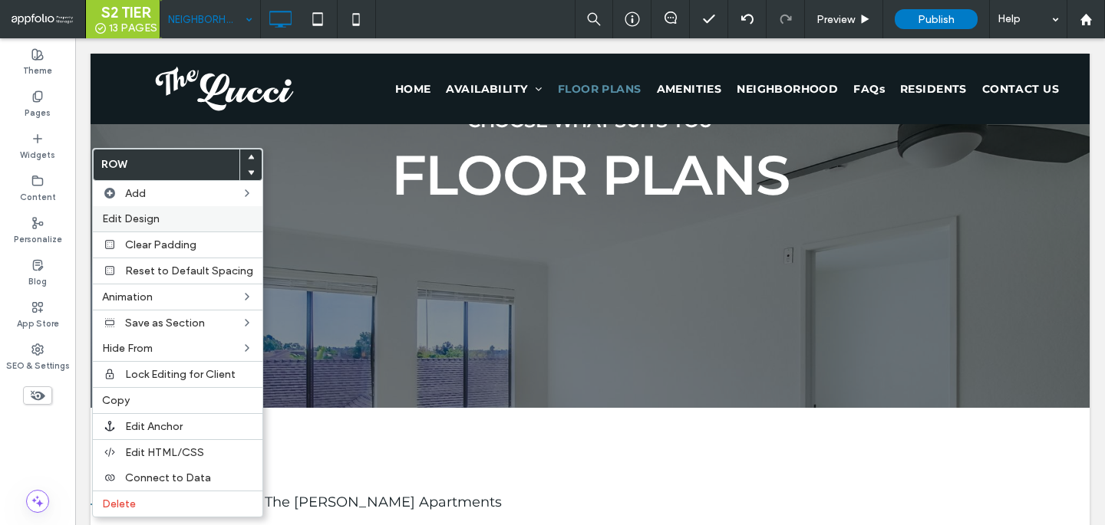
click at [132, 212] on span "Edit Design" at bounding box center [131, 218] width 58 height 13
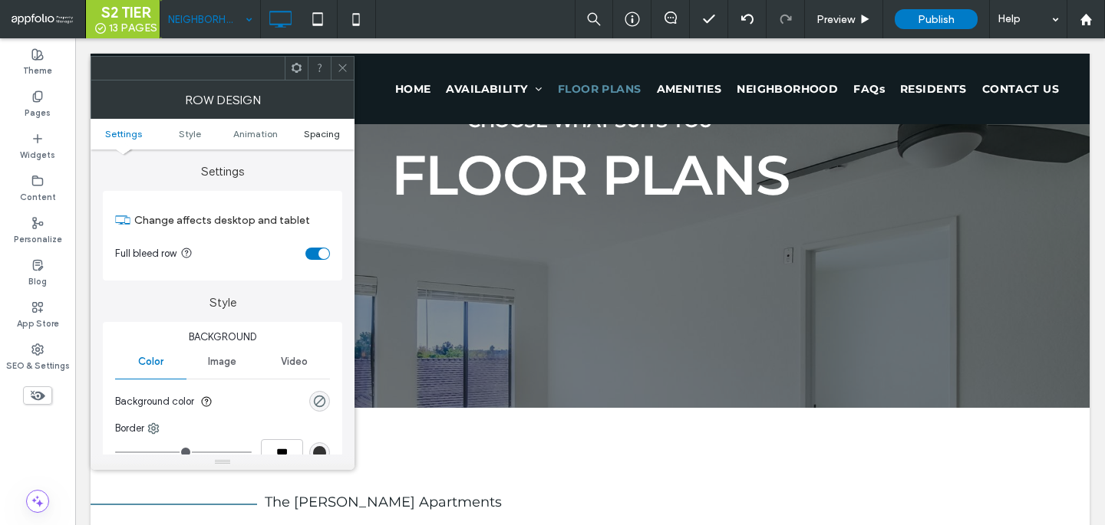
click at [309, 137] on span "Spacing" at bounding box center [322, 134] width 36 height 12
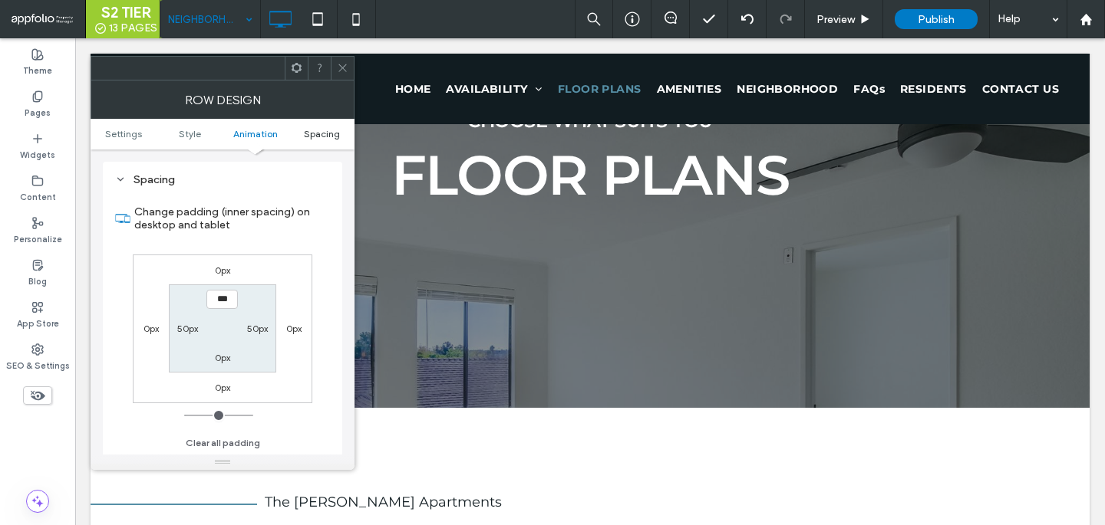
scroll to position [434, 0]
type input "*"
type input "***"
type input "*****"
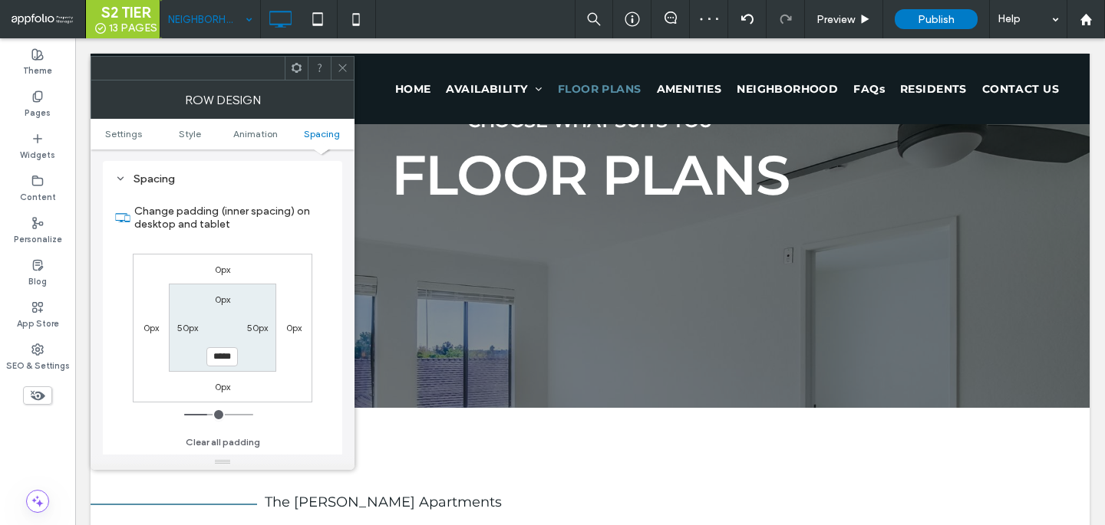
click at [346, 65] on icon at bounding box center [343, 68] width 12 height 12
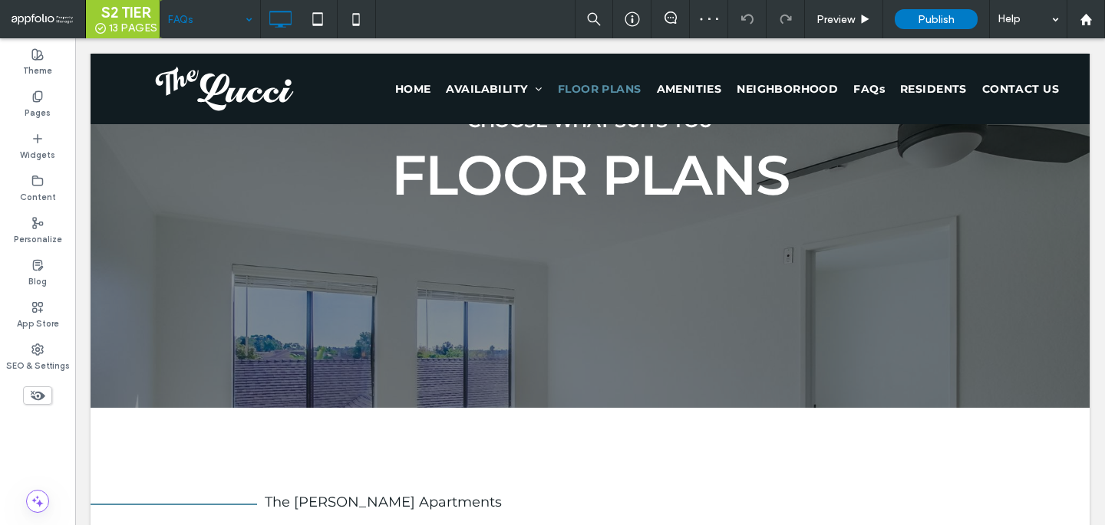
type input "**********"
type input "**"
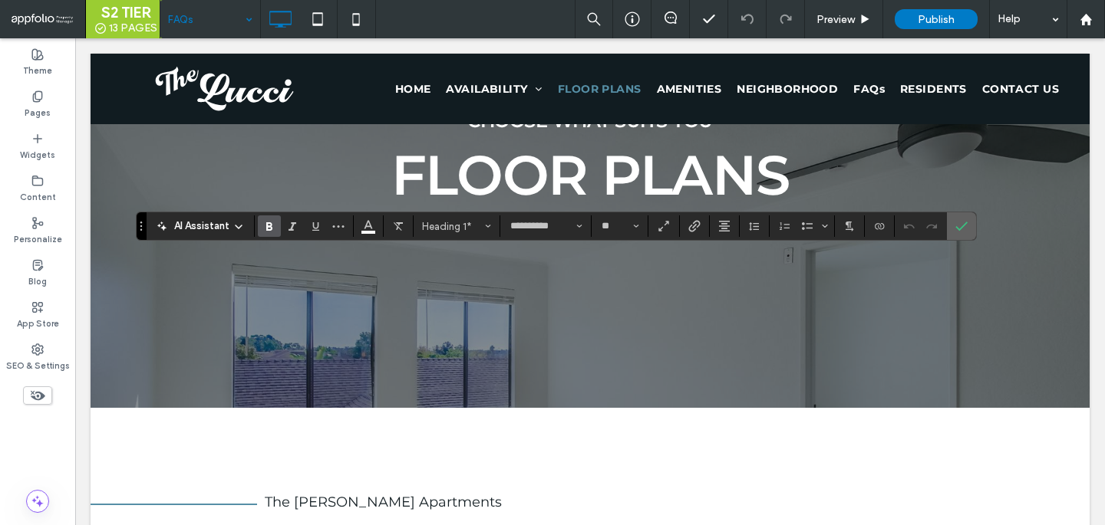
click at [957, 213] on span "Confirm" at bounding box center [958, 226] width 7 height 28
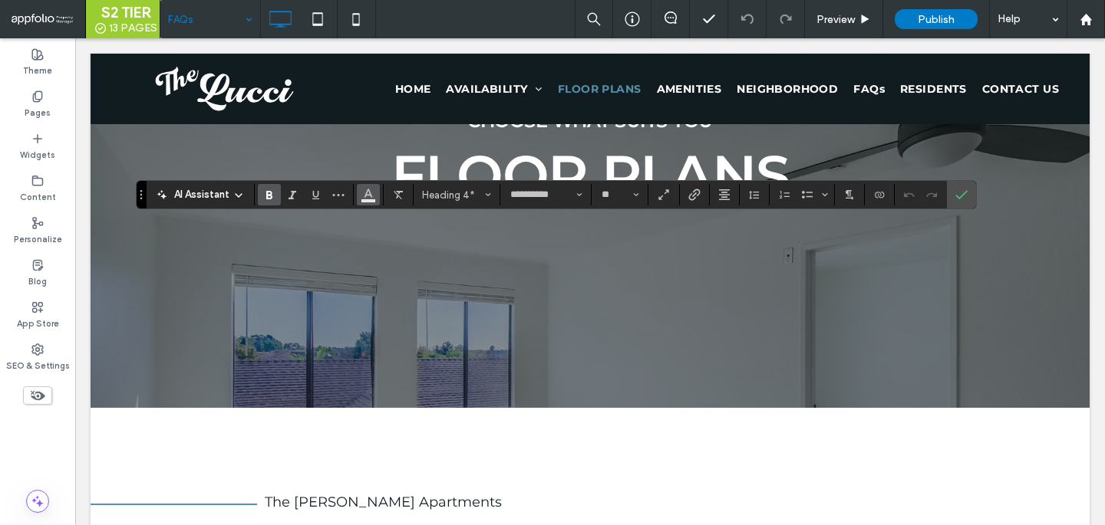
click at [367, 203] on button "Color" at bounding box center [368, 194] width 23 height 21
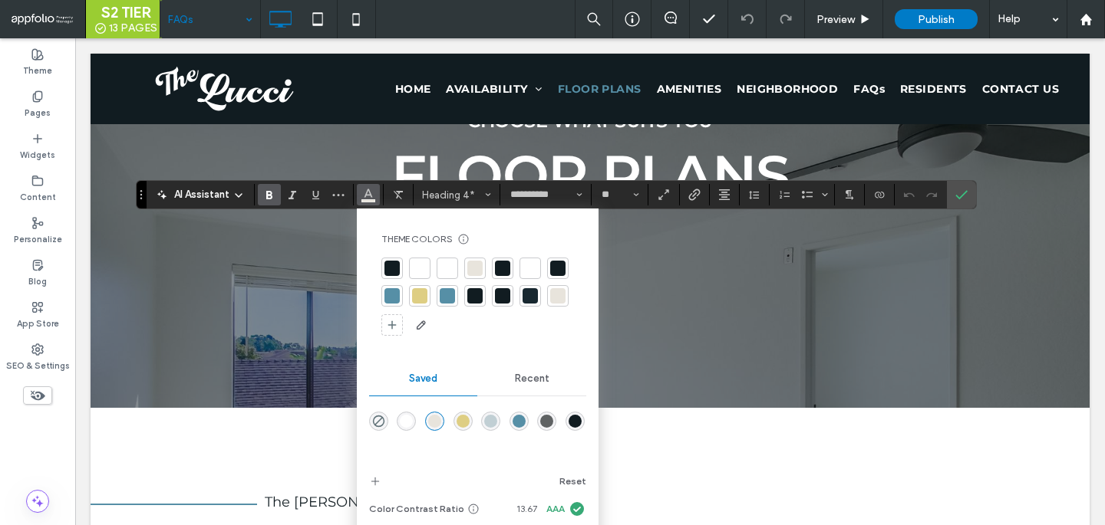
click at [448, 265] on div at bounding box center [447, 268] width 15 height 15
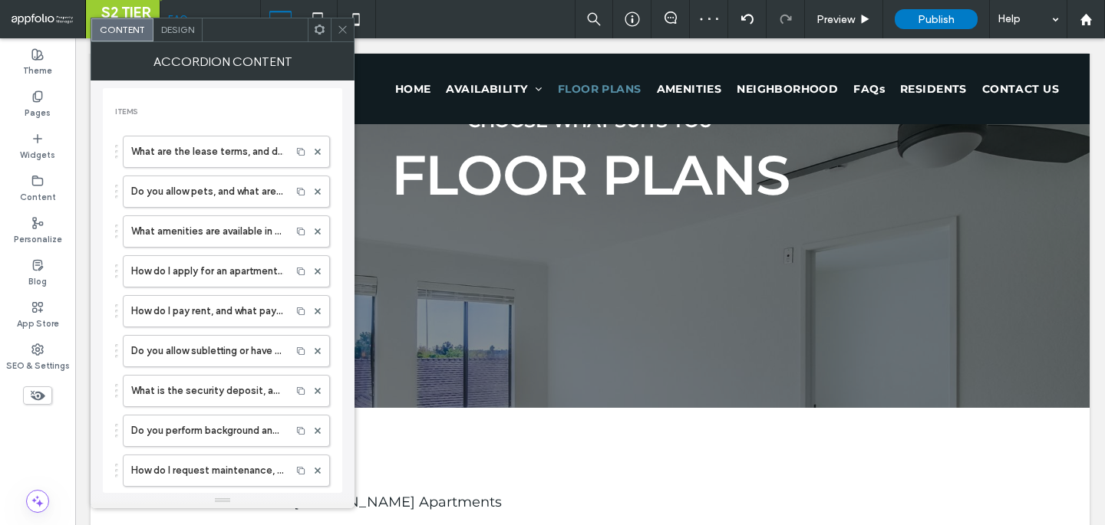
click at [168, 28] on span "Design" at bounding box center [177, 30] width 33 height 12
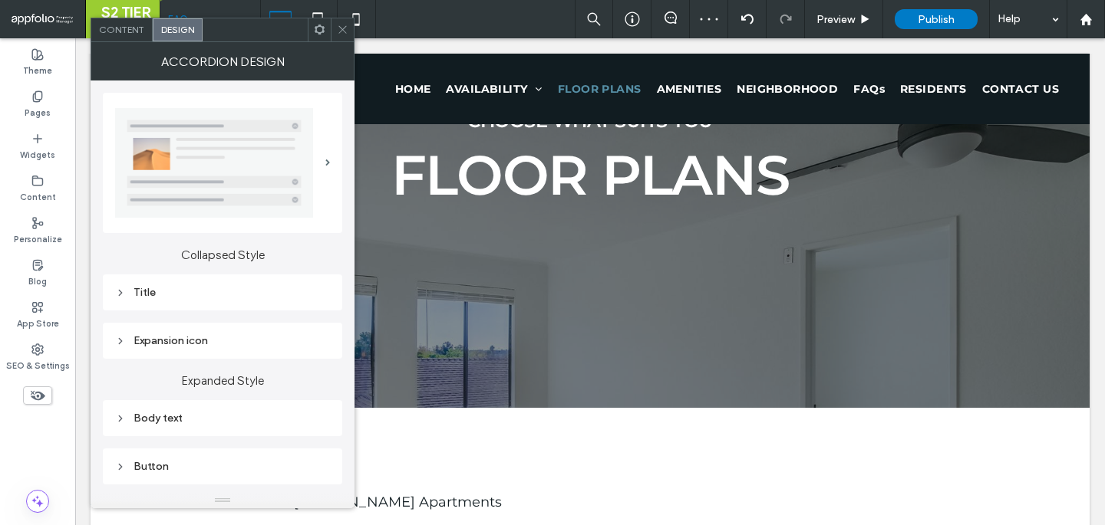
click at [222, 278] on div "Title" at bounding box center [222, 293] width 239 height 36
click at [222, 285] on div "Title" at bounding box center [222, 292] width 215 height 21
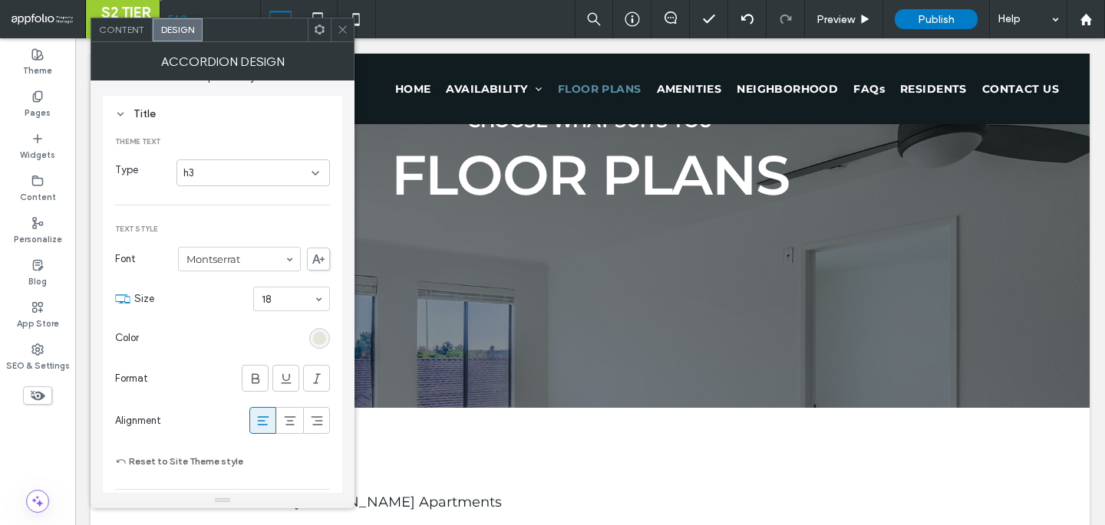
scroll to position [240, 0]
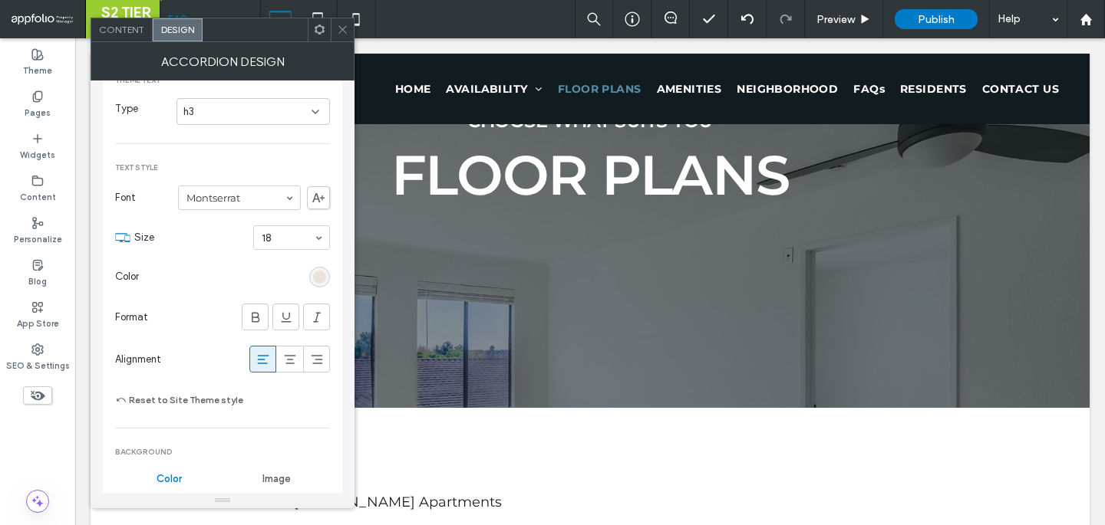
click at [321, 284] on div "rgb(232, 228, 220)" at bounding box center [319, 277] width 21 height 21
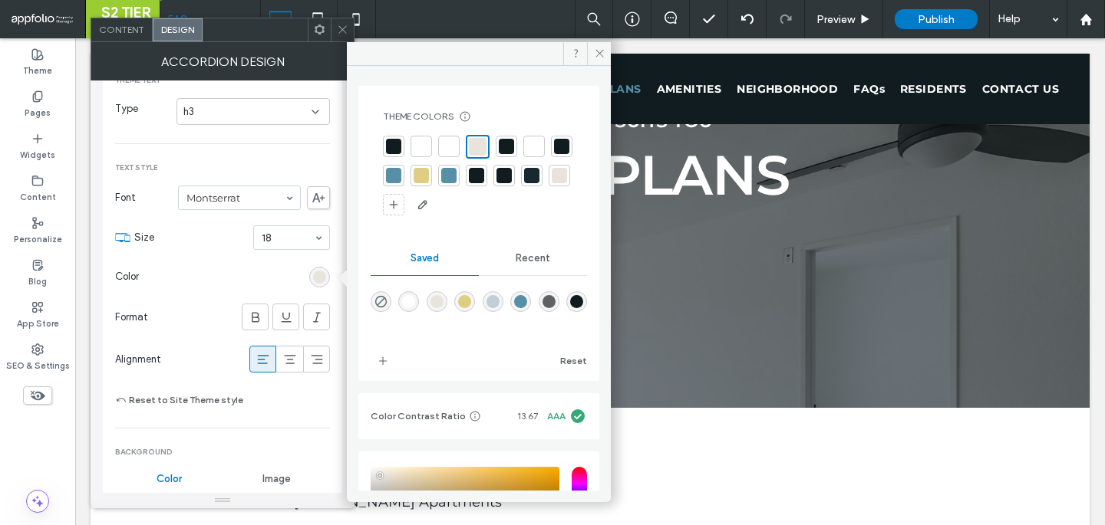
click at [450, 144] on div at bounding box center [448, 146] width 15 height 15
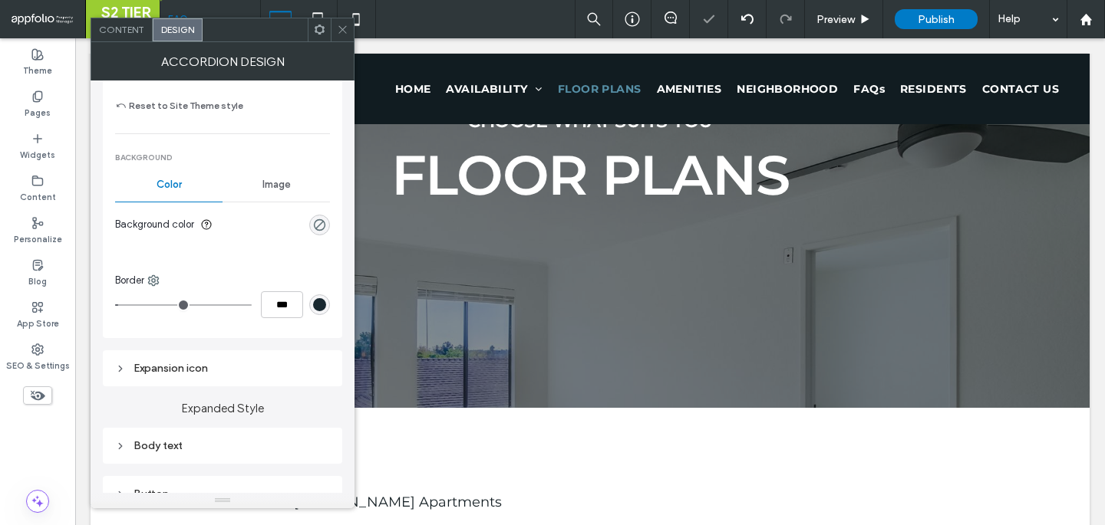
scroll to position [613, 0]
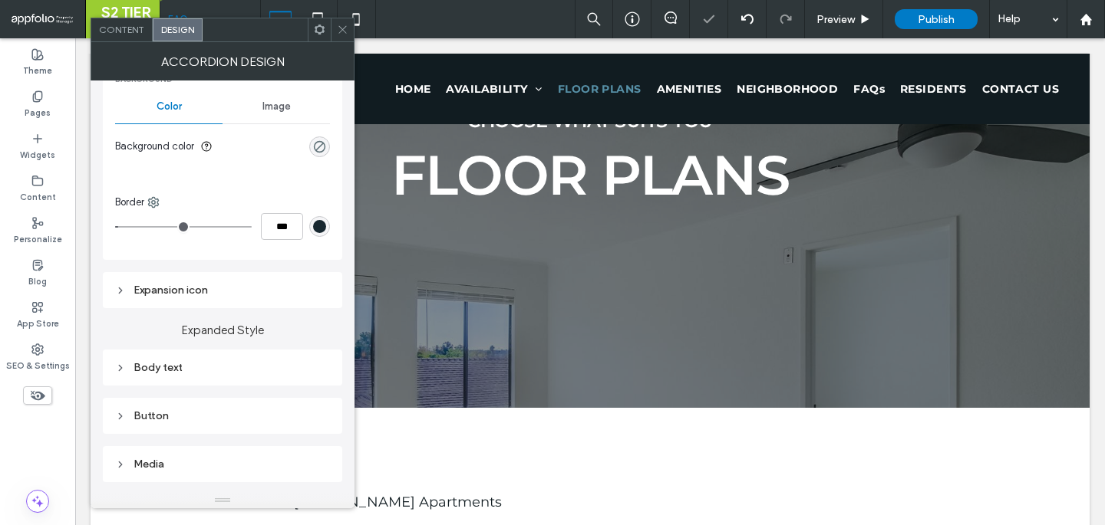
click at [268, 341] on div "Expanded Style Body text Button Media" at bounding box center [222, 395] width 239 height 174
click at [240, 385] on div "Body text" at bounding box center [222, 368] width 239 height 36
click at [241, 375] on div "Body text" at bounding box center [222, 367] width 215 height 21
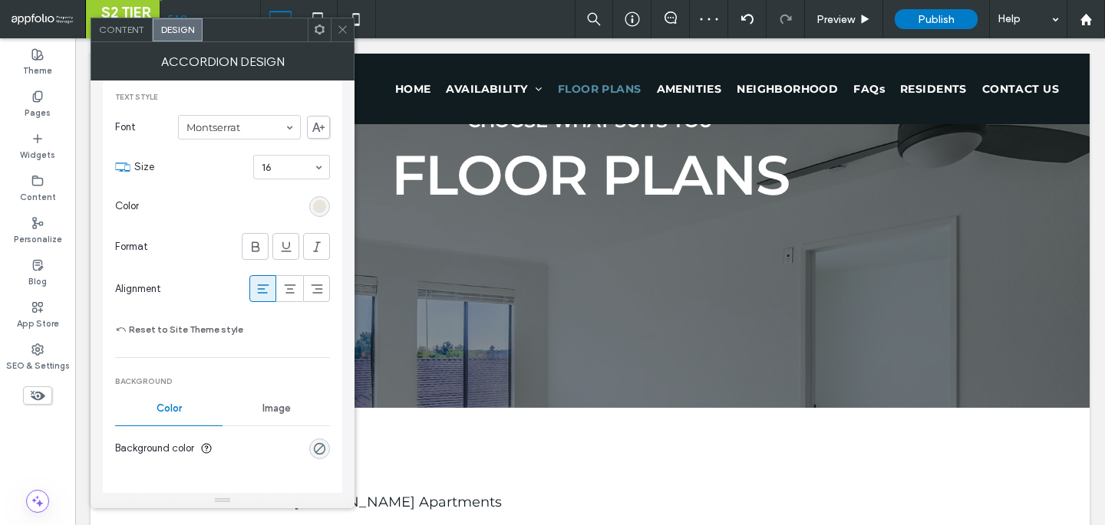
scroll to position [927, 0]
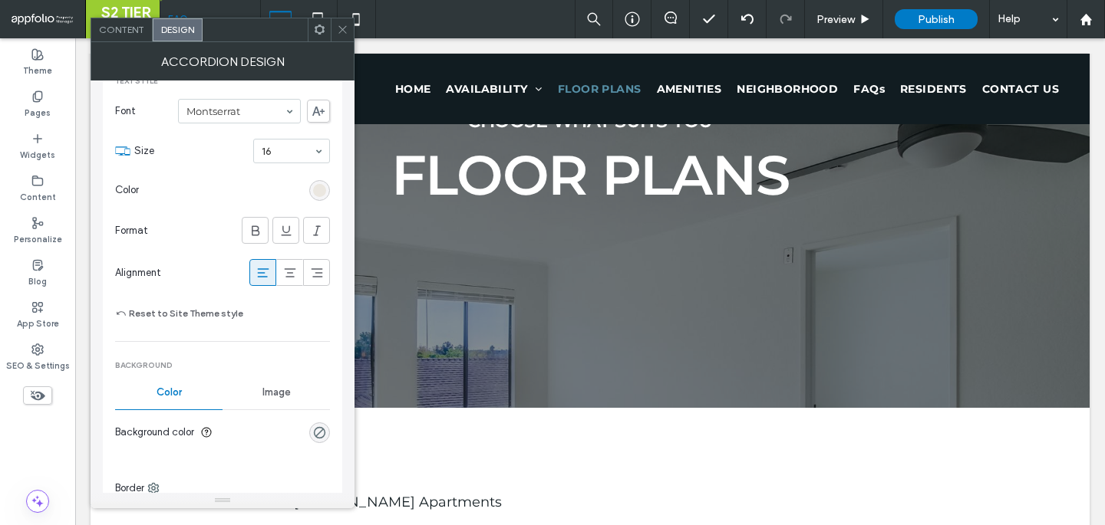
click at [315, 187] on div "rgb(232, 228, 220)" at bounding box center [319, 190] width 13 height 13
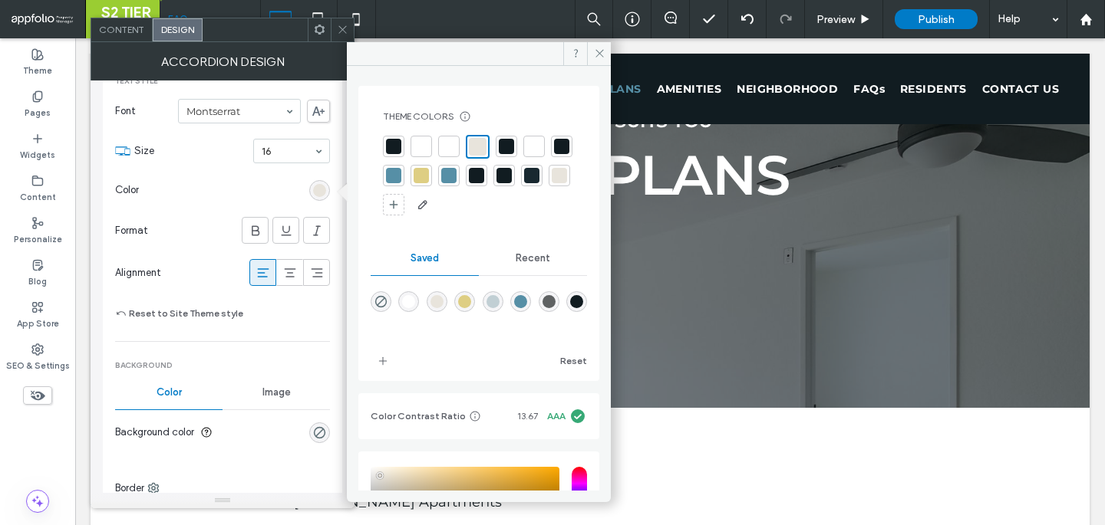
click at [449, 145] on div at bounding box center [448, 146] width 15 height 15
click at [335, 33] on div at bounding box center [342, 29] width 23 height 23
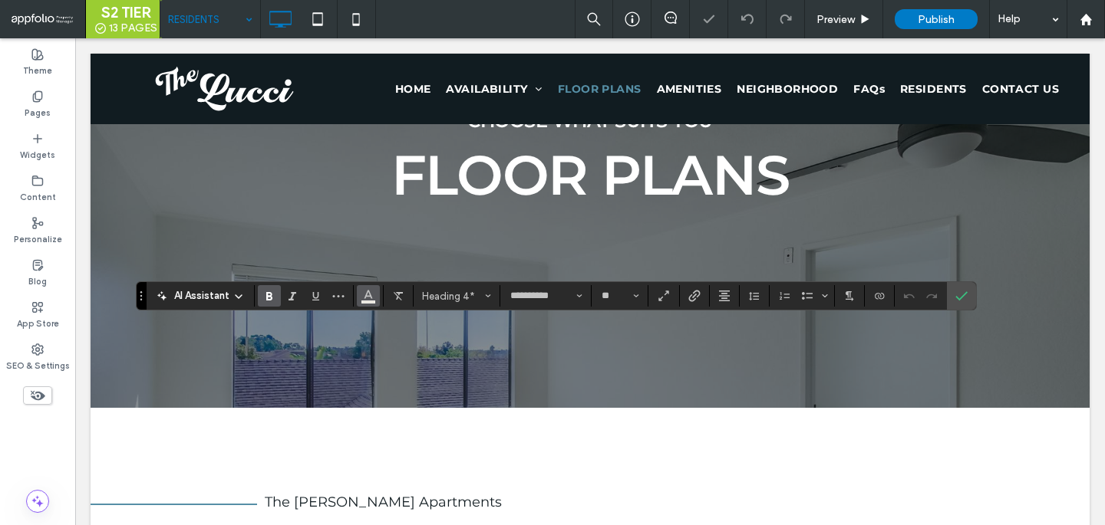
click at [364, 298] on icon "Color" at bounding box center [368, 294] width 12 height 12
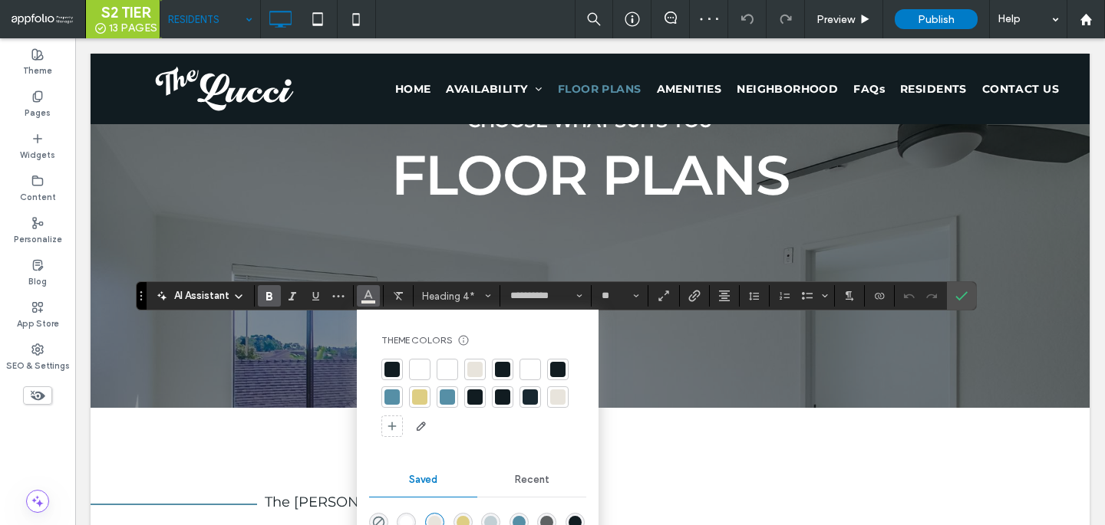
click at [444, 380] on div at bounding box center [446, 369] width 21 height 21
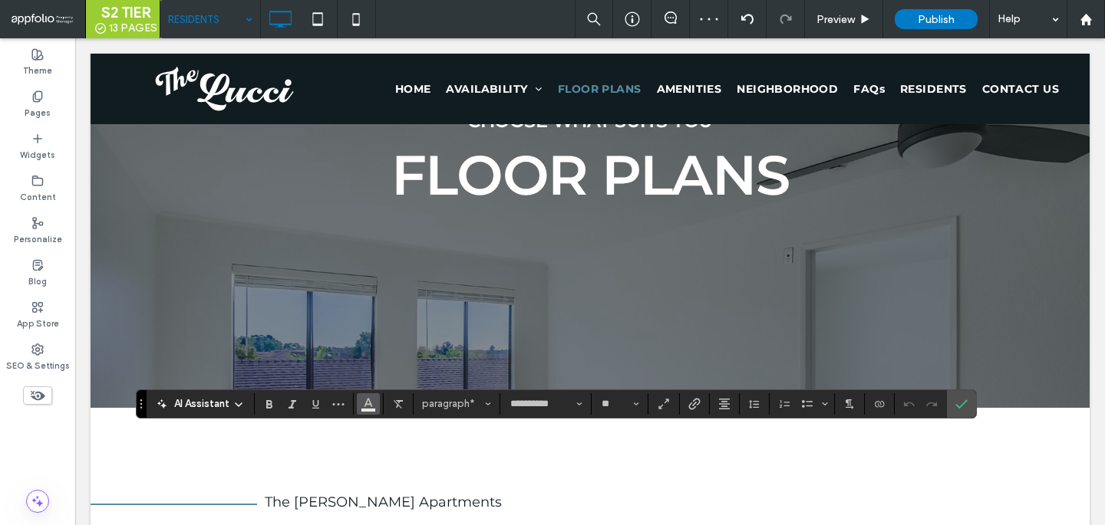
click at [372, 410] on span "Color" at bounding box center [368, 403] width 12 height 20
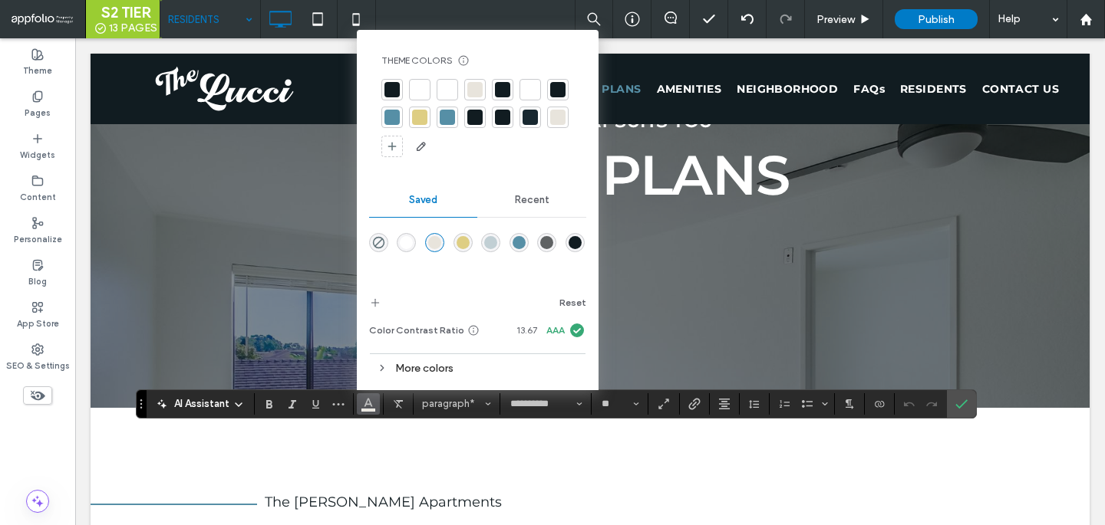
click at [413, 84] on div at bounding box center [419, 89] width 15 height 15
click at [968, 397] on label "Confirm" at bounding box center [961, 404] width 23 height 28
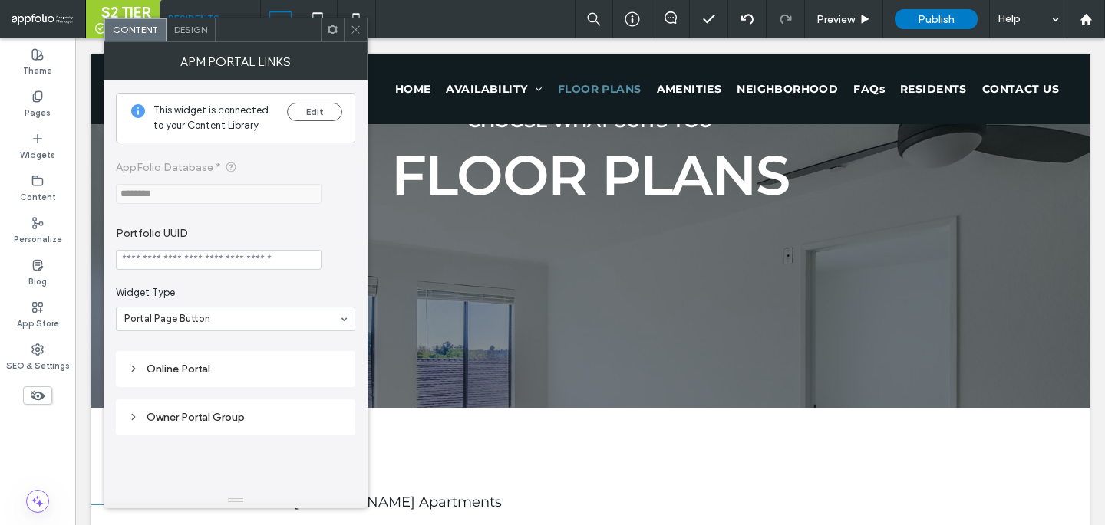
click at [175, 35] on div "Design" at bounding box center [190, 29] width 49 height 23
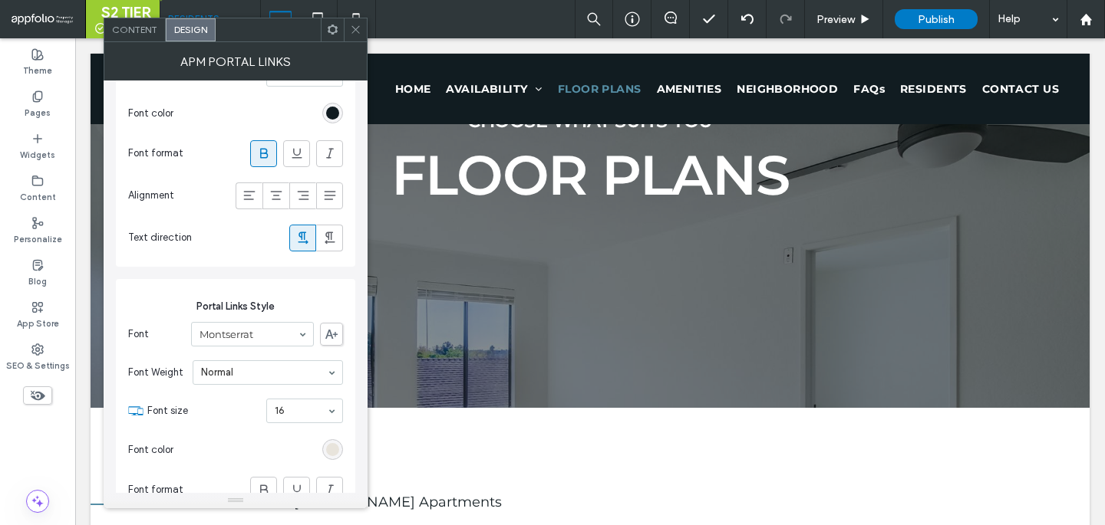
scroll to position [835, 0]
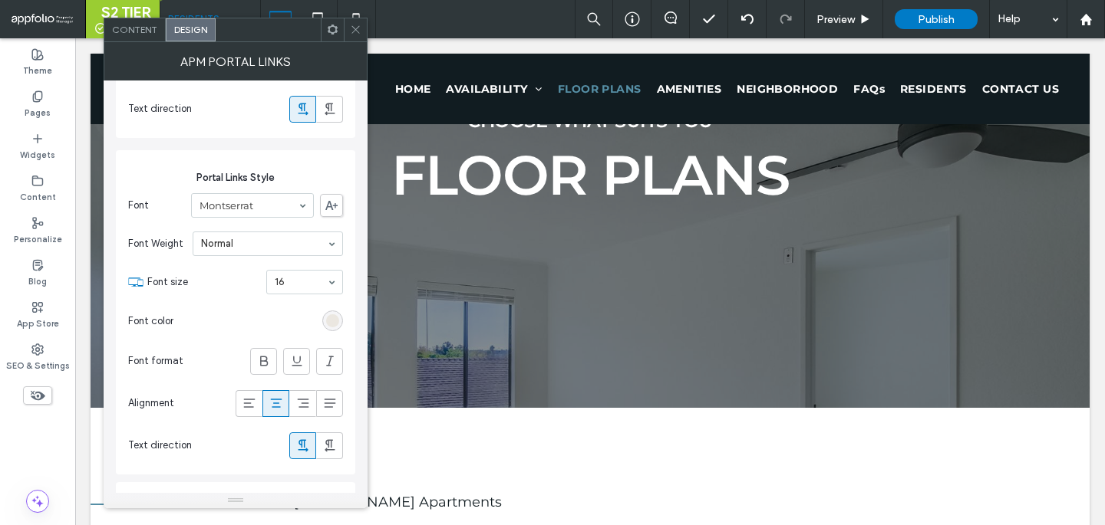
click at [328, 320] on div "rgb(232, 228, 220)" at bounding box center [332, 321] width 13 height 13
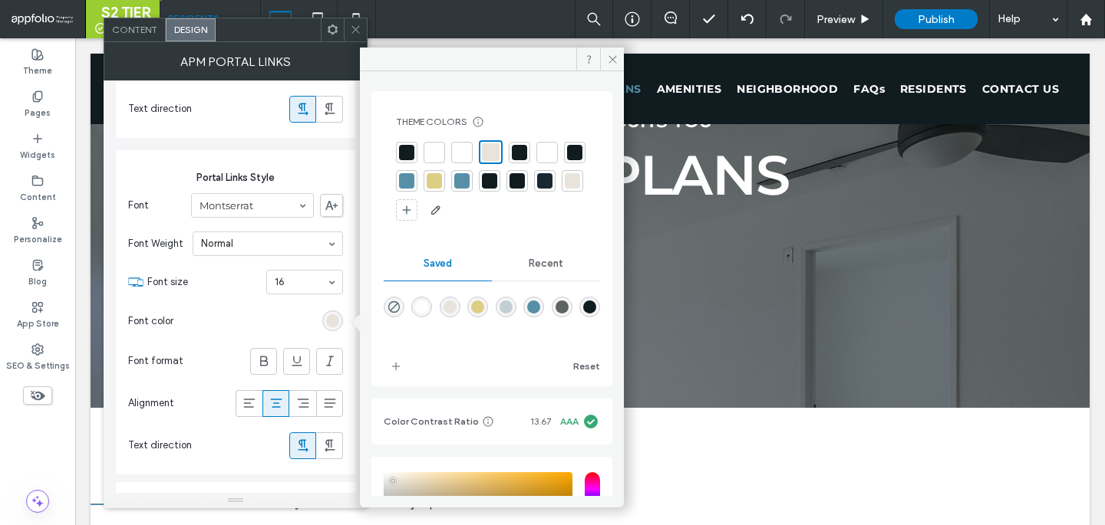
click at [451, 156] on div at bounding box center [461, 152] width 21 height 21
click at [347, 38] on div at bounding box center [355, 29] width 23 height 23
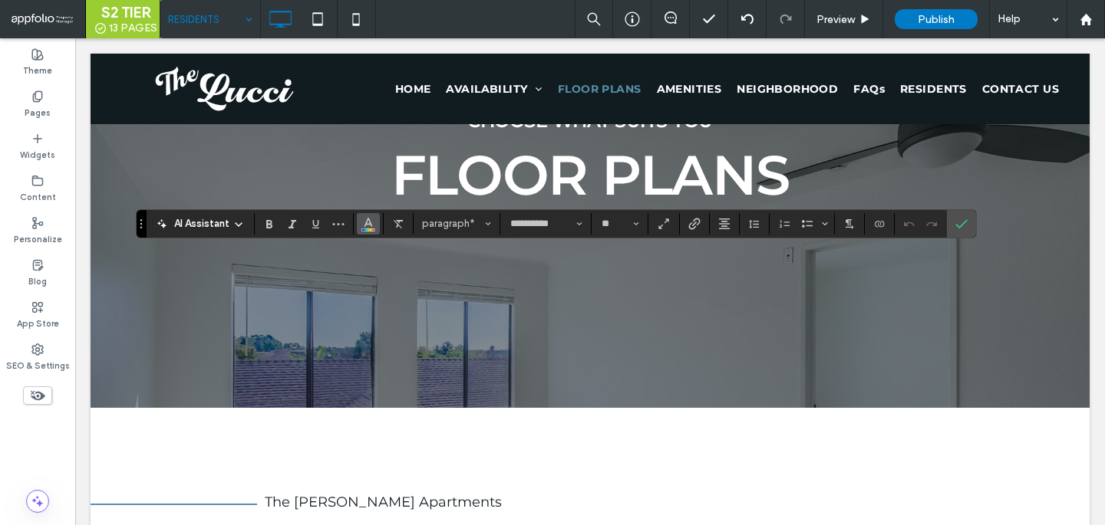
click at [364, 229] on span "Color" at bounding box center [368, 222] width 12 height 20
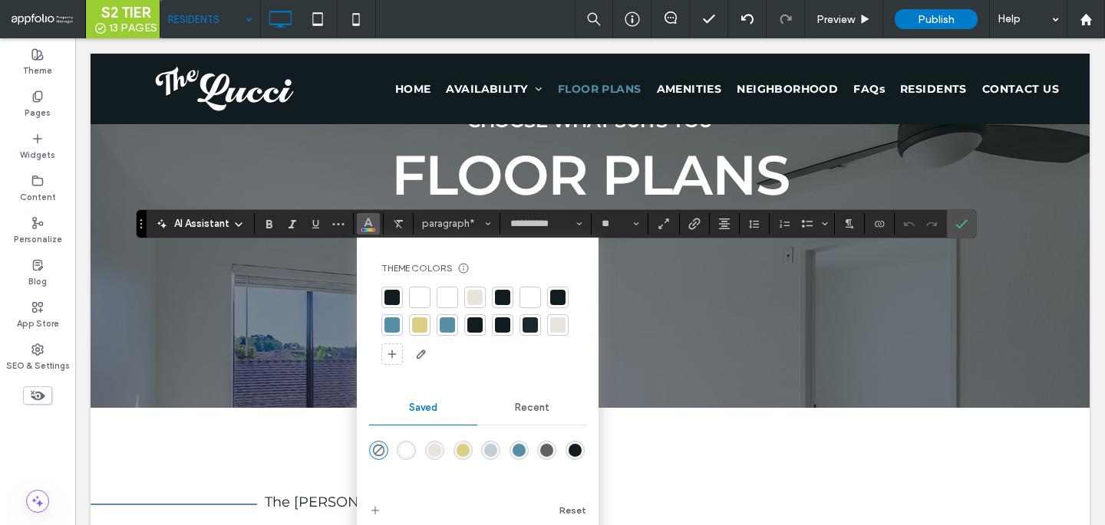
click at [439, 302] on div at bounding box center [446, 297] width 21 height 21
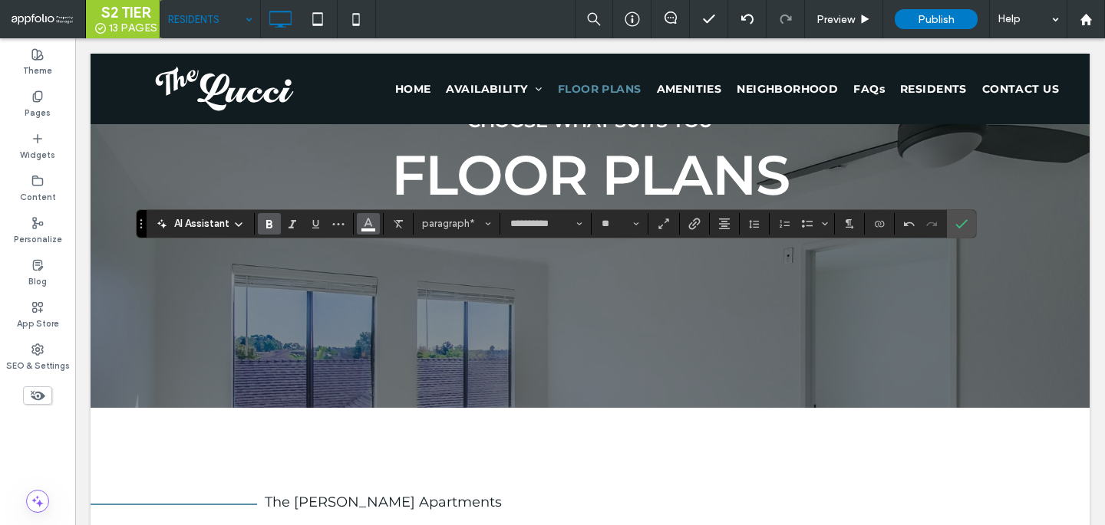
click at [361, 229] on button "Color" at bounding box center [368, 223] width 23 height 21
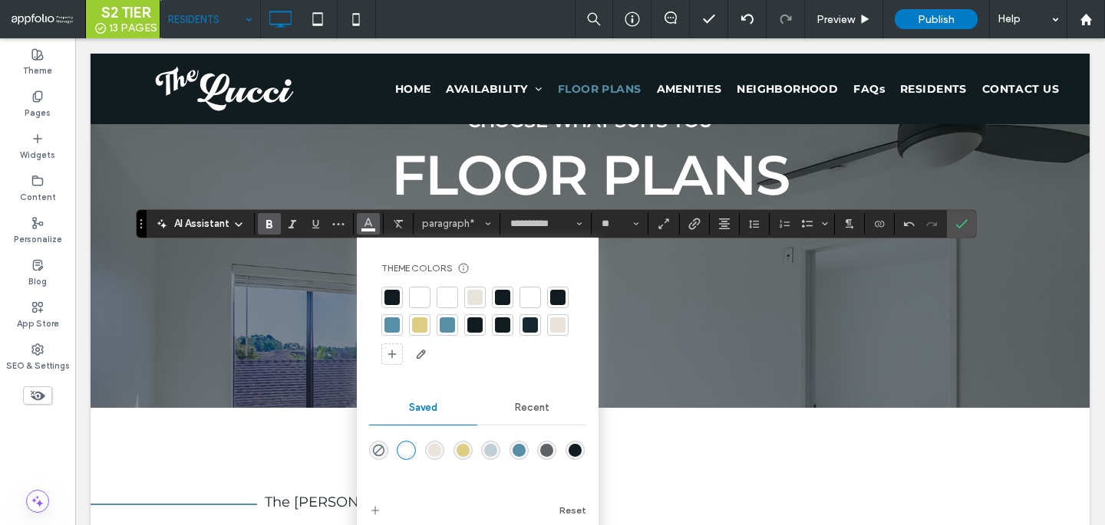
click at [410, 328] on div at bounding box center [419, 325] width 21 height 21
click at [953, 223] on label "Confirm" at bounding box center [961, 224] width 23 height 28
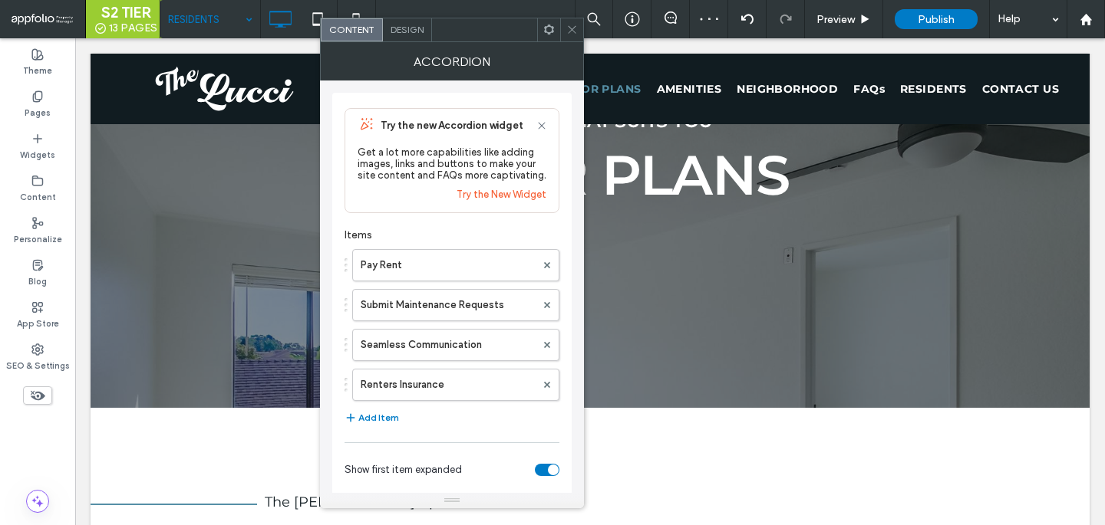
click at [406, 25] on span "Design" at bounding box center [406, 30] width 33 height 12
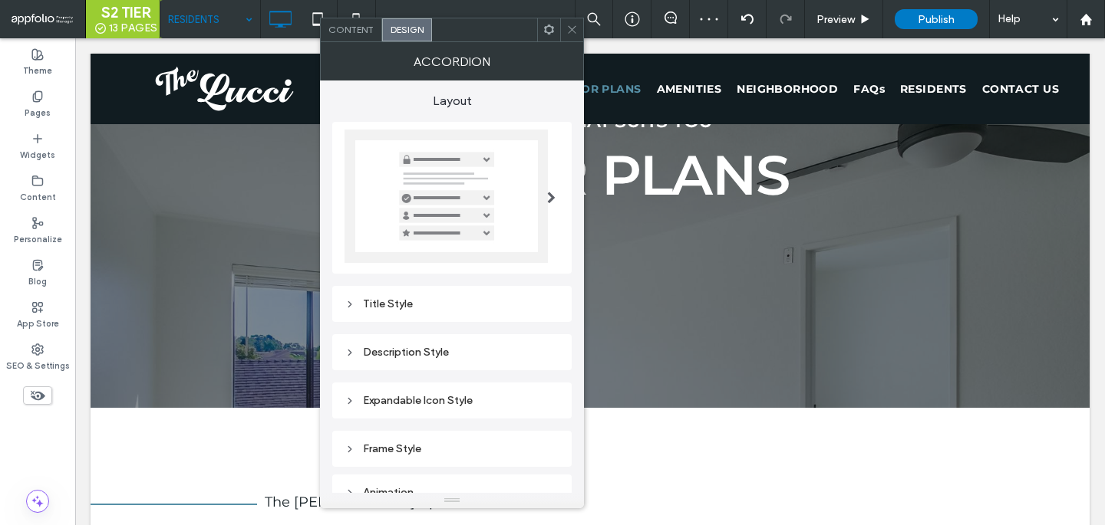
click at [448, 308] on div "Title Style" at bounding box center [451, 304] width 215 height 13
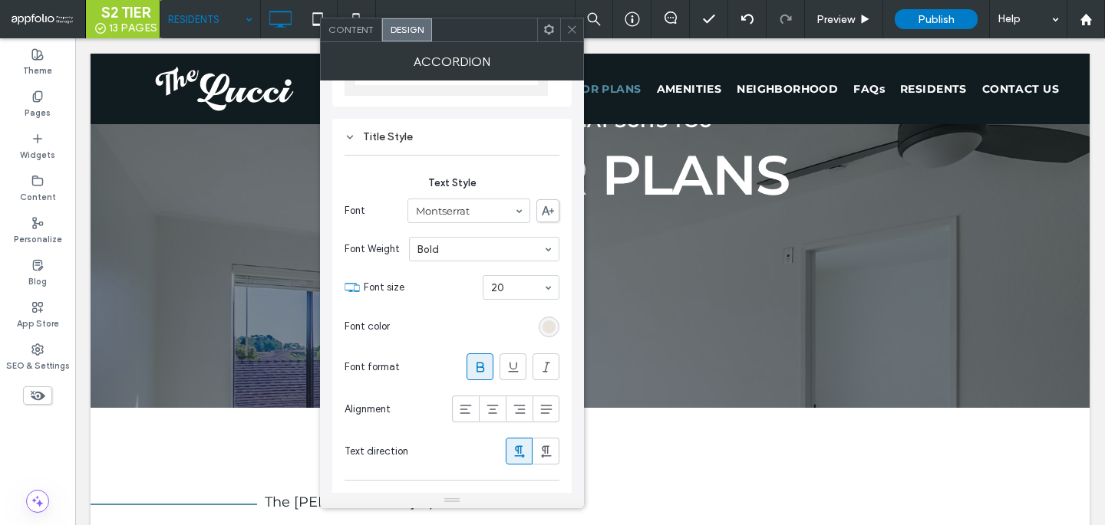
scroll to position [196, 0]
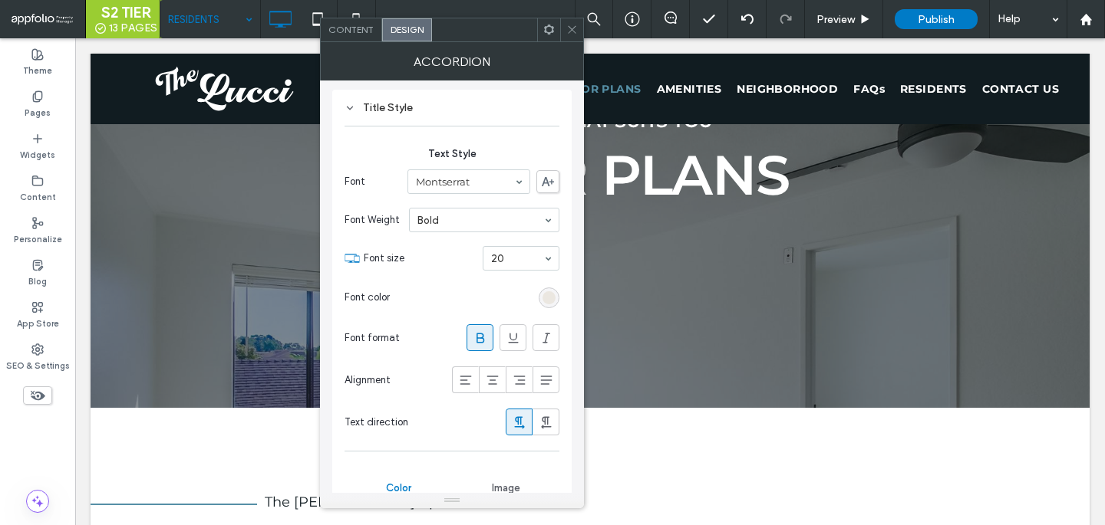
click at [547, 301] on div "rgb(232, 228, 220)" at bounding box center [548, 297] width 13 height 13
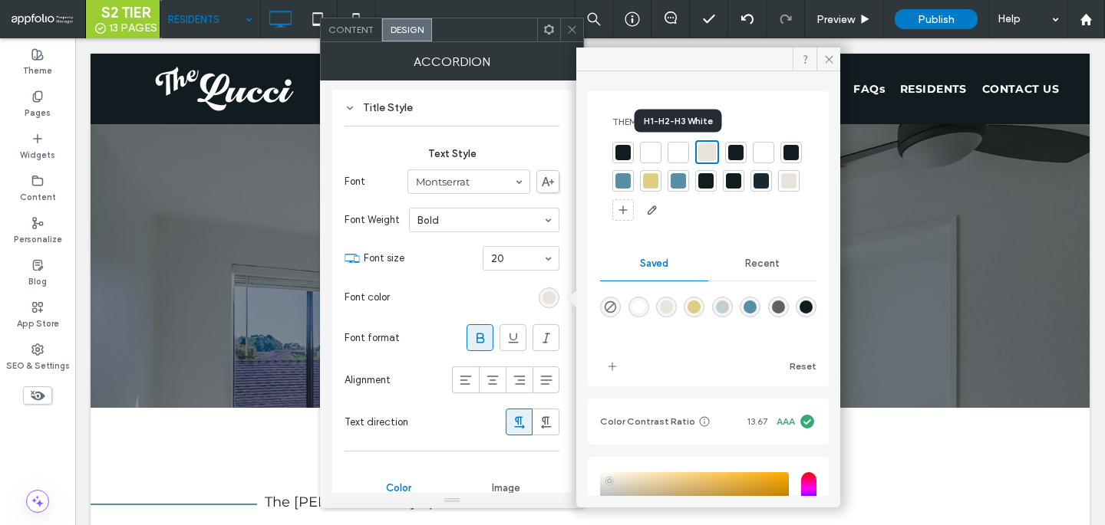
click at [674, 155] on div at bounding box center [677, 152] width 15 height 15
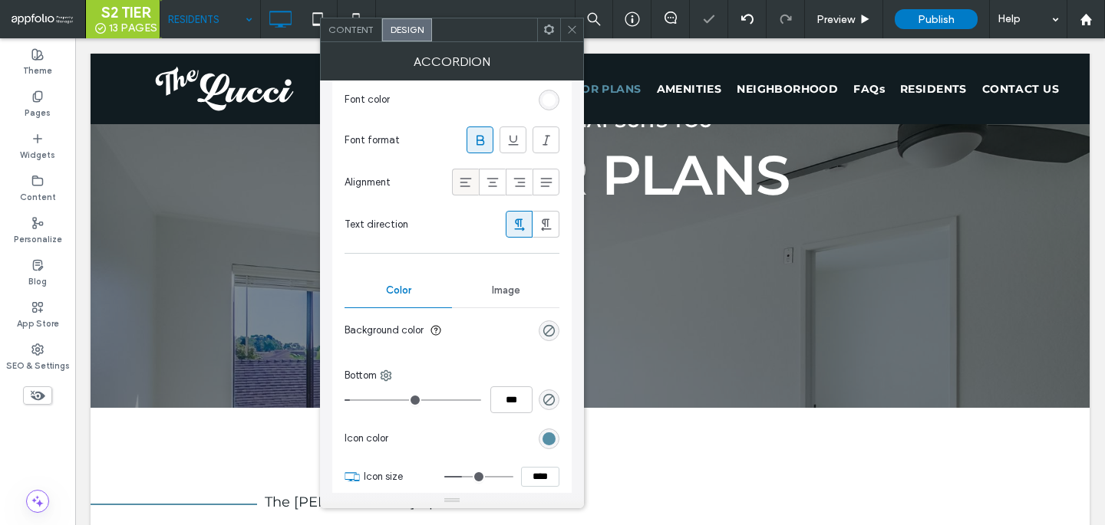
scroll to position [429, 0]
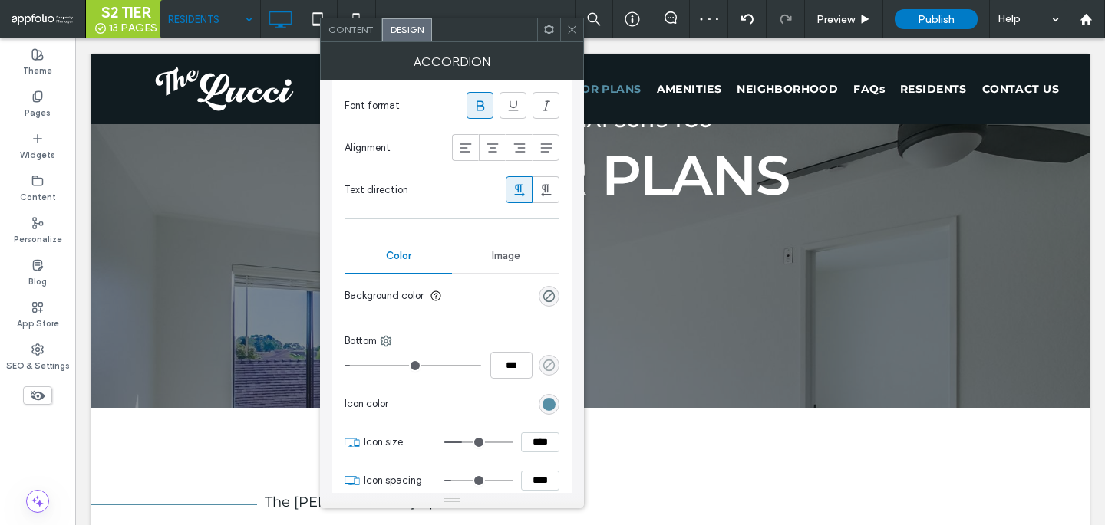
click at [545, 362] on use "rgba(0, 0, 0, 0)" at bounding box center [549, 366] width 12 height 12
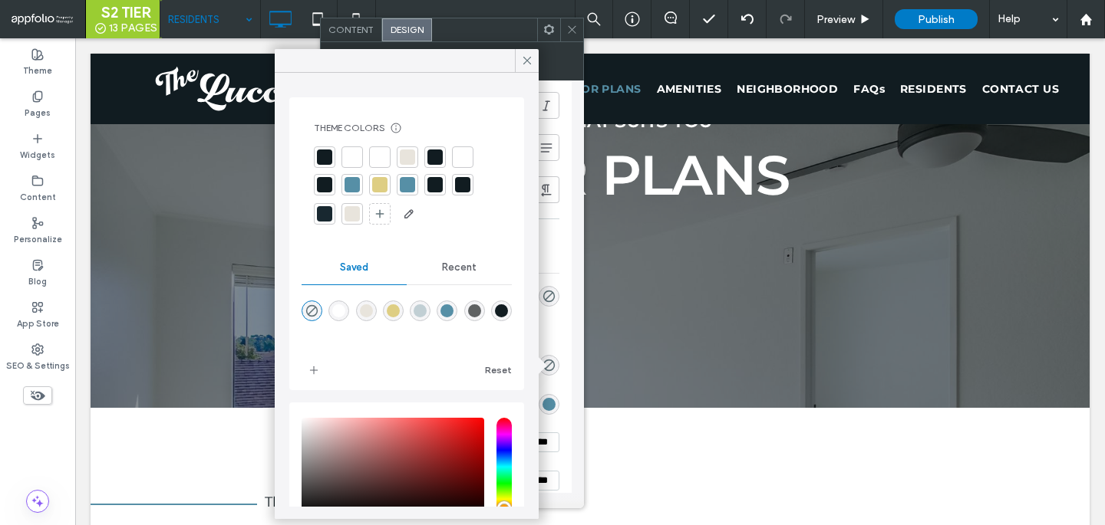
click at [325, 217] on div at bounding box center [324, 213] width 15 height 15
click at [519, 57] on div at bounding box center [527, 60] width 24 height 23
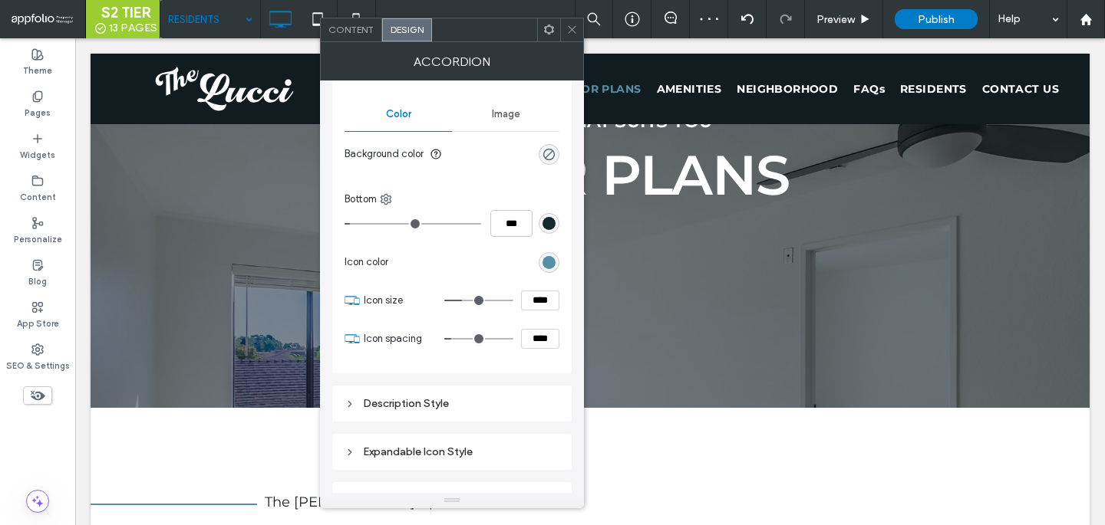
scroll to position [689, 0]
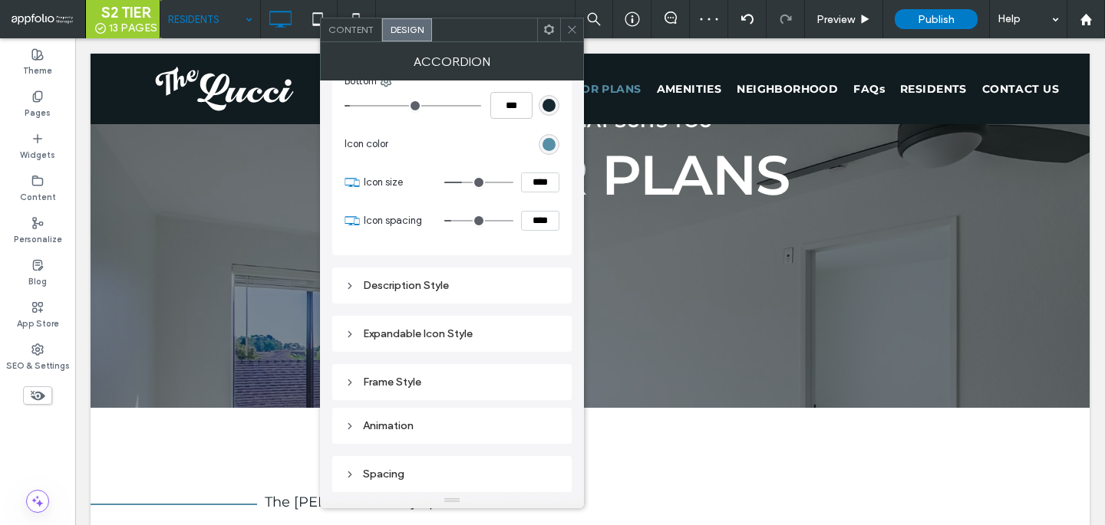
click at [457, 286] on div "Description Style" at bounding box center [451, 285] width 215 height 13
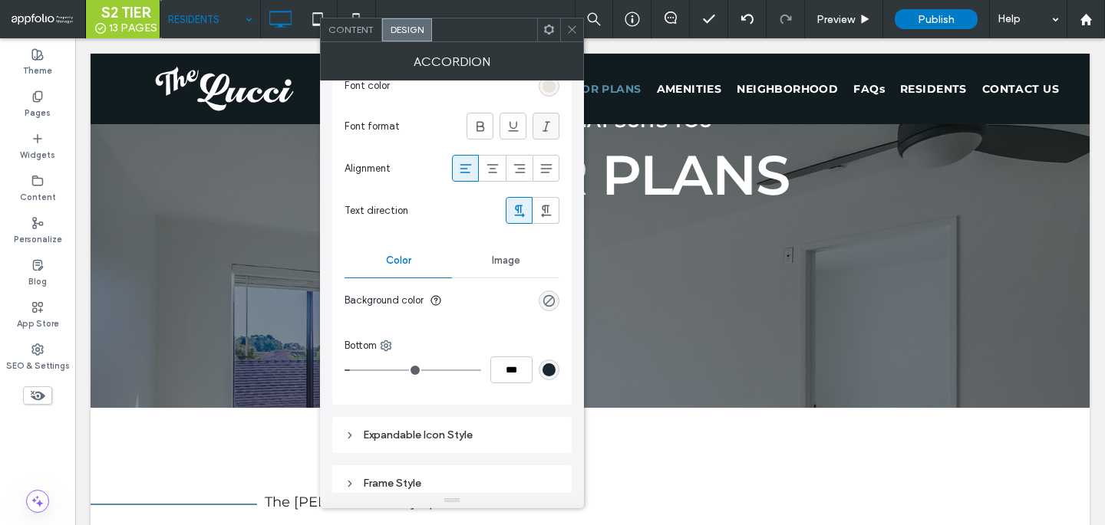
scroll to position [1038, 0]
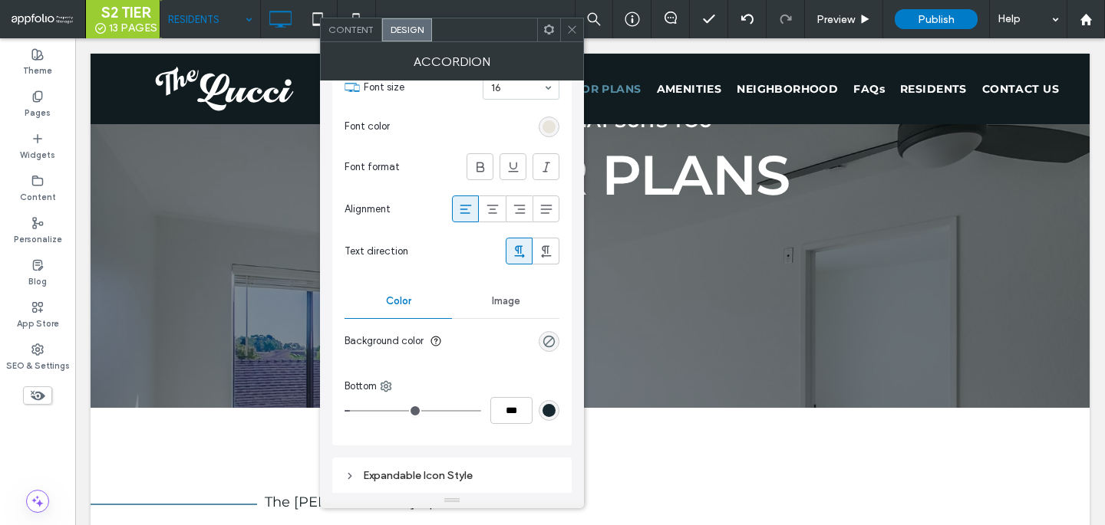
click at [540, 128] on div "rgb(232, 228, 220)" at bounding box center [548, 127] width 21 height 21
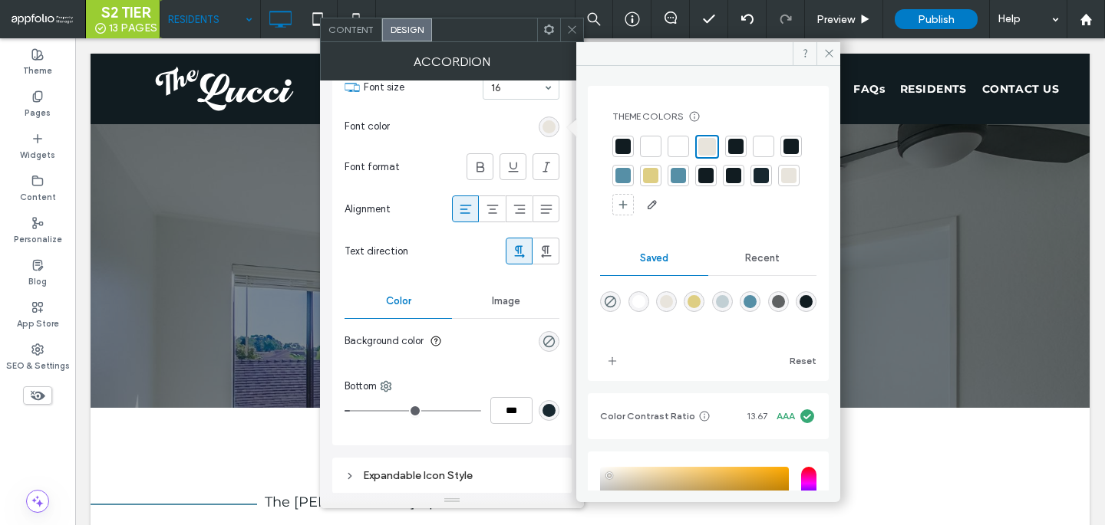
click at [607, 293] on div "rgba(0,0,0,0)" at bounding box center [610, 301] width 21 height 21
type input "*******"
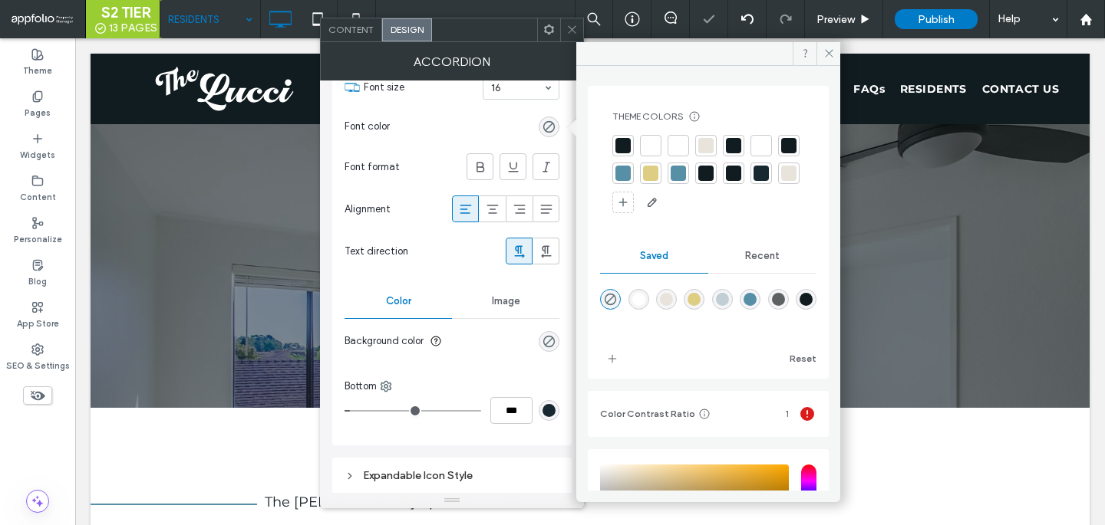
type input "*"
type input "**"
click at [661, 149] on div at bounding box center [708, 175] width 192 height 80
click at [650, 149] on div at bounding box center [650, 145] width 15 height 15
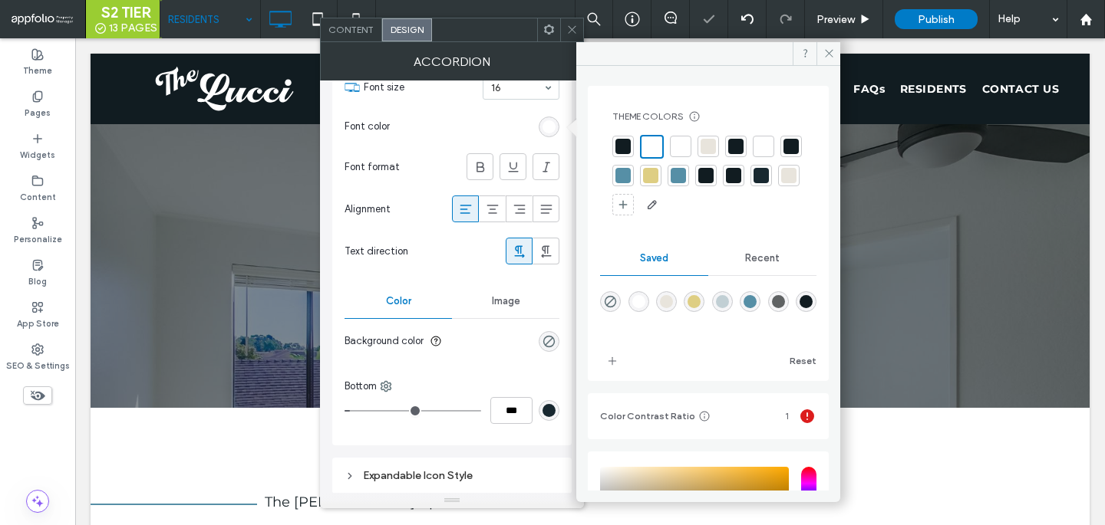
type input "*"
type input "***"
drag, startPoint x: 348, startPoint y: 408, endPoint x: 289, endPoint y: 392, distance: 61.2
type input "*"
click at [344, 410] on input "range" at bounding box center [412, 411] width 137 height 2
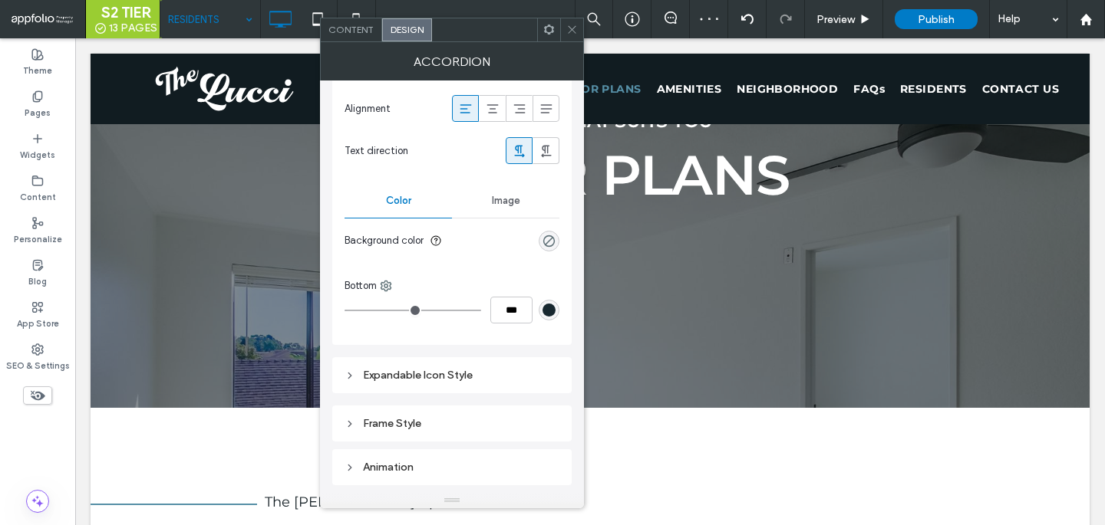
scroll to position [1180, 0]
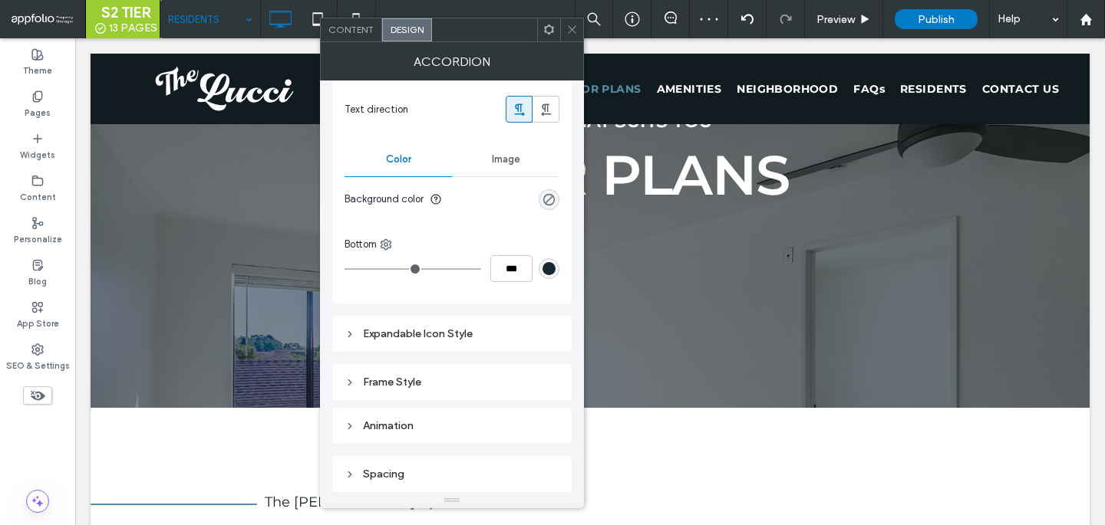
click at [448, 341] on div "Expandable Icon Style" at bounding box center [451, 334] width 215 height 13
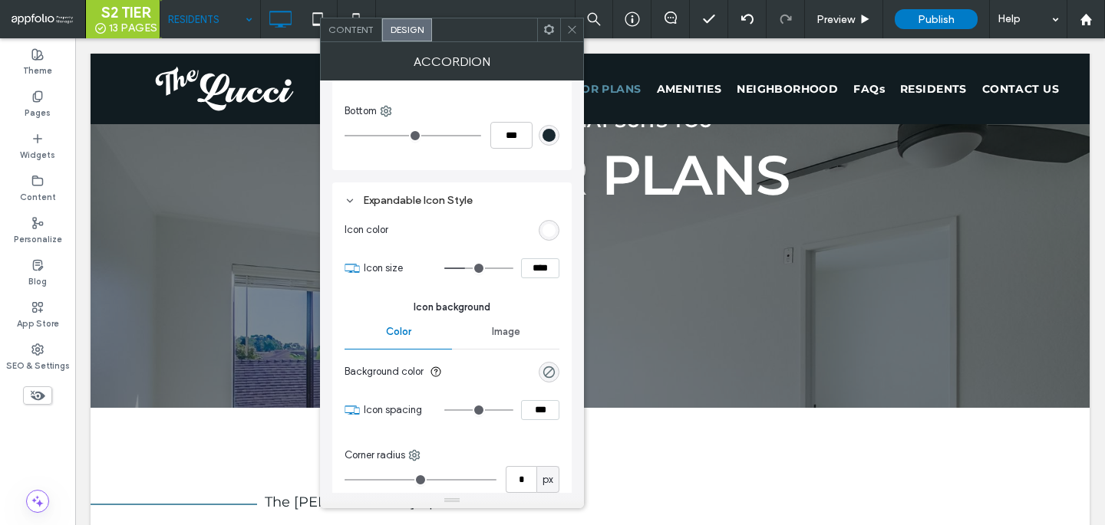
scroll to position [1422, 0]
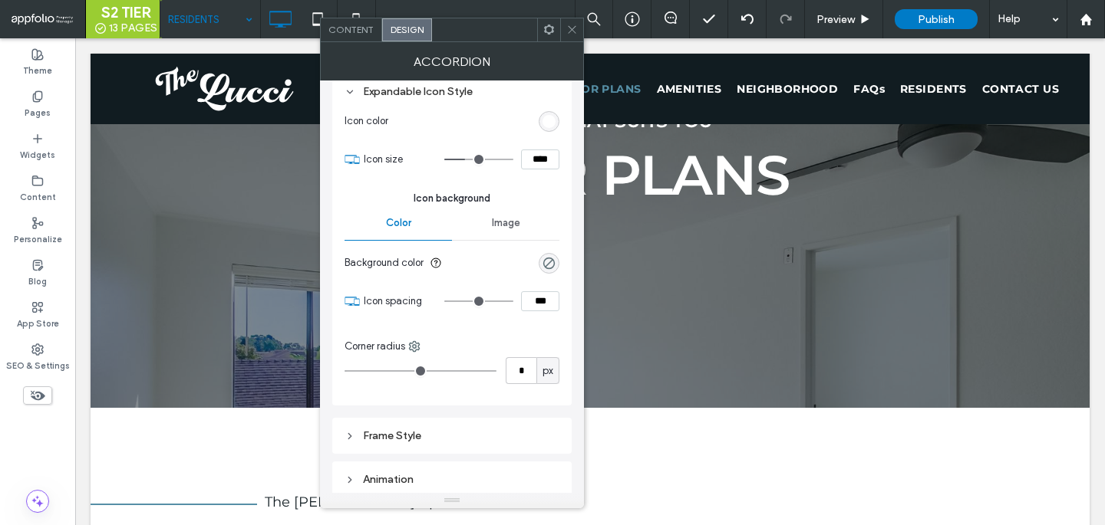
click at [580, 37] on div at bounding box center [571, 29] width 23 height 23
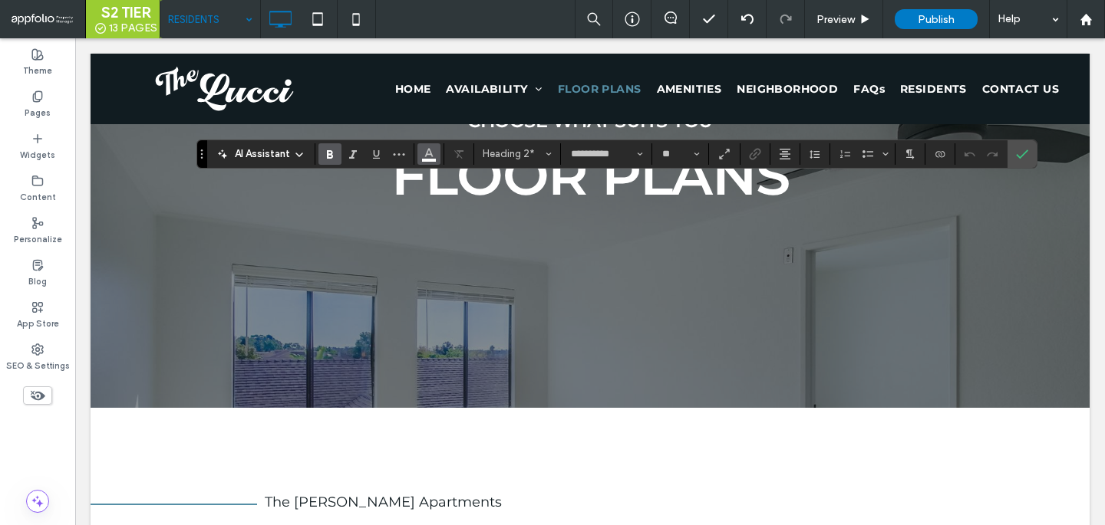
click at [421, 157] on button "Color" at bounding box center [428, 153] width 23 height 21
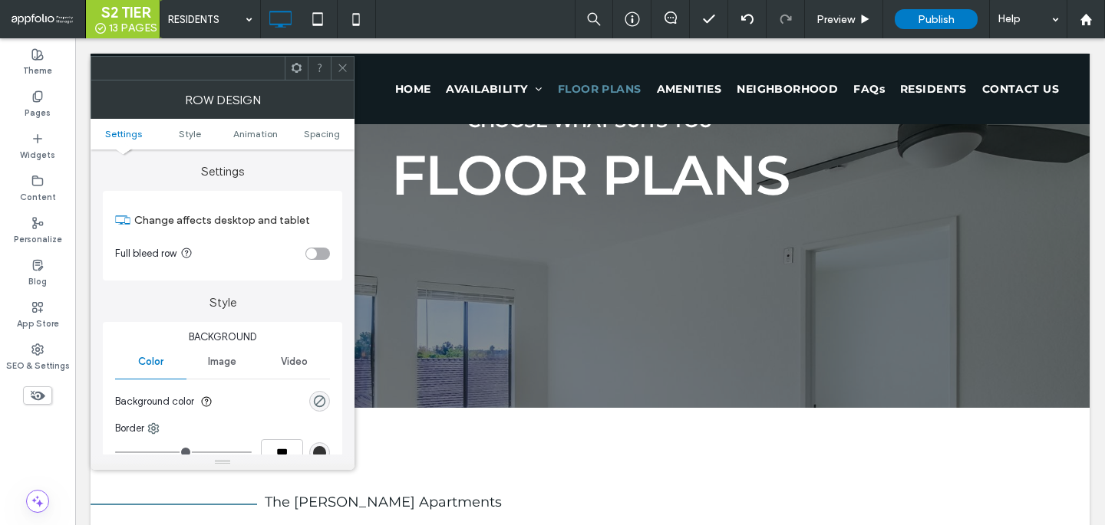
click at [314, 250] on div "toggle" at bounding box center [311, 254] width 11 height 11
click at [322, 140] on ul "Settings Style Animation Spacing" at bounding box center [223, 134] width 264 height 31
click at [321, 130] on span "Spacing" at bounding box center [322, 134] width 36 height 12
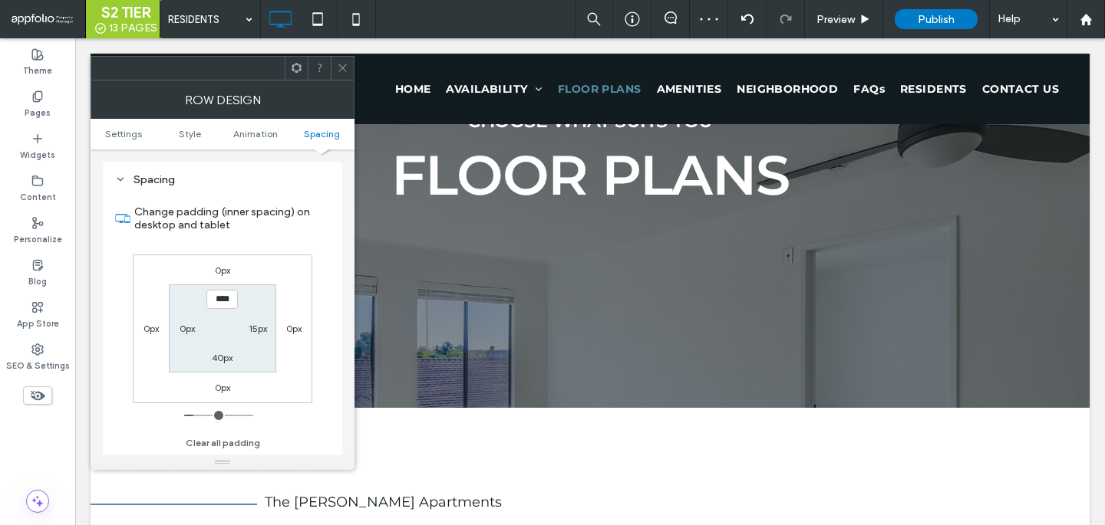
scroll to position [434, 0]
click at [250, 325] on label "15px" at bounding box center [258, 328] width 18 height 12
type input "**"
type input "***"
type input "*"
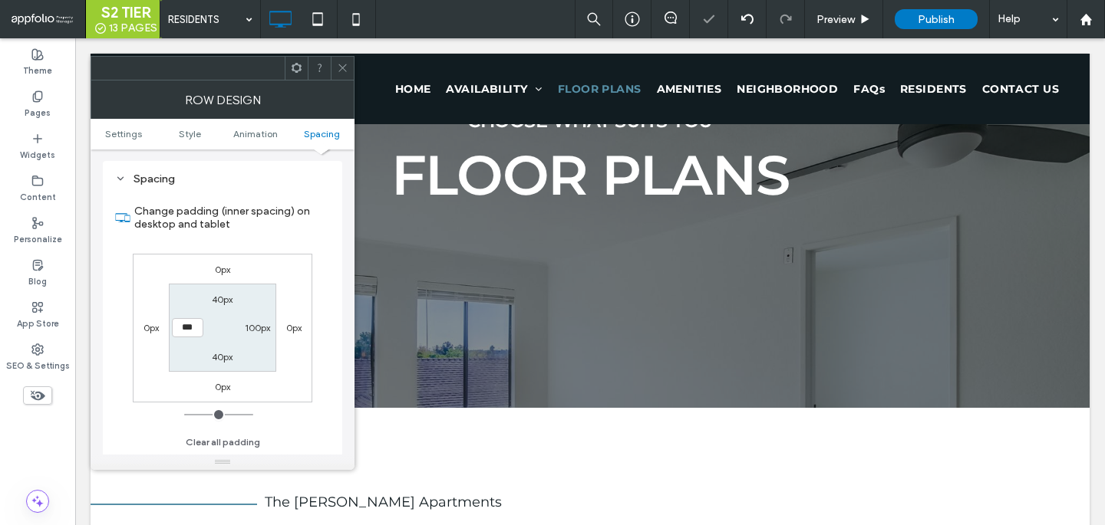
type input "***"
type input "*****"
click at [344, 73] on icon at bounding box center [343, 68] width 12 height 12
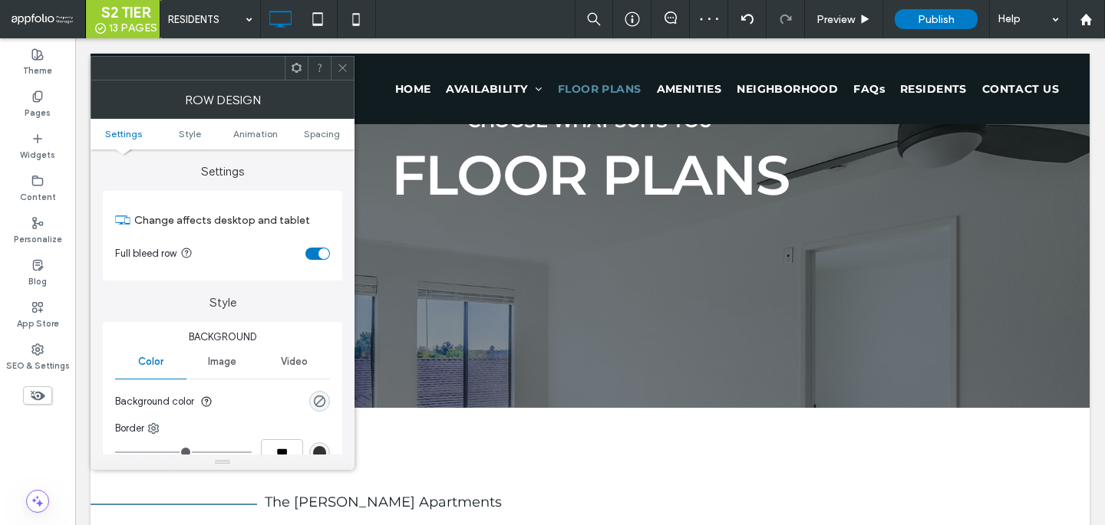
click at [326, 117] on div "Row Design" at bounding box center [223, 100] width 264 height 38
click at [322, 133] on span "Spacing" at bounding box center [322, 134] width 36 height 12
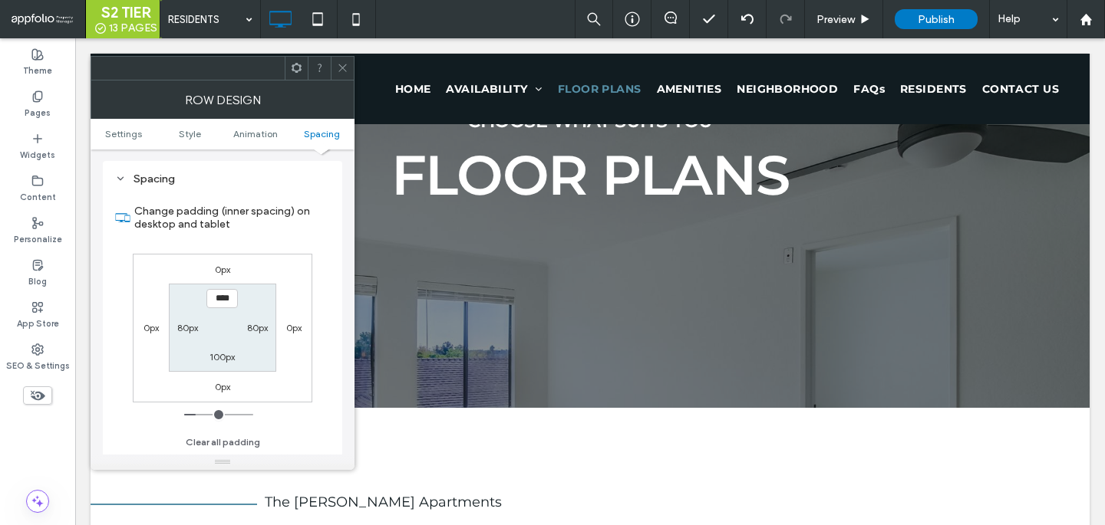
click at [253, 333] on label "80px" at bounding box center [257, 328] width 21 height 12
type input "**"
type input "***"
type input "**"
type input "***"
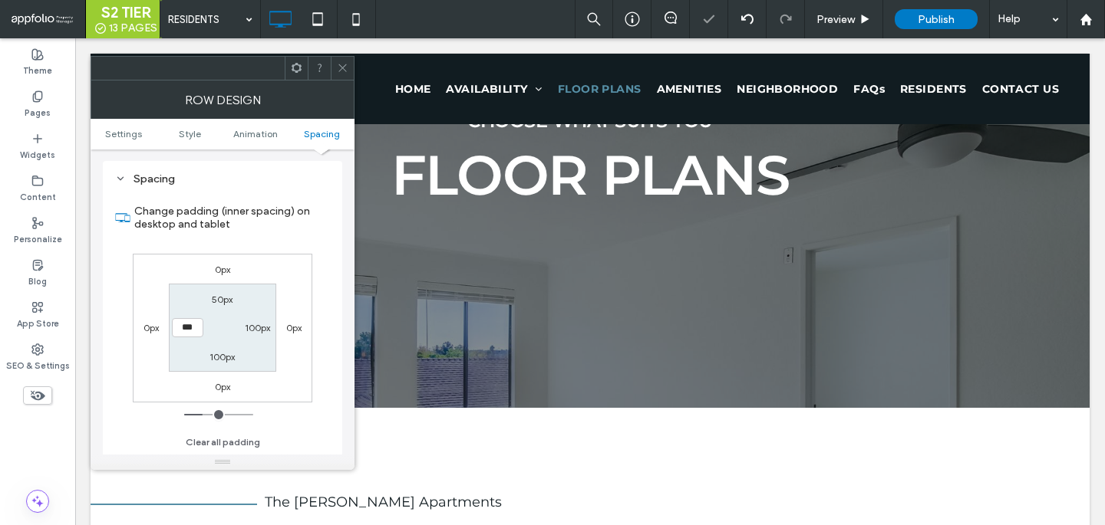
type input "***"
type input "*****"
click at [331, 64] on div at bounding box center [342, 68] width 23 height 23
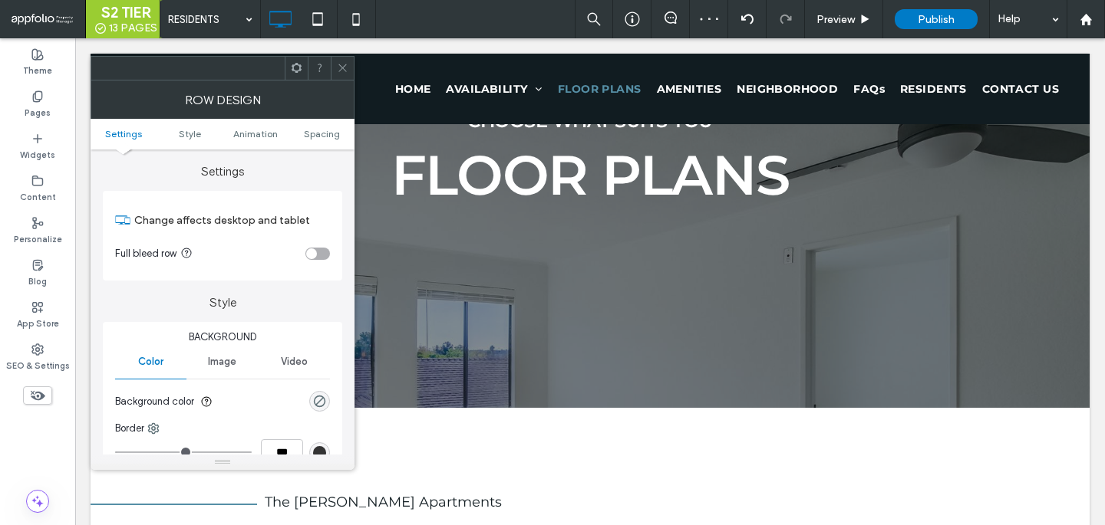
click at [317, 259] on div "toggle" at bounding box center [317, 254] width 25 height 12
click at [344, 71] on icon at bounding box center [343, 68] width 12 height 12
click at [331, 62] on div at bounding box center [342, 68] width 23 height 23
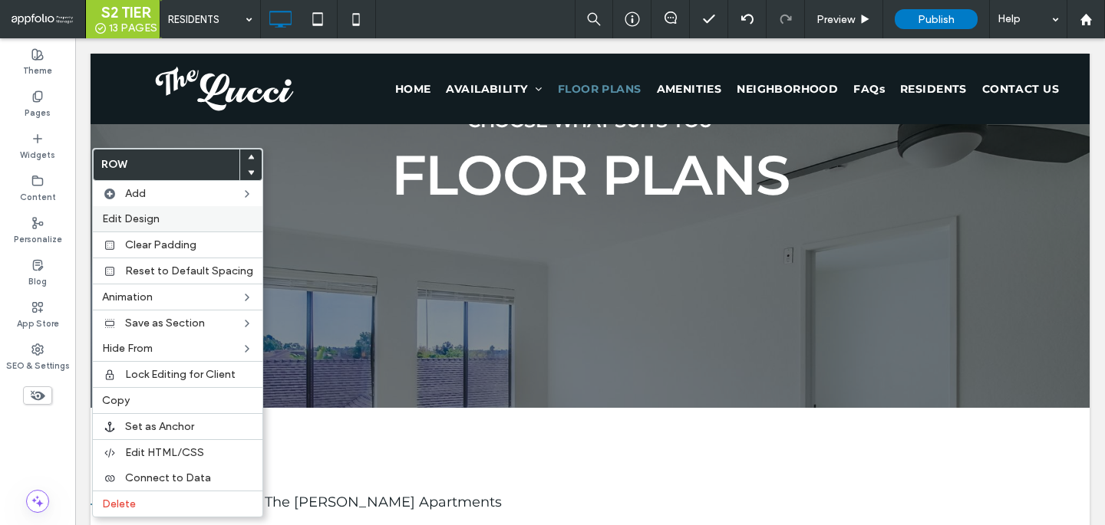
click at [216, 221] on label "Edit Design" at bounding box center [177, 218] width 151 height 13
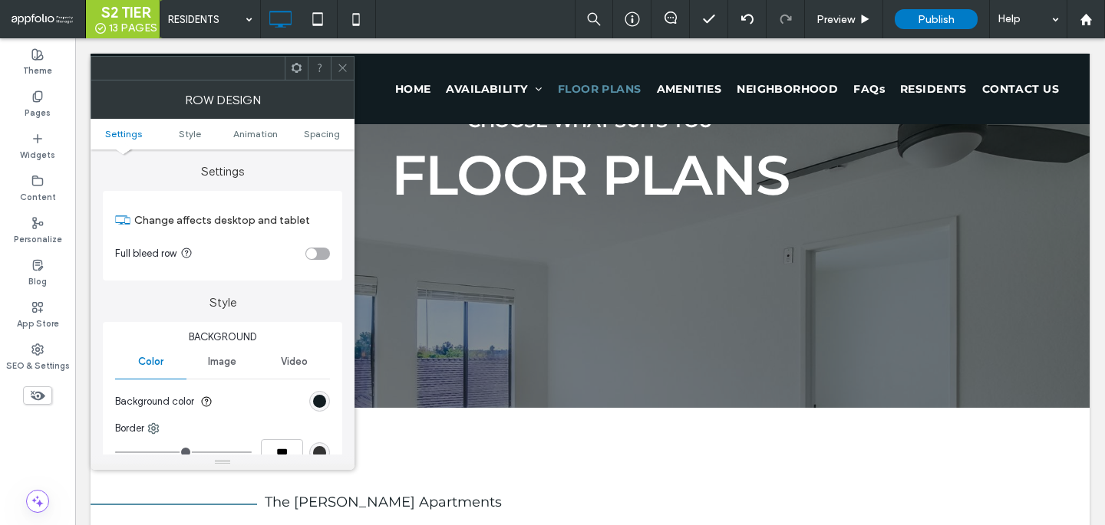
click at [315, 255] on div "toggle" at bounding box center [311, 254] width 11 height 11
click at [342, 71] on icon at bounding box center [343, 68] width 12 height 12
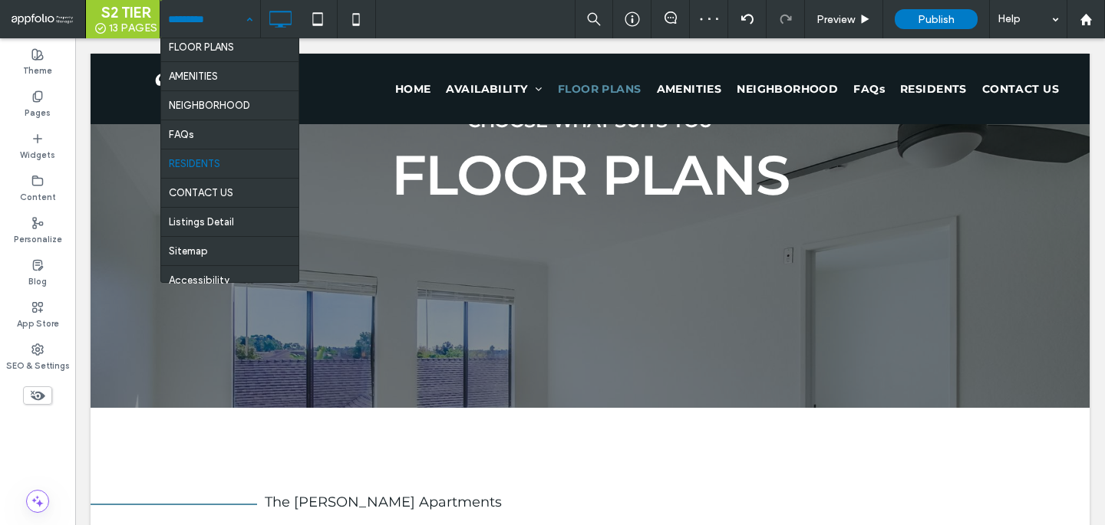
scroll to position [113, 0]
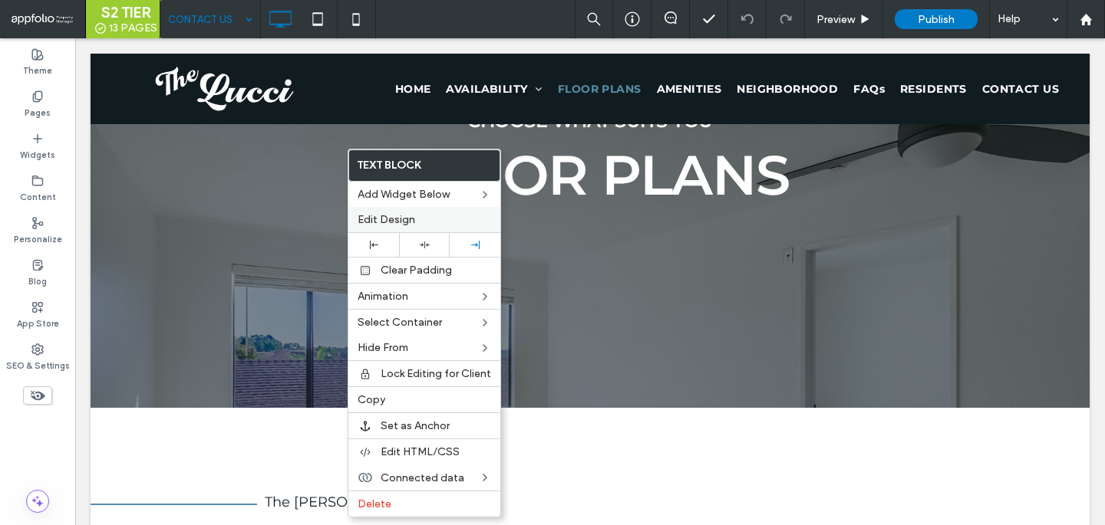
click at [401, 221] on span "Edit Design" at bounding box center [386, 219] width 58 height 13
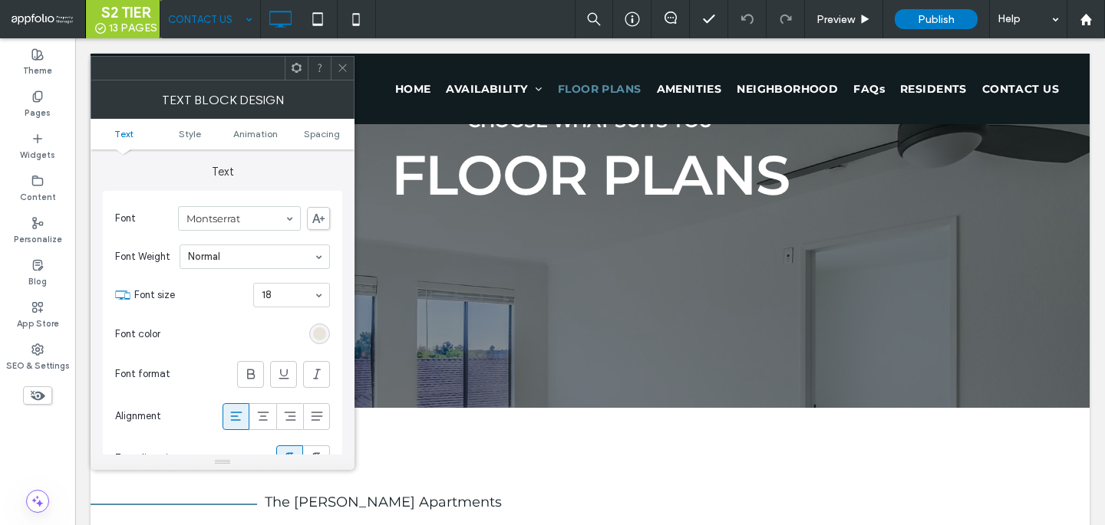
scroll to position [60, 0]
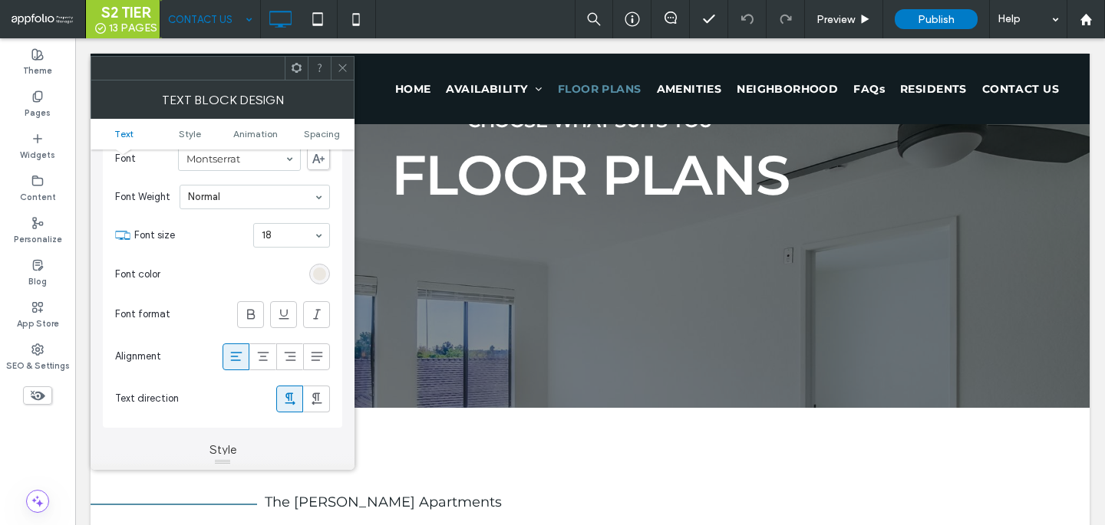
click at [313, 273] on div "rgb(232, 228, 220)" at bounding box center [319, 274] width 13 height 13
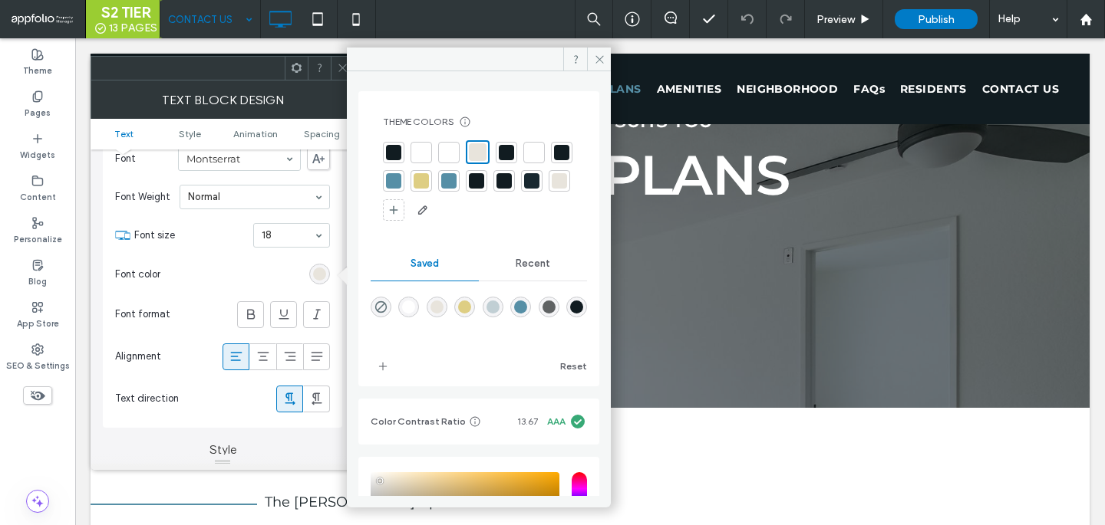
click at [415, 150] on div at bounding box center [420, 152] width 15 height 15
click at [452, 156] on div at bounding box center [450, 152] width 15 height 15
click at [341, 68] on icon at bounding box center [343, 68] width 12 height 12
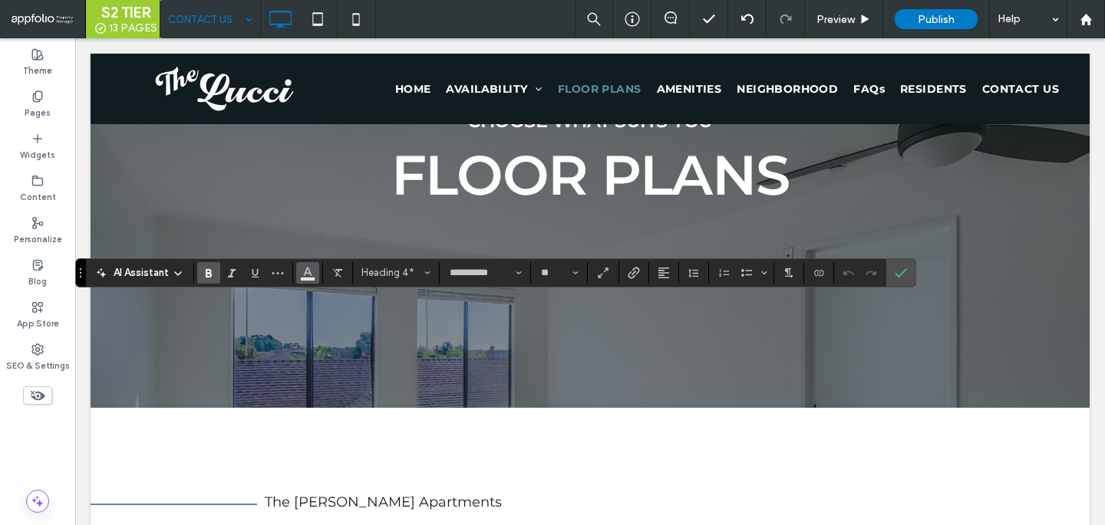
click at [311, 275] on icon "Color" at bounding box center [307, 271] width 12 height 12
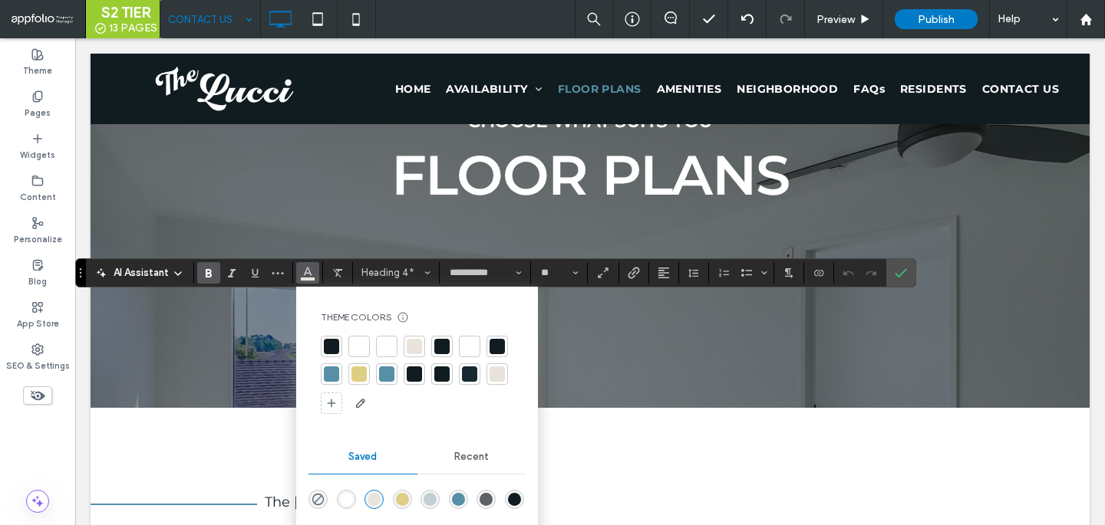
click at [386, 353] on div at bounding box center [386, 346] width 15 height 15
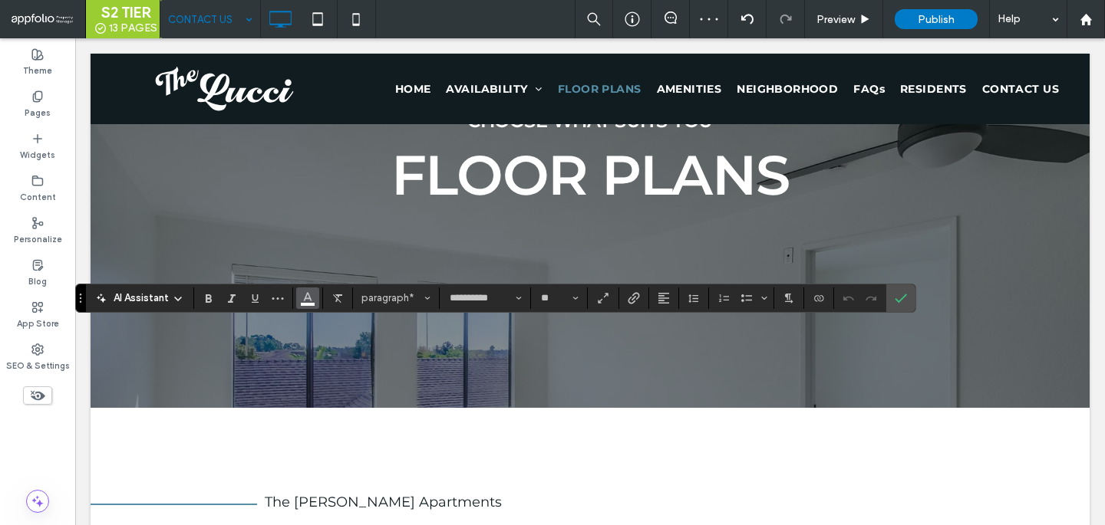
click at [314, 305] on button "Color" at bounding box center [307, 298] width 23 height 21
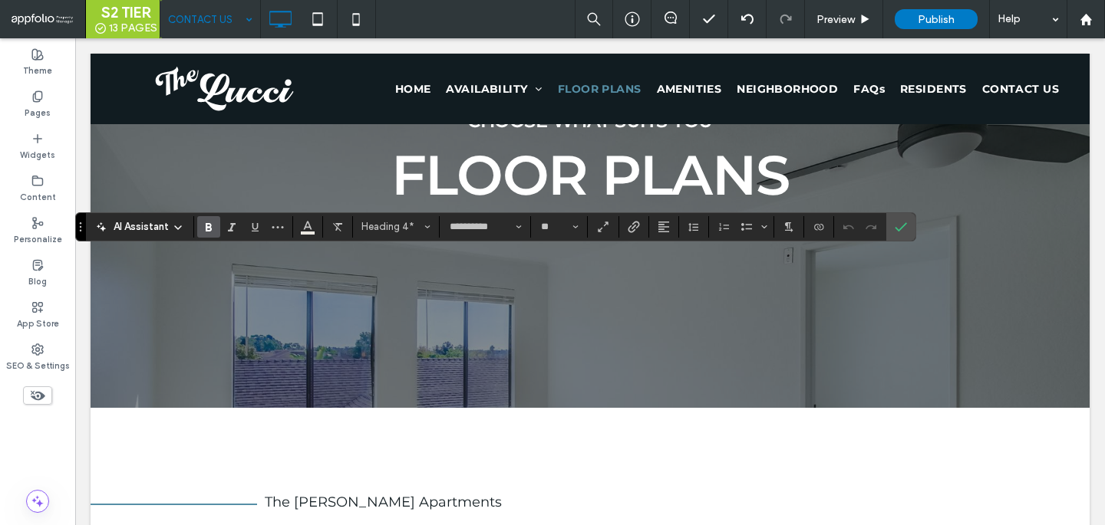
click at [305, 238] on div "**********" at bounding box center [495, 226] width 841 height 29
click at [306, 221] on icon "Color" at bounding box center [307, 225] width 12 height 12
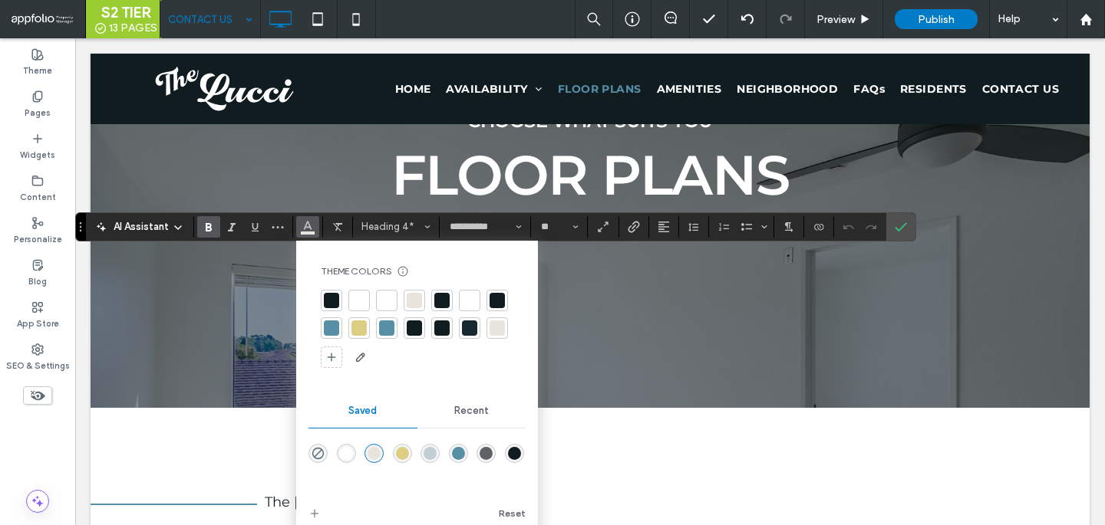
click at [388, 300] on div at bounding box center [386, 300] width 15 height 15
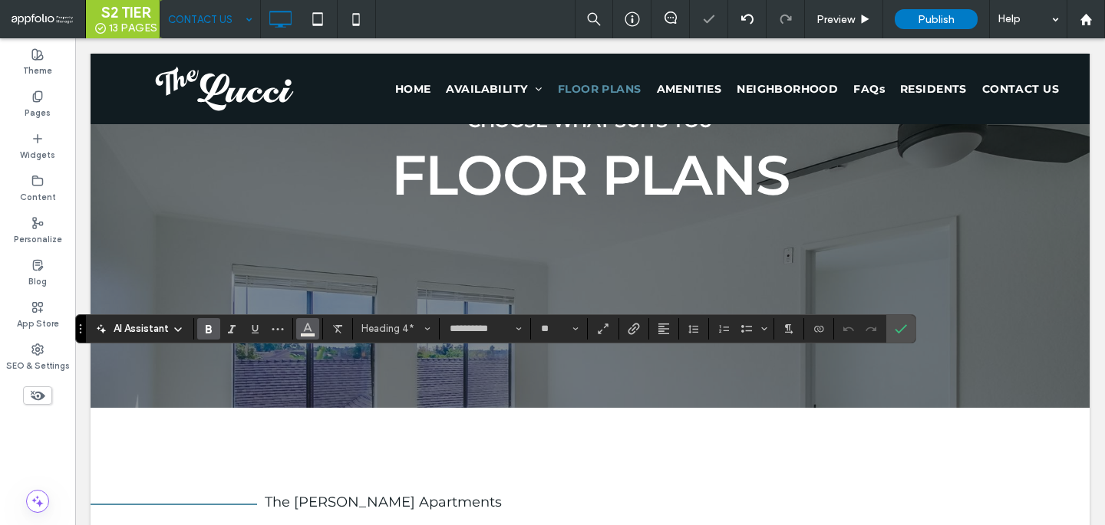
click at [312, 336] on span "Color" at bounding box center [307, 328] width 12 height 20
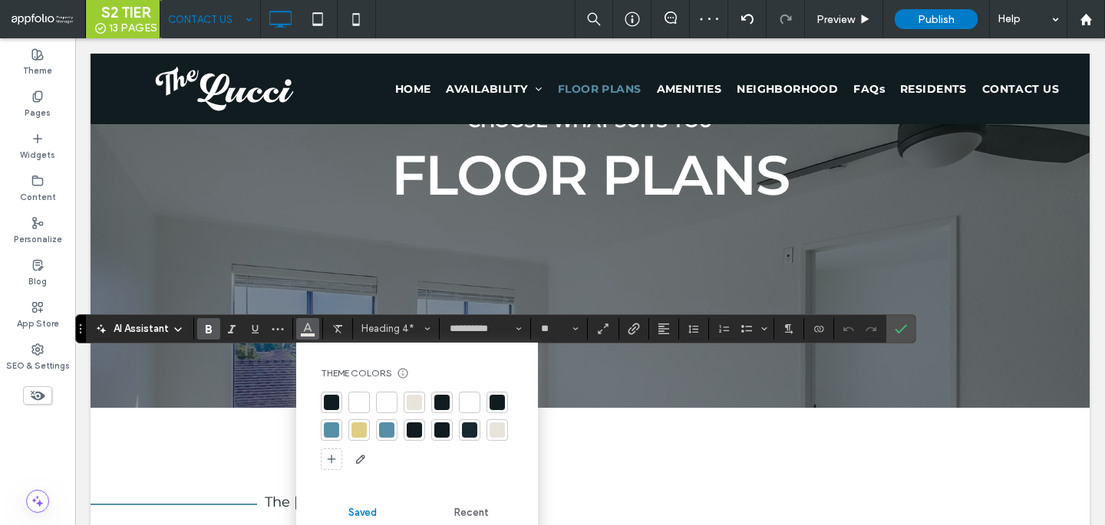
click at [381, 403] on div at bounding box center [386, 402] width 15 height 15
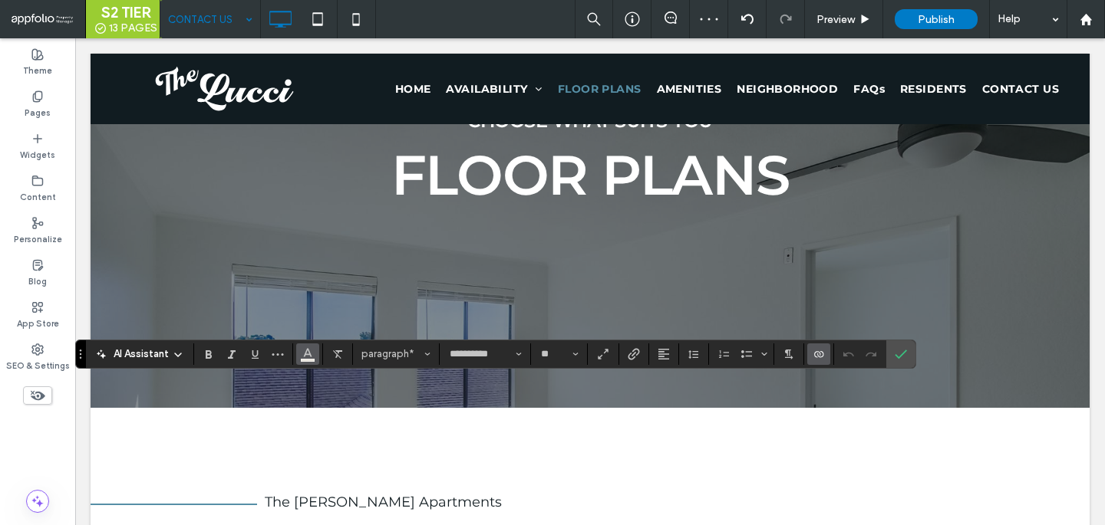
click at [309, 354] on use "Color" at bounding box center [308, 352] width 8 height 8
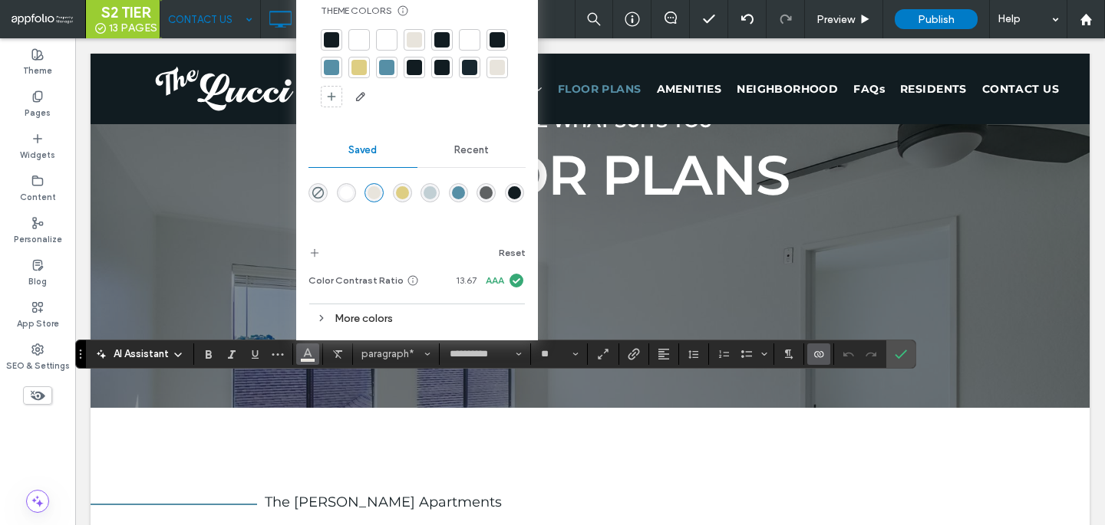
click at [384, 44] on div at bounding box center [386, 39] width 15 height 15
click at [359, 41] on div at bounding box center [358, 38] width 15 height 15
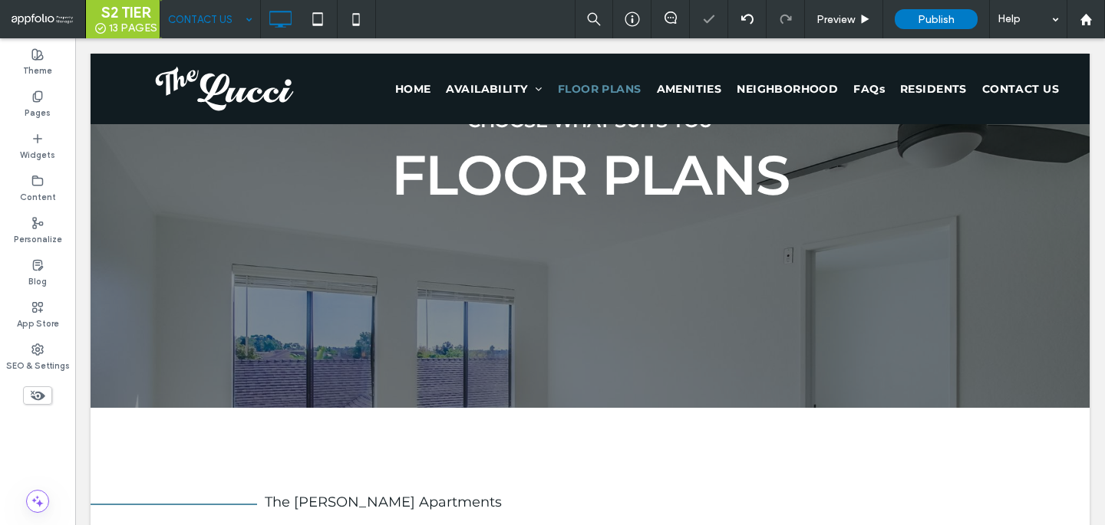
type input "**********"
type input "**"
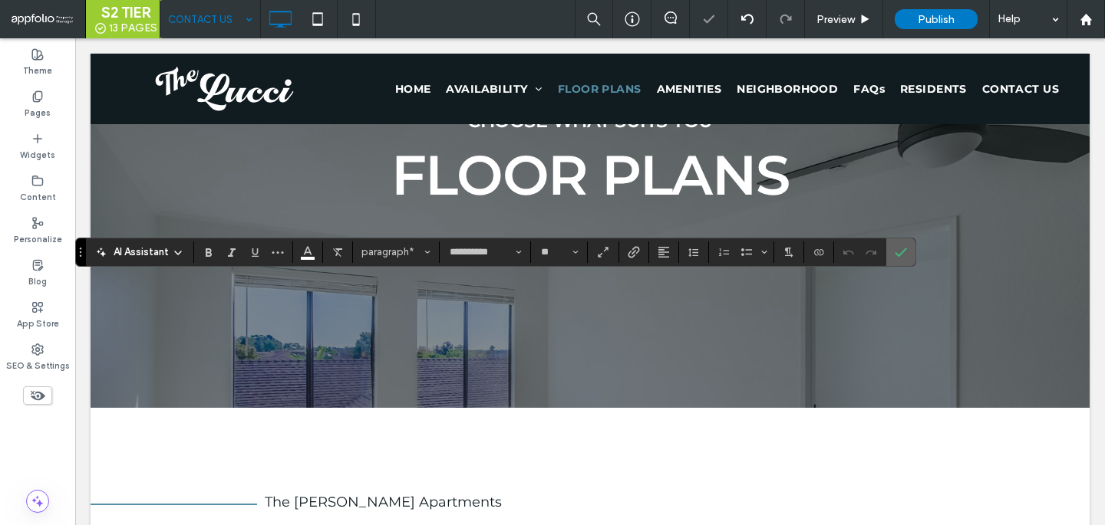
click at [896, 255] on icon "Confirm" at bounding box center [900, 252] width 12 height 12
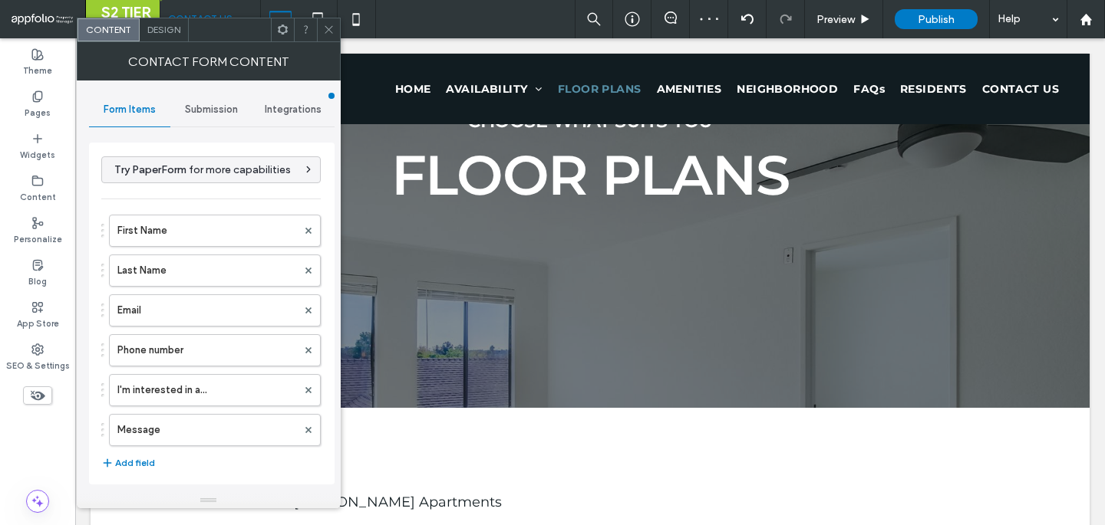
type input "****"
type input "**********"
click at [170, 381] on label "I'm interested in a..." at bounding box center [206, 390] width 179 height 31
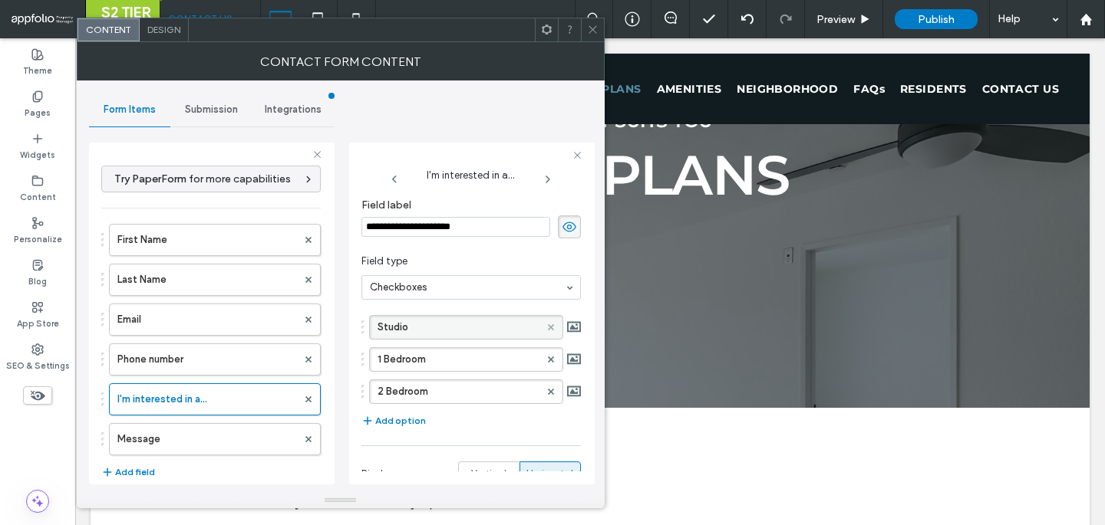
click at [548, 323] on span at bounding box center [551, 327] width 6 height 23
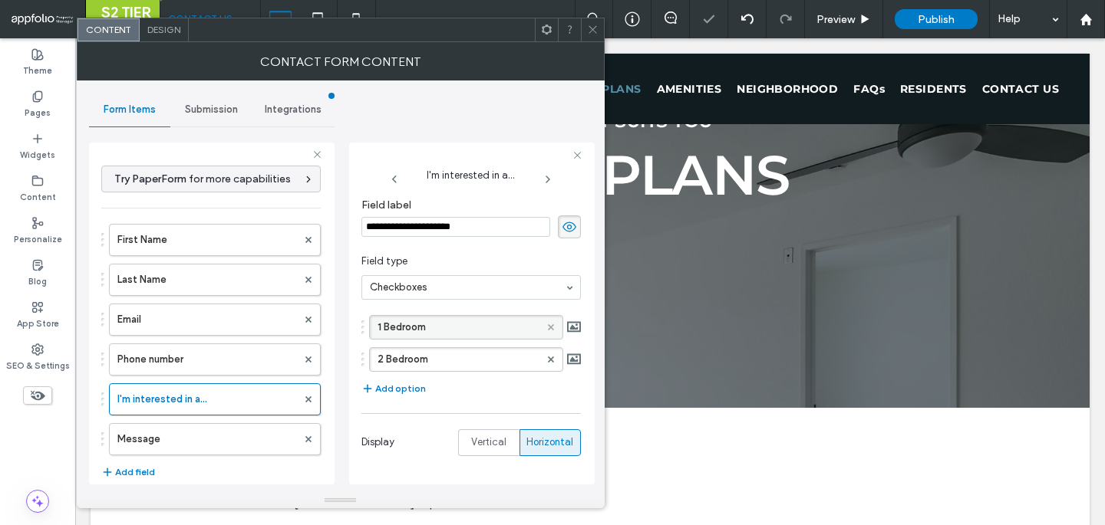
click at [548, 322] on span at bounding box center [551, 327] width 6 height 23
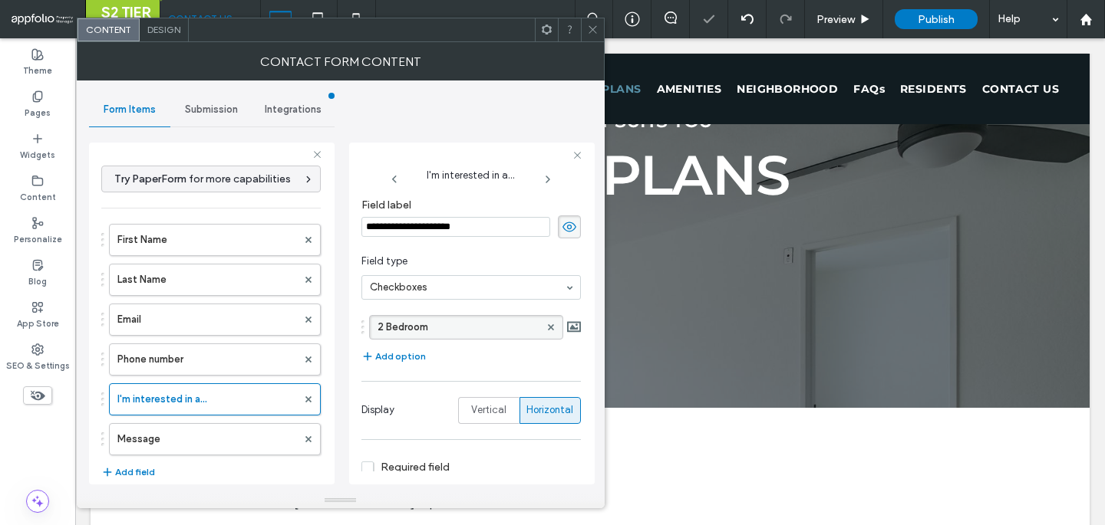
click at [417, 328] on label "2 Bedroom" at bounding box center [458, 327] width 162 height 23
click at [436, 328] on input "*********" at bounding box center [458, 327] width 162 height 11
type input "**********"
click at [374, 360] on span "button" at bounding box center [368, 356] width 14 height 17
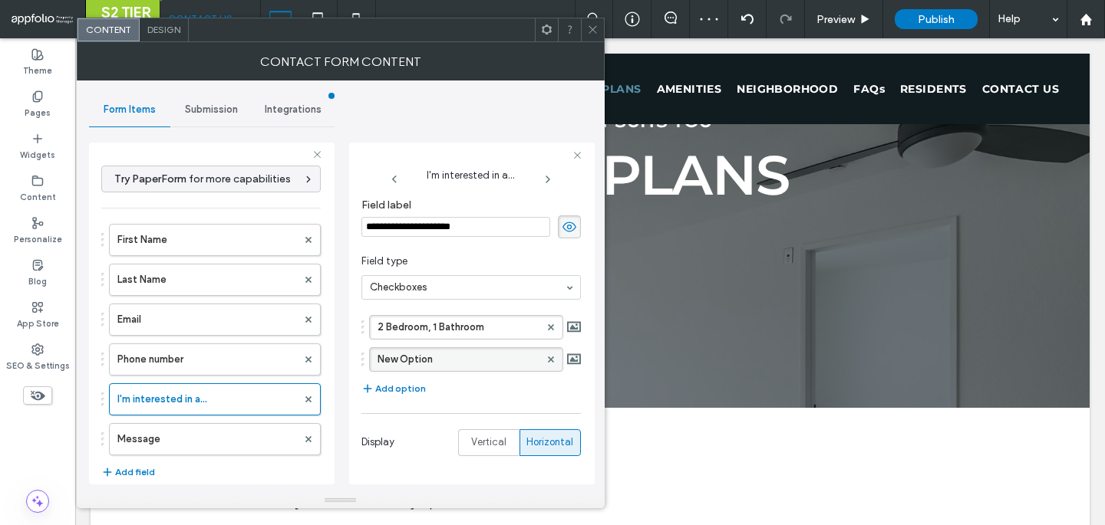
click at [423, 361] on label "New Option" at bounding box center [458, 359] width 162 height 23
click at [423, 361] on input "**********" at bounding box center [458, 359] width 162 height 11
click at [435, 361] on input "**********" at bounding box center [458, 359] width 162 height 11
type input "**********"
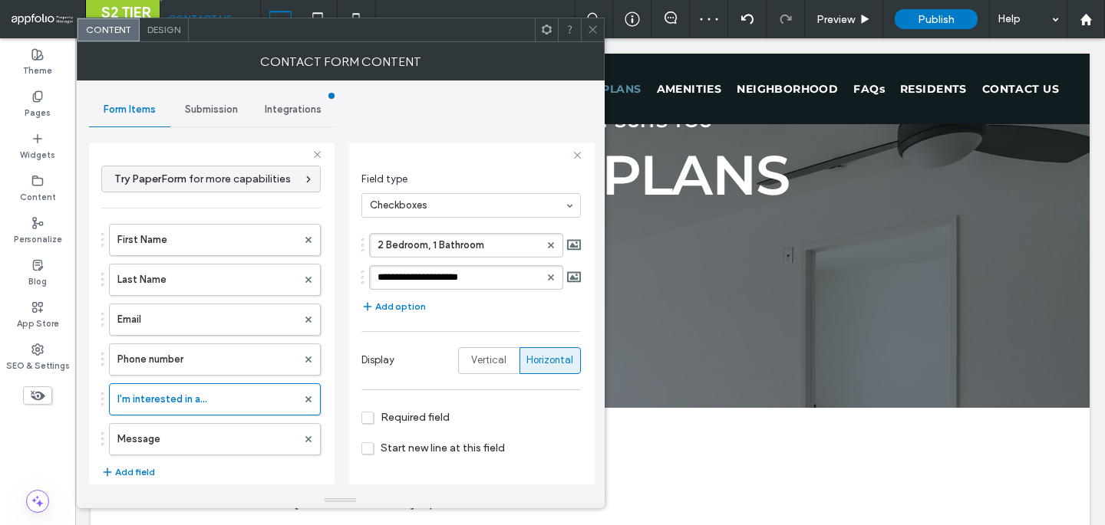
scroll to position [97, 0]
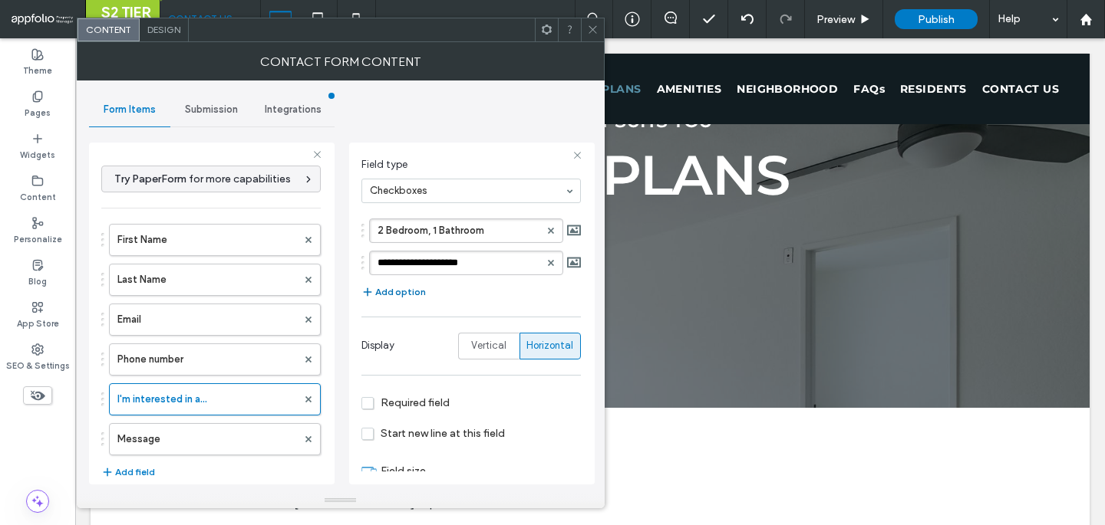
click at [406, 287] on button "Add option" at bounding box center [393, 292] width 64 height 18
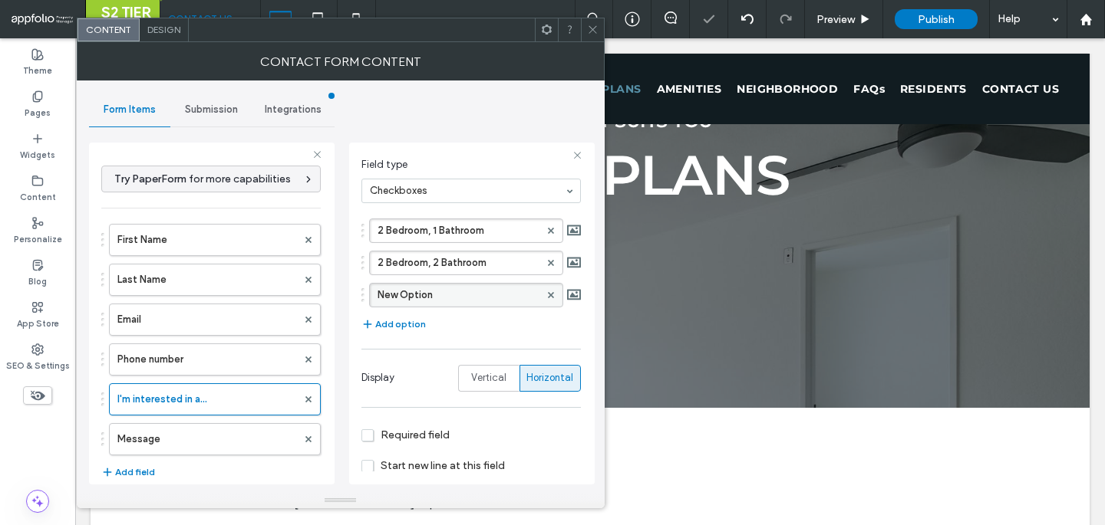
click at [406, 291] on label "New Option" at bounding box center [458, 295] width 162 height 23
click at [406, 291] on input "**********" at bounding box center [458, 295] width 162 height 11
type input "*"
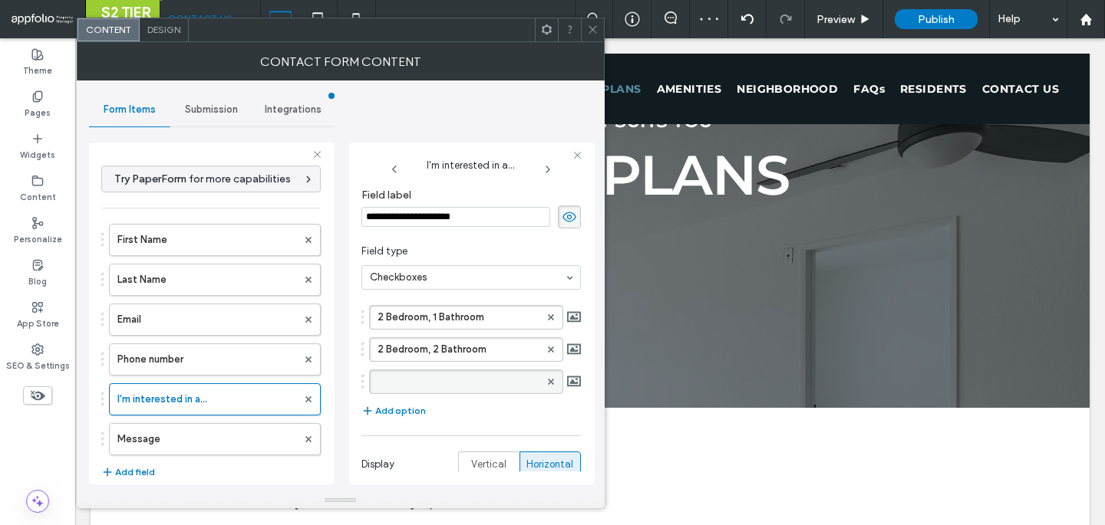
scroll to position [0, 0]
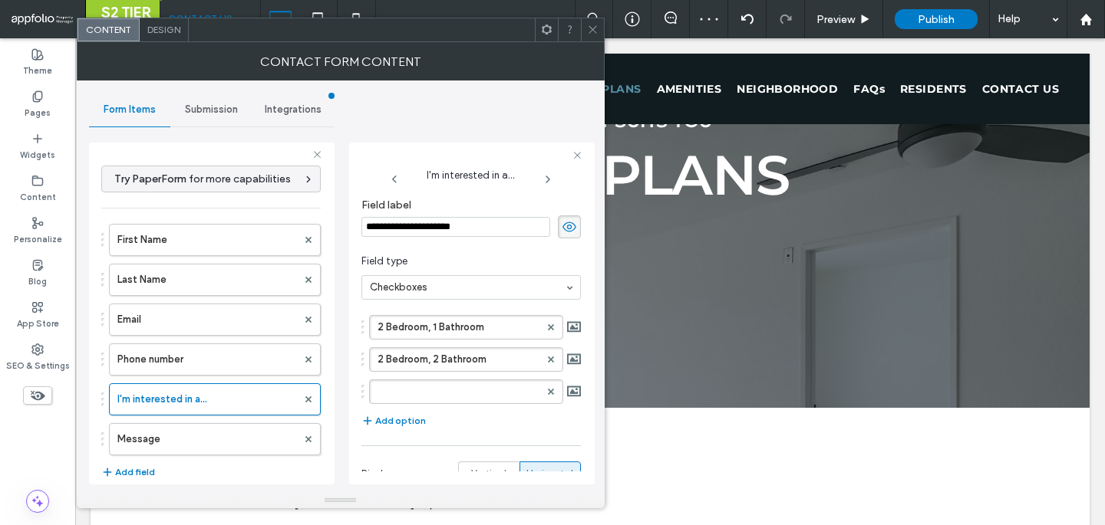
click at [412, 224] on input "**********" at bounding box center [455, 227] width 189 height 20
type input "**********"
click at [448, 400] on label "E" at bounding box center [458, 391] width 162 height 23
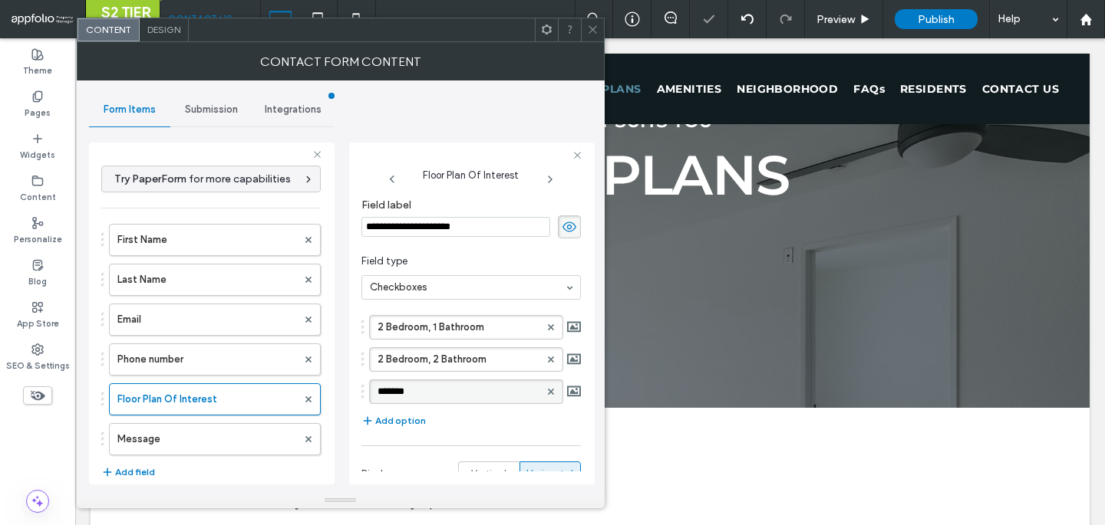
type input "********"
click at [597, 32] on icon at bounding box center [593, 30] width 12 height 12
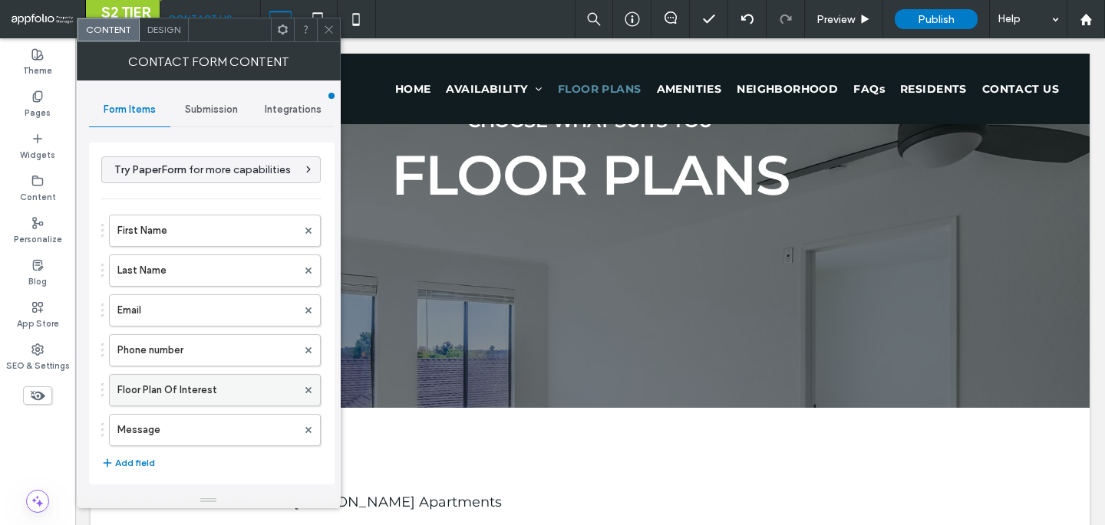
click at [186, 394] on label "Floor Plan Of Interest" at bounding box center [206, 390] width 179 height 31
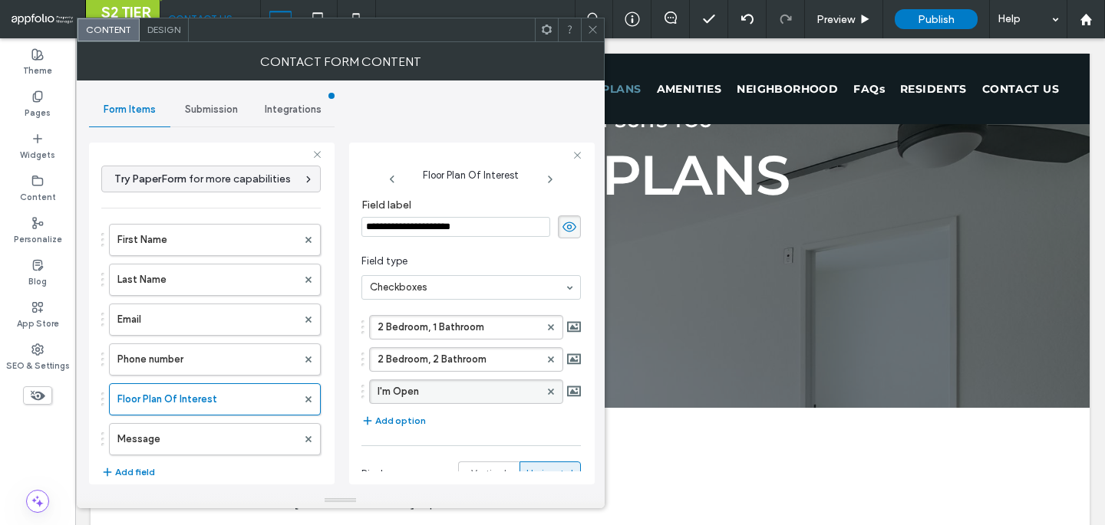
click at [446, 400] on label "I'm Open" at bounding box center [458, 391] width 162 height 23
click at [446, 399] on label "I'm Open" at bounding box center [458, 391] width 162 height 23
click at [443, 388] on label "I'm Open" at bounding box center [458, 391] width 162 height 23
type input "**********"
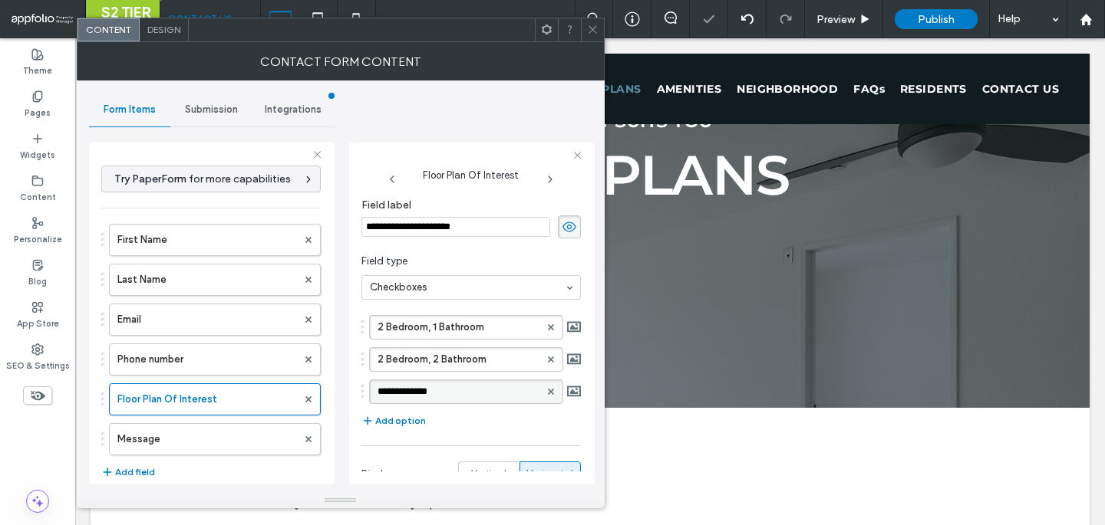
click at [590, 32] on icon at bounding box center [593, 30] width 12 height 12
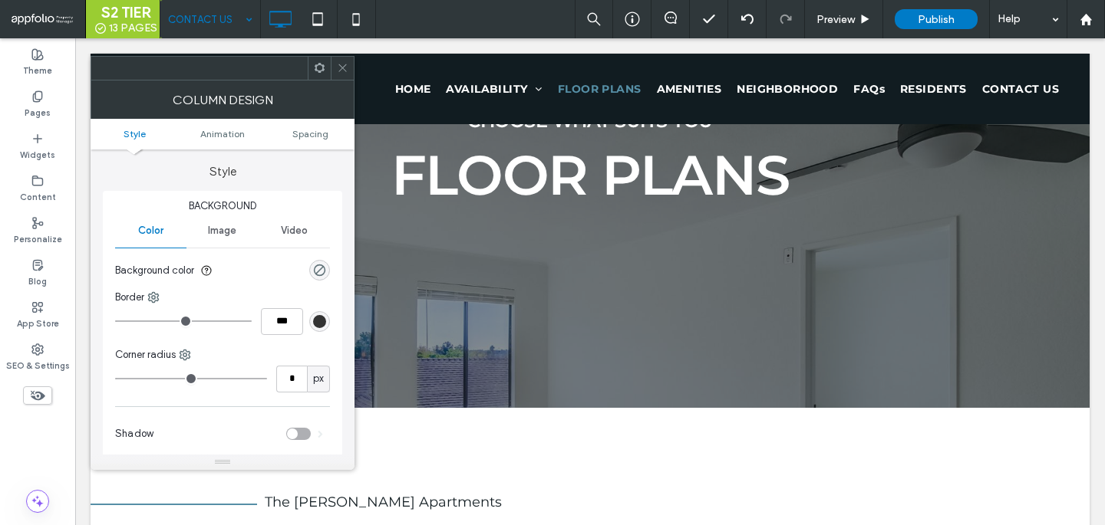
click at [348, 71] on div at bounding box center [342, 68] width 23 height 23
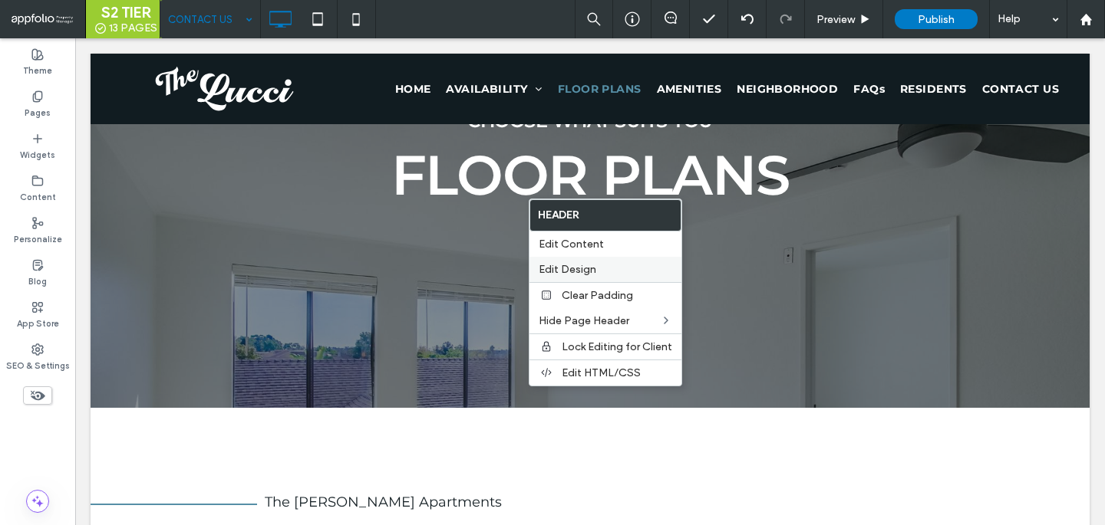
click at [569, 273] on span "Edit Design" at bounding box center [567, 269] width 58 height 13
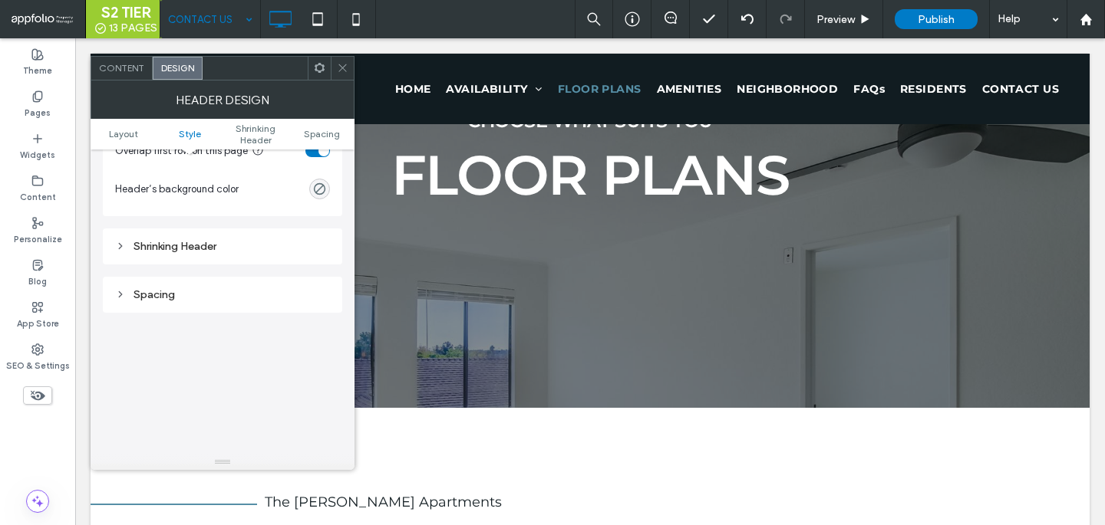
scroll to position [463, 0]
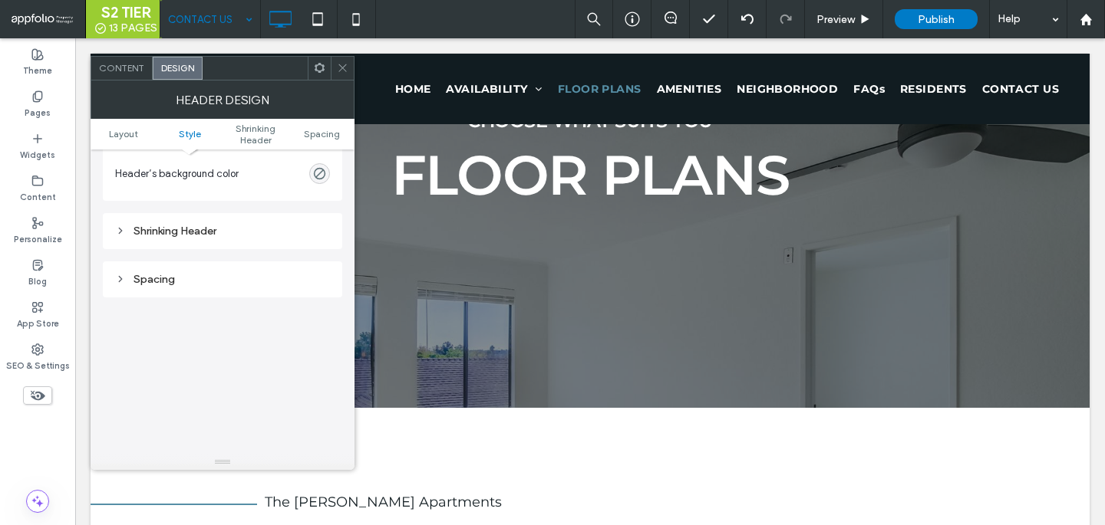
click at [235, 237] on div "Shrinking Header" at bounding box center [222, 231] width 215 height 13
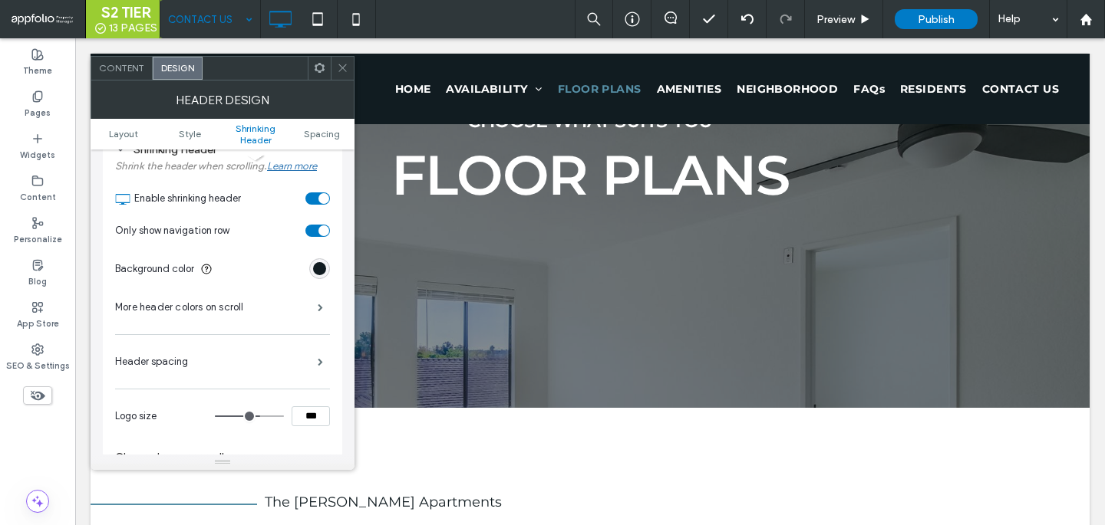
scroll to position [578, 0]
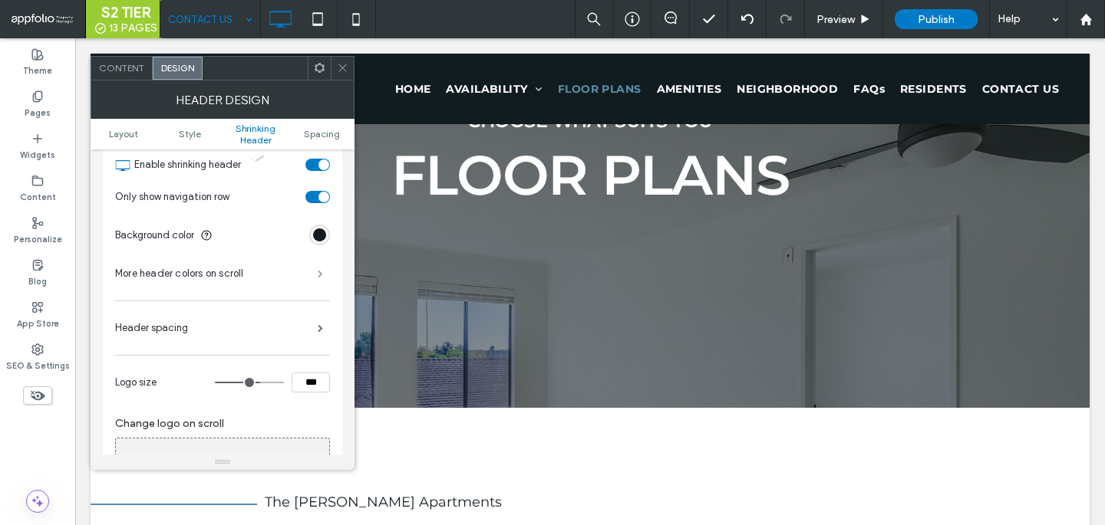
click at [318, 278] on span at bounding box center [320, 274] width 5 height 8
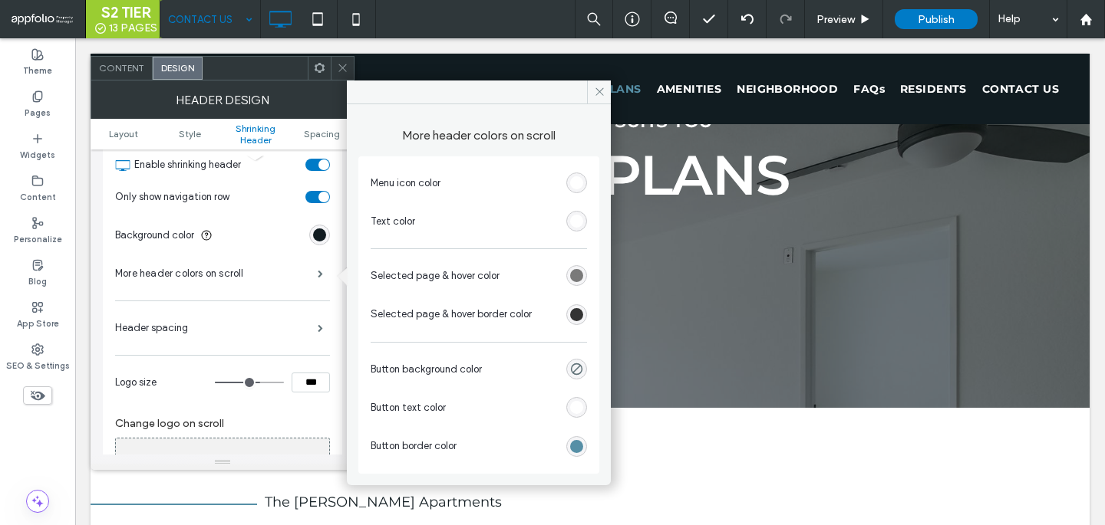
click at [575, 276] on div "rgb(102, 102, 102)" at bounding box center [576, 275] width 13 height 13
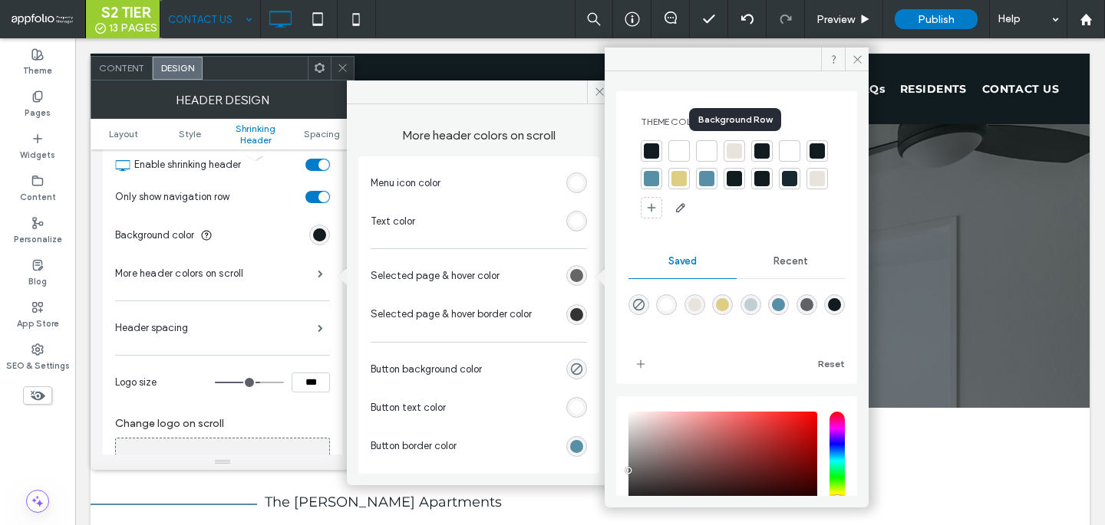
click at [725, 145] on div at bounding box center [733, 150] width 21 height 21
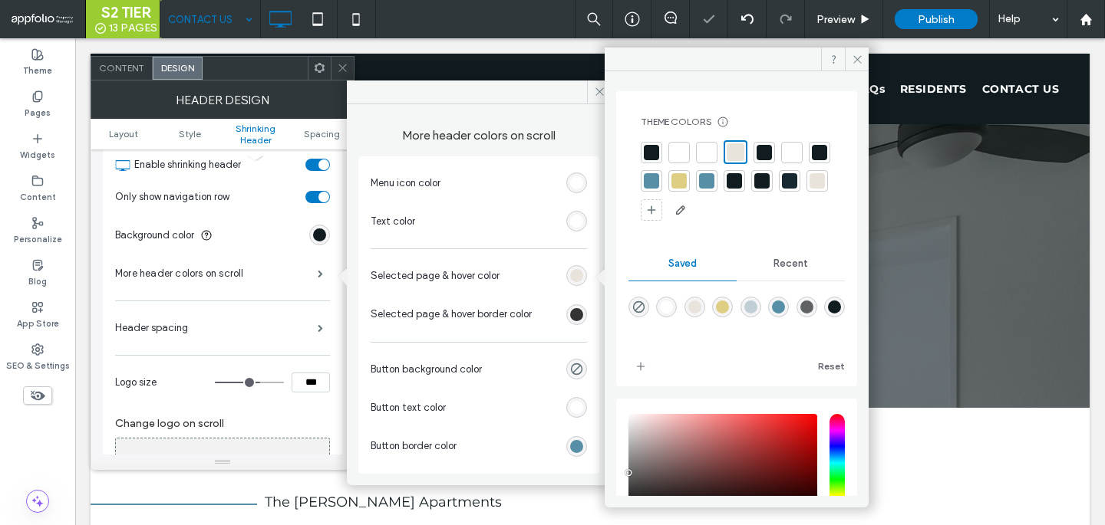
click at [809, 189] on div at bounding box center [816, 180] width 15 height 15
click at [571, 307] on div "rgb(51, 51, 51)" at bounding box center [576, 315] width 21 height 21
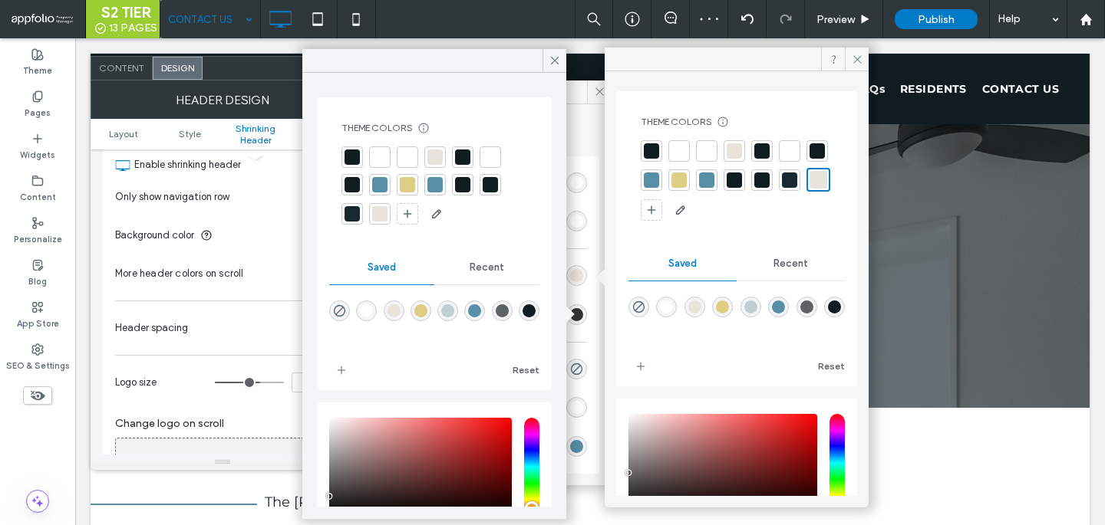
click at [374, 207] on div at bounding box center [379, 213] width 15 height 15
click at [555, 54] on icon at bounding box center [555, 61] width 14 height 14
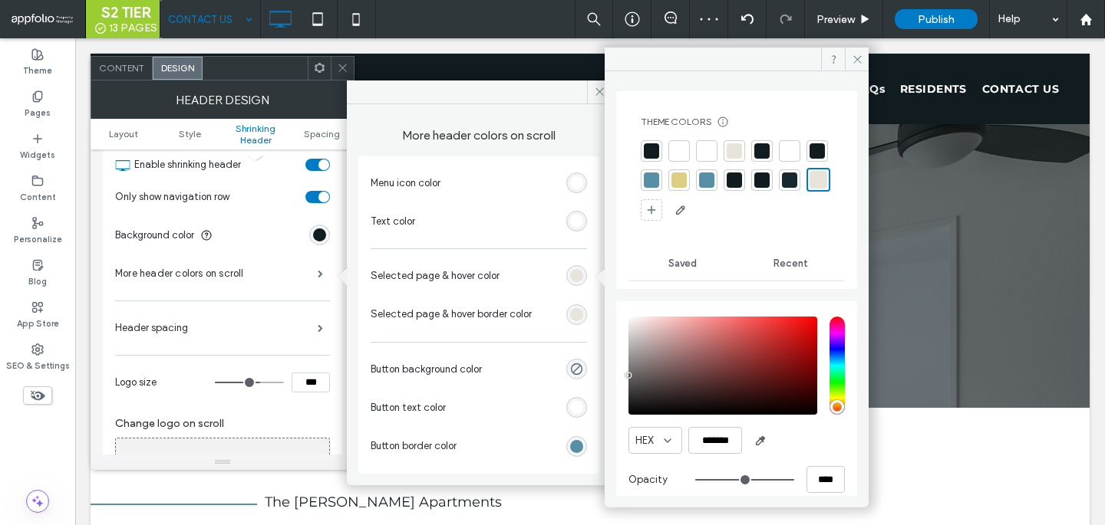
click at [347, 71] on icon at bounding box center [343, 68] width 12 height 12
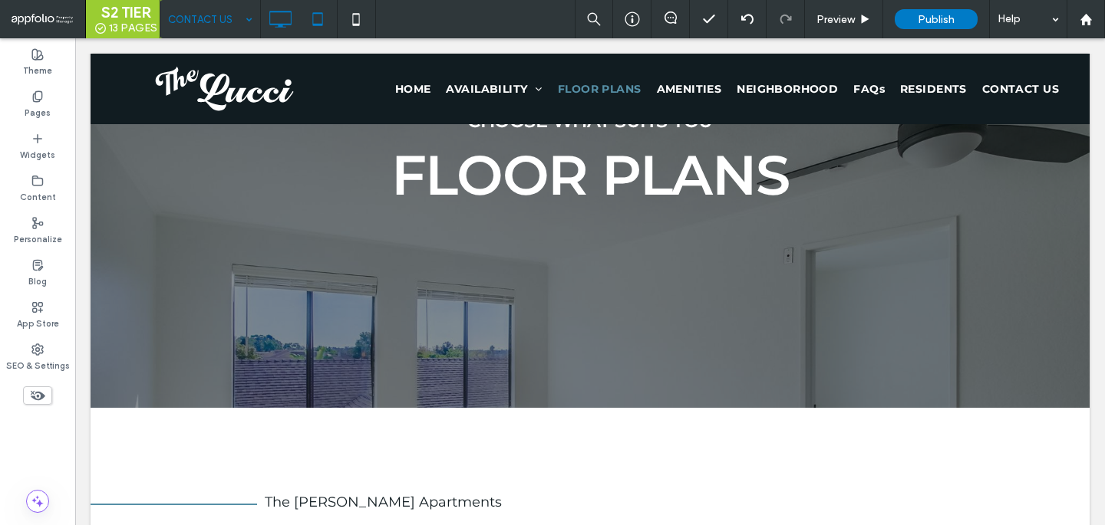
click at [311, 28] on icon at bounding box center [317, 19] width 31 height 31
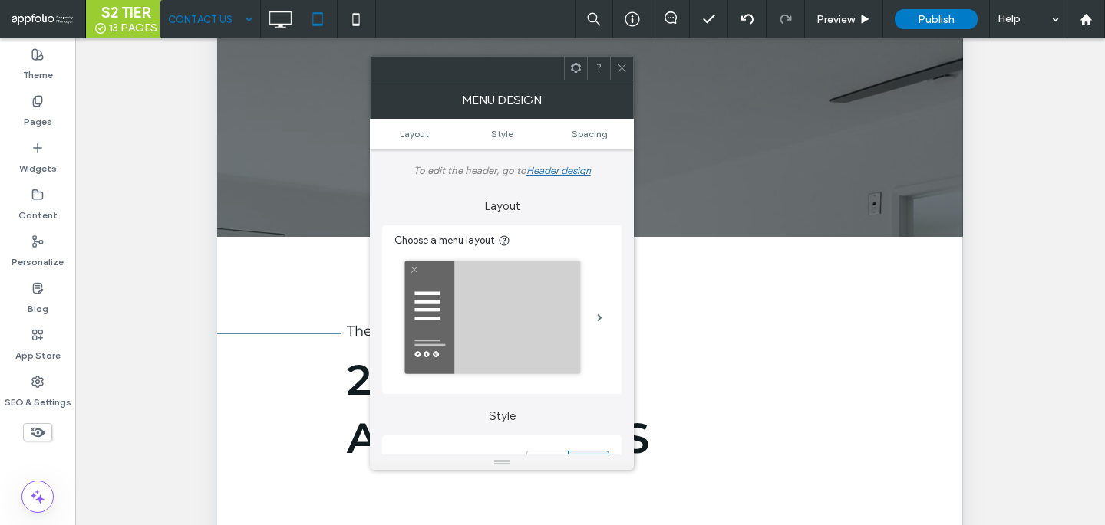
scroll to position [354, 0]
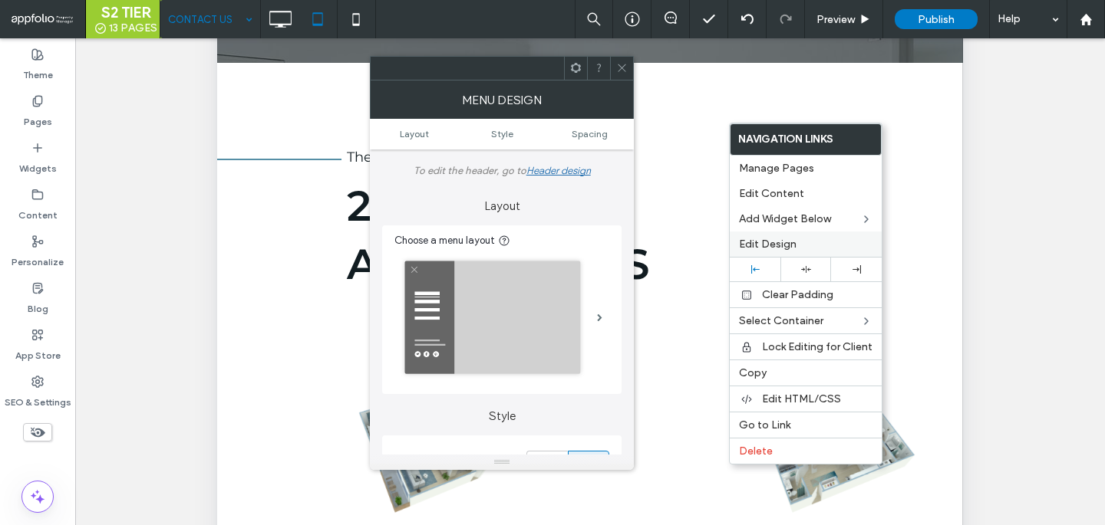
click at [782, 245] on span "Edit Design" at bounding box center [768, 244] width 58 height 13
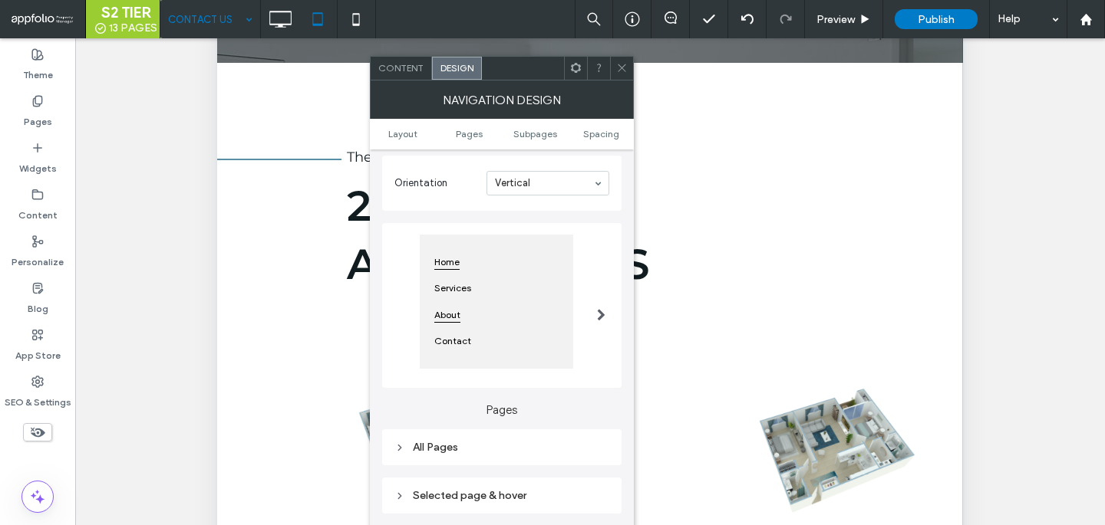
scroll to position [311, 0]
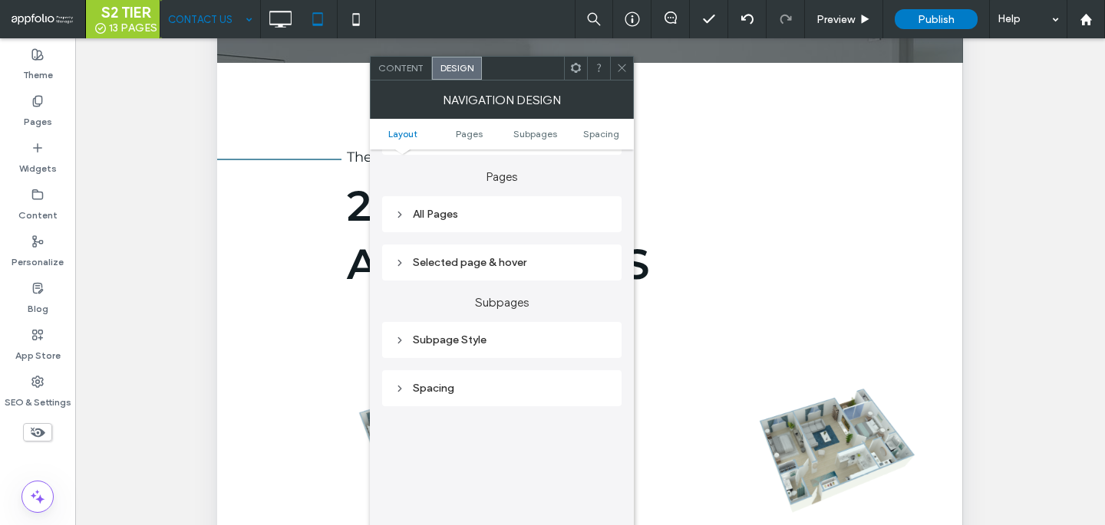
click at [532, 215] on div "All Pages" at bounding box center [501, 214] width 215 height 13
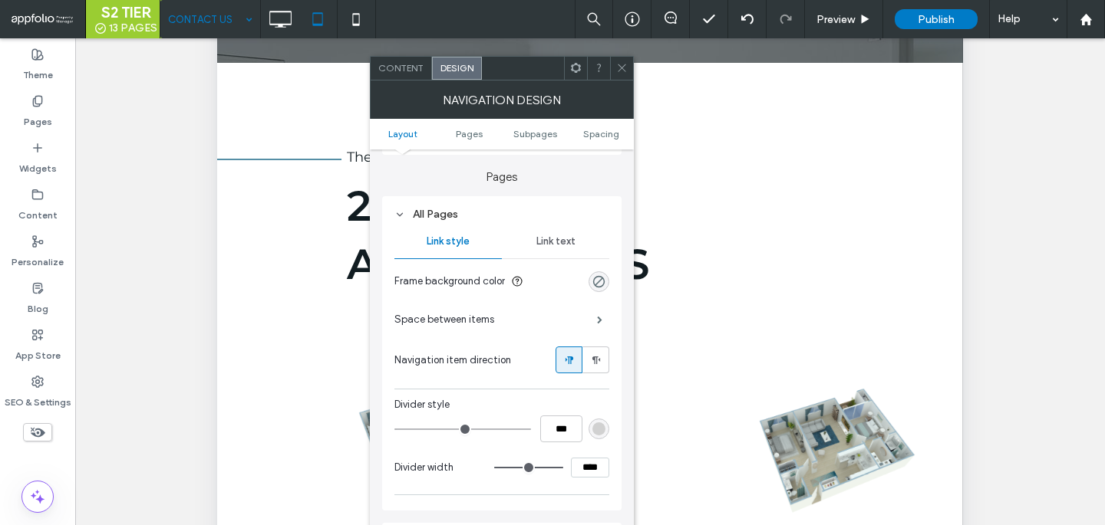
click at [538, 244] on span "Link text" at bounding box center [555, 241] width 39 height 12
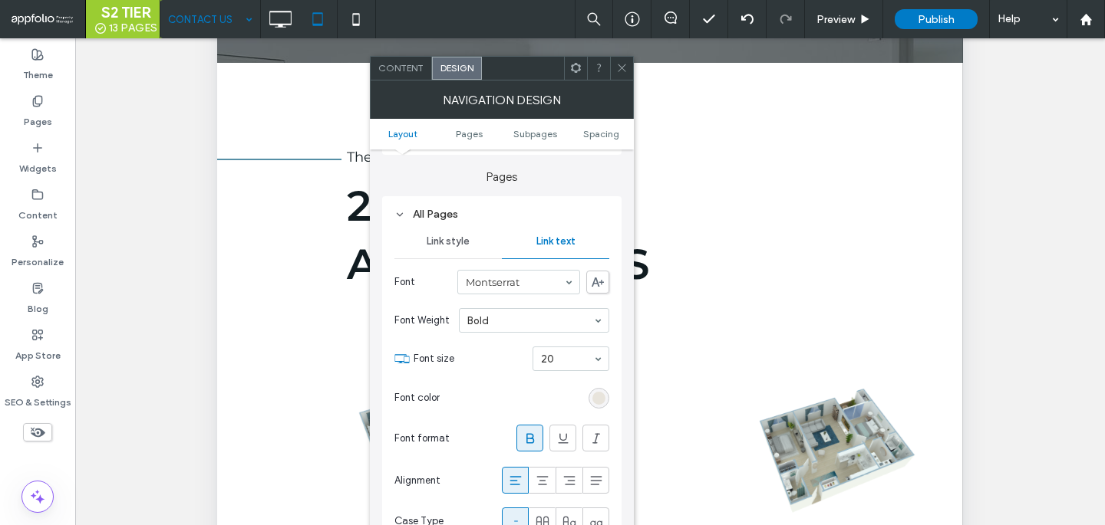
click at [591, 403] on div "rgb(232, 228, 220)" at bounding box center [598, 398] width 21 height 21
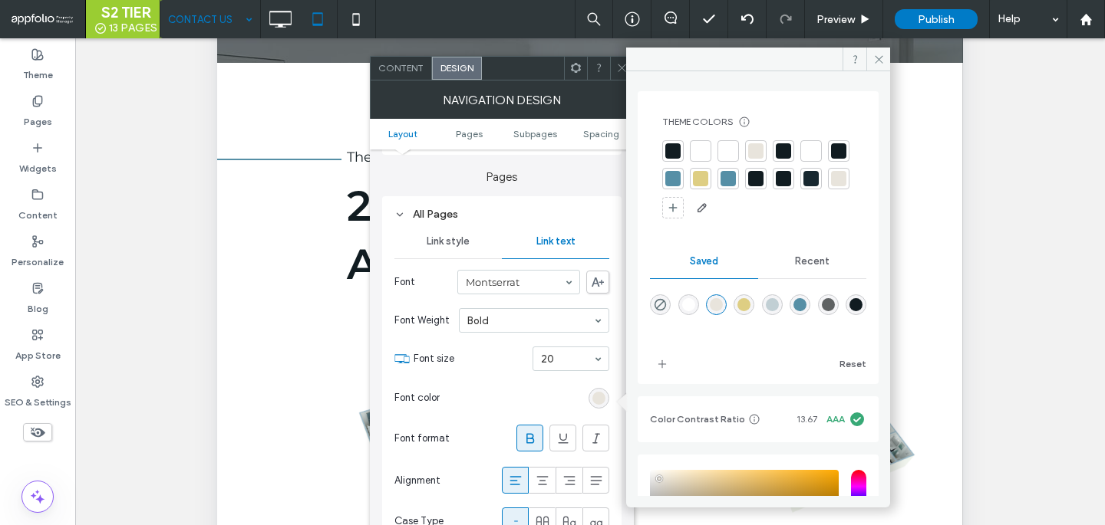
click at [726, 146] on div at bounding box center [727, 150] width 15 height 15
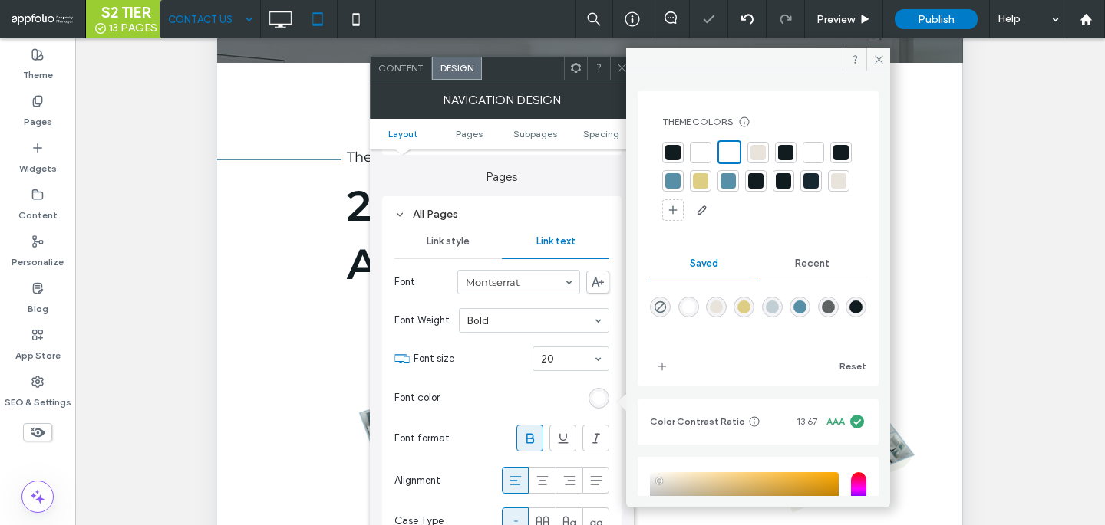
click at [525, 357] on span "Font size" at bounding box center [469, 358] width 113 height 15
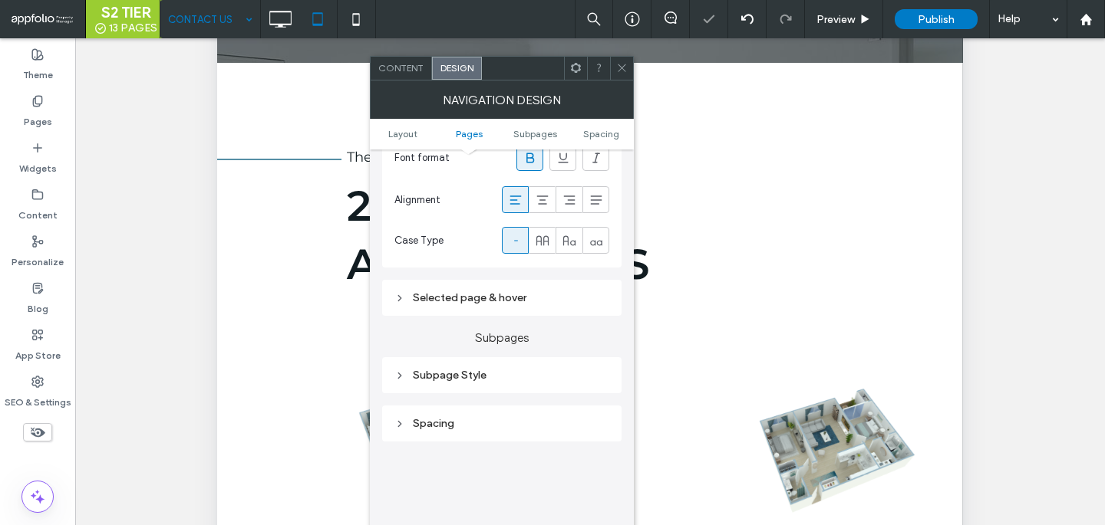
scroll to position [654, 0]
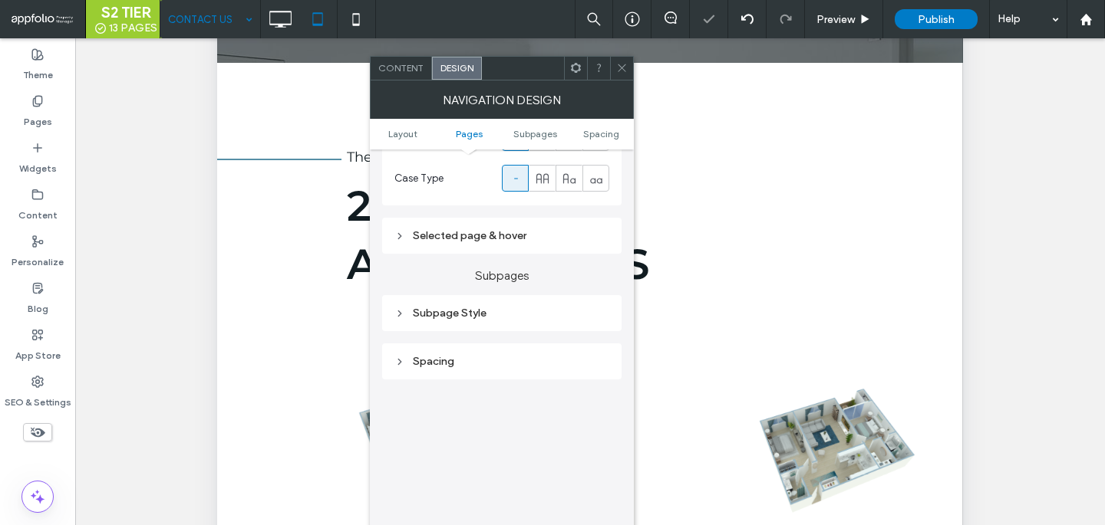
click at [551, 235] on div "Selected page & hover" at bounding box center [501, 235] width 215 height 13
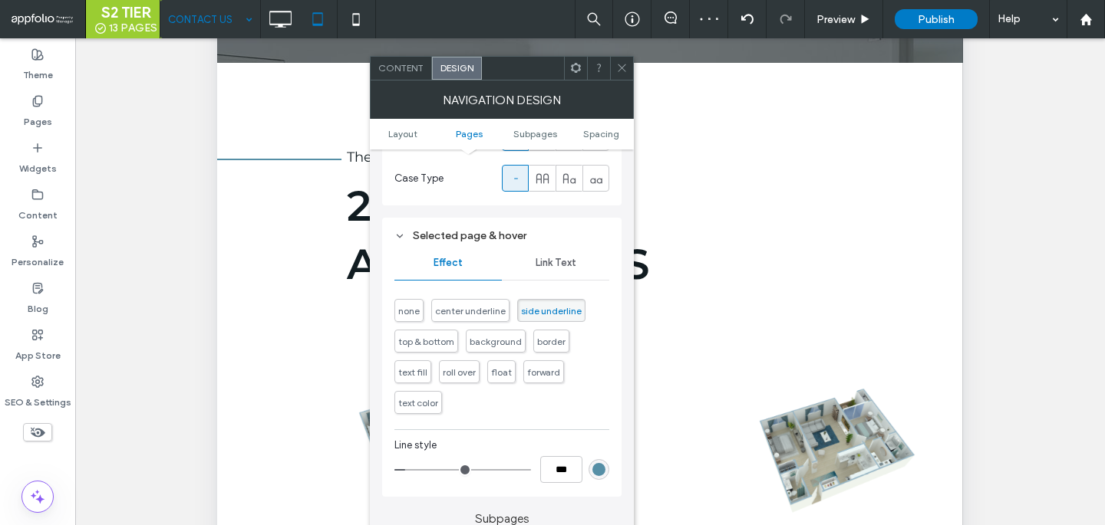
click at [571, 275] on div "Link Text" at bounding box center [555, 263] width 107 height 34
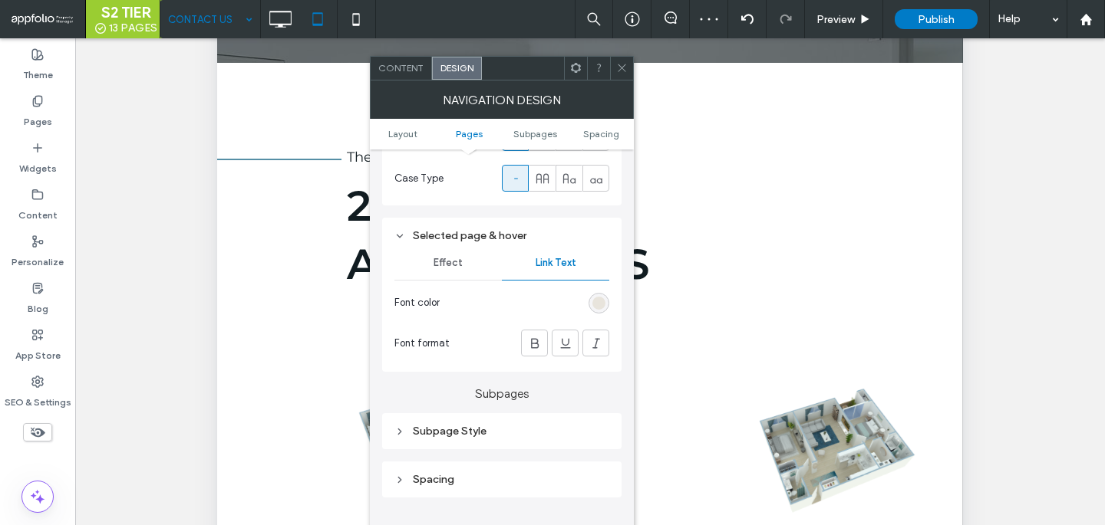
click at [613, 321] on div "Selected page & hover Effect Link Text Font color Font format" at bounding box center [501, 295] width 239 height 154
click at [605, 312] on div "rgb(232, 228, 220)" at bounding box center [598, 303] width 21 height 21
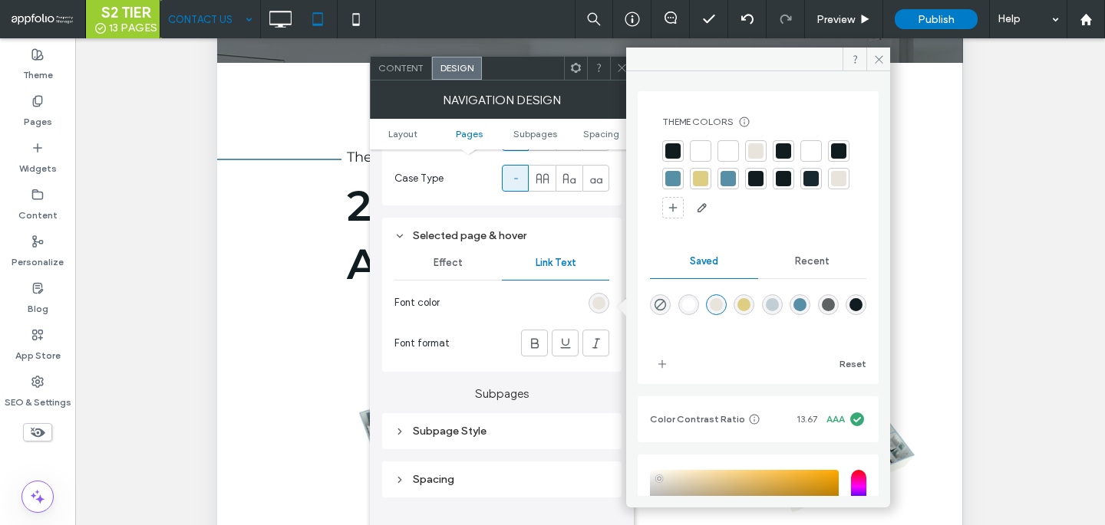
click at [728, 153] on div at bounding box center [727, 150] width 15 height 15
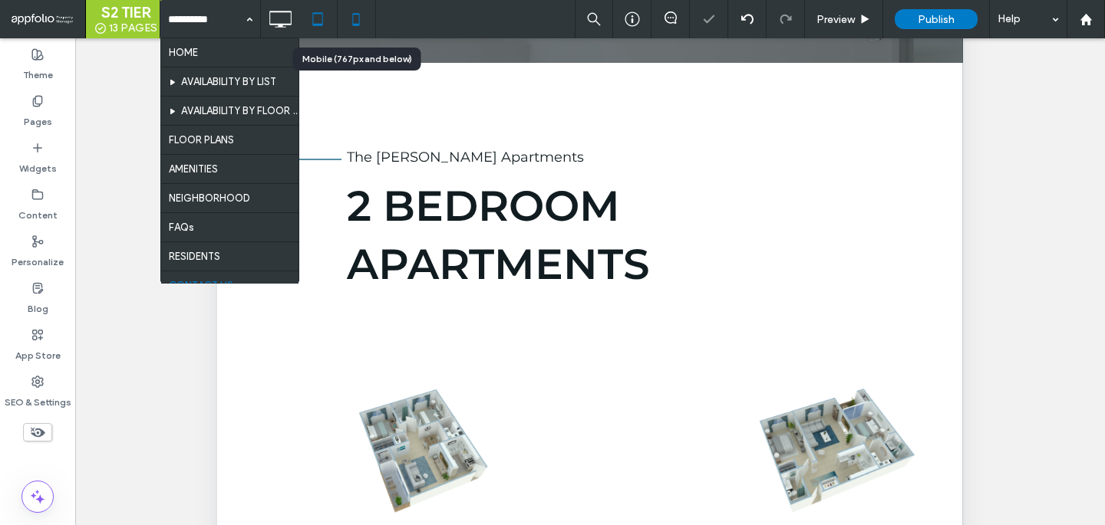
click at [338, 18] on div at bounding box center [357, 19] width 38 height 31
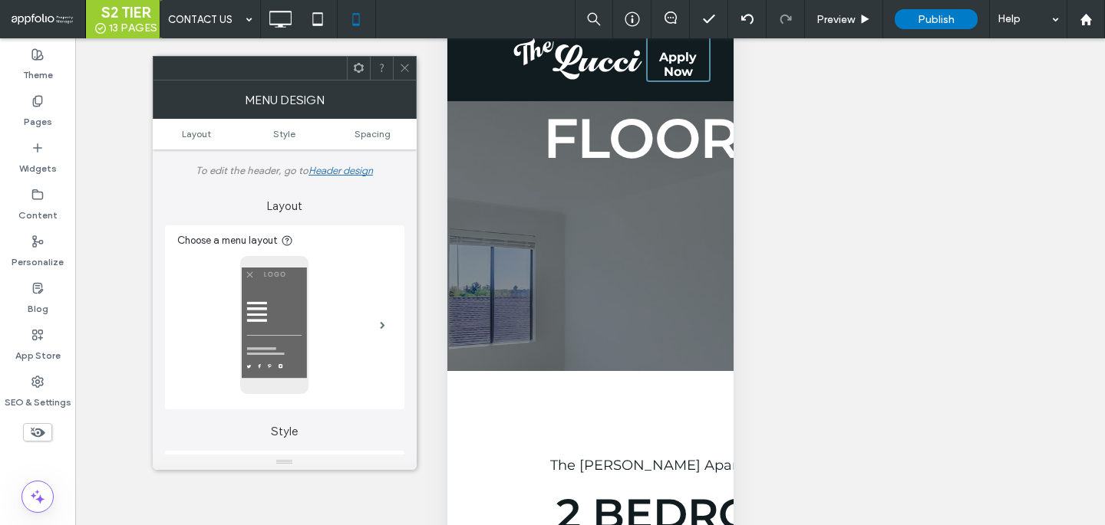
scroll to position [109, 0]
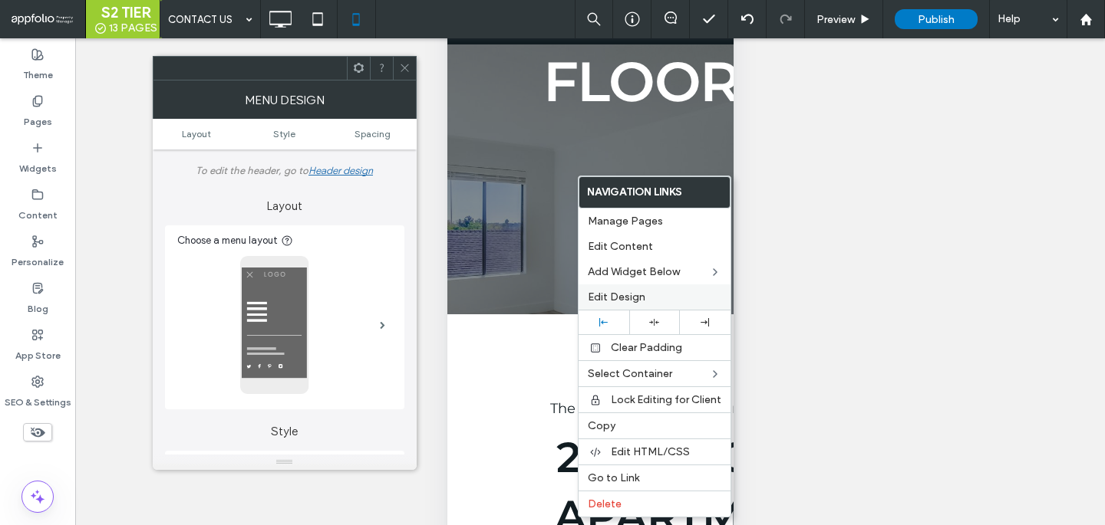
click at [621, 288] on div "Edit Design" at bounding box center [654, 297] width 152 height 25
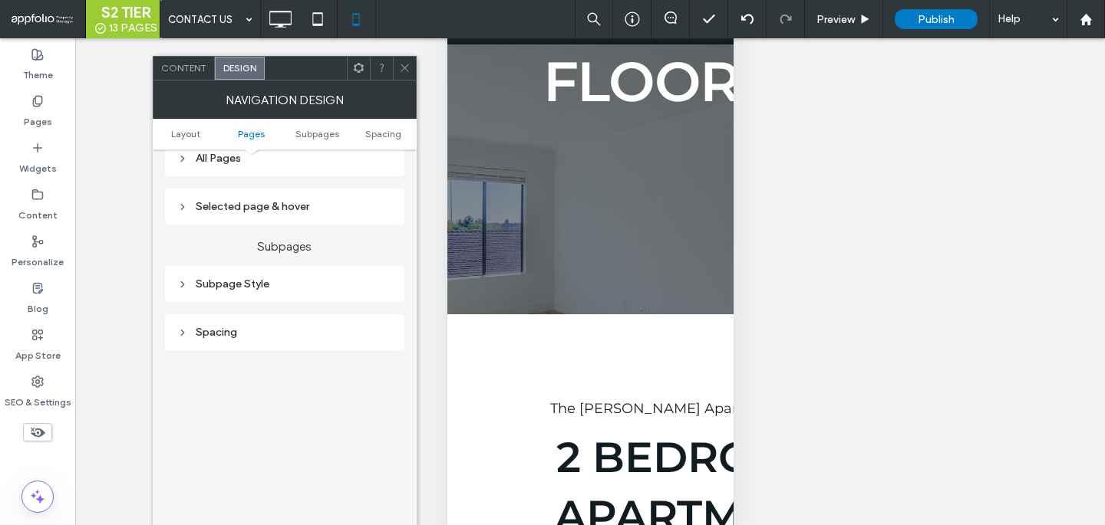
scroll to position [272, 0]
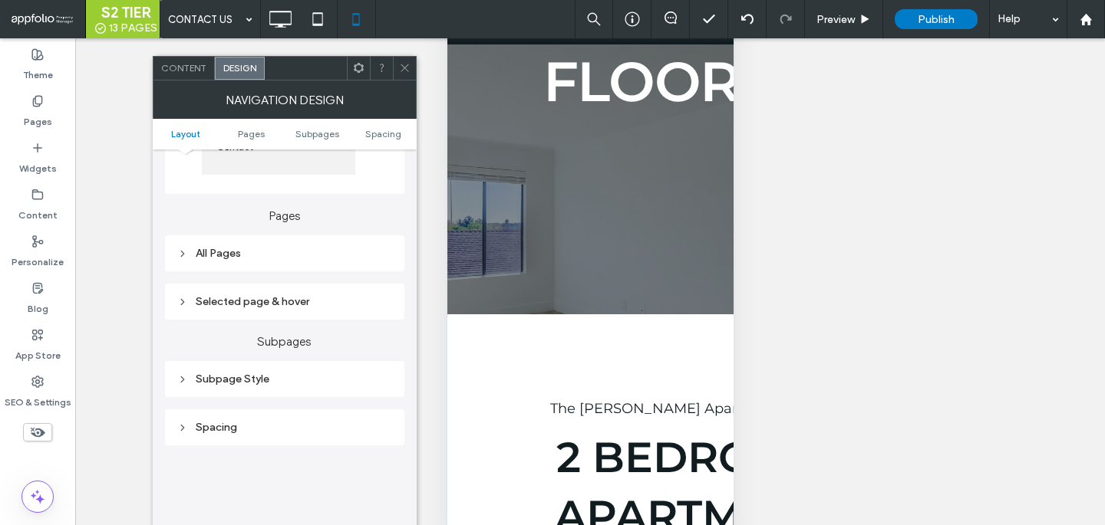
click at [309, 264] on div "All Pages" at bounding box center [284, 253] width 215 height 21
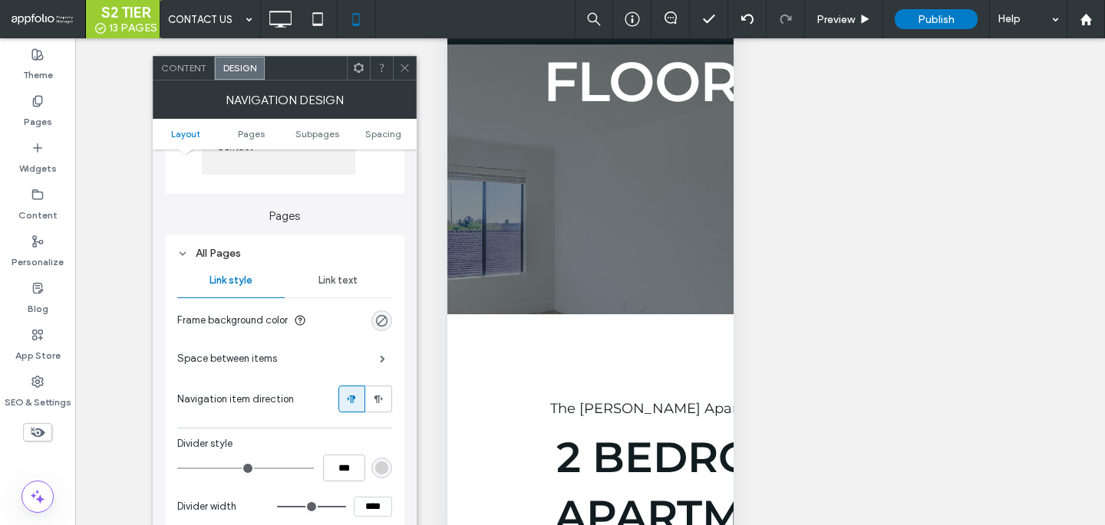
click at [321, 298] on div "Link text" at bounding box center [338, 281] width 107 height 34
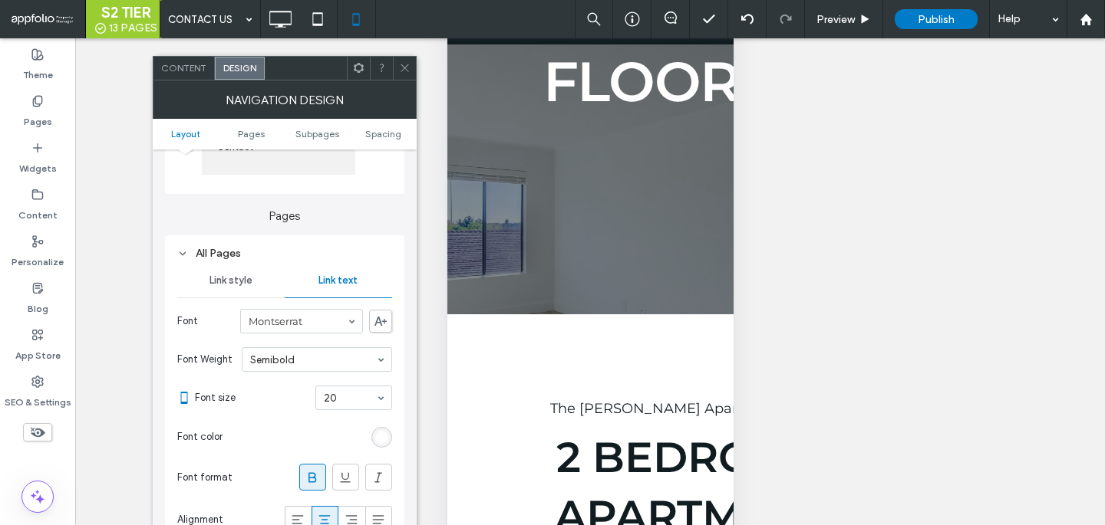
scroll to position [575, 0]
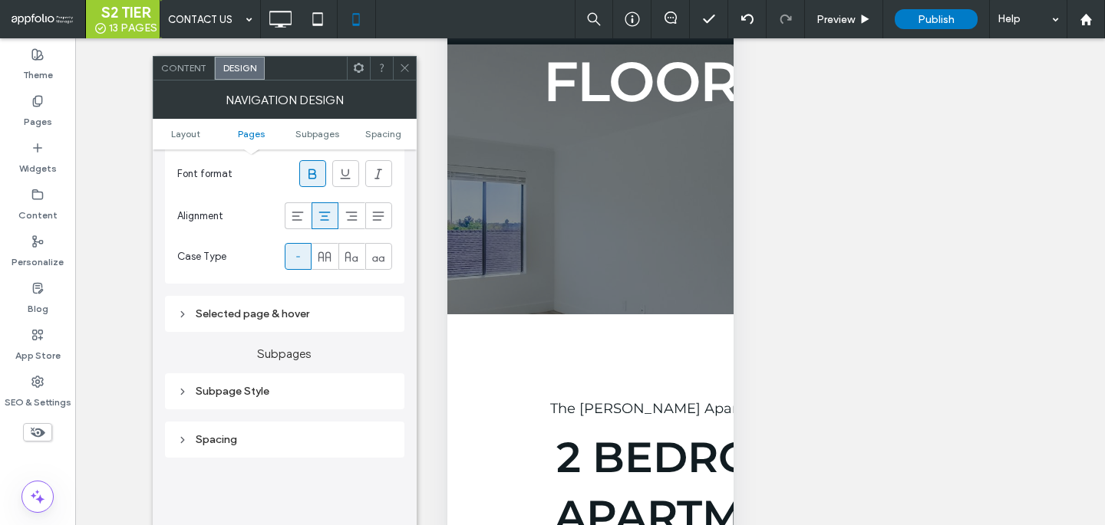
click at [358, 311] on div "Selected page & hover" at bounding box center [284, 314] width 215 height 13
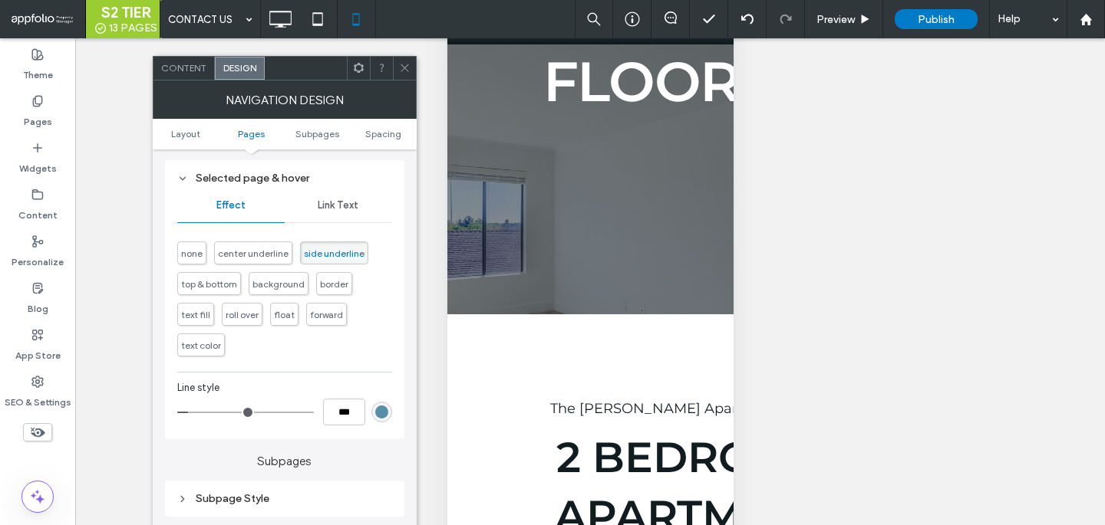
scroll to position [738, 0]
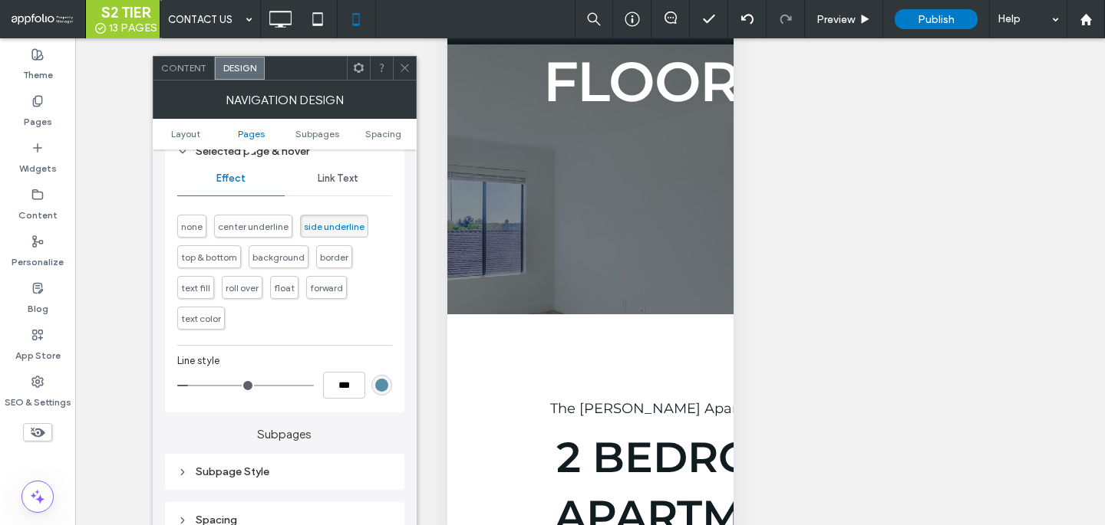
click at [311, 186] on div "Link Text" at bounding box center [338, 179] width 107 height 34
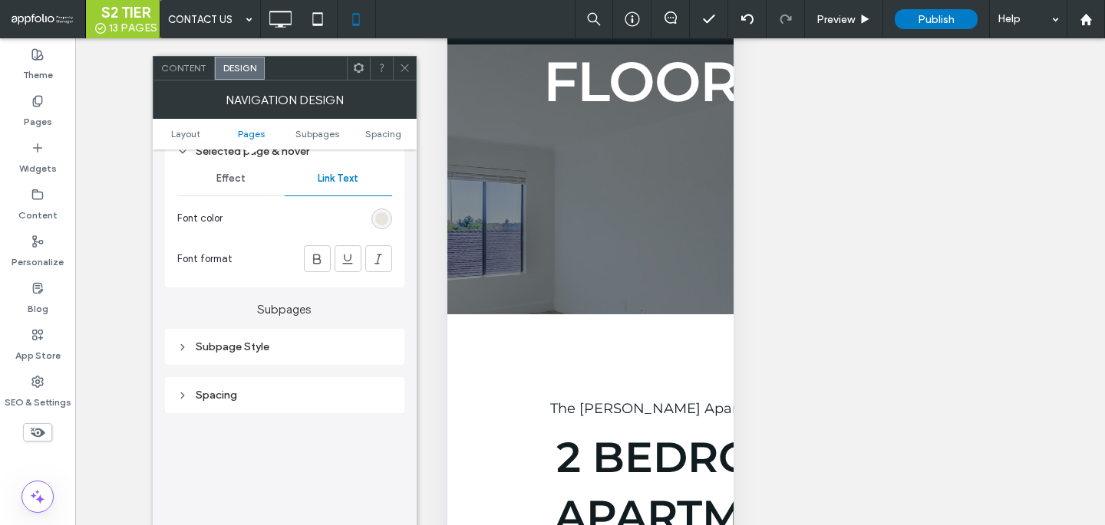
click at [388, 210] on section "Font color" at bounding box center [284, 218] width 215 height 38
click at [386, 218] on div "rgb(232, 228, 220)" at bounding box center [381, 218] width 13 height 13
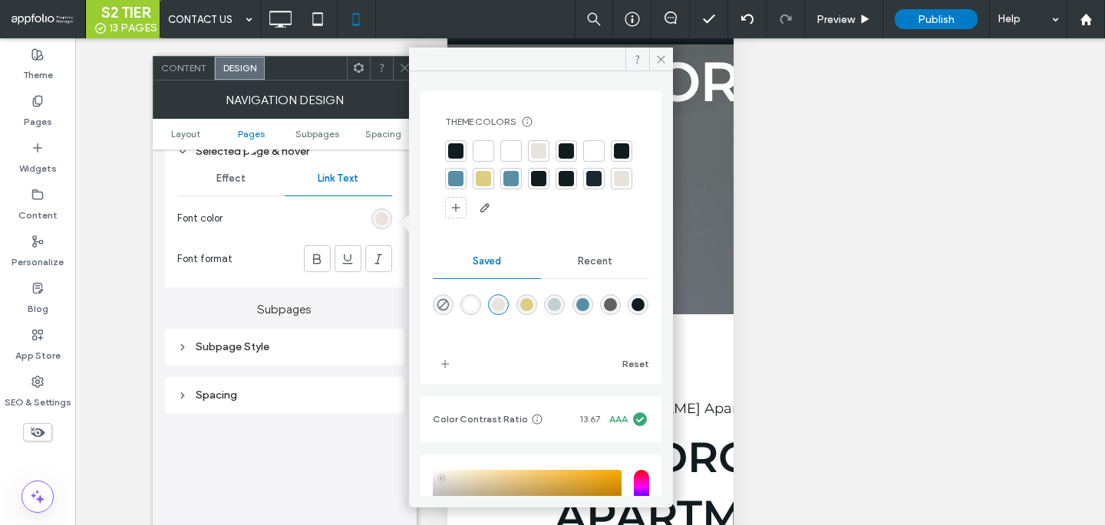
click at [517, 153] on div at bounding box center [510, 150] width 15 height 15
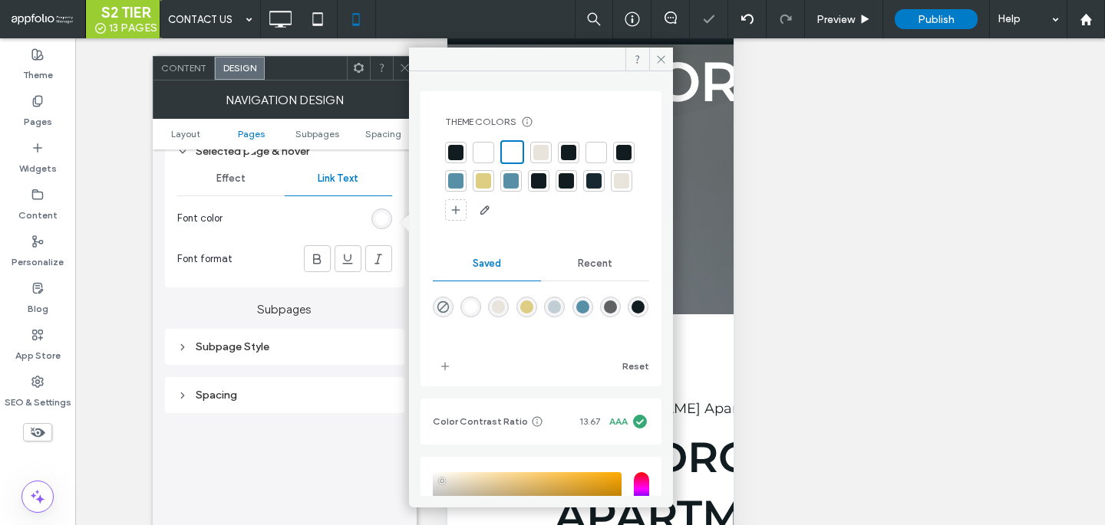
click at [399, 64] on icon at bounding box center [405, 68] width 12 height 12
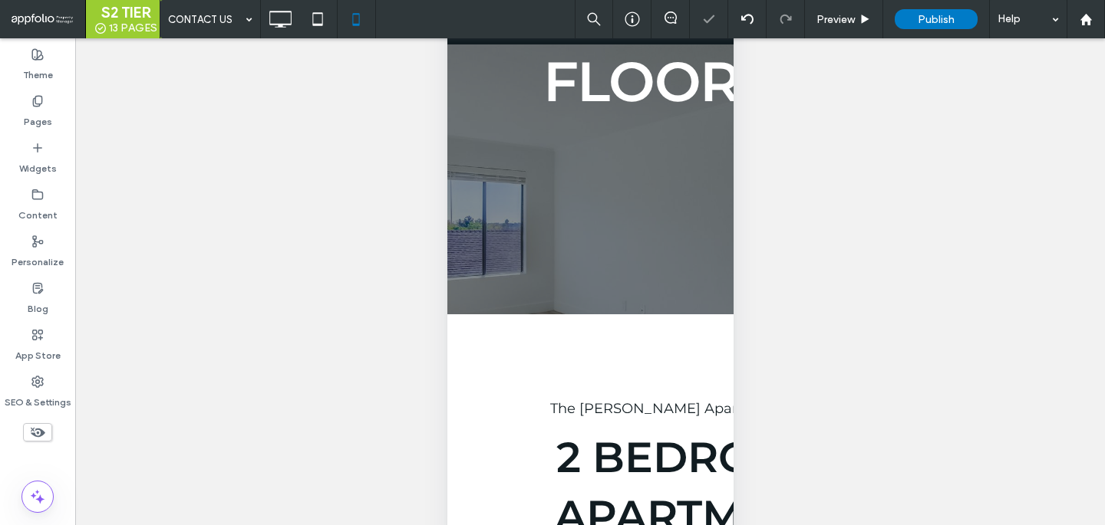
scroll to position [0, 0]
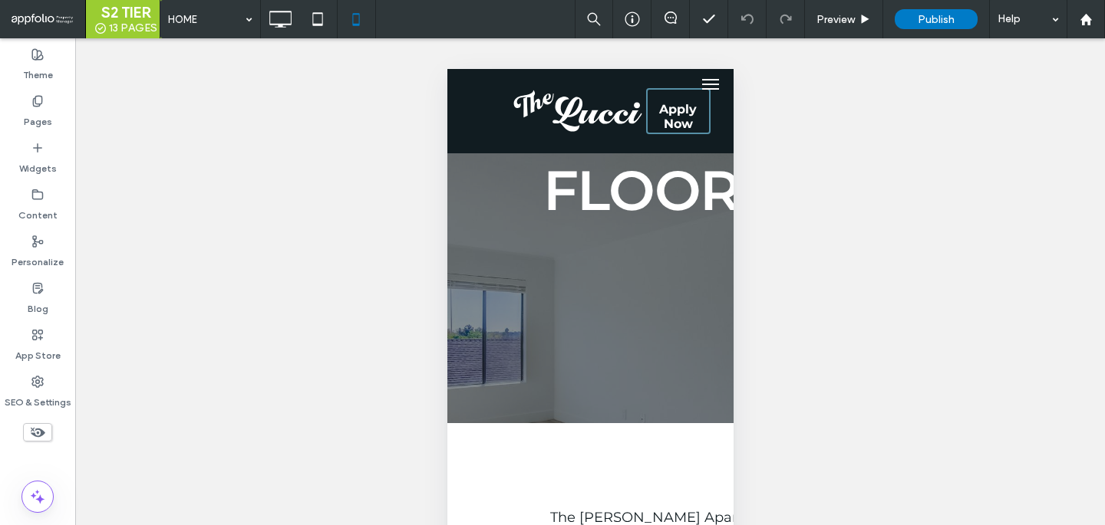
type input "**********"
type input "**"
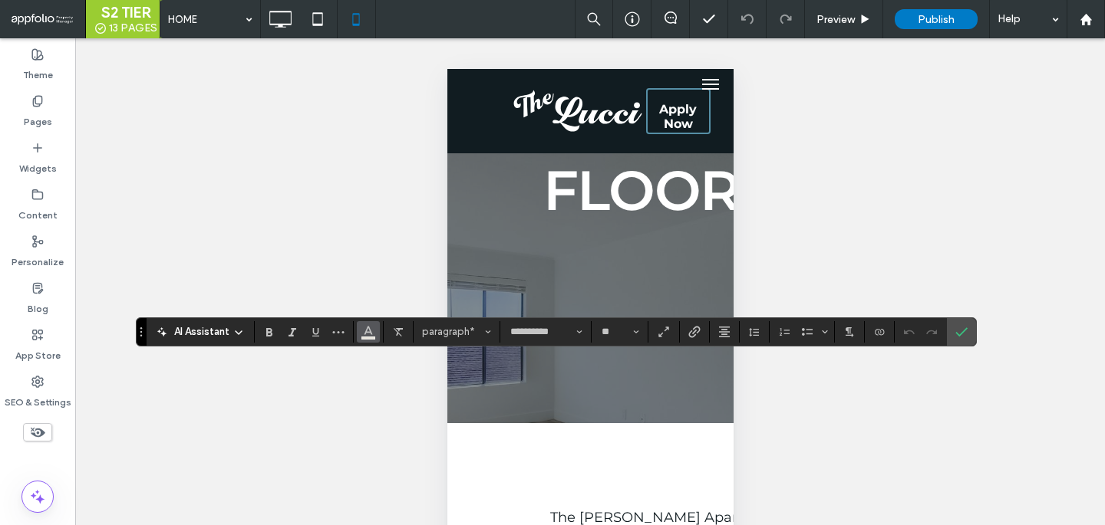
click at [374, 330] on button "Color" at bounding box center [368, 331] width 23 height 21
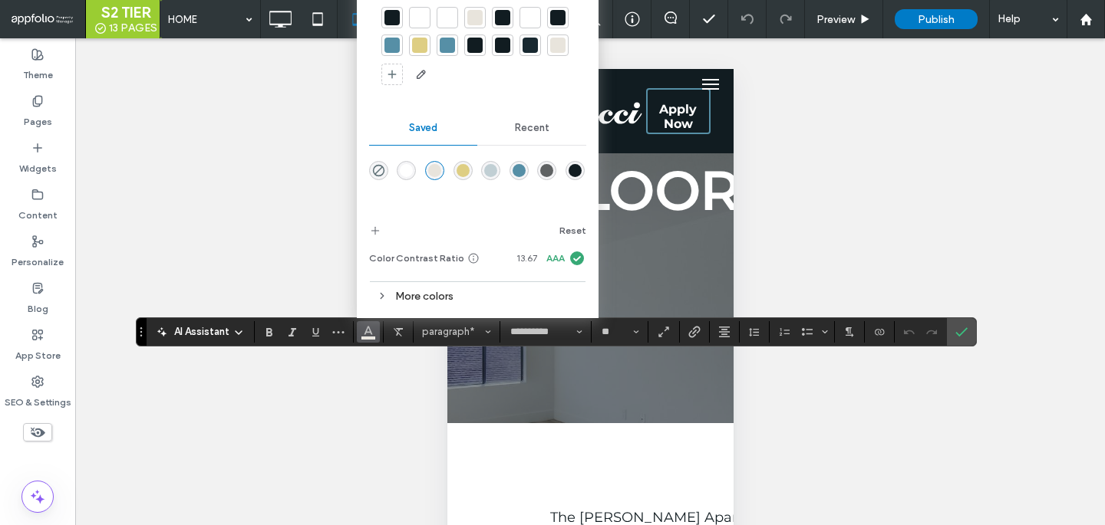
click at [448, 21] on div at bounding box center [447, 17] width 15 height 15
click at [957, 333] on use "Confirm" at bounding box center [961, 332] width 12 height 9
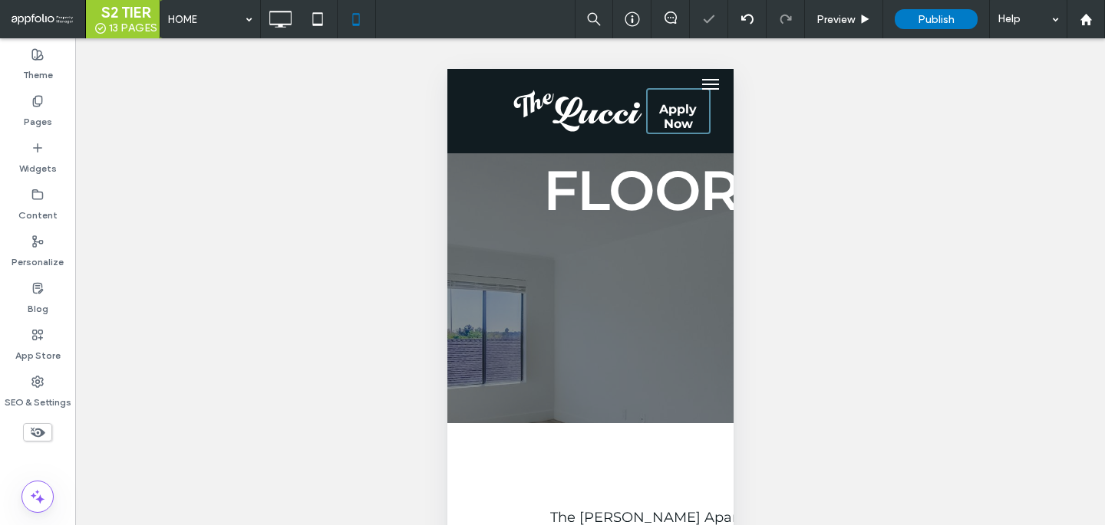
scroll to position [109, 0]
